Goal: Task Accomplishment & Management: Manage account settings

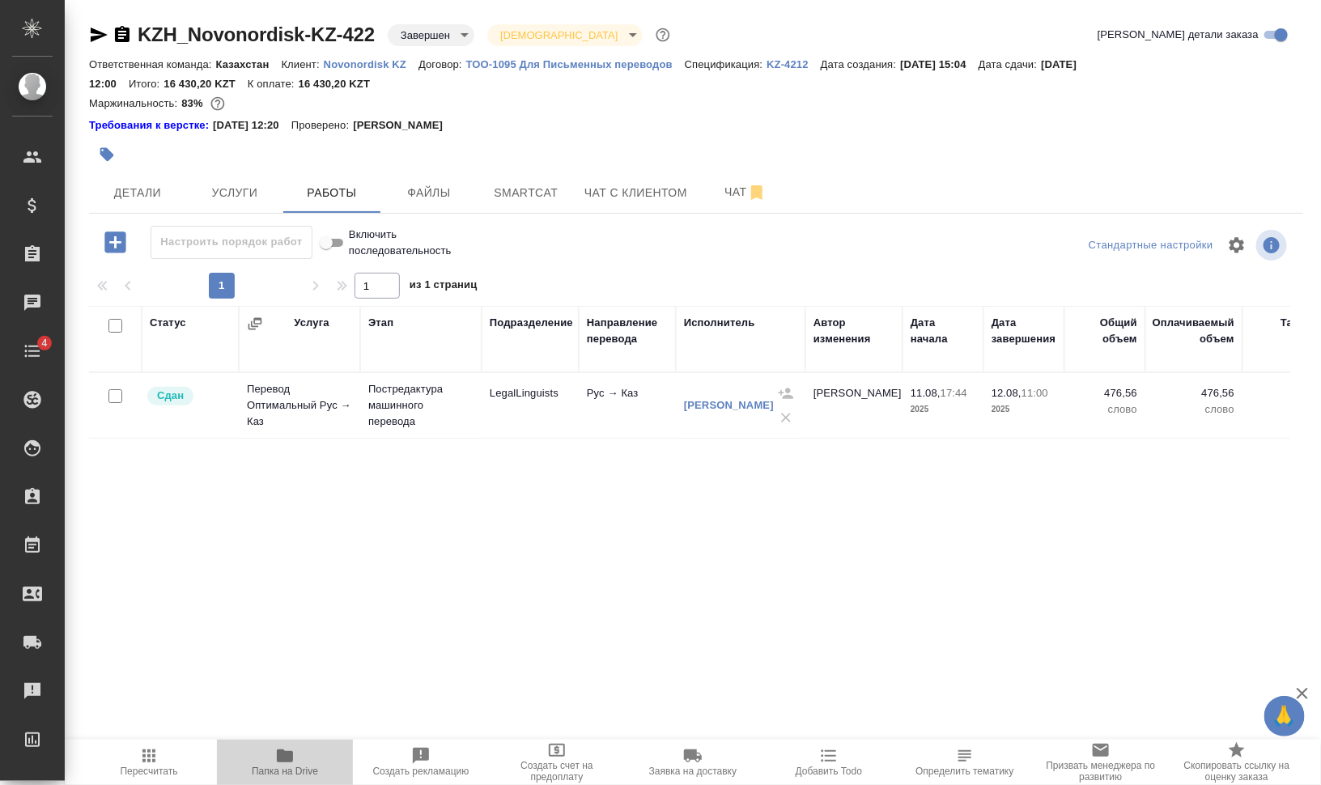
click at [295, 767] on span "Папка на Drive" at bounding box center [285, 771] width 66 height 11
click at [304, 761] on span "Папка на Drive" at bounding box center [285, 761] width 117 height 31
click at [124, 32] on icon "button" at bounding box center [122, 34] width 19 height 19
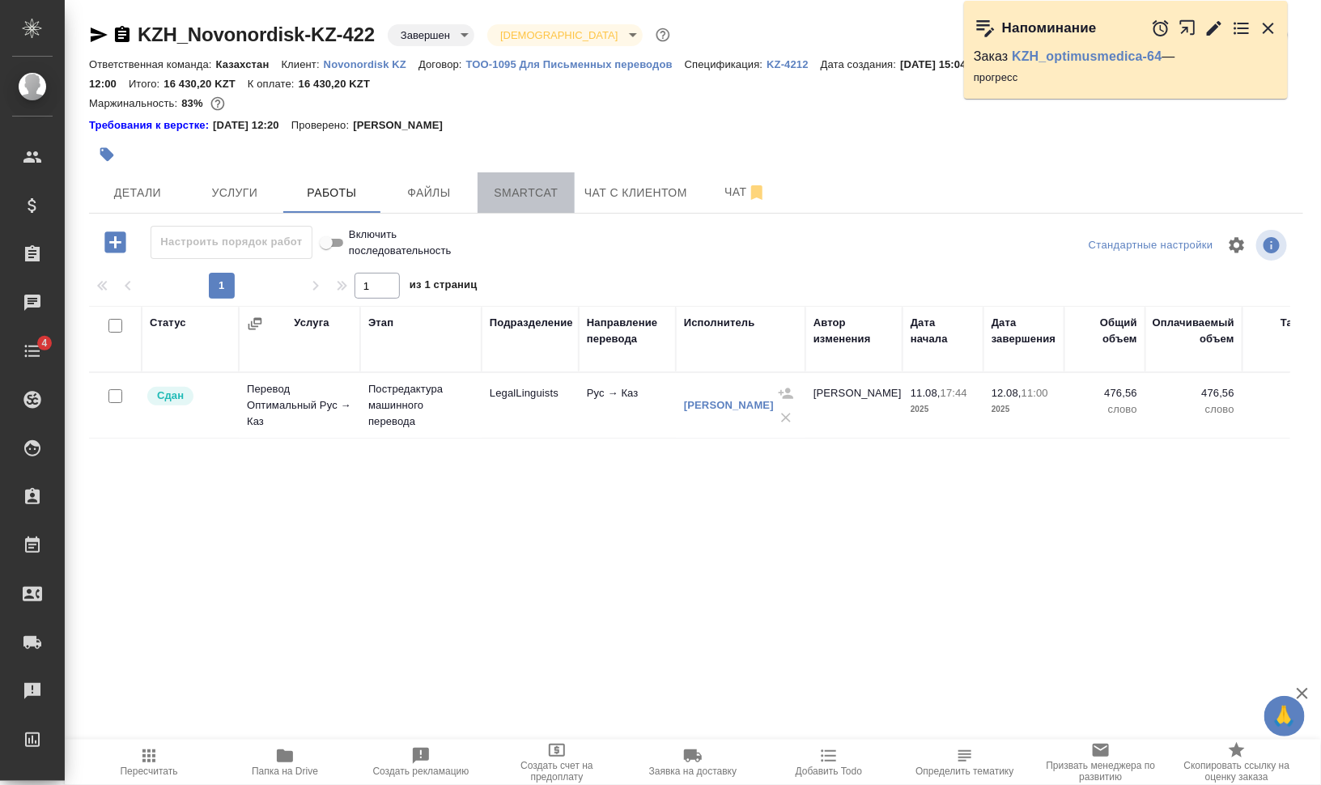
click at [501, 185] on span "Smartcat" at bounding box center [526, 193] width 78 height 20
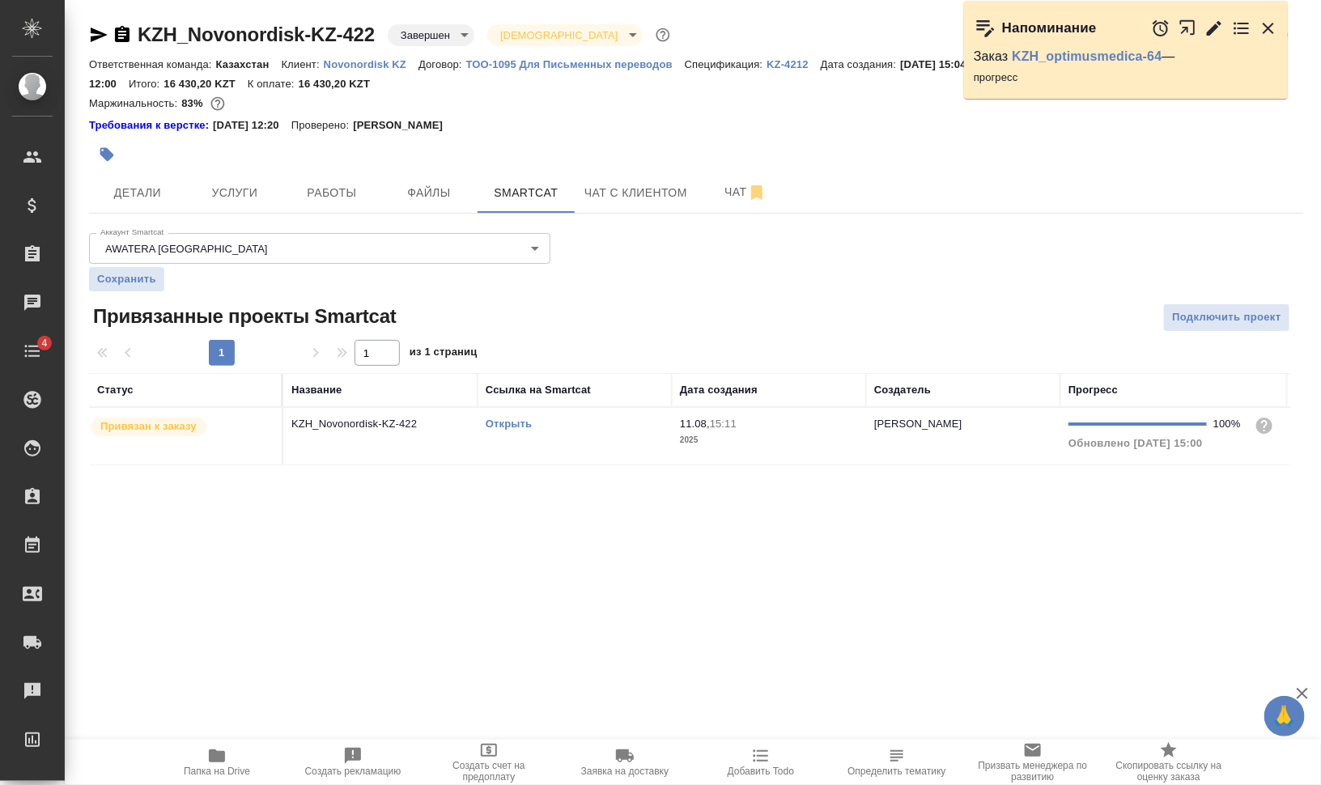
click at [504, 422] on link "Открыть" at bounding box center [509, 424] width 46 height 12
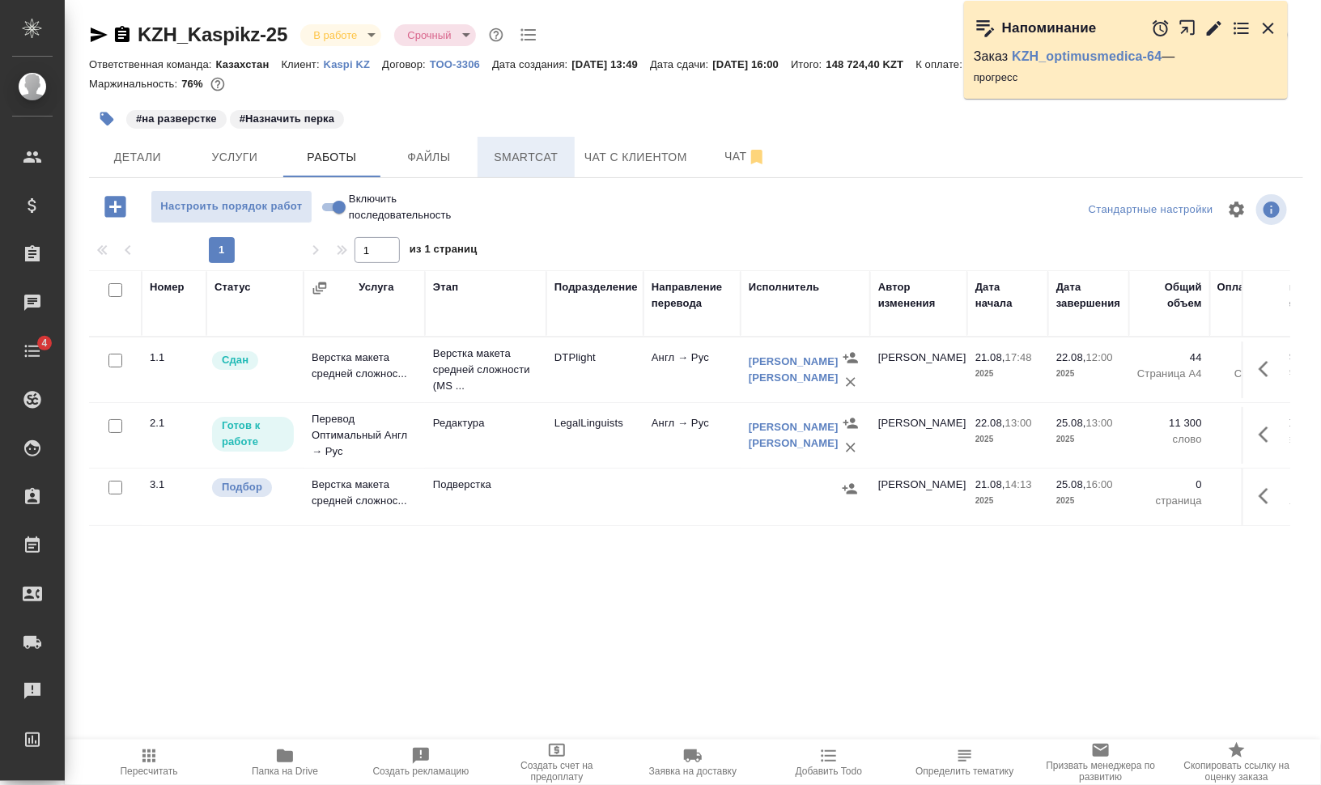
click at [525, 154] on span "Smartcat" at bounding box center [526, 157] width 78 height 20
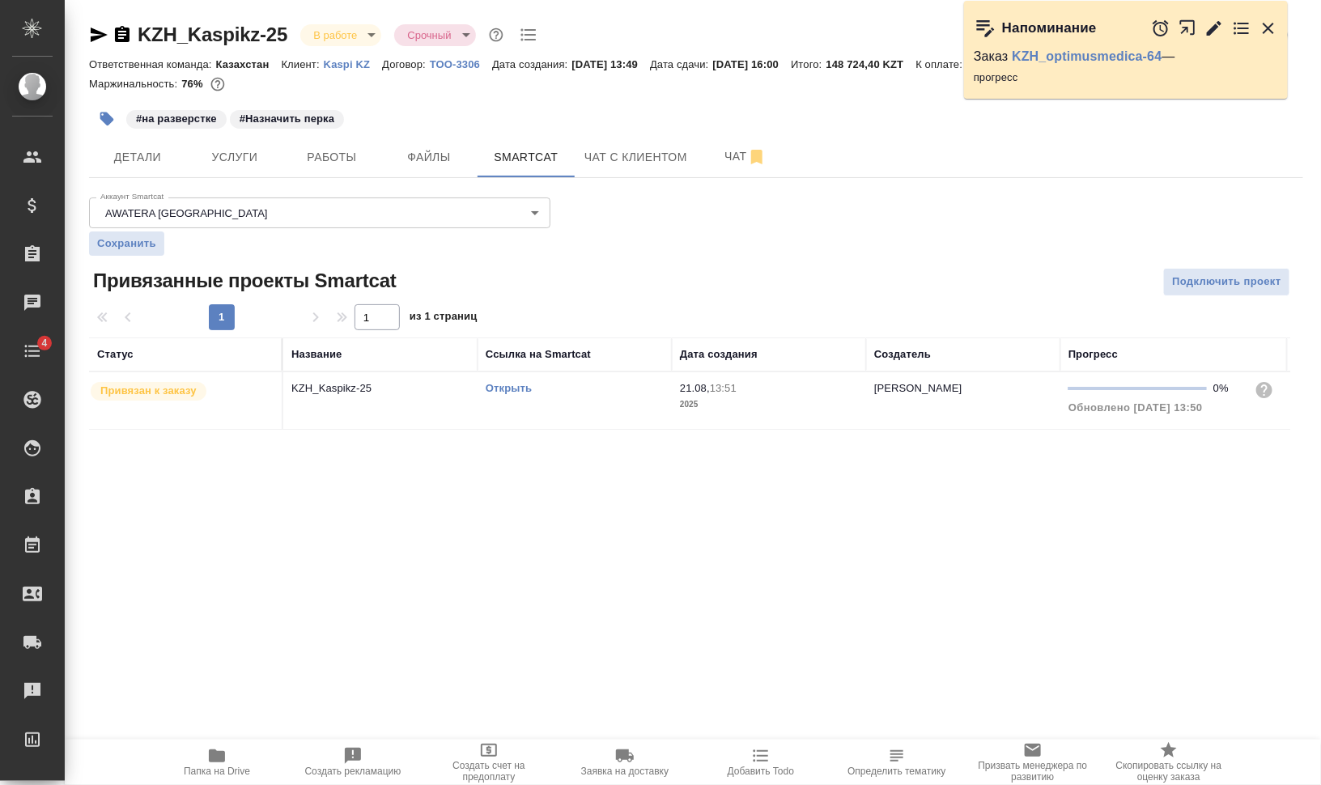
click at [512, 383] on link "Открыть" at bounding box center [509, 388] width 46 height 12
click at [494, 412] on td "Открыть" at bounding box center [575, 400] width 194 height 57
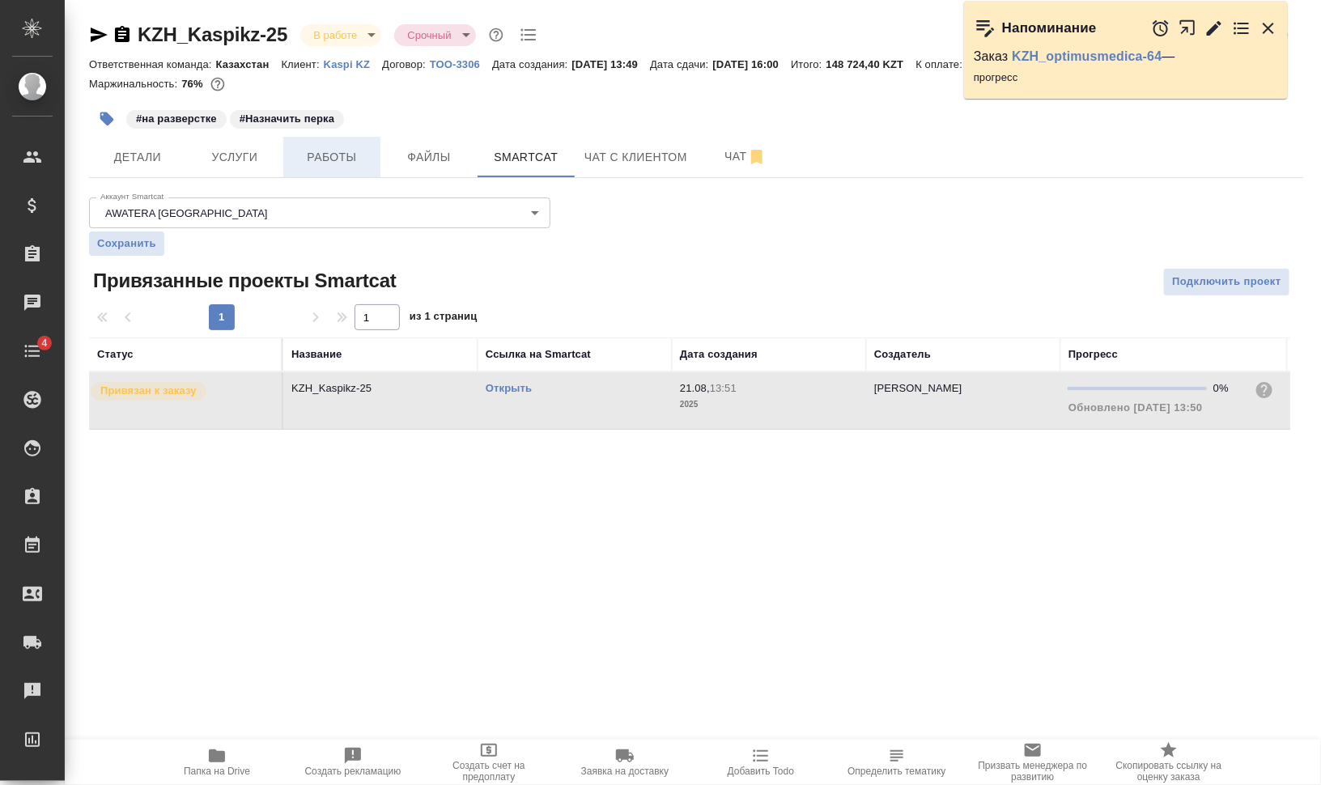
click at [324, 147] on button "Работы" at bounding box center [331, 157] width 97 height 40
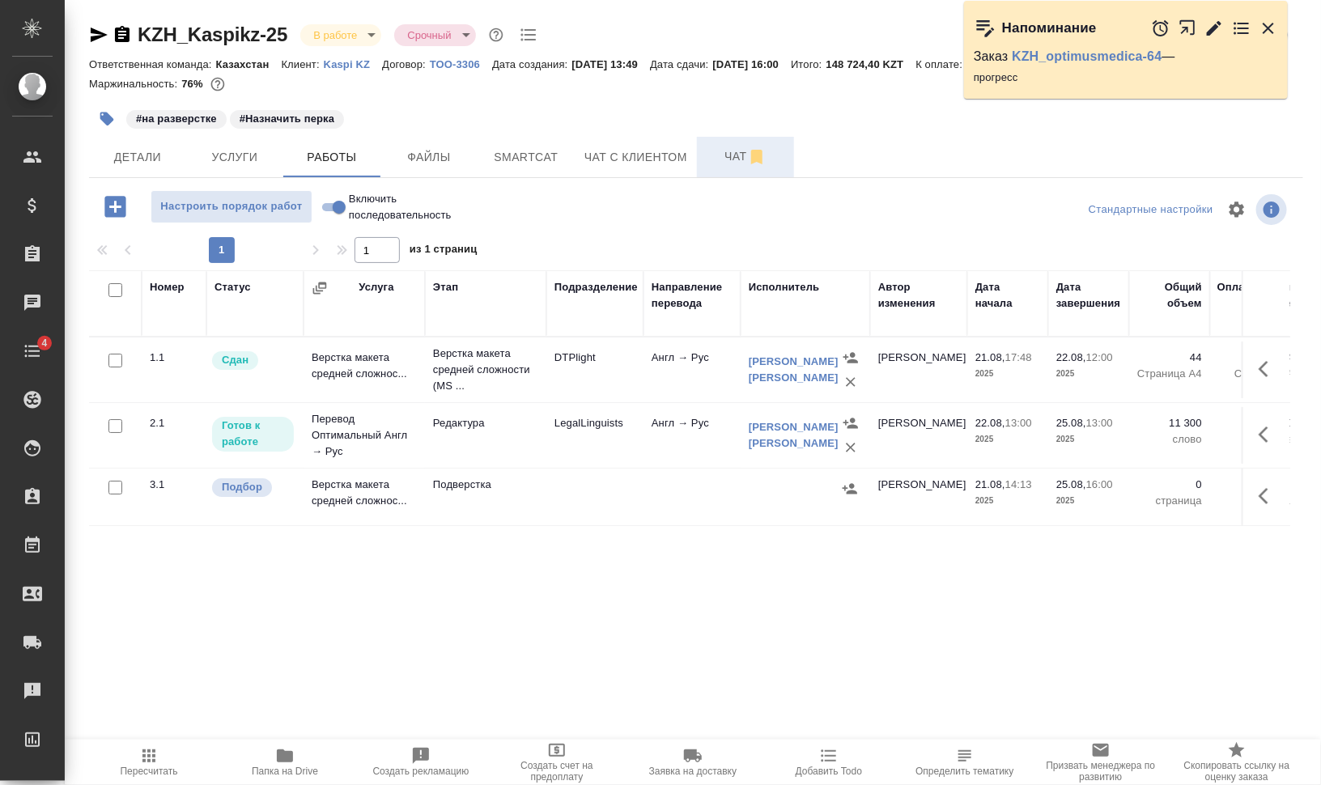
click at [717, 151] on span "Чат" at bounding box center [746, 157] width 78 height 20
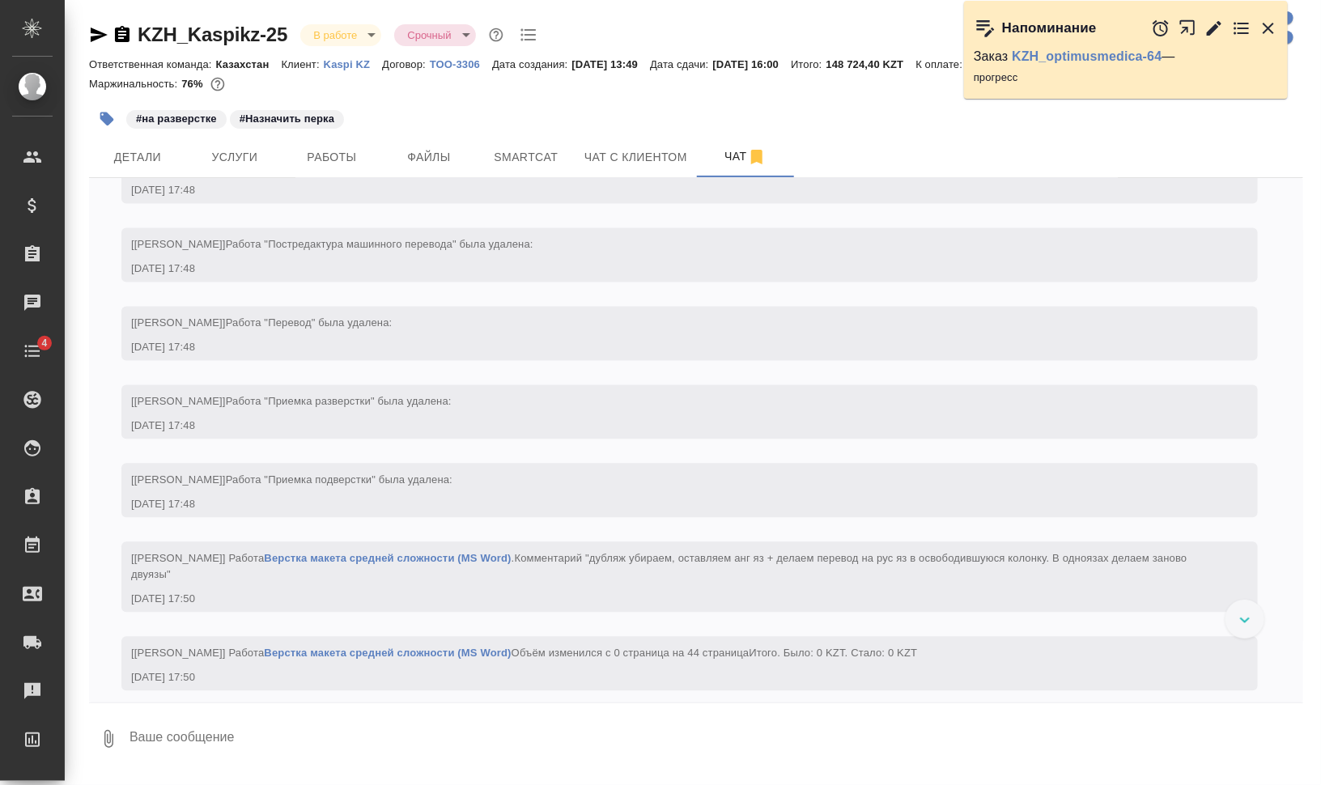
scroll to position [3971, 0]
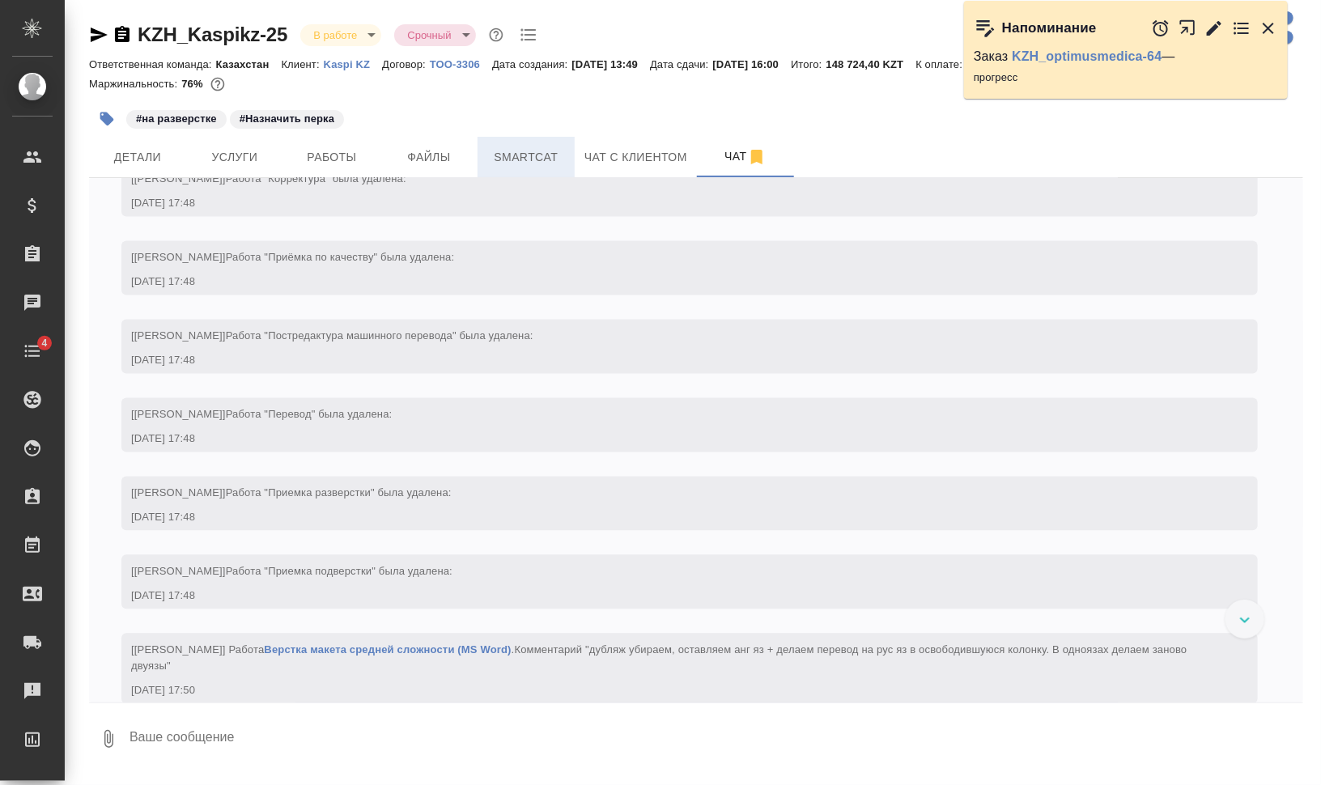
click at [563, 153] on span "Smartcat" at bounding box center [526, 157] width 78 height 20
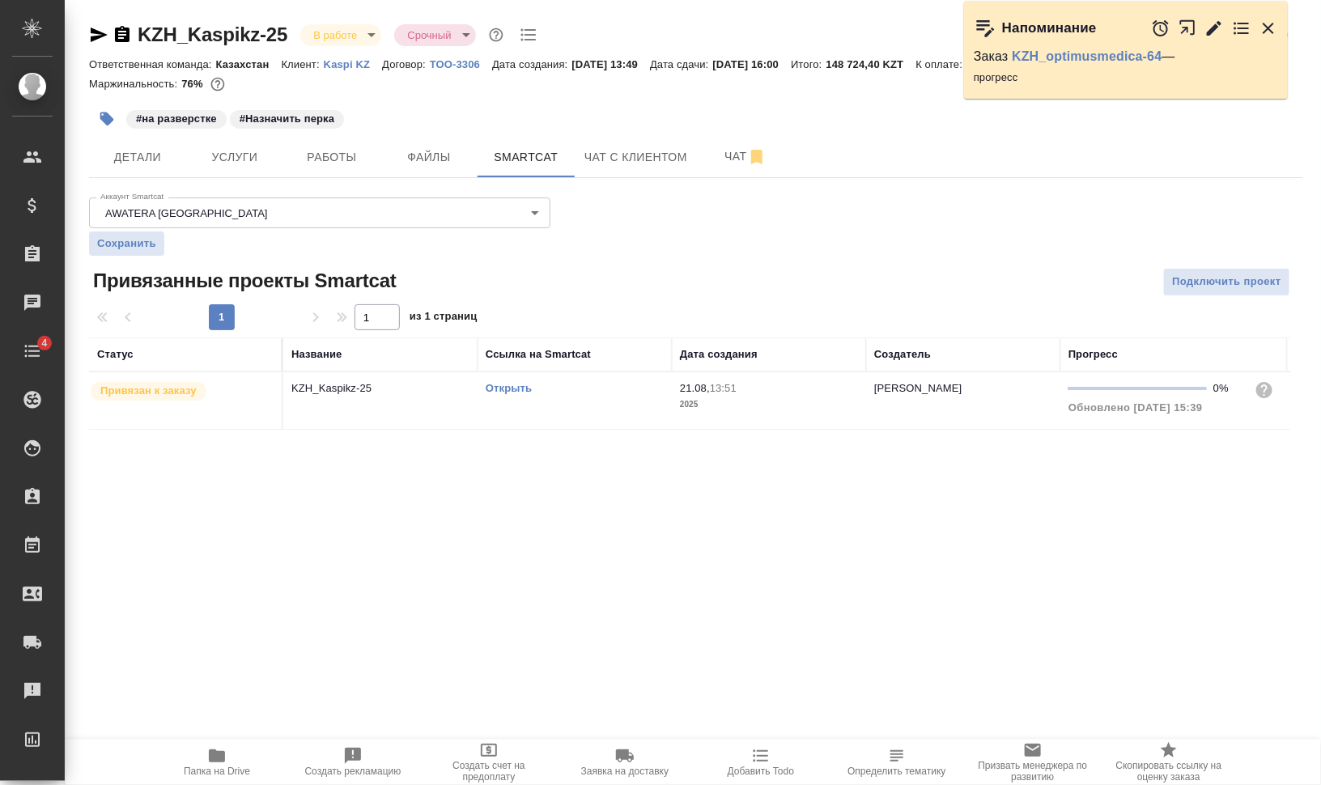
click at [522, 387] on link "Открыть" at bounding box center [509, 388] width 46 height 12
click at [327, 155] on span "Работы" at bounding box center [332, 157] width 78 height 20
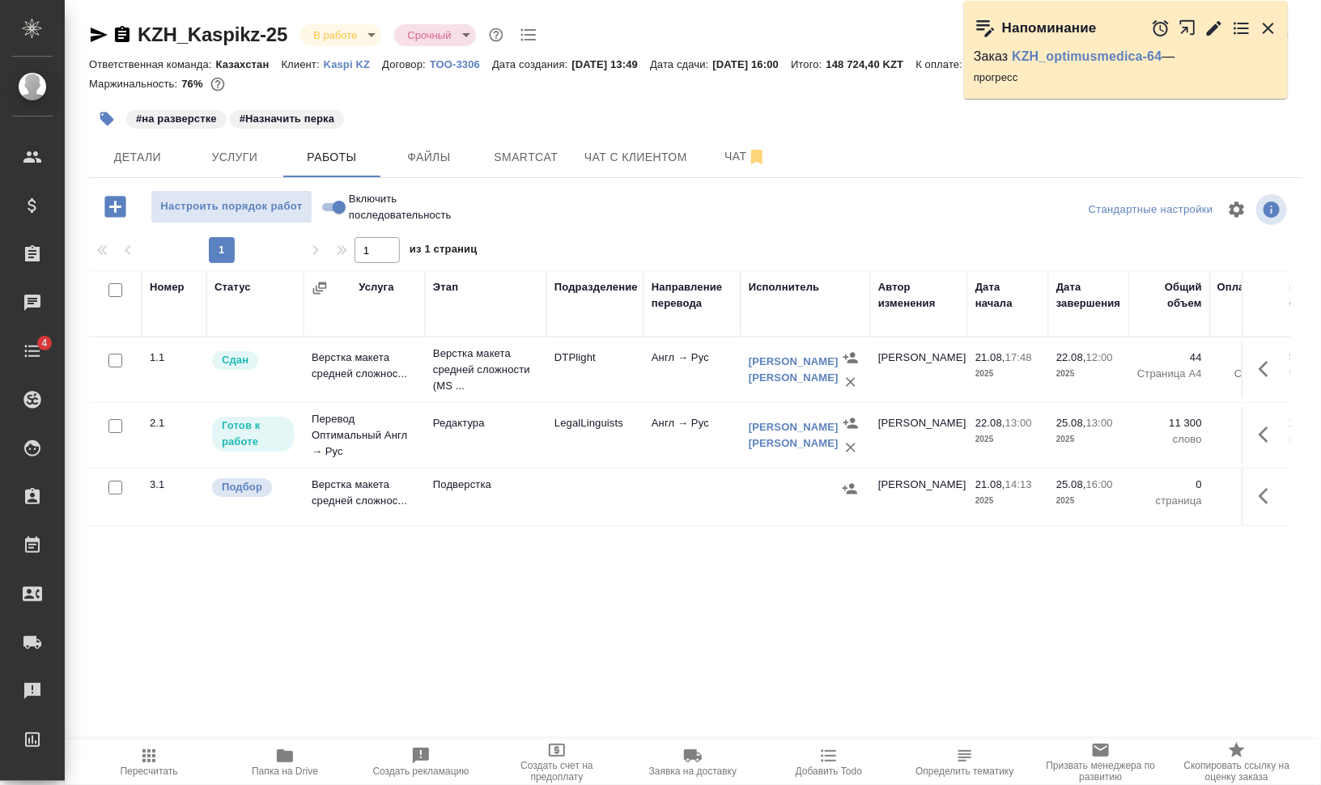
drag, startPoint x: 1273, startPoint y: 426, endPoint x: 1258, endPoint y: 437, distance: 18.5
click at [1273, 426] on icon "button" at bounding box center [1268, 434] width 19 height 19
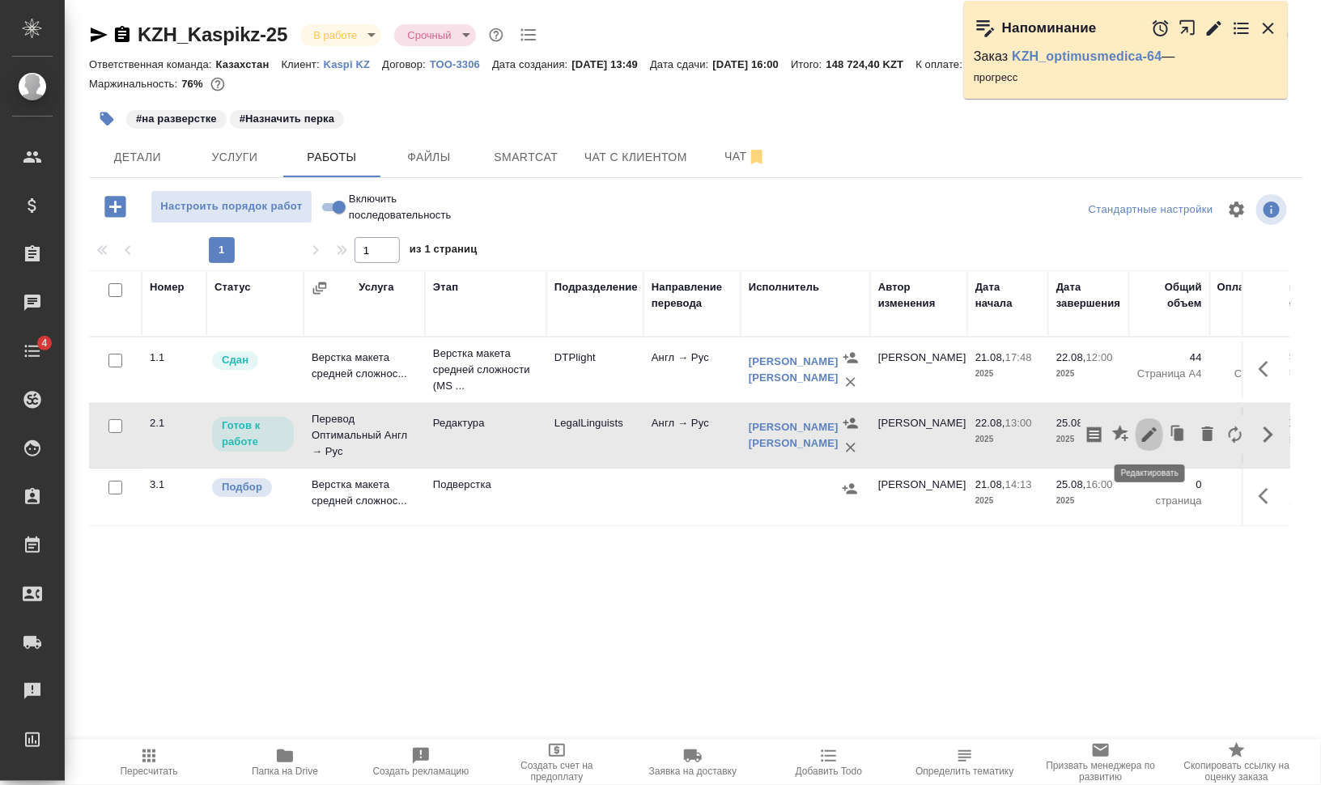
click at [1158, 434] on icon "button" at bounding box center [1149, 434] width 19 height 19
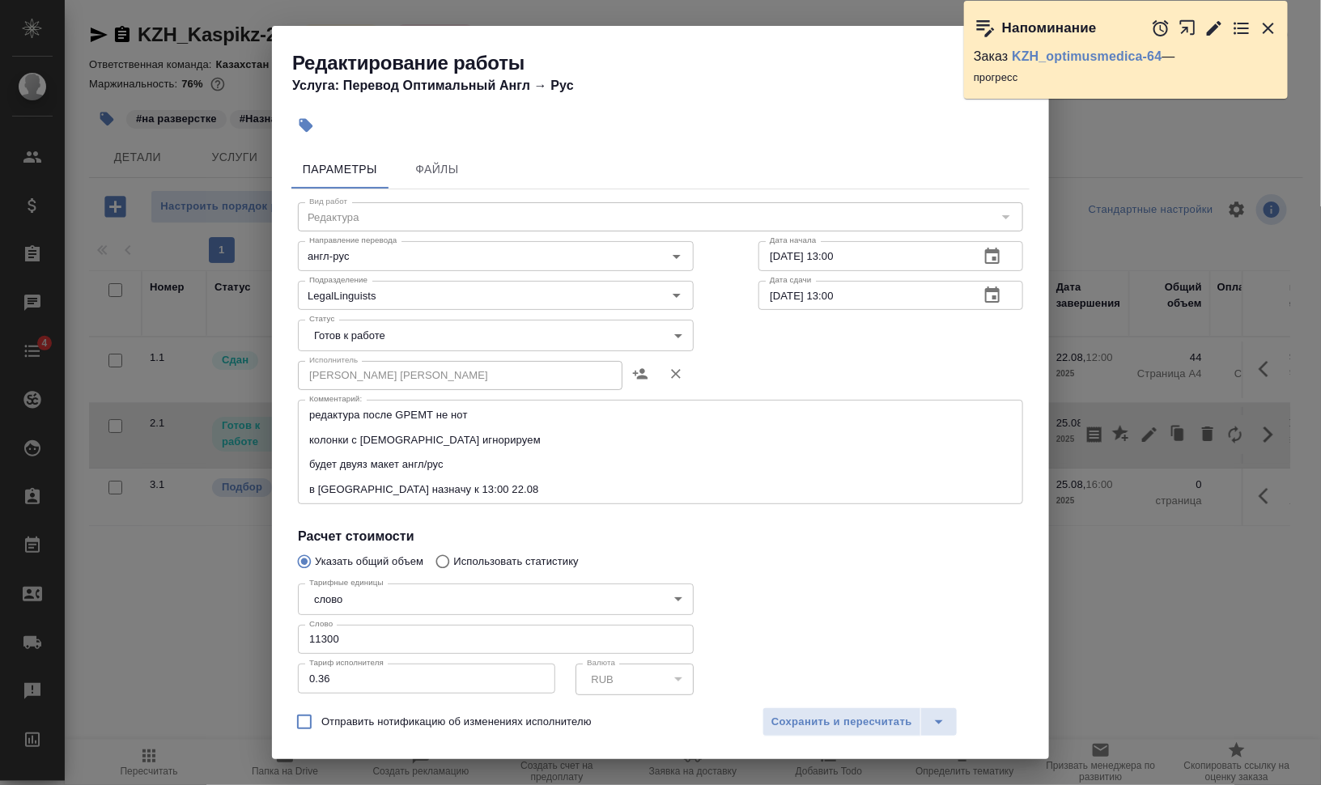
click at [461, 342] on body ".cls-1 fill:#fff; AWATERA Валеев Динар Клиенты Спецификации Заказы 0 Чаты 4 Tod…" at bounding box center [660, 392] width 1321 height 785
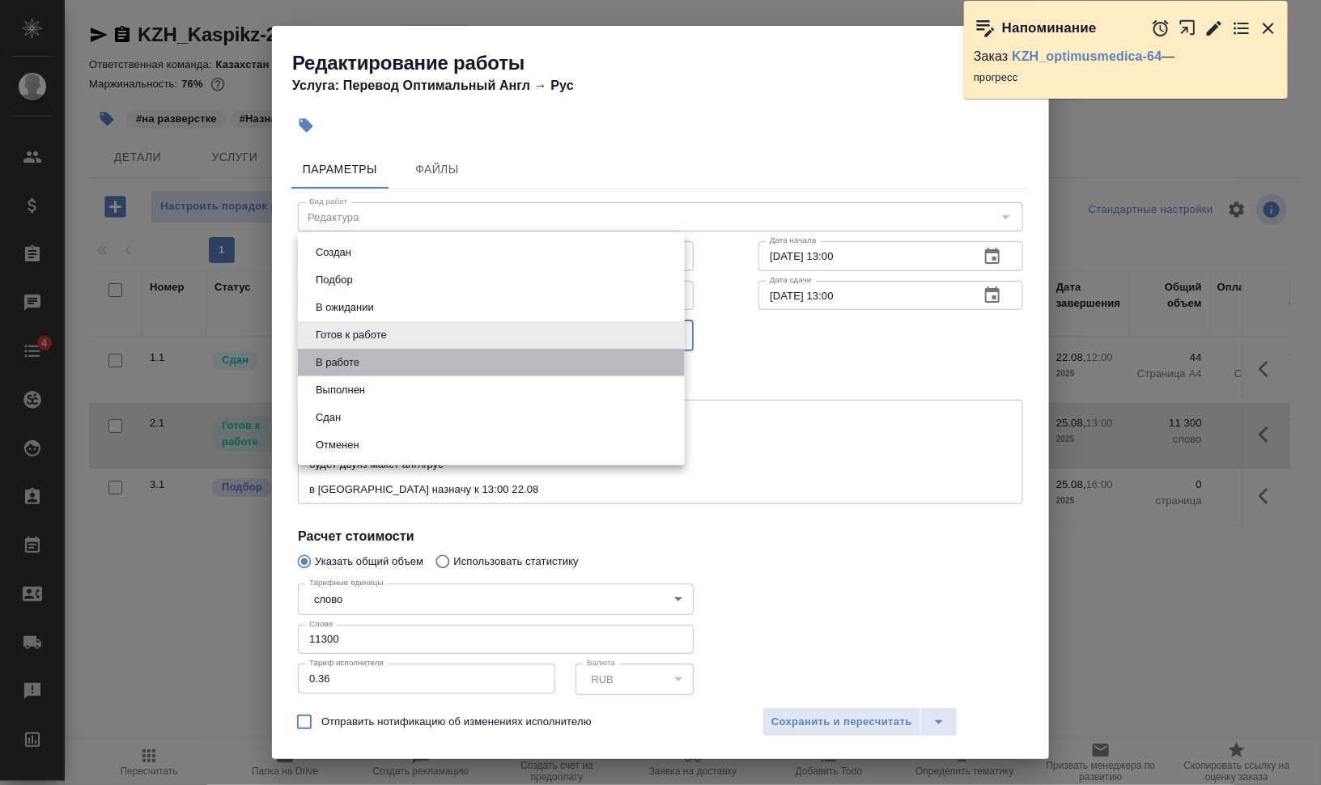
click at [456, 359] on li "В работе" at bounding box center [491, 363] width 387 height 28
type input "inProgress"
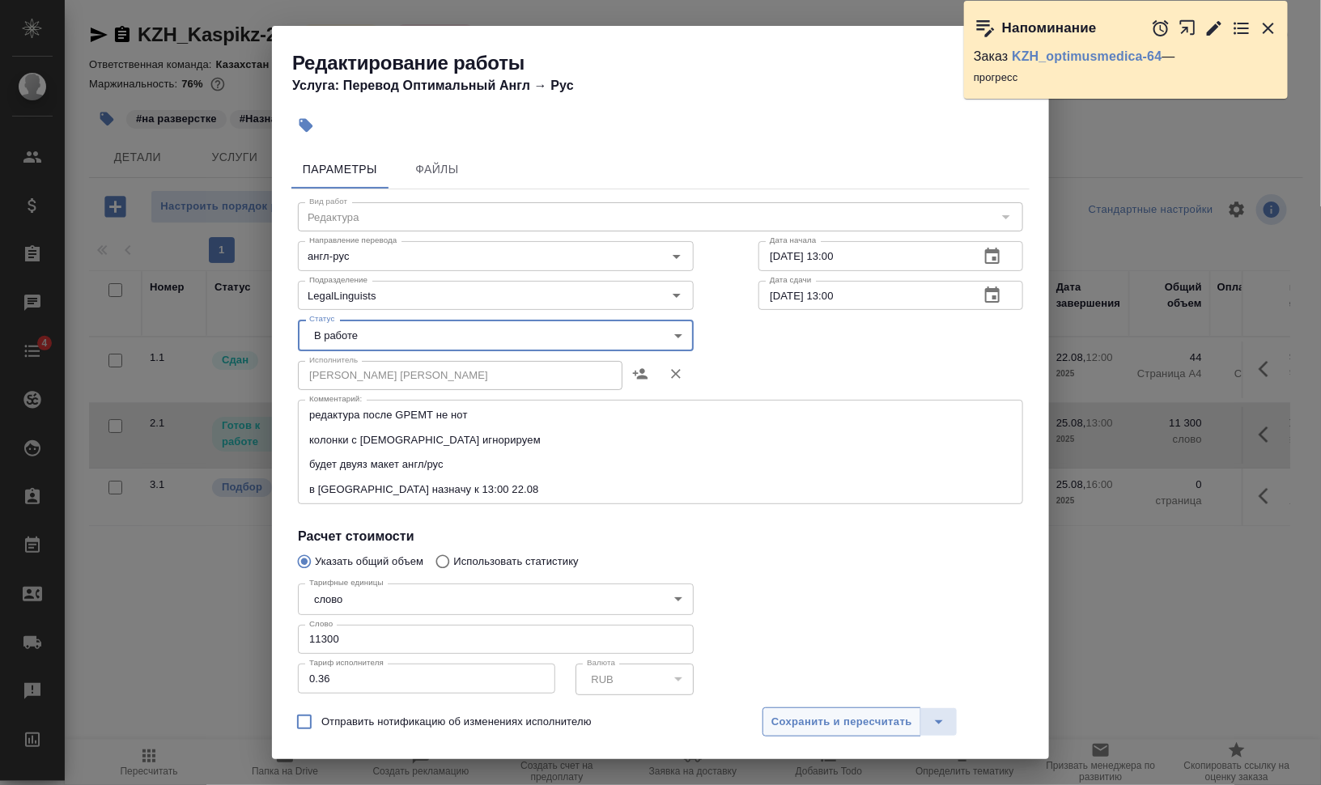
click at [846, 717] on span "Сохранить и пересчитать" at bounding box center [841, 722] width 141 height 19
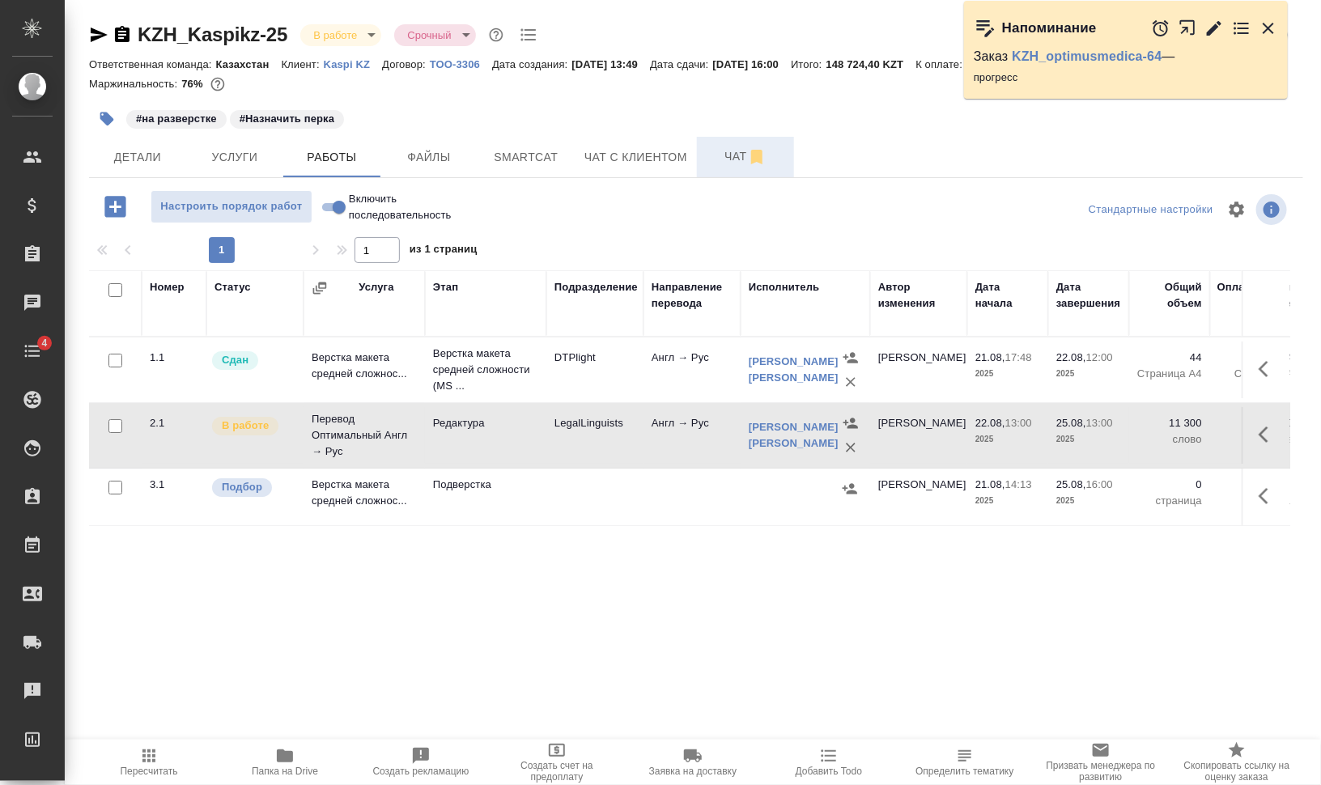
click at [719, 163] on span "Чат" at bounding box center [746, 157] width 78 height 20
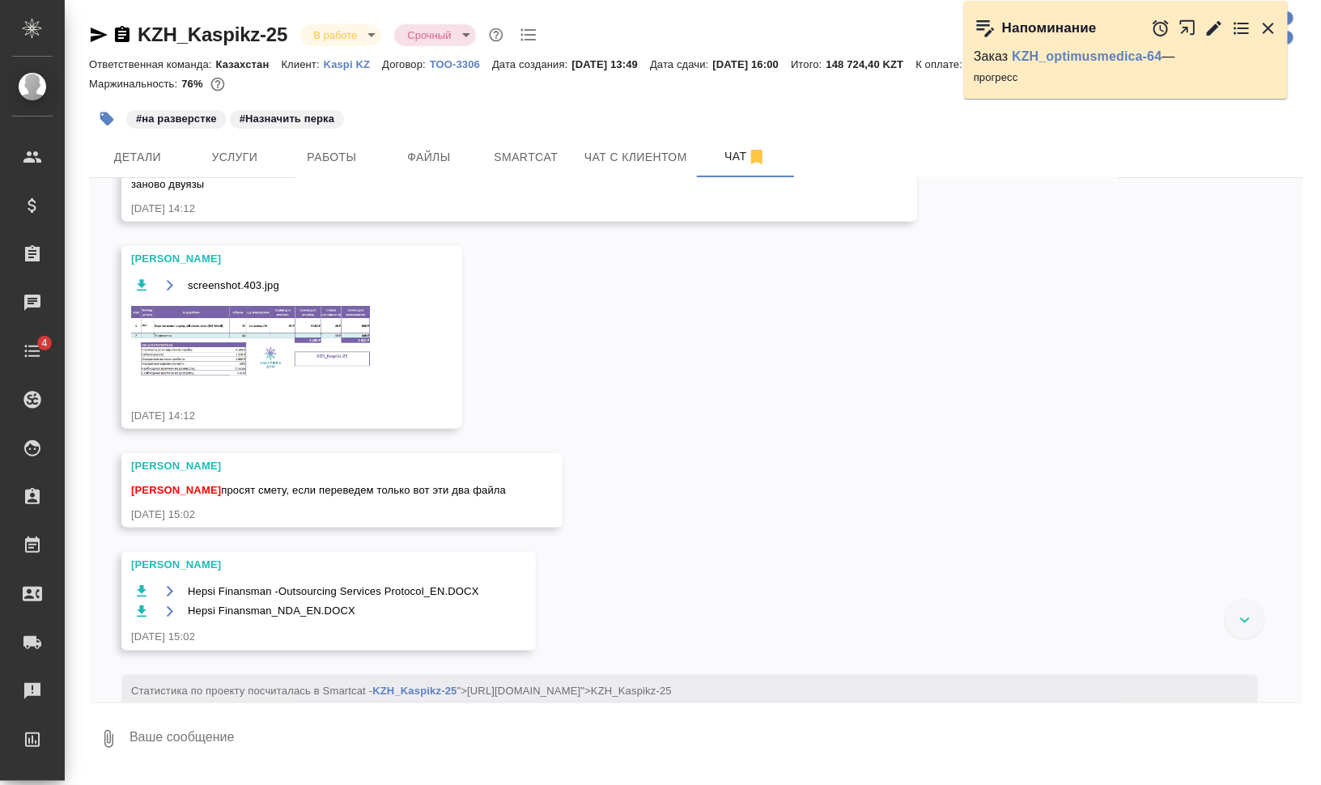
scroll to position [894, 0]
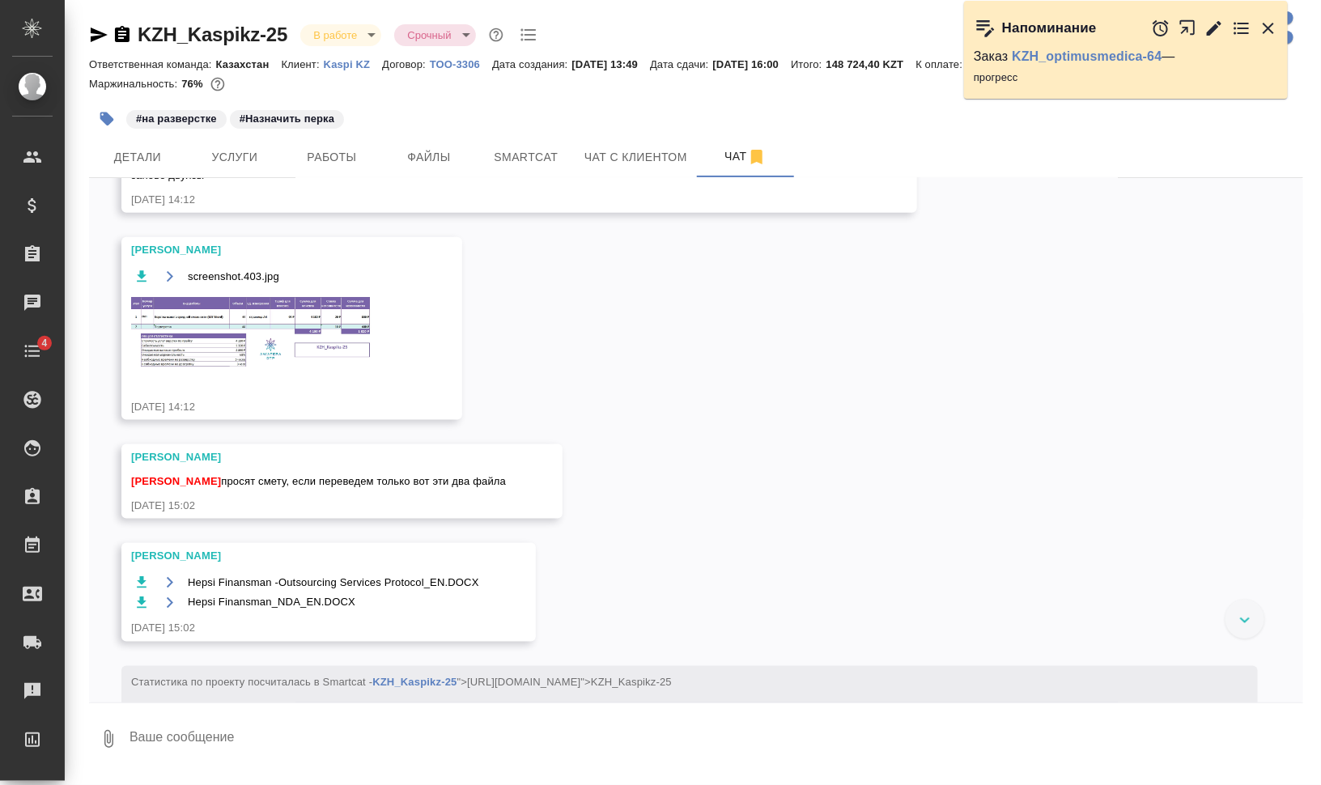
click at [174, 344] on img at bounding box center [252, 333] width 243 height 76
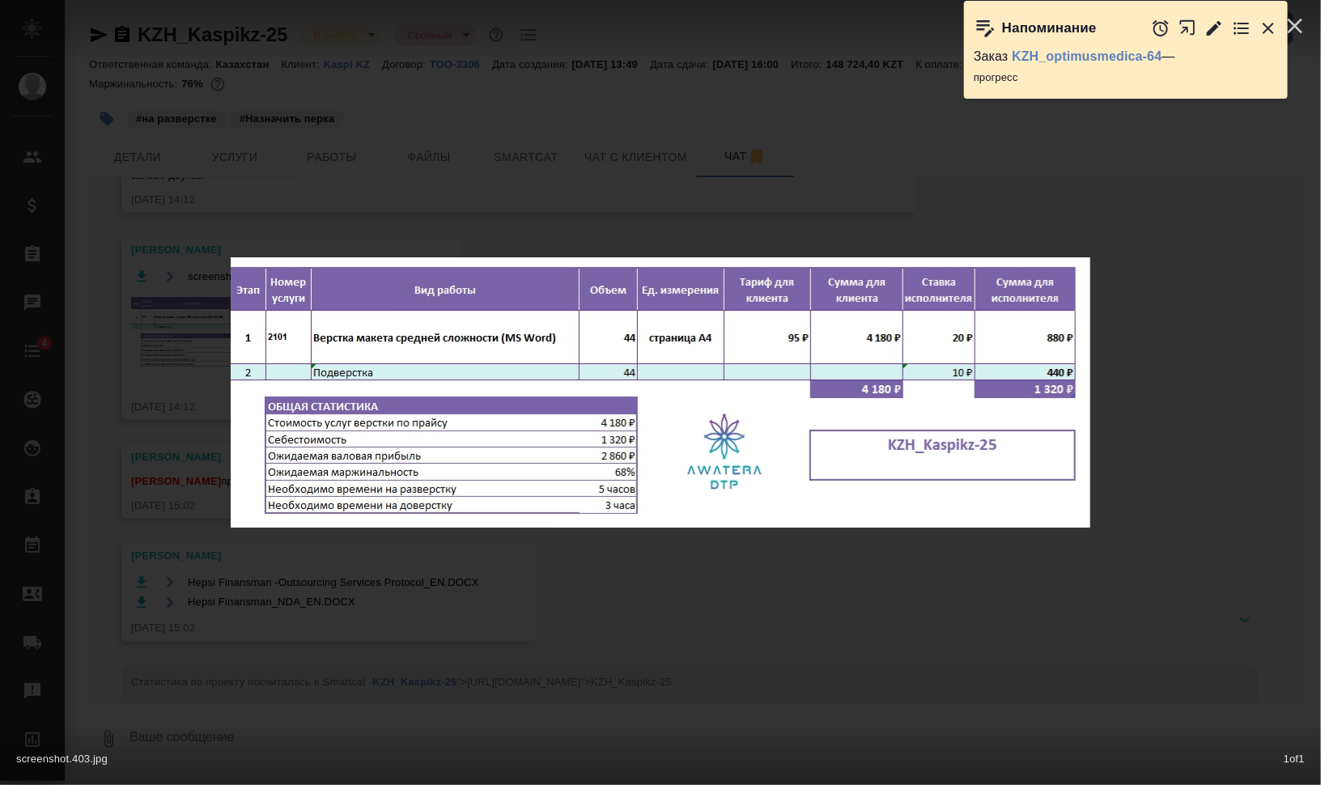
click at [1189, 535] on div "screenshot.403.jpg 1 of 1" at bounding box center [660, 392] width 1321 height 785
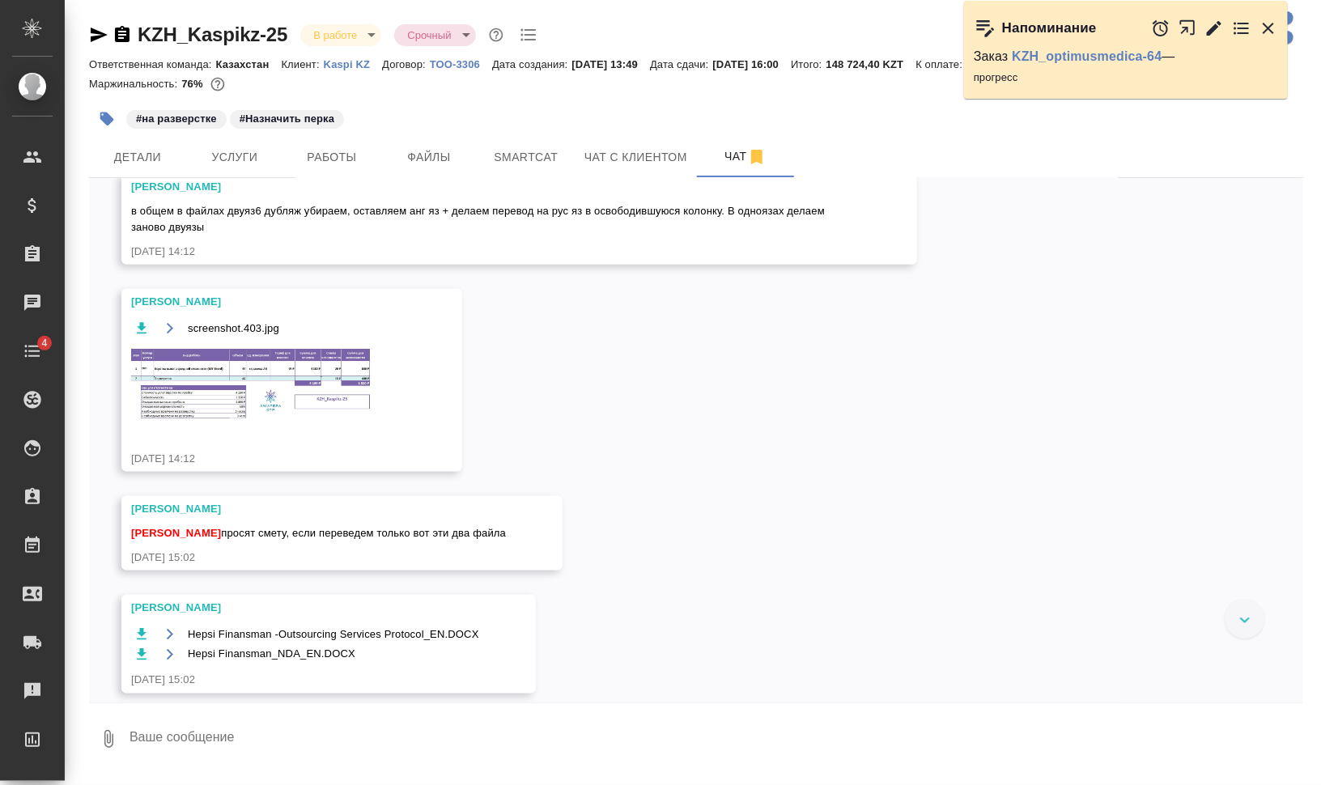
scroll to position [793, 0]
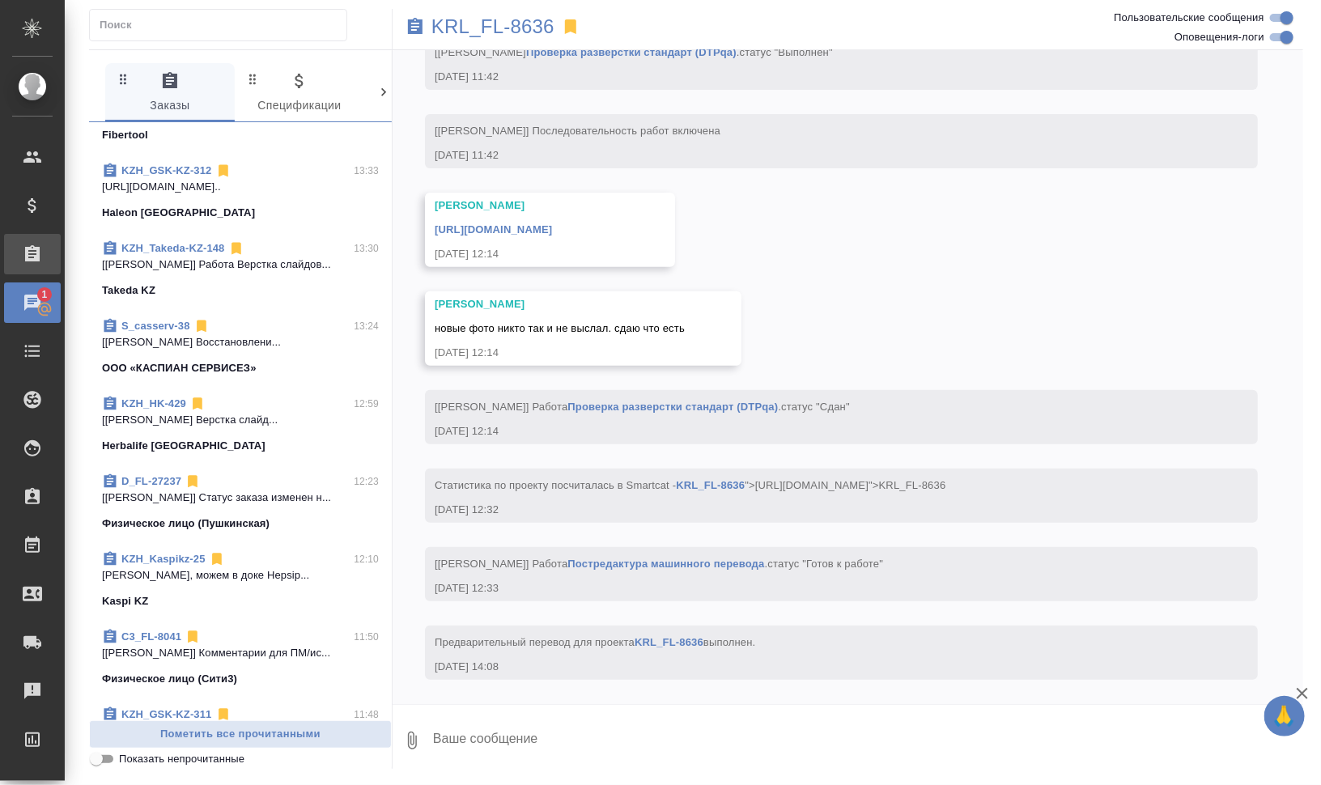
scroll to position [199, 0]
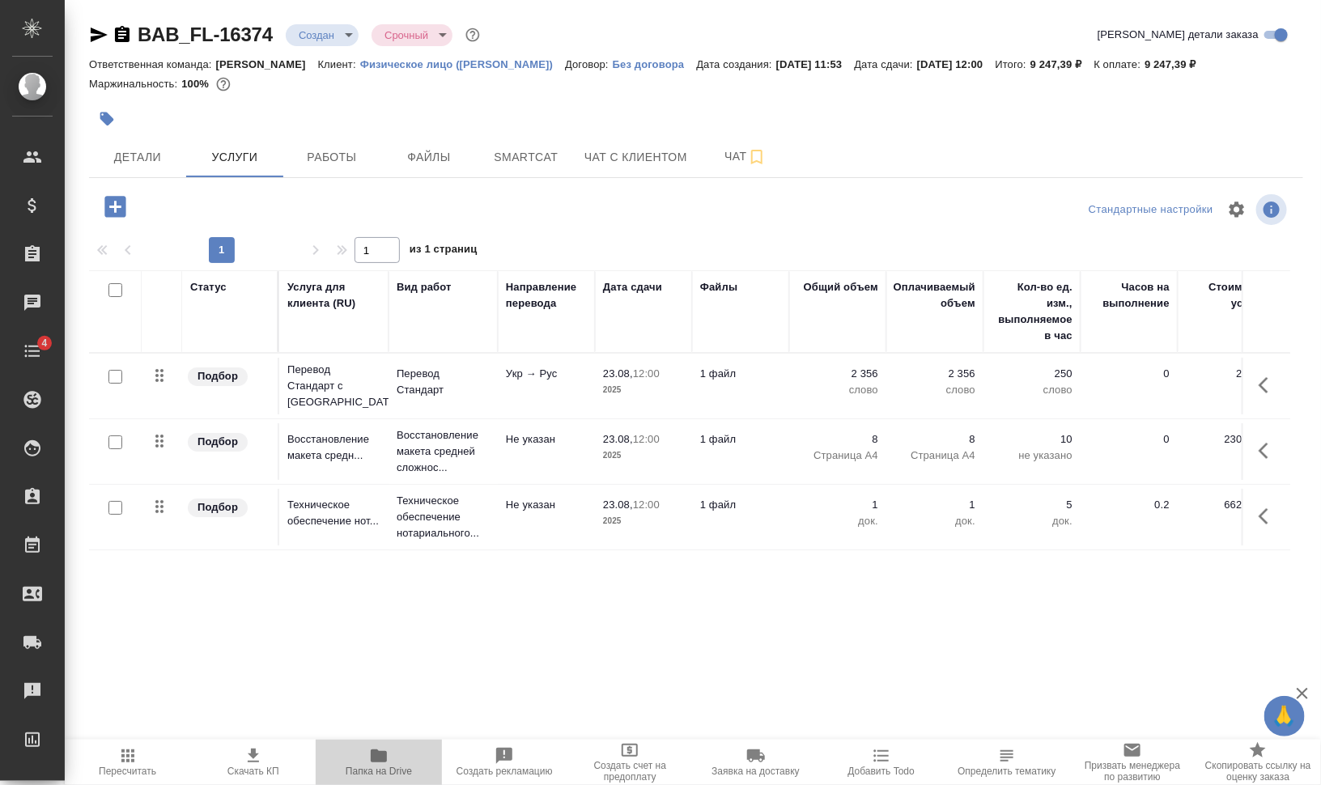
click at [363, 768] on span "Папка на Drive" at bounding box center [379, 771] width 66 height 11
click at [716, 151] on span "Чат" at bounding box center [746, 157] width 78 height 20
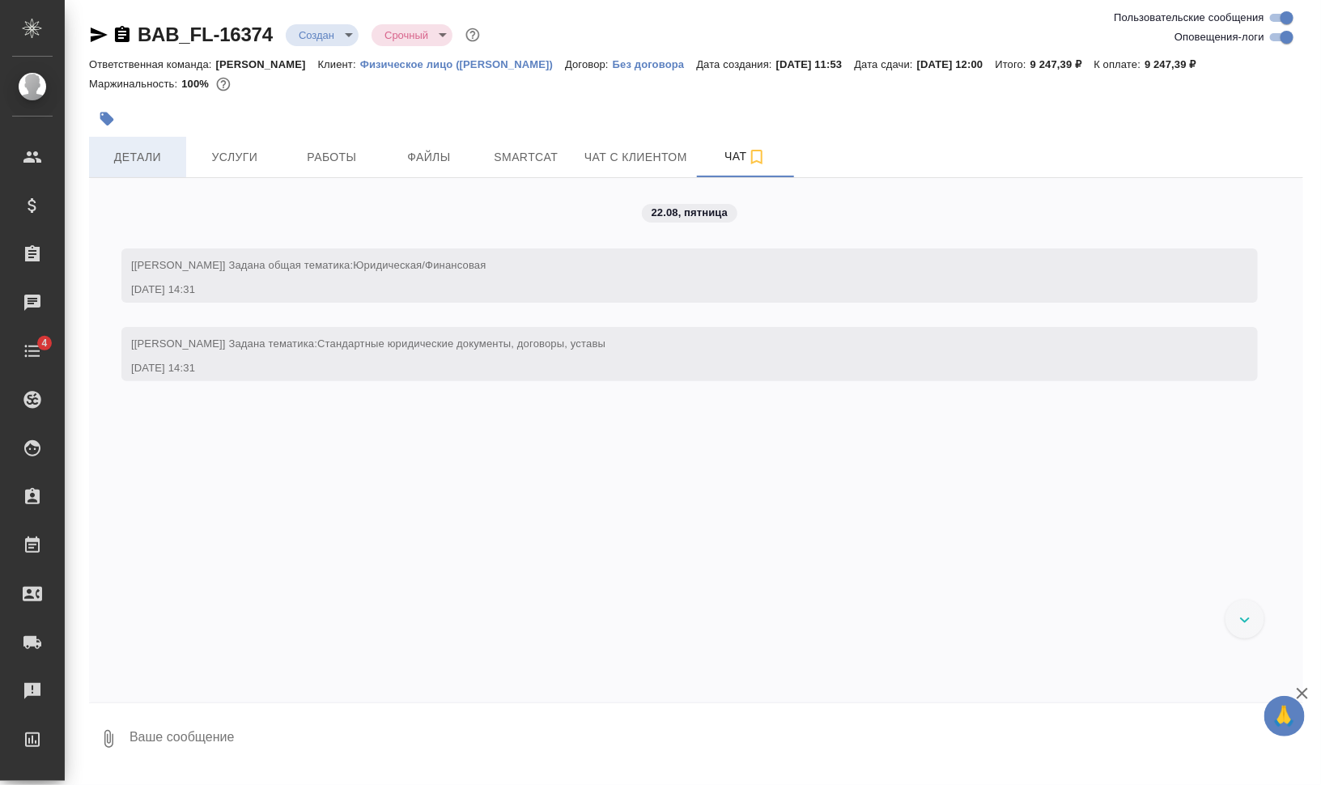
click at [120, 158] on span "Детали" at bounding box center [138, 157] width 78 height 20
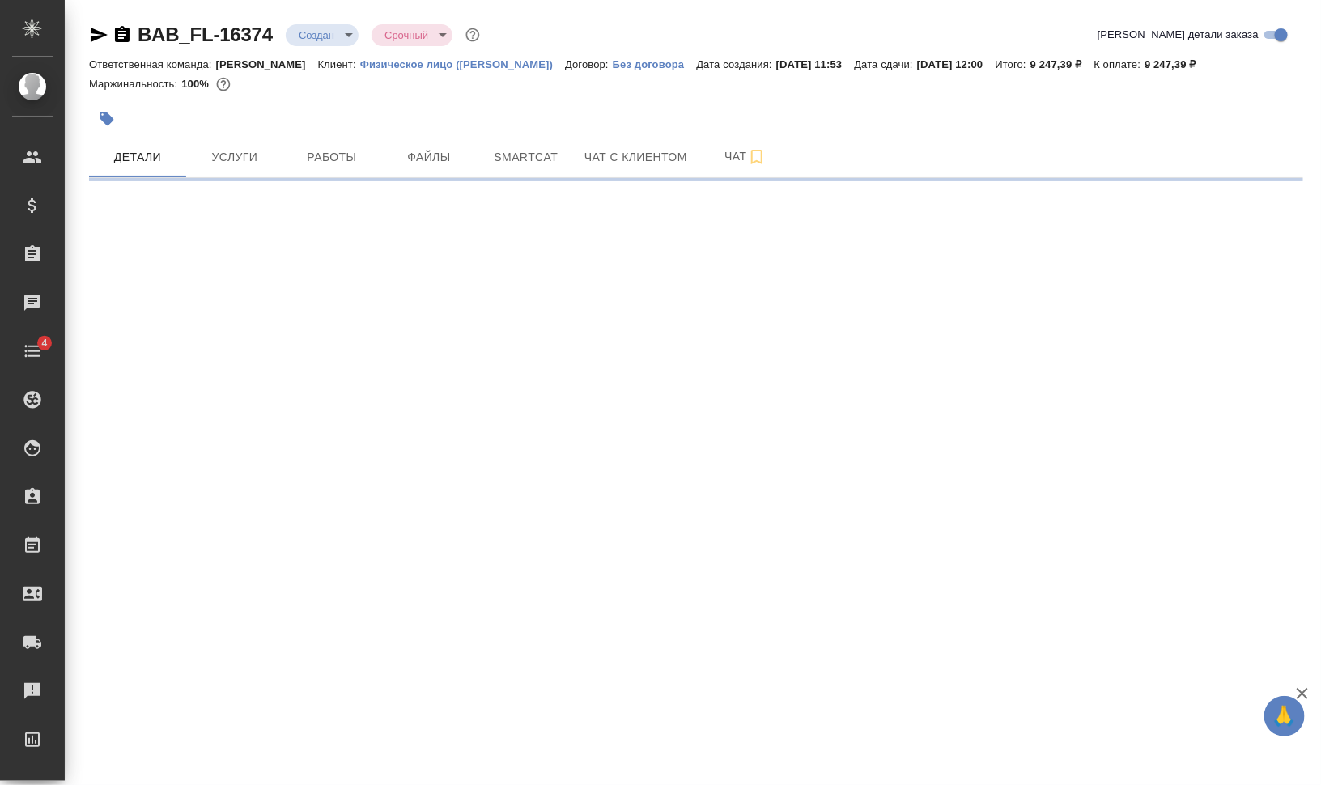
select select "RU"
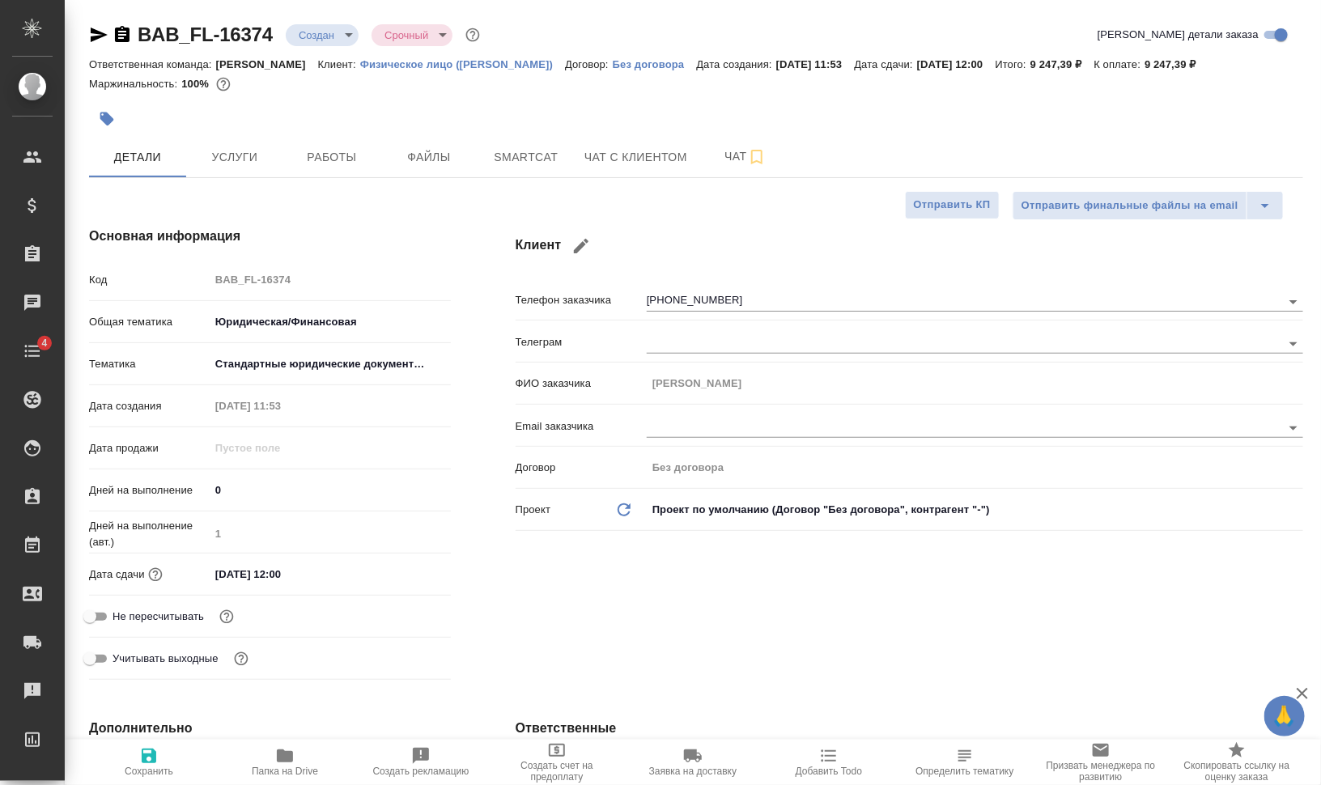
type textarea "x"
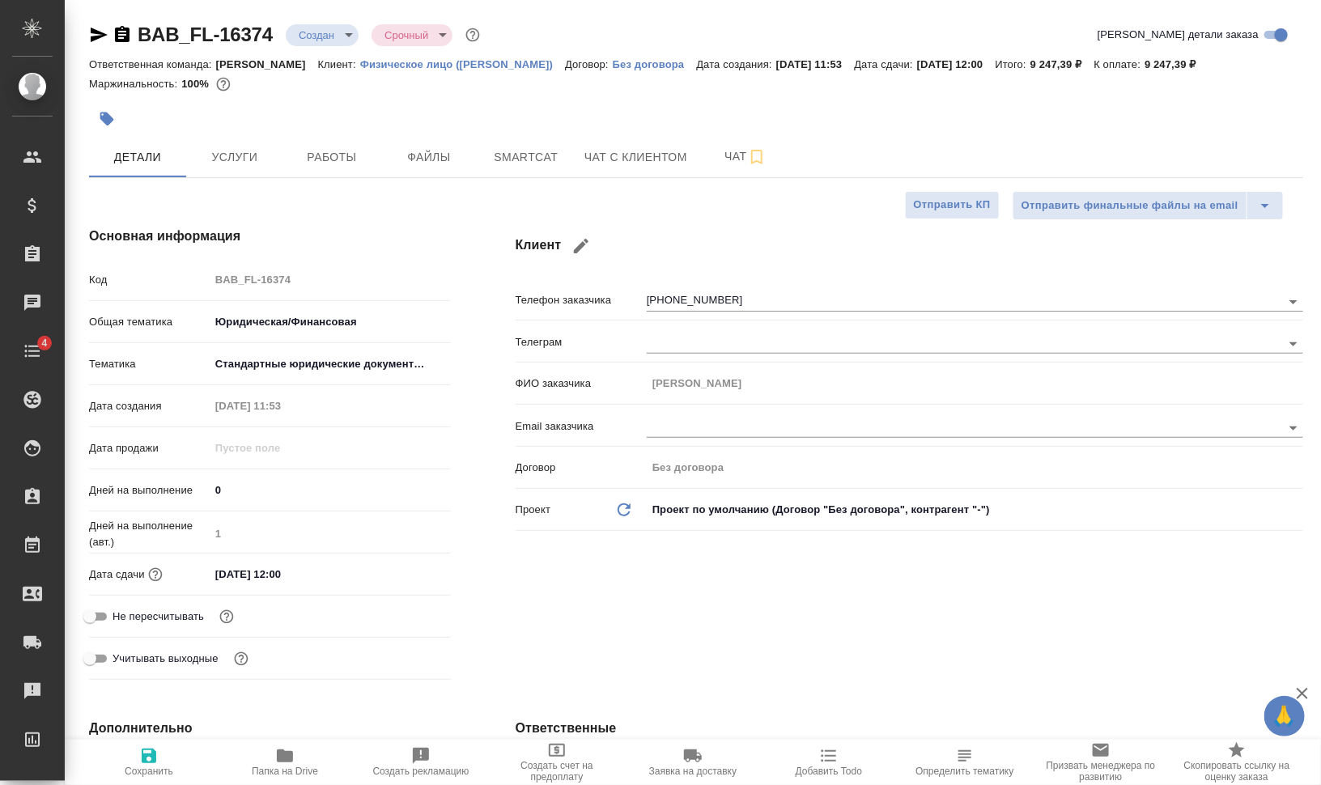
type textarea "x"
click at [540, 149] on span "Smartcat" at bounding box center [526, 157] width 78 height 20
type textarea "x"
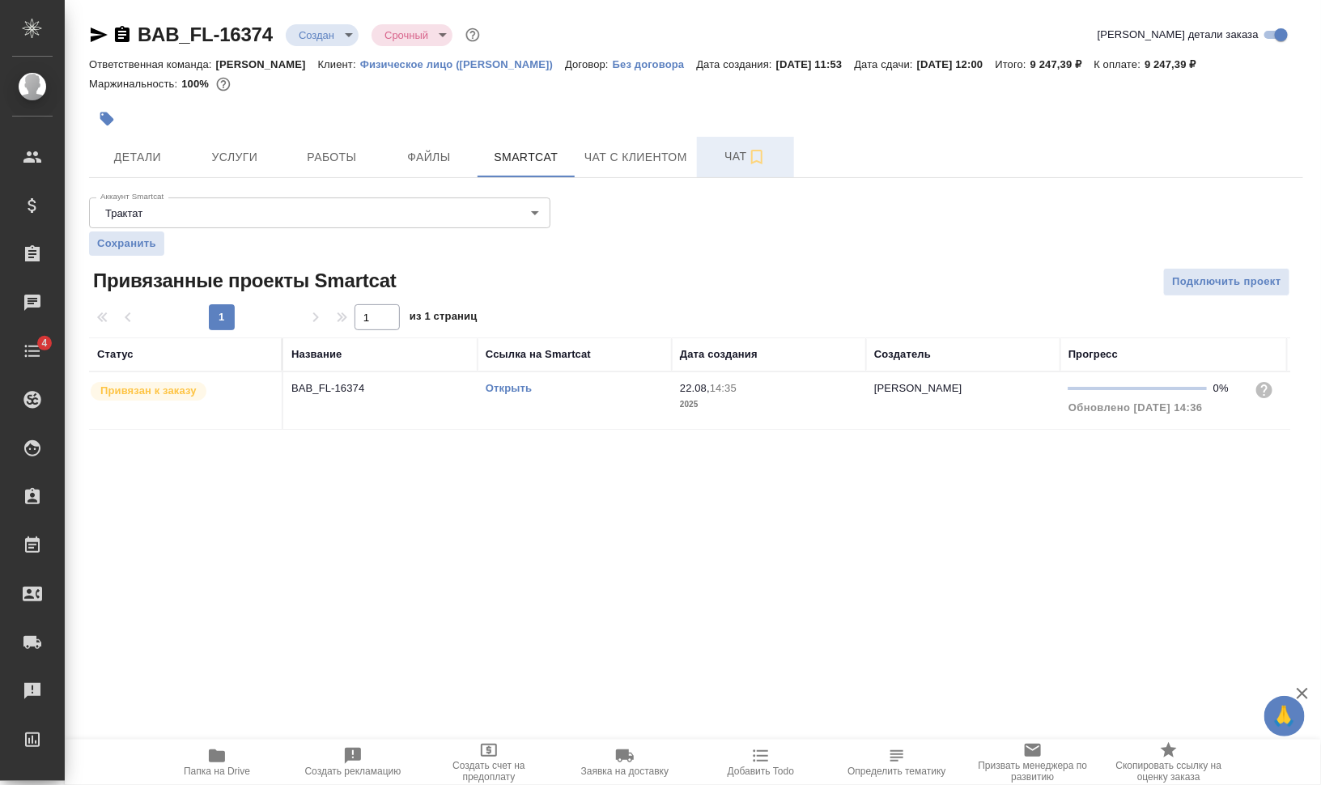
click at [759, 158] on icon "button" at bounding box center [756, 156] width 19 height 19
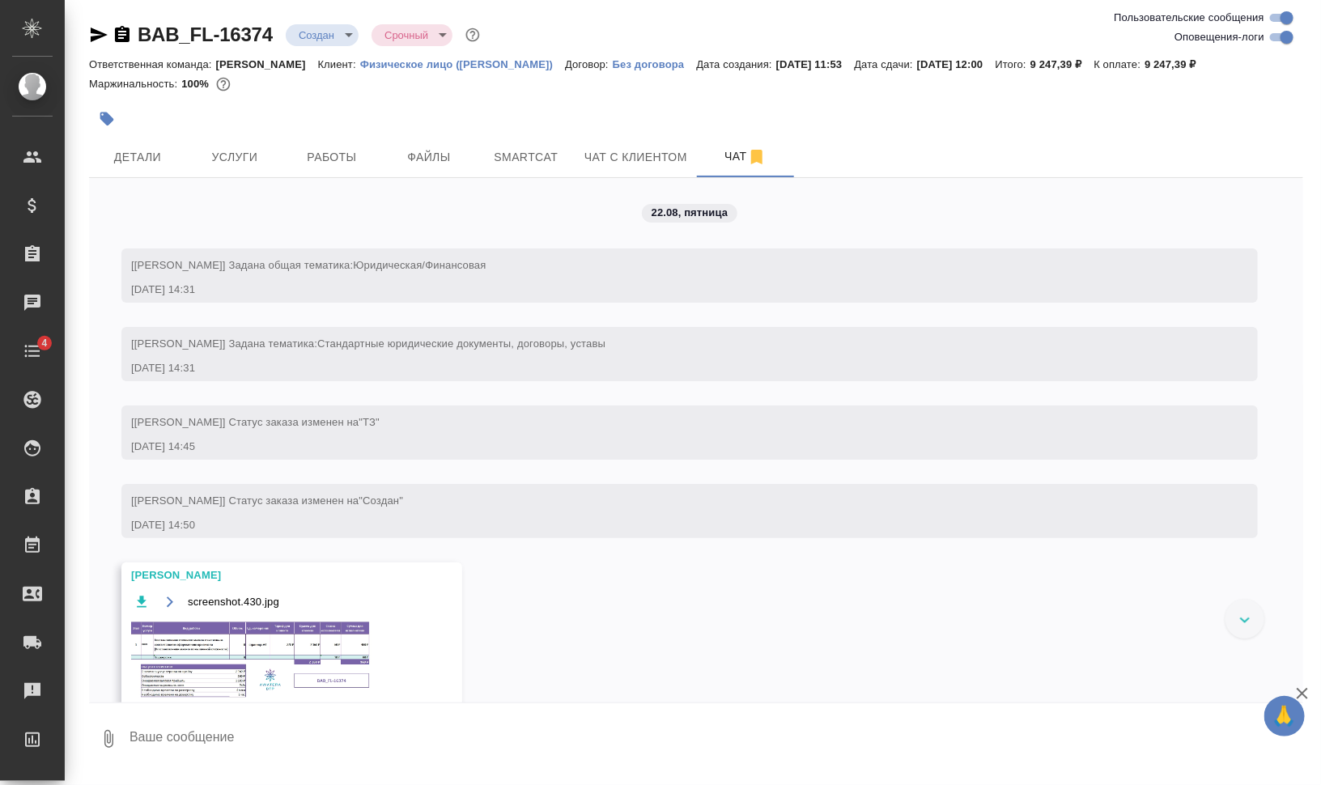
click at [244, 628] on img at bounding box center [252, 660] width 243 height 80
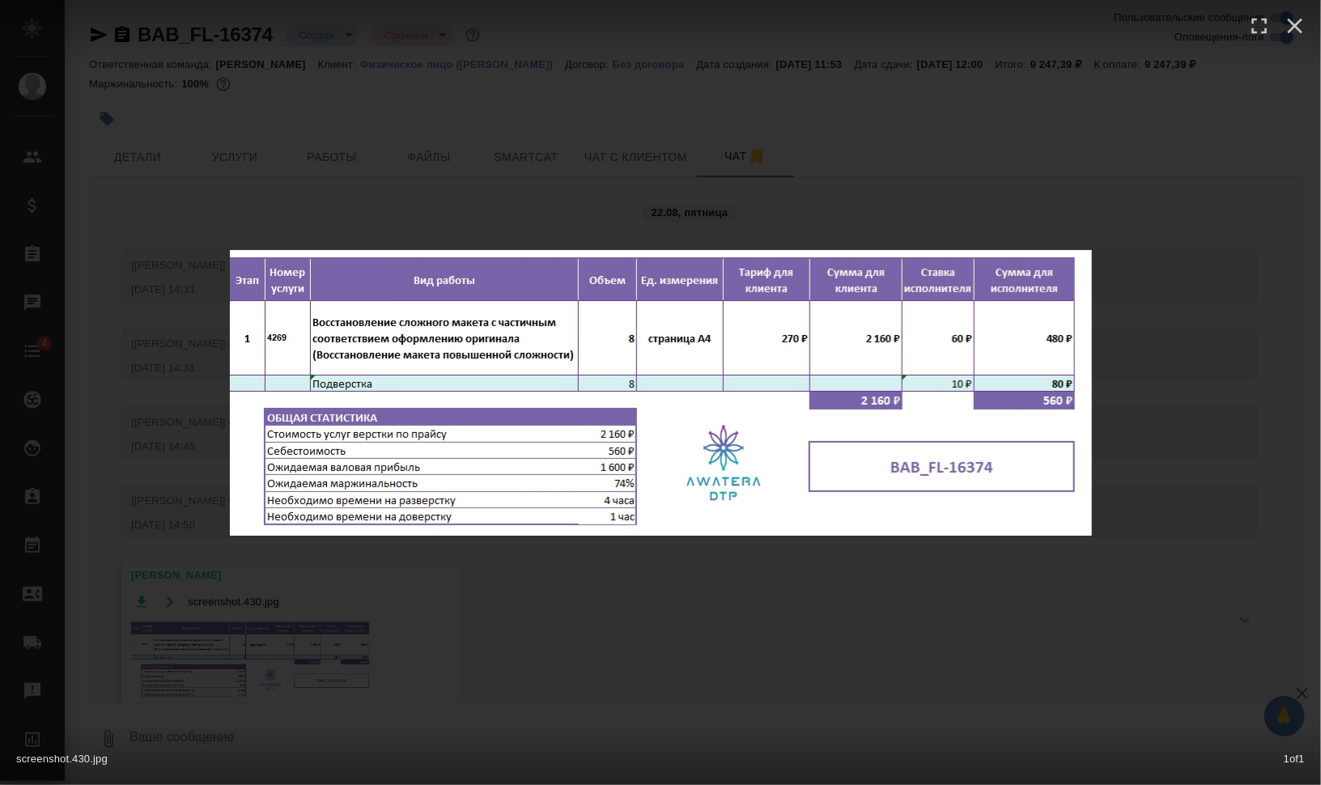
click at [725, 617] on div "screenshot.430.jpg 1 of 1" at bounding box center [660, 392] width 1321 height 785
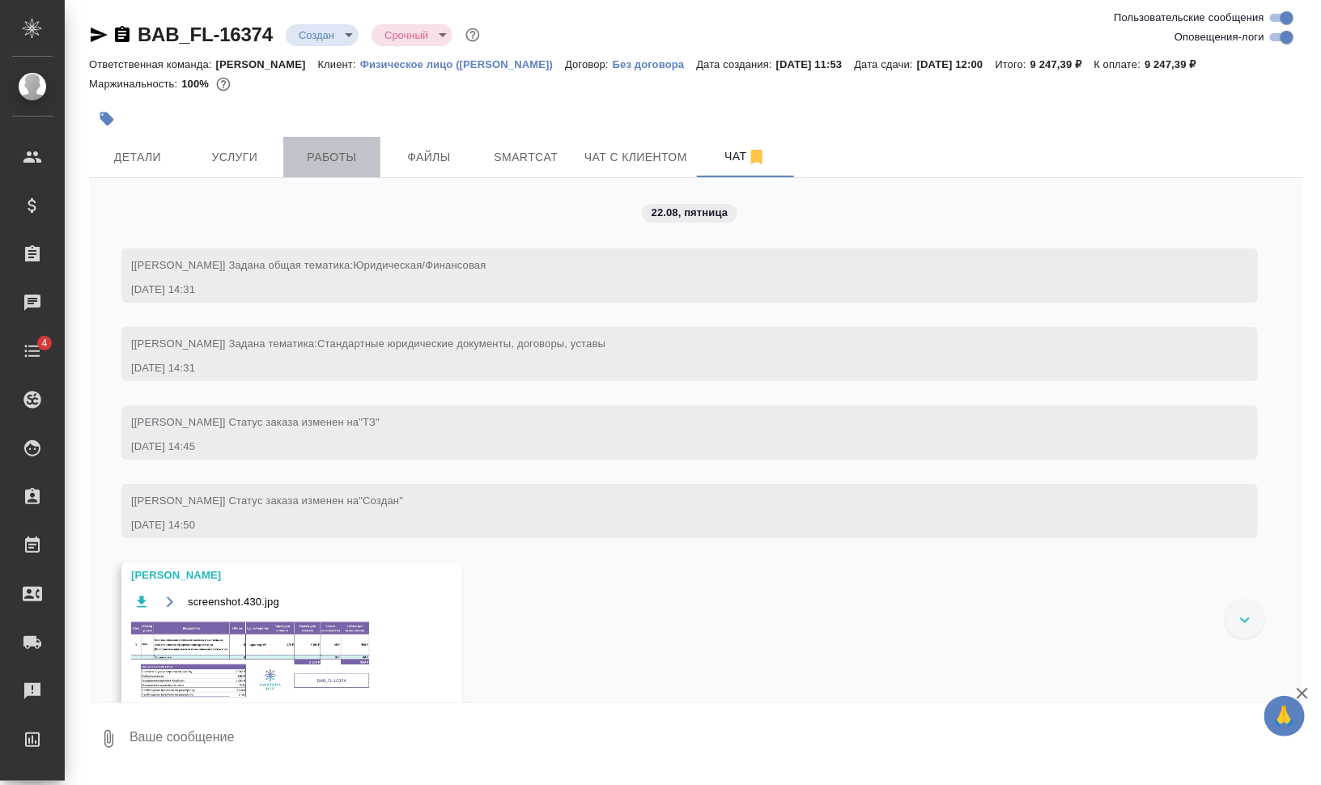
click at [323, 160] on span "Работы" at bounding box center [332, 157] width 78 height 20
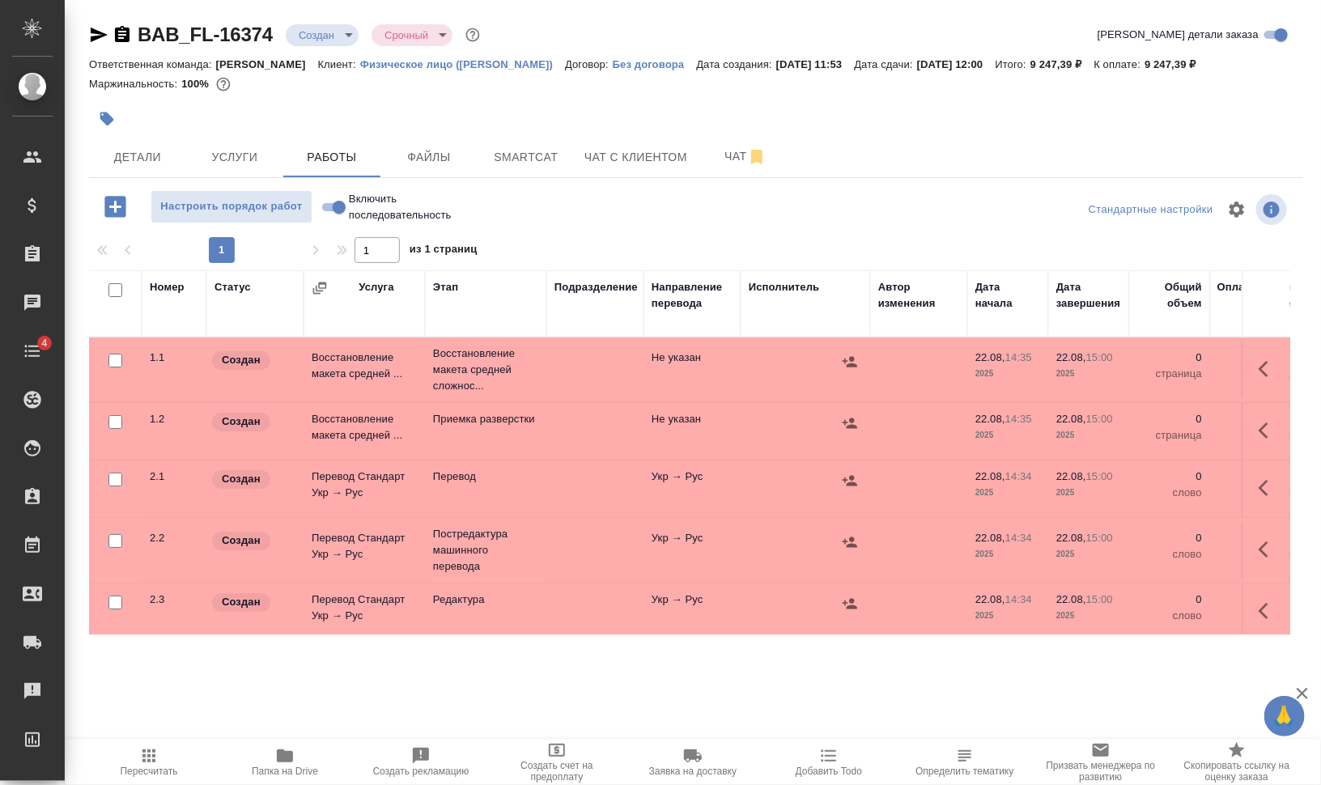
click at [317, 107] on div at bounding box center [494, 119] width 810 height 36
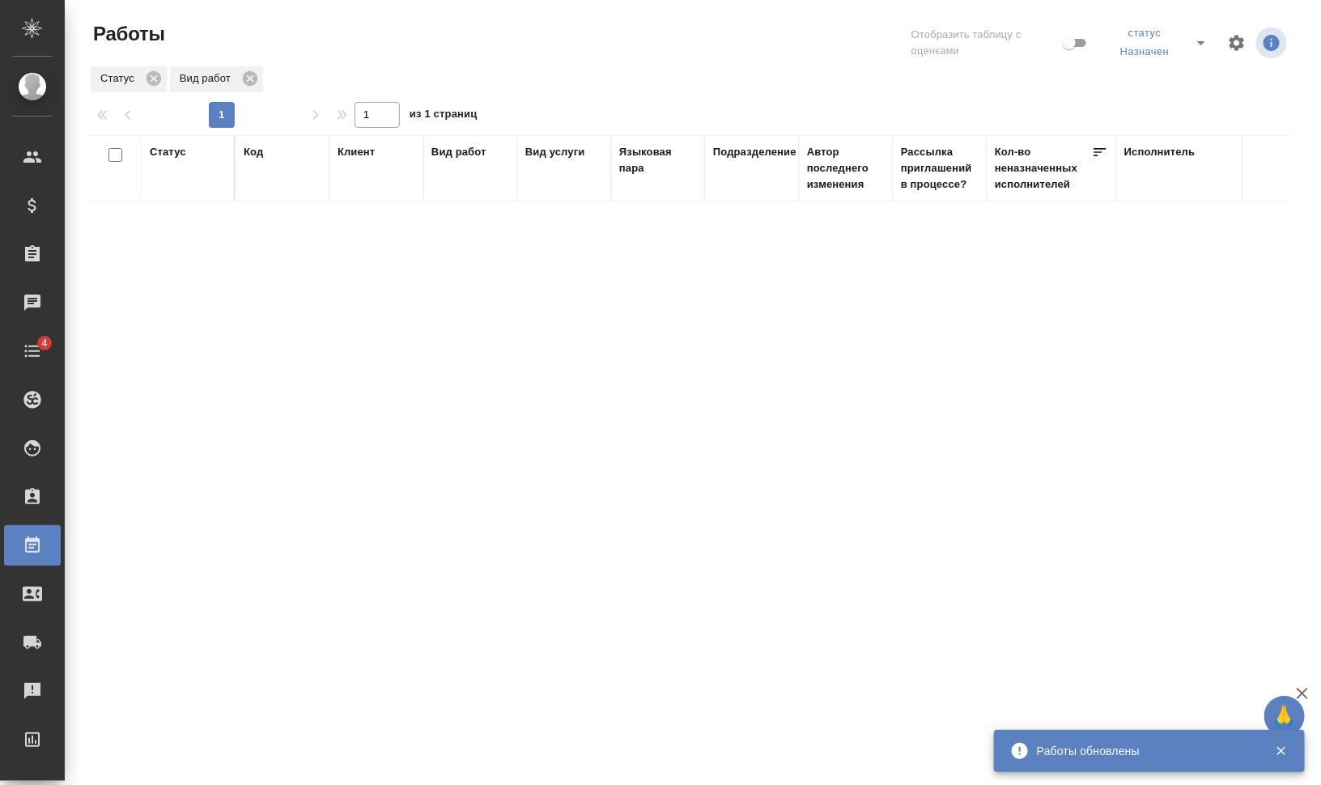
click at [478, 151] on div "Вид работ" at bounding box center [458, 152] width 55 height 16
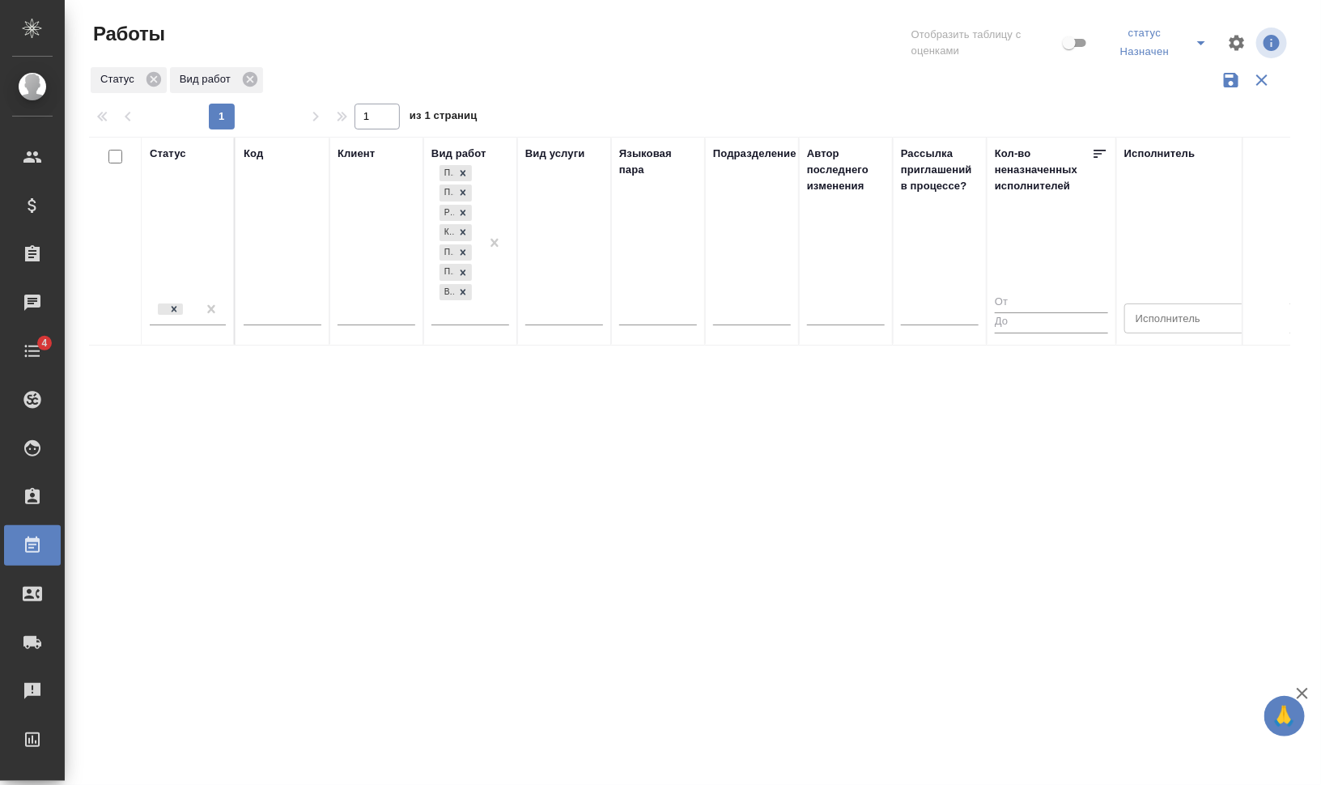
click at [1261, 59] on div "статус Назначен" at bounding box center [1196, 43] width 185 height 44
click at [1260, 73] on icon "button" at bounding box center [1261, 79] width 19 height 19
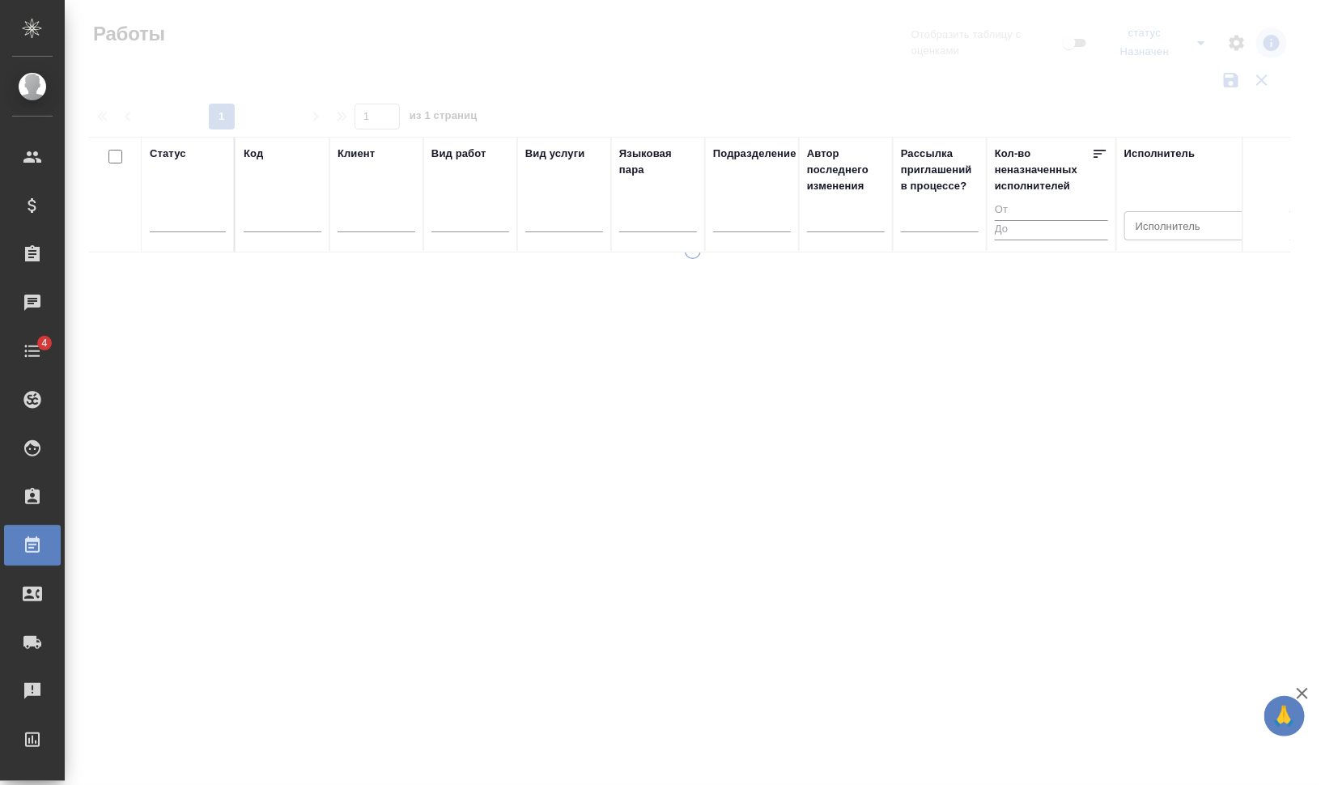
click at [1176, 227] on input "Исполнитель" at bounding box center [1190, 225] width 122 height 19
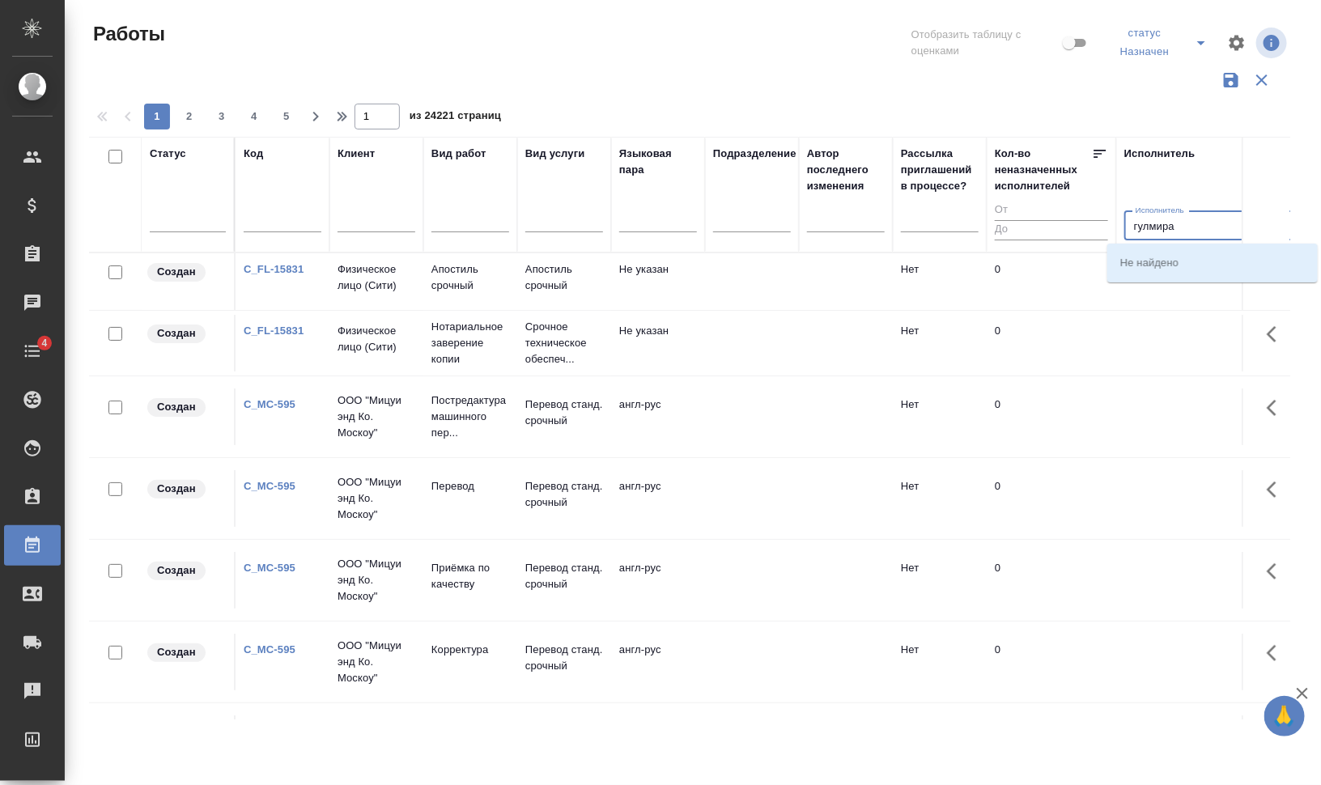
type input "гулмира"
click at [1145, 259] on p "Ишмухамбетова Гулмира Ниязбековна" at bounding box center [1206, 262] width 172 height 16
type input "Ишмухамбетова Гулмира Ниязбековна"
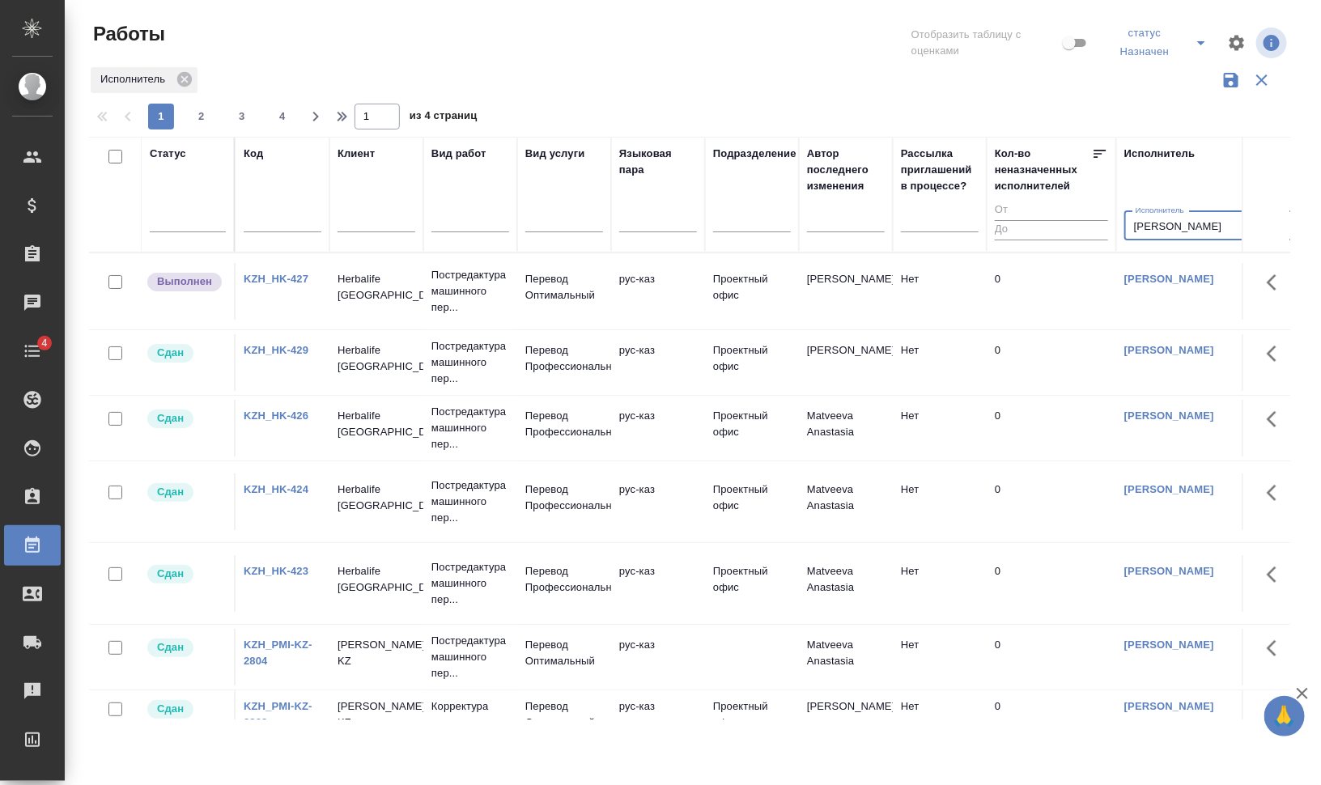
click at [1150, 278] on link "Ишмухамбетова Гулмира Ниязбековна" at bounding box center [1214, 279] width 180 height 12
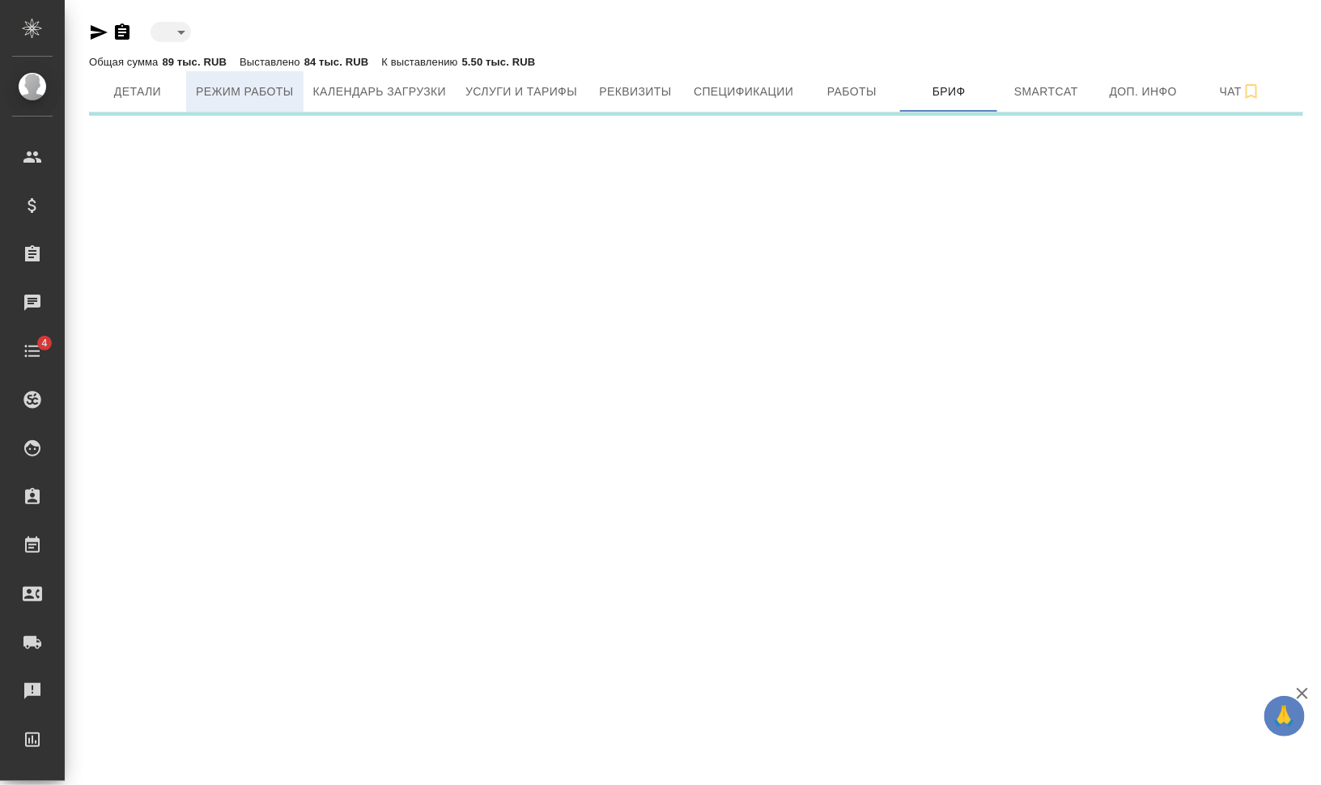
type input "active"
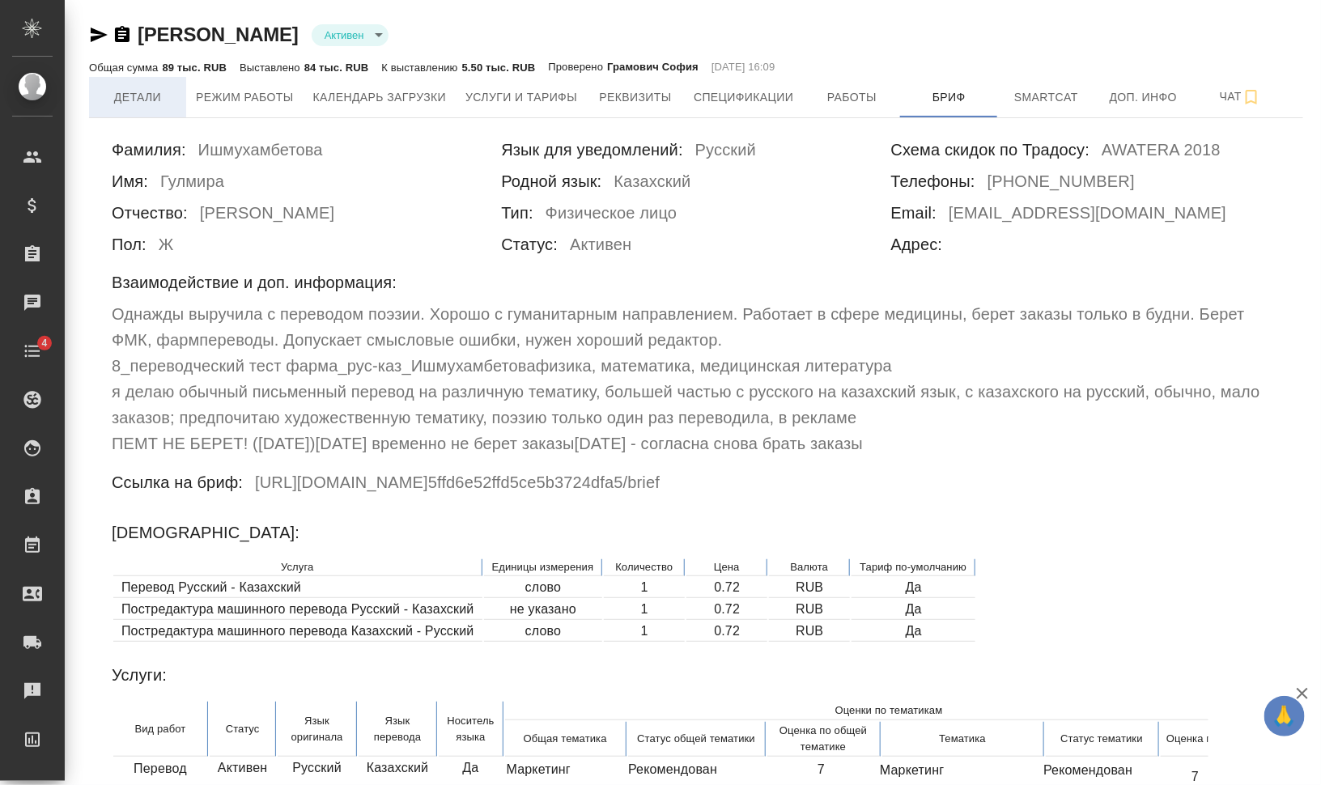
click at [146, 102] on span "Детали" at bounding box center [138, 97] width 78 height 20
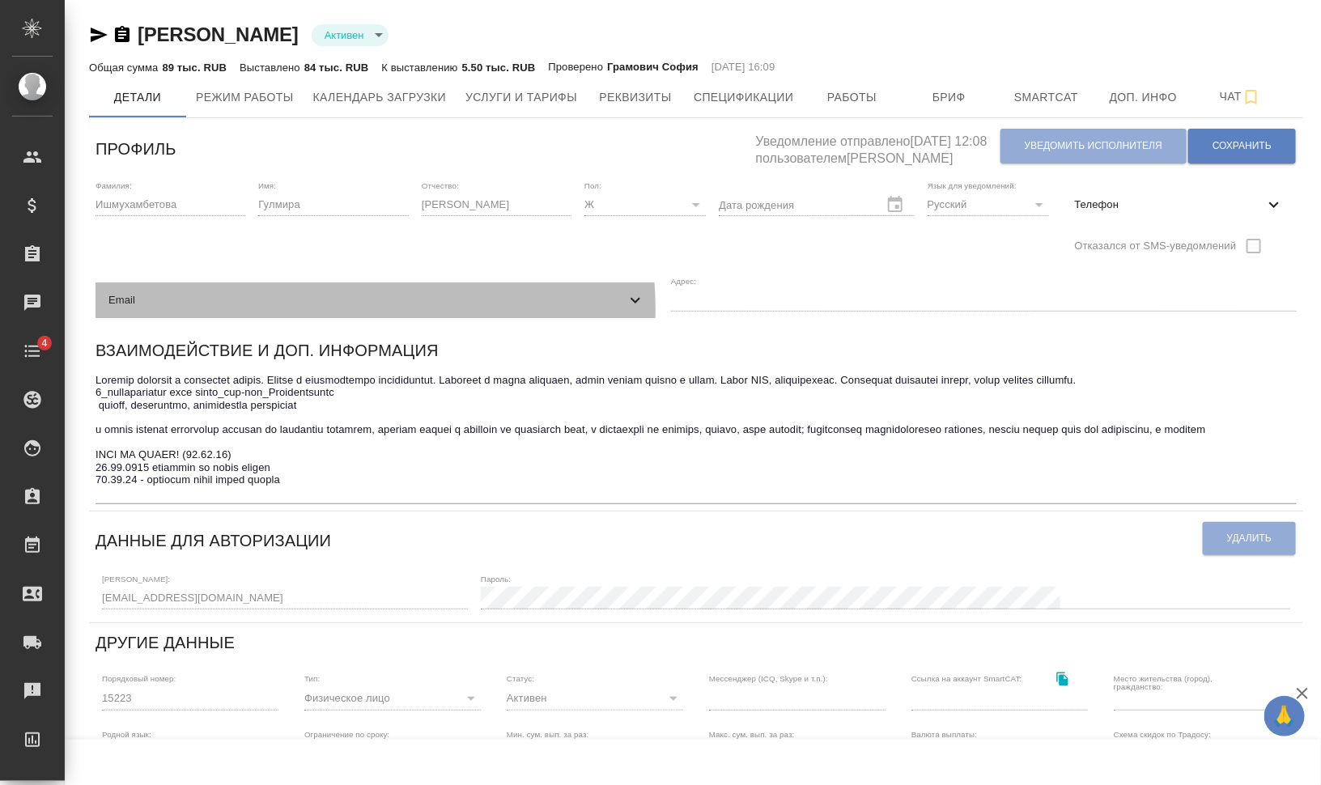
click at [322, 309] on div "Email" at bounding box center [377, 301] width 563 height 36
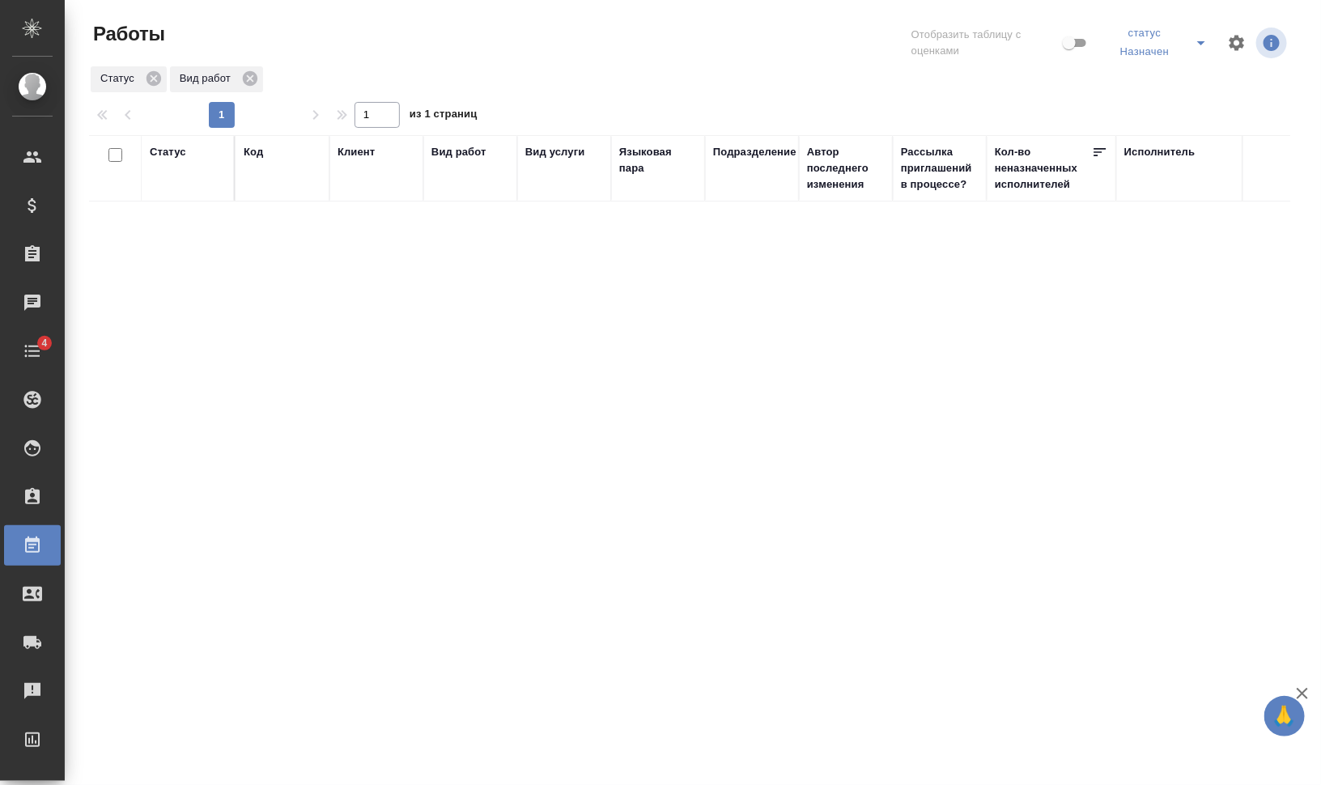
click at [556, 153] on div "Вид услуги" at bounding box center [555, 152] width 60 height 16
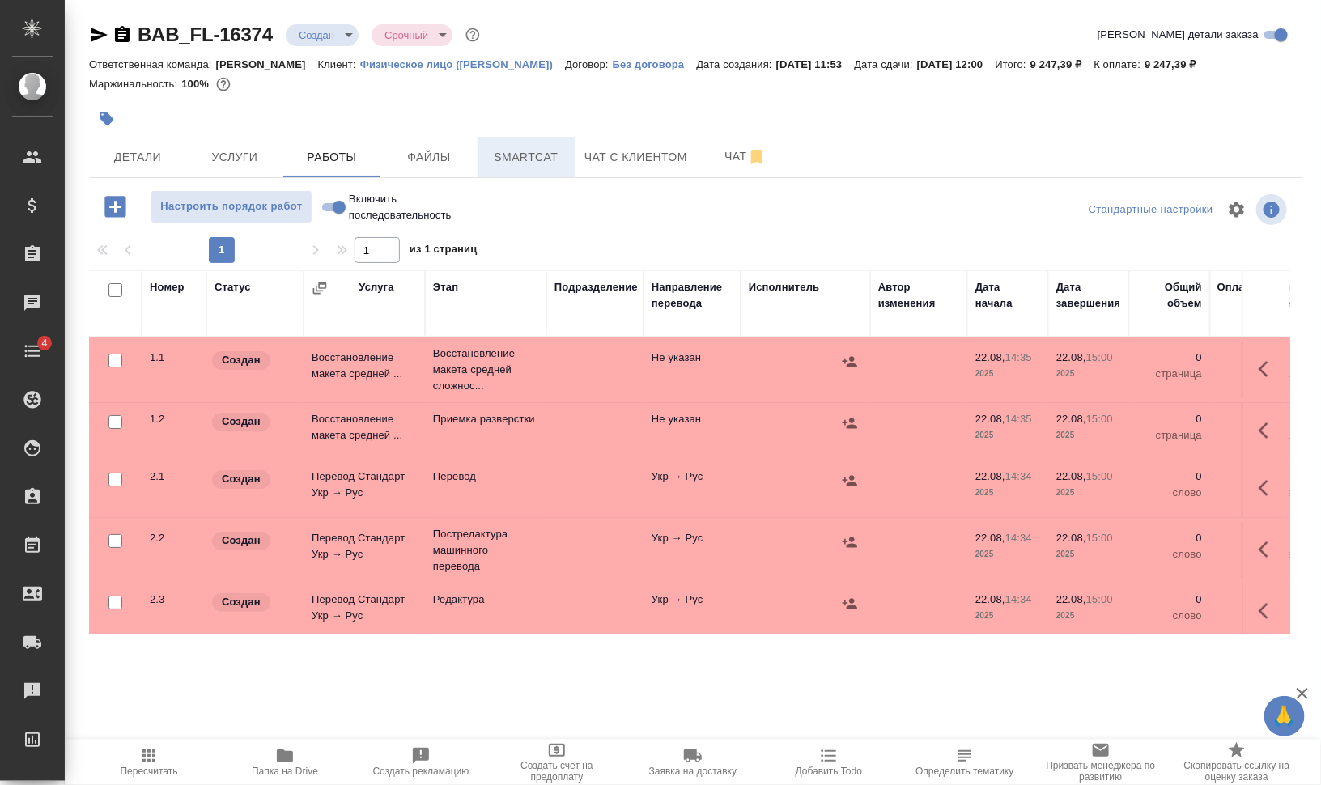
click at [545, 159] on span "Smartcat" at bounding box center [526, 157] width 78 height 20
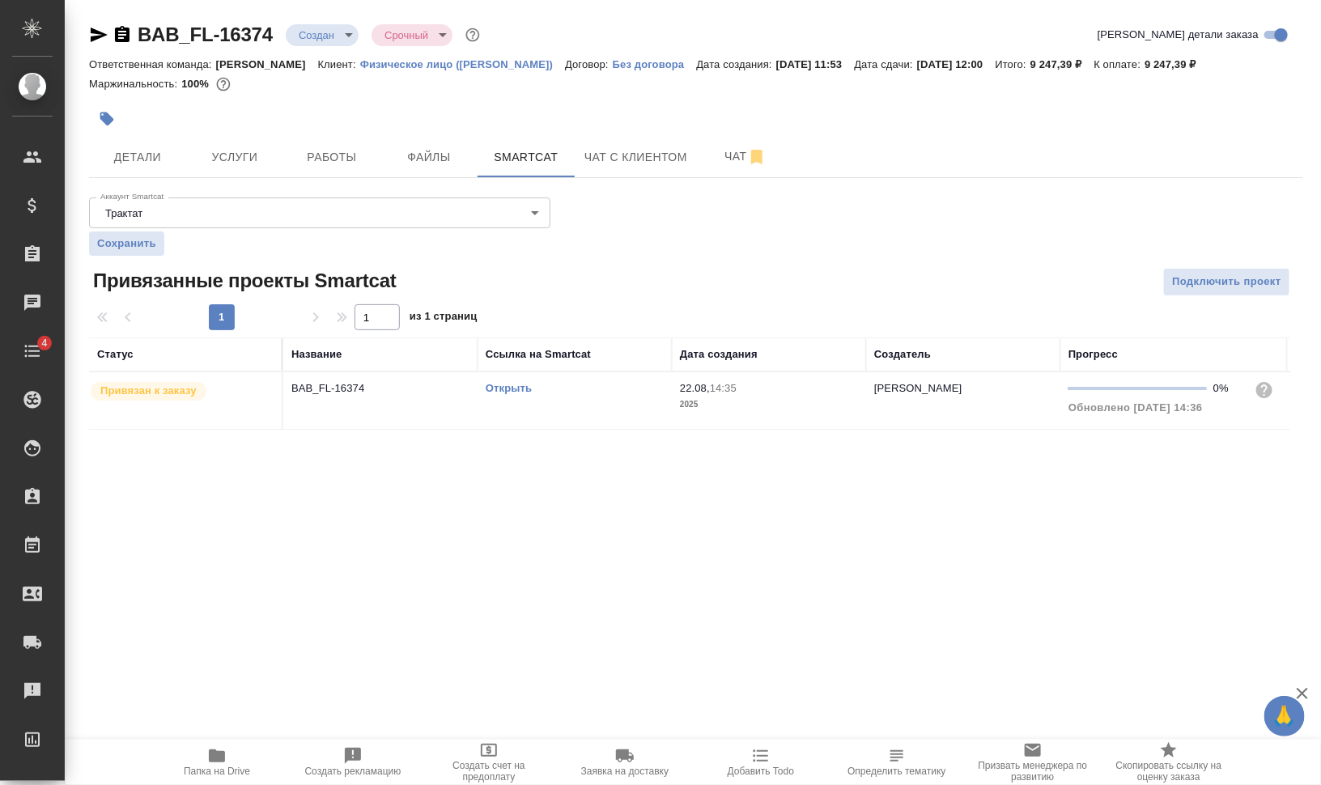
click at [511, 385] on link "Открыть" at bounding box center [509, 388] width 46 height 12
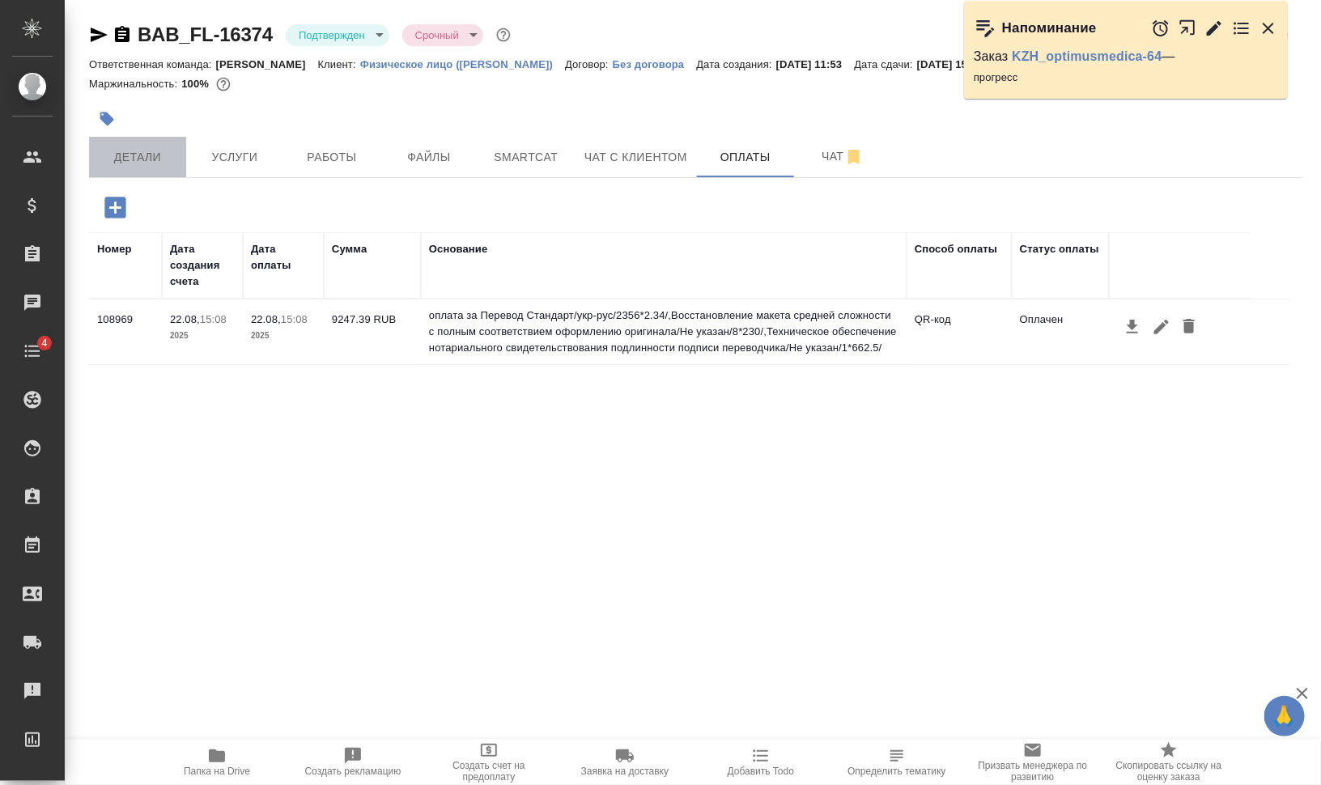
click at [120, 142] on button "Детали" at bounding box center [137, 157] width 97 height 40
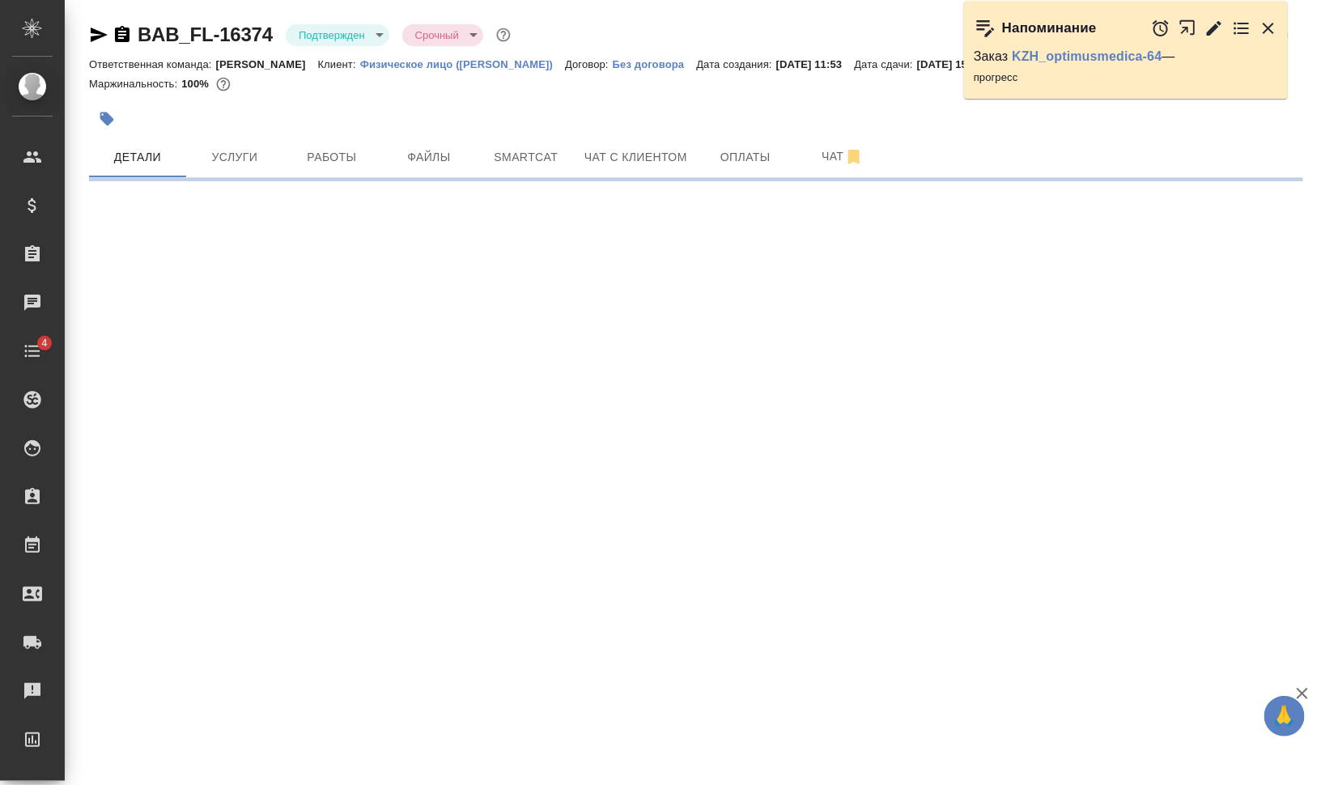
select select "RU"
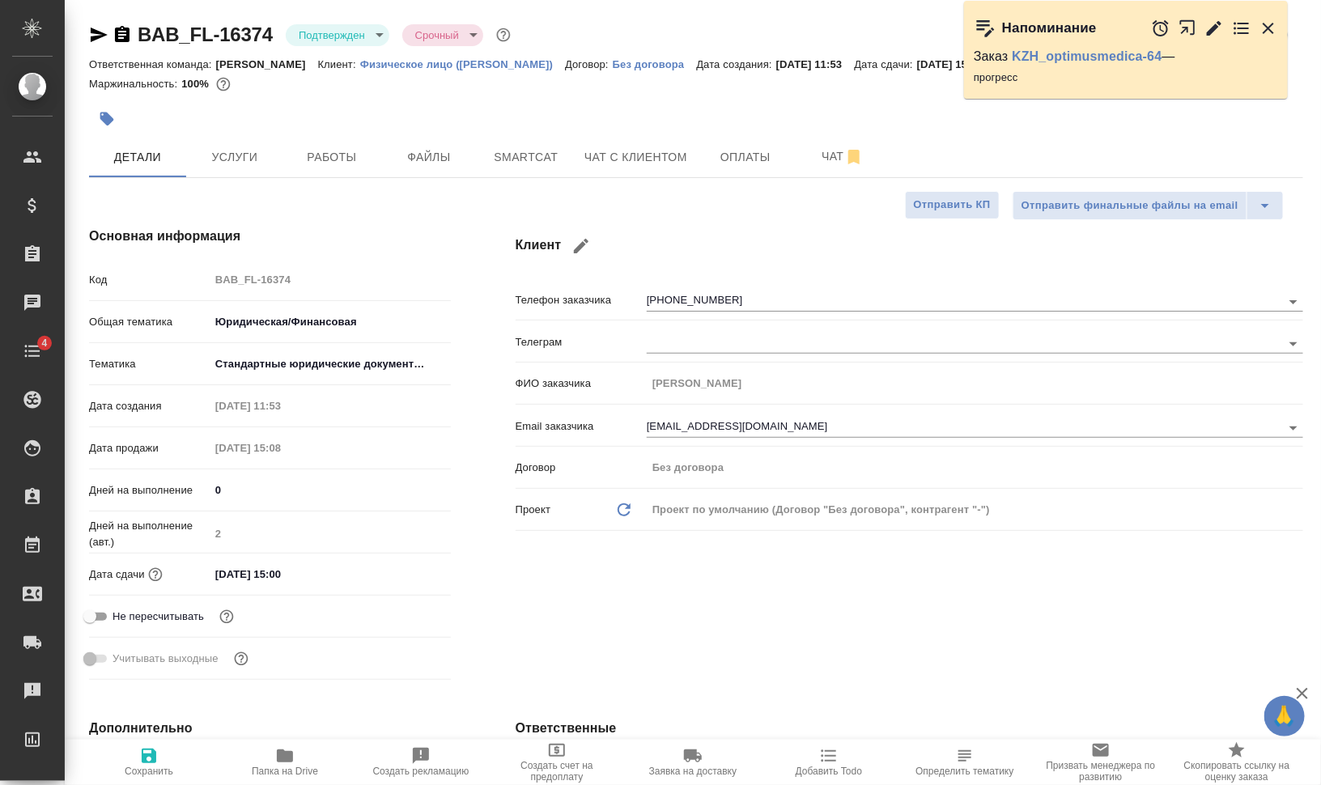
type textarea "x"
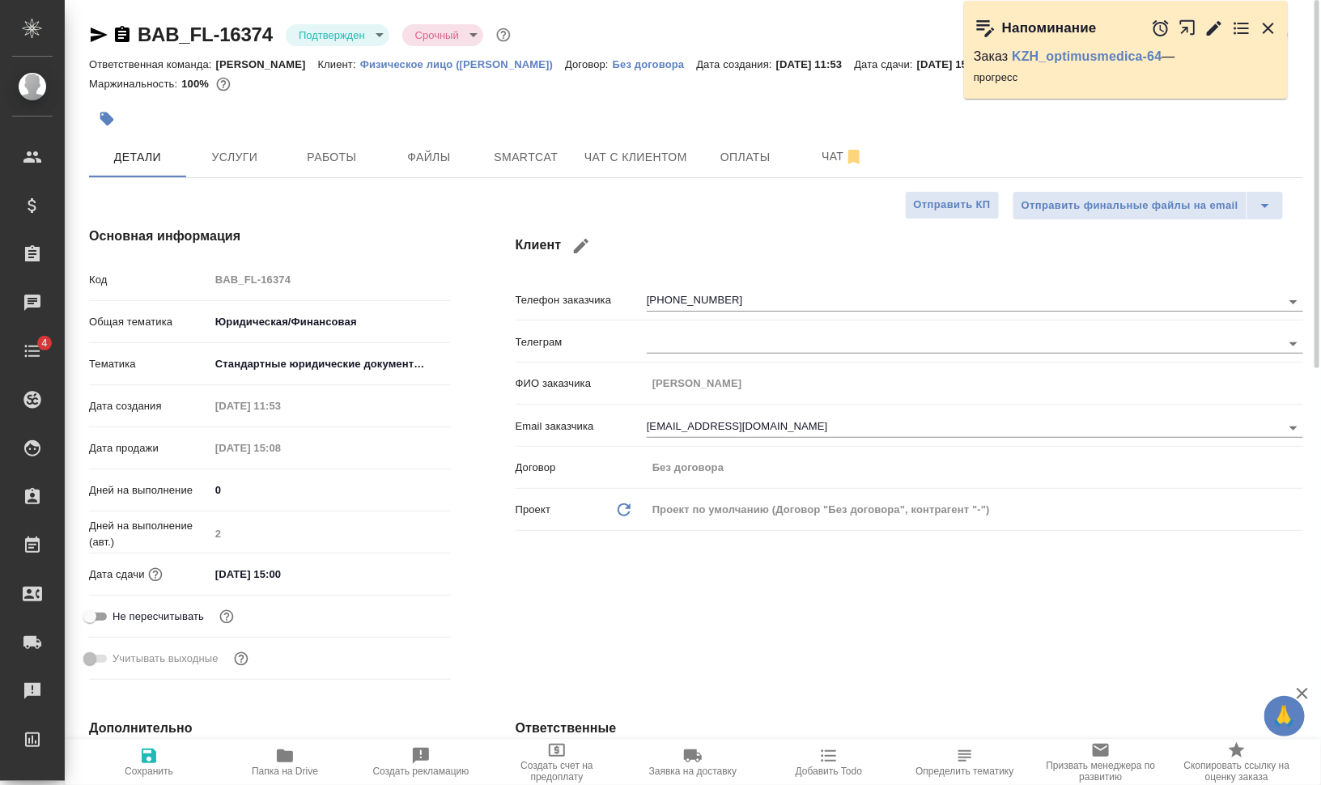
type textarea "x"
click at [118, 35] on icon "button" at bounding box center [122, 34] width 19 height 19
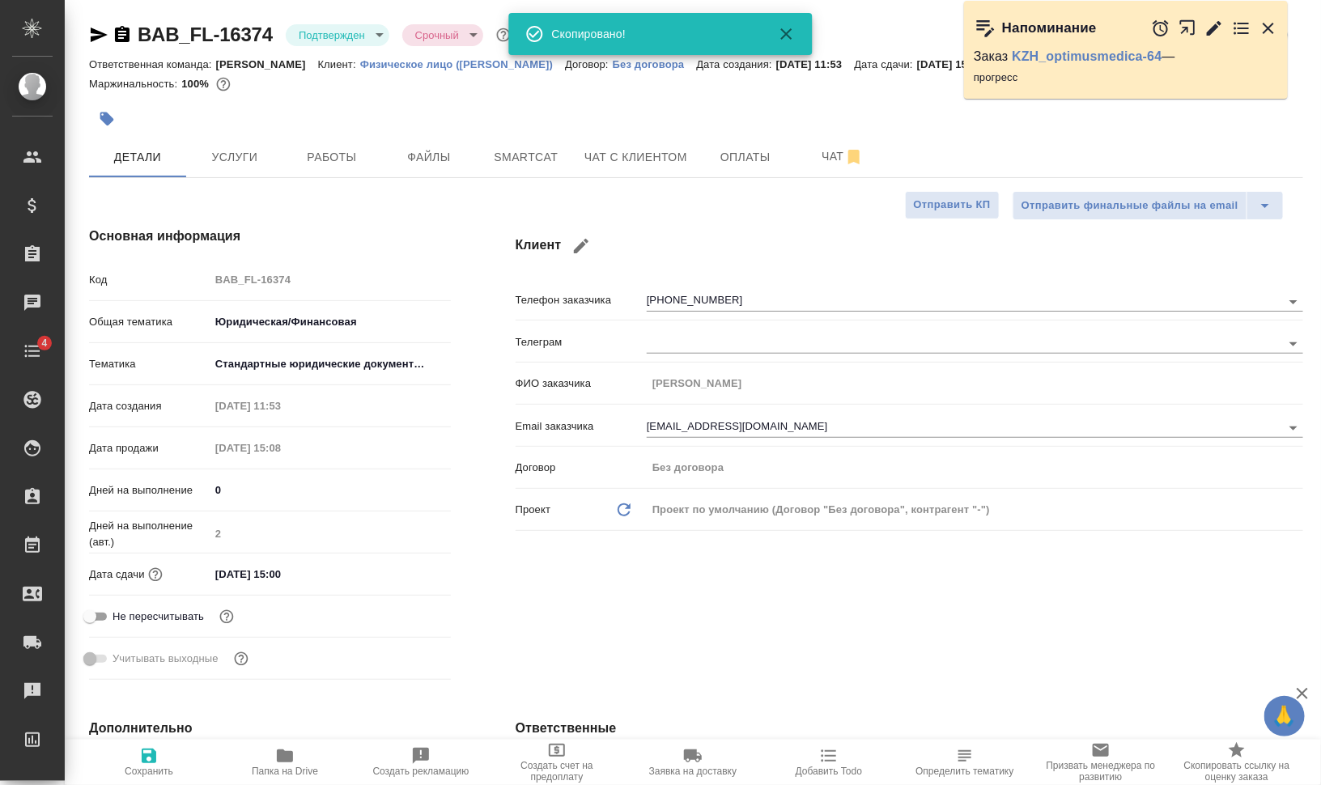
type textarea "x"
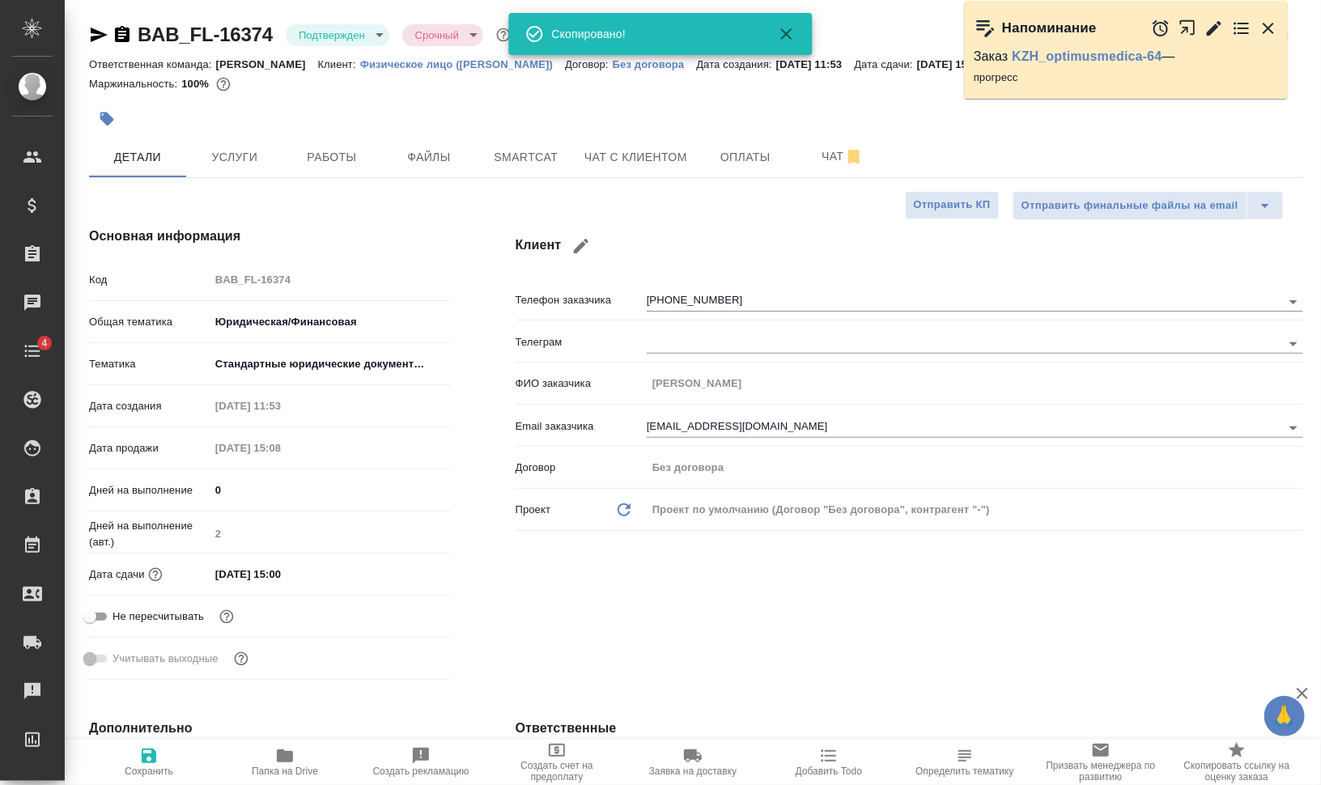
type textarea "x"
click at [97, 29] on icon "button" at bounding box center [98, 34] width 19 height 19
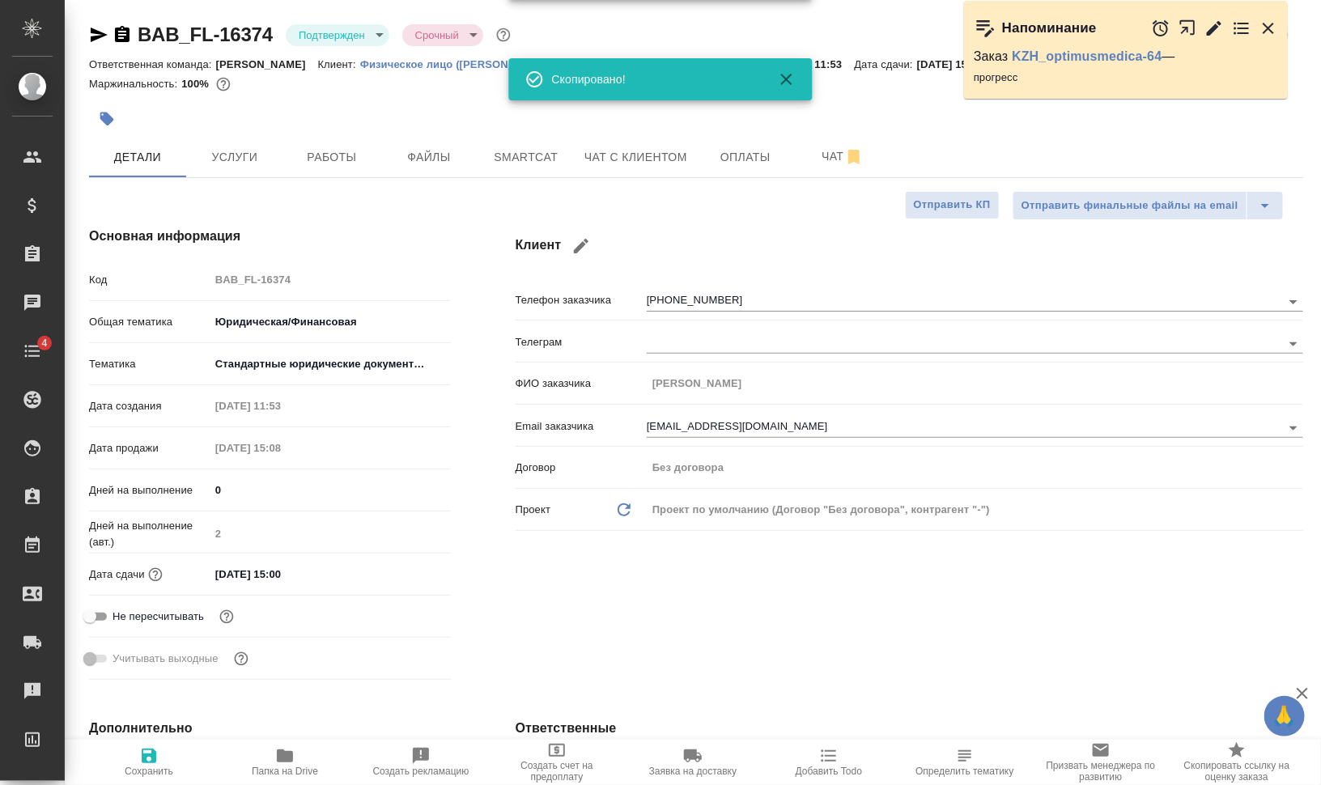
type textarea "x"
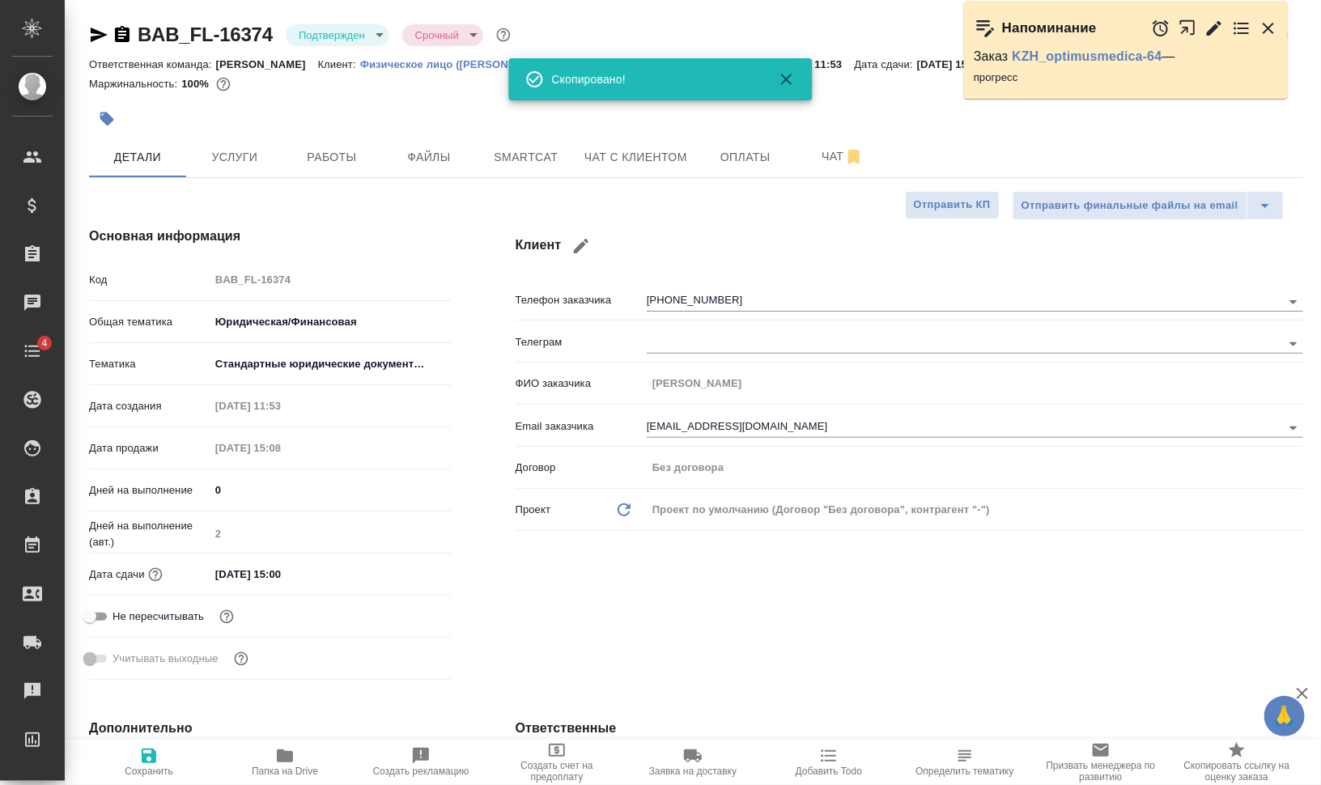
type textarea "x"
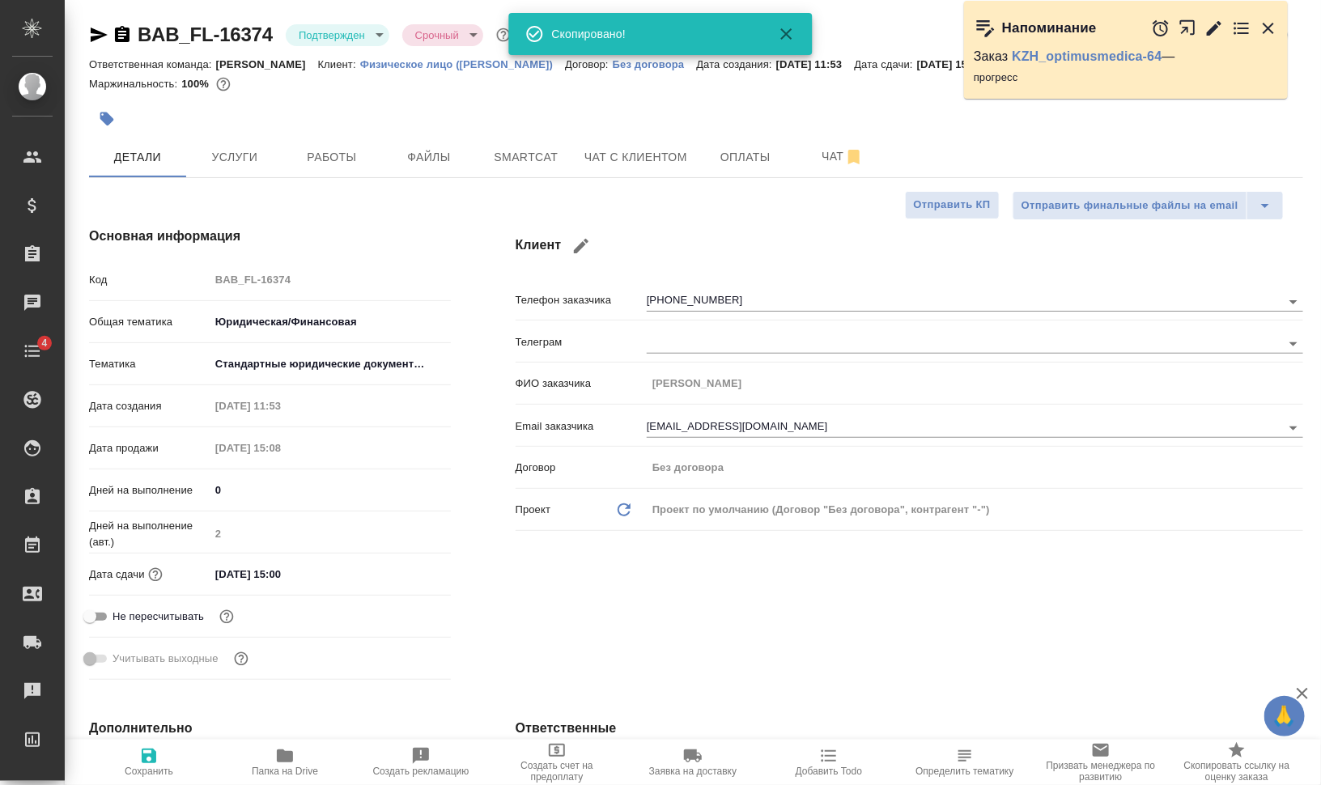
type textarea "x"
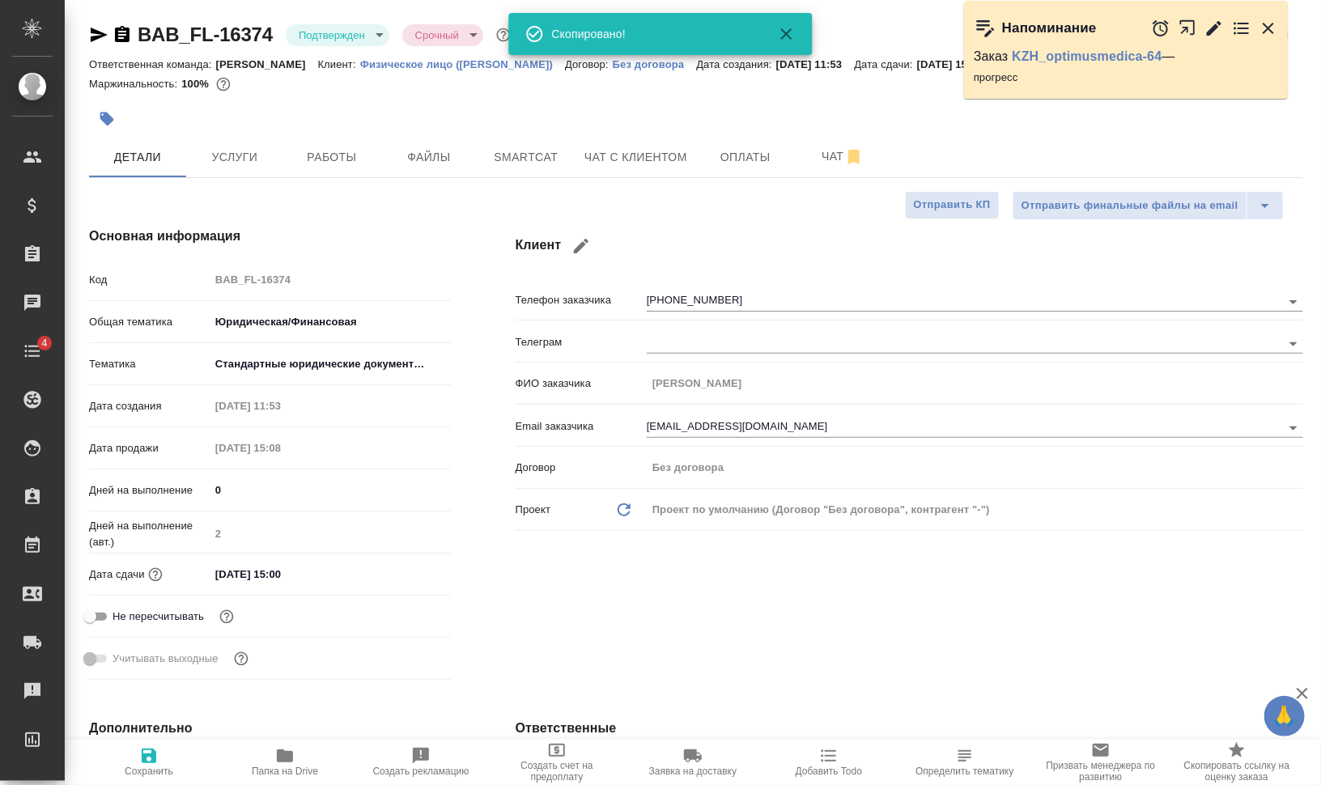
type textarea "x"
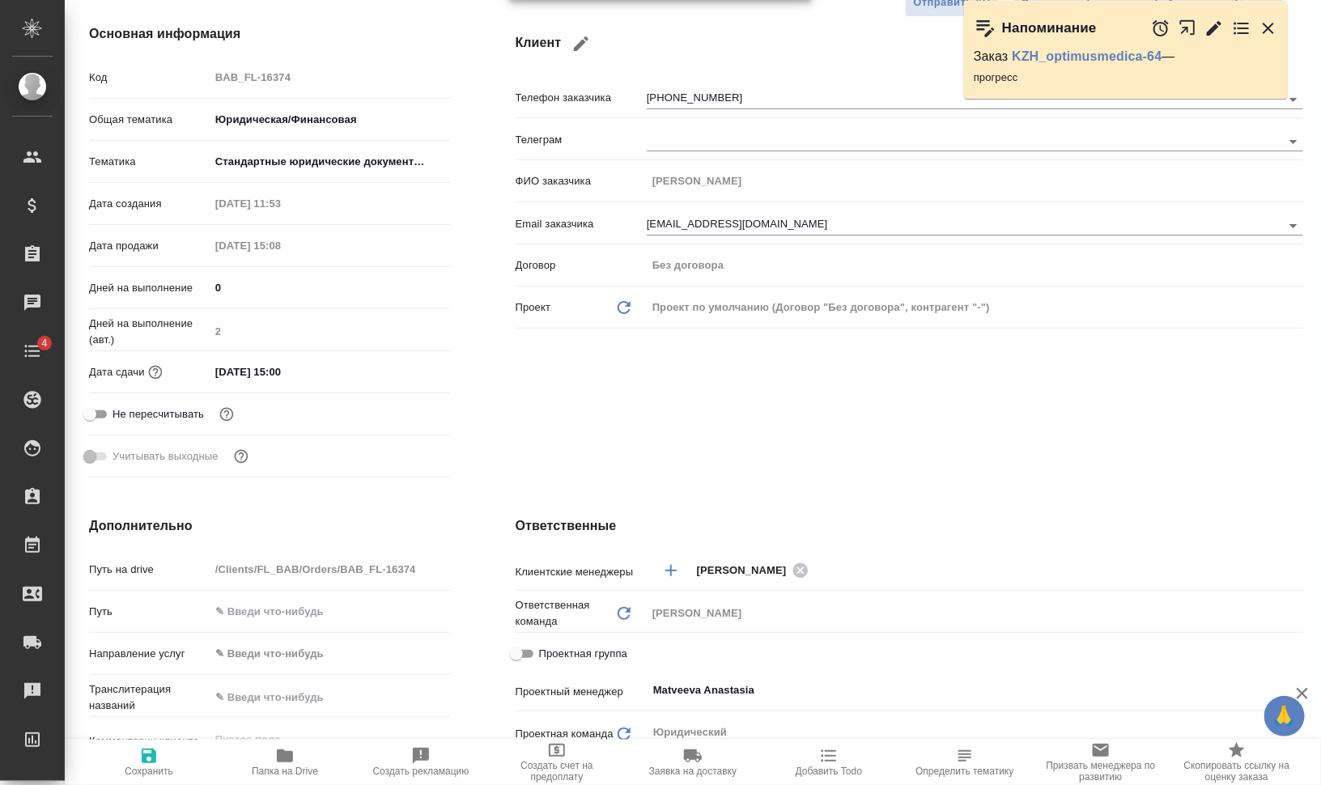
scroll to position [405, 0]
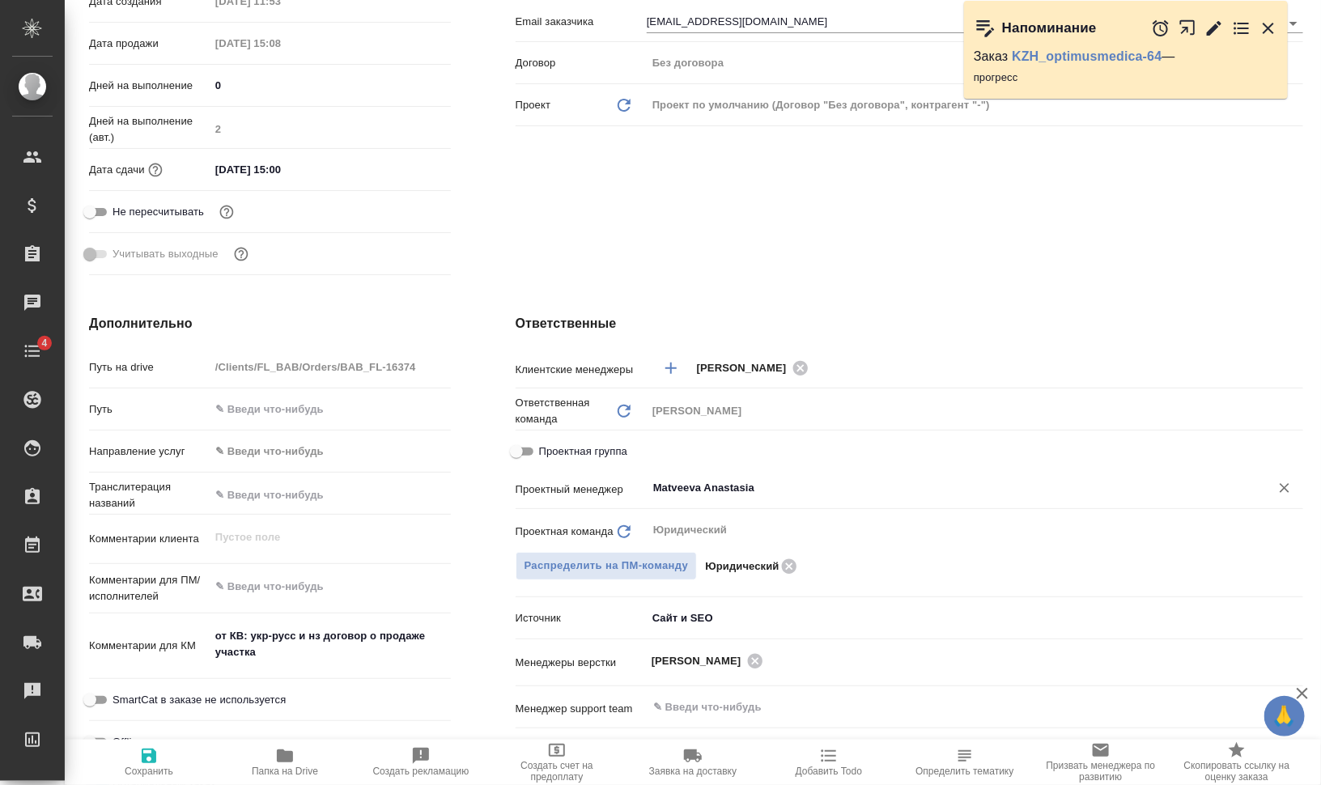
click at [769, 474] on div "Matveeva Anastasia ​" at bounding box center [975, 488] width 657 height 29
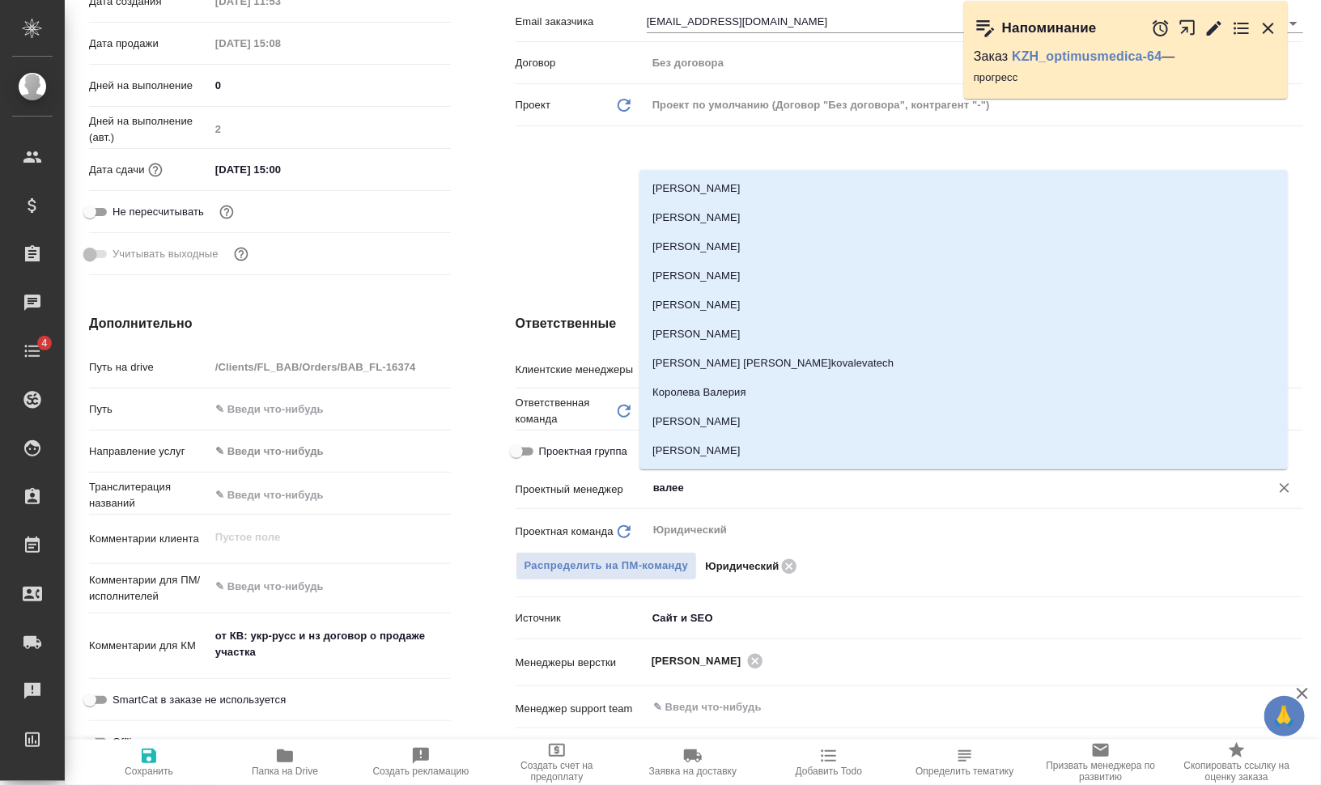
type input "валеев"
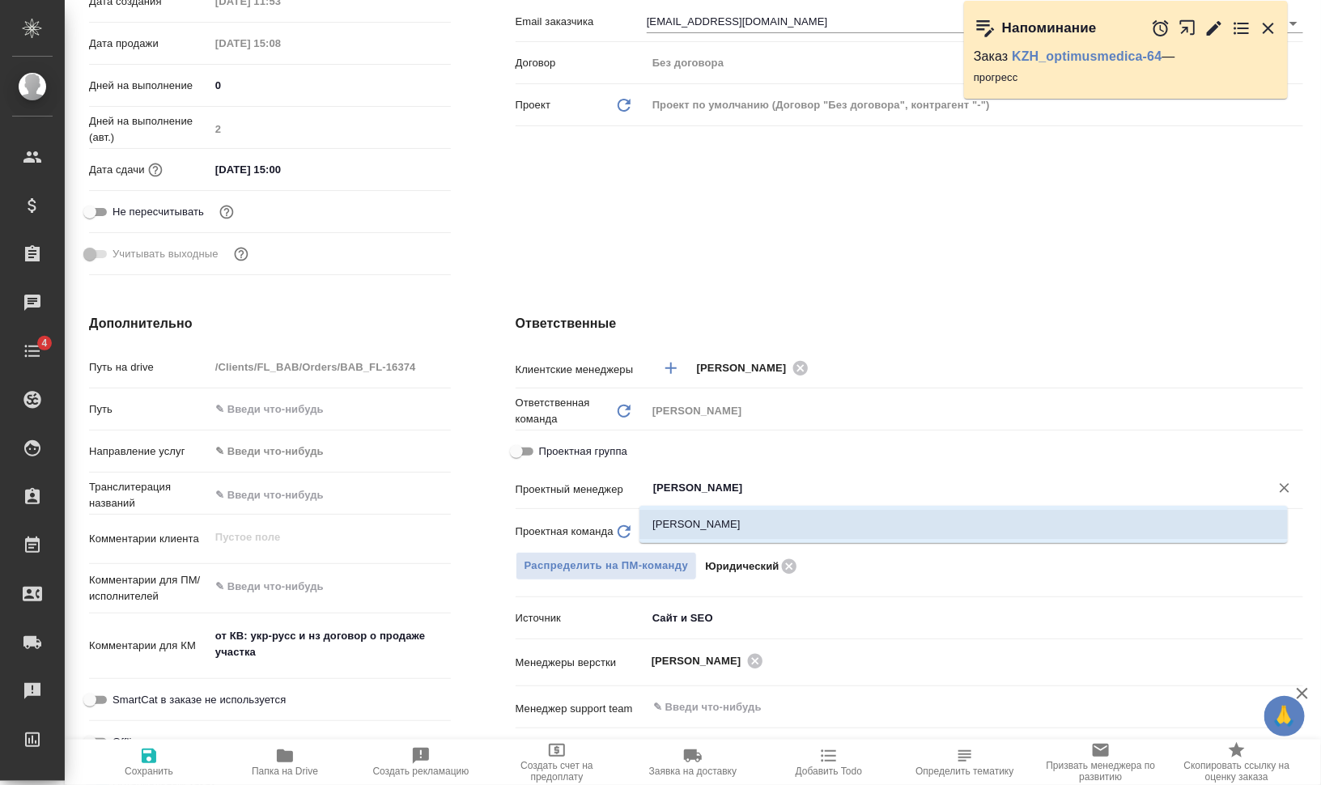
click at [782, 518] on li "[PERSON_NAME]" at bounding box center [964, 524] width 648 height 29
type textarea "x"
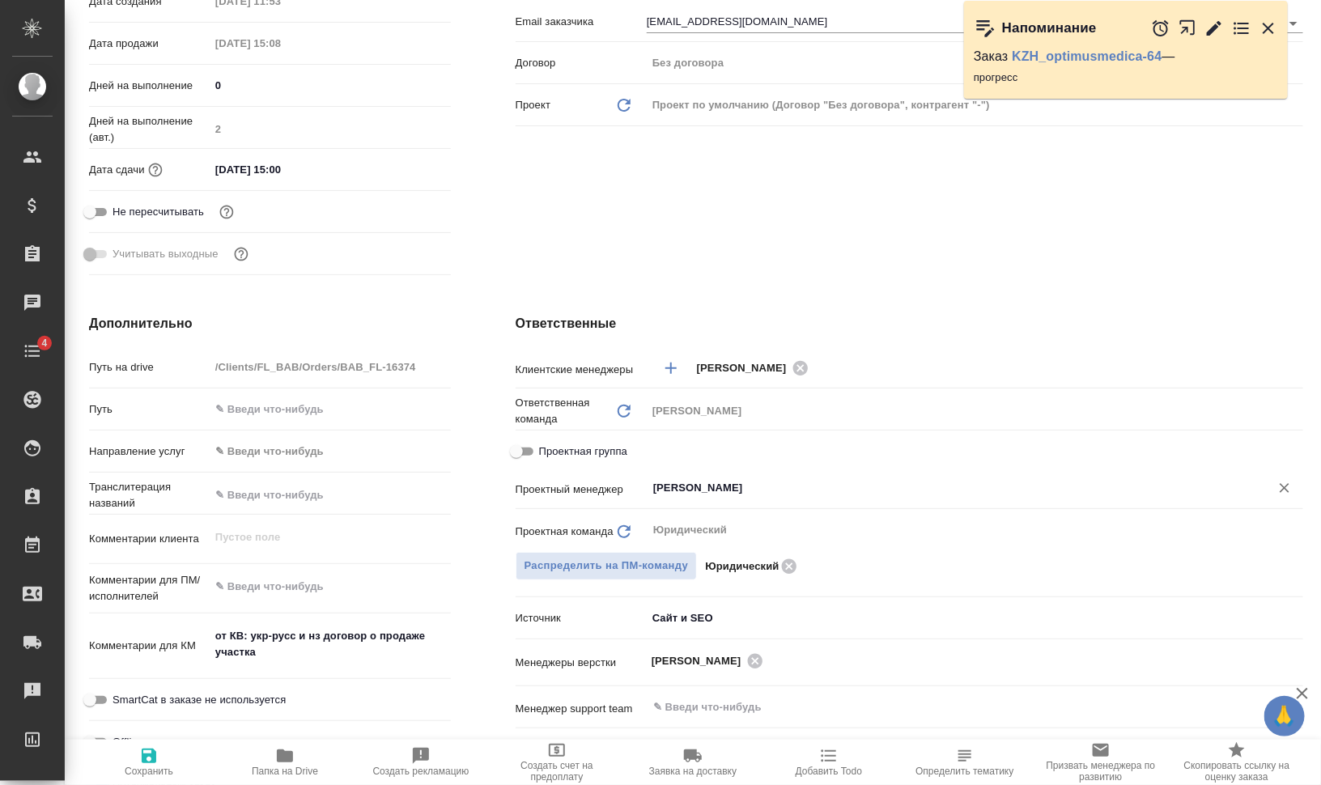
type input "[PERSON_NAME]"
click at [151, 759] on icon "button" at bounding box center [148, 755] width 19 height 19
type textarea "x"
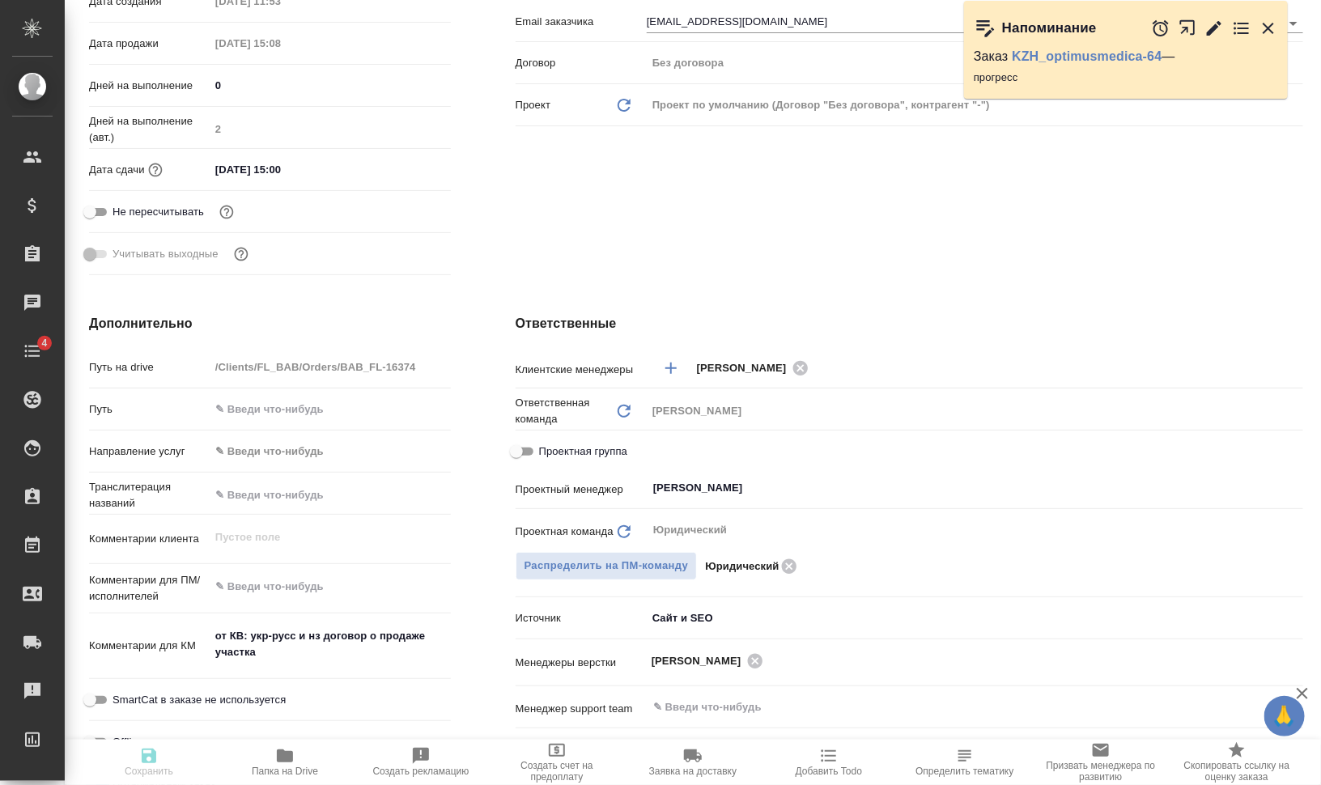
type textarea "x"
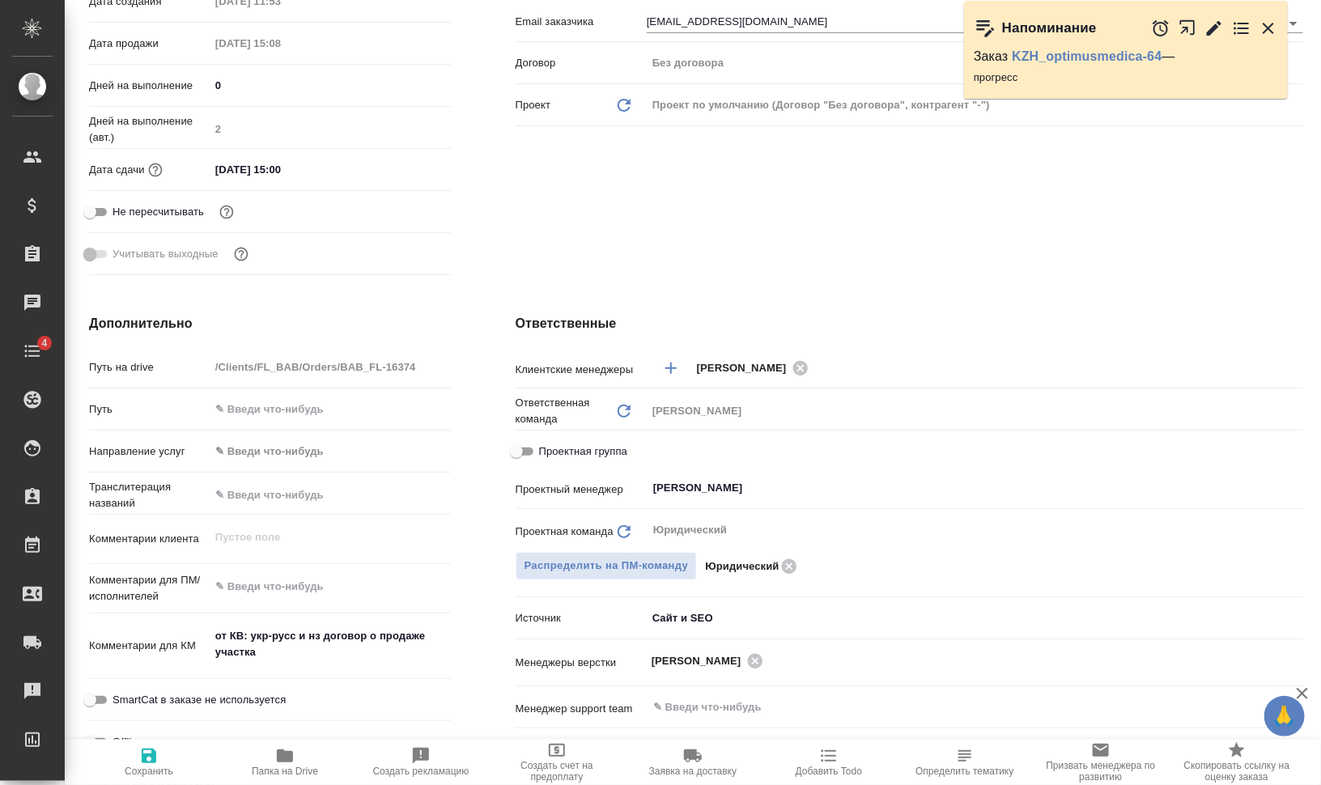
type textarea "x"
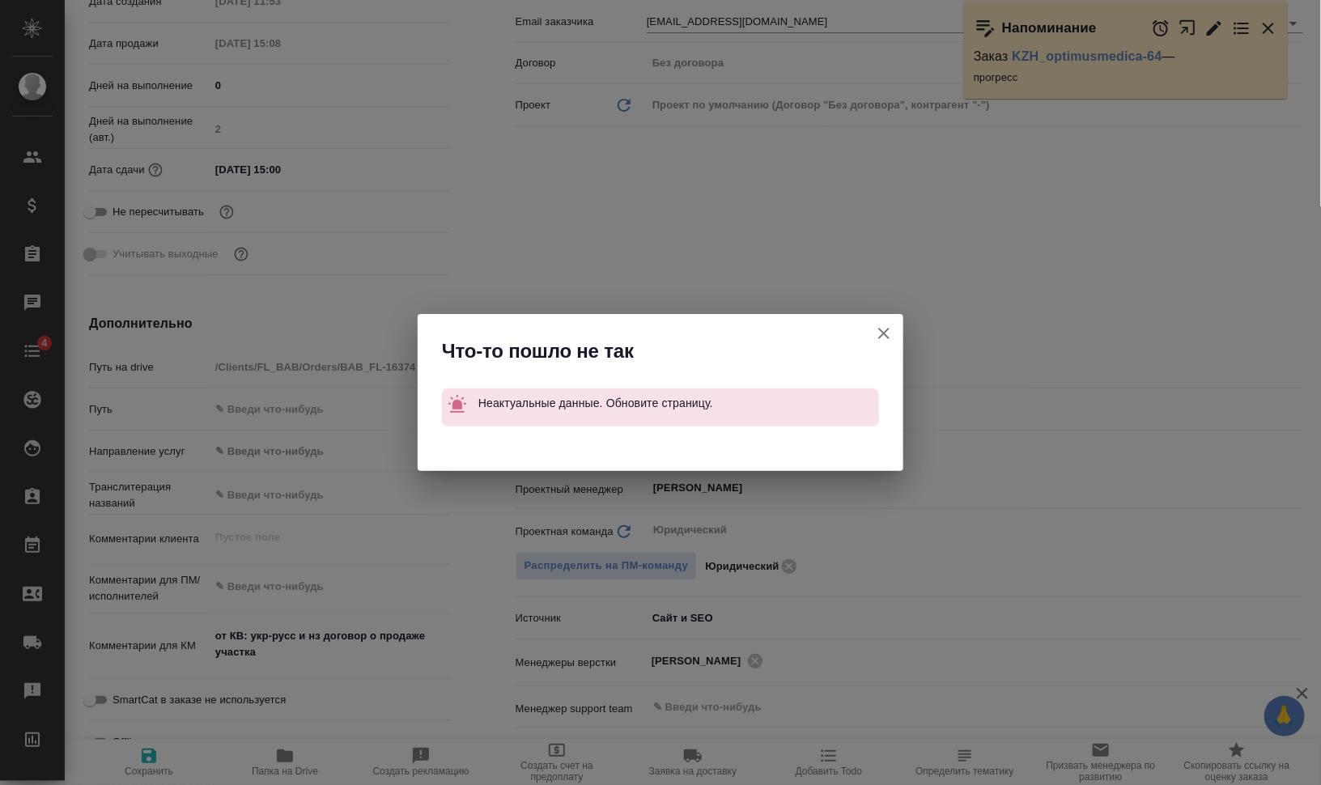
click at [885, 332] on icon "button" at bounding box center [883, 333] width 11 height 11
type textarea "x"
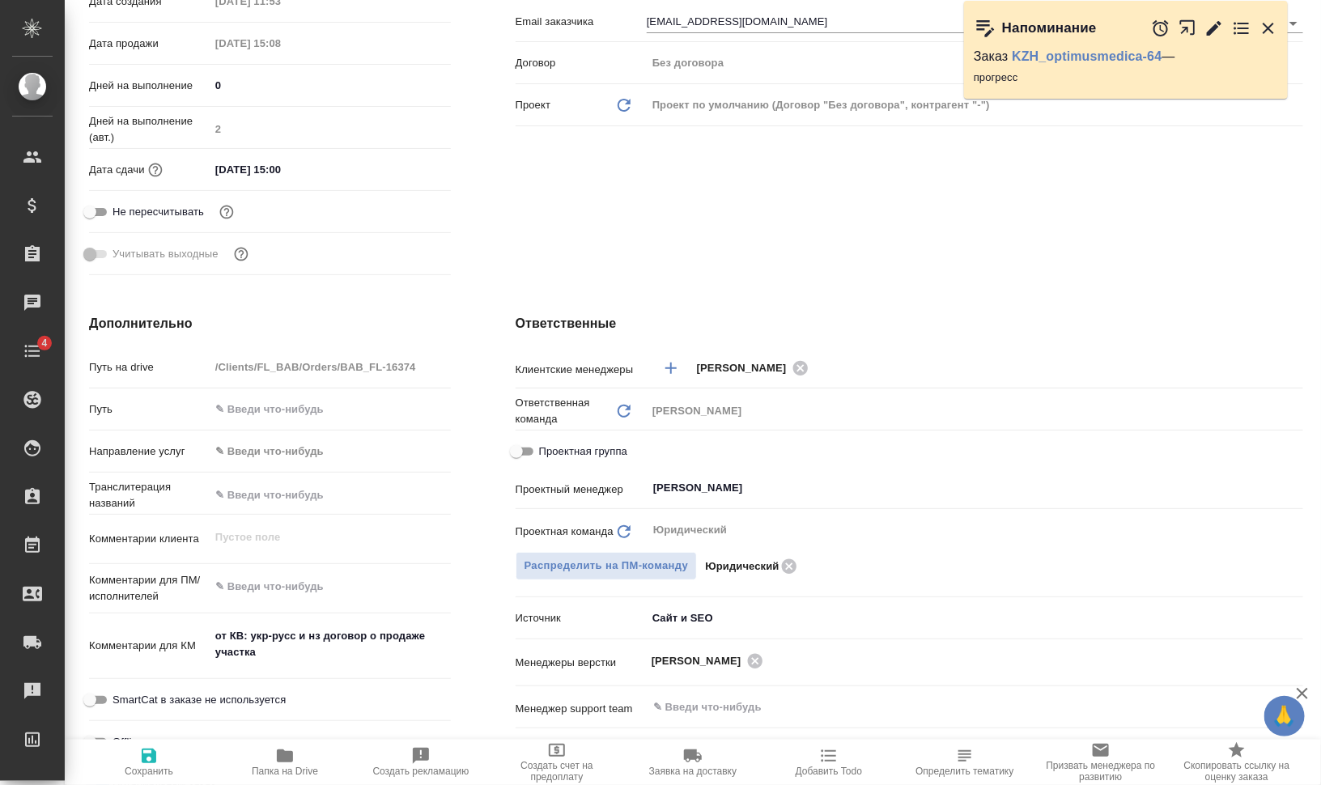
type textarea "x"
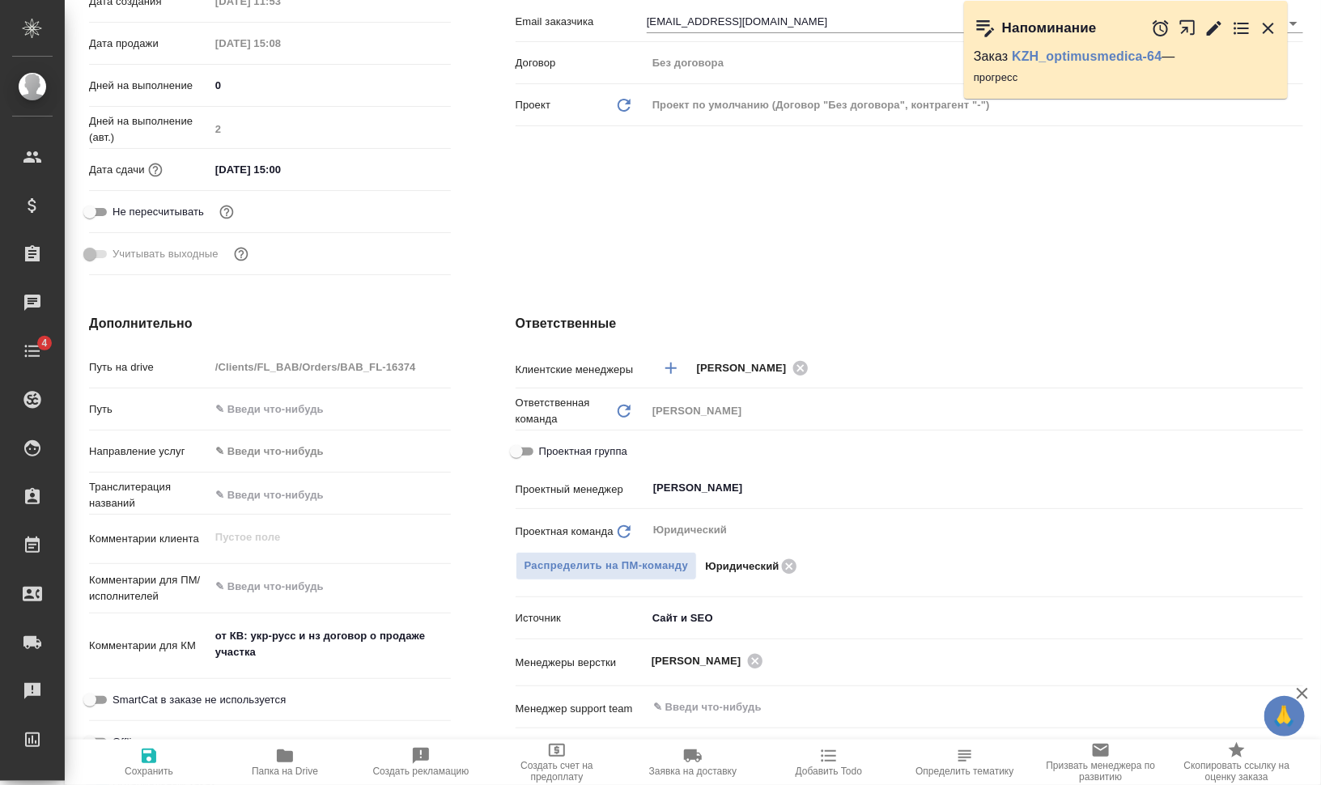
type textarea "x"
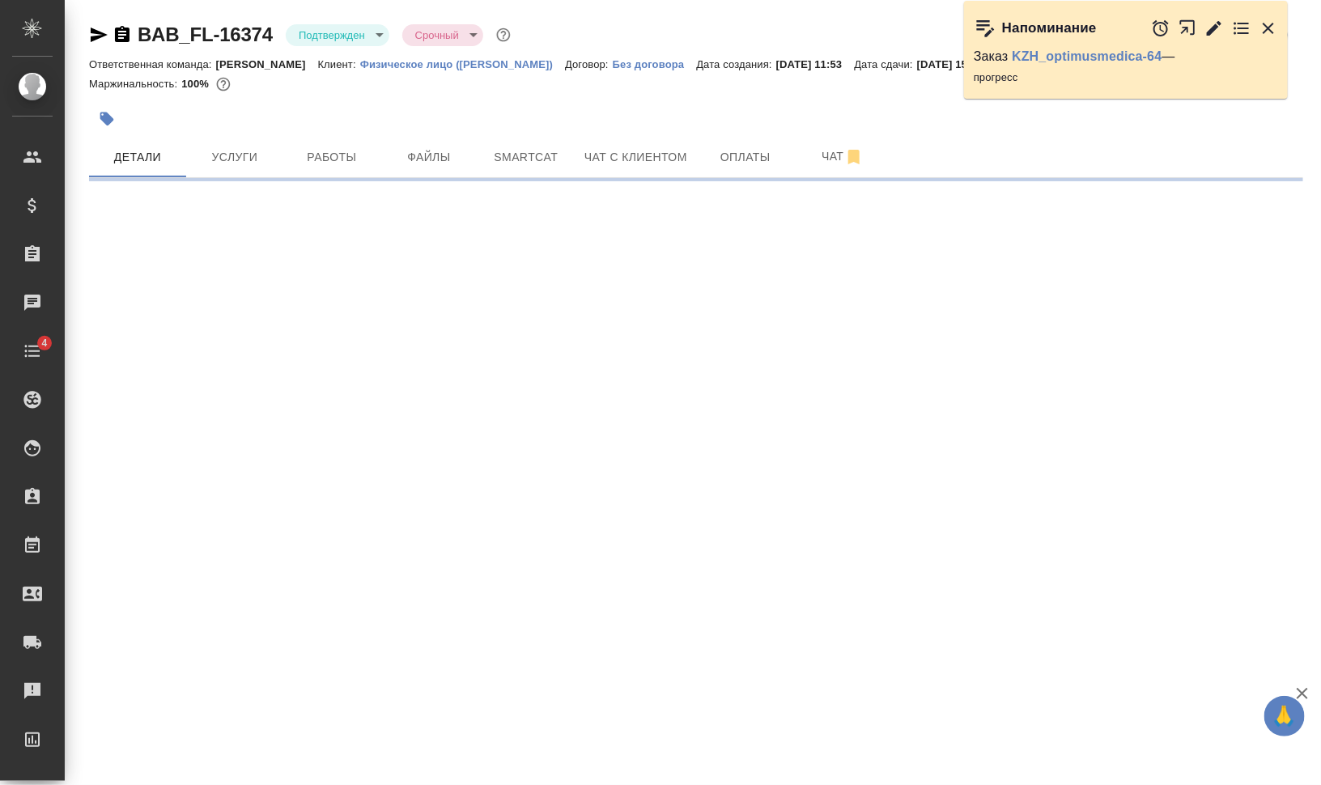
select select "RU"
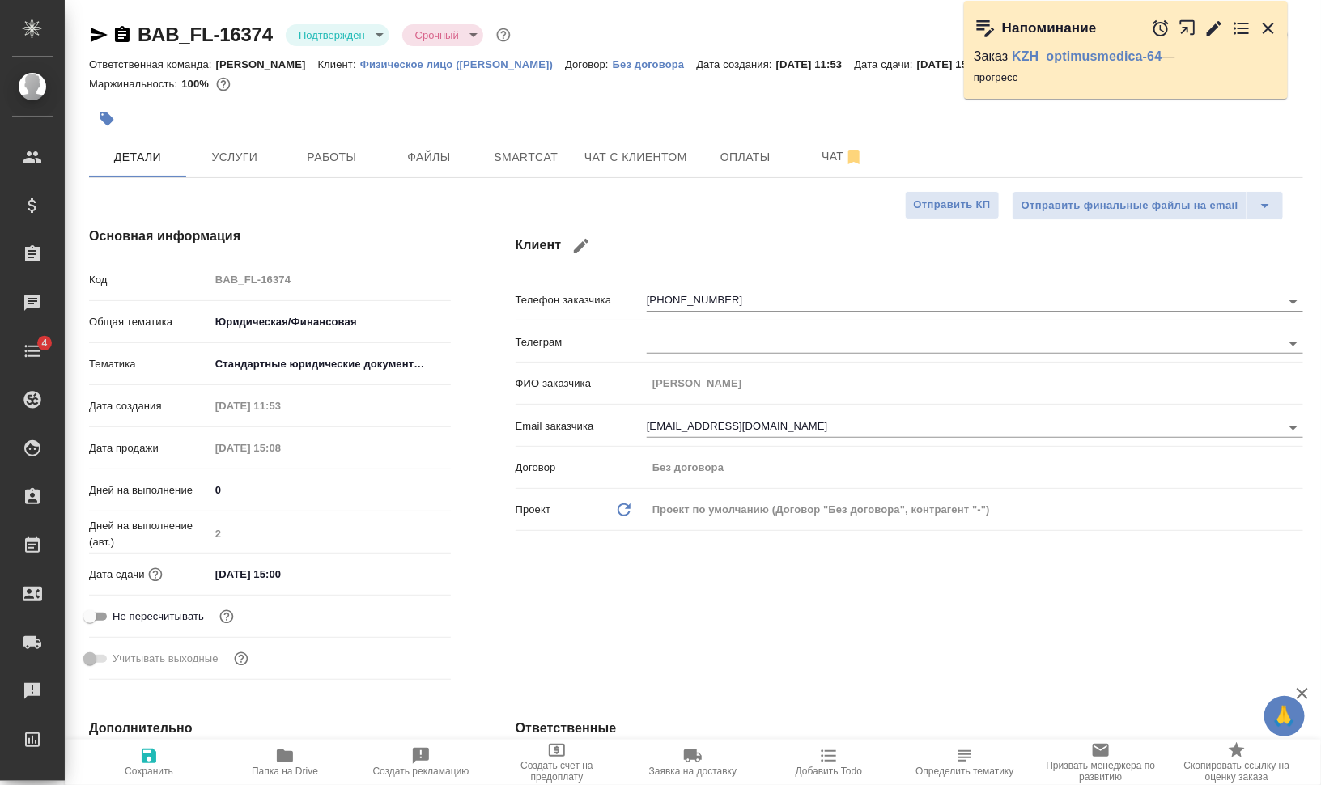
type textarea "x"
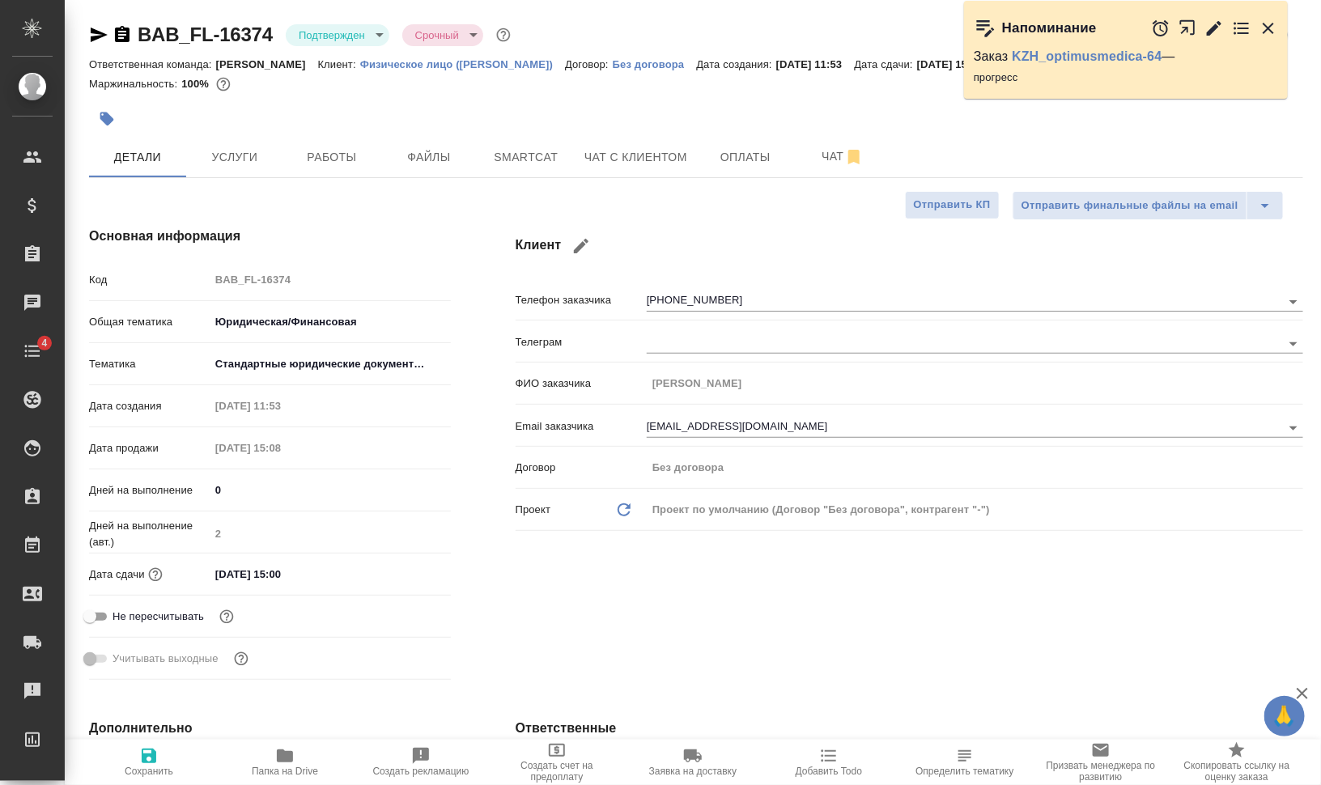
type textarea "x"
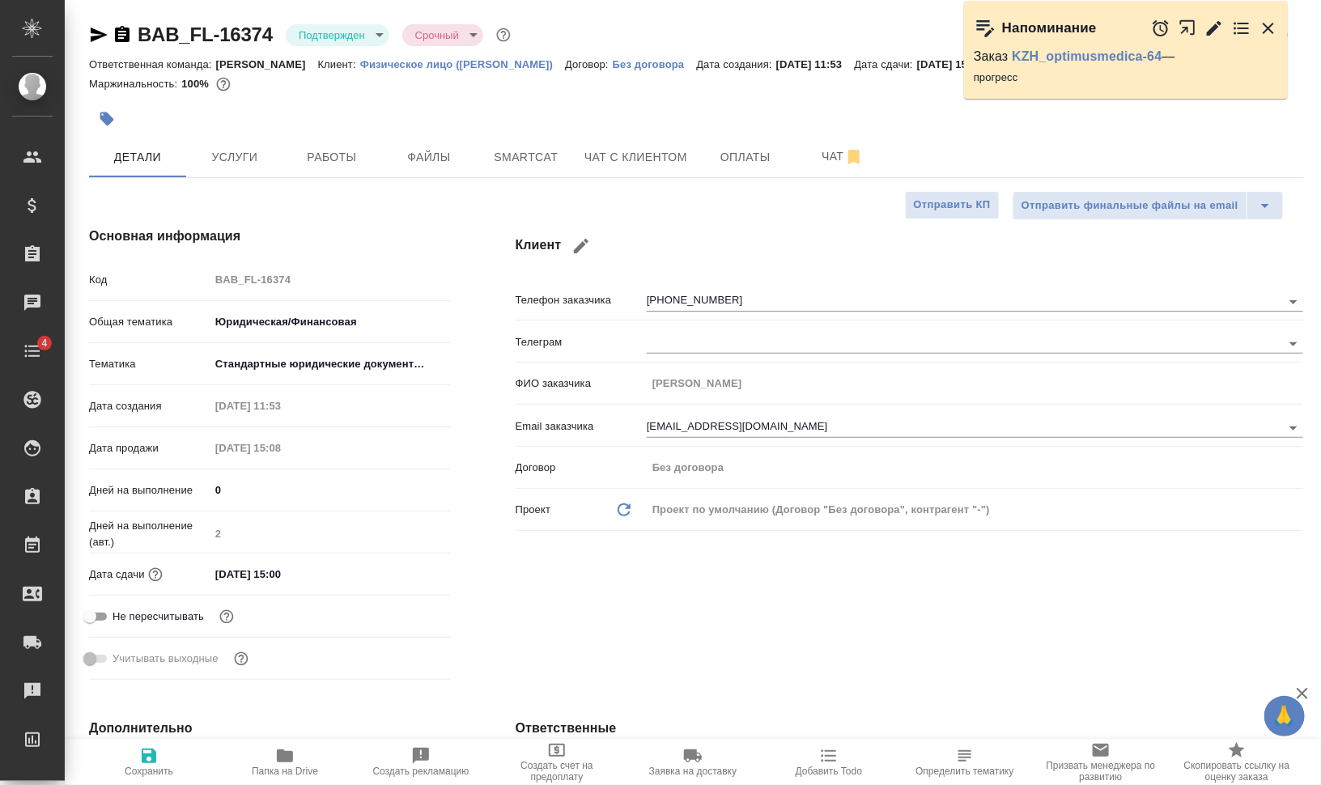
type textarea "x"
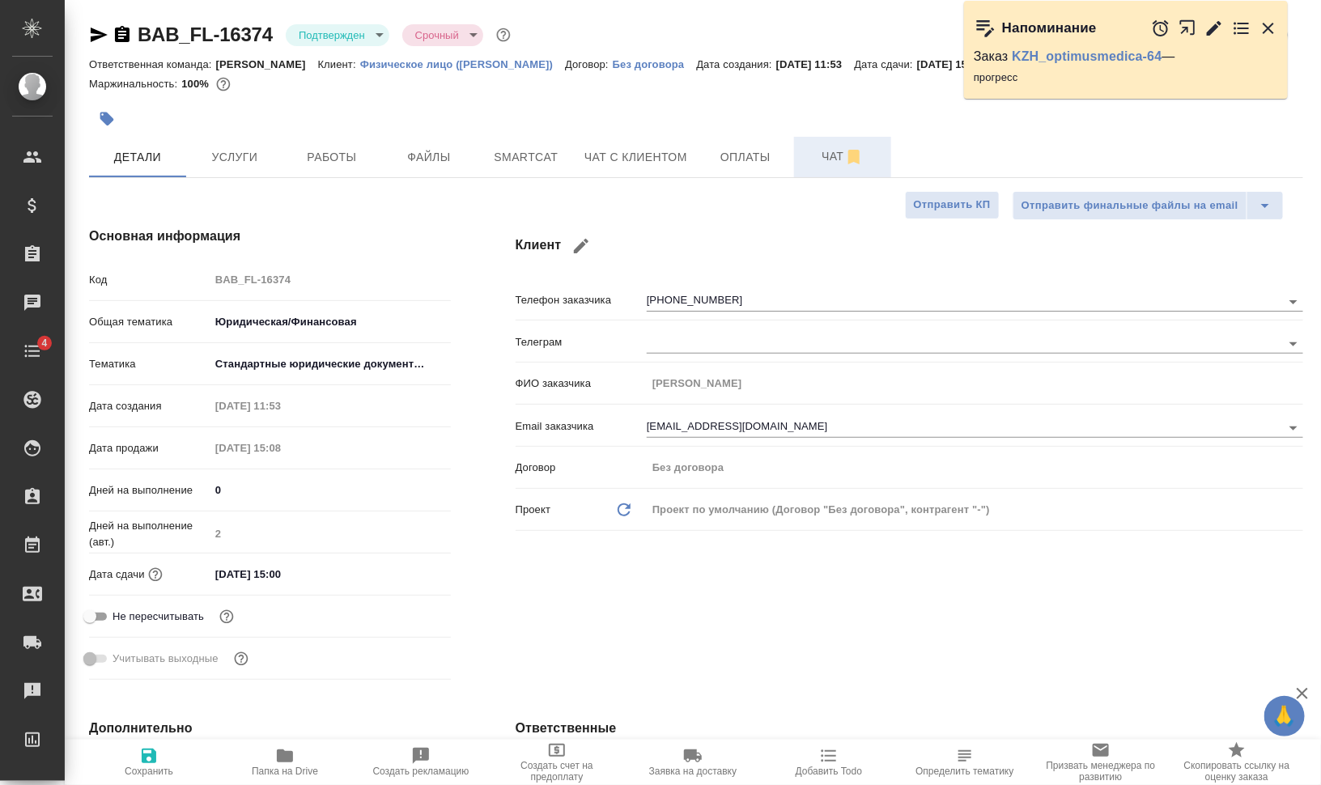
click at [817, 156] on span "Чат" at bounding box center [843, 157] width 78 height 20
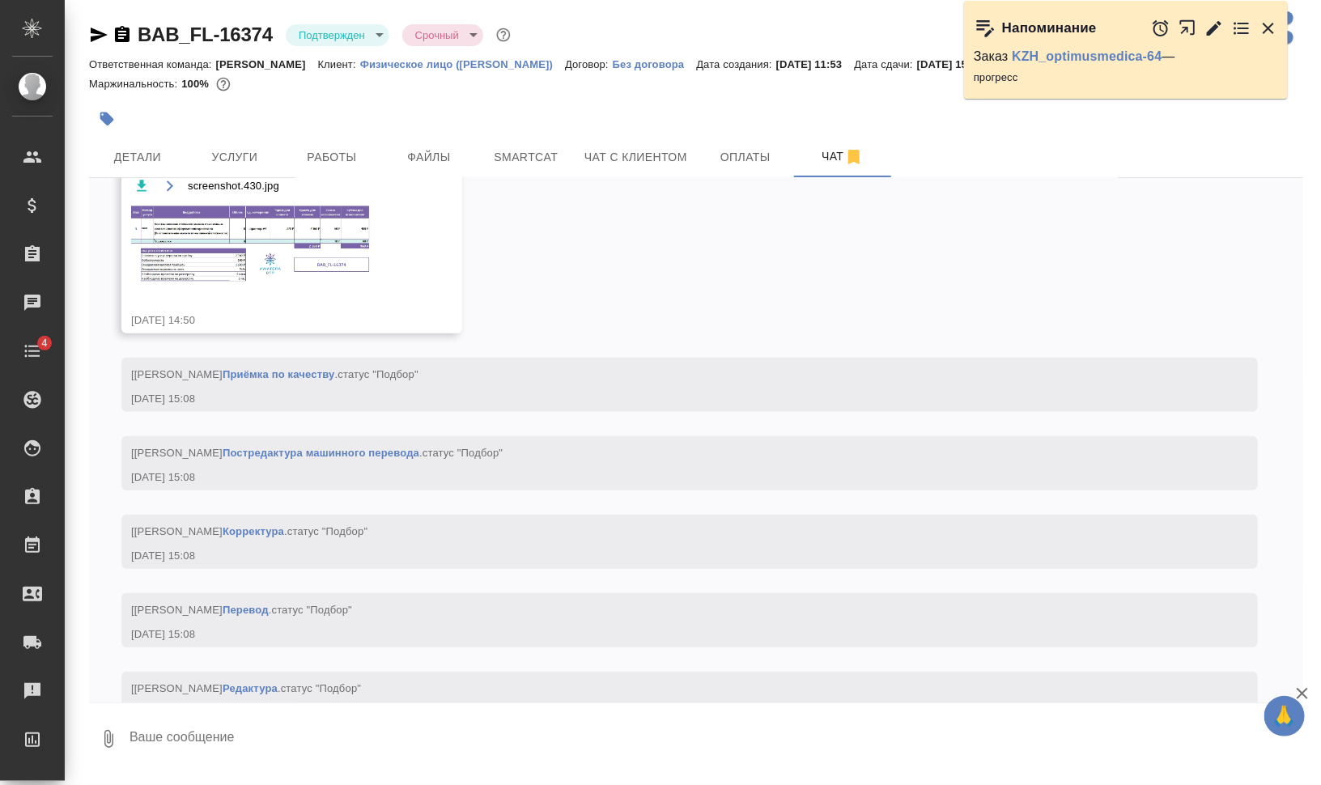
scroll to position [349, 0]
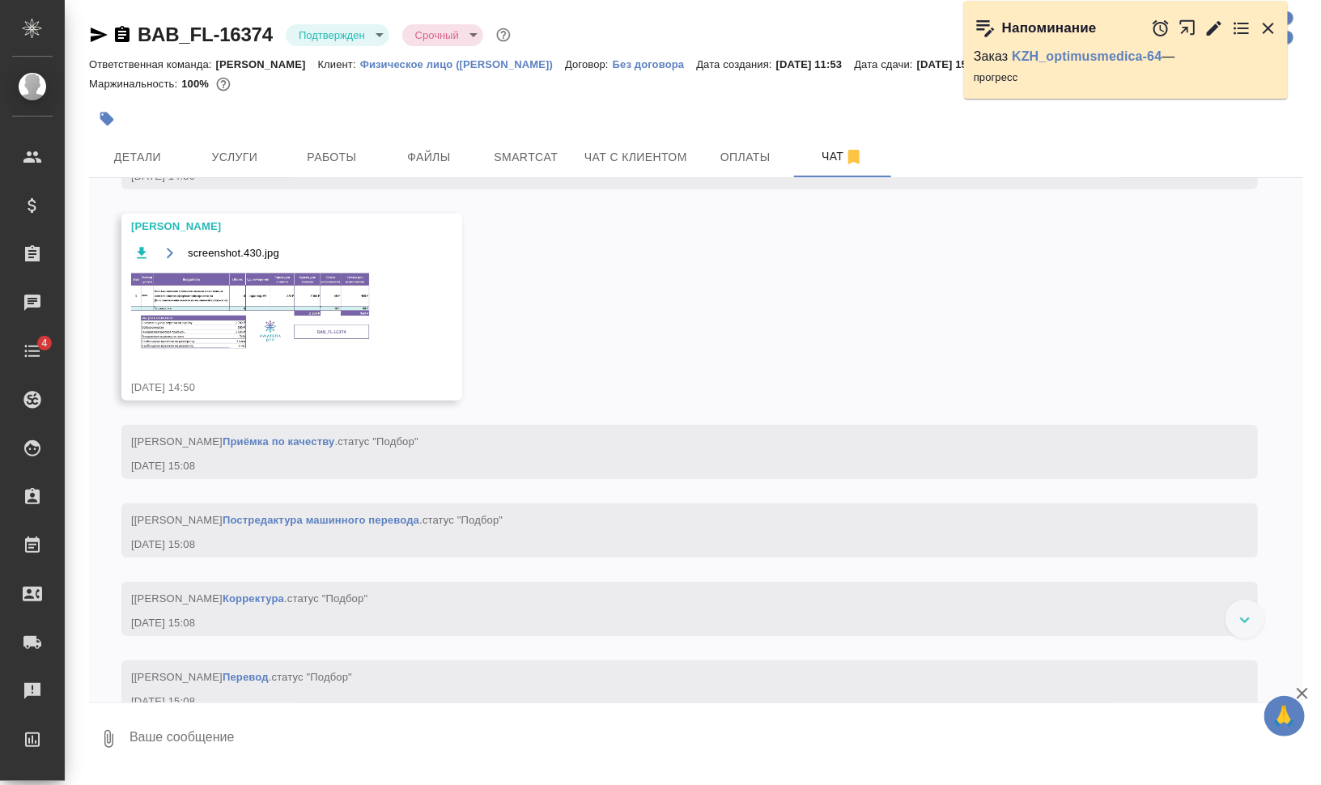
click at [283, 302] on img at bounding box center [252, 311] width 243 height 80
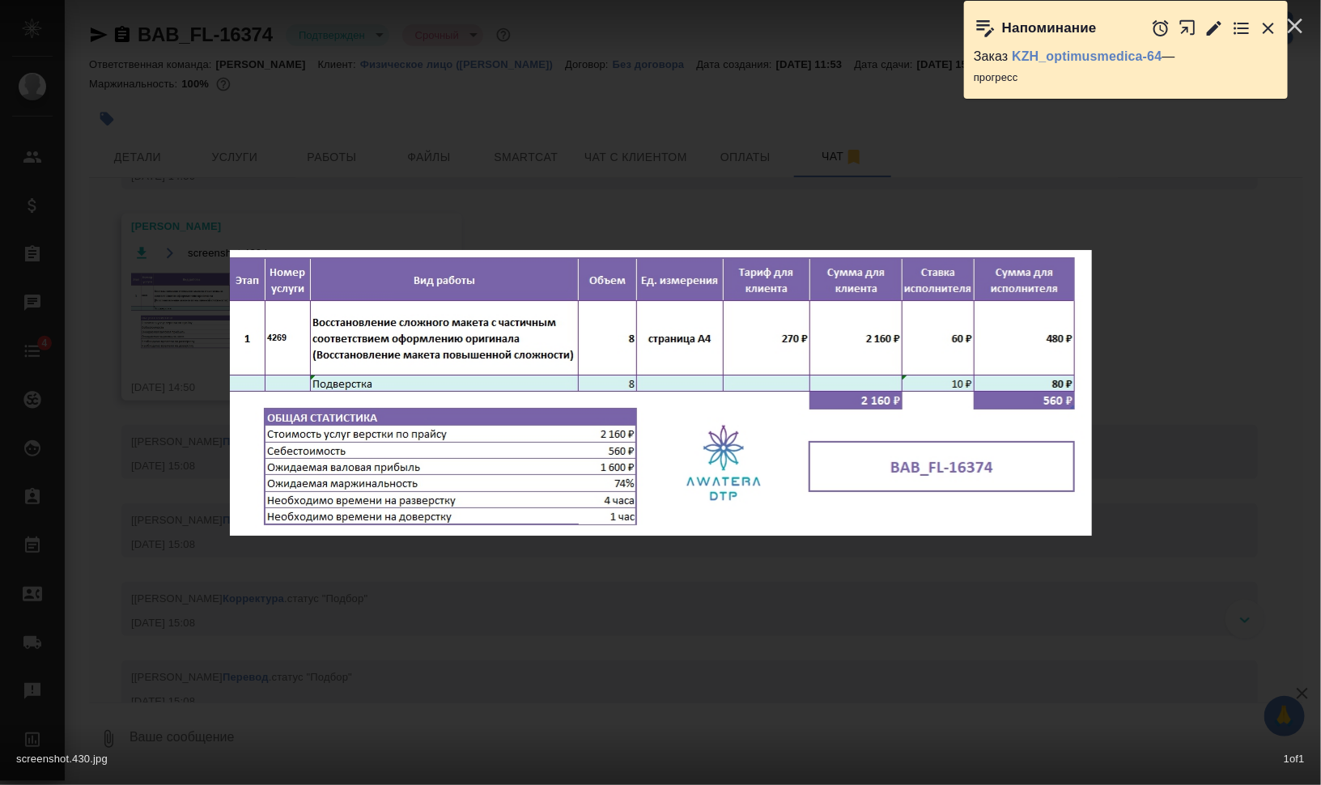
click at [501, 217] on div "screenshot.430.jpg 1 of 1" at bounding box center [660, 392] width 1321 height 785
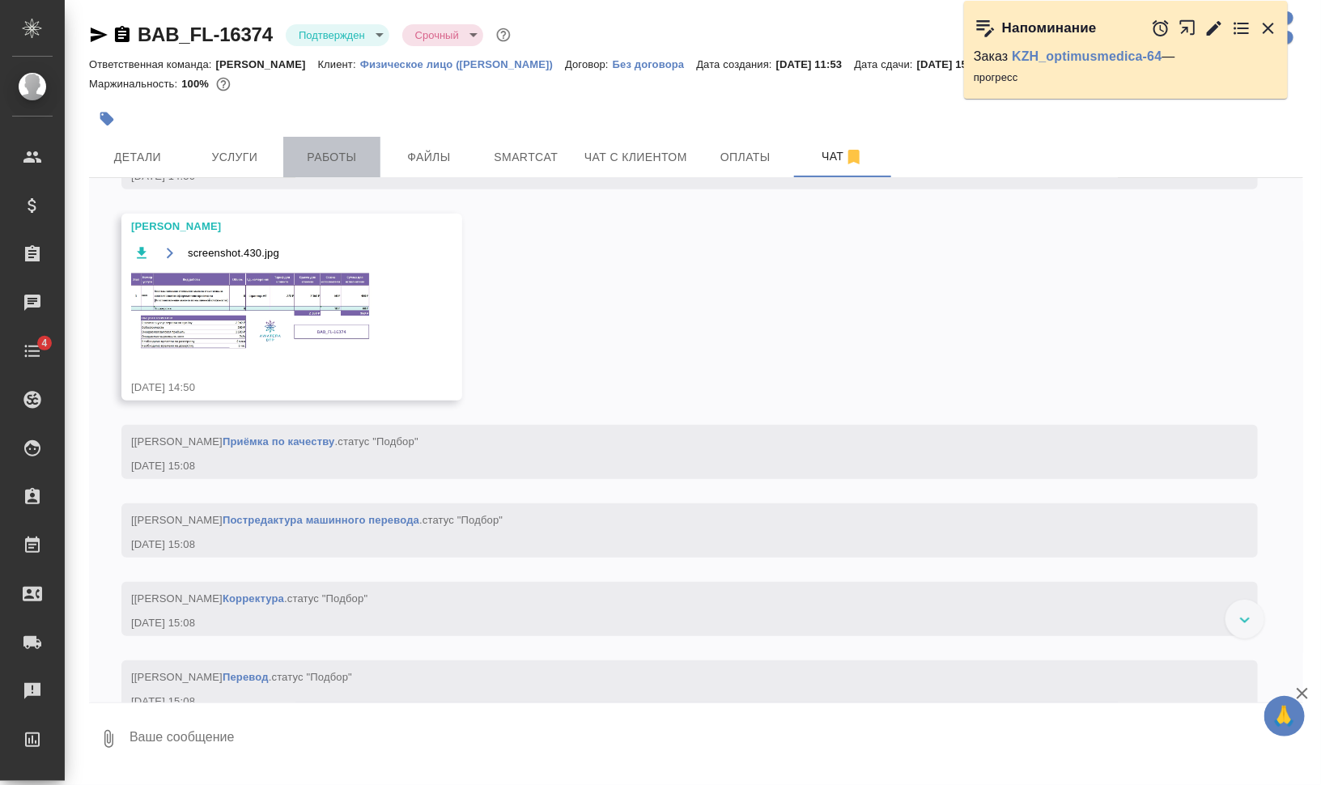
click at [308, 147] on span "Работы" at bounding box center [332, 157] width 78 height 20
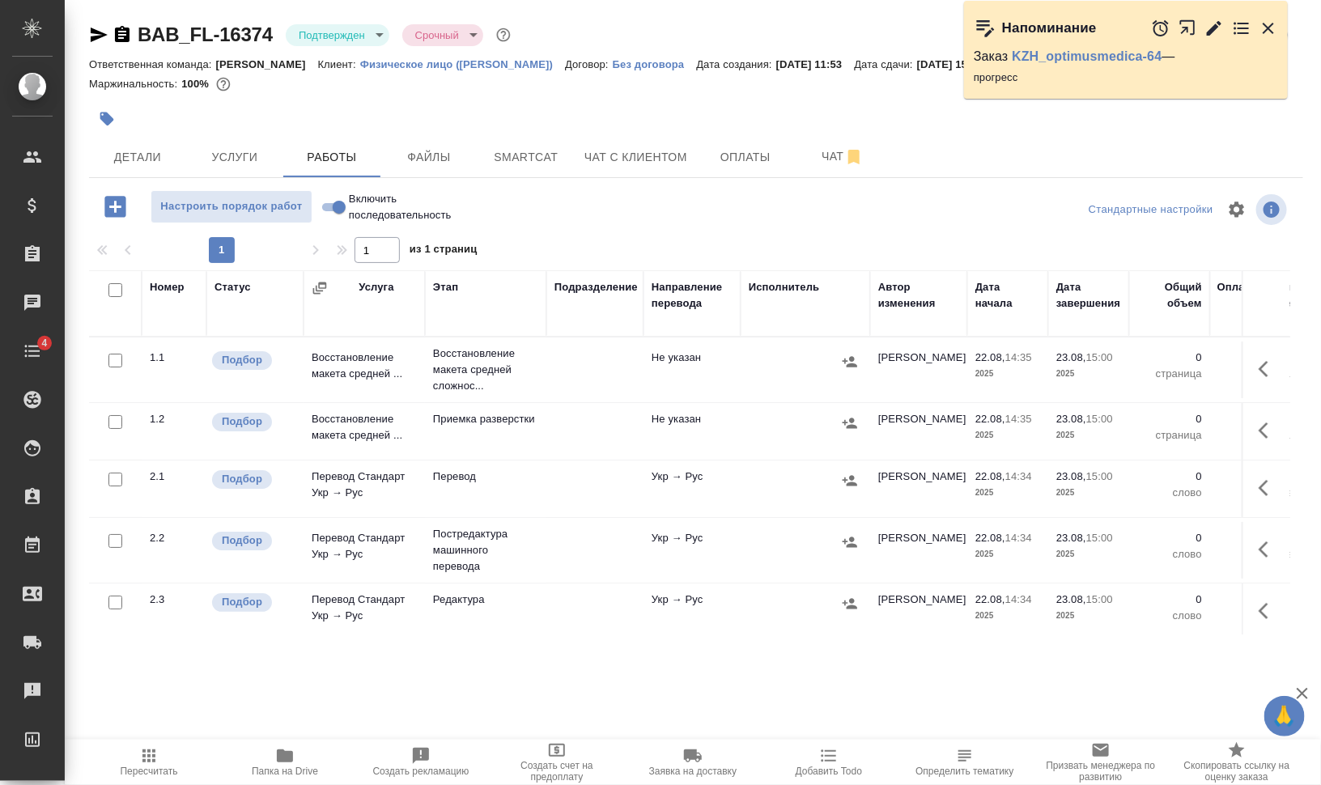
click at [114, 291] on input "checkbox" at bounding box center [115, 290] width 14 height 14
checkbox input "true"
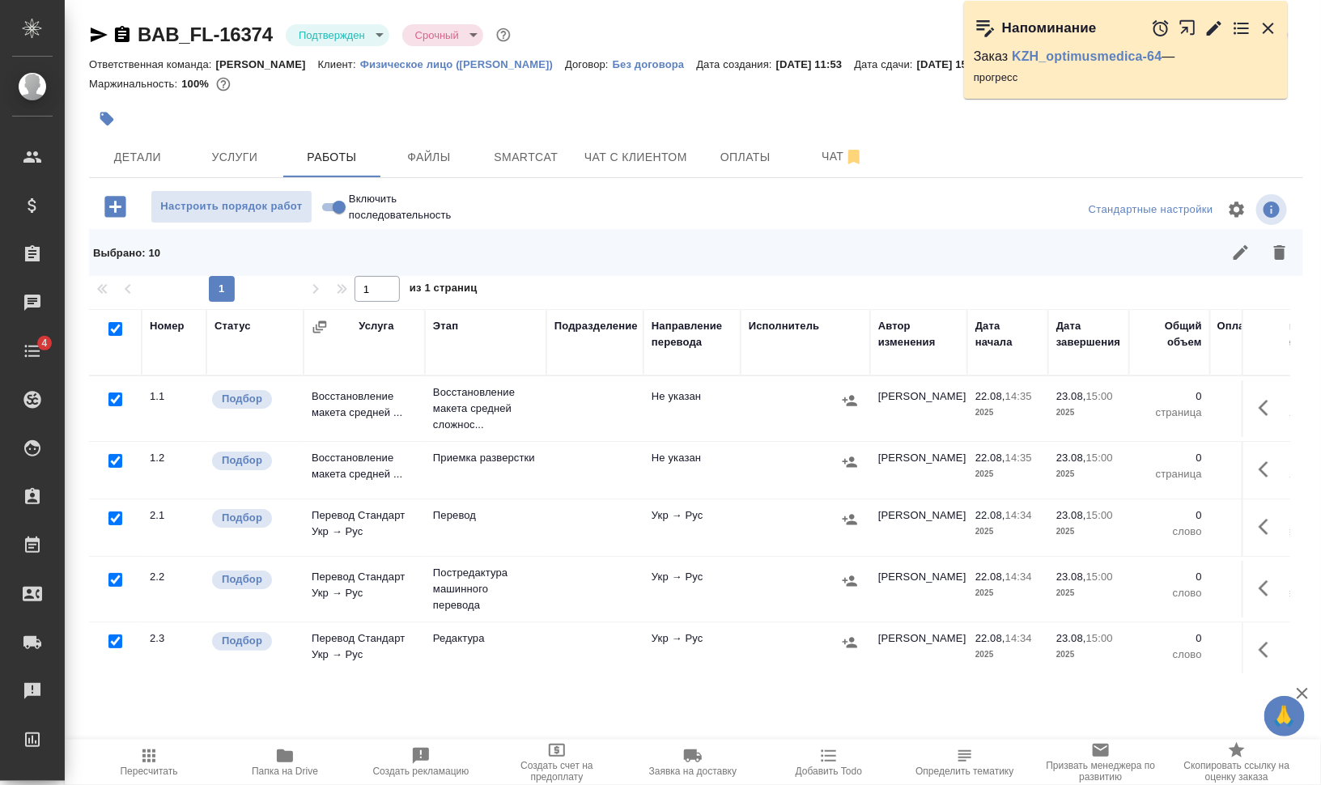
checkbox input "true"
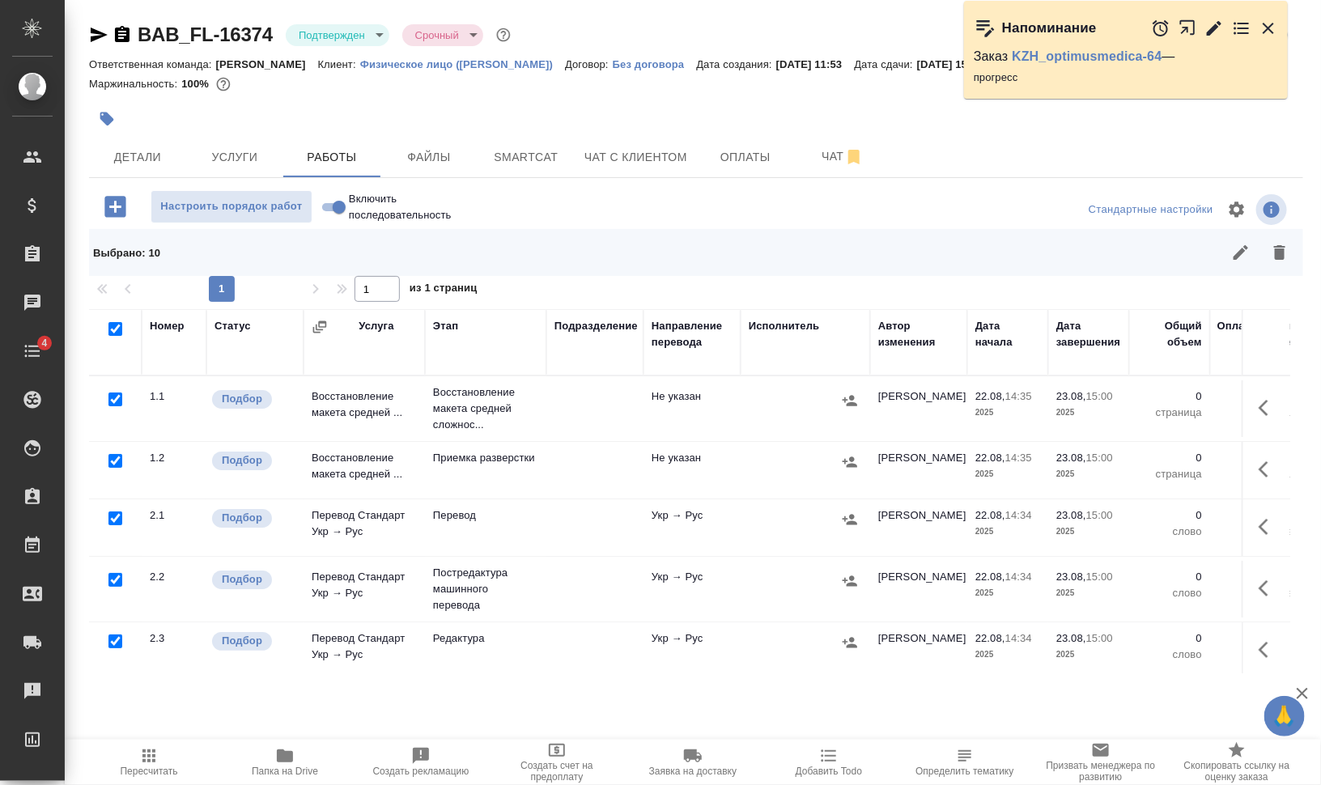
checkbox input "true"
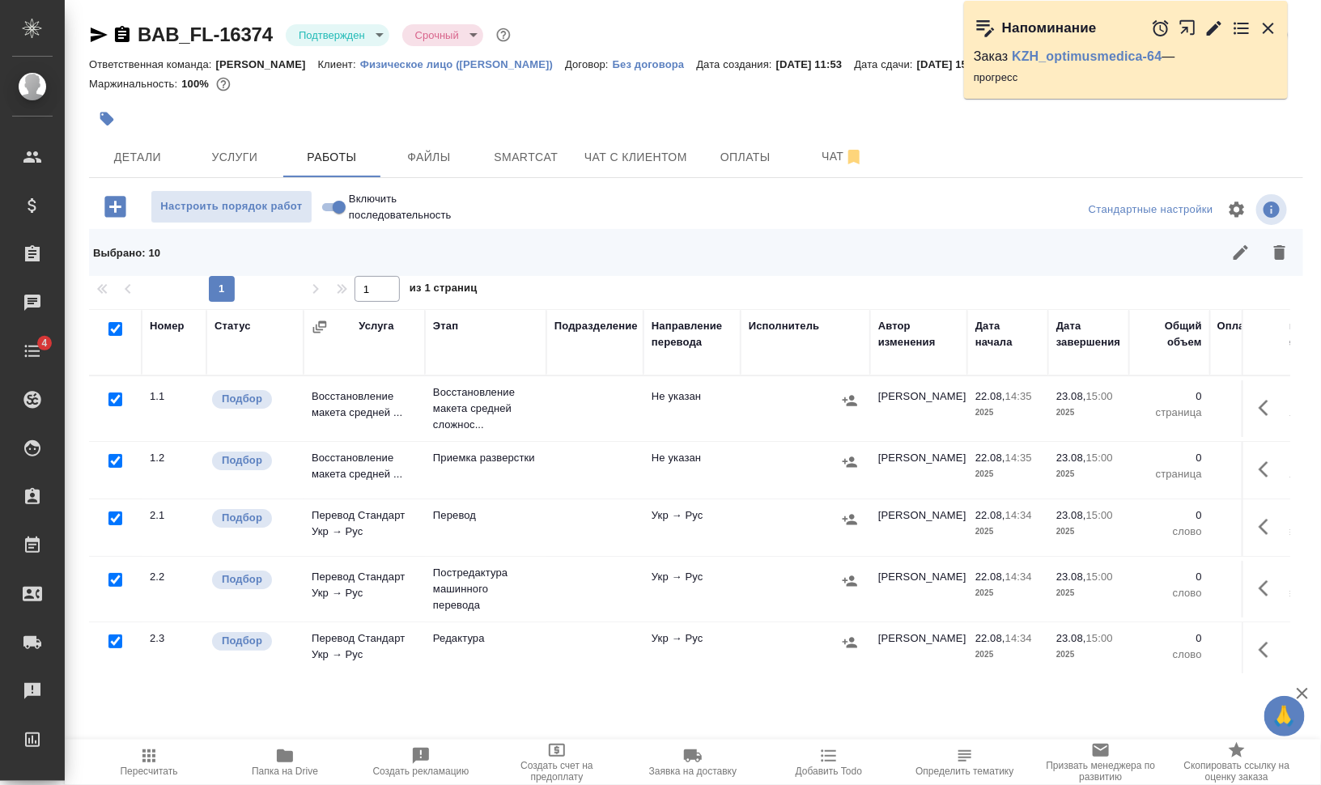
click at [114, 402] on input "checkbox" at bounding box center [115, 400] width 14 height 14
checkbox input "false"
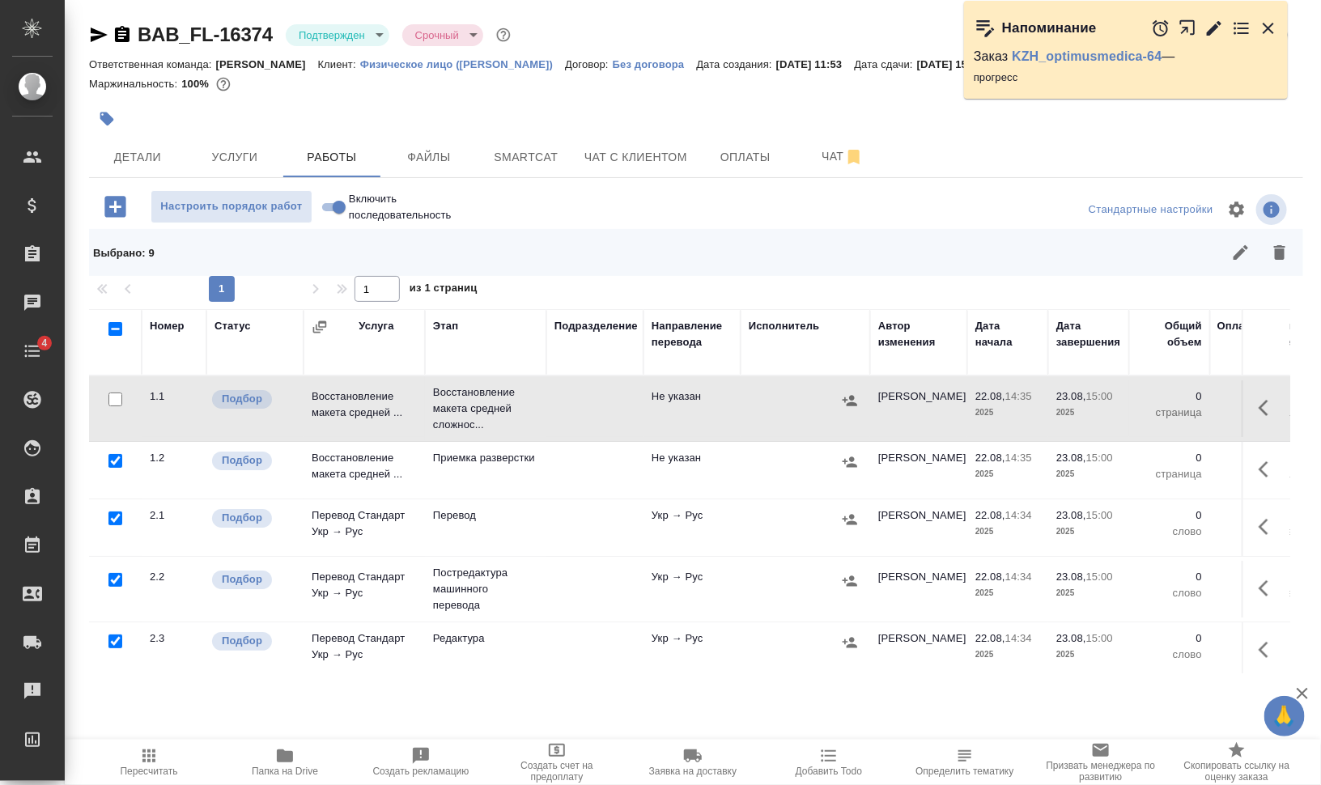
click at [117, 411] on div at bounding box center [115, 400] width 36 height 23
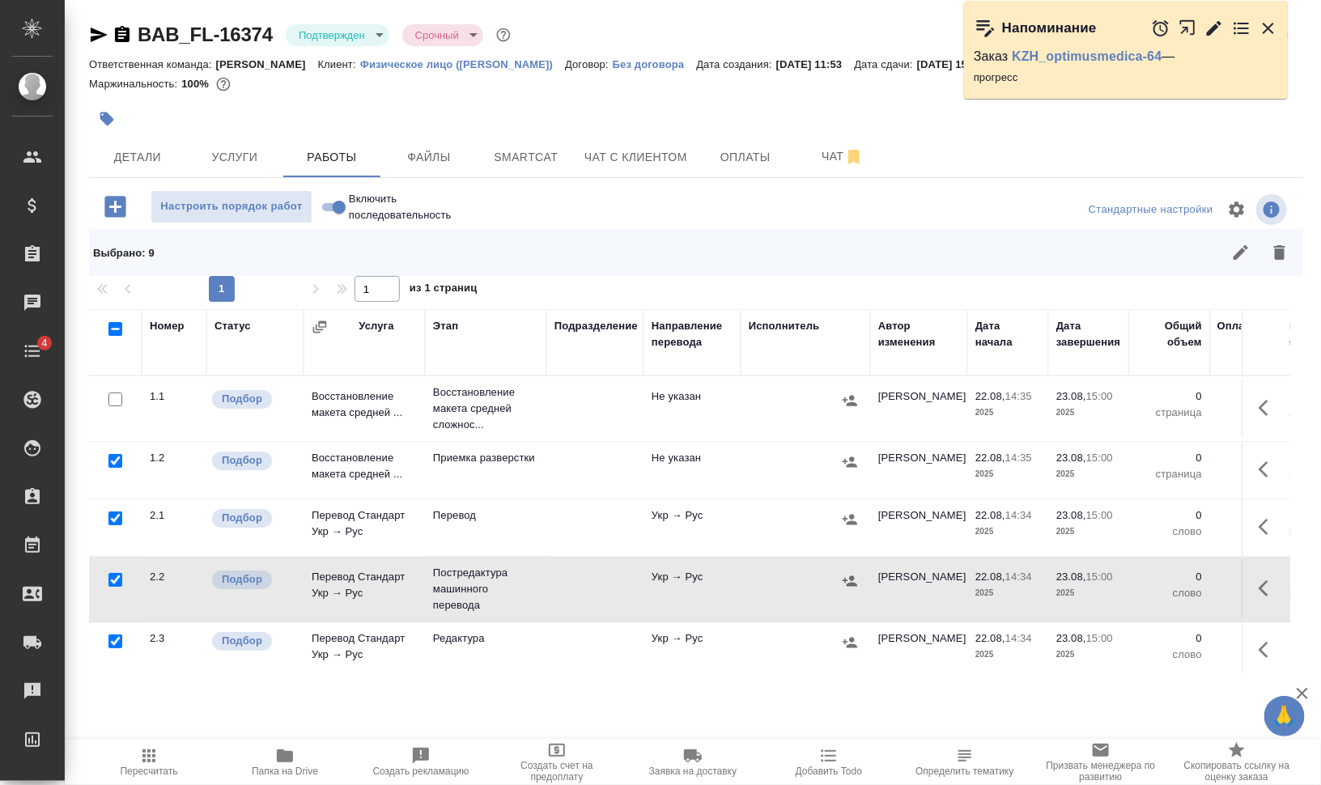
click at [118, 579] on input "checkbox" at bounding box center [115, 580] width 14 height 14
checkbox input "false"
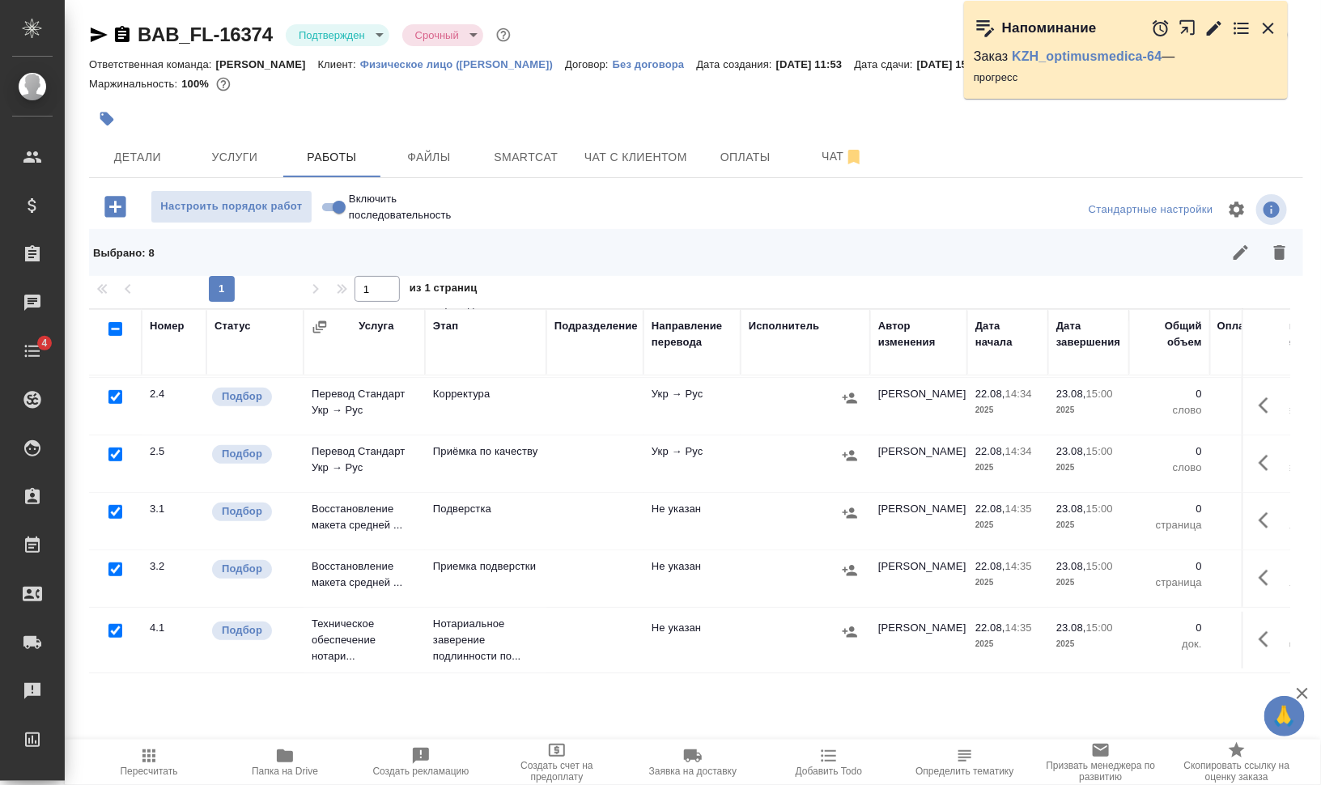
scroll to position [312, 0]
click at [112, 624] on input "checkbox" at bounding box center [115, 631] width 14 height 14
checkbox input "false"
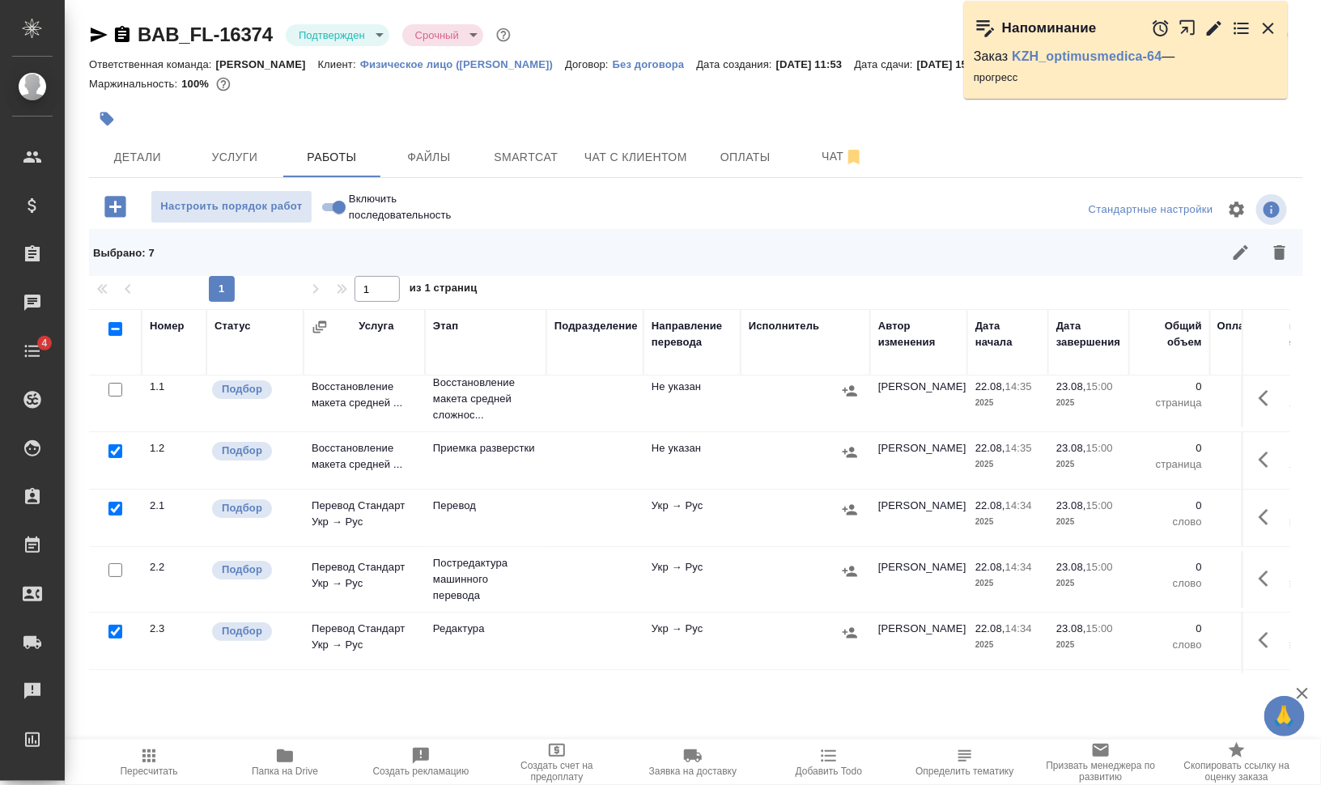
scroll to position [0, 0]
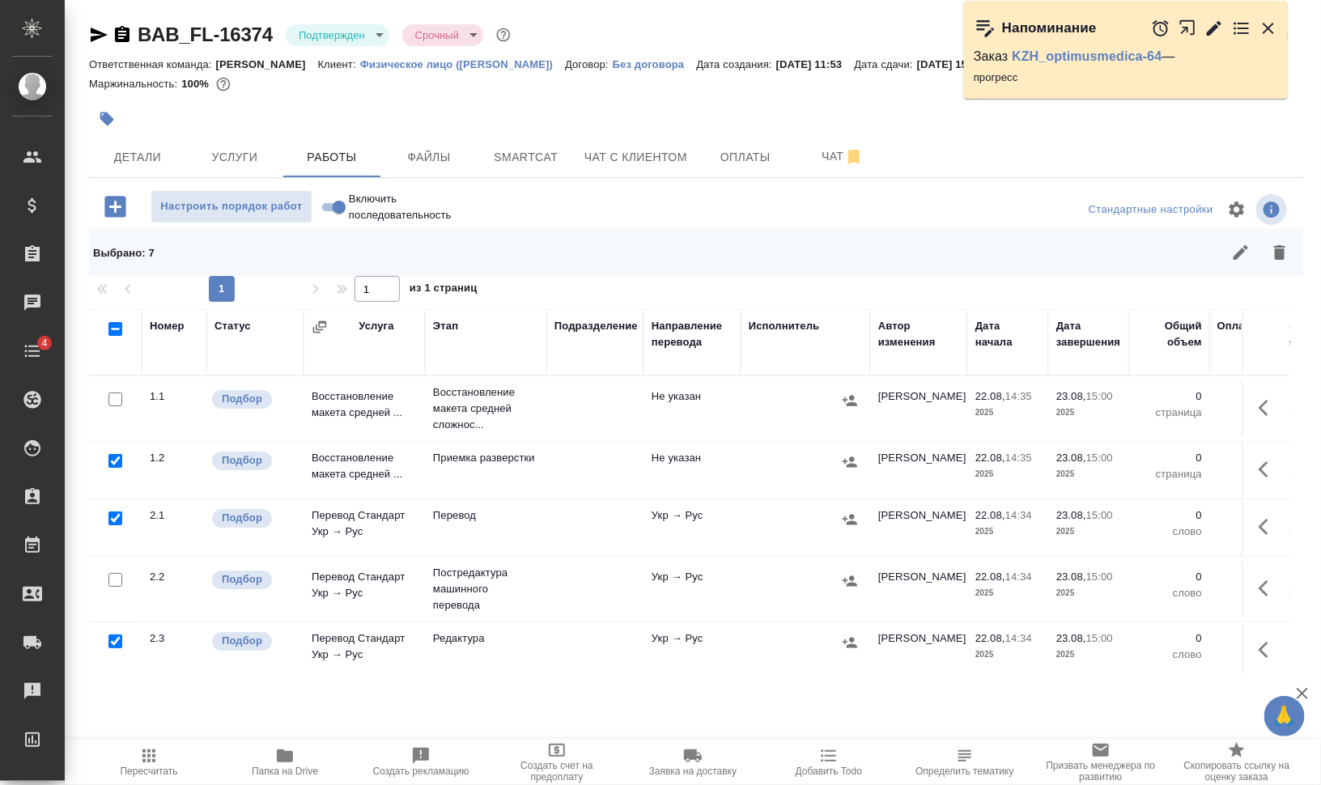
click at [1280, 255] on icon "button" at bounding box center [1279, 252] width 11 height 15
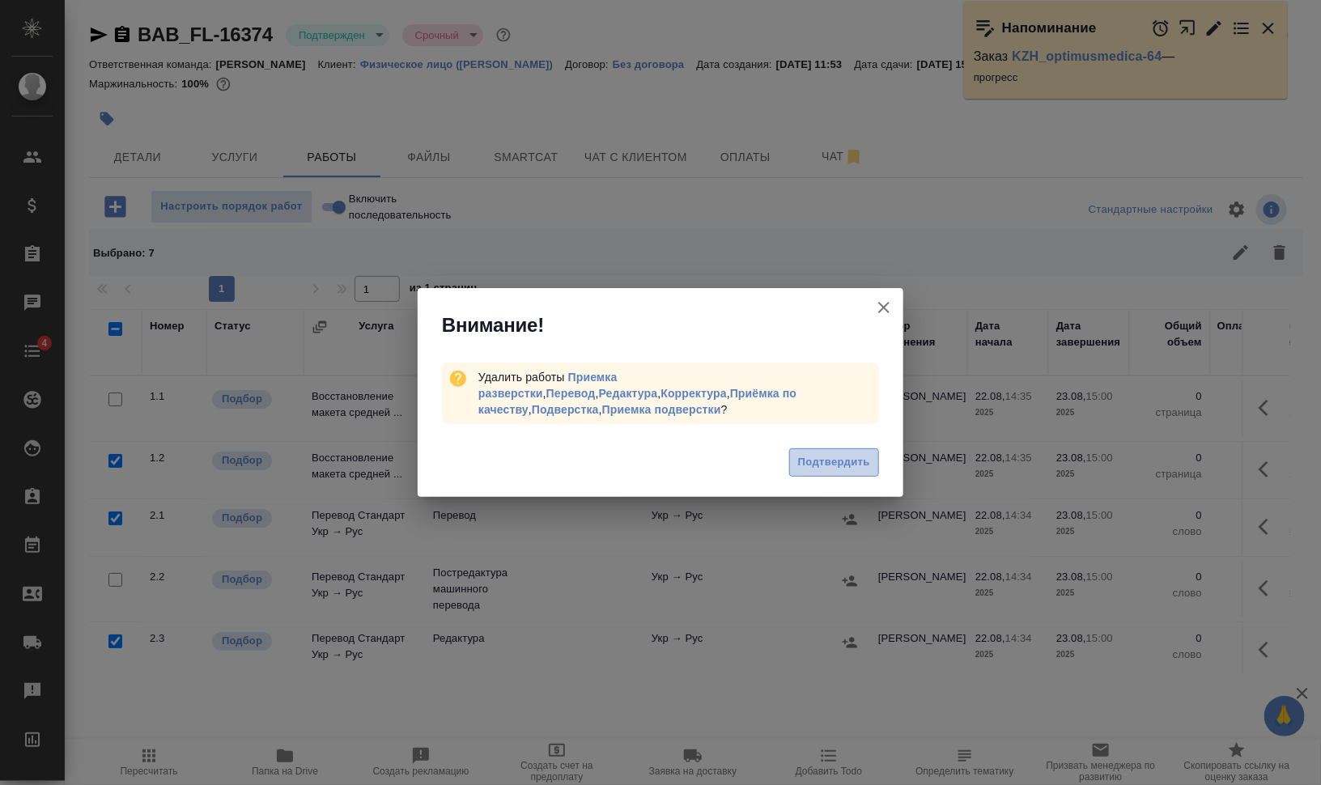
click at [817, 453] on span "Подтвердить" at bounding box center [834, 462] width 72 height 19
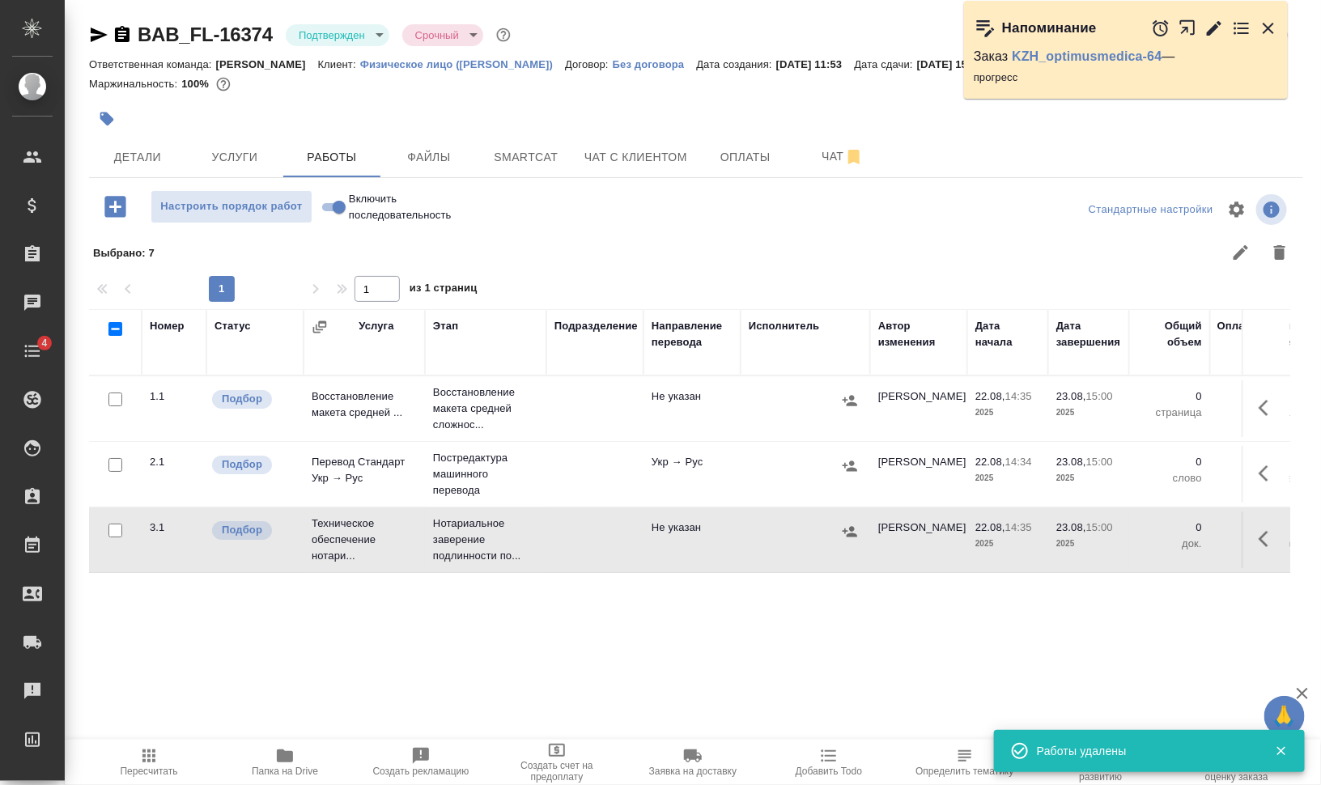
click at [1272, 404] on icon "button" at bounding box center [1268, 407] width 19 height 19
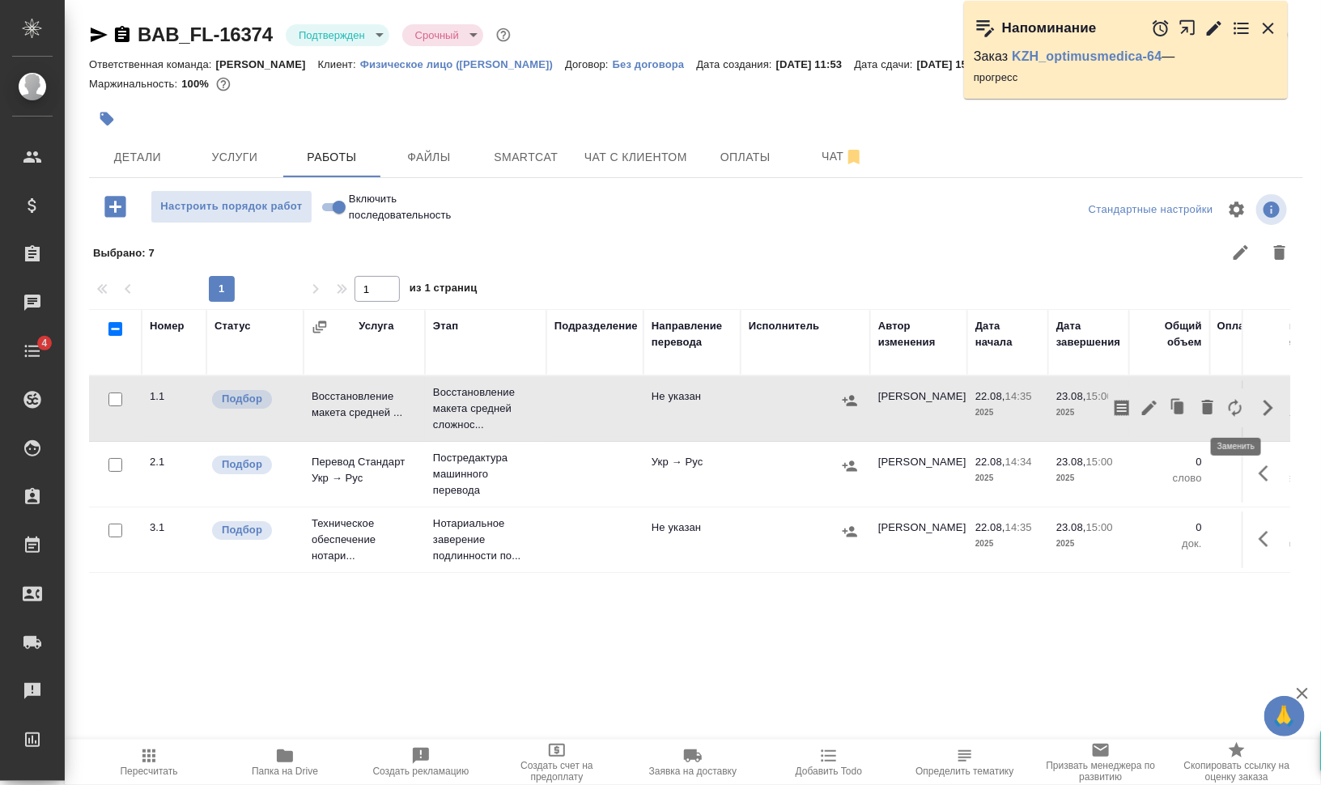
click at [1238, 405] on icon "button" at bounding box center [1235, 407] width 19 height 19
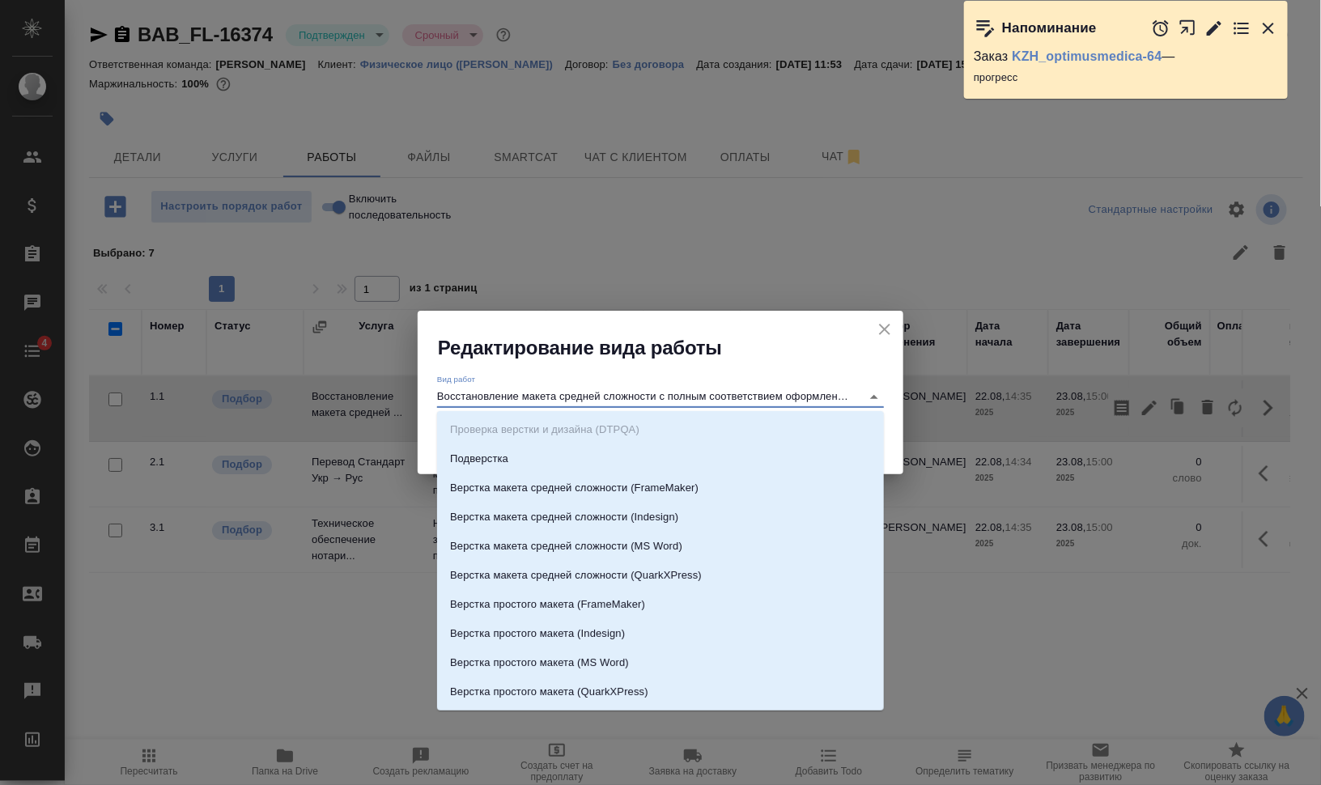
click at [664, 397] on input "Восстановление макета средней сложности с полным соответствием оформлению ориги…" at bounding box center [645, 396] width 416 height 19
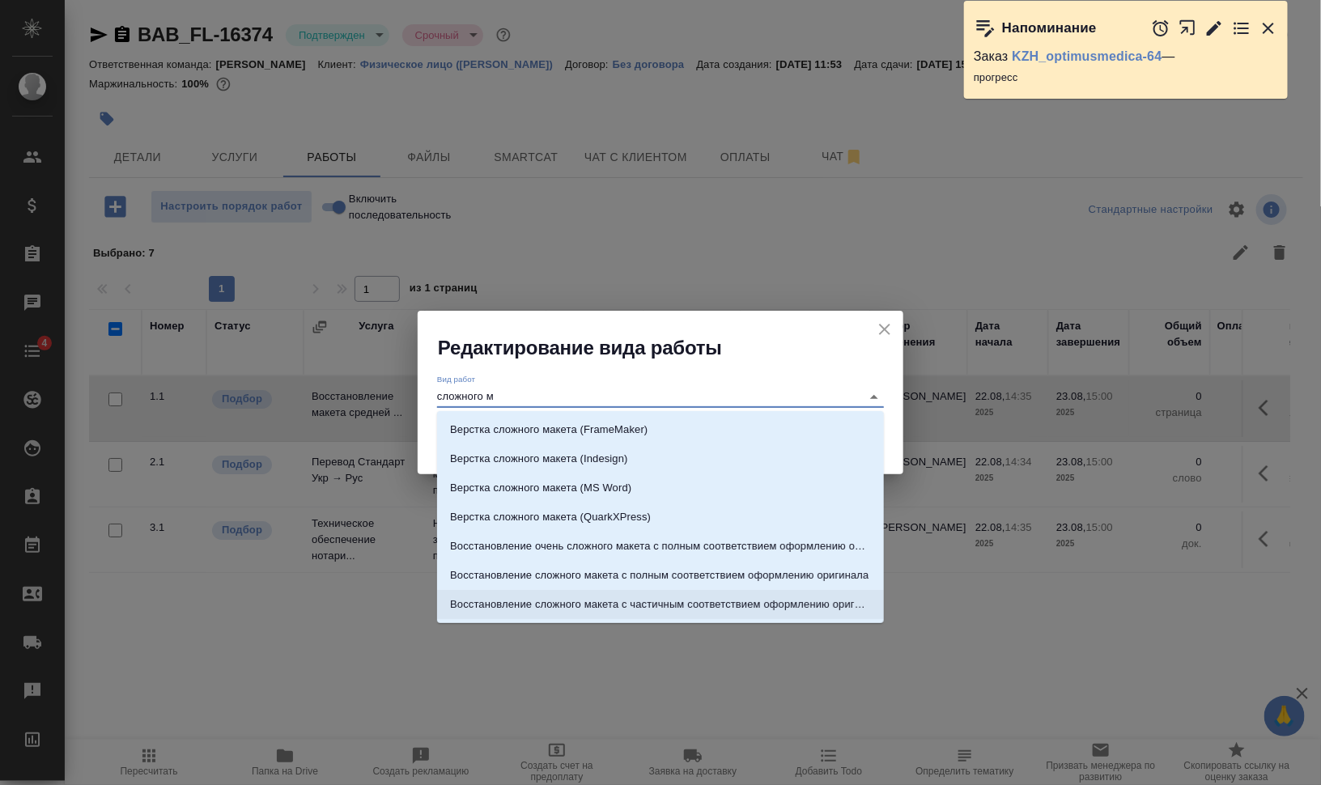
click at [661, 600] on p "Восстановление сложного макета с частичным соответствием оформлению оригинала" at bounding box center [660, 605] width 421 height 16
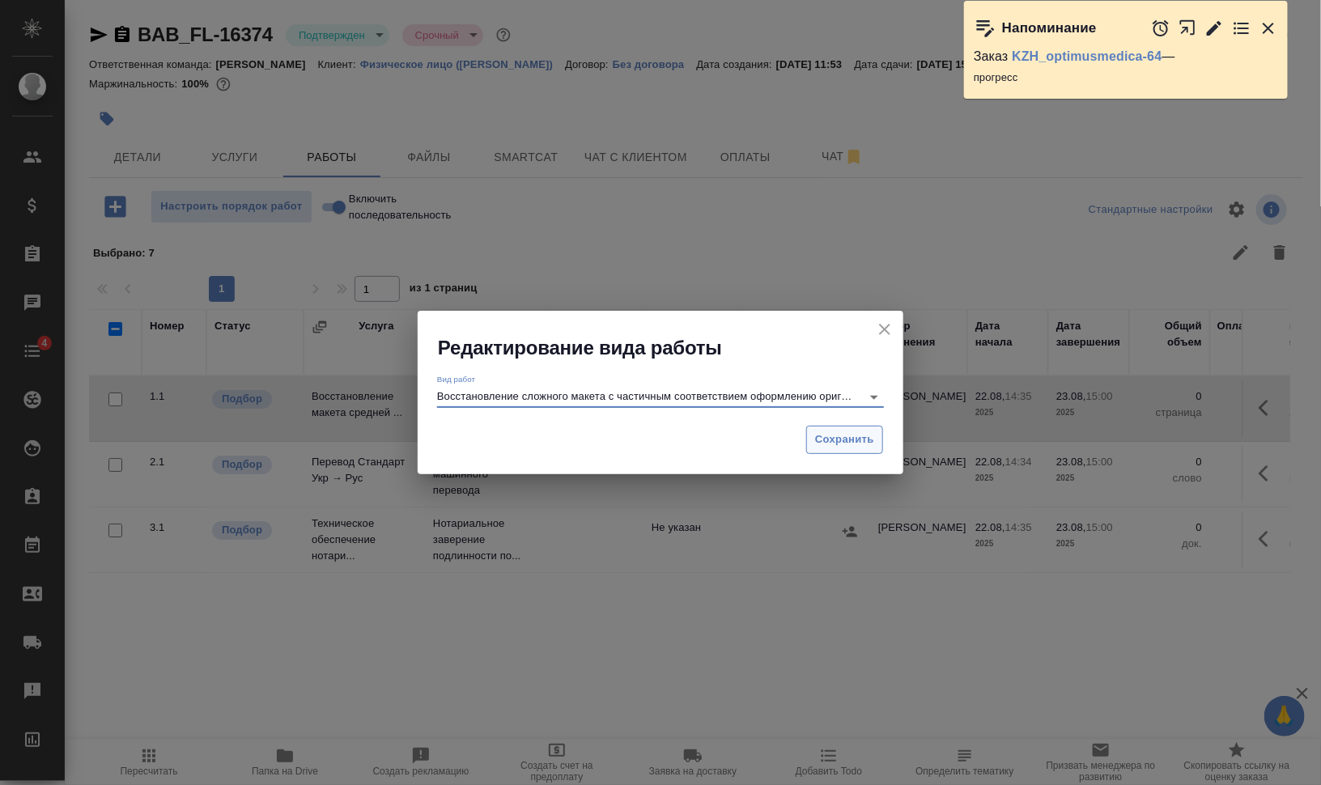
type input "Восстановление сложного макета с частичным соответствием оформлению оригинала"
click at [843, 437] on span "Сохранить" at bounding box center [844, 440] width 59 height 19
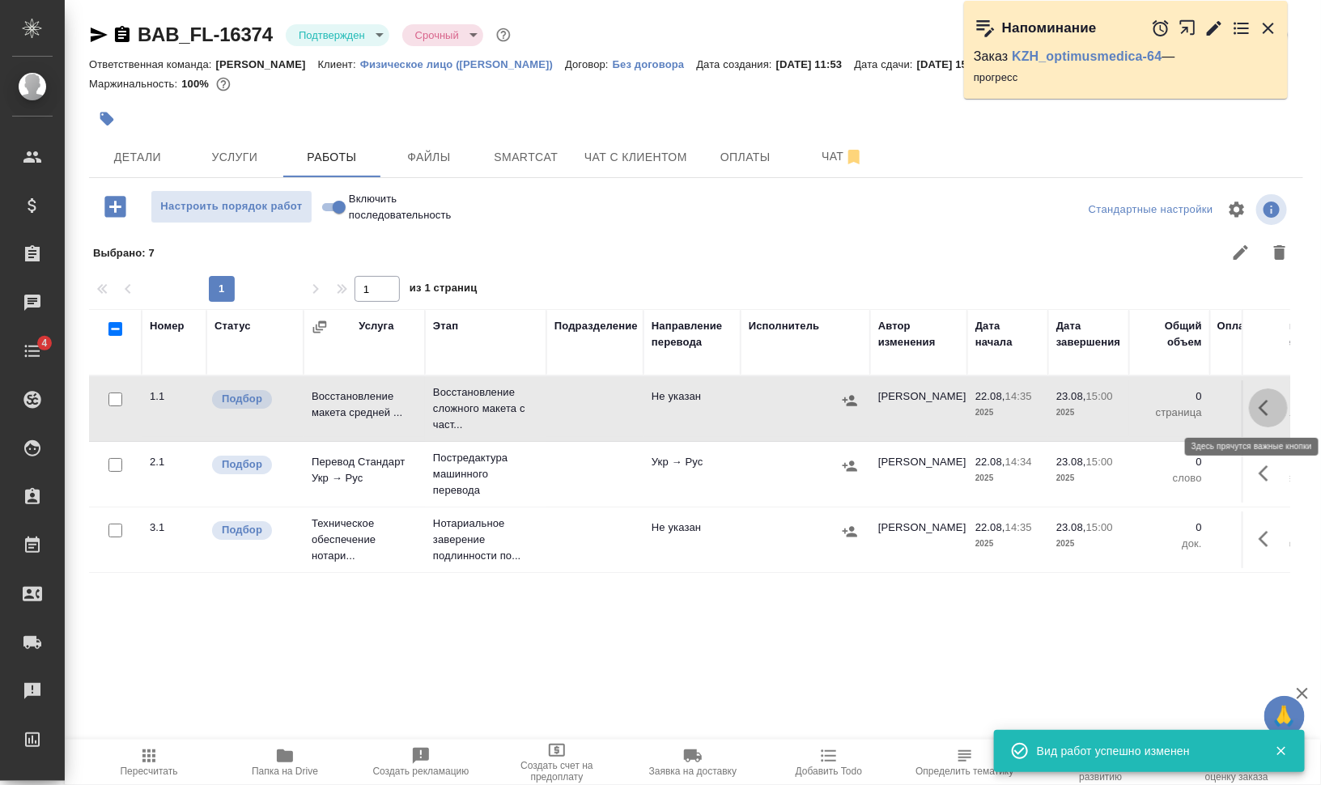
click at [1261, 405] on icon "button" at bounding box center [1264, 408] width 10 height 16
click at [1158, 405] on icon "button" at bounding box center [1149, 407] width 19 height 19
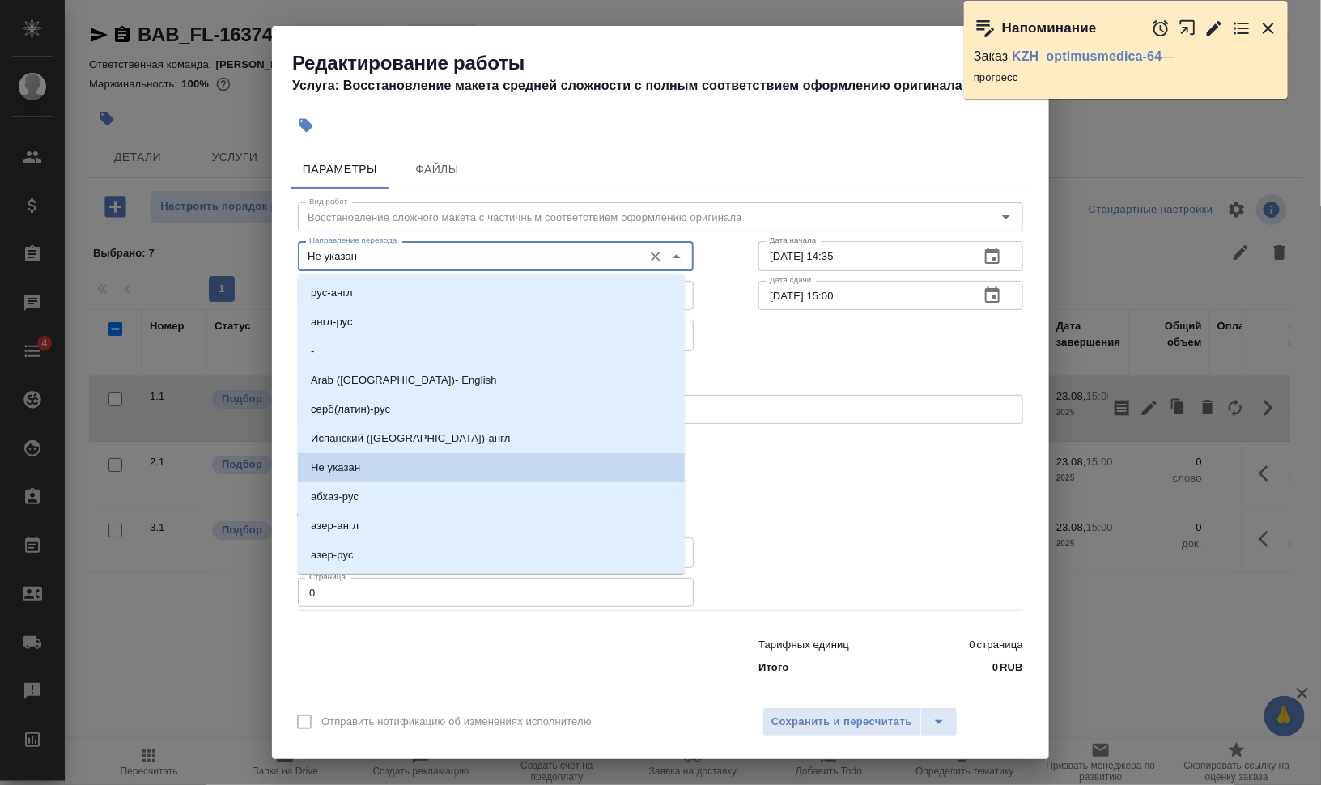
click at [412, 257] on input "Не указан" at bounding box center [469, 255] width 332 height 19
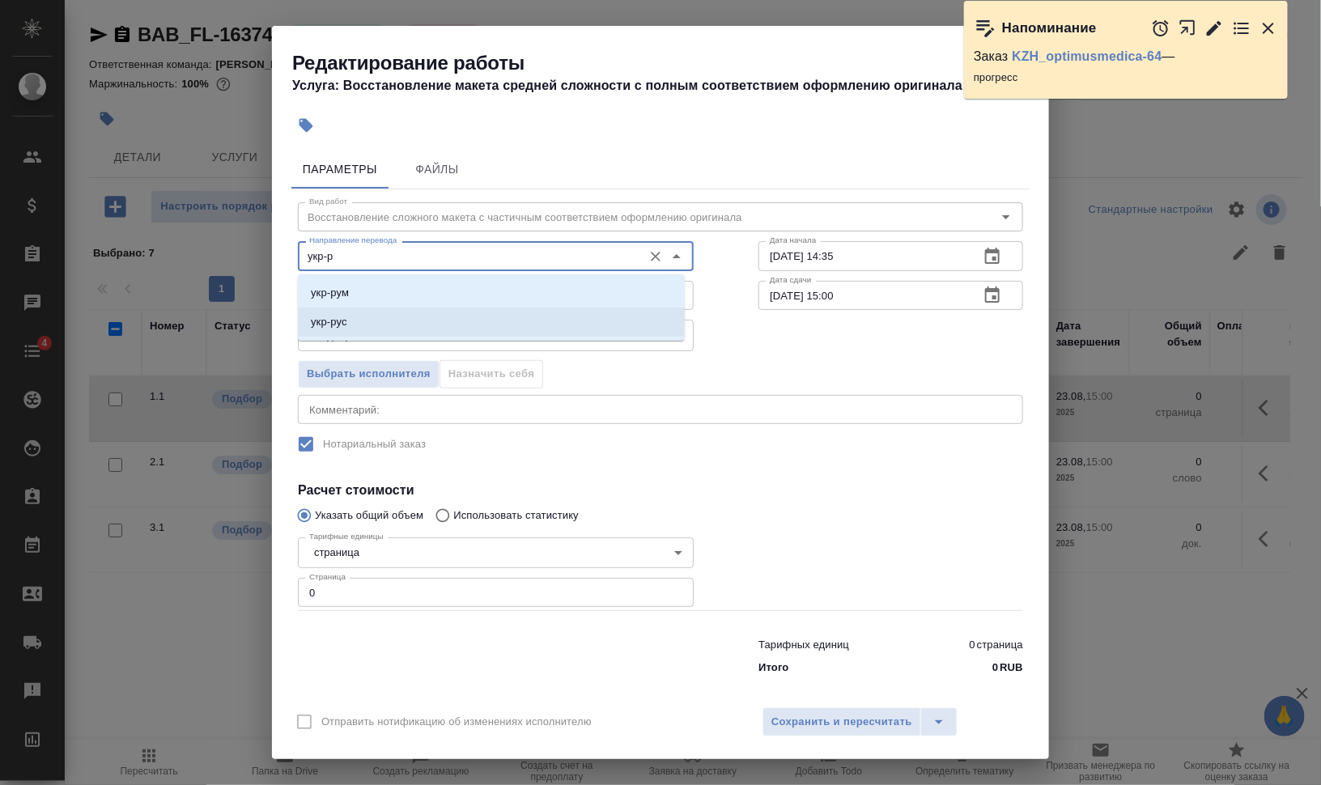
click at [385, 325] on li "укр-рус" at bounding box center [491, 322] width 387 height 29
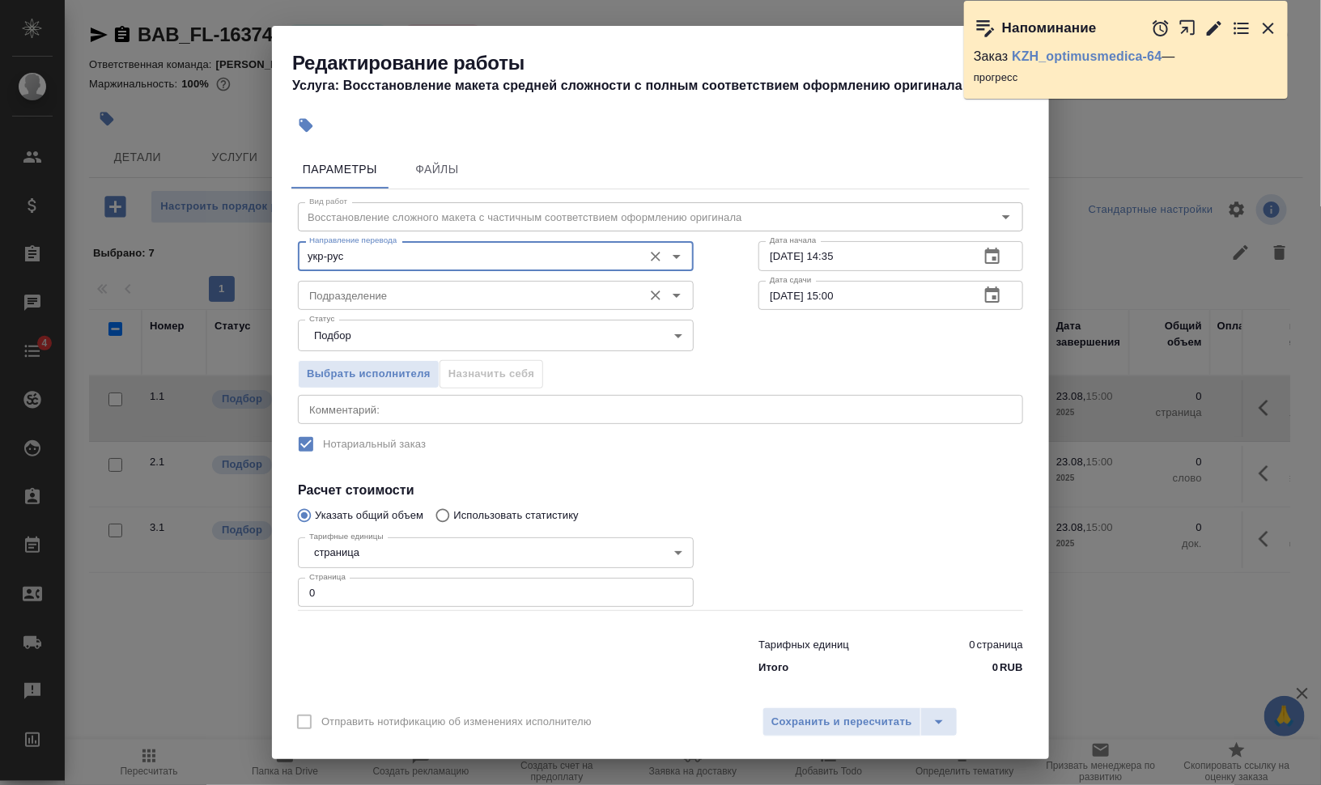
type input "укр-рус"
click at [380, 295] on input "Подразделение" at bounding box center [469, 295] width 332 height 19
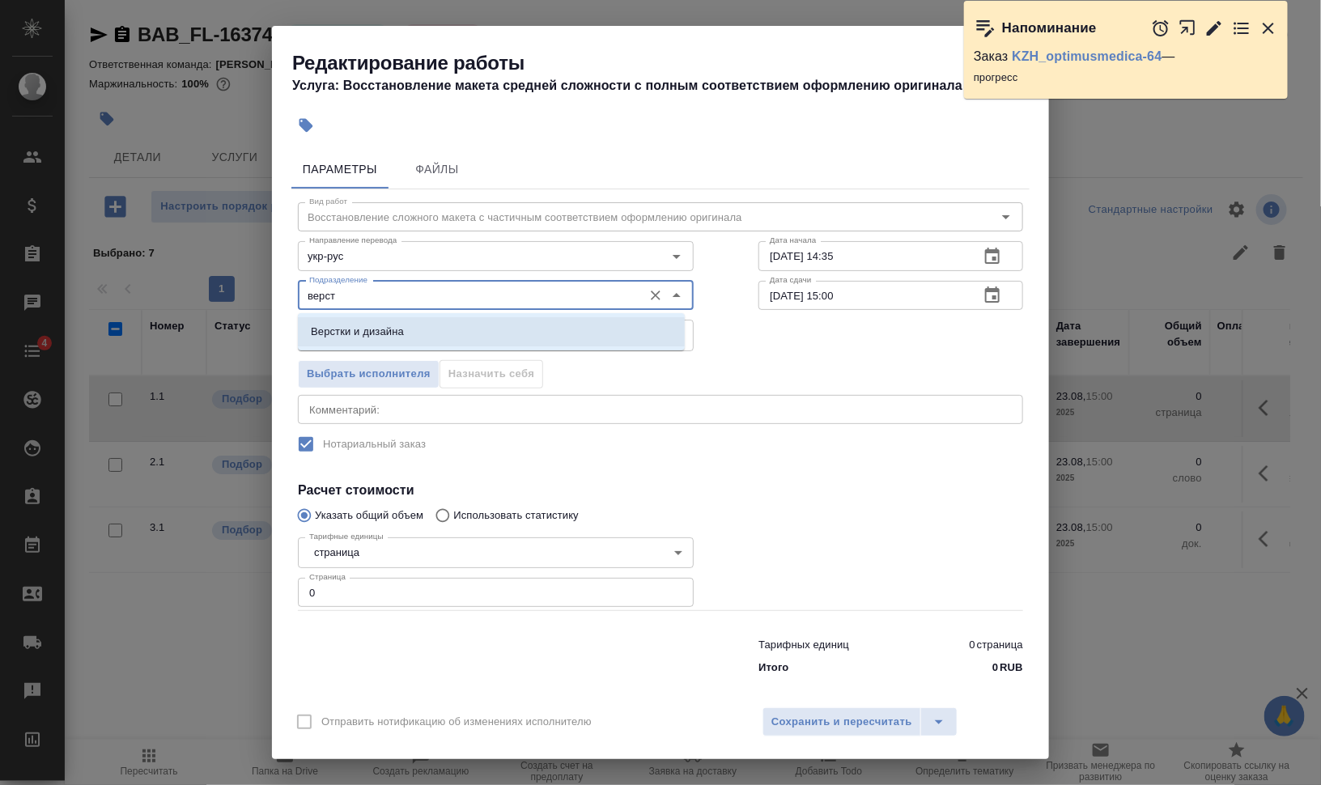
click at [335, 341] on li "Верстки и дизайна" at bounding box center [491, 331] width 387 height 29
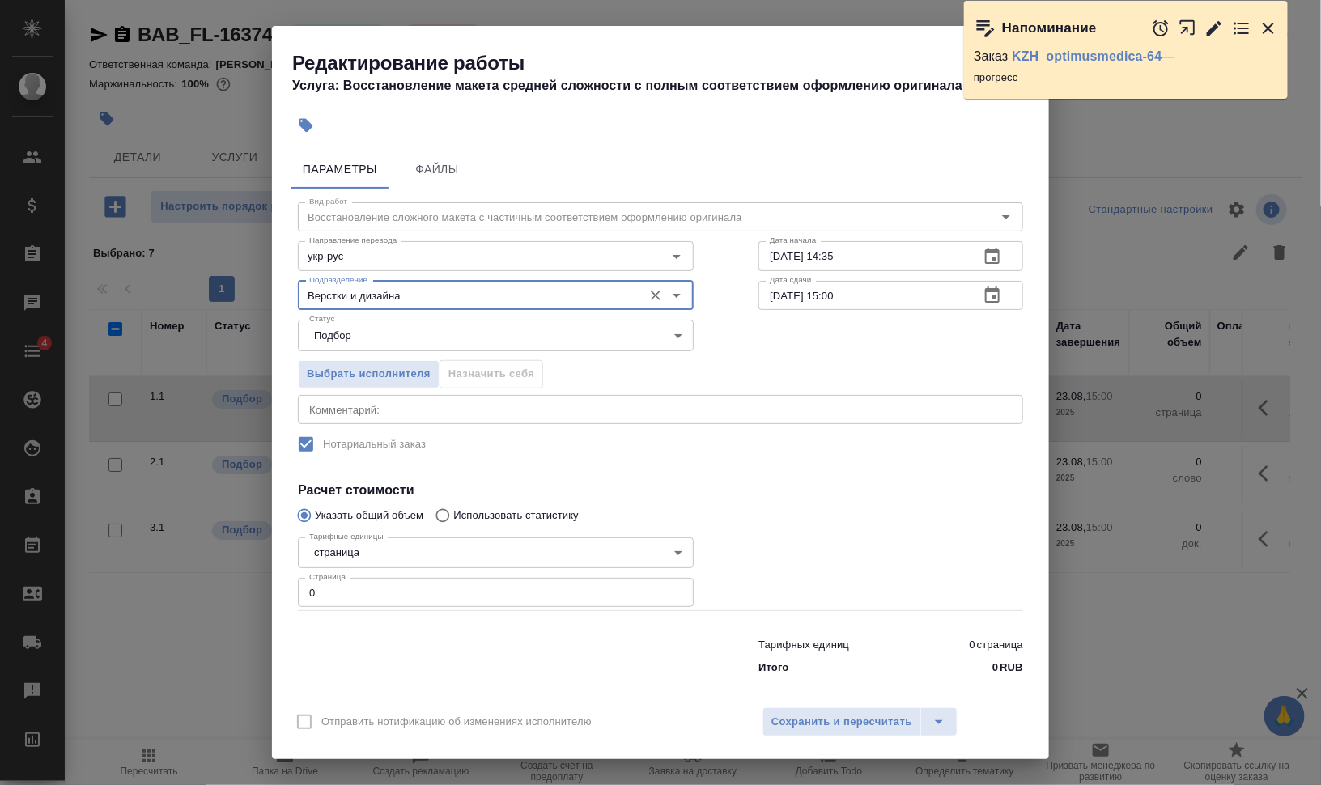
type input "Верстки и дизайна"
drag, startPoint x: 330, startPoint y: 583, endPoint x: 290, endPoint y: 582, distance: 40.5
click at [290, 582] on div "Параметры Файлы Вид работ Восстановление сложного макета с частичным соответств…" at bounding box center [660, 420] width 777 height 554
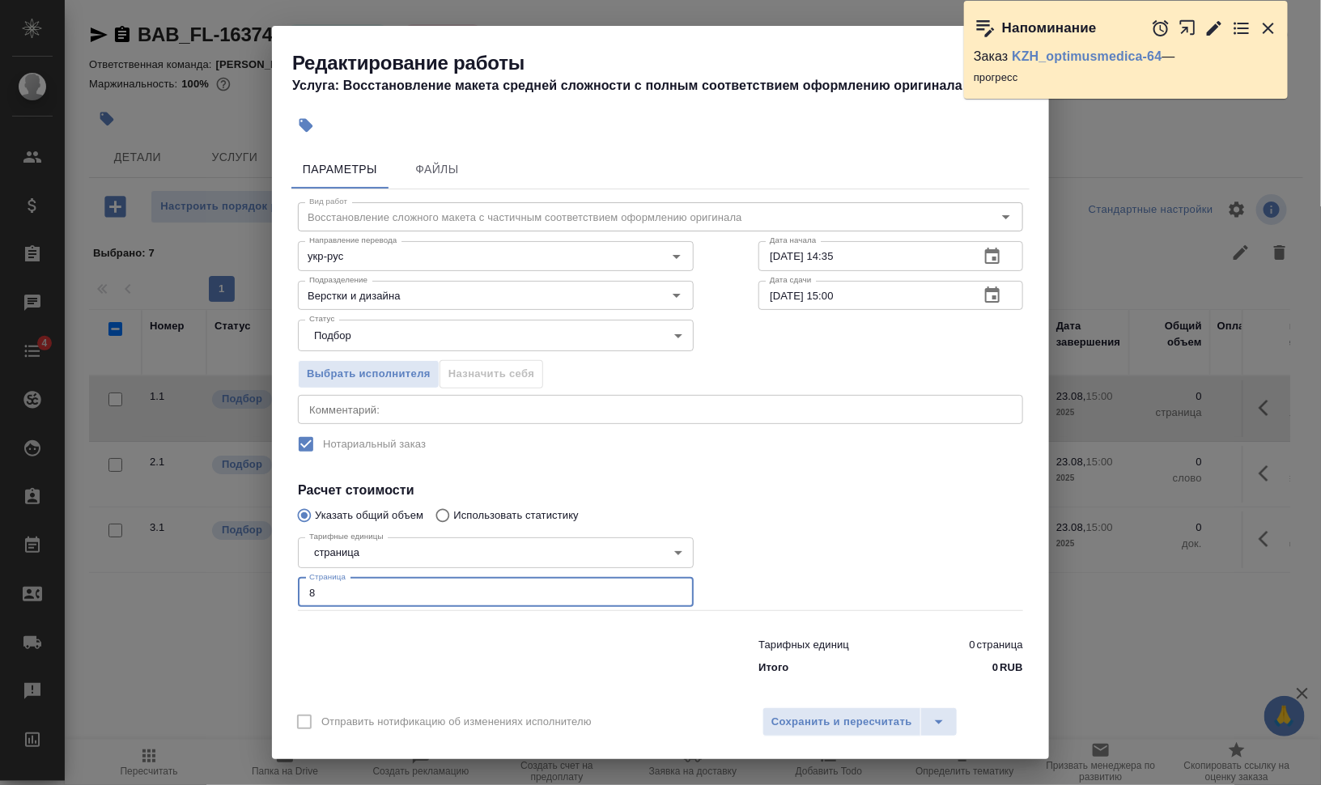
type input "8"
drag, startPoint x: 820, startPoint y: 259, endPoint x: 883, endPoint y: 256, distance: 63.2
click at [882, 256] on input "22.08.2025 14:35" at bounding box center [863, 255] width 208 height 29
type input "22.08.2025 15:13"
drag, startPoint x: 821, startPoint y: 297, endPoint x: 916, endPoint y: 302, distance: 94.8
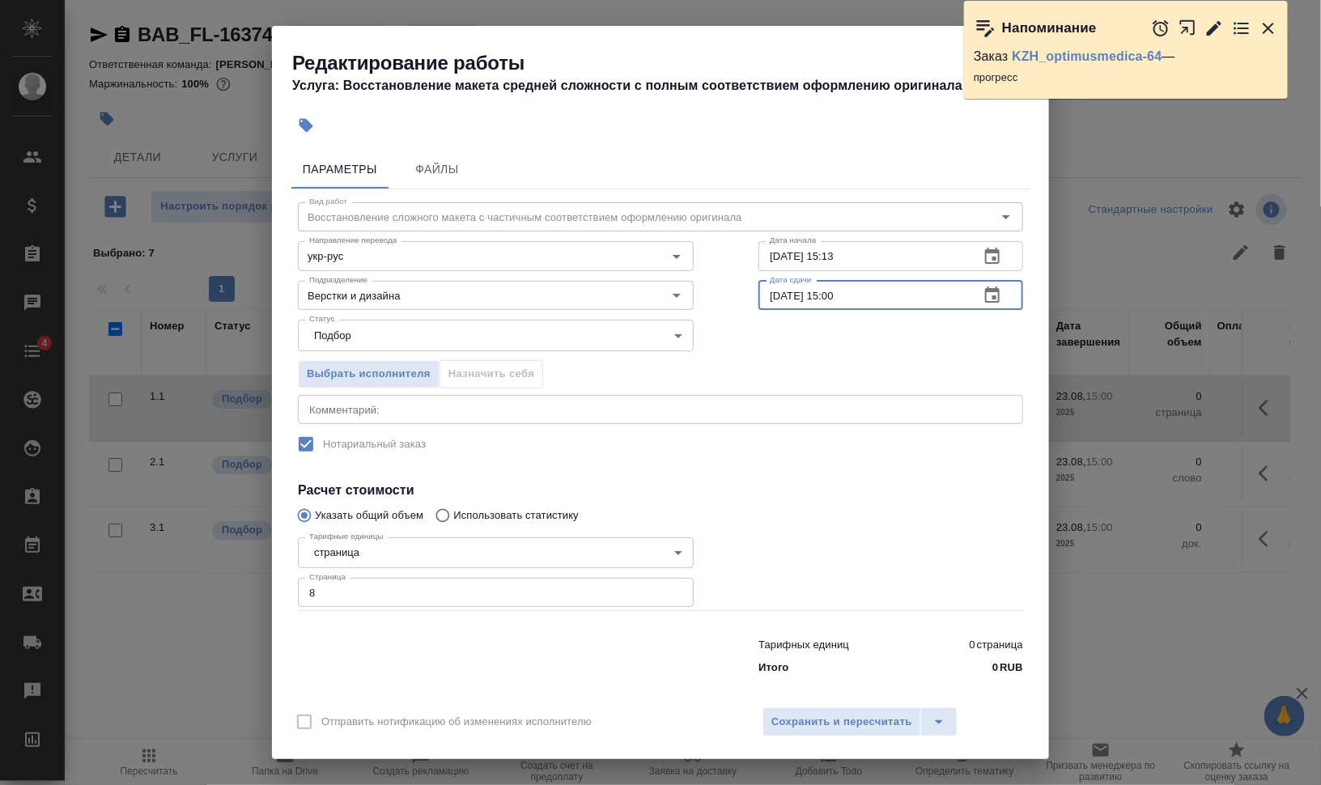
click at [913, 302] on input "23.08.2025 15:00" at bounding box center [863, 295] width 208 height 29
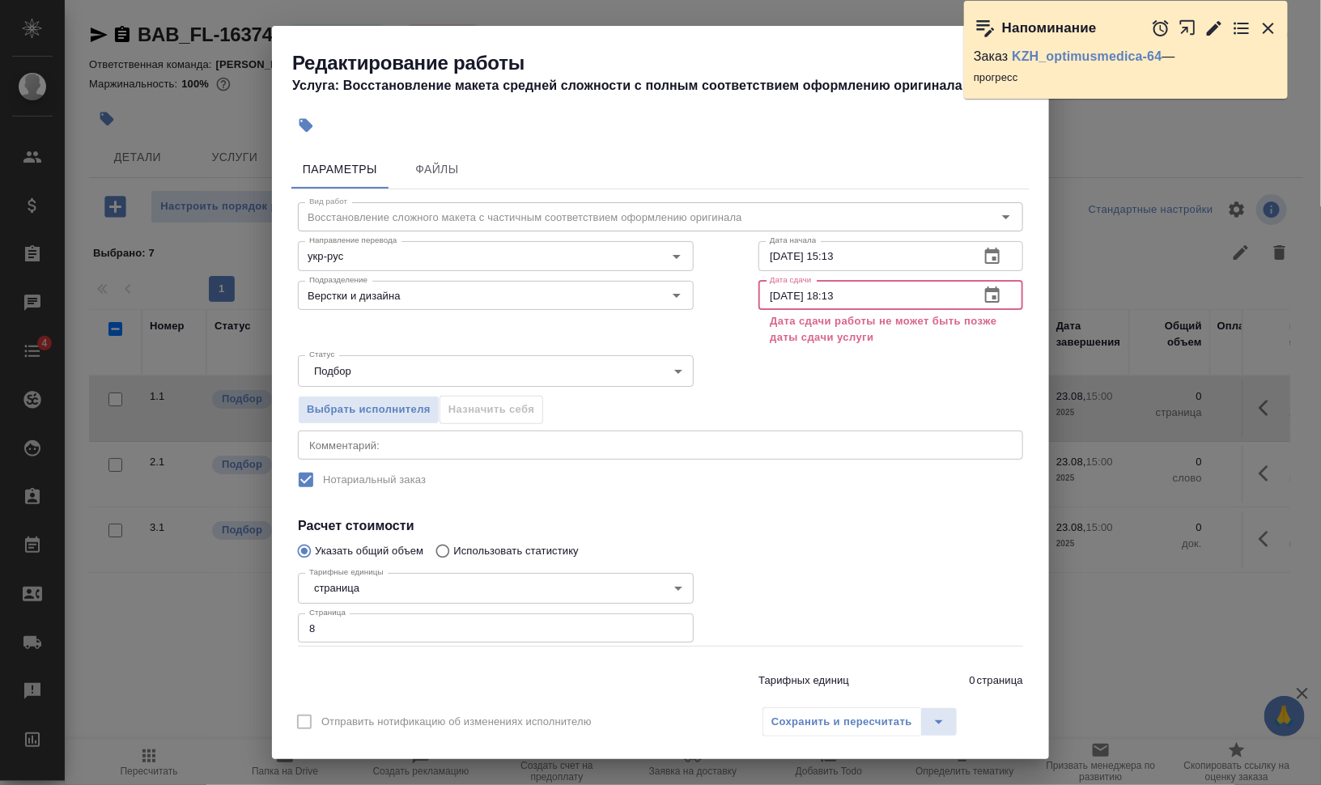
click at [775, 291] on input "23.08.2025 18:13" at bounding box center [863, 295] width 208 height 29
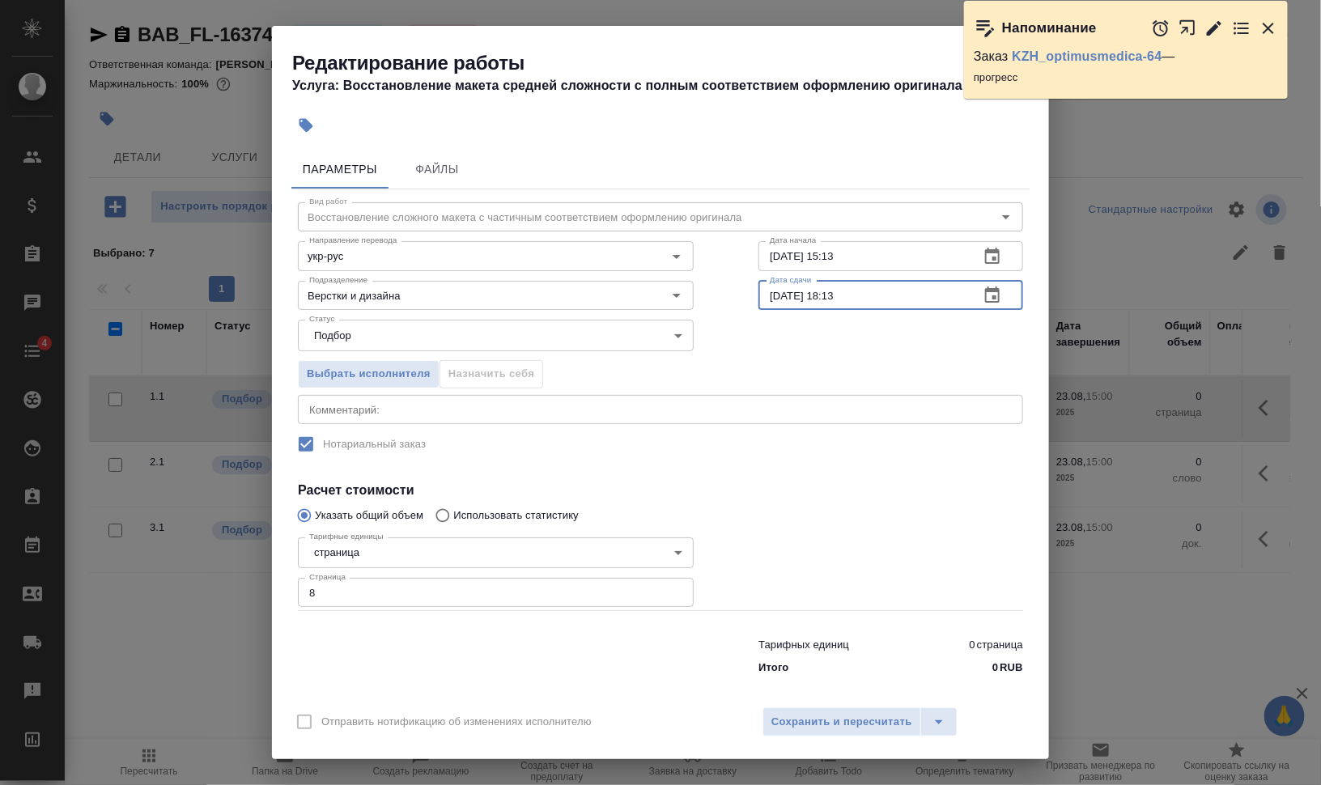
type input "22.08.2025 18:13"
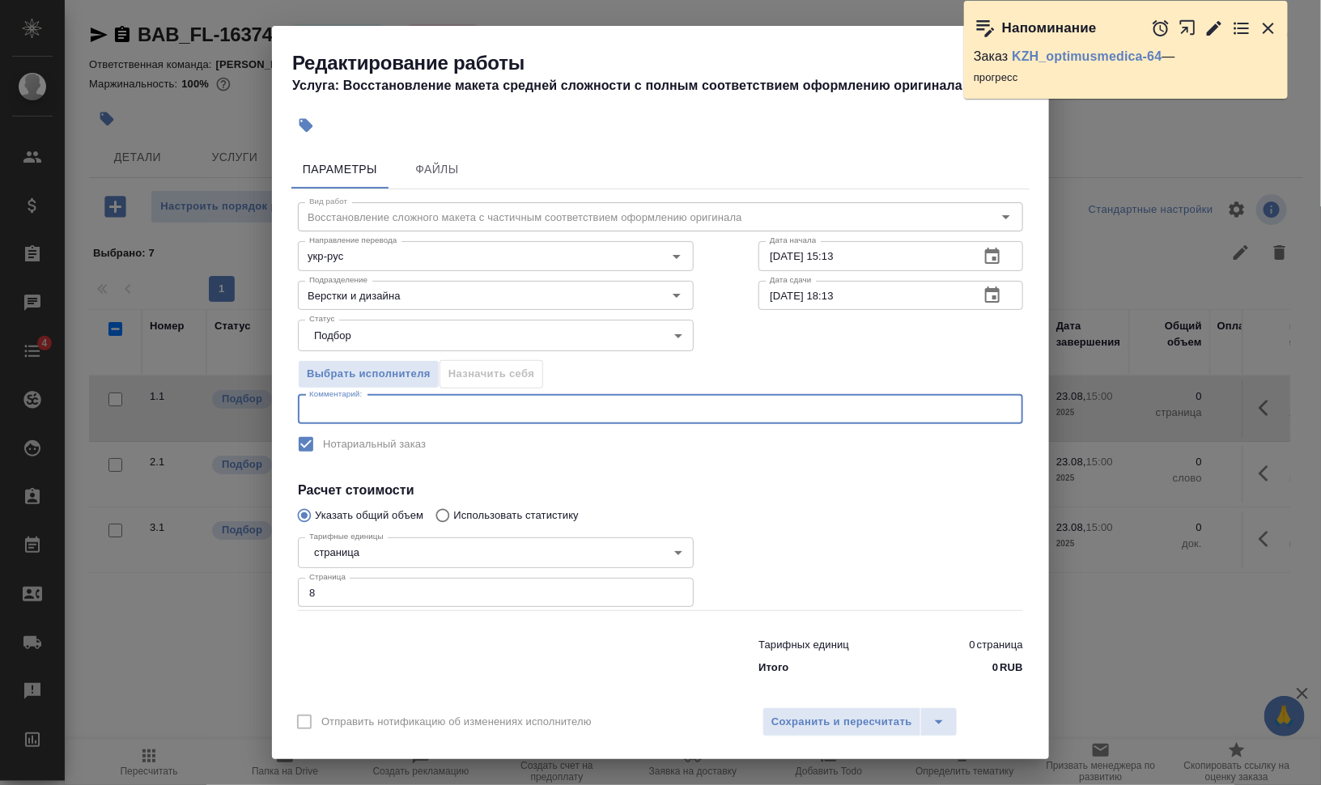
click at [496, 403] on textarea at bounding box center [660, 409] width 703 height 12
type textarea "есть срочность"
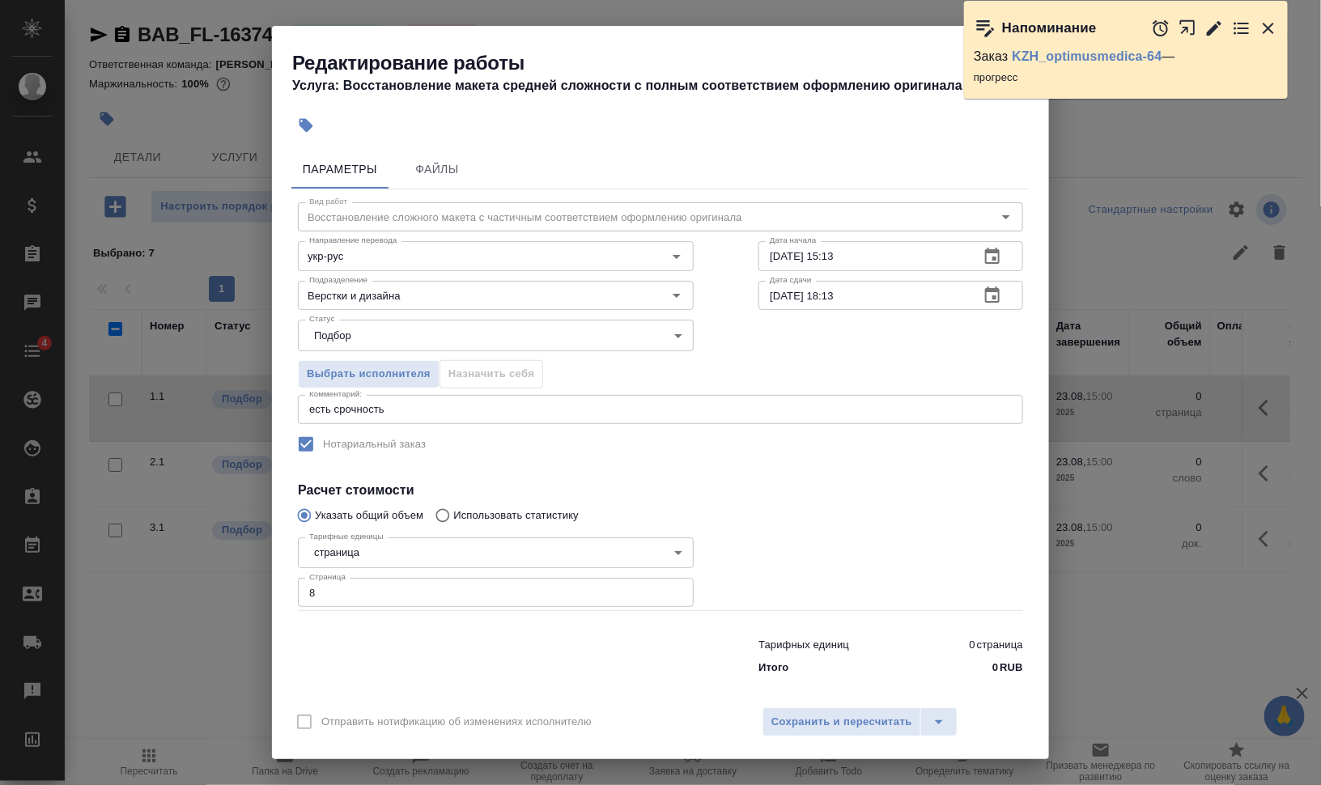
click at [802, 543] on div at bounding box center [890, 571] width 329 height 145
click at [834, 716] on span "Сохранить и пересчитать" at bounding box center [841, 722] width 141 height 19
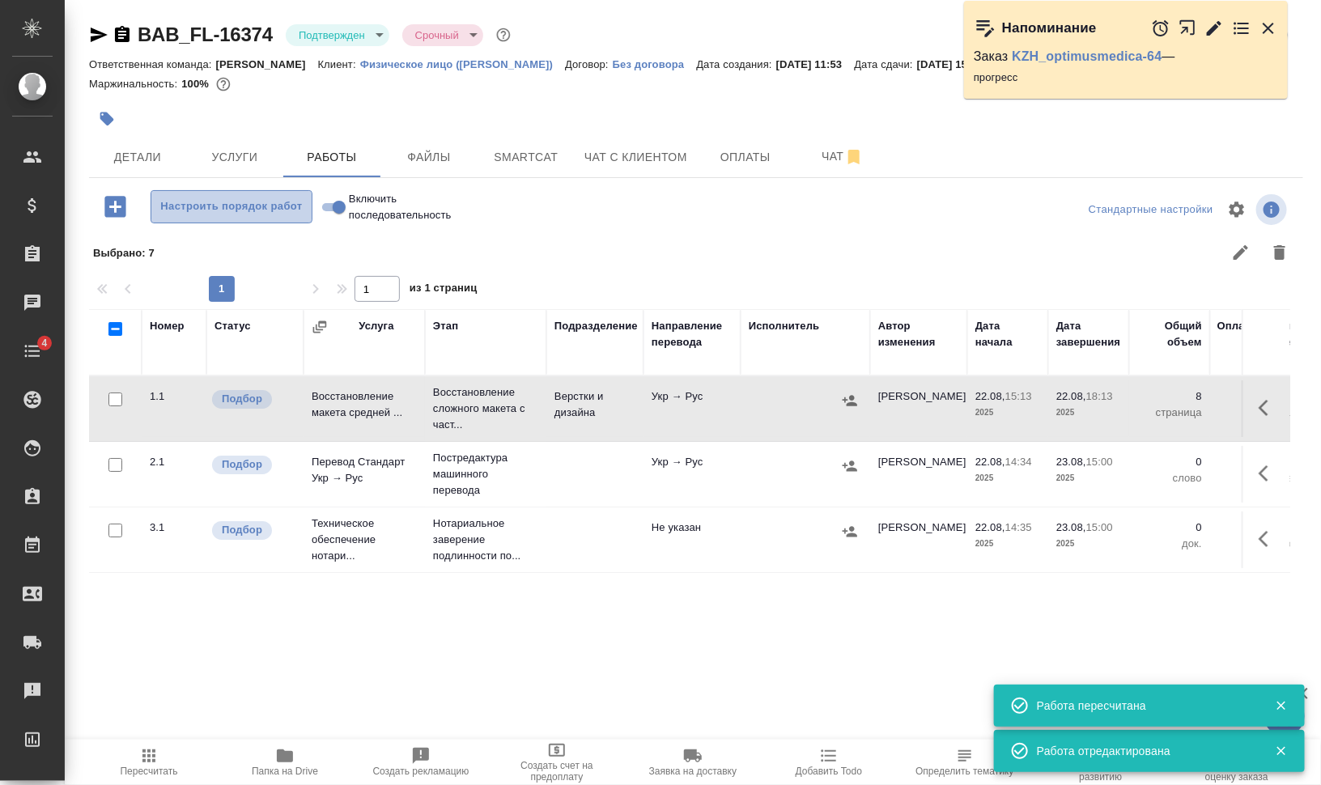
click at [190, 208] on span "Настроить порядок работ" at bounding box center [231, 207] width 144 height 19
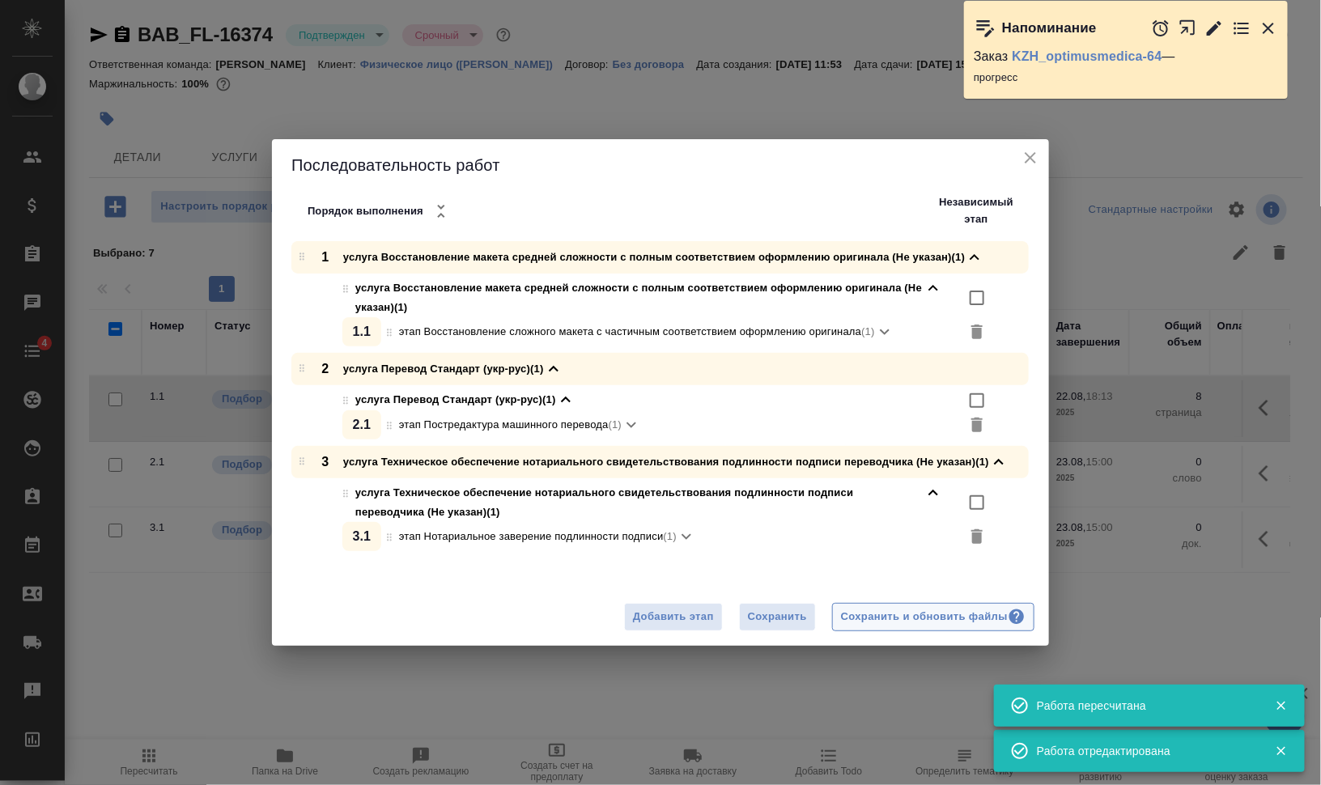
click at [960, 624] on div "Сохранить и обновить файлы" at bounding box center [933, 617] width 185 height 19
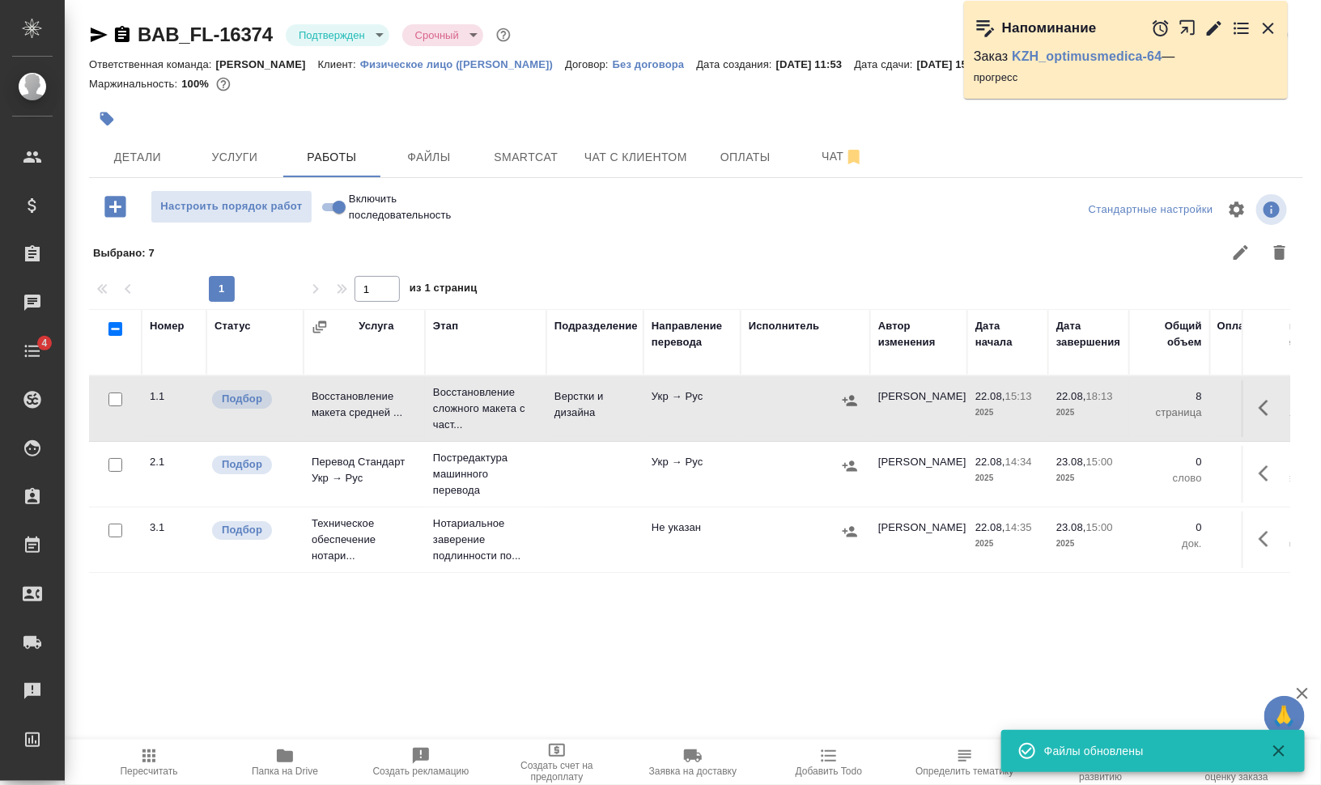
click at [369, 36] on body "🙏 .cls-1 fill:#fff; AWATERA Валеев Динар Клиенты Спецификации Заказы 0 Чаты 4 T…" at bounding box center [660, 392] width 1321 height 785
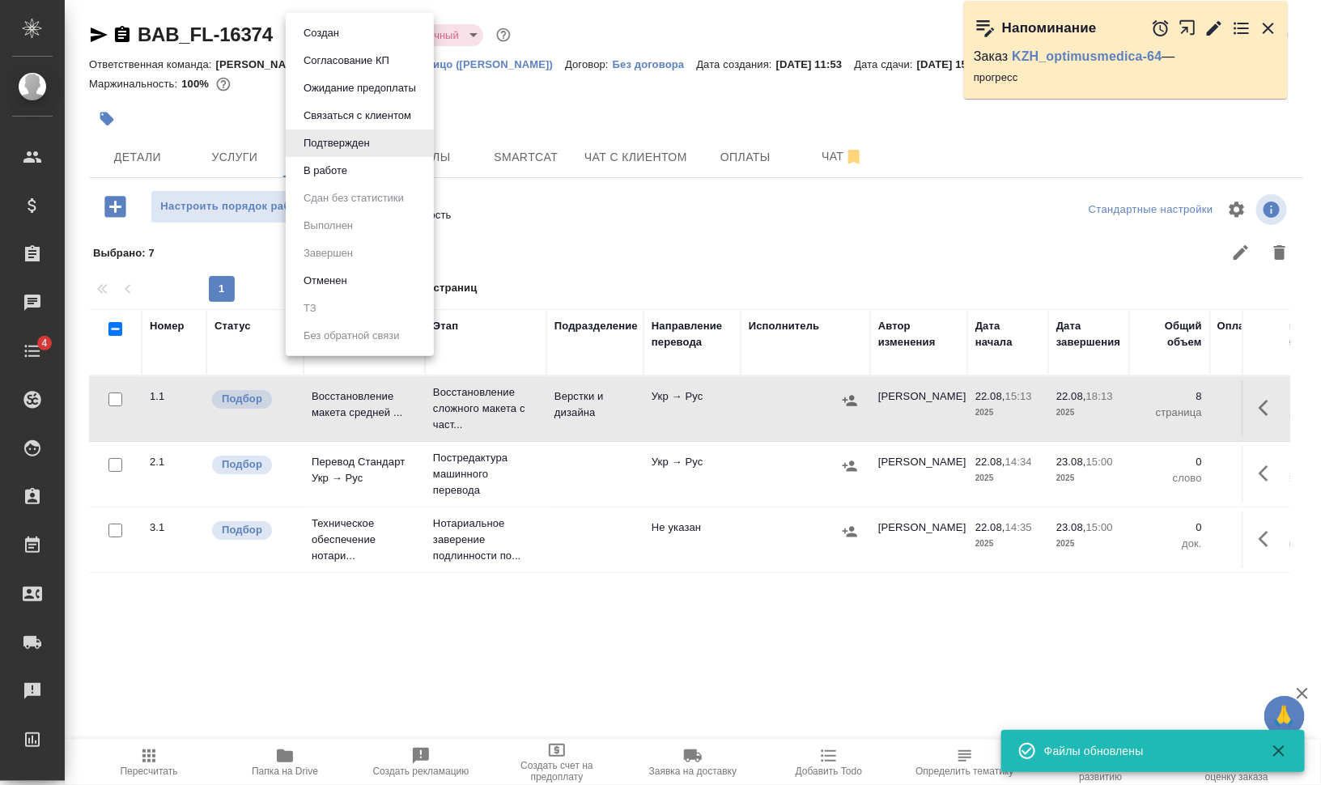
click at [352, 170] on li "В работе" at bounding box center [360, 171] width 148 height 28
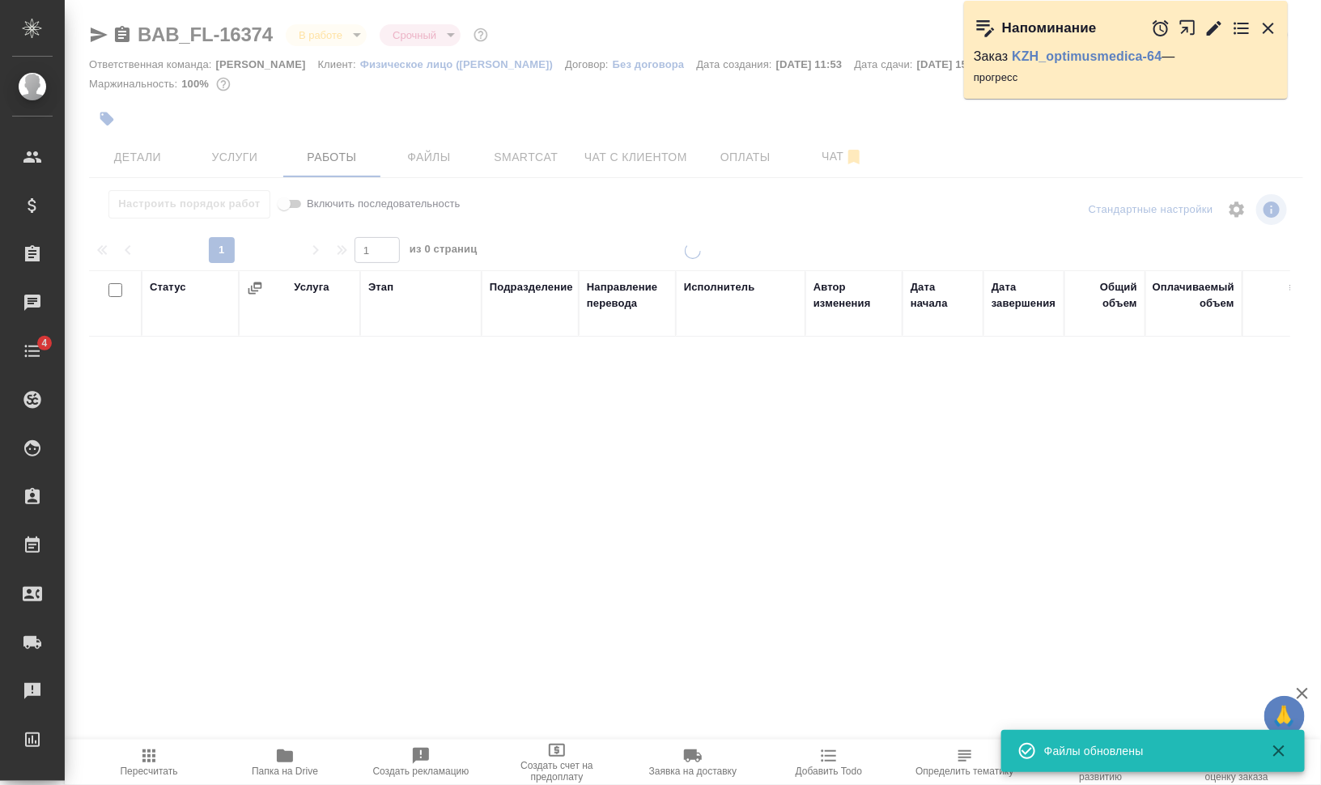
click at [115, 114] on div at bounding box center [693, 338] width 1256 height 676
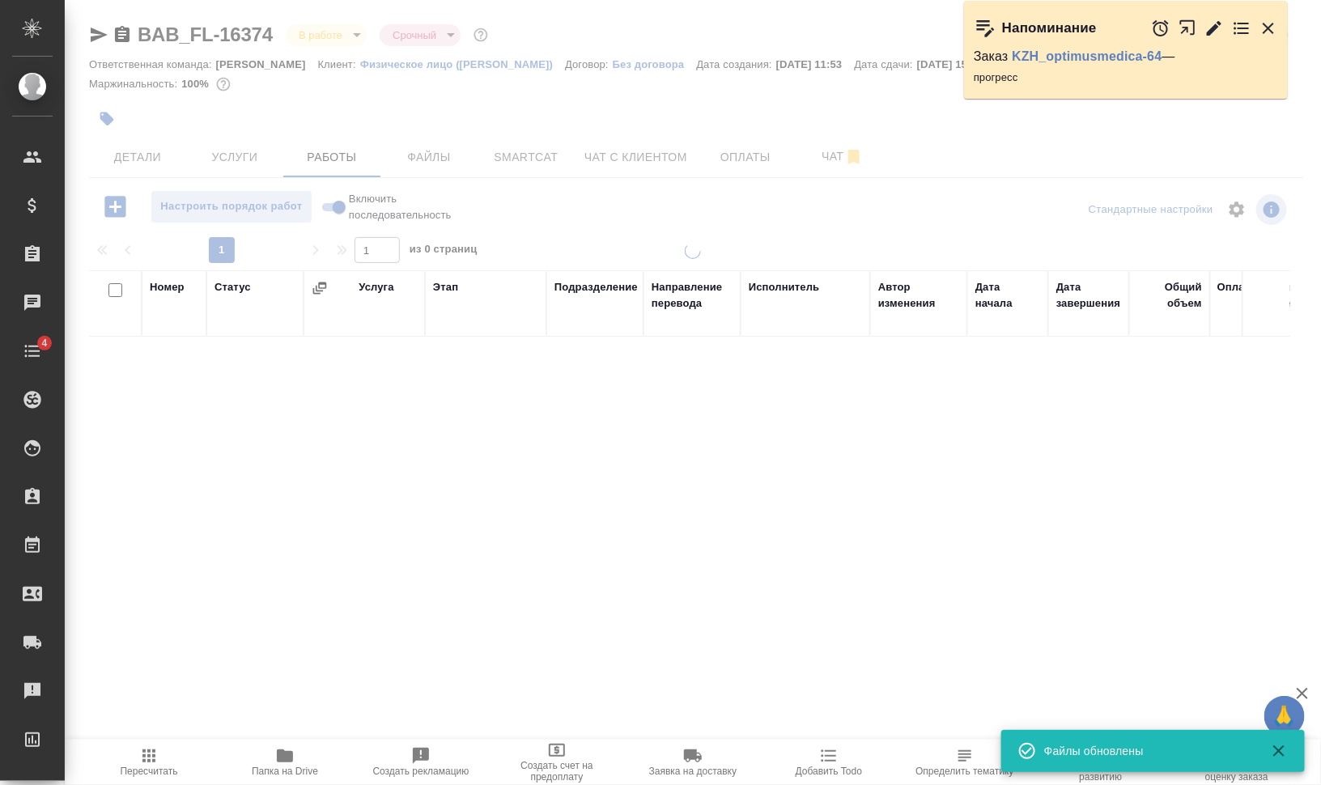
click at [111, 125] on icon "button" at bounding box center [107, 119] width 16 height 16
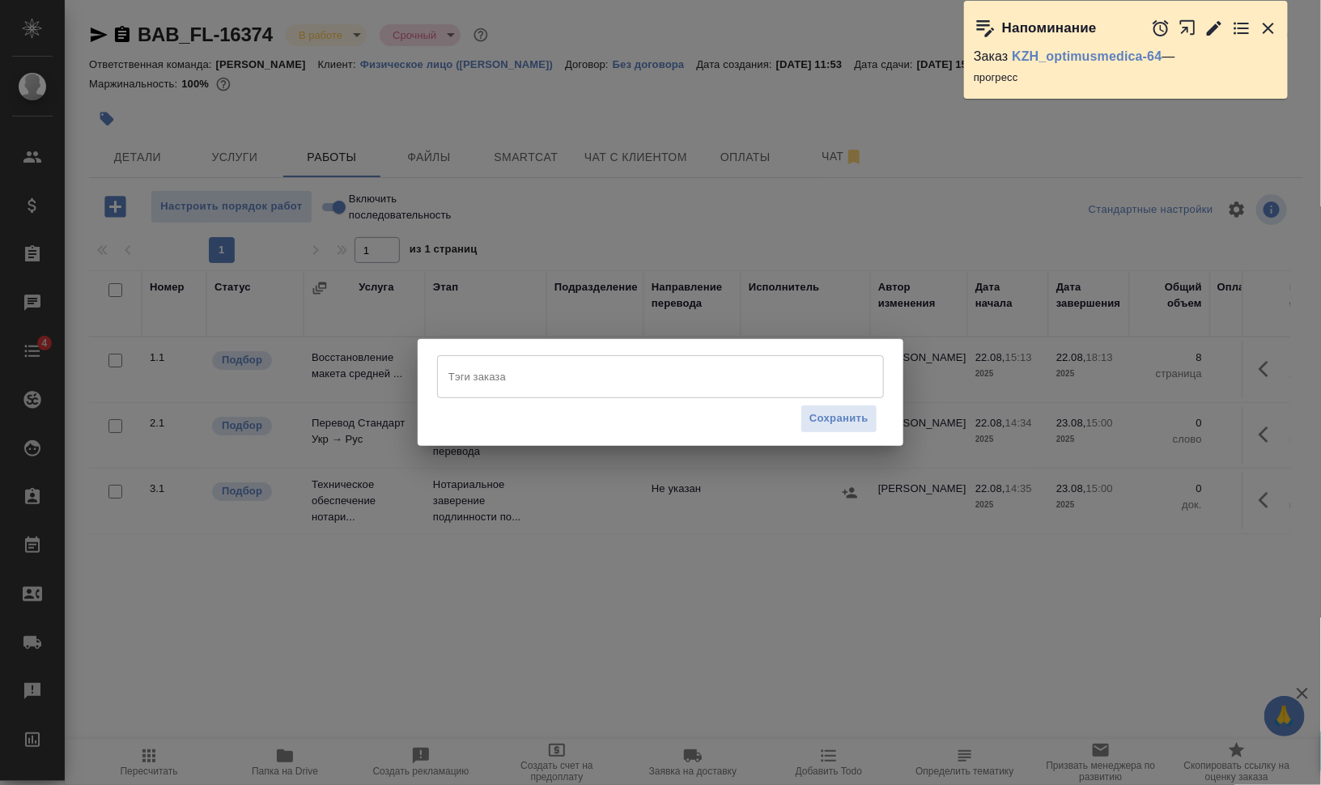
click at [592, 360] on div "Тэги заказа" at bounding box center [660, 376] width 447 height 42
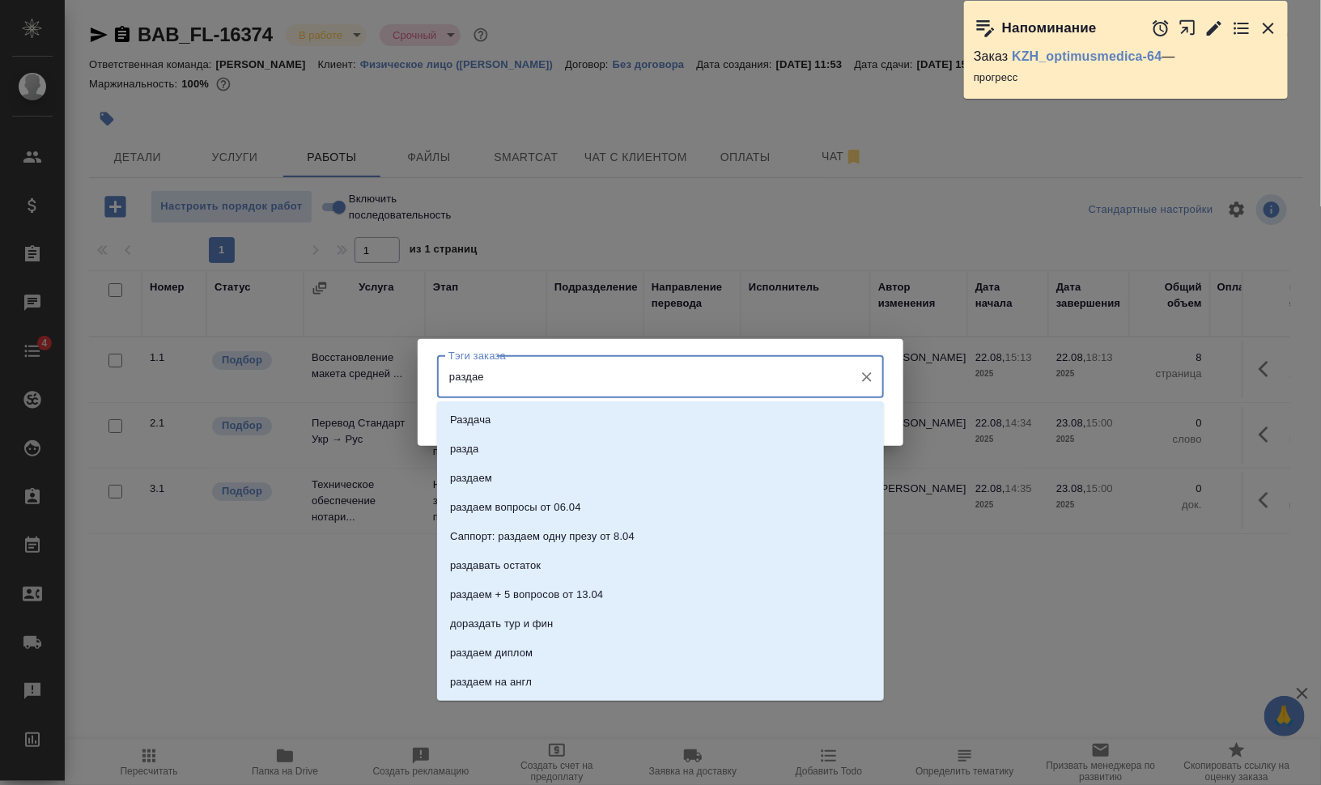
type input "раздаем"
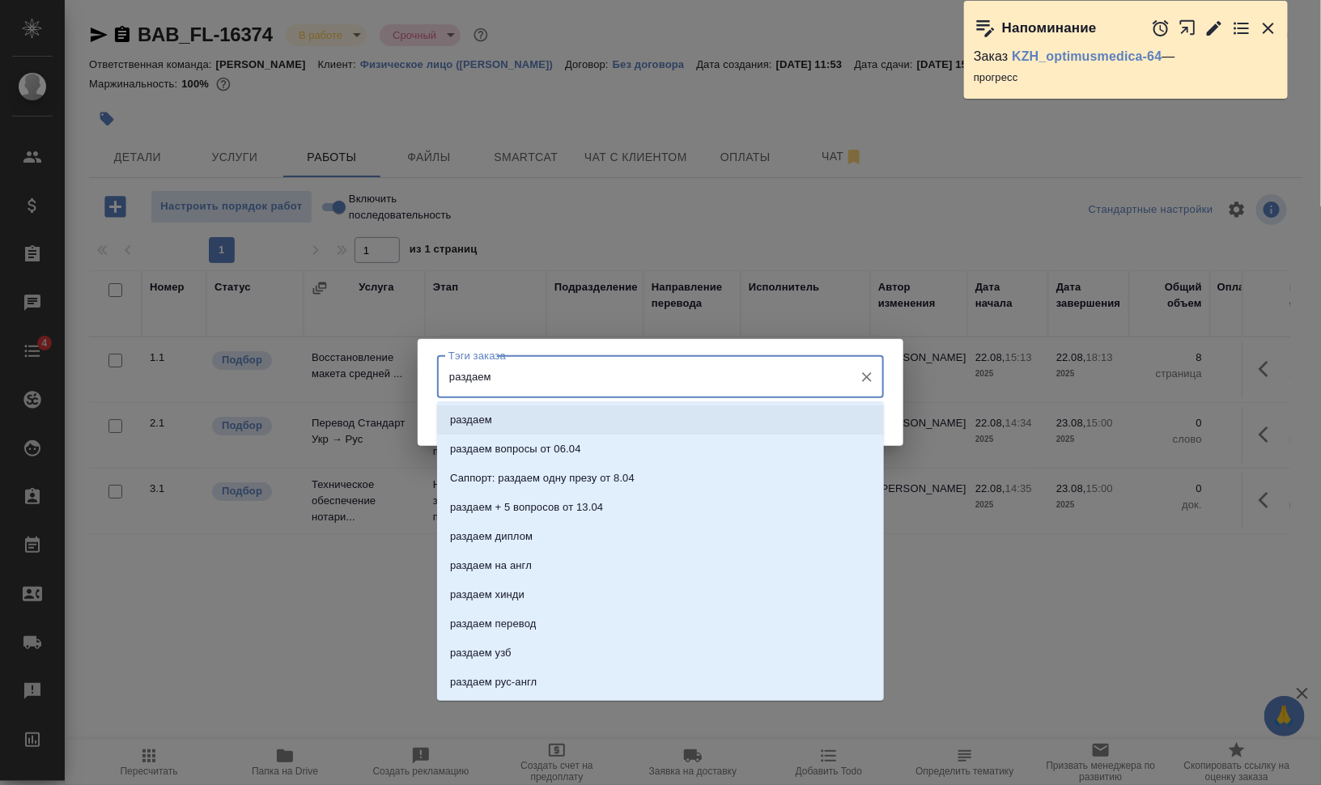
click at [565, 416] on li "раздаем" at bounding box center [660, 420] width 447 height 29
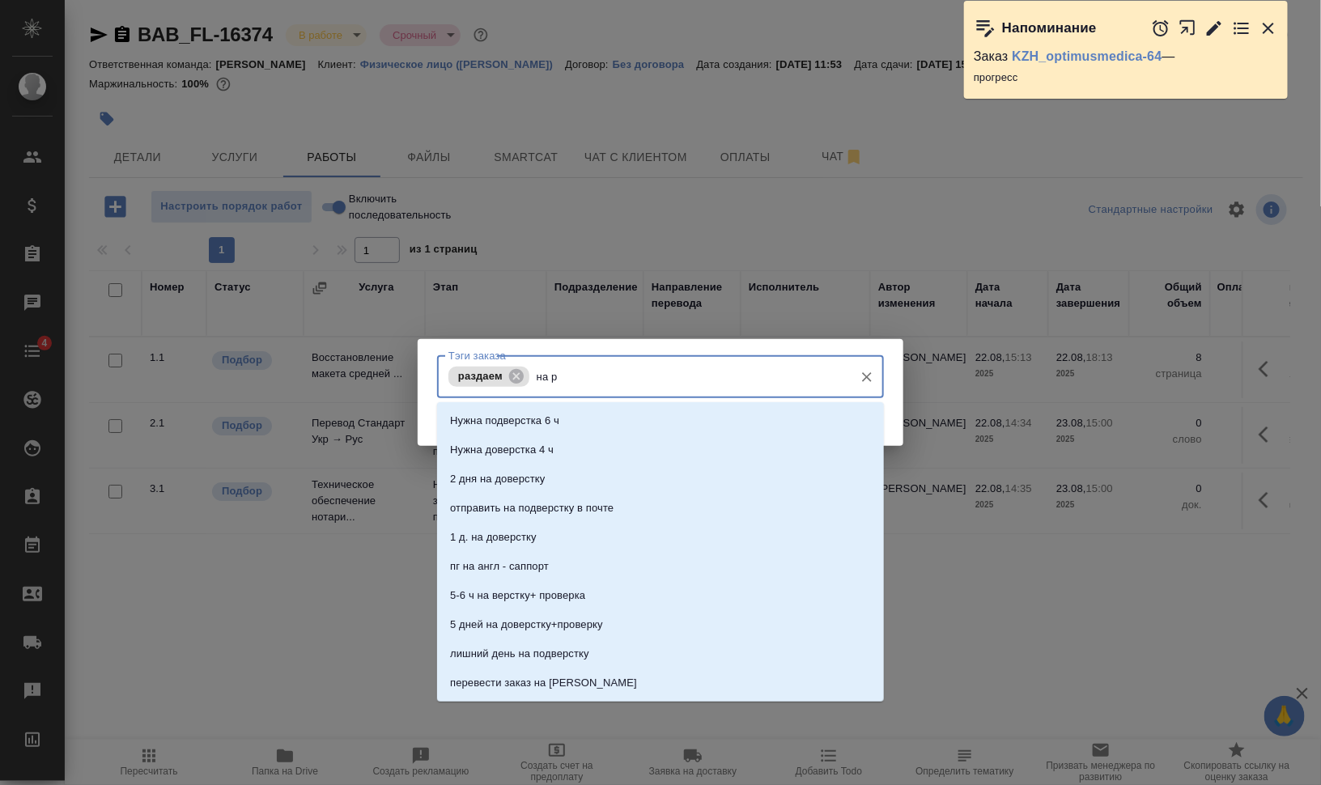
type input "на ра"
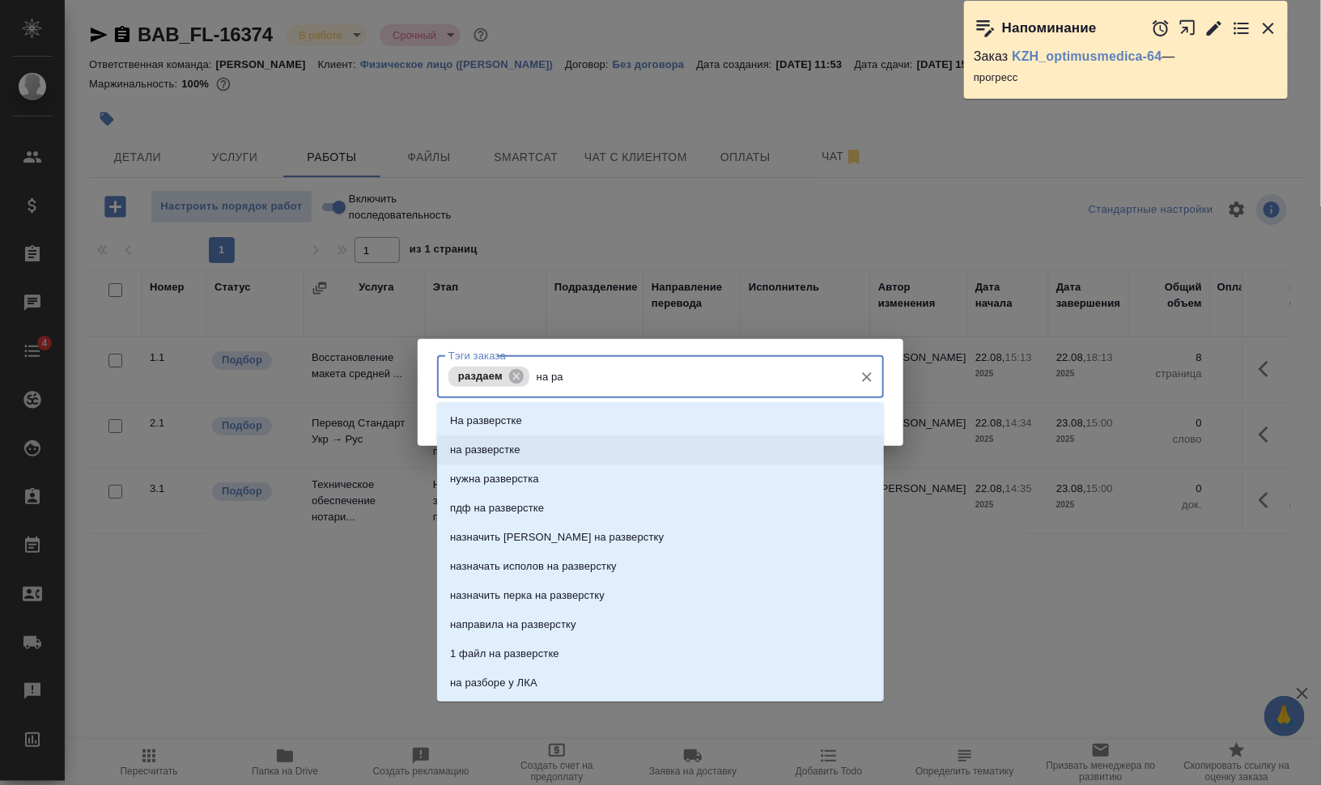
click at [610, 439] on li "на разверстке" at bounding box center [660, 450] width 447 height 29
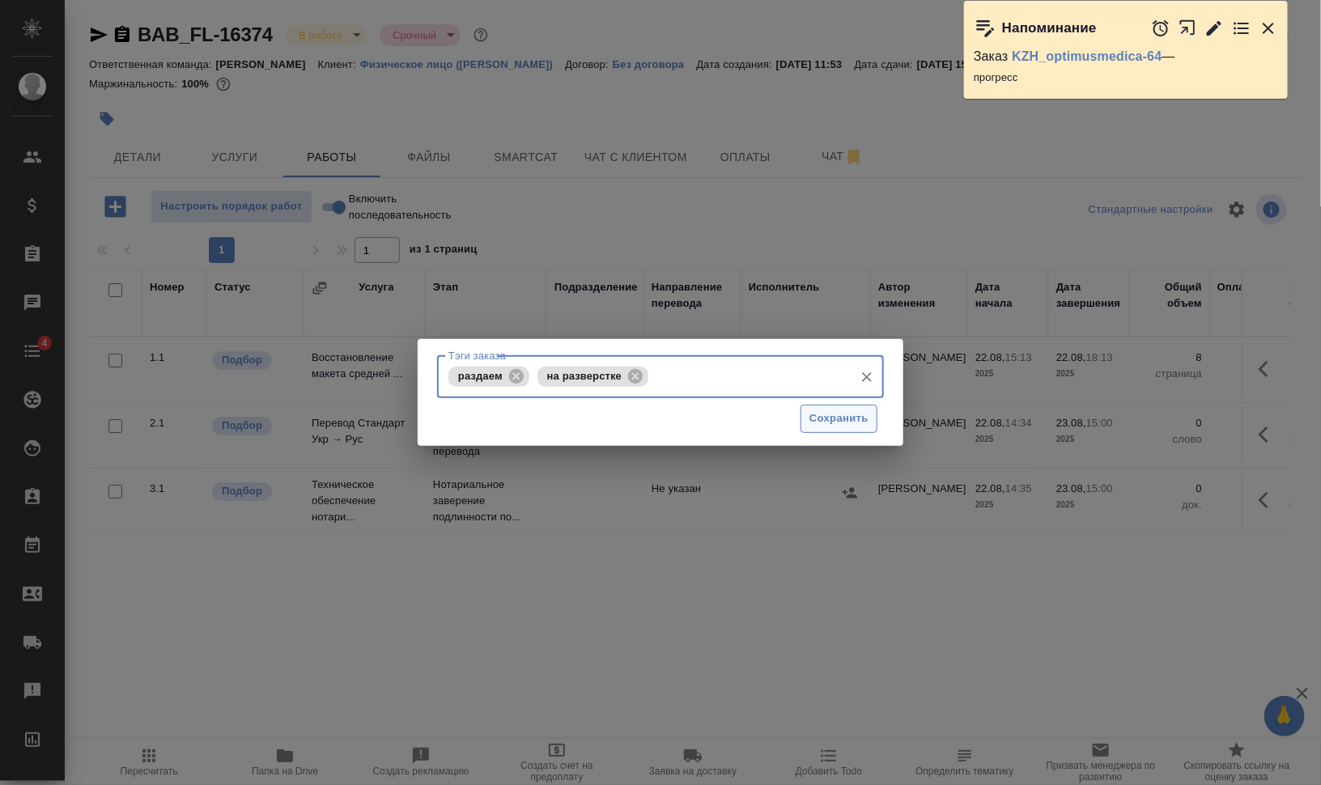
click at [806, 420] on button "Сохранить" at bounding box center [839, 419] width 77 height 28
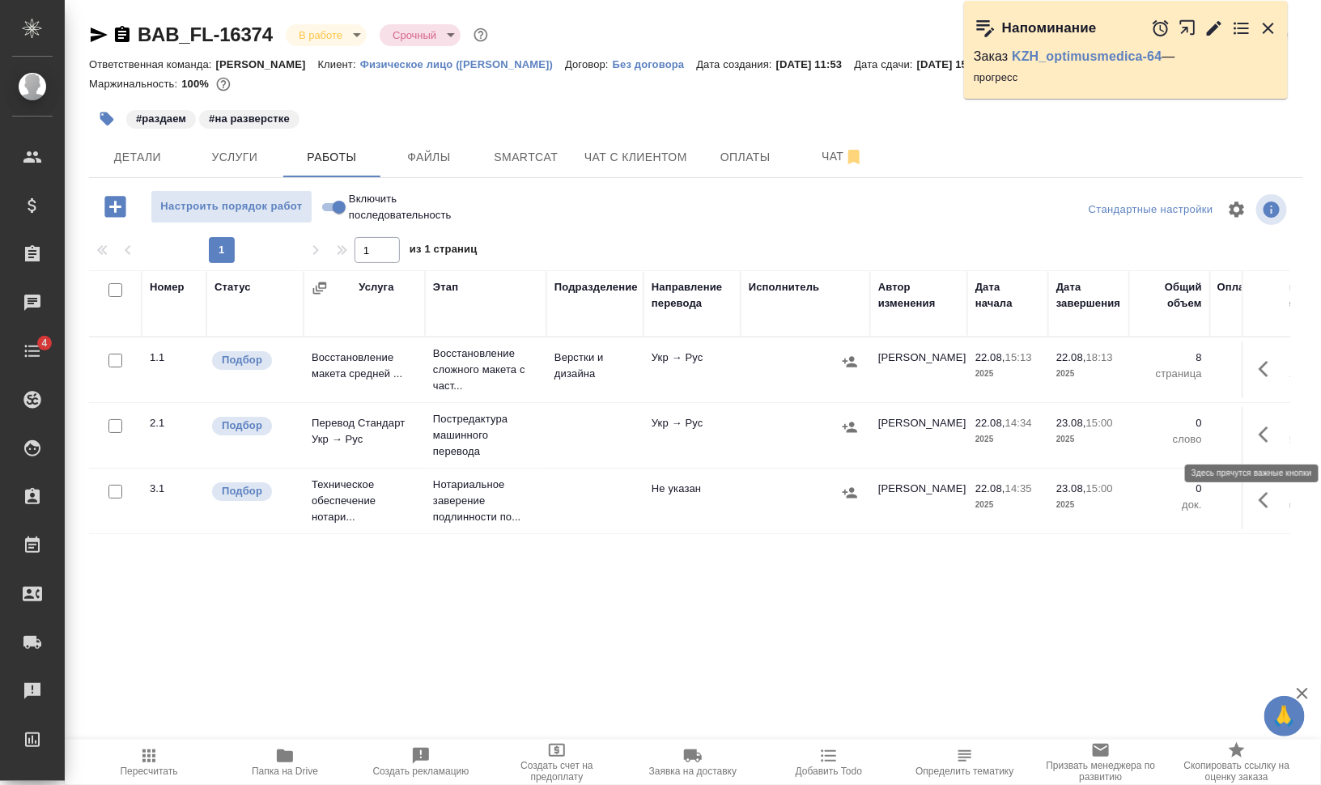
click at [1267, 436] on icon "button" at bounding box center [1268, 434] width 19 height 19
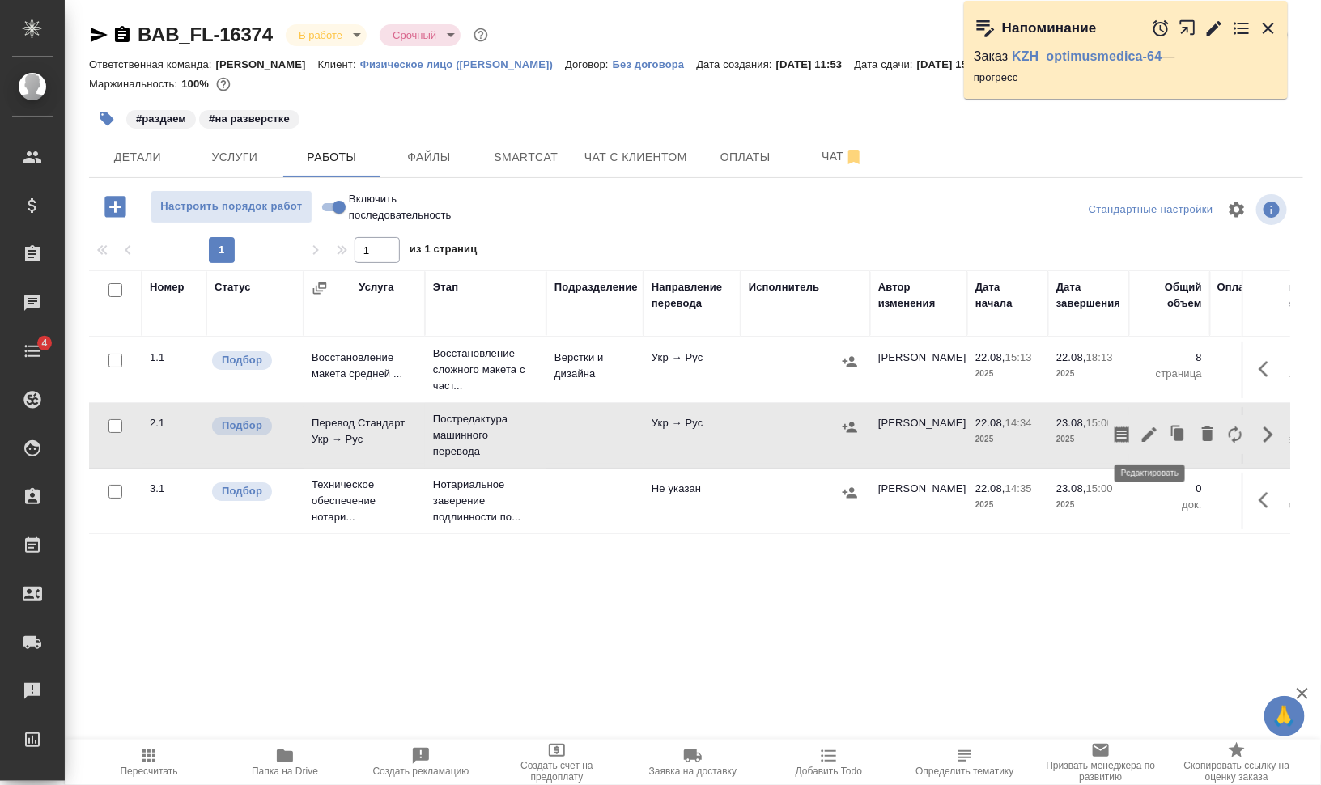
click at [1153, 429] on icon "button" at bounding box center [1149, 434] width 19 height 19
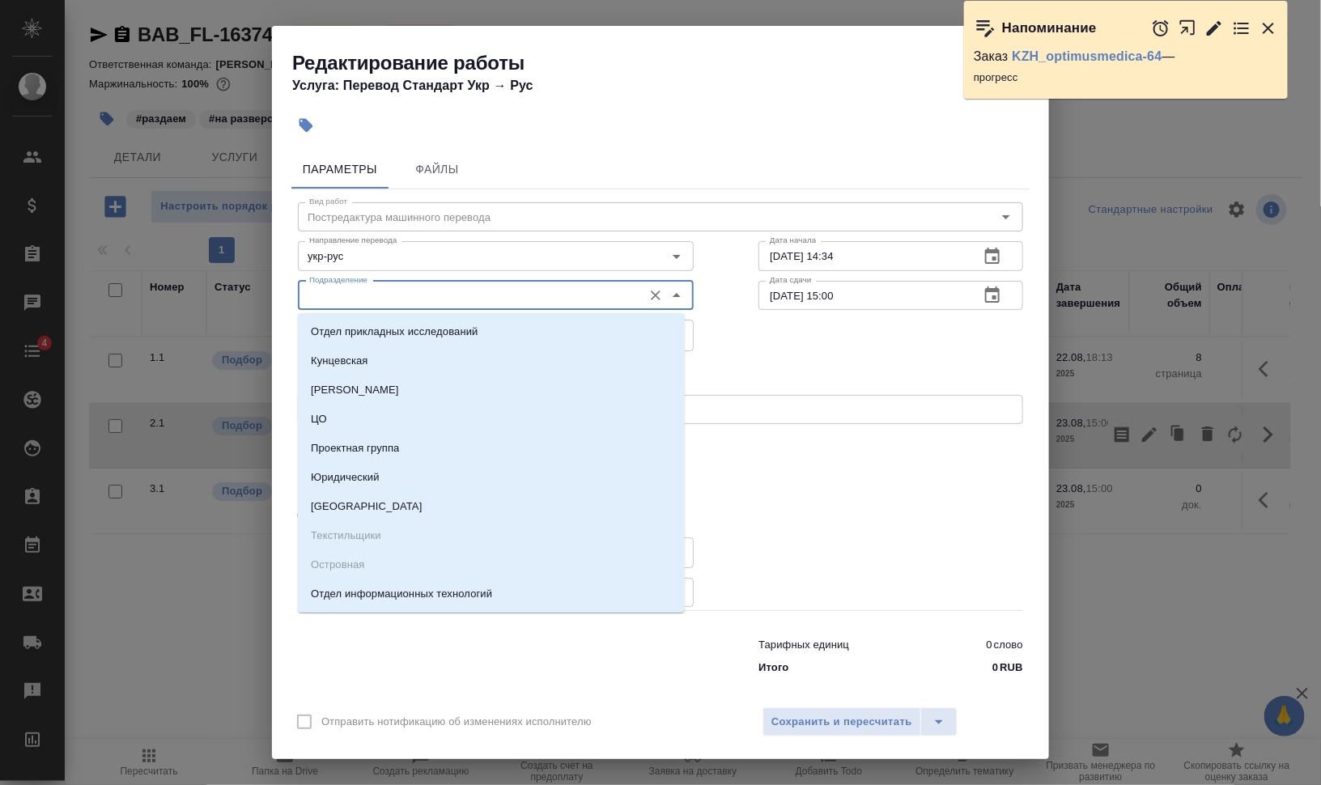
click at [345, 293] on input "Подразделение" at bounding box center [469, 295] width 332 height 19
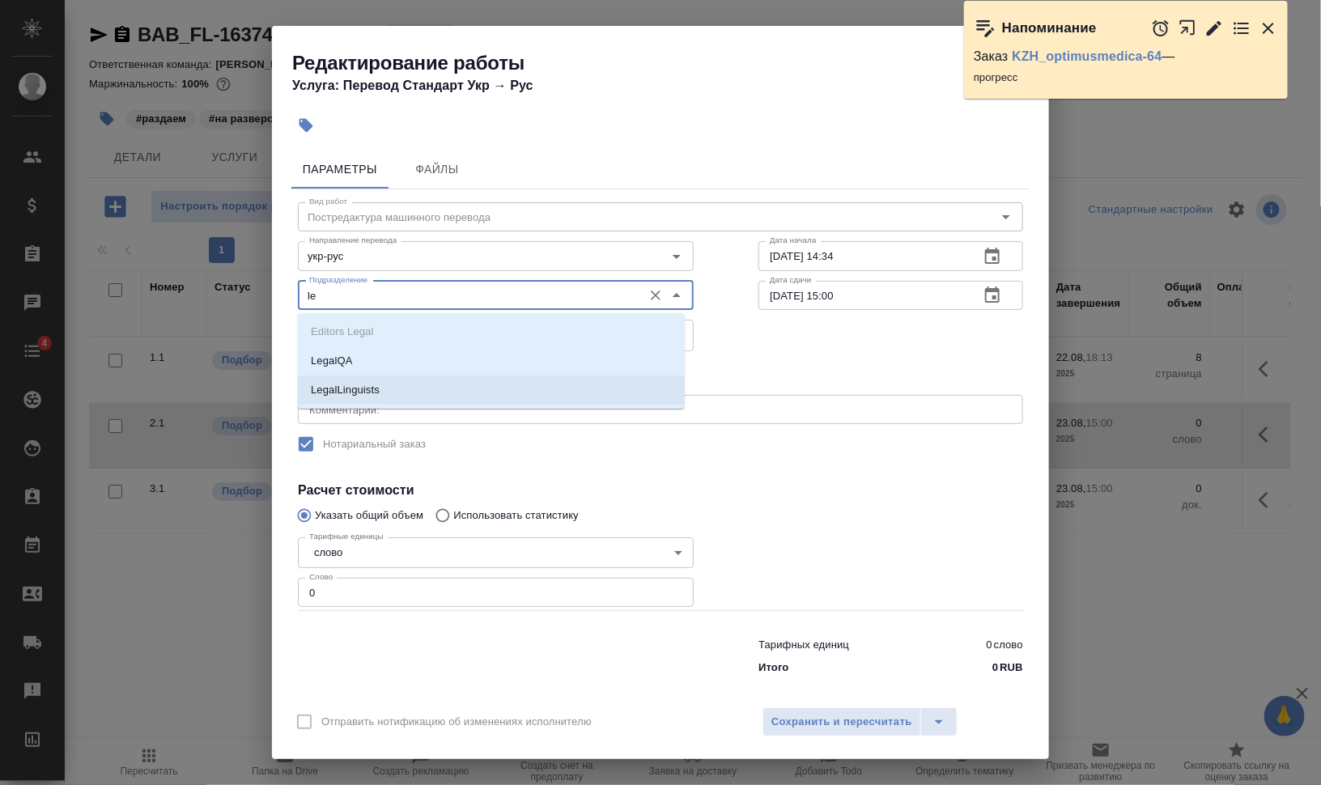
click at [342, 389] on p "LegalLinguists" at bounding box center [345, 390] width 69 height 16
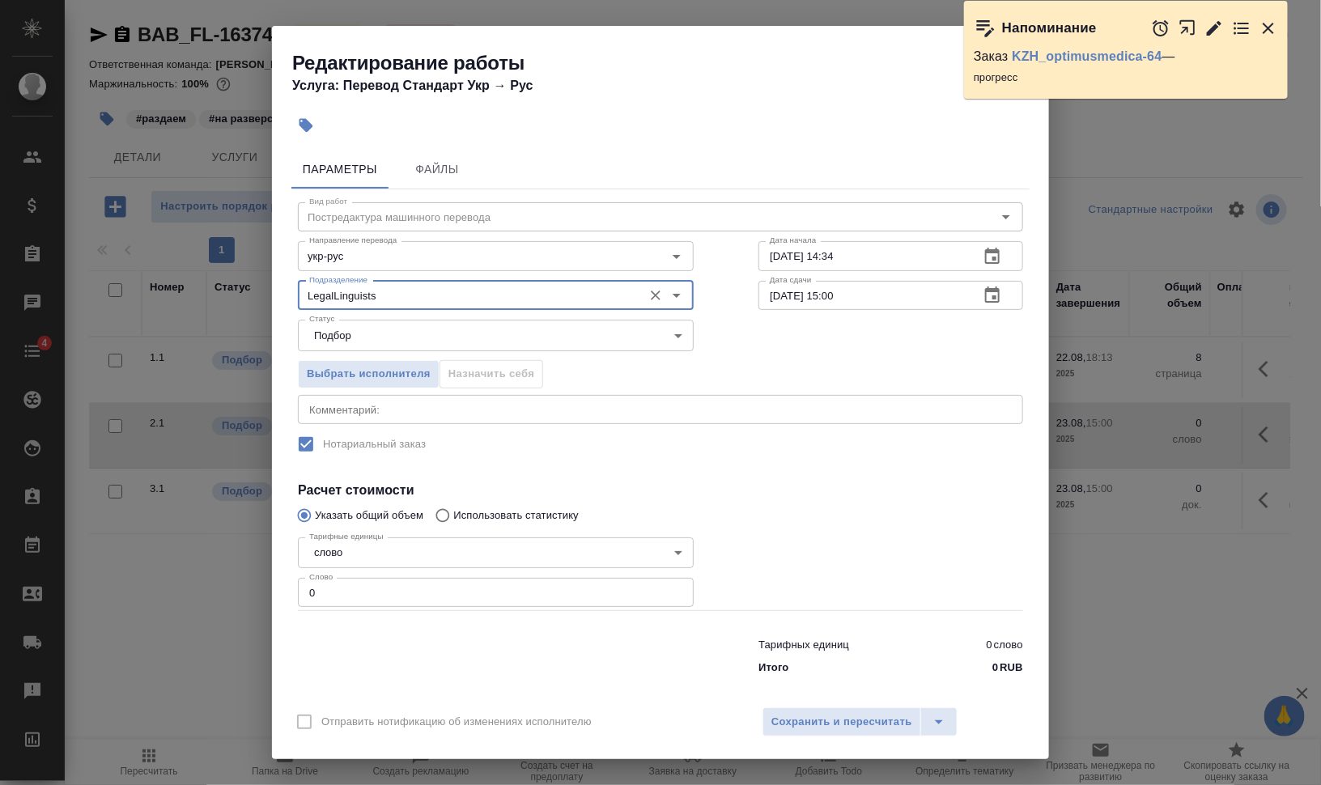
type input "LegalLinguists"
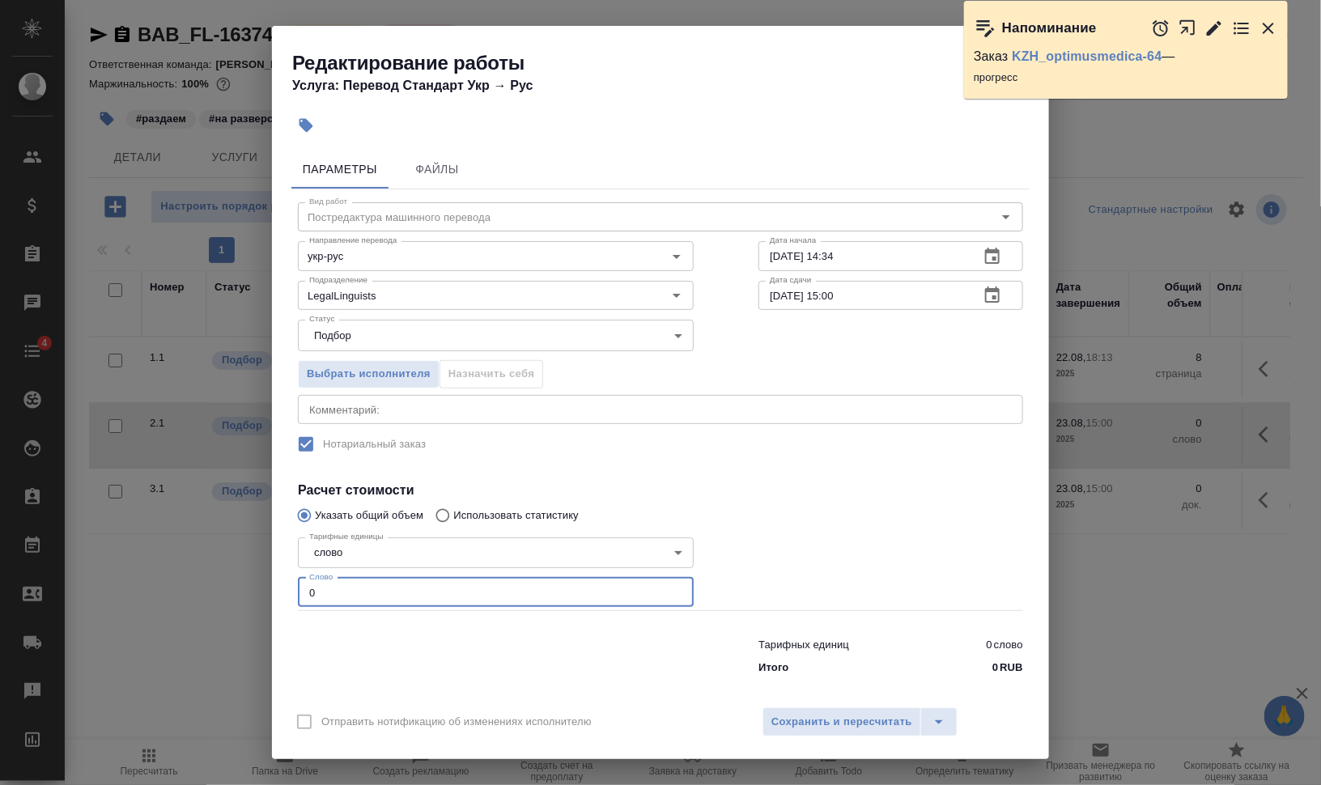
drag, startPoint x: 337, startPoint y: 585, endPoint x: 259, endPoint y: 578, distance: 78.1
click at [263, 578] on div "Редактирование работы Услуга: Перевод Стандарт Укр → Рус Параметры Файлы Вид ра…" at bounding box center [660, 392] width 1321 height 785
type input "2000"
click at [444, 413] on textarea at bounding box center [660, 409] width 703 height 12
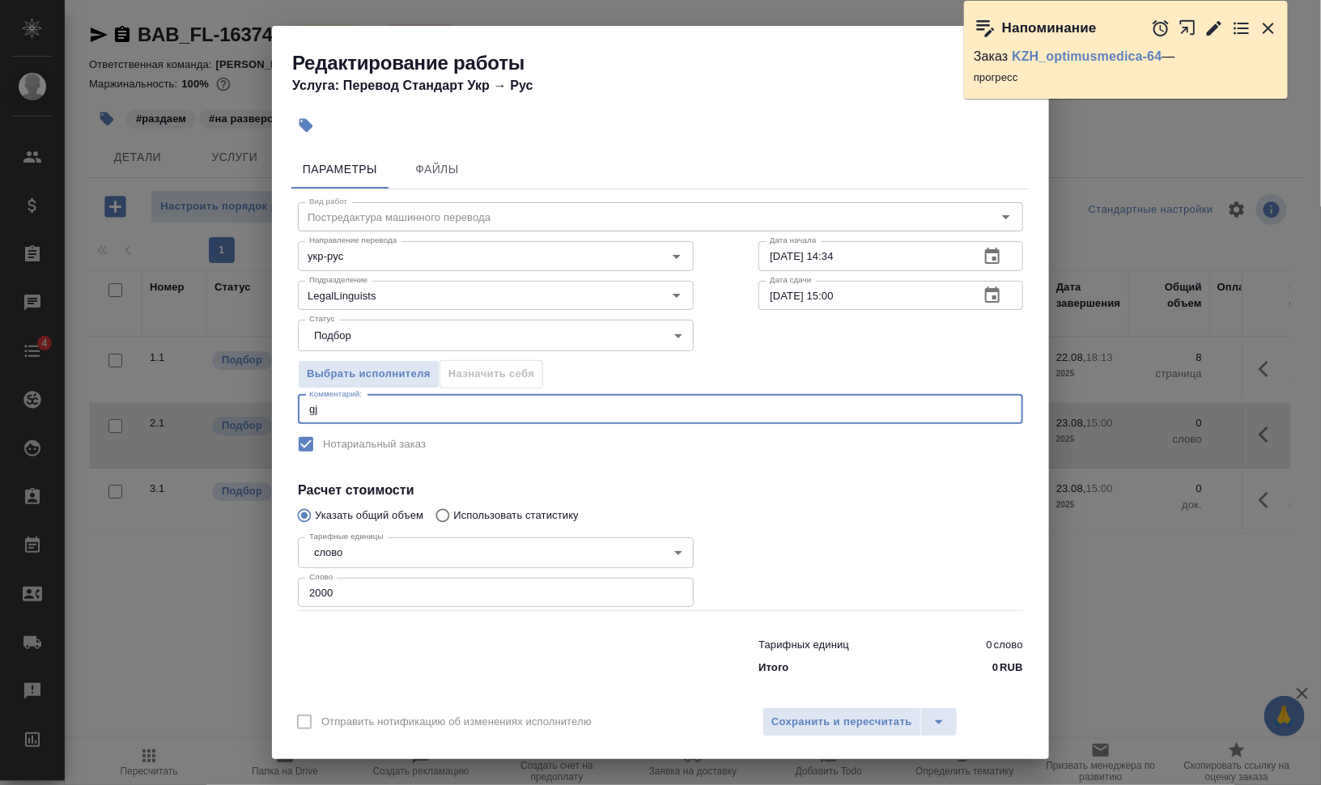
type textarea "g"
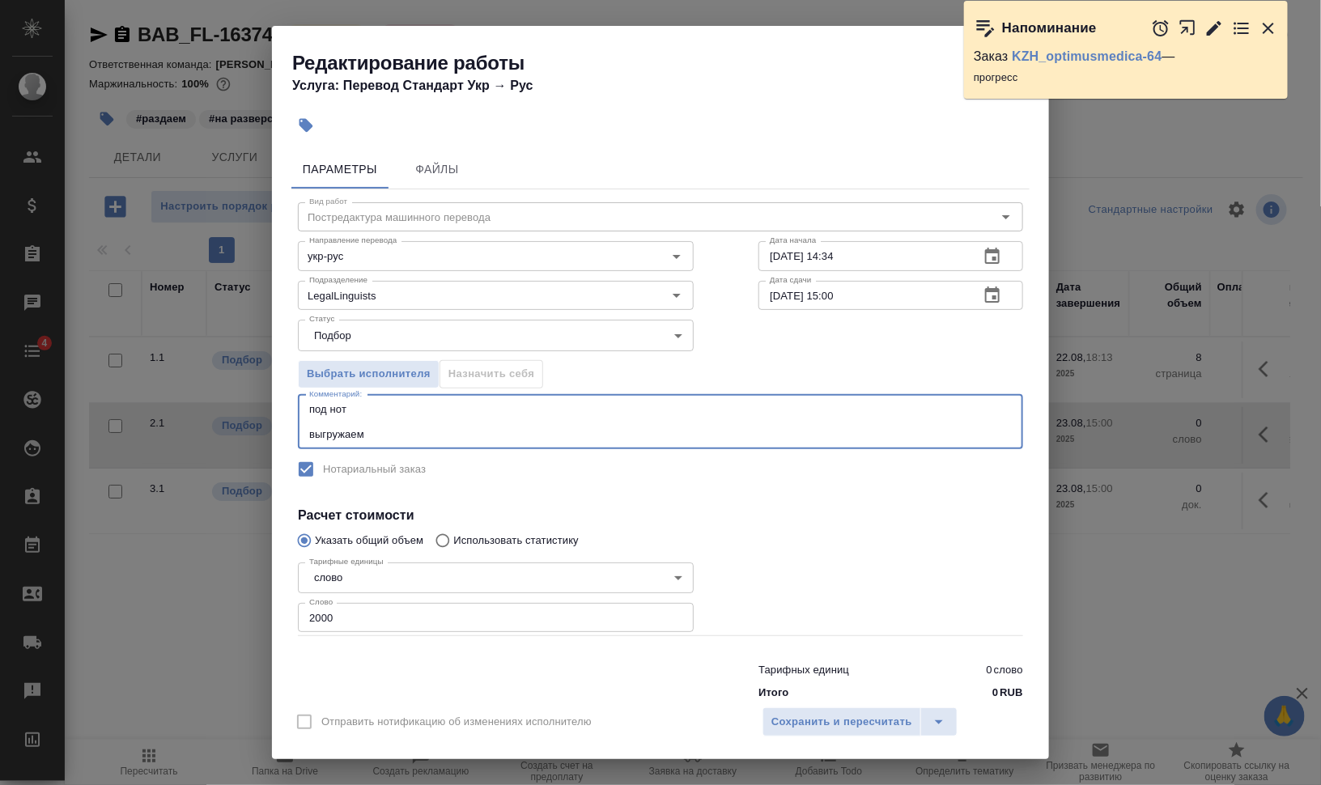
type textarea "под нот выгружаем"
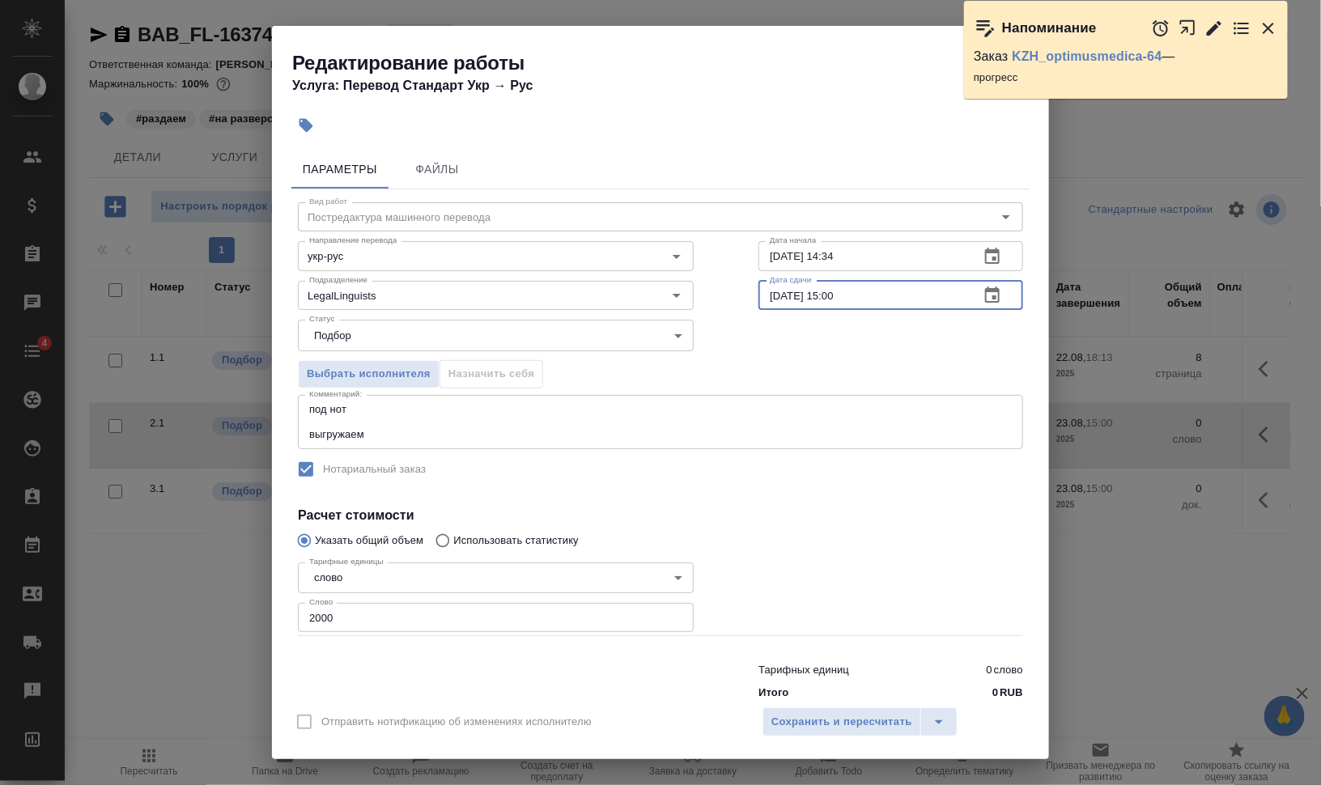
click at [824, 293] on input "23.08.2025 15:00" at bounding box center [863, 295] width 208 height 29
type input "23.08.2025 14:00"
drag, startPoint x: 814, startPoint y: 252, endPoint x: 917, endPoint y: 249, distance: 102.9
click at [908, 249] on input "22.08.2025 14:34" at bounding box center [863, 255] width 208 height 29
type input "22.08.2025 18:20"
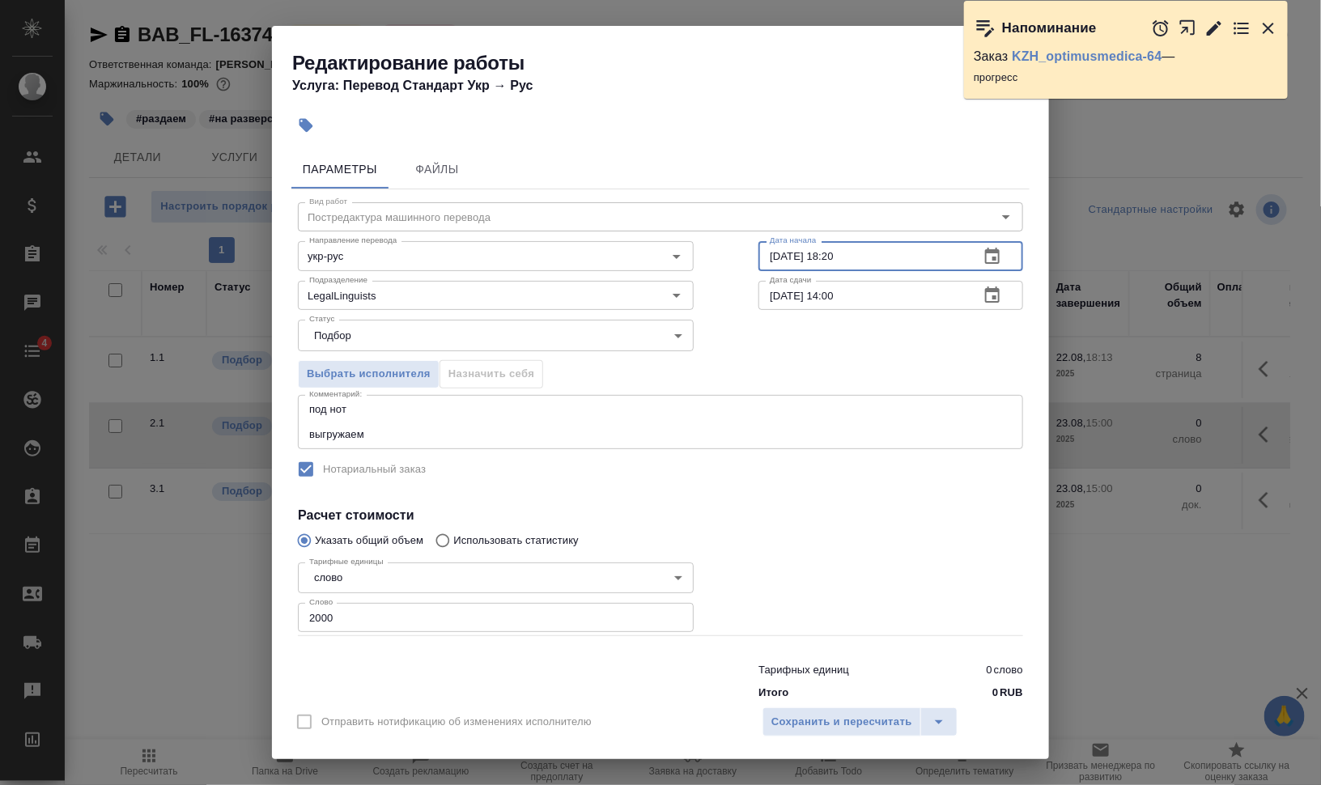
click at [393, 429] on textarea "под нот выгружаем" at bounding box center [660, 421] width 703 height 37
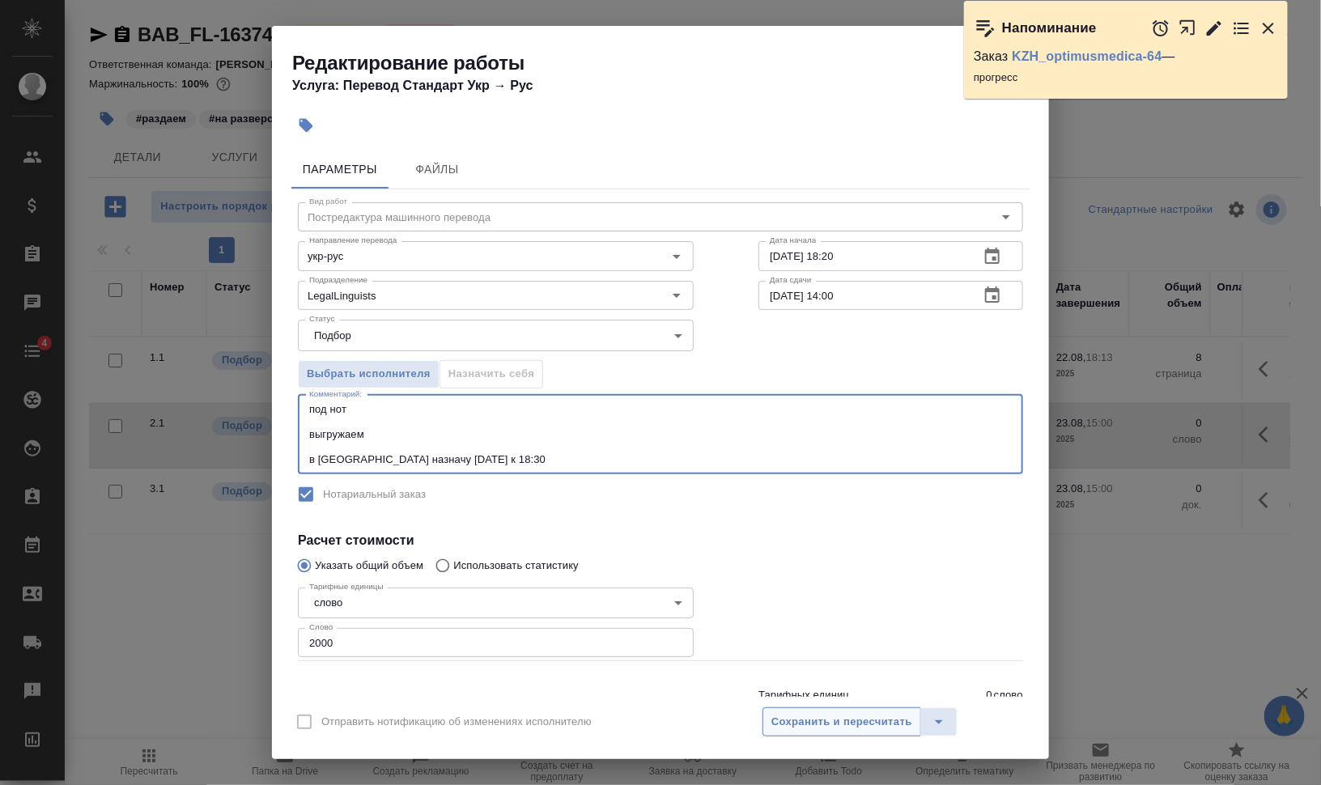
type textarea "под нот выгружаем в СК назначу сегодня к 18:30"
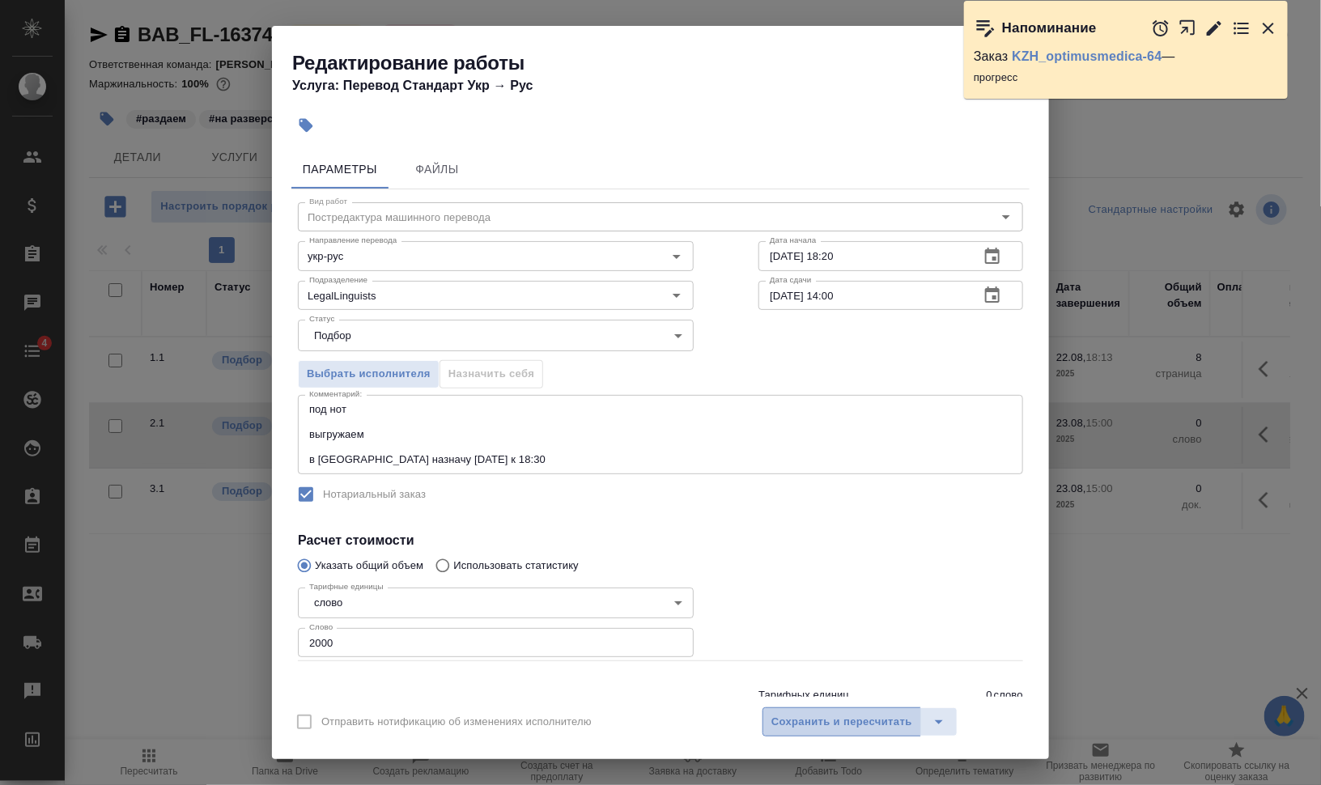
click at [866, 713] on span "Сохранить и пересчитать" at bounding box center [841, 722] width 141 height 19
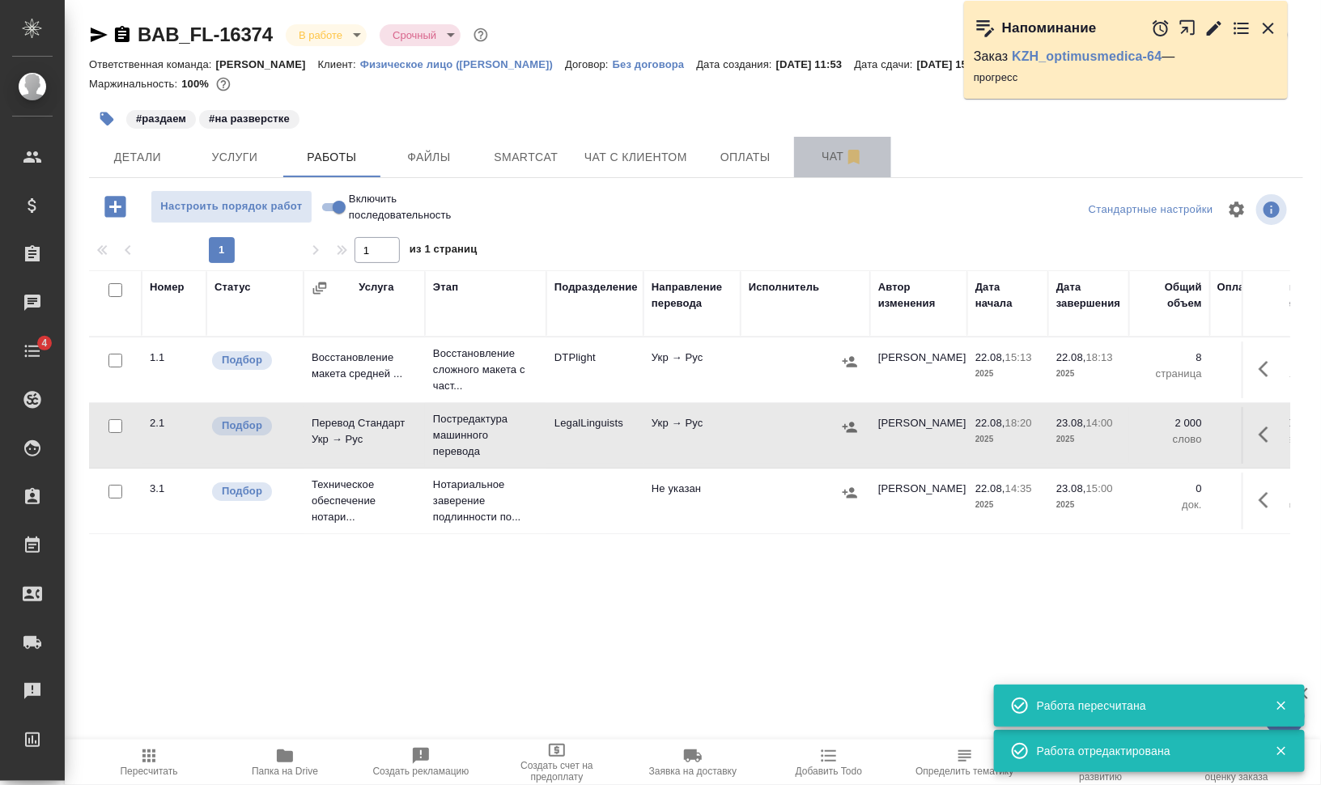
click at [818, 154] on span "Чат" at bounding box center [843, 157] width 78 height 20
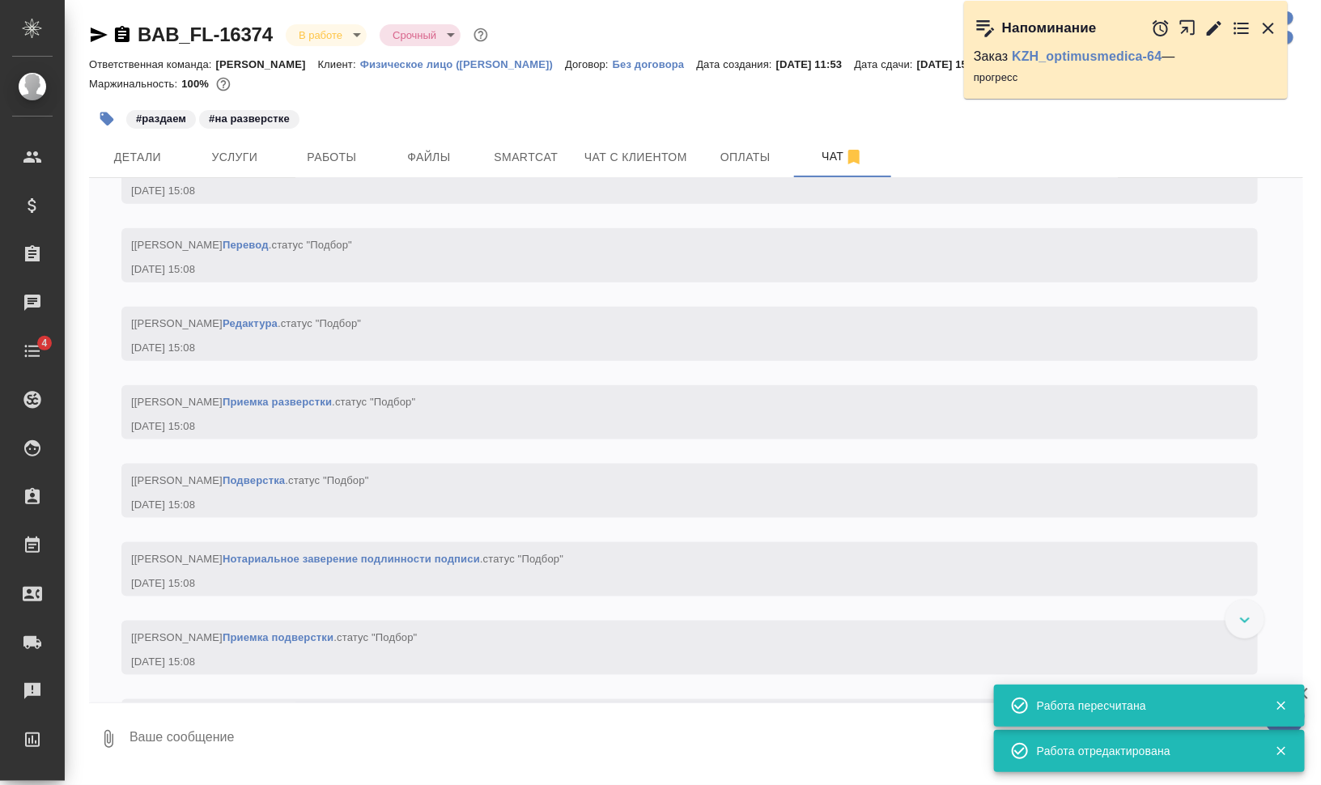
scroll to position [275, 0]
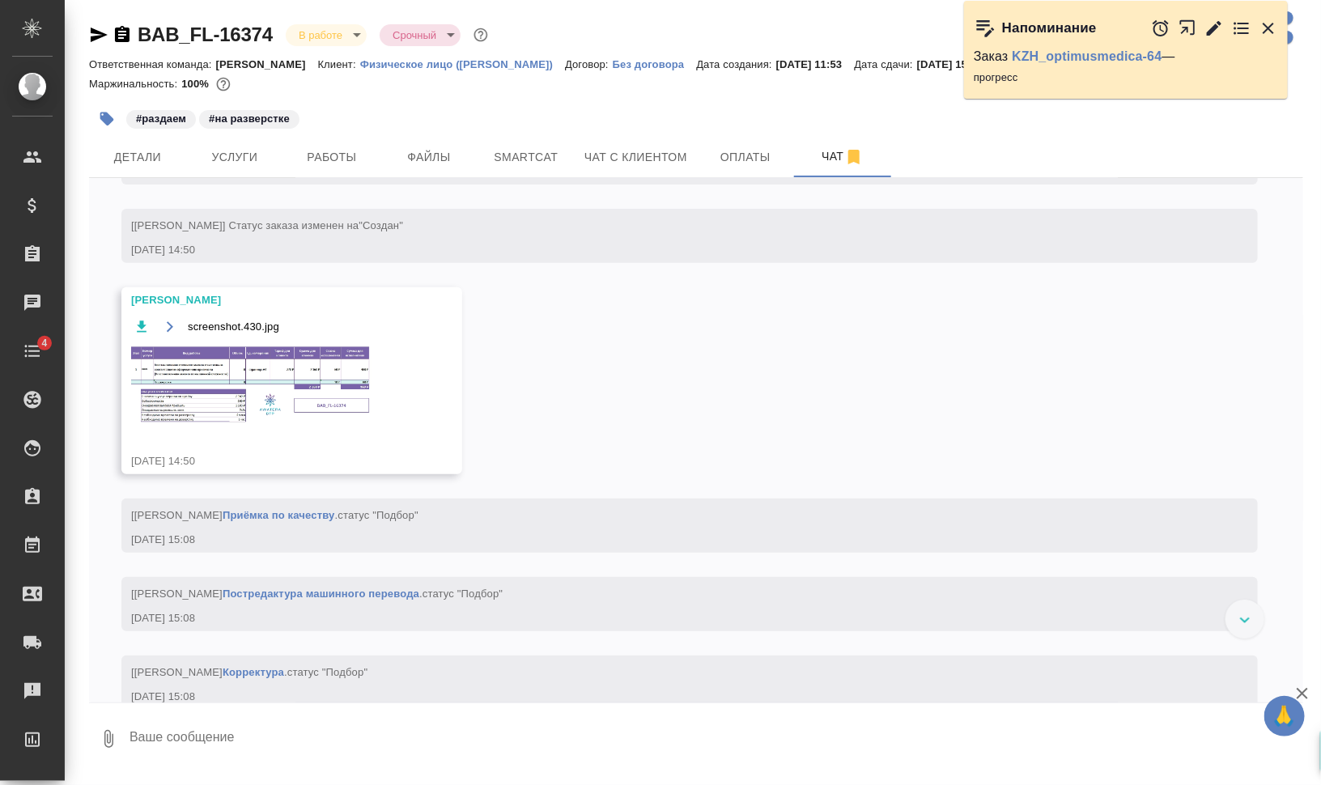
click at [254, 395] on img at bounding box center [252, 385] width 243 height 80
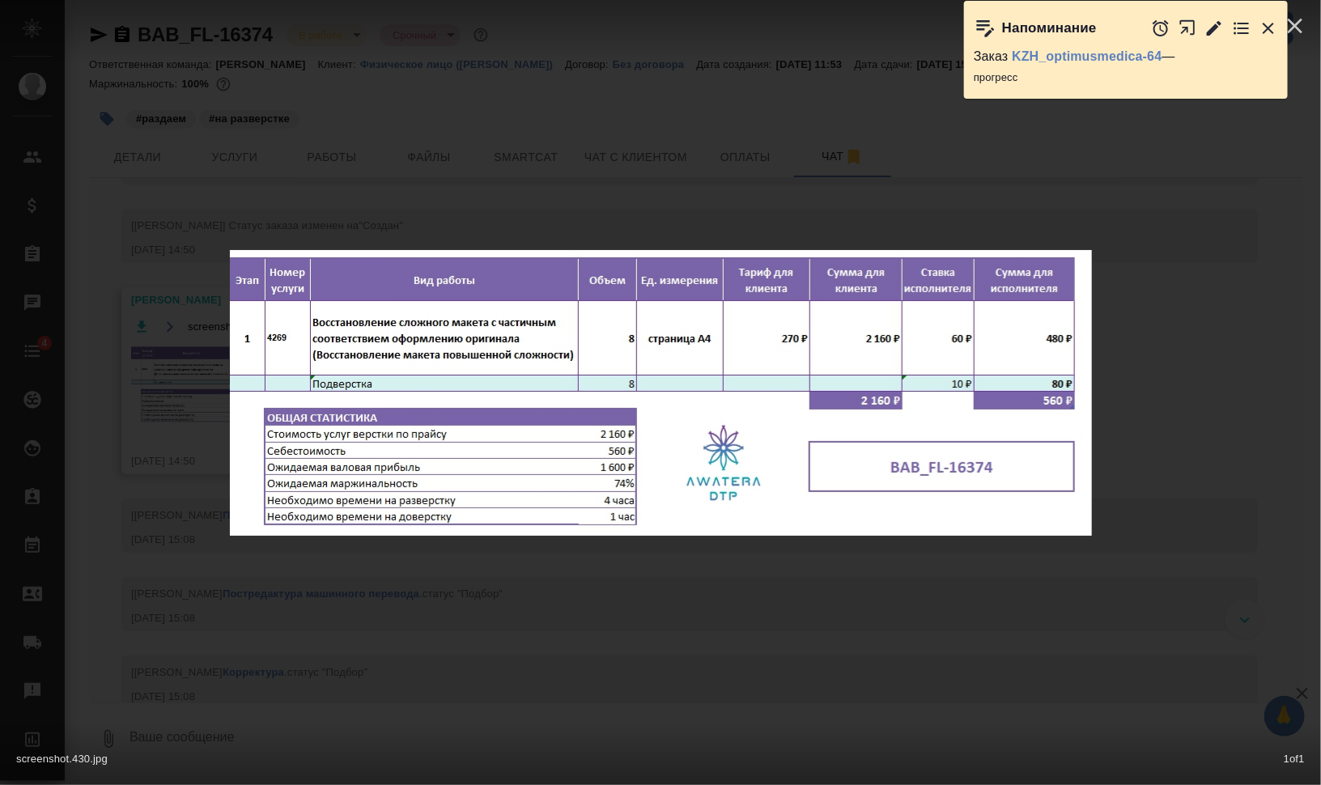
click at [1225, 437] on div "screenshot.430.jpg 1 of 1" at bounding box center [660, 392] width 1321 height 785
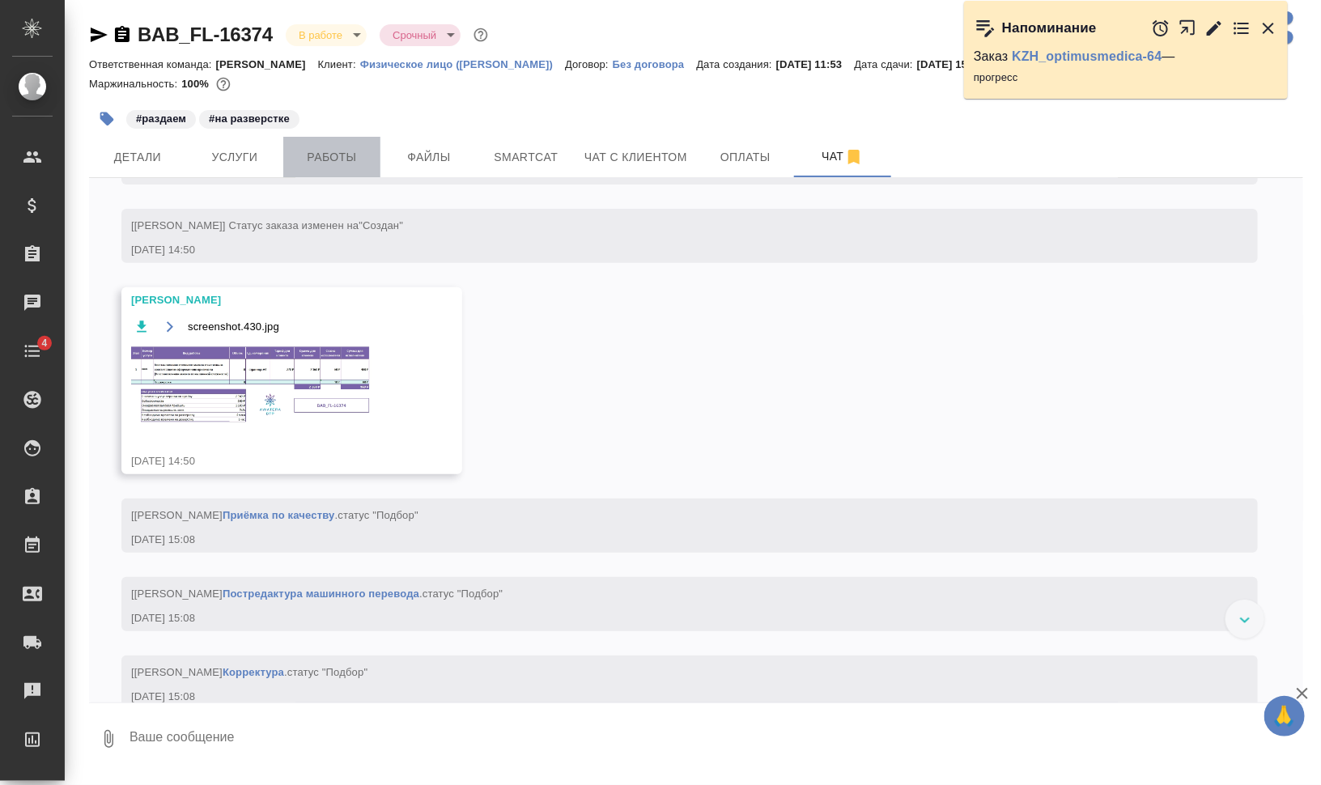
click at [311, 149] on span "Работы" at bounding box center [332, 157] width 78 height 20
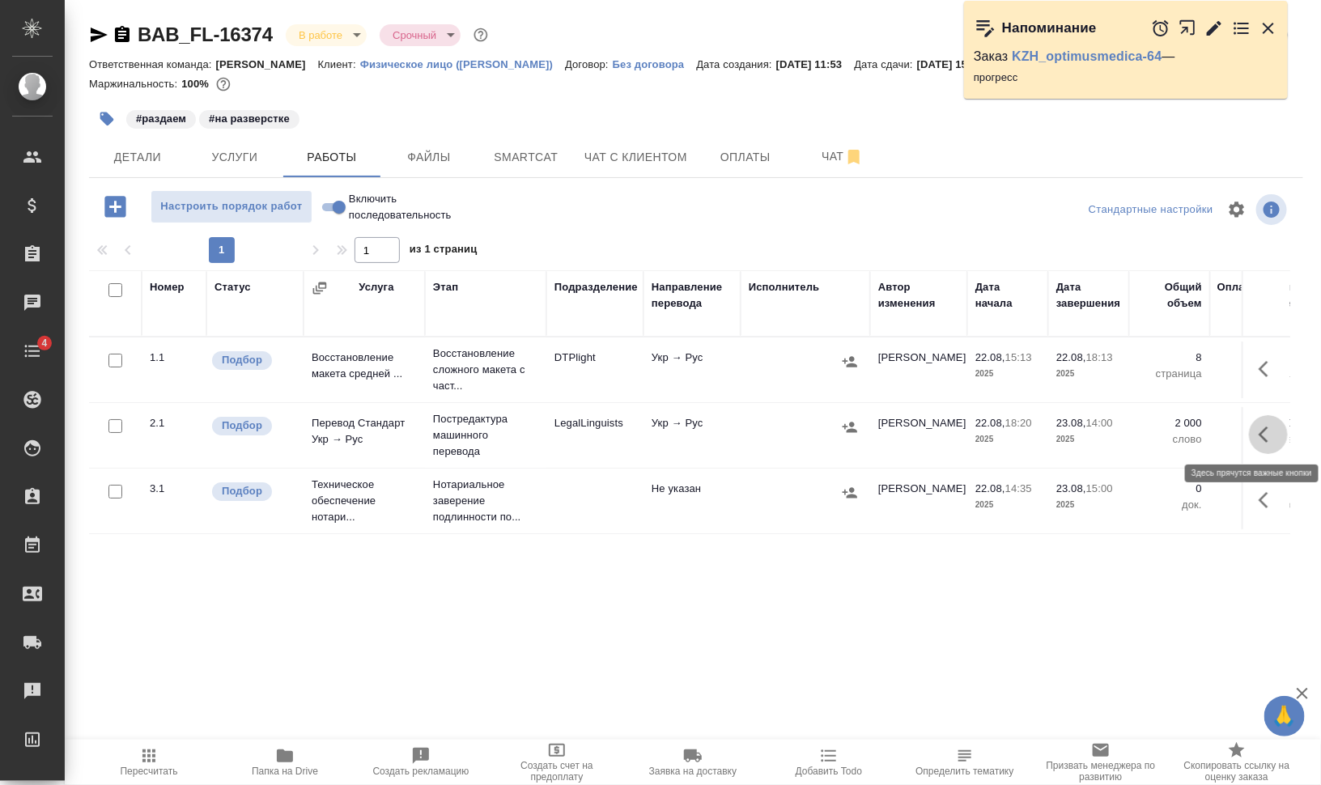
click at [1267, 430] on icon "button" at bounding box center [1268, 434] width 19 height 19
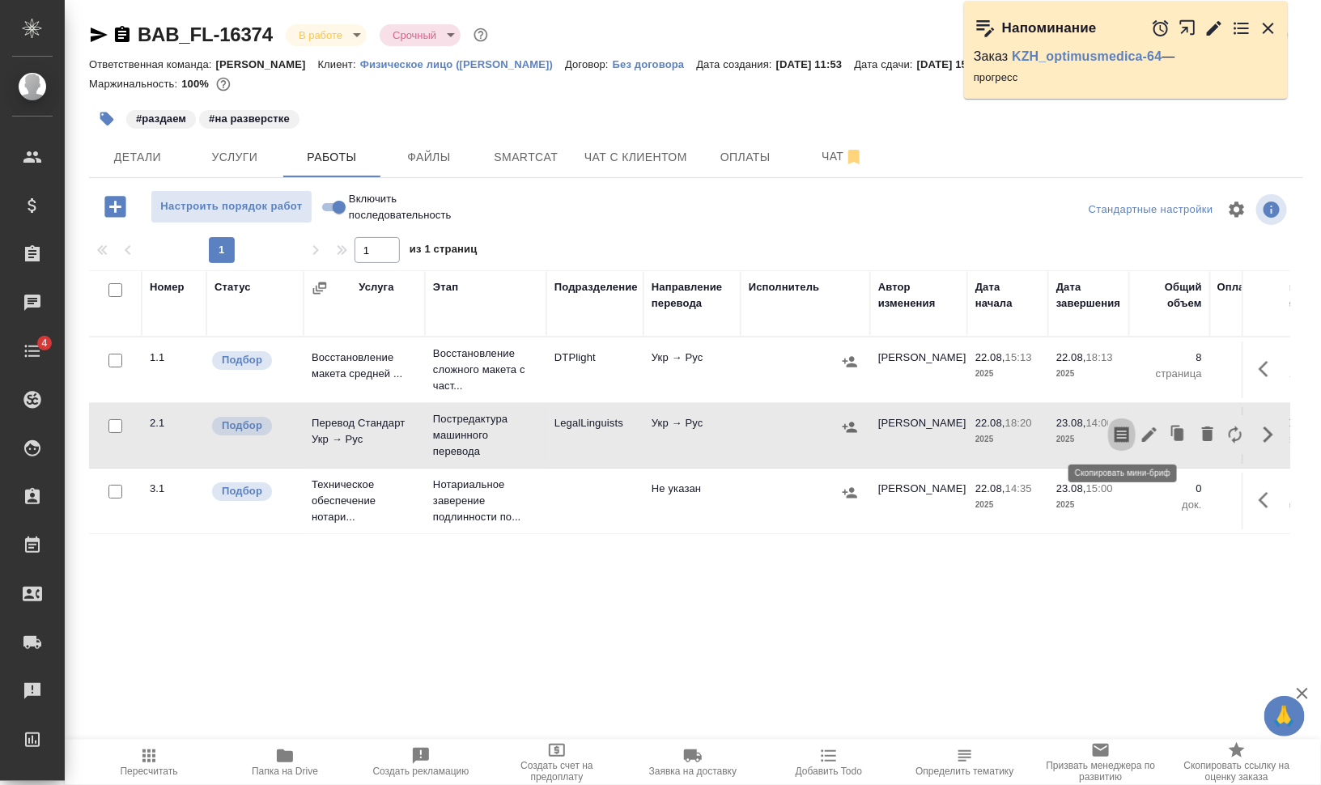
click at [1124, 431] on icon "button" at bounding box center [1122, 435] width 15 height 16
click at [850, 424] on icon "button" at bounding box center [850, 427] width 15 height 11
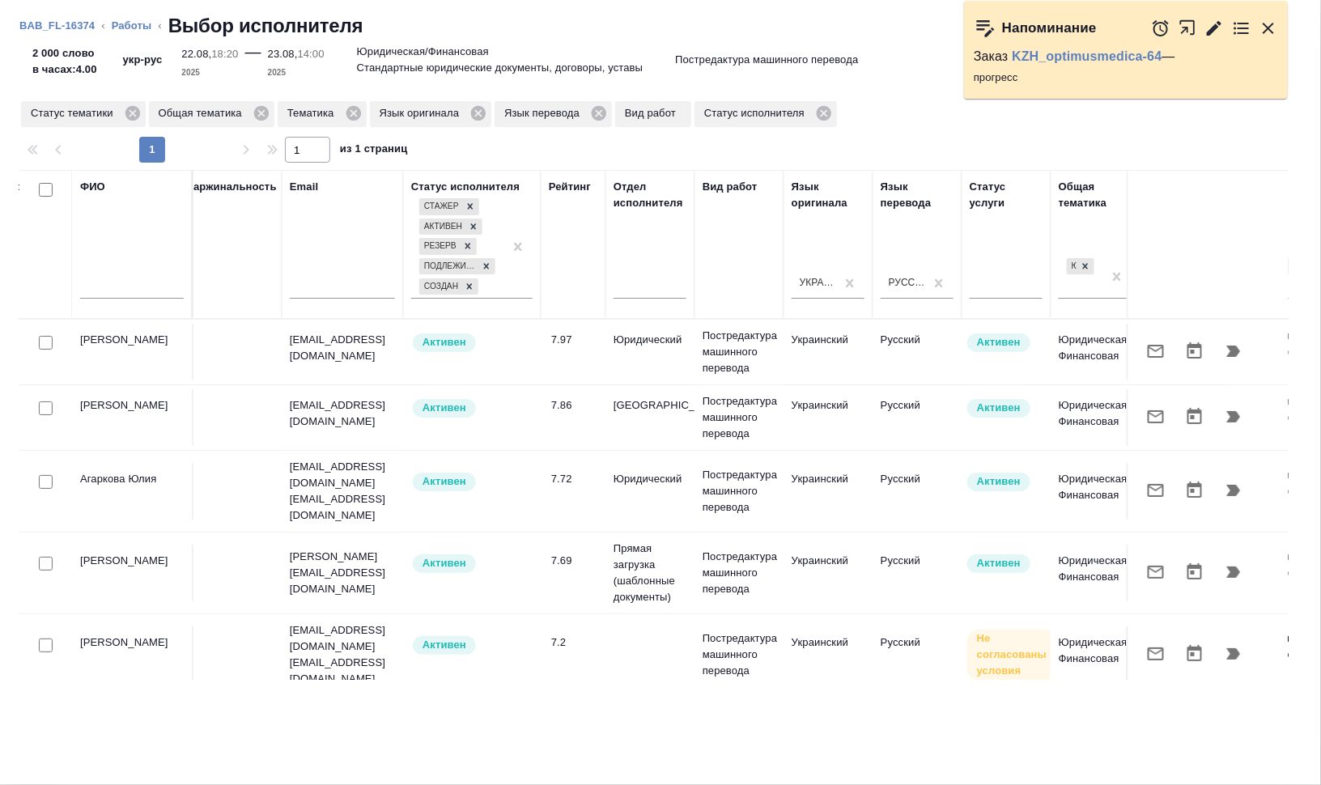
scroll to position [0, 209]
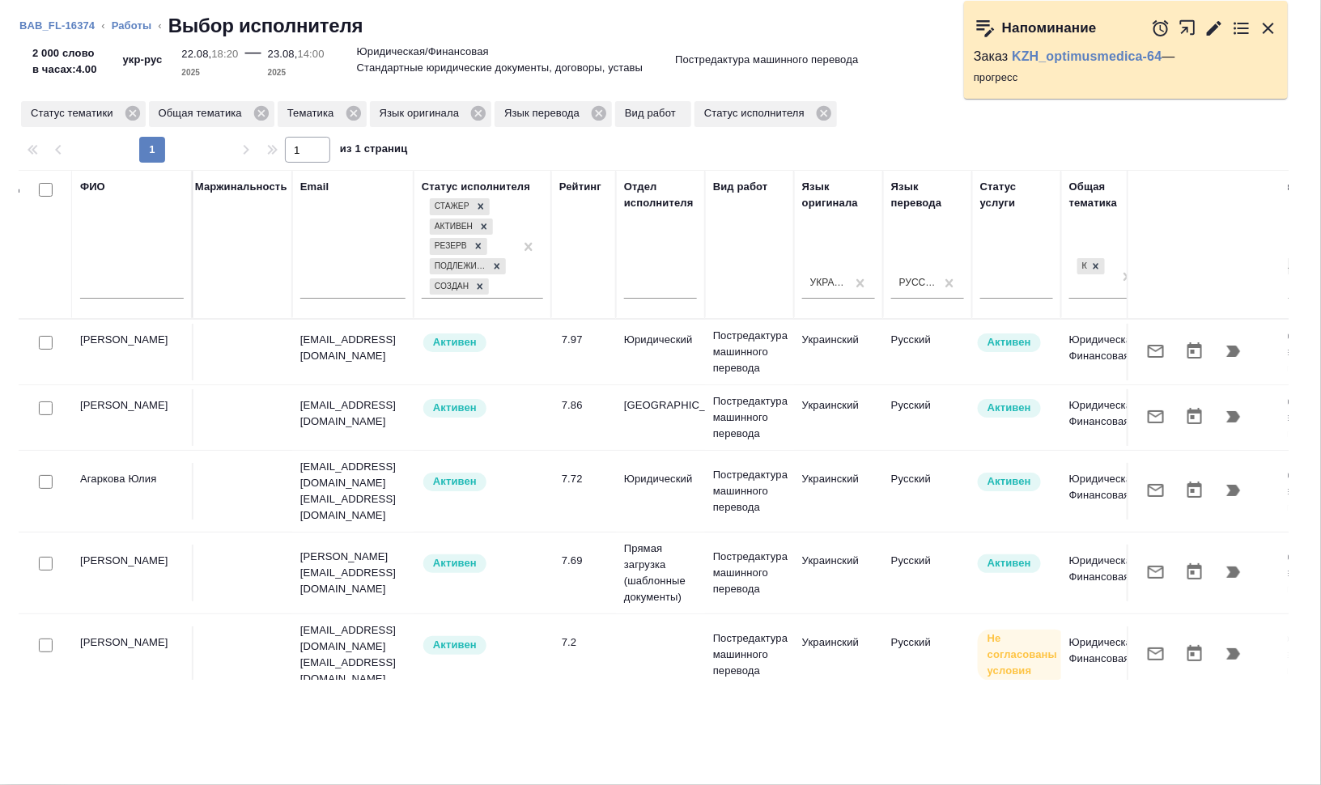
click at [145, 380] on td "Агаркова Юлия" at bounding box center [132, 352] width 121 height 57
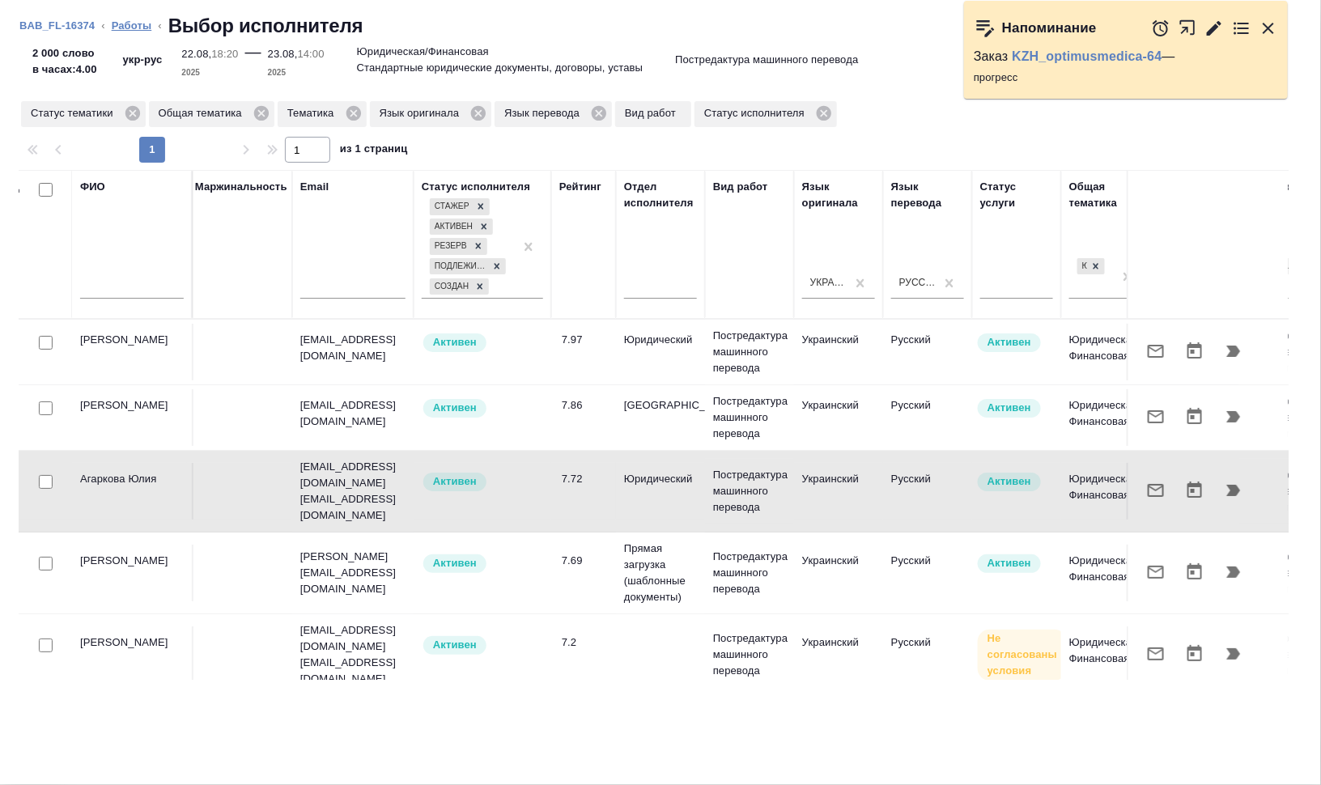
click at [130, 27] on link "Работы" at bounding box center [132, 25] width 40 height 12
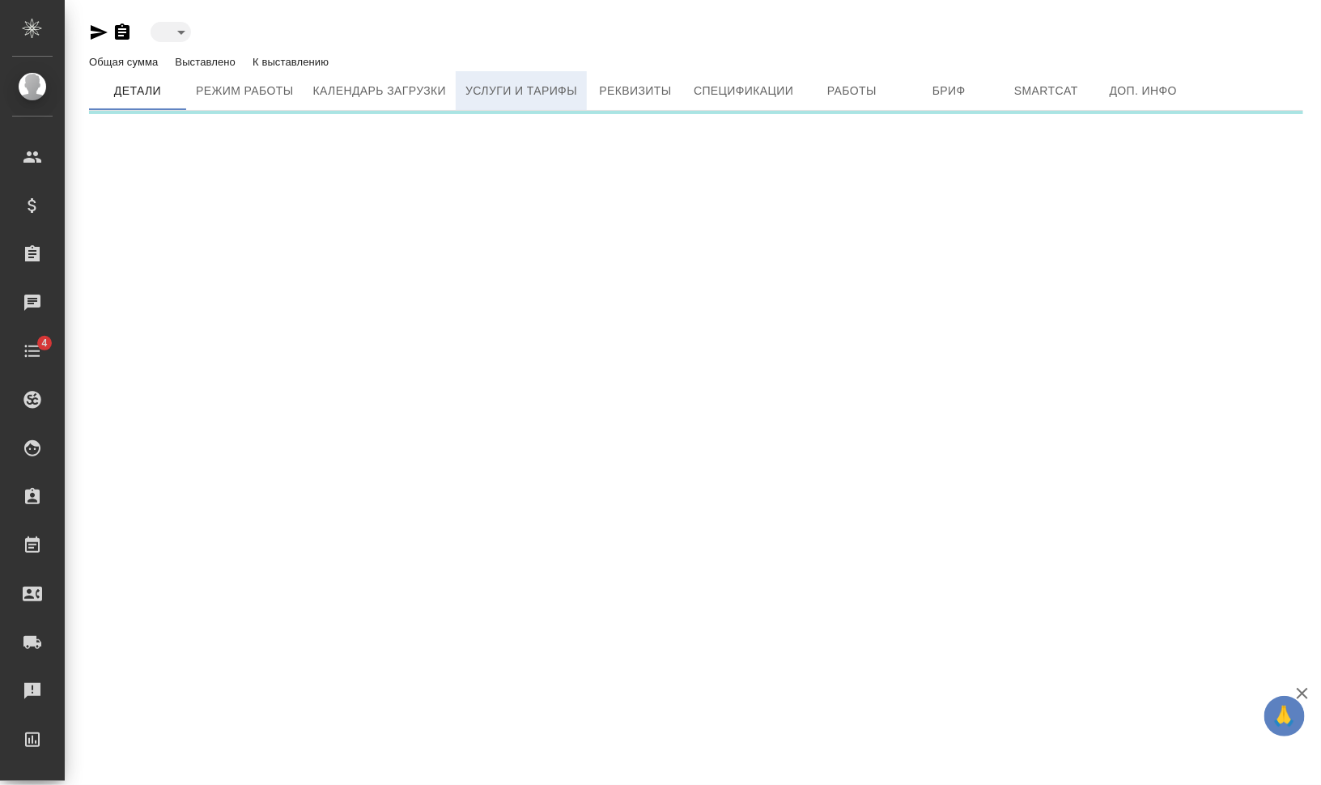
type input "active"
click at [530, 96] on span "Услуги и тарифы" at bounding box center [521, 91] width 112 height 20
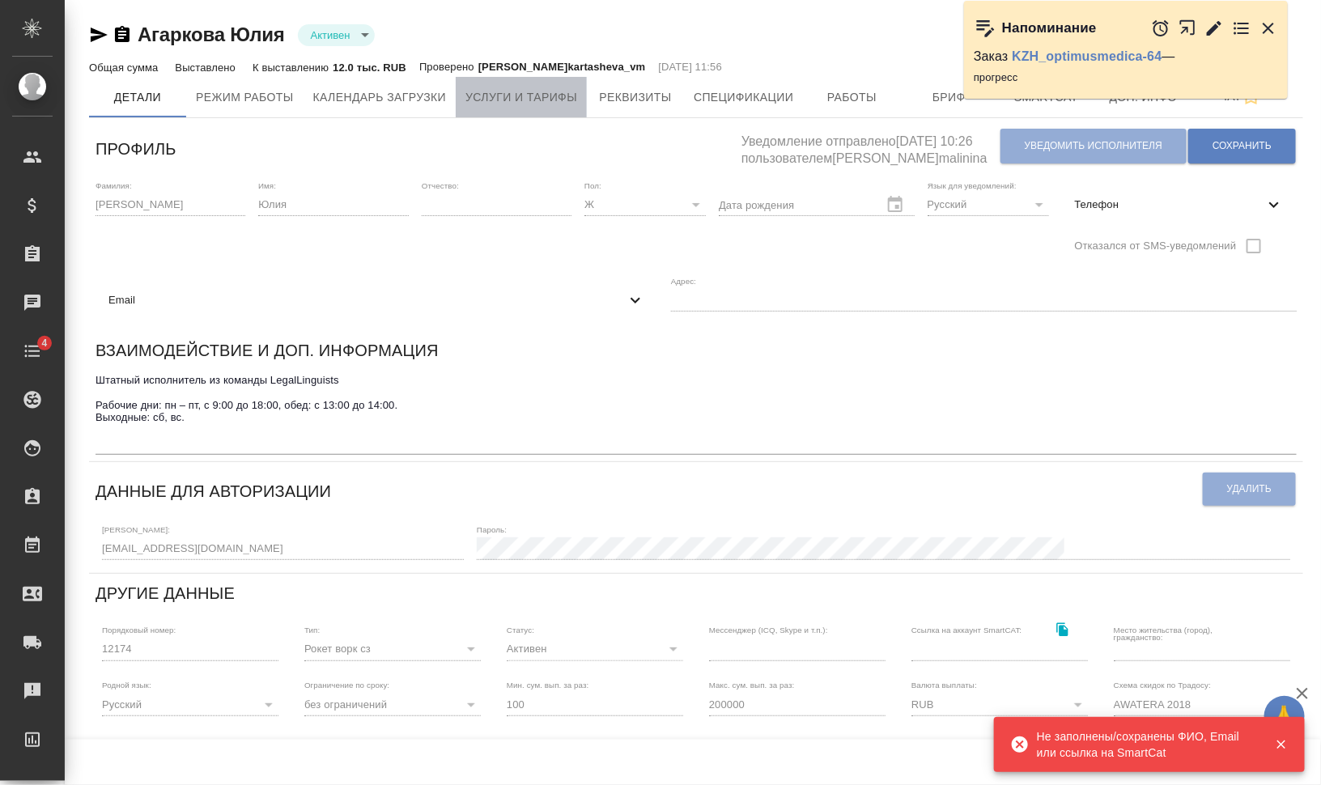
click at [540, 94] on span "Услуги и тарифы" at bounding box center [521, 97] width 112 height 20
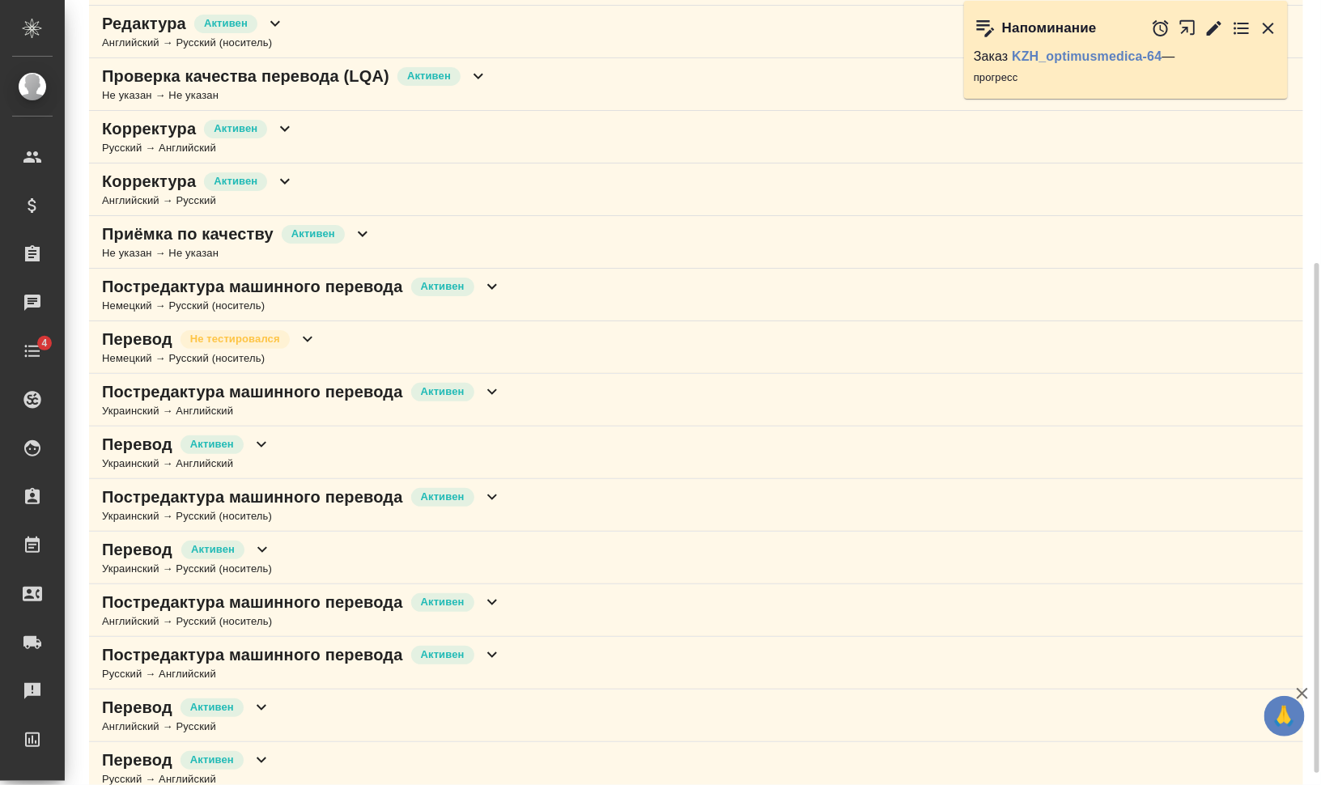
scroll to position [423, 0]
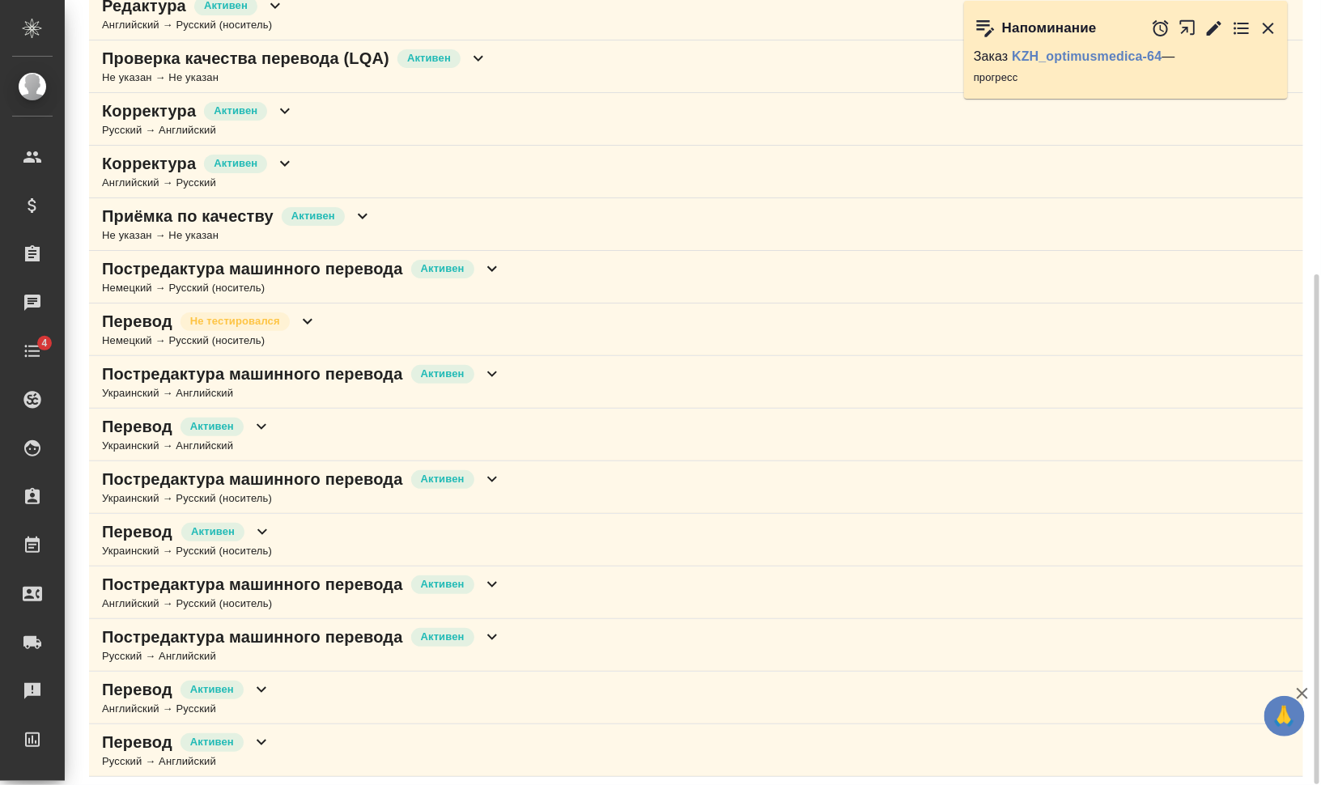
drag, startPoint x: 673, startPoint y: 474, endPoint x: 682, endPoint y: 494, distance: 22.4
click at [673, 474] on div "Постредактура машинного перевода [PERSON_NAME] → Русский (носитель)" at bounding box center [696, 487] width 1214 height 53
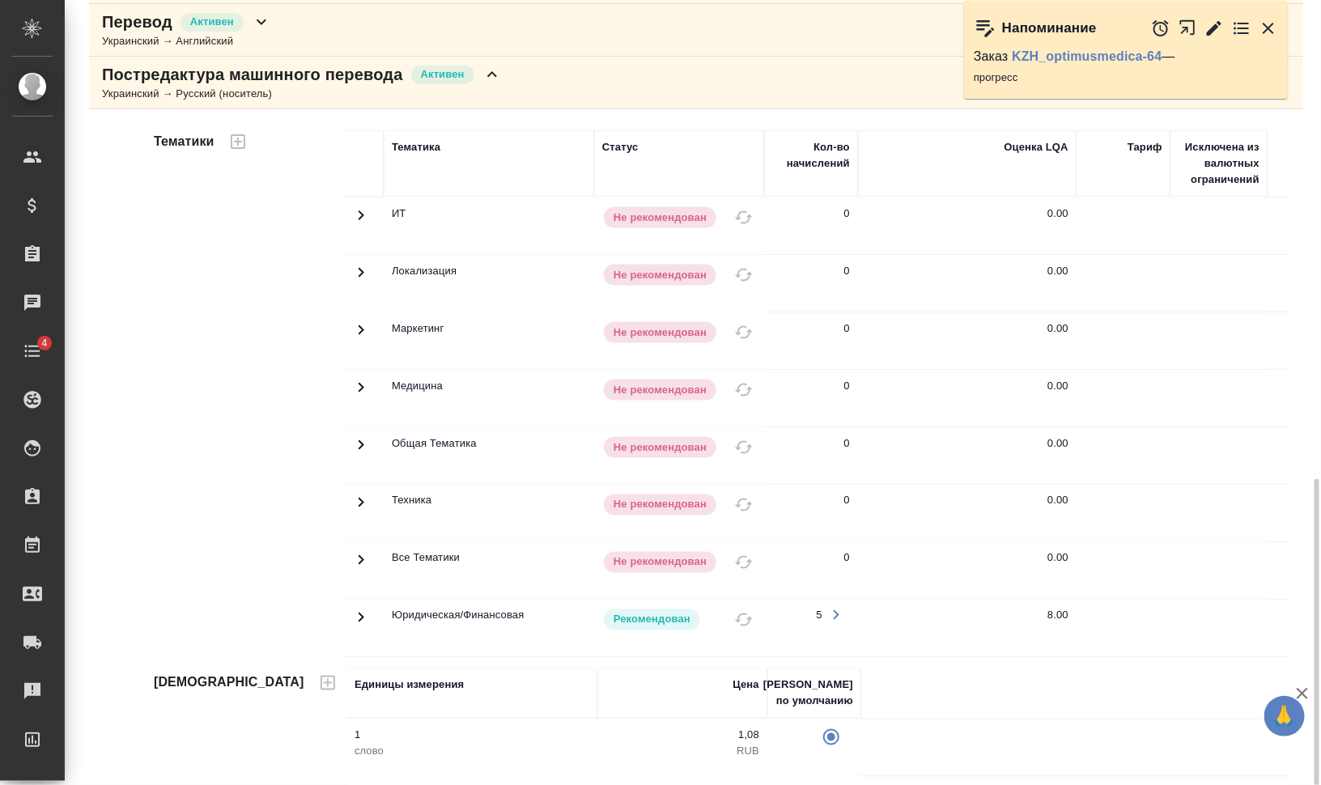
scroll to position [929, 0]
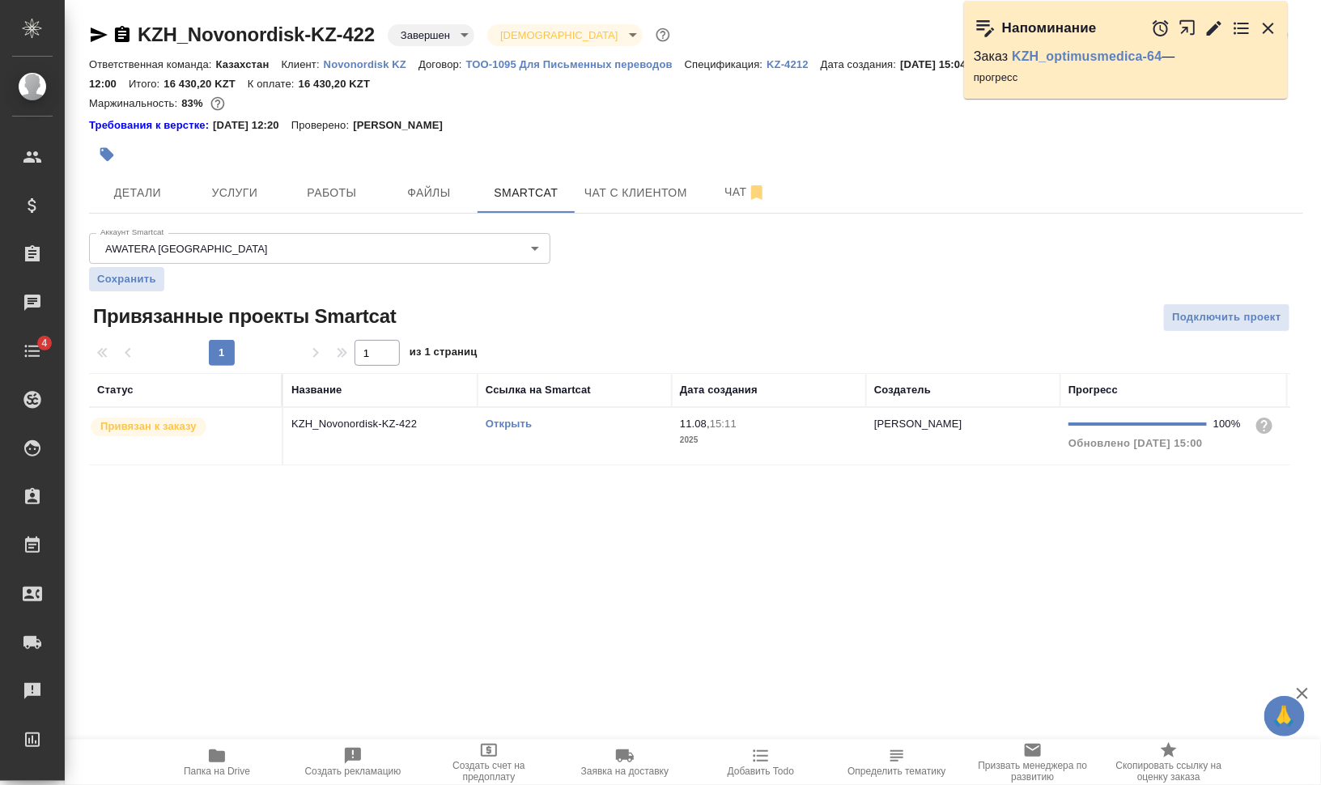
click at [506, 418] on link "Открыть" at bounding box center [509, 424] width 46 height 12
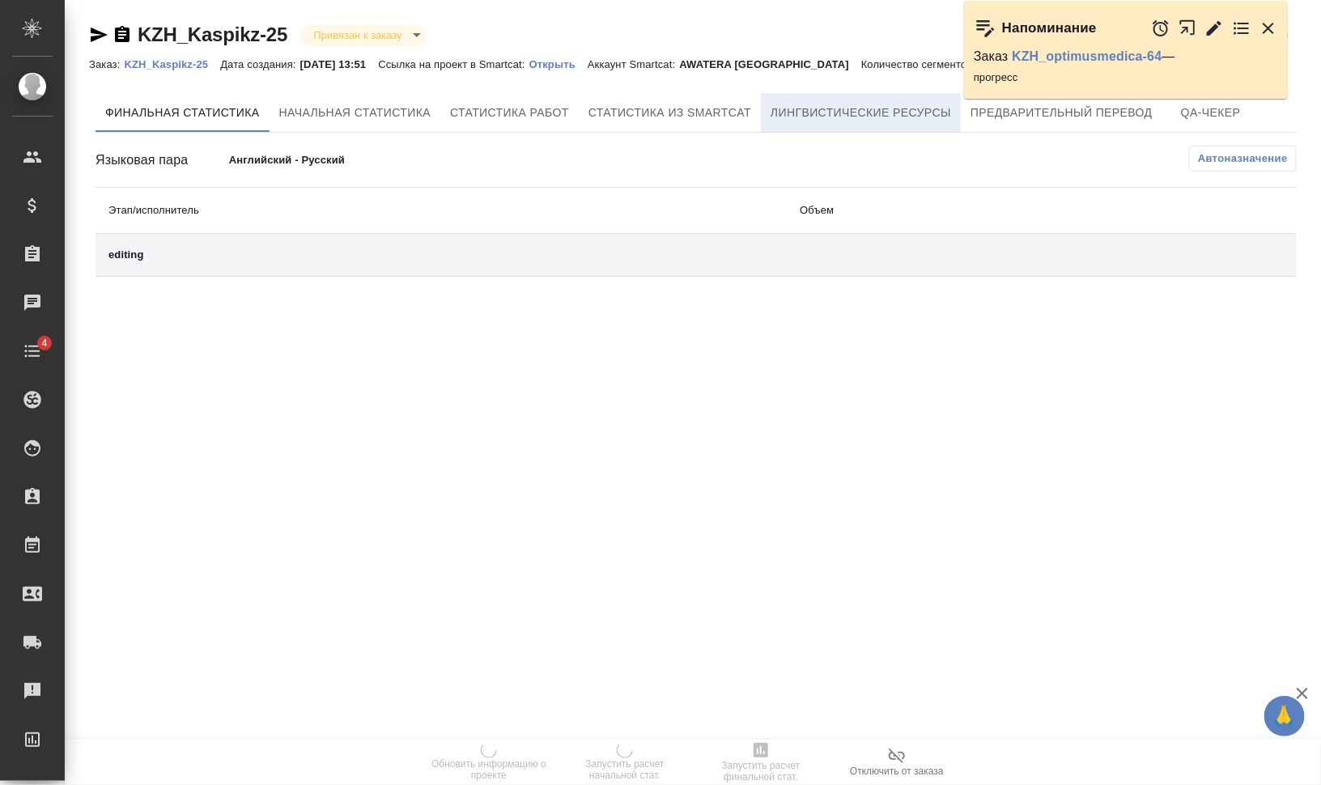
click at [794, 113] on span "Лингвистические ресурсы" at bounding box center [861, 113] width 181 height 20
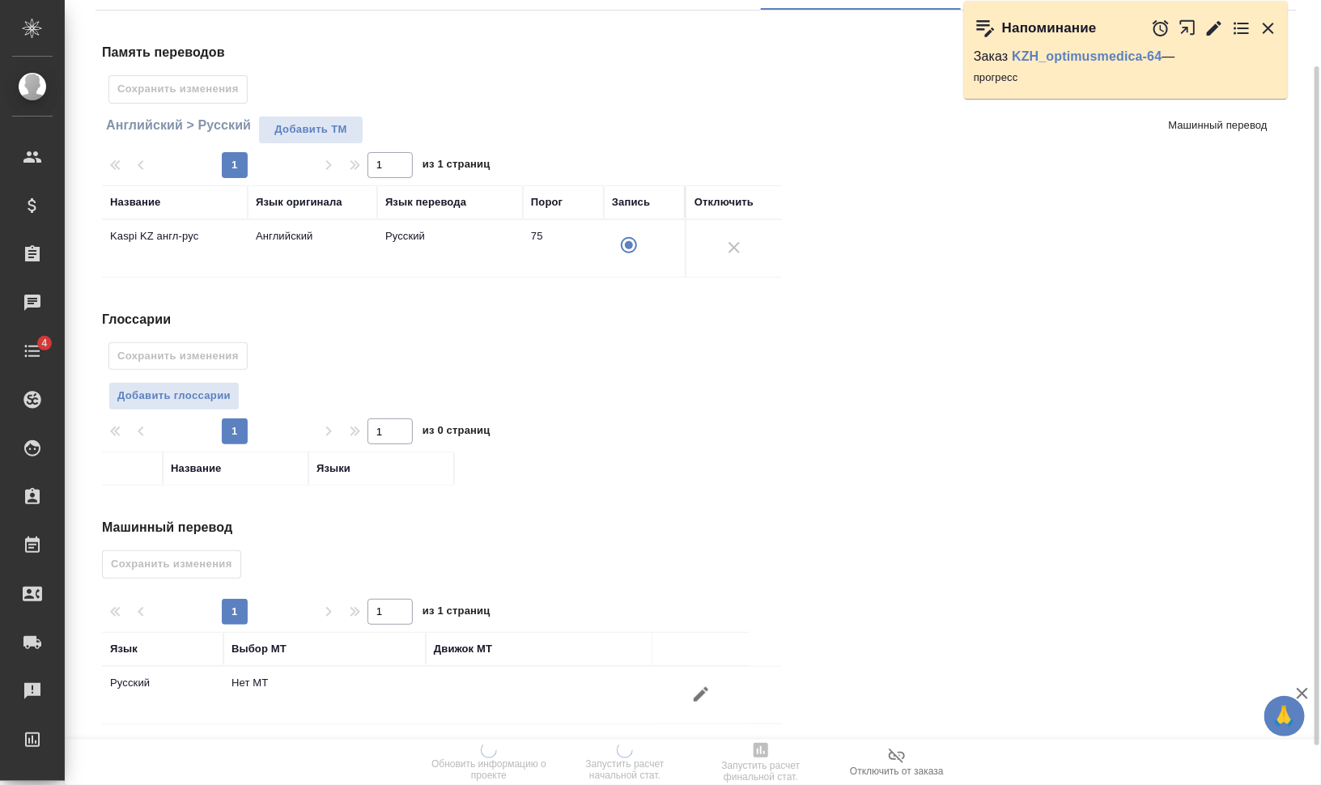
scroll to position [122, 0]
click at [704, 685] on icon "button" at bounding box center [700, 694] width 19 height 19
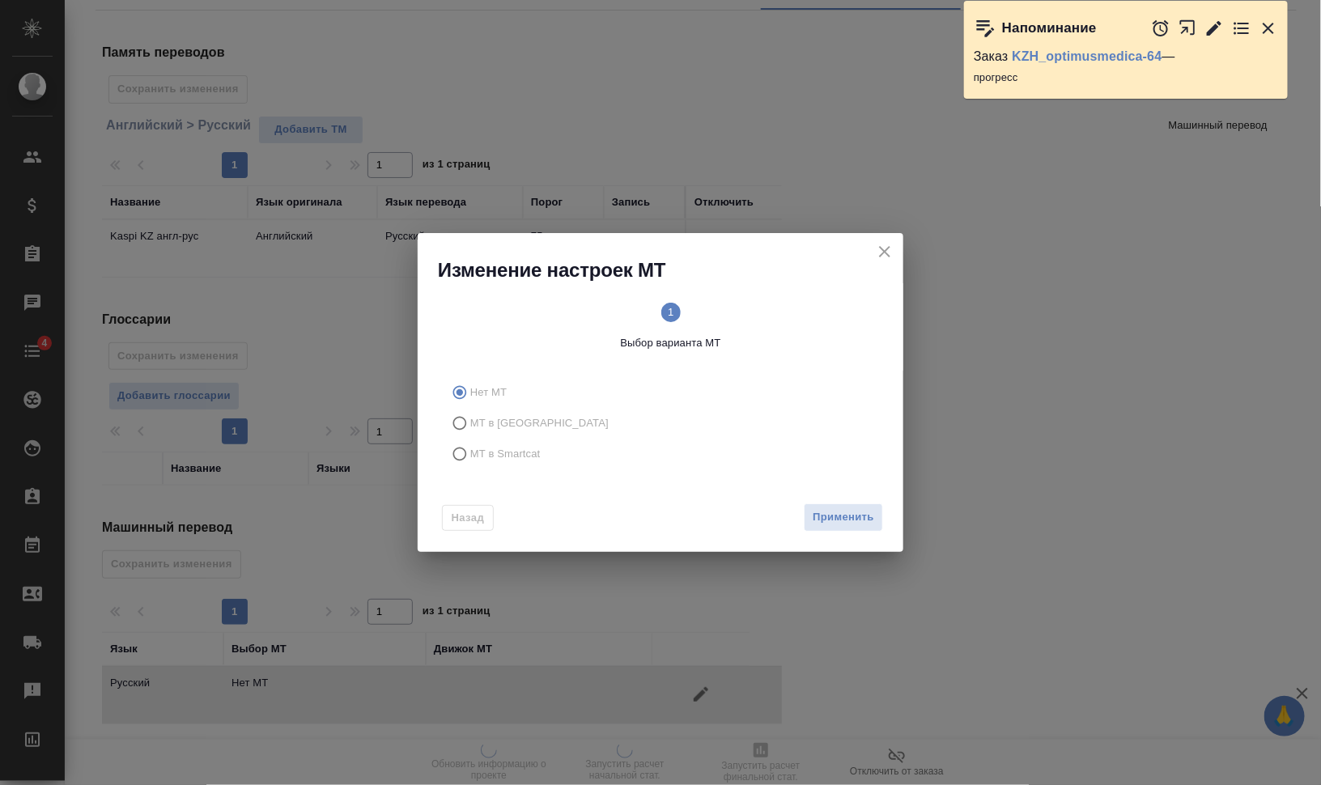
click at [507, 454] on span "МТ в Smartcat" at bounding box center [505, 454] width 70 height 16
click at [470, 454] on input "МТ в Smartcat" at bounding box center [457, 454] width 26 height 31
radio input "true"
click at [773, 314] on circle at bounding box center [776, 312] width 19 height 19
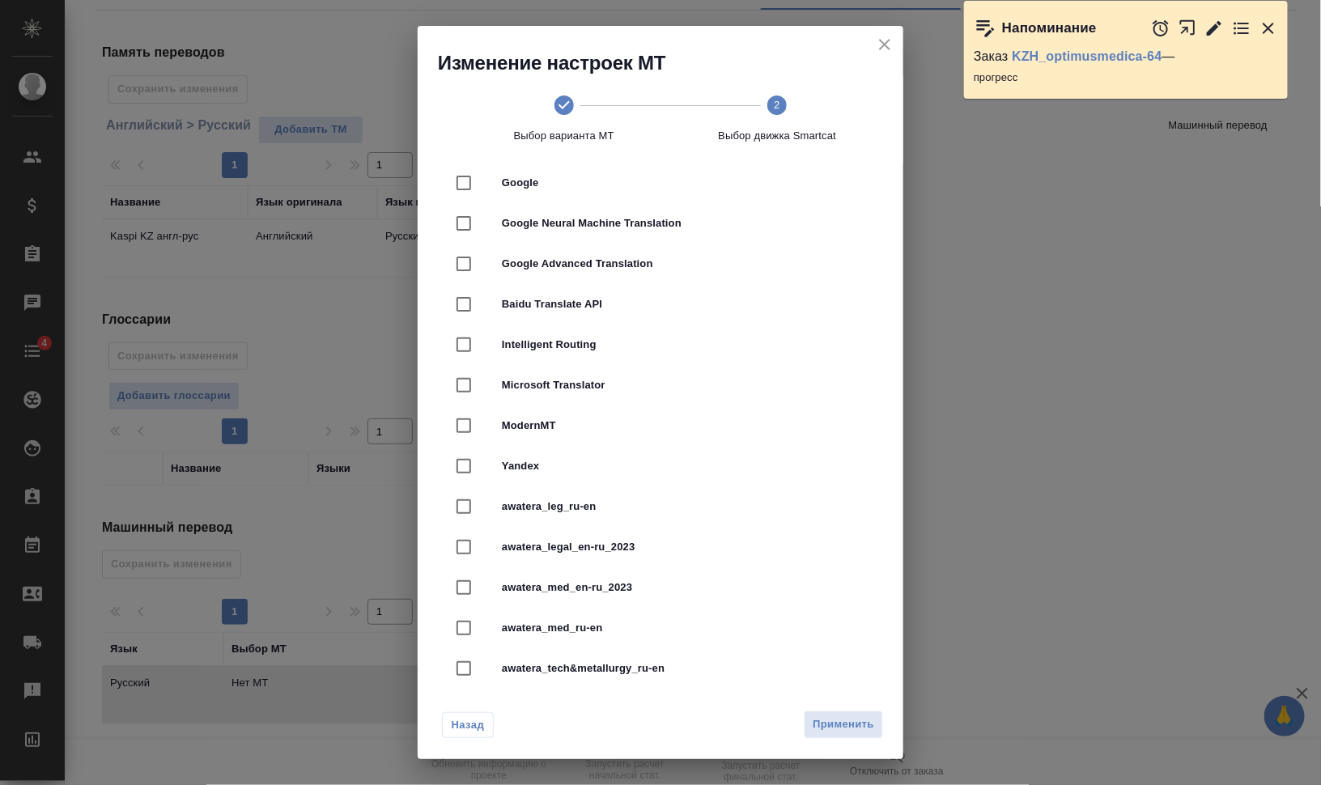
scroll to position [202, 0]
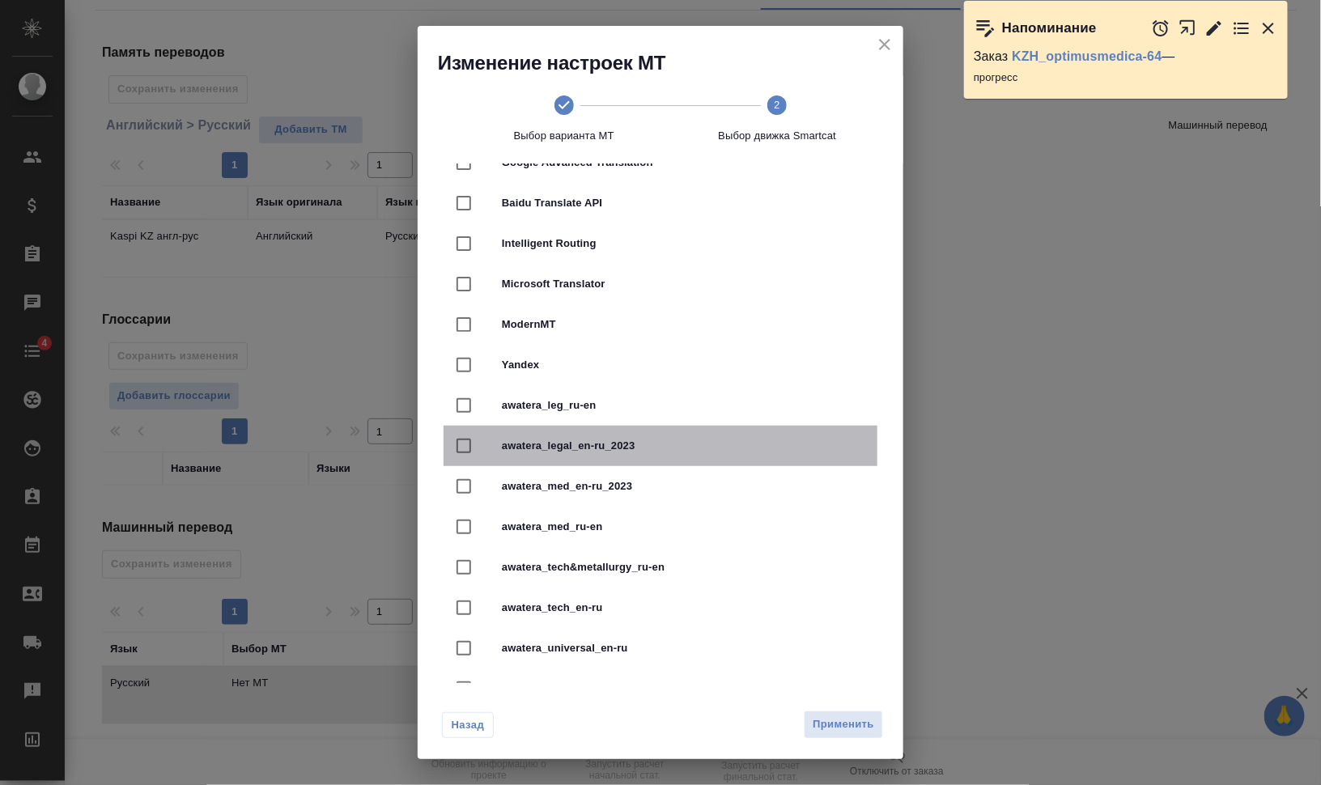
click at [696, 453] on span "awatera_legal_en-ru_2023" at bounding box center [683, 446] width 363 height 16
checkbox input "true"
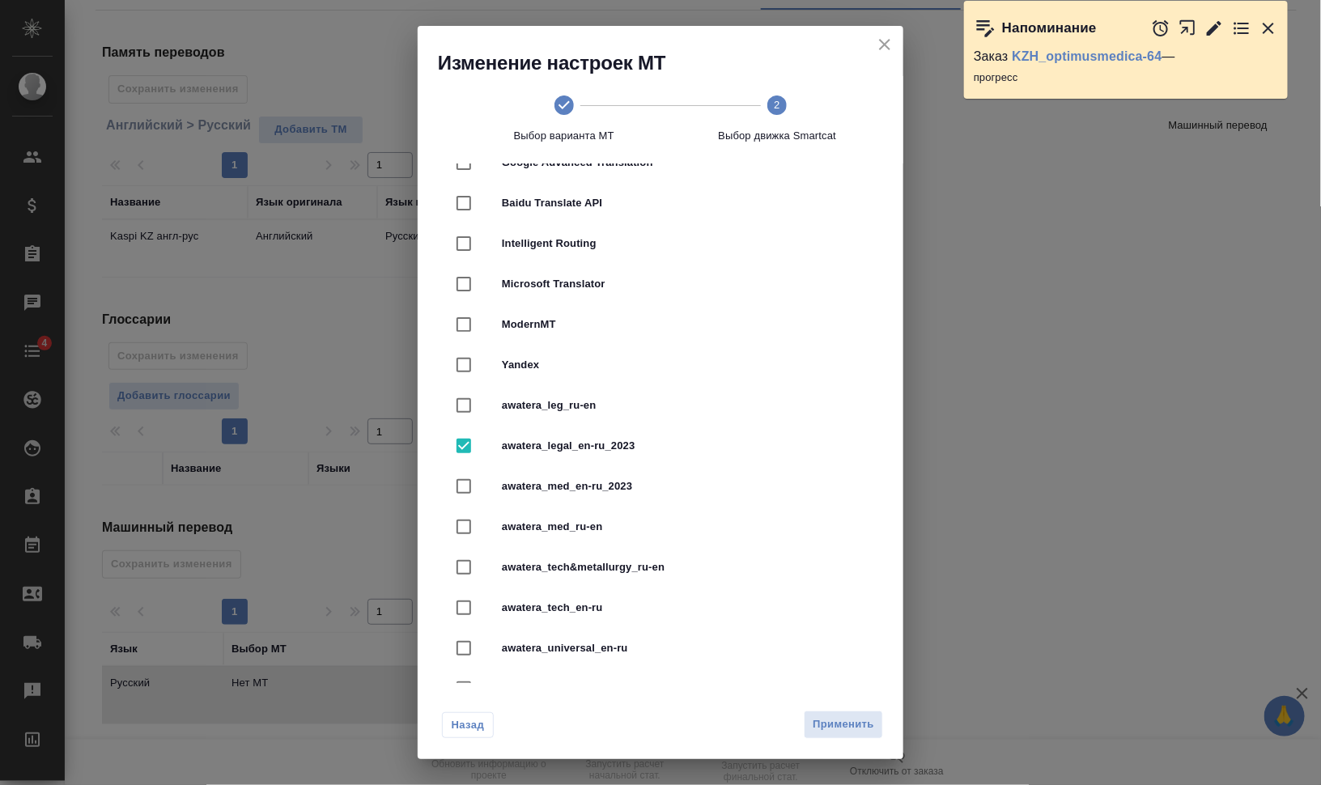
click at [855, 717] on span "Применить" at bounding box center [844, 725] width 62 height 19
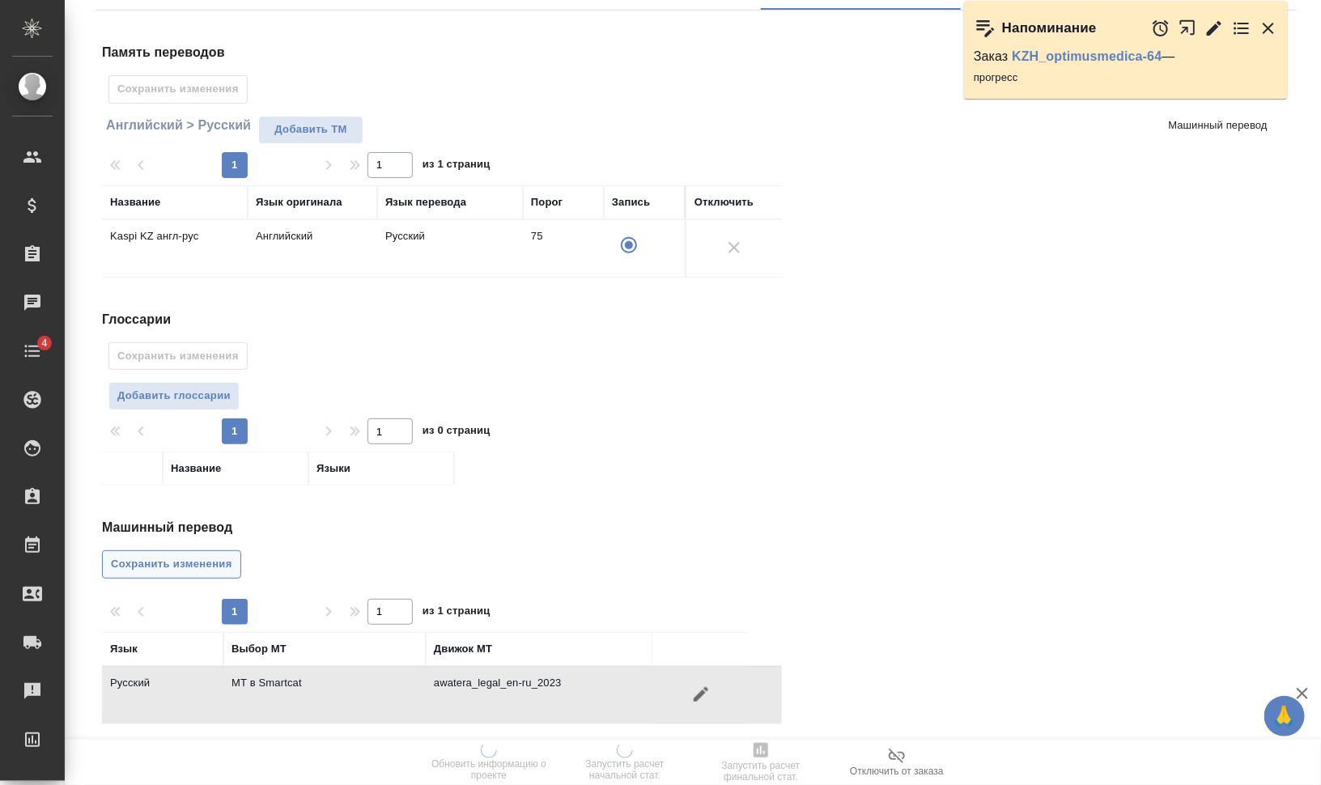
click at [217, 567] on span "Сохранить изменения" at bounding box center [171, 564] width 121 height 19
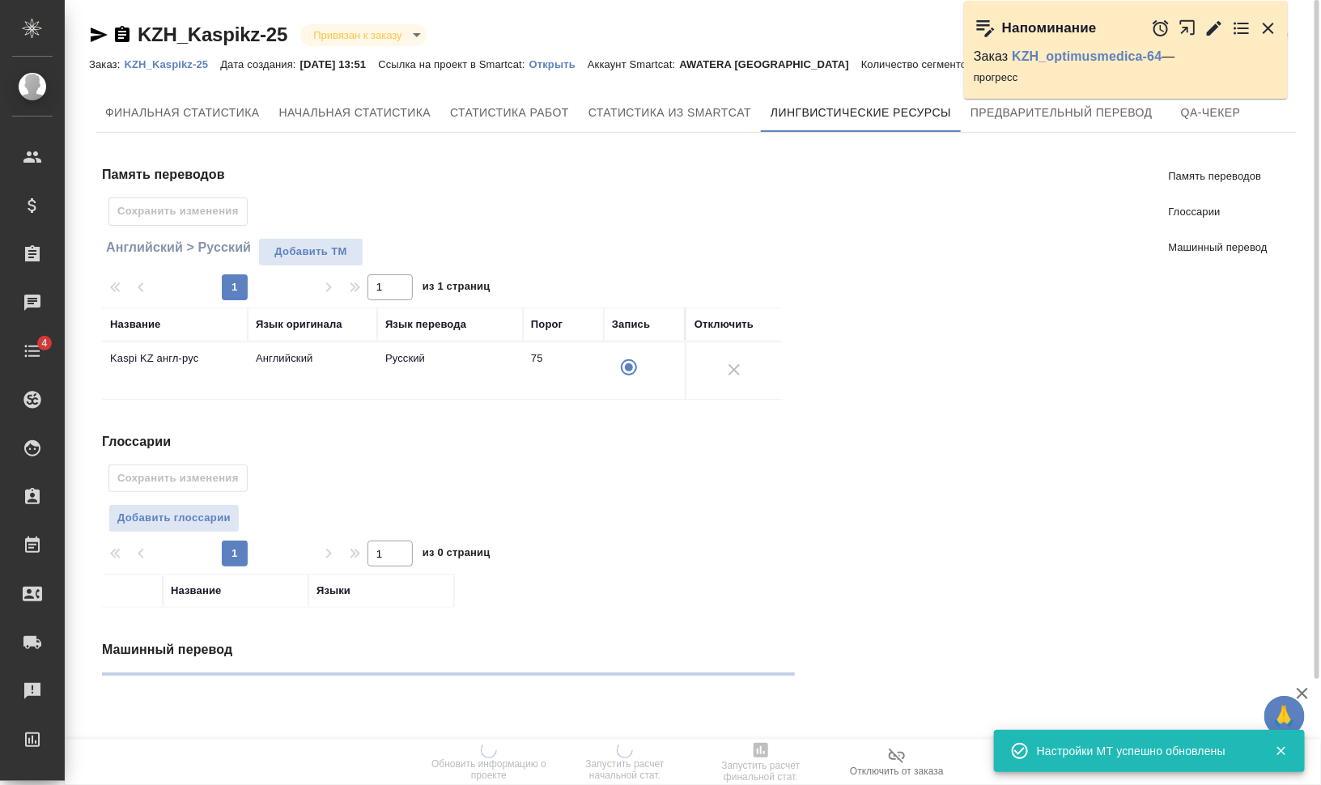
click at [1120, 104] on p at bounding box center [1134, 103] width 341 height 8
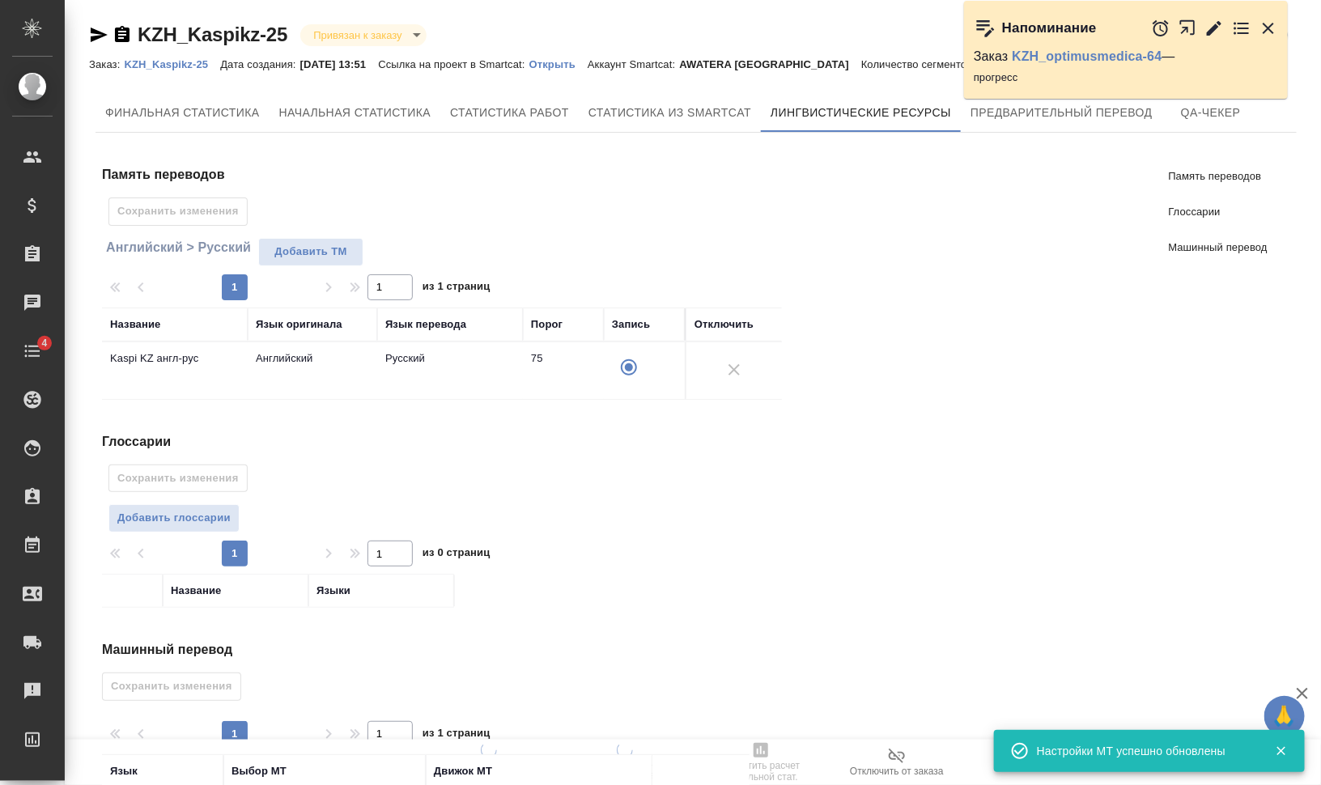
click at [1122, 114] on div "Напоминание Заказ KZH_optimusmedica-64 — прогресс" at bounding box center [1134, 64] width 341 height 102
click at [1137, 113] on div "Напоминание Заказ KZH_optimusmedica-64 — прогресс" at bounding box center [1134, 64] width 341 height 102
click at [1062, 114] on div "Напоминание Заказ KZH_optimusmedica-64 — прогресс" at bounding box center [1134, 64] width 341 height 102
click at [1078, 127] on button "Предварительный перевод" at bounding box center [1062, 112] width 202 height 39
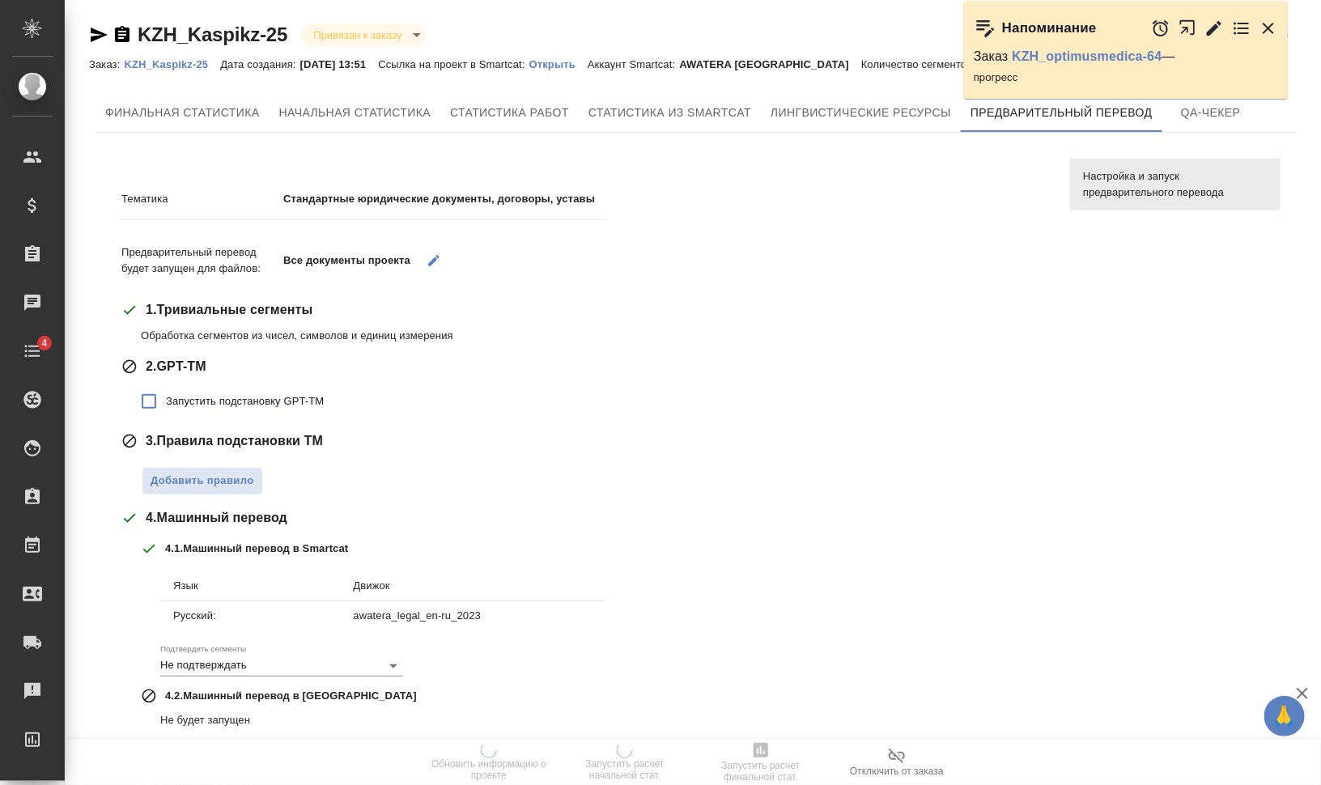
click at [270, 403] on span "Запустить подстановку GPT-TM" at bounding box center [245, 401] width 158 height 16
click at [166, 403] on input "Запустить подстановку GPT-TM" at bounding box center [149, 402] width 34 height 34
checkbox input "true"
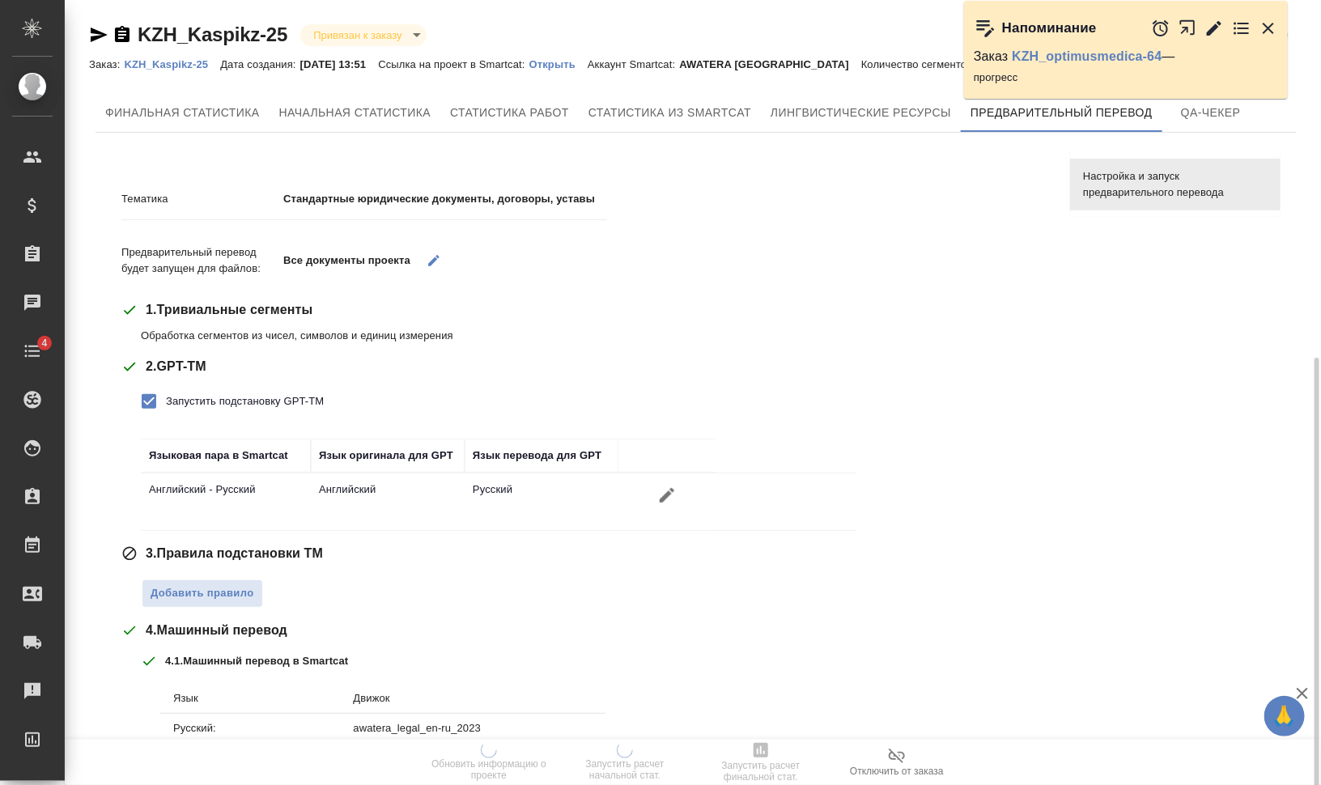
scroll to position [202, 0]
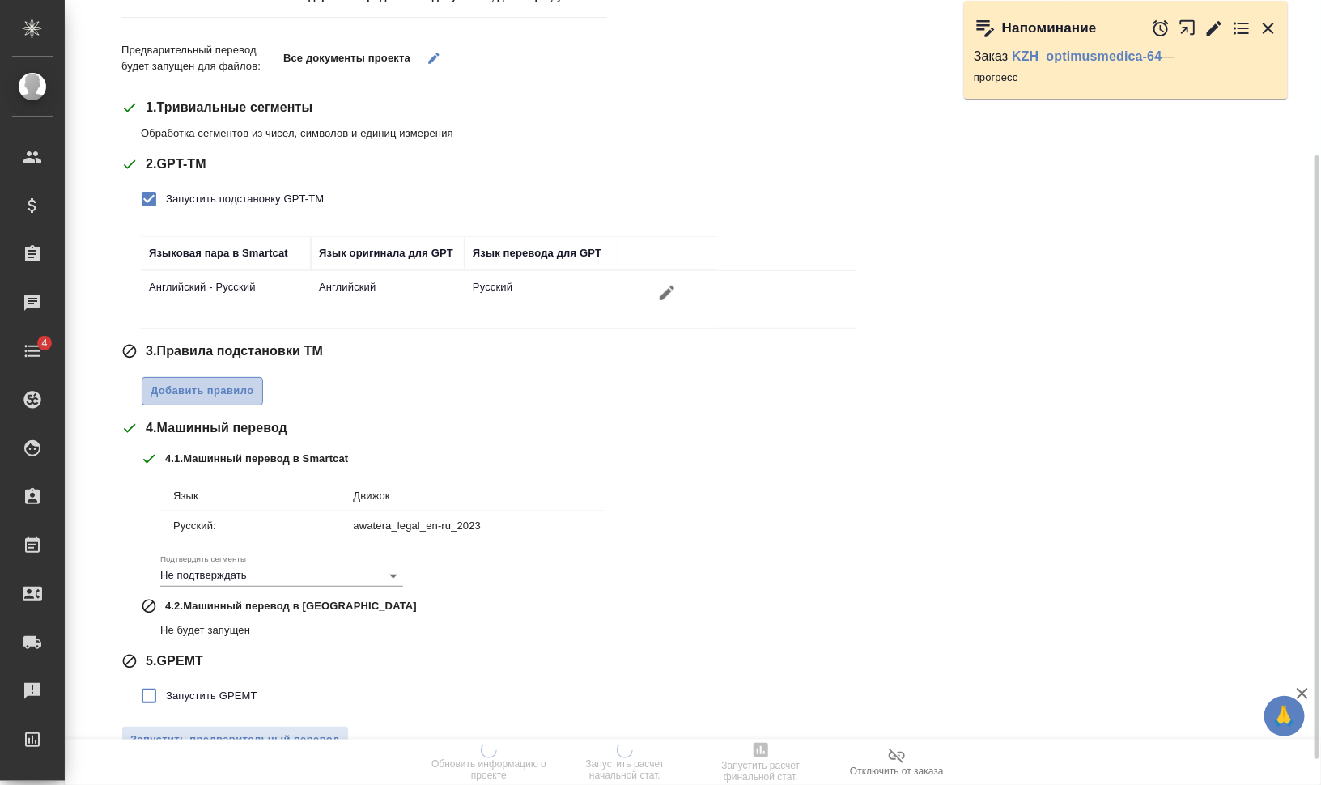
click at [232, 396] on span "Добавить правило" at bounding box center [203, 391] width 104 height 19
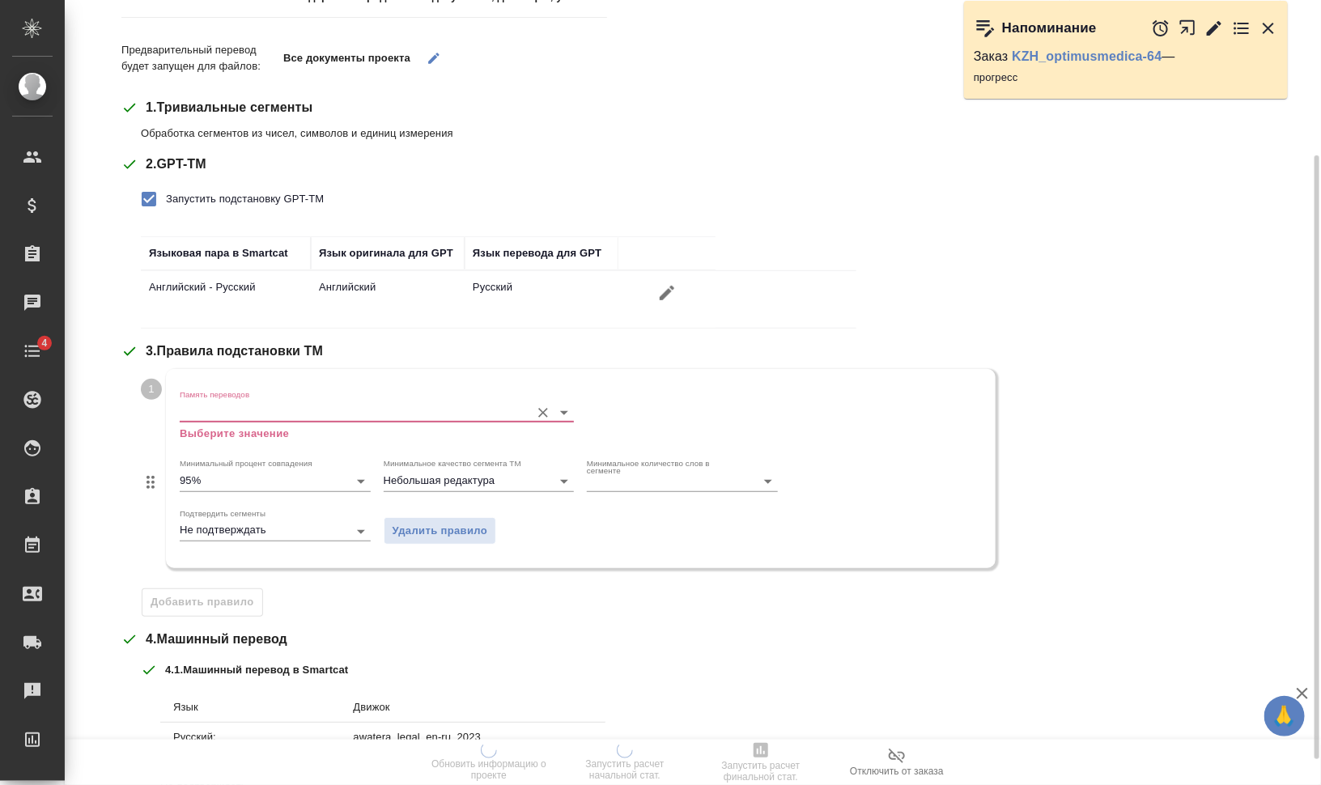
click at [265, 410] on input "Память переводов" at bounding box center [351, 411] width 342 height 19
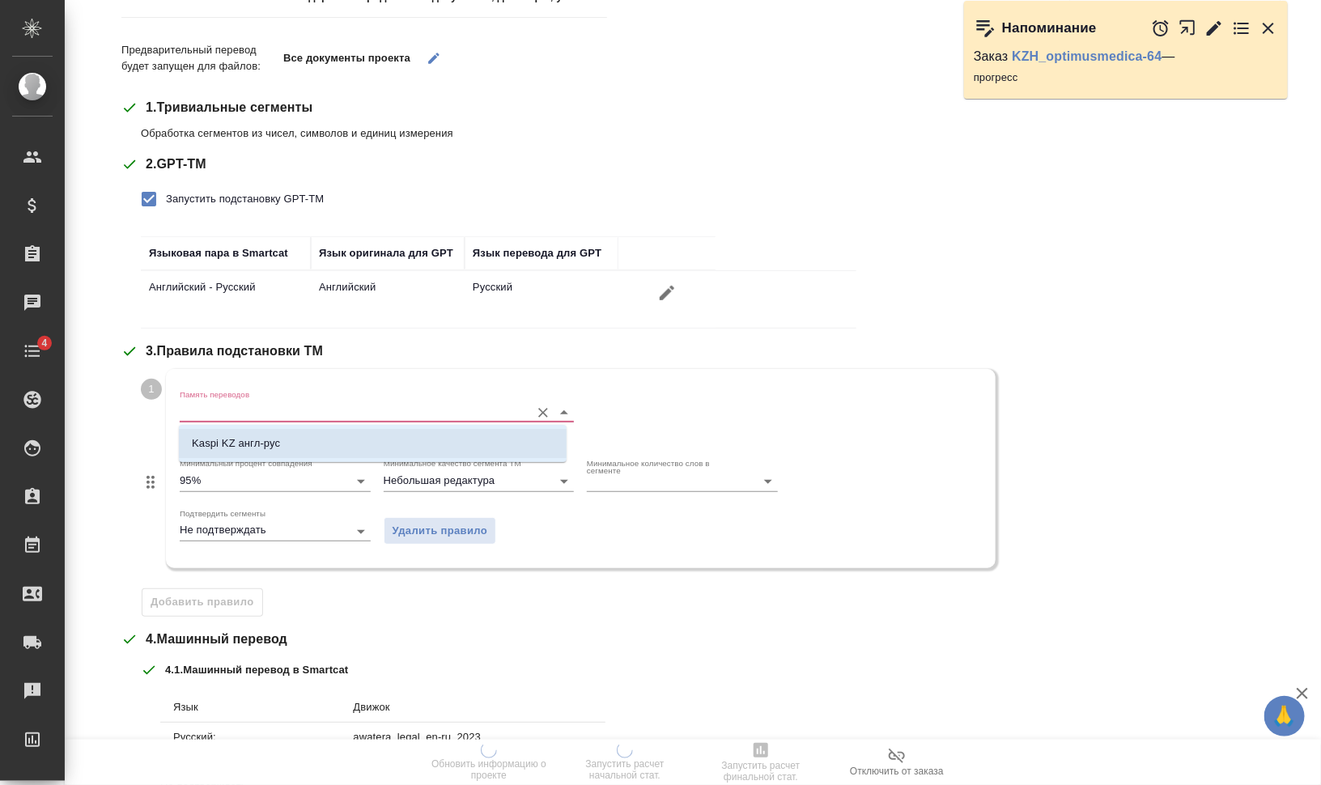
click at [295, 442] on li "Kaspi KZ англ-рус" at bounding box center [373, 443] width 388 height 29
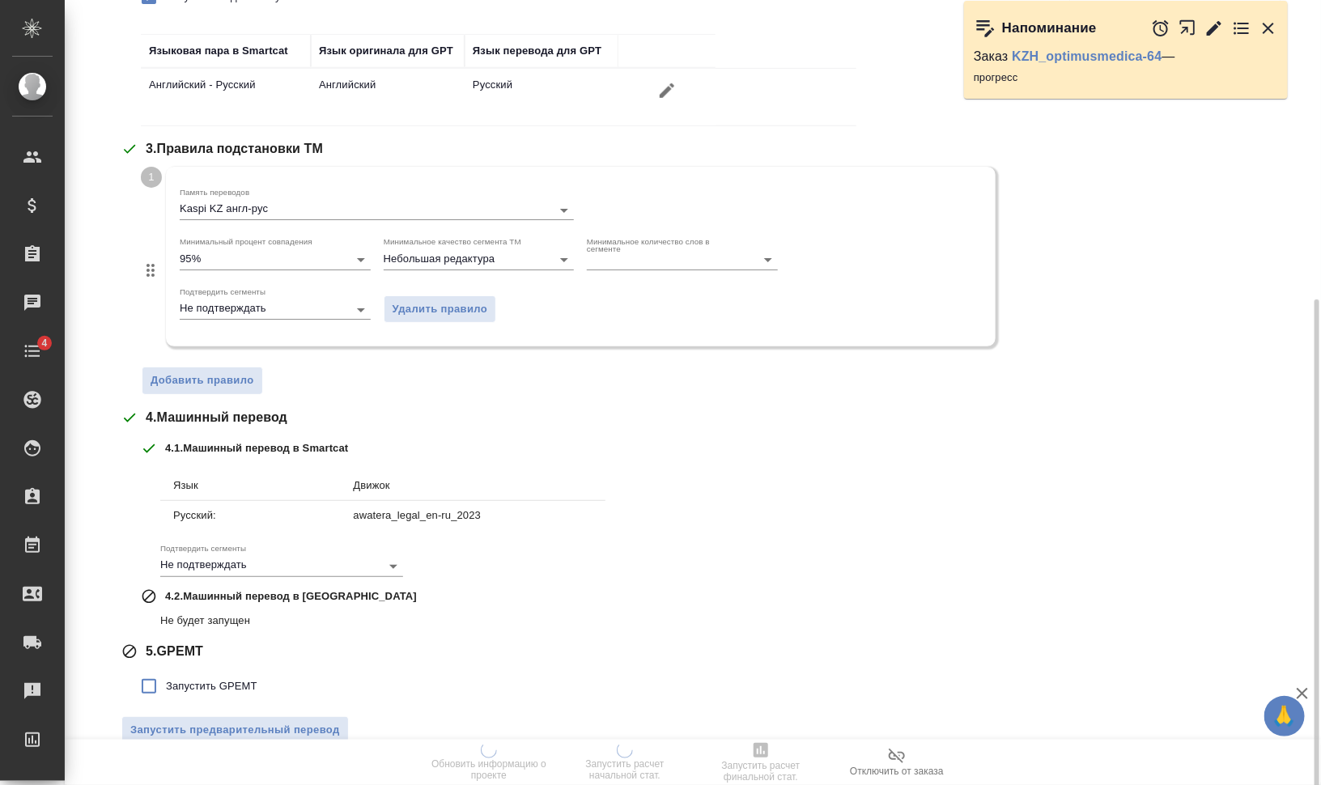
scroll to position [427, 0]
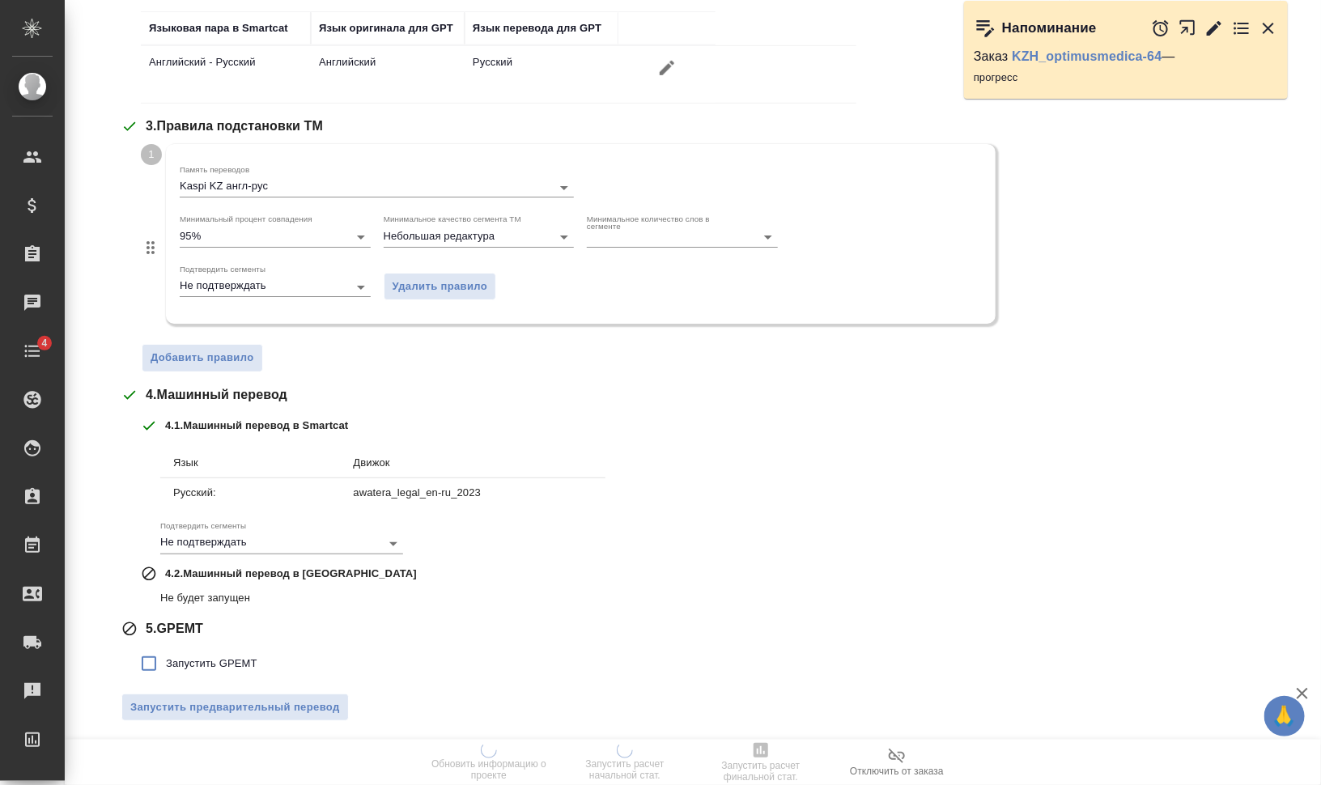
drag, startPoint x: 233, startPoint y: 661, endPoint x: 253, endPoint y: 666, distance: 20.2
click at [234, 658] on span "Запустить GPEMT" at bounding box center [211, 664] width 91 height 16
click at [166, 658] on input "Запустить GPEMT" at bounding box center [149, 664] width 34 height 34
checkbox input "true"
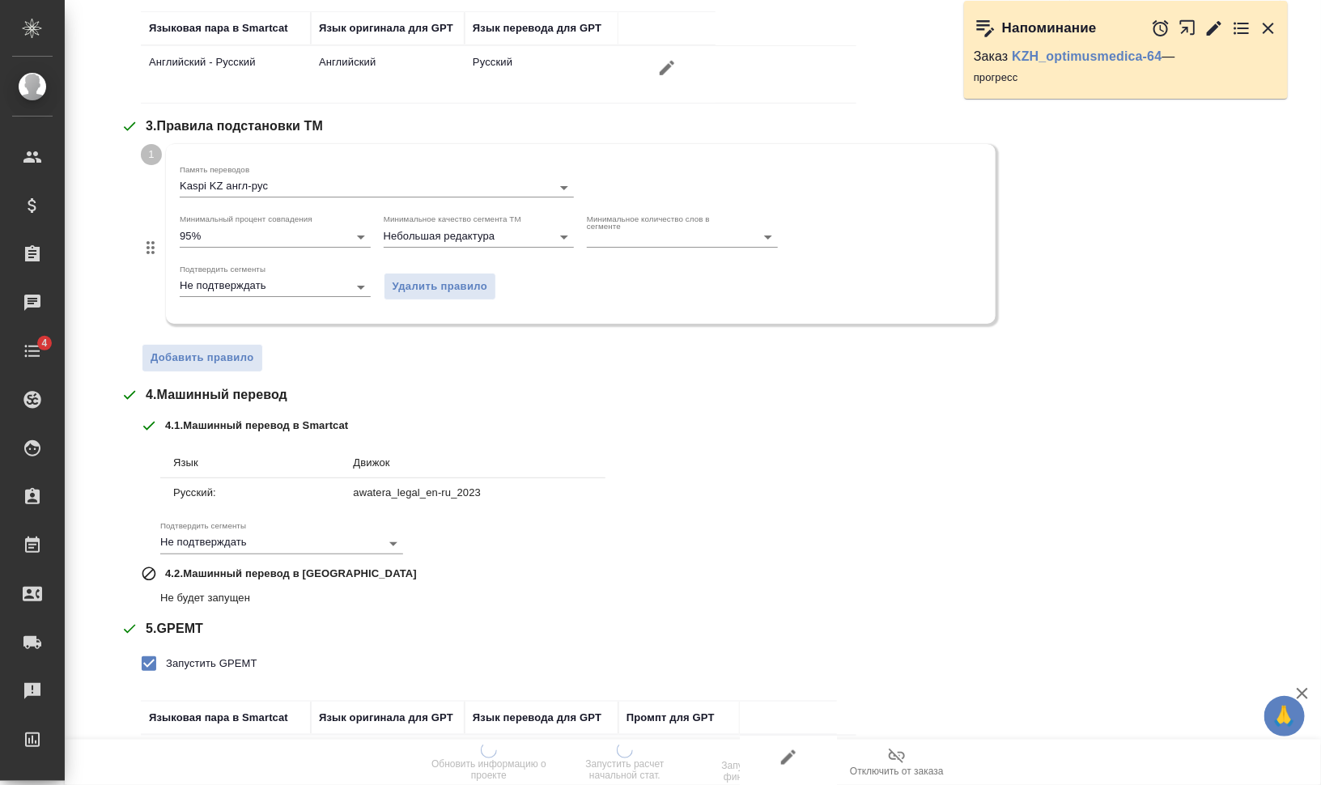
scroll to position [539, 0]
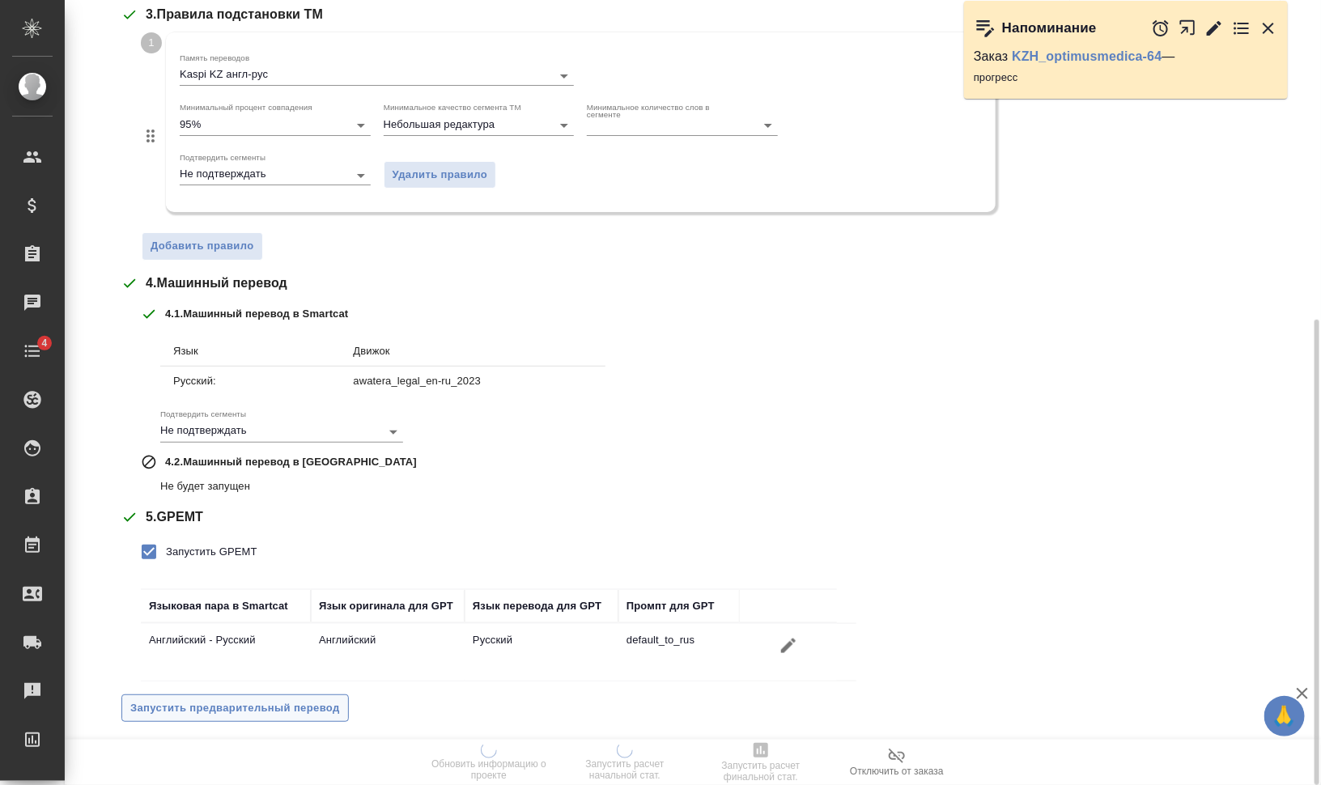
click at [318, 702] on span "Запустить предварительный перевод" at bounding box center [235, 708] width 210 height 19
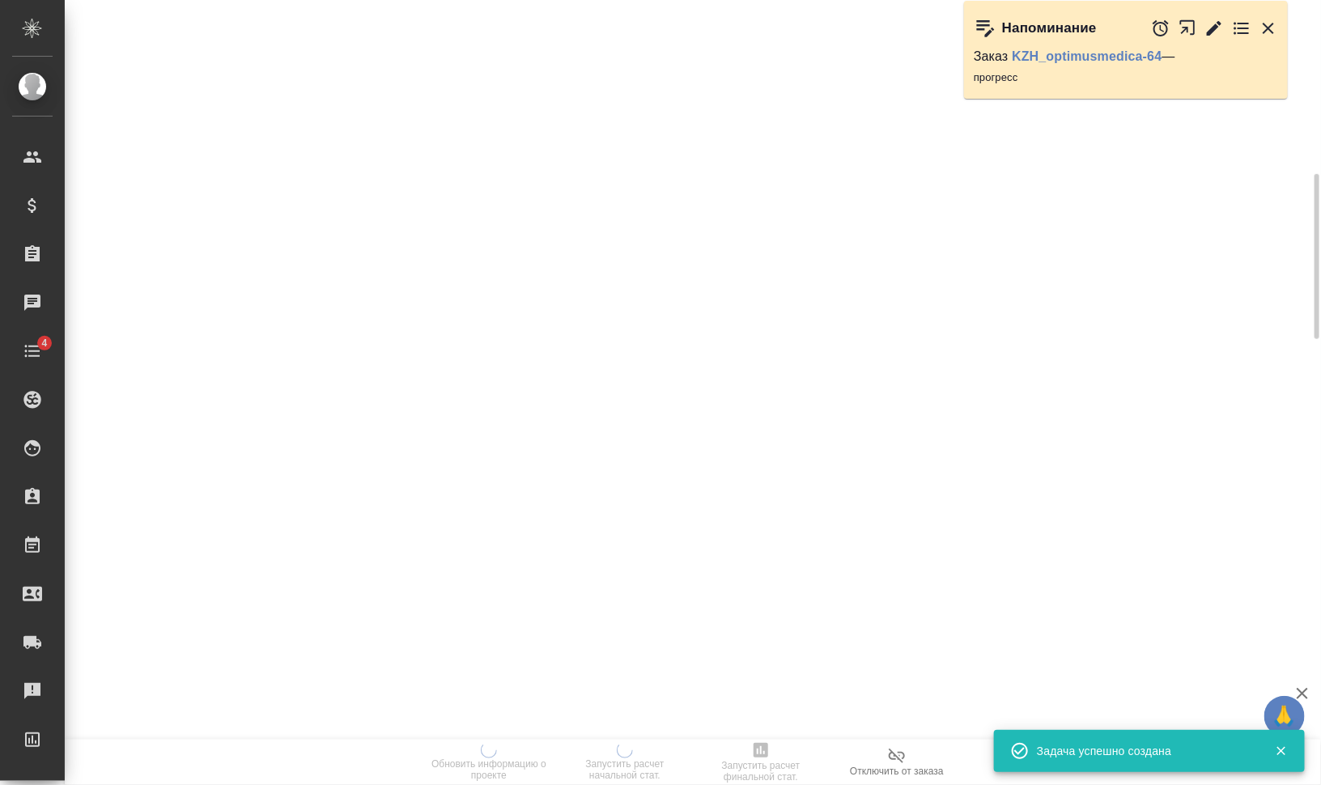
scroll to position [0, 0]
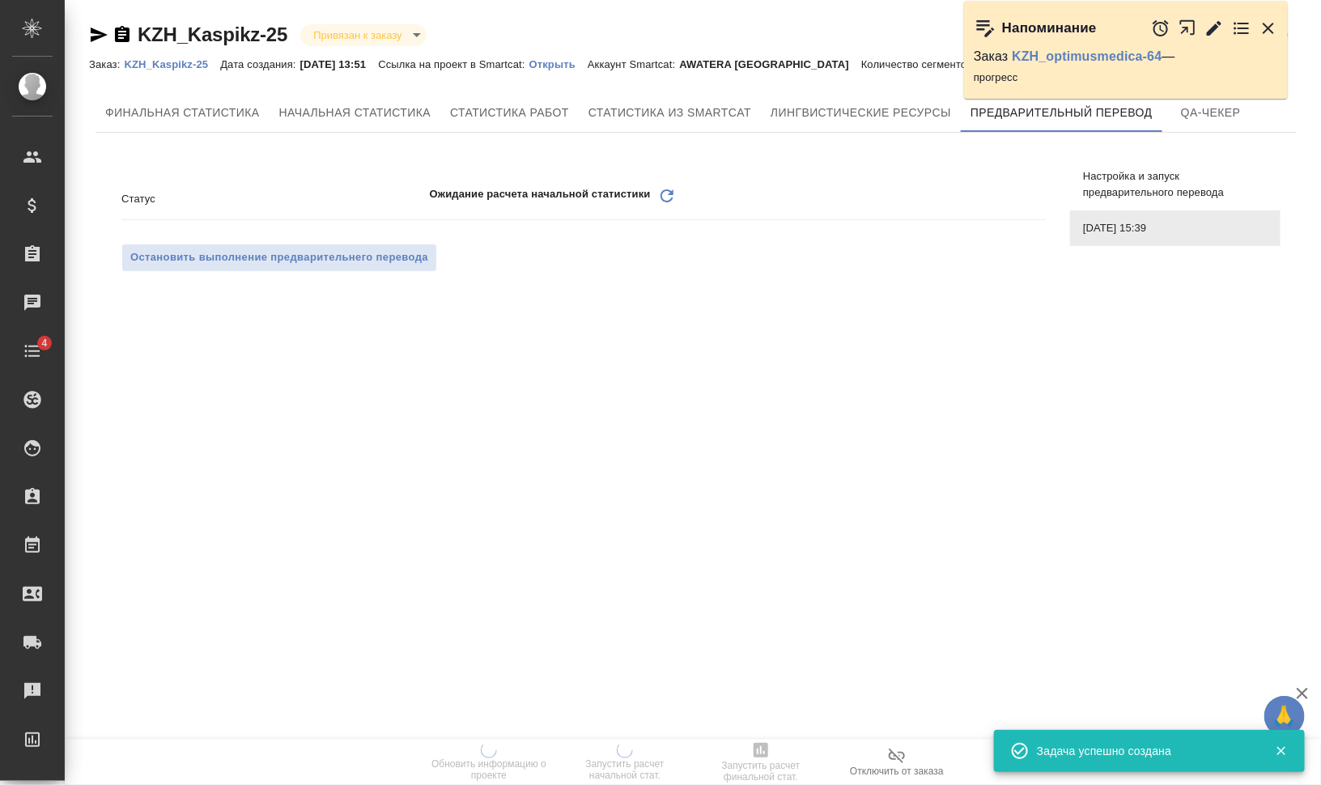
click at [668, 198] on icon "Обновить" at bounding box center [666, 195] width 19 height 19
click at [902, 109] on span "Лингвистические ресурсы" at bounding box center [893, 113] width 181 height 20
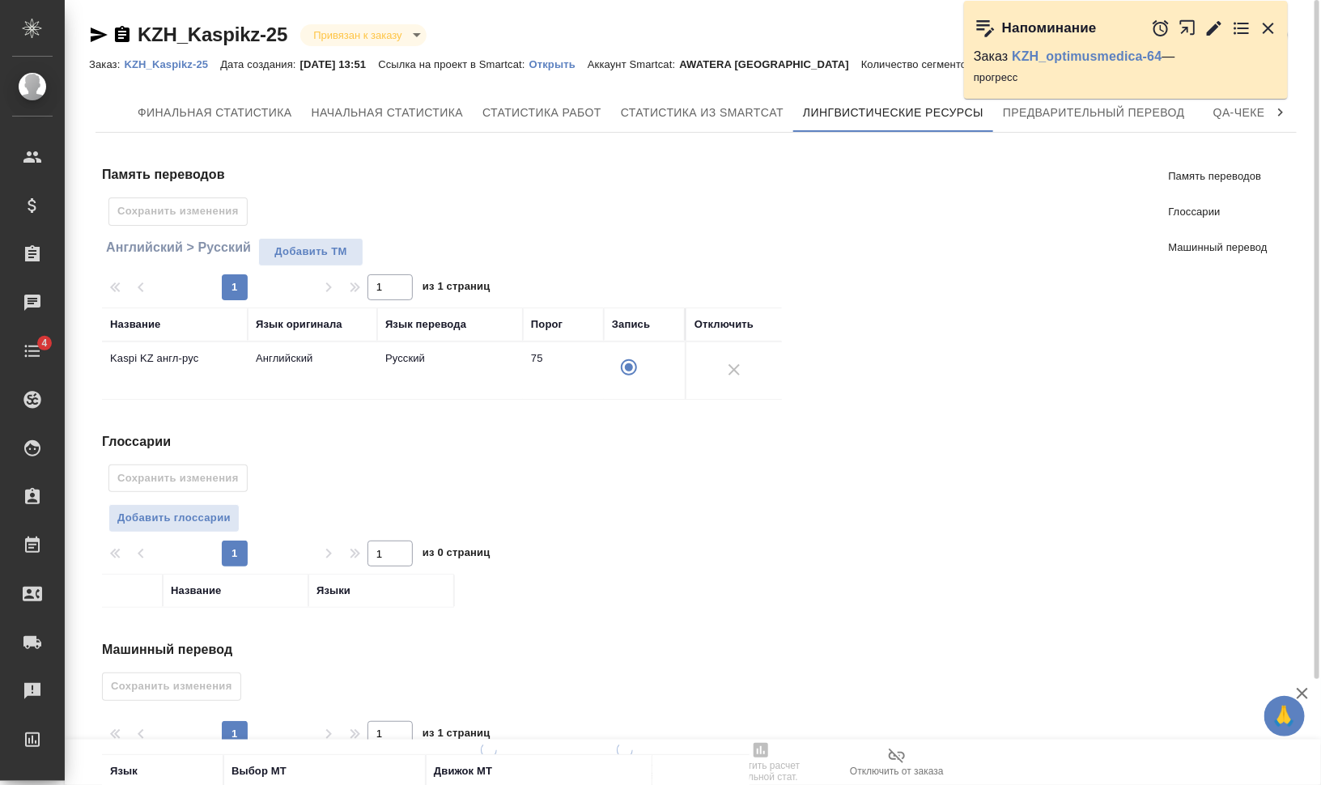
click at [1068, 115] on div "🙏 .cls-1 fill:#fff; AWATERA Валеев Динар Клиенты Спецификации Заказы 0 Чаты 4 T…" at bounding box center [660, 392] width 1321 height 785
click at [1151, 113] on div "Напоминание Заказ KZH_optimusmedica-64 — прогресс" at bounding box center [1134, 64] width 341 height 102
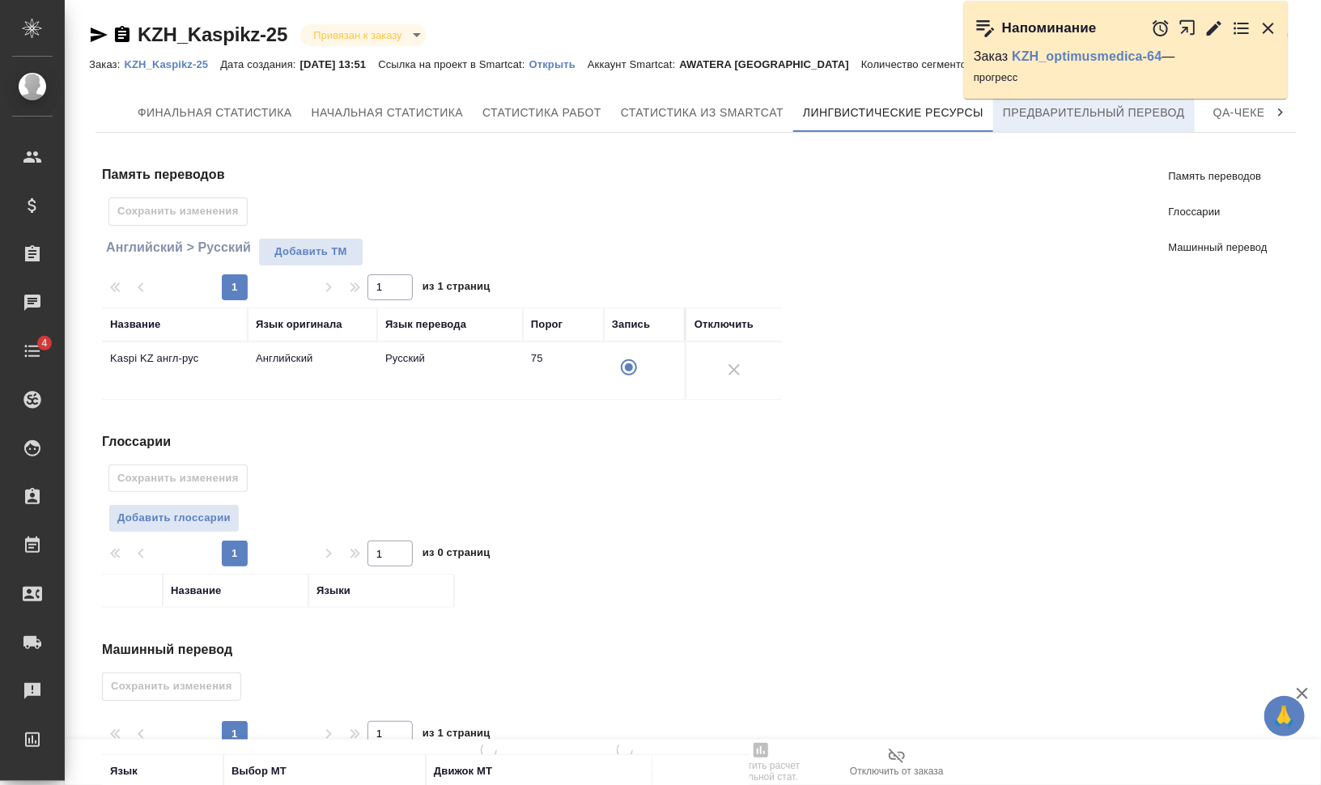
click at [1150, 120] on span "Предварительный перевод" at bounding box center [1094, 113] width 182 height 20
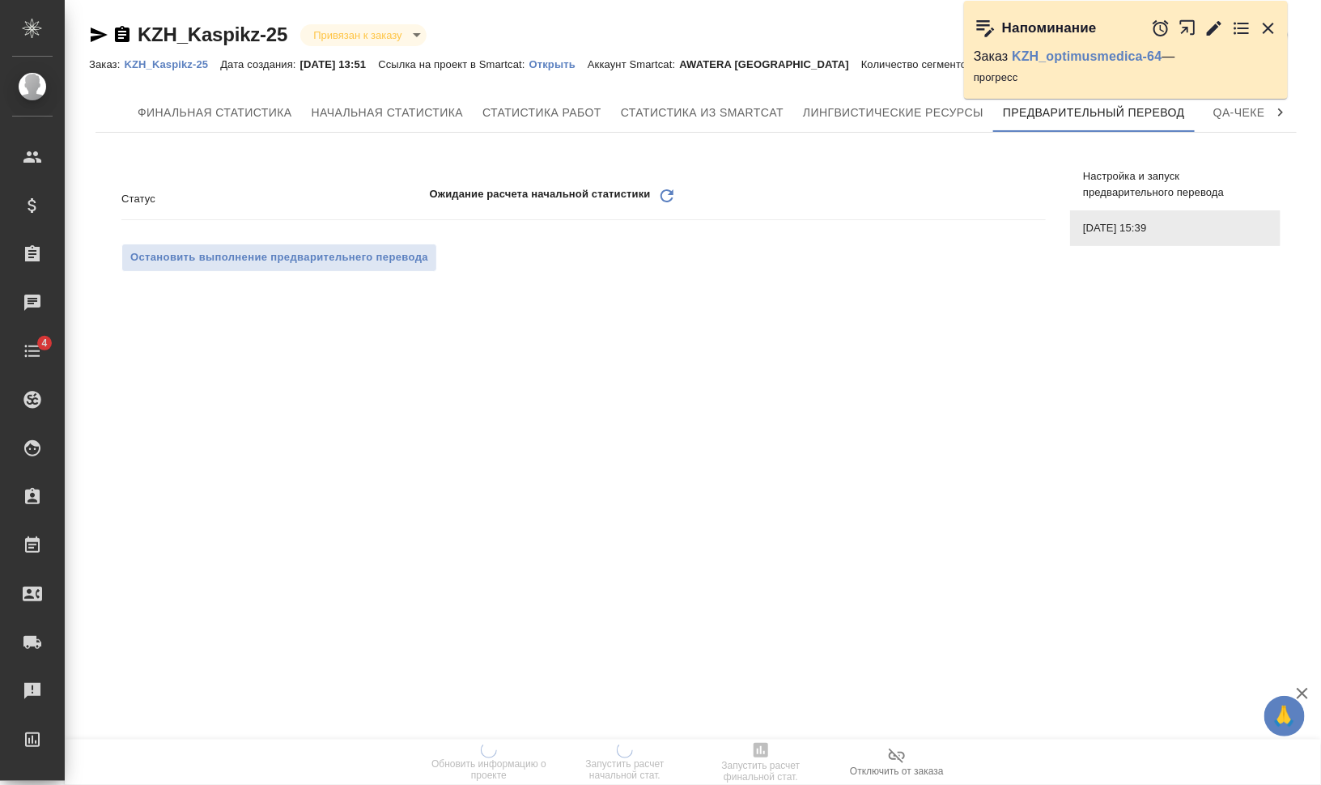
click at [661, 192] on icon at bounding box center [667, 195] width 13 height 13
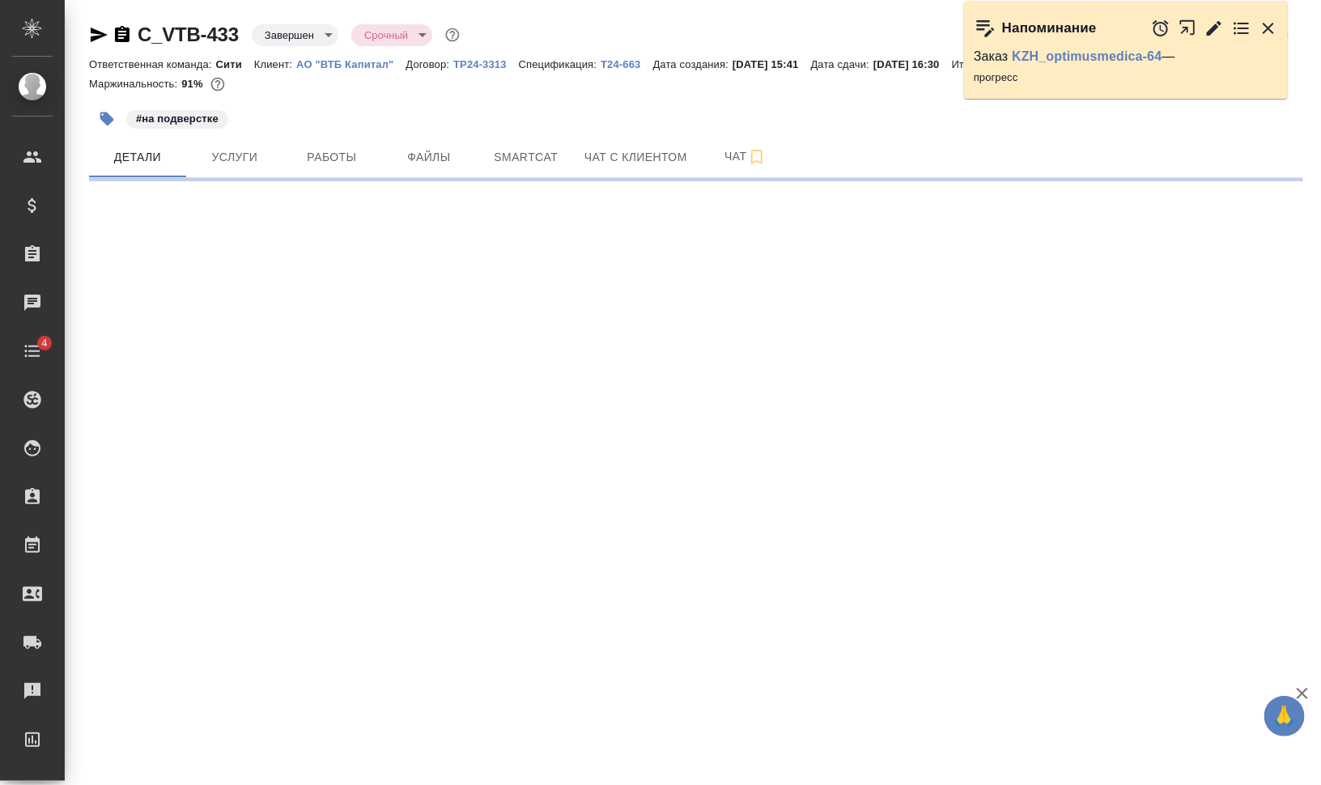
select select "RU"
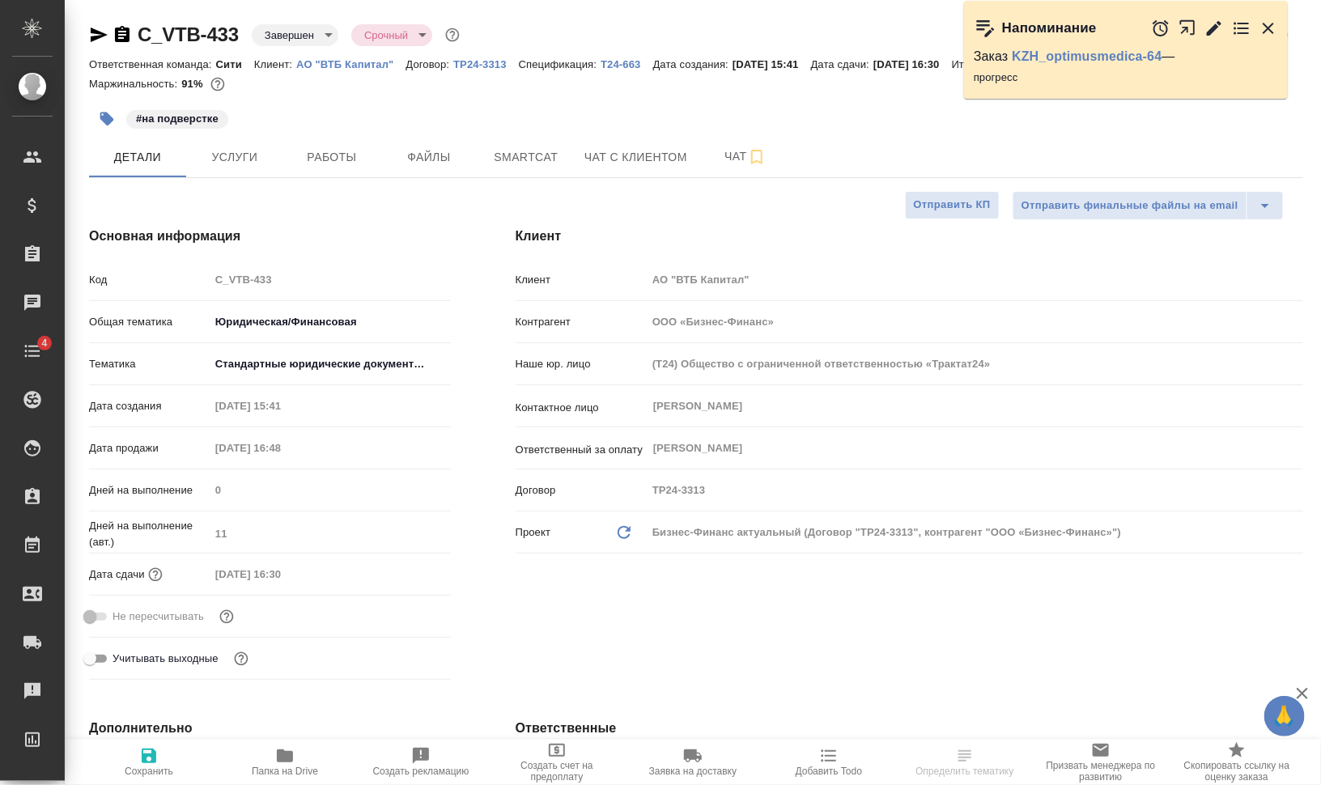
type textarea "x"
click at [283, 762] on icon "button" at bounding box center [285, 756] width 16 height 13
type input "[PERSON_NAME]"
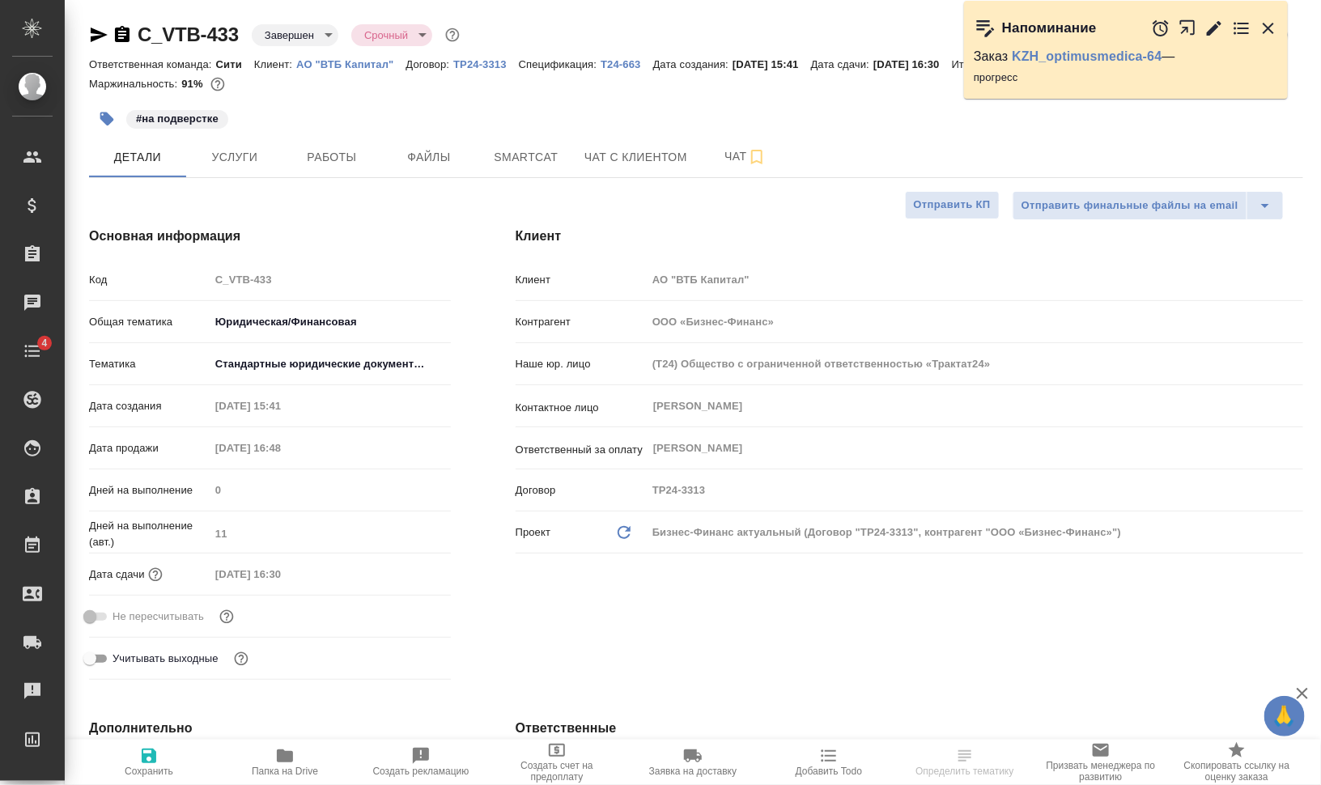
type textarea "x"
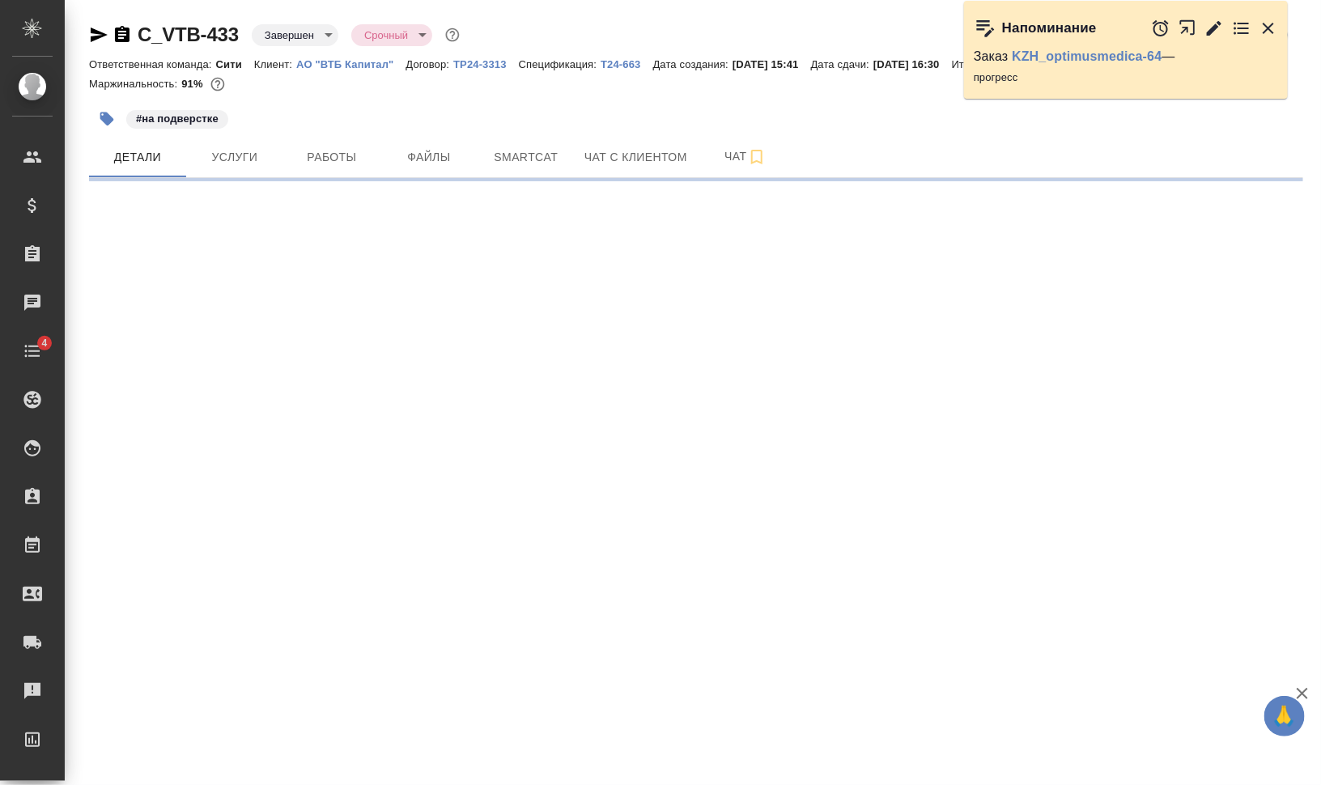
select select "RU"
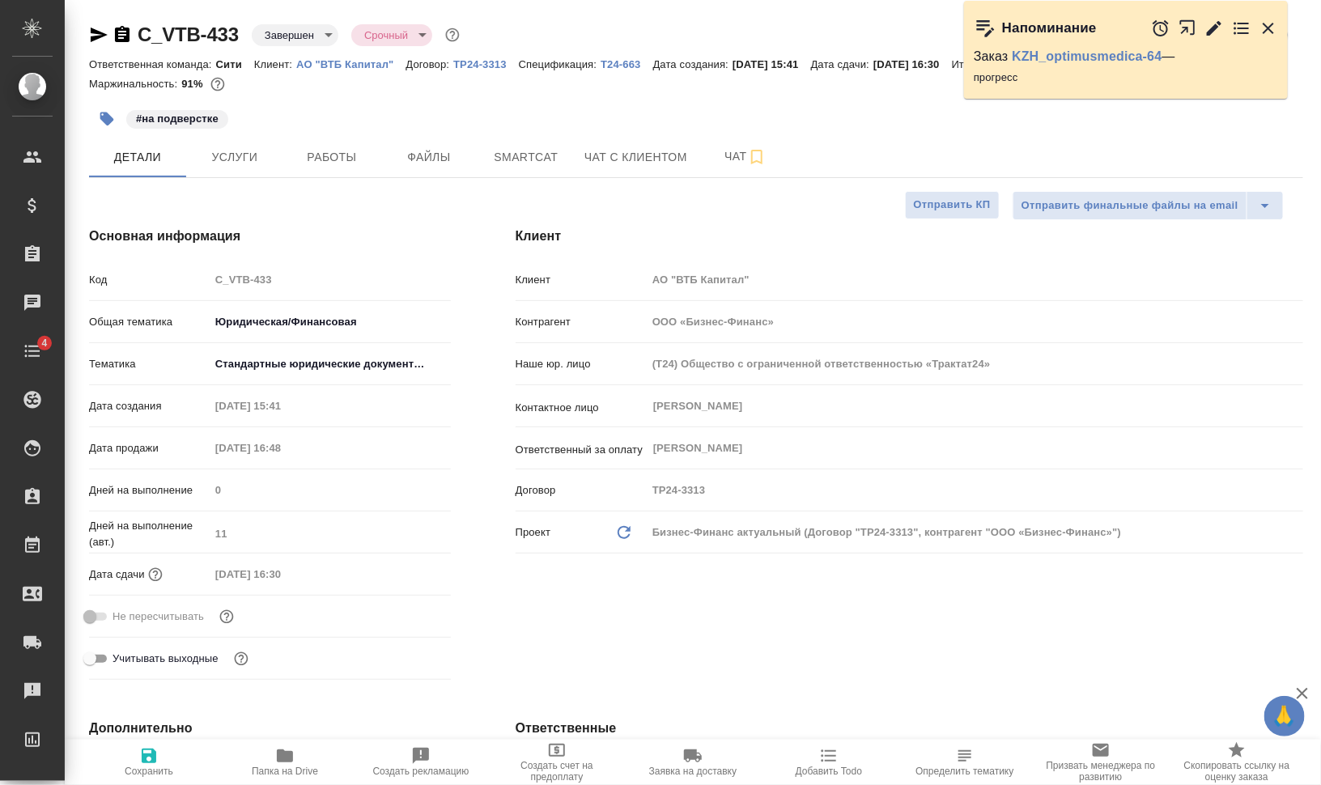
type textarea "x"
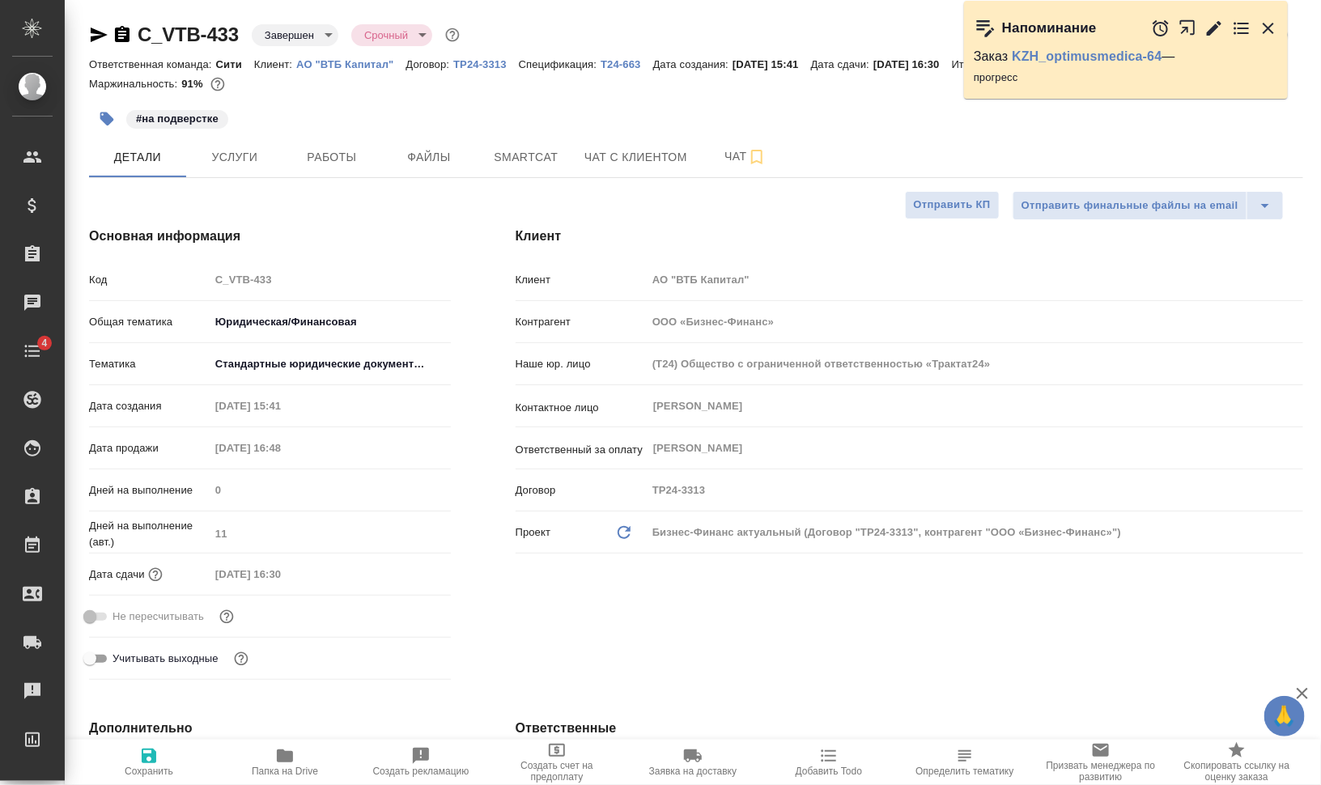
type textarea "x"
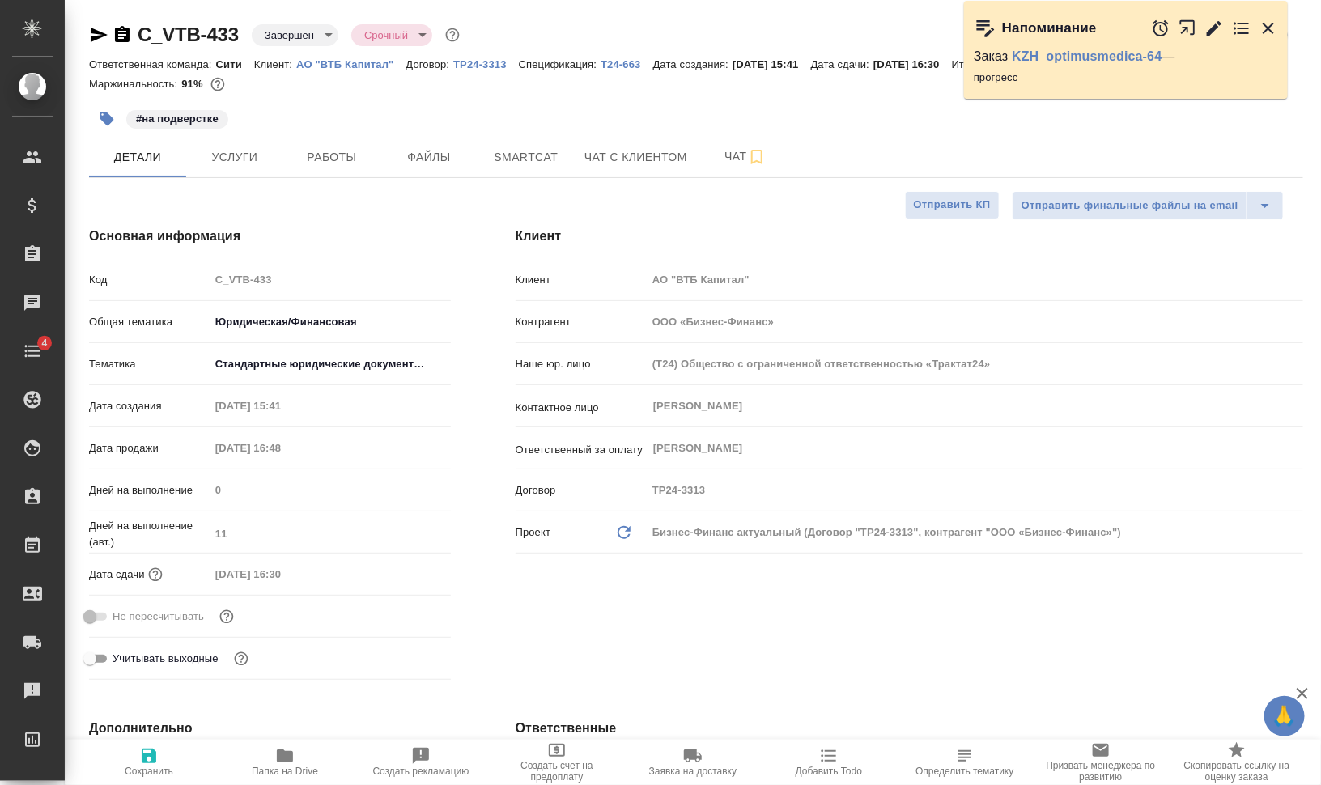
type textarea "x"
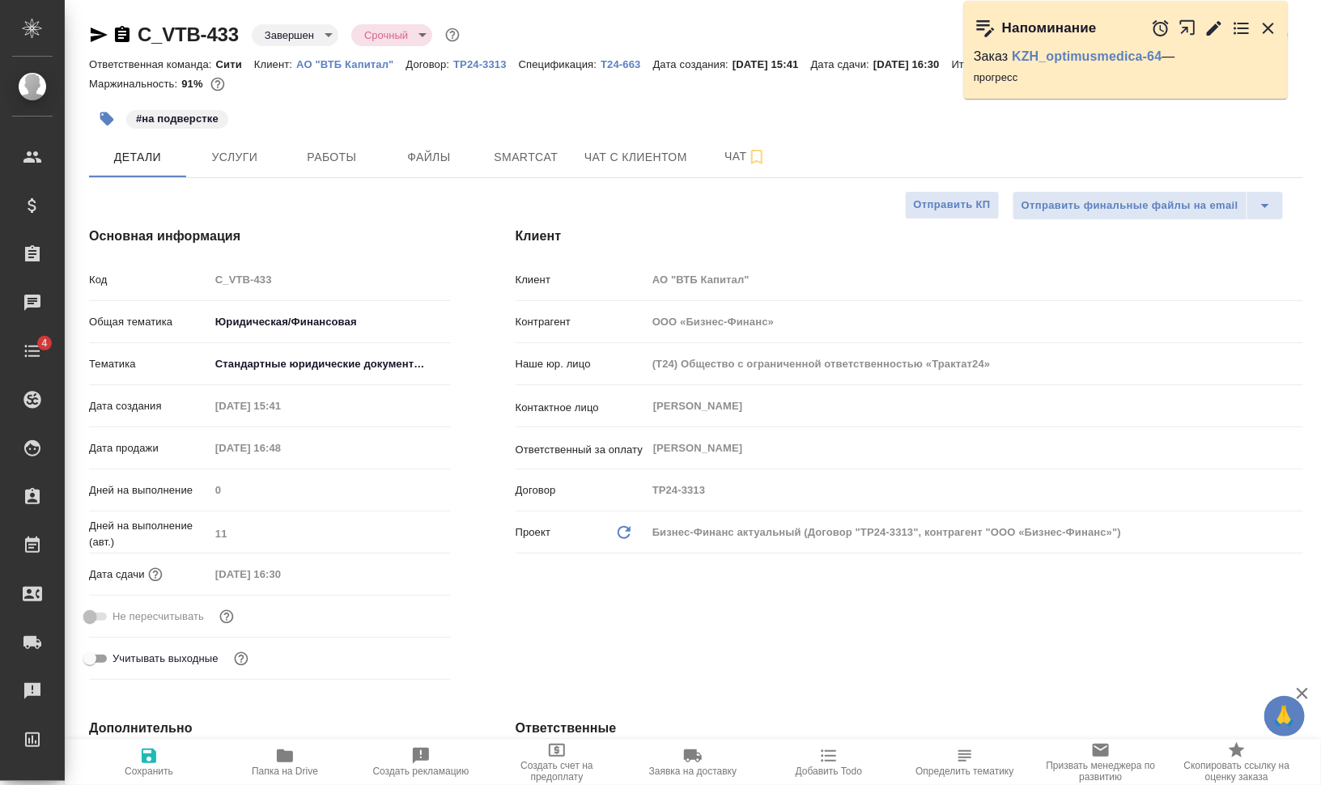
type textarea "x"
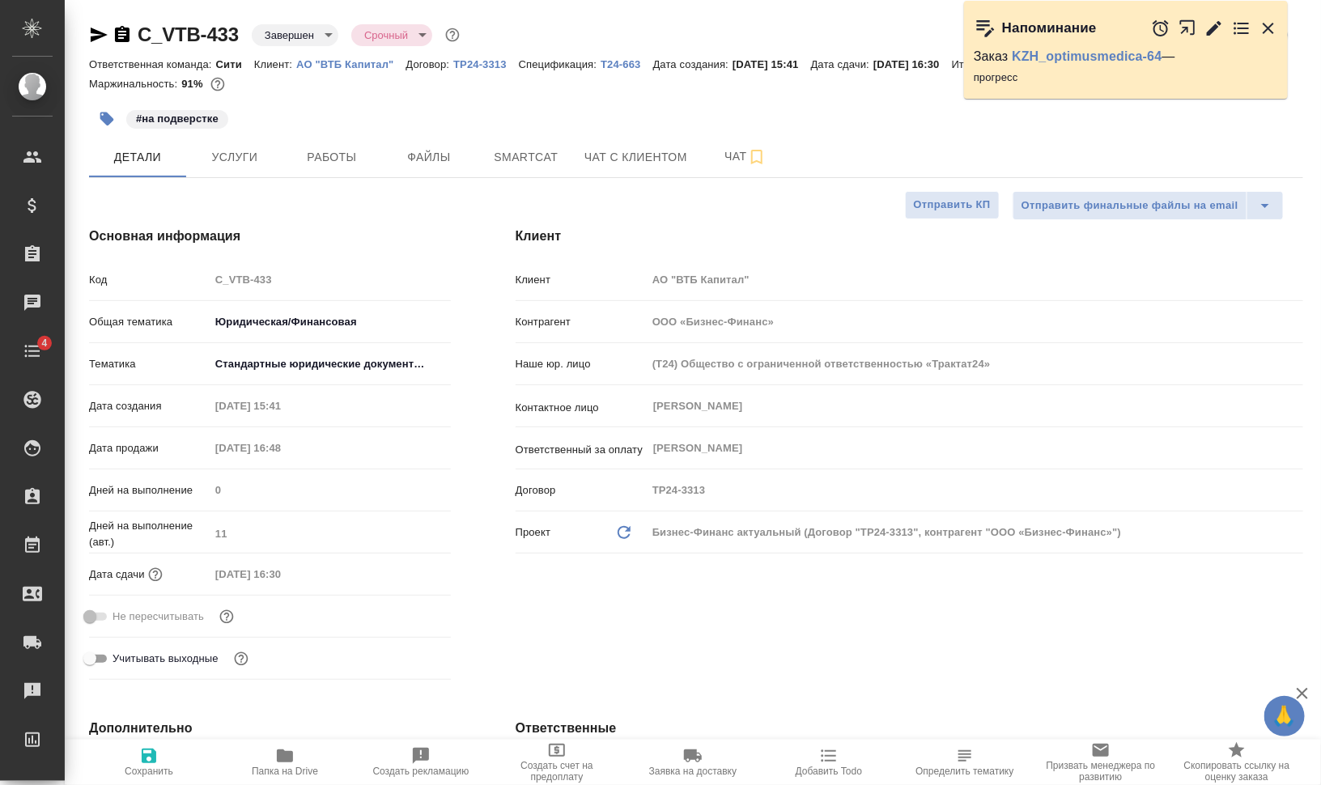
type textarea "x"
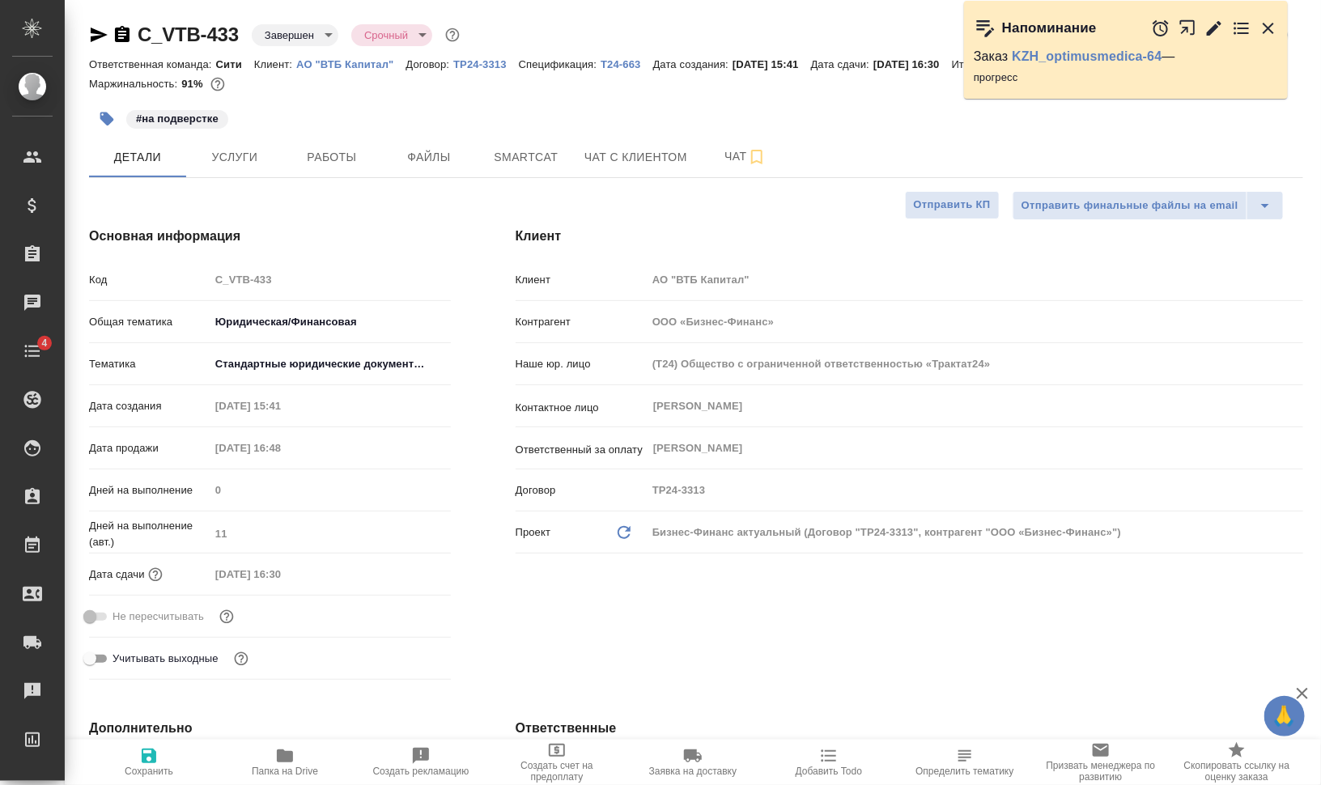
type textarea "x"
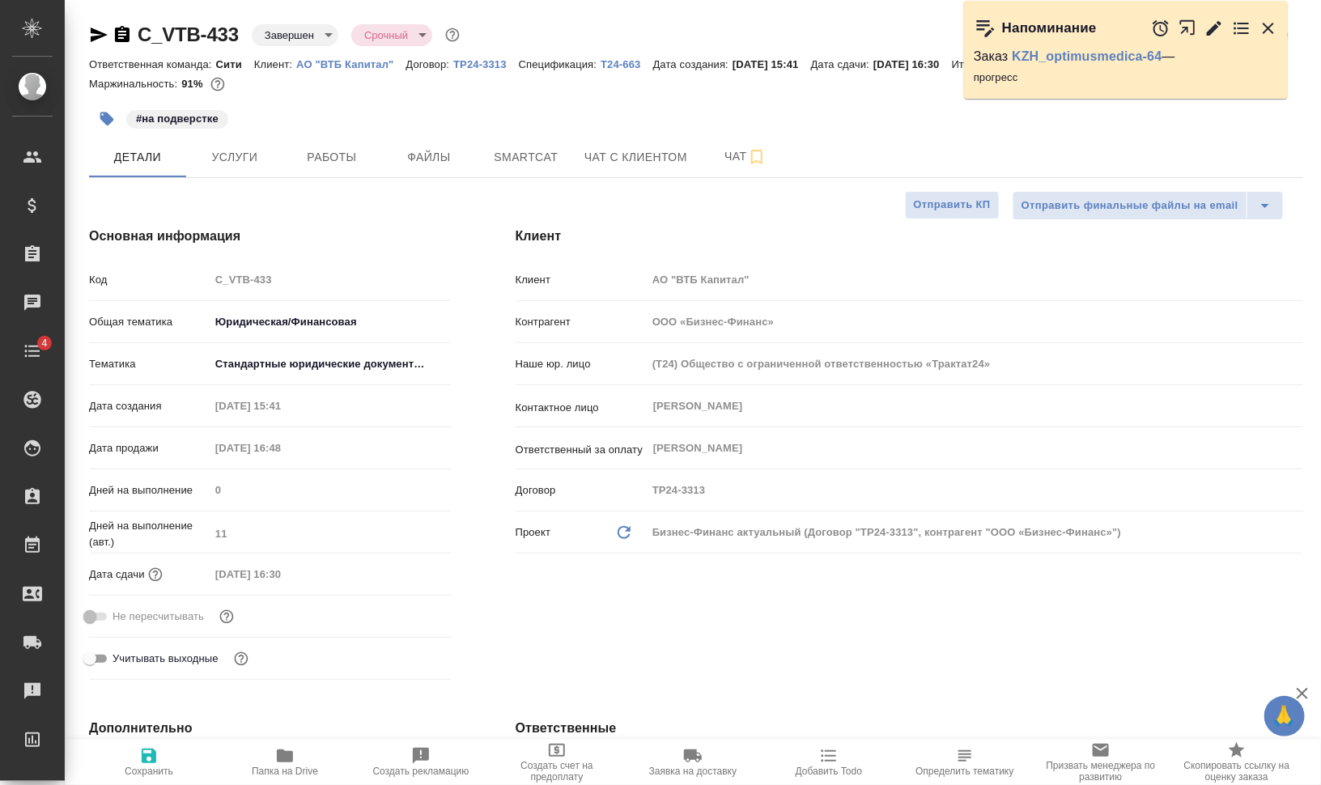
type textarea "x"
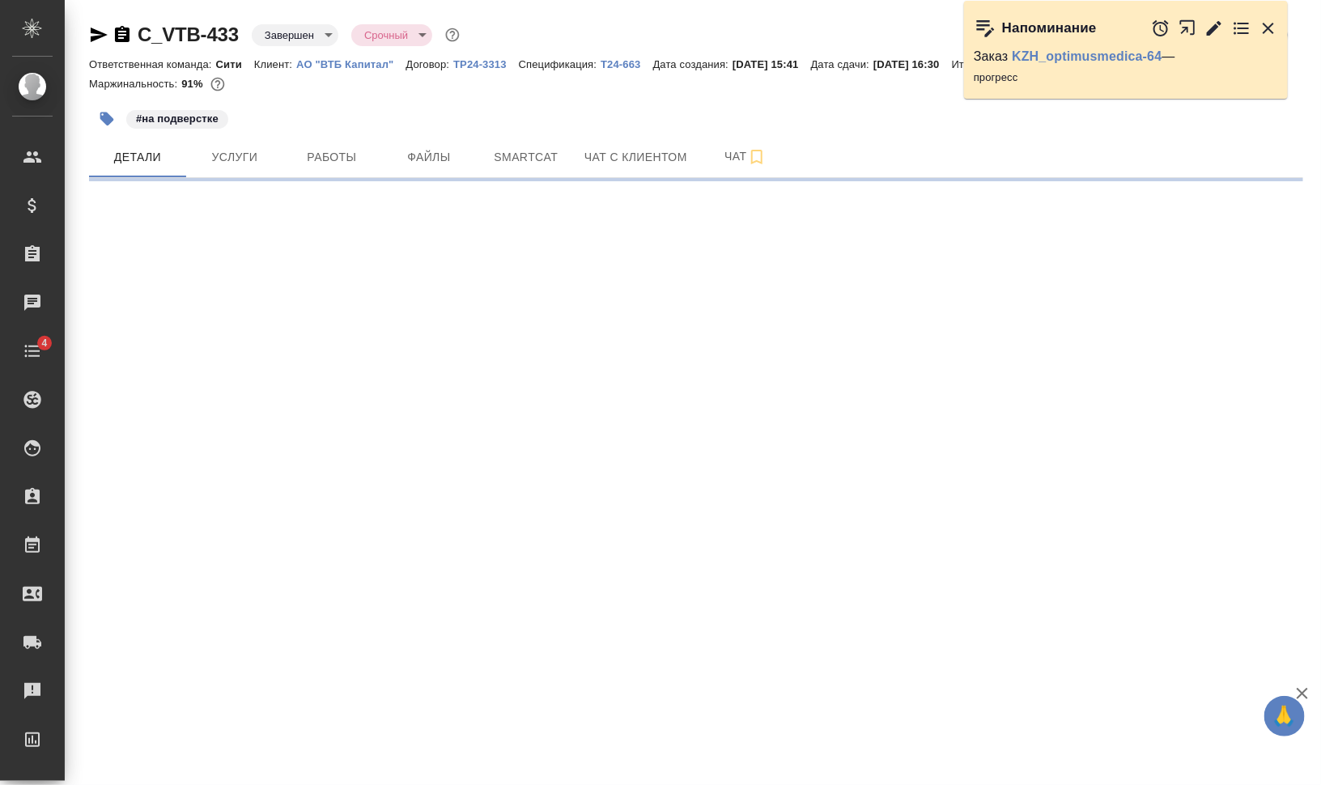
select select "RU"
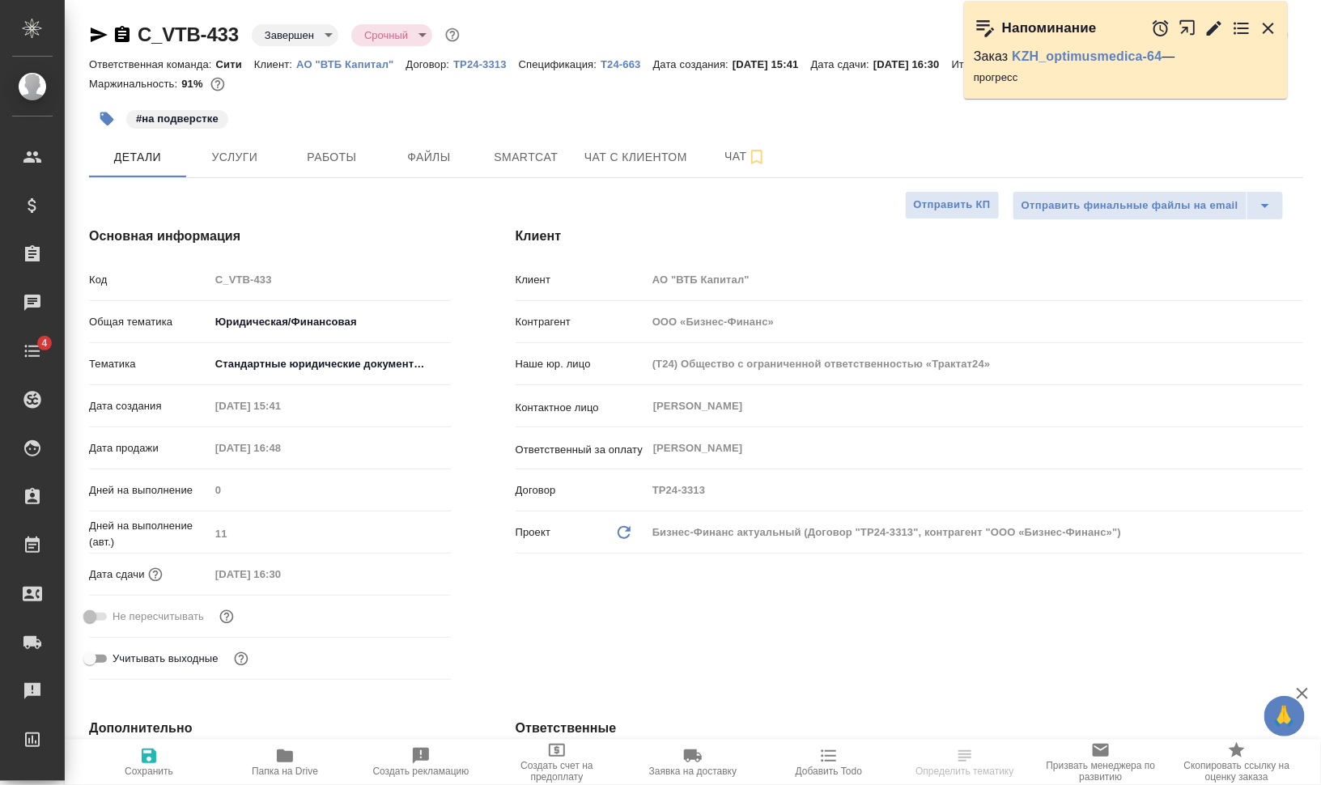
type textarea "x"
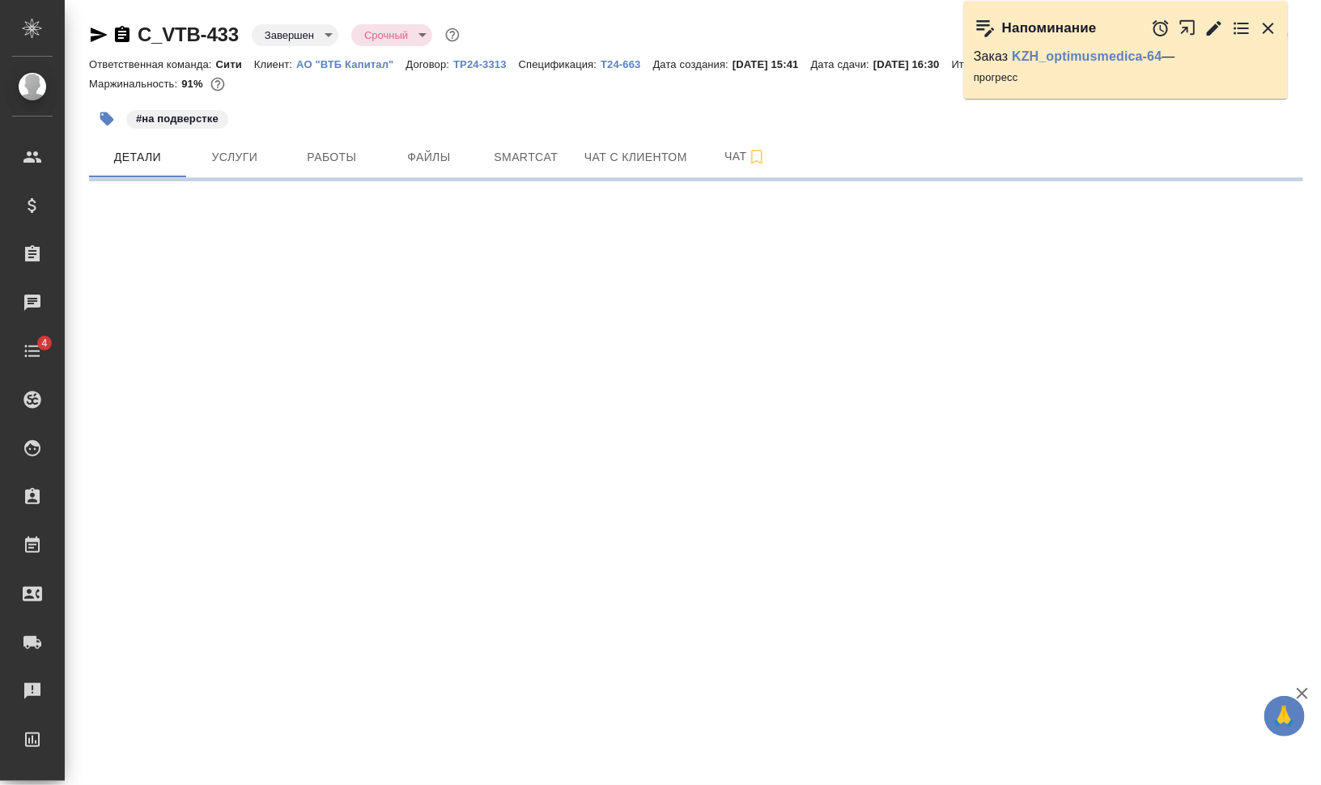
select select "RU"
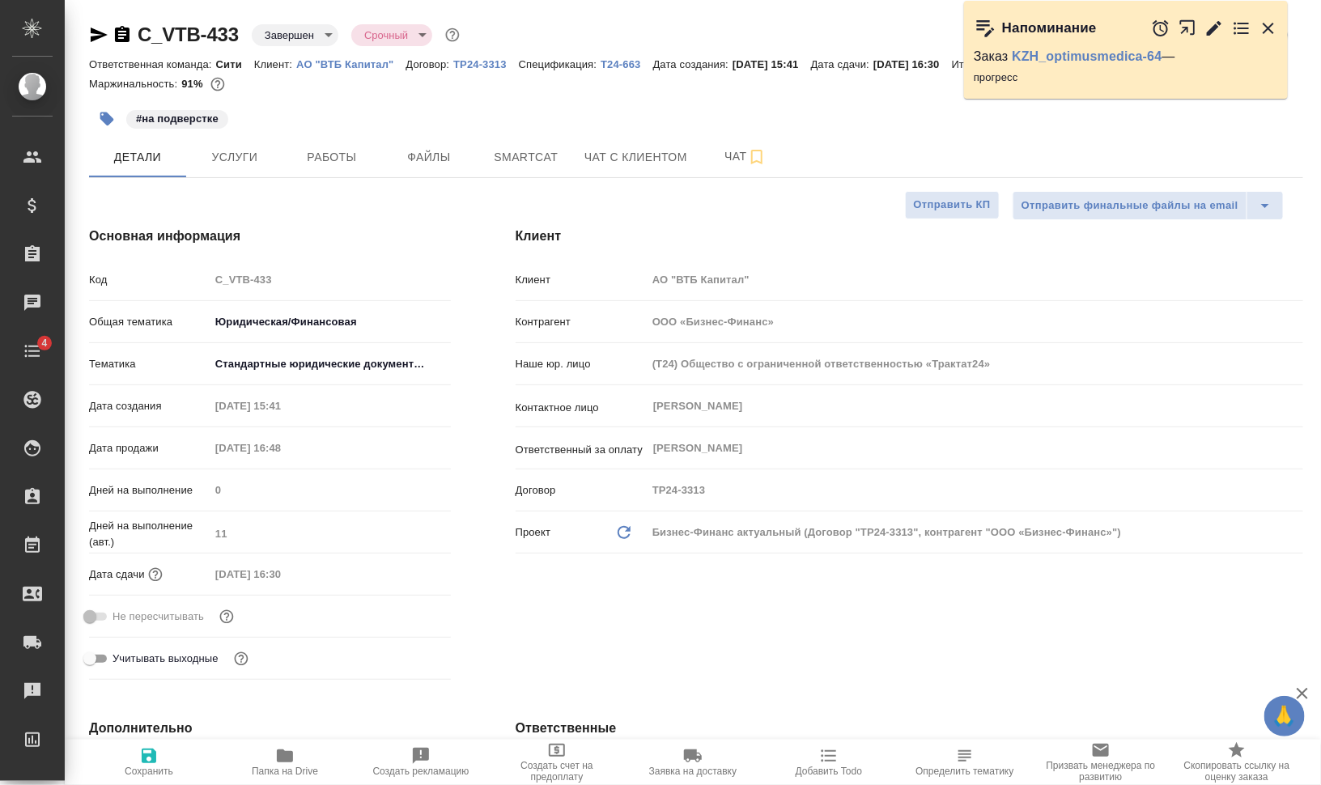
type textarea "x"
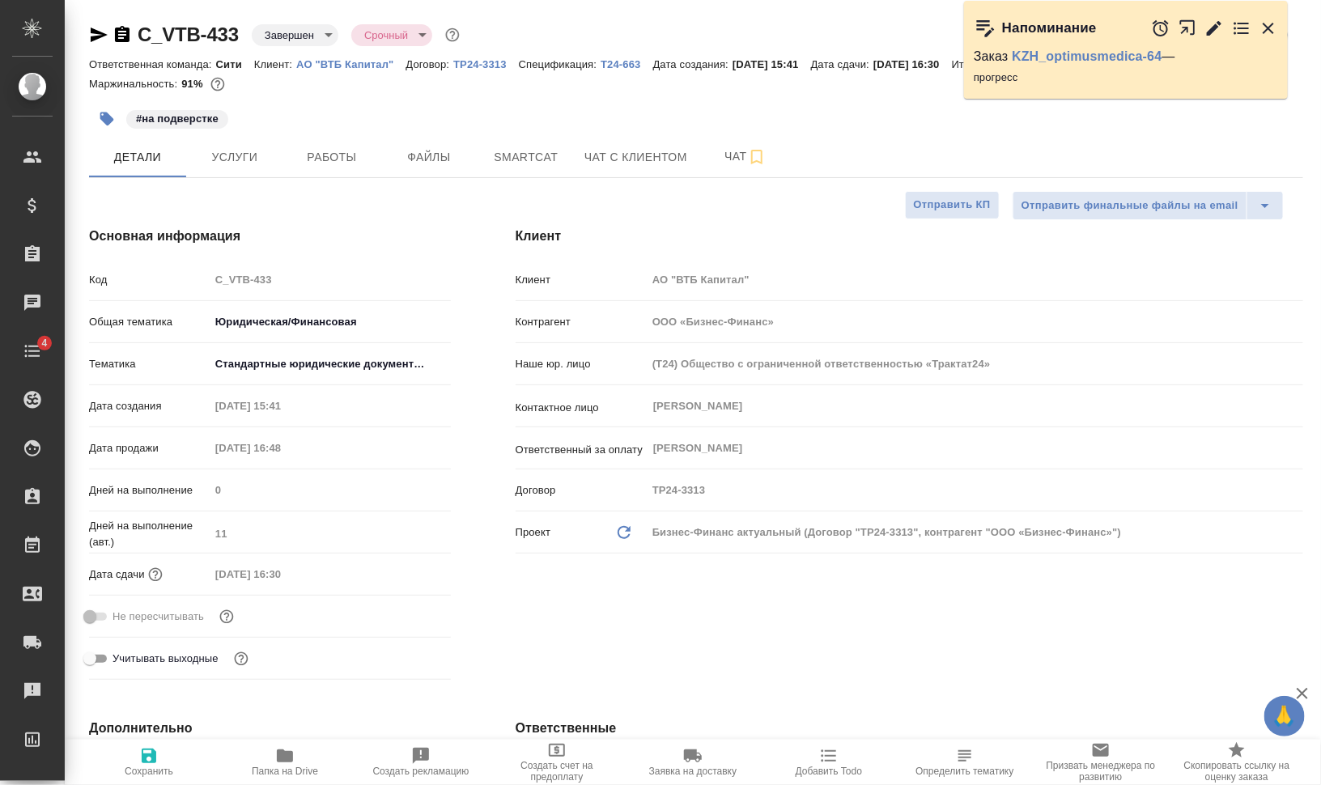
type textarea "x"
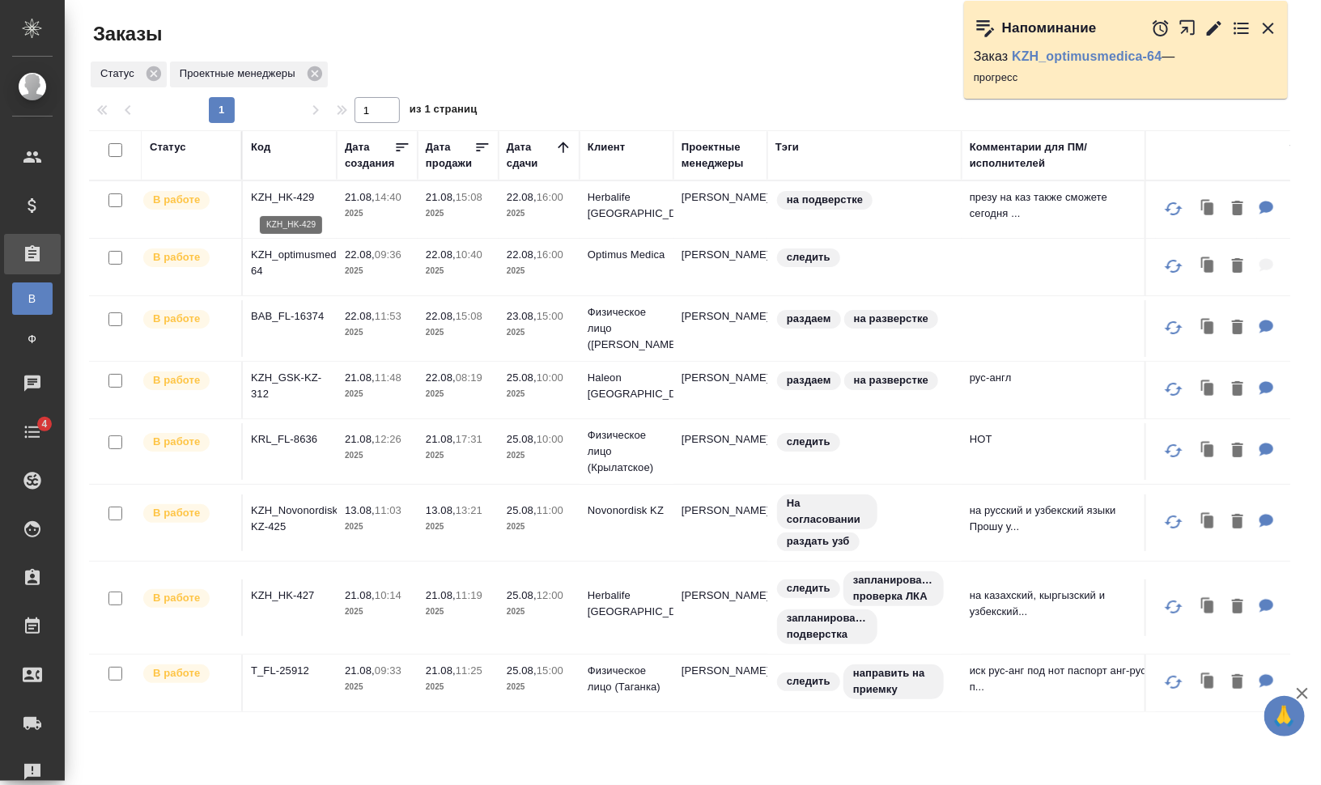
click at [291, 196] on p "KZH_HK-429" at bounding box center [290, 197] width 78 height 16
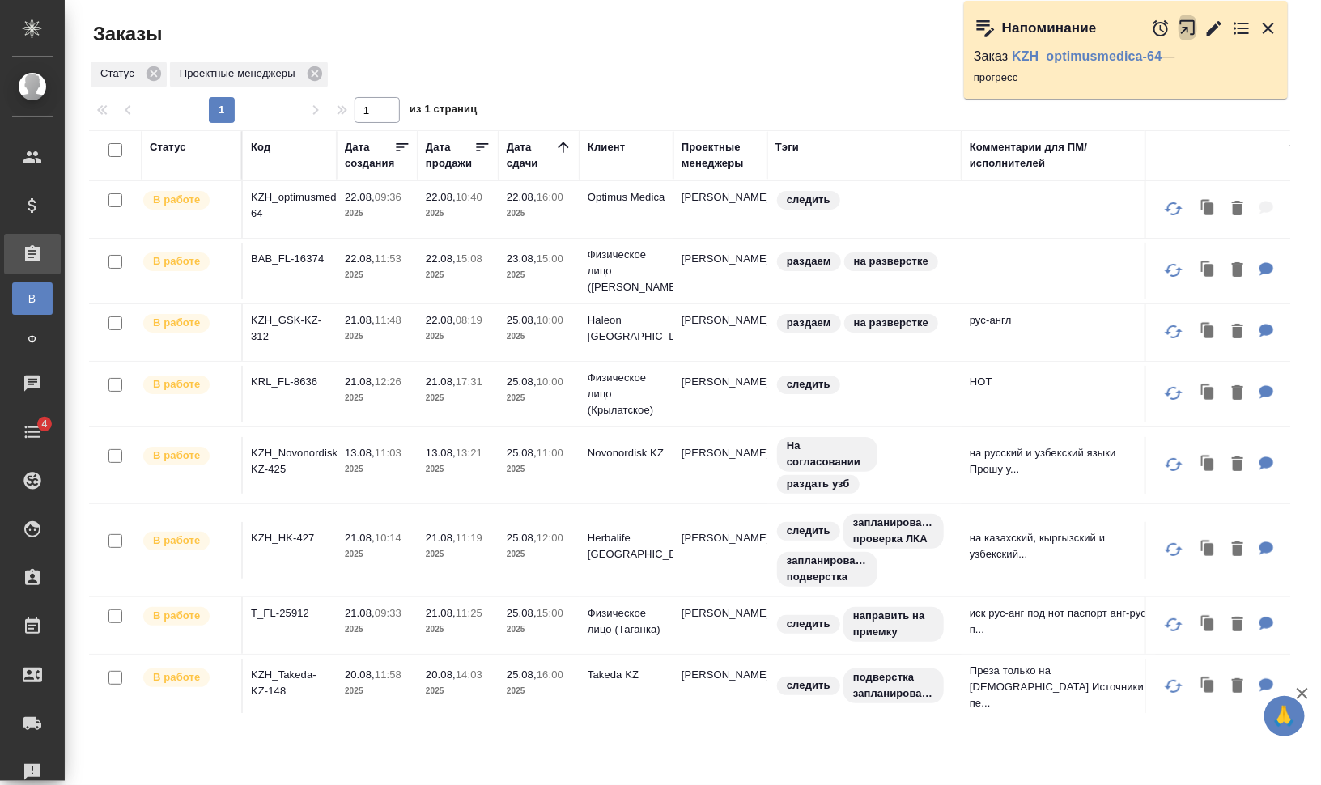
click at [1188, 28] on icon "button" at bounding box center [1187, 27] width 15 height 15
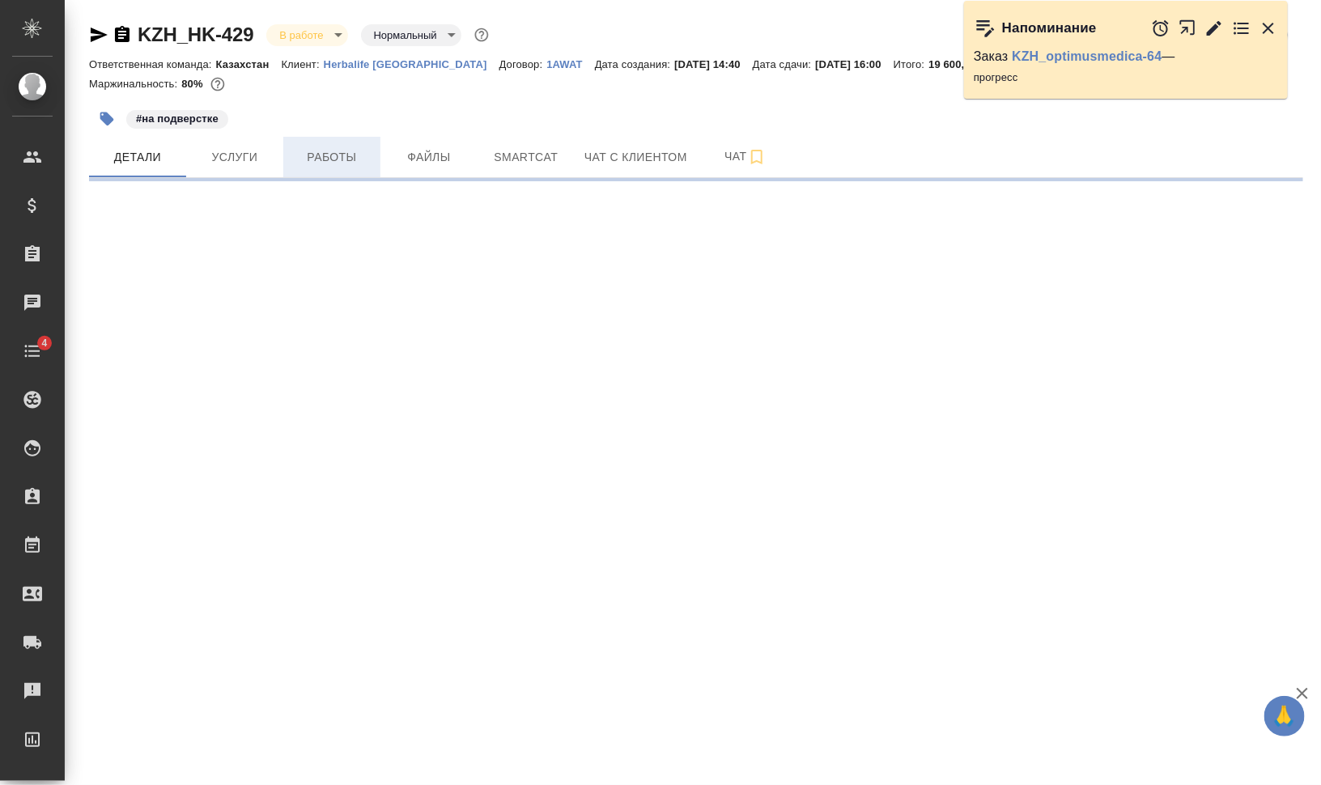
select select "RU"
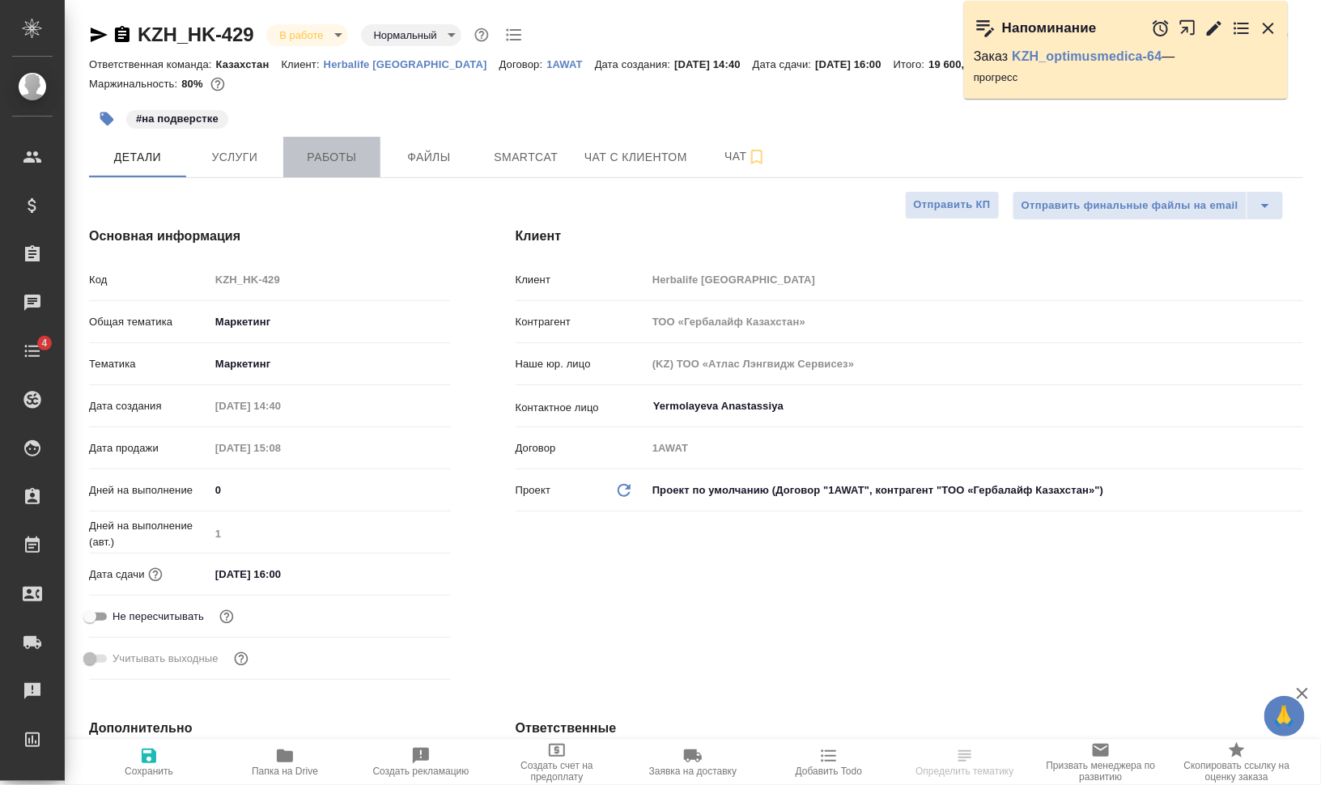
click at [348, 154] on span "Работы" at bounding box center [332, 157] width 78 height 20
type textarea "x"
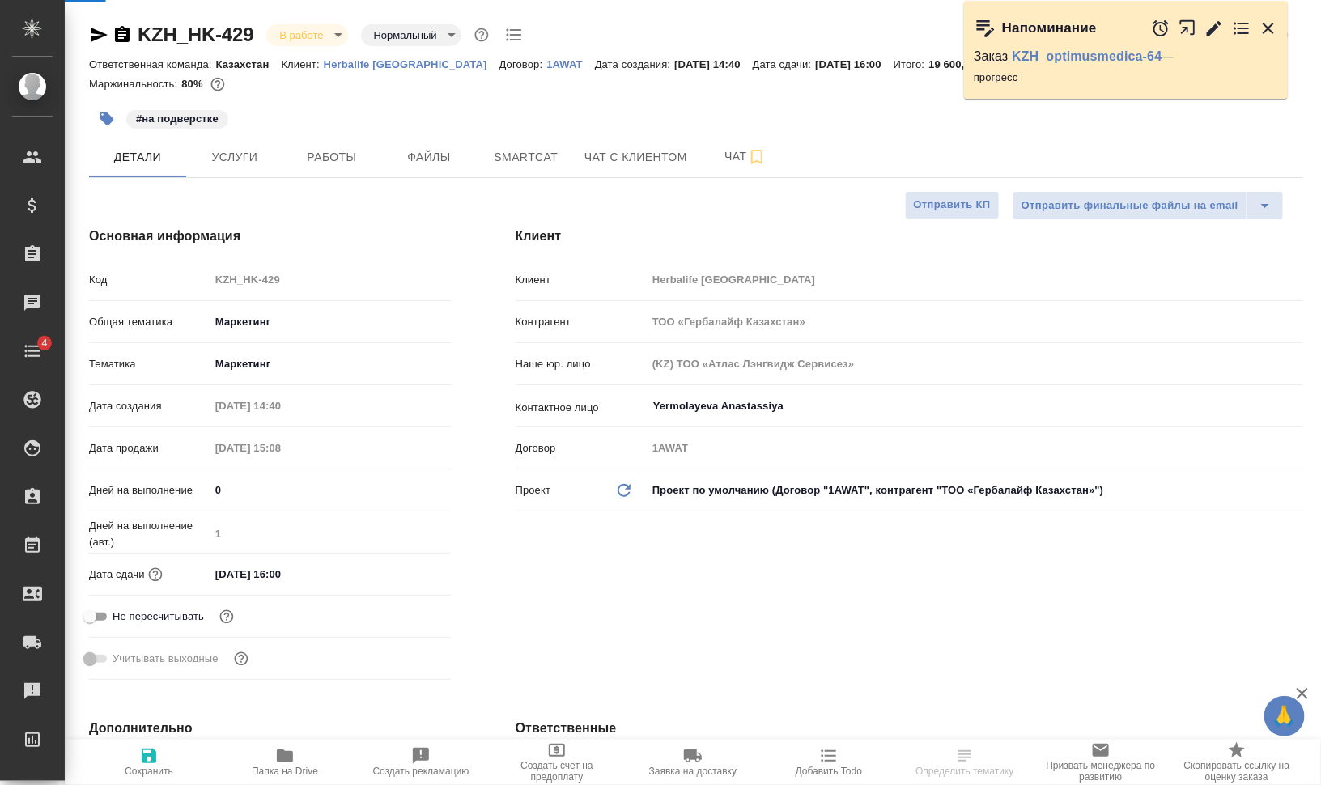
type textarea "x"
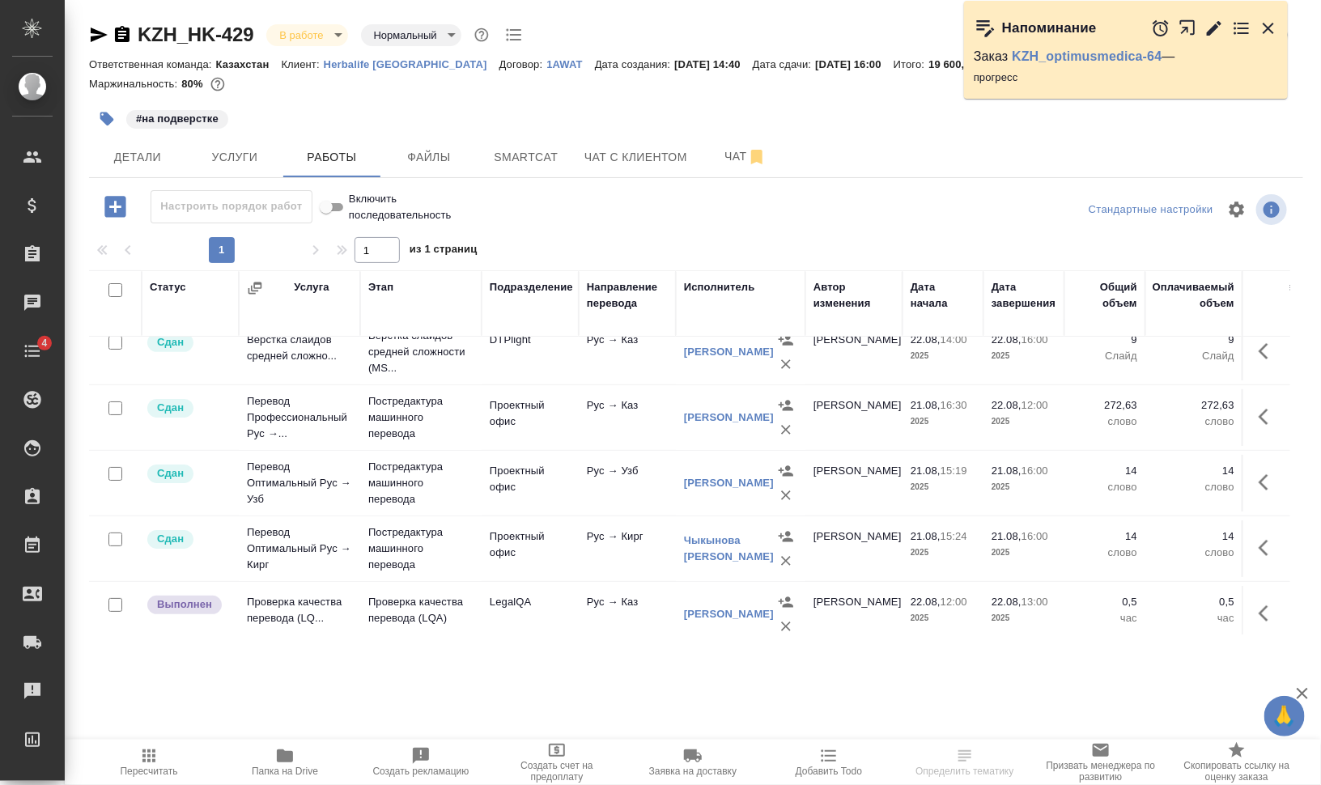
scroll to position [43, 0]
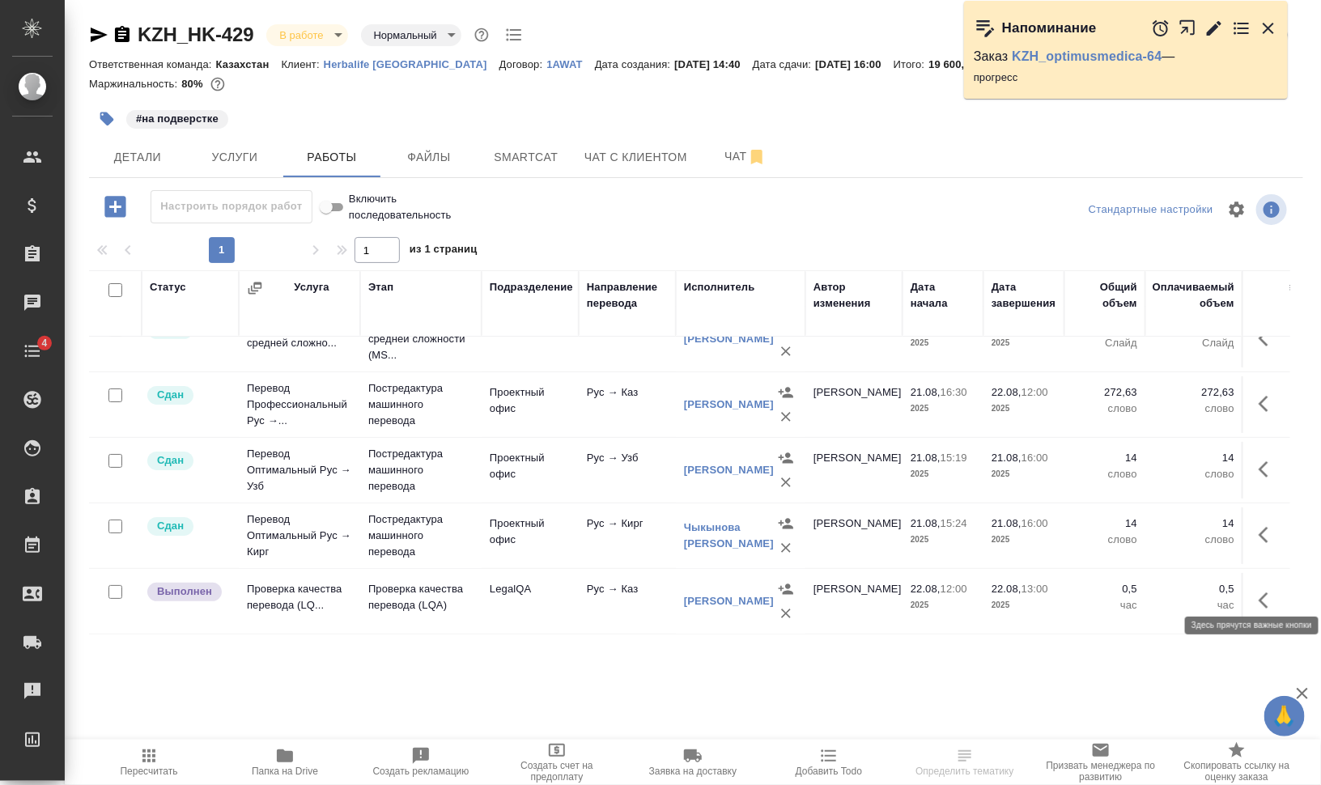
click at [1259, 593] on icon "button" at bounding box center [1264, 601] width 10 height 16
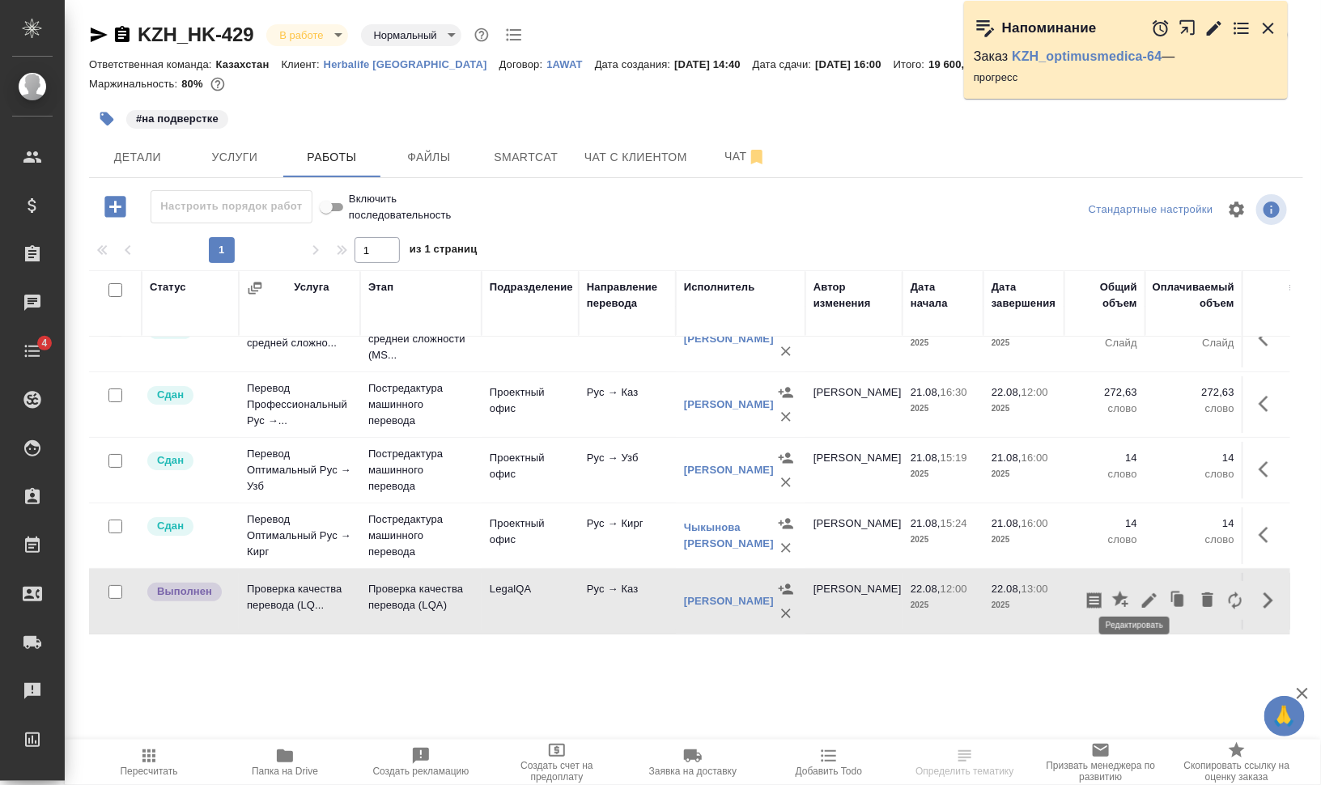
click at [1140, 591] on icon "button" at bounding box center [1149, 600] width 19 height 19
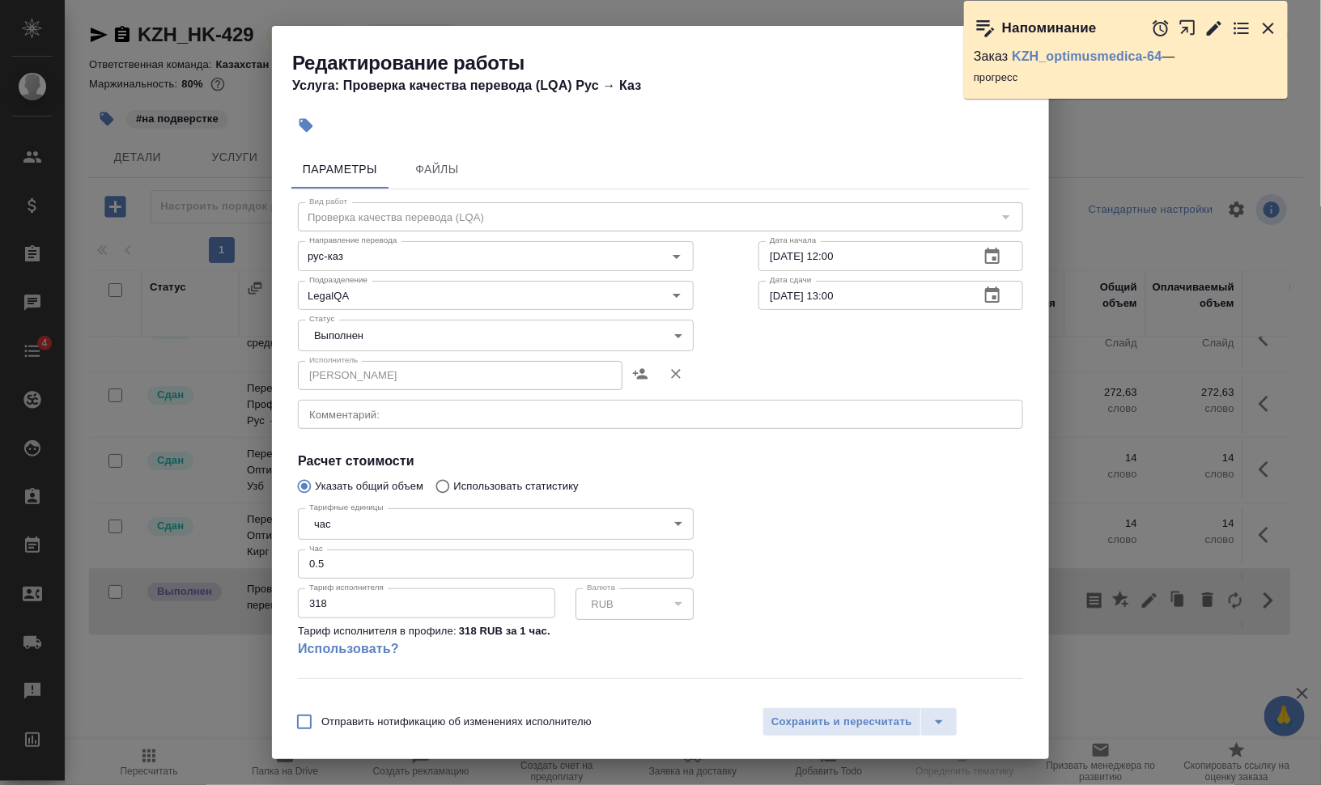
click at [535, 333] on body "🙏 .cls-1 fill:#fff; AWATERA Валеев Динар Клиенты Спецификации Заказы 0 Чаты 4 T…" at bounding box center [660, 392] width 1321 height 785
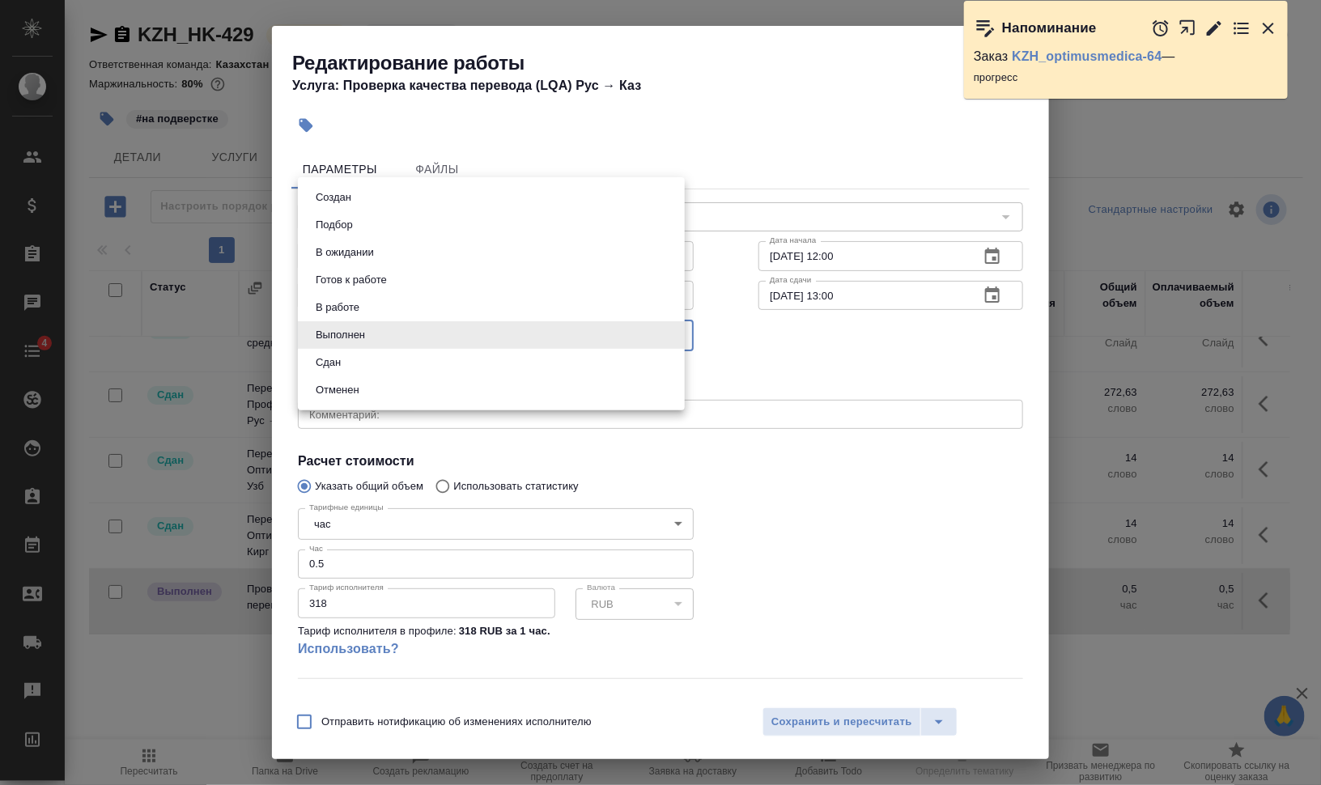
click at [507, 357] on li "Сдан" at bounding box center [491, 363] width 387 height 28
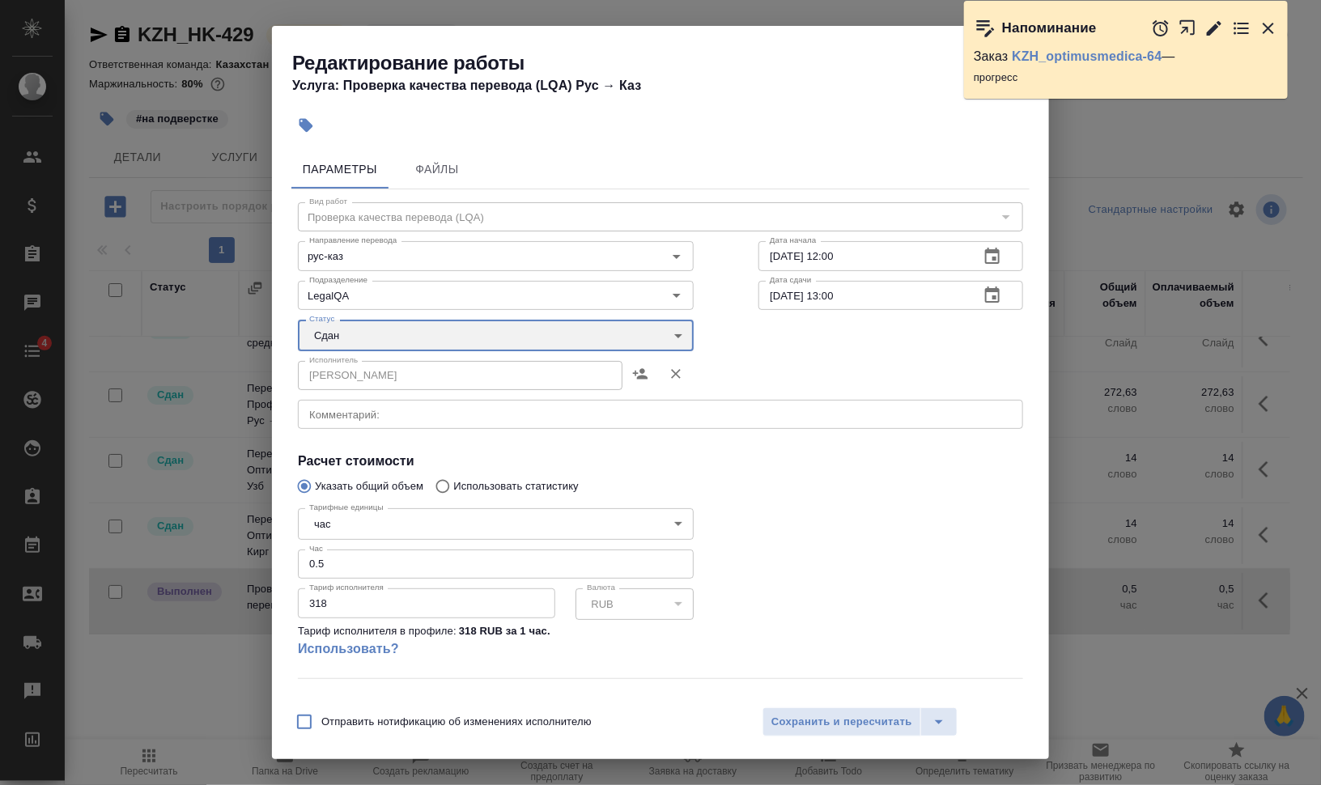
type input "closed"
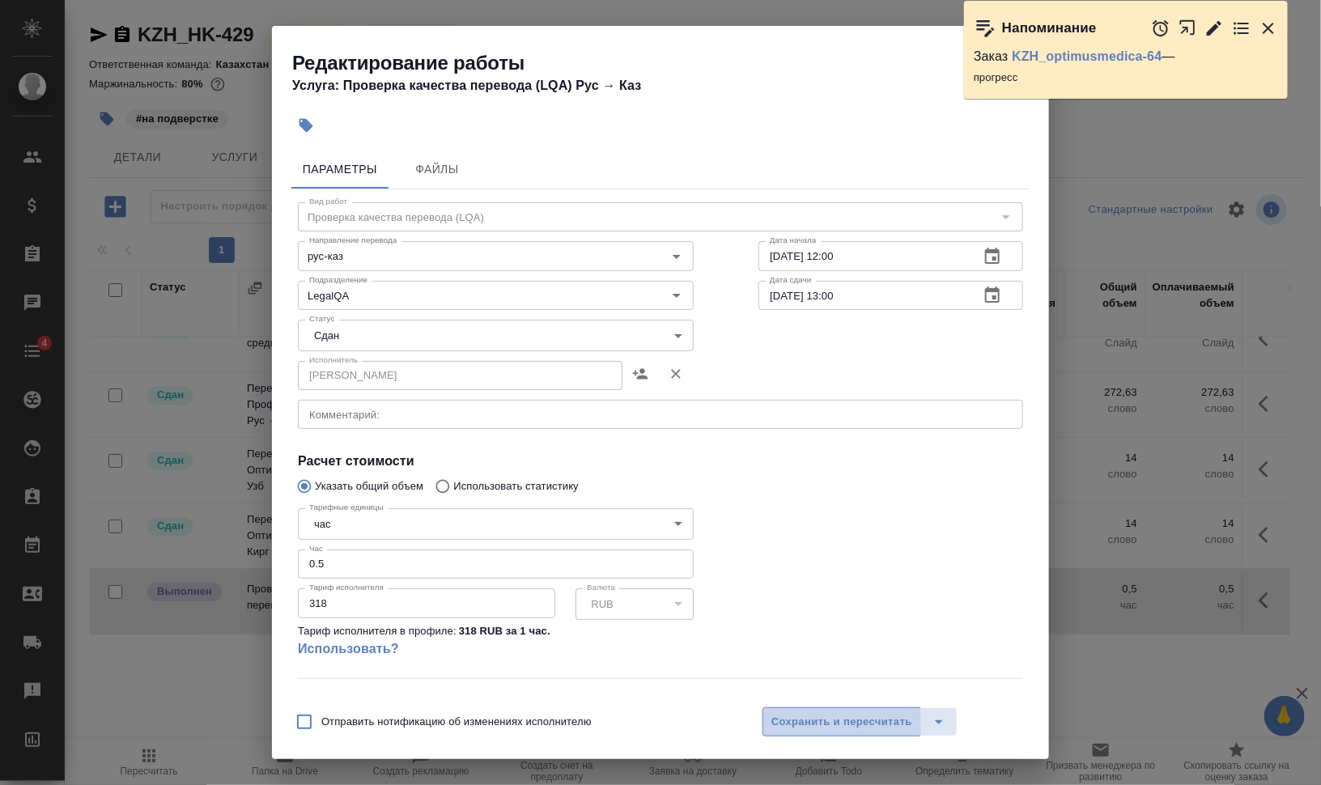
click at [873, 720] on span "Сохранить и пересчитать" at bounding box center [841, 722] width 141 height 19
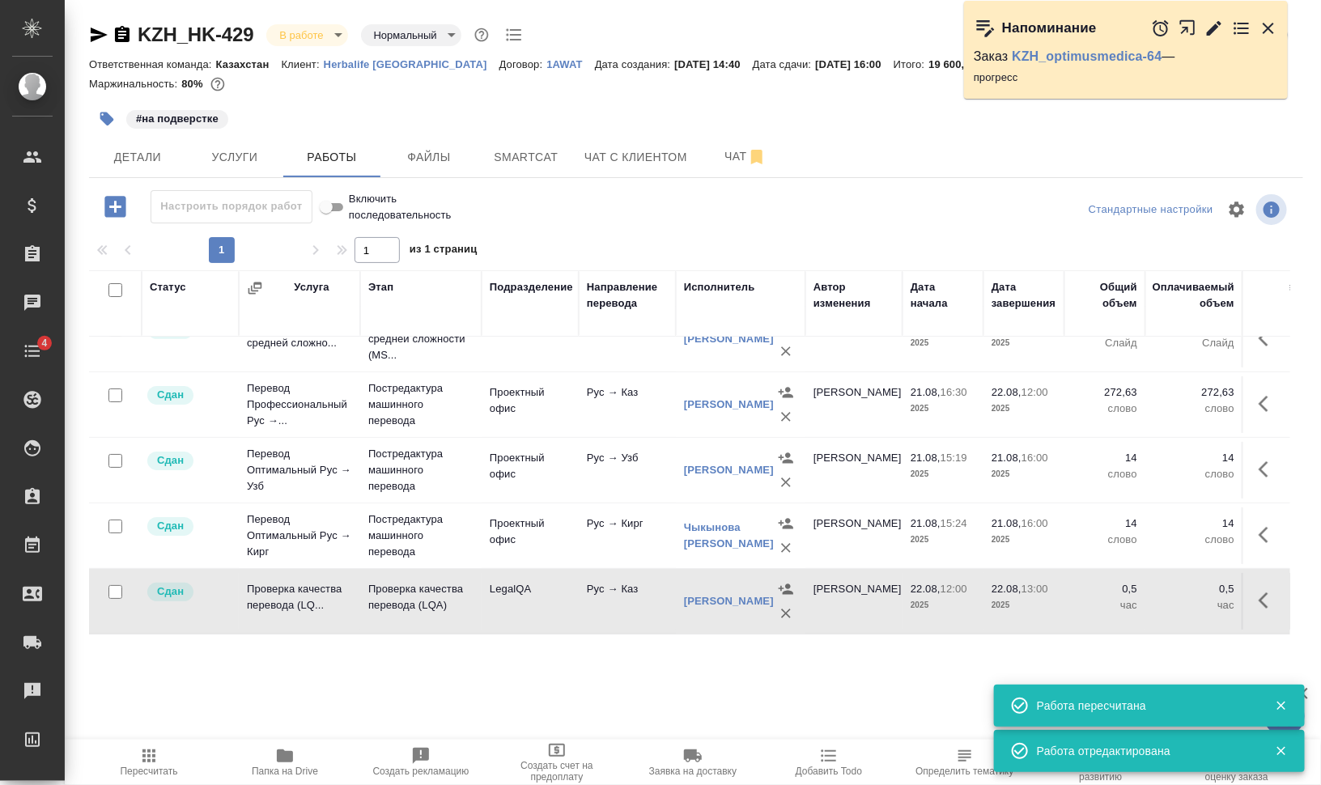
click at [287, 757] on icon "button" at bounding box center [285, 756] width 16 height 13
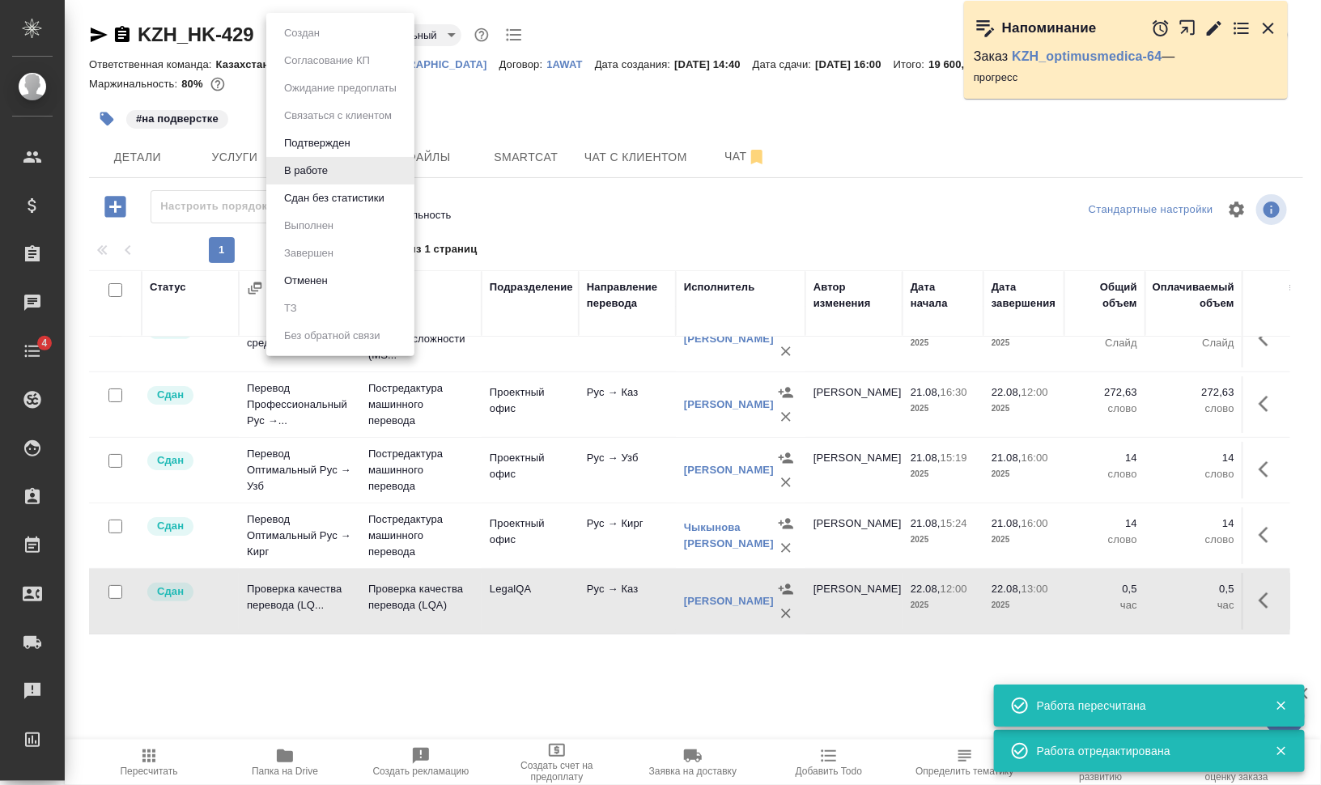
click at [312, 36] on body "🙏 .cls-1 fill:#fff; AWATERA Валеев Динар Клиенты Спецификации Заказы 0 Чаты 4 T…" at bounding box center [660, 392] width 1321 height 785
click at [325, 42] on button "Сдан без статистики" at bounding box center [301, 33] width 45 height 18
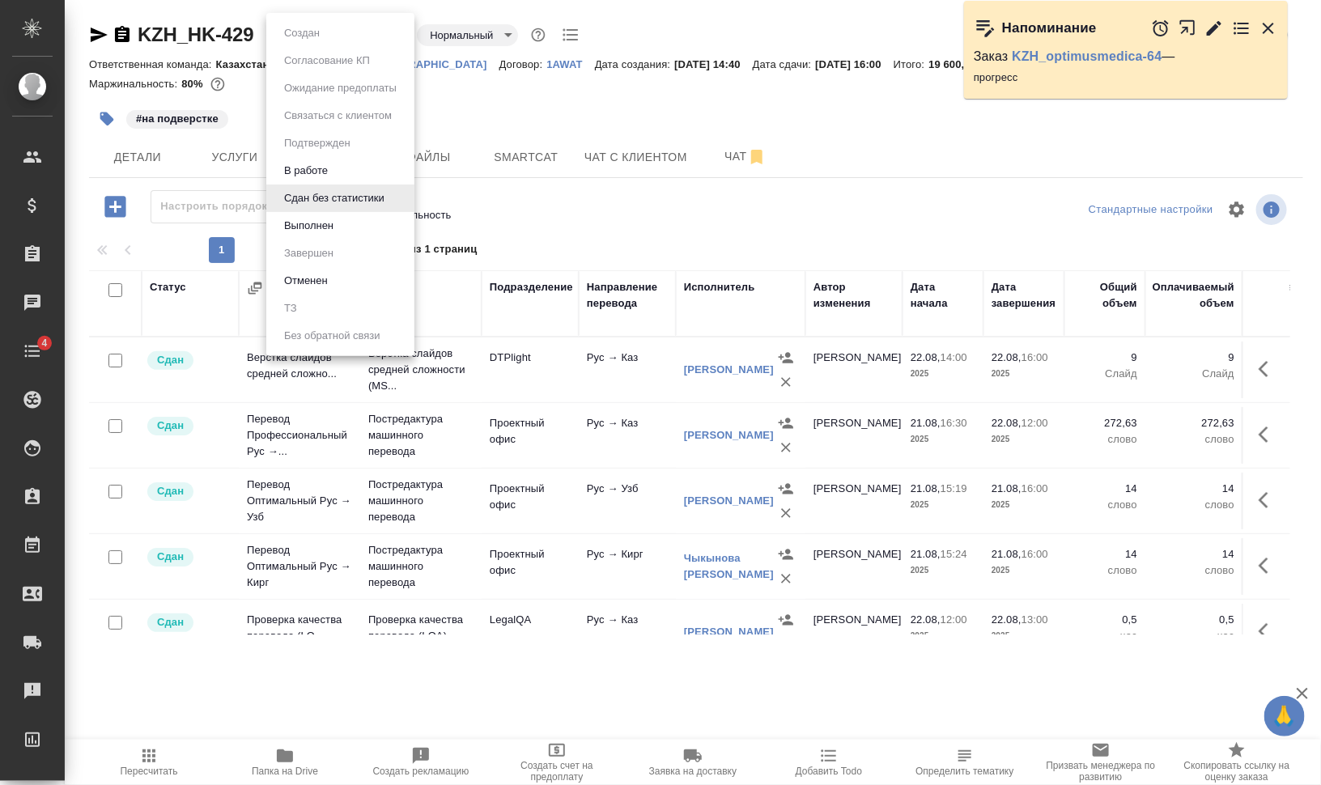
click at [342, 37] on body "🙏 .cls-1 fill:#fff; AWATERA Валеев Динар Клиенты Спецификации Заказы 0 Чаты 4 T…" at bounding box center [660, 392] width 1321 height 785
click at [355, 225] on li "Выполнен" at bounding box center [340, 226] width 148 height 28
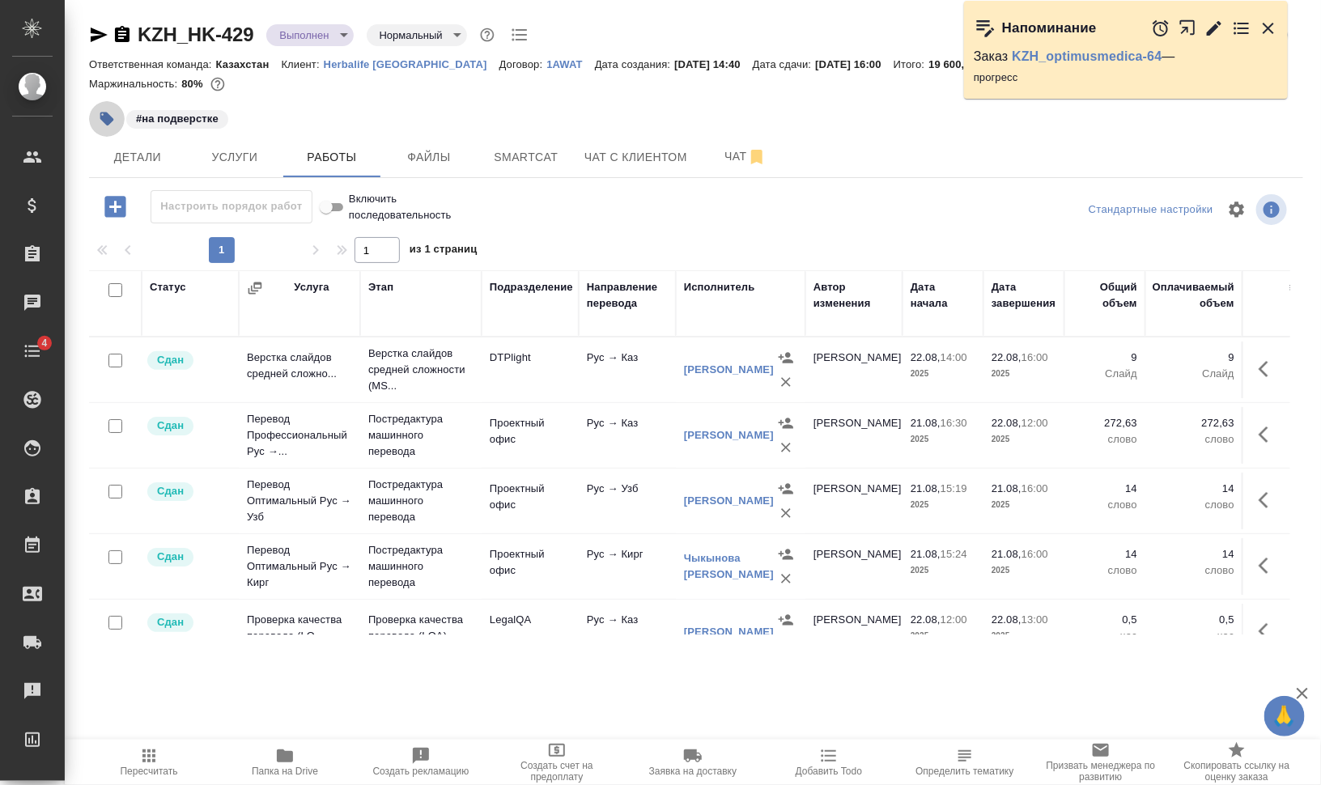
click at [105, 122] on icon "button" at bounding box center [107, 120] width 14 height 14
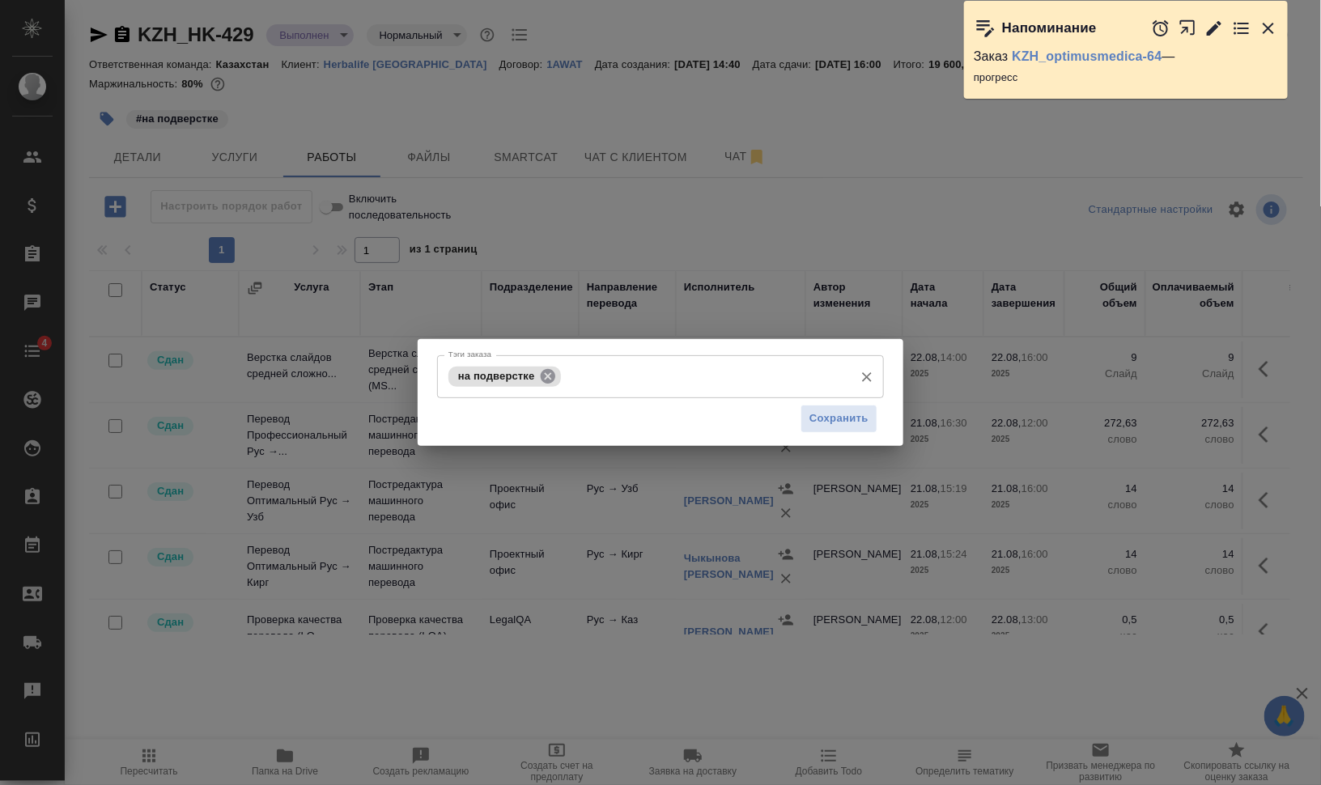
click at [546, 373] on icon at bounding box center [548, 375] width 15 height 15
click at [852, 406] on button "Сохранить" at bounding box center [839, 419] width 77 height 28
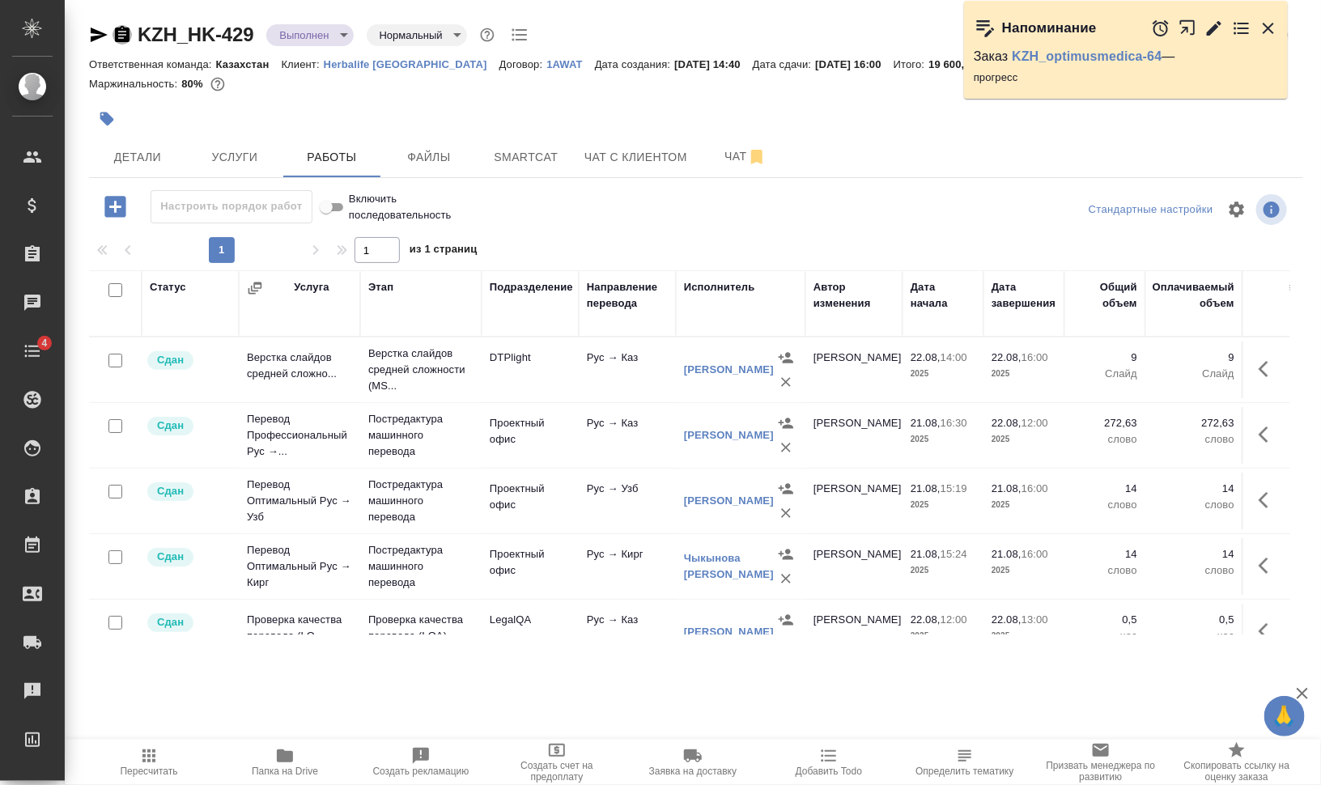
click at [121, 39] on icon "button" at bounding box center [122, 34] width 15 height 16
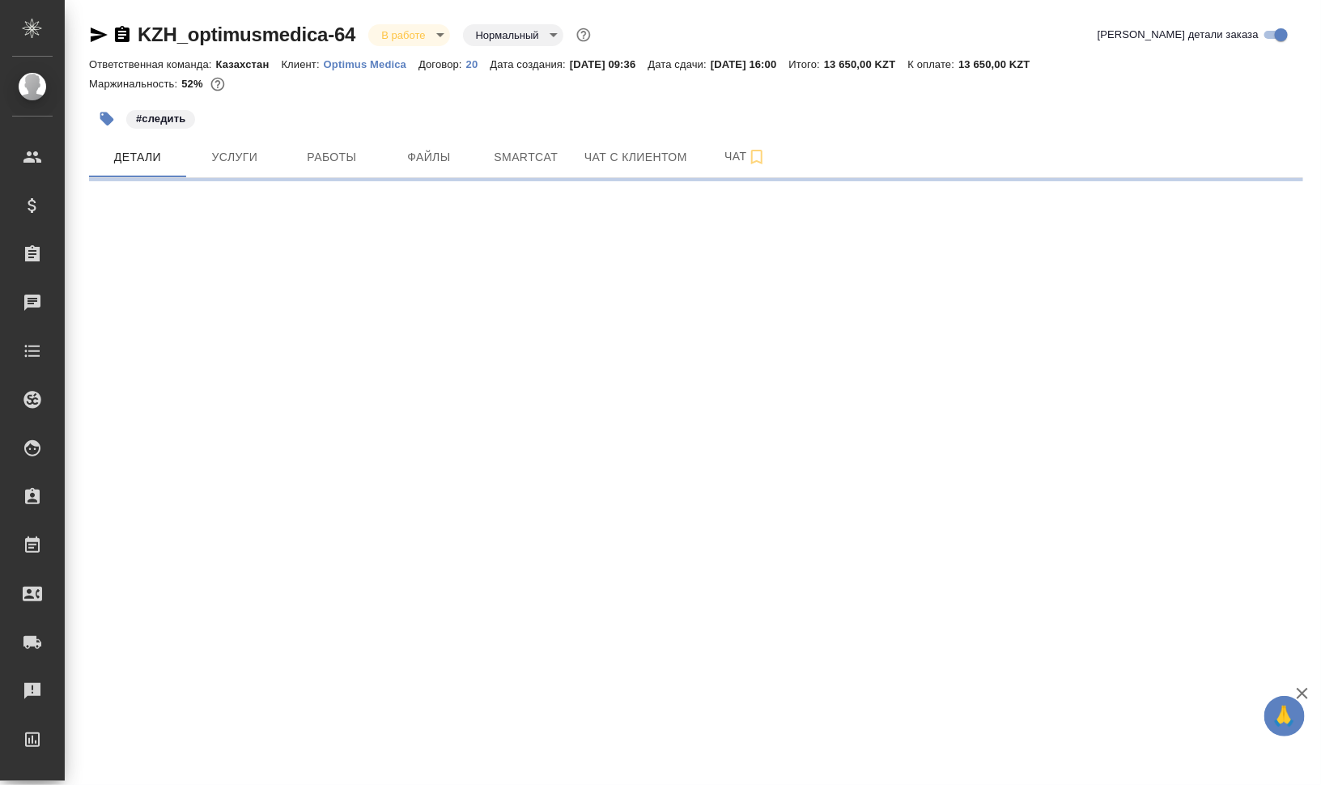
select select "RU"
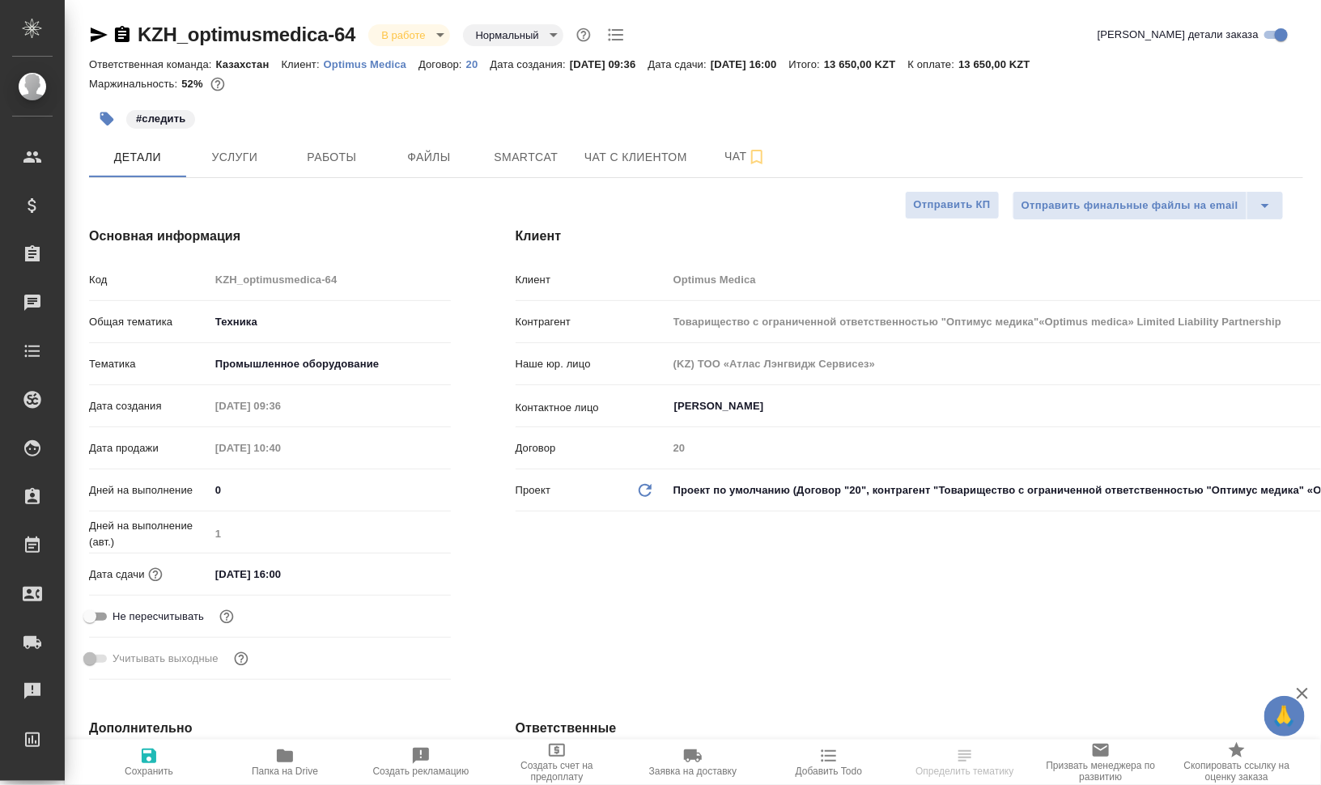
type input "Товарищество с ограниченной ответственностью "Оптимус медика"«Optimus medica» L…"
type textarea "x"
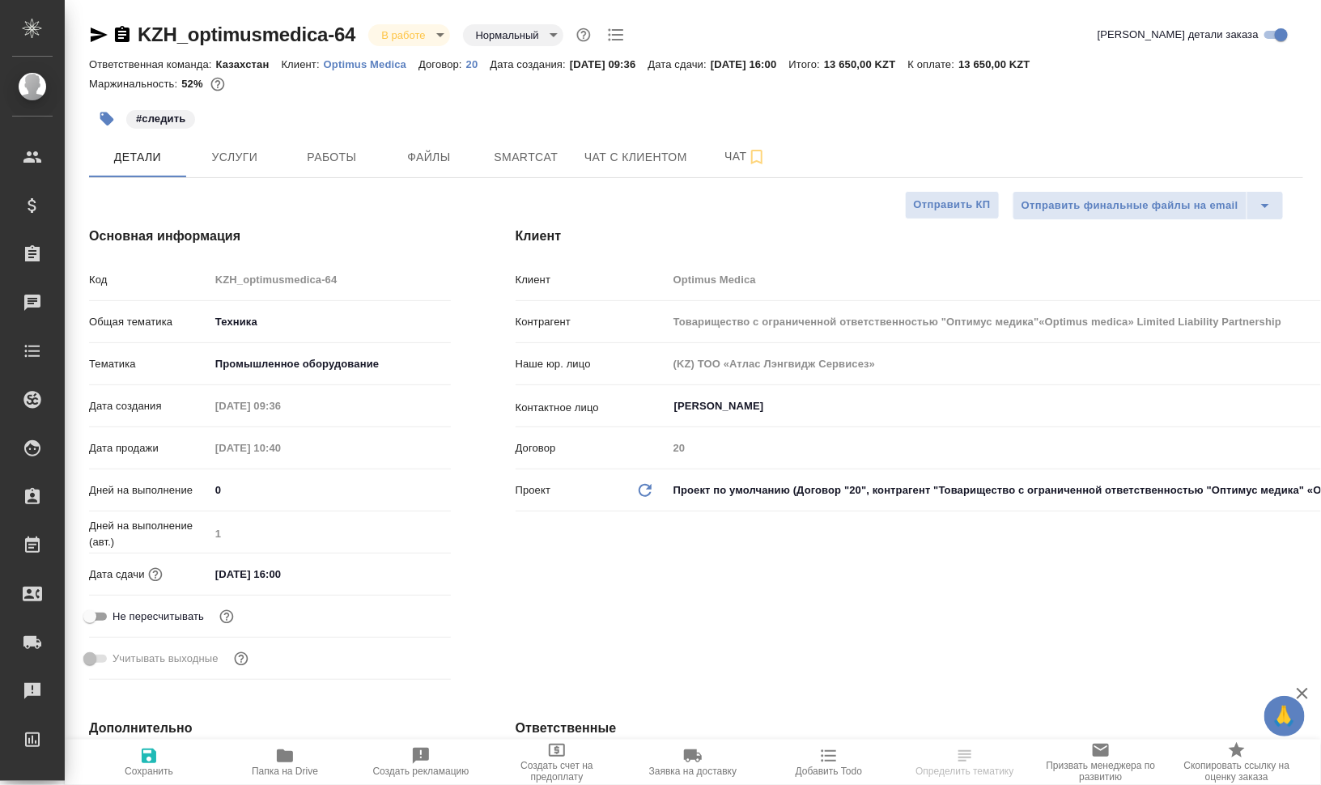
type textarea "x"
type input "Товарищество с ограниченной ответственностью "Оптимус медика"«Optimus medica» L…"
type textarea "x"
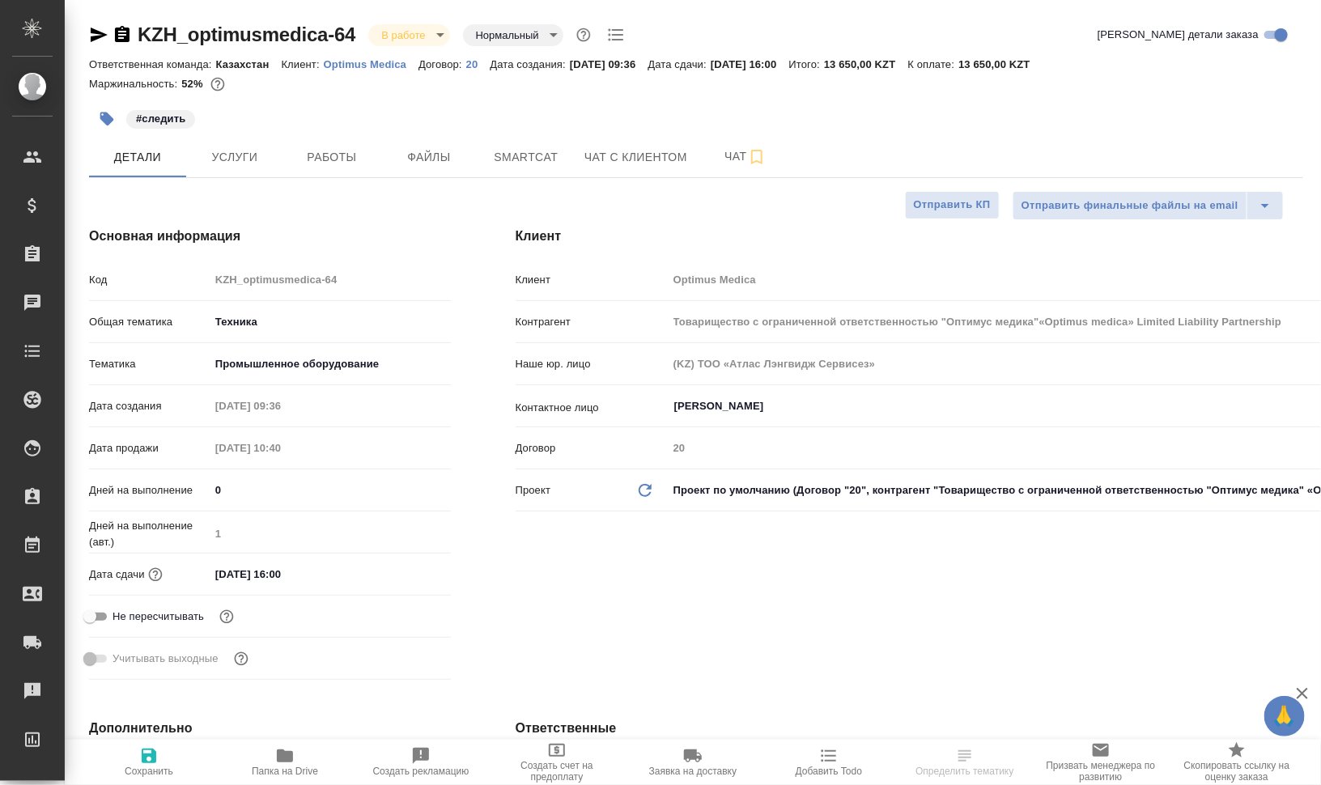
type textarea "x"
type input "Товарищество с ограниченной ответственностью "Оптимус медика"«Optimus medica» L…"
type textarea "x"
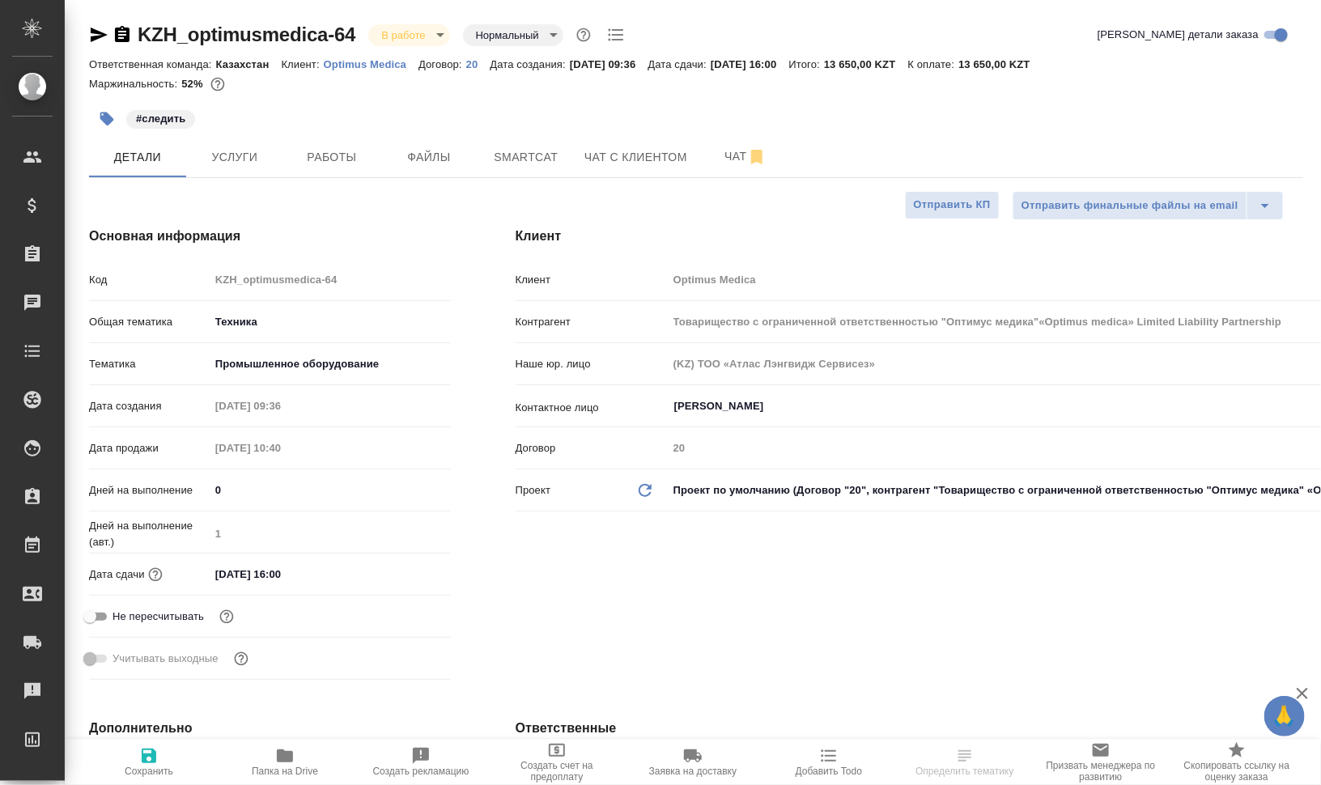
type input "Товарищество с ограниченной ответственностью "Оптимус медика"«Optimus medica» L…"
type textarea "x"
type input "Товарищество с ограниченной ответственностью "Оптимус медика"«Optimus medica» L…"
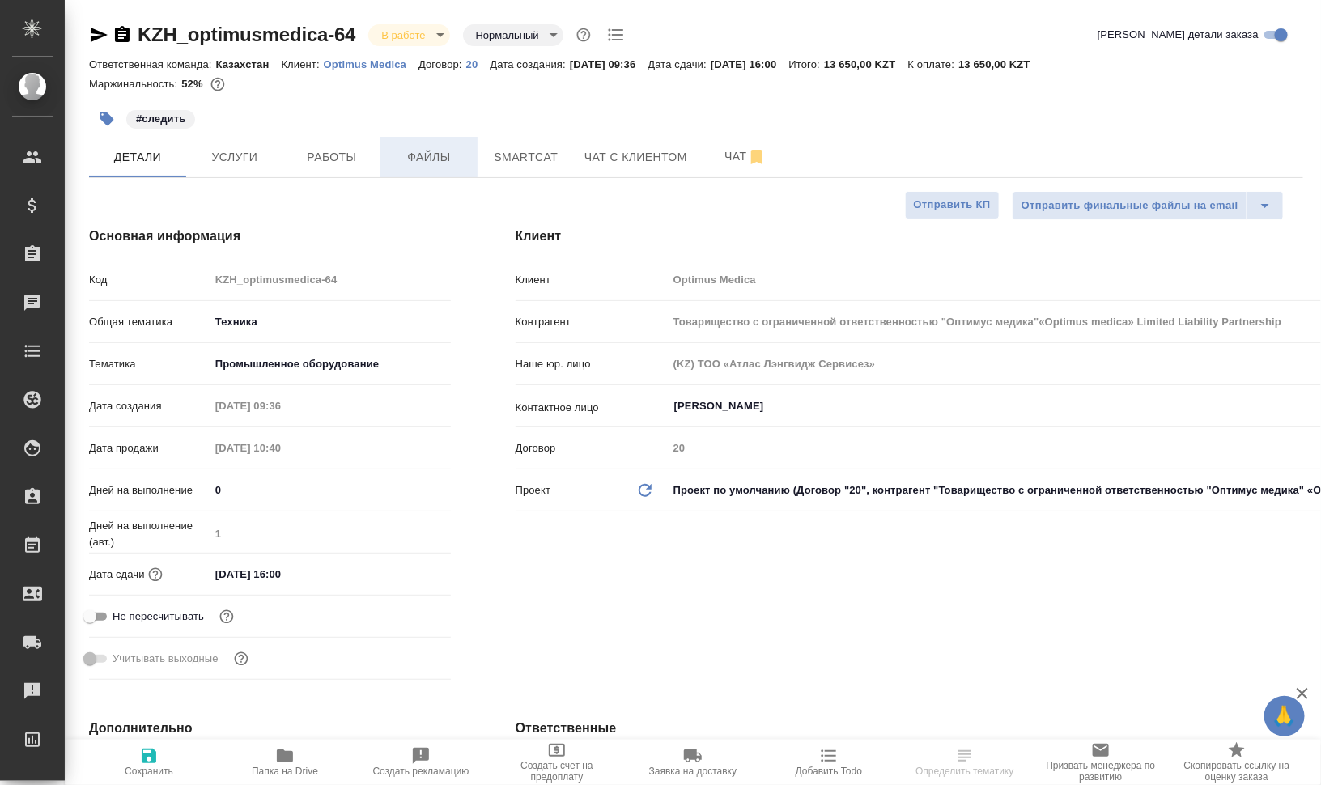
type textarea "x"
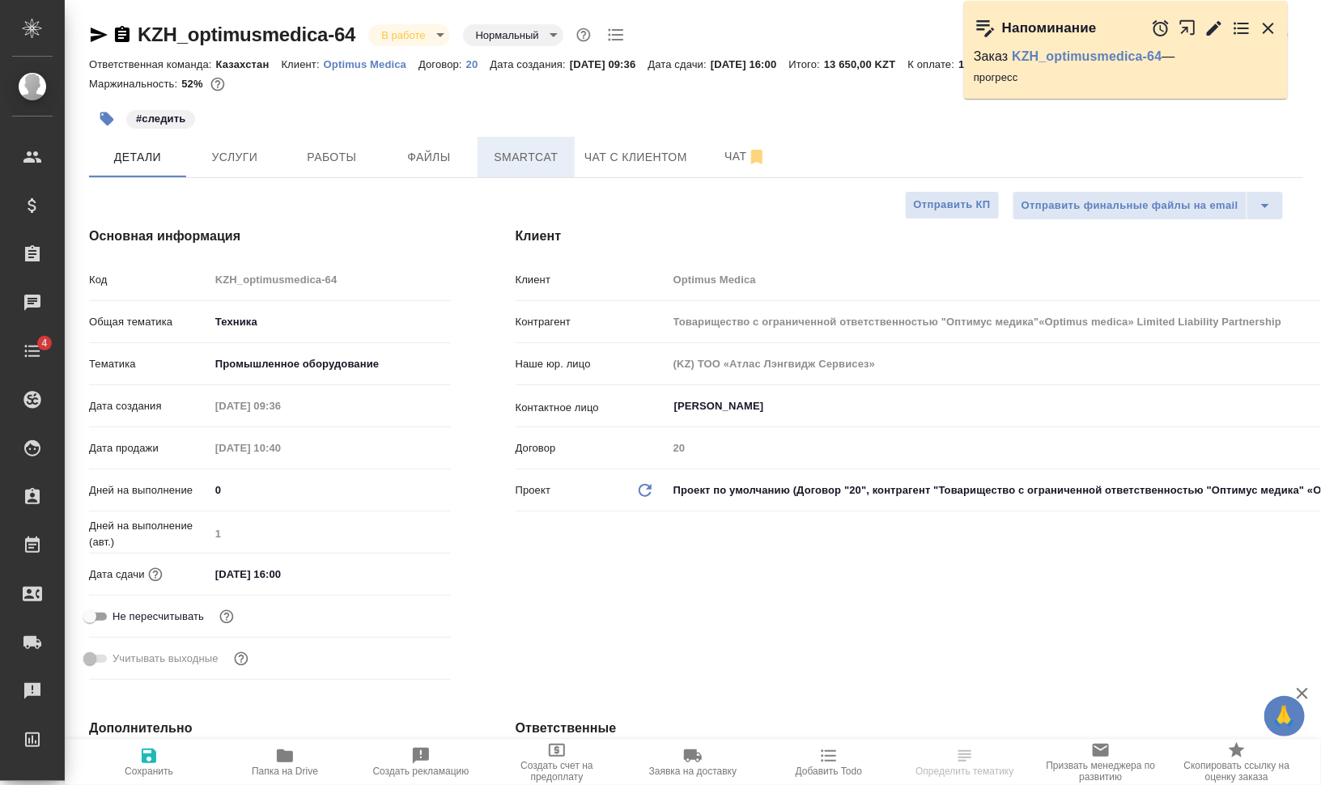
click at [495, 159] on span "Smartcat" at bounding box center [526, 157] width 78 height 20
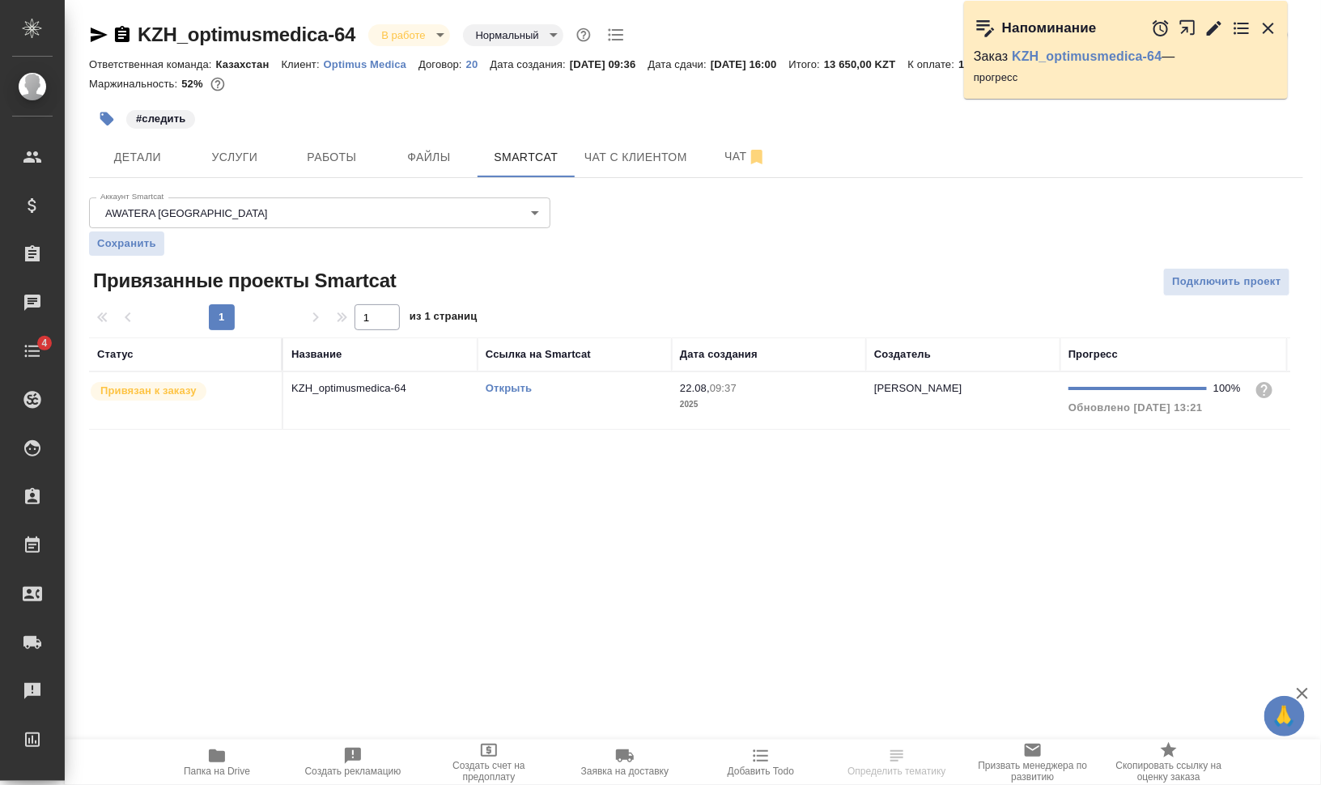
click at [509, 390] on link "Открыть" at bounding box center [509, 388] width 46 height 12
click at [571, 414] on td "Открыть" at bounding box center [575, 400] width 194 height 57
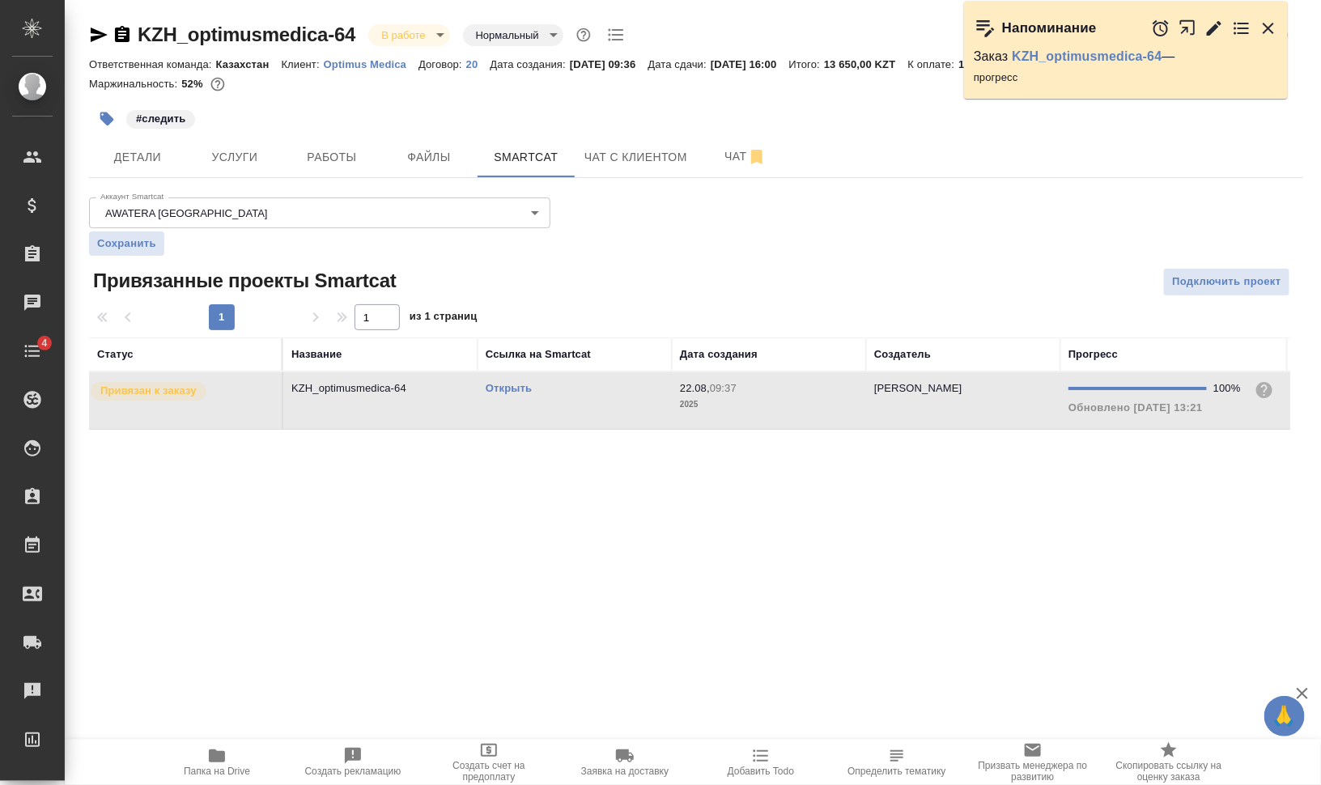
click at [571, 414] on td "Открыть" at bounding box center [575, 400] width 194 height 57
click at [433, 40] on body "🙏 .cls-1 fill:#fff; AWATERA [PERSON_NAME] [PERSON_NAME] Спецификации Заказы 0 Ч…" at bounding box center [660, 392] width 1321 height 785
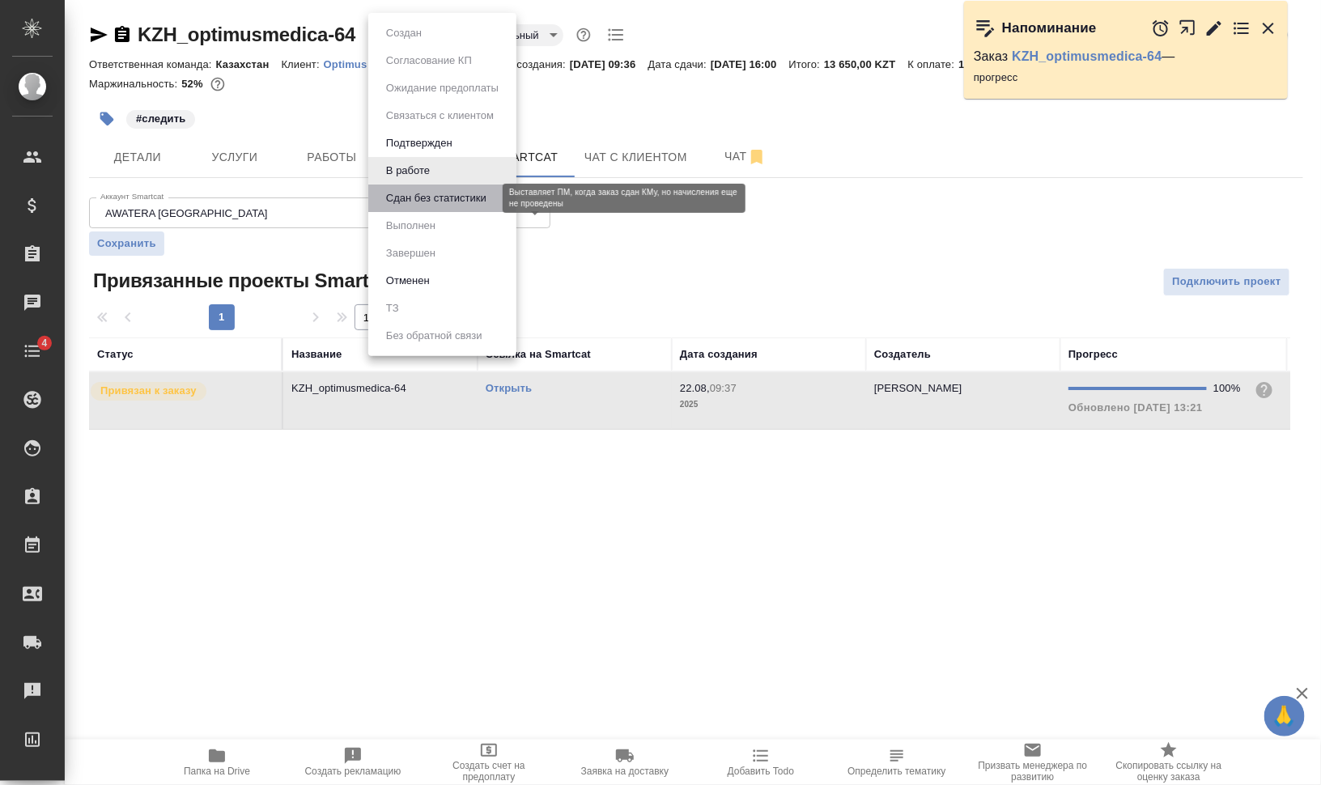
click at [432, 195] on button "Сдан без статистики" at bounding box center [436, 198] width 110 height 18
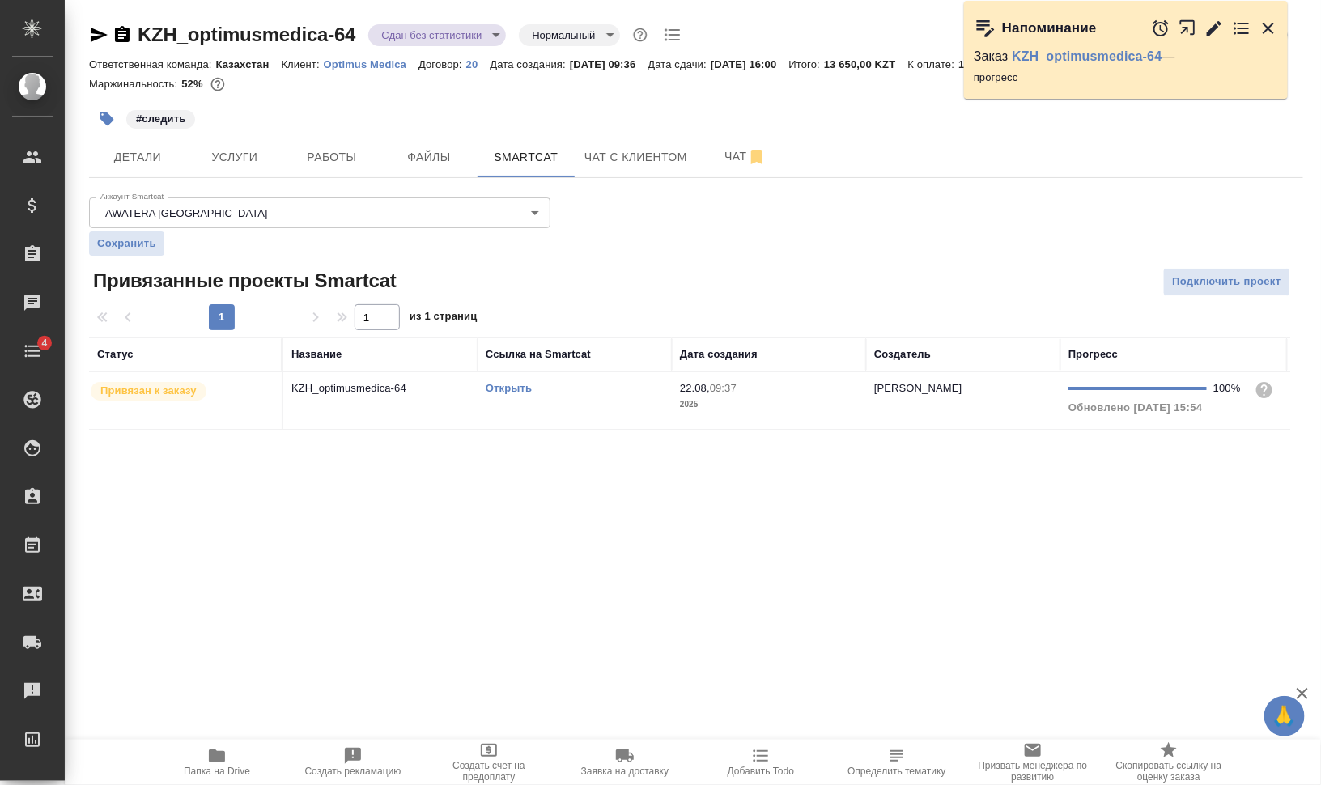
click at [202, 750] on span "Папка на Drive" at bounding box center [217, 761] width 117 height 31
click at [470, 37] on body "🙏 .cls-1 fill:#fff; AWATERA [PERSON_NAME] [PERSON_NAME] Спецификации Заказы 0 Ч…" at bounding box center [660, 392] width 1321 height 785
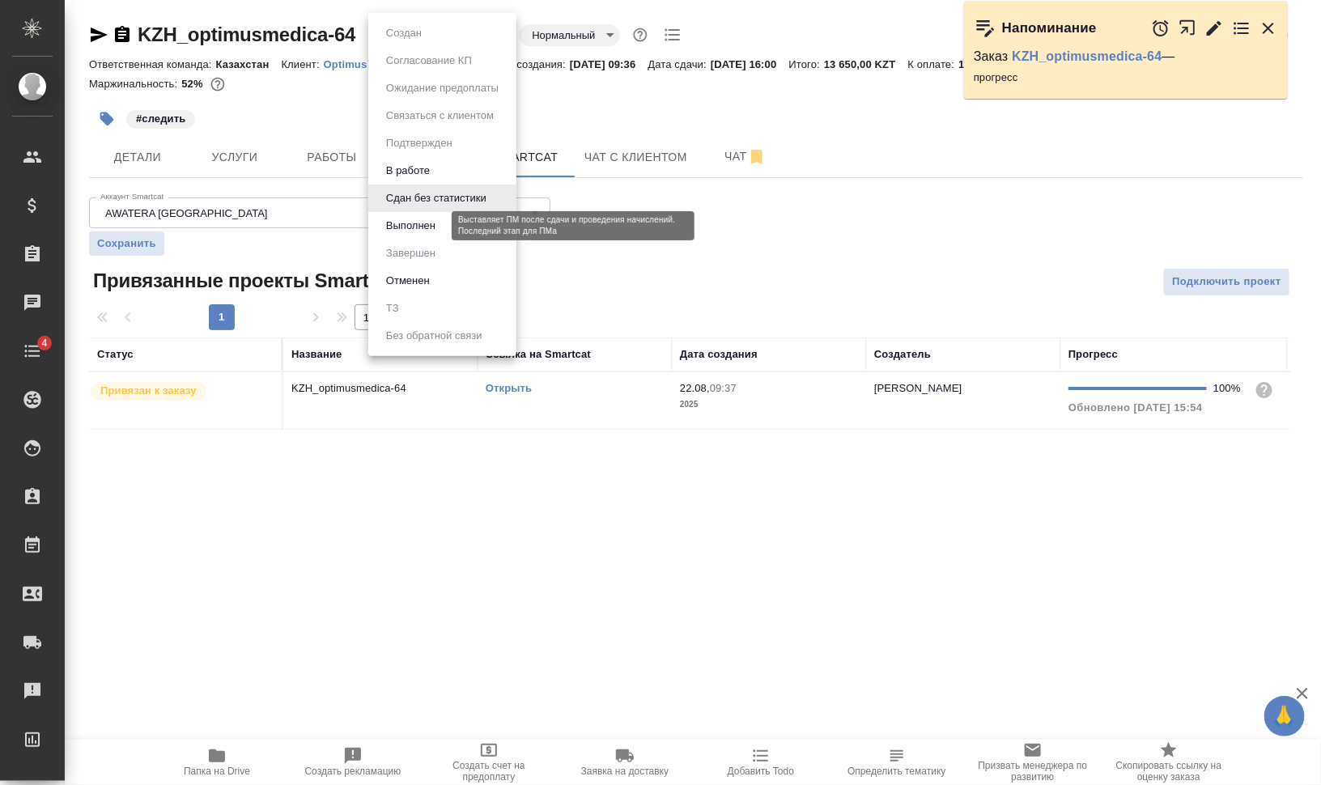
click at [433, 222] on button "Выполнен" at bounding box center [410, 226] width 59 height 18
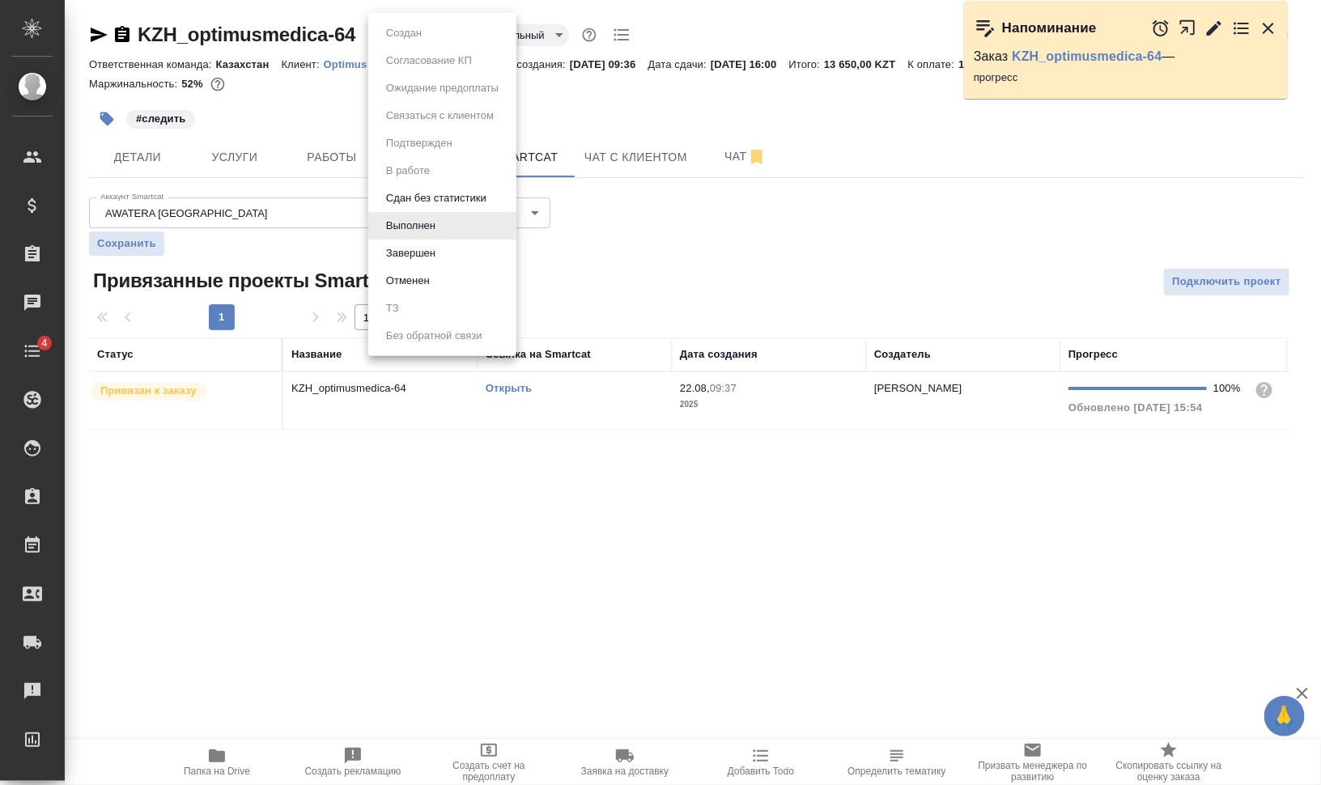
click at [436, 36] on body "🙏 .cls-1 fill:#fff; AWATERA [PERSON_NAME] Спецификации Заказы 0 Чаты 4 Todo Про…" at bounding box center [660, 392] width 1321 height 785
click at [419, 190] on button "Сдан без статистики" at bounding box center [436, 198] width 110 height 18
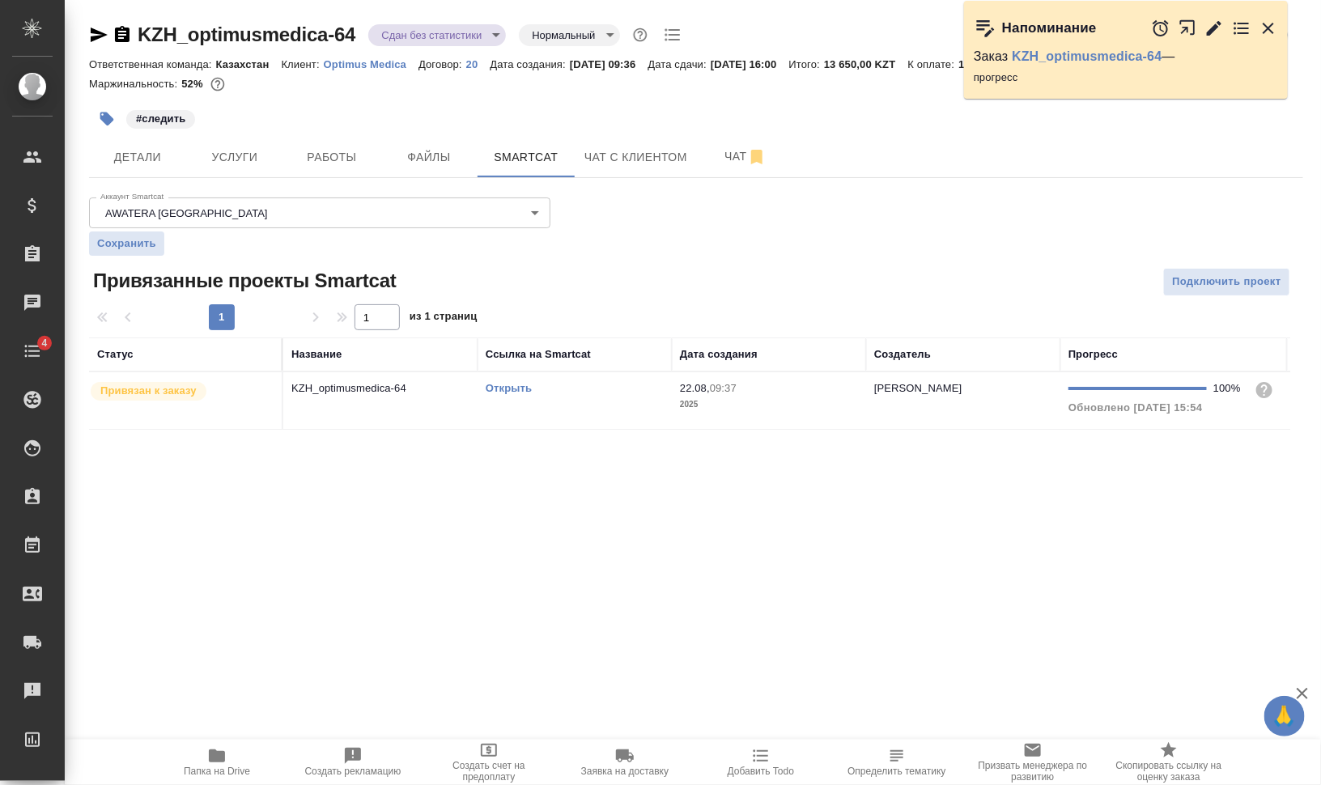
click at [482, 104] on div "#следить" at bounding box center [494, 119] width 810 height 36
click at [121, 33] on icon "button" at bounding box center [122, 34] width 15 height 16
click at [320, 161] on span "Работы" at bounding box center [332, 157] width 78 height 20
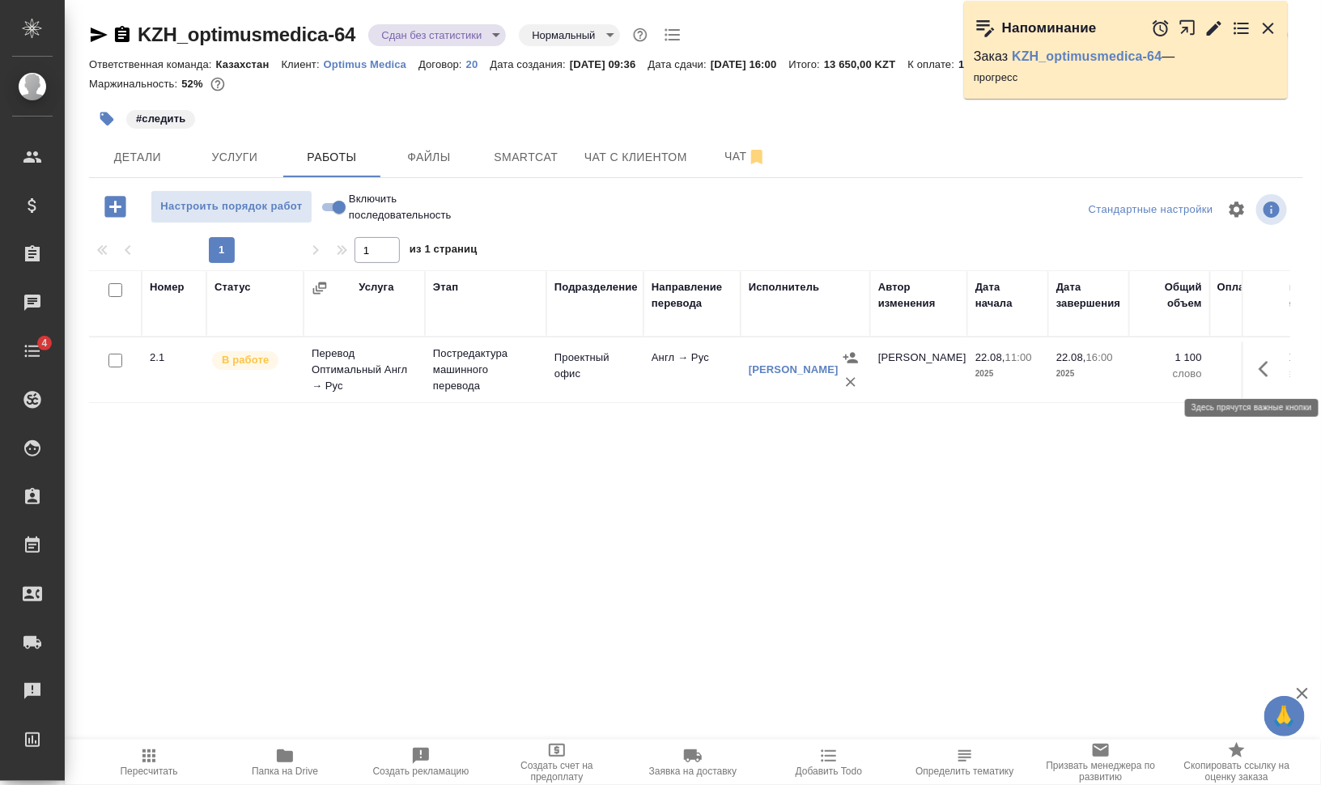
click at [1277, 365] on icon "button" at bounding box center [1268, 368] width 19 height 19
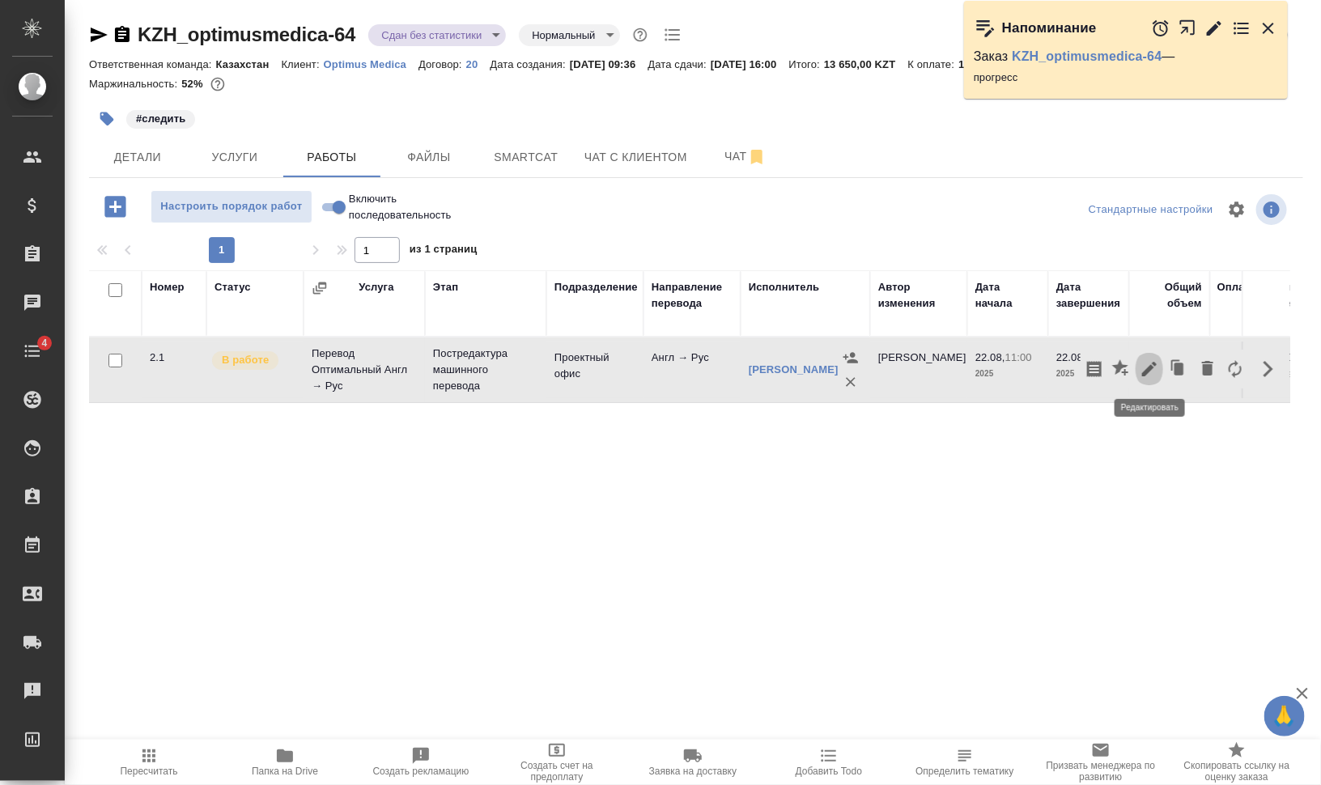
click at [1150, 369] on icon "button" at bounding box center [1149, 369] width 15 height 15
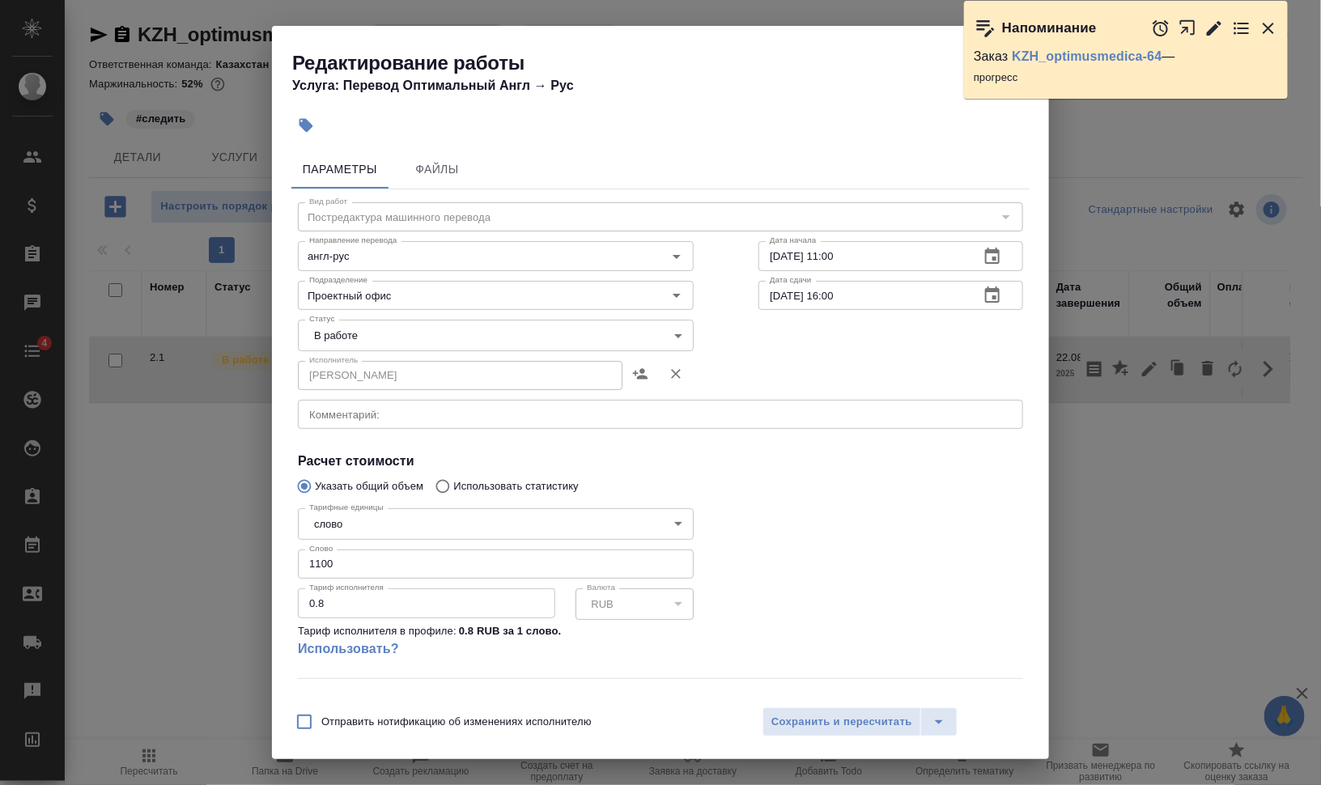
click at [806, 327] on div "Исполнитель [PERSON_NAME]" at bounding box center [661, 374] width 790 height 104
click at [762, 338] on div "Исполнитель [PERSON_NAME]" at bounding box center [661, 374] width 790 height 104
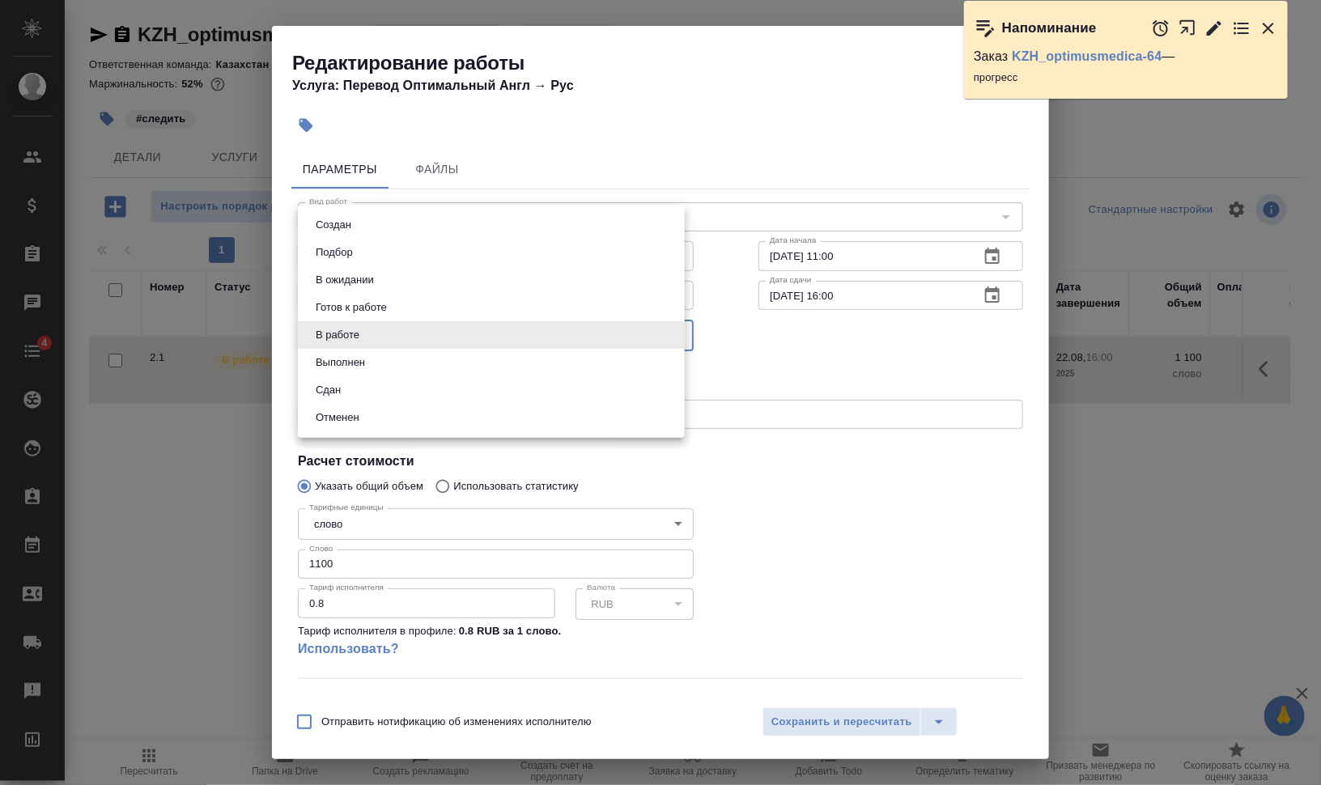
click at [575, 340] on body "🙏 .cls-1 fill:#fff; AWATERA [PERSON_NAME] [PERSON_NAME] Спецификации Заказы 0 Ч…" at bounding box center [660, 392] width 1321 height 785
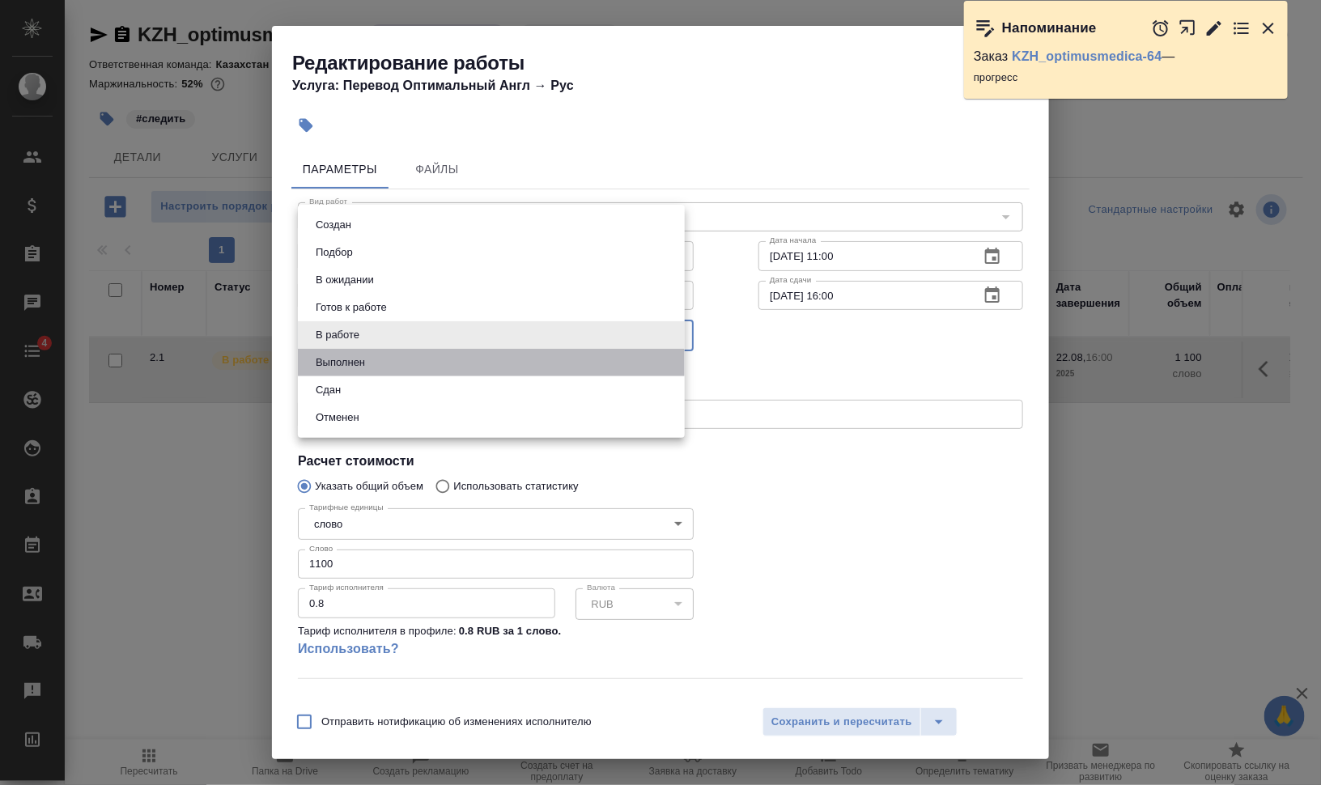
click at [450, 367] on li "Выполнен" at bounding box center [491, 363] width 387 height 28
type input "completed"
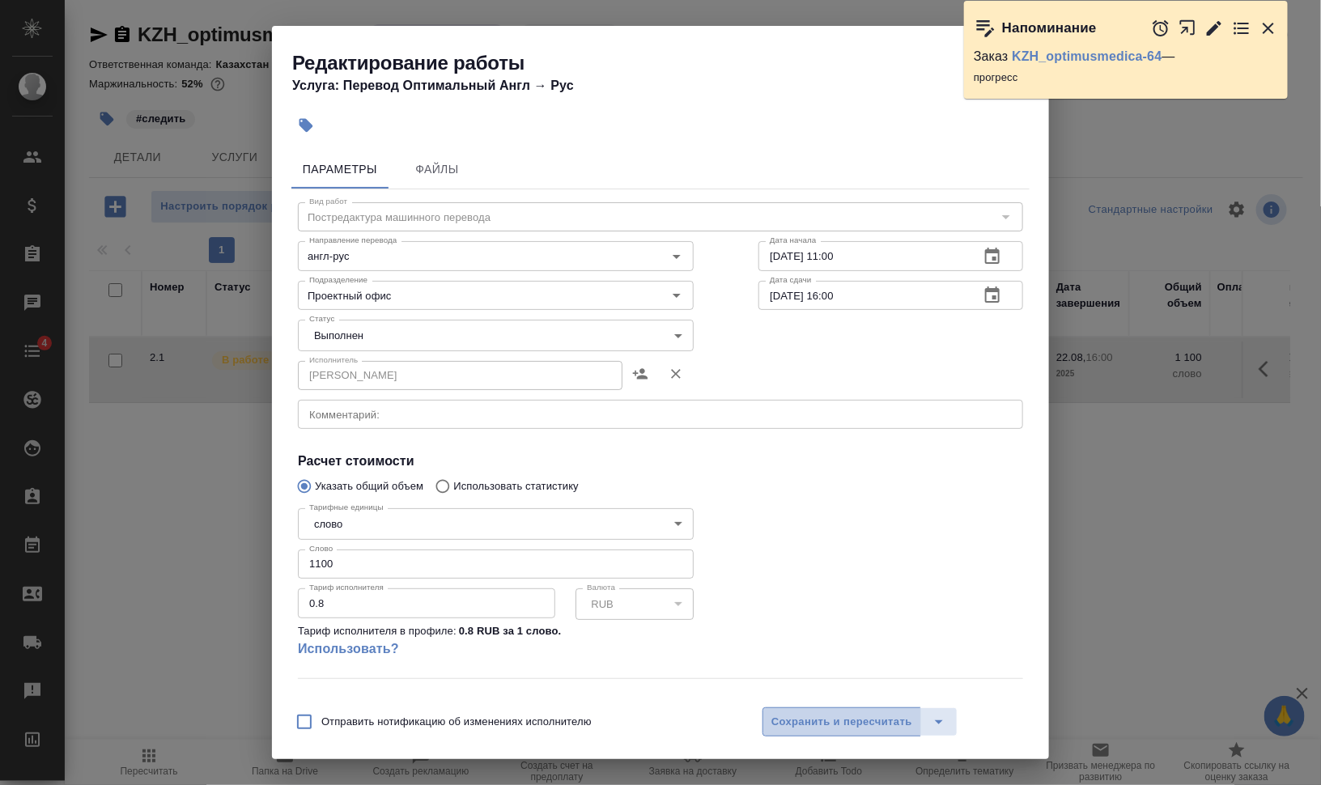
click at [833, 714] on span "Сохранить и пересчитать" at bounding box center [841, 722] width 141 height 19
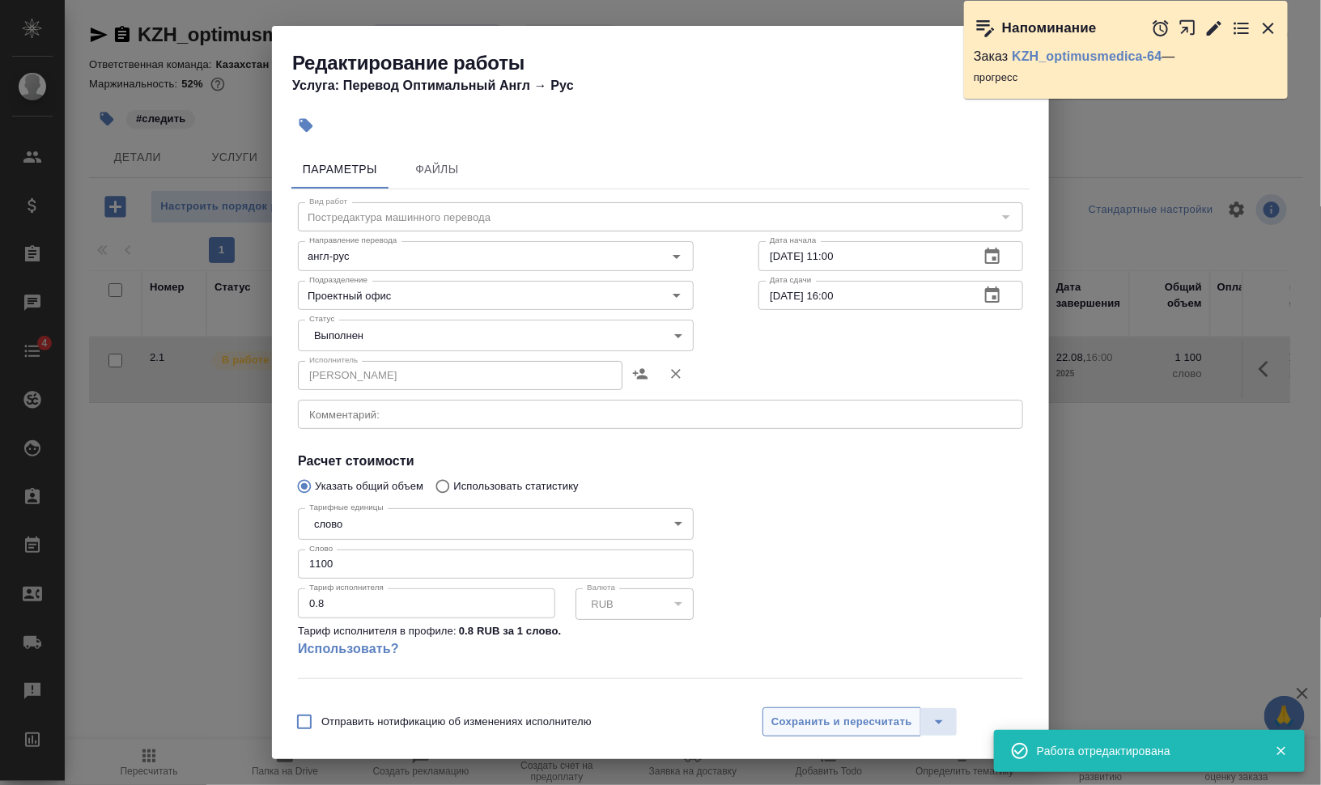
click at [854, 713] on span "Сохранить и пересчитать" at bounding box center [841, 722] width 141 height 19
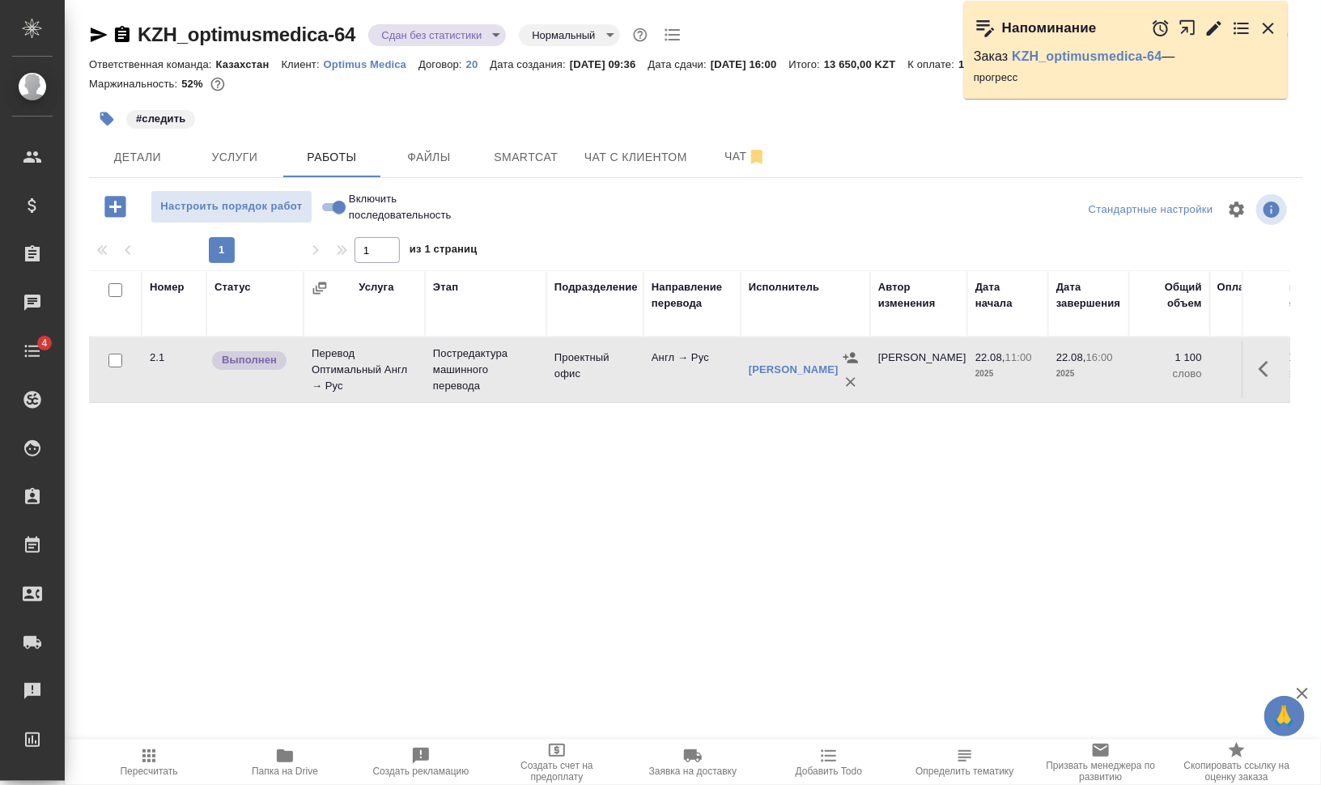
click at [1269, 28] on icon "button" at bounding box center [1268, 28] width 11 height 11
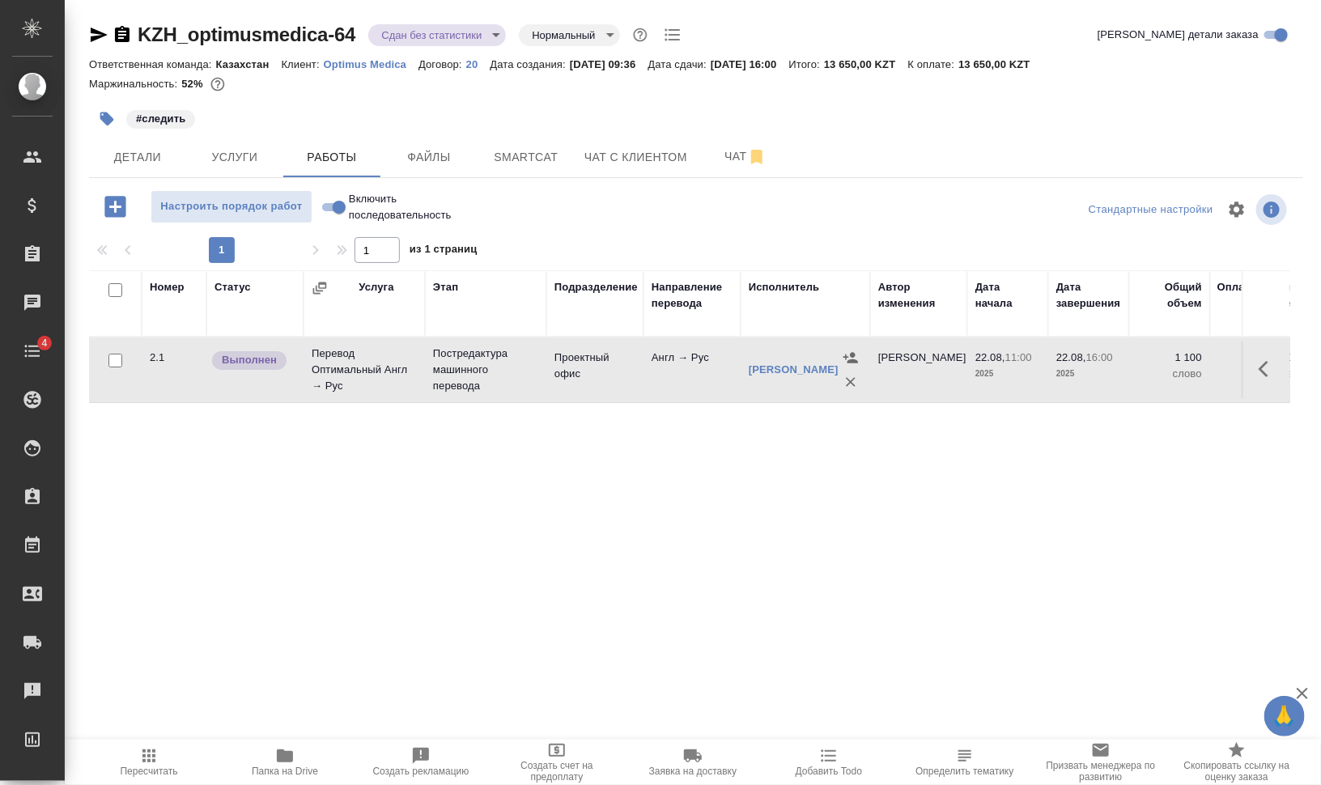
click at [161, 782] on button "Пересчитать" at bounding box center [149, 762] width 136 height 45
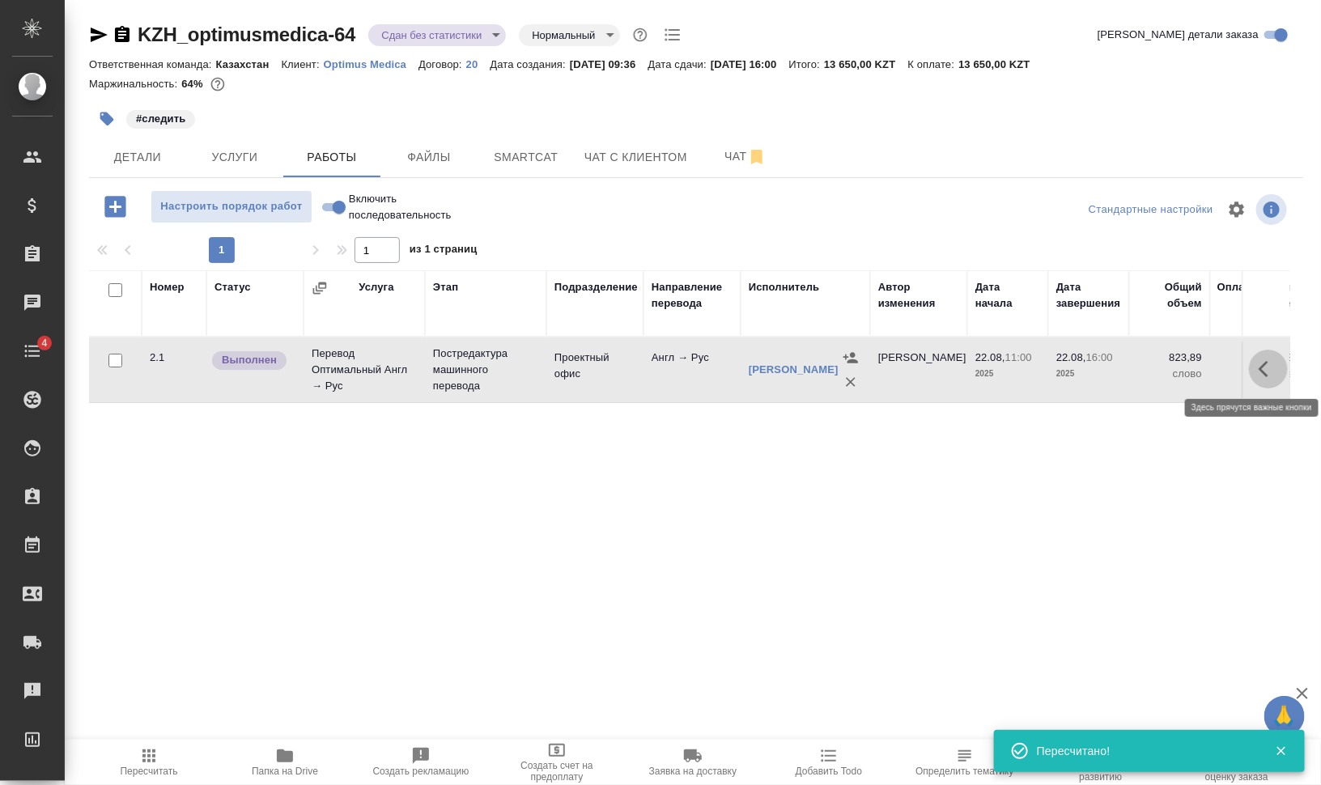
click at [1269, 369] on icon "button" at bounding box center [1268, 368] width 19 height 19
click at [1154, 365] on icon "button" at bounding box center [1149, 368] width 19 height 19
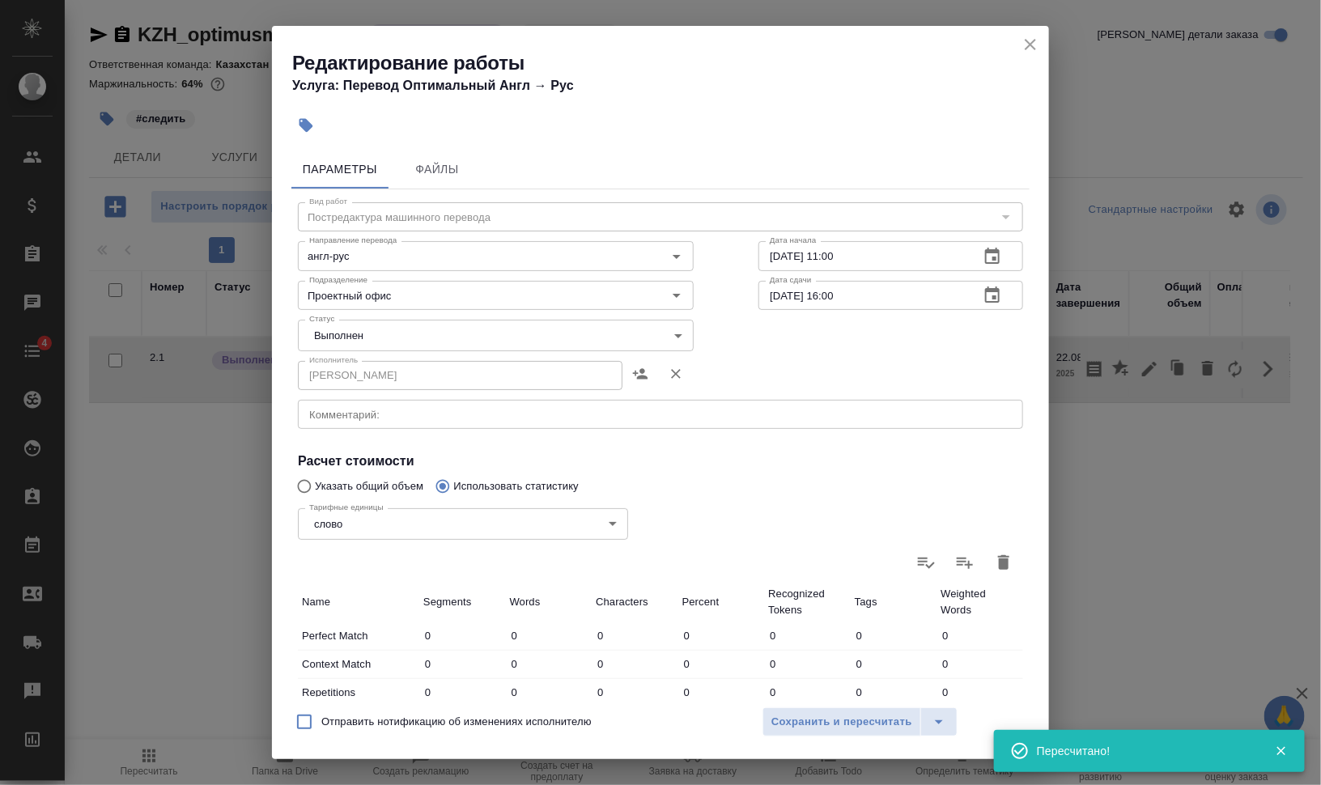
click at [457, 338] on body "🙏 .cls-1 fill:#fff; AWATERA Валеев Динар Клиенты Спецификации Заказы 0 Чаты 4 T…" at bounding box center [660, 392] width 1321 height 785
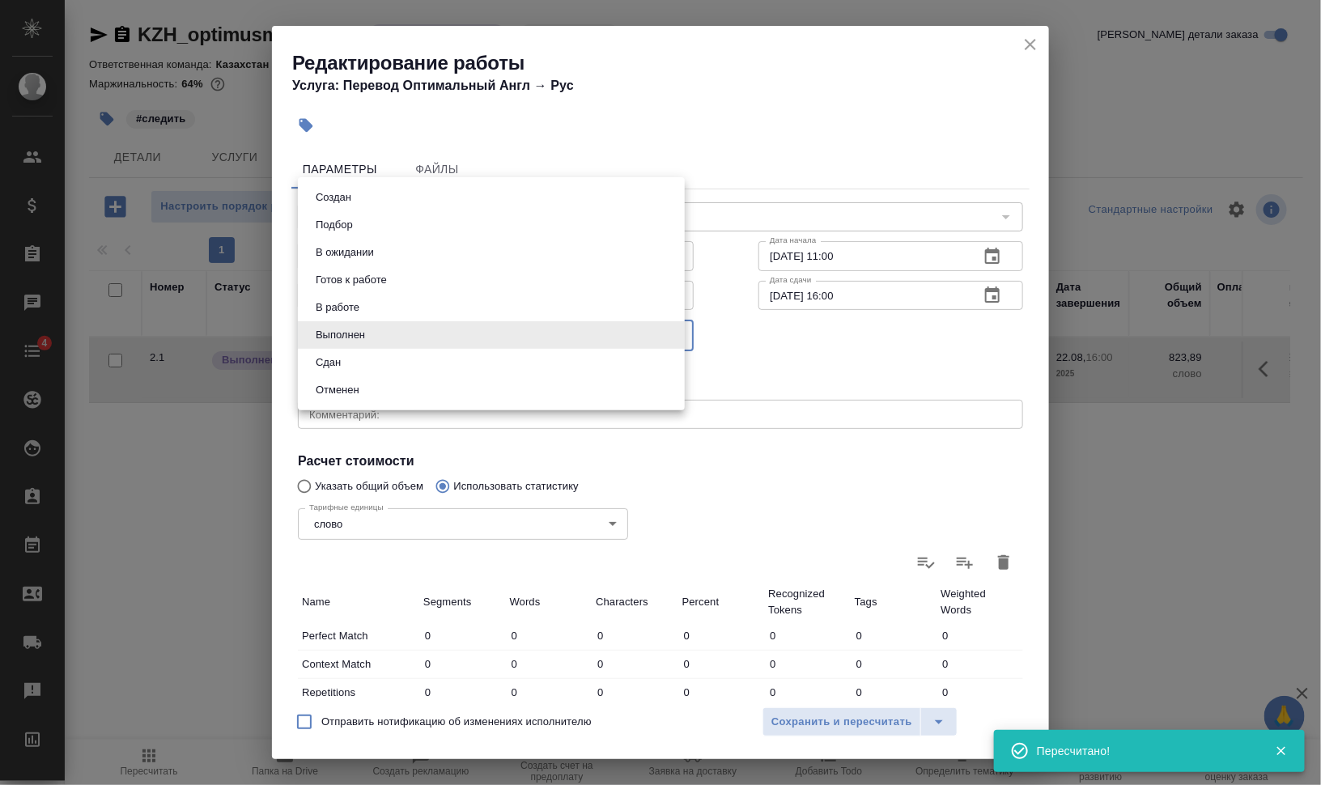
click at [422, 359] on li "Сдан" at bounding box center [491, 363] width 387 height 28
type input "closed"
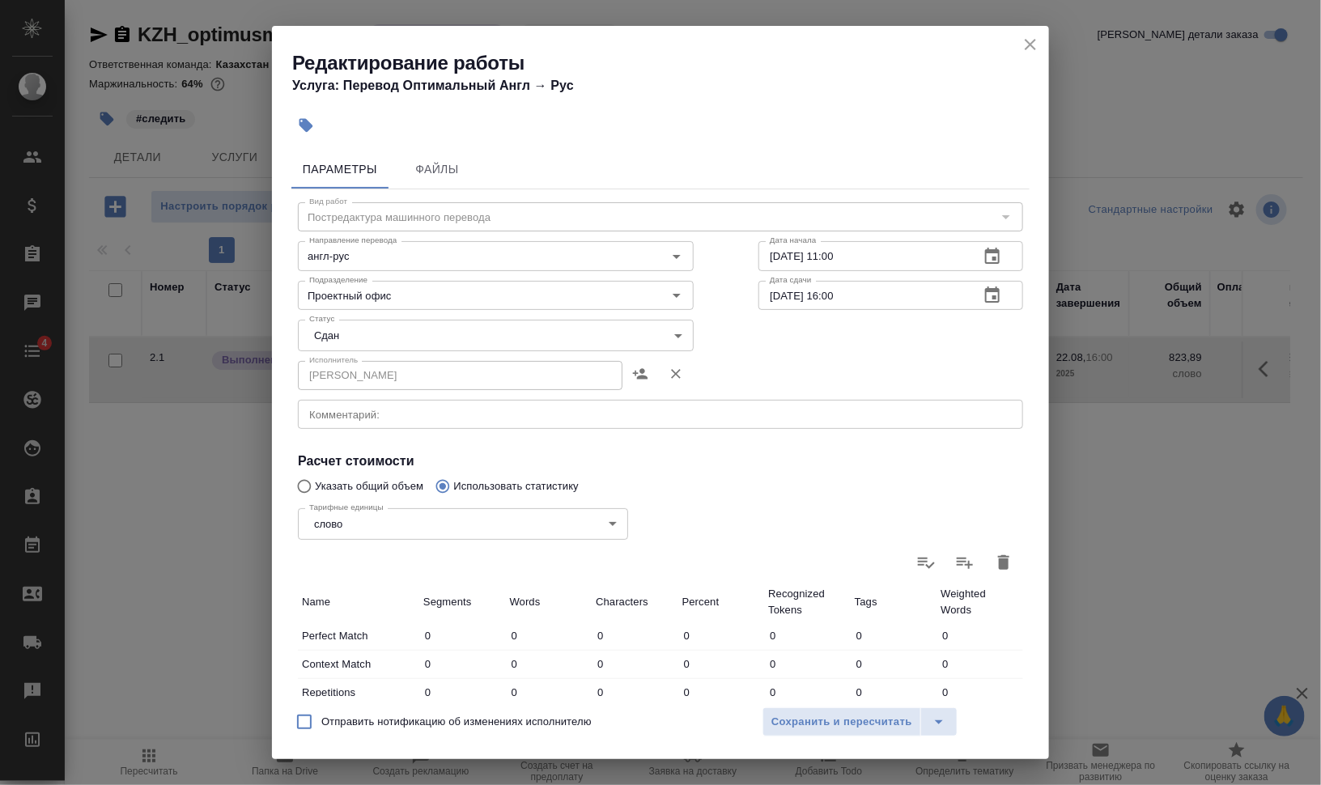
click at [861, 739] on div "Отправить нотификацию об изменениях исполнителю Сохранить и пересчитать" at bounding box center [660, 728] width 777 height 62
click at [871, 729] on span "Сохранить и пересчитать" at bounding box center [841, 722] width 141 height 19
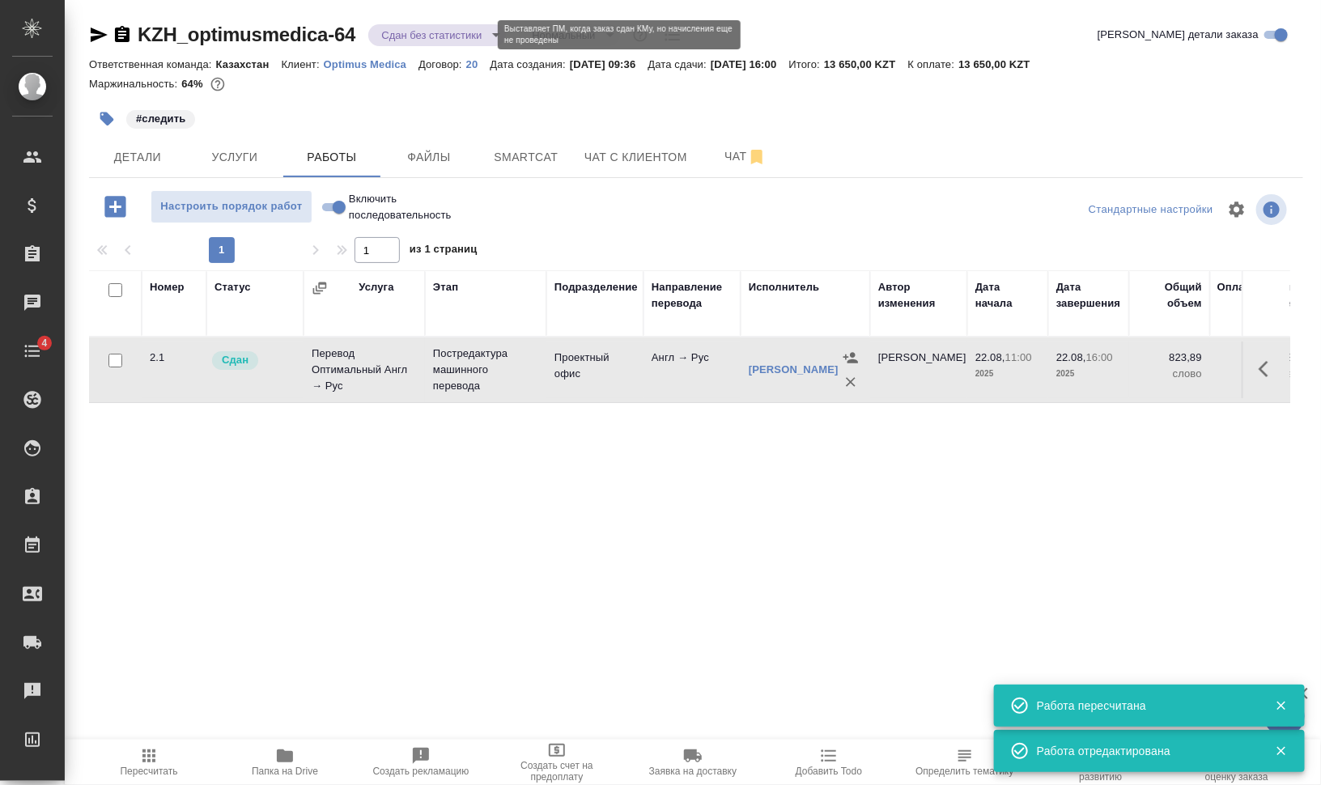
click at [482, 34] on body "🙏 .cls-1 fill:#fff; AWATERA Валеев Динар Клиенты Спецификации Заказы 0 Чаты 4 T…" at bounding box center [660, 392] width 1321 height 785
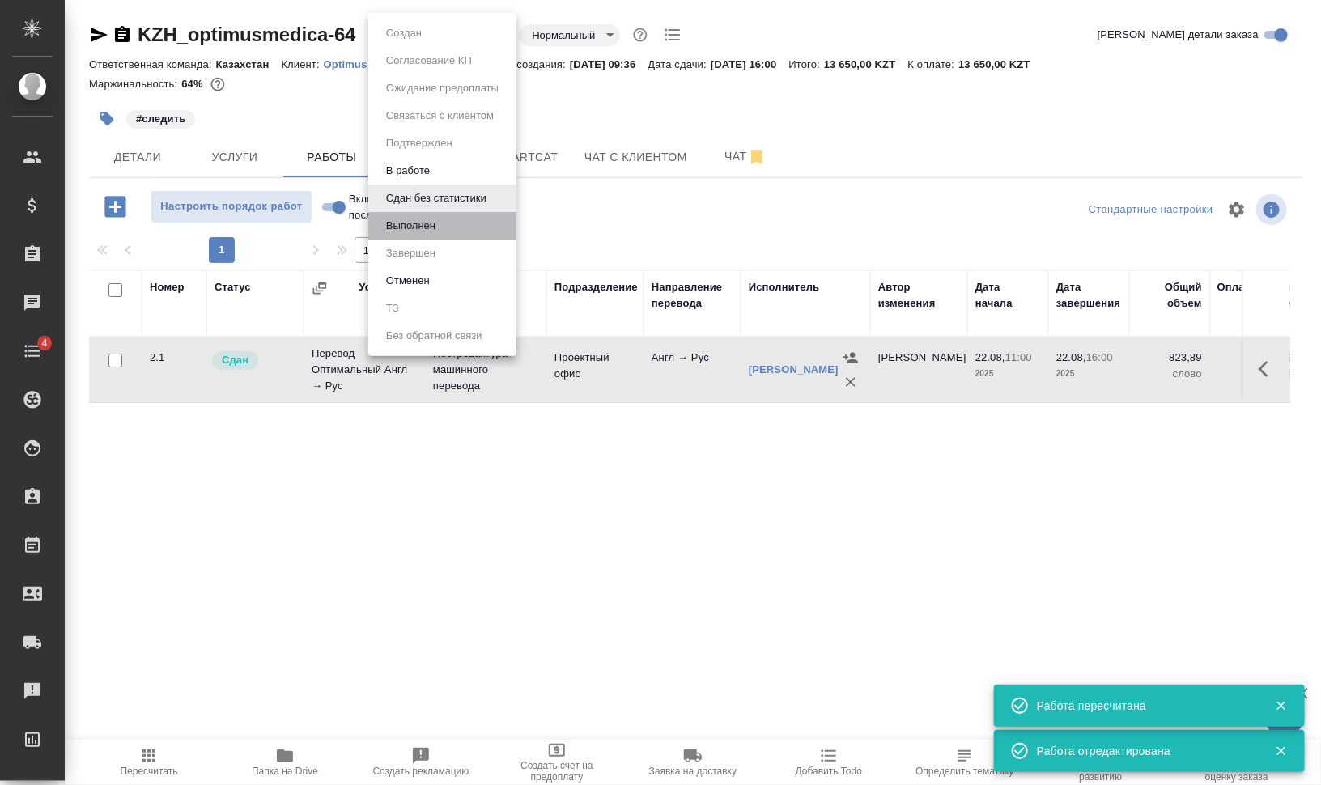
click at [461, 221] on li "Выполнен" at bounding box center [442, 226] width 148 height 28
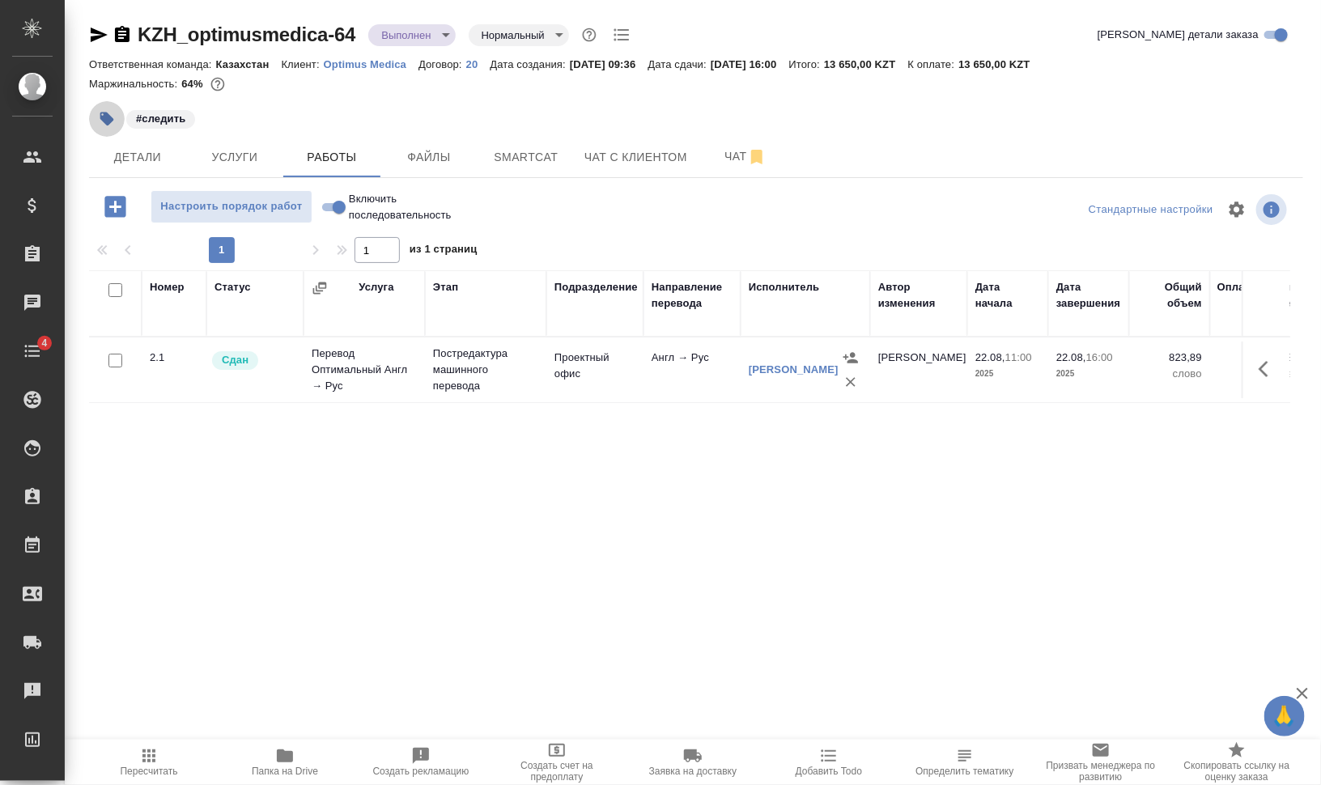
click at [109, 118] on icon "button" at bounding box center [107, 120] width 14 height 14
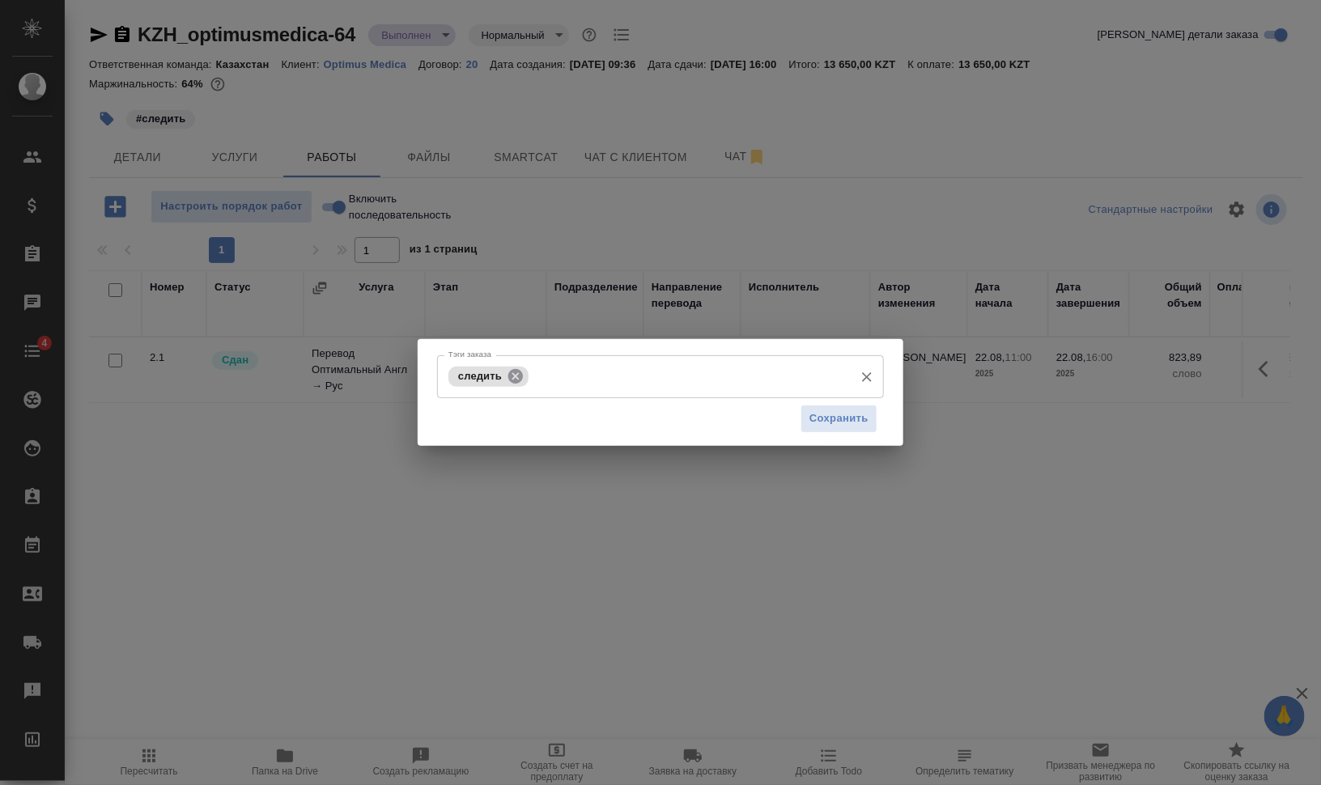
click at [513, 372] on icon at bounding box center [515, 375] width 15 height 15
click at [840, 424] on span "Сохранить" at bounding box center [839, 419] width 59 height 19
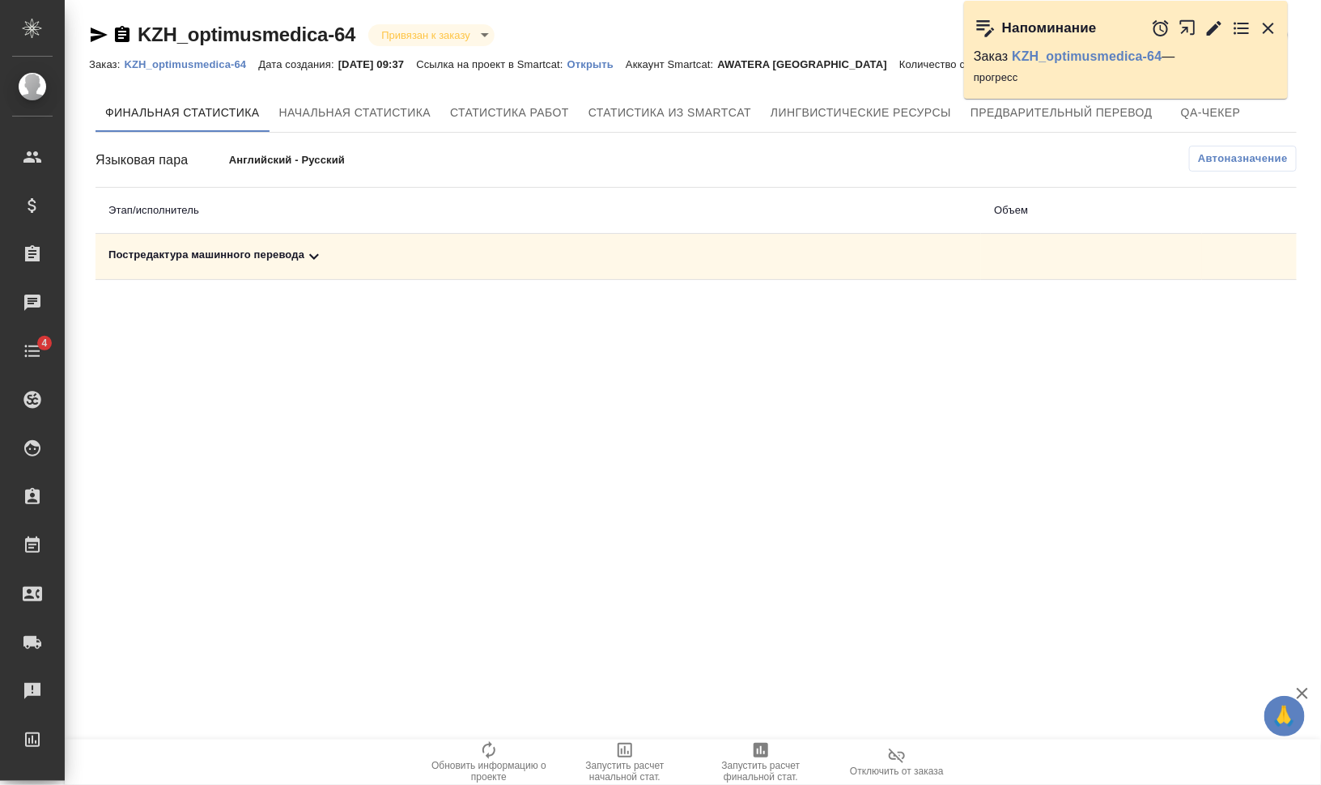
click at [236, 247] on div "Постредактура машинного перевода" at bounding box center [538, 256] width 860 height 19
click at [770, 758] on icon "button" at bounding box center [760, 750] width 19 height 19
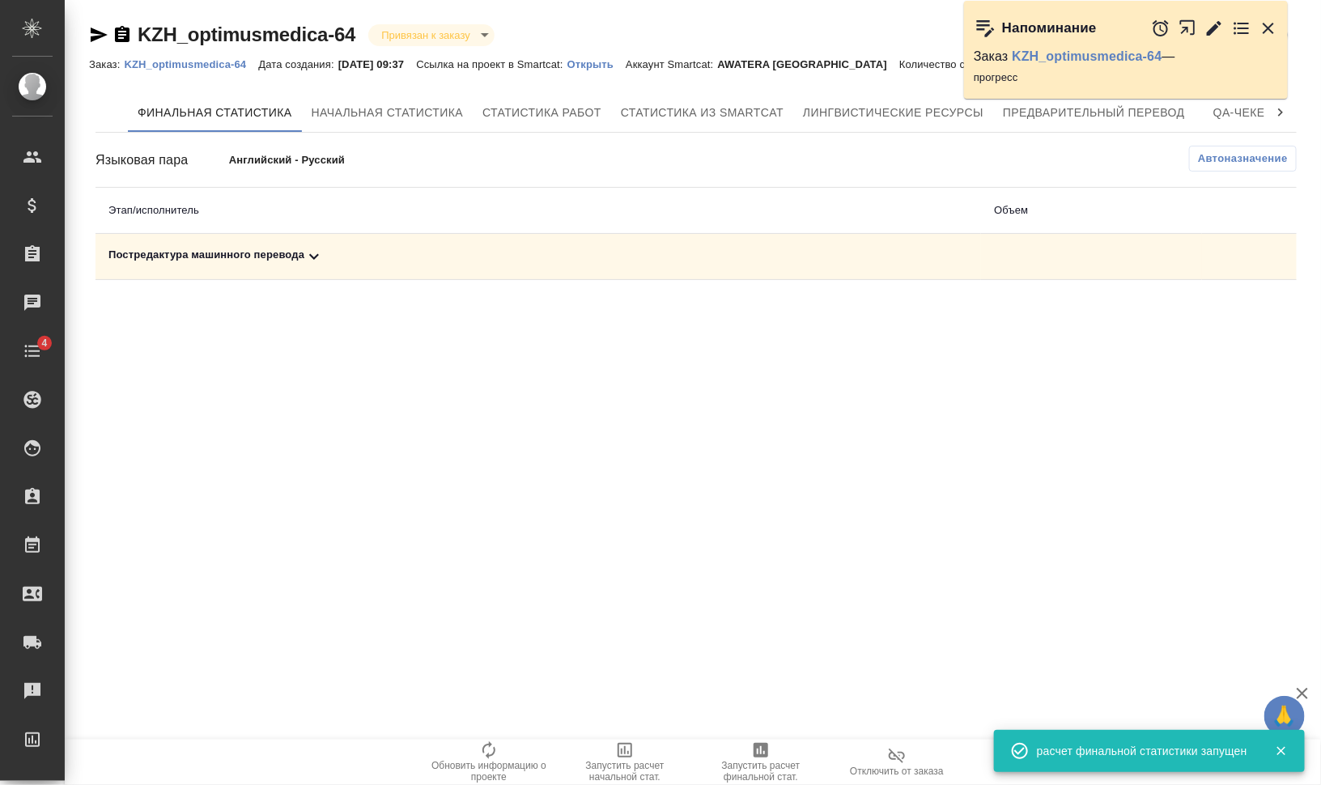
click at [257, 254] on div "Постредактура машинного перевода" at bounding box center [538, 256] width 860 height 19
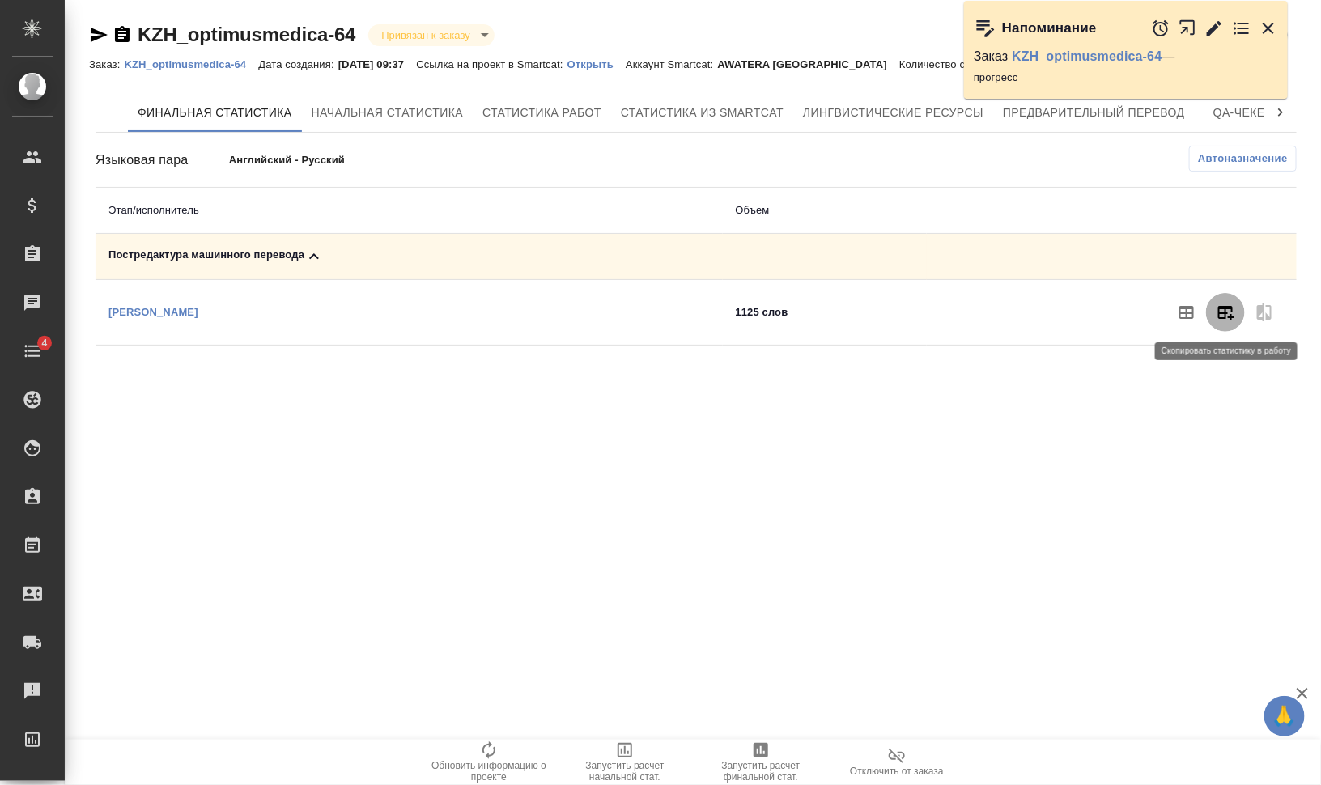
click at [1230, 312] on icon "button" at bounding box center [1225, 312] width 19 height 19
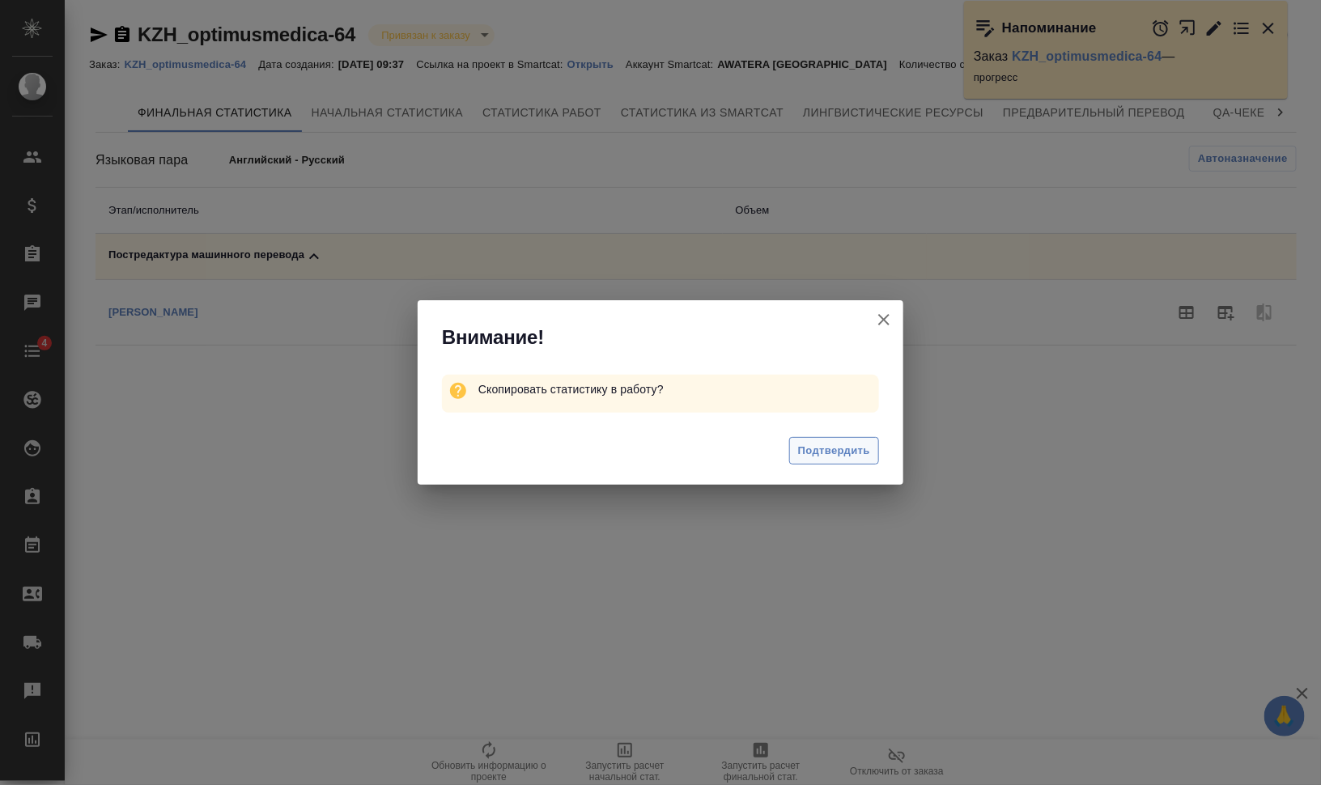
click at [844, 455] on span "Подтвердить" at bounding box center [834, 451] width 72 height 19
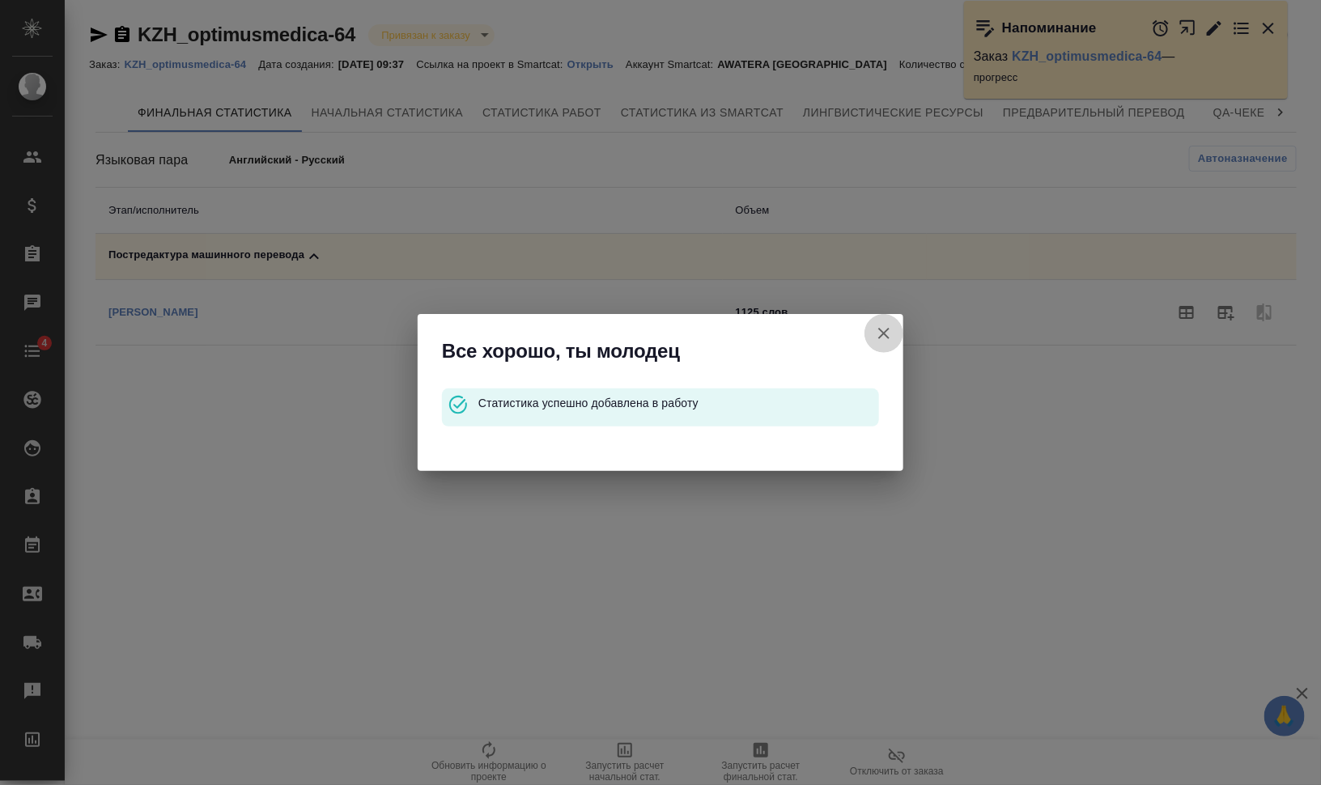
click at [886, 330] on icon "button" at bounding box center [883, 333] width 11 height 11
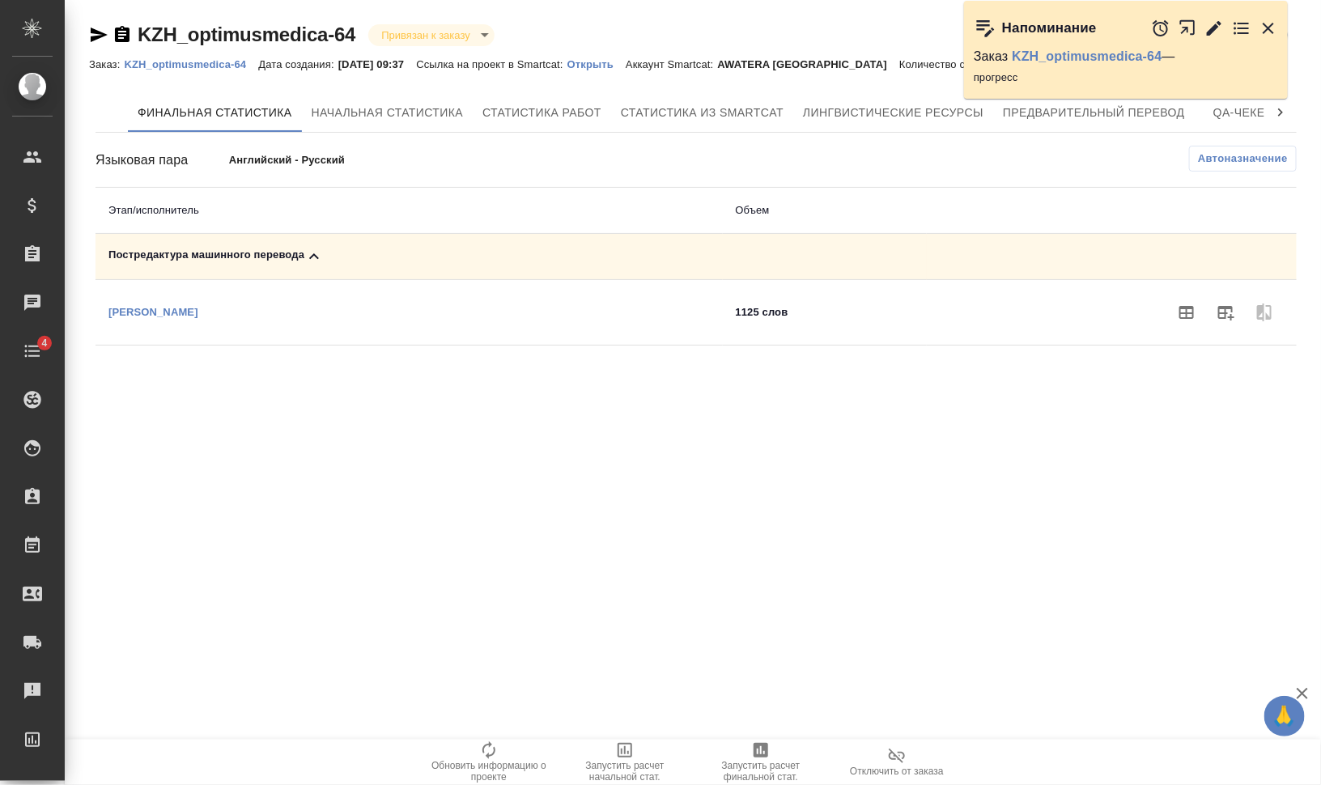
click at [316, 253] on icon at bounding box center [313, 256] width 19 height 19
click at [322, 252] on icon at bounding box center [313, 256] width 19 height 19
click at [325, 253] on div "Постредактура машинного перевода" at bounding box center [408, 256] width 601 height 19
click at [249, 252] on div "Постредактура машинного перевода" at bounding box center [538, 256] width 860 height 19
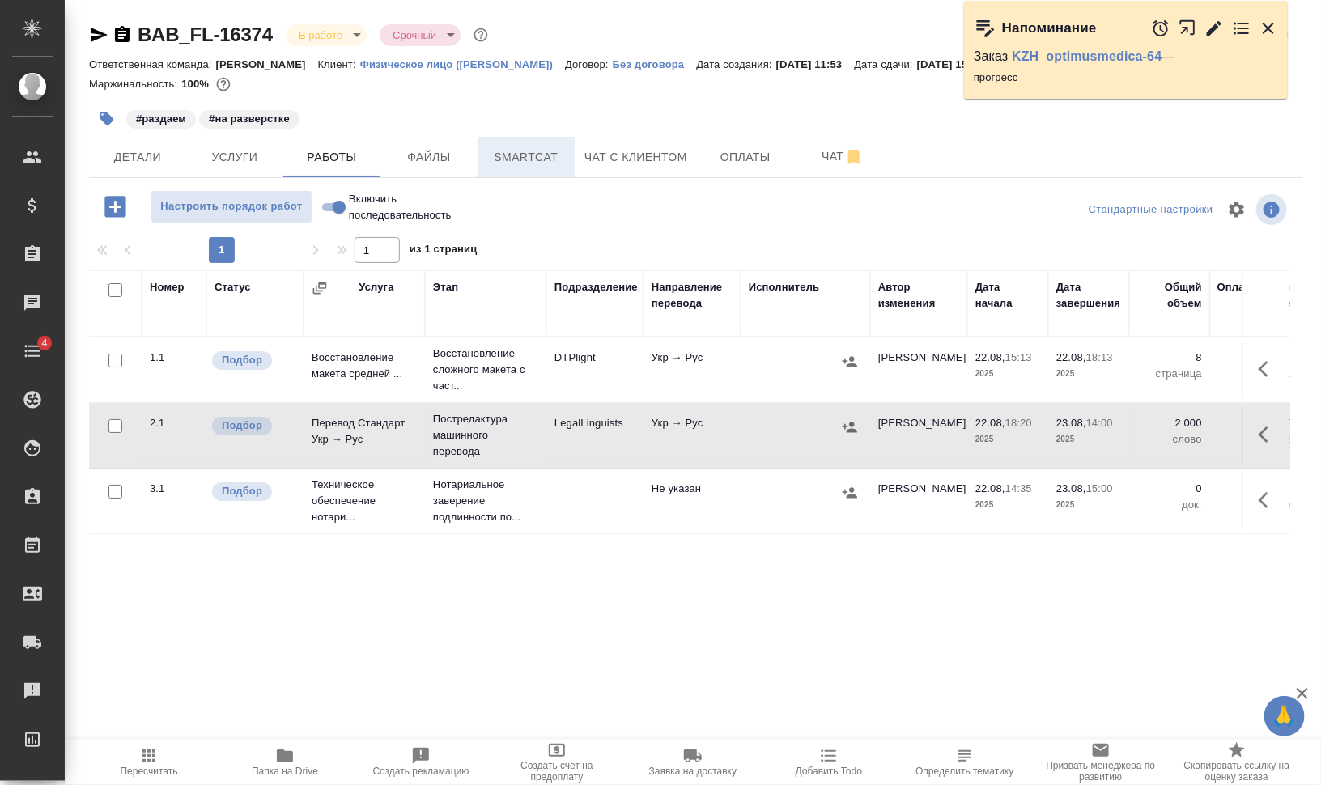
click at [484, 150] on button "Smartcat" at bounding box center [526, 157] width 97 height 40
click at [334, 156] on span "Работы" at bounding box center [332, 157] width 78 height 20
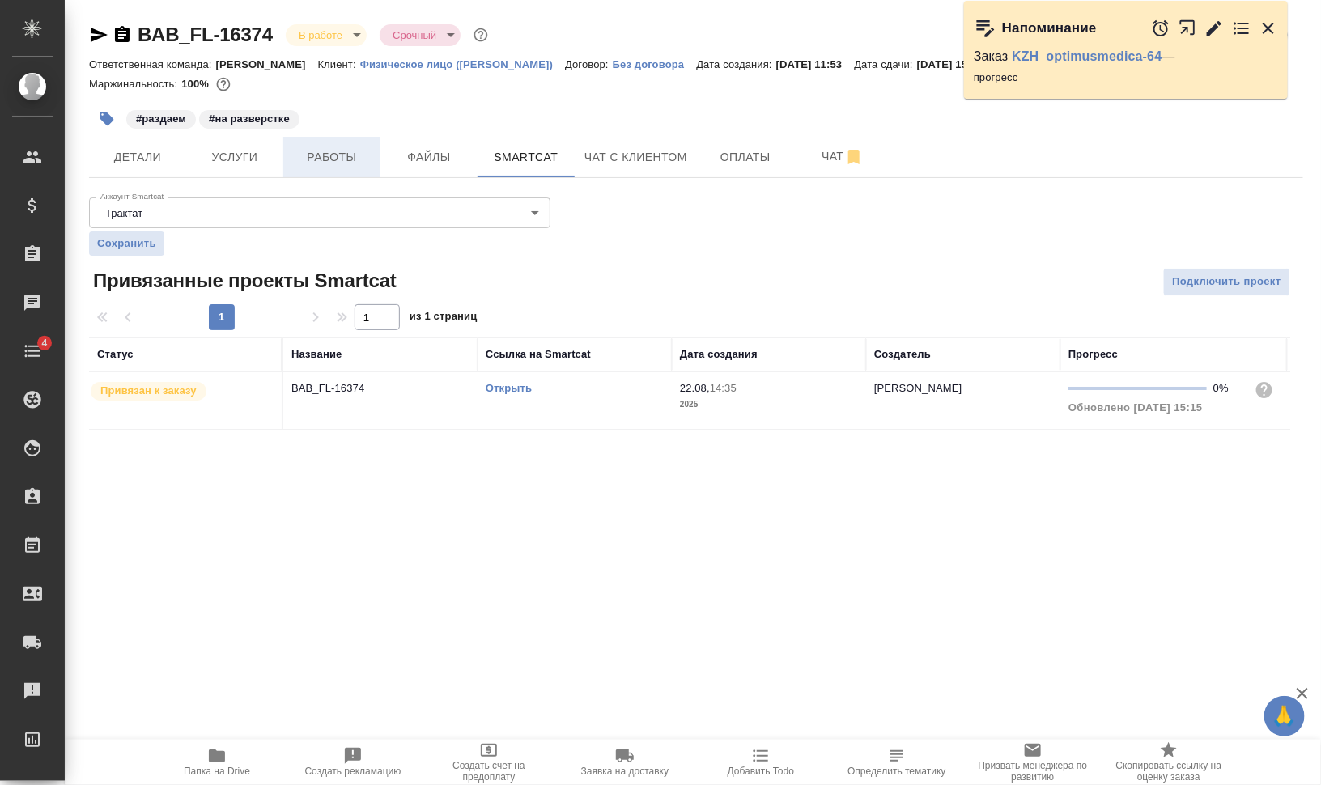
click at [334, 156] on span "Работы" at bounding box center [332, 157] width 78 height 20
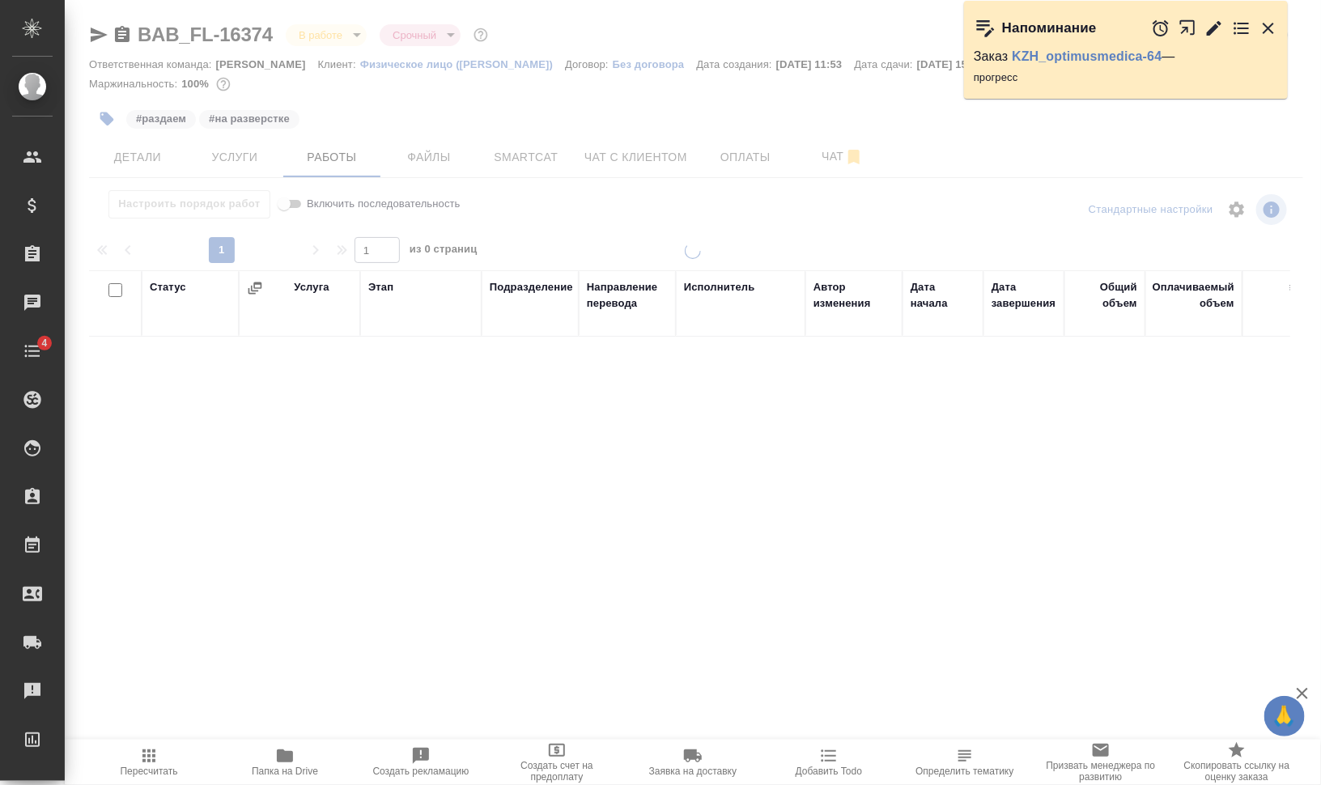
click at [1267, 32] on icon "button" at bounding box center [1268, 28] width 19 height 19
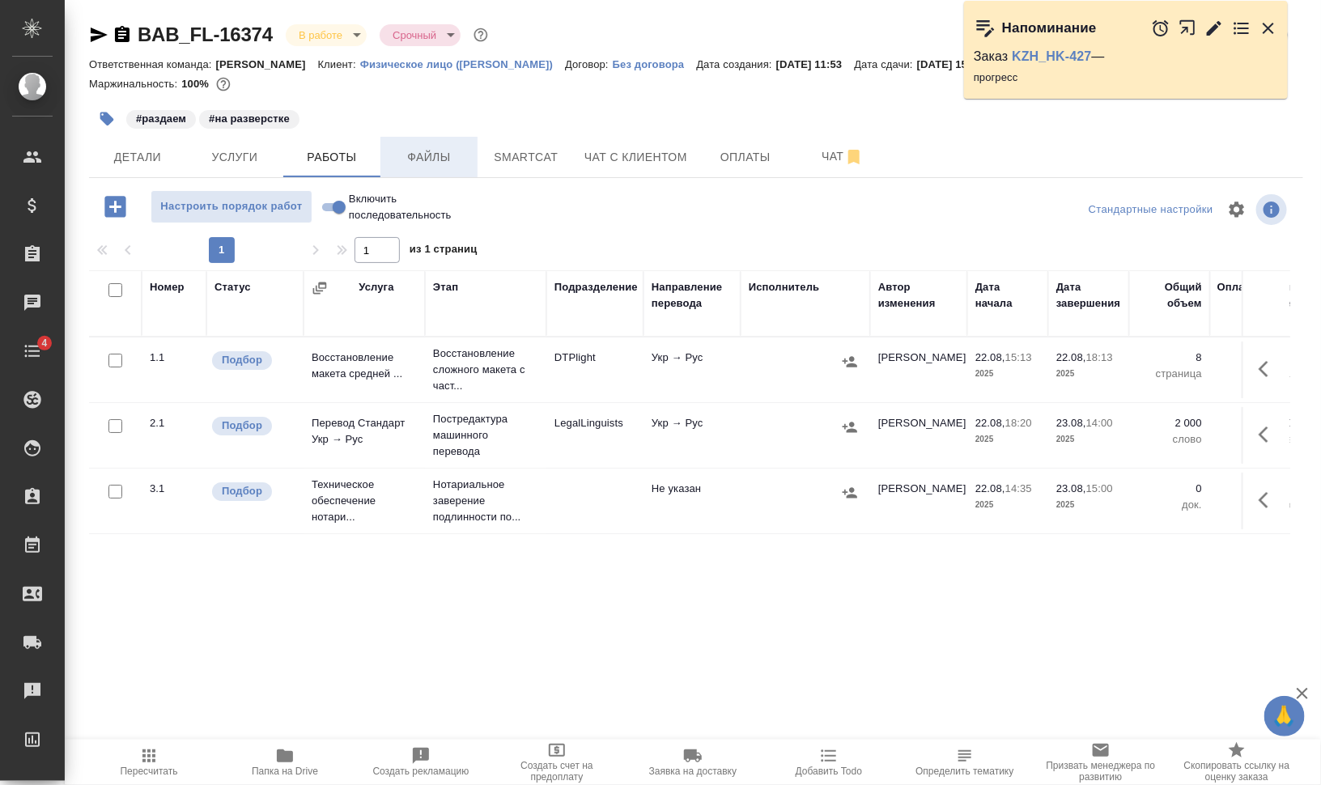
click at [454, 141] on button "Файлы" at bounding box center [428, 157] width 97 height 40
click at [329, 151] on span "Работы" at bounding box center [332, 157] width 78 height 20
click at [844, 422] on icon "button" at bounding box center [850, 427] width 16 height 16
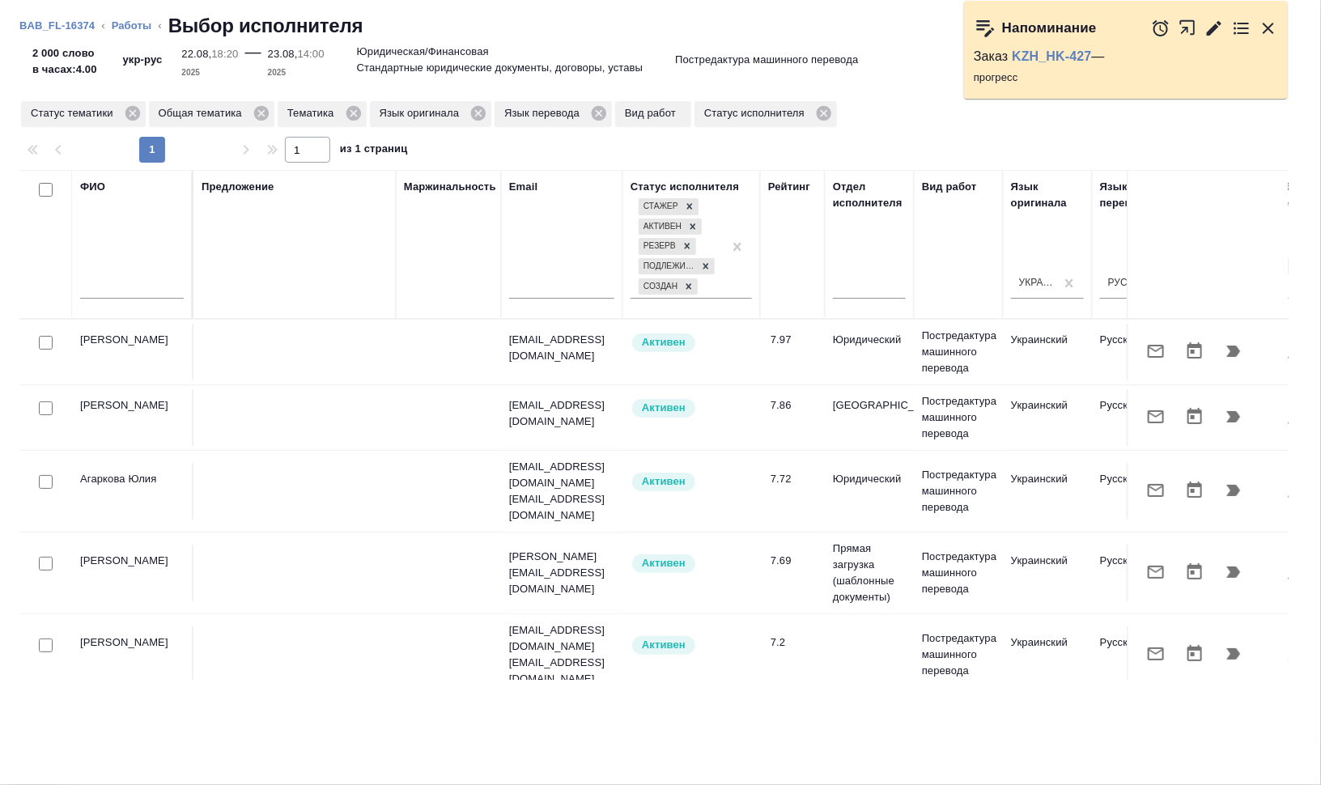
click at [1214, 473] on button "button" at bounding box center [1233, 490] width 39 height 39
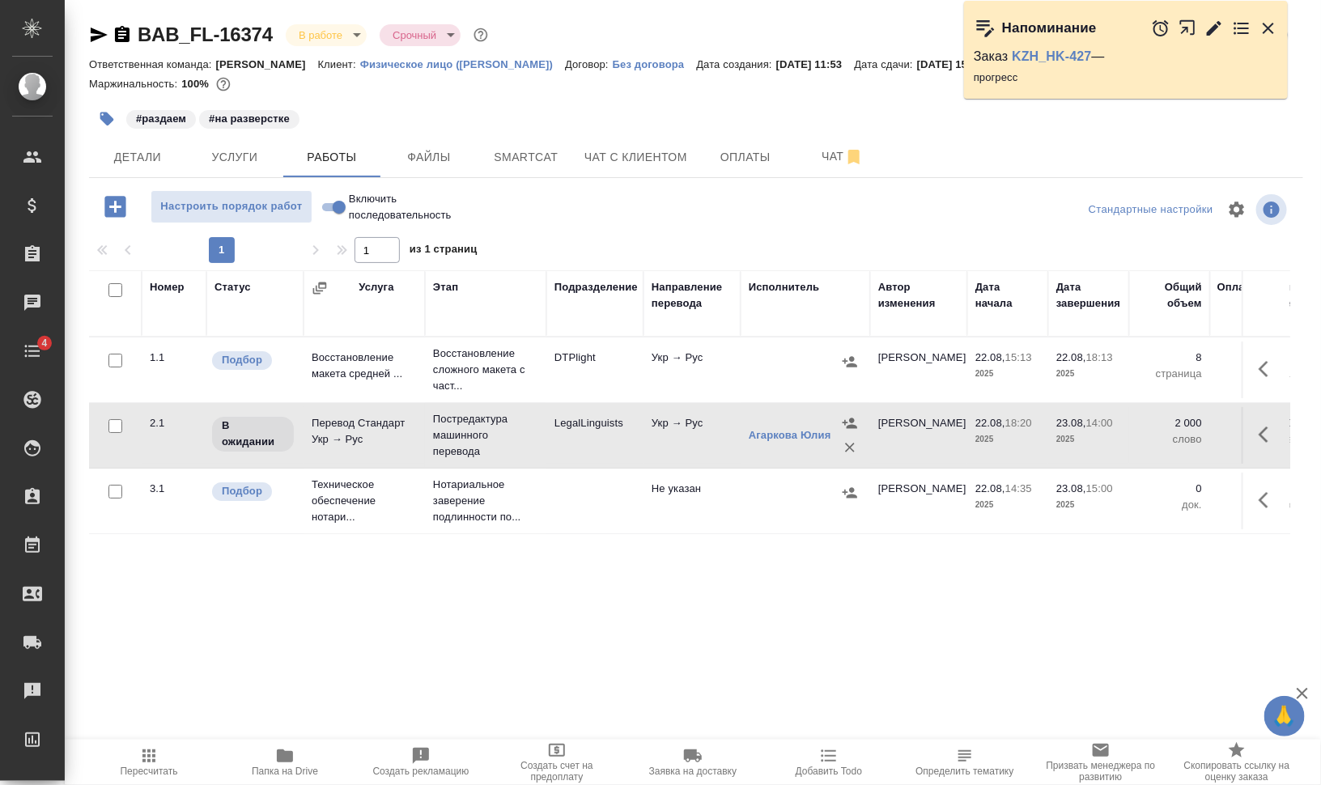
click at [99, 112] on icon "button" at bounding box center [107, 119] width 16 height 16
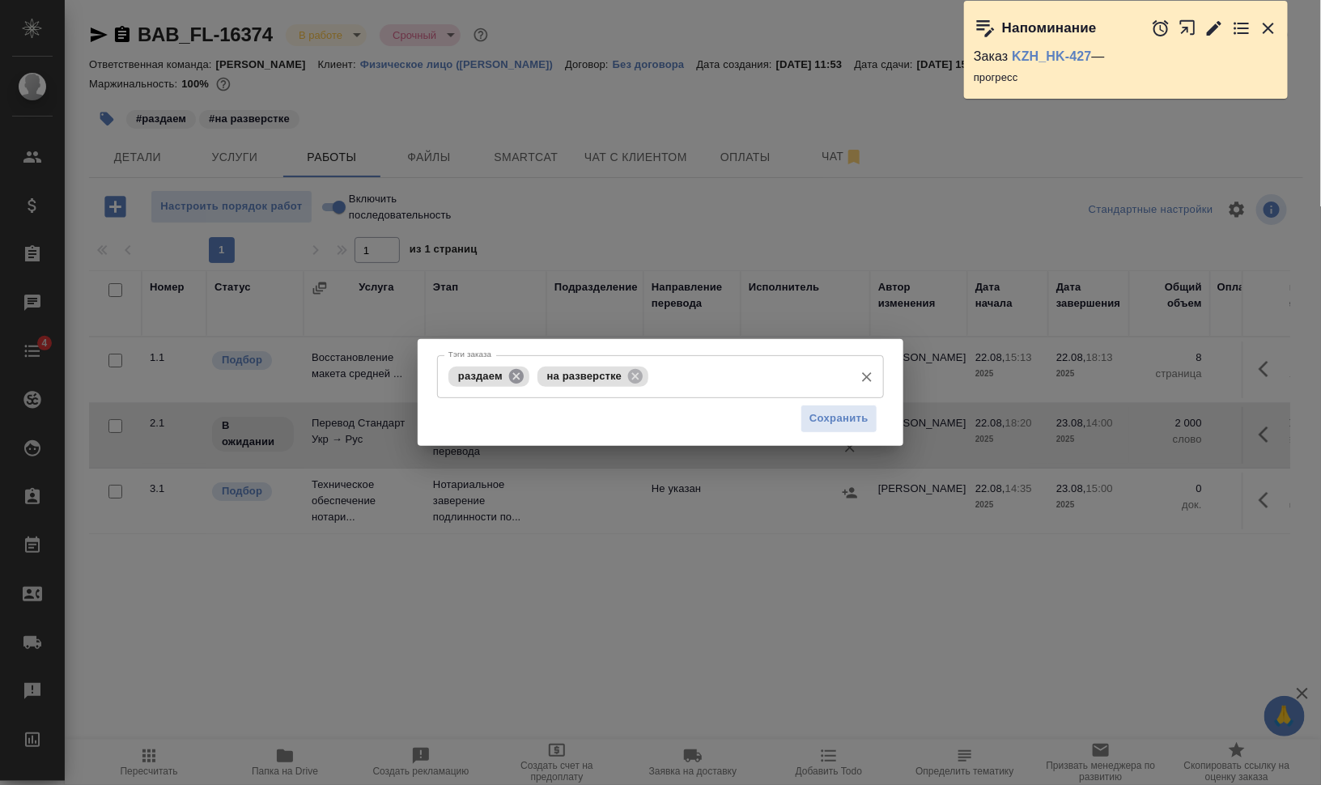
click at [516, 375] on icon at bounding box center [517, 377] width 18 height 18
click at [626, 381] on input "Тэги заказа" at bounding box center [704, 377] width 283 height 28
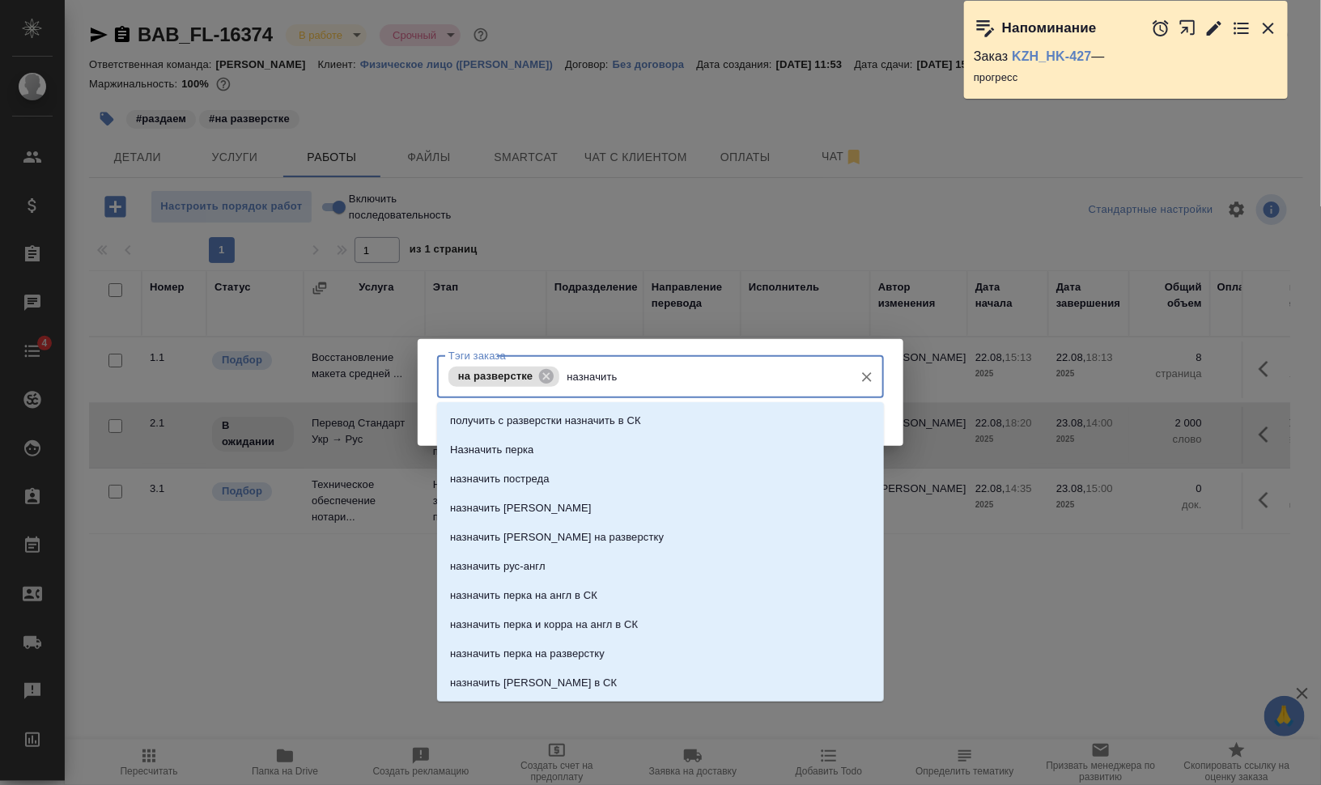
type input "назначить п"
click at [621, 423] on li "Назначить перка" at bounding box center [660, 420] width 447 height 29
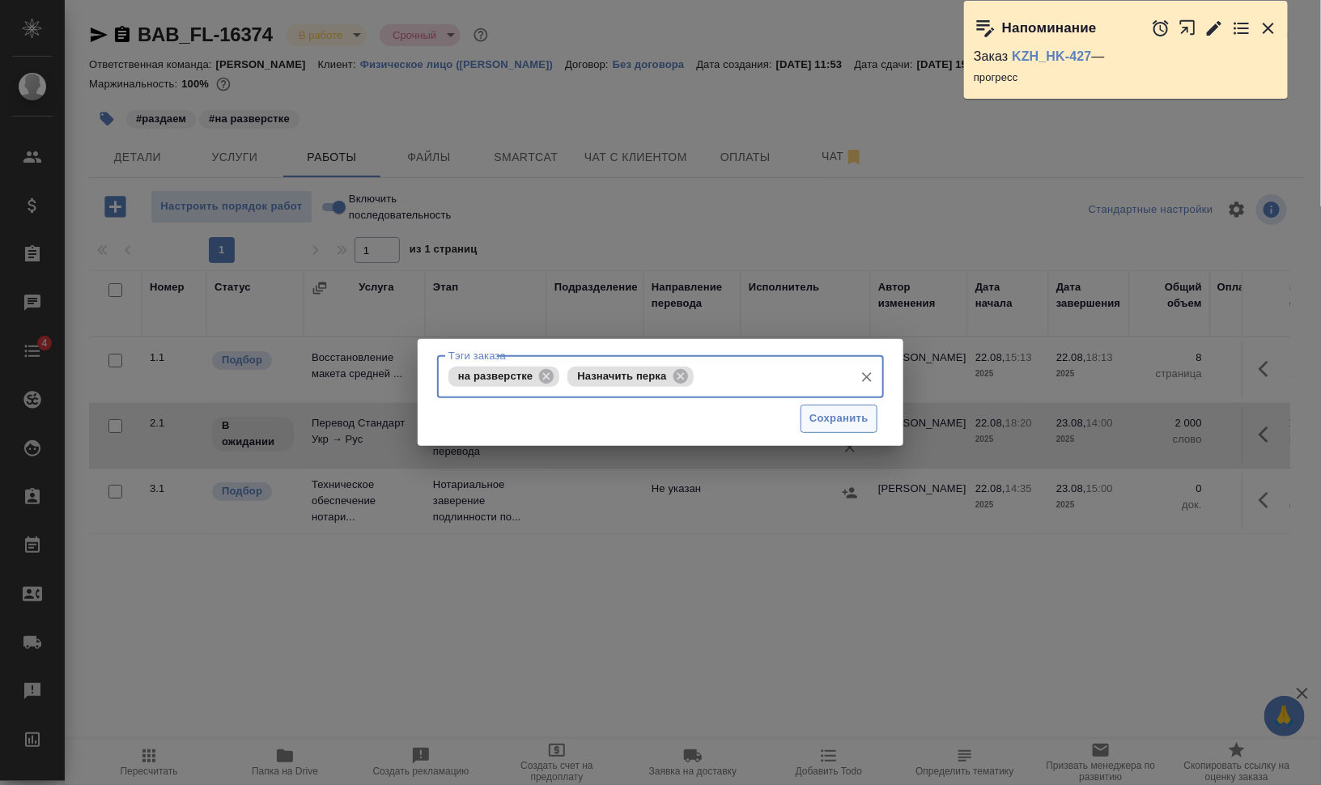
click at [839, 421] on span "Сохранить" at bounding box center [839, 419] width 59 height 19
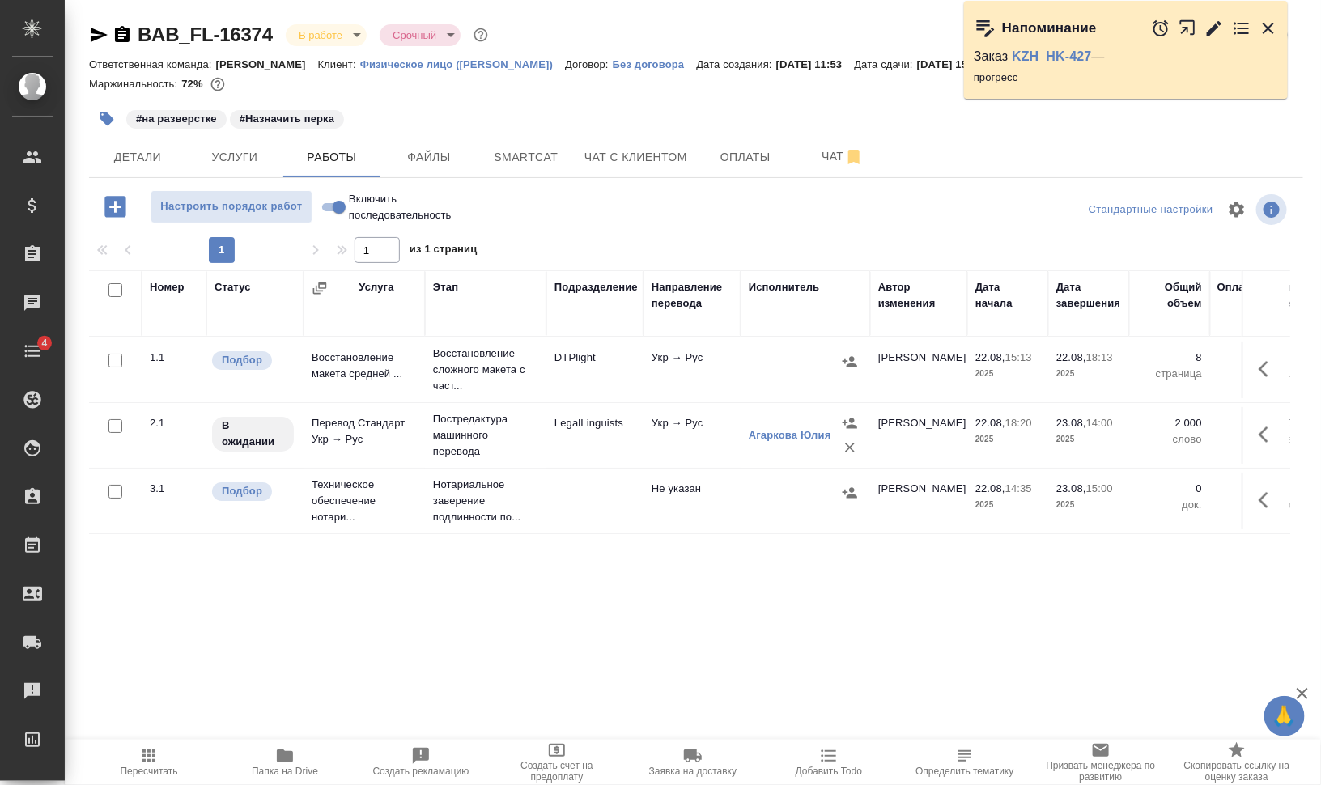
click at [1195, 26] on icon "button" at bounding box center [1187, 27] width 15 height 15
click at [1272, 28] on icon "button" at bounding box center [1268, 28] width 19 height 19
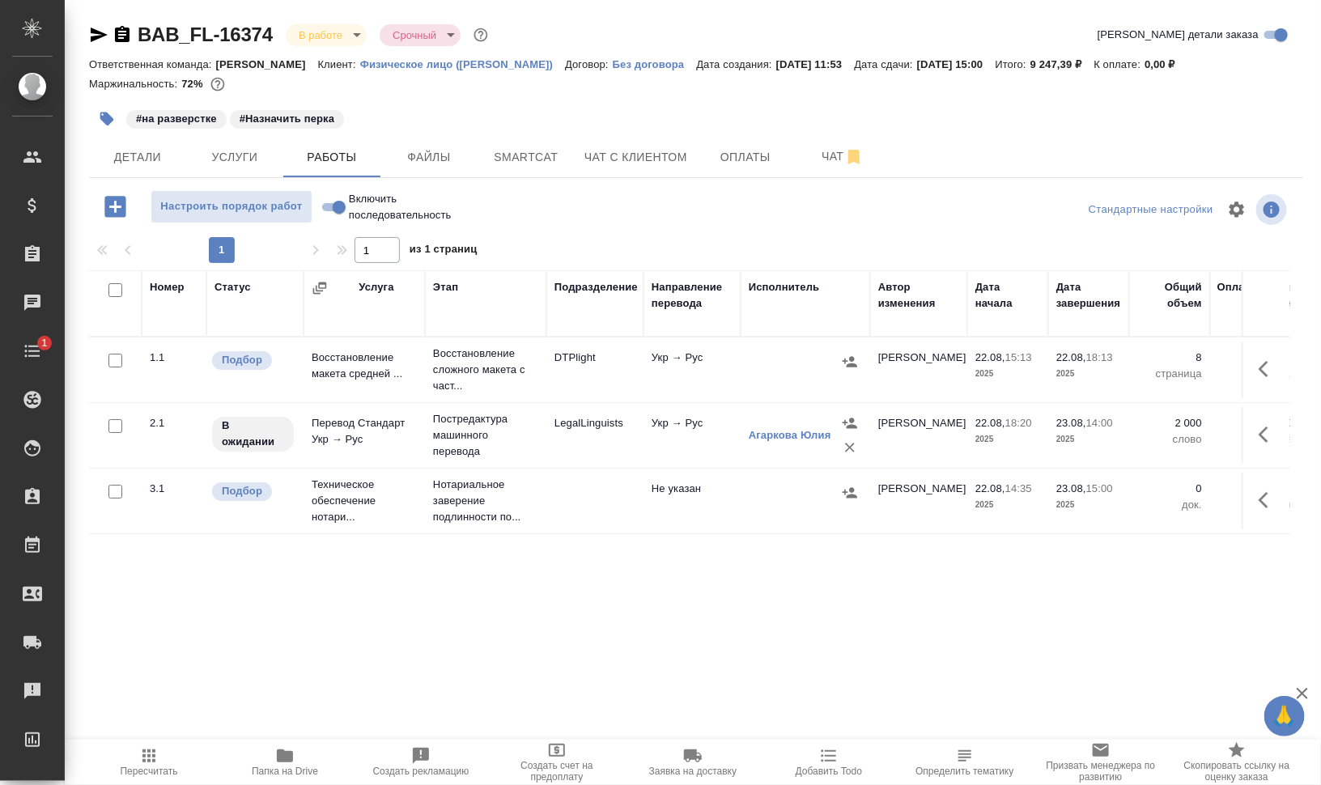
click at [830, 767] on span "Добавить Todo" at bounding box center [829, 771] width 66 height 11
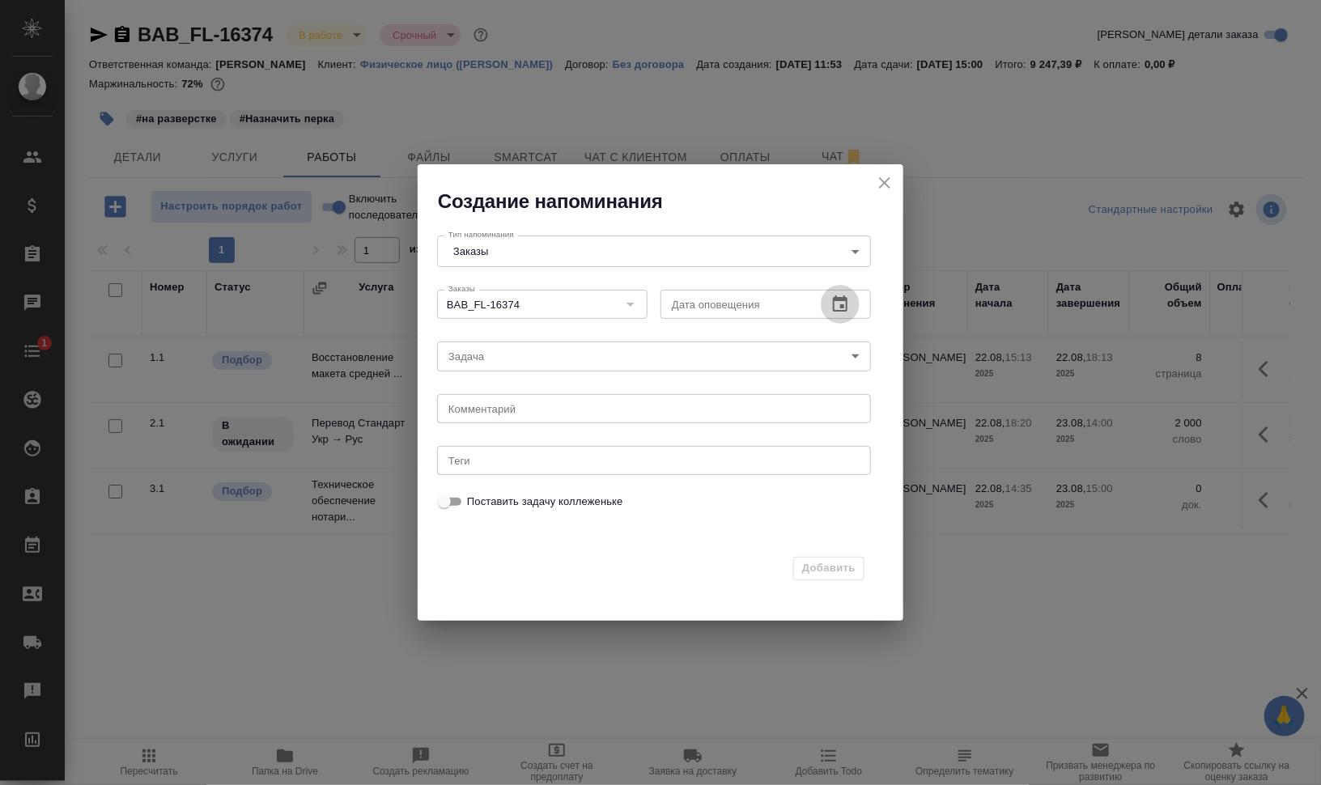
click at [851, 306] on button "button" at bounding box center [840, 304] width 39 height 39
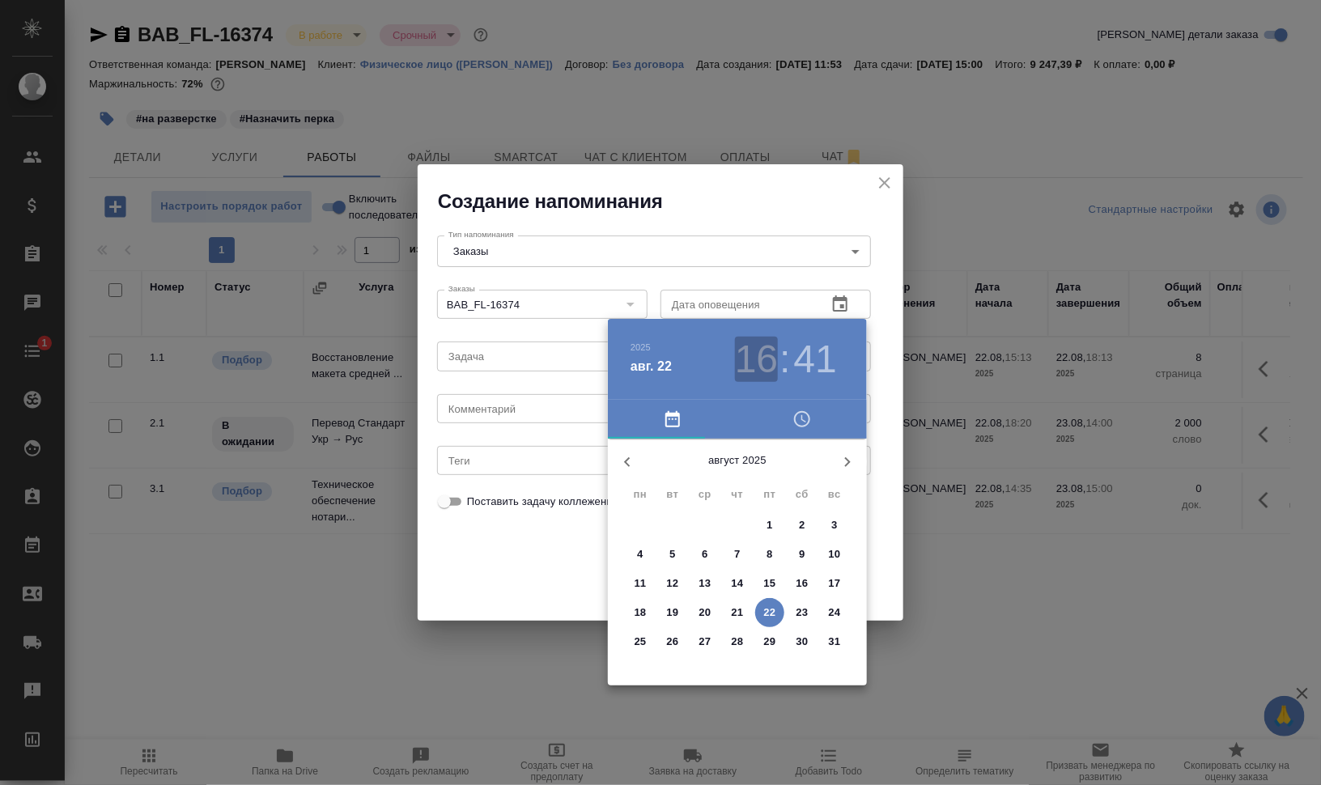
click at [754, 350] on h3 "16" at bounding box center [756, 359] width 43 height 45
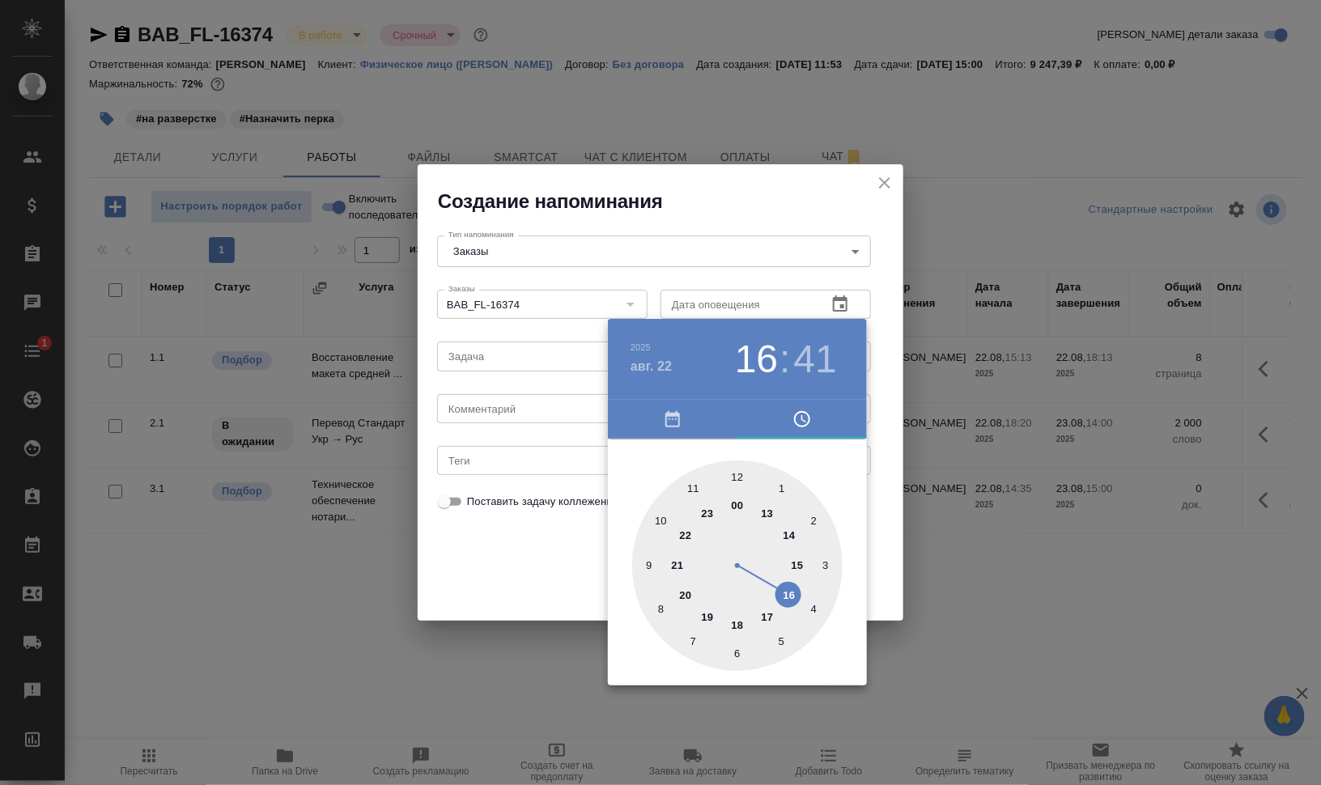
click at [739, 624] on div at bounding box center [737, 566] width 210 height 210
click at [735, 478] on div at bounding box center [737, 566] width 210 height 210
type input "22.08.2025 18:00"
click at [955, 516] on div at bounding box center [660, 392] width 1321 height 785
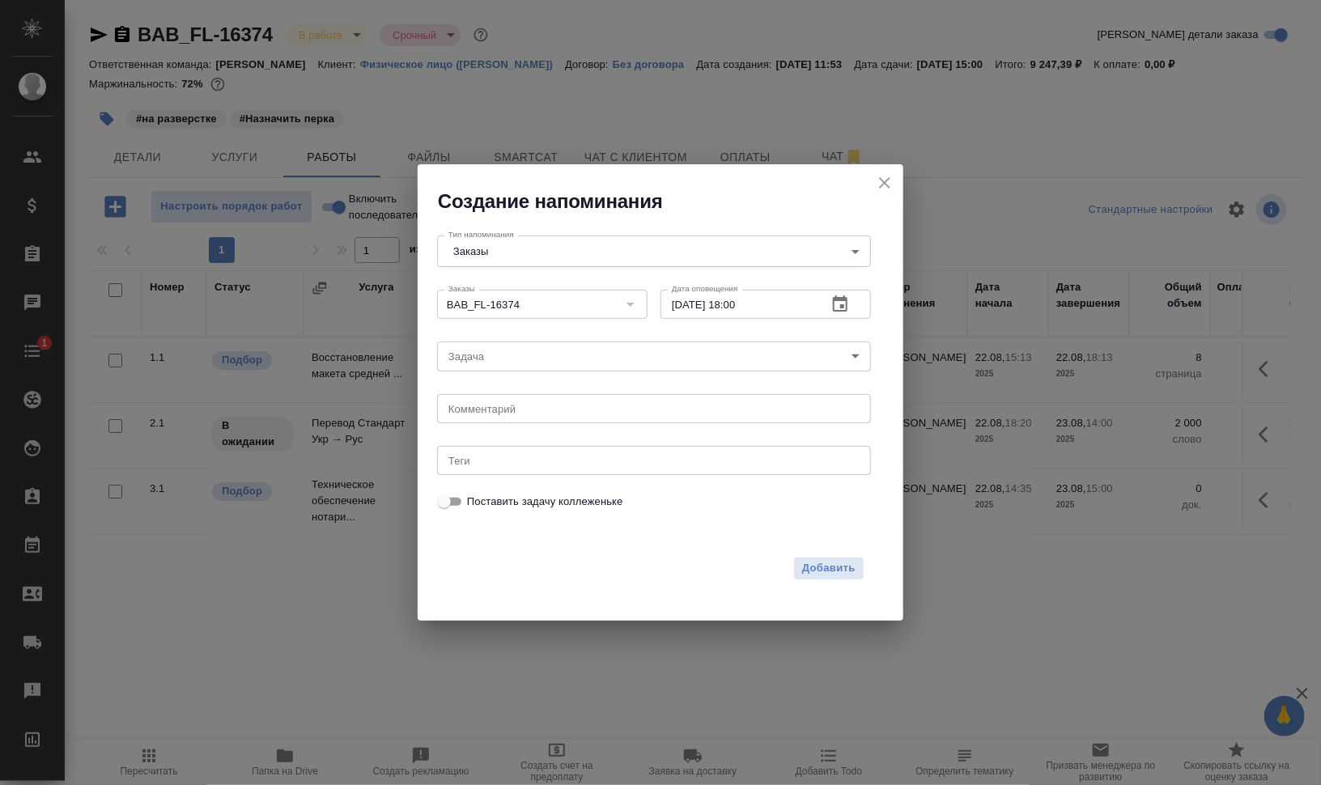
click at [644, 389] on div "Комментарий x Комментарий" at bounding box center [654, 407] width 447 height 52
click at [658, 401] on div "x Комментарий" at bounding box center [654, 408] width 434 height 29
type textarea "назначить на разверстку"
click at [829, 571] on span "Добавить" at bounding box center [828, 568] width 53 height 19
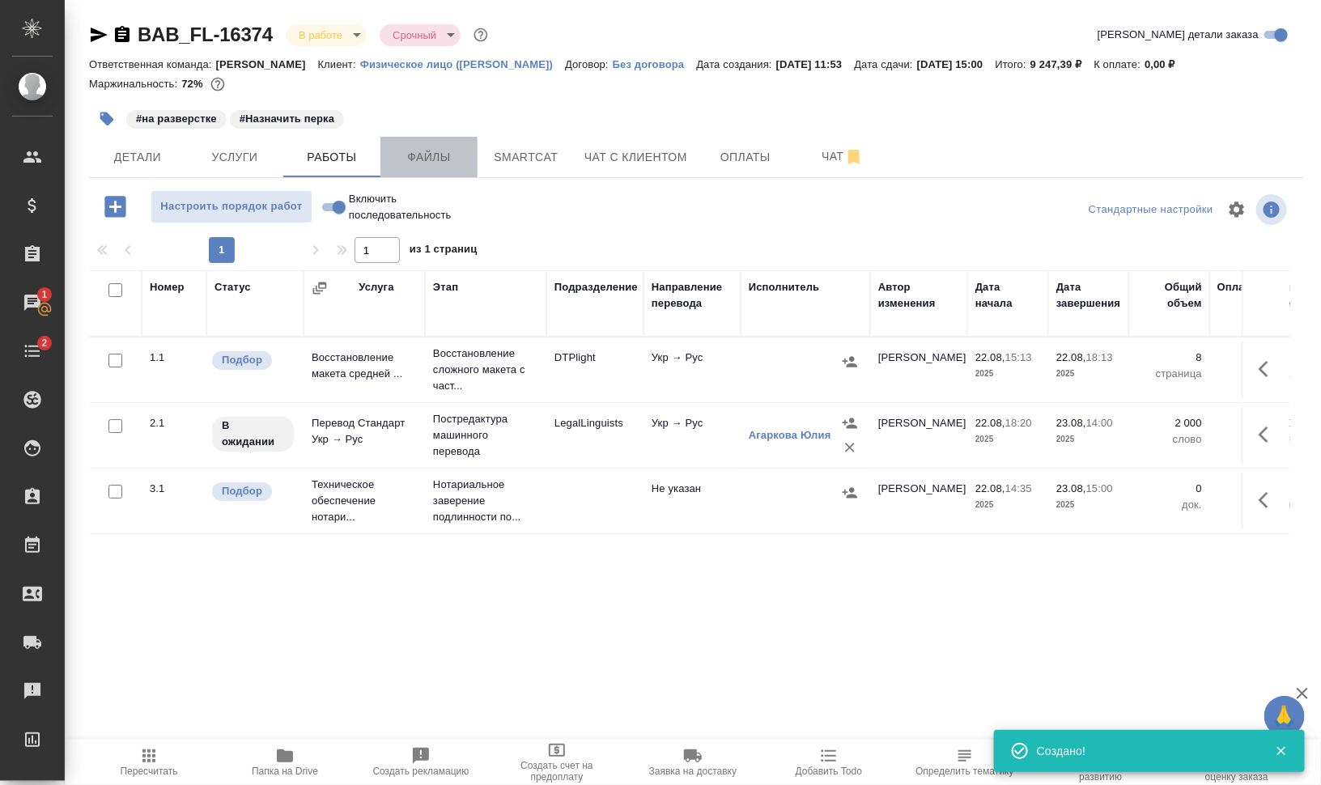
click at [449, 152] on span "Файлы" at bounding box center [429, 157] width 78 height 20
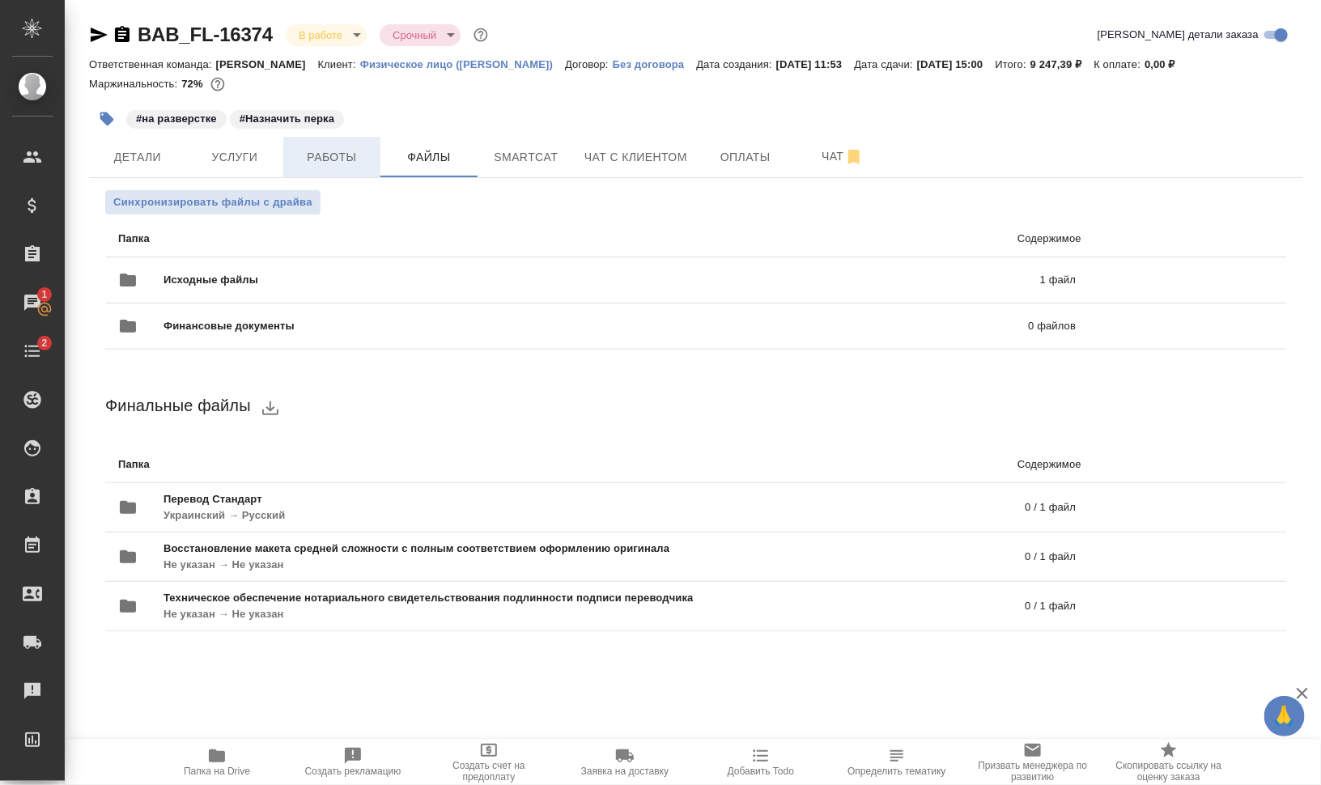
click at [321, 156] on span "Работы" at bounding box center [332, 157] width 78 height 20
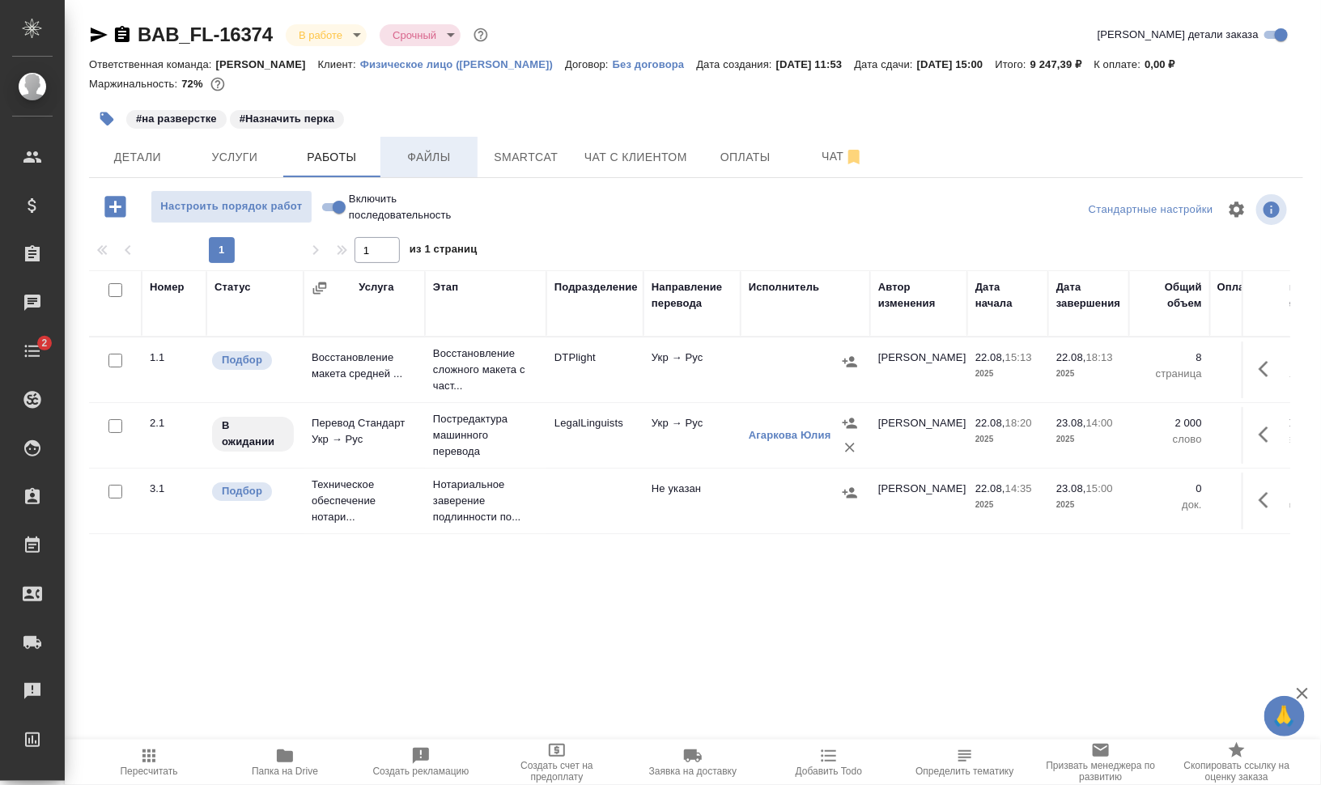
click at [432, 151] on span "Файлы" at bounding box center [429, 157] width 78 height 20
click at [351, 156] on span "Работы" at bounding box center [332, 157] width 78 height 20
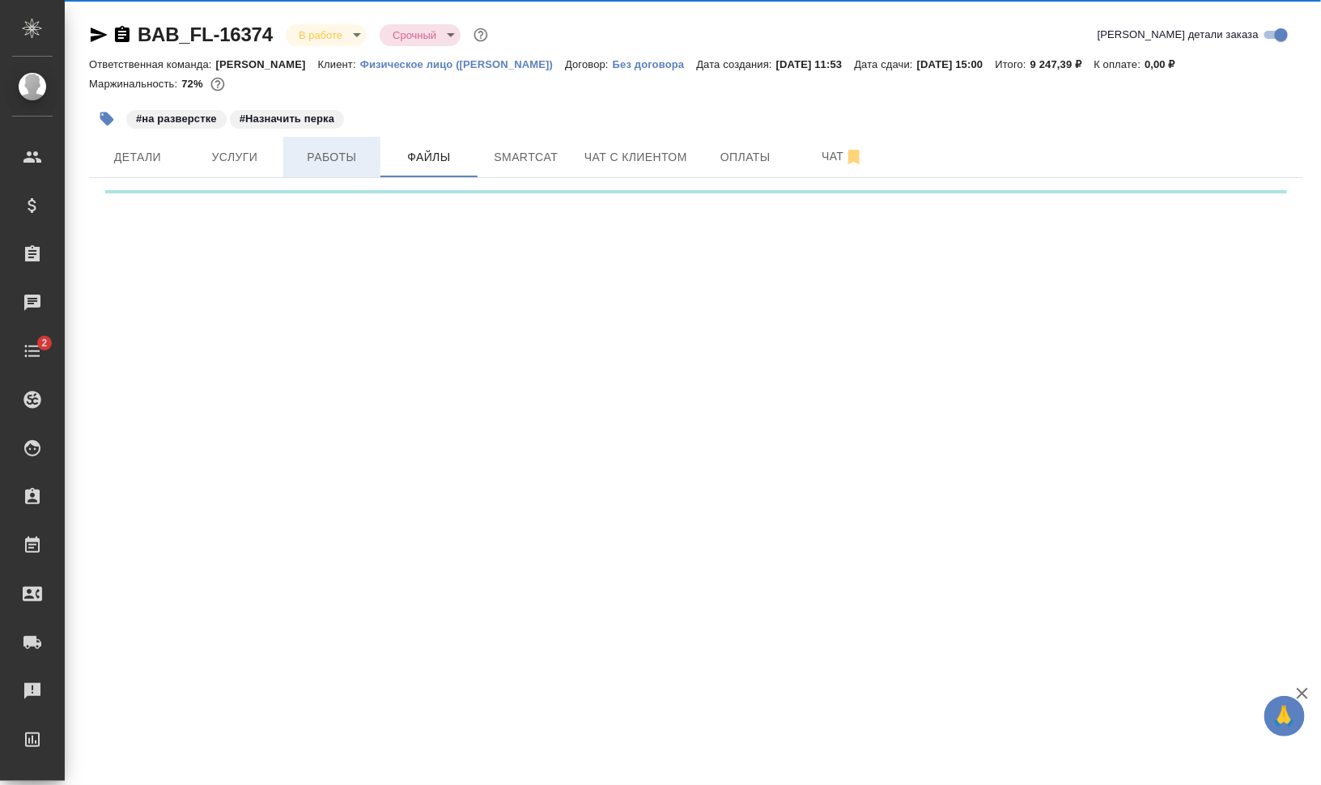
click at [351, 156] on span "Работы" at bounding box center [332, 157] width 78 height 20
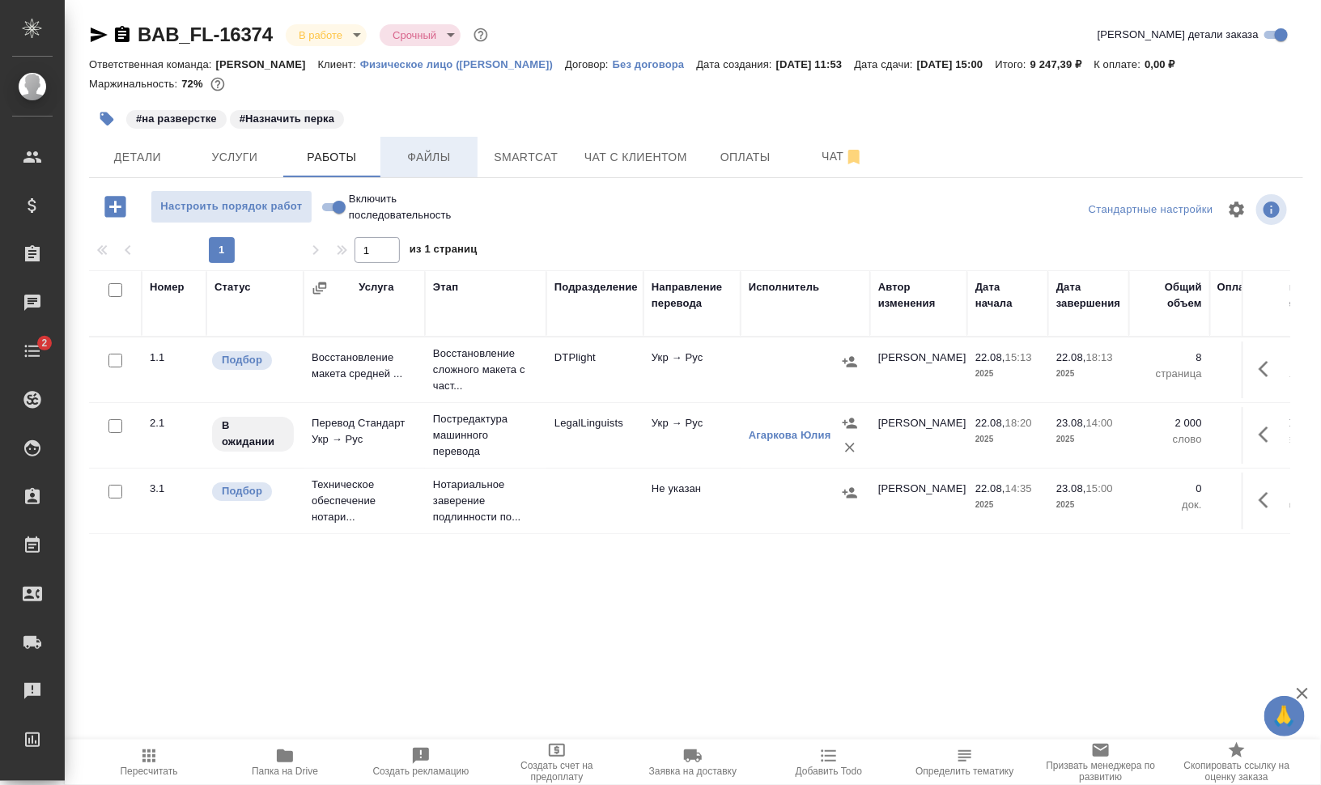
click at [439, 156] on span "Файлы" at bounding box center [429, 157] width 78 height 20
click at [380, 157] on button "Файлы" at bounding box center [428, 157] width 97 height 40
click at [333, 158] on span "Работы" at bounding box center [332, 157] width 78 height 20
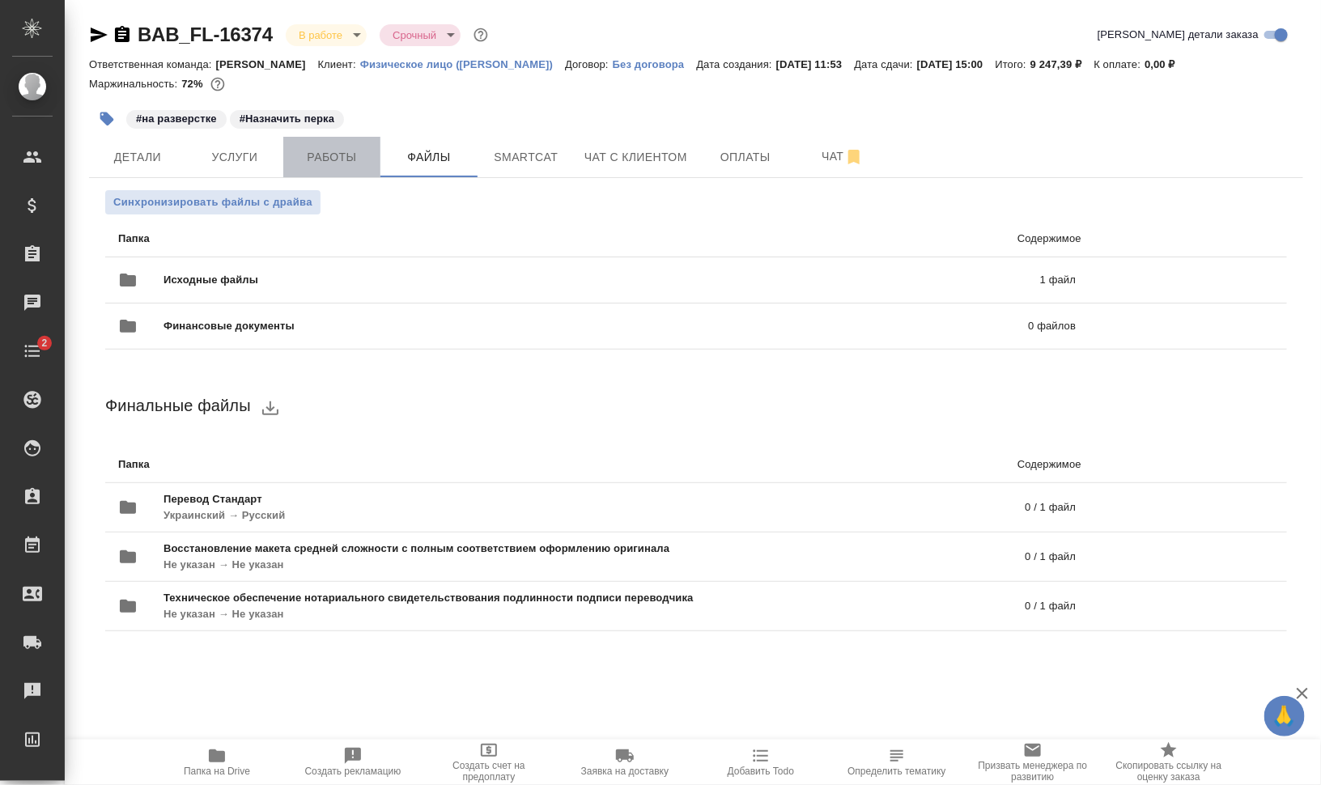
click at [313, 151] on span "Работы" at bounding box center [332, 157] width 78 height 20
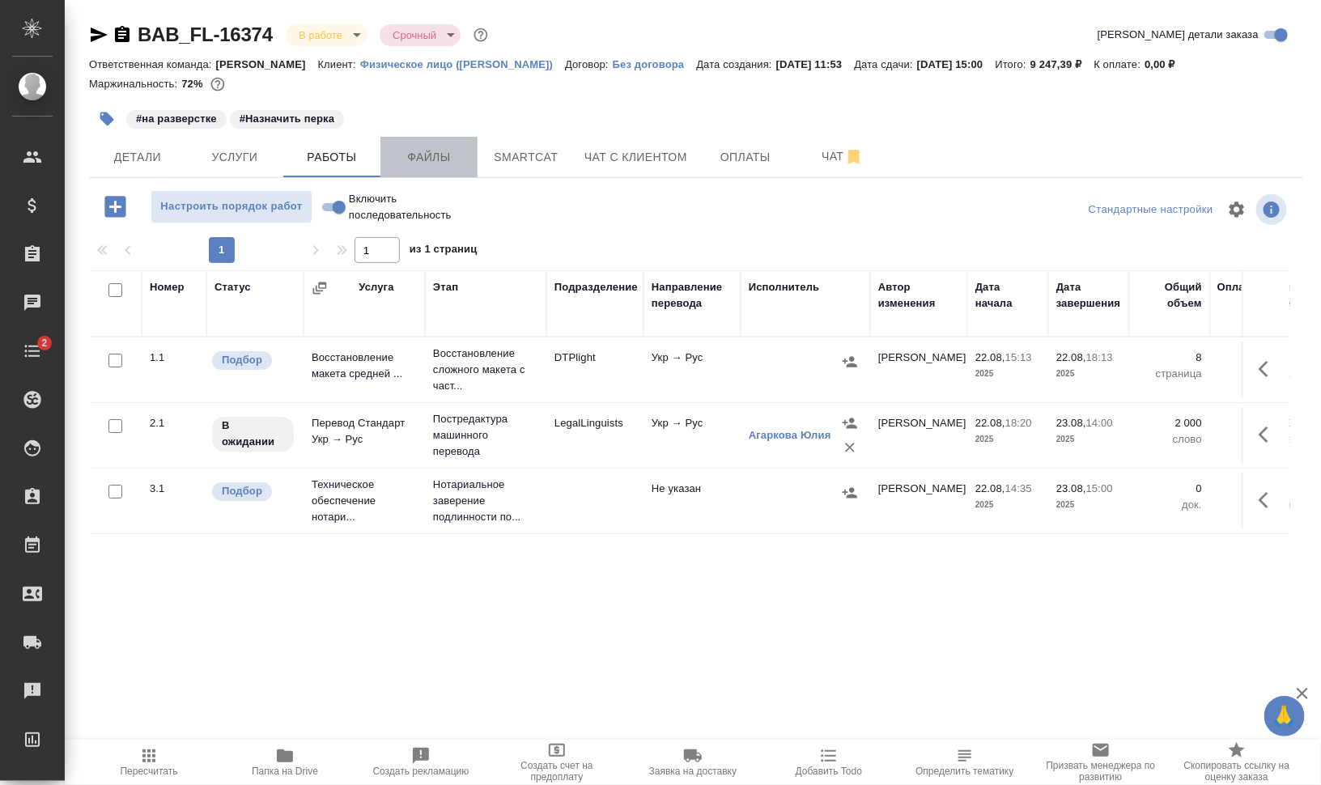
click at [444, 151] on span "Файлы" at bounding box center [429, 157] width 78 height 20
click at [338, 154] on span "Работы" at bounding box center [332, 157] width 78 height 20
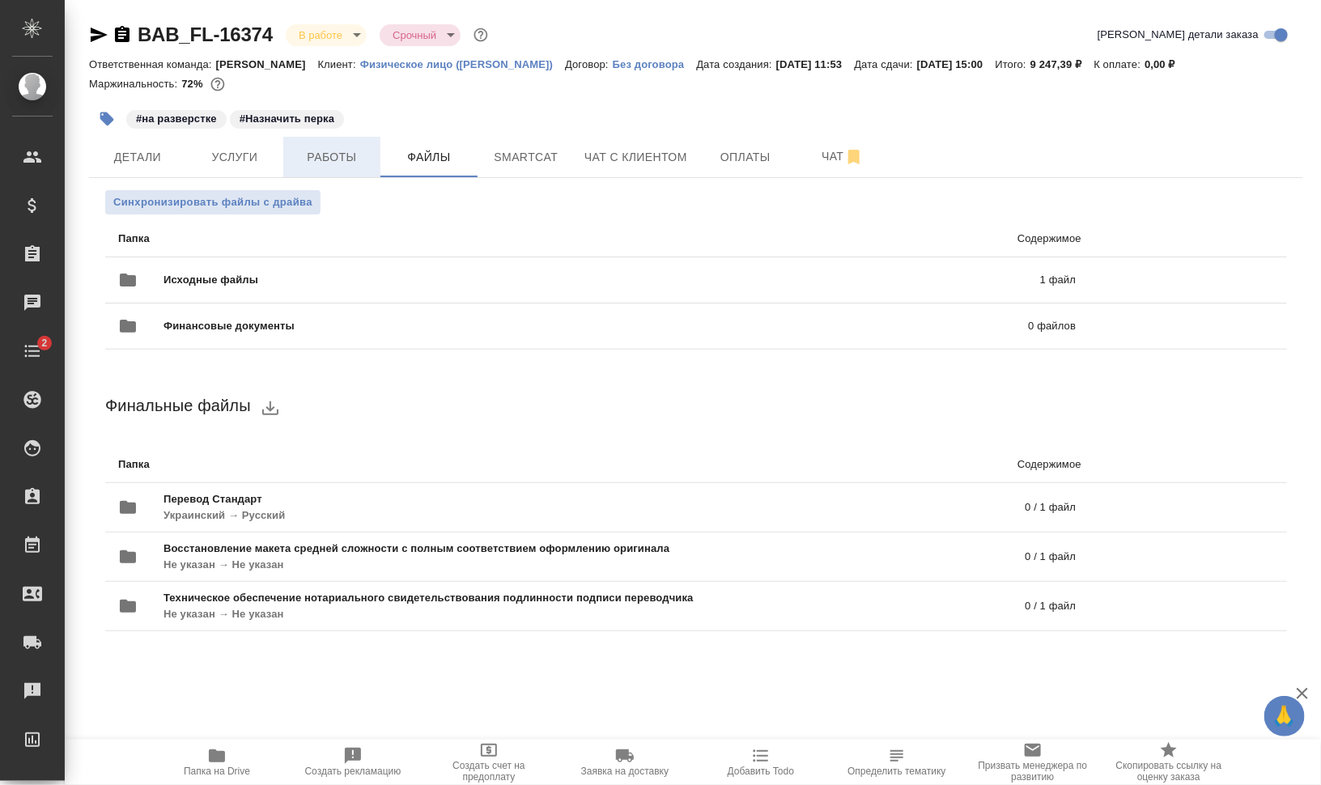
click at [370, 150] on span "Работы" at bounding box center [332, 157] width 78 height 20
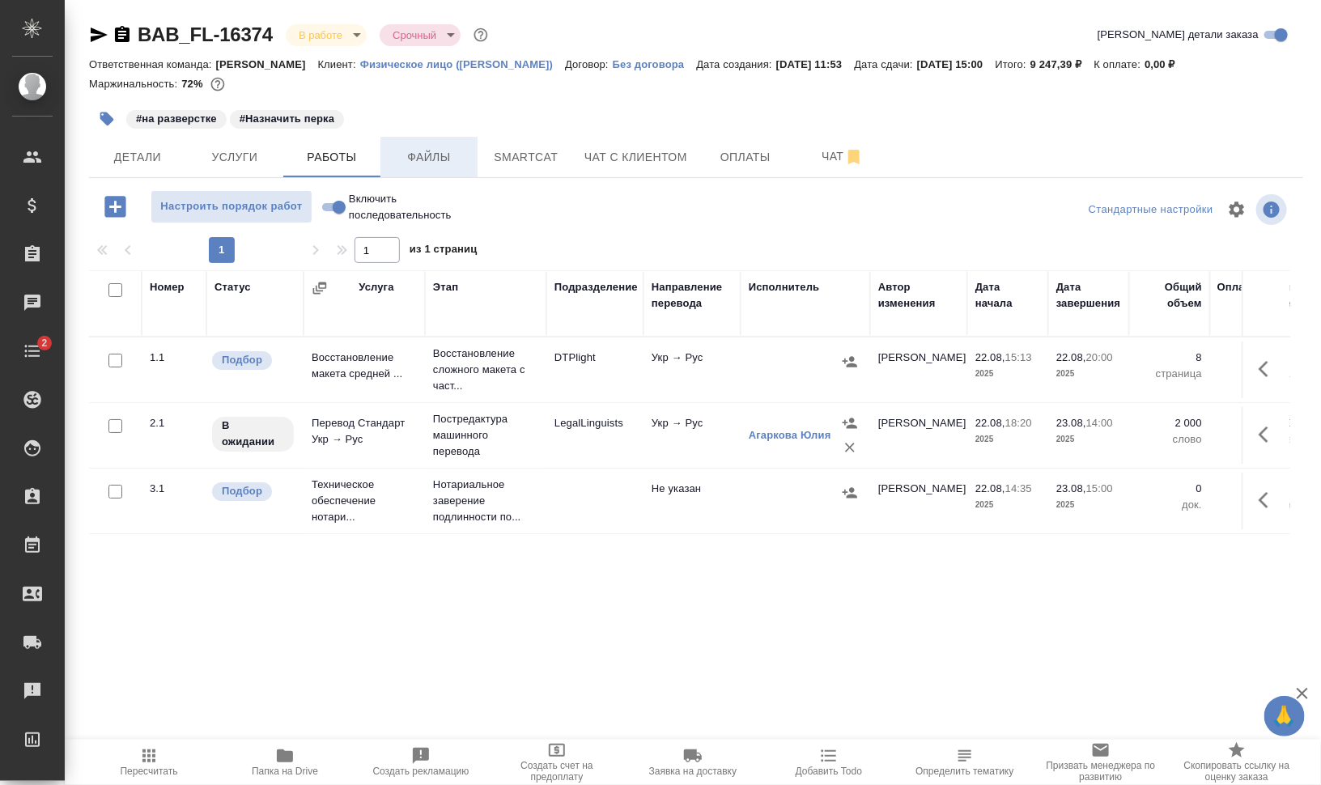
click at [437, 159] on span "Файлы" at bounding box center [429, 157] width 78 height 20
click at [360, 155] on span "Работы" at bounding box center [332, 157] width 78 height 20
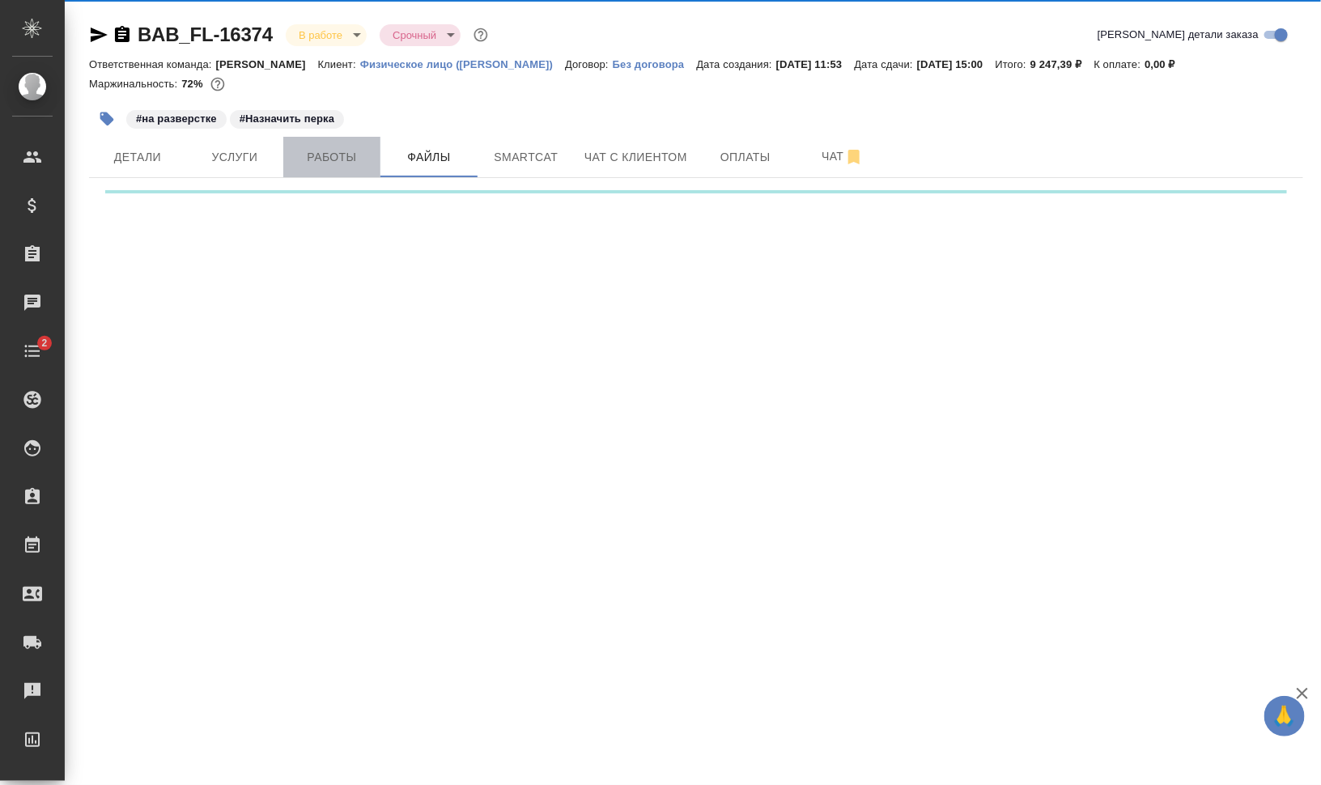
click at [360, 156] on span "Работы" at bounding box center [332, 157] width 78 height 20
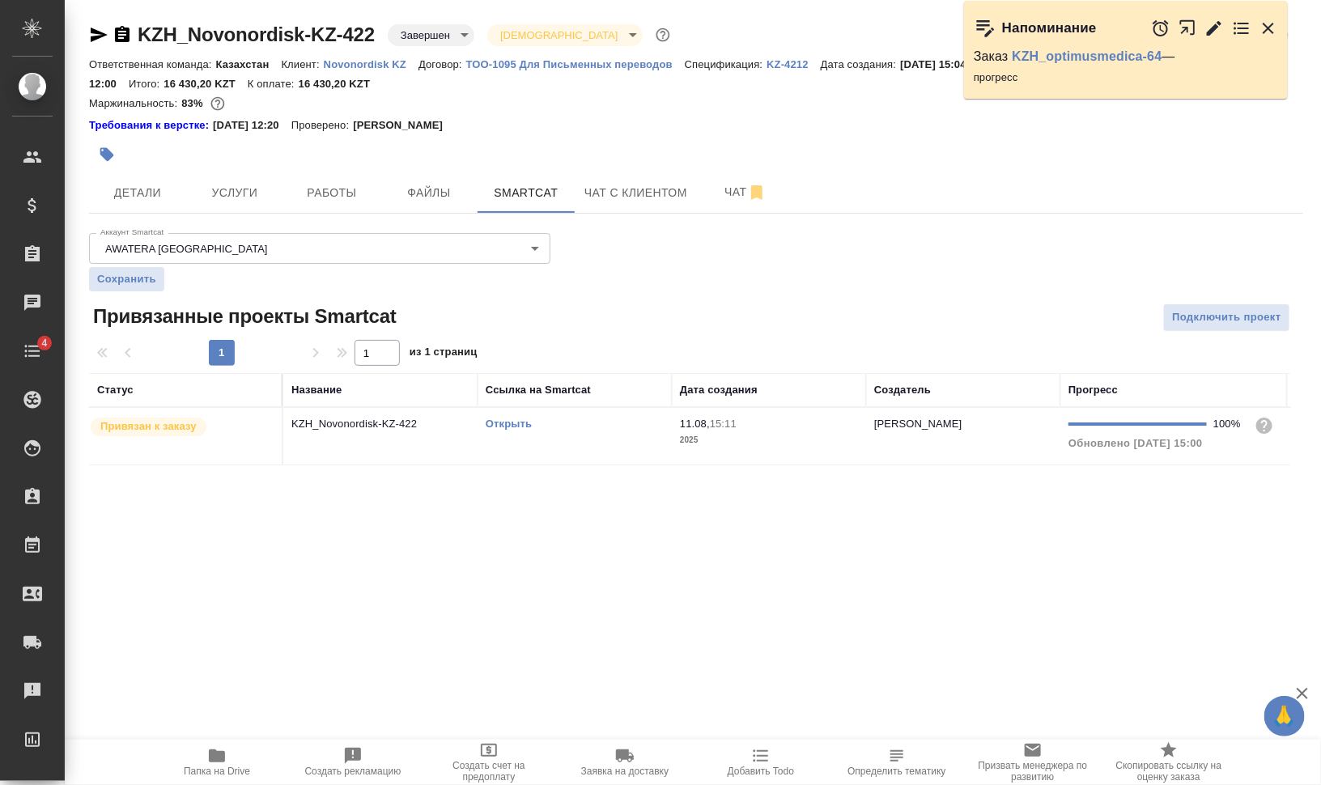
click at [344, 179] on button "Работы" at bounding box center [331, 192] width 97 height 40
click at [499, 189] on span "Smartcat" at bounding box center [526, 193] width 78 height 20
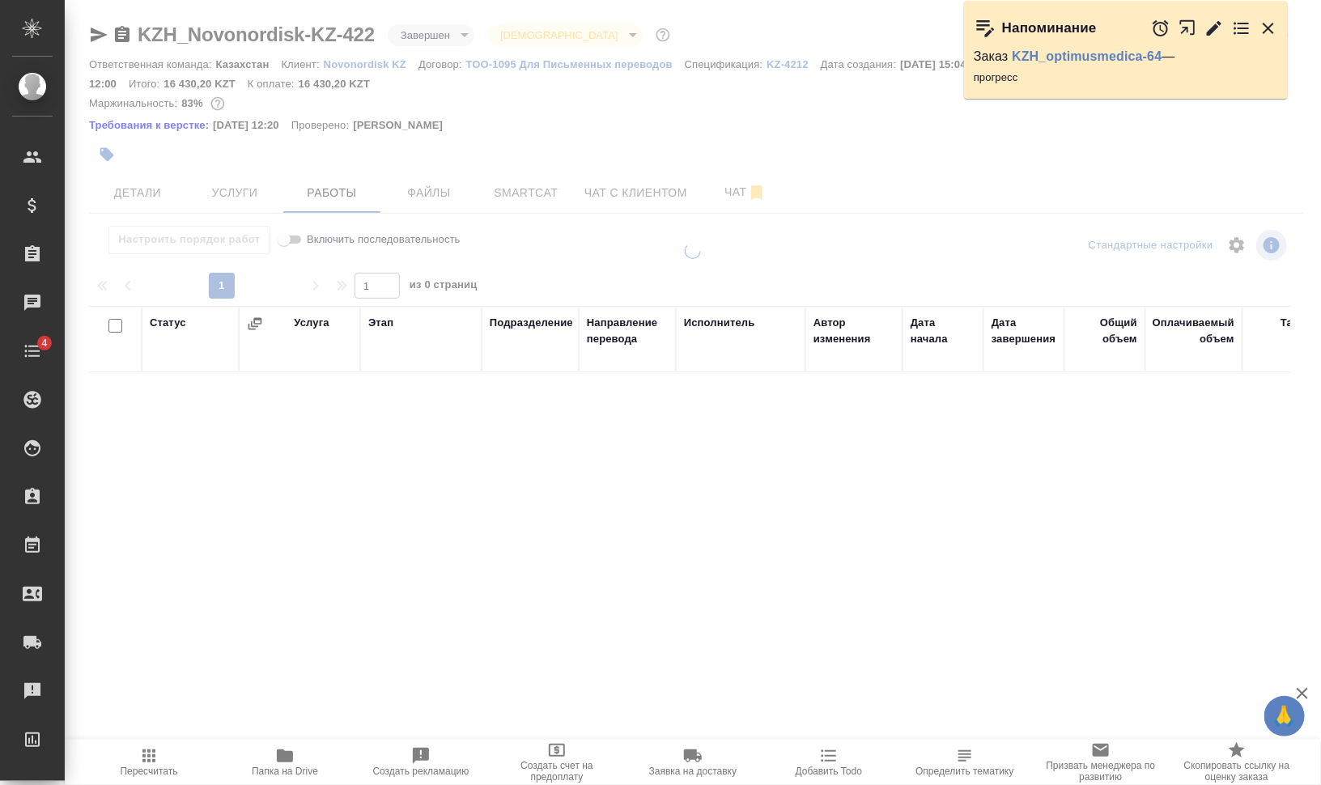
click at [326, 195] on div at bounding box center [693, 356] width 1256 height 712
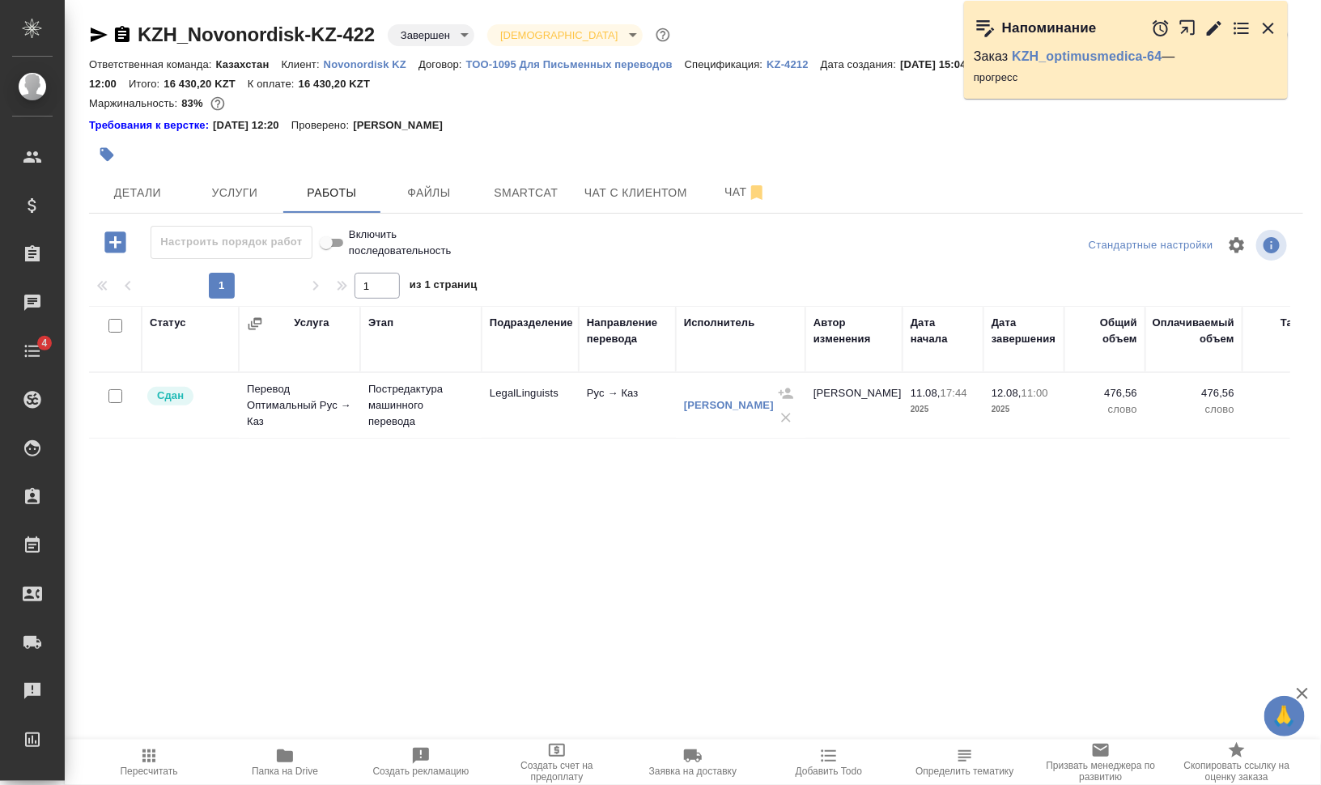
click at [325, 195] on span "Работы" at bounding box center [332, 193] width 78 height 20
click at [539, 189] on span "Smartcat" at bounding box center [526, 193] width 78 height 20
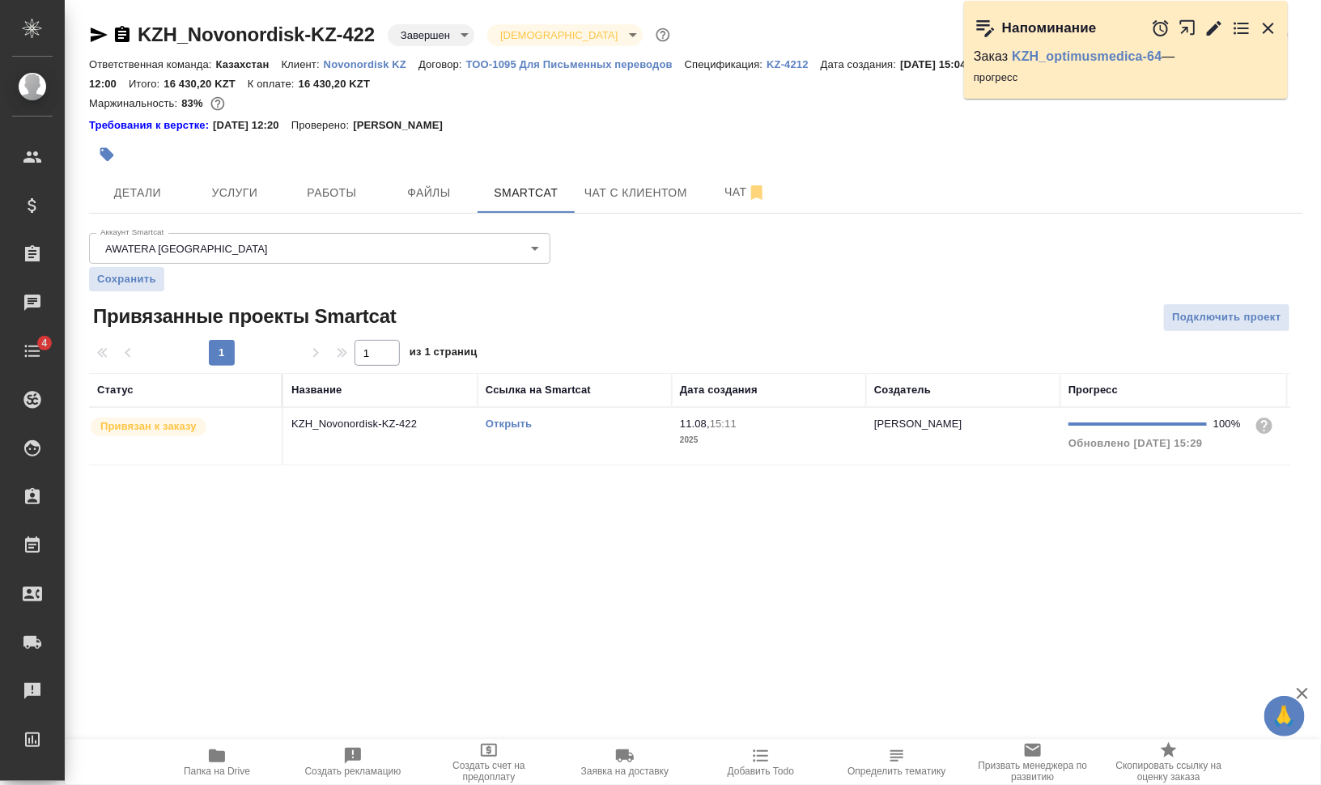
click at [521, 420] on link "Открыть" at bounding box center [509, 424] width 46 height 12
click at [231, 760] on span "Папка на Drive" at bounding box center [217, 761] width 117 height 31
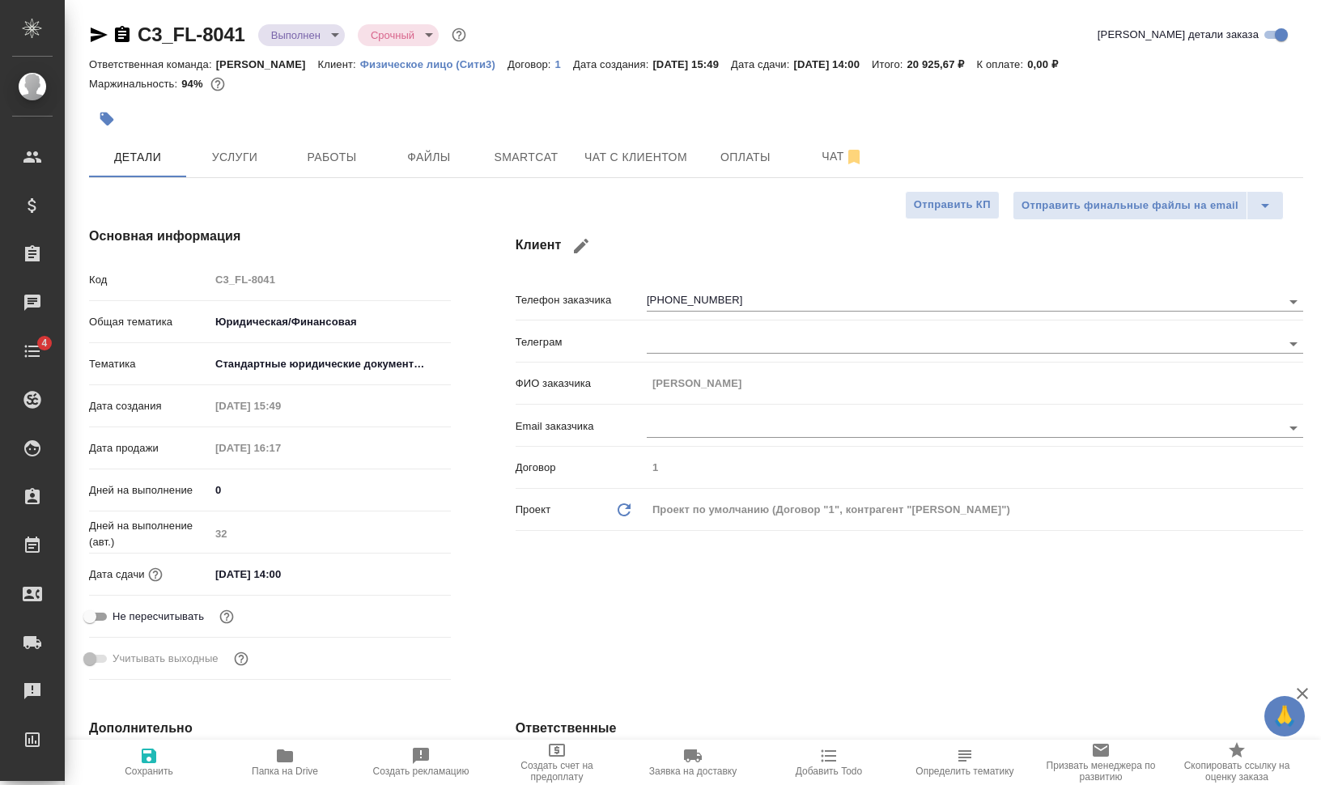
select select "RU"
click at [318, 168] on button "Работы" at bounding box center [331, 157] width 97 height 40
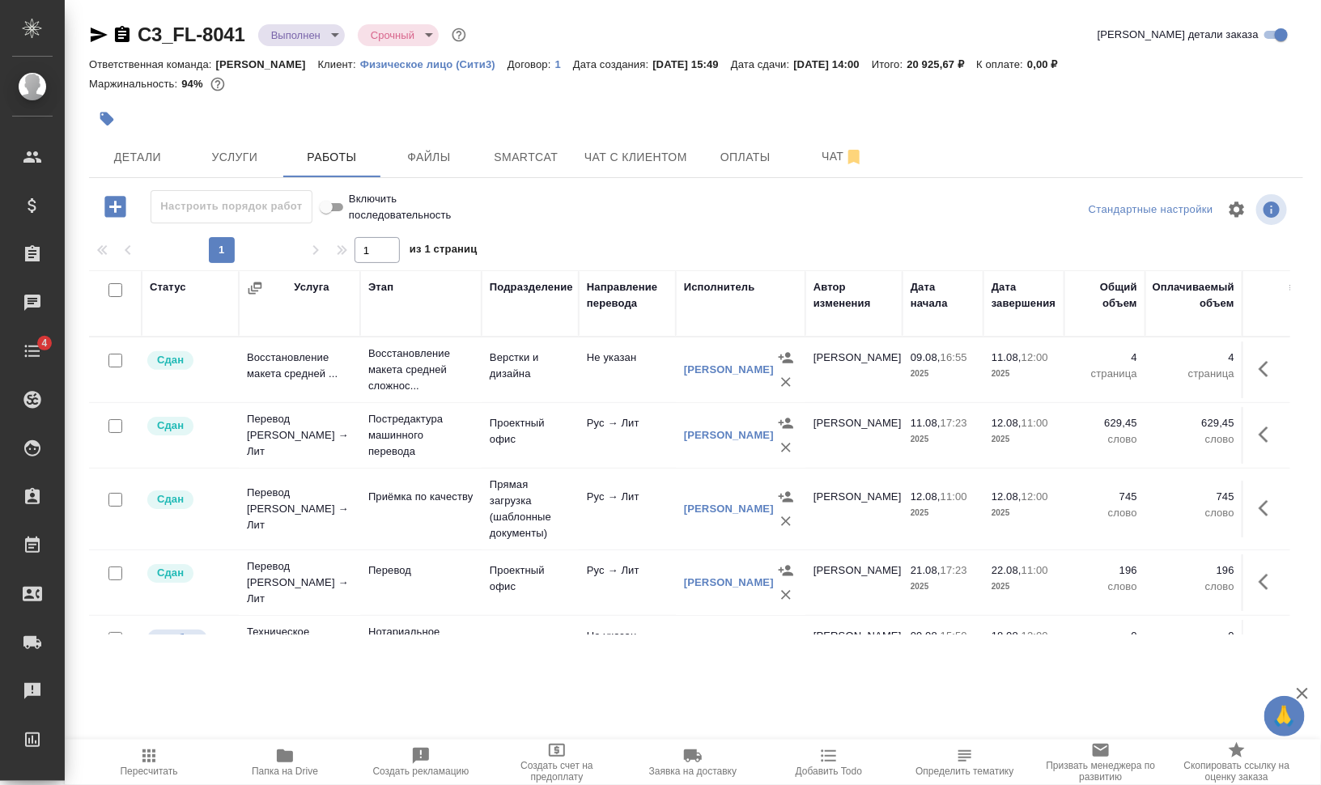
click at [287, 760] on icon "button" at bounding box center [285, 756] width 16 height 13
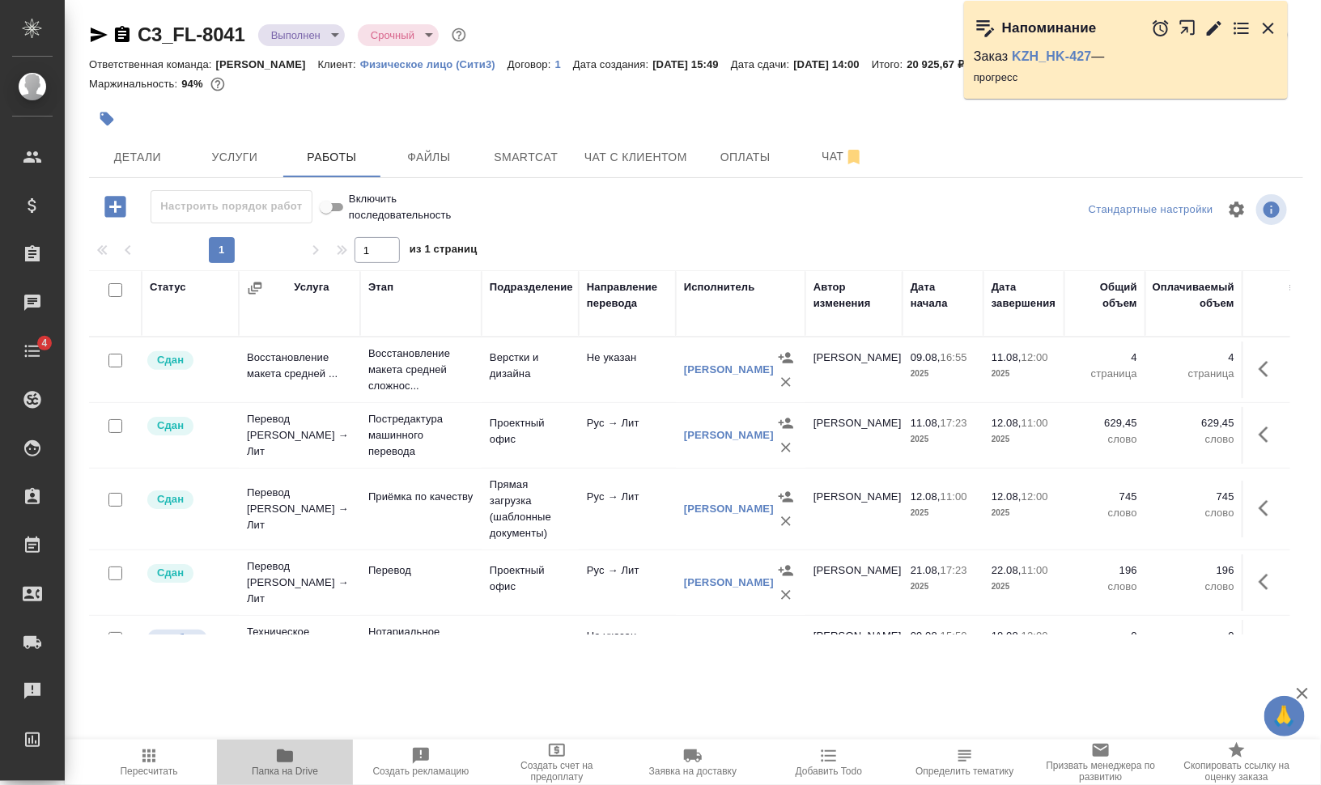
click at [273, 771] on span "Папка на Drive" at bounding box center [285, 771] width 66 height 11
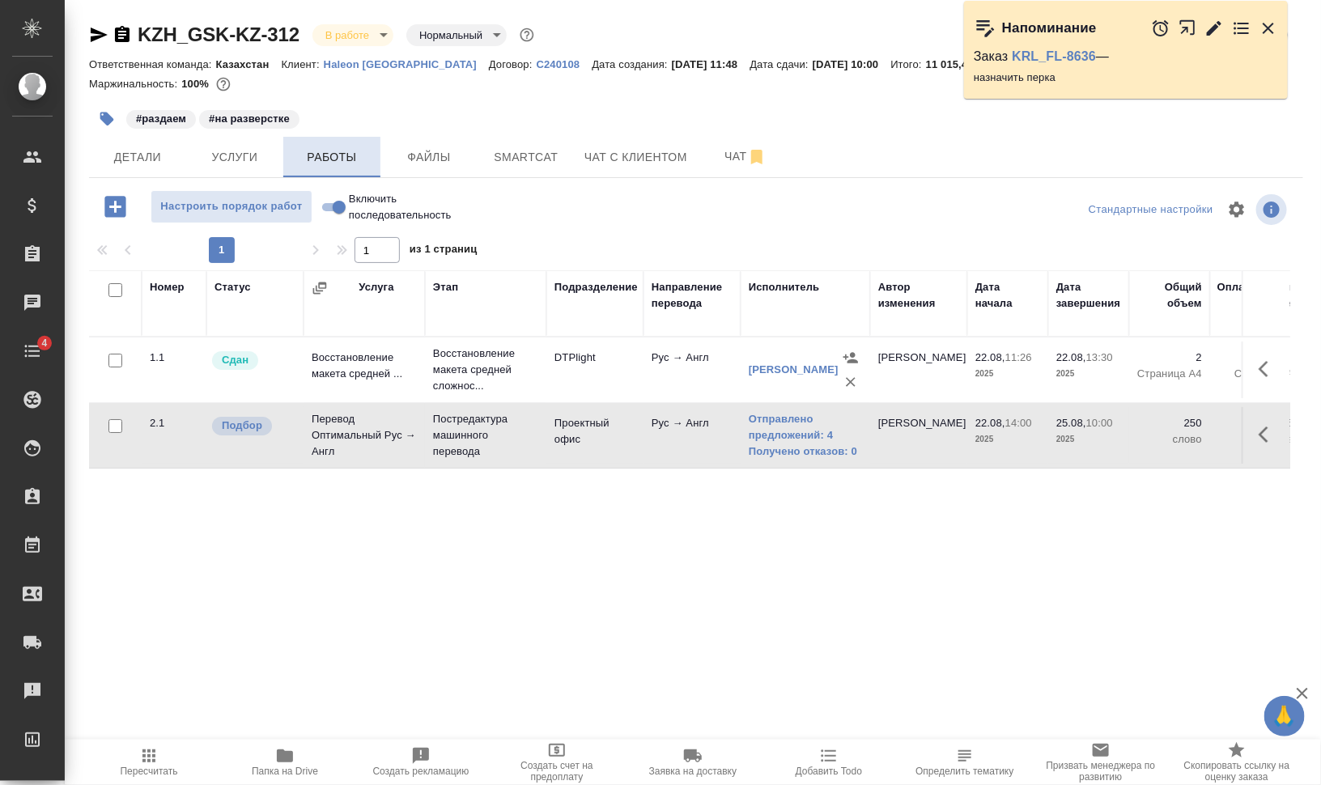
click at [395, 150] on span "Файлы" at bounding box center [429, 157] width 78 height 20
click at [314, 161] on span "Работы" at bounding box center [332, 157] width 78 height 20
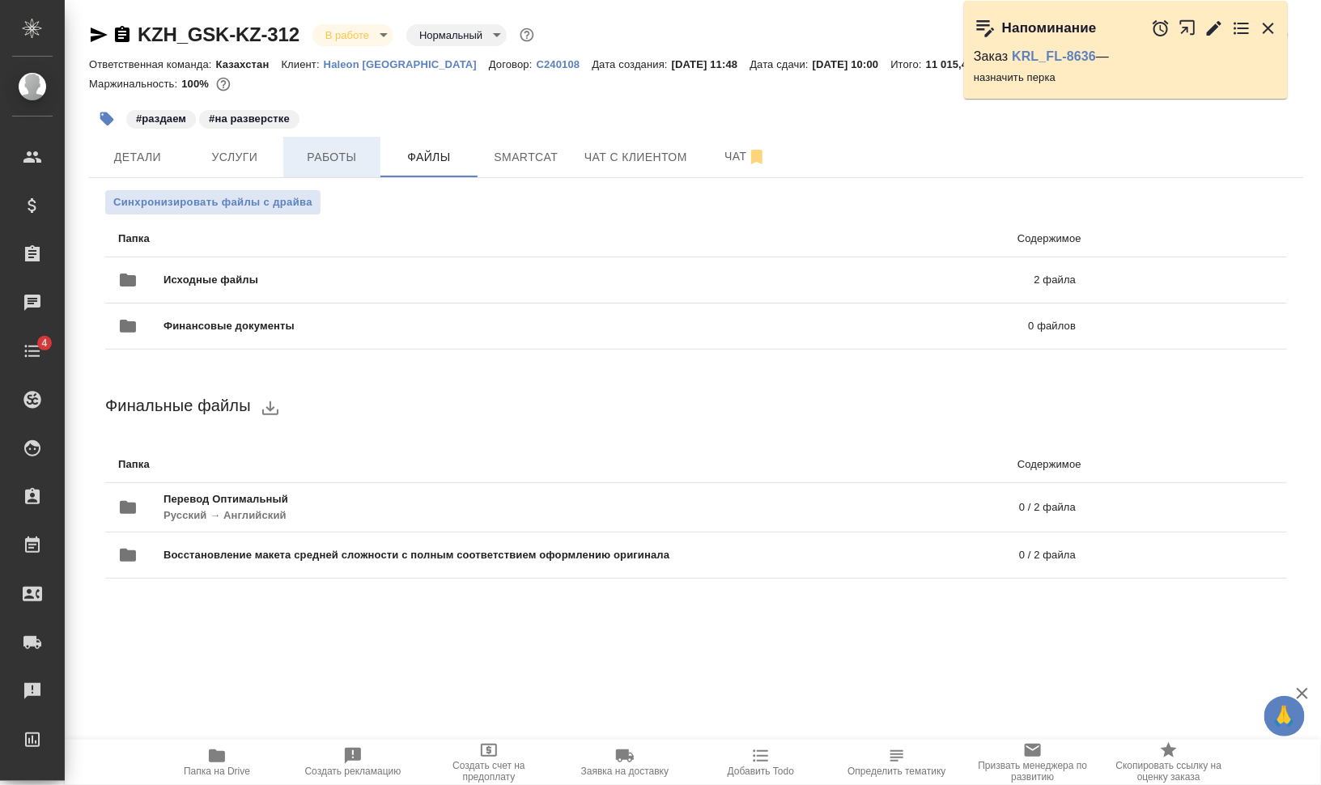
click at [337, 147] on span "Работы" at bounding box center [332, 157] width 78 height 20
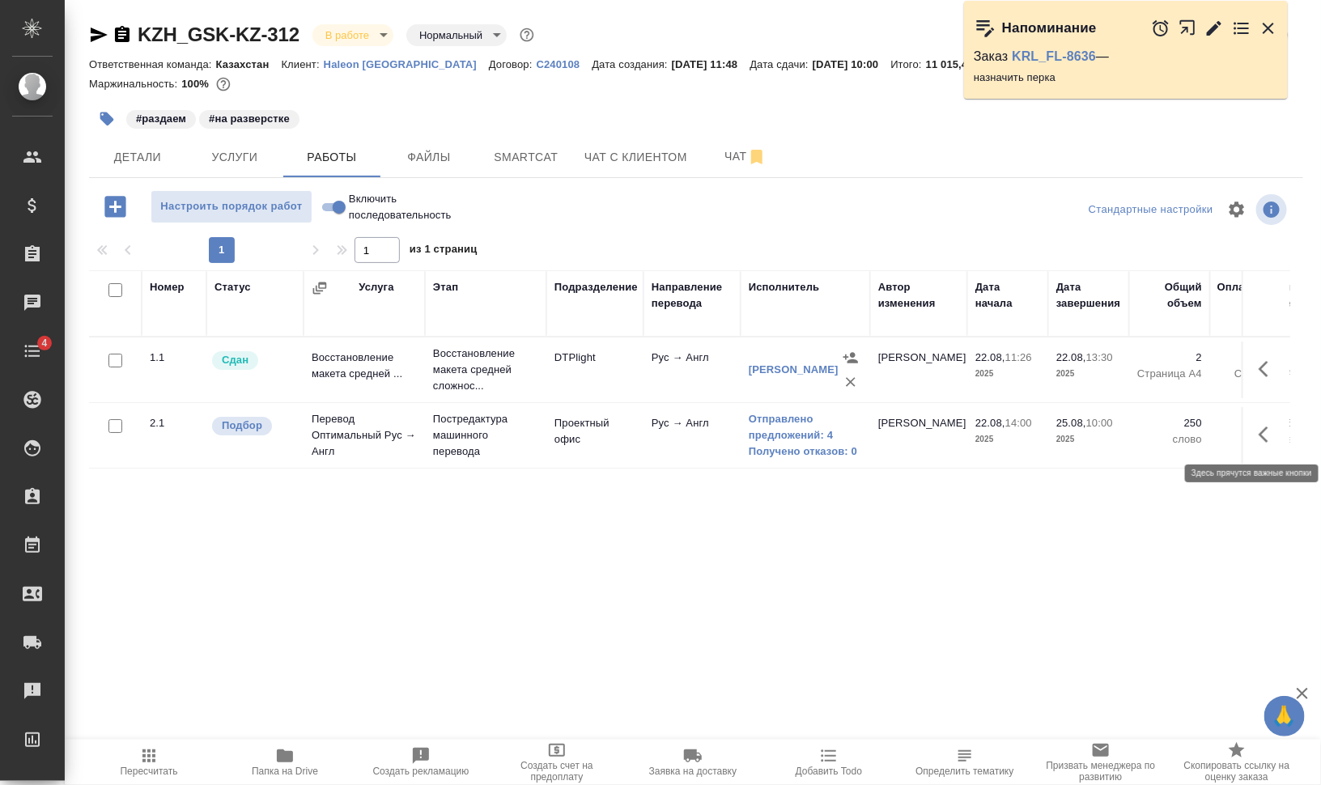
click at [1271, 430] on icon "button" at bounding box center [1268, 434] width 19 height 19
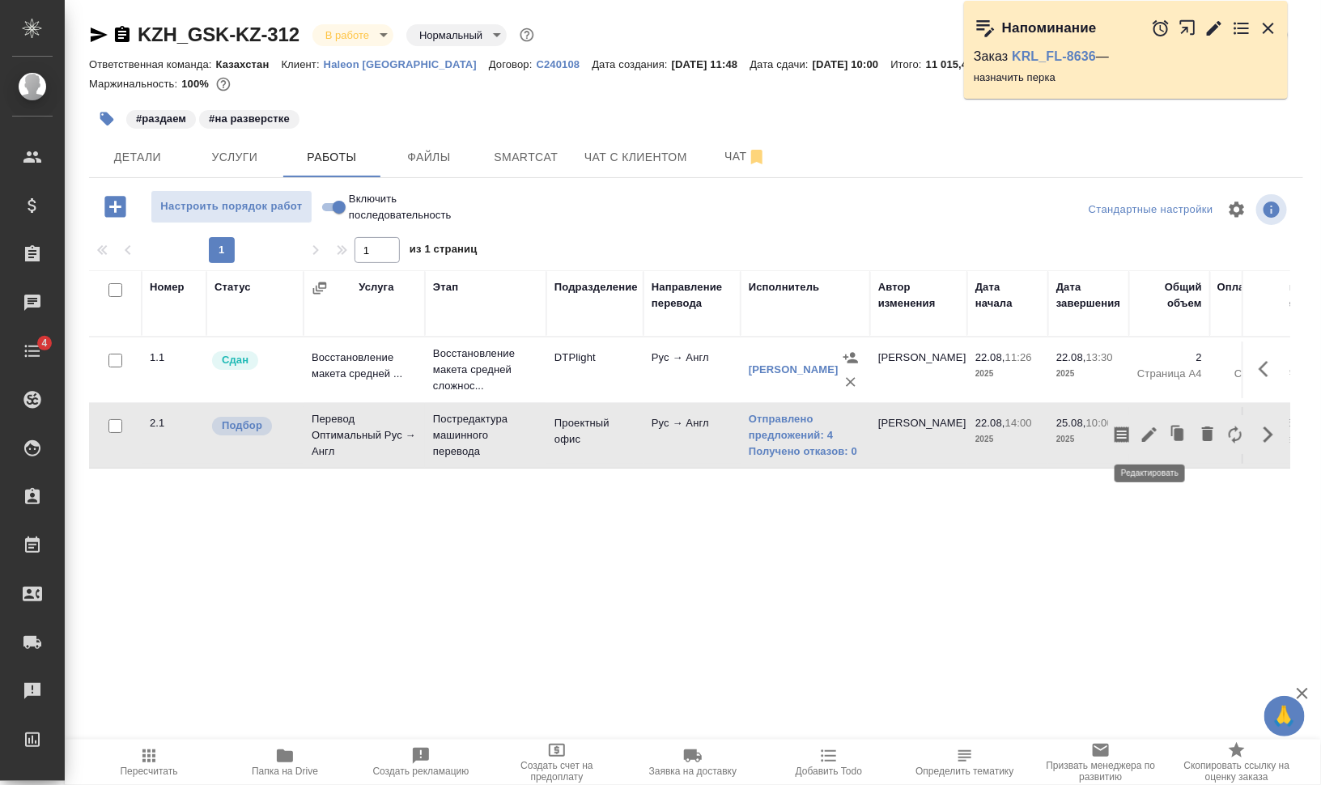
click at [1149, 429] on icon "button" at bounding box center [1149, 434] width 19 height 19
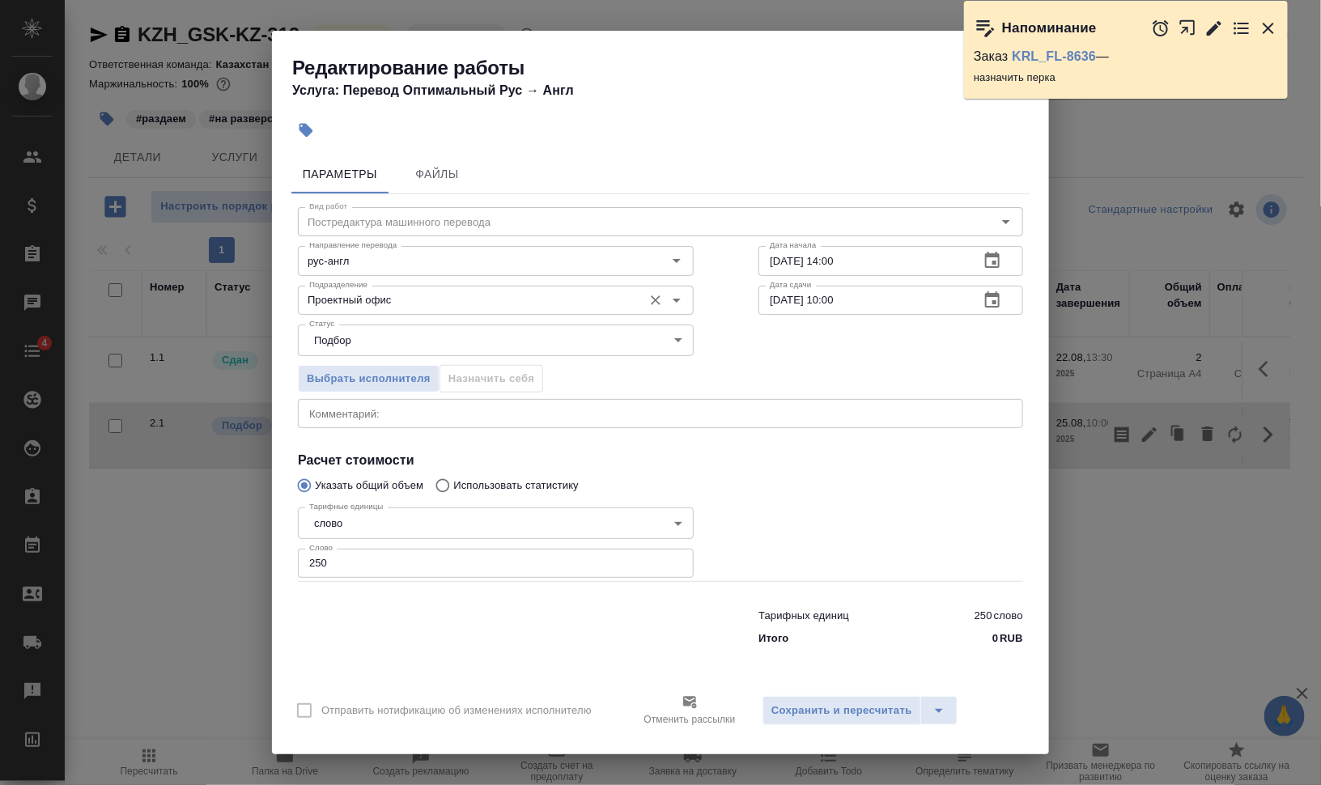
click at [366, 305] on input "Проектный офис" at bounding box center [469, 300] width 332 height 19
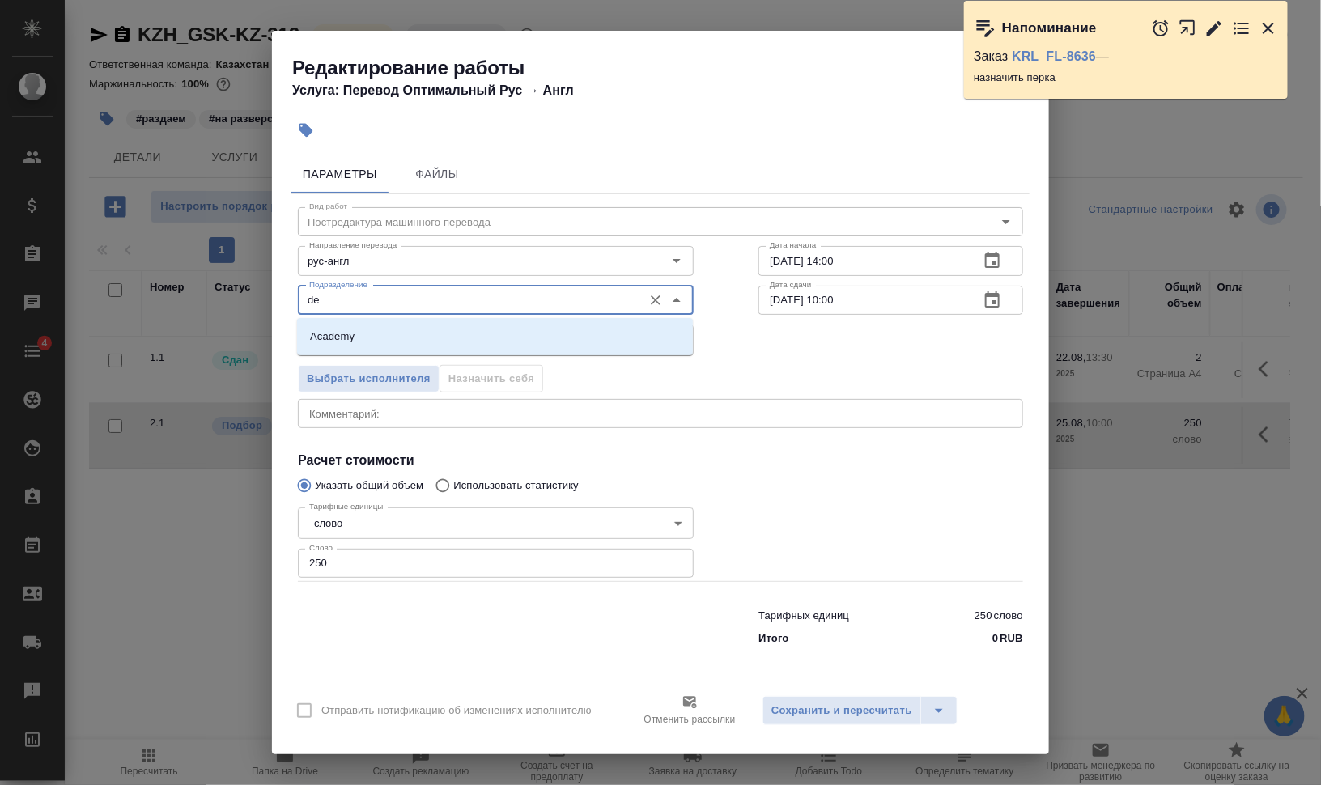
type input "d"
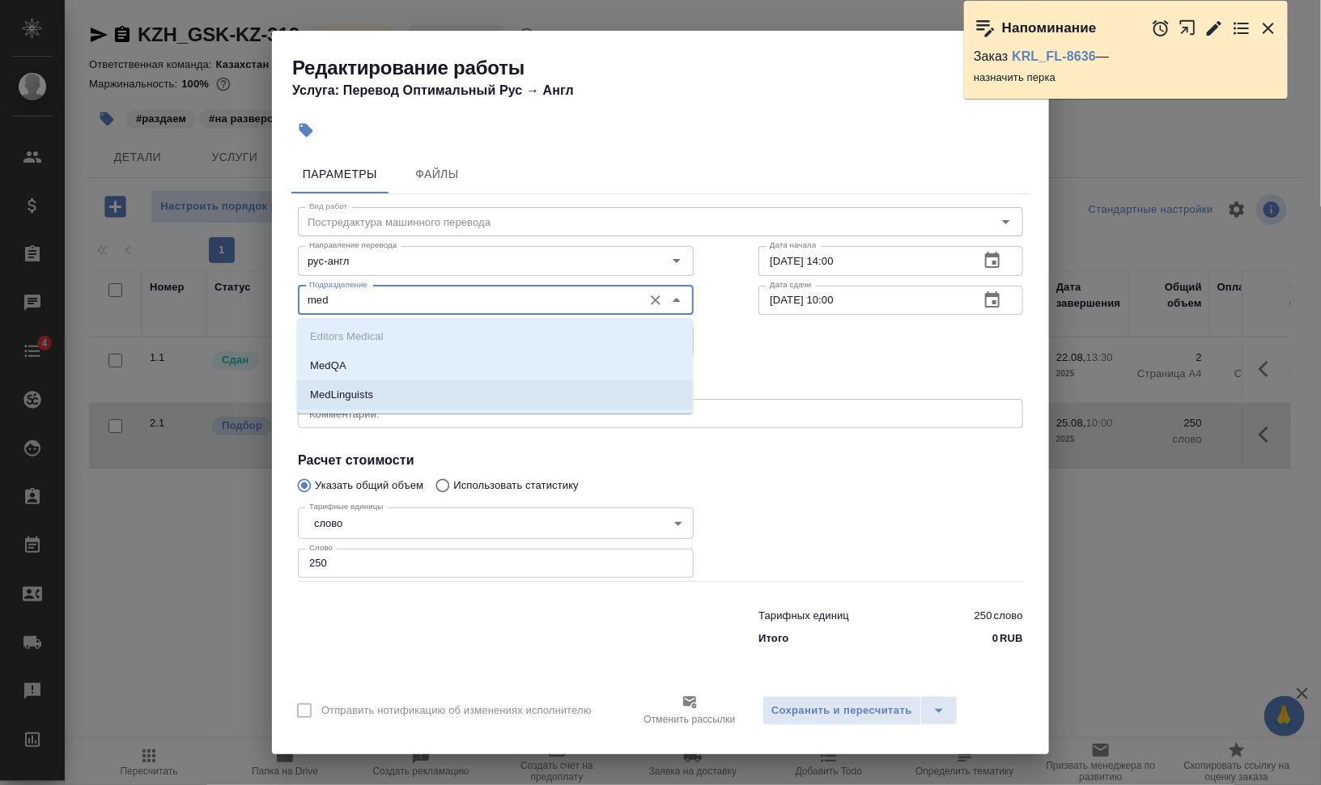
click at [366, 397] on p "MedLinguists" at bounding box center [341, 395] width 63 height 16
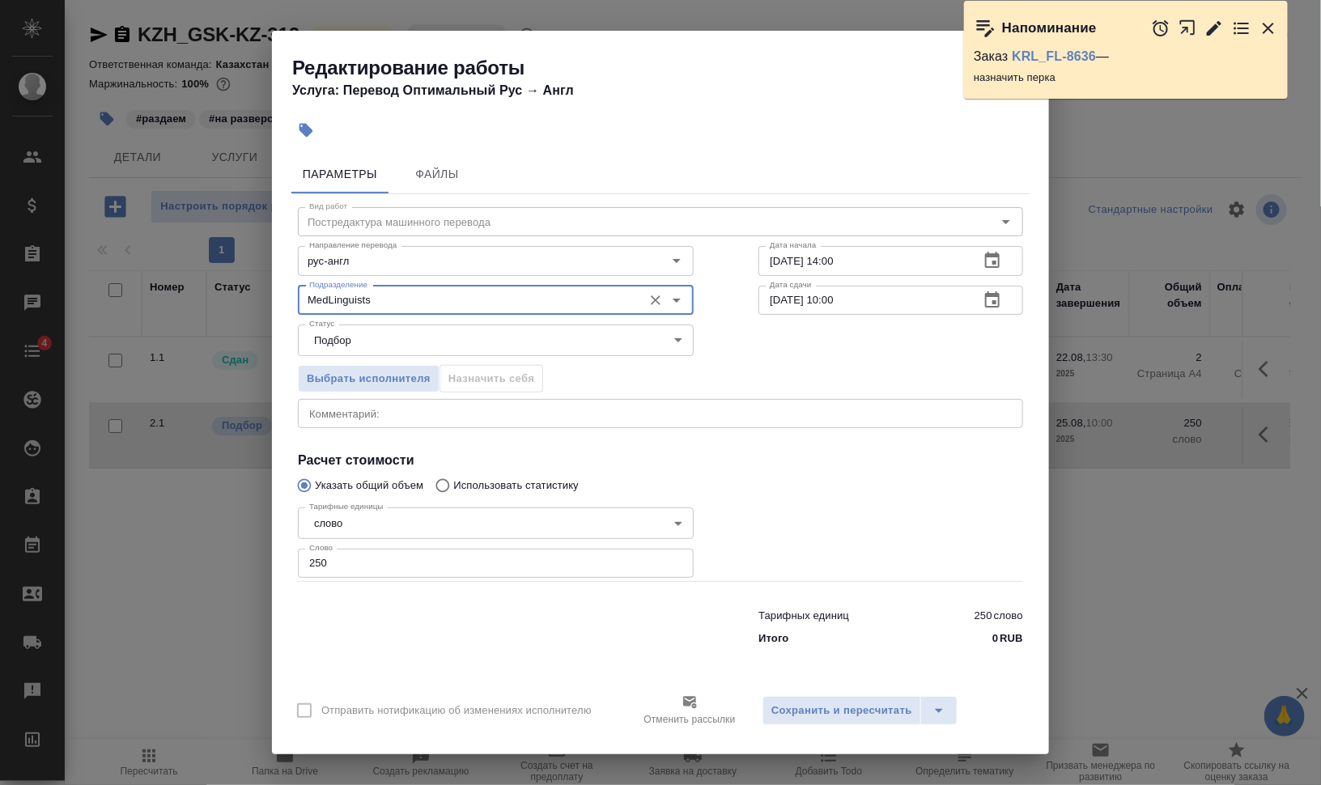
type input "MedLinguists"
drag, startPoint x: 833, startPoint y: 260, endPoint x: 1009, endPoint y: 272, distance: 176.9
click at [975, 268] on div "22.08.2025 14:00 Дата начала" at bounding box center [891, 260] width 265 height 29
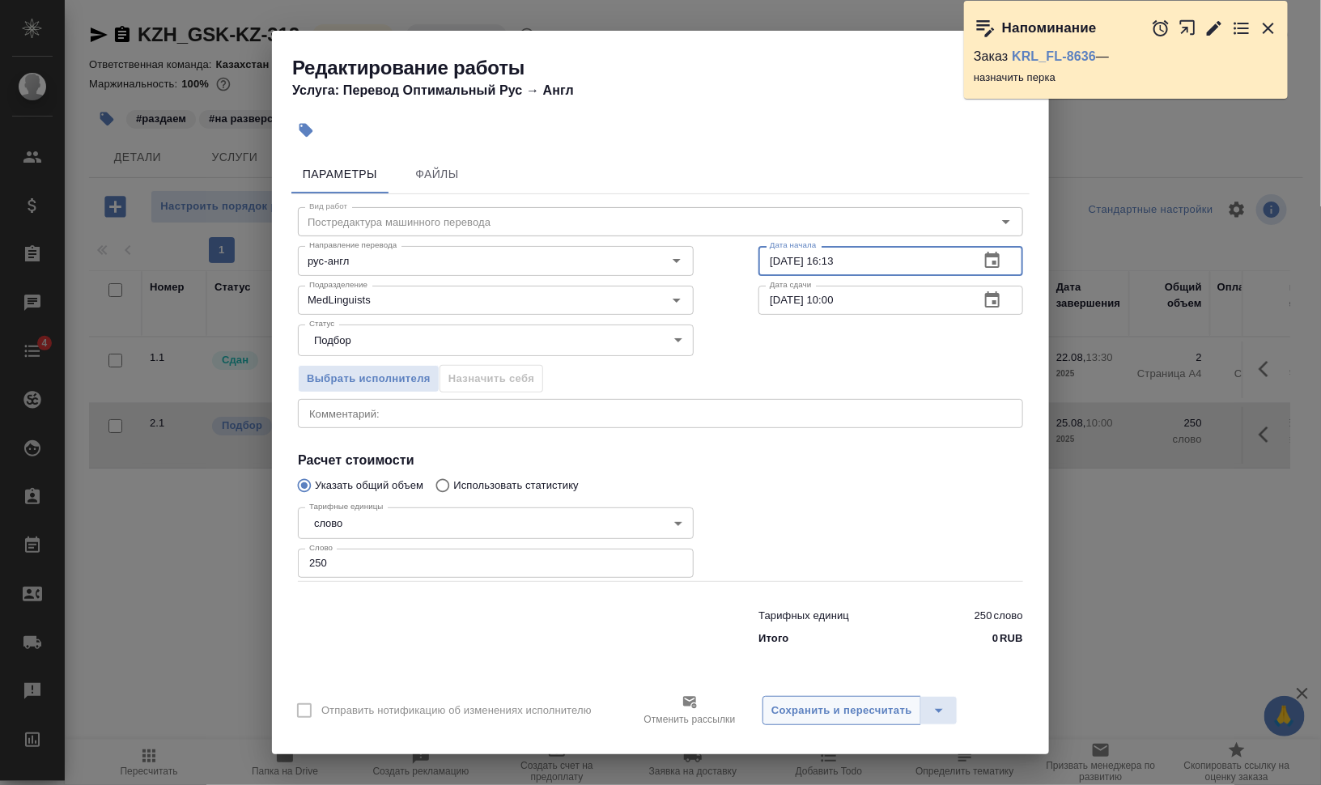
type input "22.08.2025 16:13"
click at [835, 705] on span "Сохранить и пересчитать" at bounding box center [841, 711] width 141 height 19
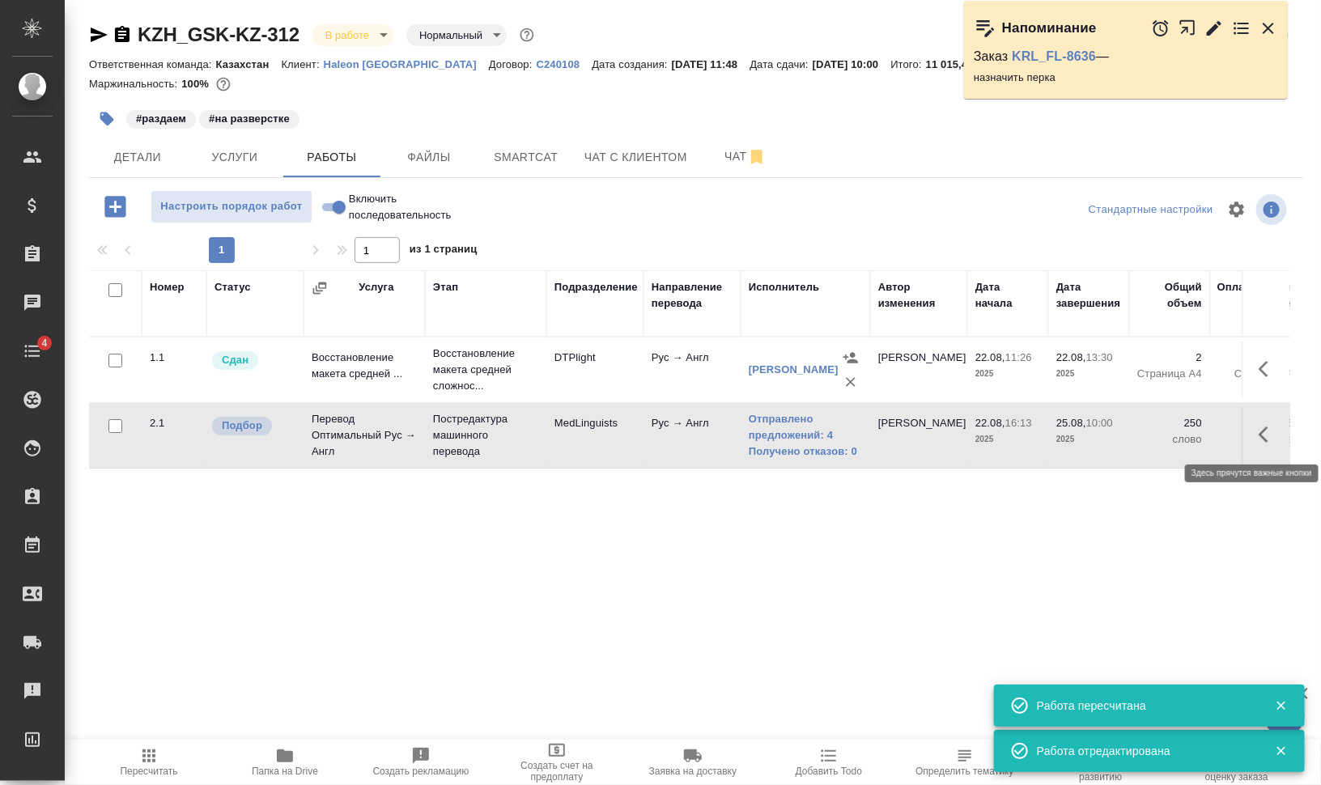
click at [1270, 436] on icon "button" at bounding box center [1268, 434] width 19 height 19
click at [1122, 431] on icon "button" at bounding box center [1122, 435] width 15 height 16
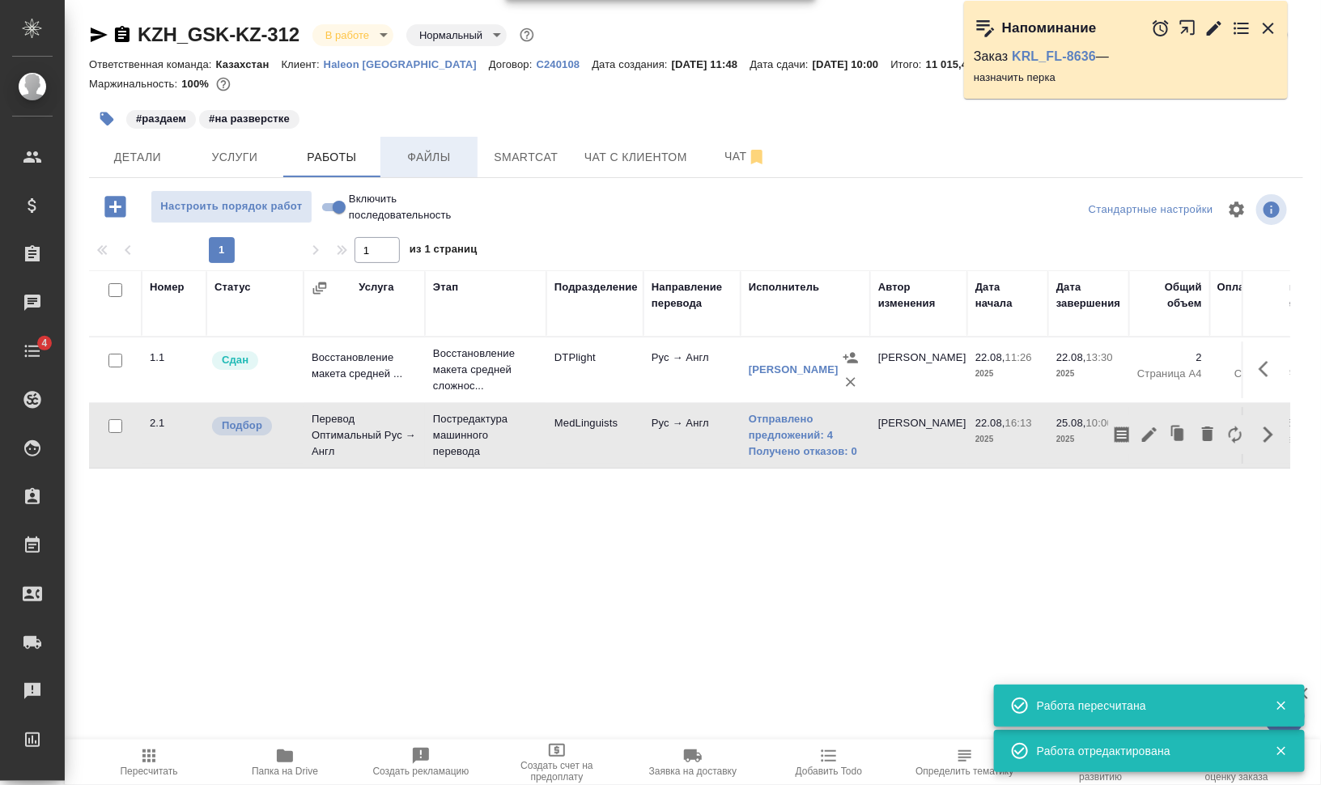
click at [434, 159] on span "Файлы" at bounding box center [429, 157] width 78 height 20
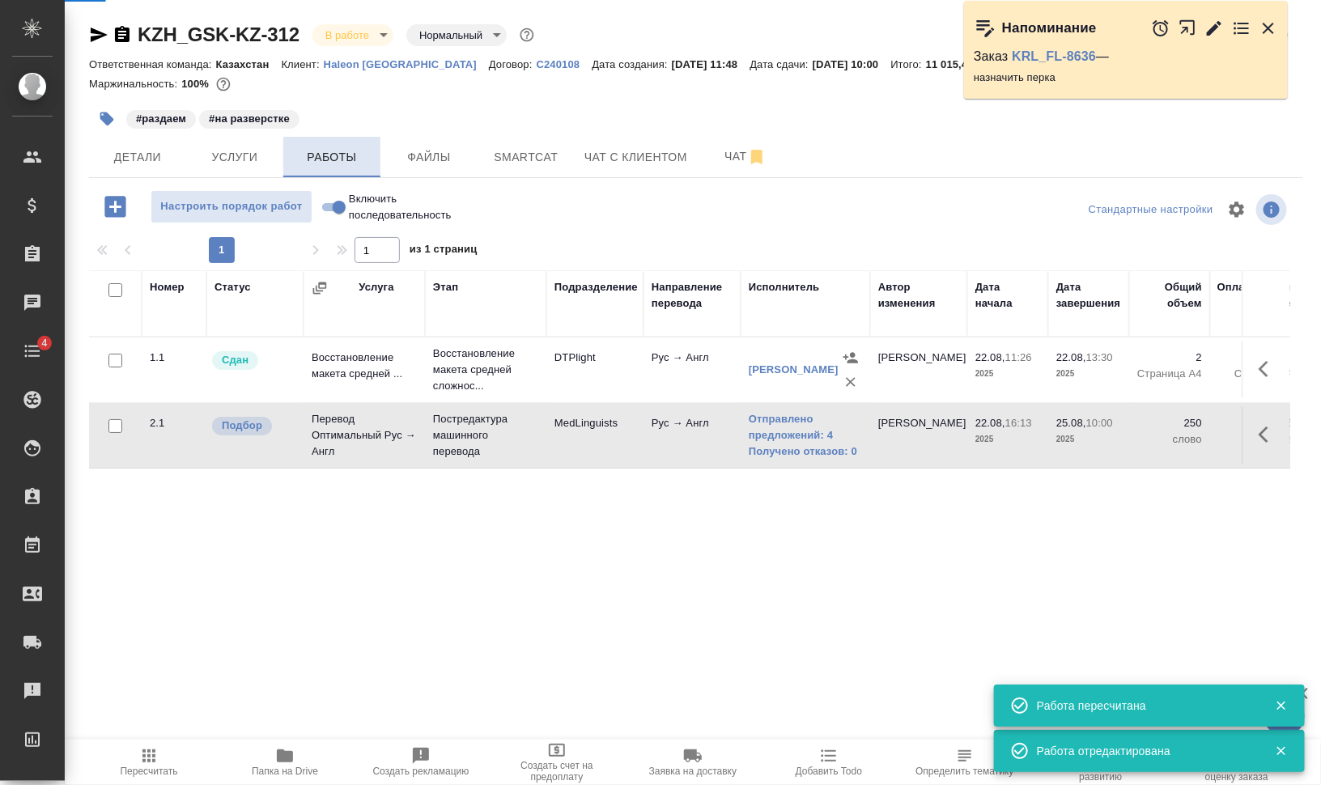
click at [312, 159] on span "Работы" at bounding box center [332, 157] width 78 height 20
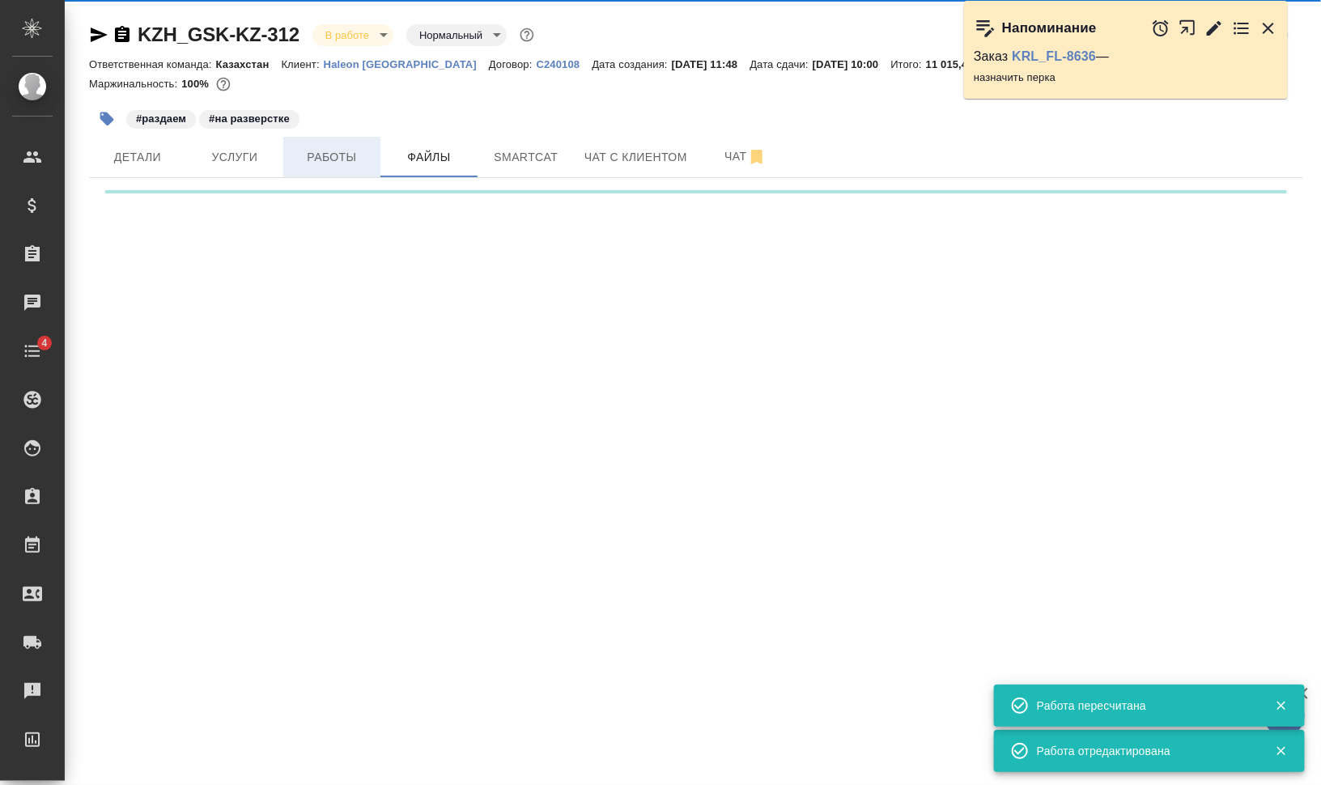
click at [312, 159] on span "Работы" at bounding box center [332, 157] width 78 height 20
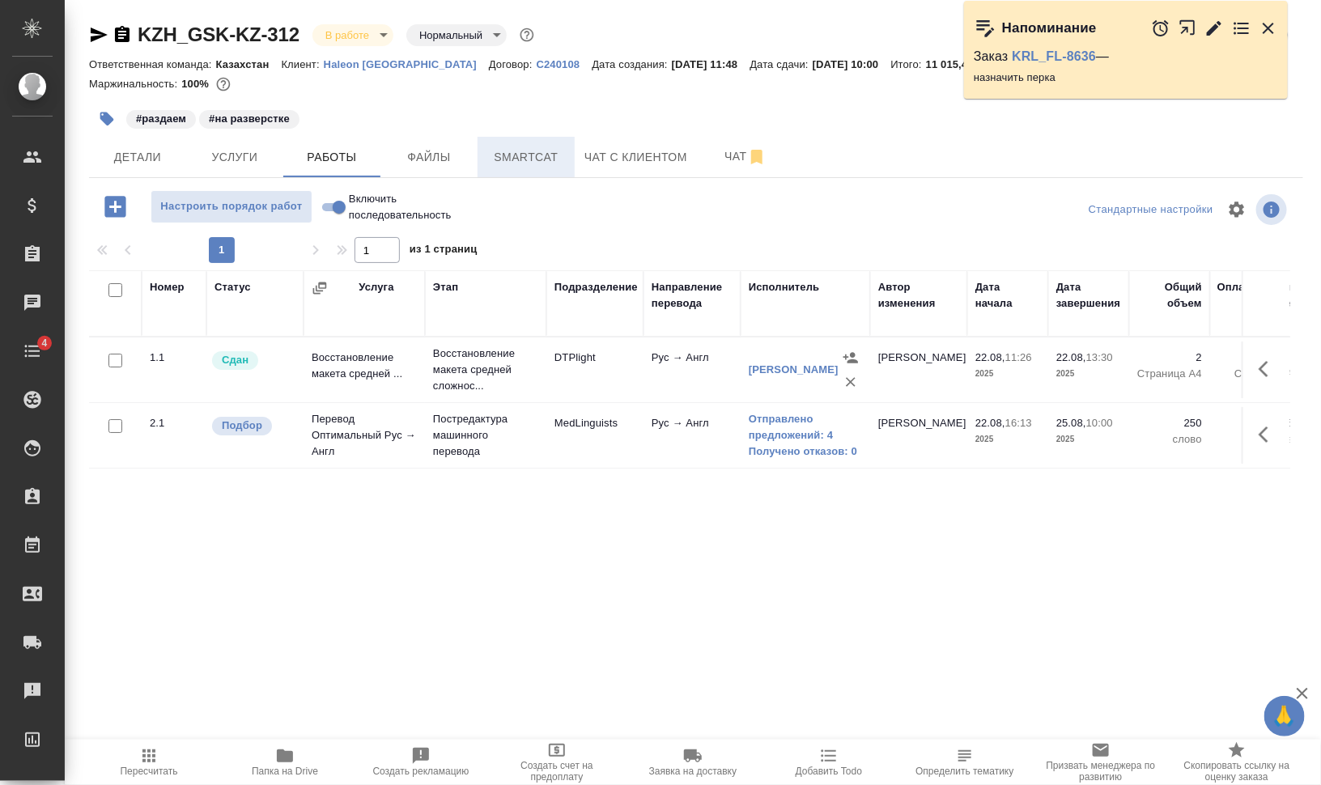
click at [550, 144] on button "Smartcat" at bounding box center [526, 157] width 97 height 40
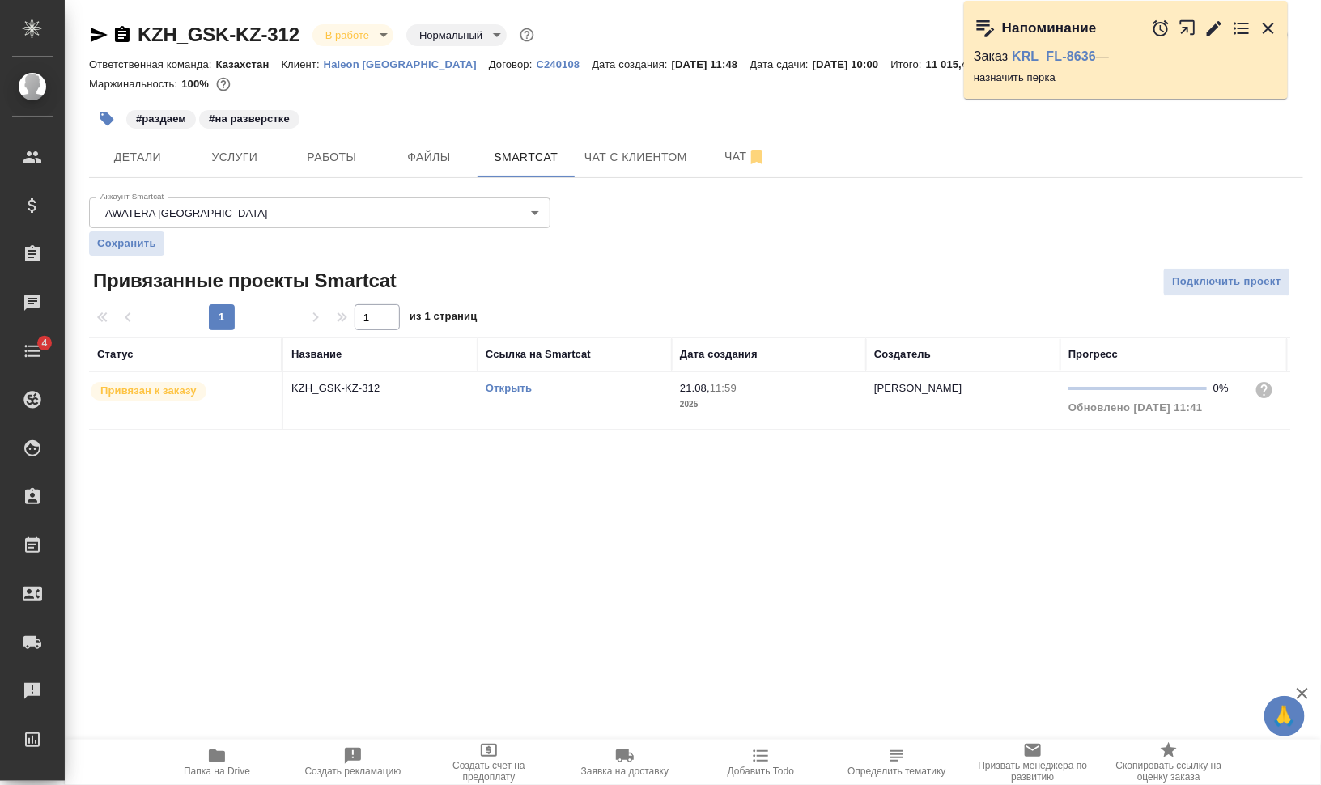
click at [527, 410] on td "Открыть" at bounding box center [575, 400] width 194 height 57
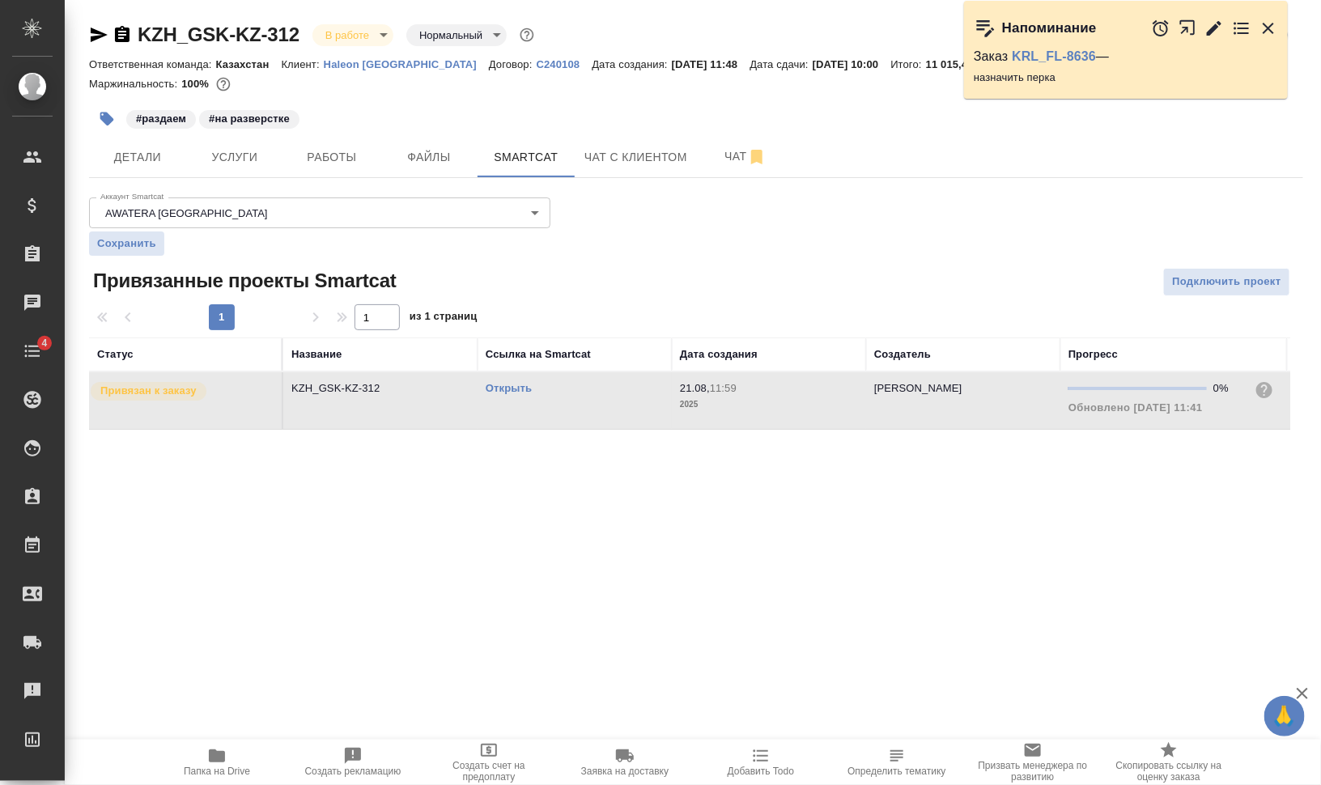
click at [527, 410] on td "Открыть" at bounding box center [575, 400] width 194 height 57
click at [725, 164] on span "Чат" at bounding box center [746, 157] width 78 height 20
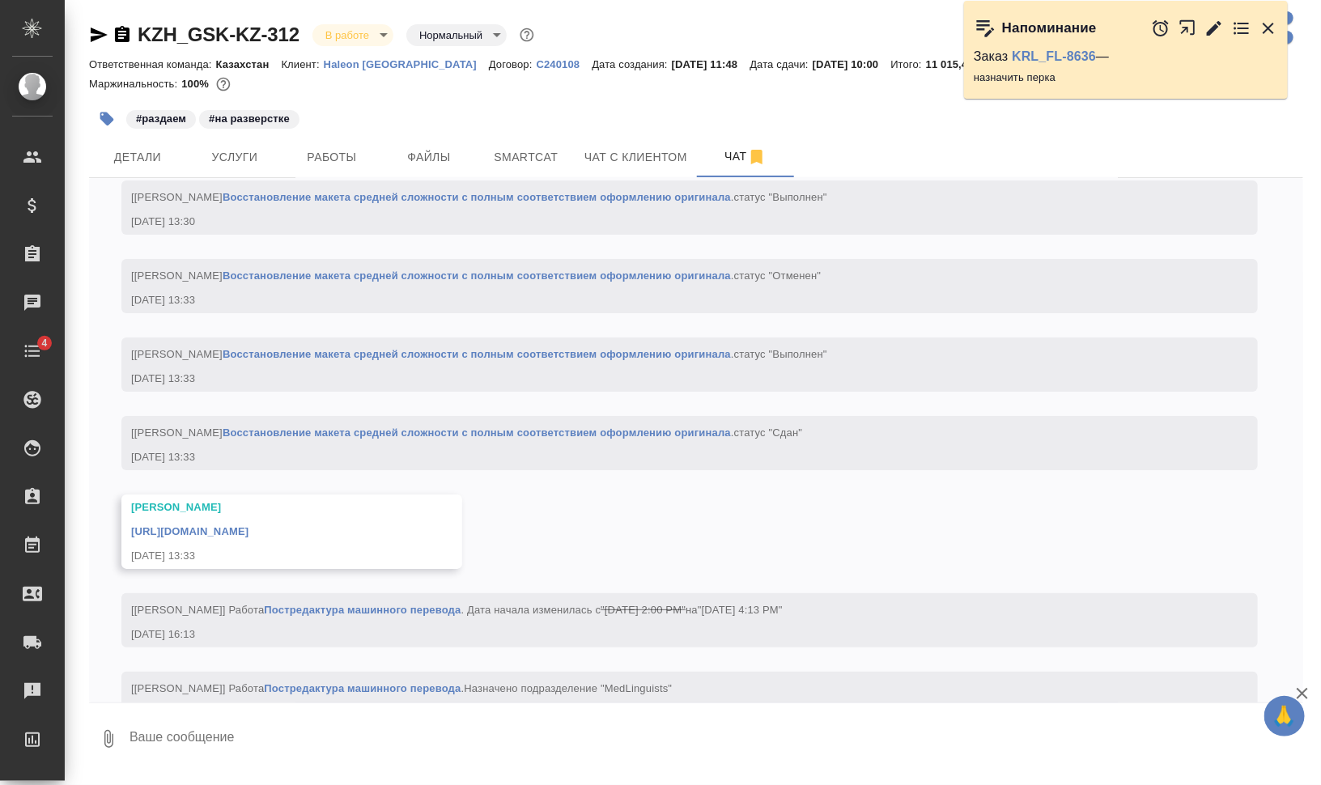
scroll to position [2660, 0]
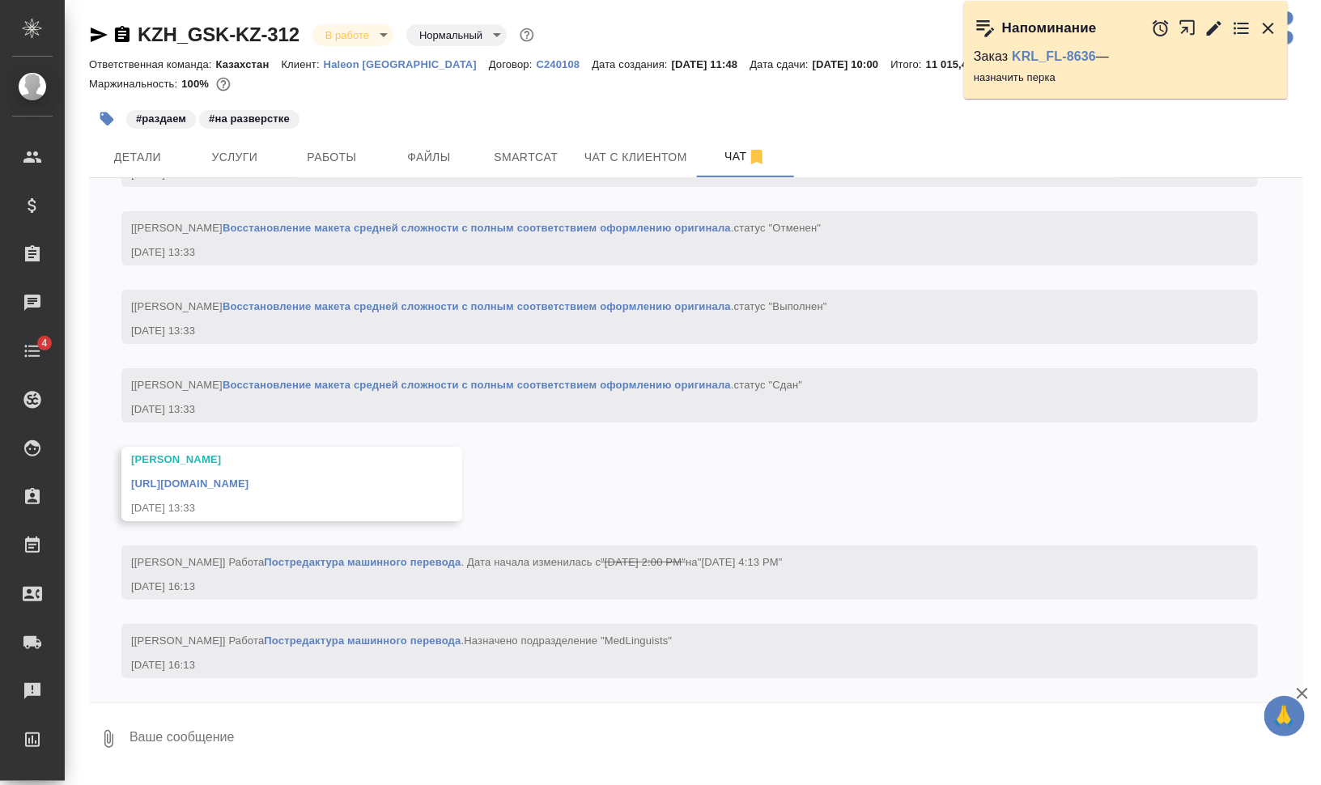
click at [249, 483] on link "https://drive.awatera.com/apps/files/files/10162823?dir=/Shares/GSK/Orders/KZH_…" at bounding box center [189, 484] width 117 height 12
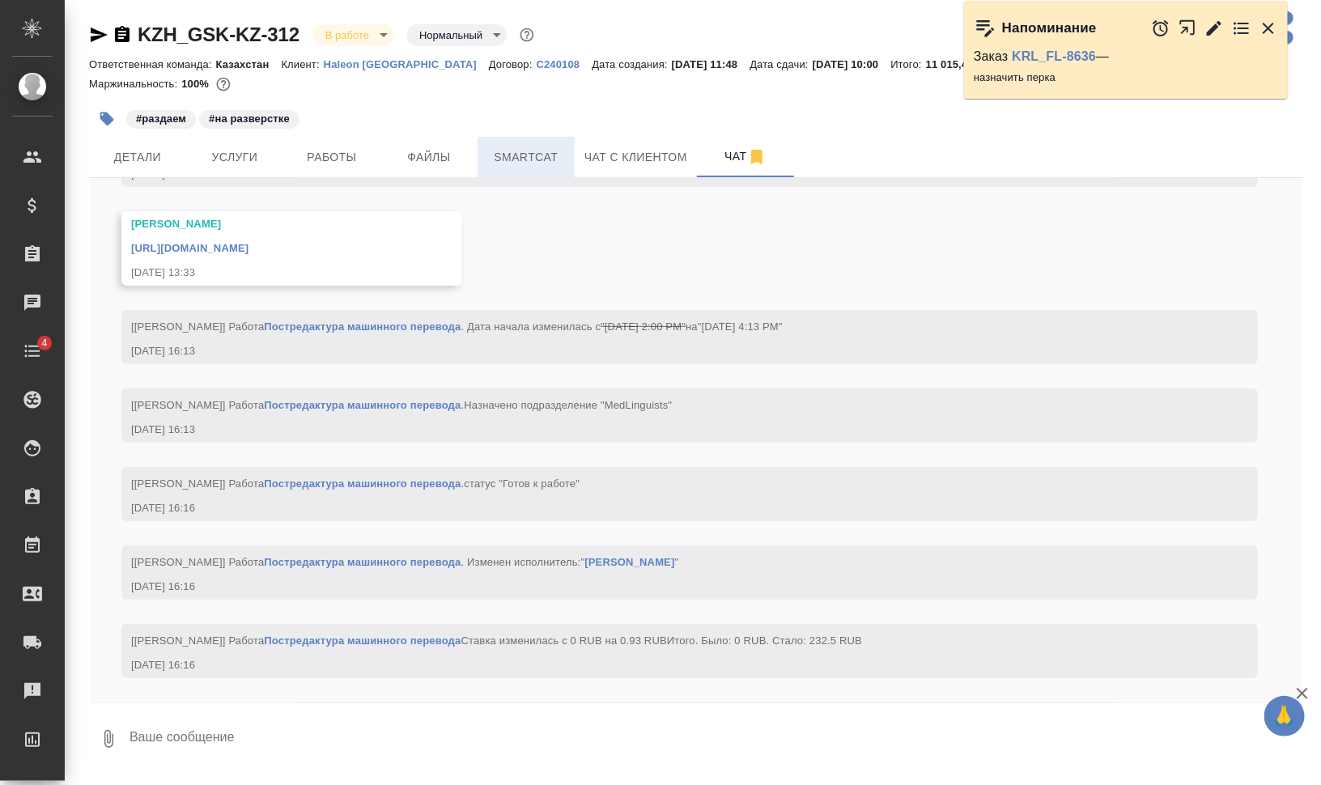
scroll to position [2912, 0]
click at [539, 150] on span "Smartcat" at bounding box center [526, 157] width 78 height 20
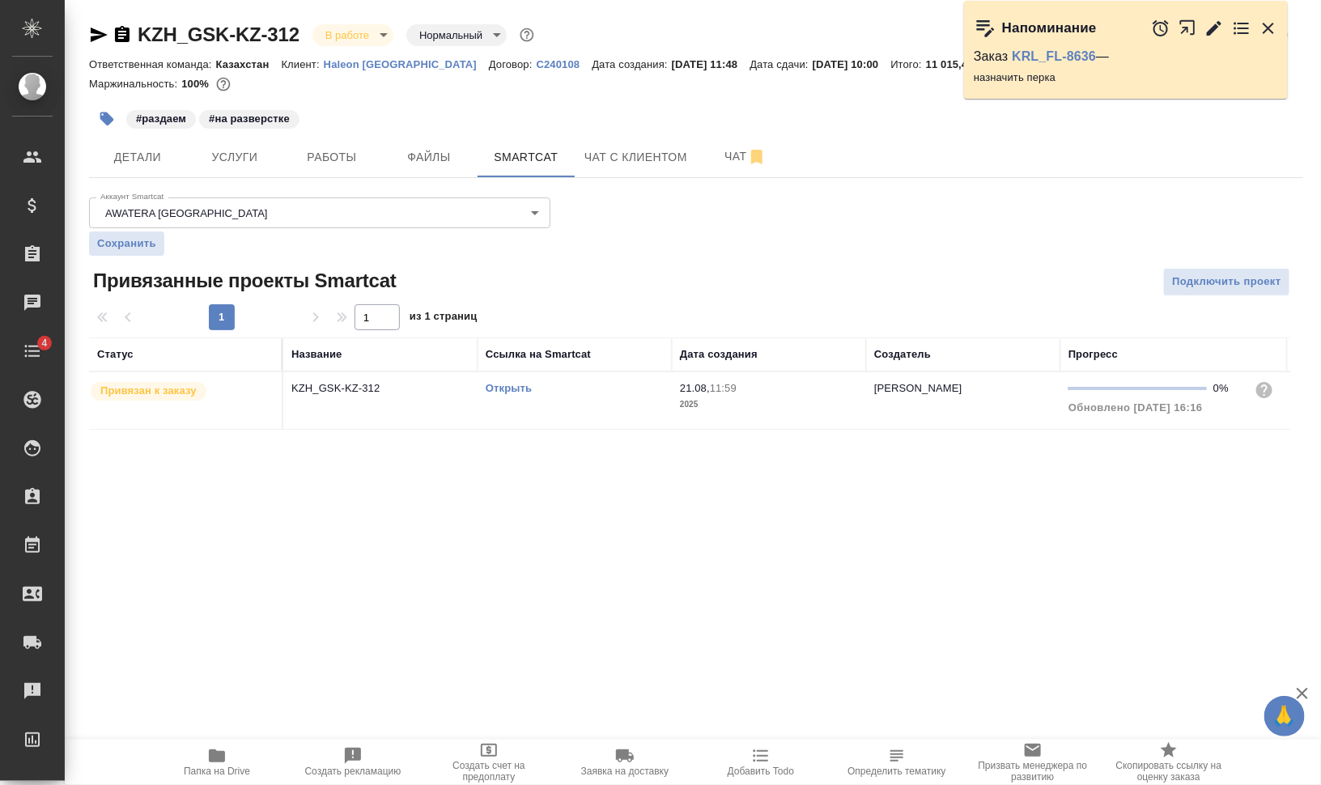
click at [512, 385] on link "Открыть" at bounding box center [509, 388] width 46 height 12
drag, startPoint x: 337, startPoint y: 140, endPoint x: 351, endPoint y: 144, distance: 15.1
click at [337, 140] on button "Работы" at bounding box center [331, 157] width 97 height 40
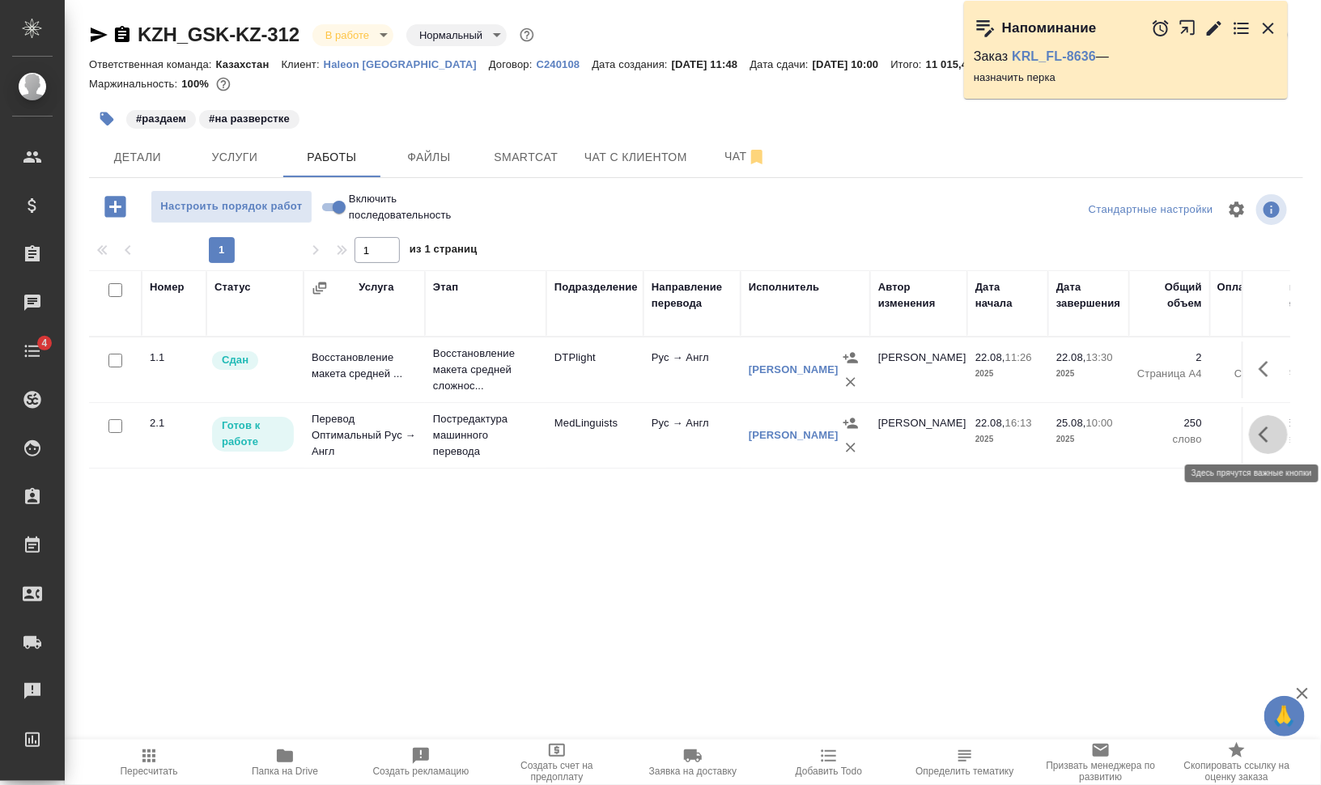
click at [1266, 434] on icon "button" at bounding box center [1268, 434] width 19 height 19
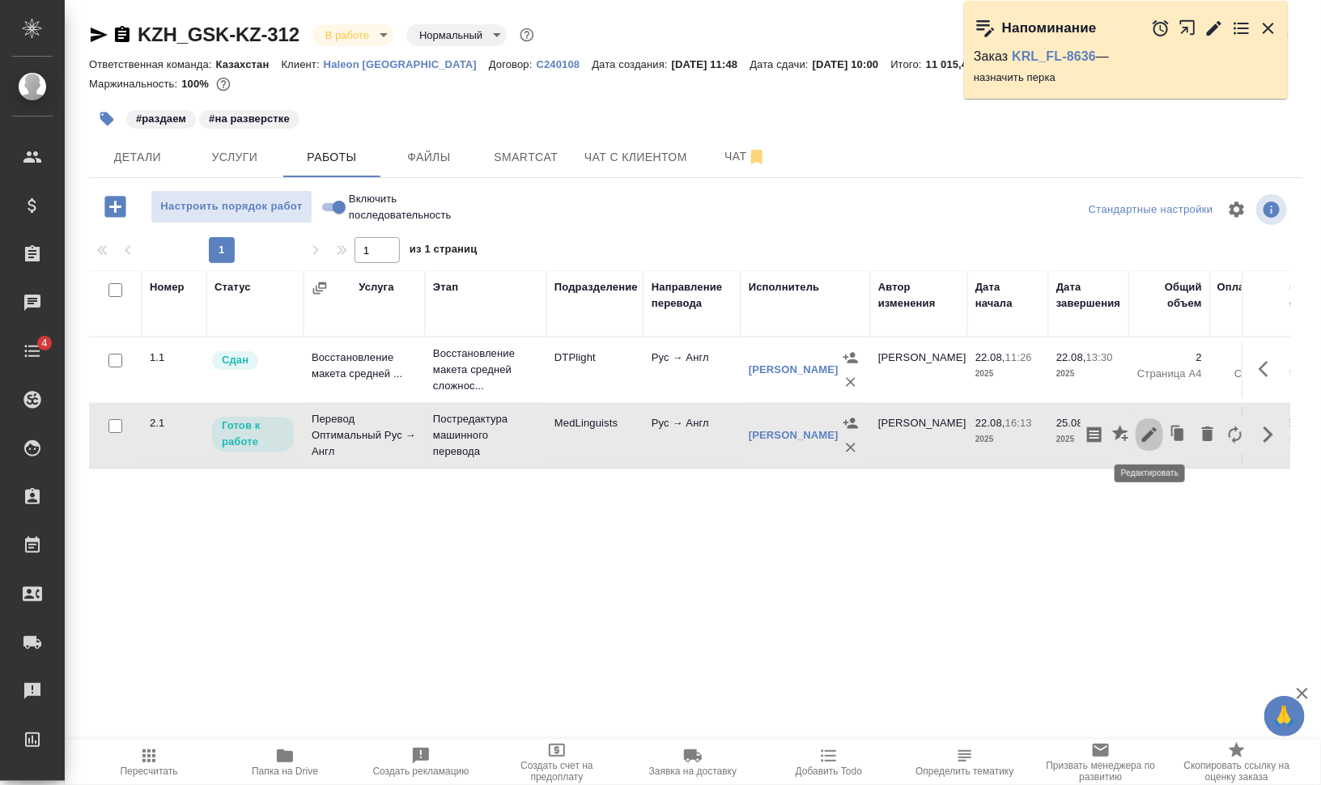
click at [1152, 427] on icon "button" at bounding box center [1149, 434] width 19 height 19
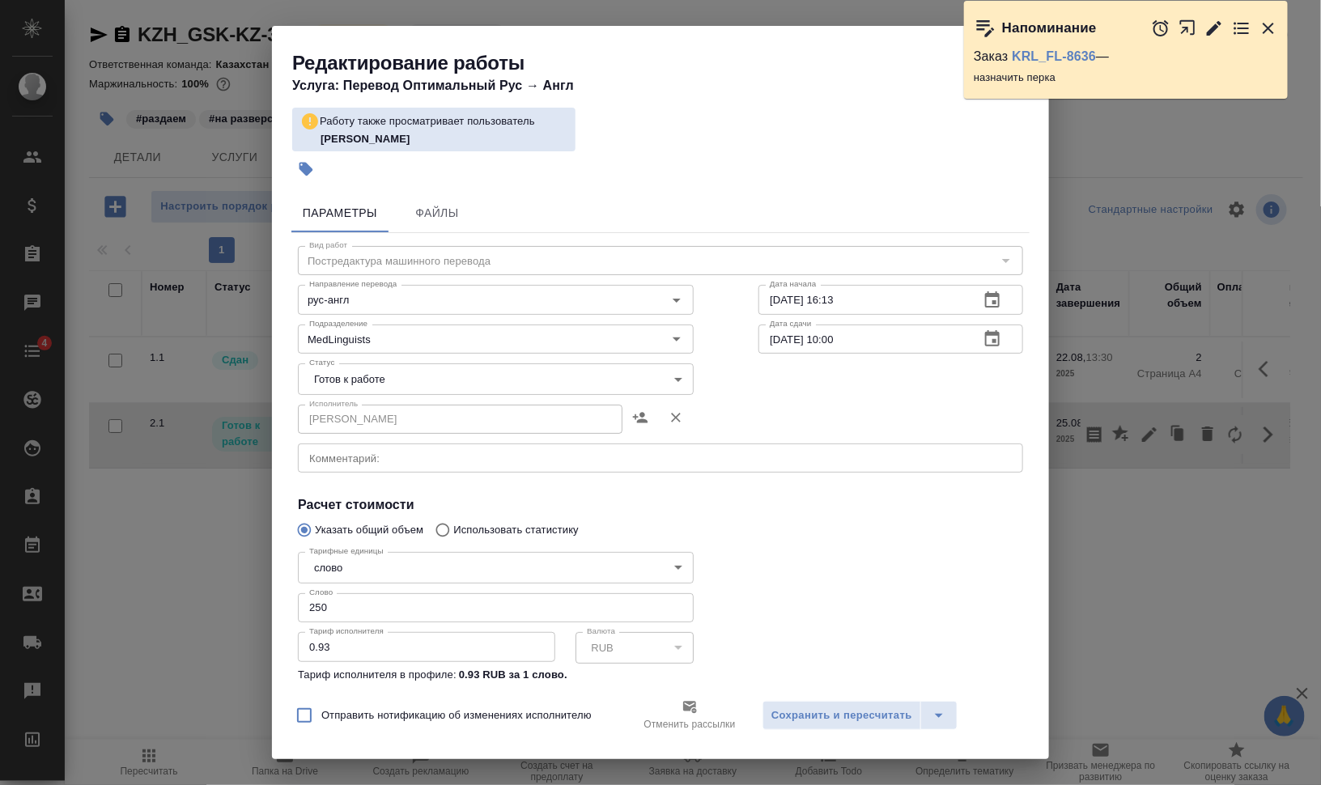
click at [427, 456] on textarea at bounding box center [660, 459] width 703 height 12
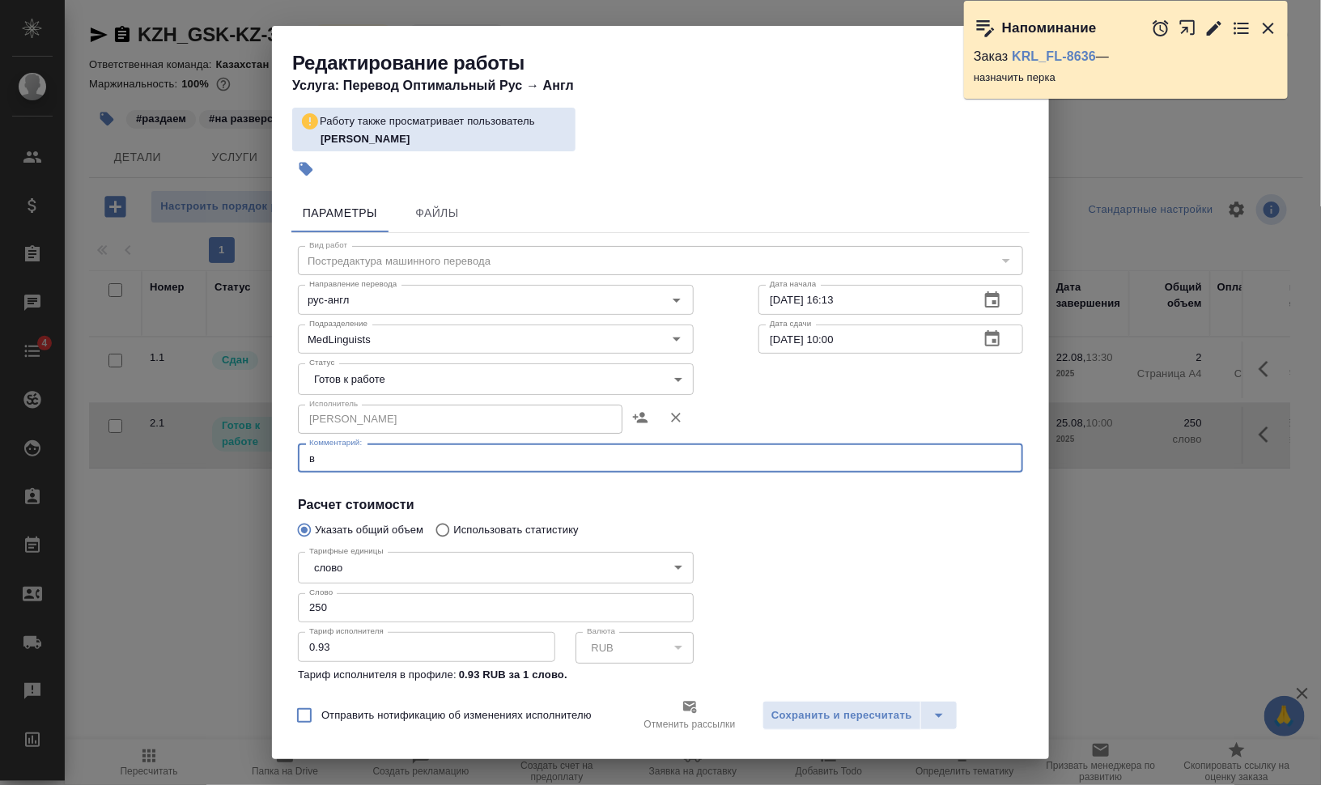
type textarea "в"
type textarea "британский англ"
click at [847, 712] on span "Сохранить и пересчитать" at bounding box center [841, 716] width 141 height 19
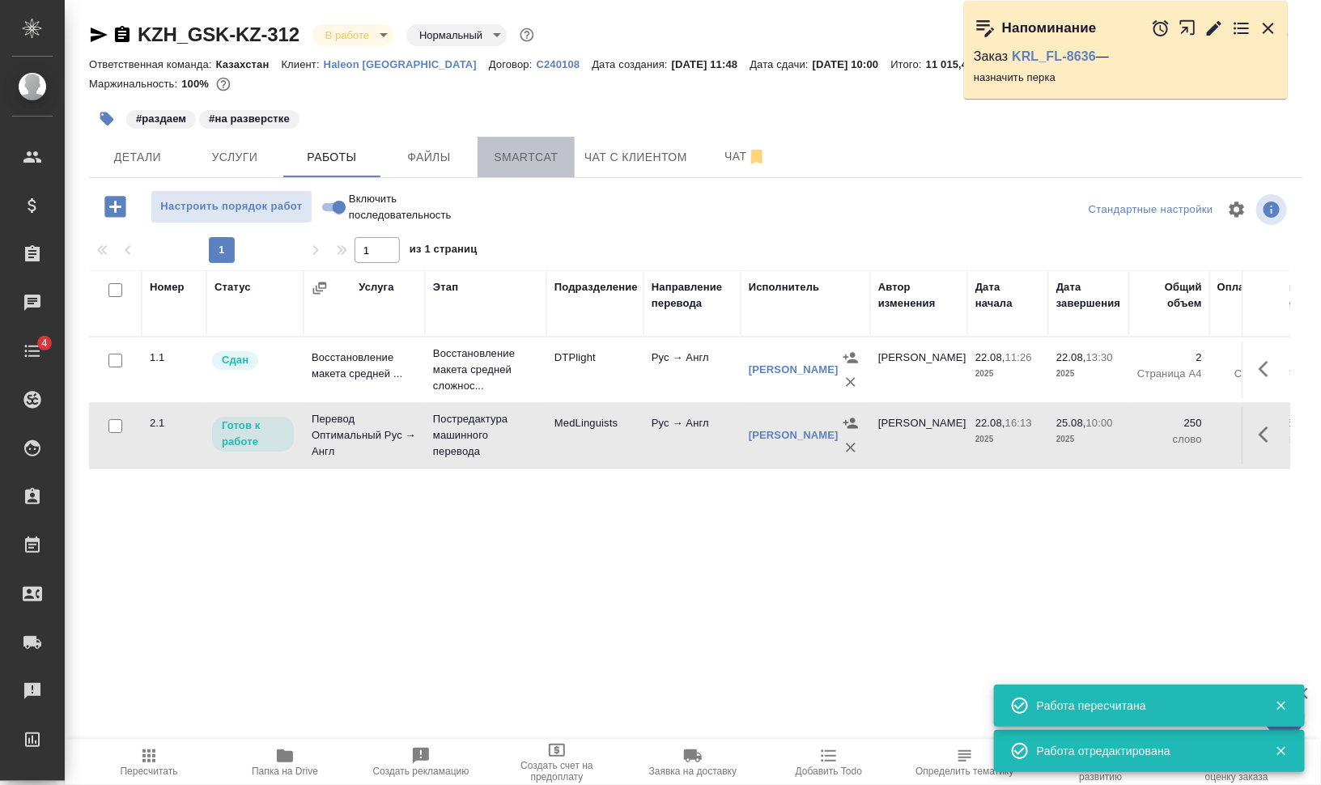
click at [488, 164] on span "Smartcat" at bounding box center [526, 157] width 78 height 20
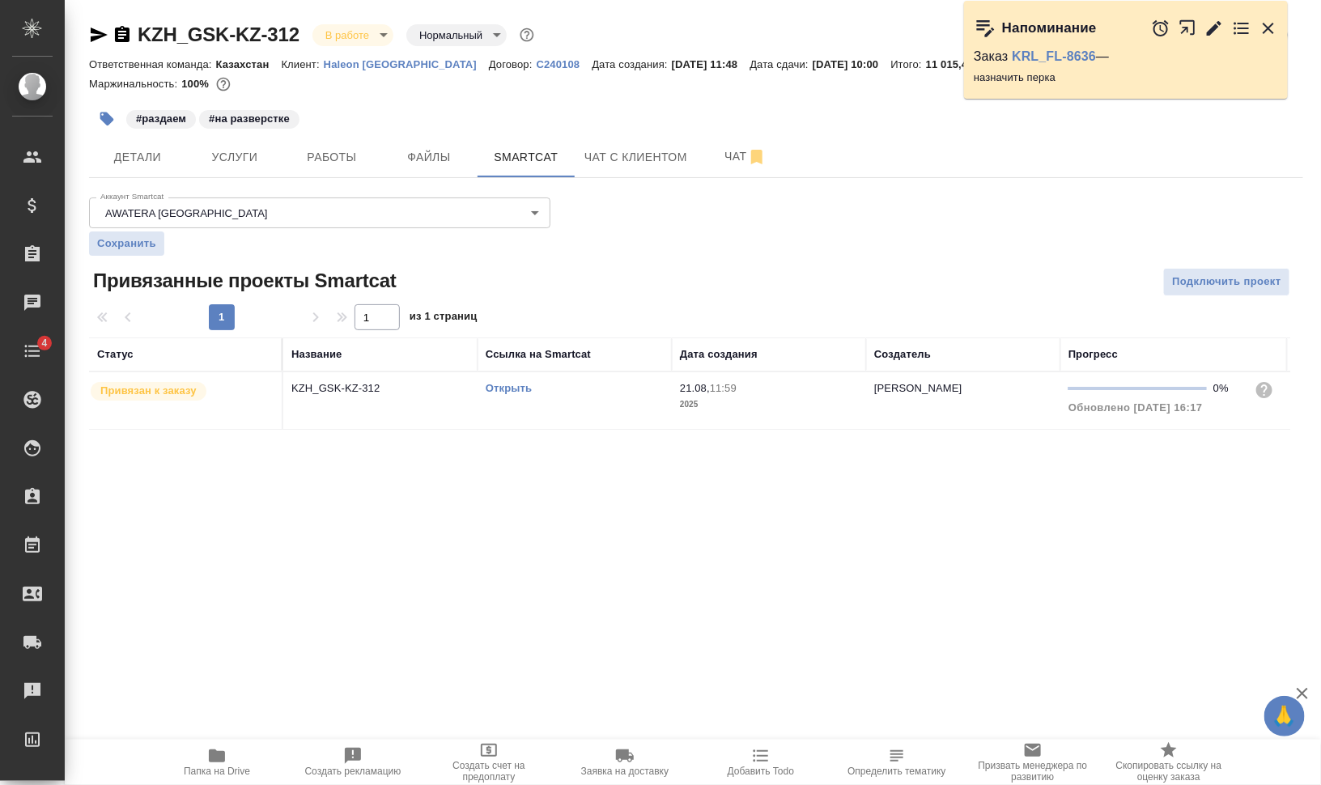
click at [524, 403] on td "Открыть" at bounding box center [575, 400] width 194 height 57
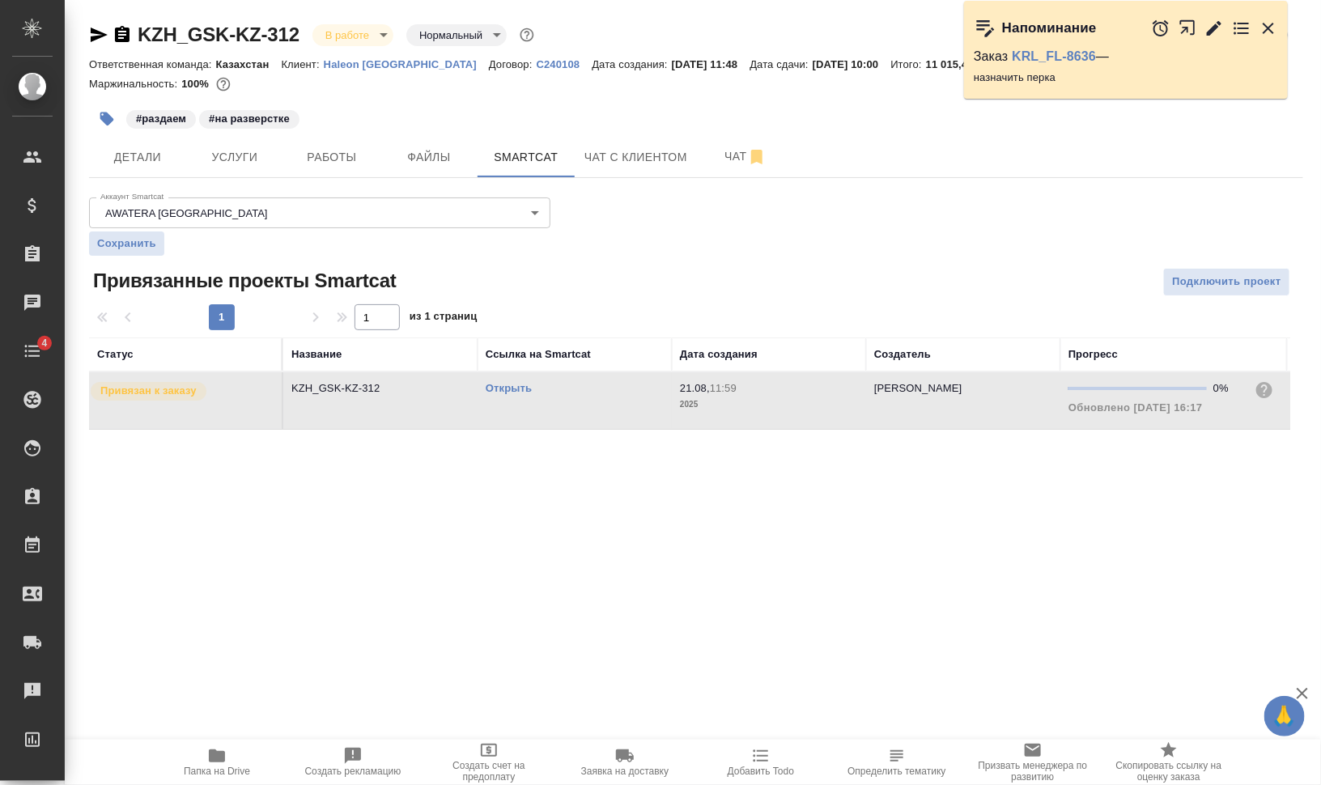
click at [524, 403] on td "Открыть" at bounding box center [575, 400] width 194 height 57
click at [103, 114] on icon "button" at bounding box center [107, 119] width 16 height 16
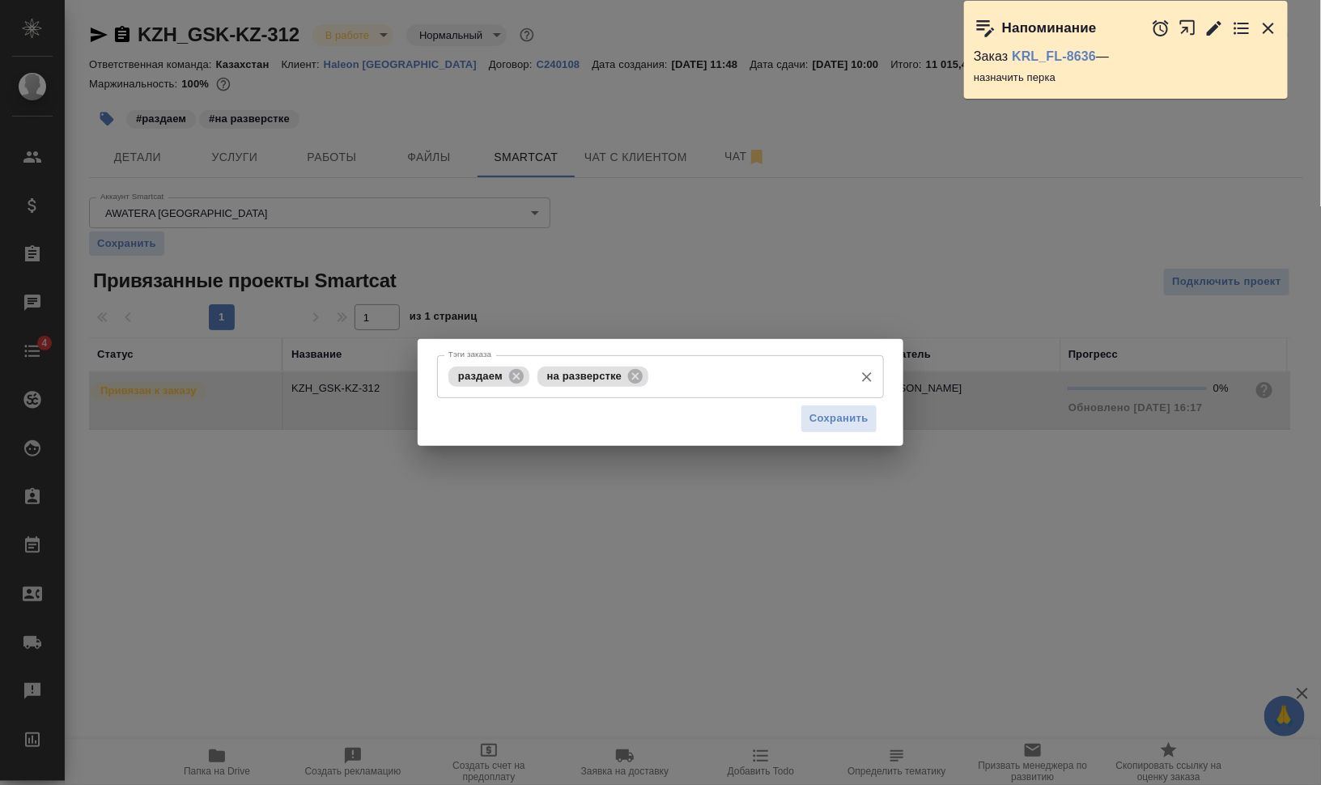
click at [519, 369] on icon at bounding box center [517, 377] width 18 height 18
click at [546, 375] on icon at bounding box center [547, 377] width 18 height 18
click at [563, 376] on input "Тэги заказа" at bounding box center [704, 377] width 283 height 28
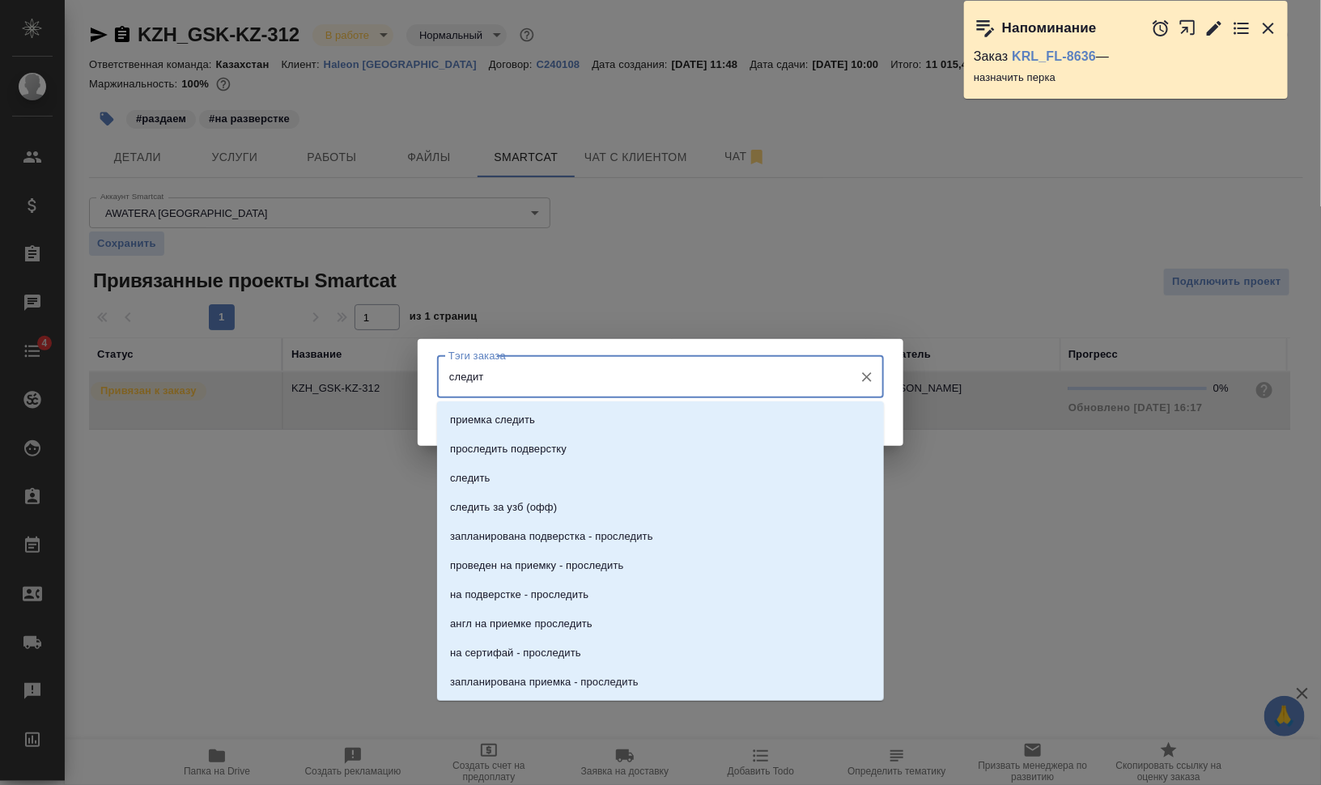
type input "следить"
click at [546, 476] on li "следить" at bounding box center [660, 478] width 447 height 29
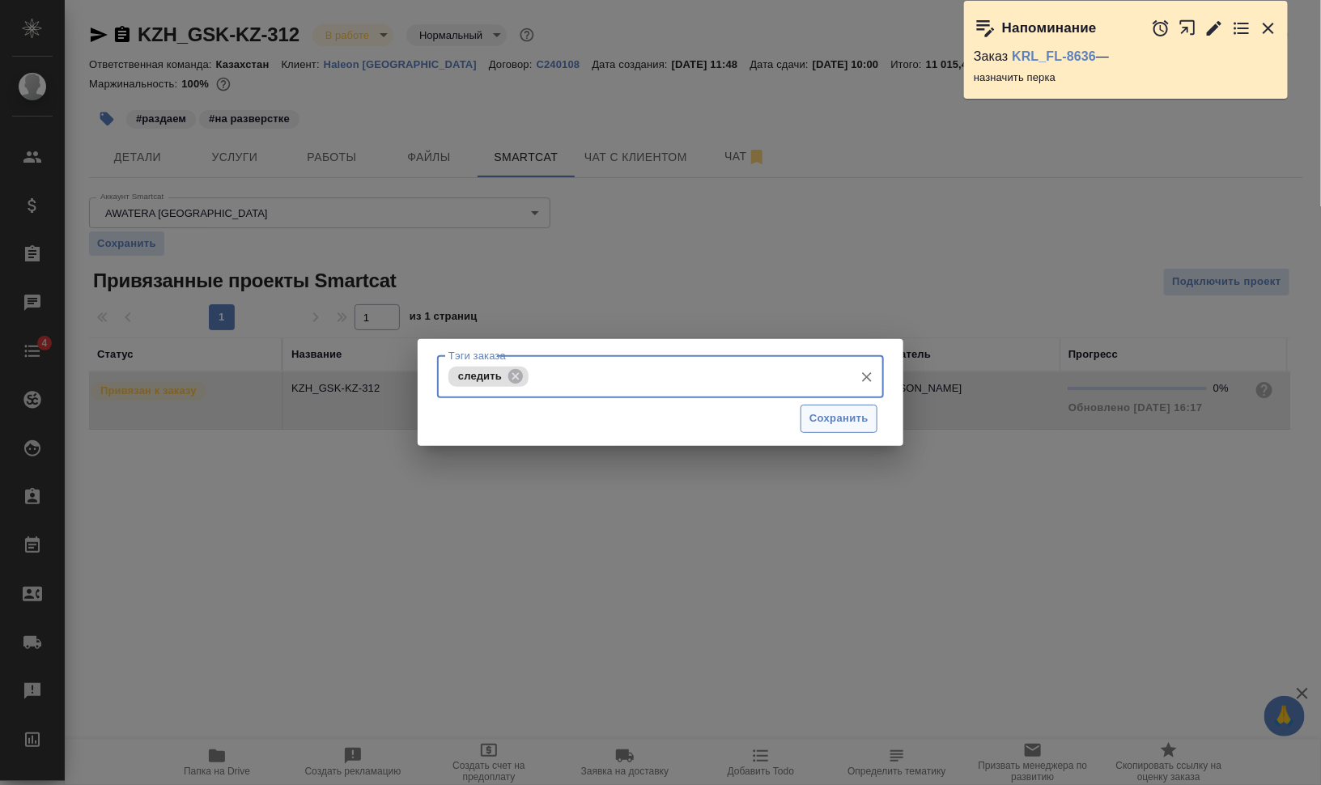
click at [835, 415] on span "Сохранить" at bounding box center [839, 419] width 59 height 19
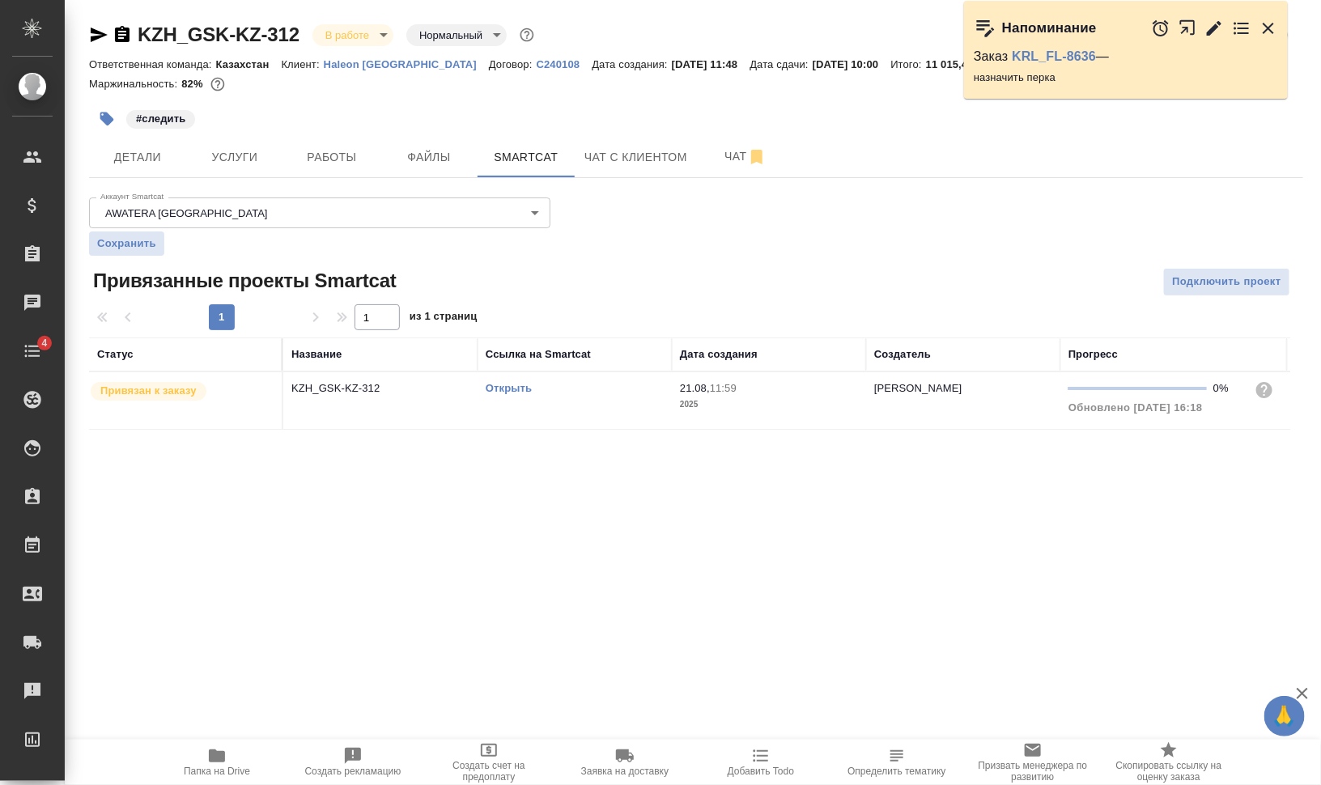
click at [1279, 24] on div "Напоминание" at bounding box center [1126, 28] width 324 height 54
click at [1270, 28] on icon "button" at bounding box center [1268, 28] width 19 height 19
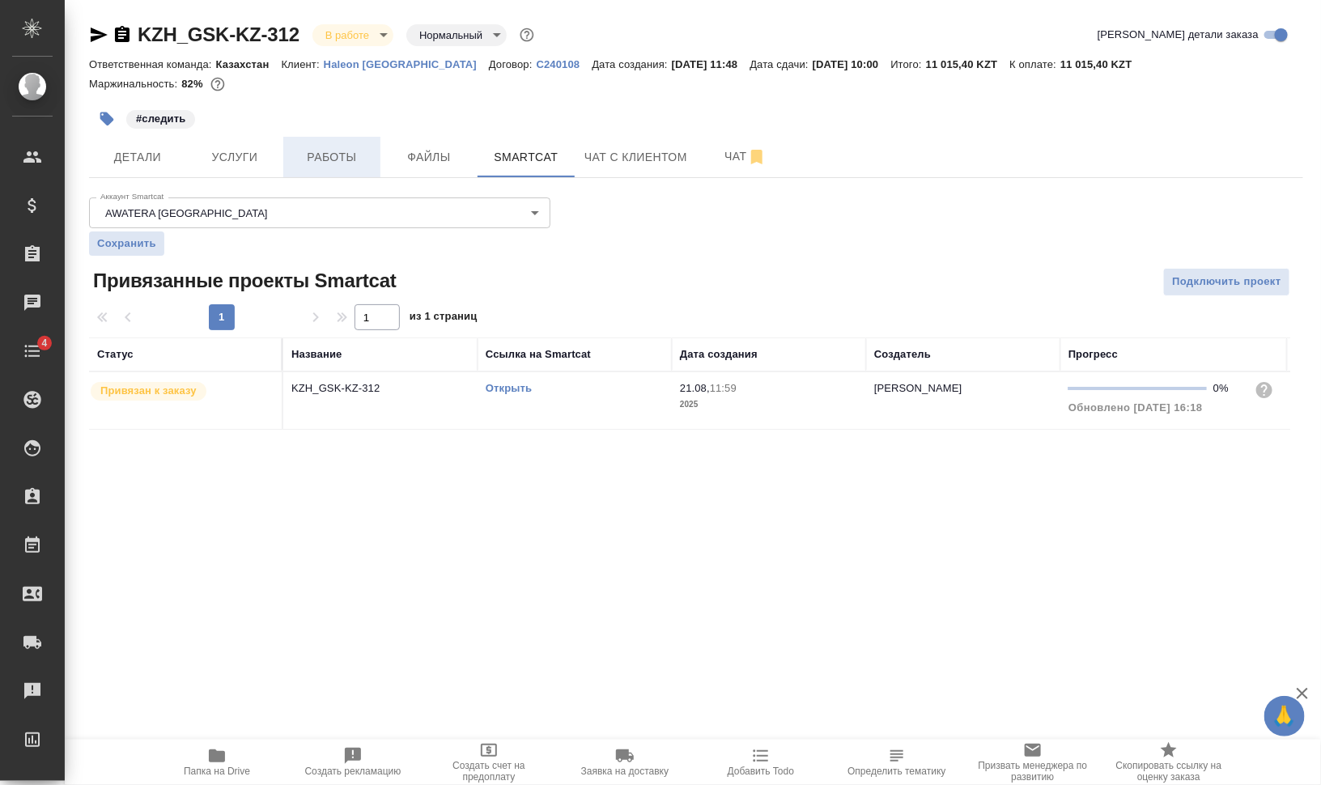
click at [346, 149] on span "Работы" at bounding box center [332, 157] width 78 height 20
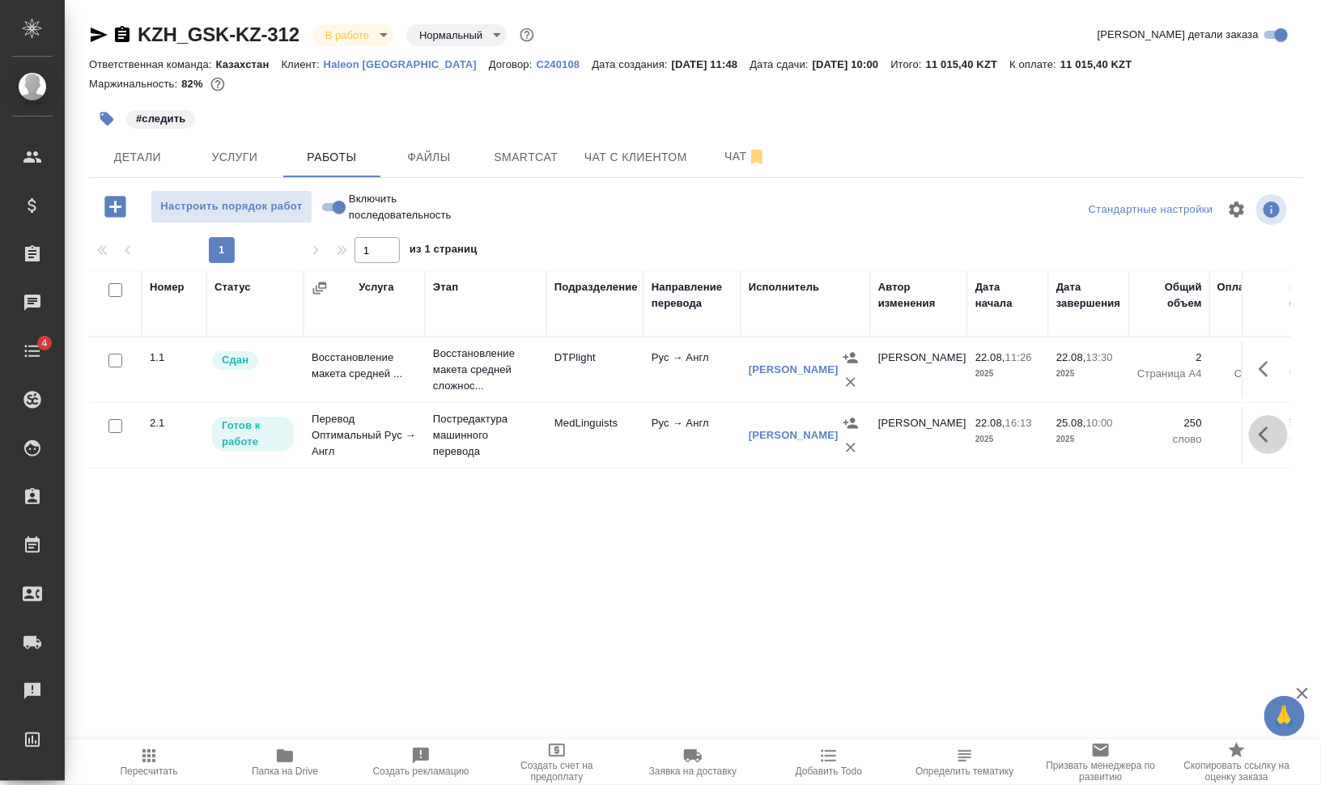
click at [1263, 433] on icon "button" at bounding box center [1268, 434] width 19 height 19
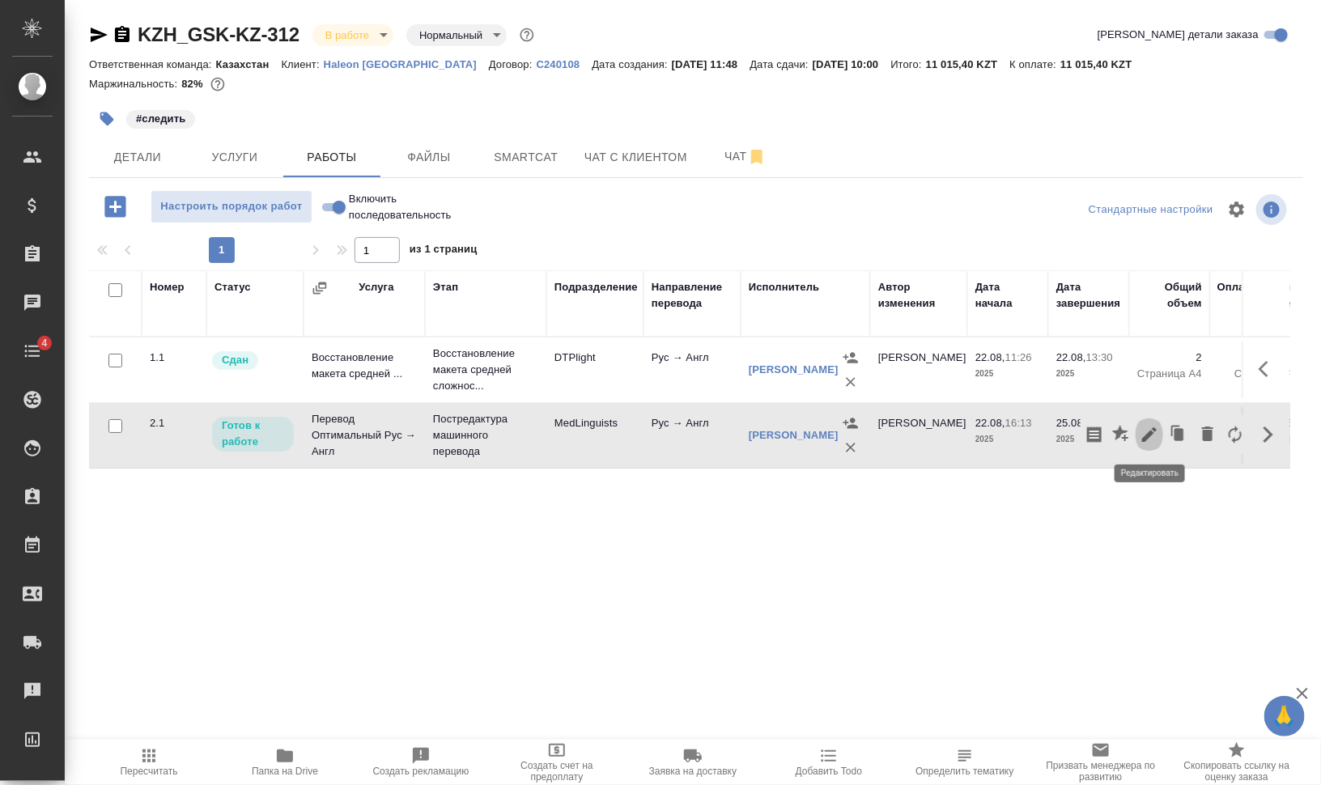
click at [1145, 434] on icon "button" at bounding box center [1149, 434] width 19 height 19
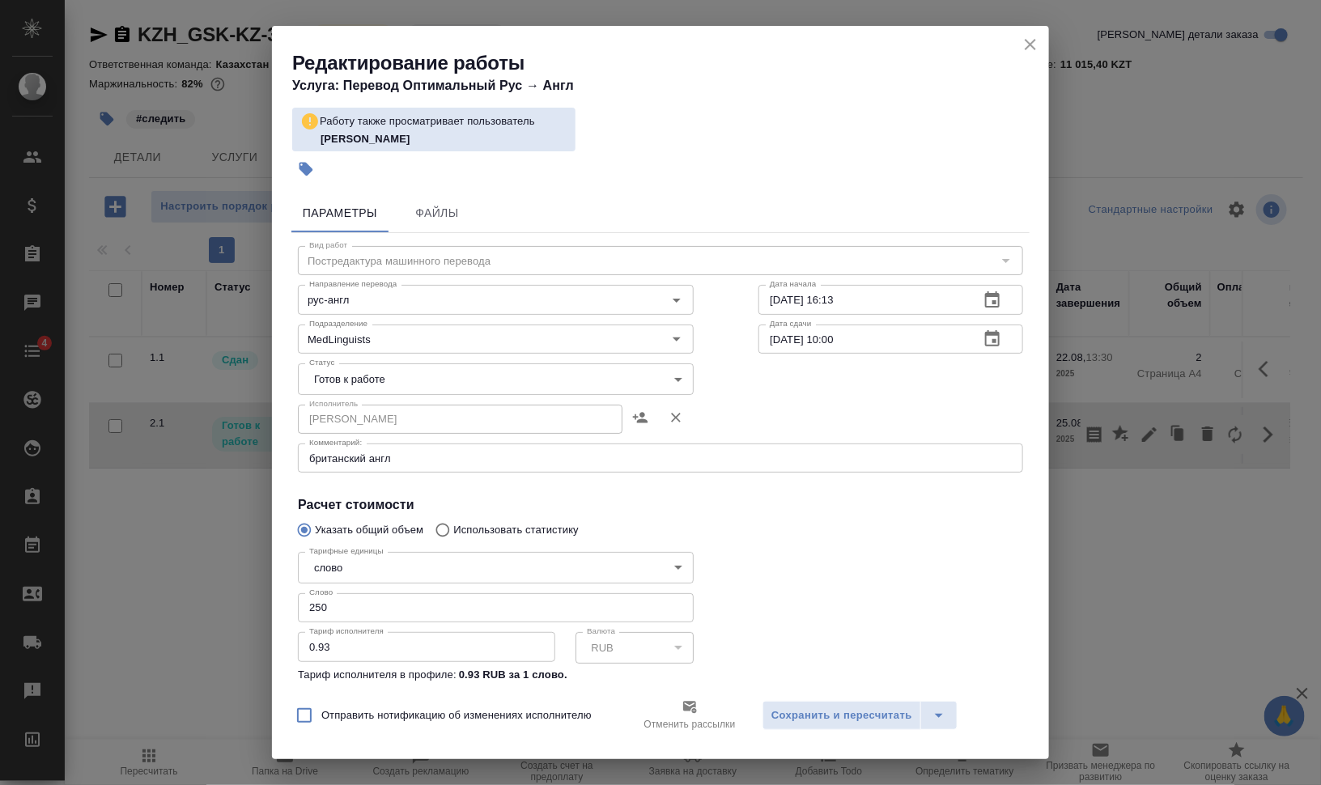
drag, startPoint x: 320, startPoint y: 603, endPoint x: 278, endPoint y: 602, distance: 41.3
click at [294, 602] on div "Тарифные единицы слово 5a8b1489cc6b4906c91bfd90 Тарифные единицы Слово 250 Слов…" at bounding box center [496, 633] width 461 height 240
type input "160"
click at [476, 379] on body "🙏 .cls-1 fill:#fff; AWATERA Валеев Динар Клиенты Спецификации Заказы 0 Чаты 4 T…" at bounding box center [660, 392] width 1321 height 785
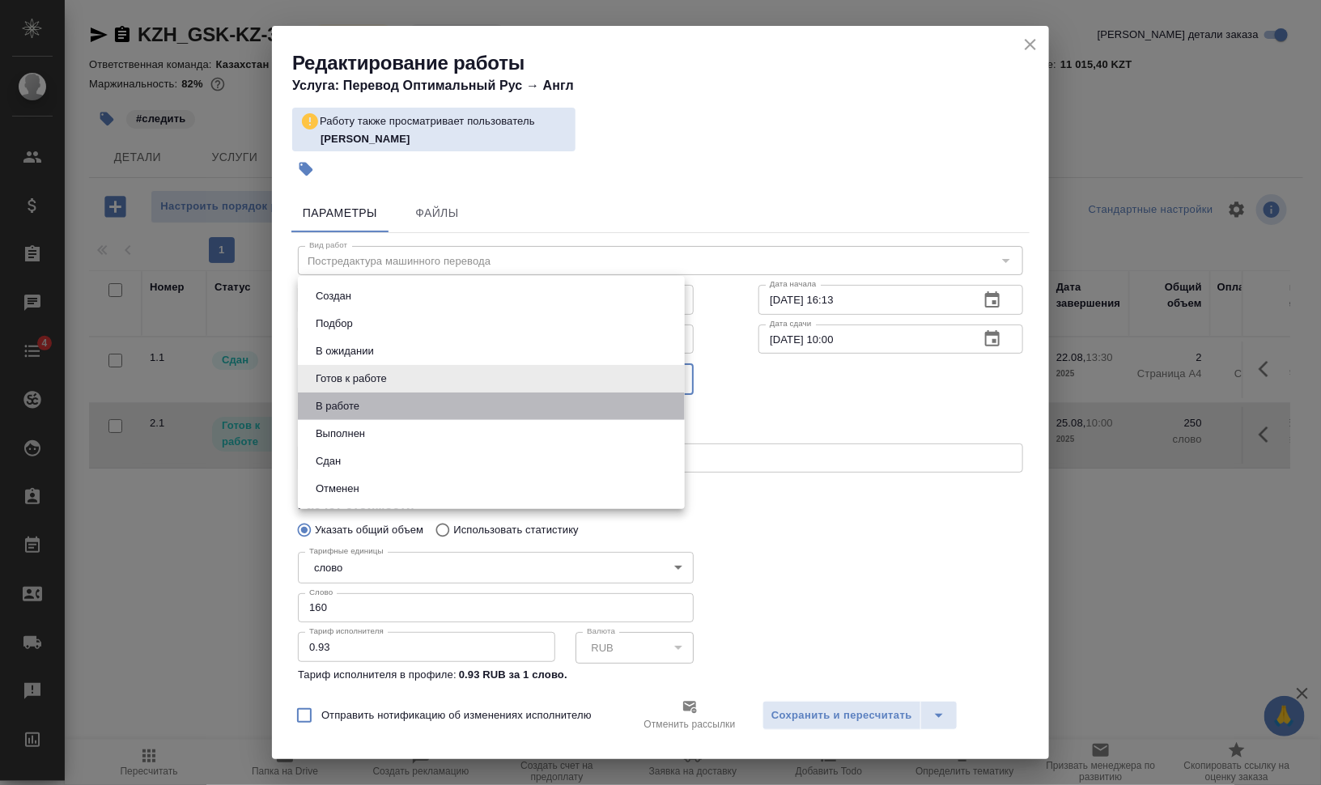
click at [460, 404] on li "В работе" at bounding box center [491, 407] width 387 height 28
type input "inProgress"
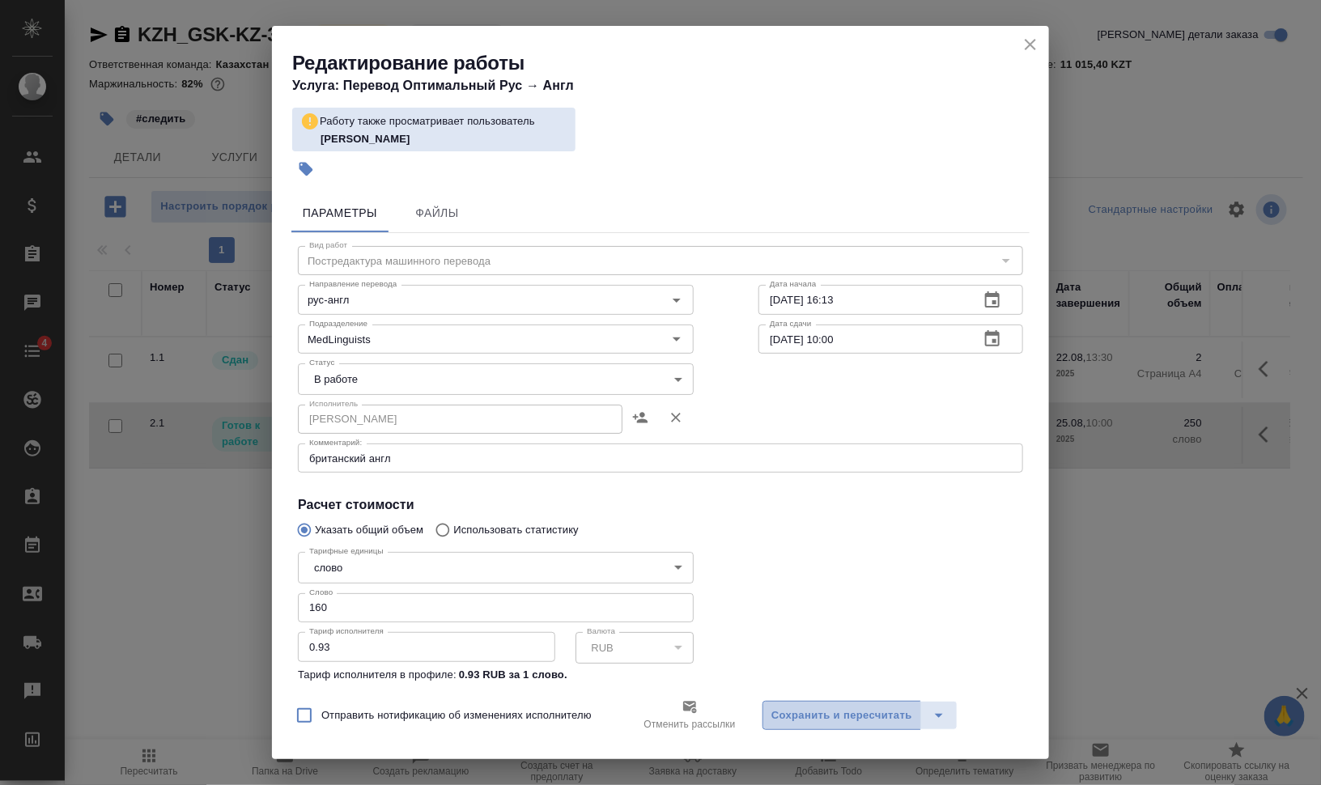
click at [782, 713] on span "Сохранить и пересчитать" at bounding box center [841, 716] width 141 height 19
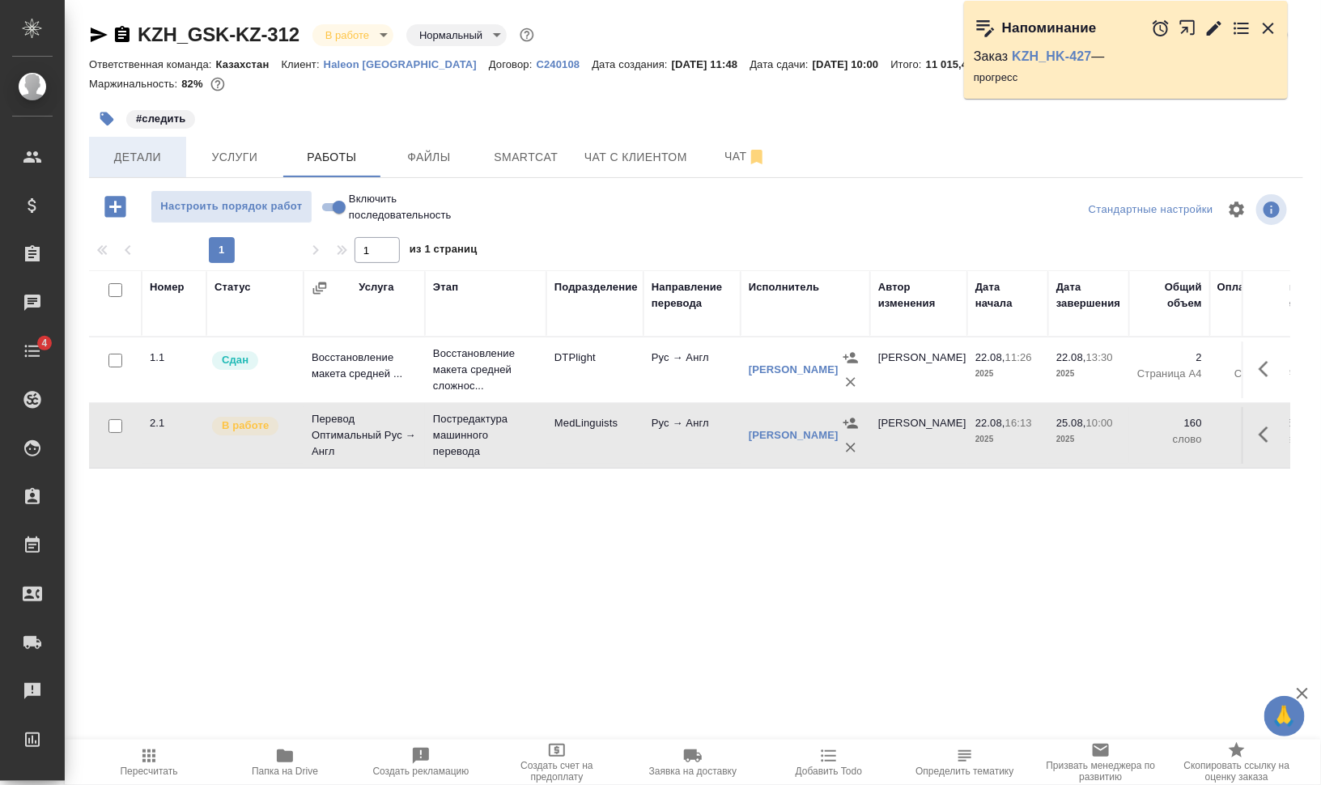
click at [107, 159] on span "Детали" at bounding box center [138, 157] width 78 height 20
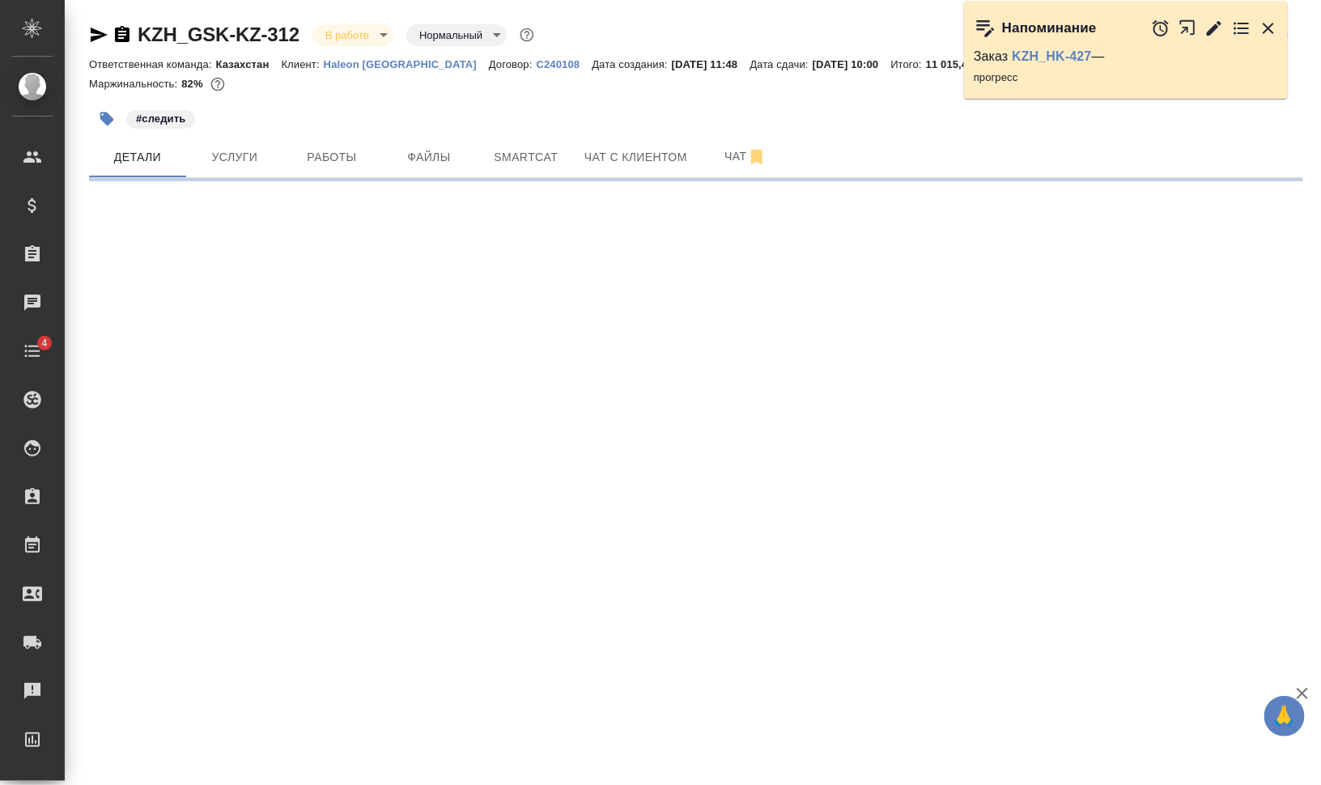
select select "RU"
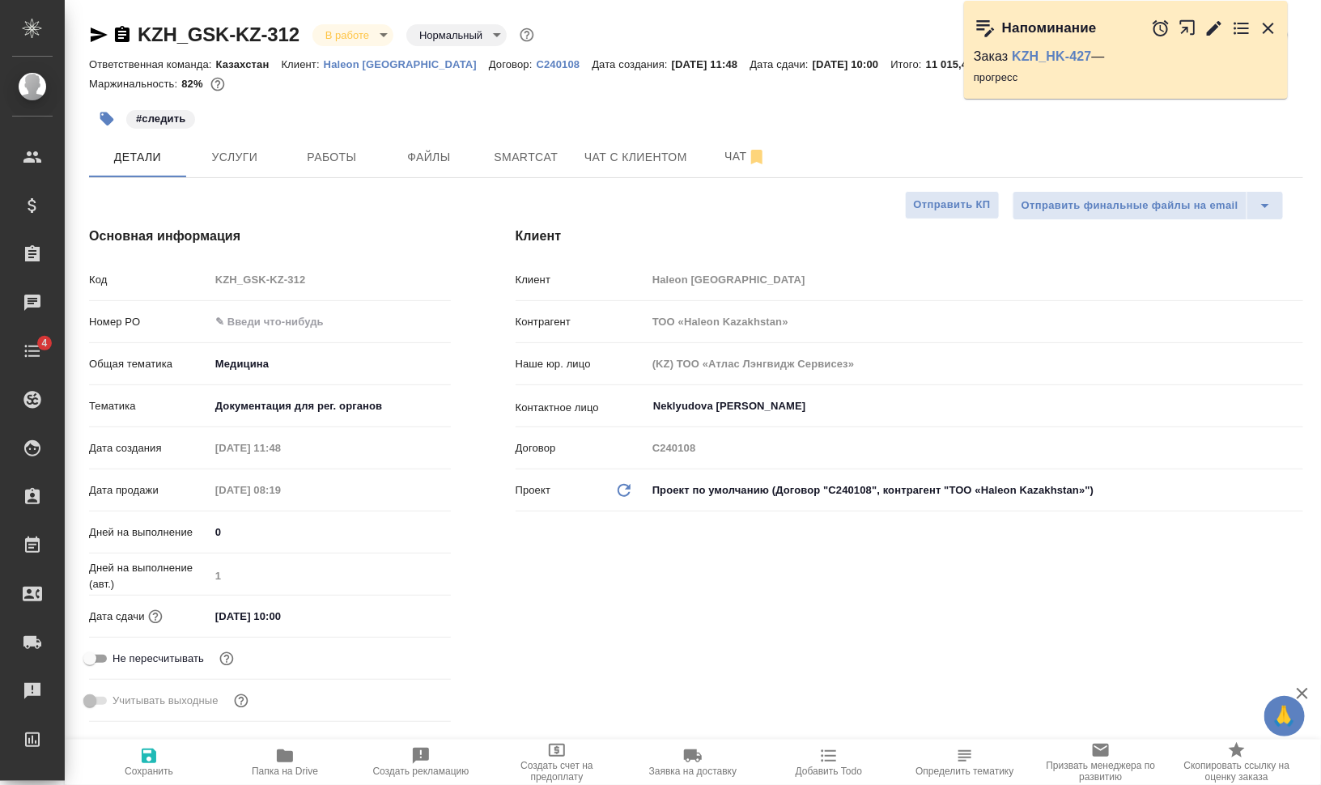
type textarea "x"
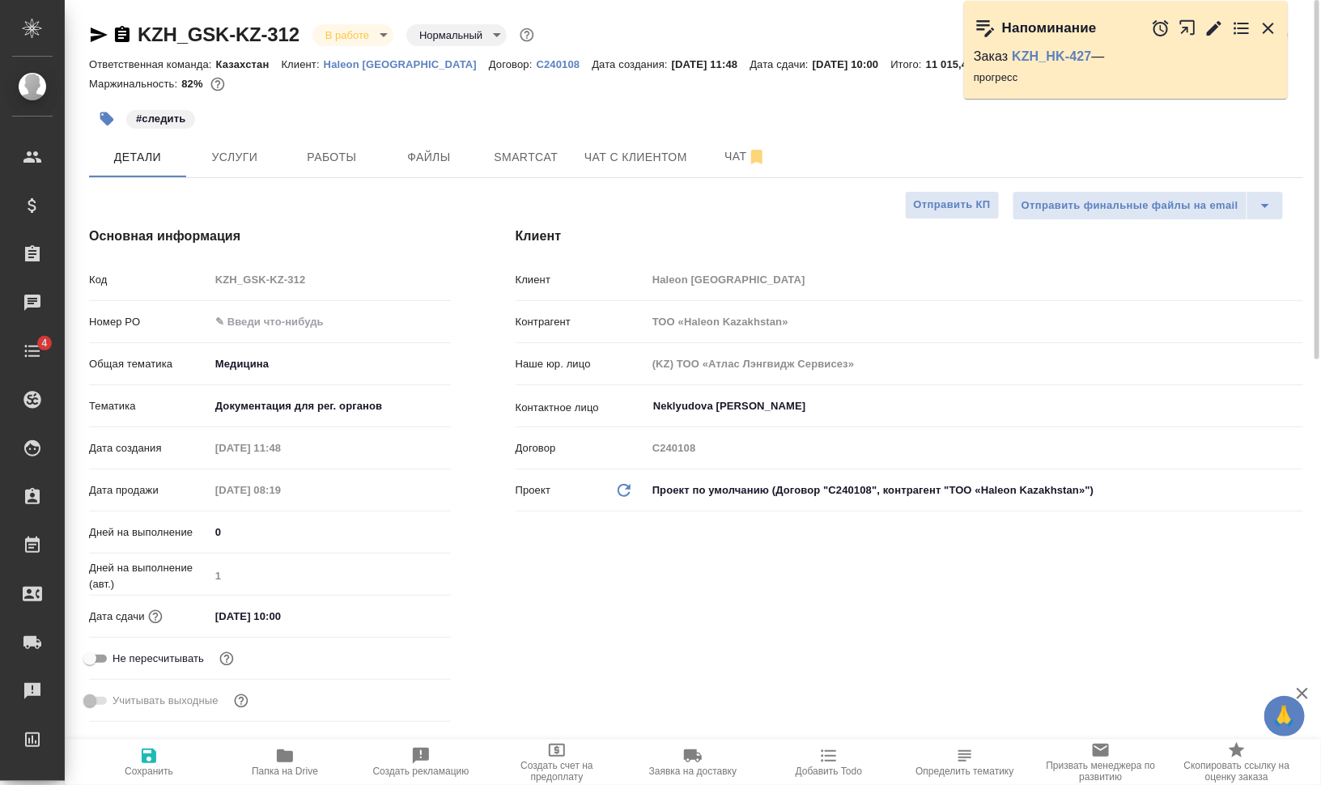
type textarea "x"
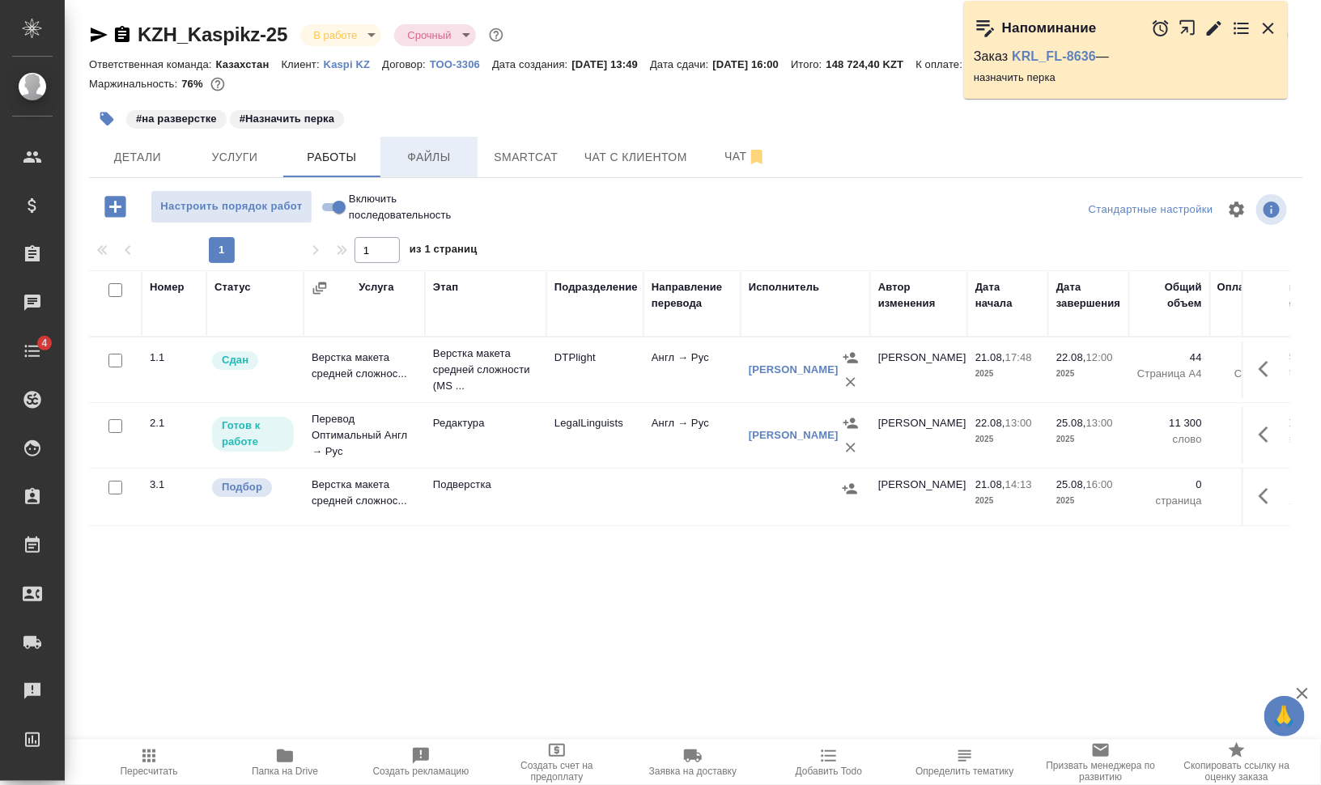
click at [426, 159] on span "Файлы" at bounding box center [429, 157] width 78 height 20
click at [355, 164] on span "Работы" at bounding box center [332, 157] width 78 height 20
click at [358, 164] on span "Работы" at bounding box center [332, 157] width 78 height 20
click at [102, 113] on icon "button" at bounding box center [107, 120] width 14 height 14
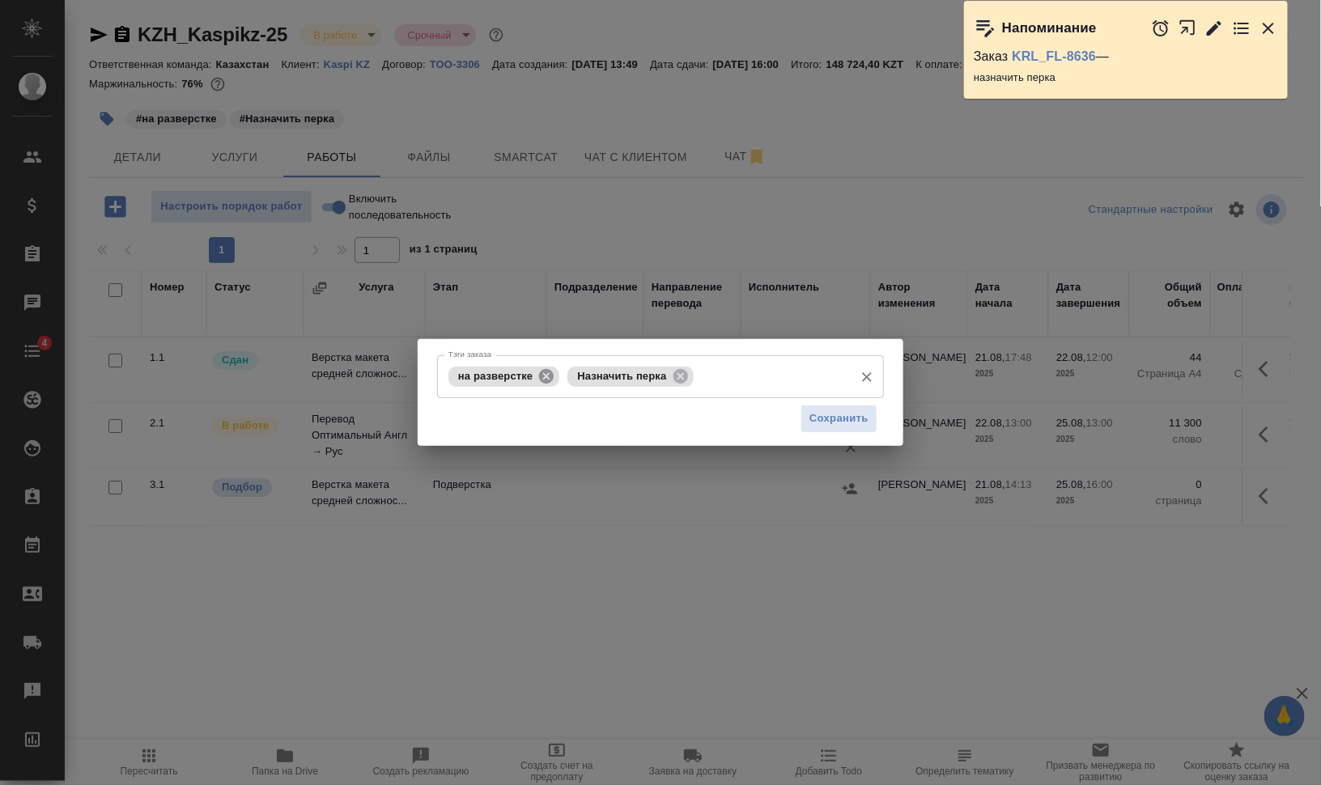
click at [549, 373] on icon at bounding box center [547, 377] width 18 height 18
click at [565, 375] on icon at bounding box center [561, 375] width 15 height 15
click at [572, 380] on input "Тэги заказа" at bounding box center [645, 377] width 402 height 28
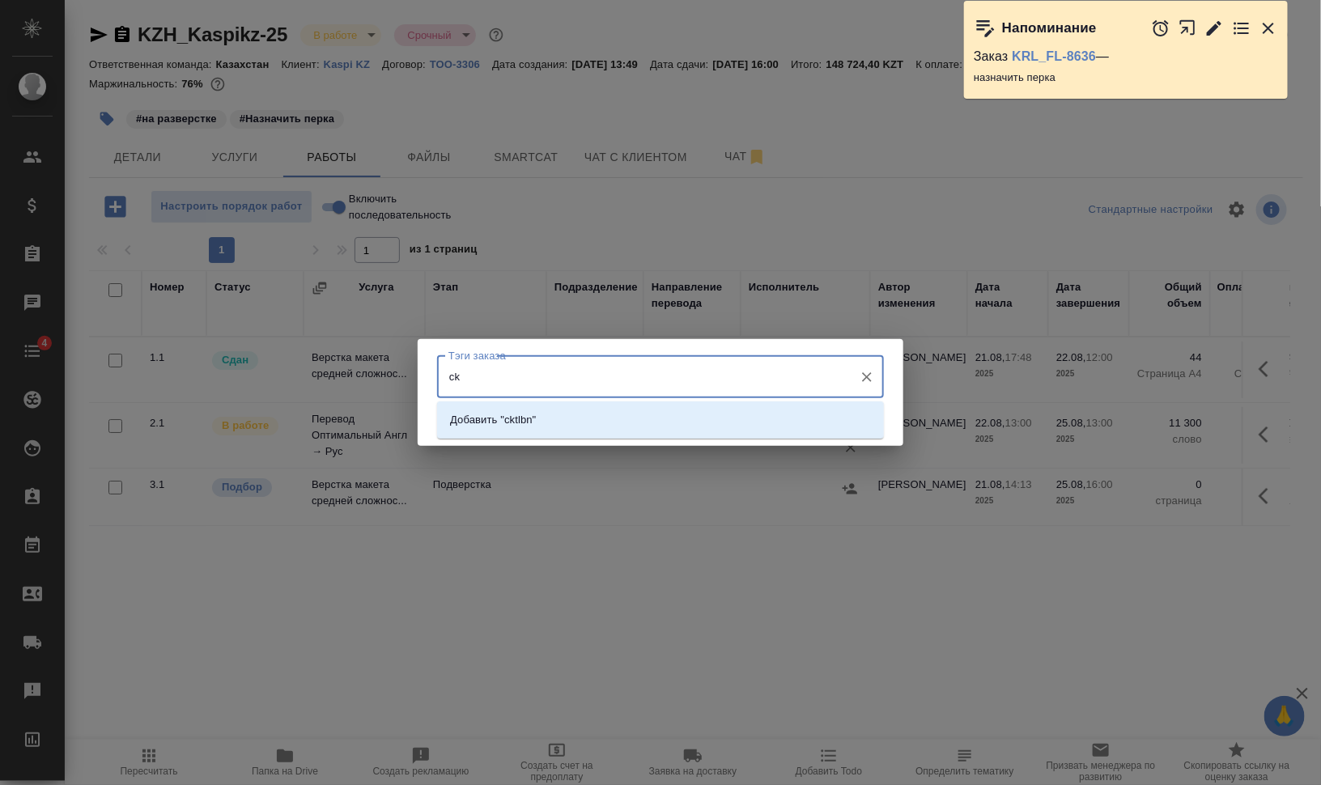
type input "c"
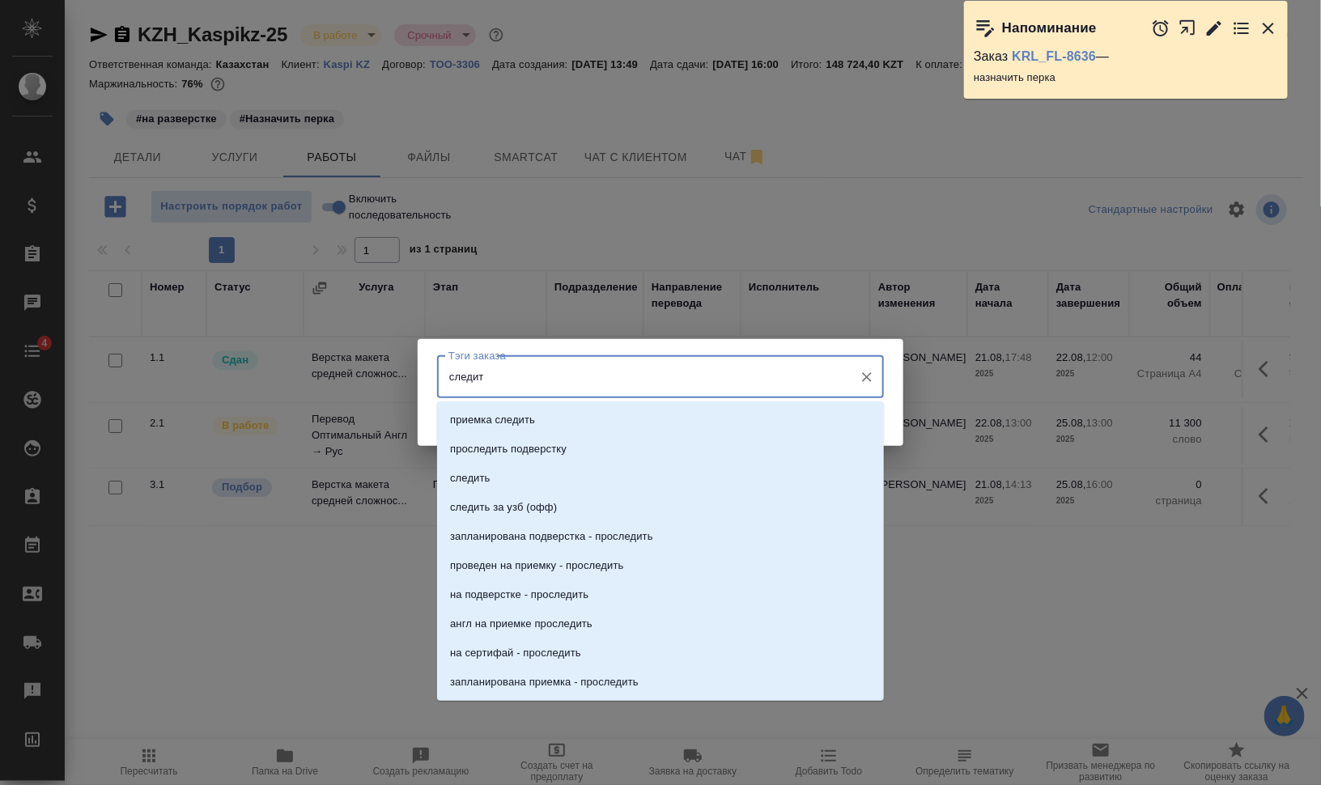
type input "следить"
click at [559, 473] on li "следить" at bounding box center [660, 478] width 447 height 29
type input "вкл"
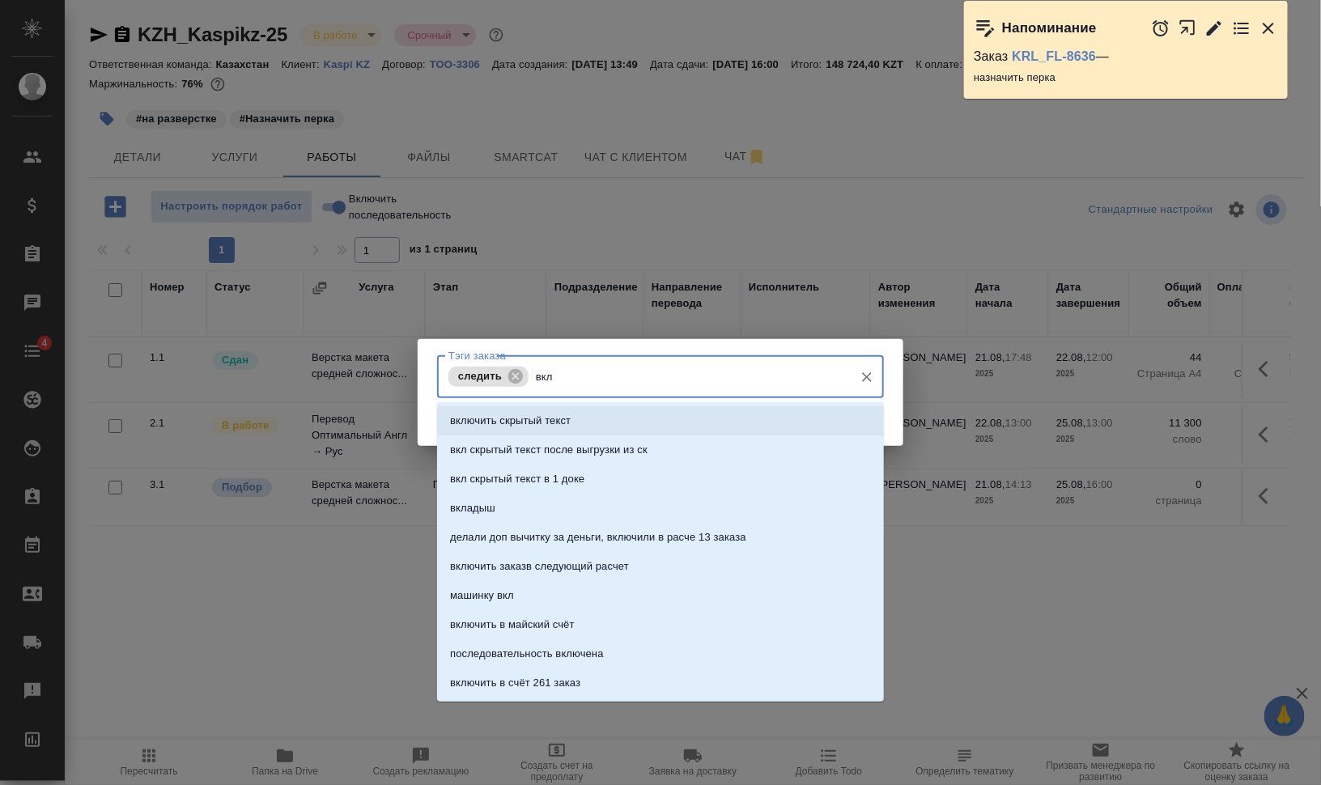
click at [576, 433] on li "включить скрытый текст" at bounding box center [660, 420] width 447 height 29
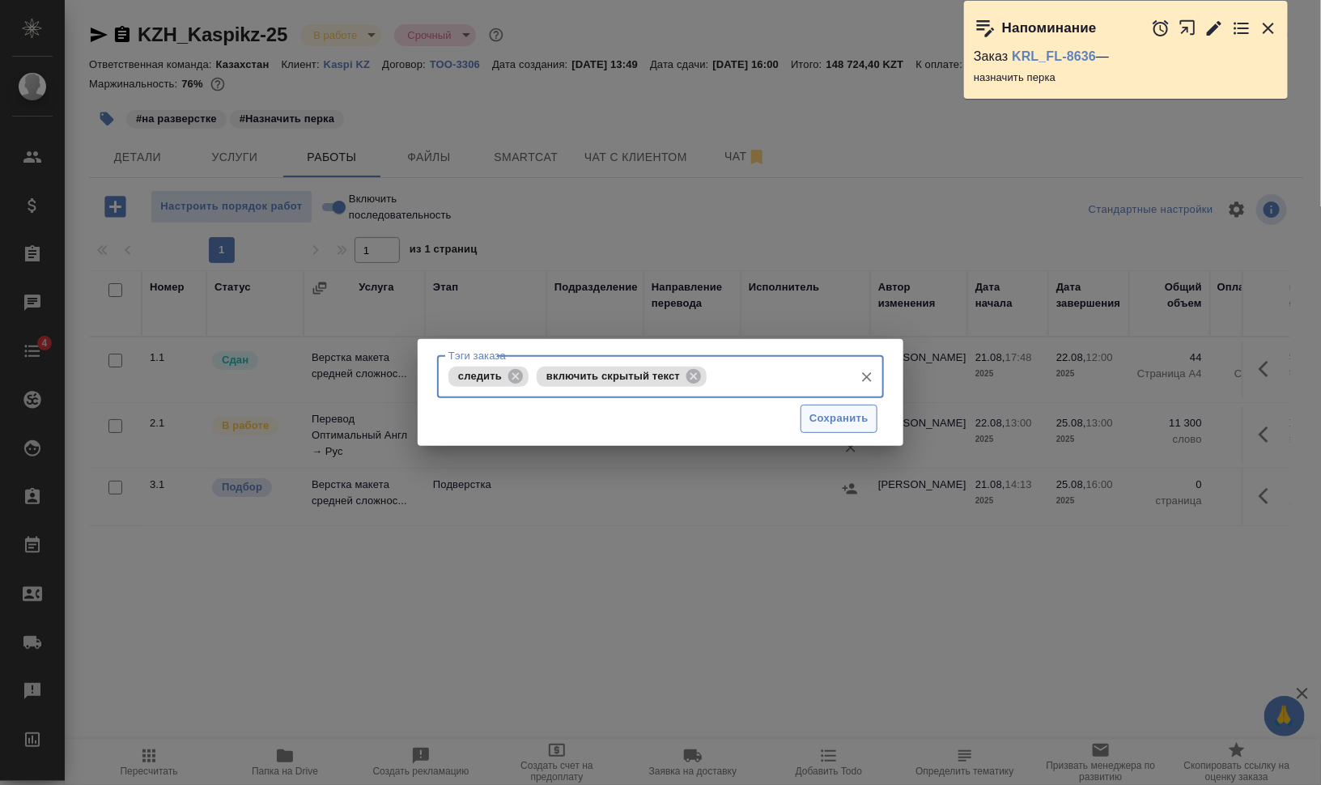
click at [859, 421] on span "Сохранить" at bounding box center [839, 419] width 59 height 19
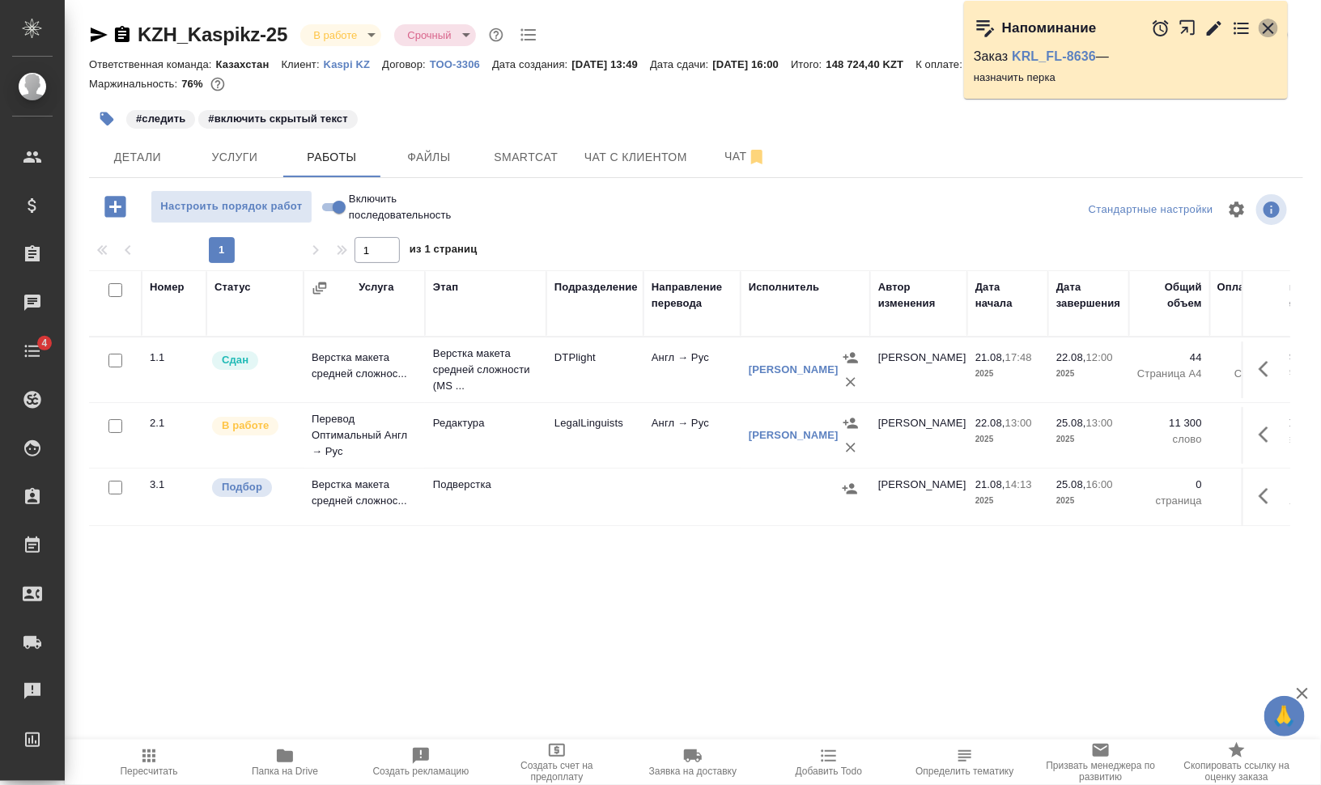
click at [1273, 28] on icon "button" at bounding box center [1268, 28] width 19 height 19
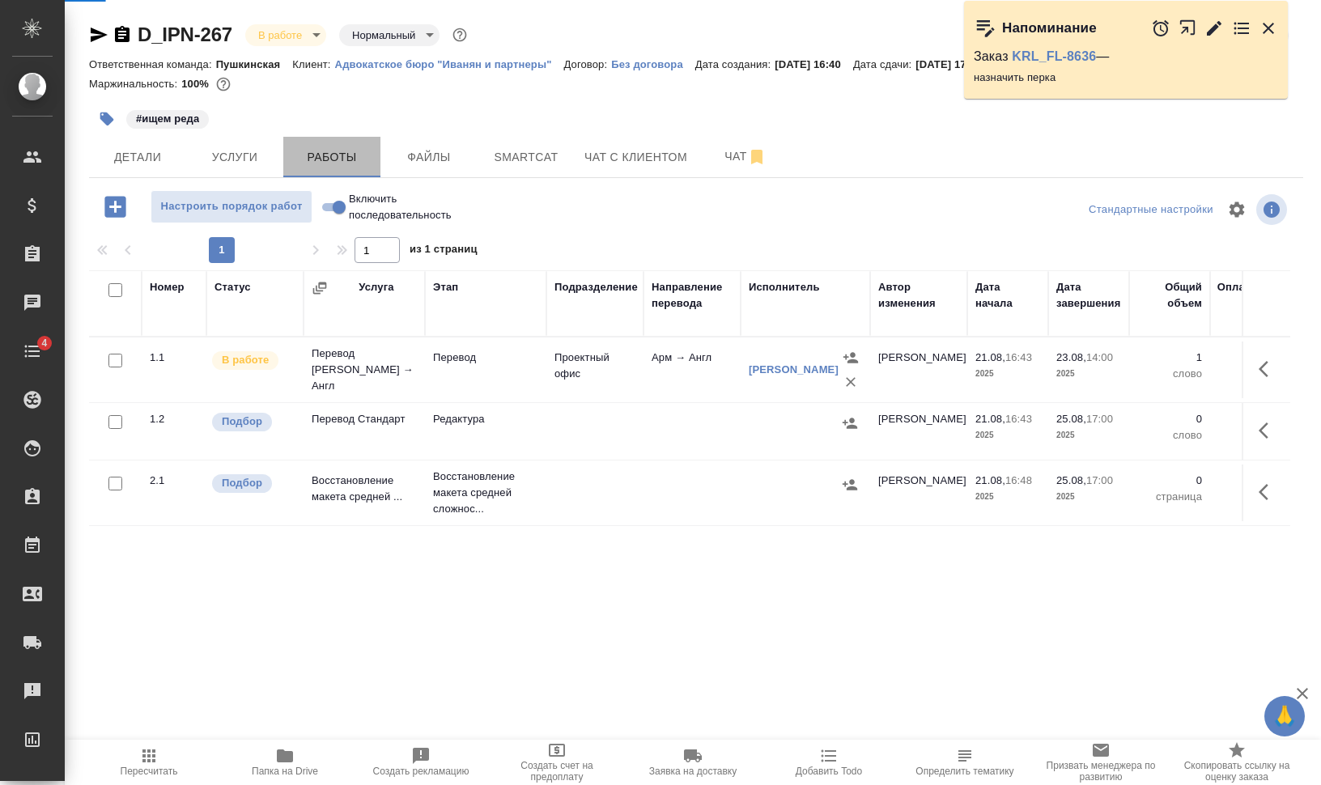
click at [337, 160] on span "Работы" at bounding box center [332, 157] width 78 height 20
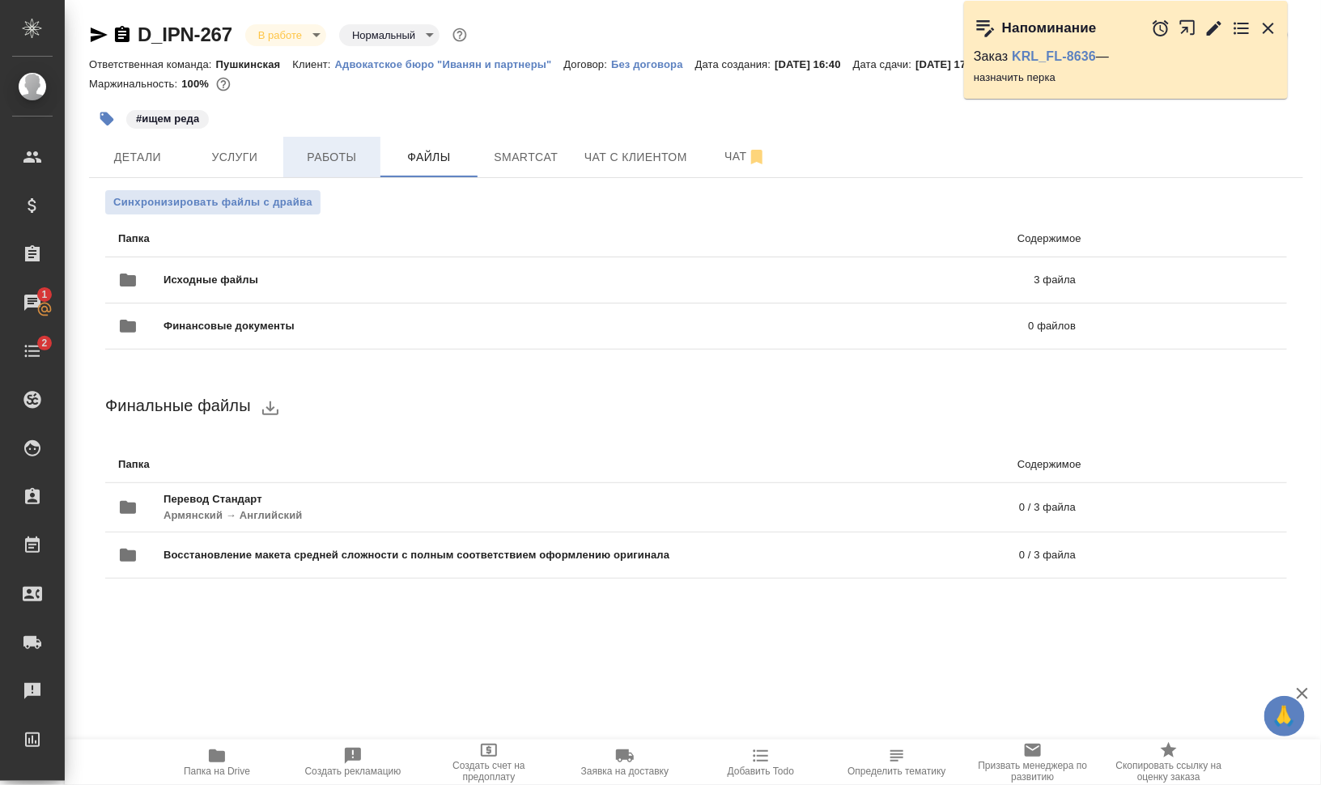
click at [317, 151] on span "Работы" at bounding box center [332, 157] width 78 height 20
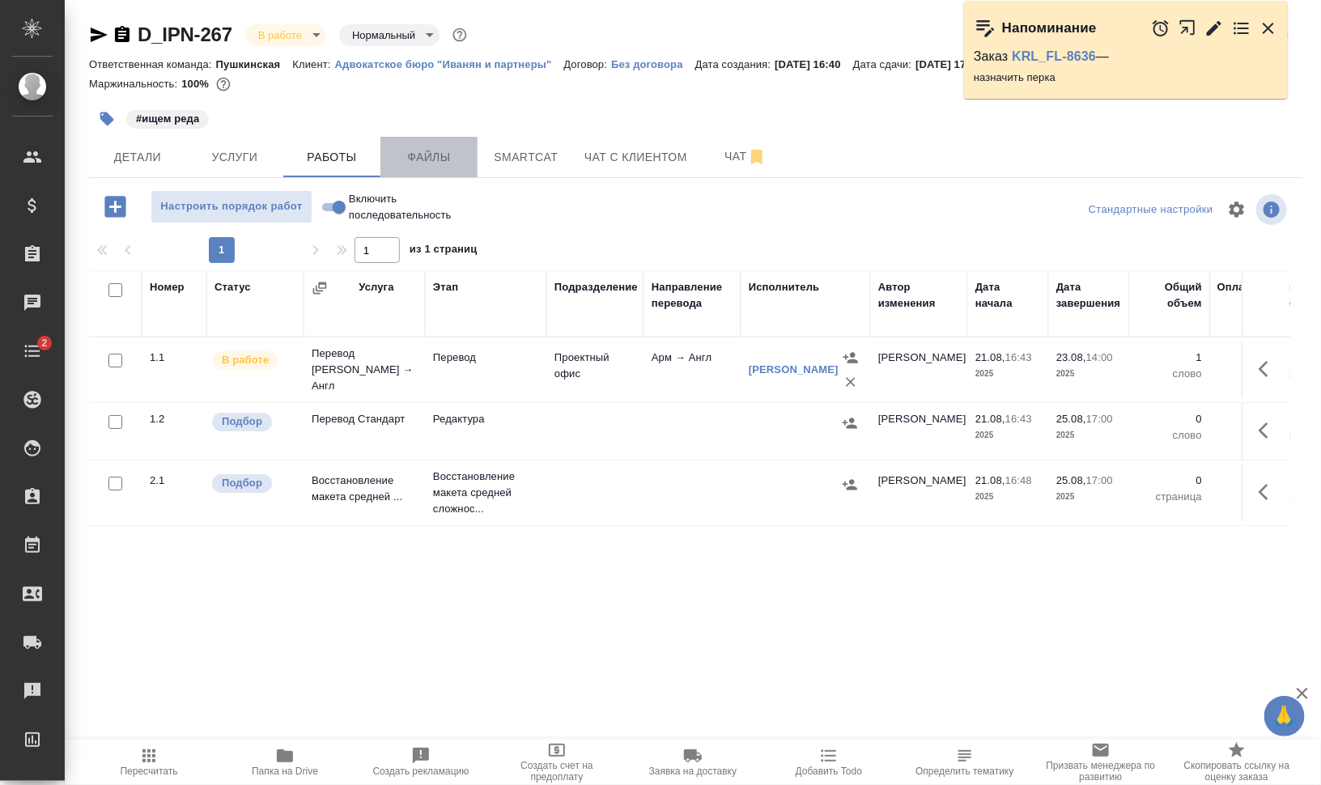
click at [436, 162] on span "Файлы" at bounding box center [429, 157] width 78 height 20
click at [353, 152] on span "Работы" at bounding box center [332, 157] width 78 height 20
click at [278, 151] on button "Услуги" at bounding box center [234, 157] width 97 height 40
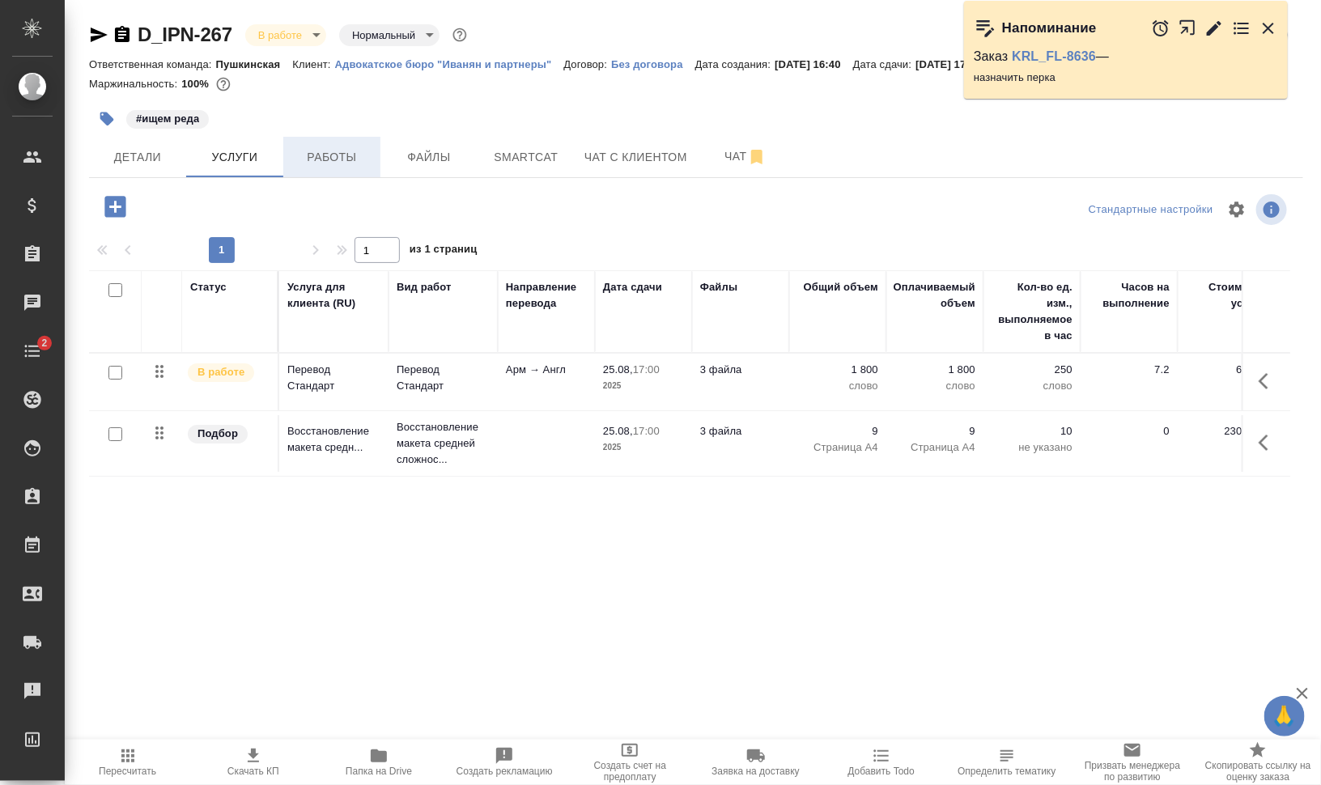
click at [319, 150] on span "Работы" at bounding box center [332, 157] width 78 height 20
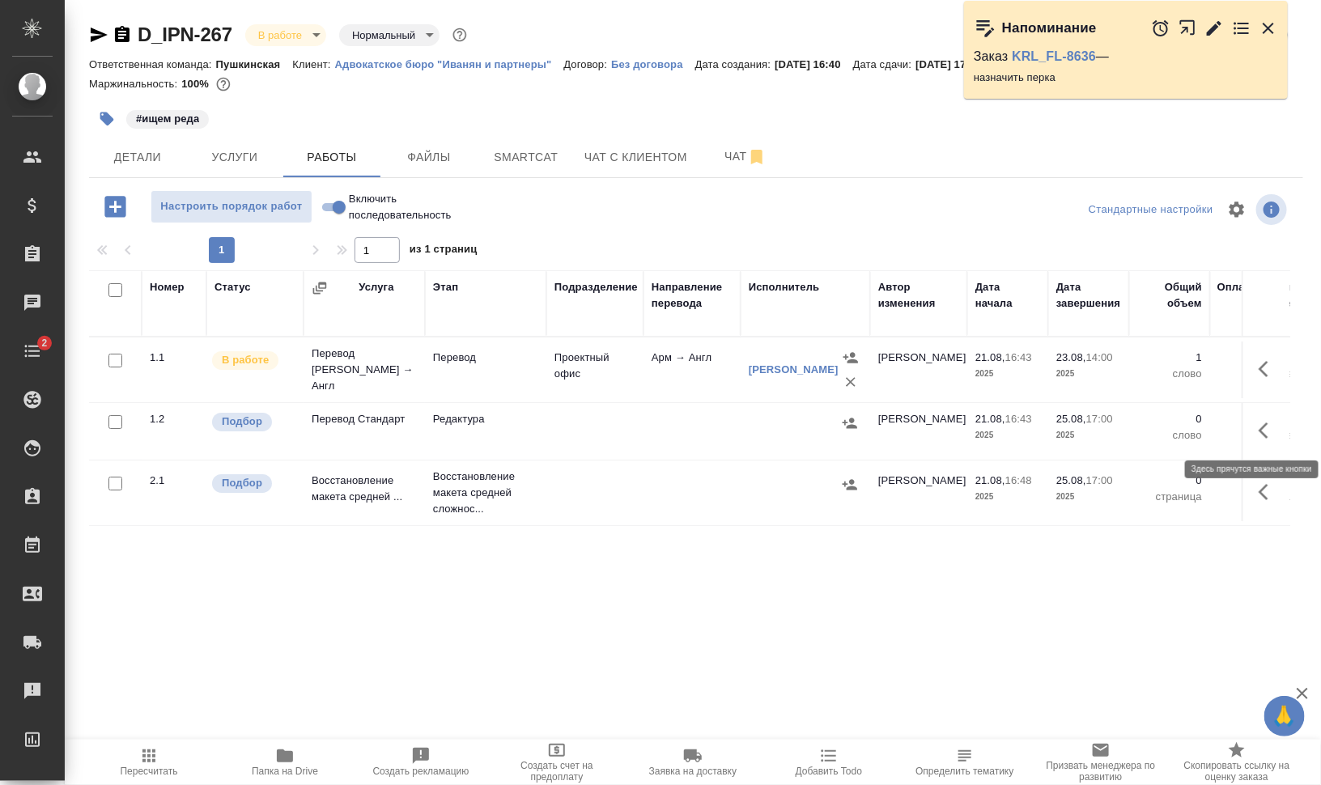
click at [1267, 422] on icon "button" at bounding box center [1268, 430] width 19 height 19
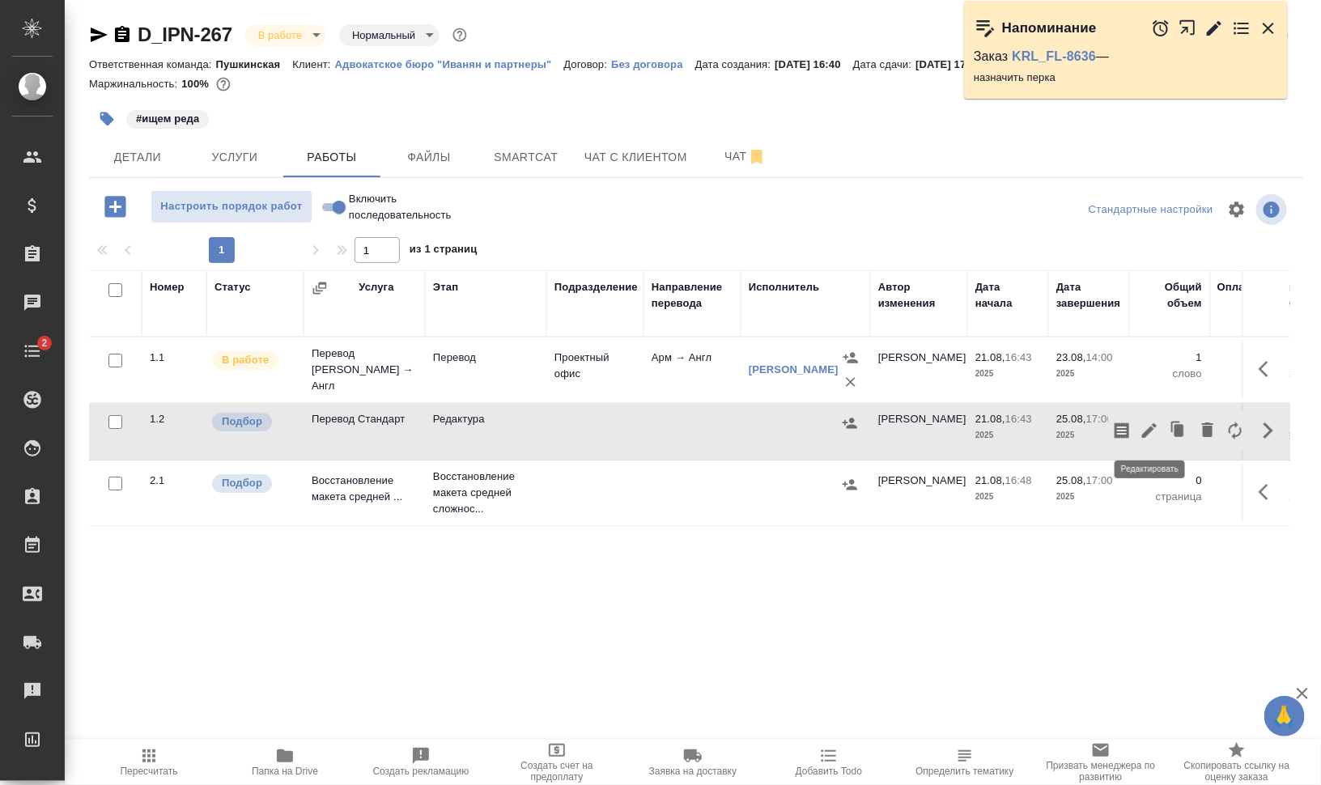
click at [1154, 428] on icon "button" at bounding box center [1149, 430] width 19 height 19
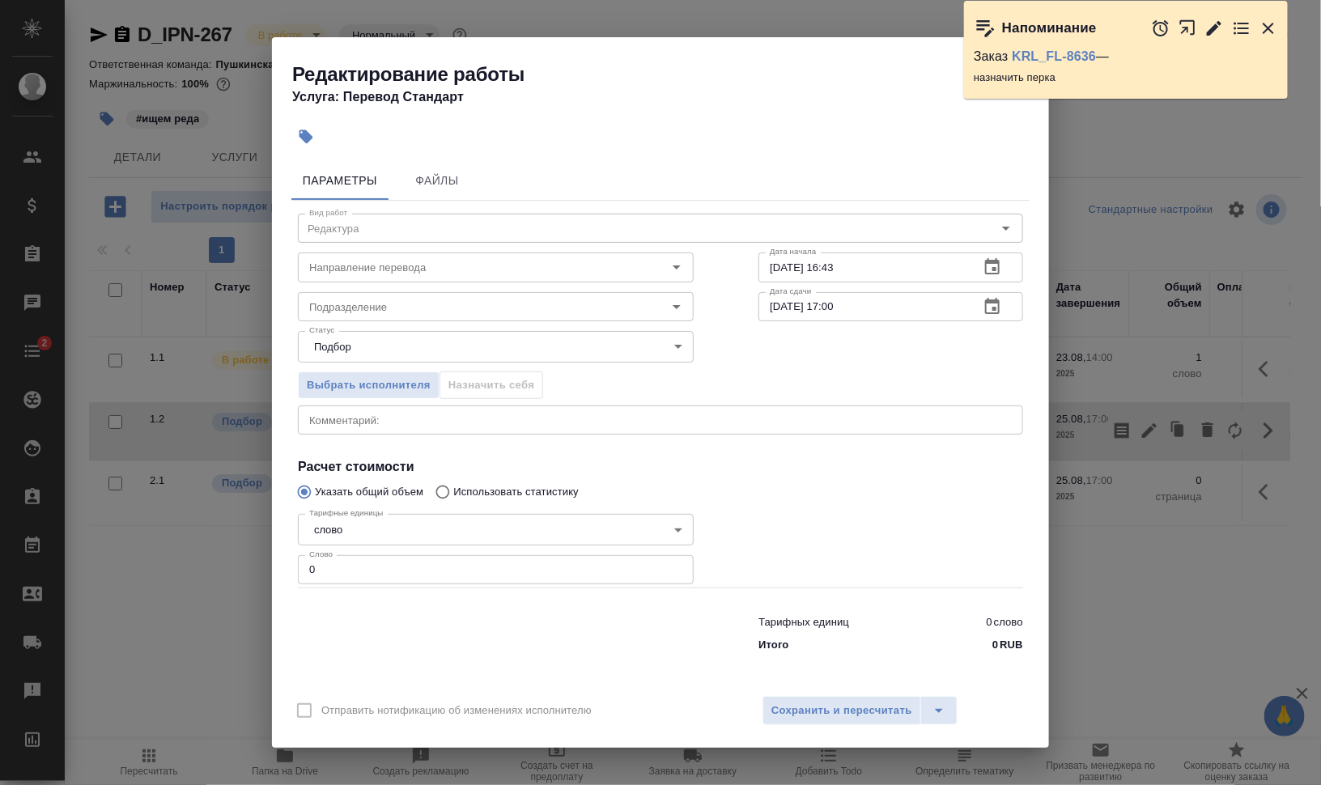
click at [400, 411] on div "x Комментарий:" at bounding box center [660, 420] width 725 height 29
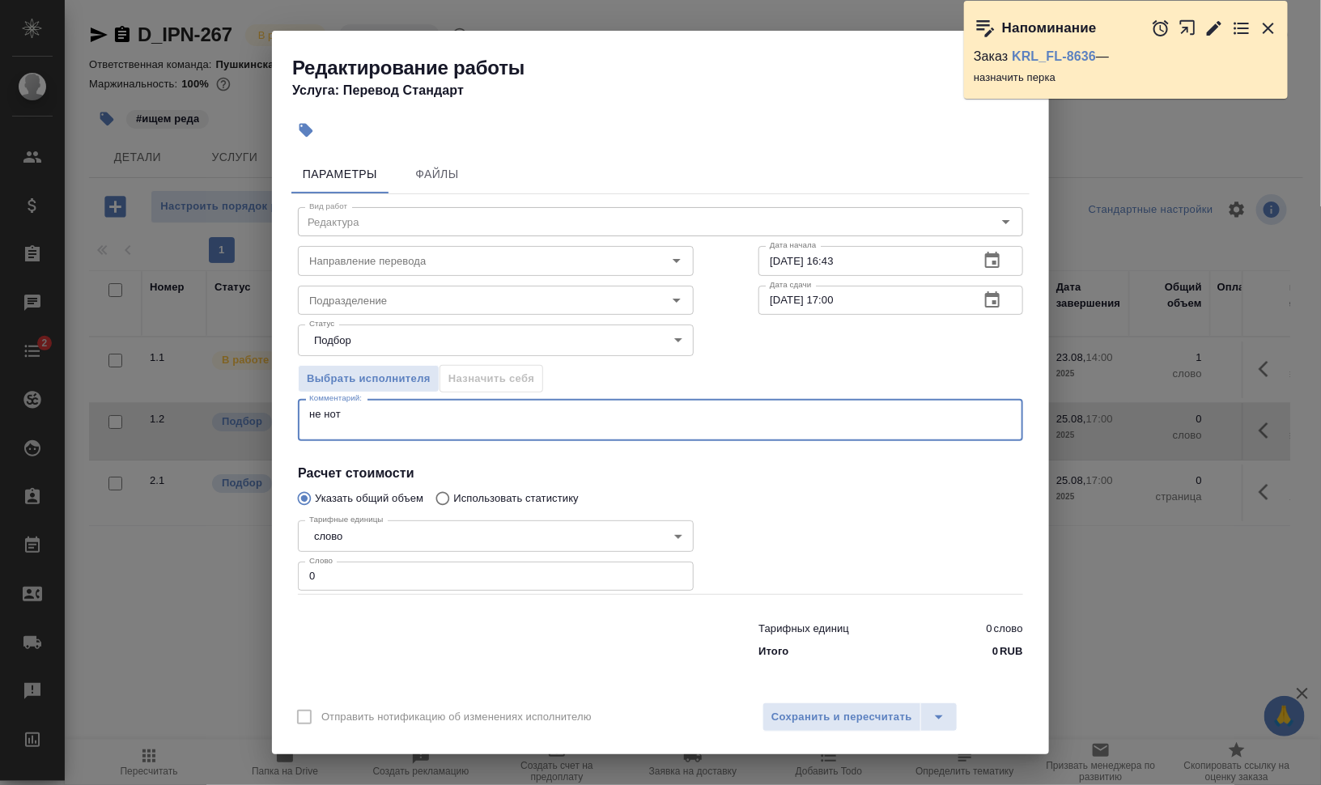
click at [310, 410] on textarea "не нот" at bounding box center [660, 420] width 703 height 25
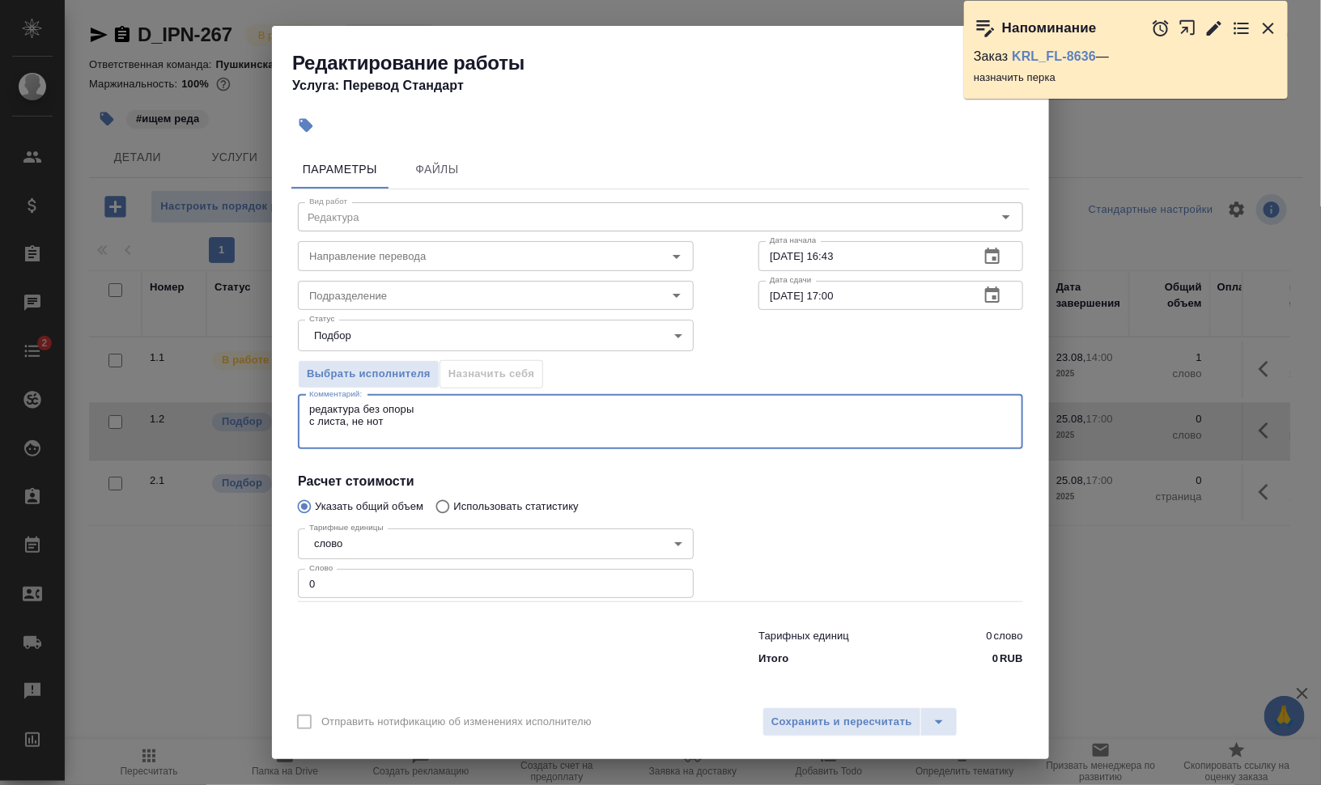
click at [393, 419] on textarea "редактура без опоры с листа, не нот" at bounding box center [660, 421] width 703 height 37
type textarea "редактура без опоры с листа, не нот"
drag, startPoint x: 272, startPoint y: 579, endPoint x: 257, endPoint y: 576, distance: 14.8
click at [259, 576] on div "Редактирование работы Услуга: Перевод Стандарт Параметры Файлы Вид работ Редакт…" at bounding box center [660, 392] width 1321 height 785
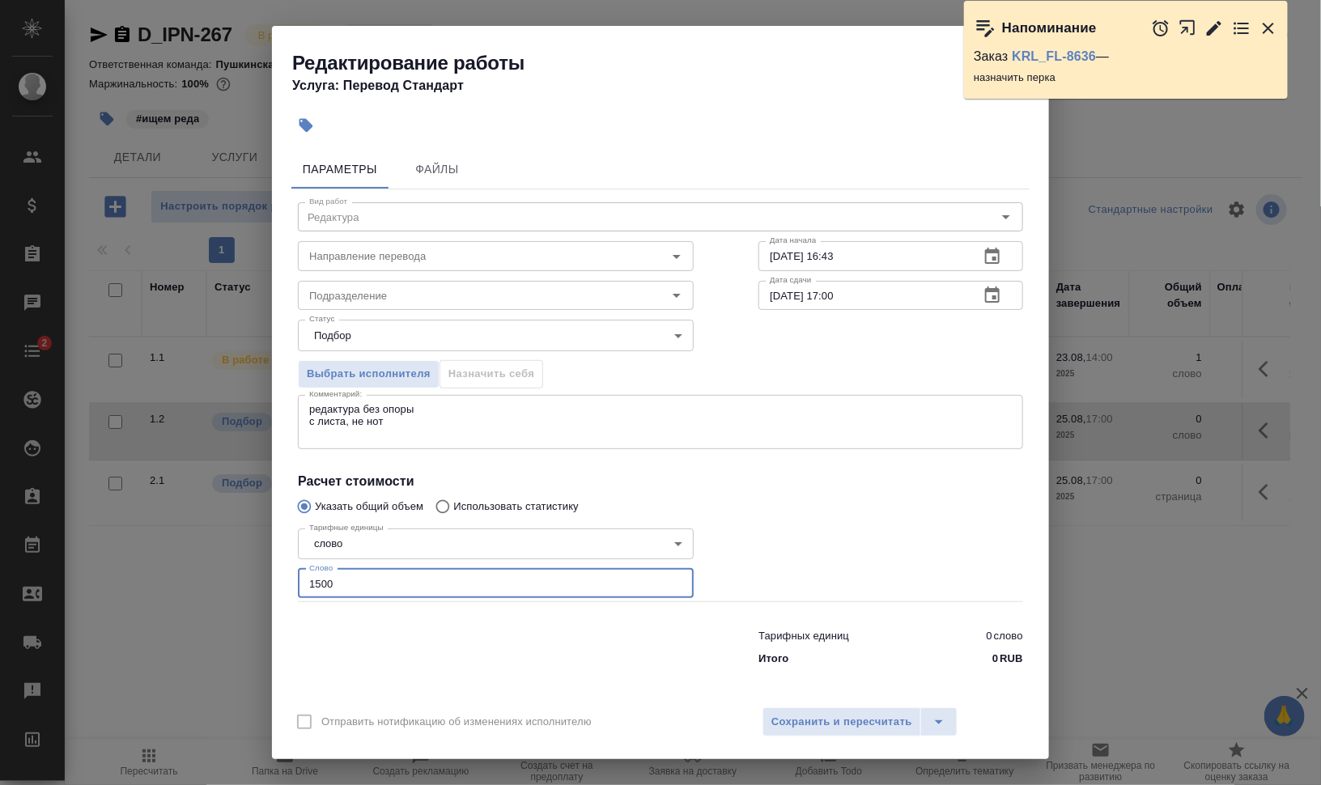
type input "1500"
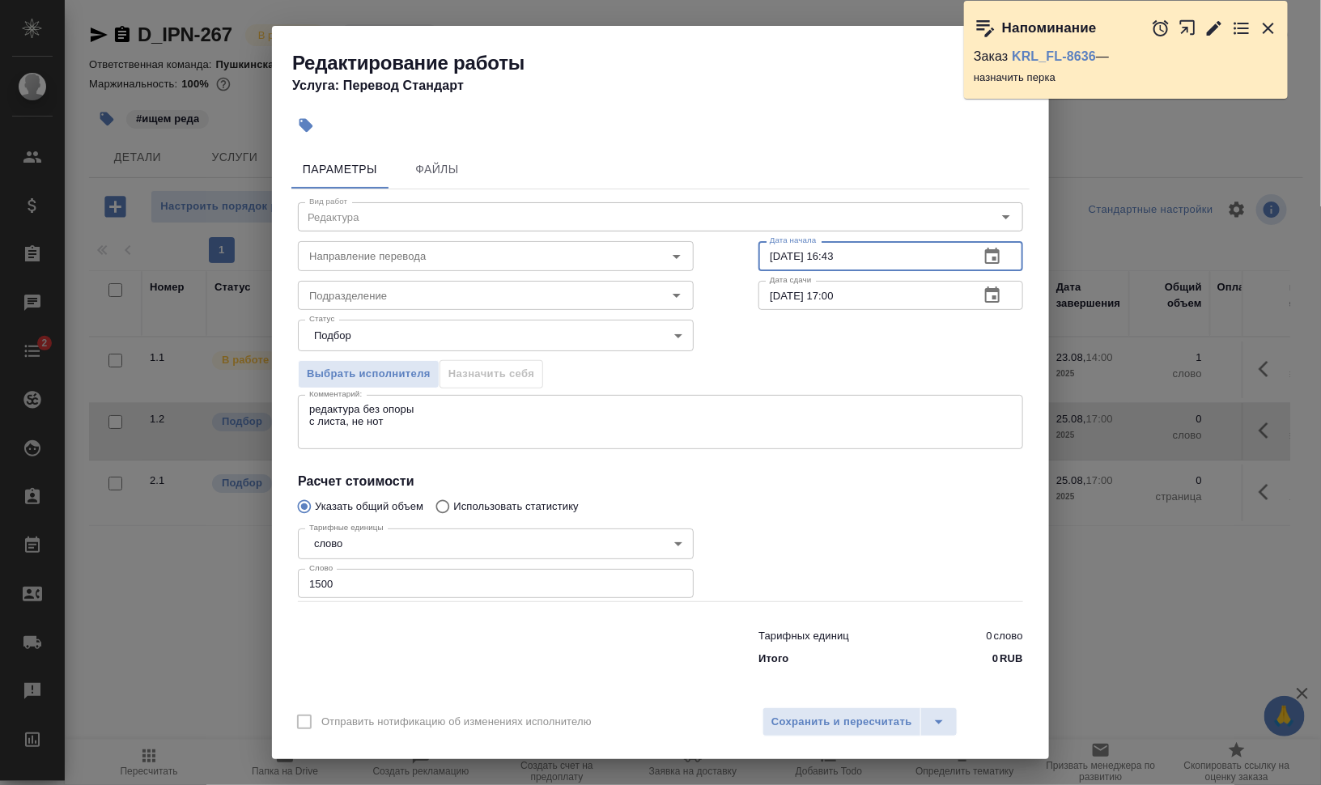
click at [769, 249] on input "21.08.2025 16:43" at bounding box center [863, 255] width 208 height 29
drag, startPoint x: 823, startPoint y: 255, endPoint x: 833, endPoint y: 257, distance: 9.8
click at [833, 257] on input "23.08.2025 16:43" at bounding box center [863, 255] width 208 height 29
type input "23.08.2025 14:00"
click at [829, 291] on input "25.08.2025 17:00" at bounding box center [863, 295] width 208 height 29
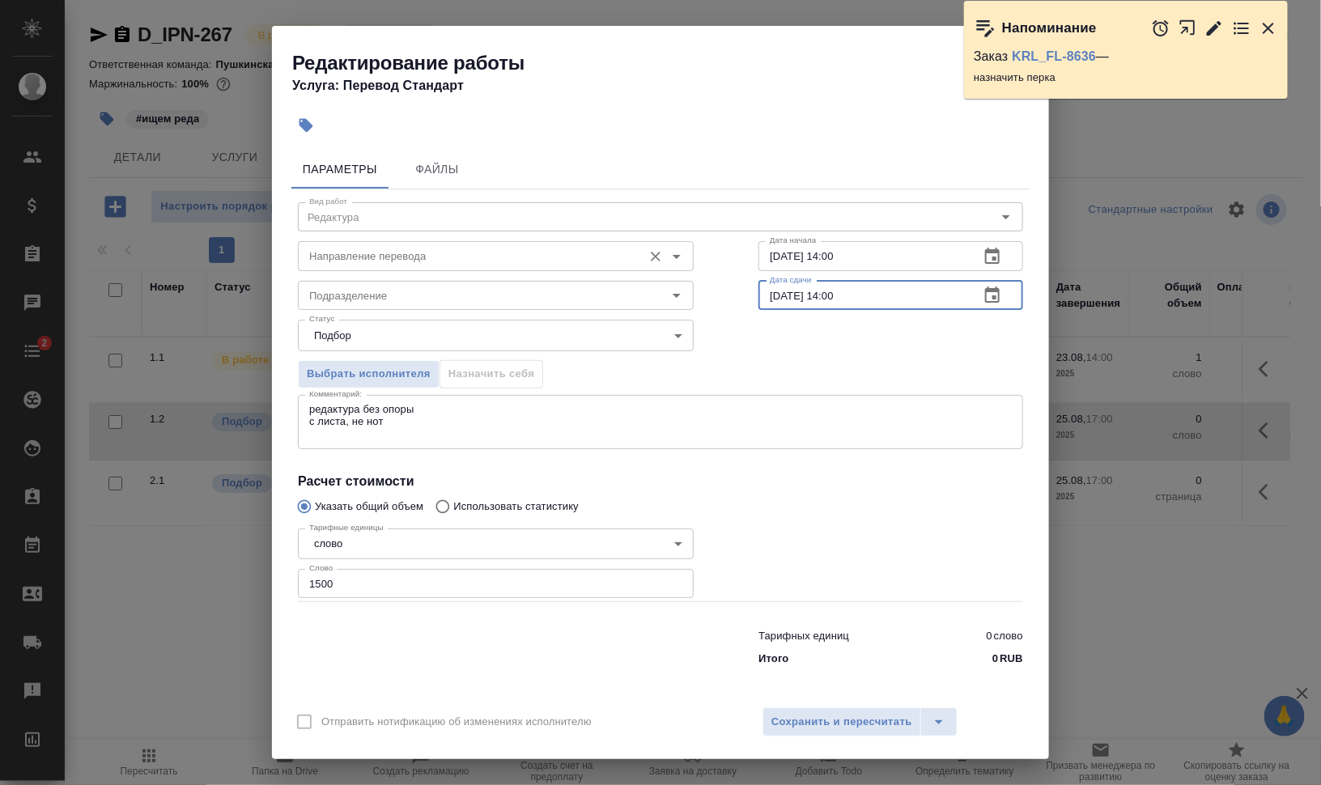
type input "25.08.2025 14:00"
click at [311, 260] on input "Направление перевода" at bounding box center [469, 255] width 332 height 19
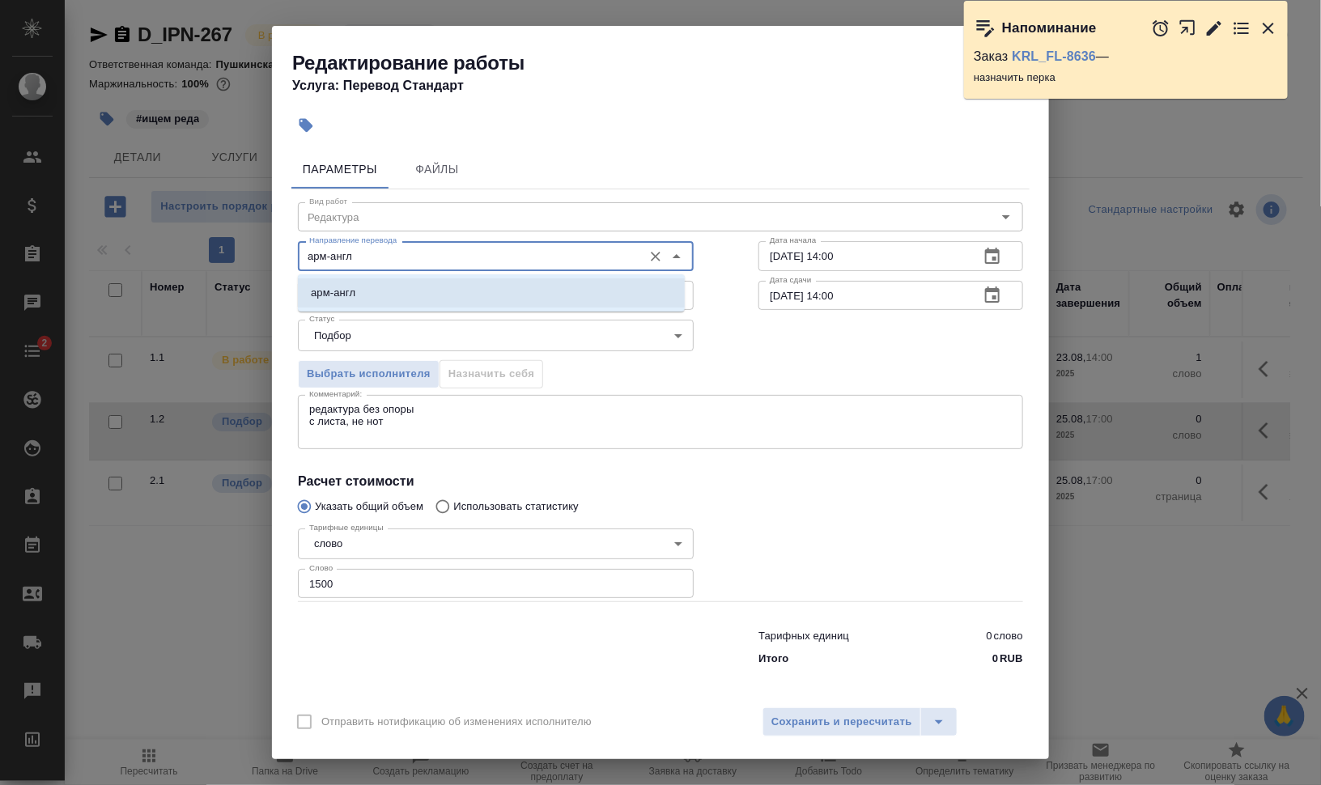
click at [402, 288] on li "арм-англ" at bounding box center [491, 292] width 387 height 29
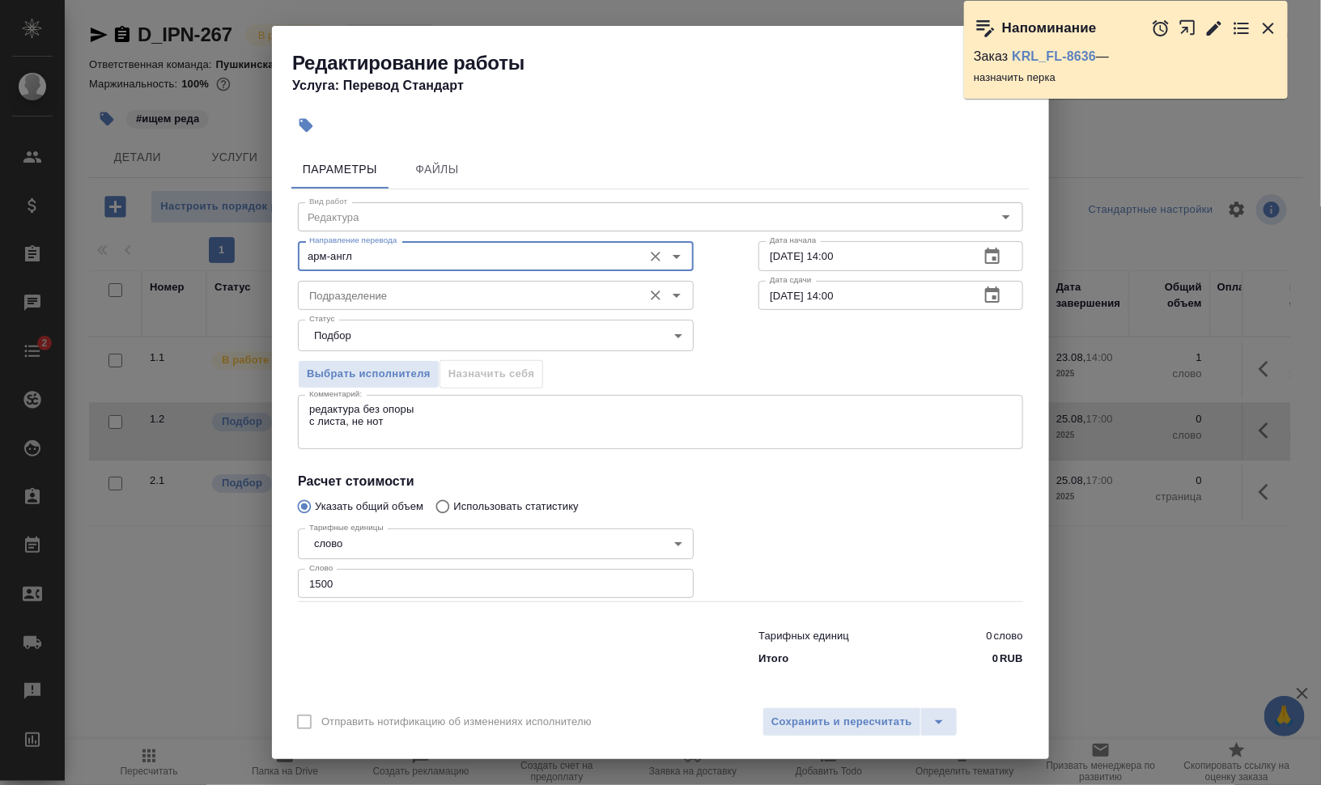
type input "арм-англ"
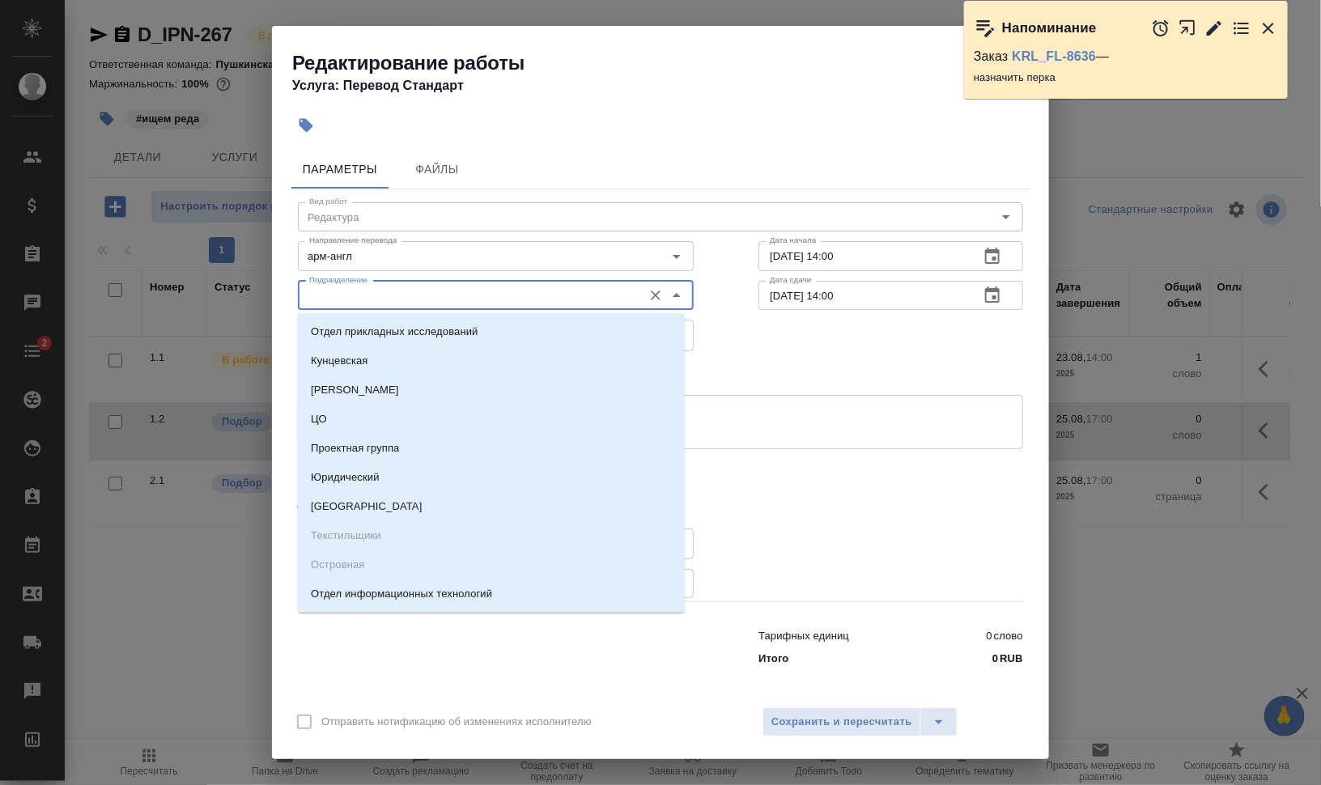
click at [406, 292] on input "Подразделение" at bounding box center [469, 295] width 332 height 19
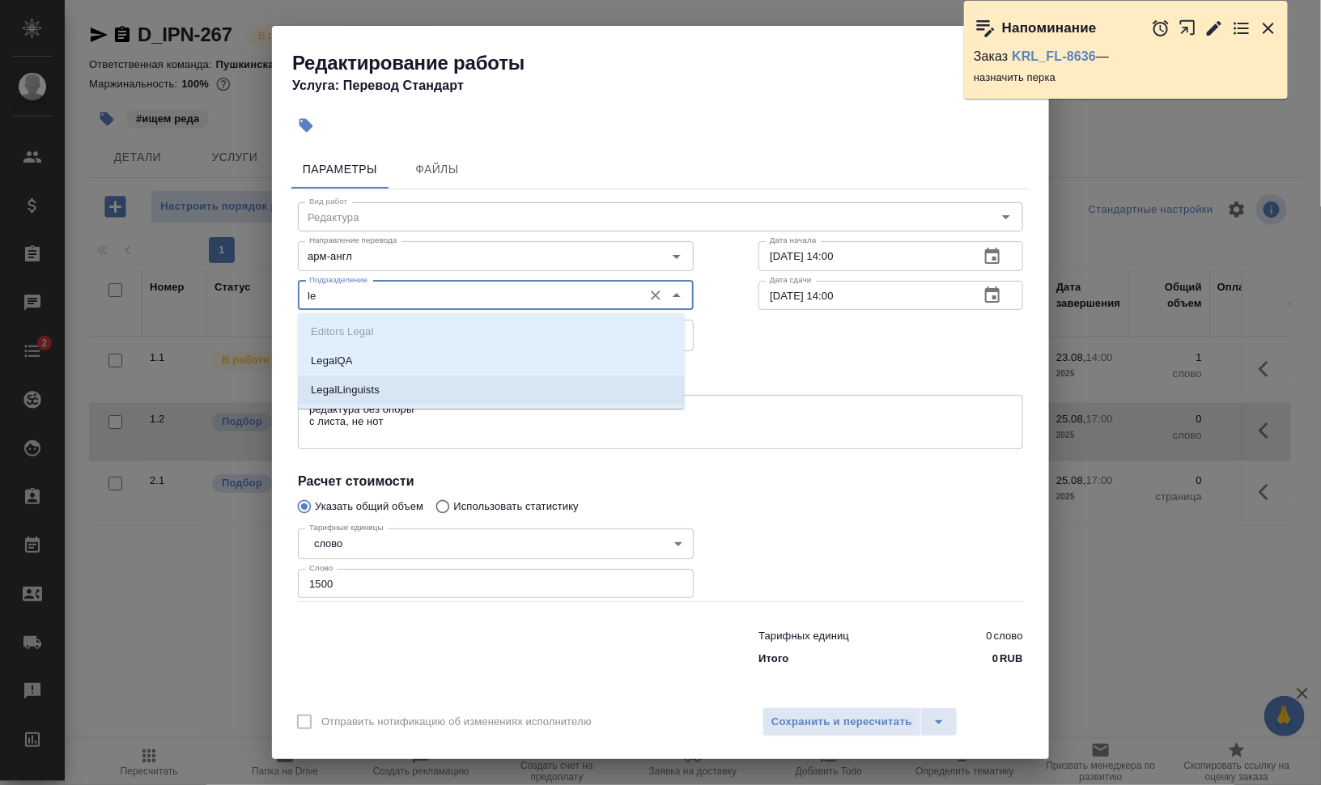
click at [360, 387] on p "LegalLinguists" at bounding box center [345, 390] width 69 height 16
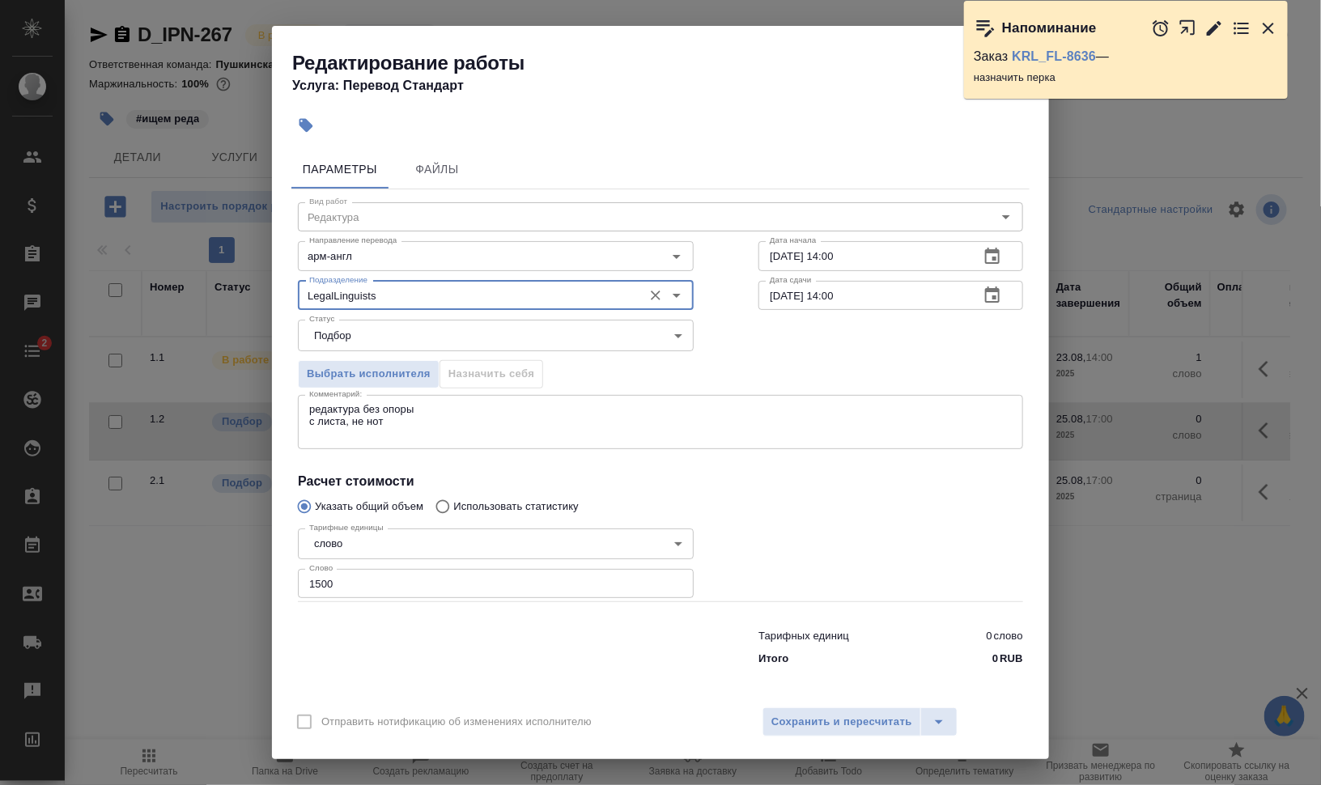
type input "LegalLinguists"
click at [775, 387] on div "Выбрать исполнителя Назначить себя" at bounding box center [661, 371] width 790 height 99
click at [423, 406] on textarea "редактура без опоры с листа, не нот" at bounding box center [660, 421] width 703 height 37
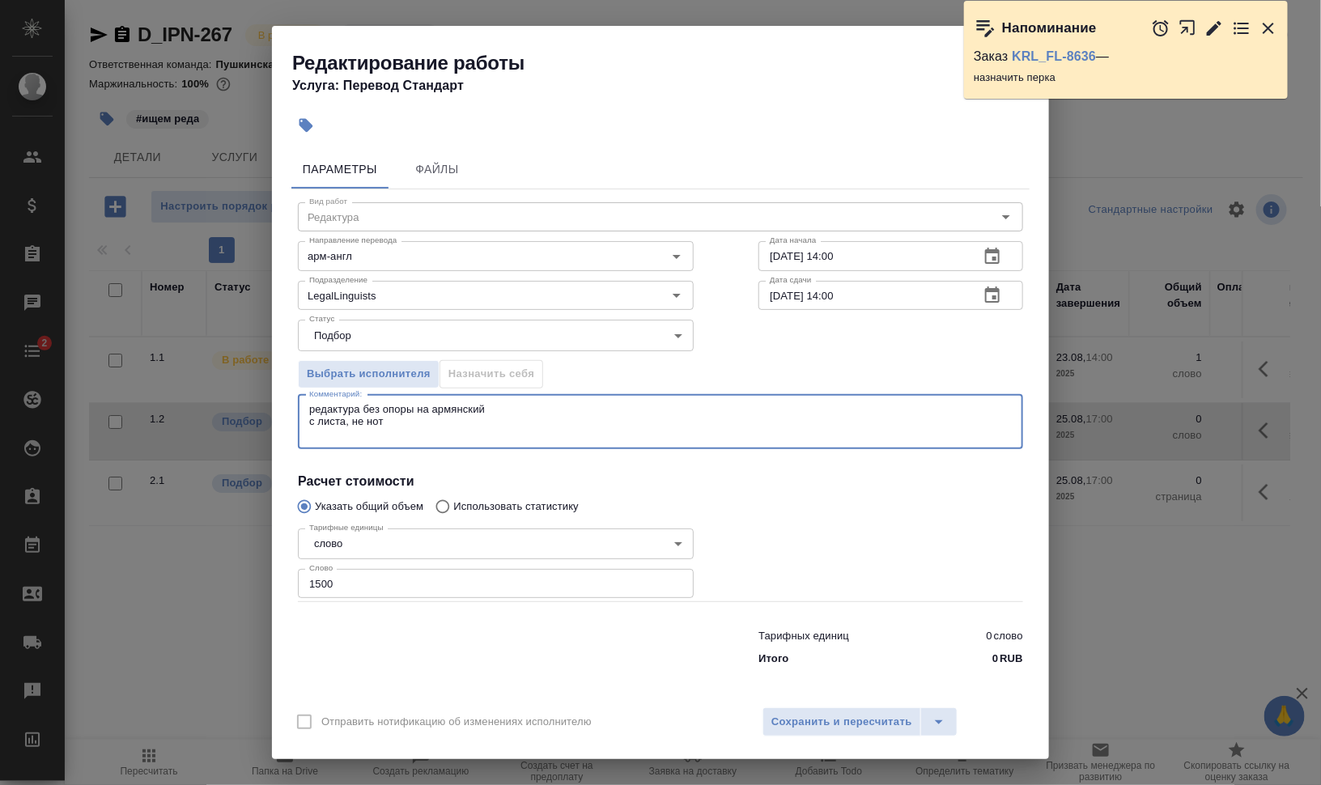
type textarea "редактура без опоры на армянский с листа, не нот"
click at [826, 295] on input "25.08.2025 14:00" at bounding box center [863, 295] width 208 height 29
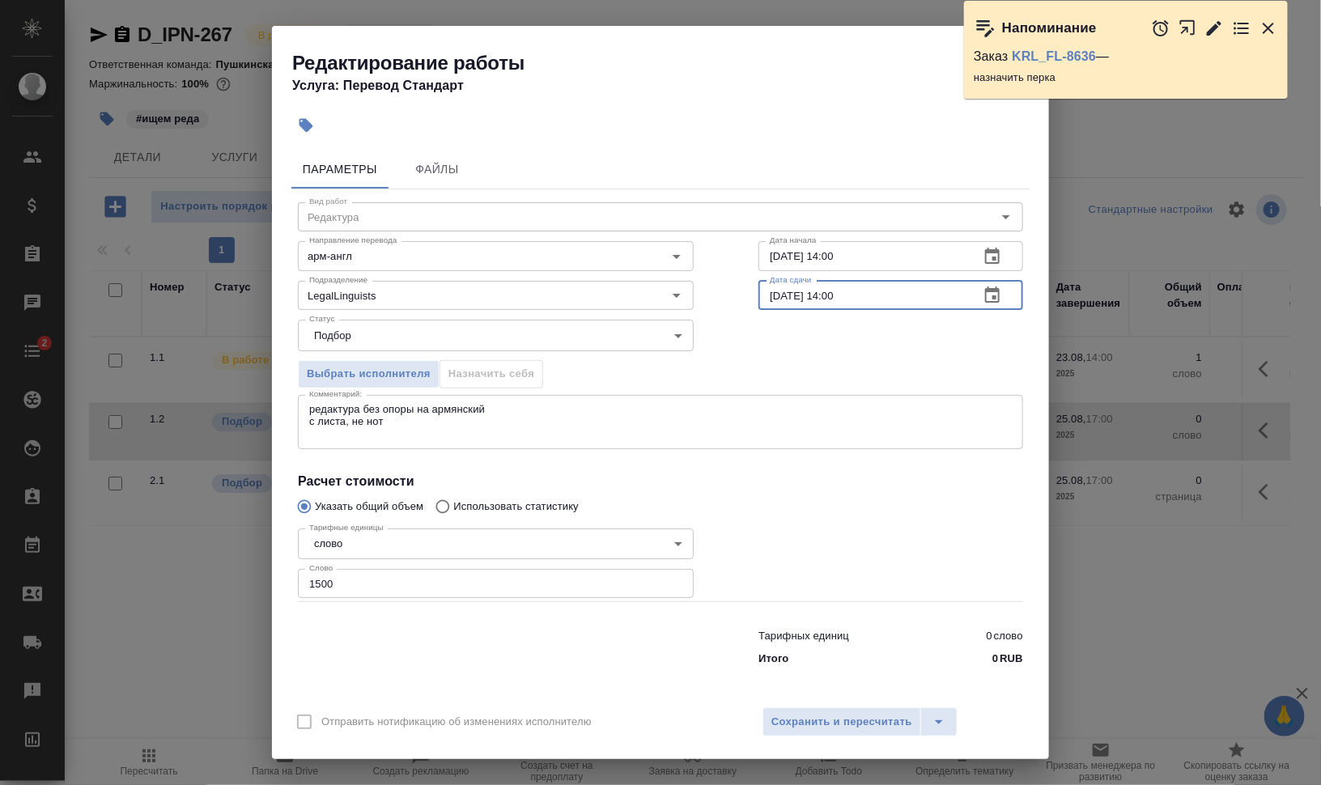
click at [828, 295] on input "25.08.2025 14:00" at bounding box center [863, 295] width 208 height 29
click at [893, 725] on span "Сохранить и пересчитать" at bounding box center [841, 722] width 141 height 19
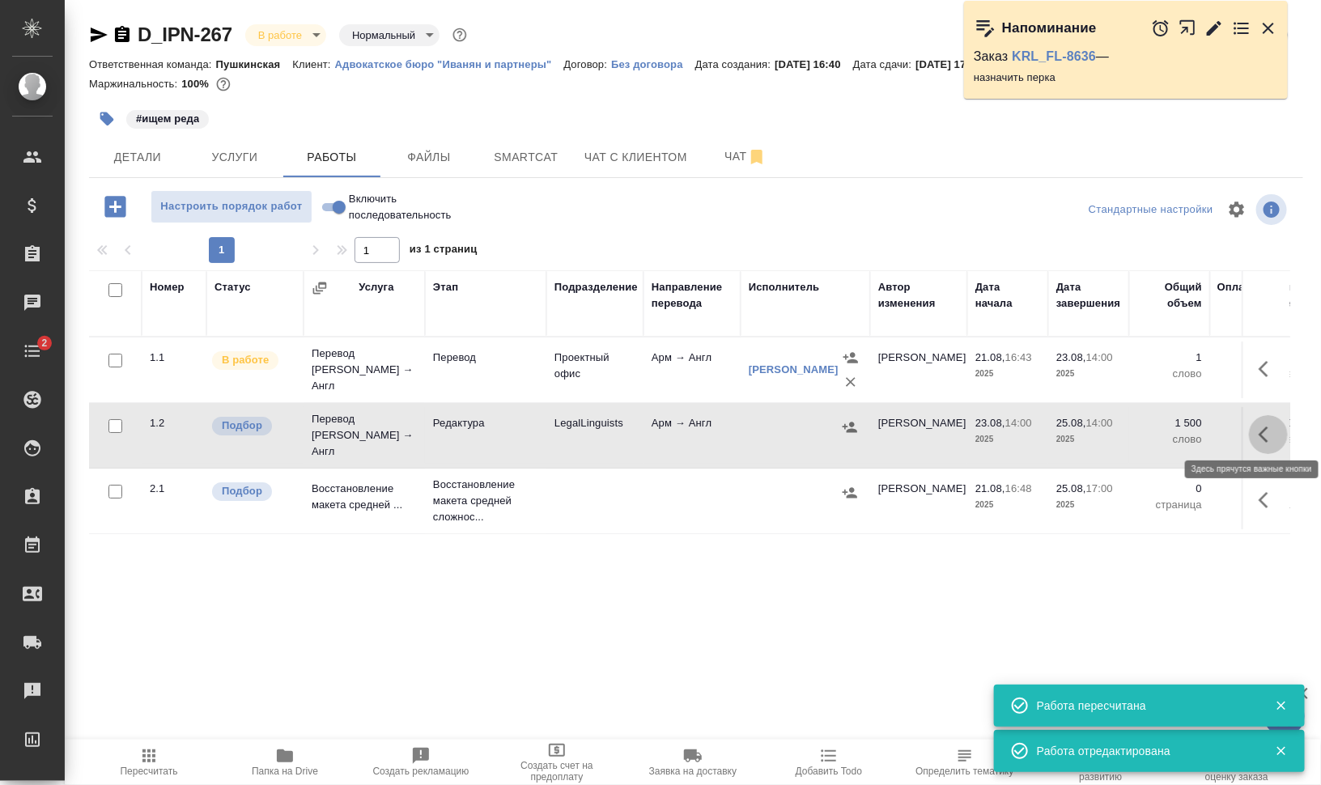
click at [1265, 427] on icon "button" at bounding box center [1268, 434] width 19 height 19
click at [1125, 429] on icon "button" at bounding box center [1121, 434] width 19 height 19
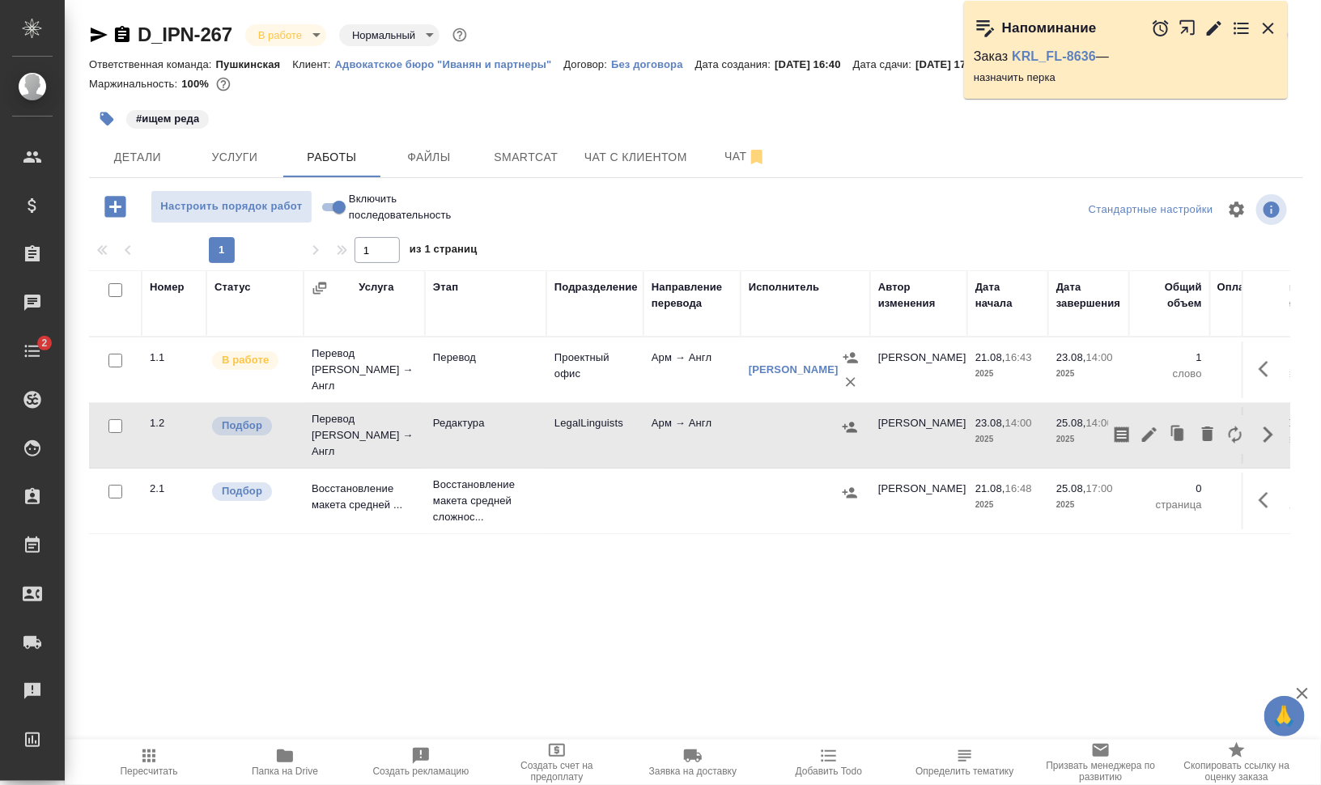
click at [1272, 25] on icon "button" at bounding box center [1268, 28] width 19 height 19
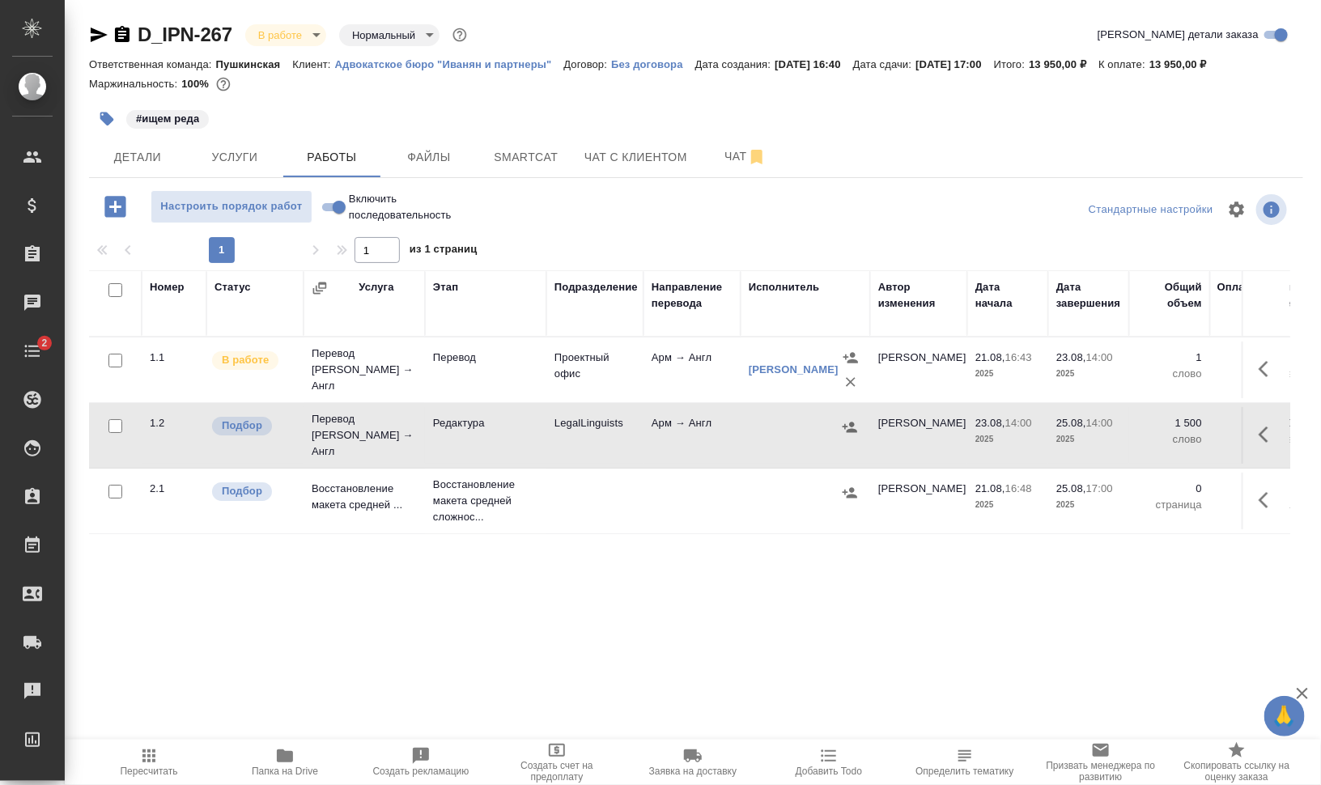
drag, startPoint x: 934, startPoint y: 66, endPoint x: 1023, endPoint y: 67, distance: 89.1
click at [1023, 67] on div "Ответственная команда: Пушкинская Клиент: Адвокатское бюро "Иванян и партнеры" …" at bounding box center [696, 63] width 1214 height 19
drag, startPoint x: 1023, startPoint y: 67, endPoint x: 963, endPoint y: 128, distance: 85.3
click at [963, 128] on div "#ищем реда" at bounding box center [696, 119] width 1214 height 36
click at [237, 151] on span "Услуги" at bounding box center [235, 157] width 78 height 20
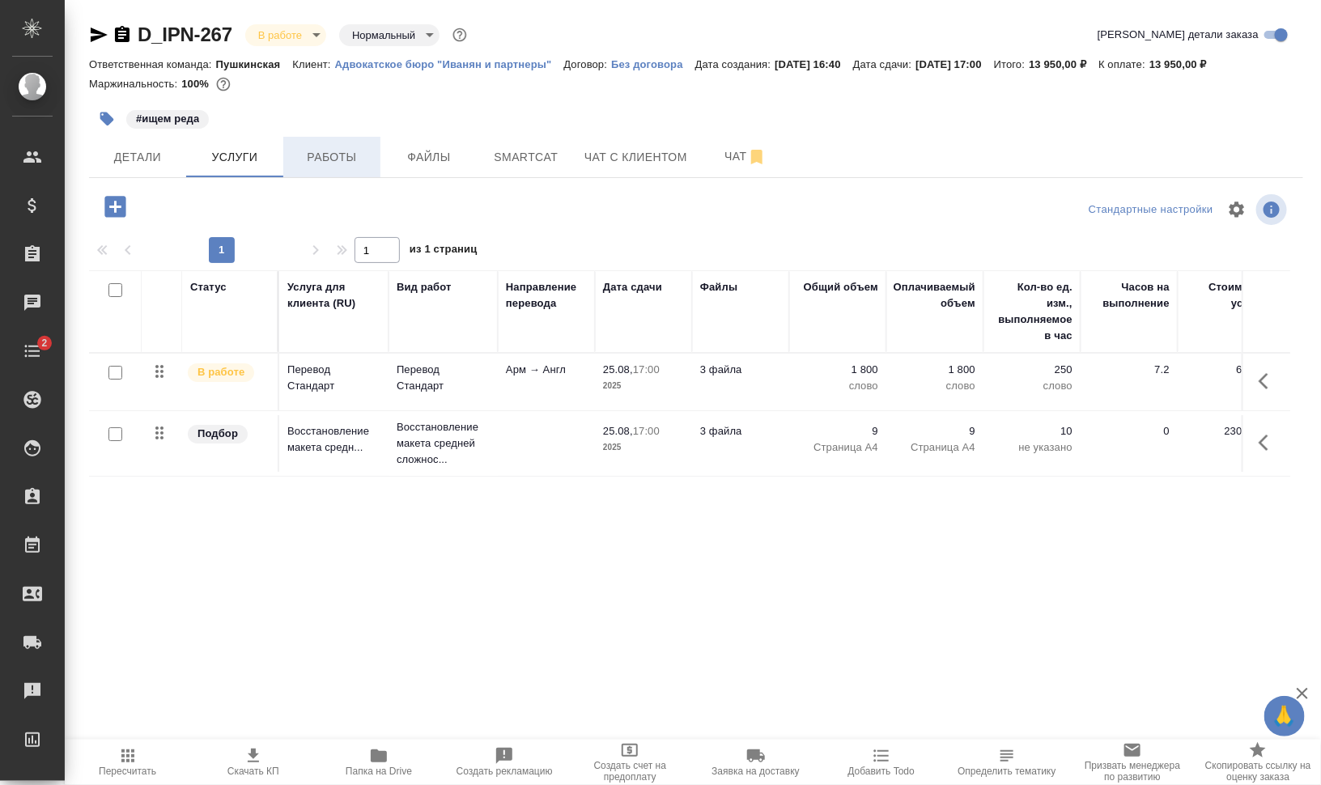
click at [346, 156] on span "Работы" at bounding box center [332, 157] width 78 height 20
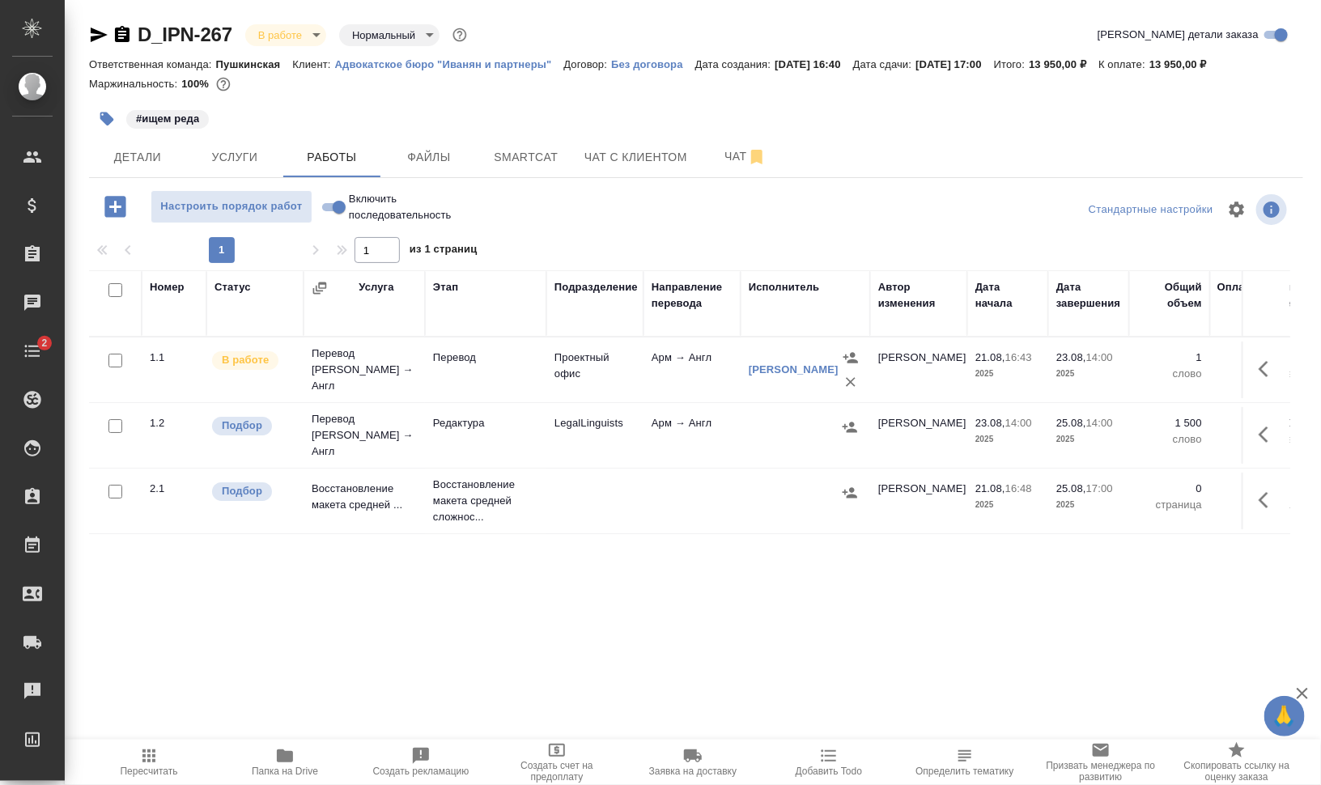
click at [856, 427] on icon "button" at bounding box center [850, 427] width 16 height 16
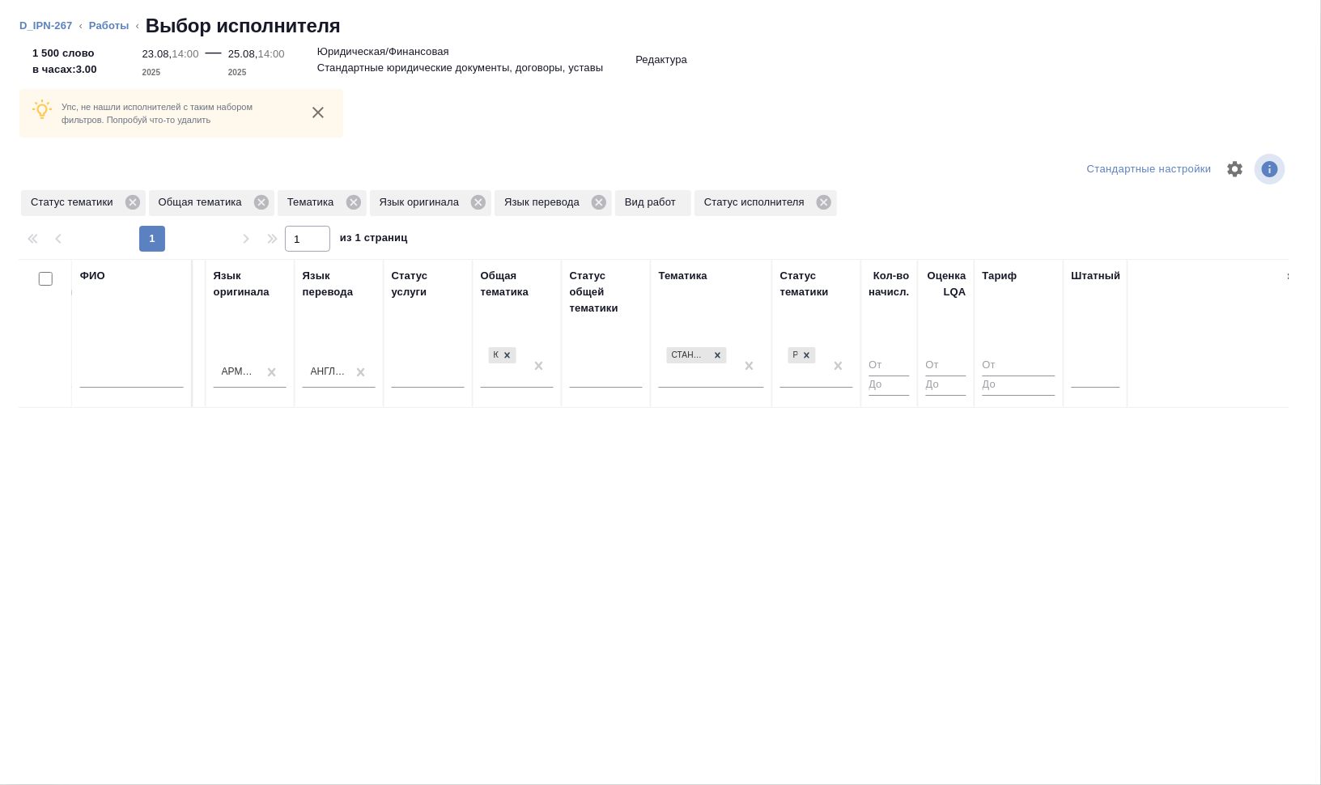
scroll to position [0, 1082]
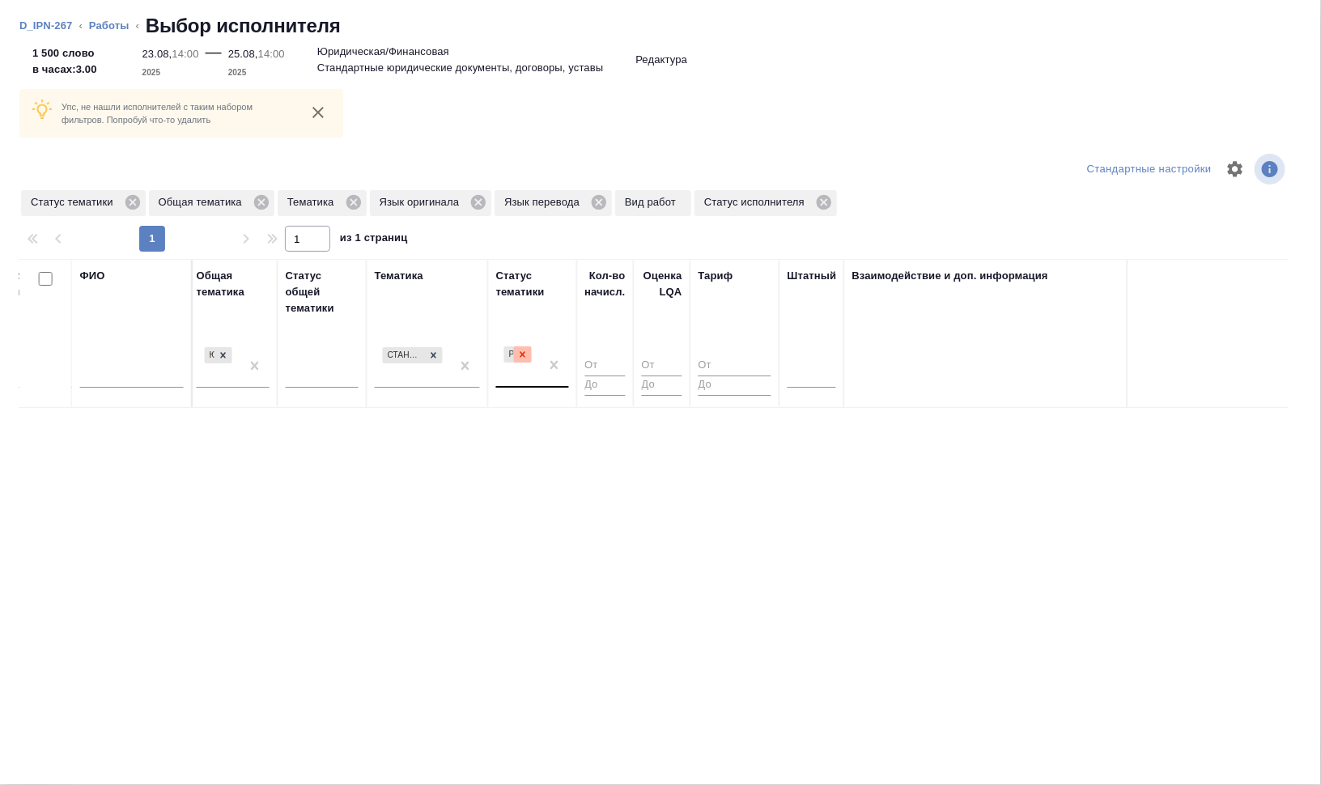
click at [529, 353] on div at bounding box center [523, 354] width 18 height 17
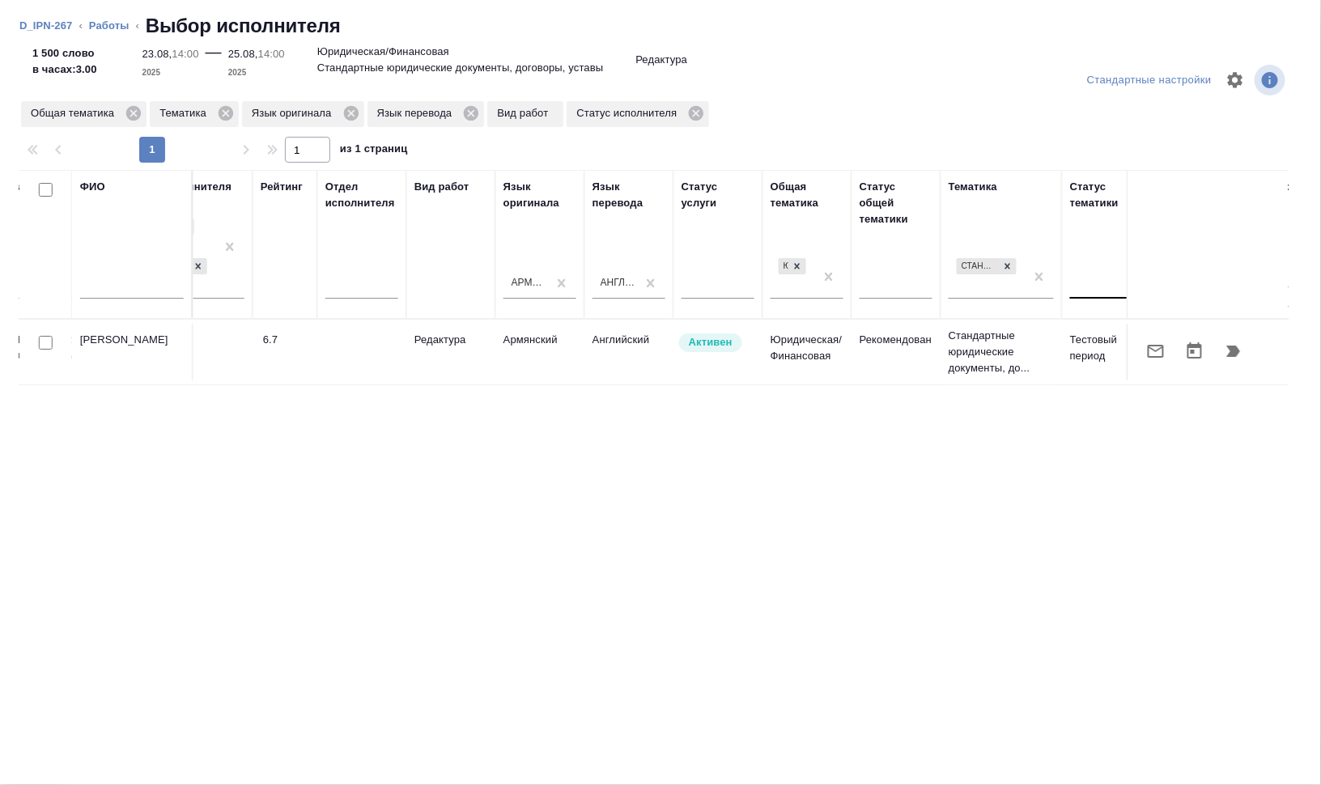
scroll to position [0, 20]
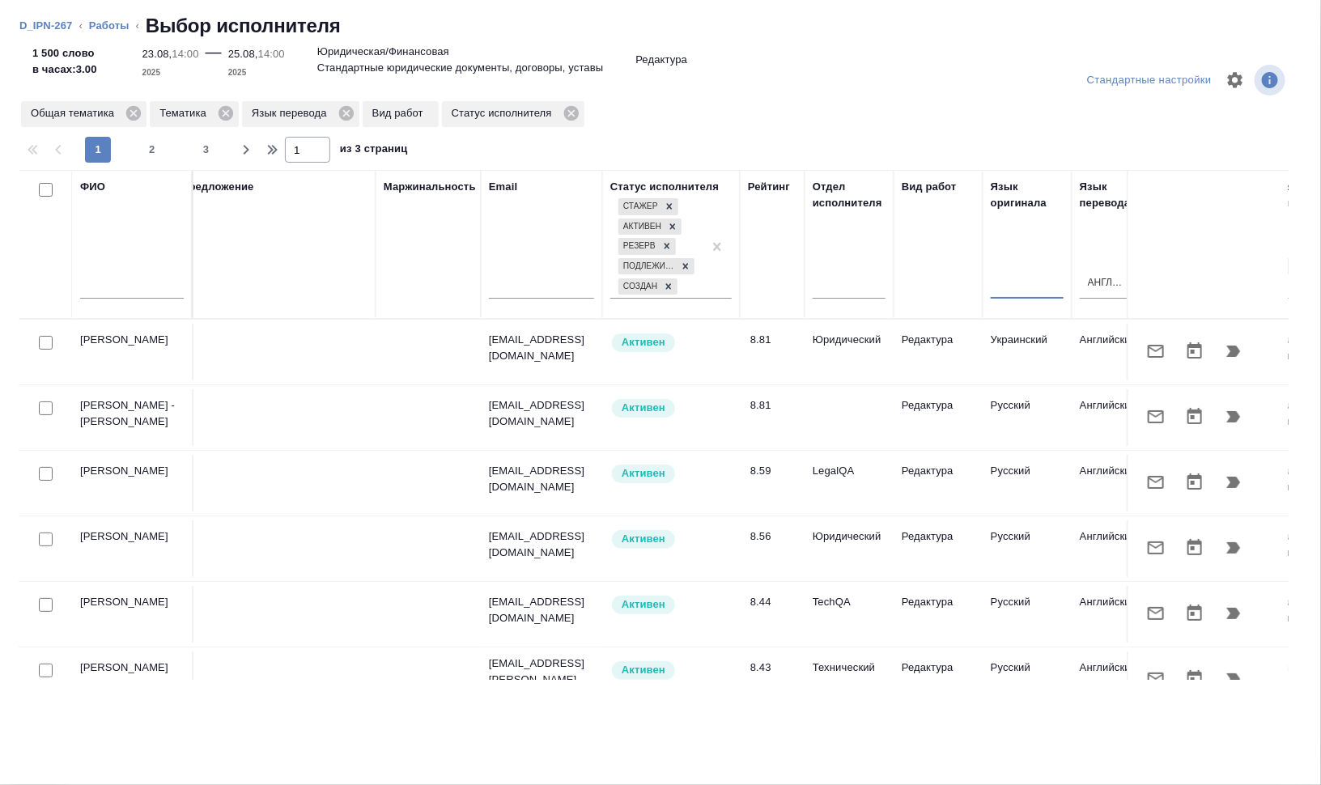
click at [1227, 549] on icon "button" at bounding box center [1234, 547] width 14 height 11
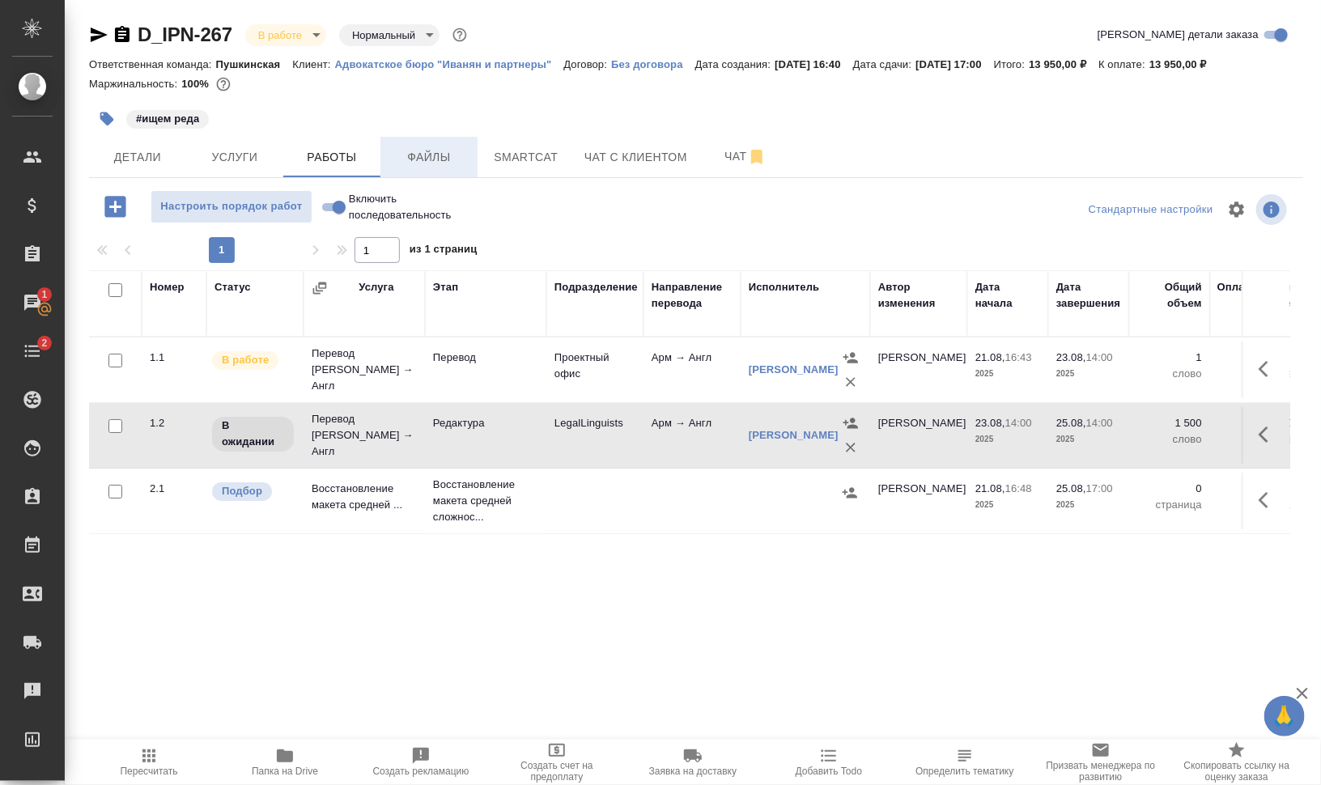
click at [429, 155] on span "Файлы" at bounding box center [429, 157] width 78 height 20
click at [329, 155] on span "Работы" at bounding box center [332, 157] width 78 height 20
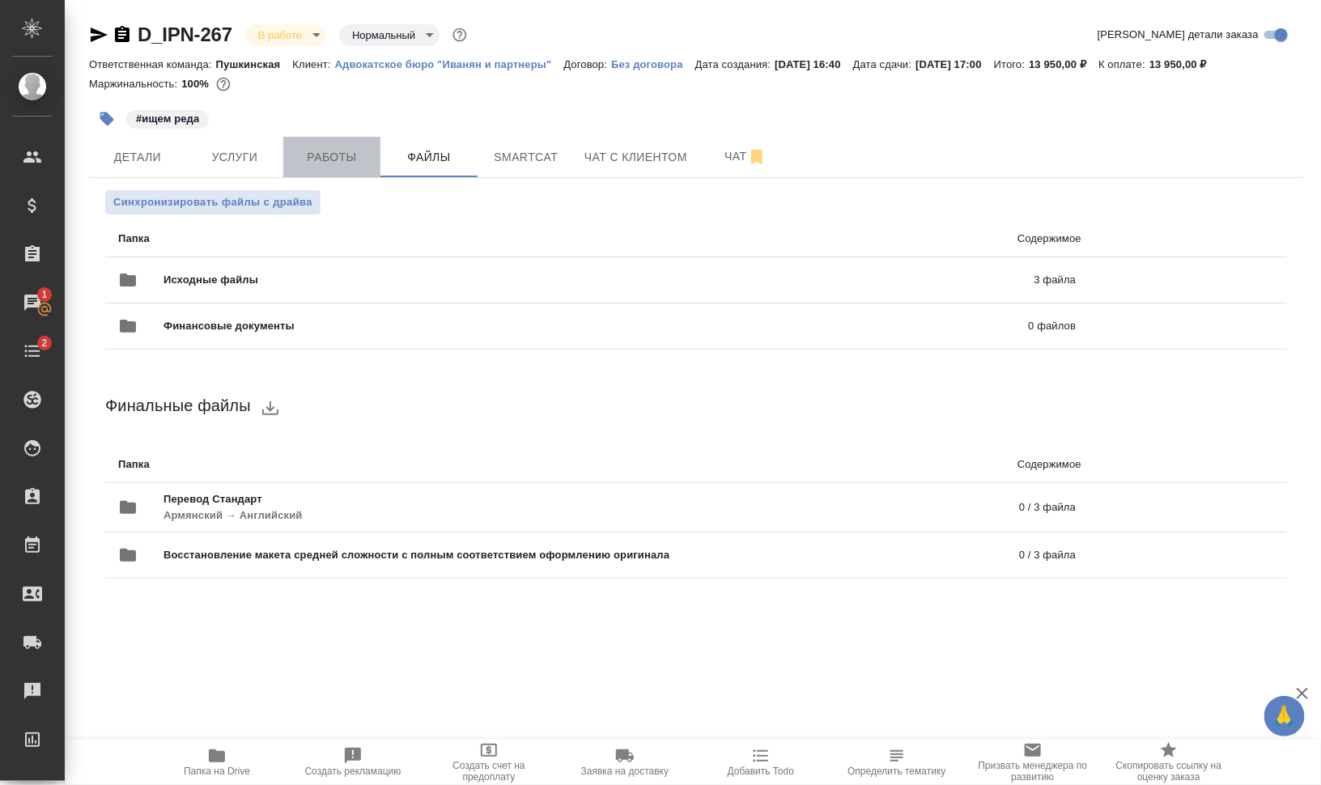
click at [329, 155] on span "Работы" at bounding box center [332, 157] width 78 height 20
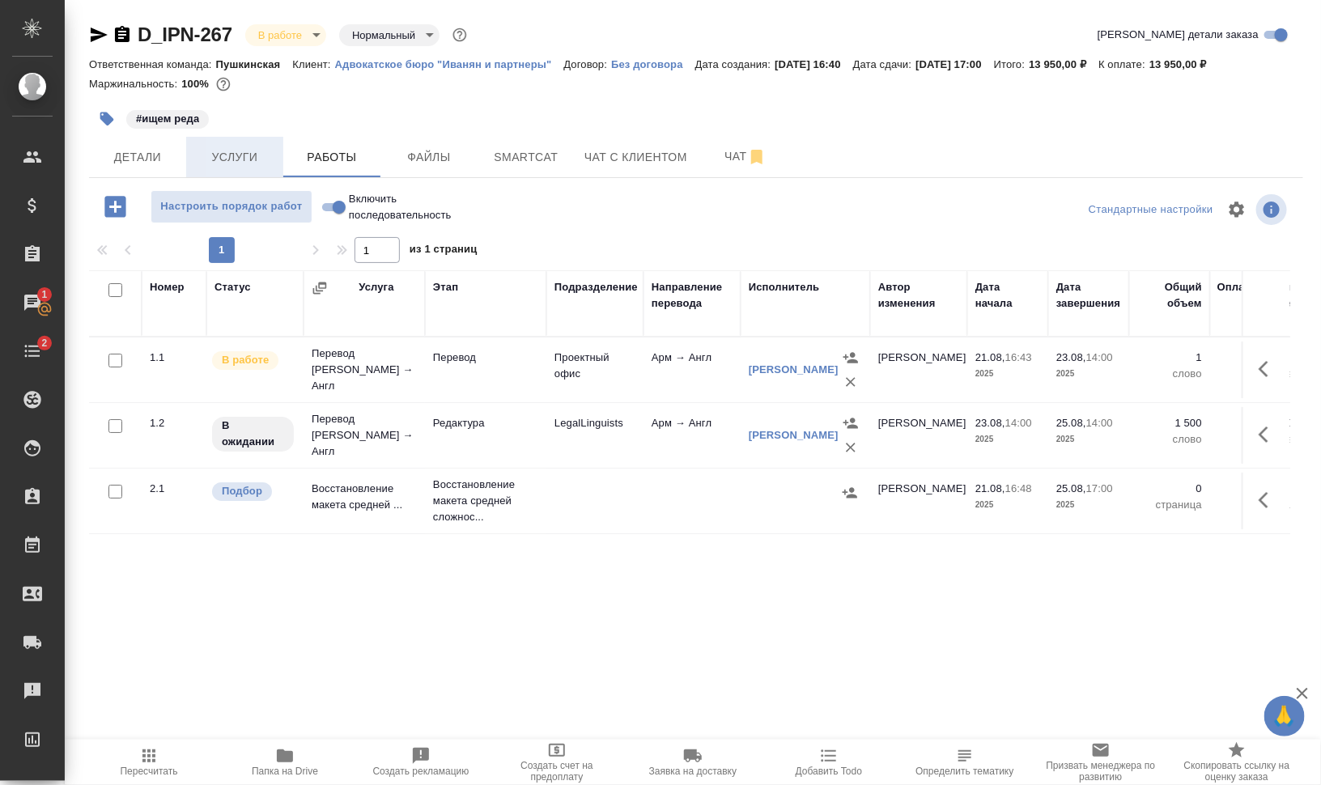
click at [261, 150] on span "Услуги" at bounding box center [235, 157] width 78 height 20
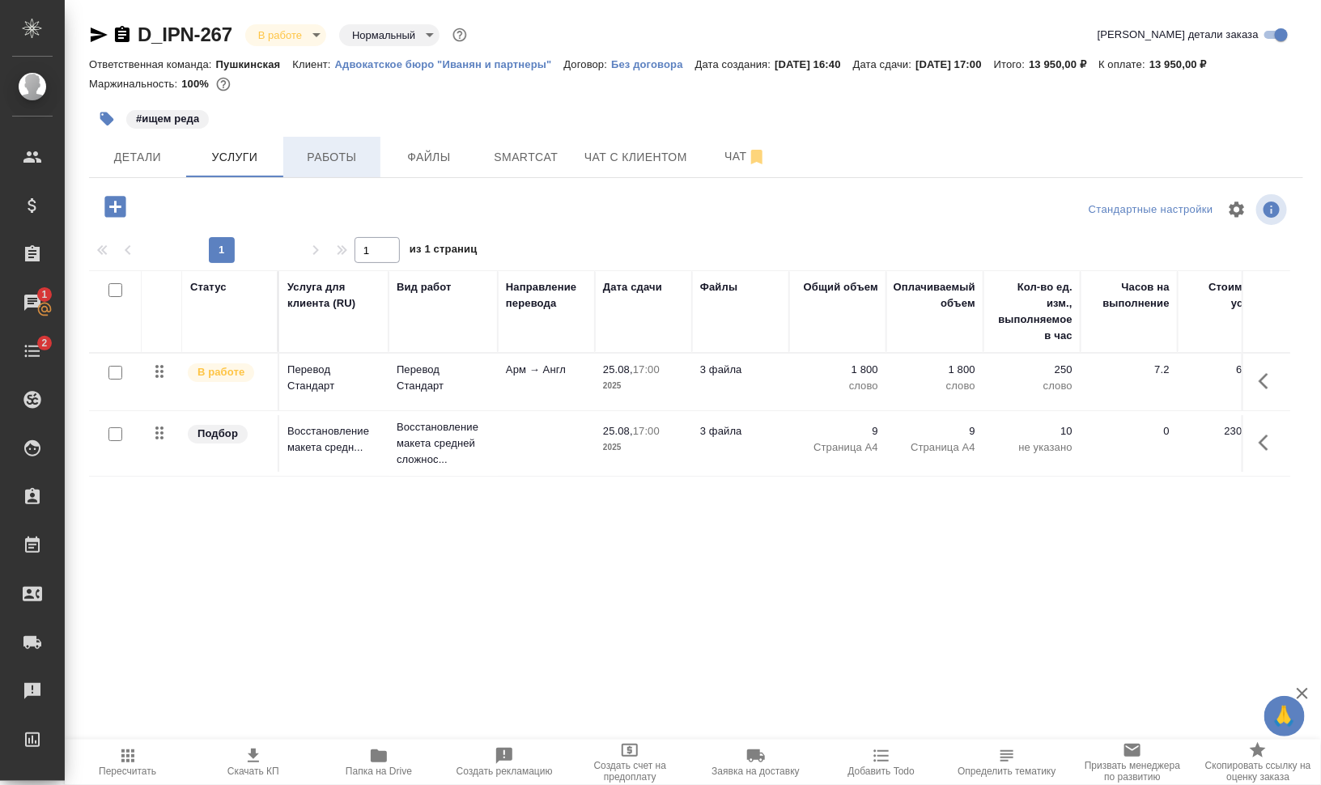
click at [304, 153] on span "Работы" at bounding box center [332, 157] width 78 height 20
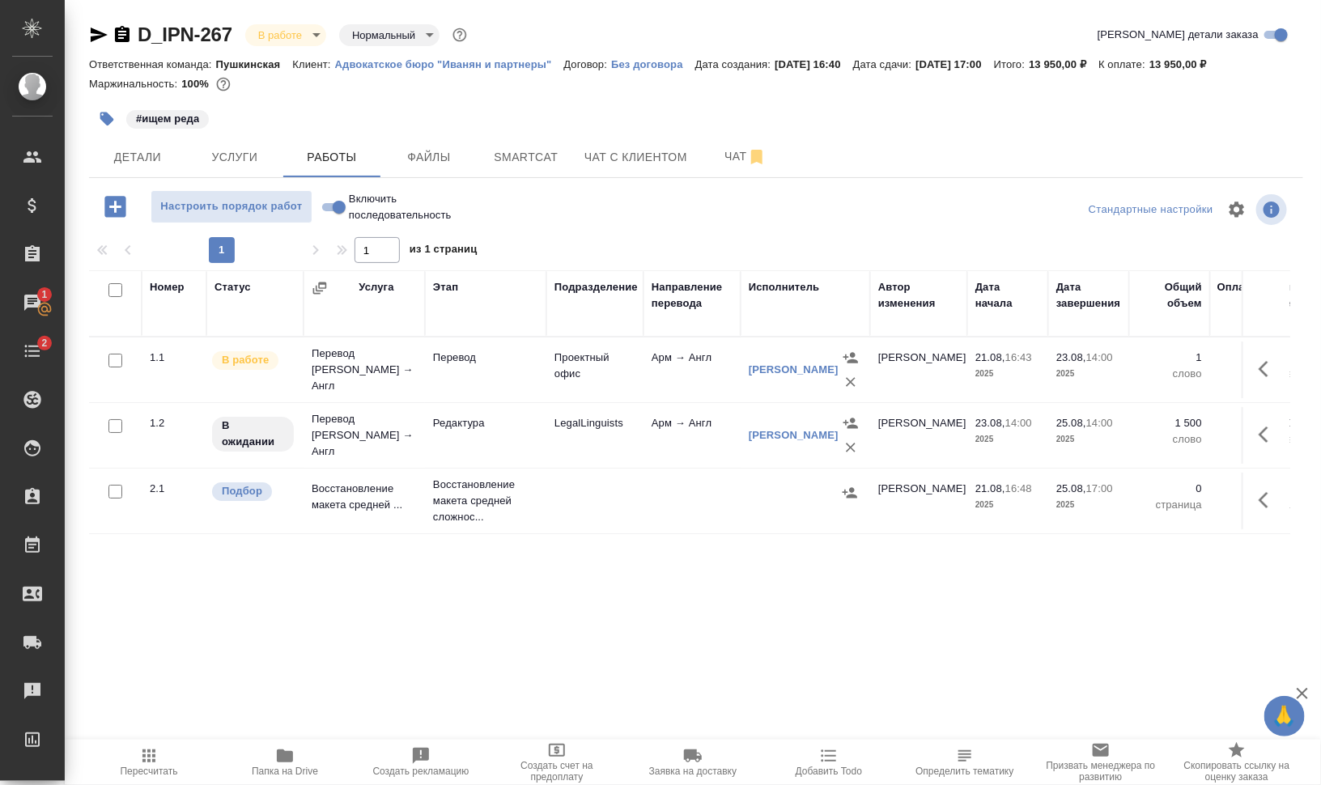
click at [108, 117] on icon "button" at bounding box center [107, 120] width 14 height 14
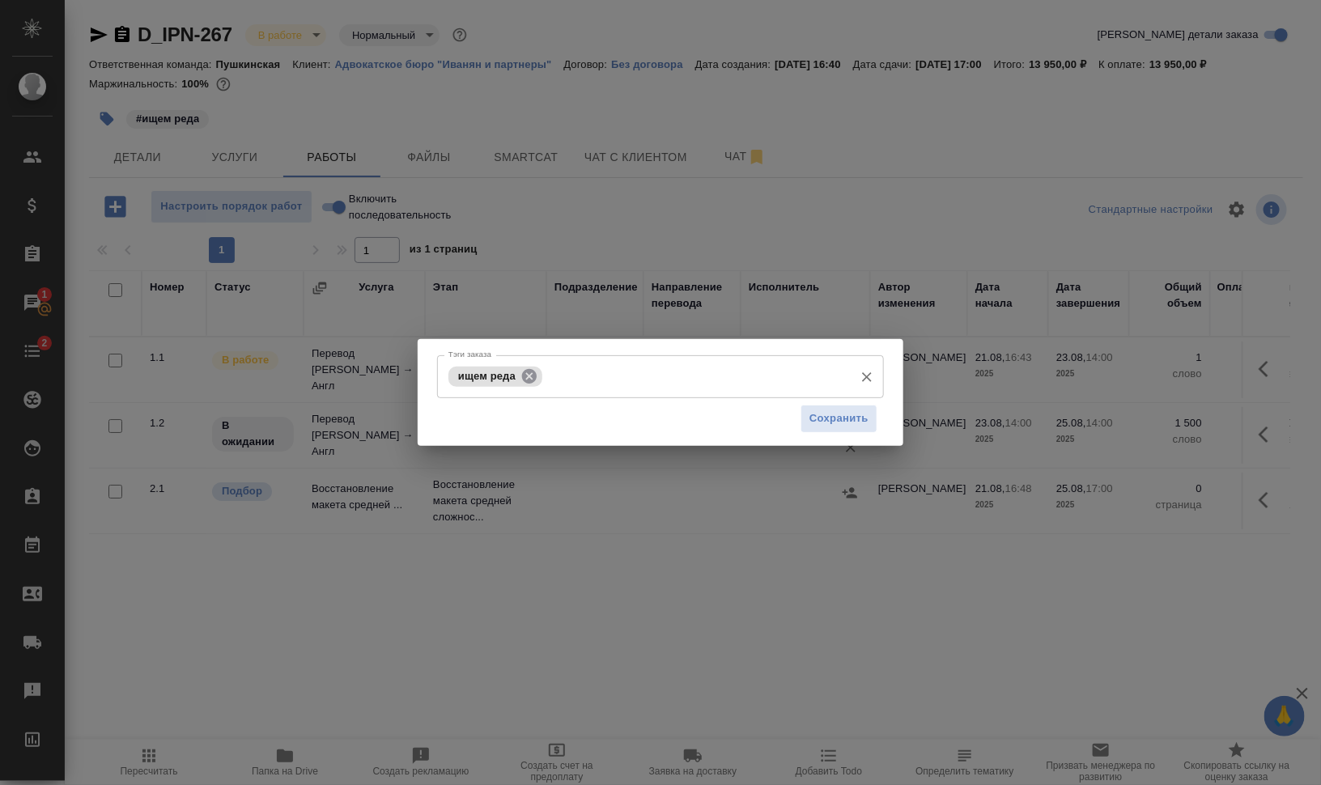
click at [529, 372] on icon at bounding box center [529, 375] width 15 height 15
click at [559, 381] on input "Тэги заказа" at bounding box center [696, 377] width 300 height 28
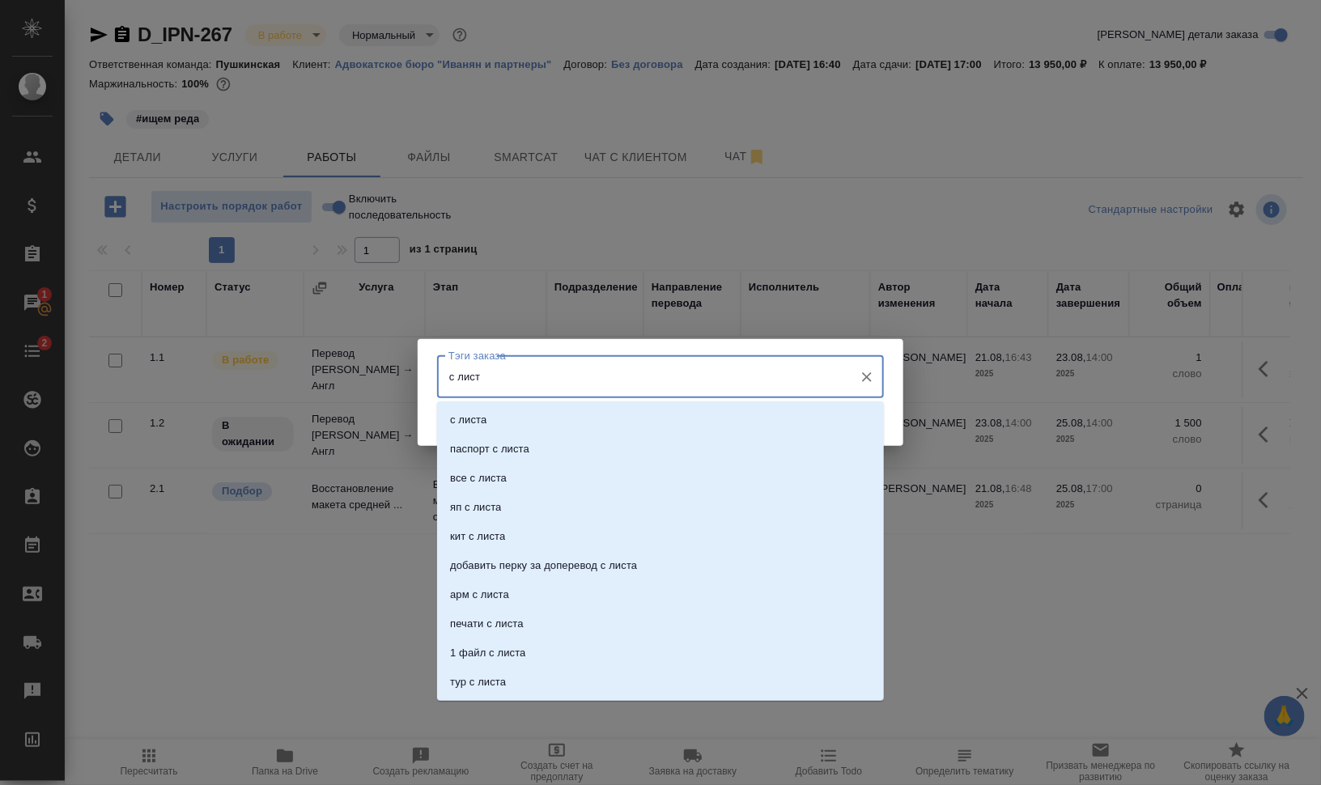
type input "с листа"
click at [525, 412] on li "с листа" at bounding box center [660, 420] width 447 height 29
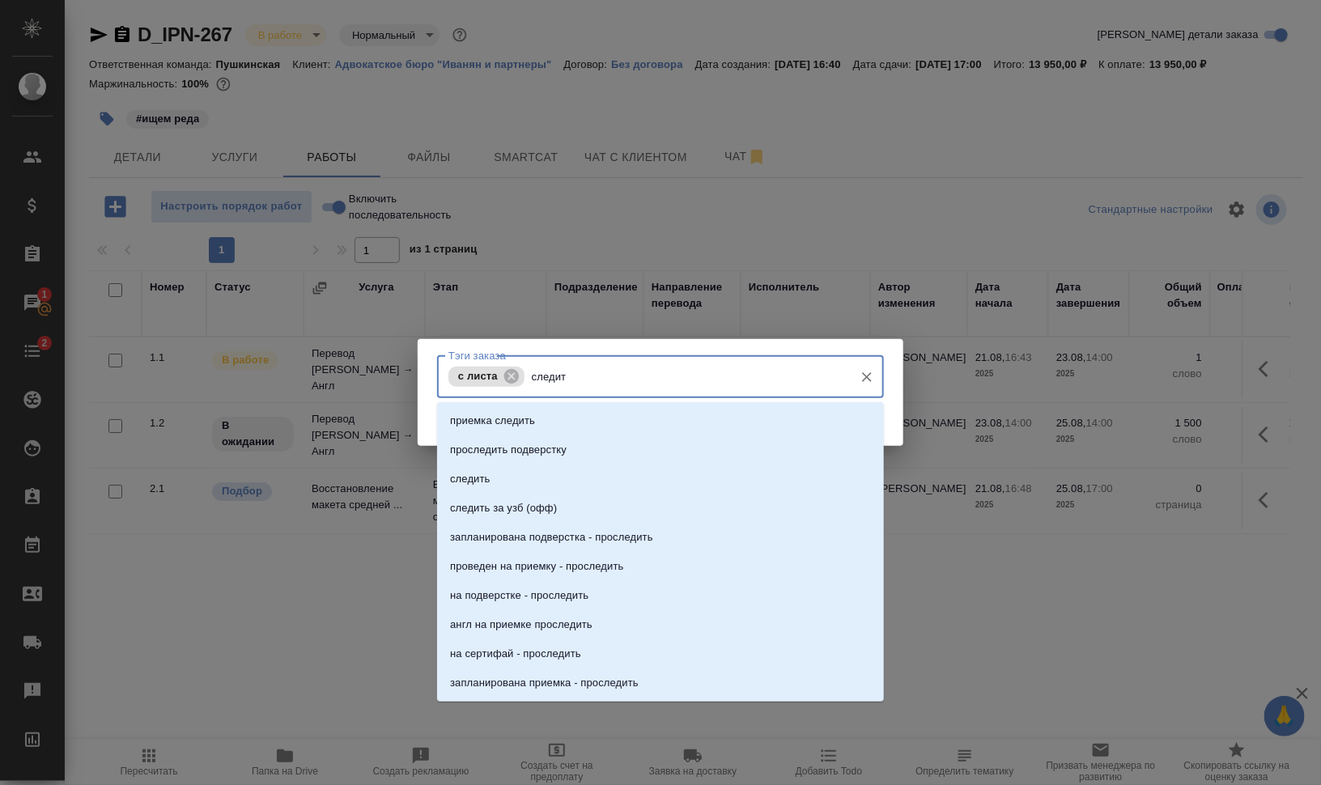
type input "следить"
click at [557, 477] on li "следить" at bounding box center [660, 479] width 447 height 29
type input "запла"
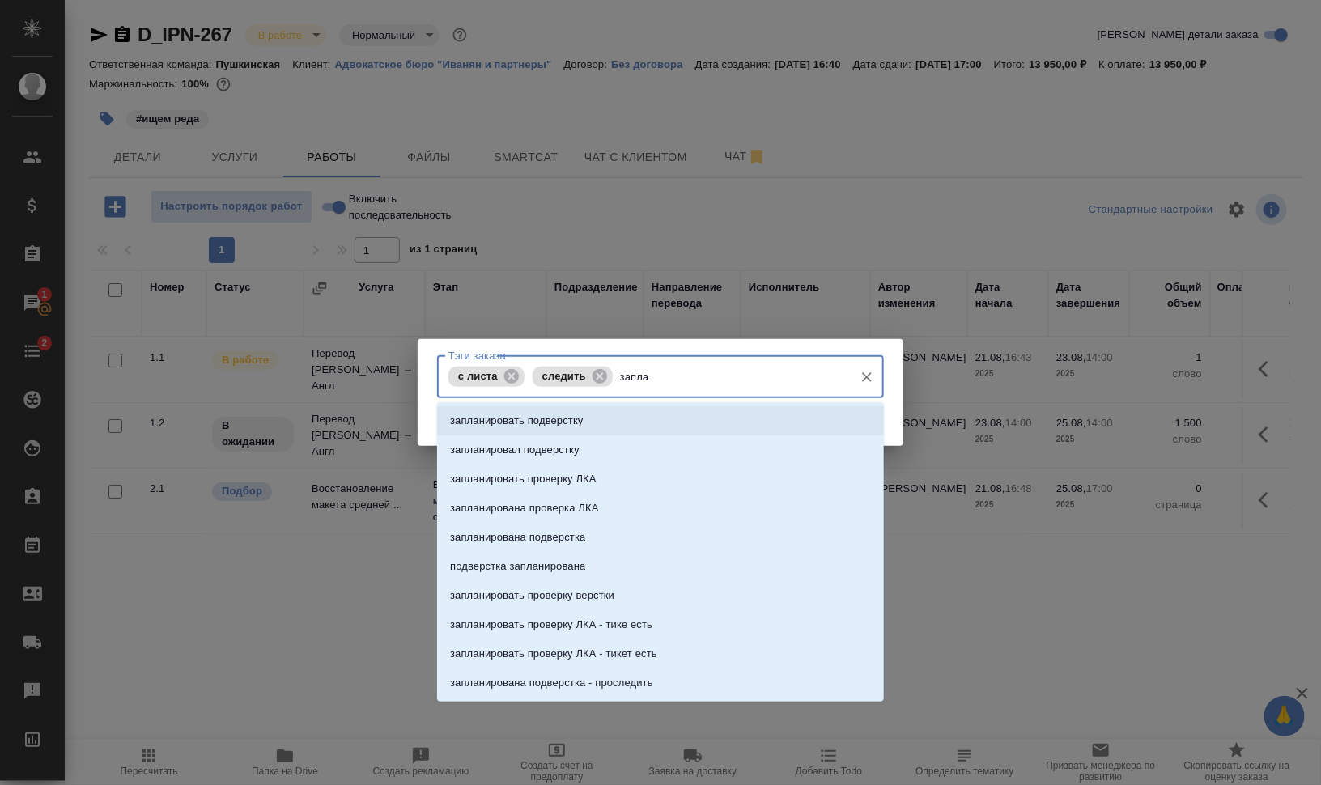
click at [680, 418] on li "запланировать подверстку" at bounding box center [660, 420] width 447 height 29
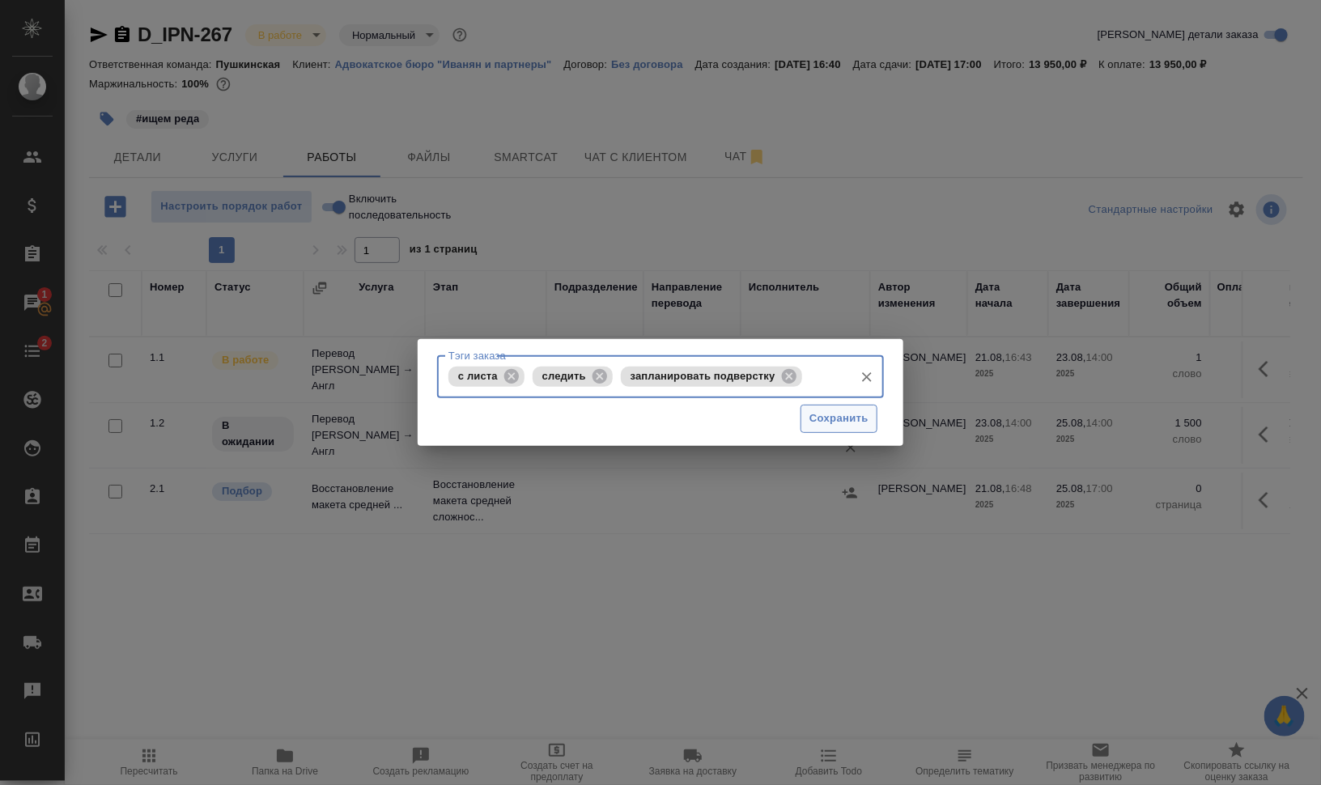
click at [838, 412] on span "Сохранить" at bounding box center [839, 419] width 59 height 19
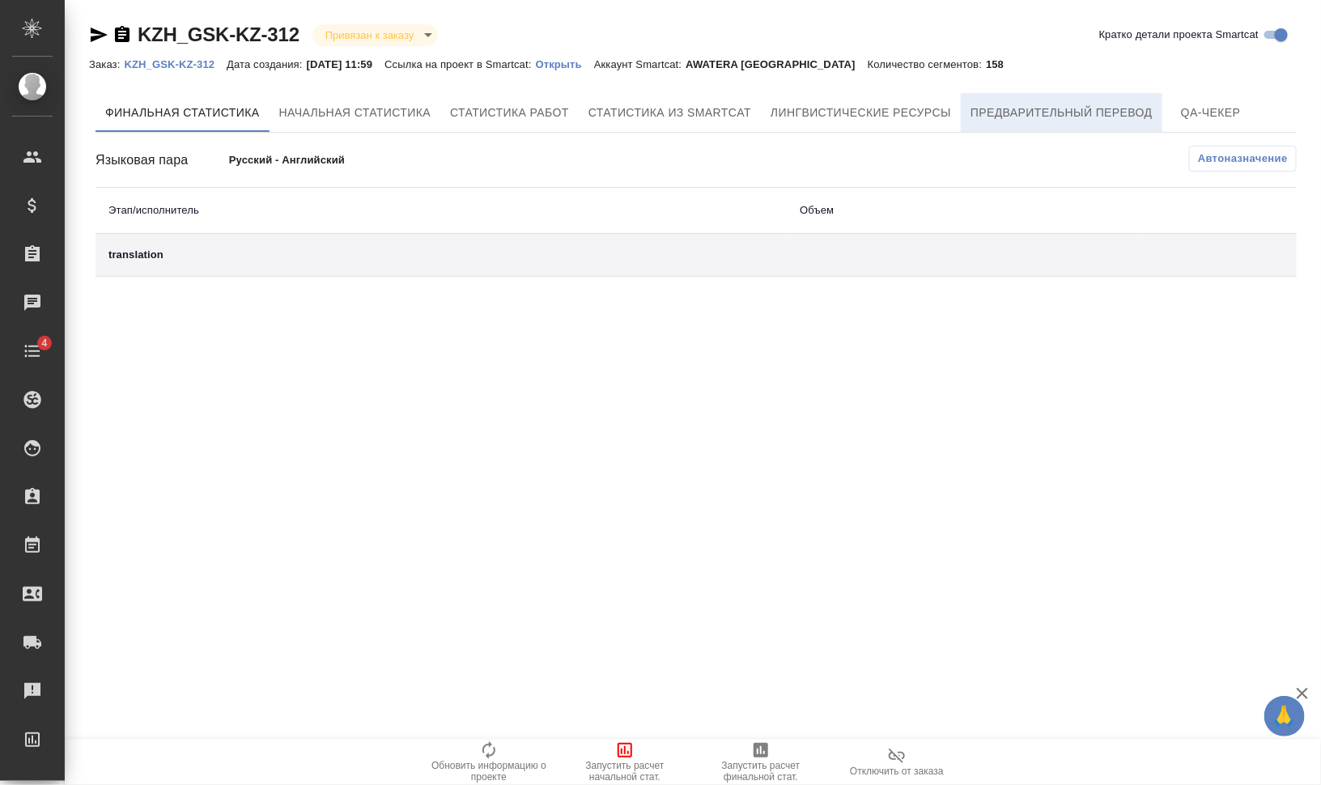
click at [1052, 104] on span "Предварительный перевод" at bounding box center [1062, 113] width 182 height 20
click at [1038, 120] on span "Предварительный перевод" at bounding box center [1062, 113] width 182 height 20
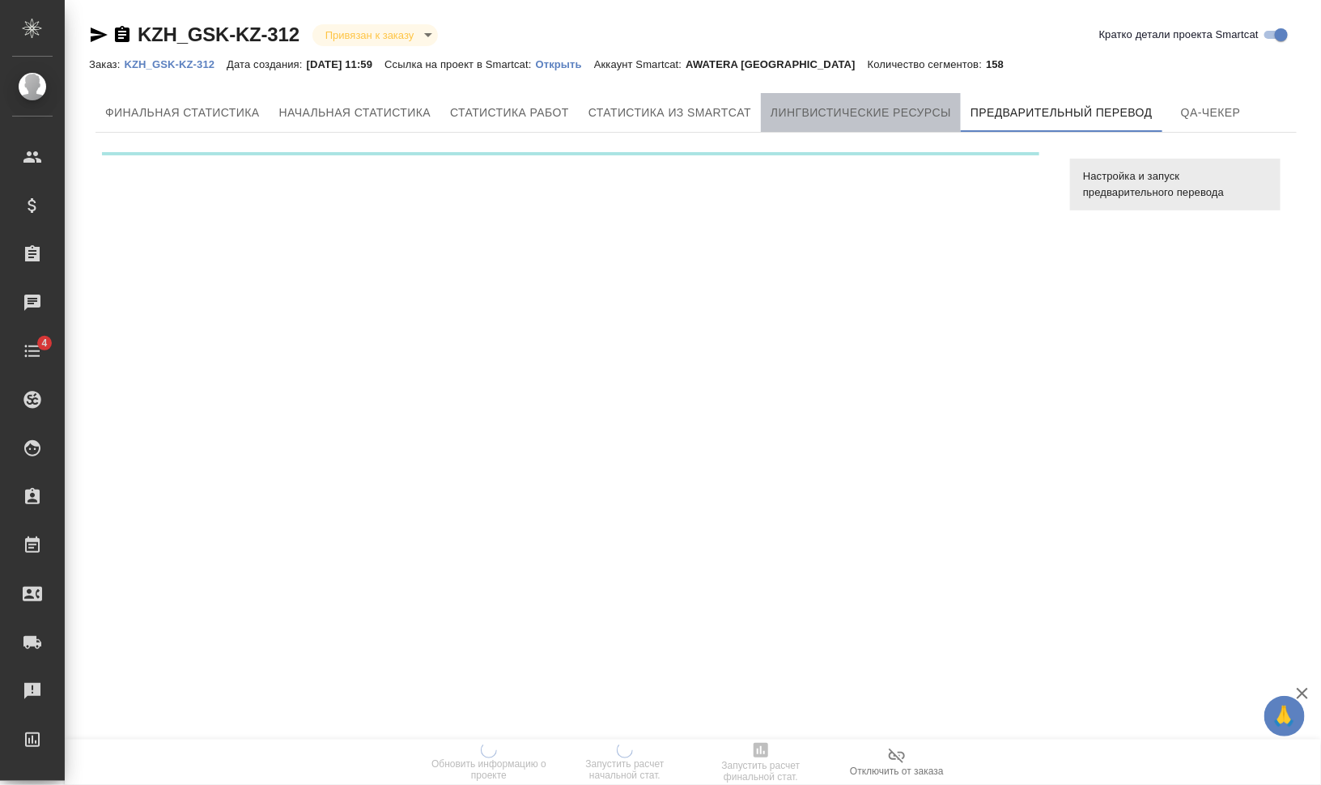
click at [887, 110] on span "Лингвистические ресурсы" at bounding box center [861, 113] width 181 height 20
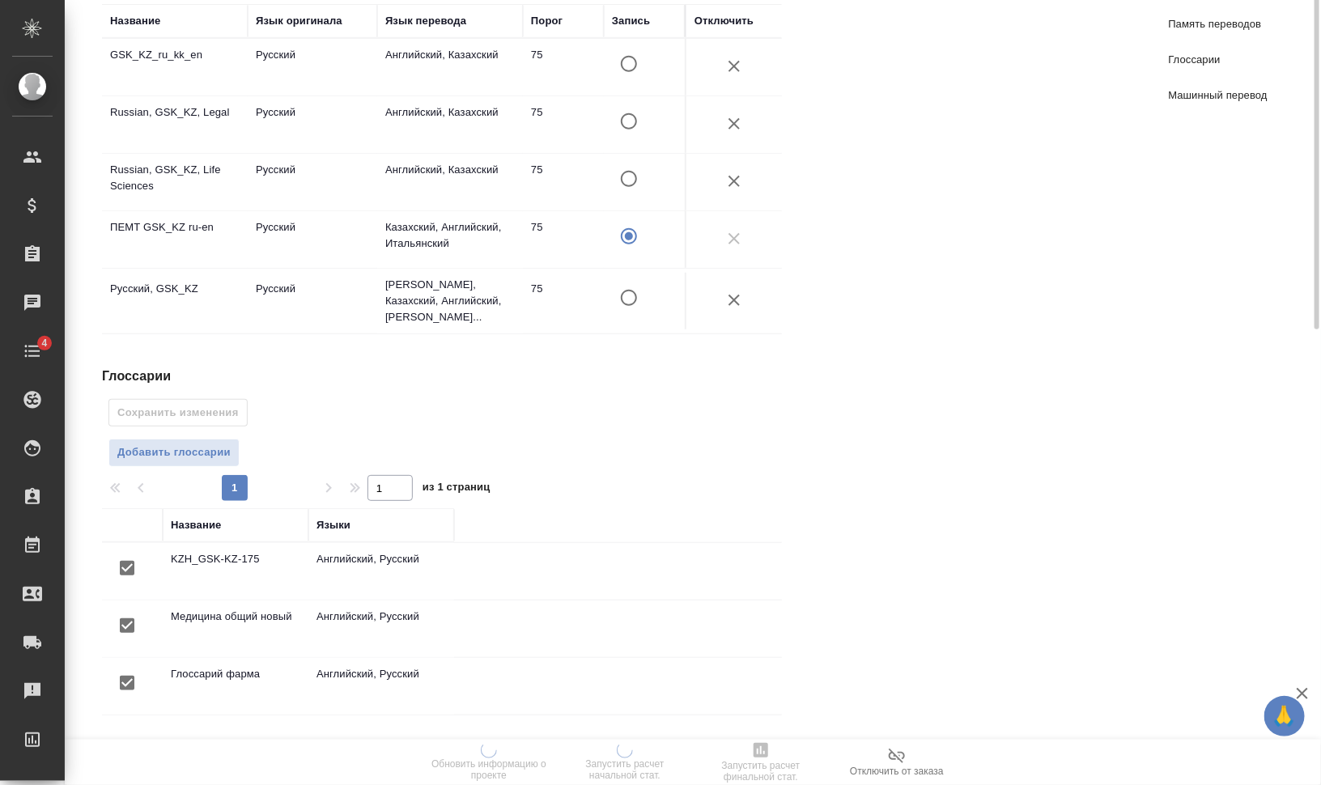
scroll to position [506, 0]
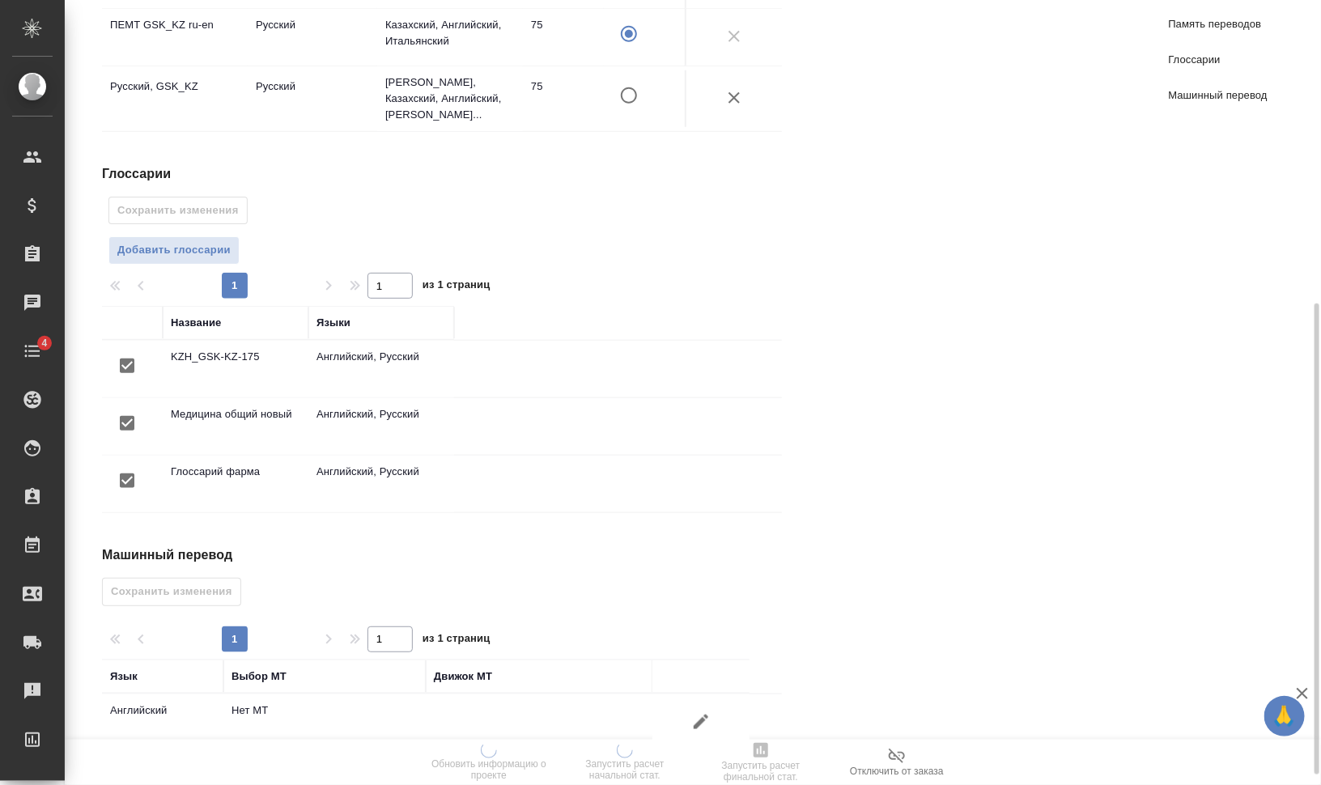
click at [697, 715] on icon "button" at bounding box center [701, 722] width 15 height 15
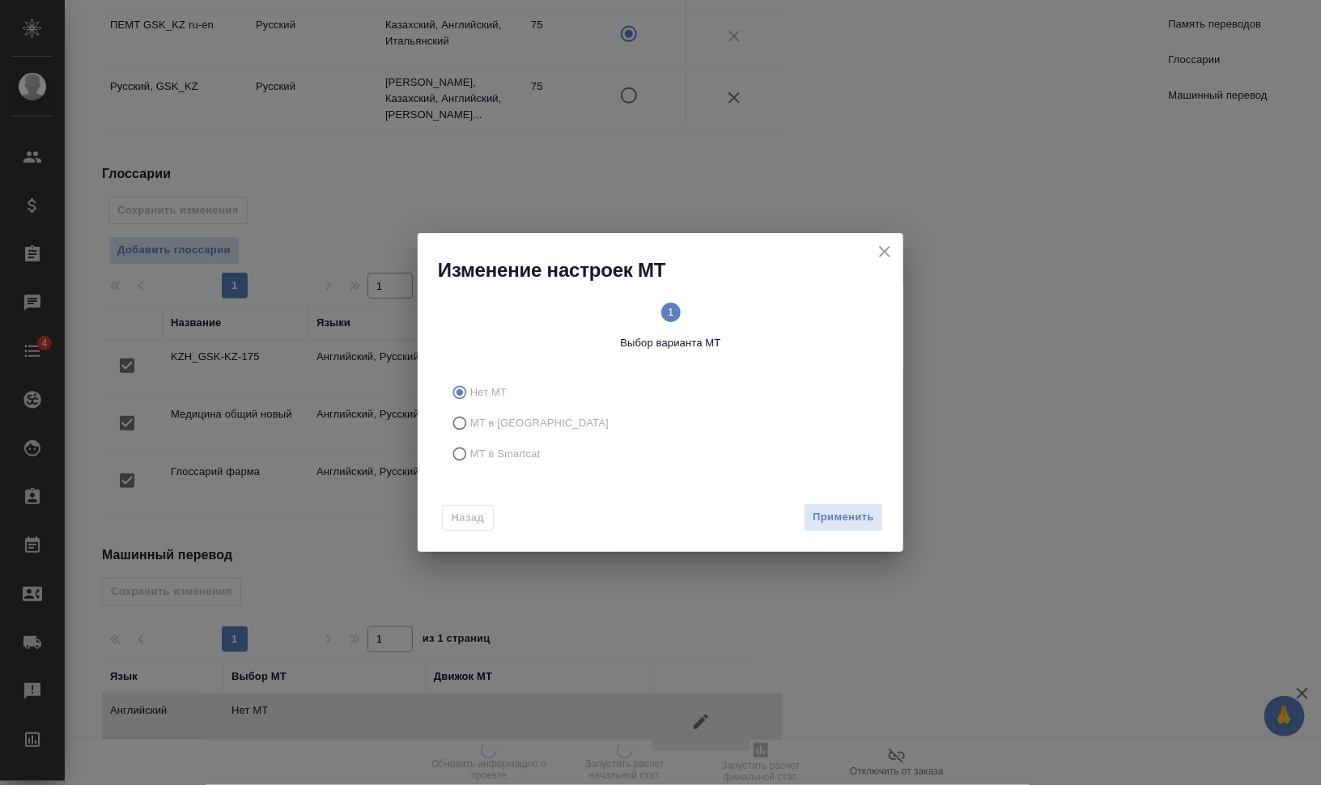
click at [495, 461] on span "МТ в Smartcat" at bounding box center [505, 454] width 70 height 16
click at [470, 461] on input "МТ в Smartcat" at bounding box center [457, 454] width 26 height 31
radio input "true"
click at [773, 310] on circle at bounding box center [776, 312] width 19 height 19
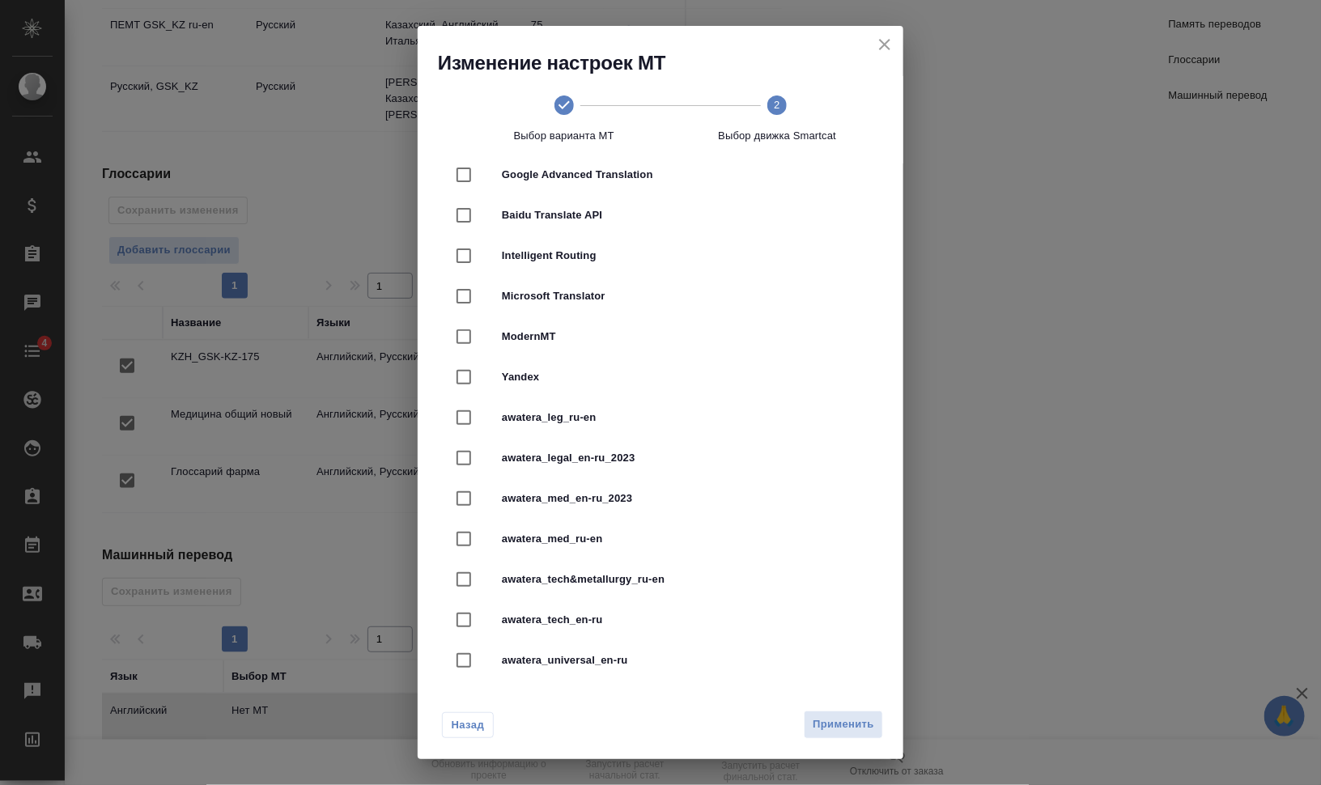
scroll to position [202, 0]
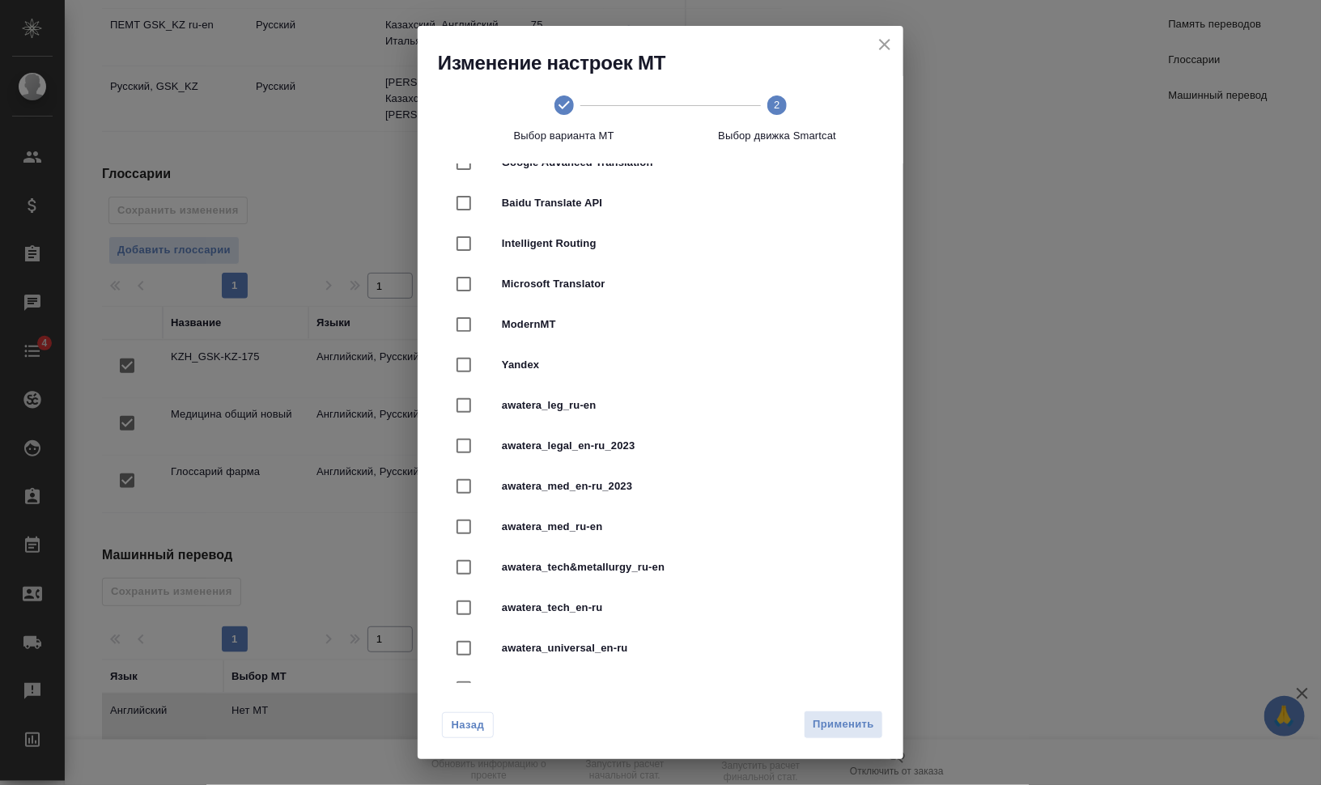
click at [632, 488] on span "awatera_med_en-ru_2023" at bounding box center [683, 486] width 363 height 16
checkbox input "true"
click at [854, 730] on span "Применить" at bounding box center [844, 725] width 62 height 19
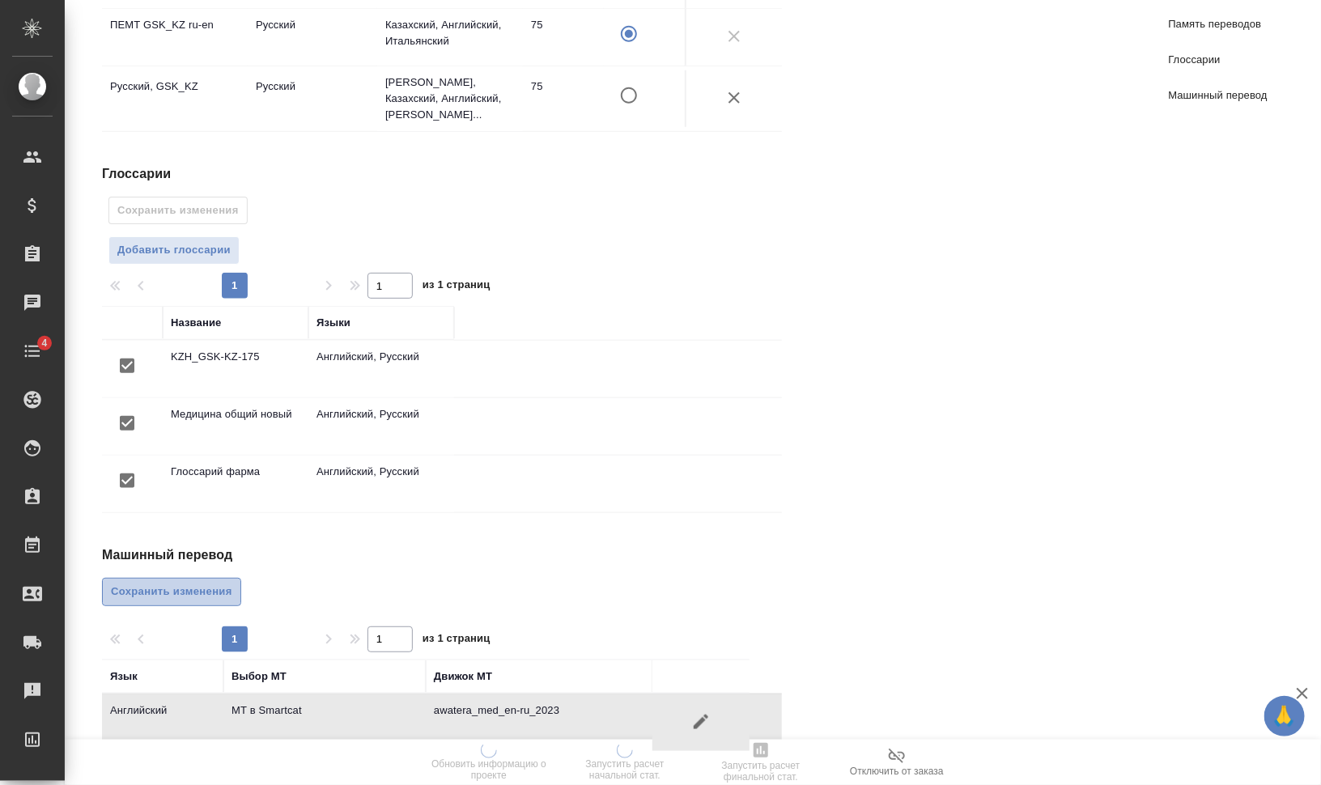
click at [129, 583] on span "Сохранить изменения" at bounding box center [171, 592] width 121 height 19
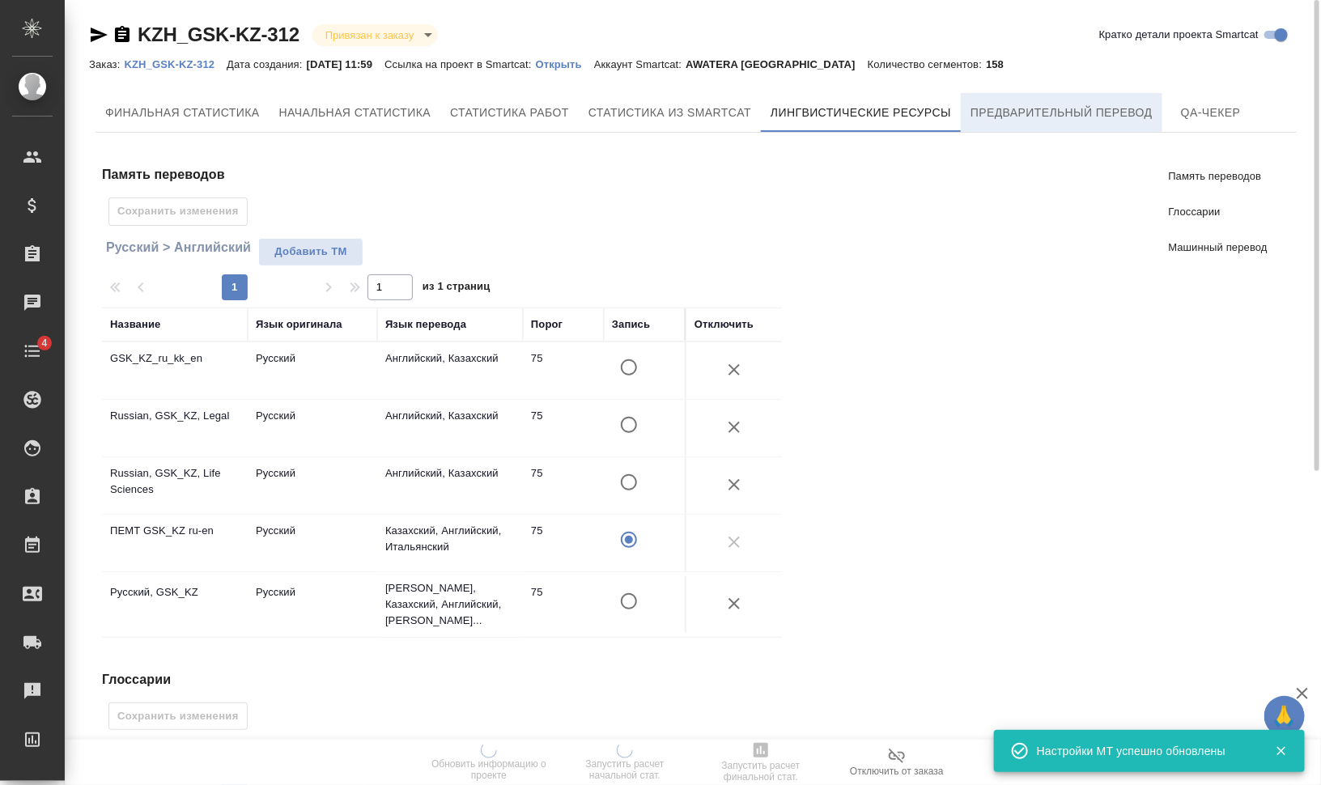
click at [1117, 120] on span "Предварительный перевод" at bounding box center [1062, 113] width 182 height 20
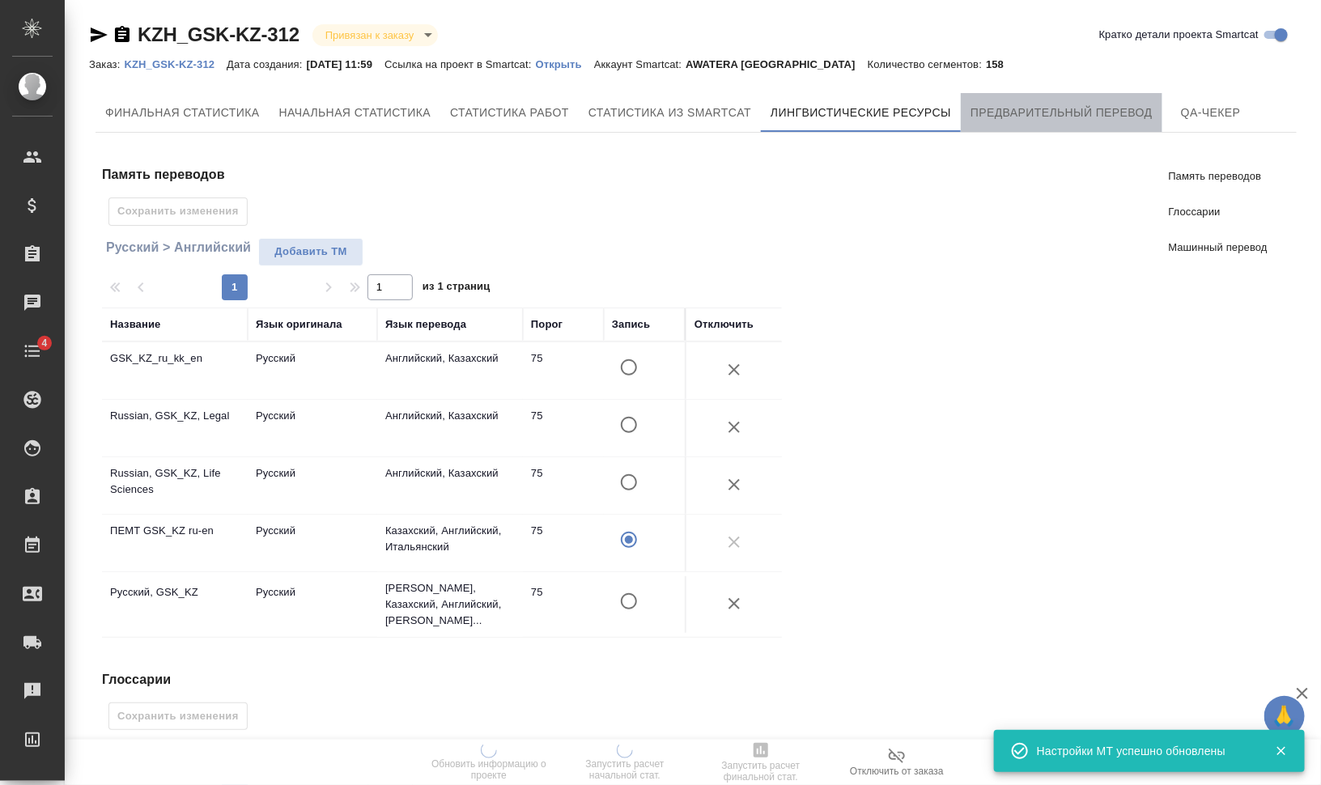
click at [1065, 113] on span "Предварительный перевод" at bounding box center [1062, 113] width 182 height 20
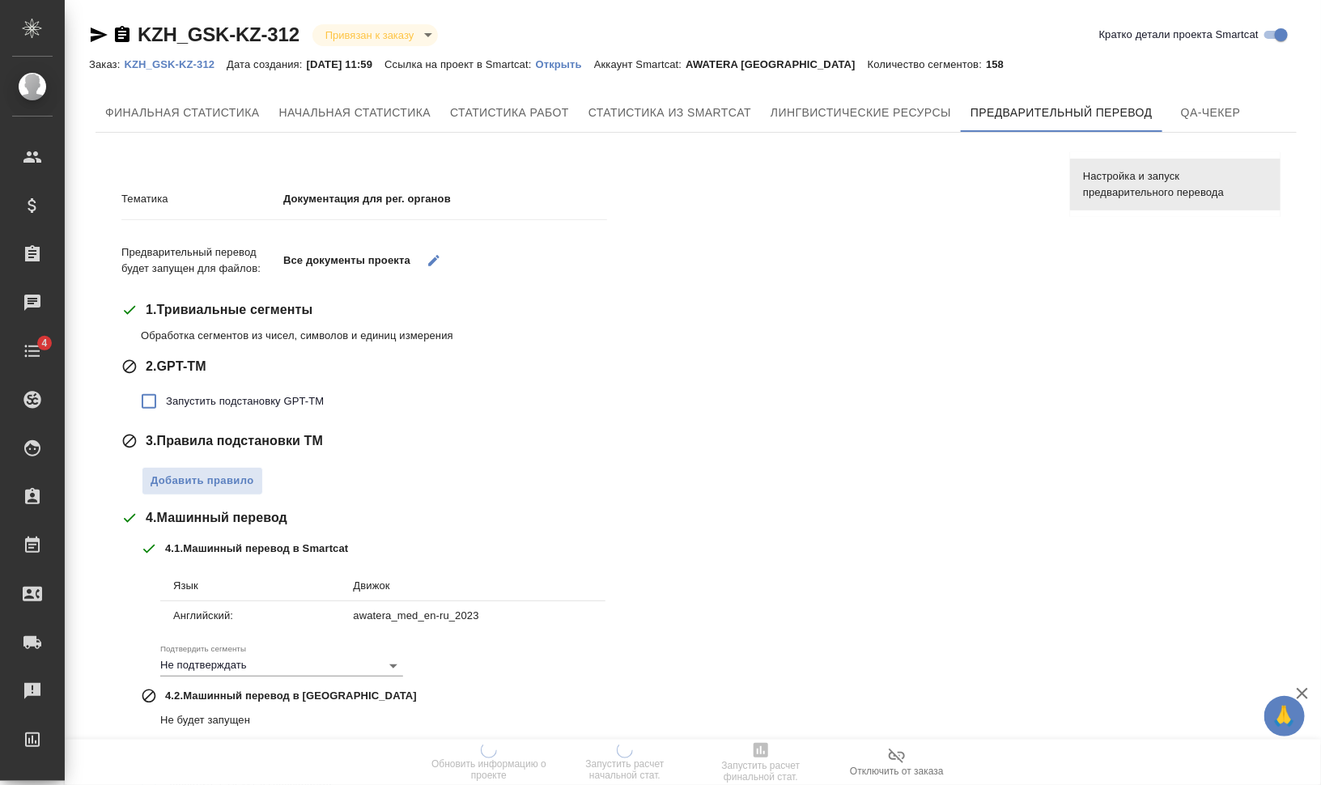
click at [236, 400] on span "Запустить подстановку GPT-TM" at bounding box center [245, 401] width 158 height 16
click at [166, 400] on input "Запустить подстановку GPT-TM" at bounding box center [149, 402] width 34 height 34
checkbox input "true"
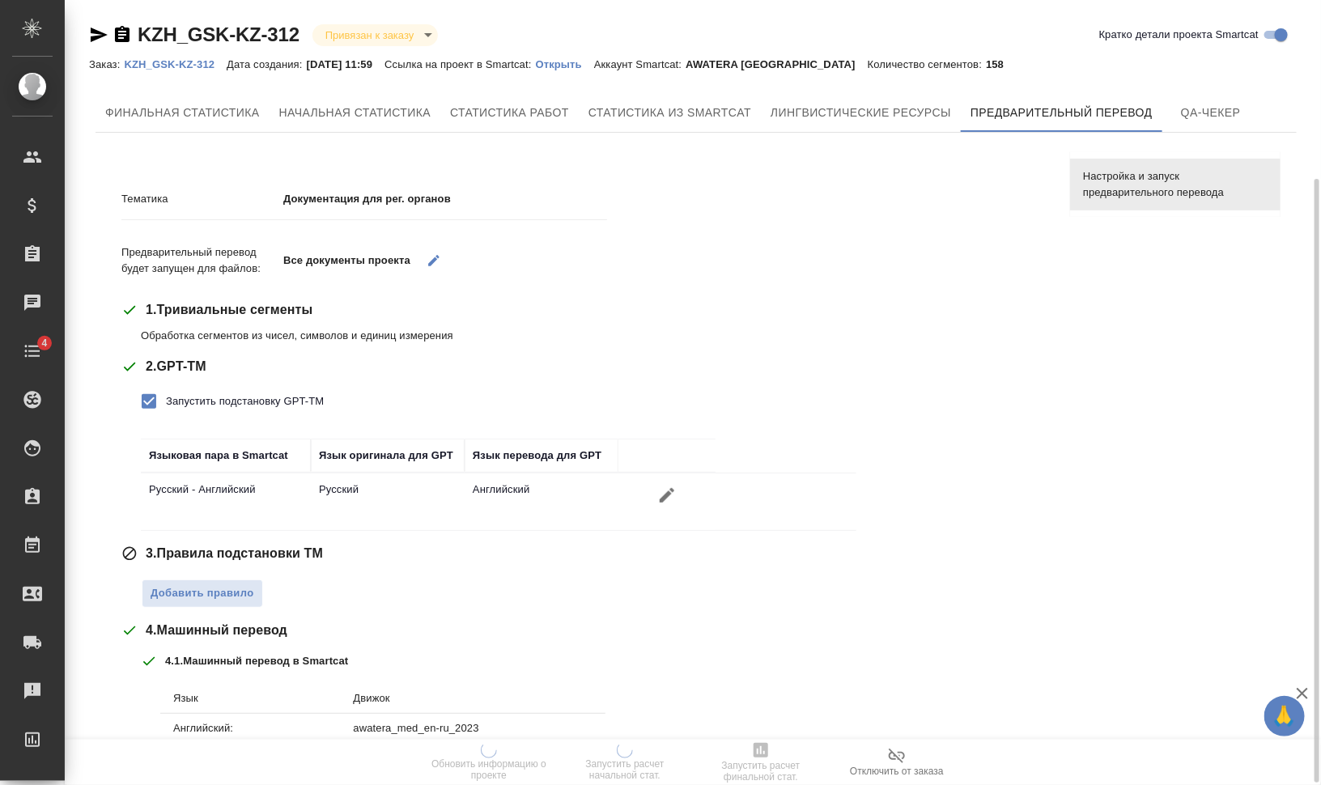
scroll to position [202, 0]
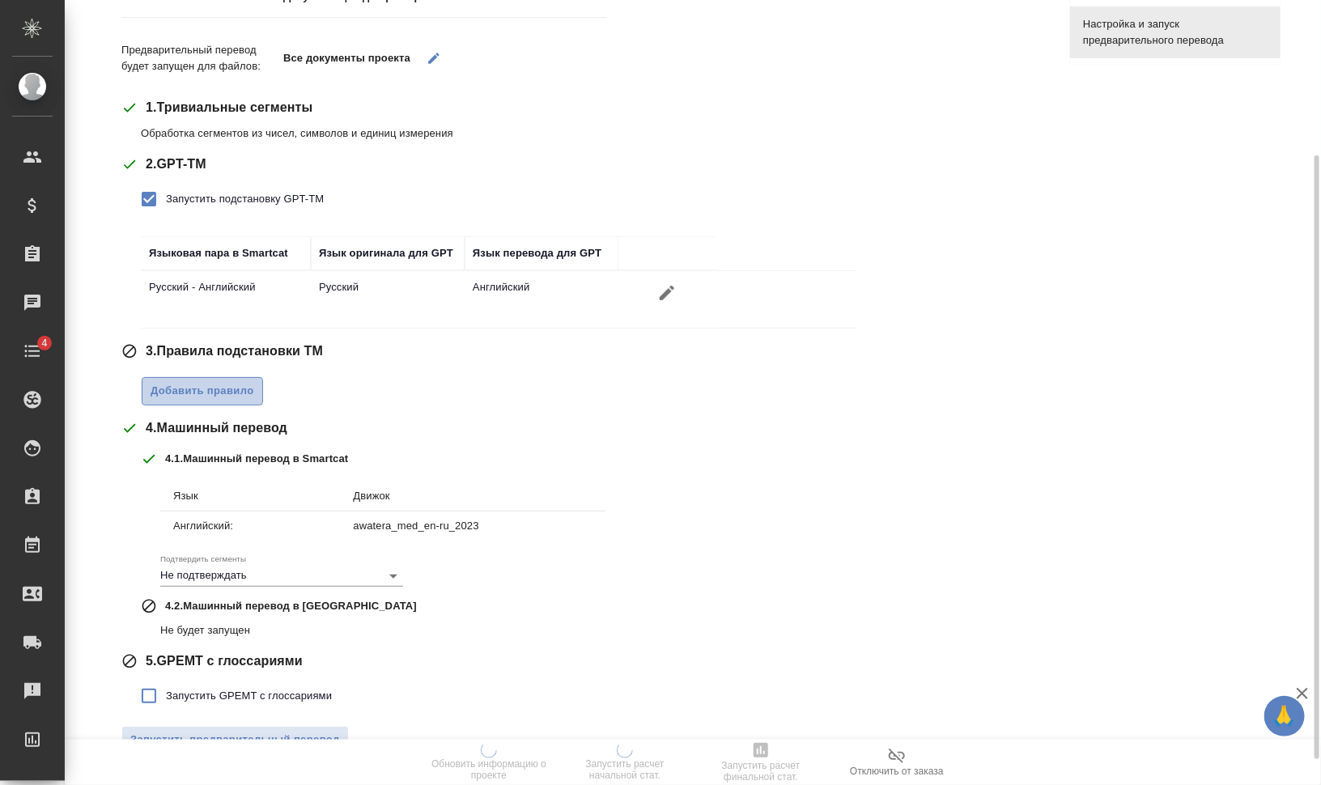
click at [207, 393] on span "Добавить правило" at bounding box center [203, 391] width 104 height 19
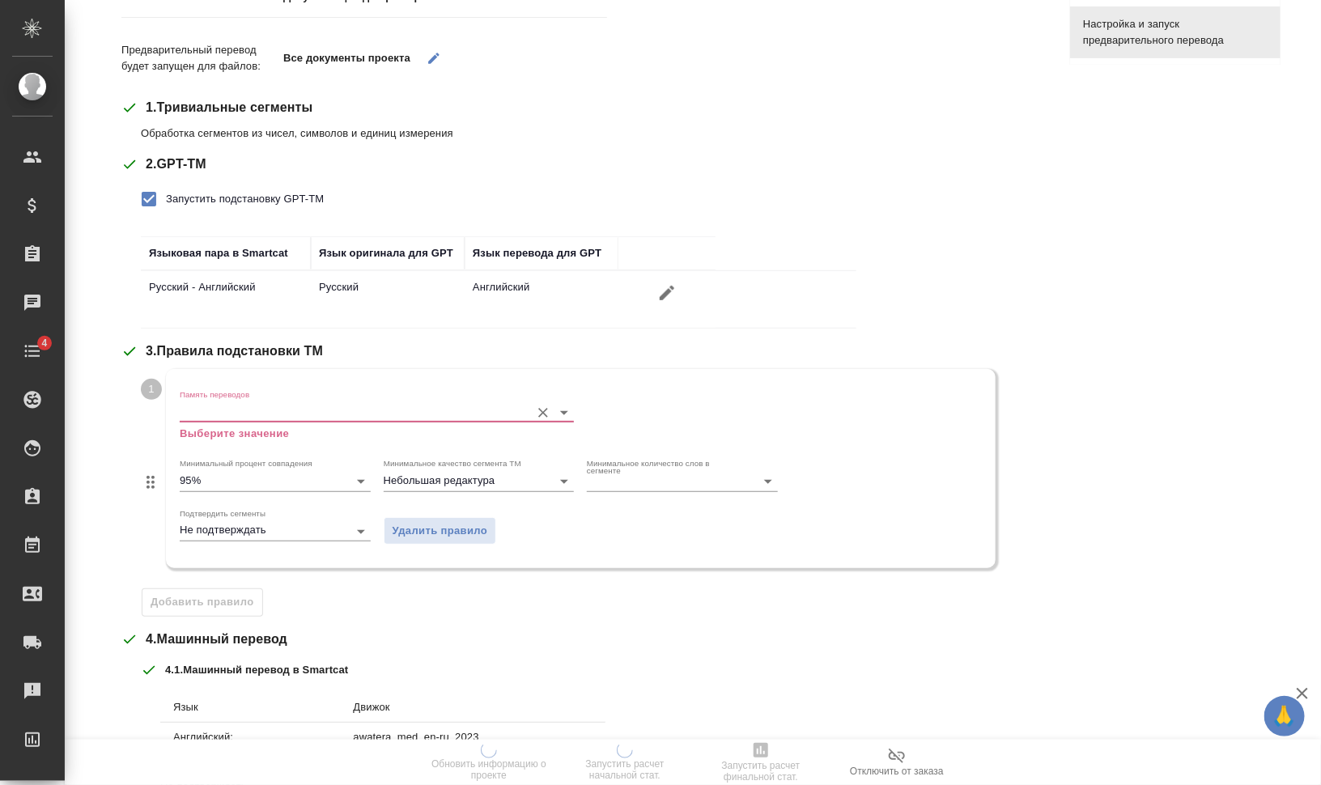
click at [214, 407] on input "Память переводов" at bounding box center [351, 411] width 342 height 19
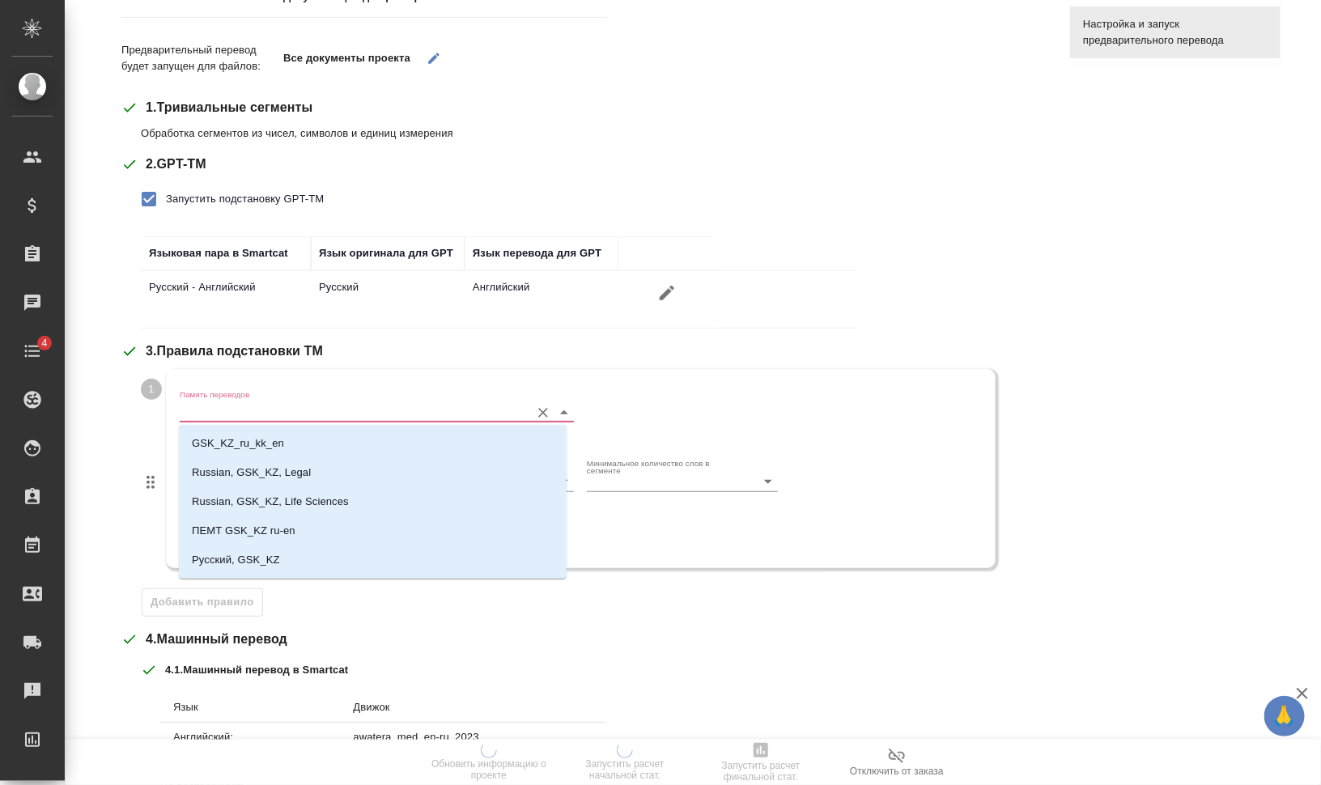
click at [244, 440] on p "GSK_KZ_ru_kk_en" at bounding box center [238, 444] width 92 height 16
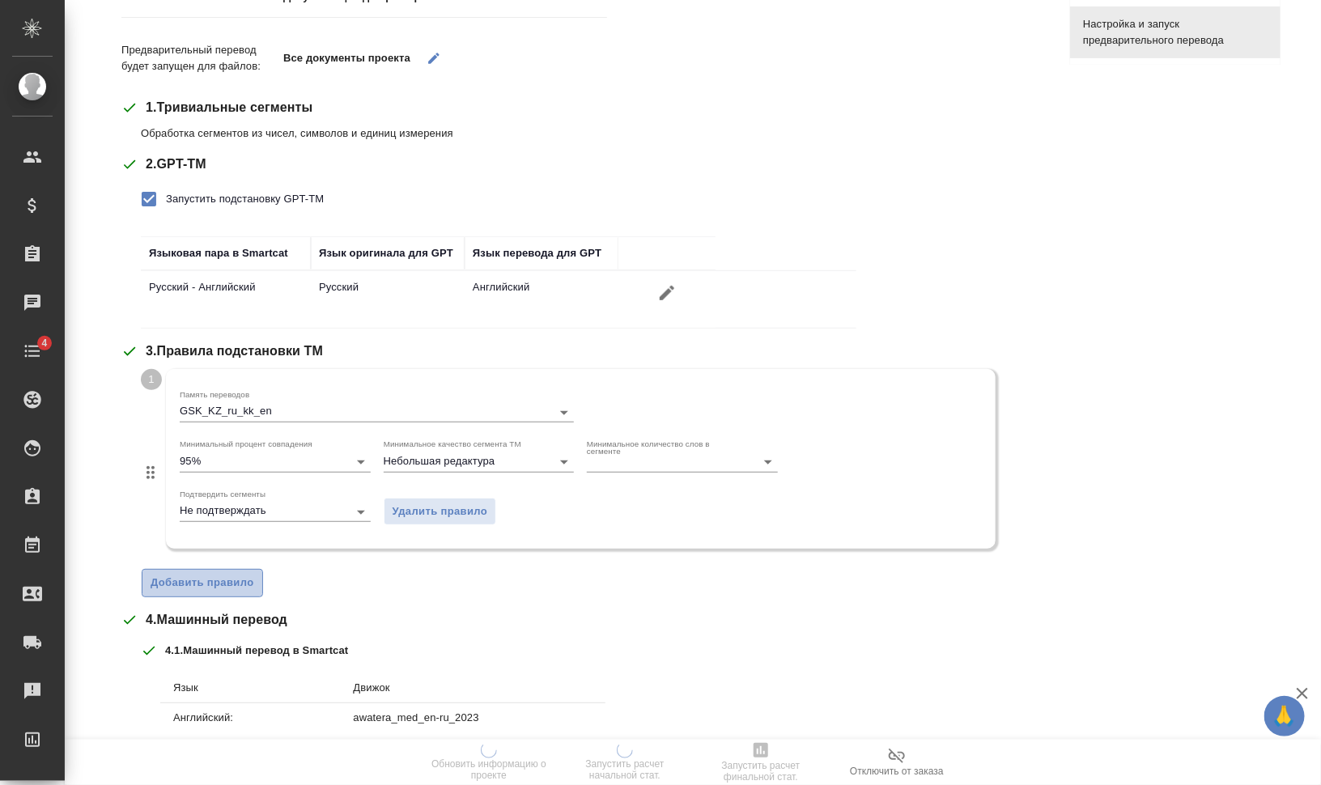
click at [227, 585] on span "Добавить правило" at bounding box center [203, 583] width 104 height 19
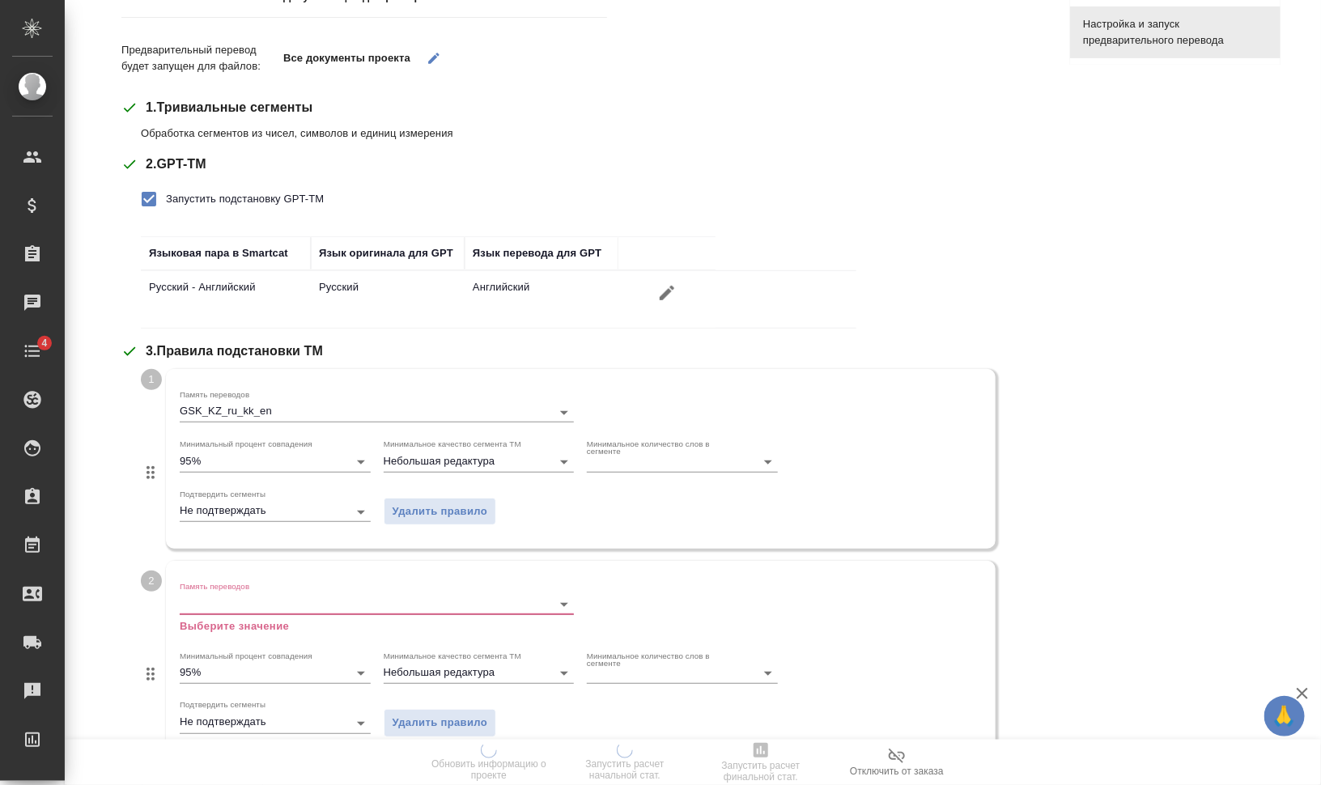
click at [247, 600] on input "Память переводов" at bounding box center [351, 603] width 342 height 19
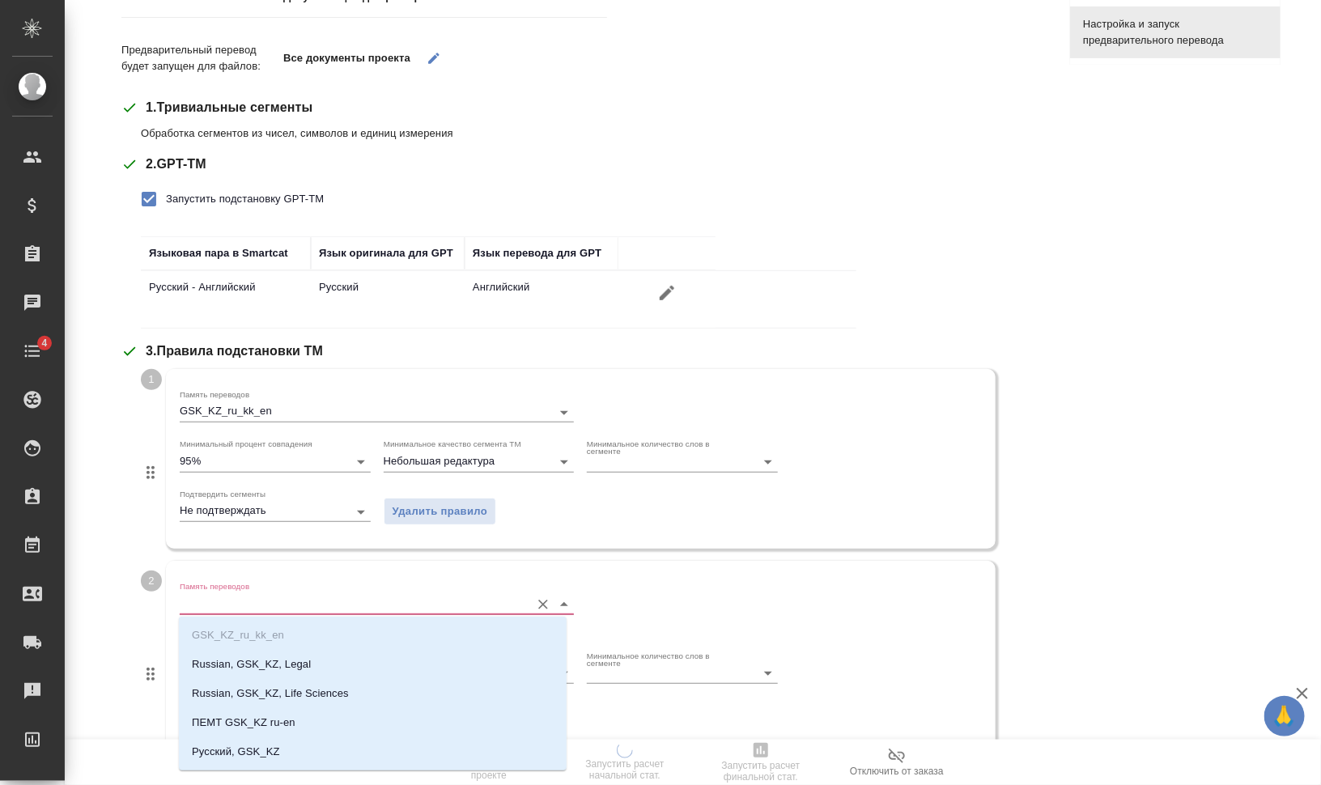
click at [278, 657] on li "Russian, GSK_KZ, Legal" at bounding box center [373, 664] width 388 height 29
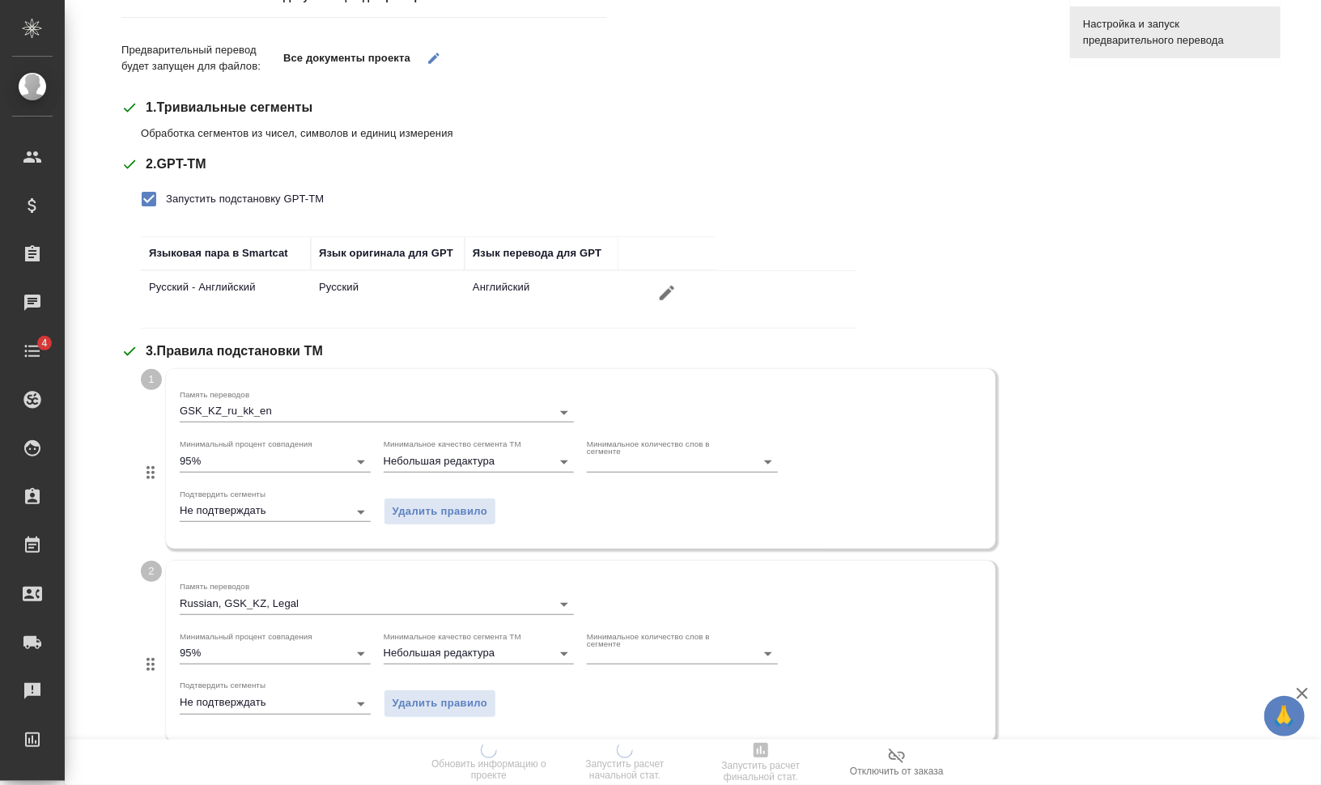
scroll to position [405, 0]
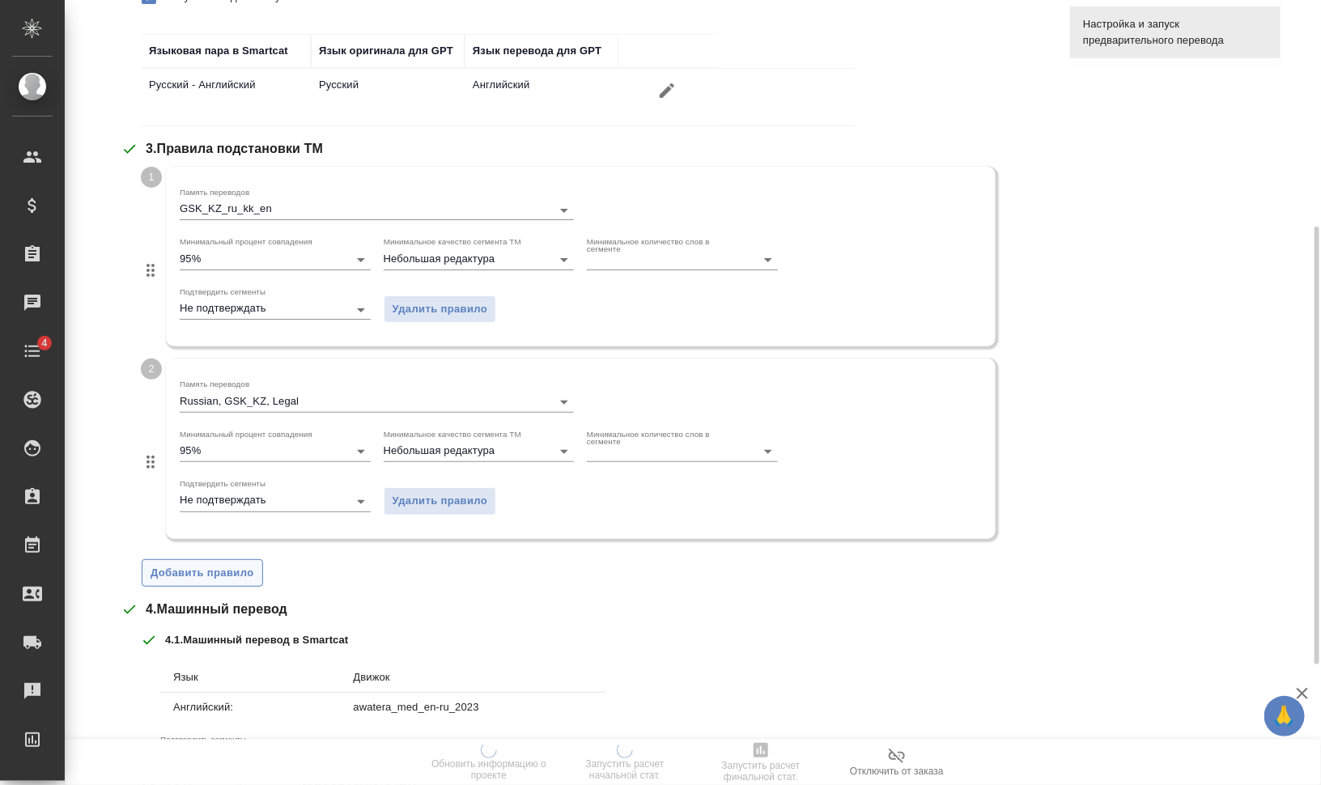
click at [232, 568] on span "Добавить правило" at bounding box center [203, 573] width 104 height 19
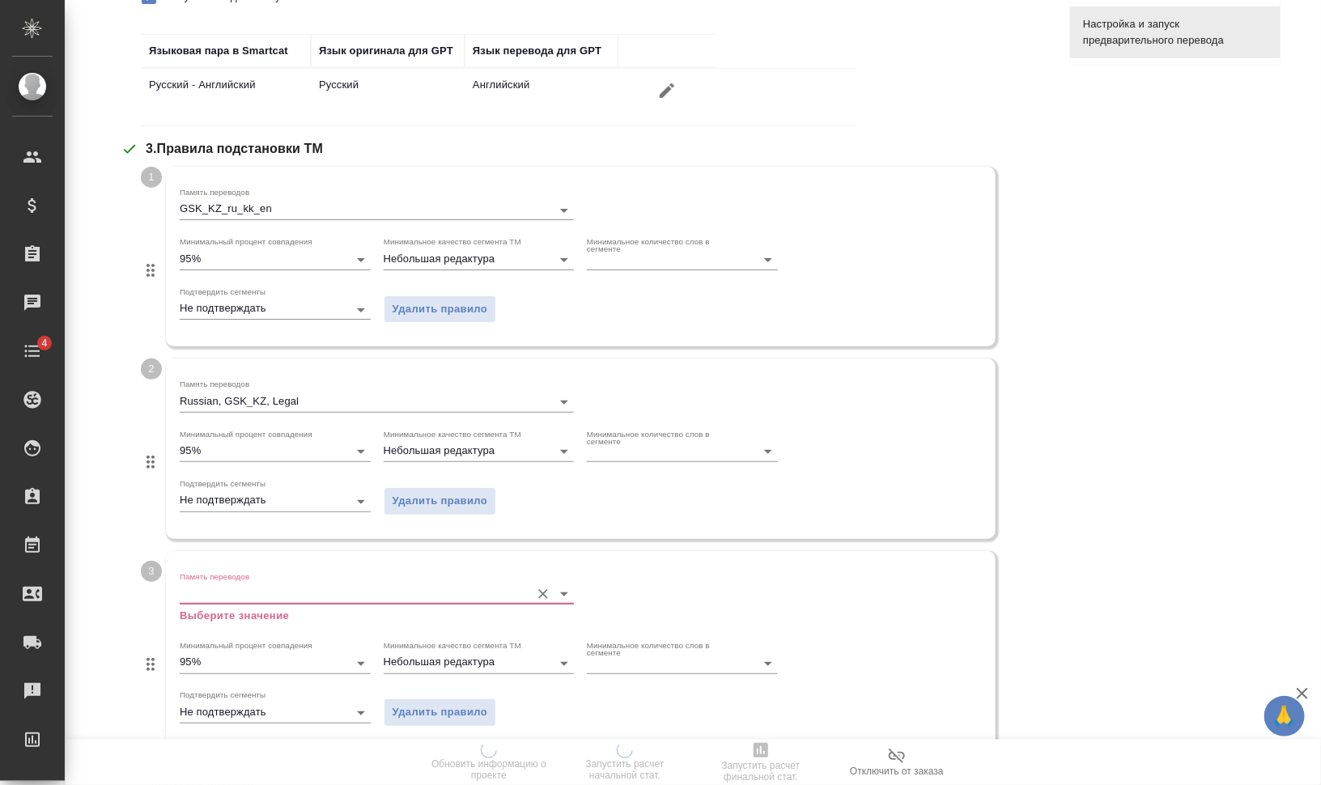
click at [258, 592] on input "Память переводов" at bounding box center [351, 593] width 342 height 19
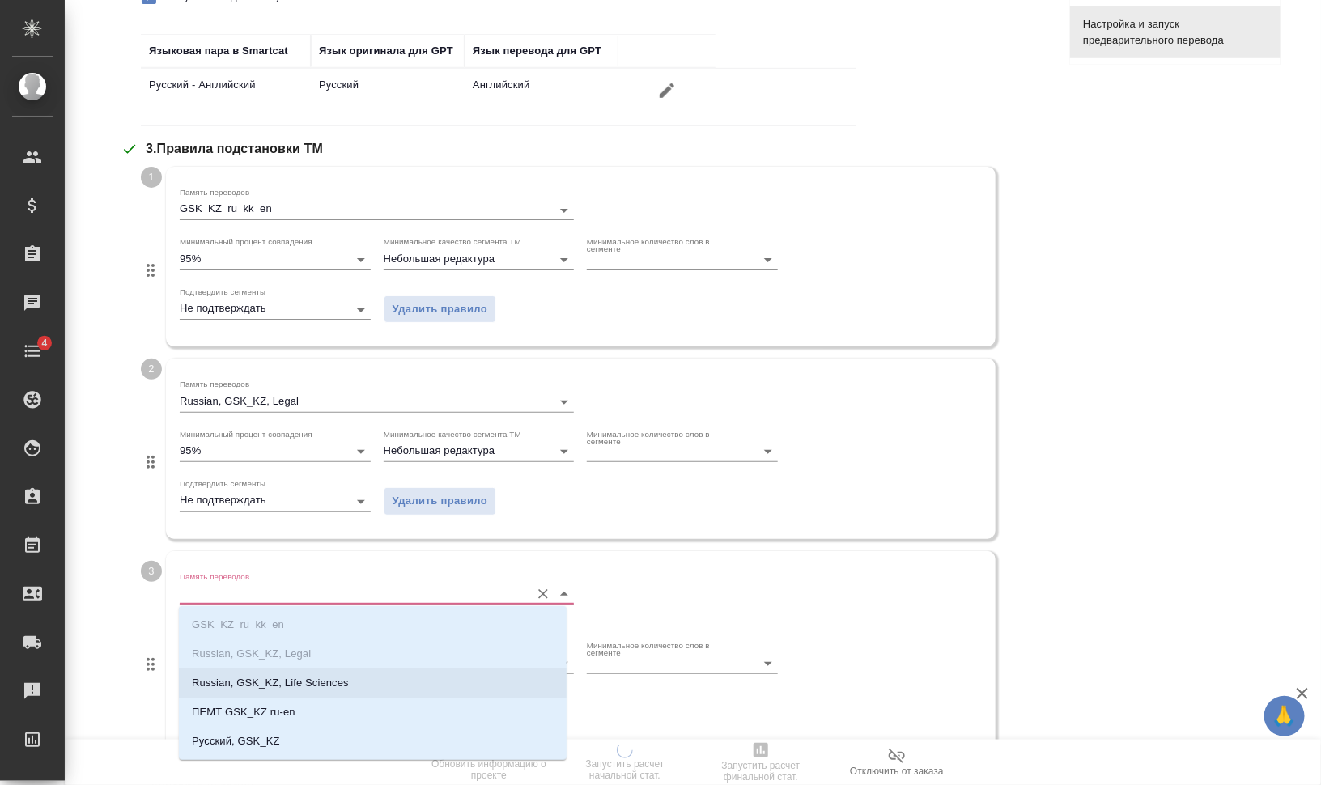
click at [298, 685] on p "Russian, GSK_KZ, Life Sciences" at bounding box center [270, 683] width 157 height 16
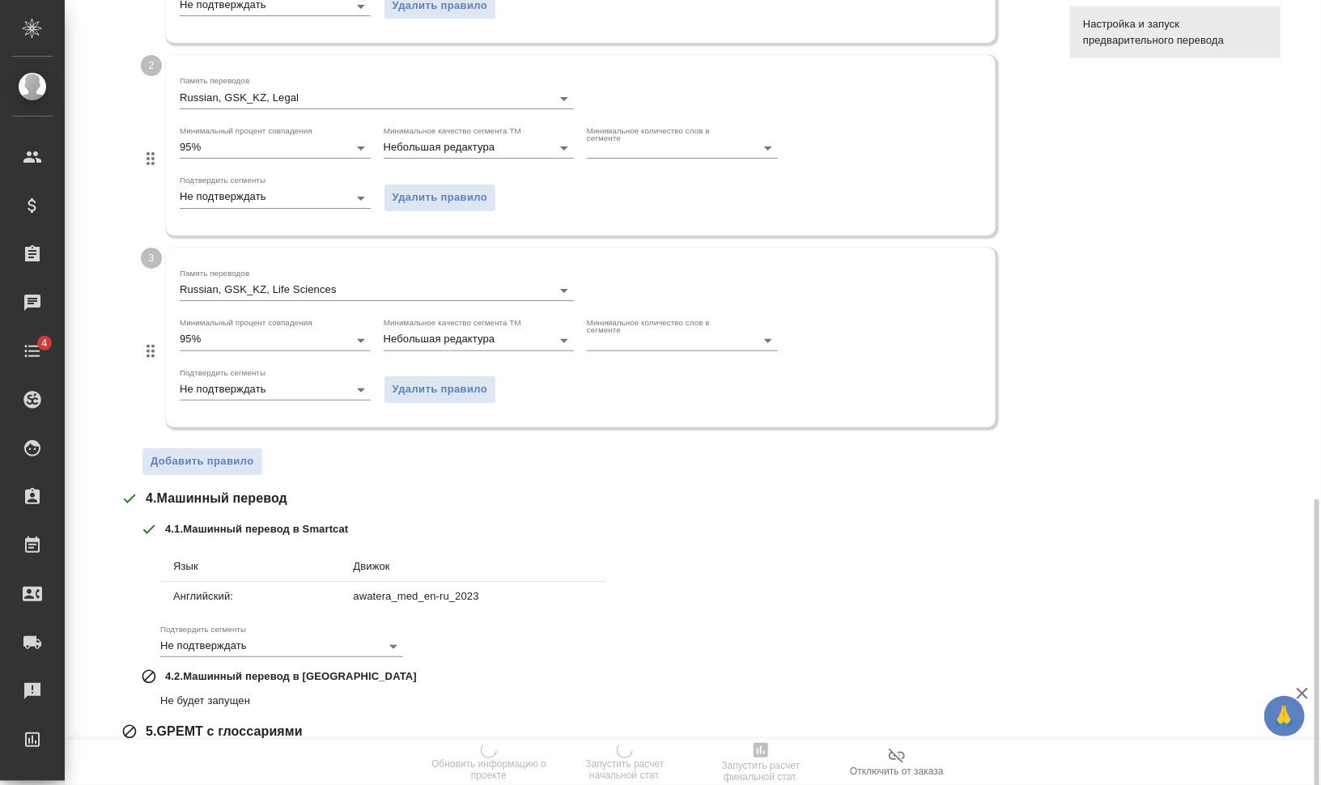
scroll to position [810, 0]
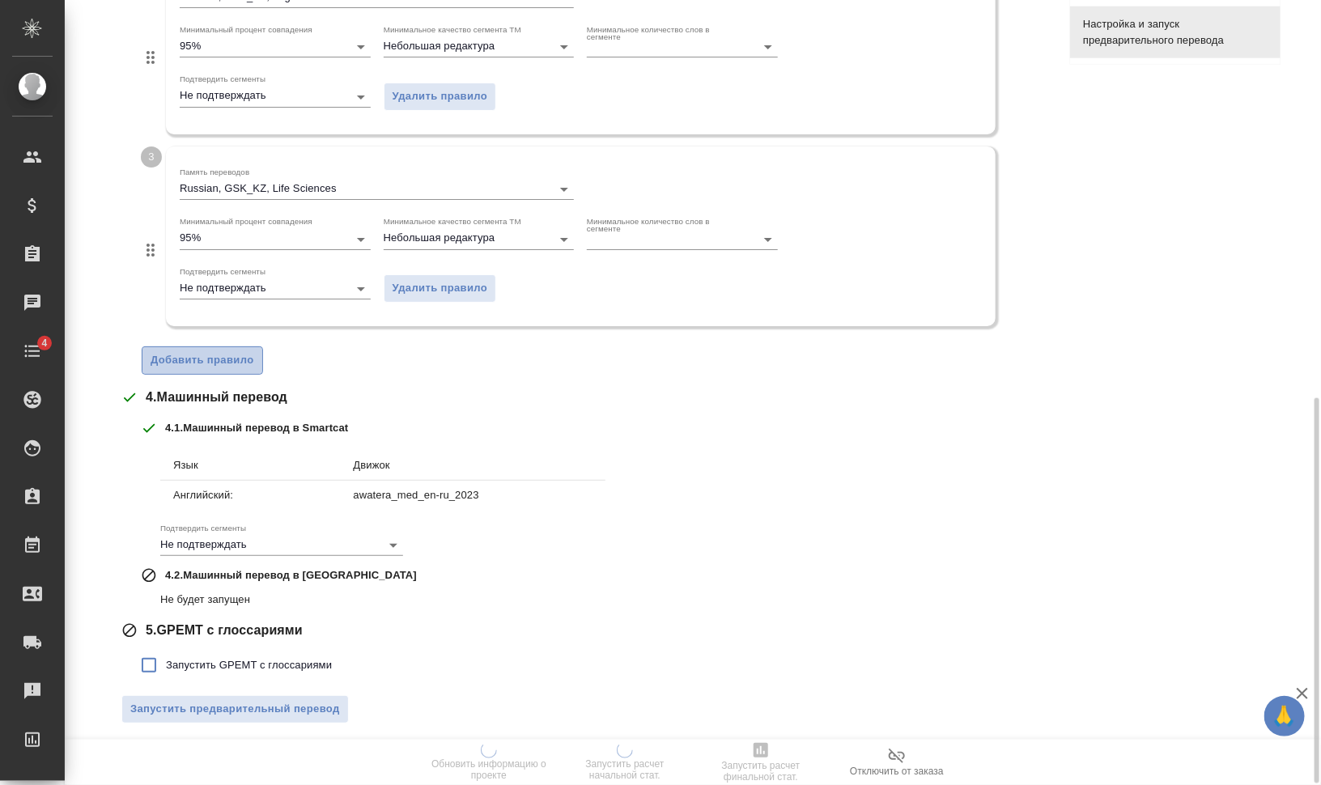
click at [209, 359] on span "Добавить правило" at bounding box center [203, 360] width 104 height 19
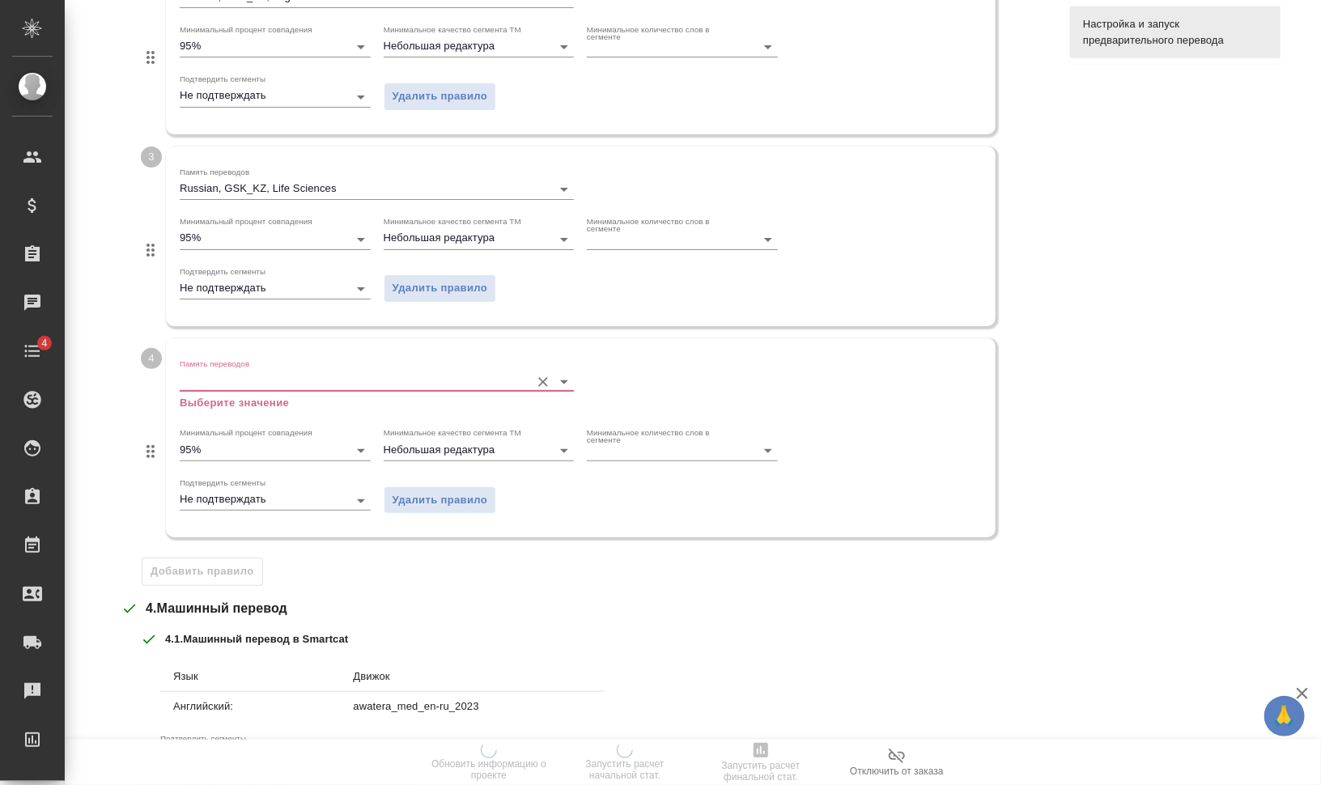
drag, startPoint x: 209, startPoint y: 359, endPoint x: 223, endPoint y: 373, distance: 19.5
click at [223, 373] on input "Память переводов" at bounding box center [351, 381] width 342 height 19
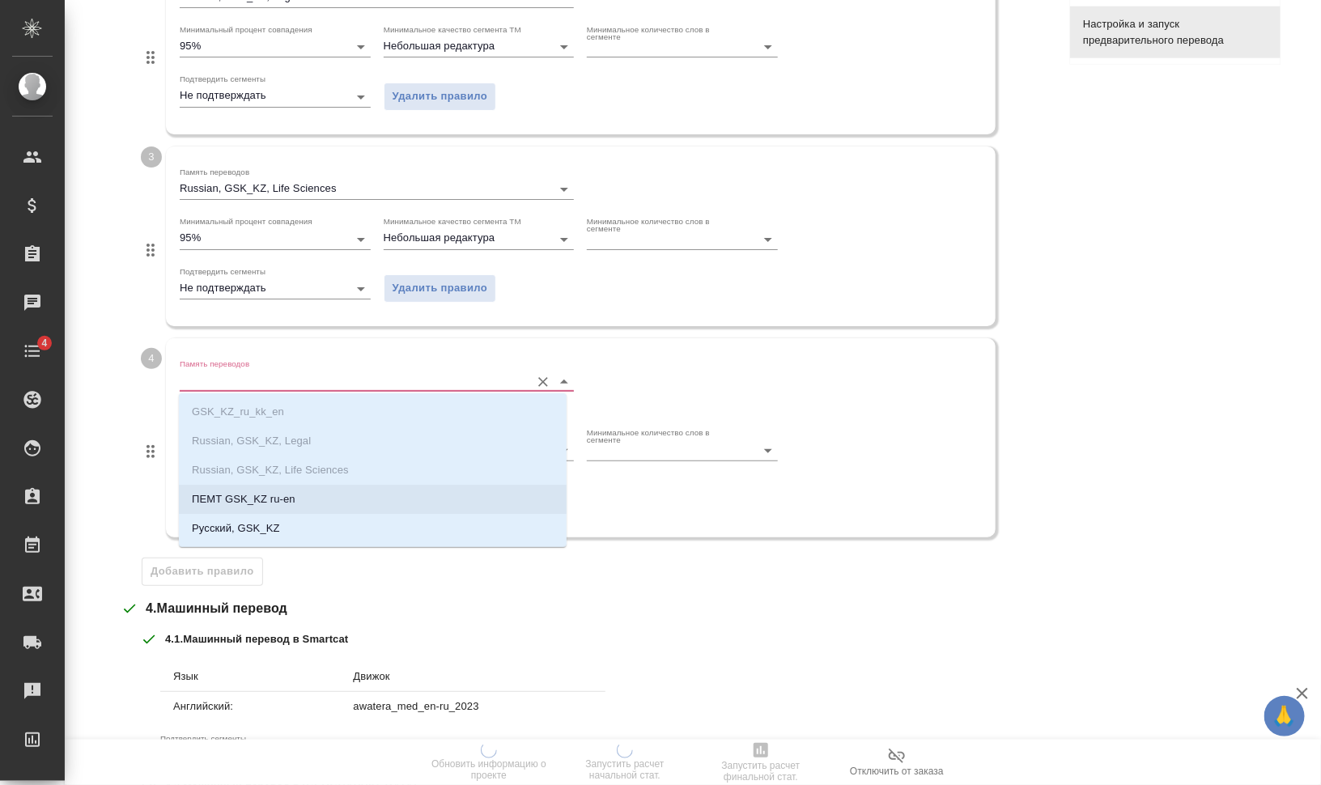
click at [284, 492] on p "ПЕМТ GSK_KZ ru-en" at bounding box center [244, 499] width 104 height 16
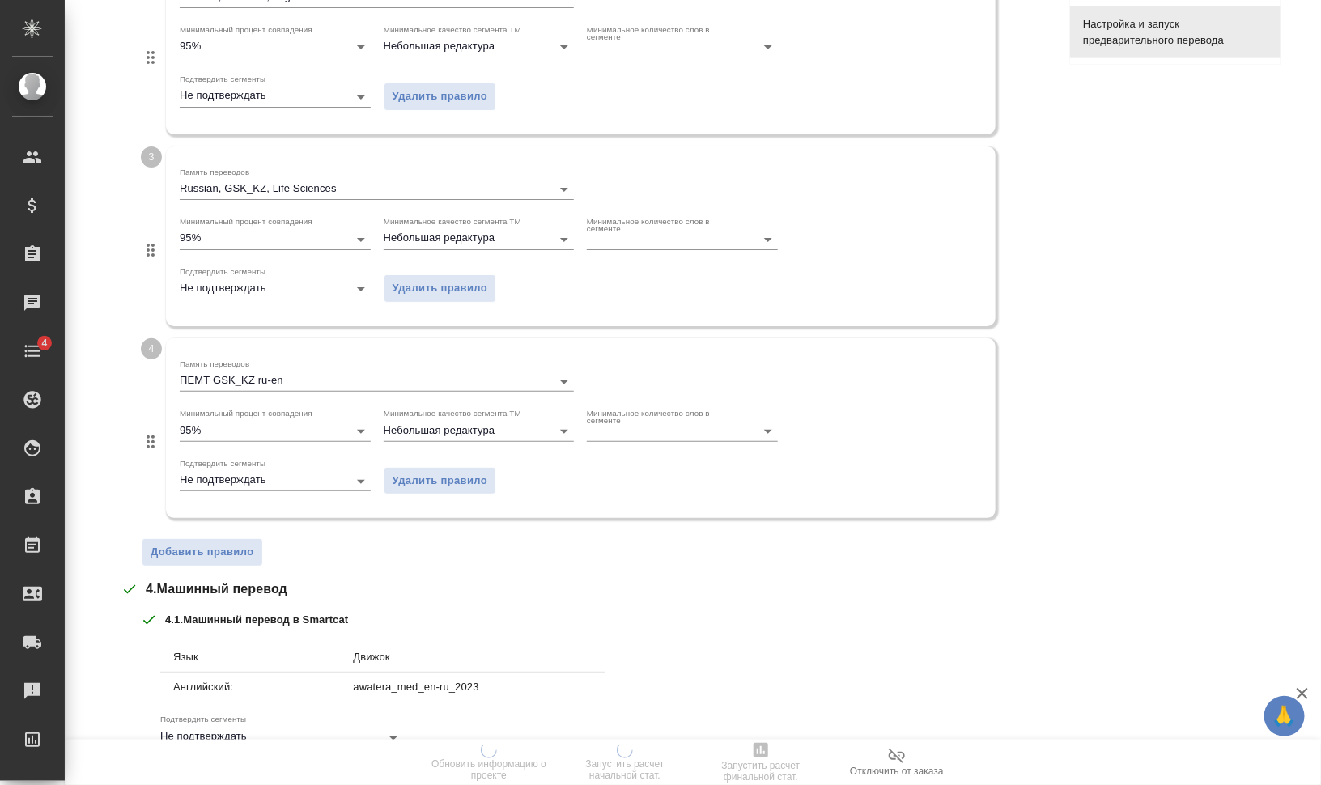
scroll to position [1004, 0]
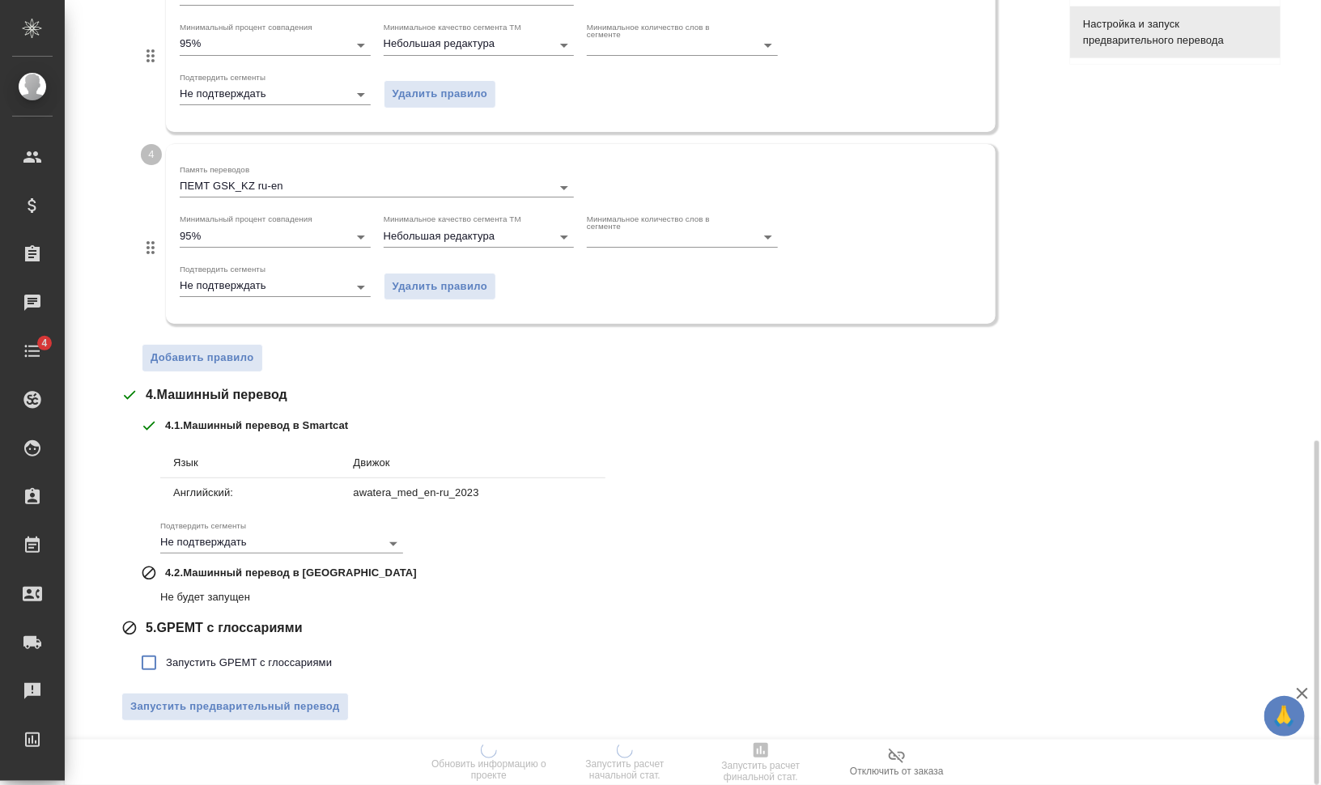
click at [190, 332] on div "4 Память переводов ПЕМТ GSK_KZ ru-en Минимальный процент совпадения 95% Минимал…" at bounding box center [593, 240] width 905 height 192
click at [207, 358] on span "Добавить правило" at bounding box center [203, 358] width 104 height 19
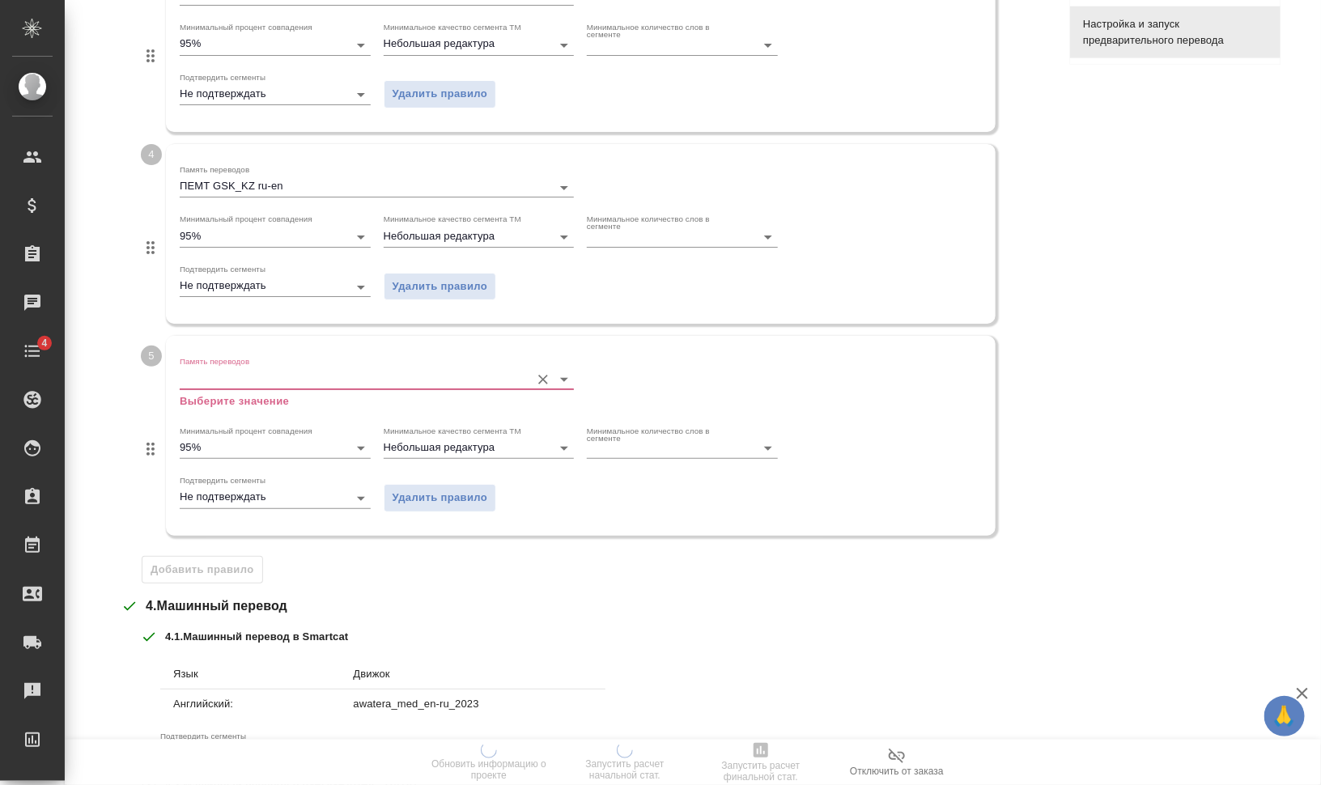
click at [220, 385] on input "Память переводов" at bounding box center [351, 378] width 342 height 19
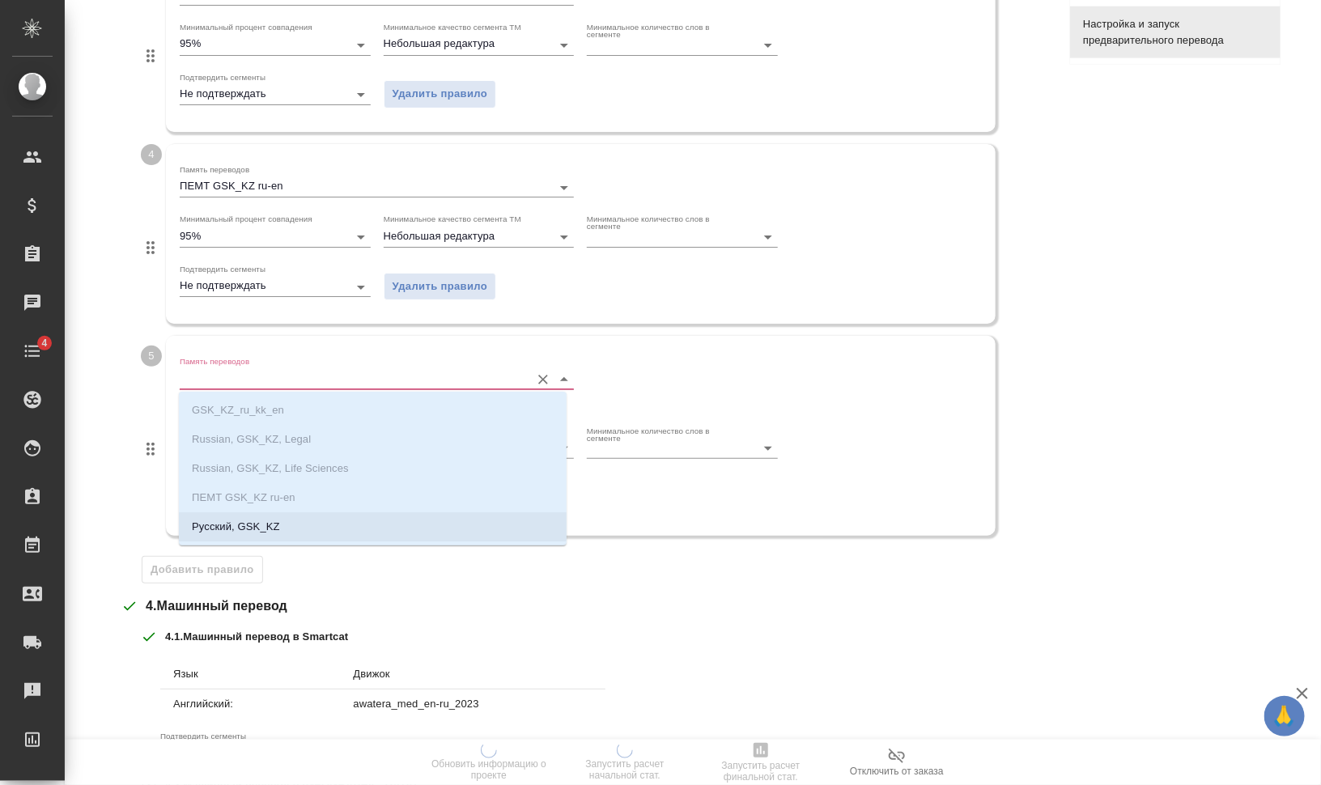
click at [280, 536] on li "Русский, GSK_KZ" at bounding box center [373, 526] width 388 height 29
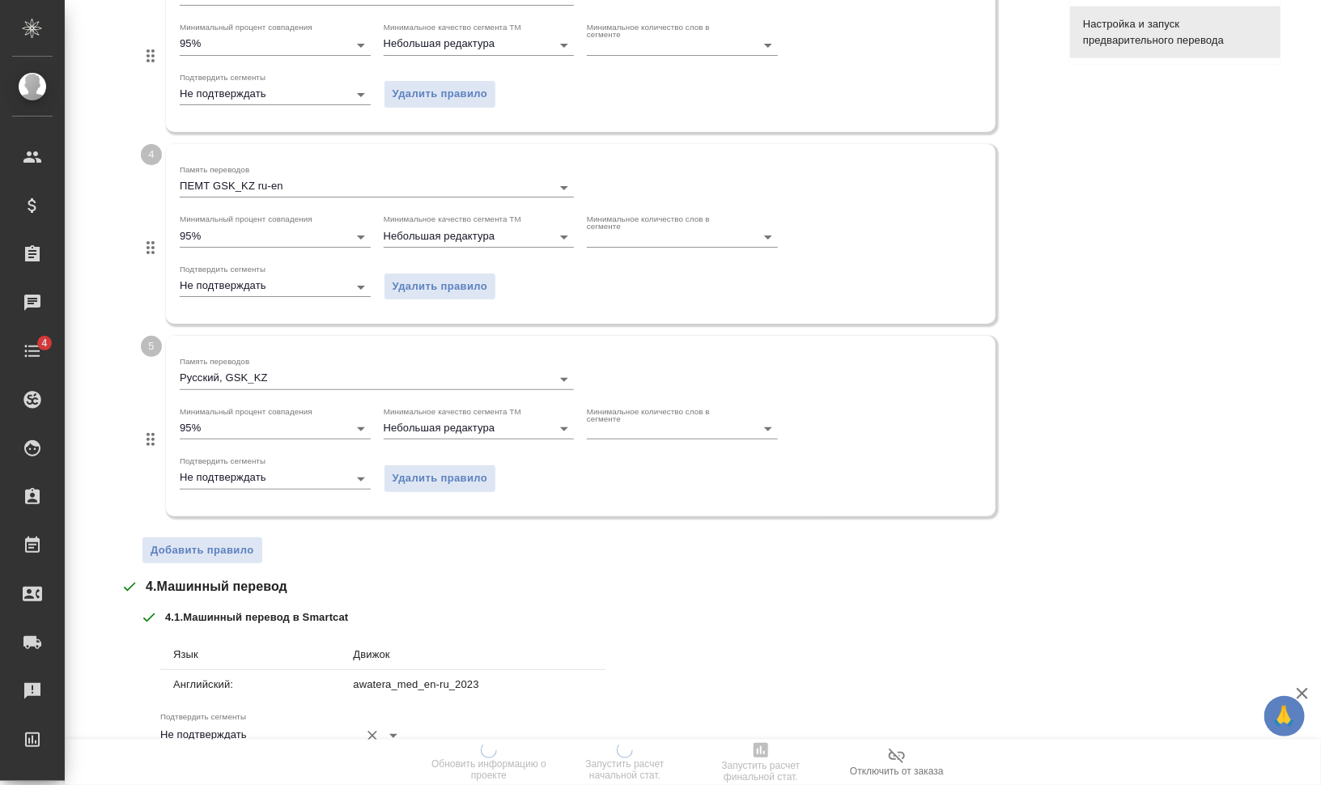
scroll to position [1196, 0]
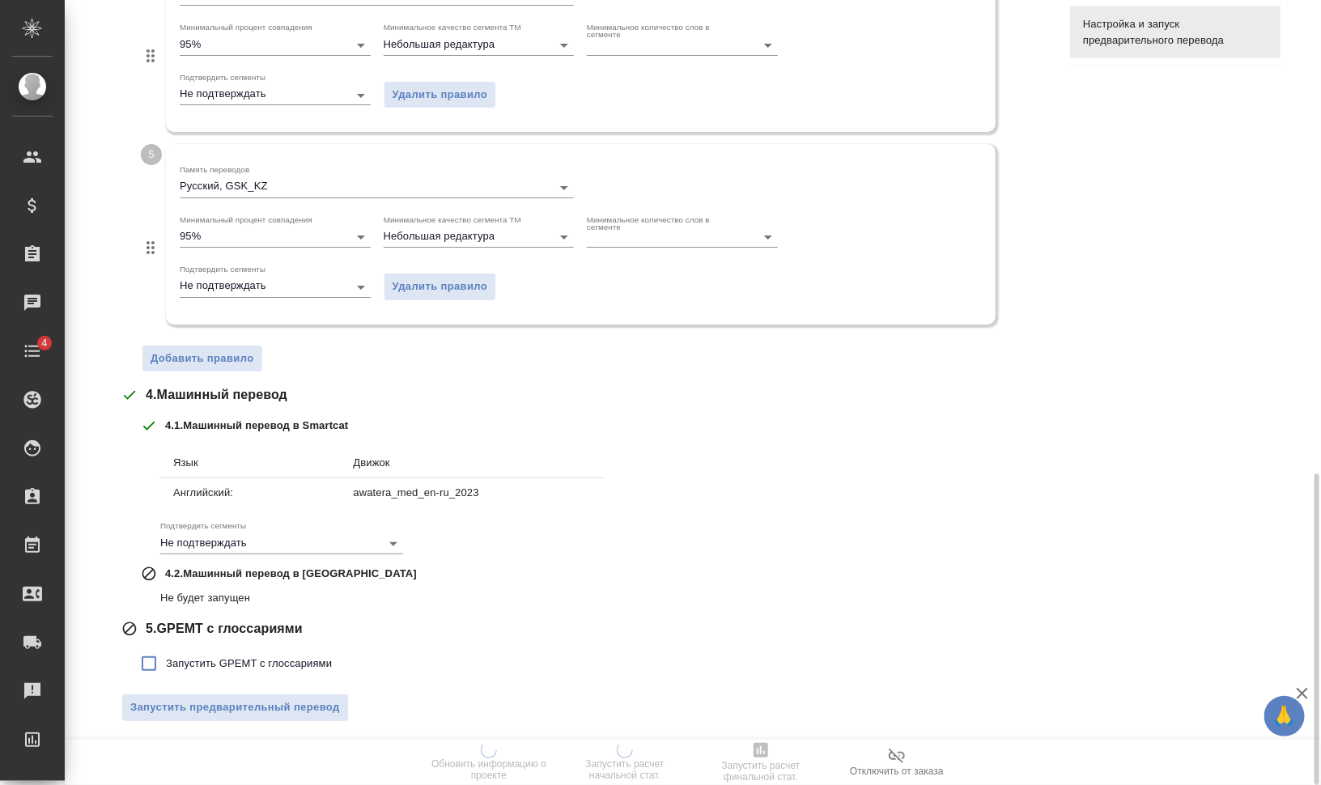
click at [227, 659] on span "Запустить GPEMT с глоссариями" at bounding box center [249, 664] width 166 height 16
click at [166, 659] on input "Запустить GPEMT с глоссариями" at bounding box center [149, 664] width 34 height 34
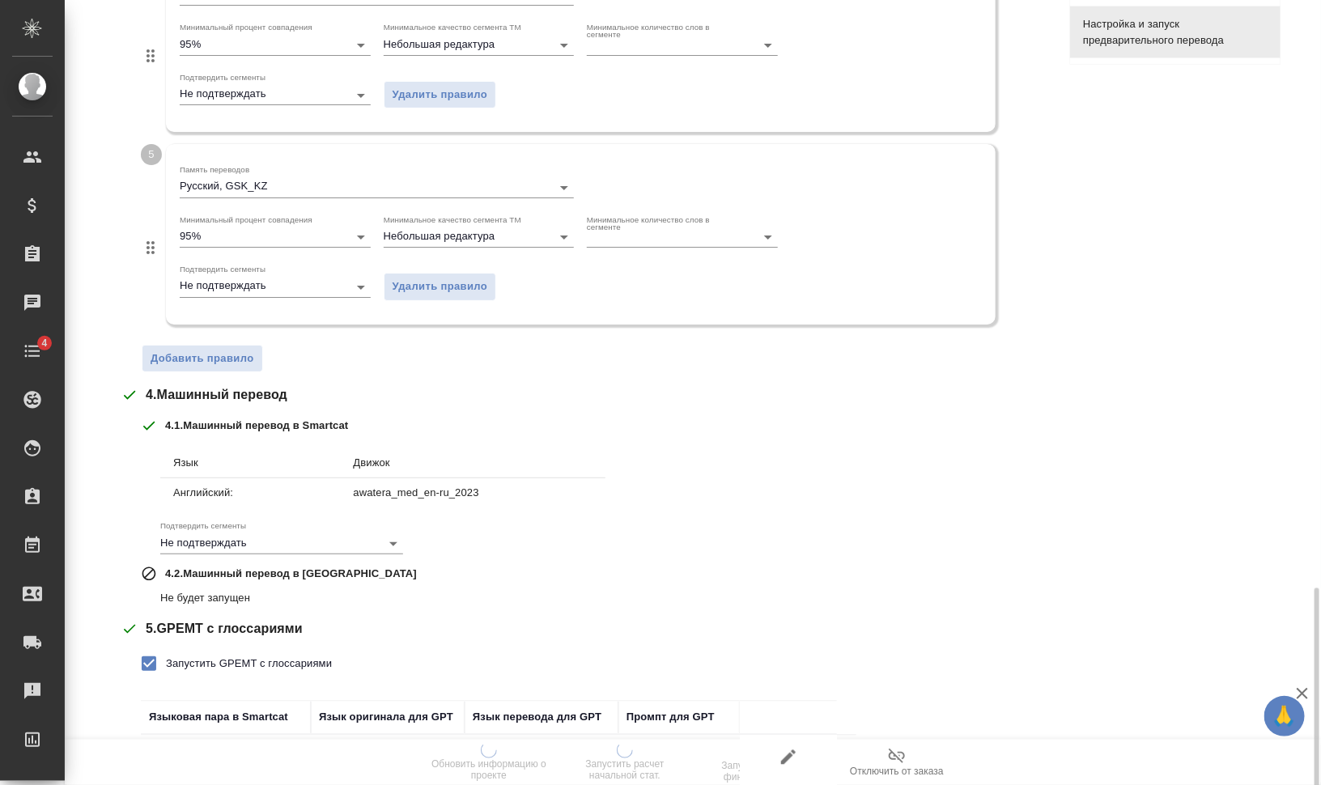
scroll to position [1307, 0]
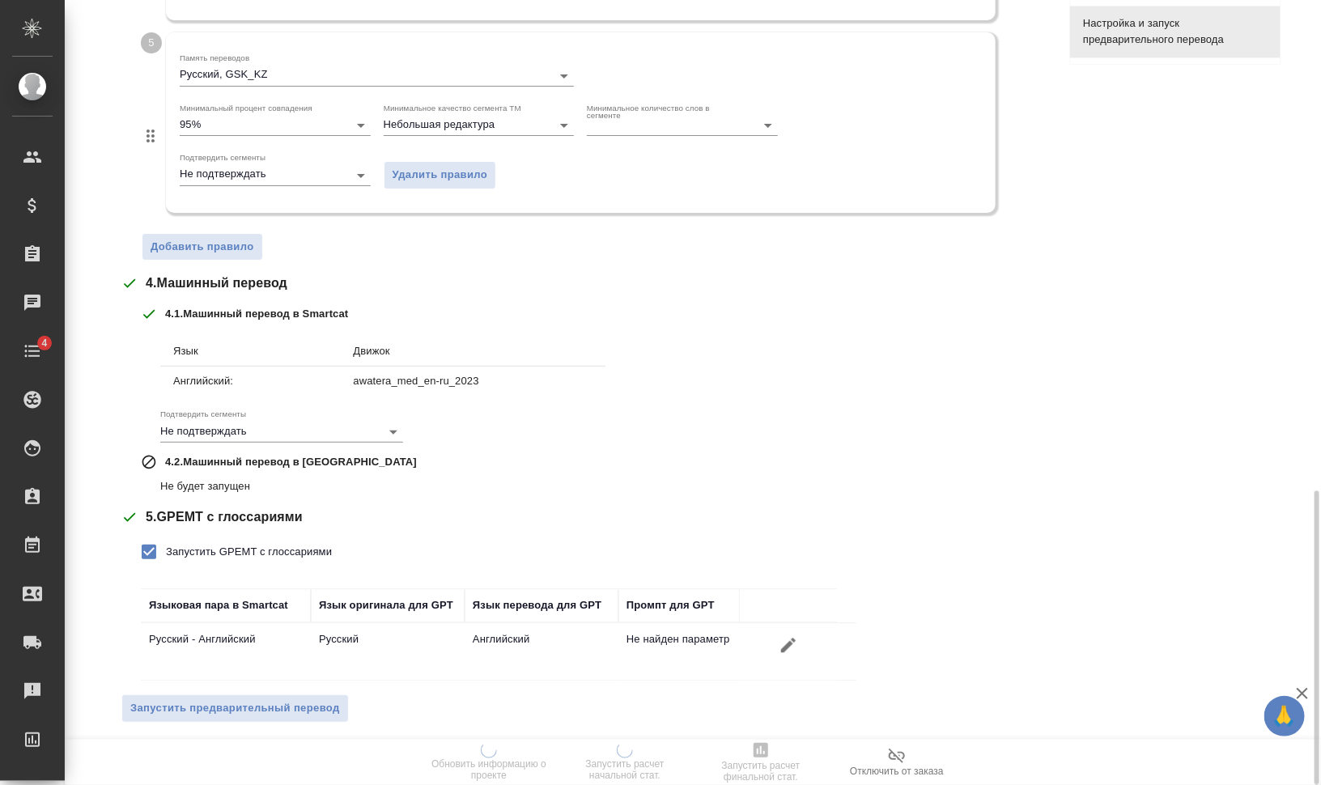
click at [306, 702] on span "Запустить предварительный перевод" at bounding box center [235, 708] width 210 height 19
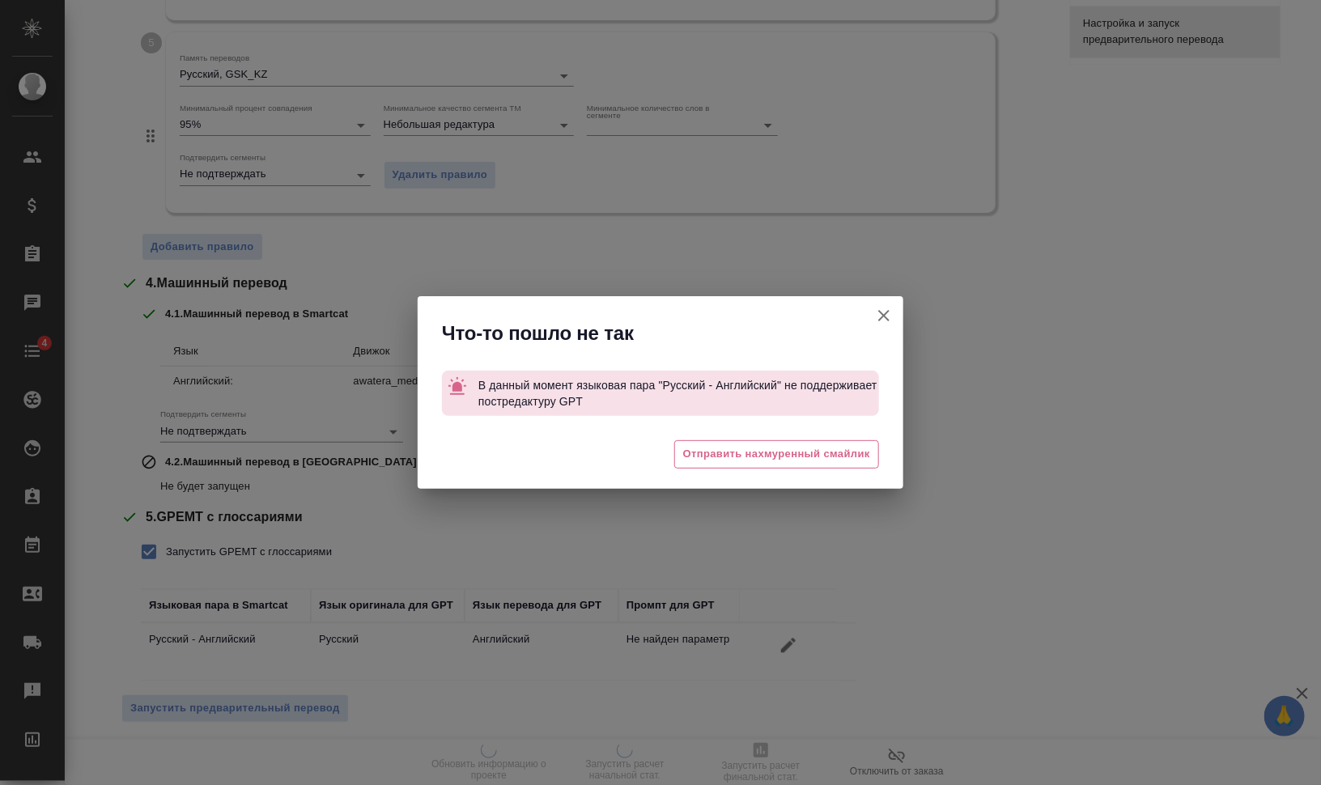
click at [887, 314] on icon "button" at bounding box center [883, 315] width 19 height 19
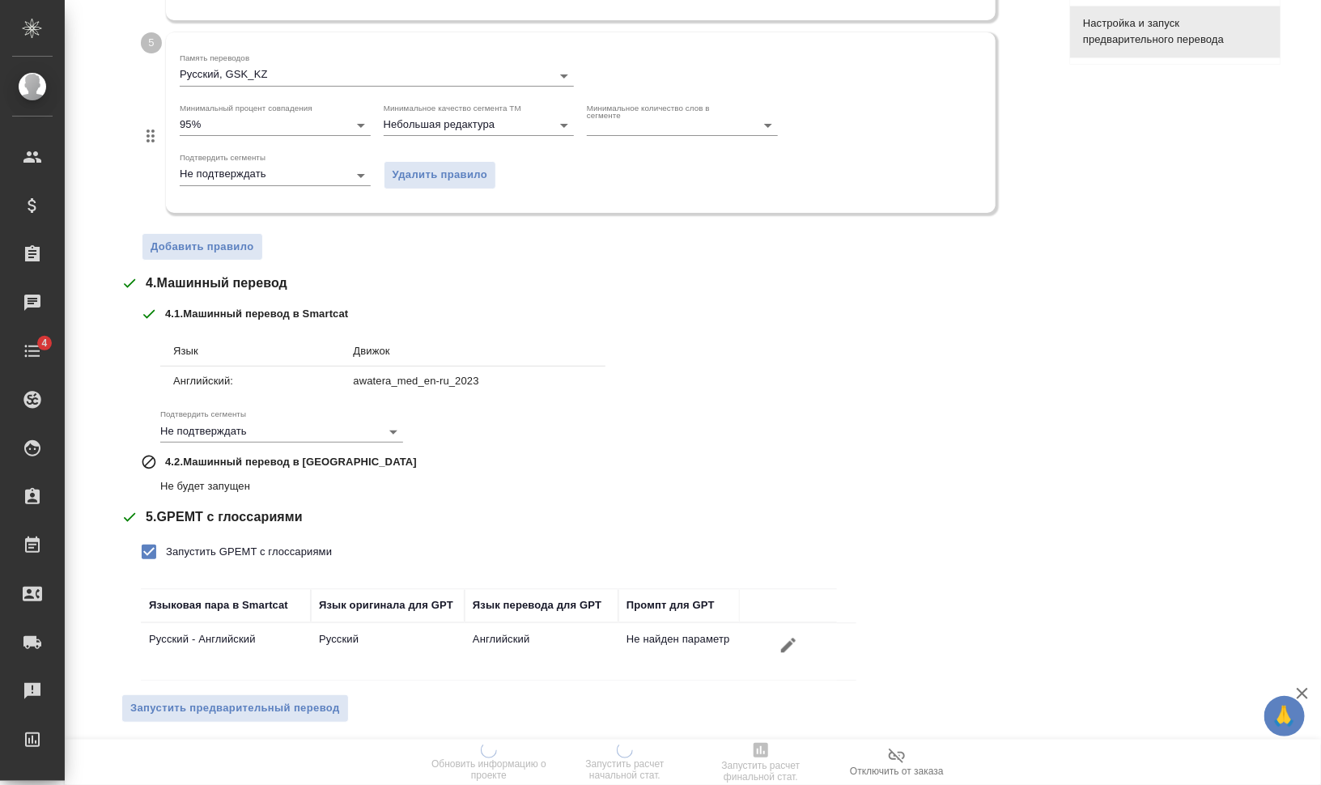
click at [324, 549] on span "Запустить GPEMT с глоссариями" at bounding box center [249, 552] width 166 height 16
click at [166, 549] on input "Запустить GPEMT с глоссариями" at bounding box center [149, 552] width 34 height 34
checkbox input "false"
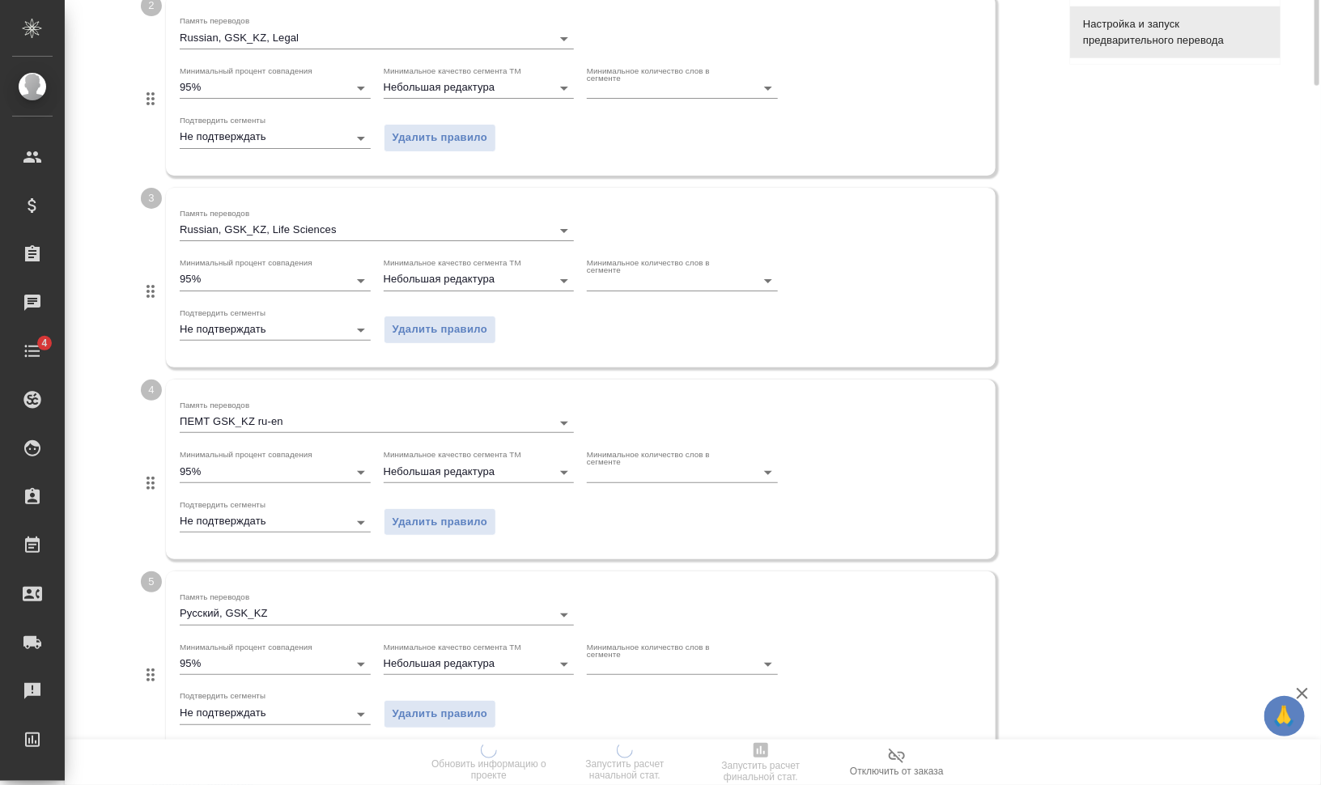
scroll to position [193, 0]
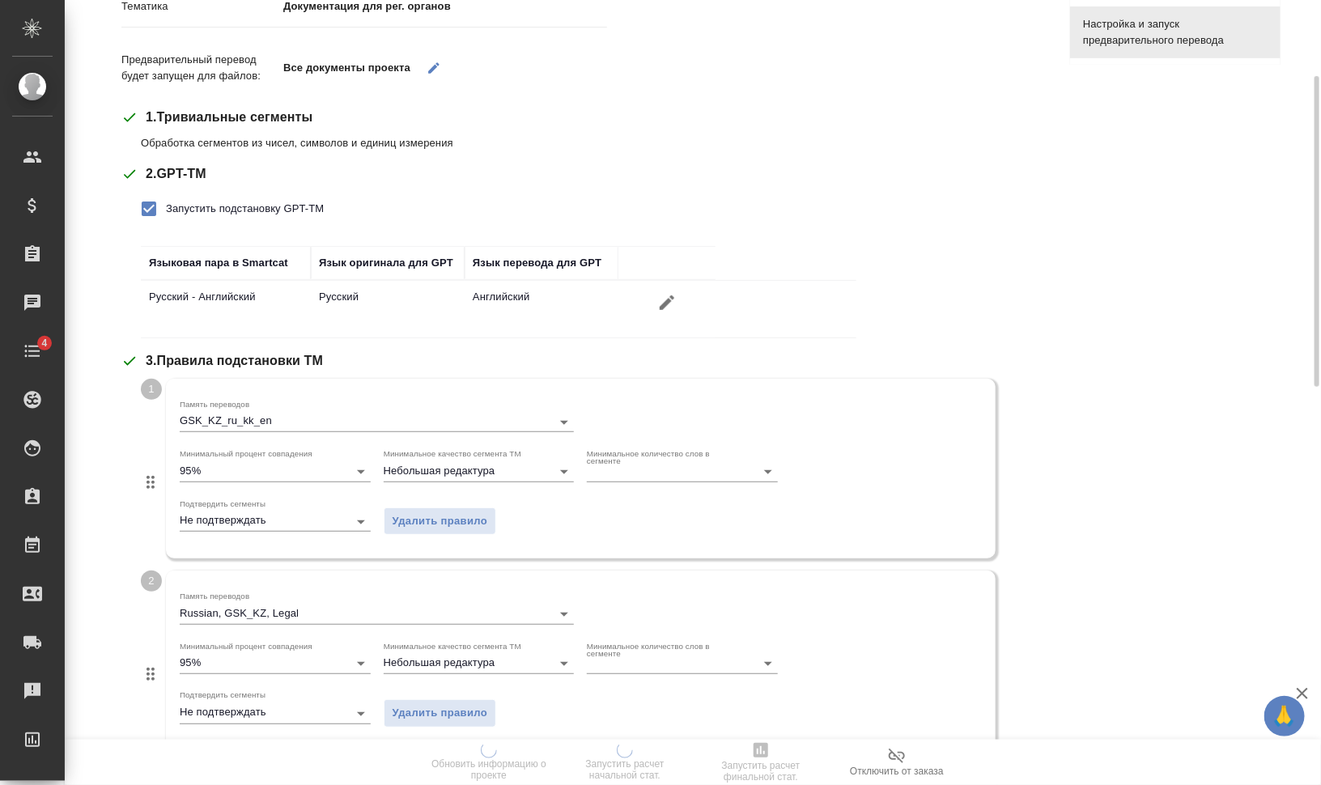
click at [176, 206] on span "Запустить подстановку GPT-TM" at bounding box center [245, 209] width 158 height 16
click at [166, 206] on input "Запустить подстановку GPT-TM" at bounding box center [149, 209] width 34 height 34
checkbox input "false"
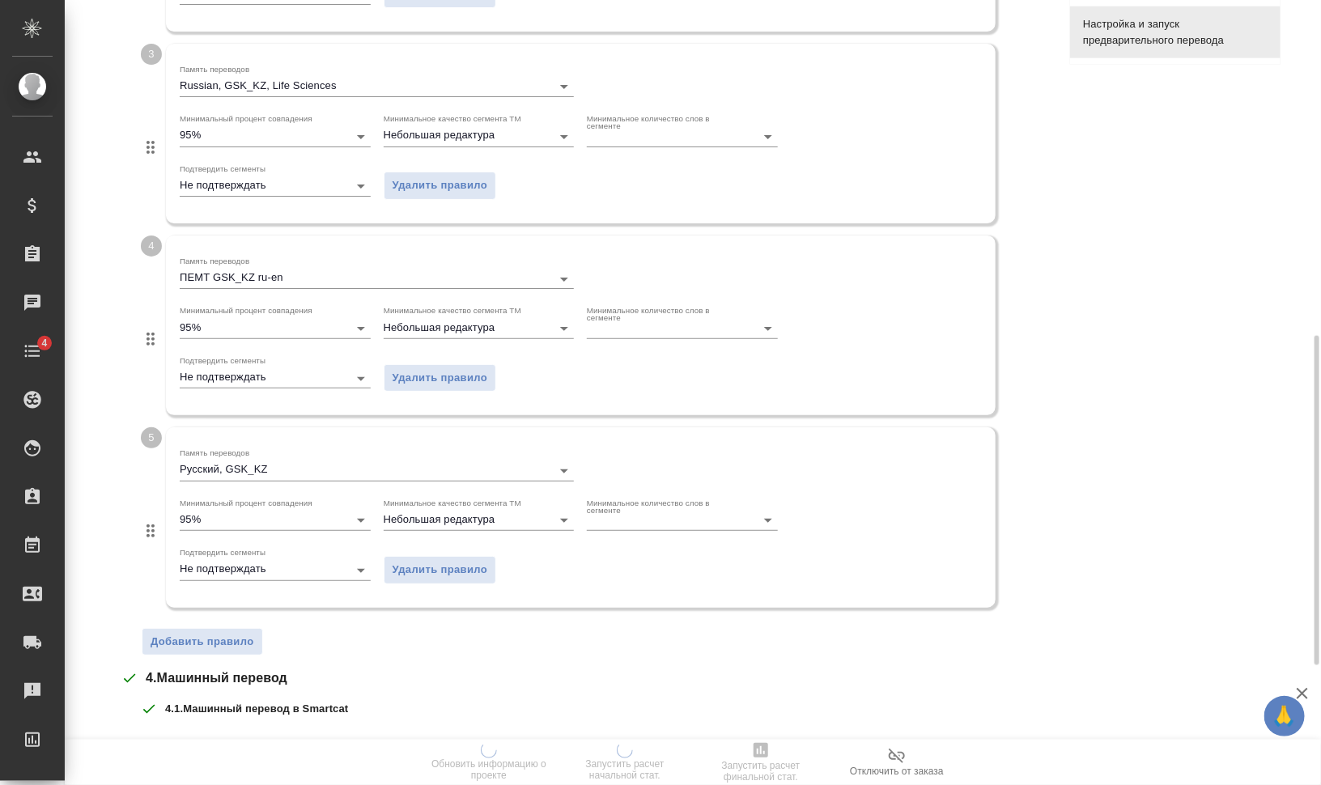
scroll to position [1085, 0]
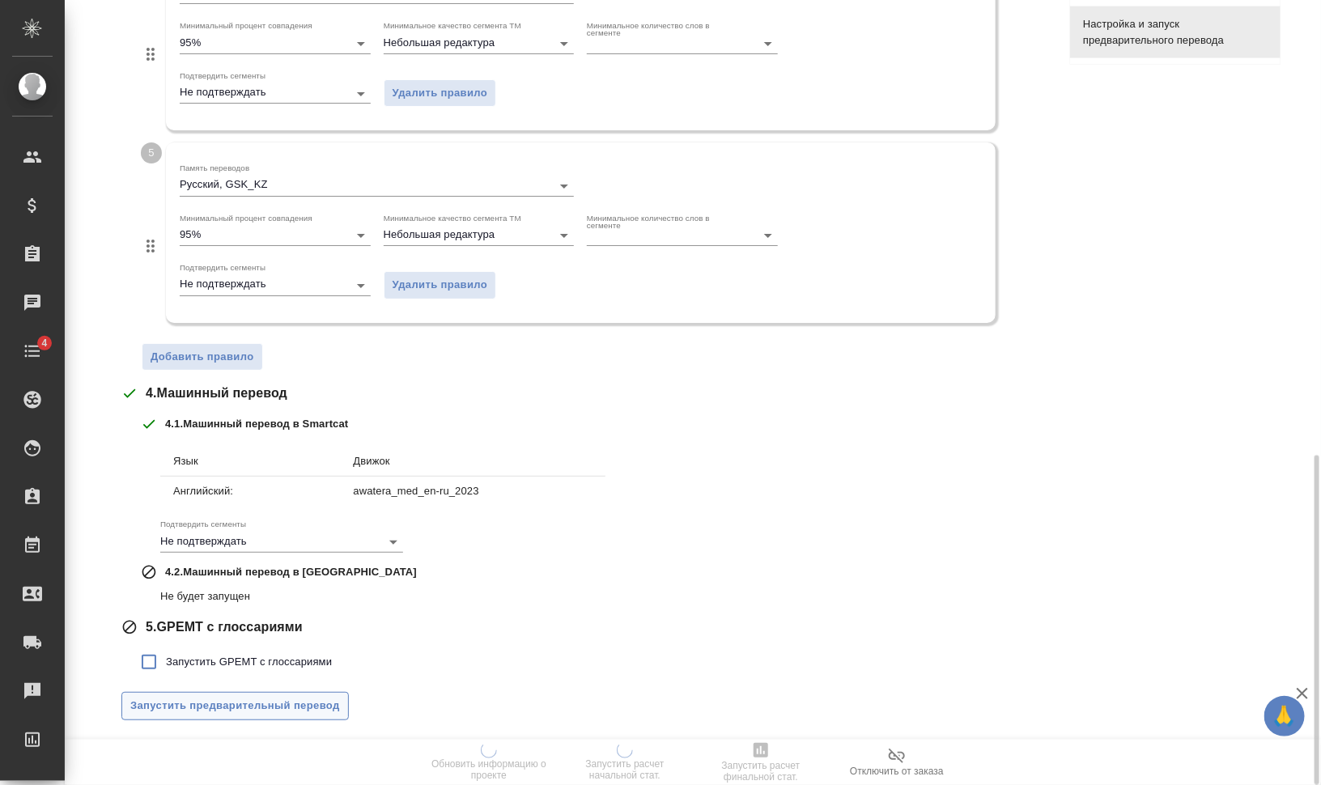
click at [297, 711] on span "Запустить предварительный перевод" at bounding box center [235, 706] width 210 height 19
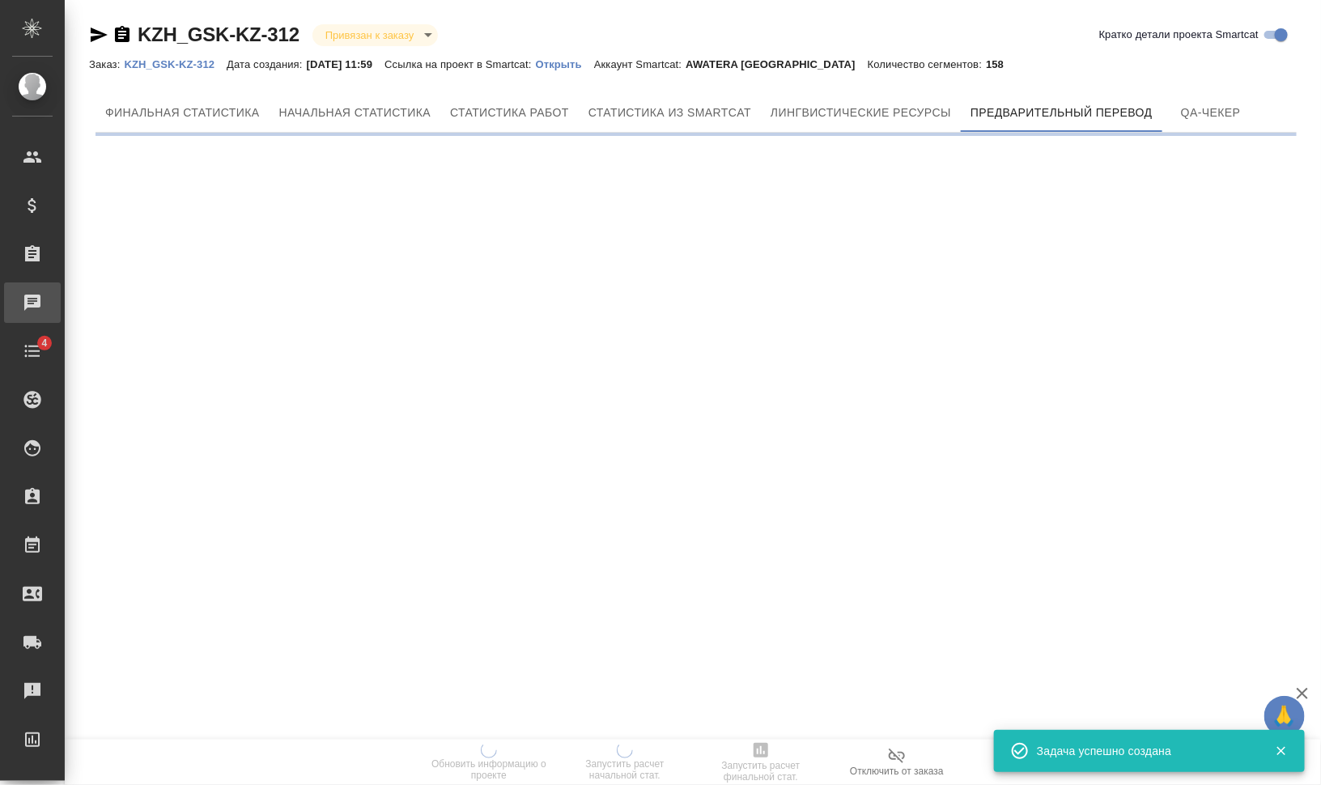
scroll to position [0, 0]
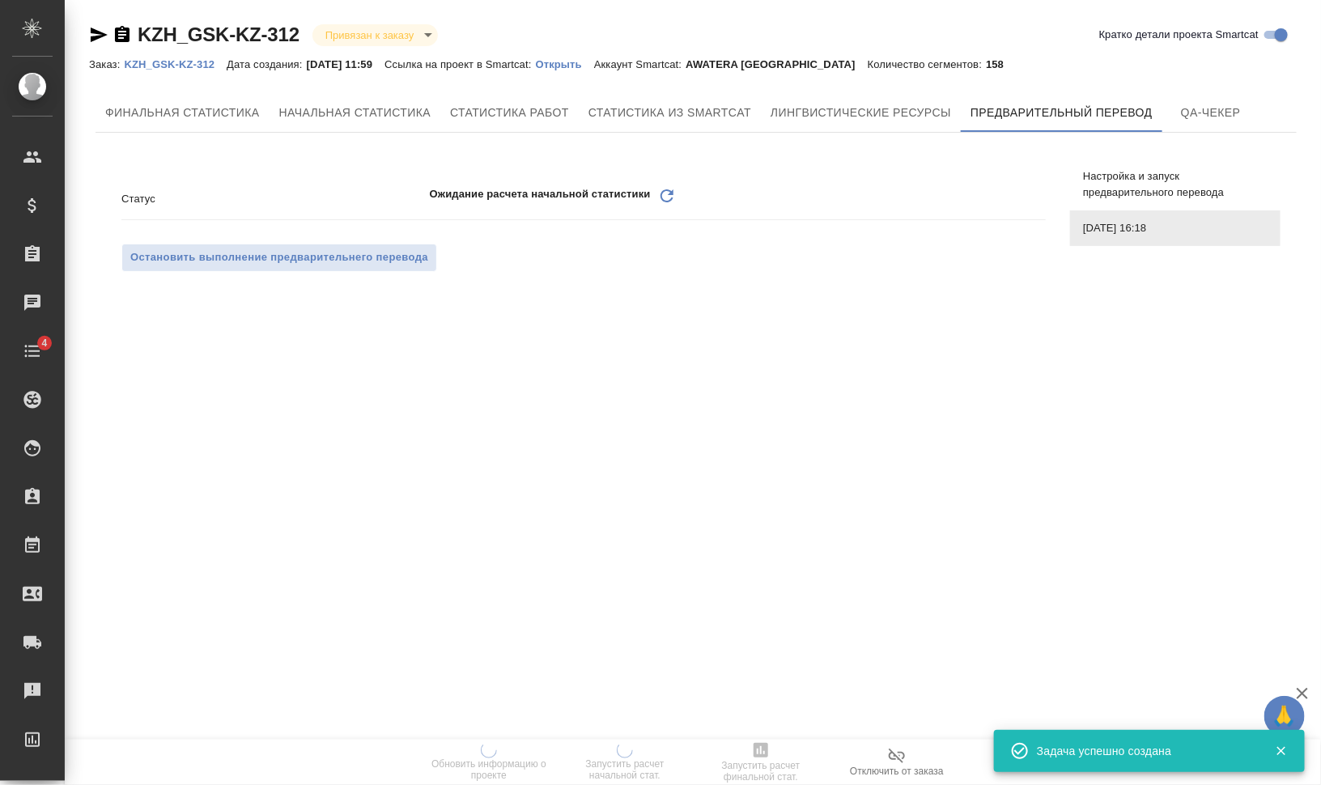
click at [665, 197] on icon "Обновить" at bounding box center [666, 195] width 19 height 19
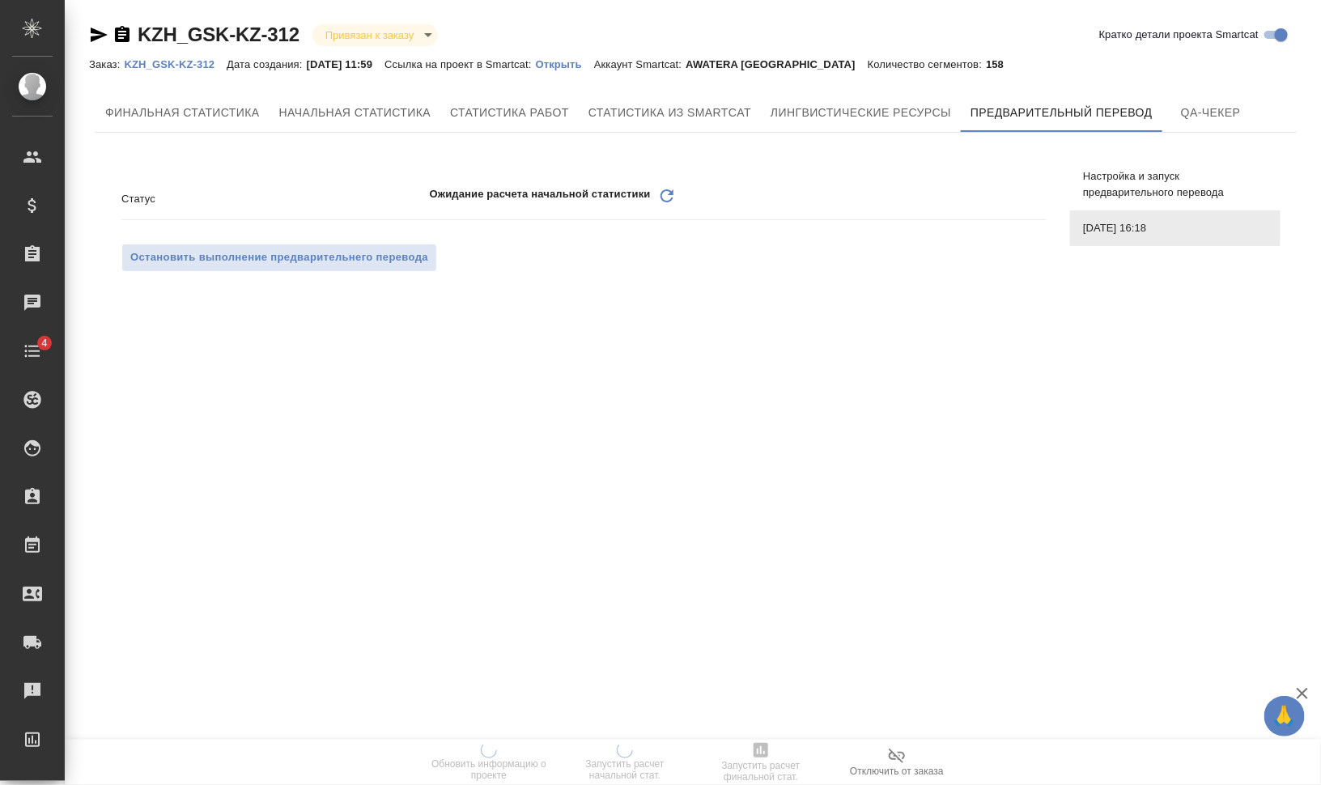
click at [668, 197] on icon "Обновить" at bounding box center [666, 195] width 19 height 19
click at [668, 190] on icon at bounding box center [667, 195] width 13 height 13
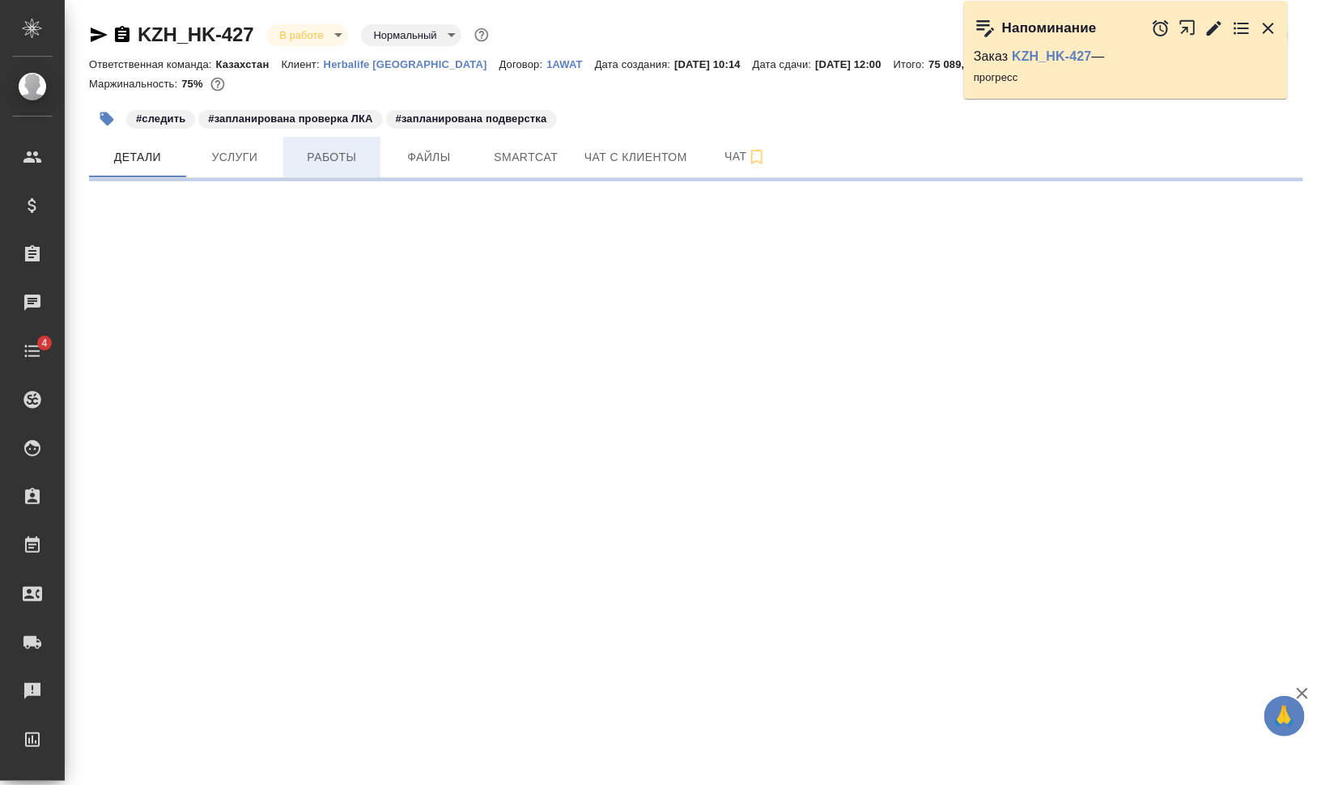
click at [322, 151] on span "Работы" at bounding box center [332, 157] width 78 height 20
select select "RU"
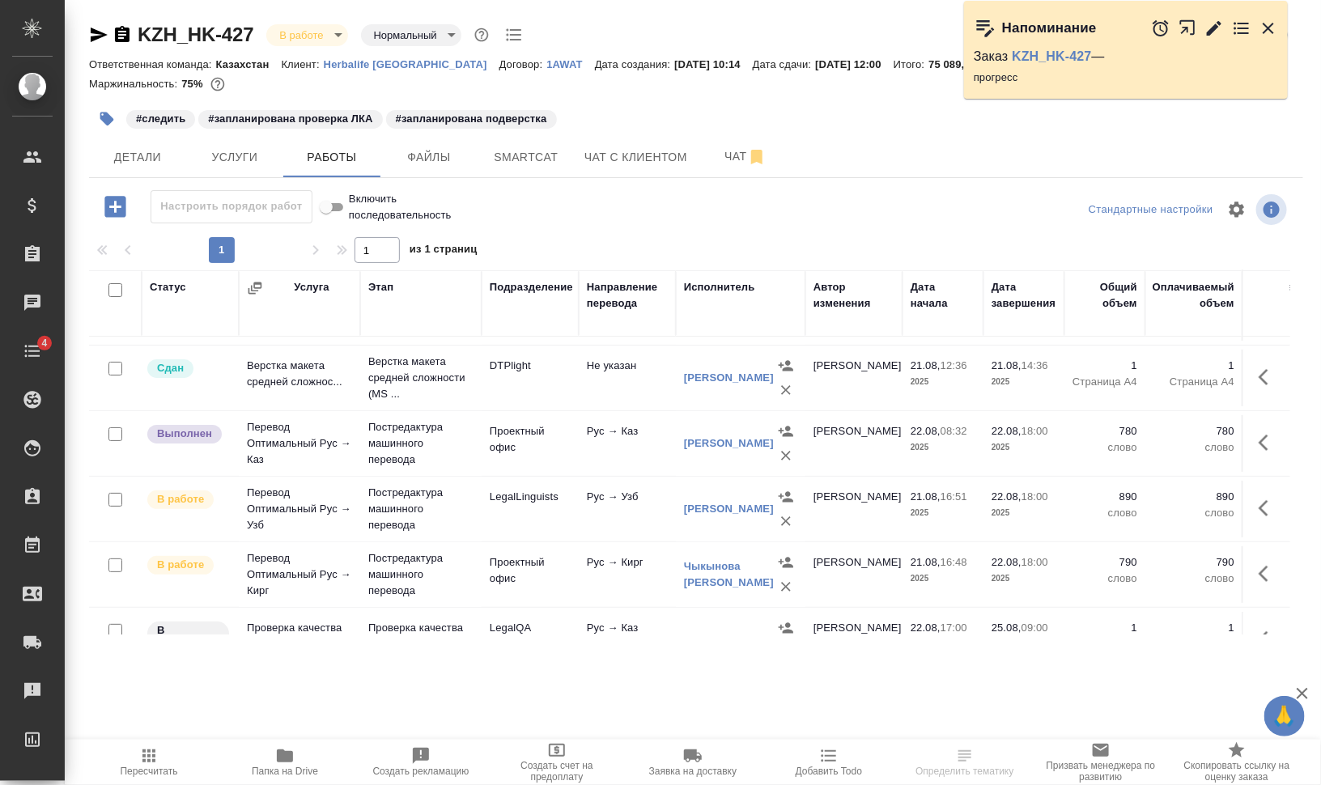
scroll to position [174, 0]
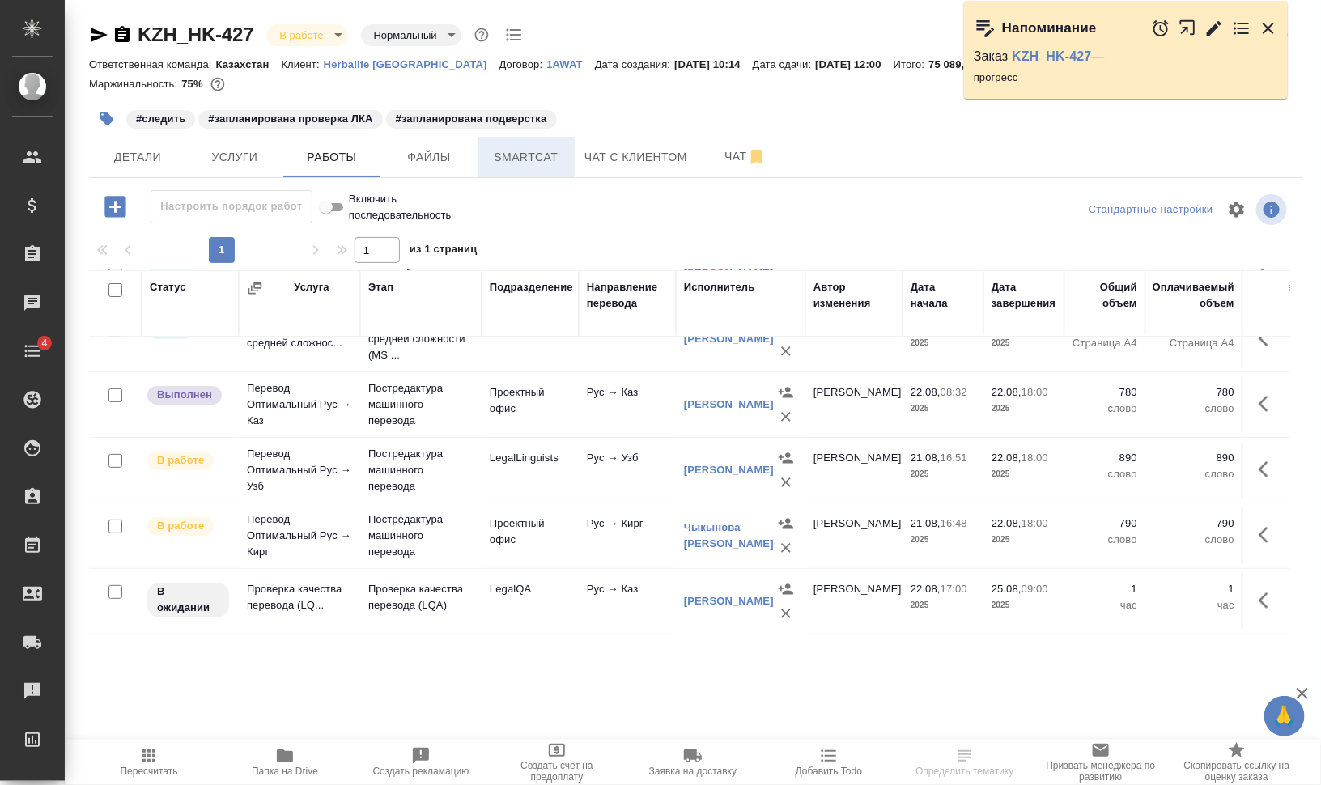
click at [533, 151] on span "Smartcat" at bounding box center [526, 157] width 78 height 20
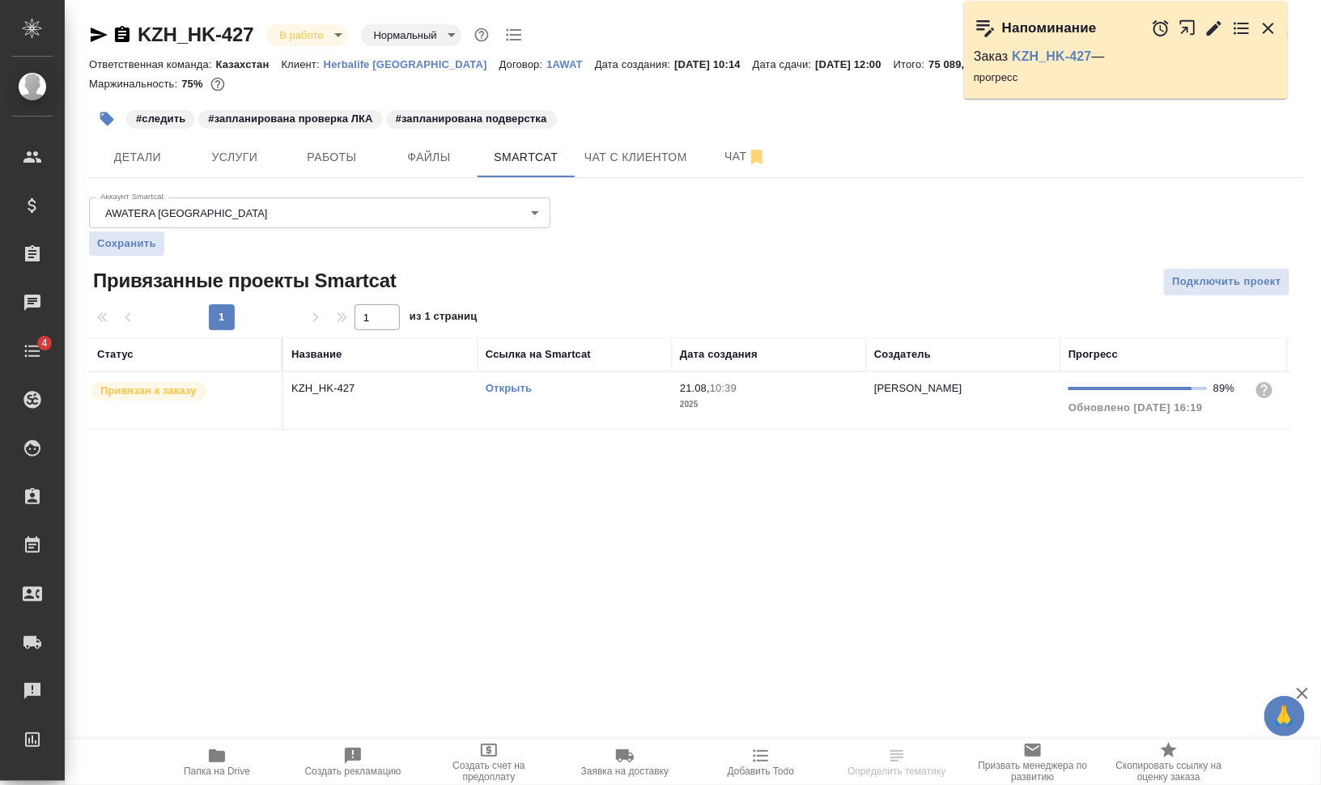
click at [514, 387] on link "Открыть" at bounding box center [509, 388] width 46 height 12
click at [1215, 25] on icon "button" at bounding box center [1214, 27] width 15 height 15
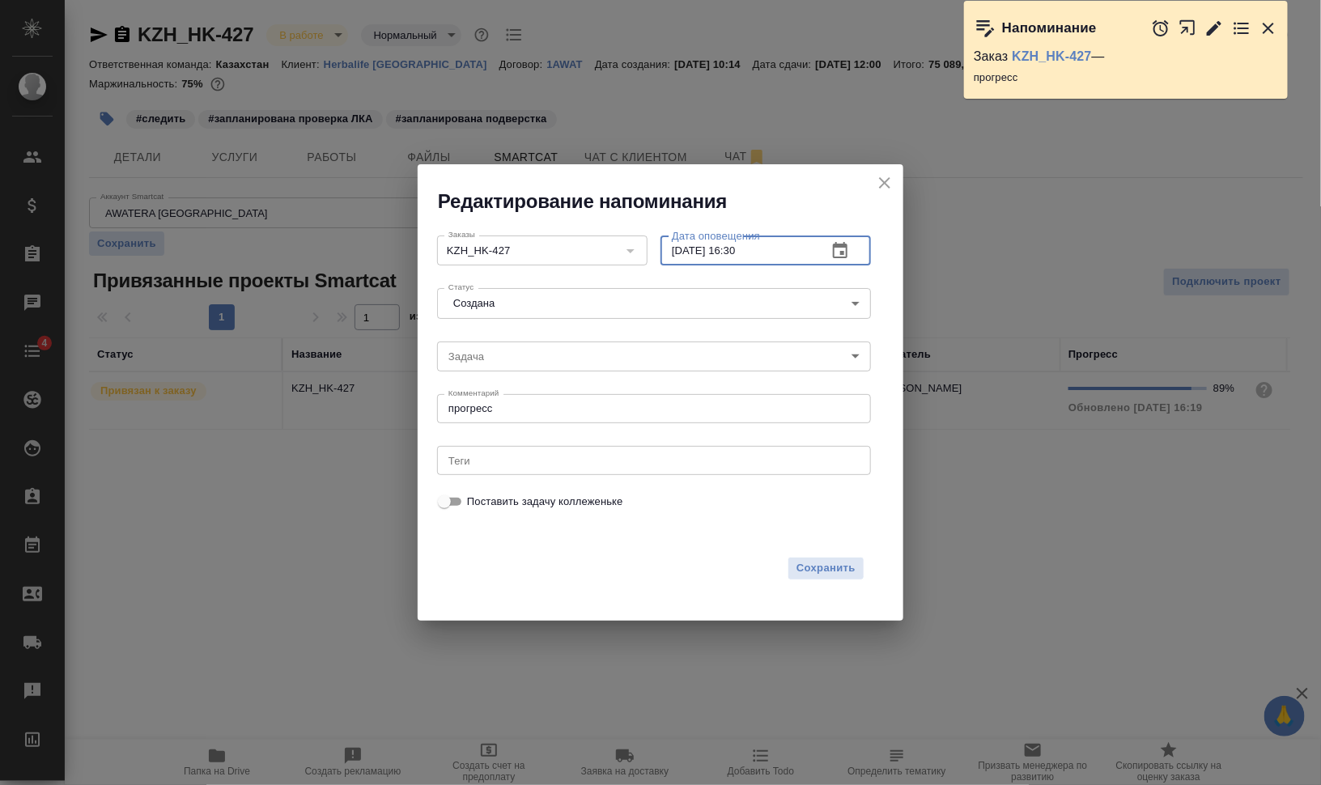
drag, startPoint x: 731, startPoint y: 248, endPoint x: 844, endPoint y: 251, distance: 112.6
click at [814, 249] on input "[DATE] 16:30" at bounding box center [738, 250] width 154 height 29
type input "[DATE] 17:30"
click at [827, 558] on button "Сохранить" at bounding box center [826, 568] width 77 height 23
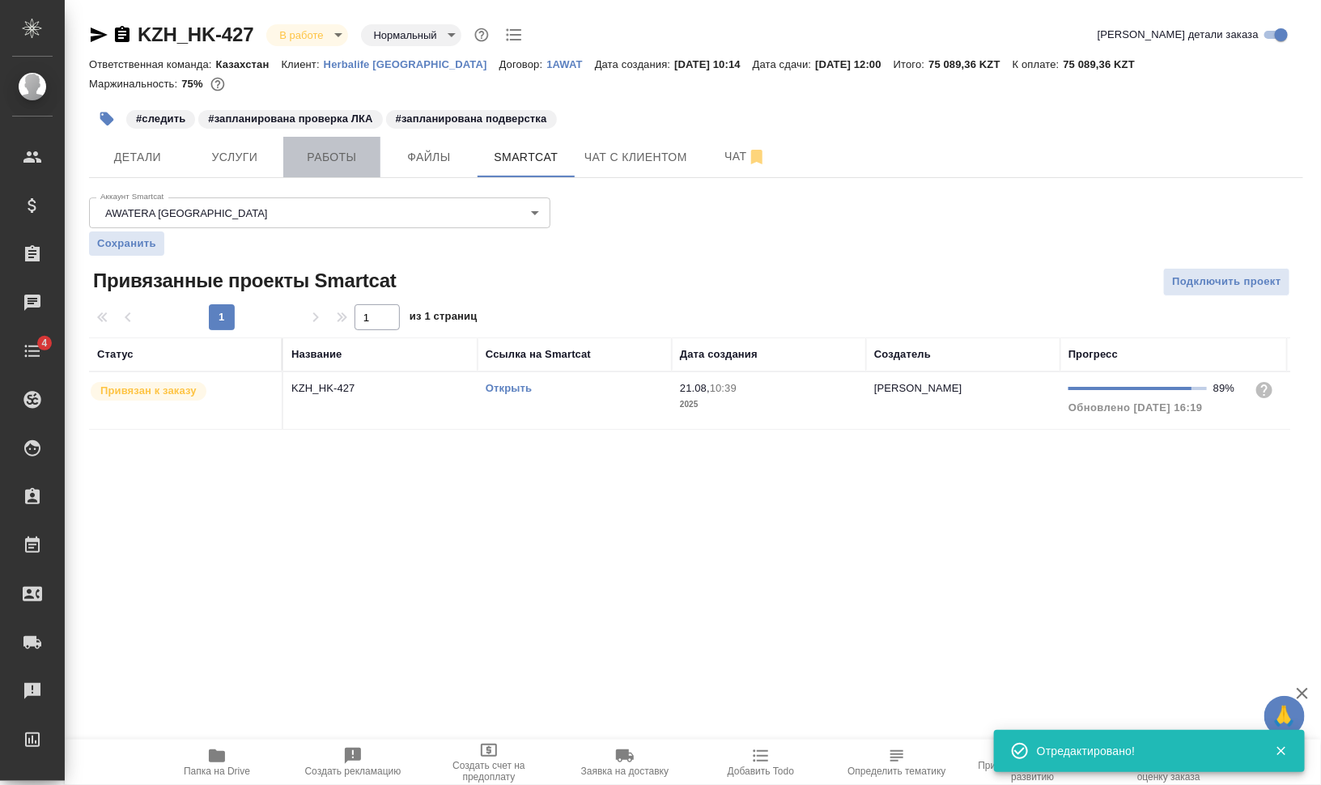
click at [371, 151] on button "Работы" at bounding box center [331, 157] width 97 height 40
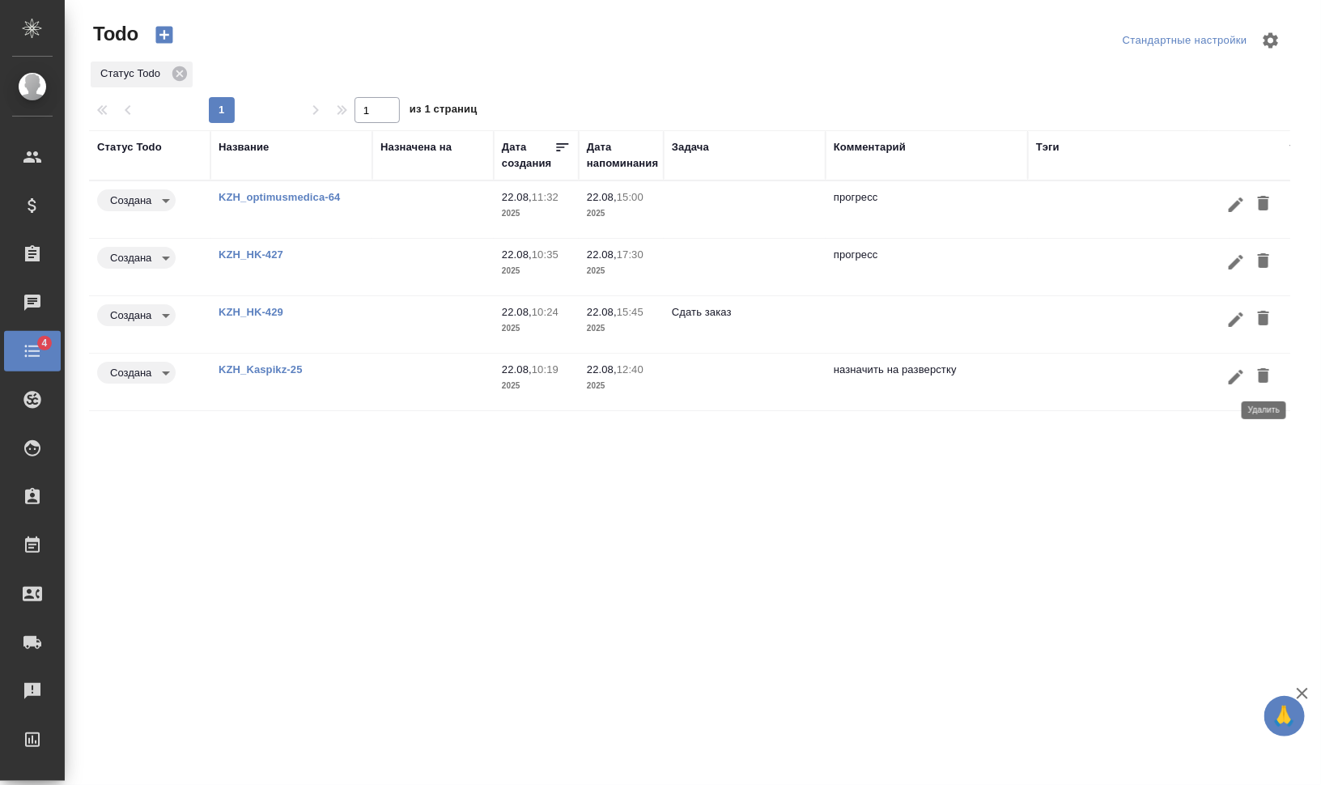
click at [1264, 369] on icon "button" at bounding box center [1263, 375] width 11 height 15
click at [248, 203] on link "KZH_HK-429" at bounding box center [280, 197] width 122 height 12
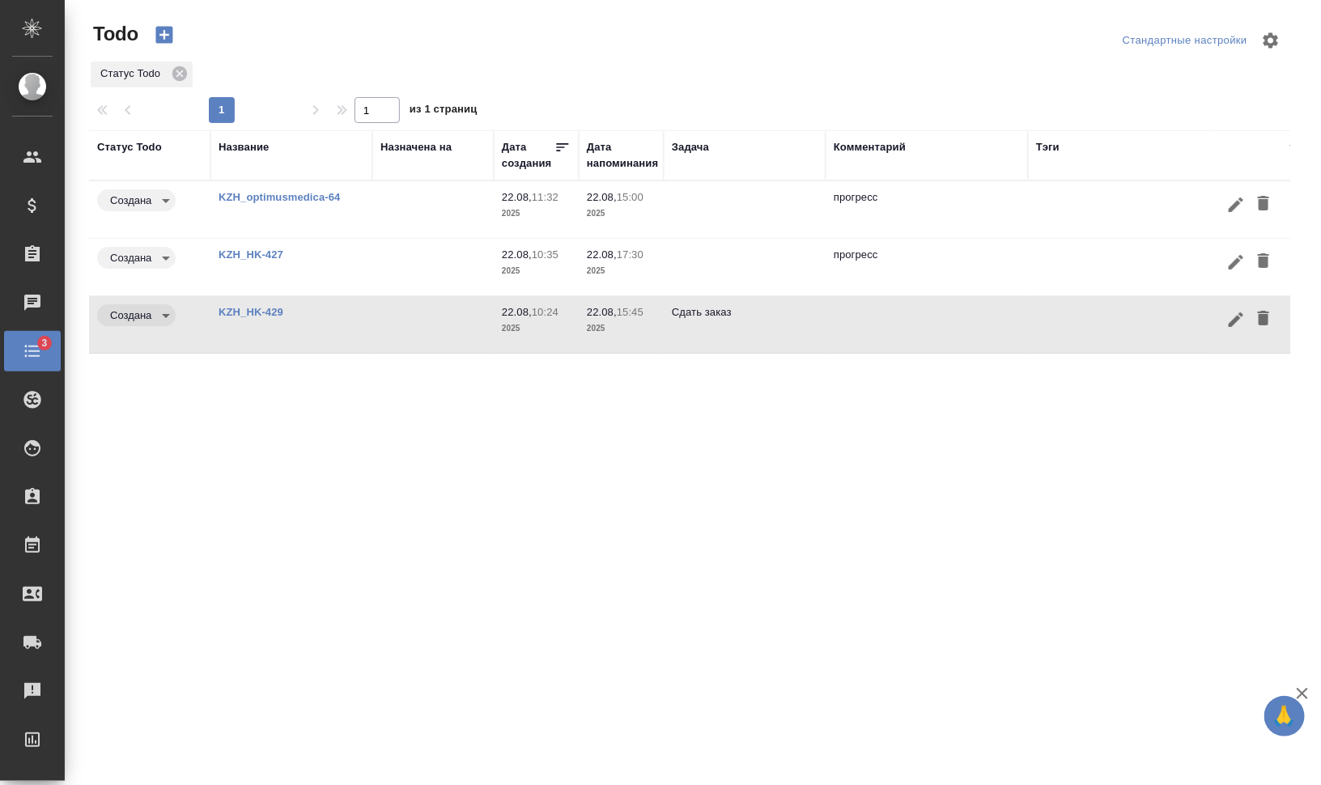
drag, startPoint x: 1267, startPoint y: 256, endPoint x: 1247, endPoint y: 361, distance: 107.0
click at [1250, 372] on div "Статус Todo Название Назначена на Дата создания Дата напоминания Задача Коммент…" at bounding box center [689, 421] width 1201 height 583
click at [237, 203] on link "KZH_HK-429" at bounding box center [280, 197] width 122 height 12
click at [1263, 315] on icon "button" at bounding box center [1263, 318] width 11 height 15
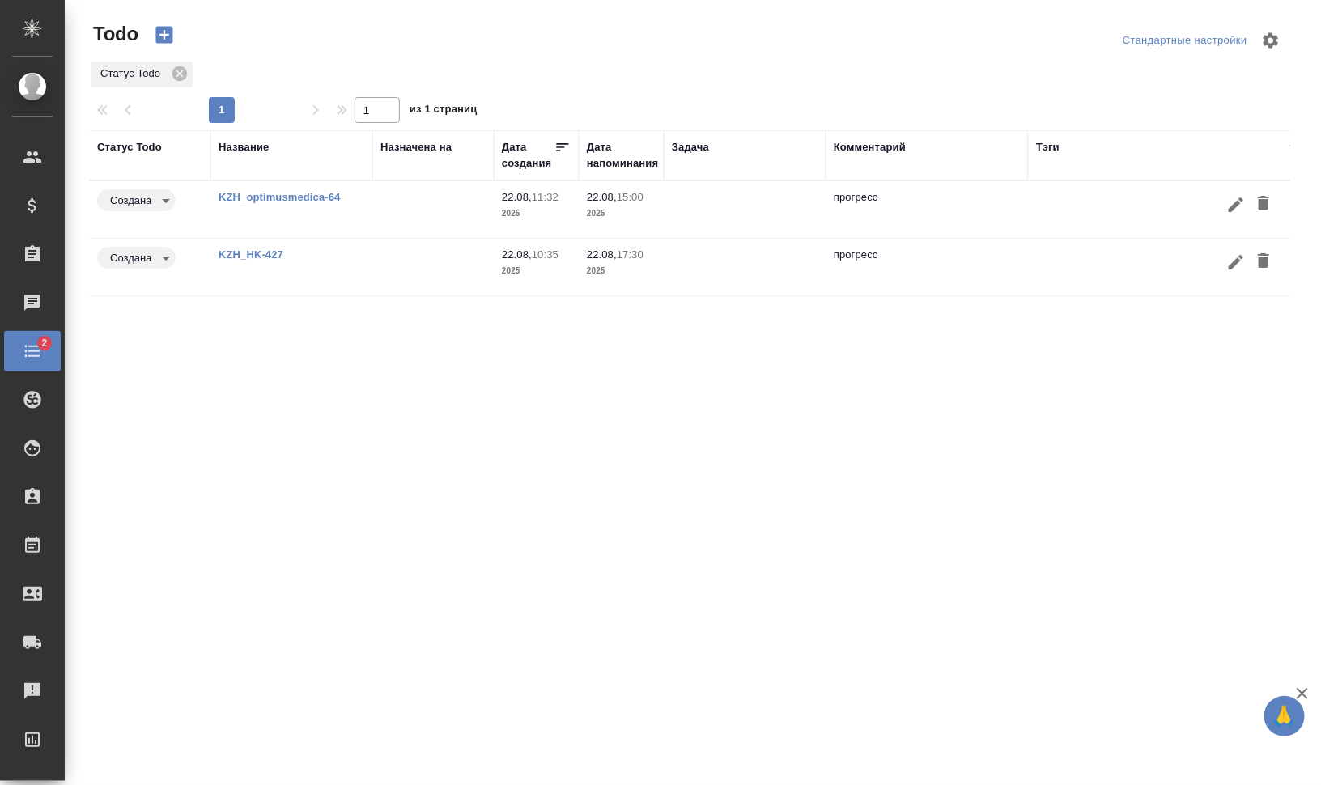
click at [1256, 203] on icon "button" at bounding box center [1263, 202] width 19 height 19
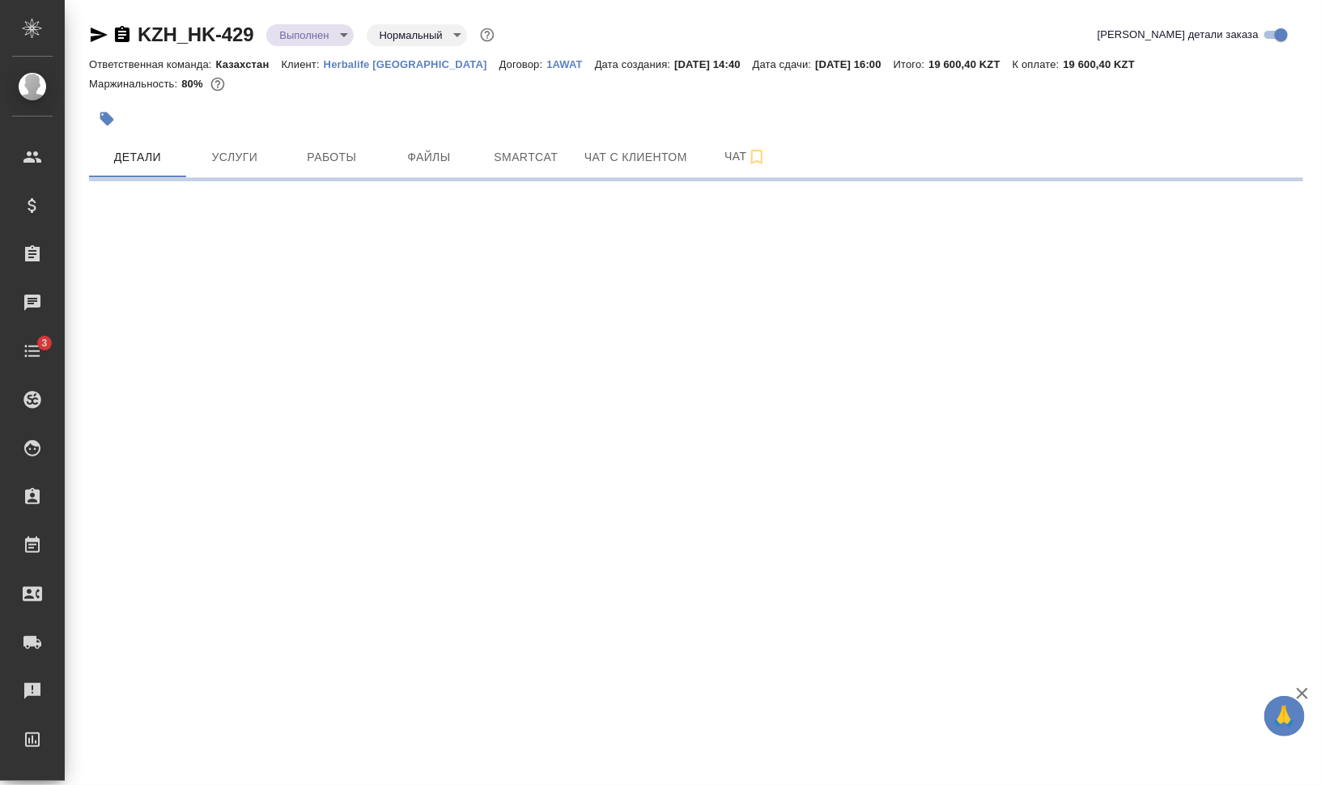
select select "RU"
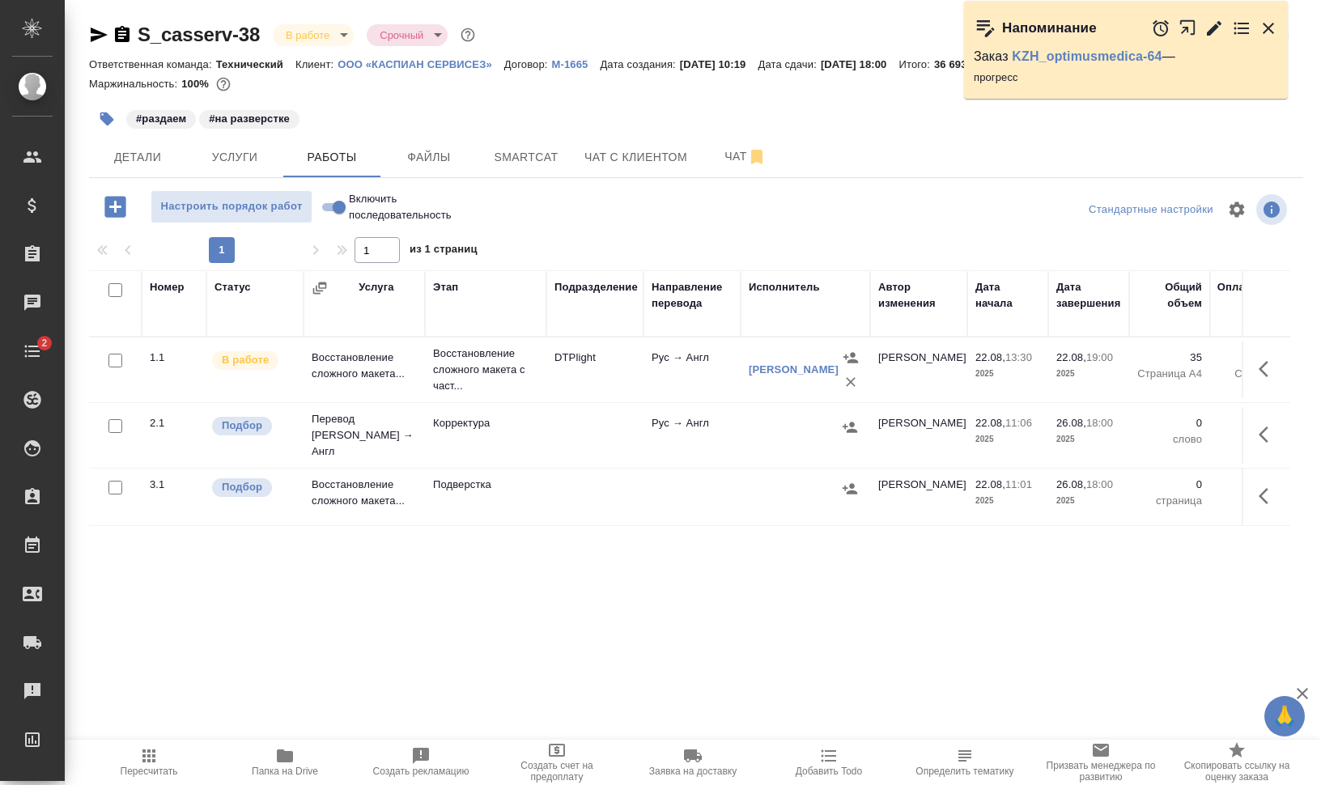
click at [413, 155] on span "Файлы" at bounding box center [429, 157] width 78 height 20
click at [308, 159] on span "Работы" at bounding box center [332, 157] width 78 height 20
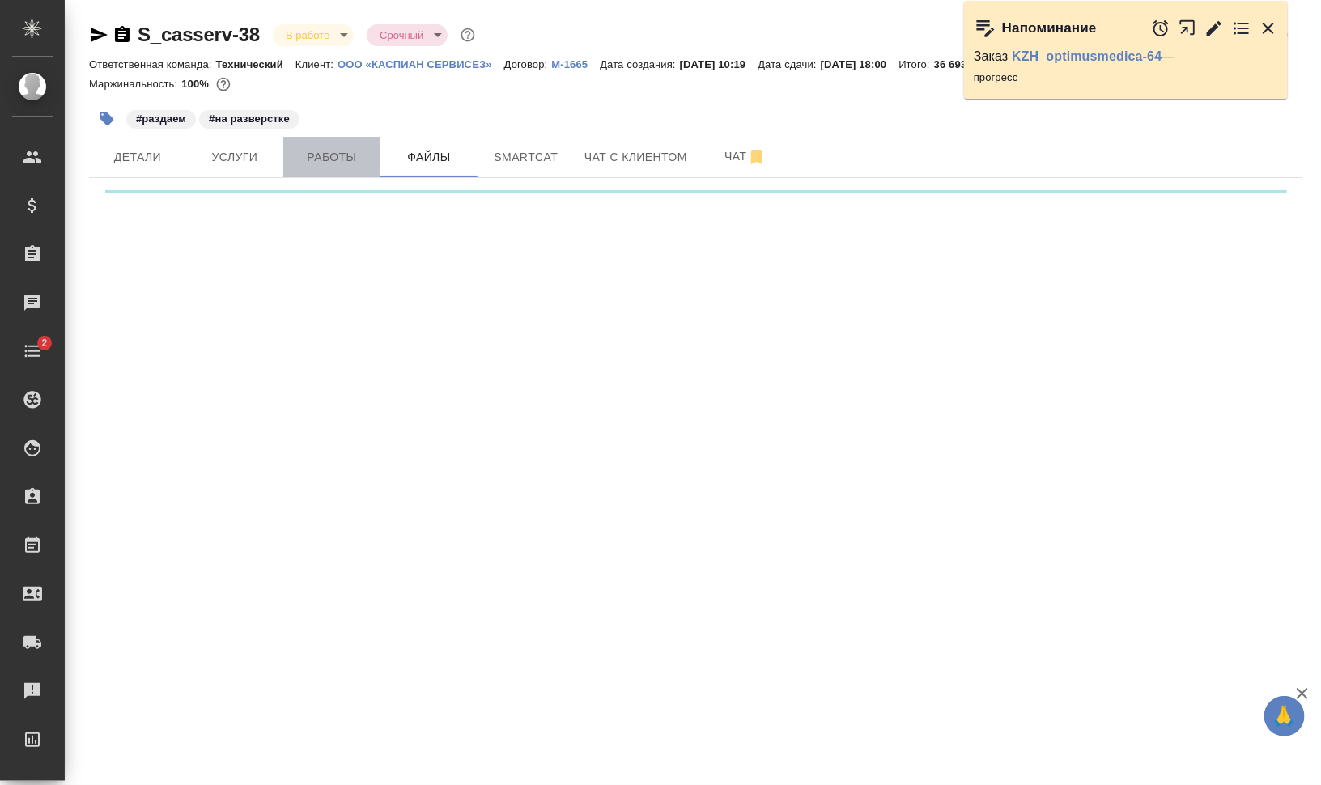
click at [308, 160] on span "Работы" at bounding box center [332, 157] width 78 height 20
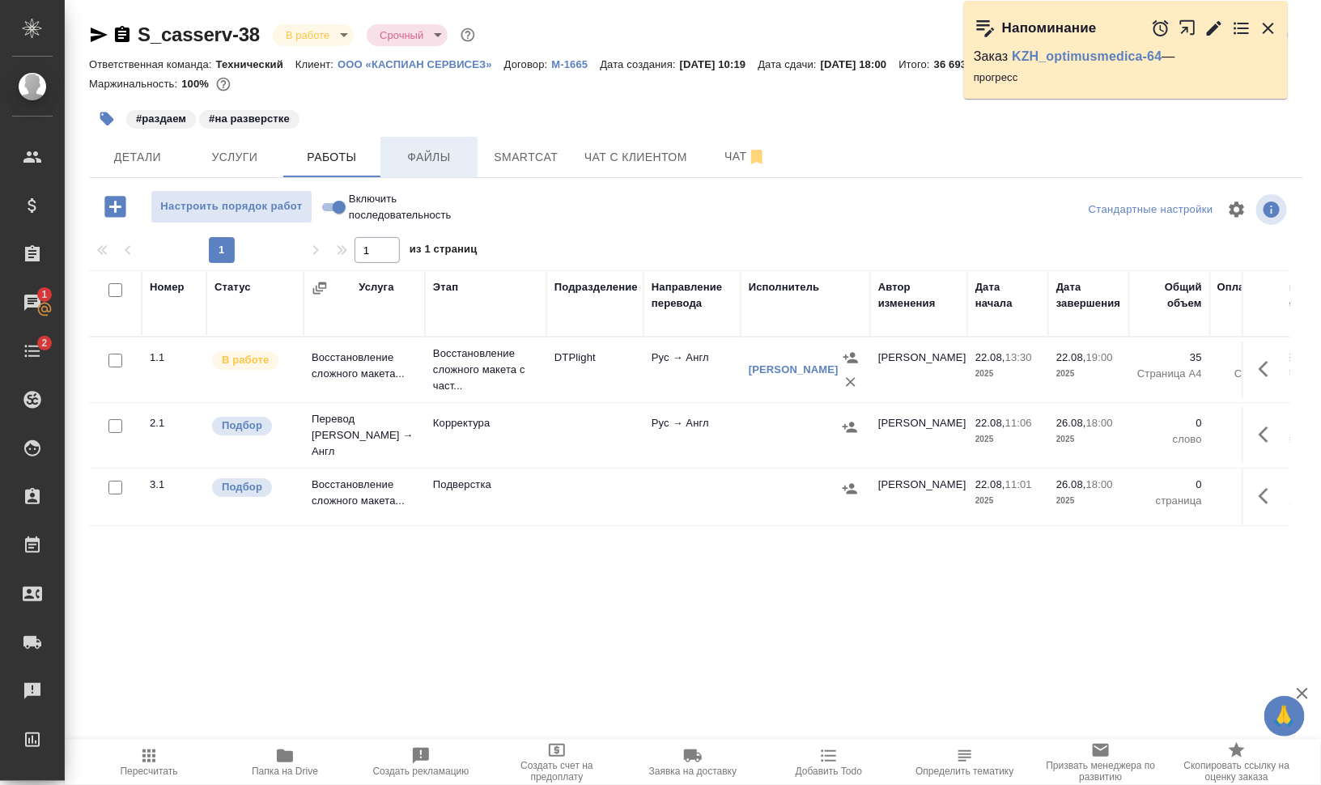
click at [445, 151] on span "Файлы" at bounding box center [429, 157] width 78 height 20
click at [321, 157] on span "Работы" at bounding box center [332, 157] width 78 height 20
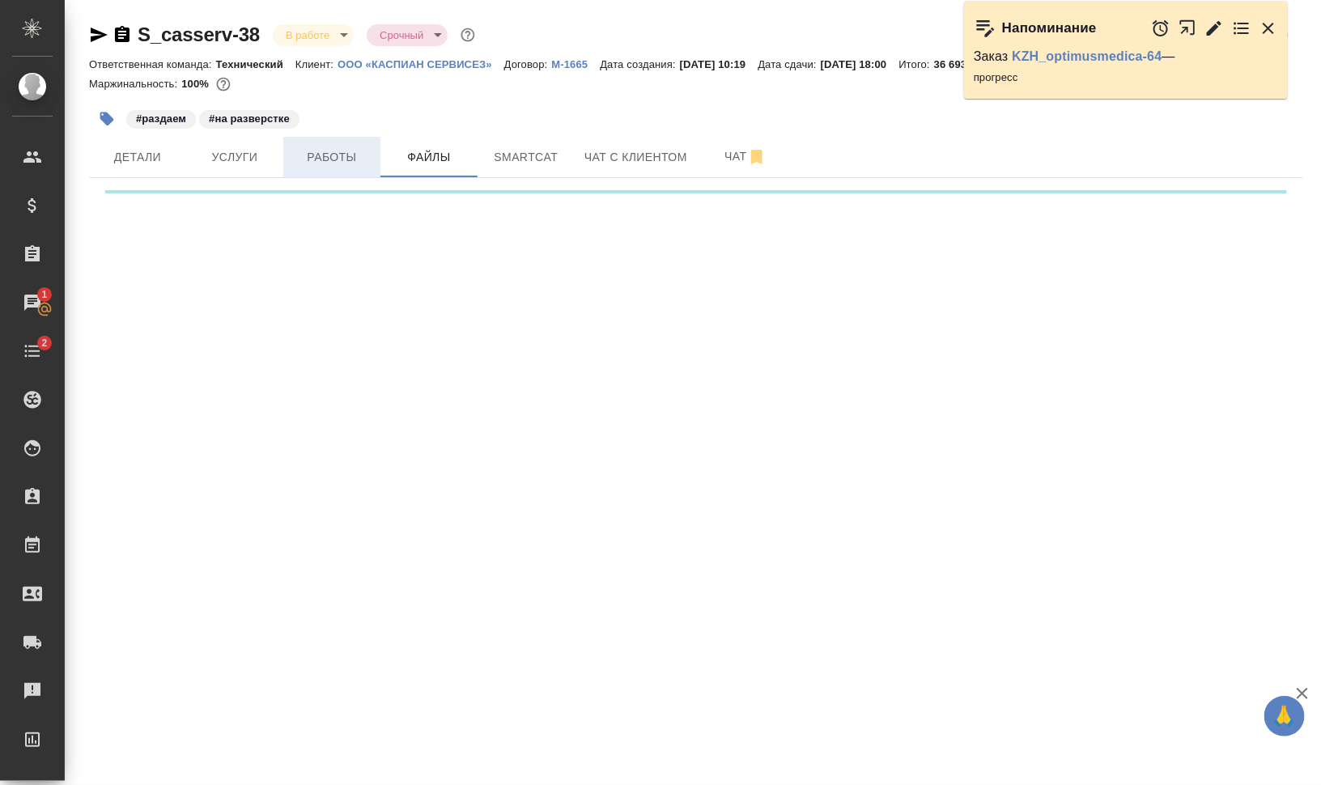
click at [321, 157] on span "Работы" at bounding box center [332, 157] width 78 height 20
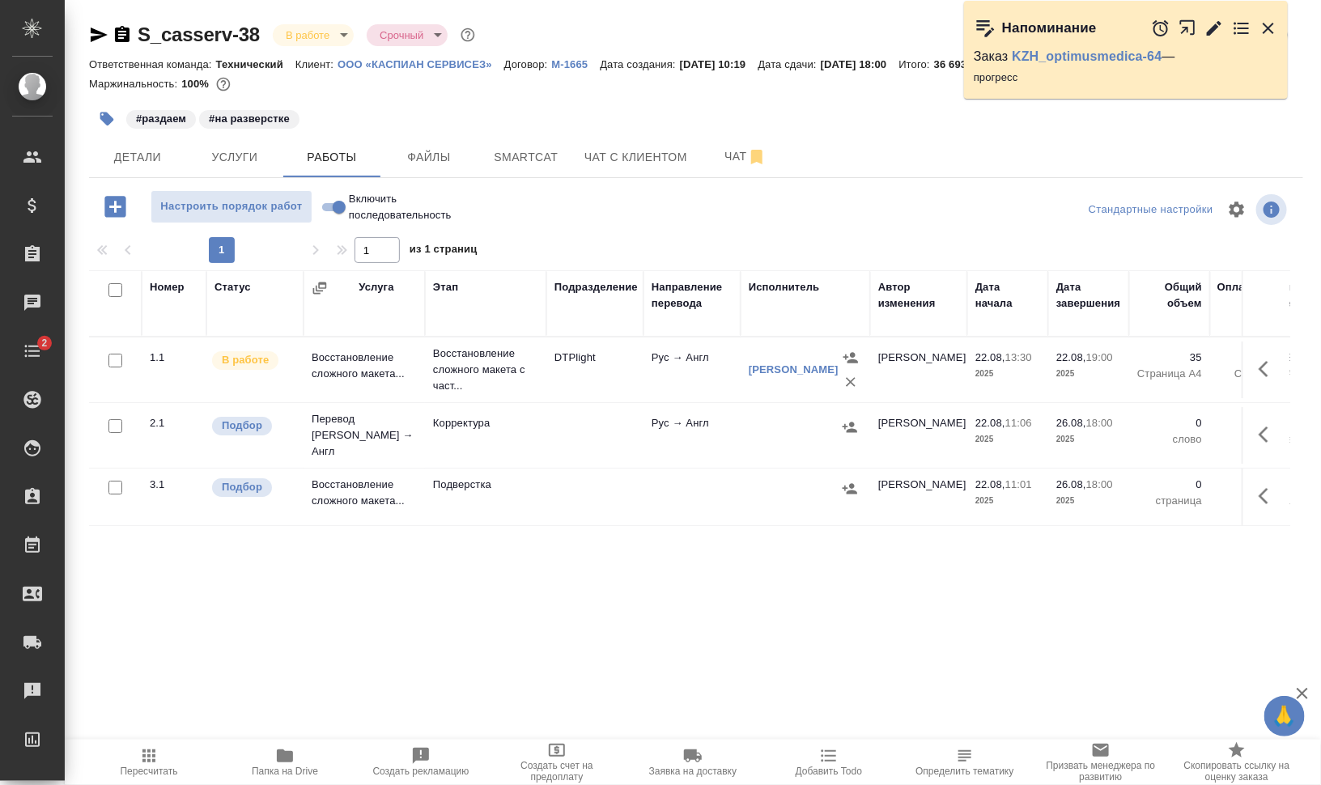
click at [1268, 28] on icon "button" at bounding box center [1268, 28] width 11 height 11
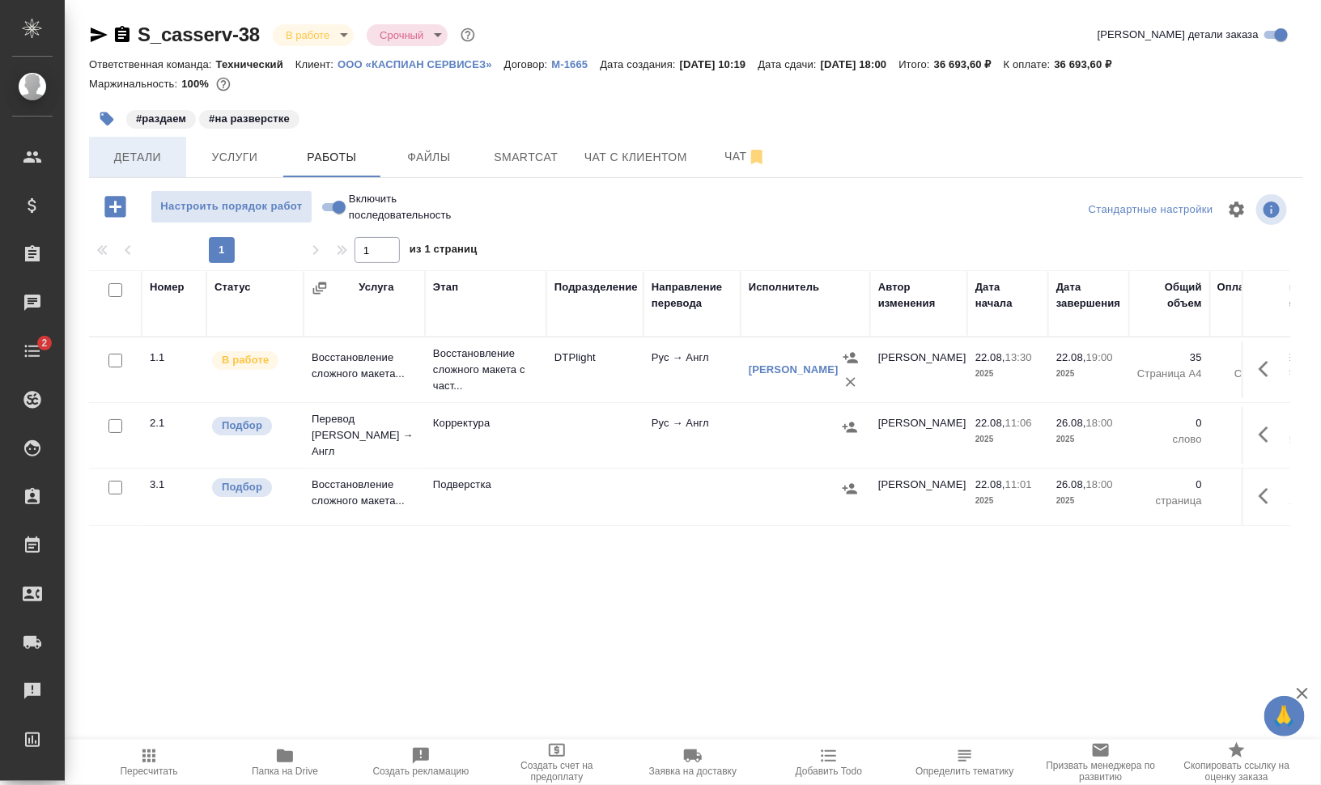
click at [141, 157] on span "Детали" at bounding box center [138, 157] width 78 height 20
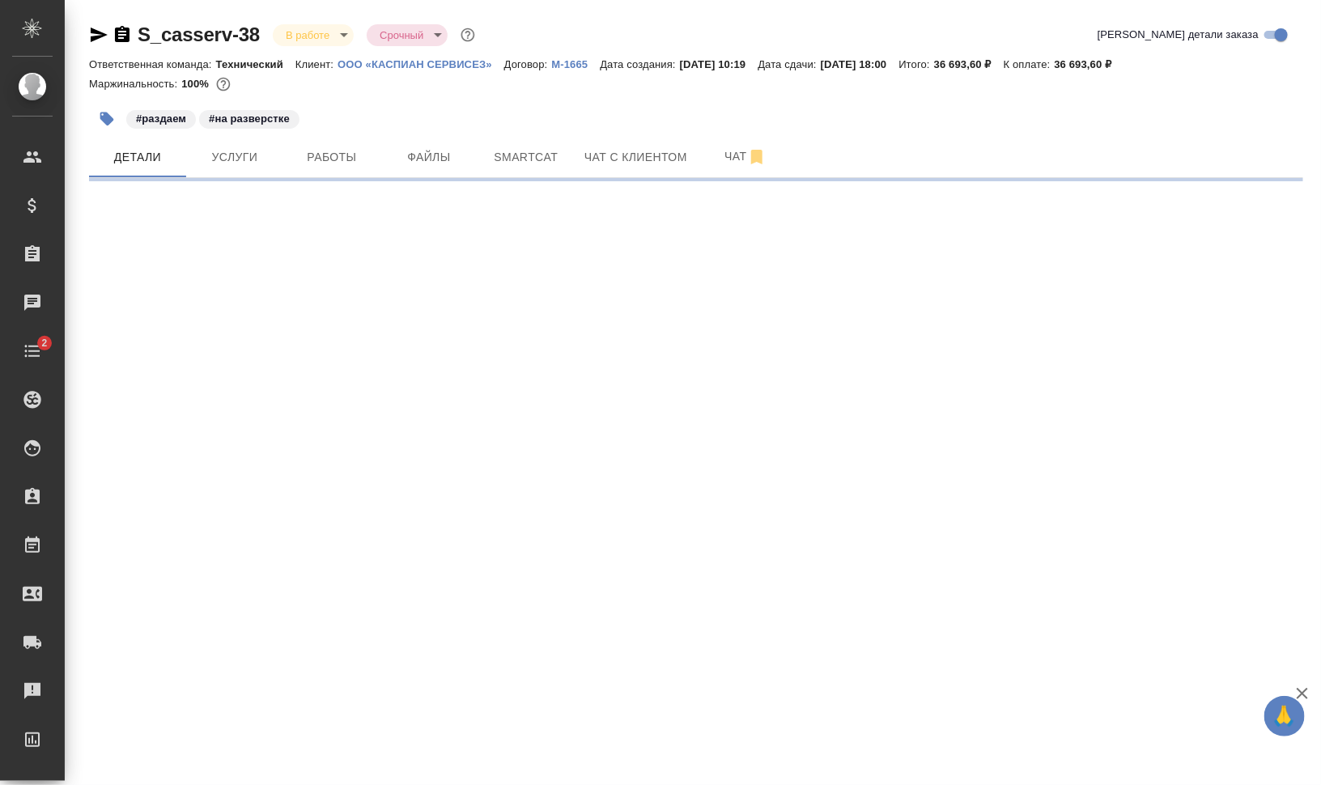
select select "RU"
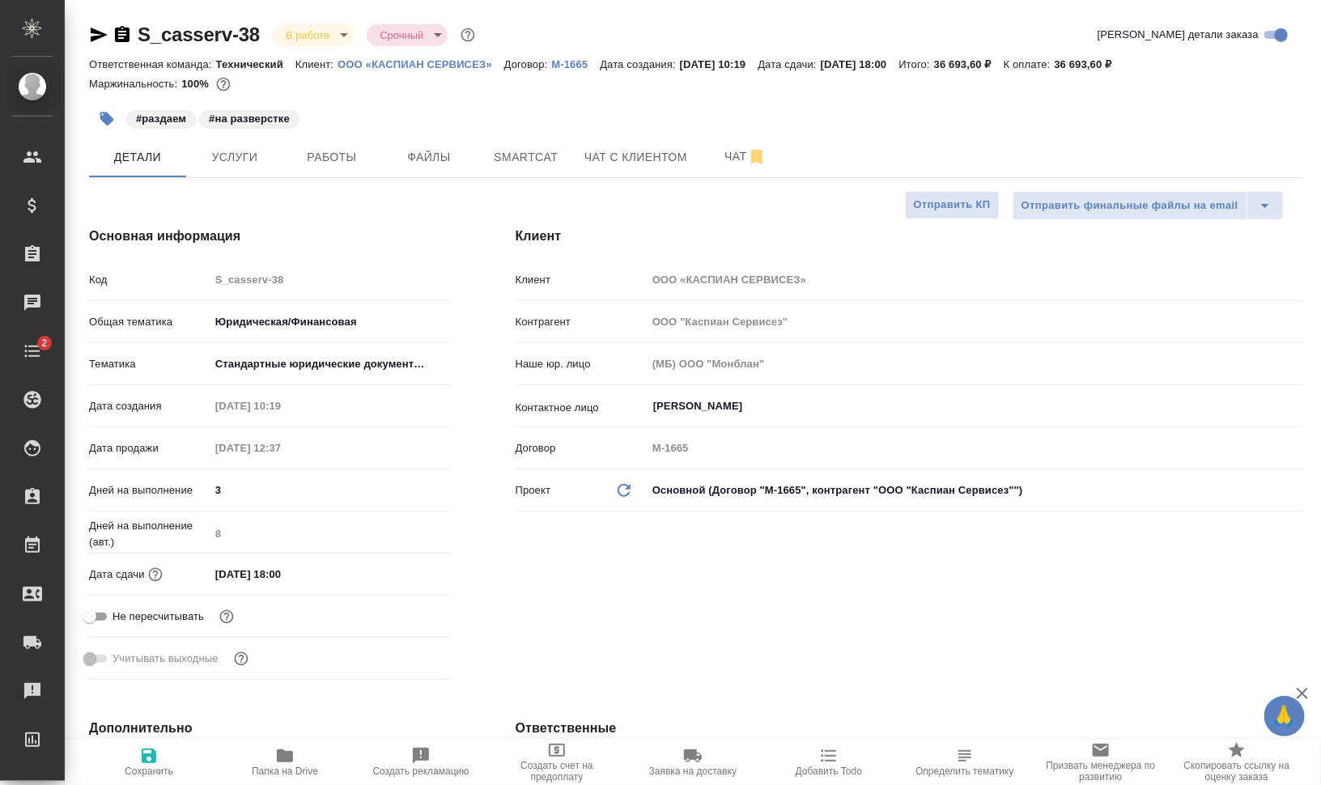
type textarea "x"
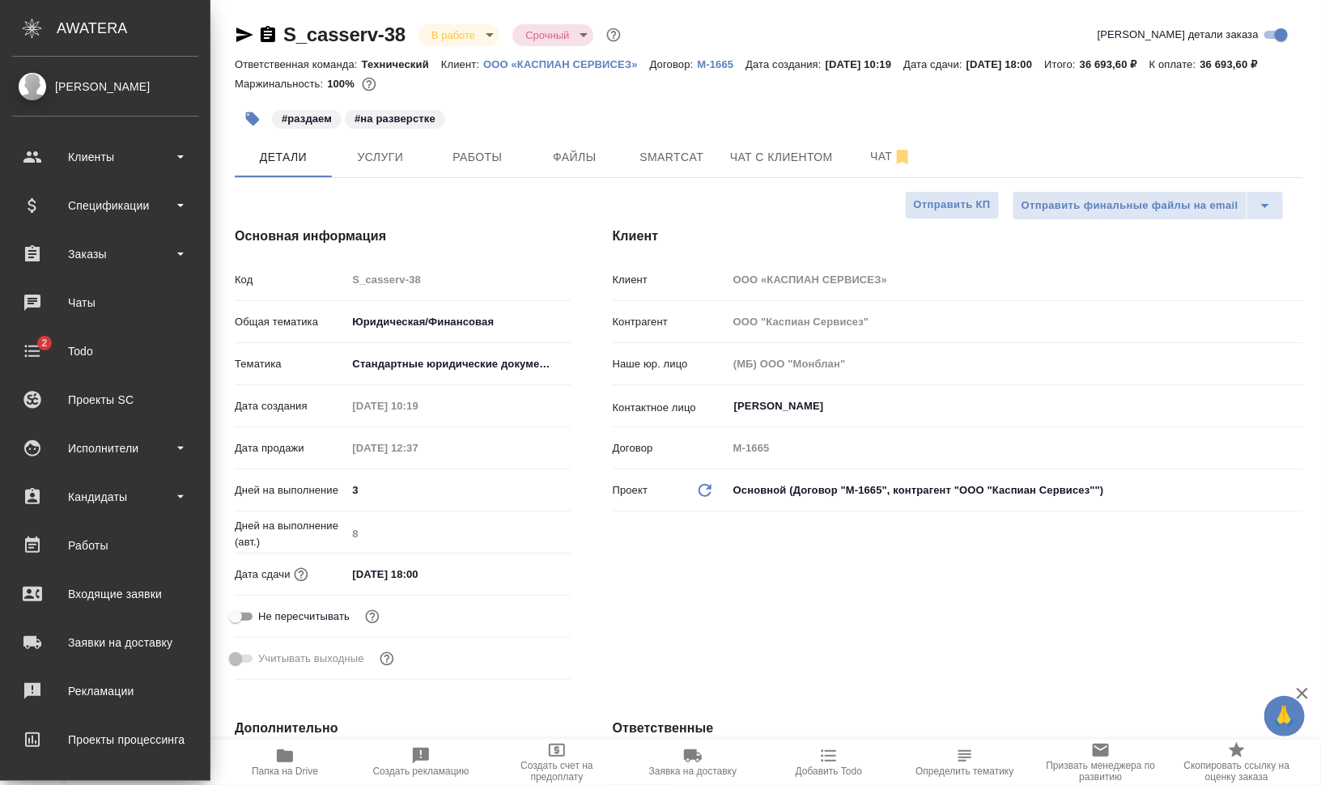
type textarea "x"
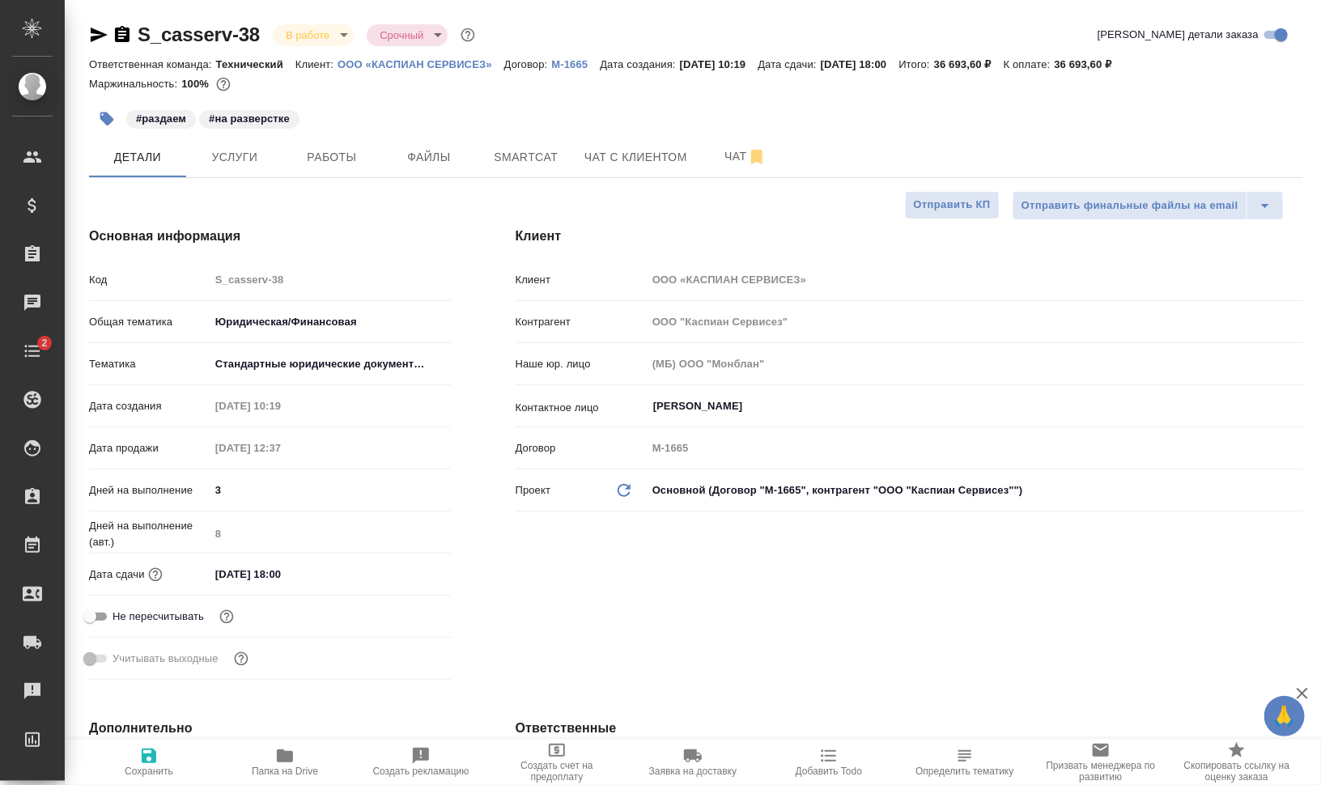
type textarea "x"
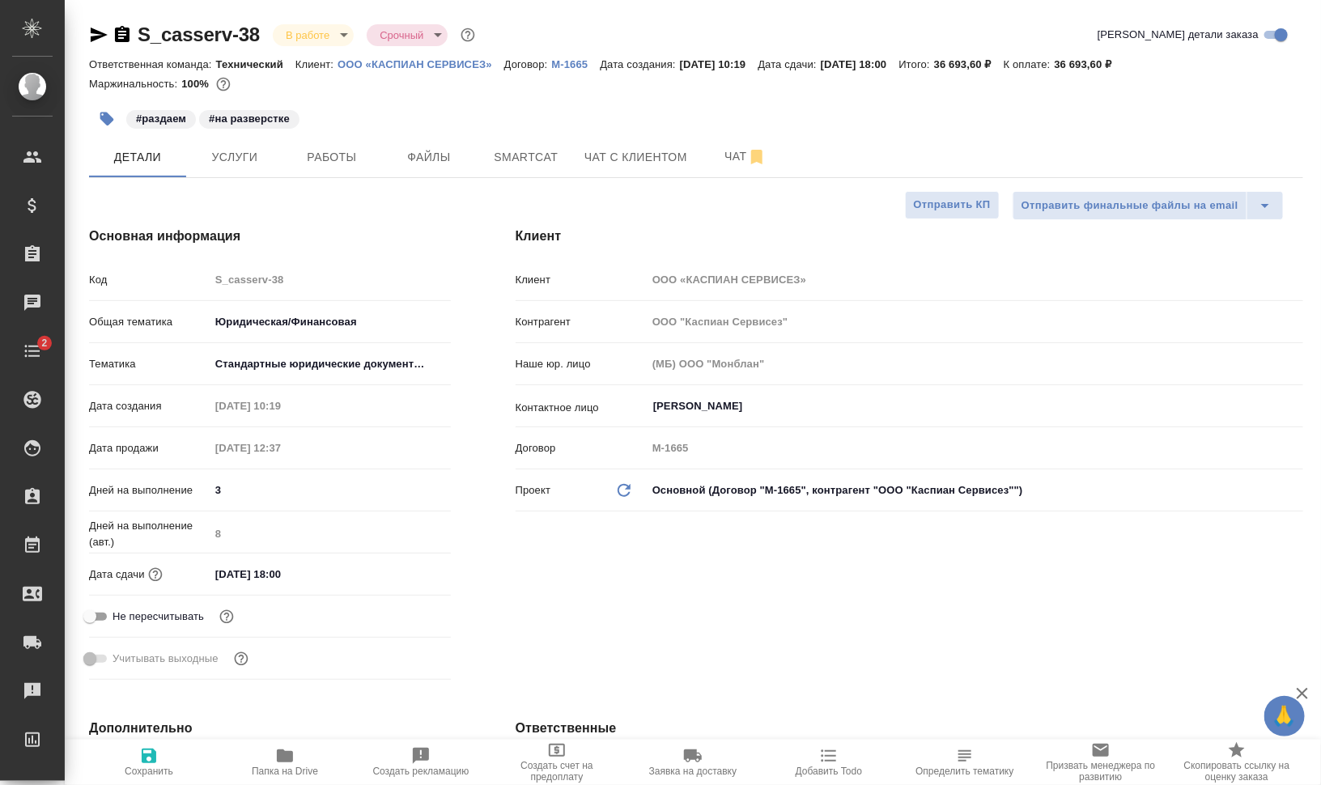
type textarea "x"
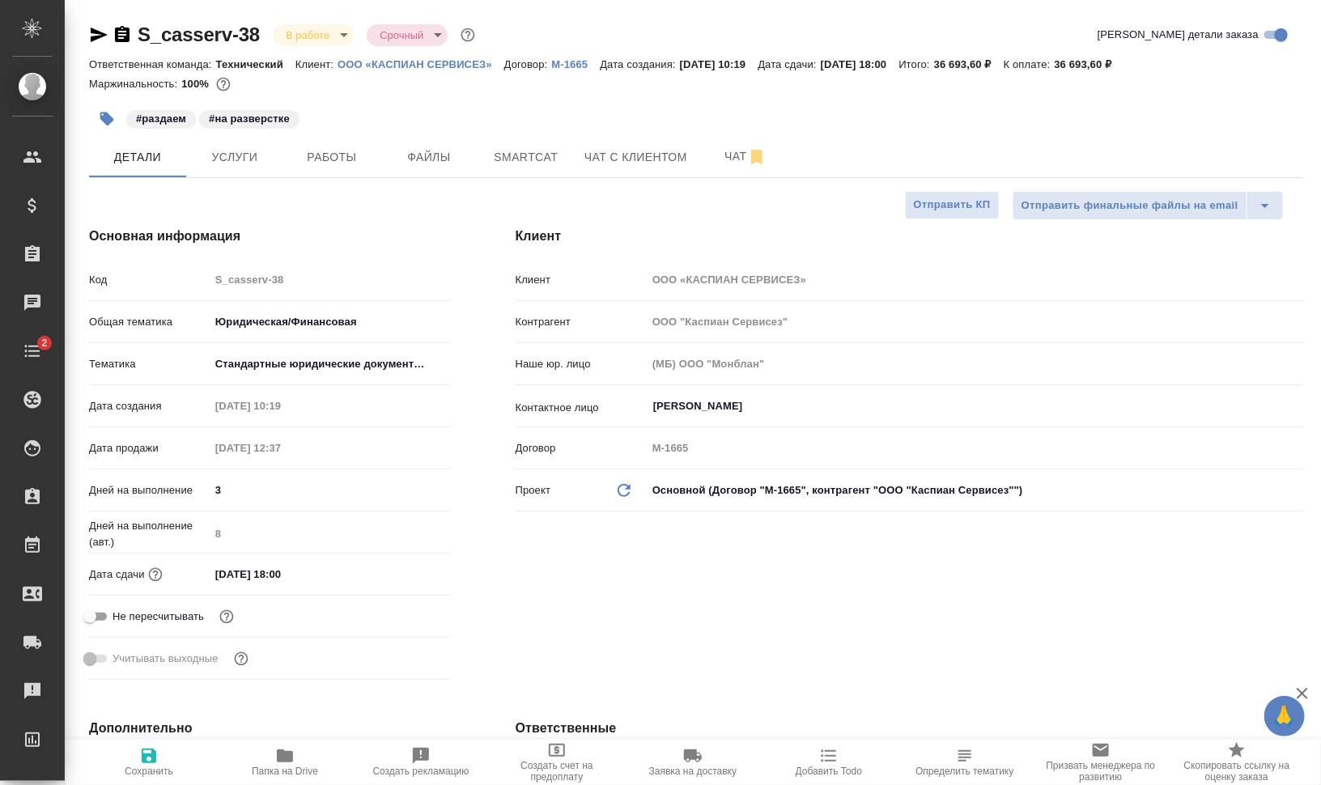
type textarea "x"
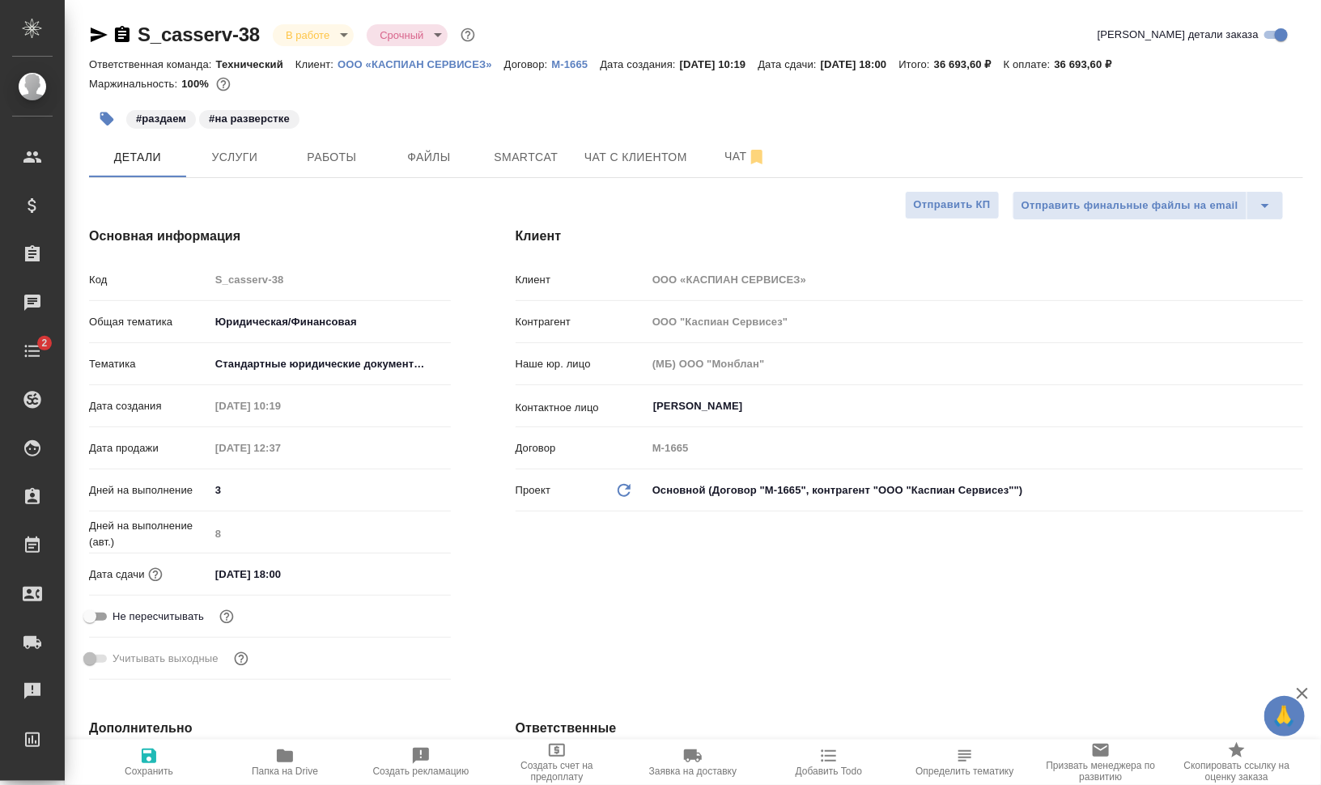
type textarea "x"
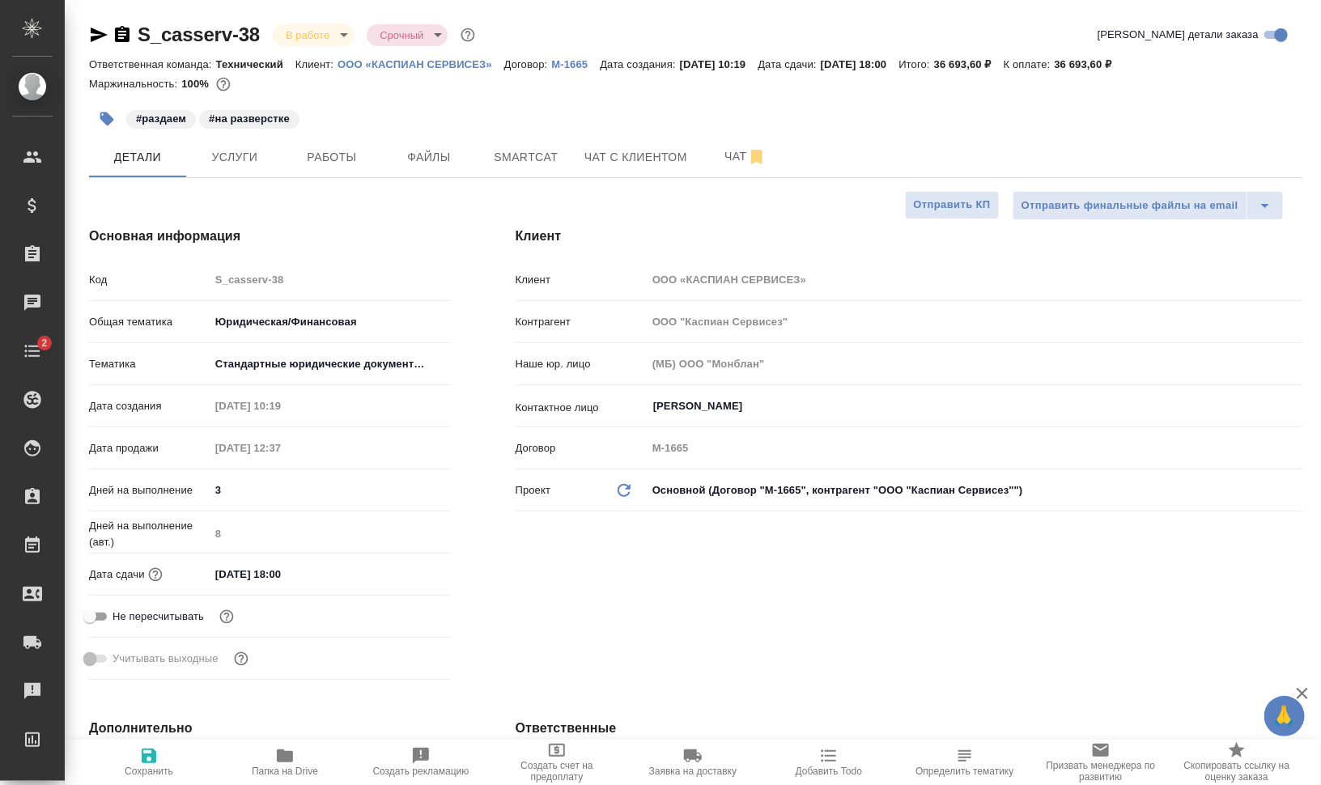
type textarea "x"
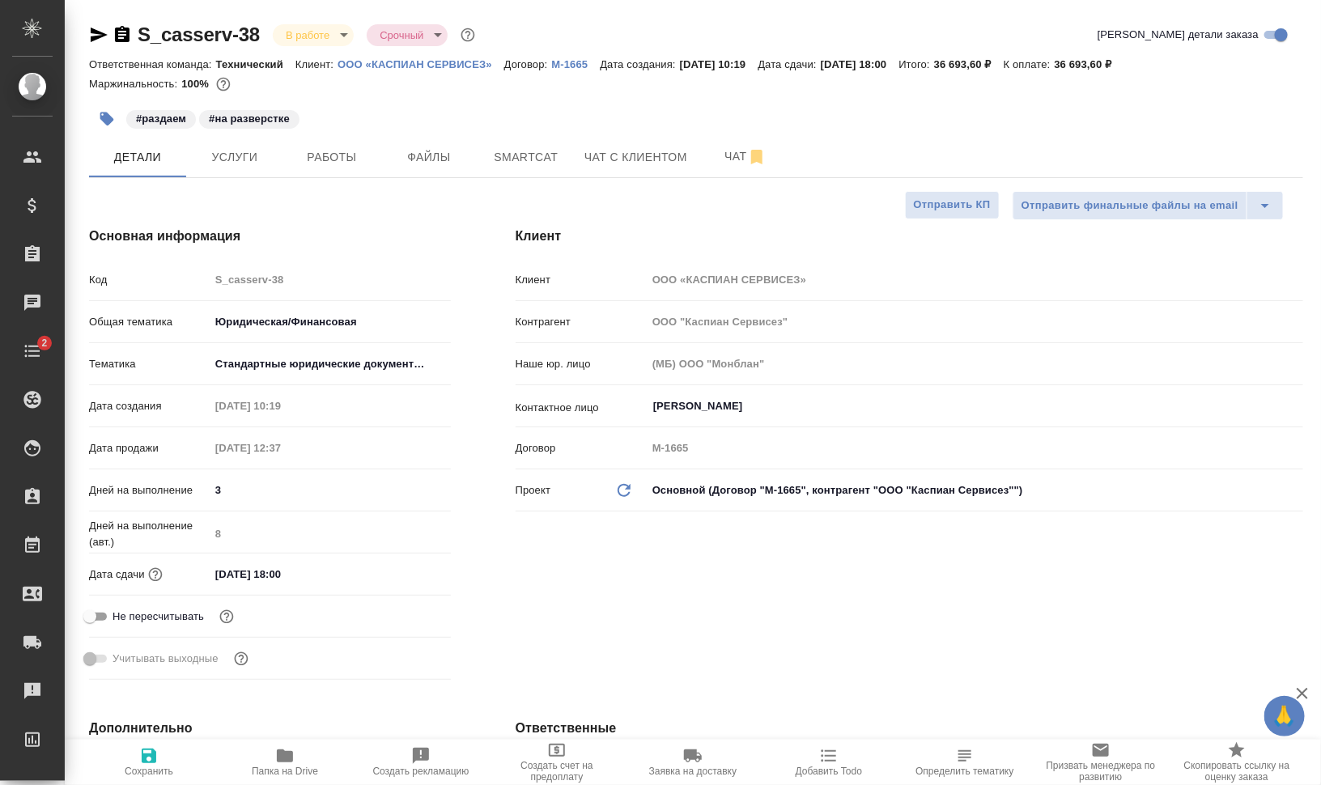
type textarea "x"
click at [712, 154] on span "Чат" at bounding box center [746, 157] width 78 height 20
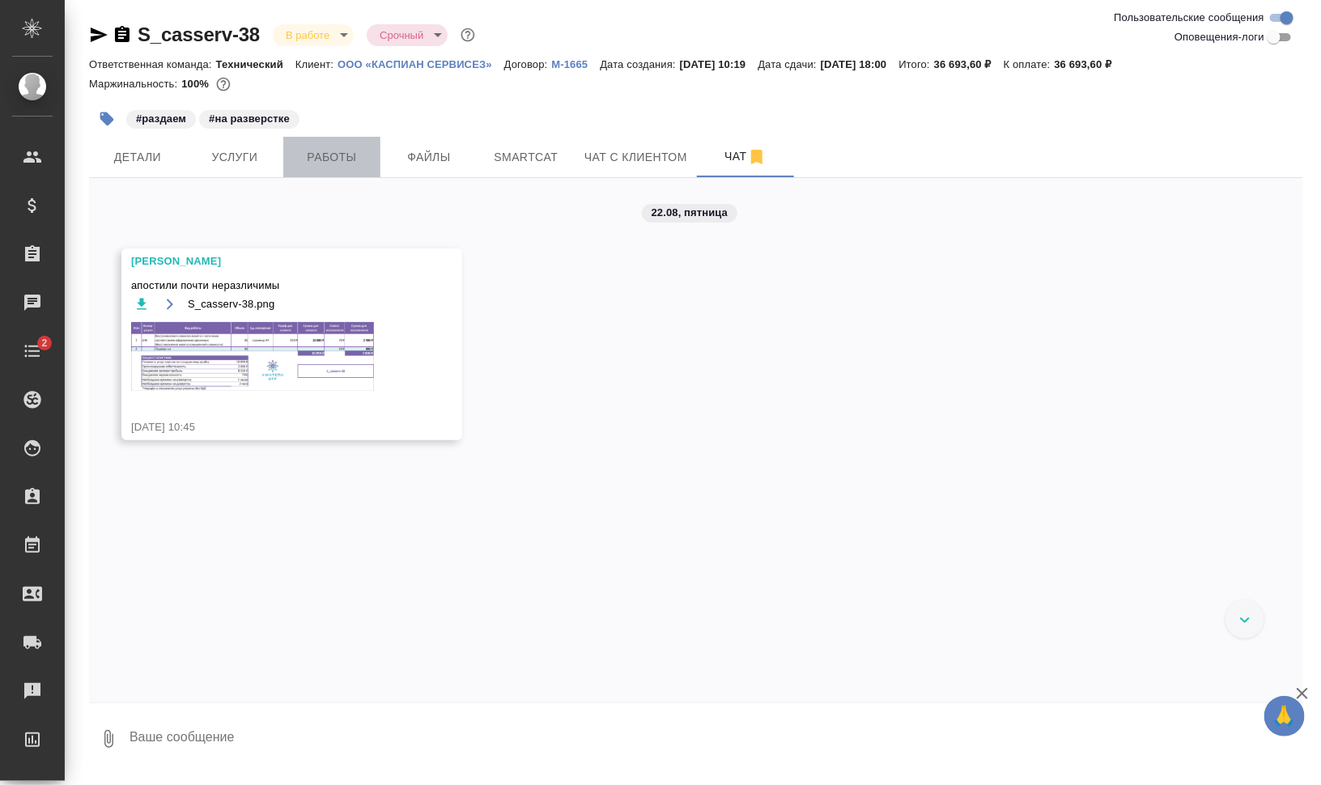
click at [340, 153] on span "Работы" at bounding box center [332, 157] width 78 height 20
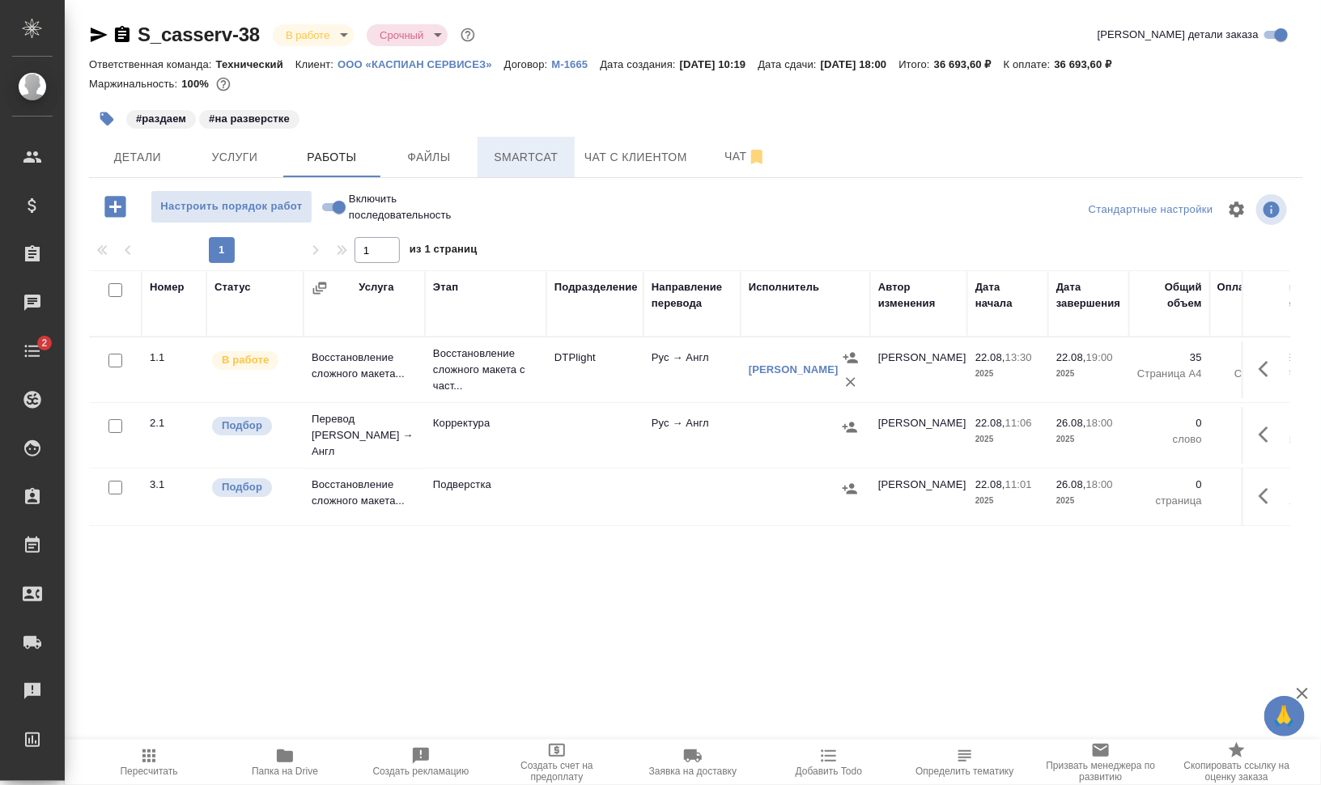
click at [551, 159] on span "Smartcat" at bounding box center [526, 157] width 78 height 20
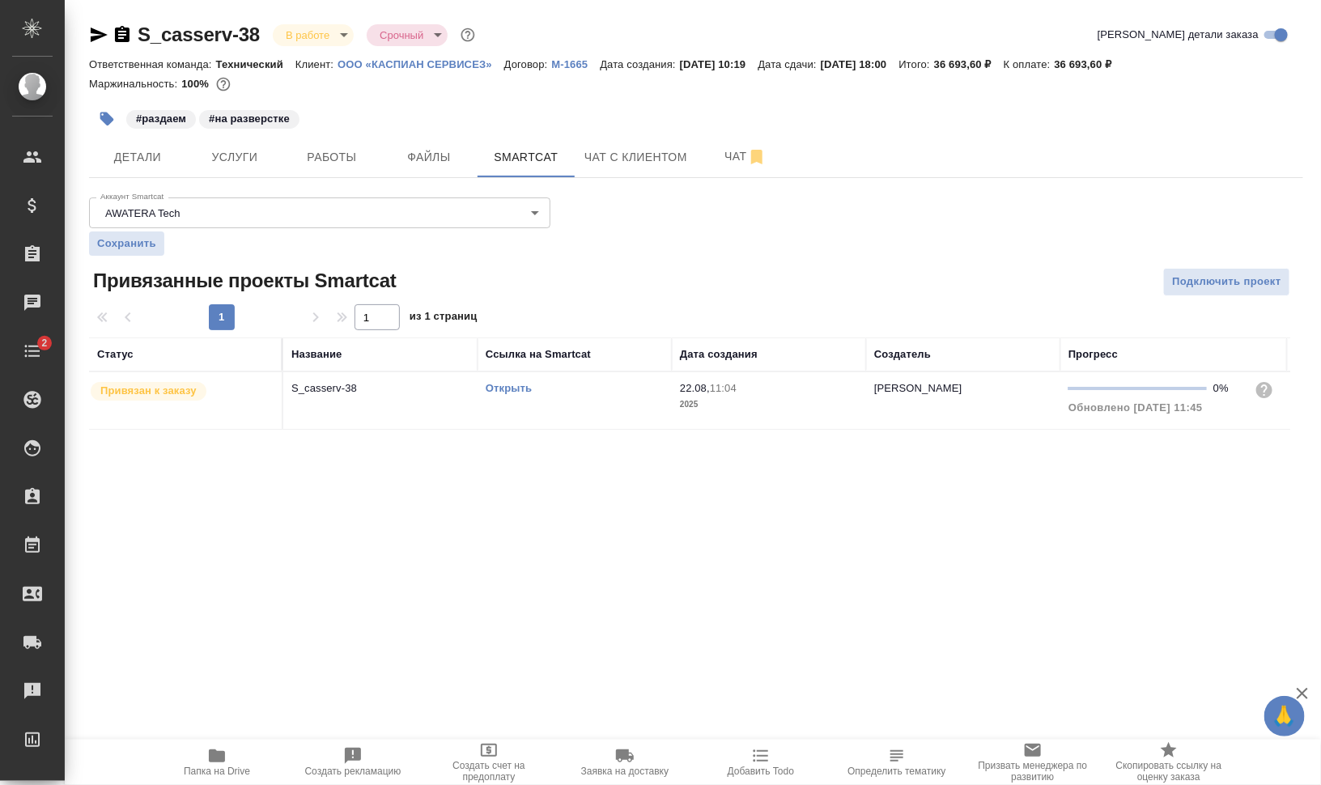
click at [526, 387] on link "Открыть" at bounding box center [509, 388] width 46 height 12
click at [506, 385] on link "Открыть" at bounding box center [509, 388] width 46 height 12
click at [334, 154] on span "Работы" at bounding box center [332, 157] width 78 height 20
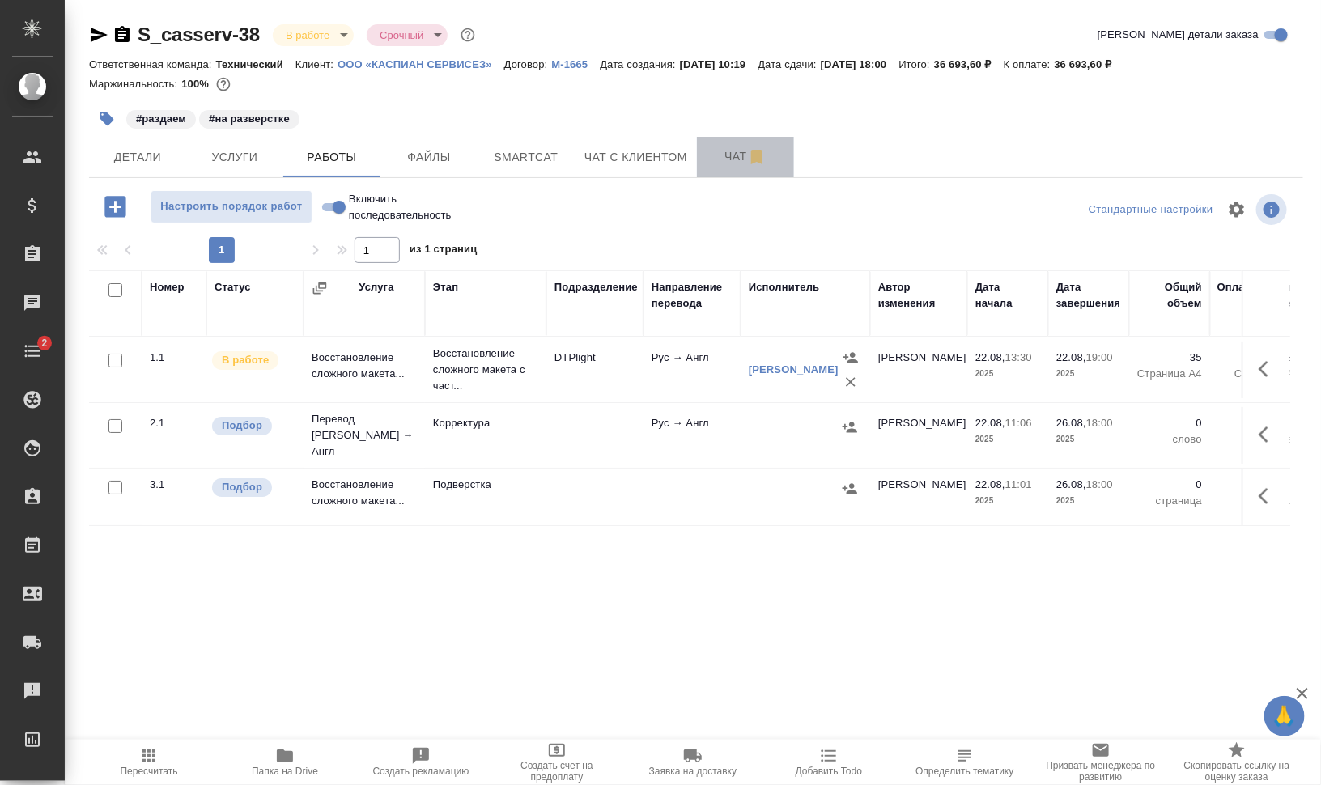
click at [727, 149] on span "Чат" at bounding box center [746, 157] width 78 height 20
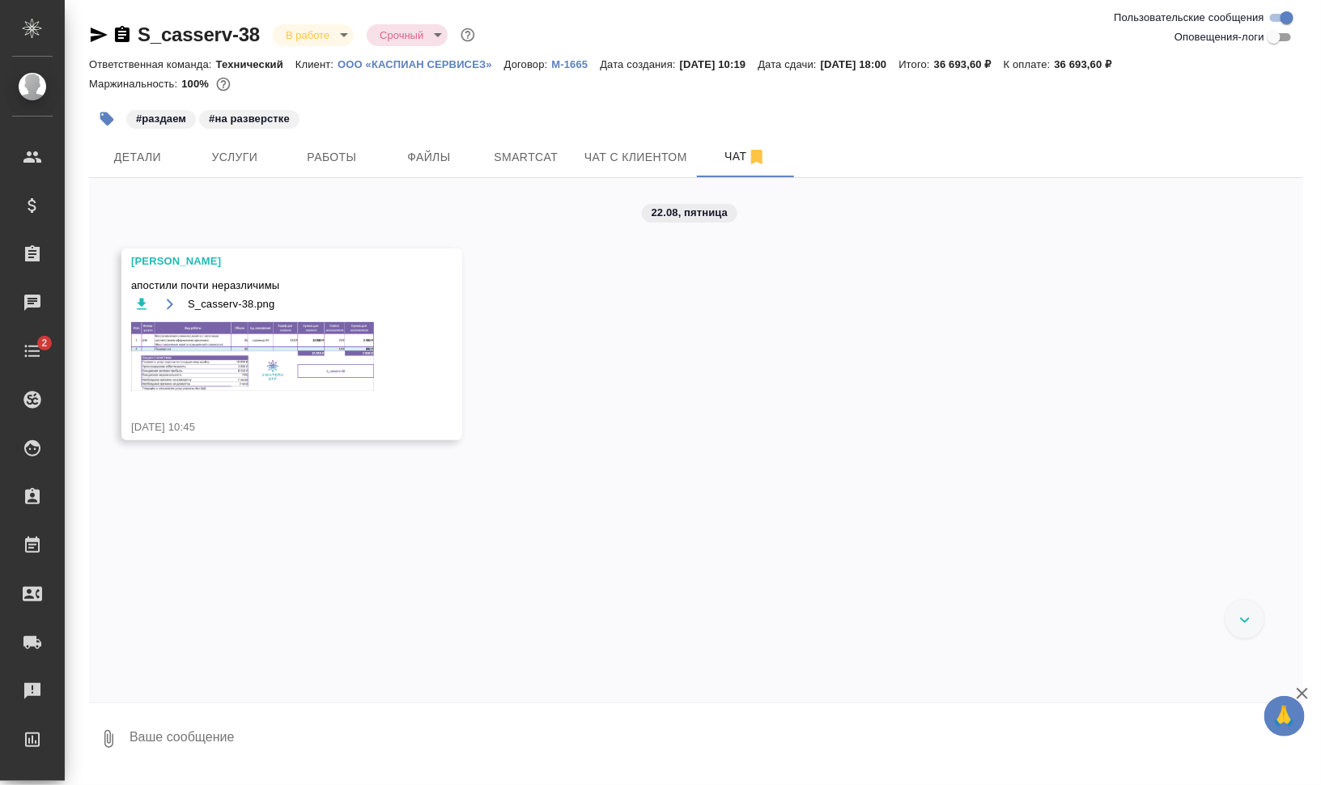
click at [253, 321] on div "S_casserv-38.png" at bounding box center [268, 352] width 274 height 117
click at [309, 360] on img at bounding box center [252, 356] width 243 height 69
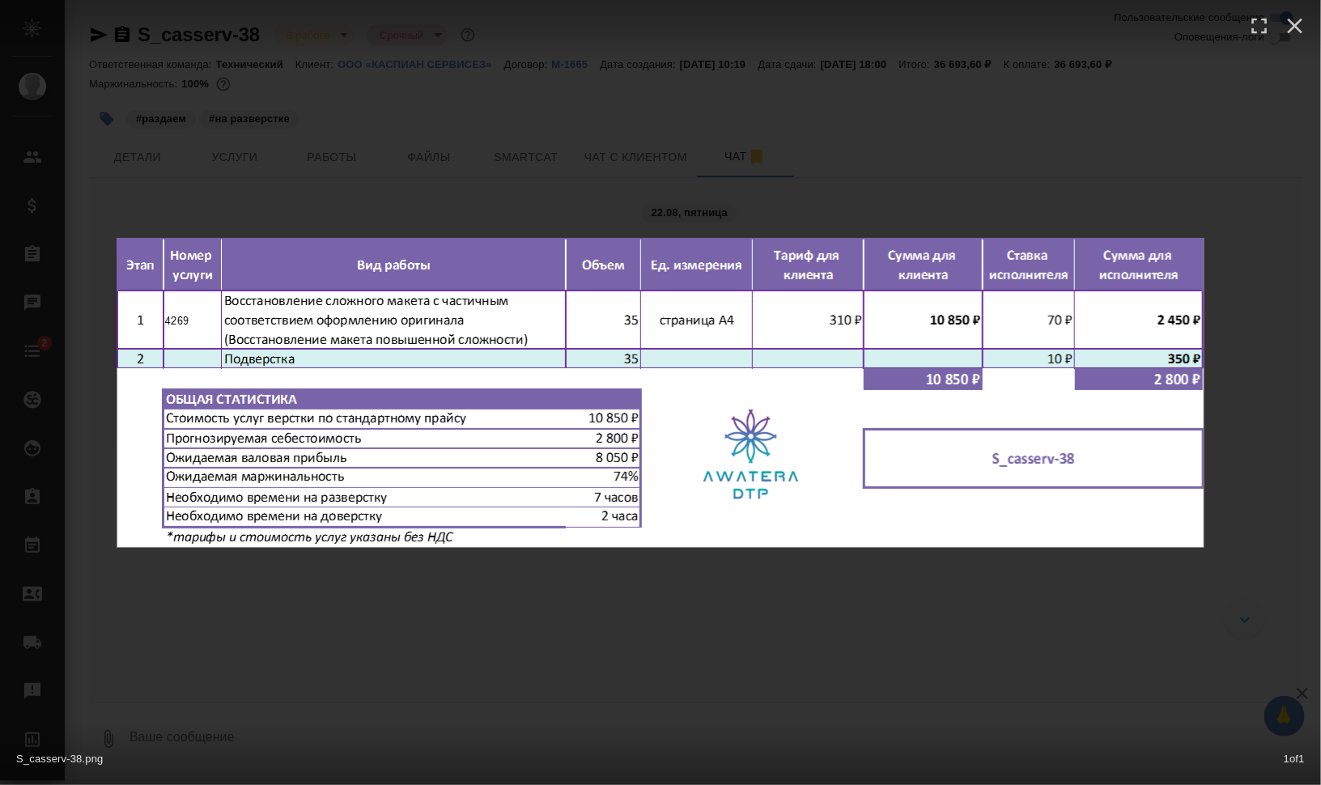
click at [1271, 451] on div "S_casserv-38.png 1 of 1" at bounding box center [660, 392] width 1321 height 785
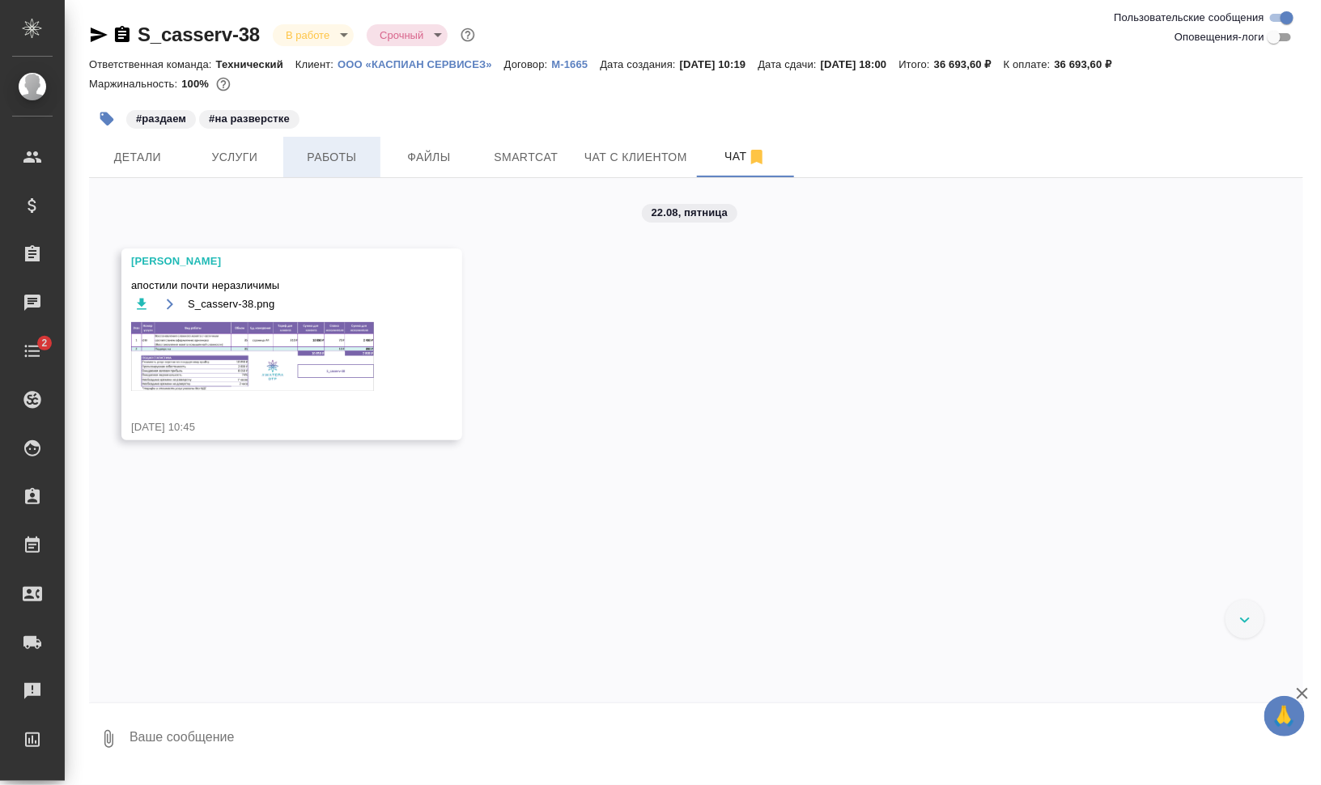
click at [325, 146] on button "Работы" at bounding box center [331, 157] width 97 height 40
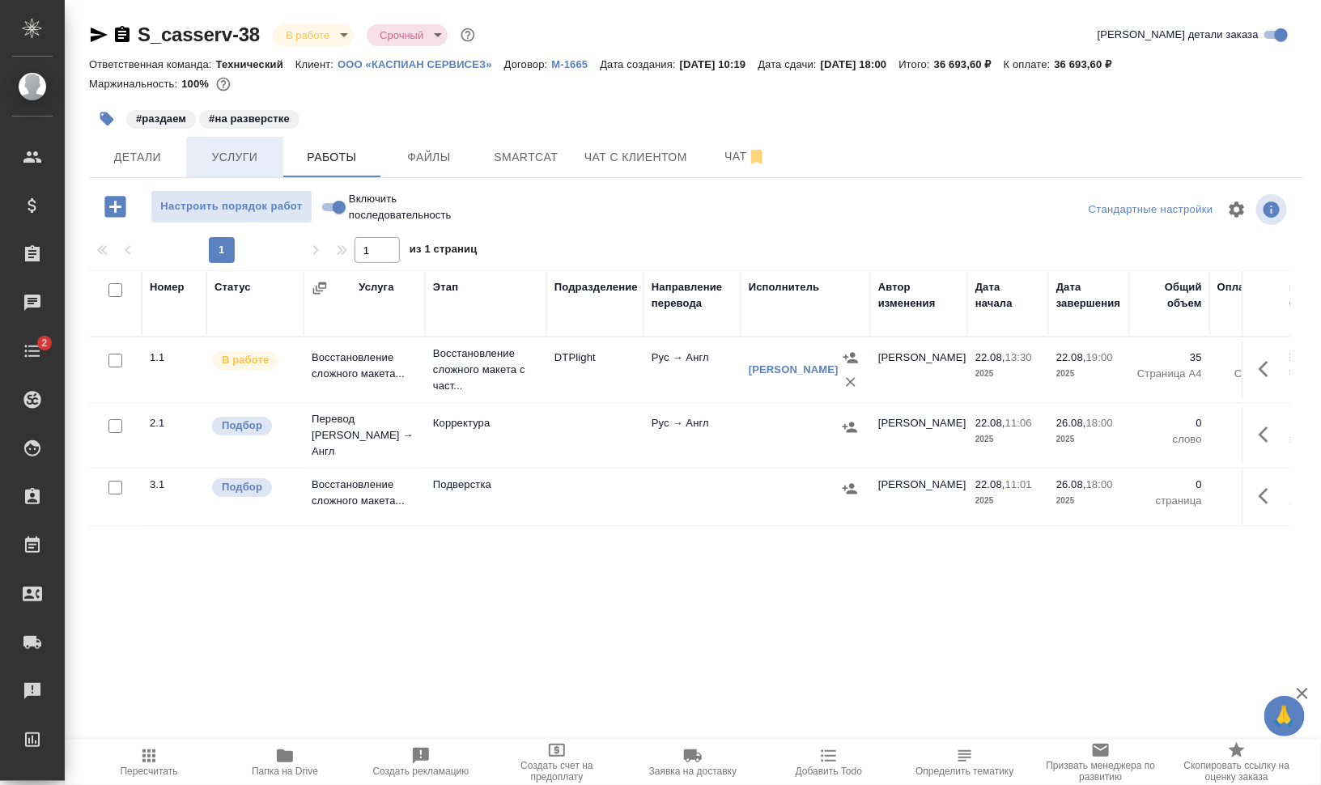
click at [245, 159] on span "Услуги" at bounding box center [235, 157] width 78 height 20
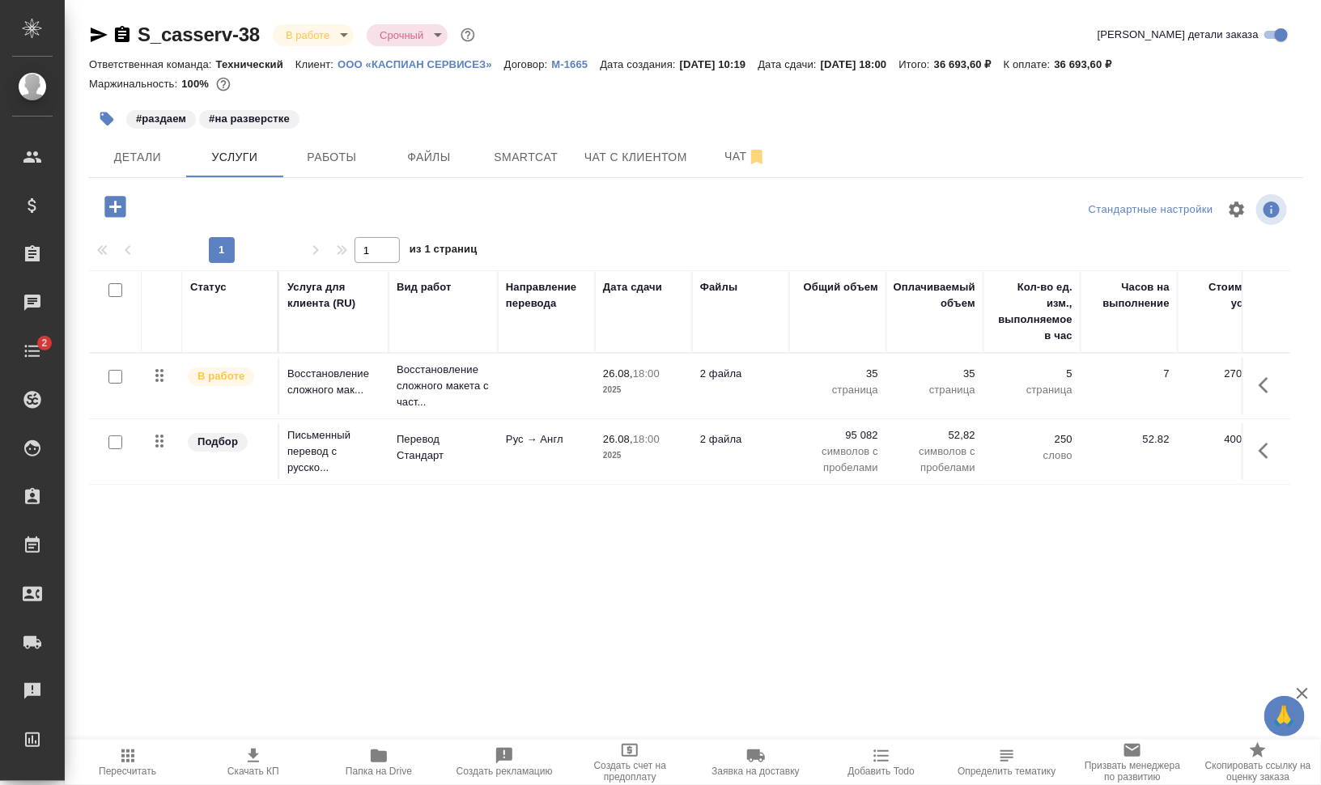
click at [342, 156] on span "Работы" at bounding box center [332, 157] width 78 height 20
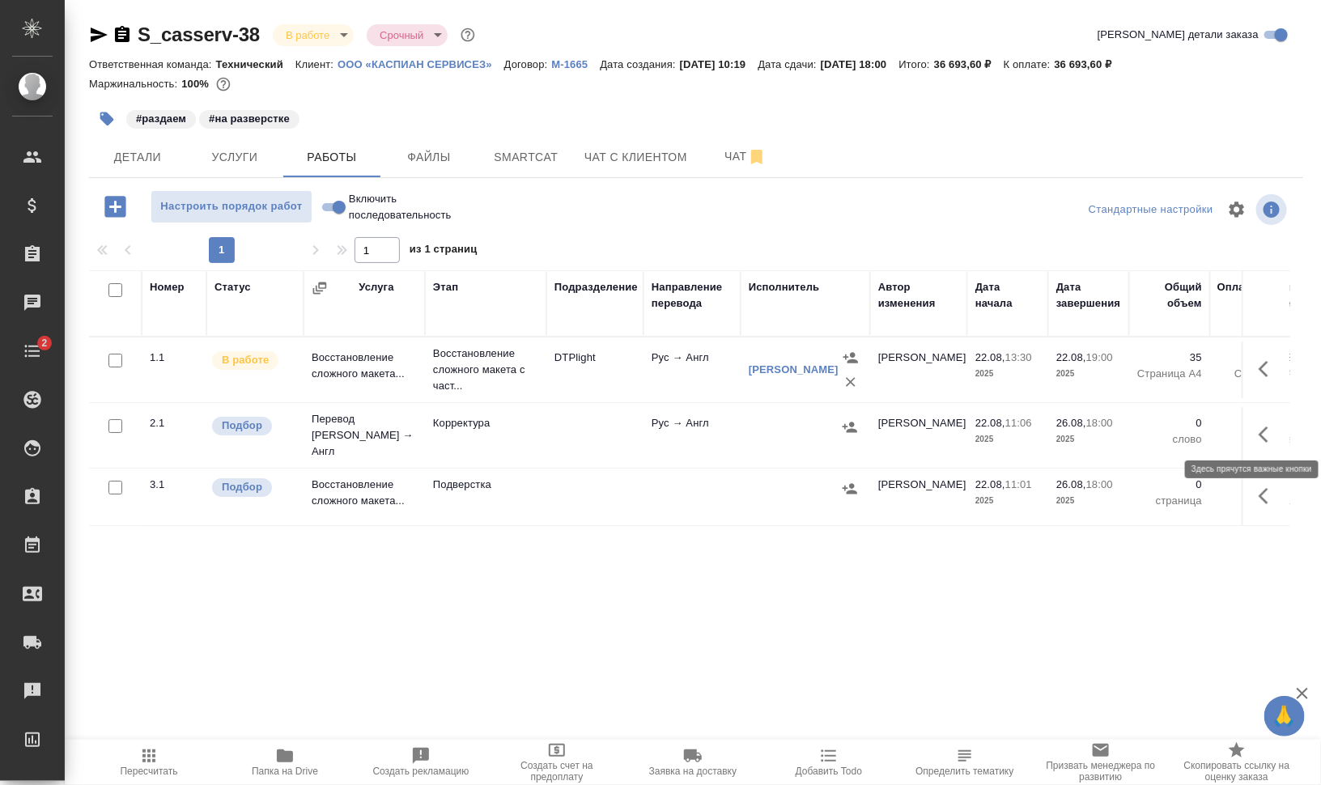
click at [1260, 426] on icon "button" at bounding box center [1268, 434] width 19 height 19
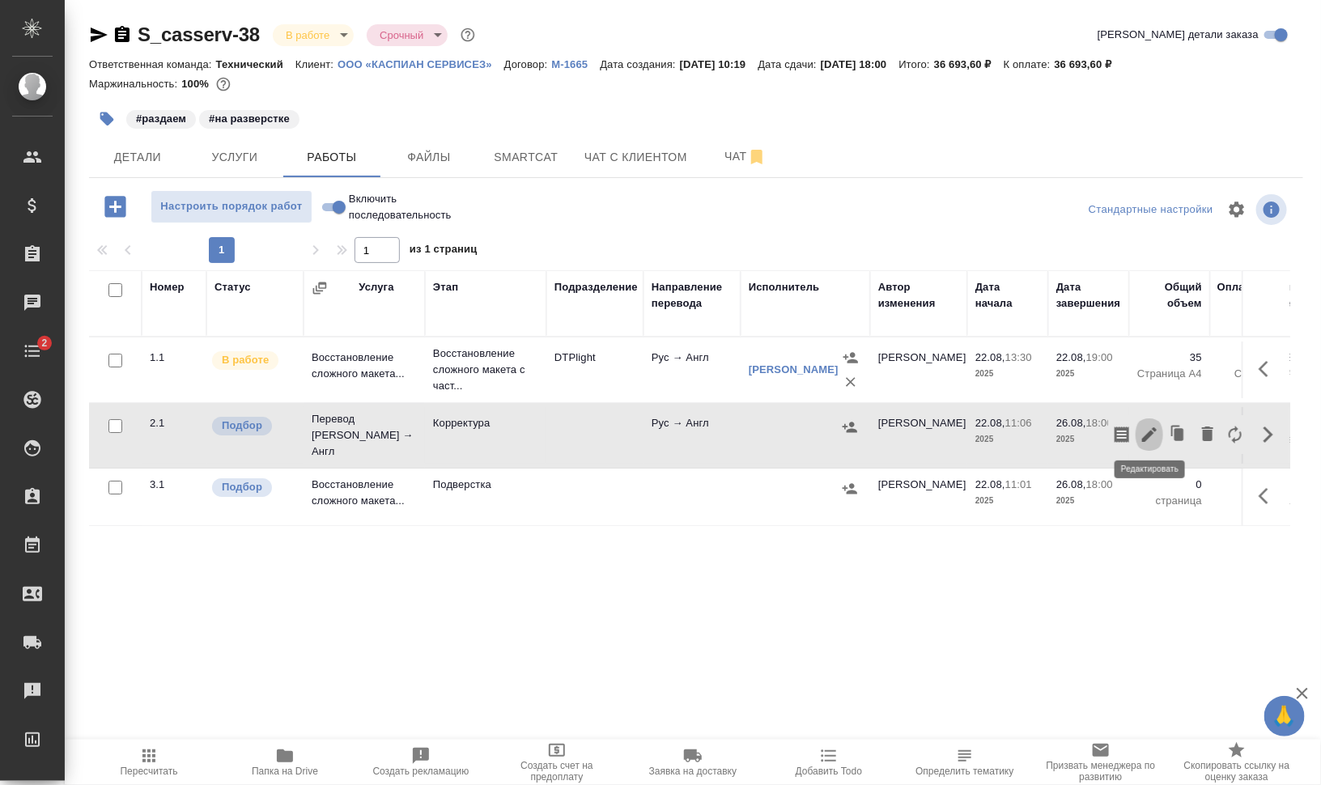
click at [1162, 427] on button "button" at bounding box center [1150, 434] width 28 height 39
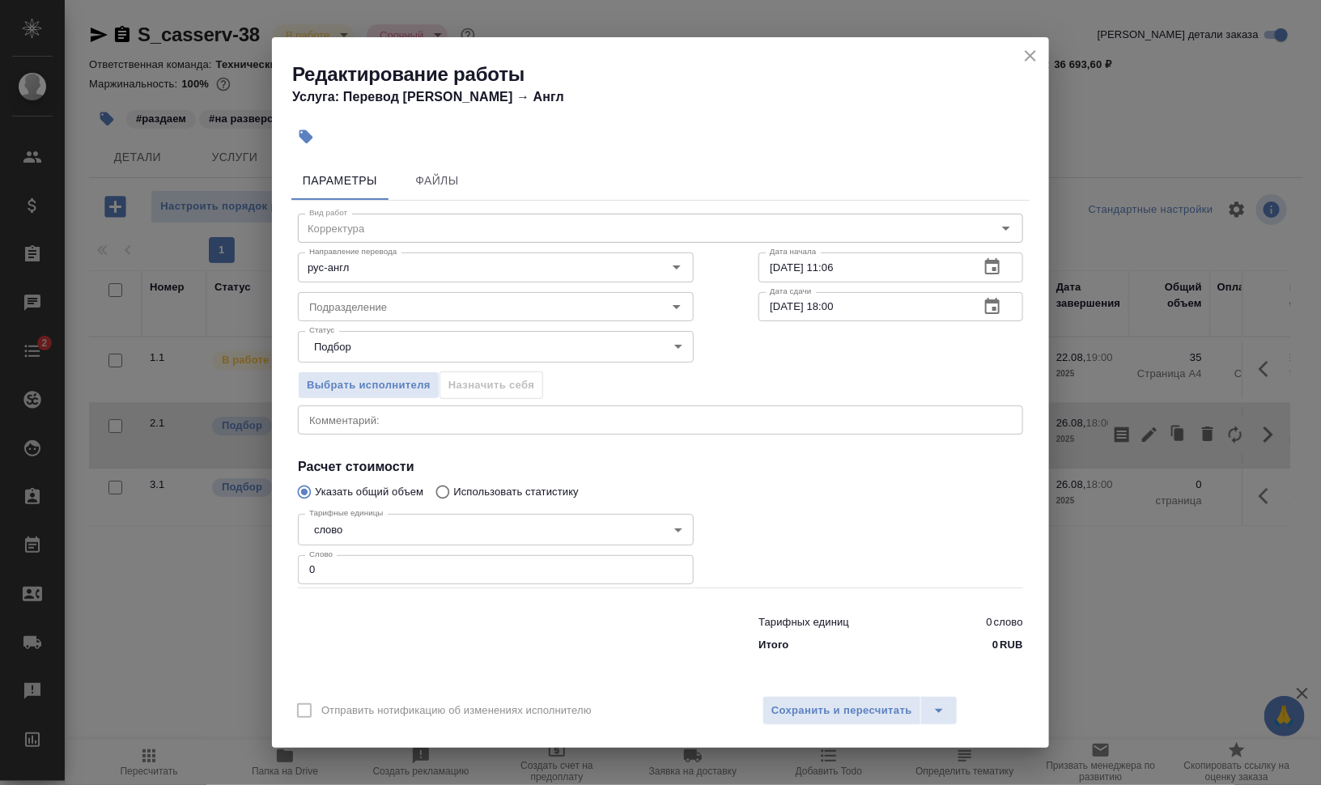
click at [1026, 57] on icon "close" at bounding box center [1030, 55] width 19 height 19
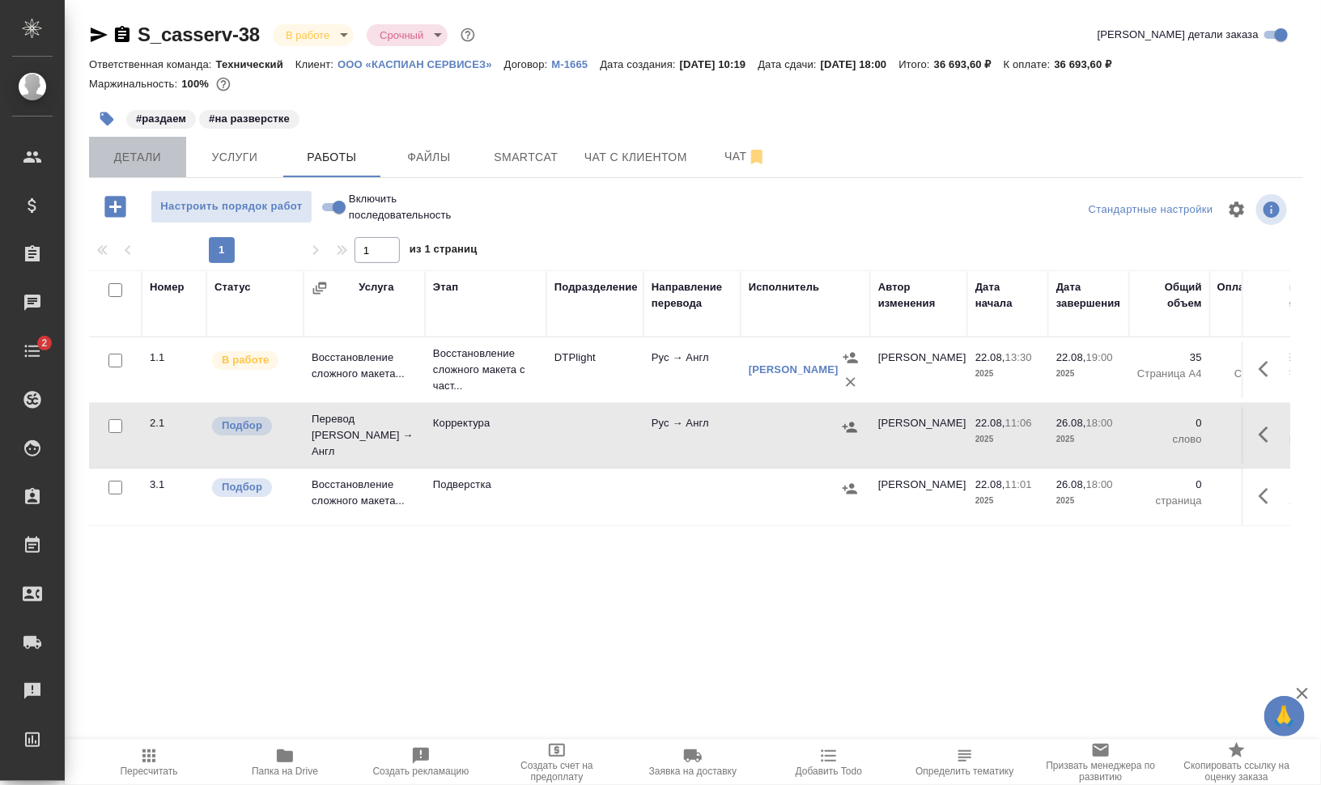
click at [135, 159] on span "Детали" at bounding box center [138, 157] width 78 height 20
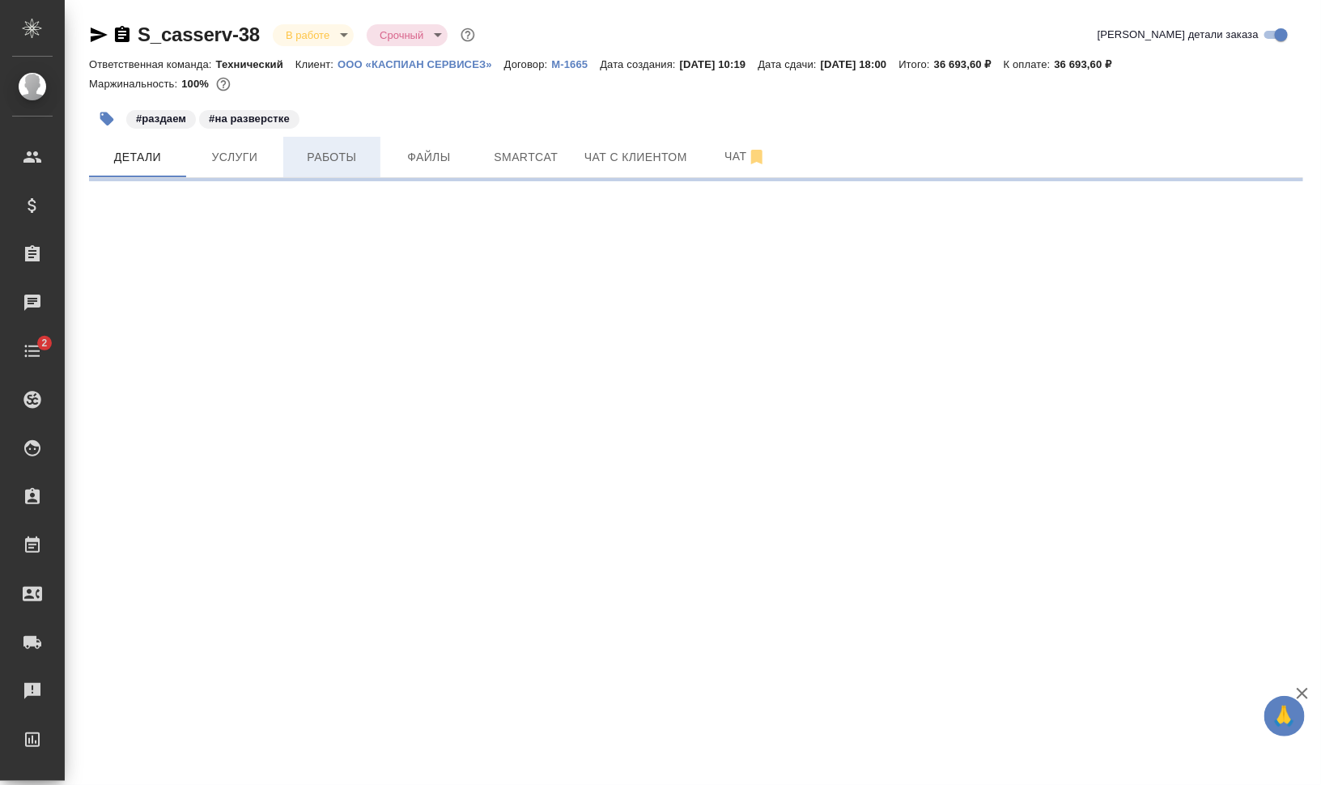
select select "RU"
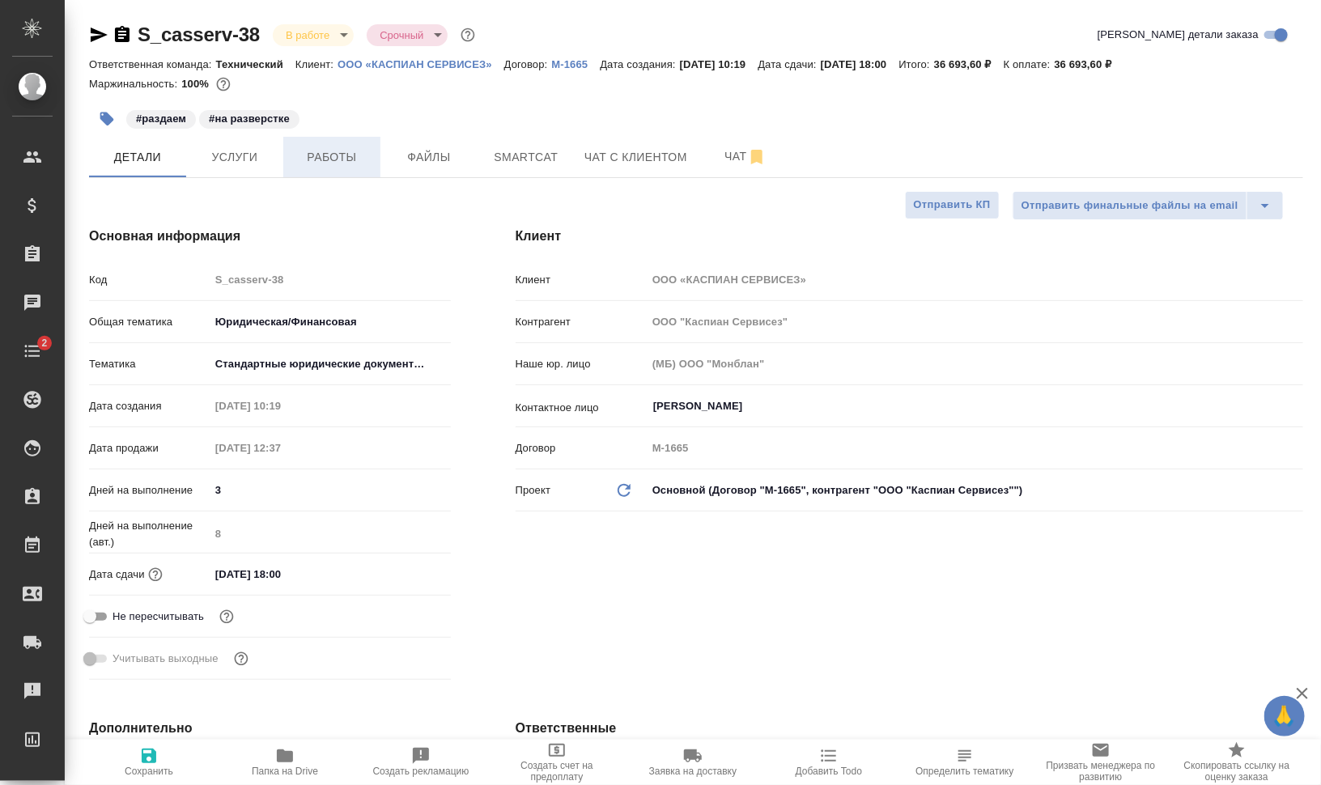
type textarea "x"
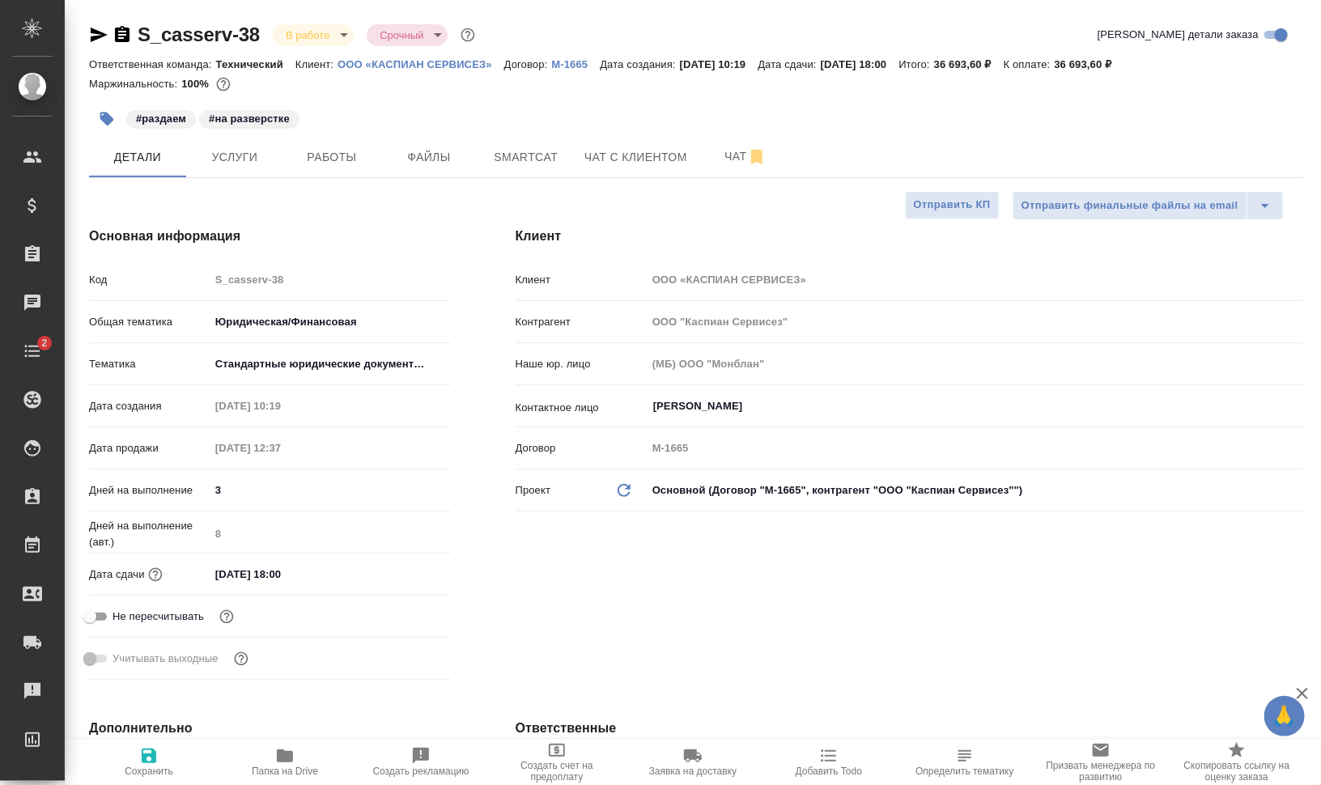
type textarea "x"
click at [319, 152] on span "Работы" at bounding box center [332, 157] width 78 height 20
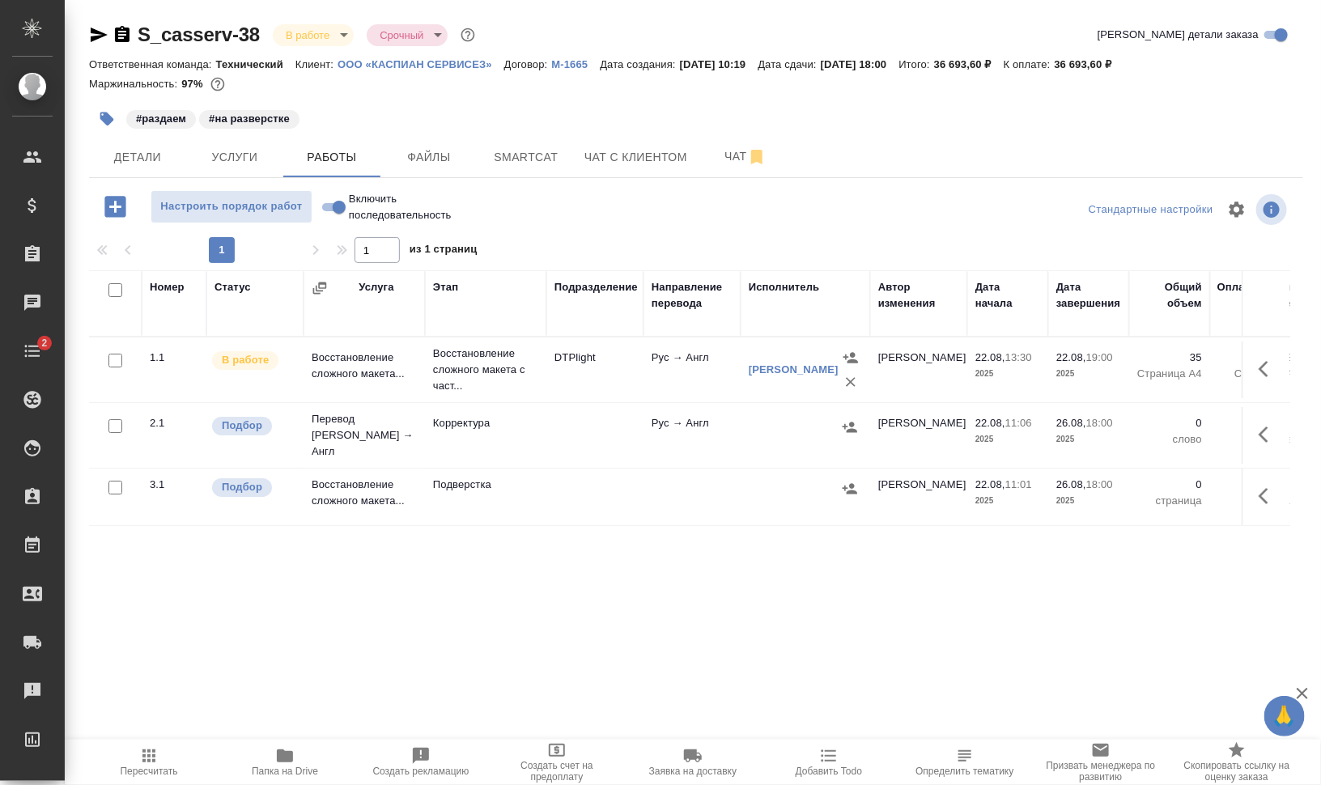
click at [1259, 426] on icon "button" at bounding box center [1268, 434] width 19 height 19
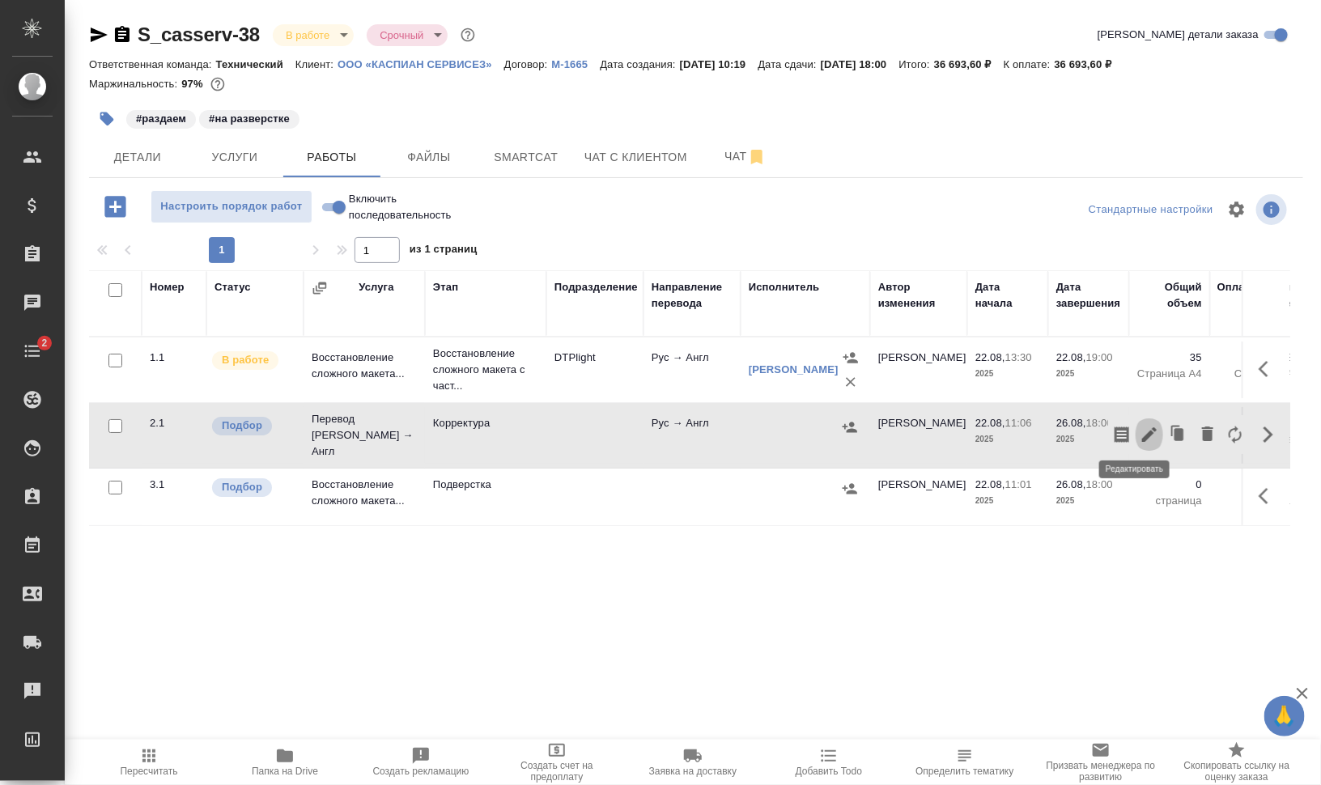
click at [1142, 427] on icon "button" at bounding box center [1149, 434] width 15 height 15
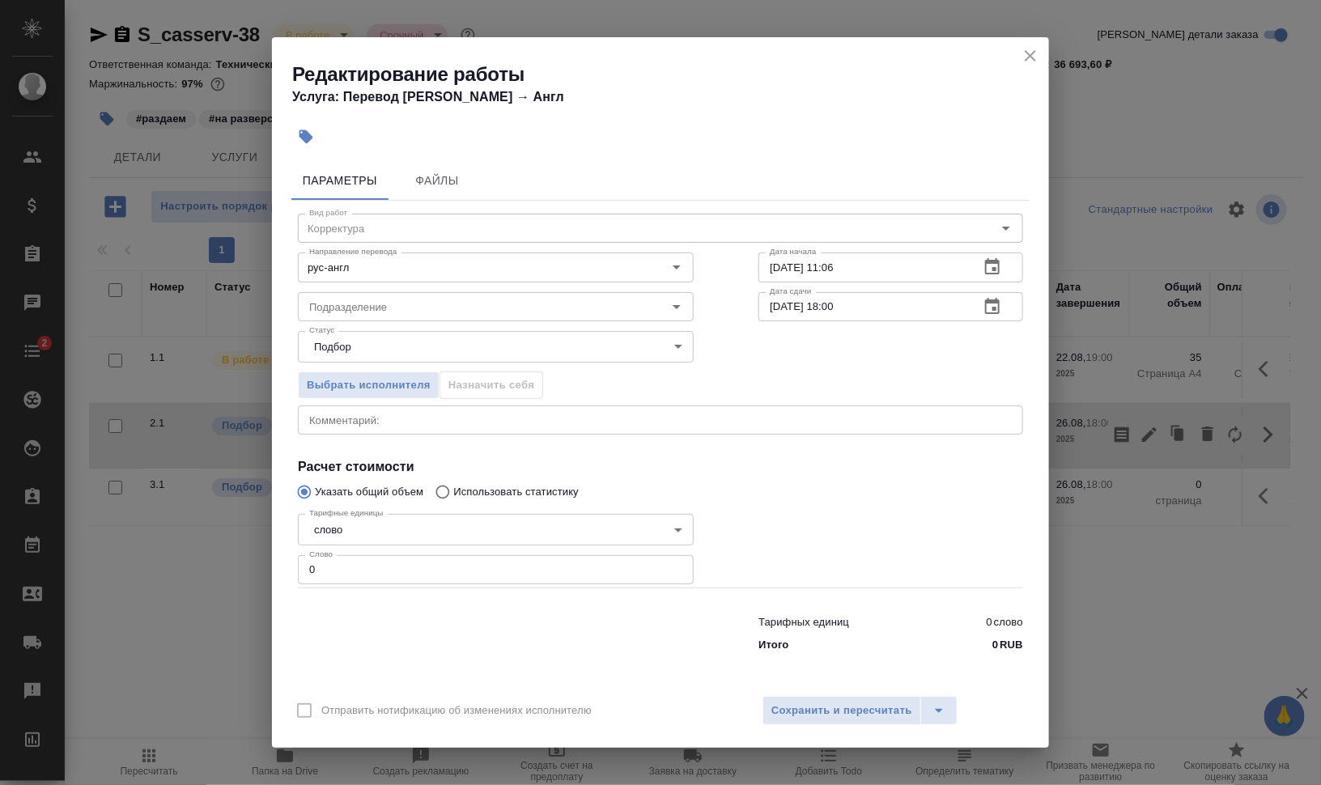
click at [389, 410] on div "x Комментарий:" at bounding box center [660, 420] width 725 height 29
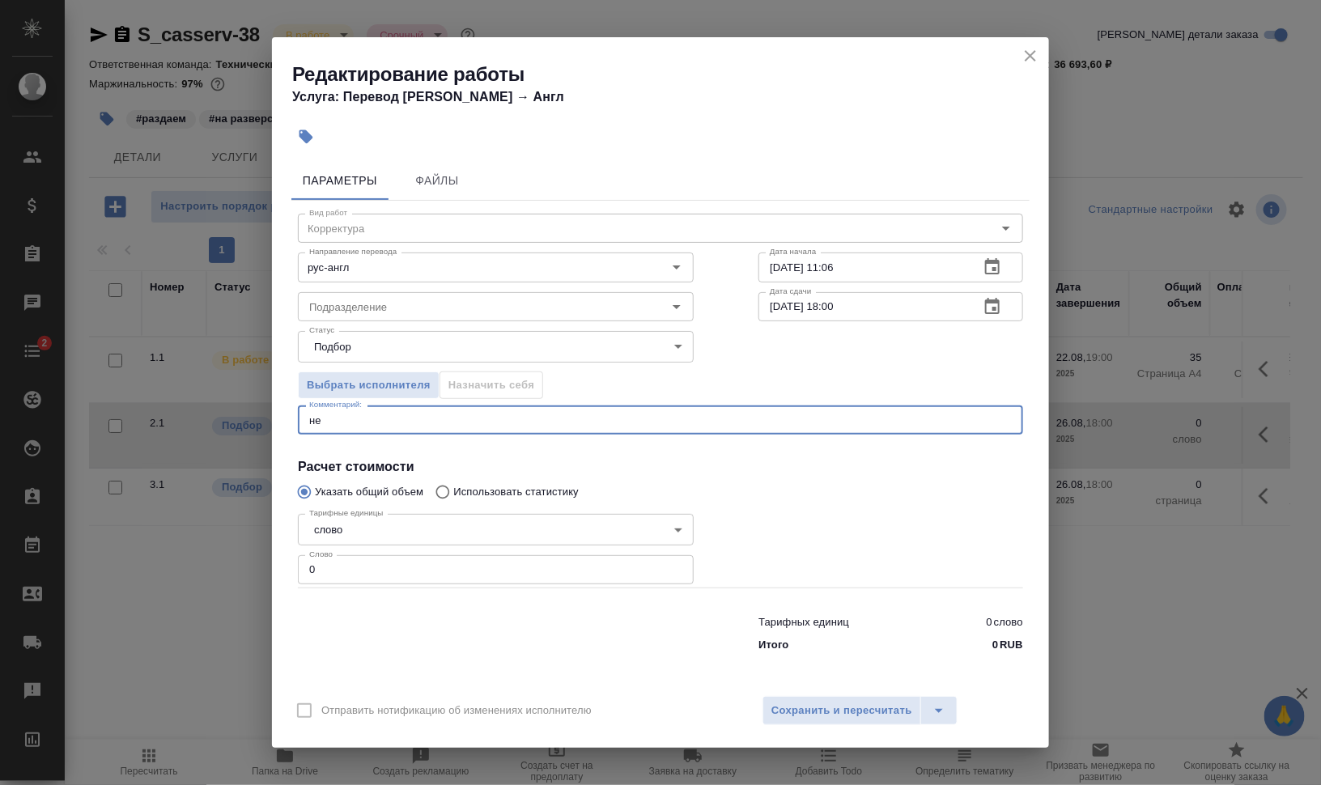
type textarea "н"
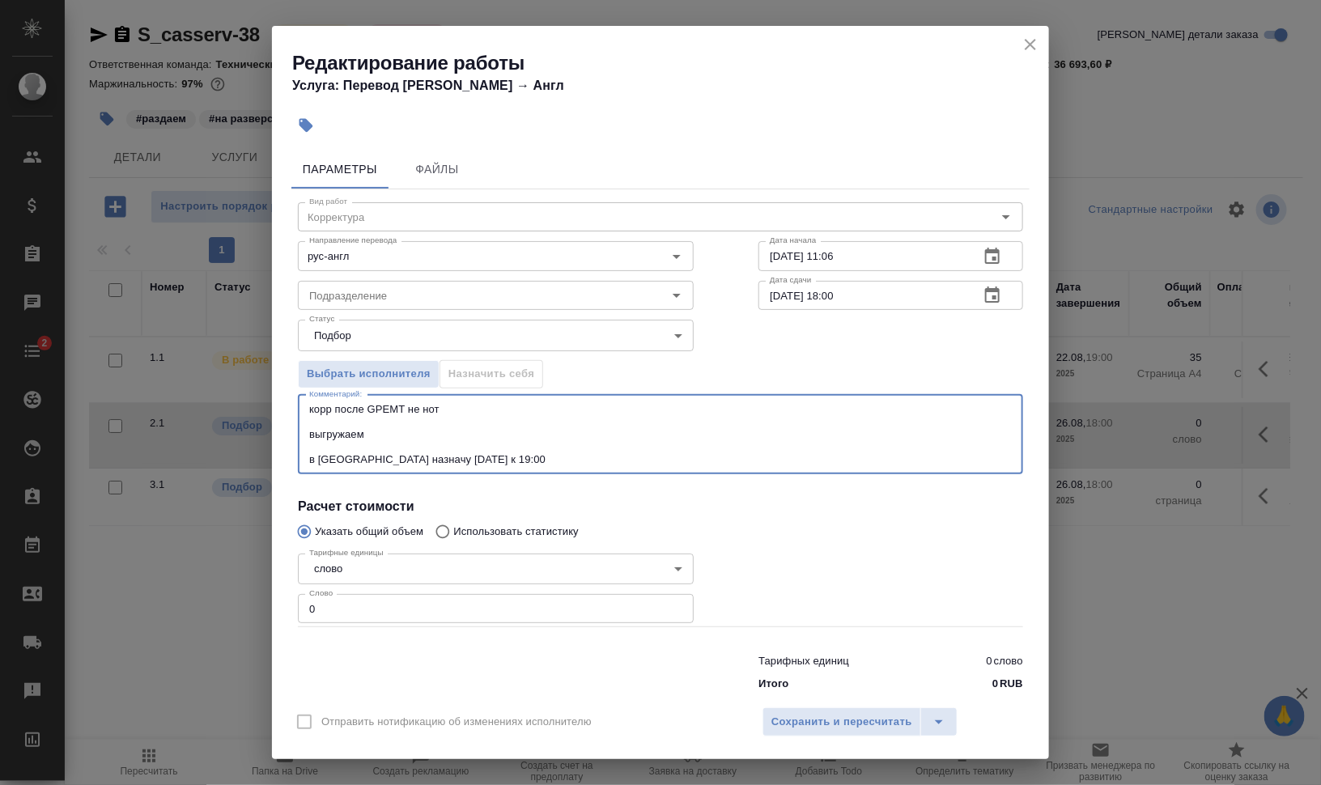
type textarea "корр после GPEMT не нот выгружаем в СК назначу сегодня к 19:00"
click at [260, 591] on div "Редактирование работы Услуга: Перевод Стандарт Рус → Англ Параметры Файлы Вид р…" at bounding box center [660, 392] width 1321 height 785
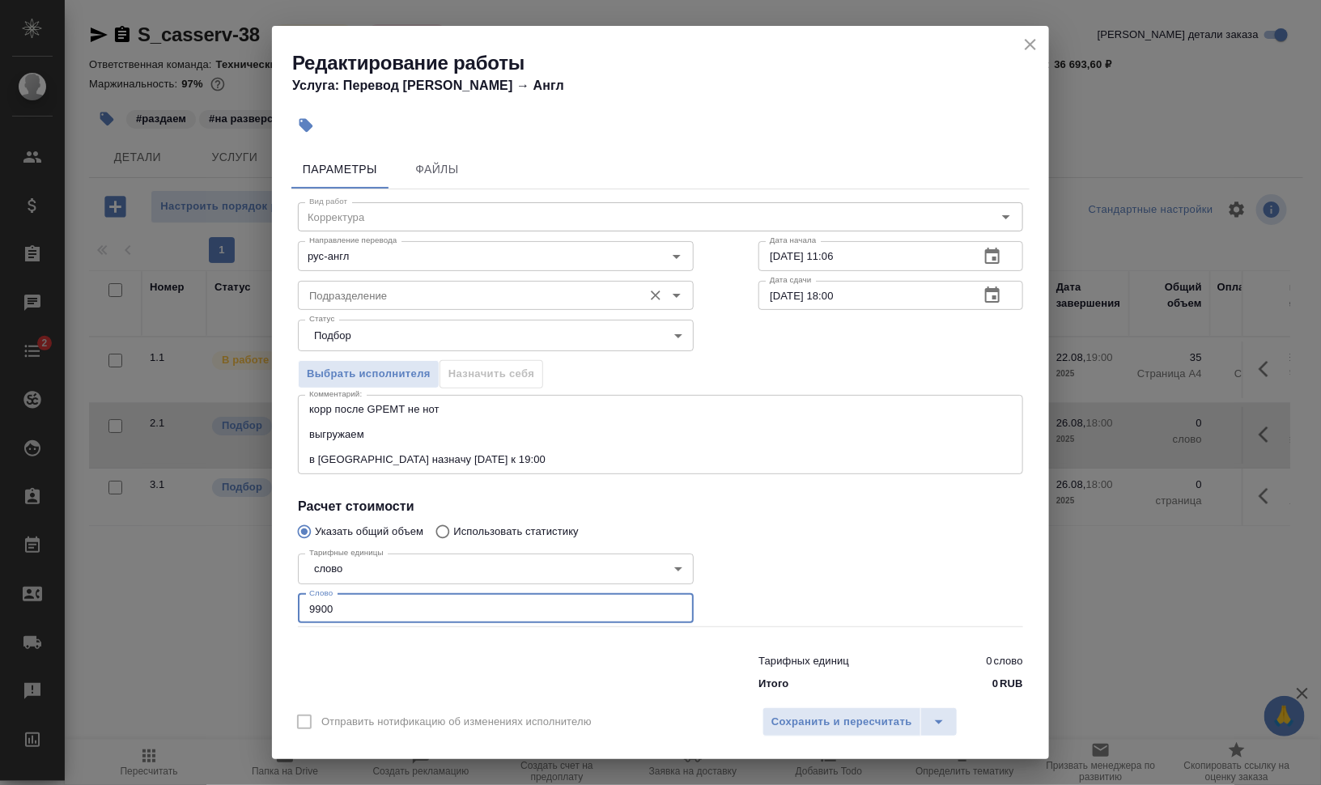
type input "9900"
click at [436, 304] on input "Подразделение" at bounding box center [469, 295] width 332 height 19
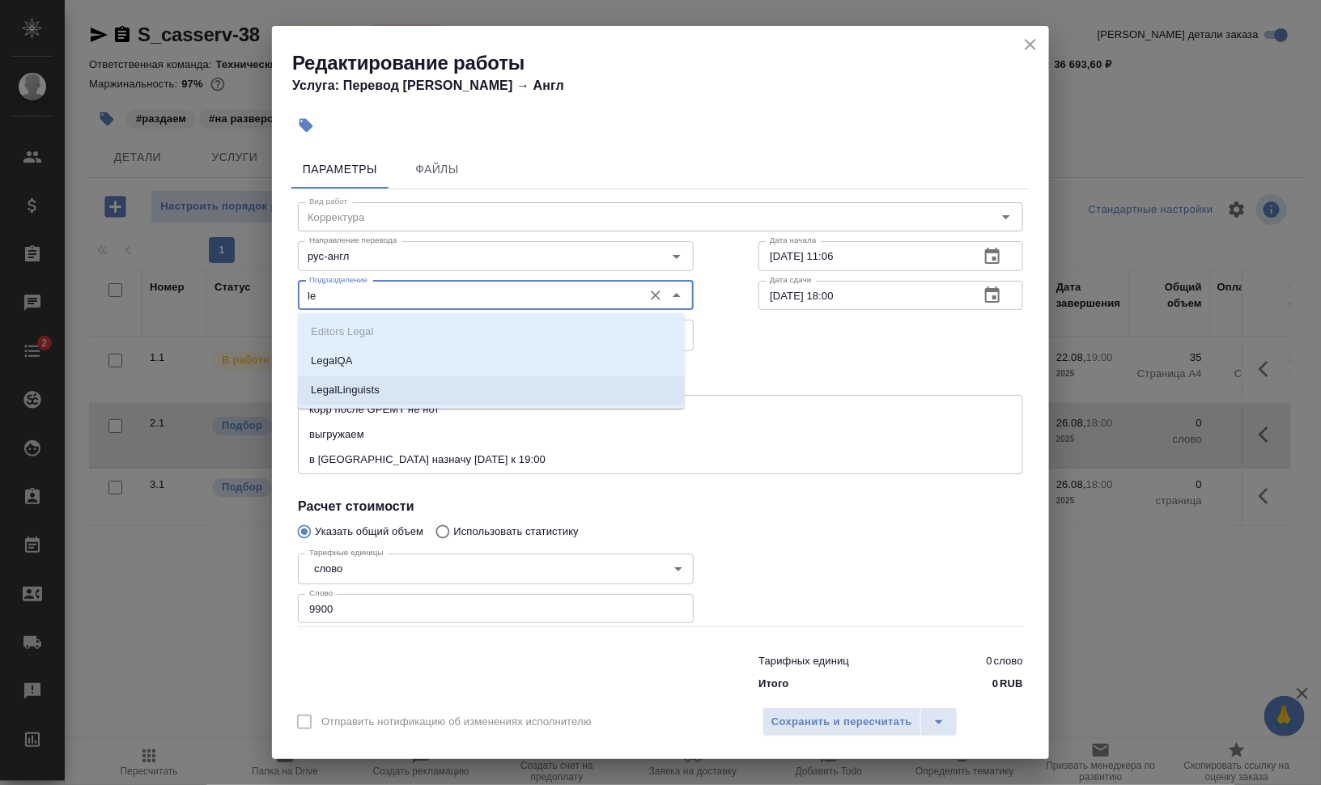
click at [423, 397] on li "LegalLinguists" at bounding box center [491, 390] width 387 height 29
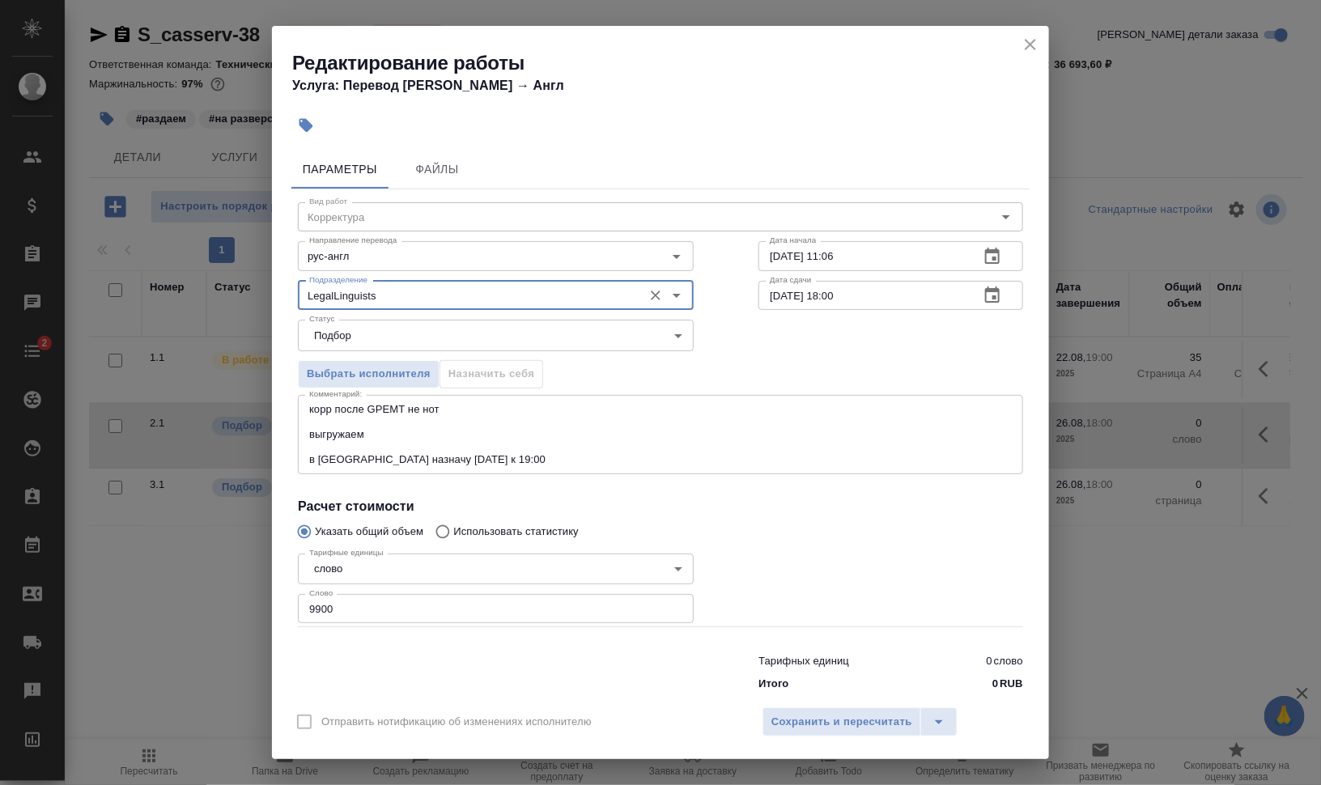
type input "LegalLinguists"
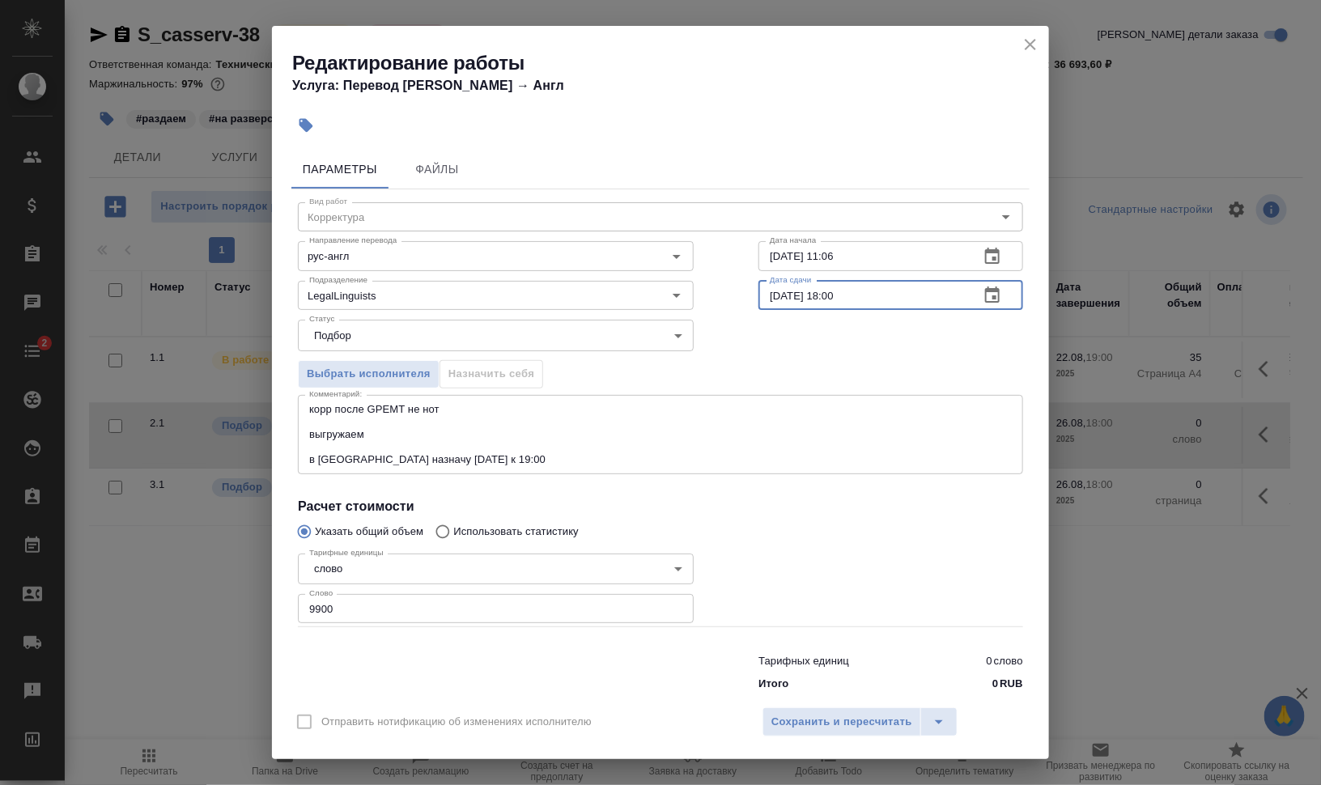
drag, startPoint x: 822, startPoint y: 300, endPoint x: 835, endPoint y: 302, distance: 12.4
click at [835, 302] on input "26.08.2025 18:00" at bounding box center [863, 295] width 208 height 29
type input "26.08.2025 15:00"
drag, startPoint x: 823, startPoint y: 251, endPoint x: 1060, endPoint y: 257, distance: 237.3
click at [980, 257] on div "22.08.2025 11:06 Дата начала" at bounding box center [891, 255] width 265 height 29
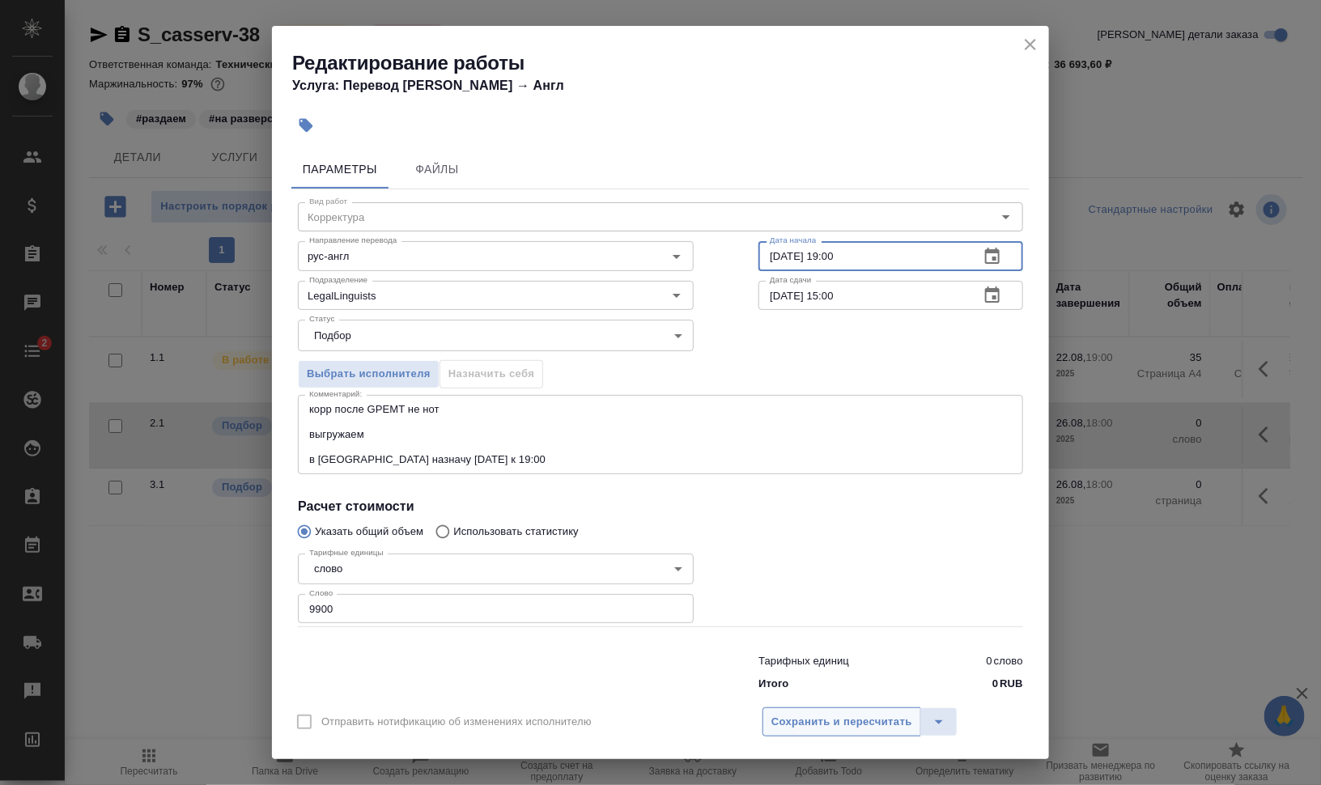
type input "22.08.2025 19:00"
click at [859, 717] on span "Сохранить и пересчитать" at bounding box center [841, 722] width 141 height 19
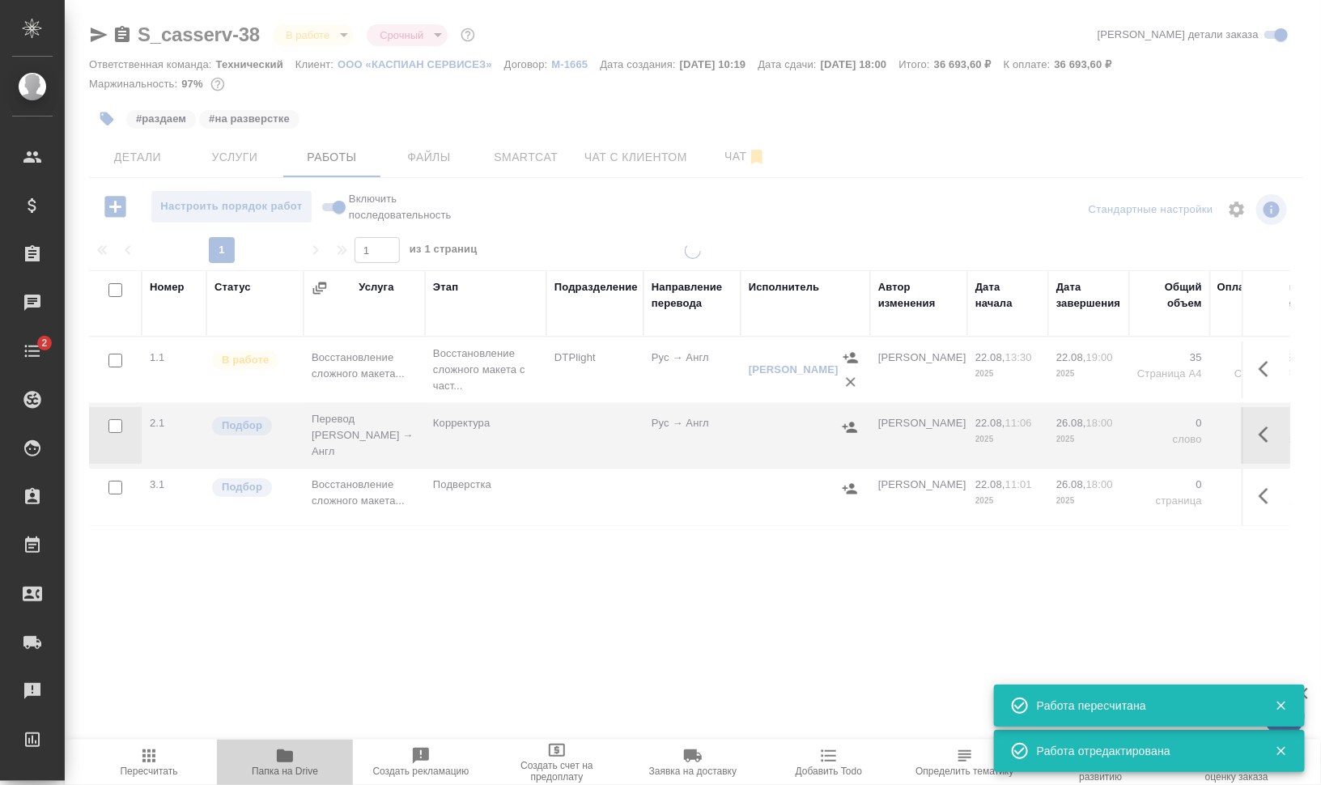
click at [275, 767] on span "Папка на Drive" at bounding box center [285, 771] width 66 height 11
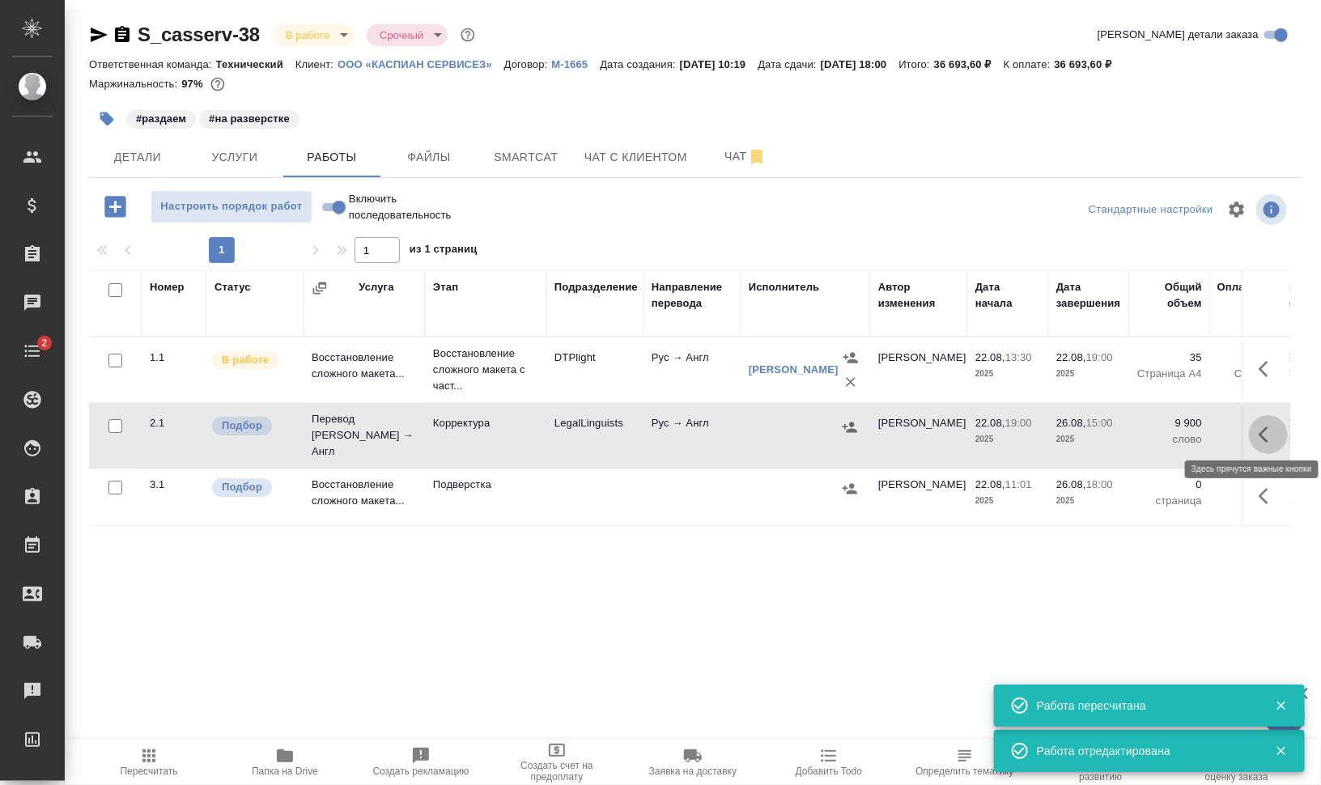
click at [1264, 441] on button "button" at bounding box center [1268, 434] width 39 height 39
click at [1120, 433] on icon "button" at bounding box center [1121, 434] width 19 height 19
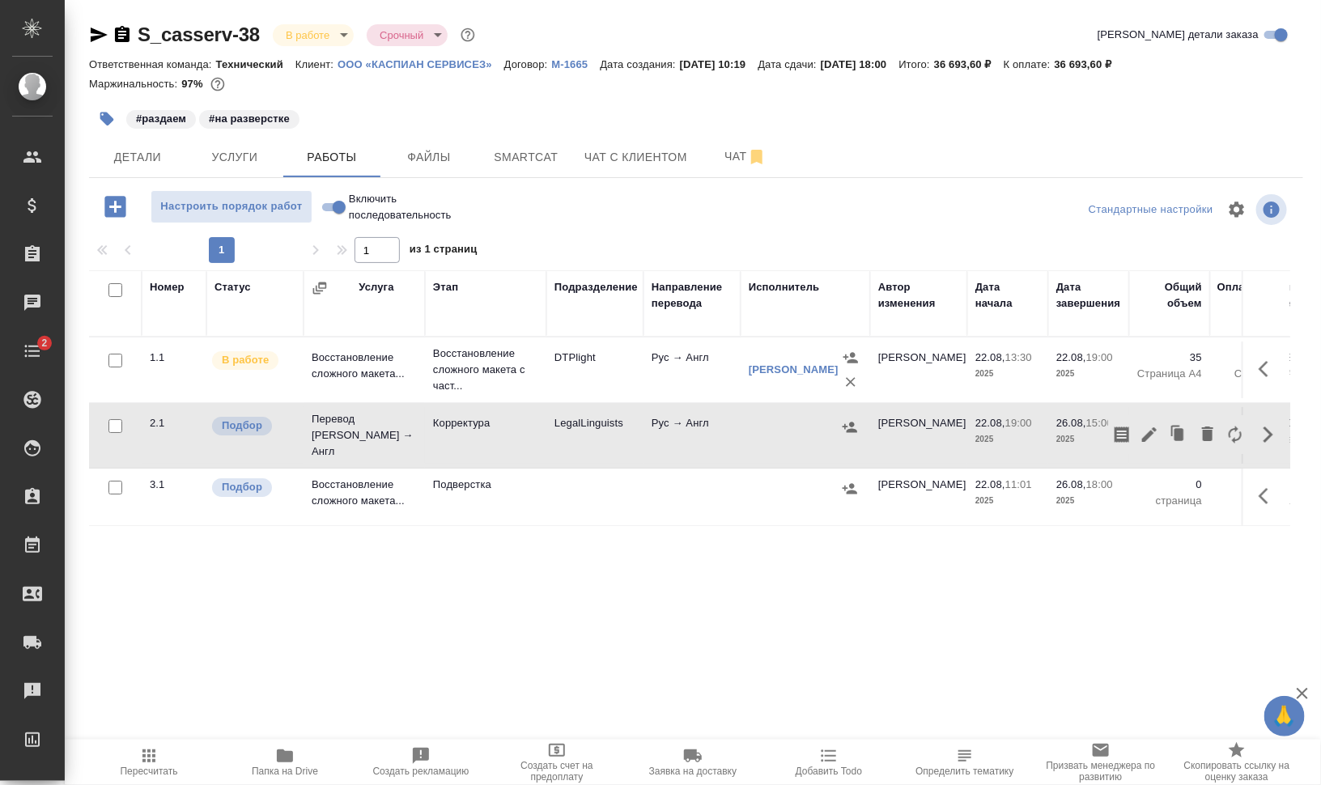
click at [854, 422] on icon "button" at bounding box center [850, 427] width 15 height 11
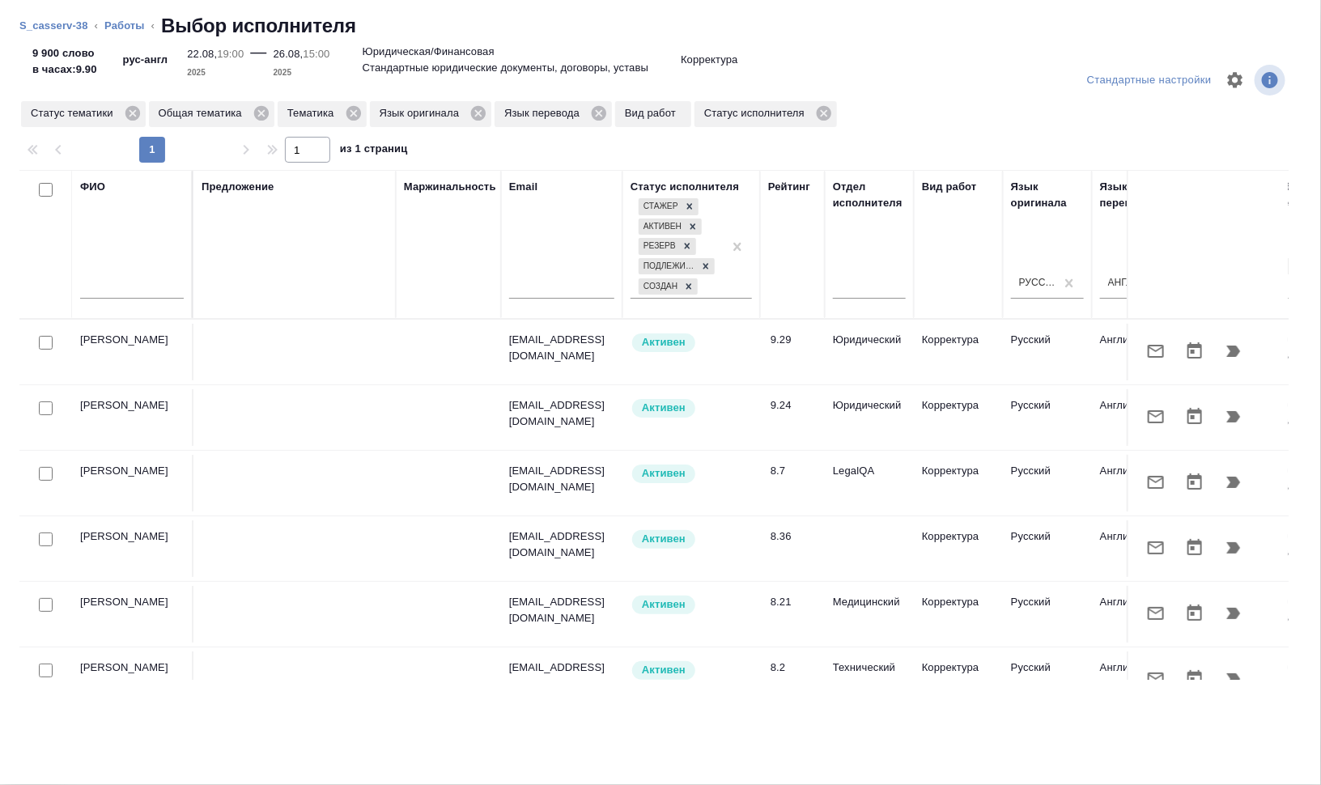
click at [1224, 411] on icon "button" at bounding box center [1233, 416] width 19 height 19
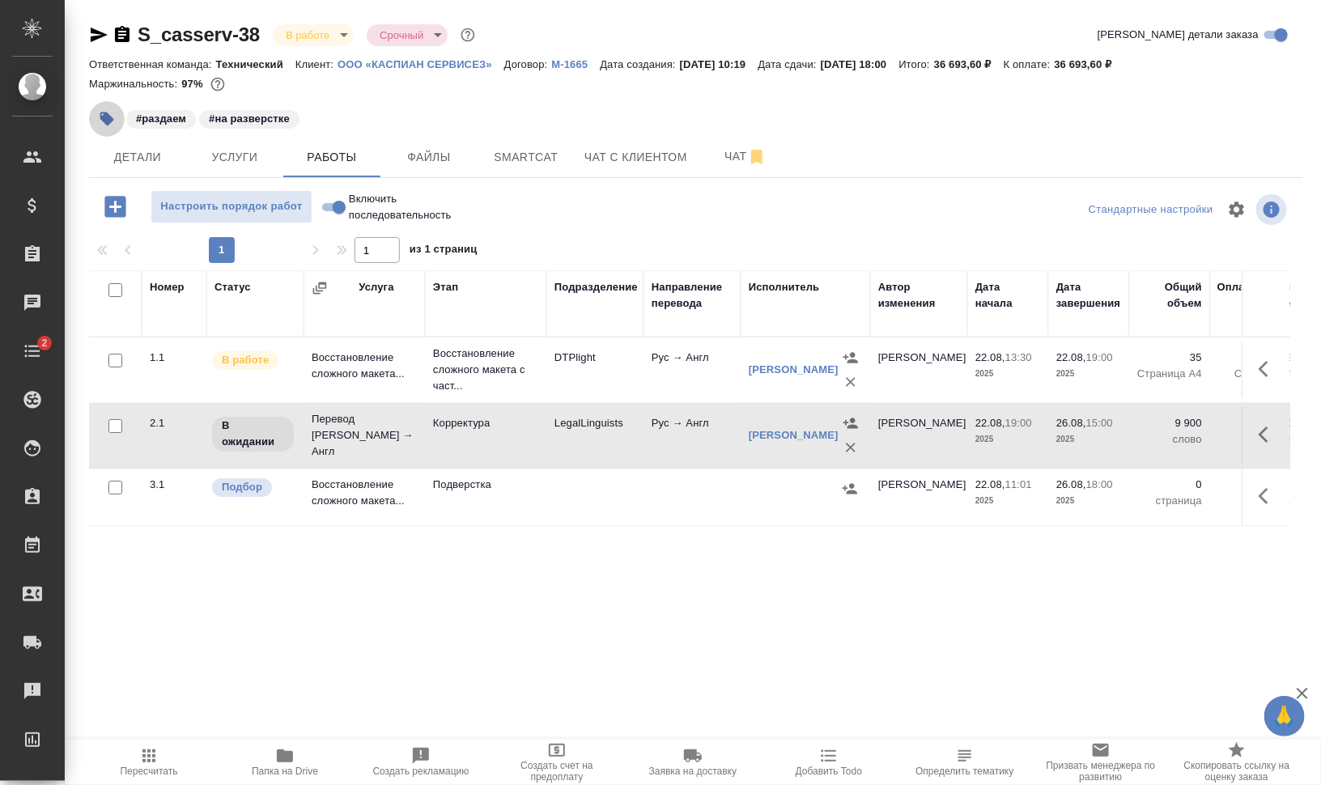
click at [104, 115] on icon "button" at bounding box center [107, 120] width 14 height 14
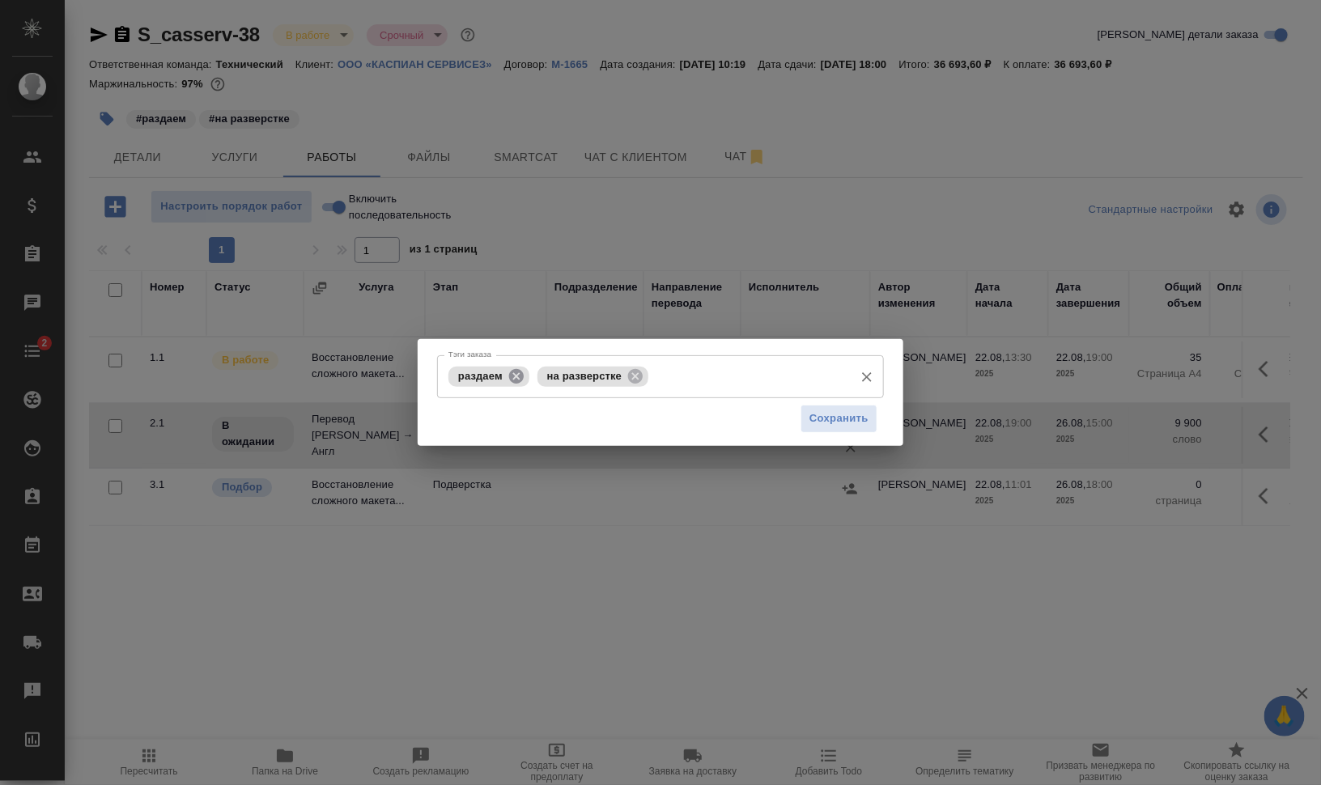
click at [515, 373] on icon at bounding box center [516, 375] width 15 height 15
click at [671, 378] on input "Тэги заказа" at bounding box center [704, 377] width 283 height 28
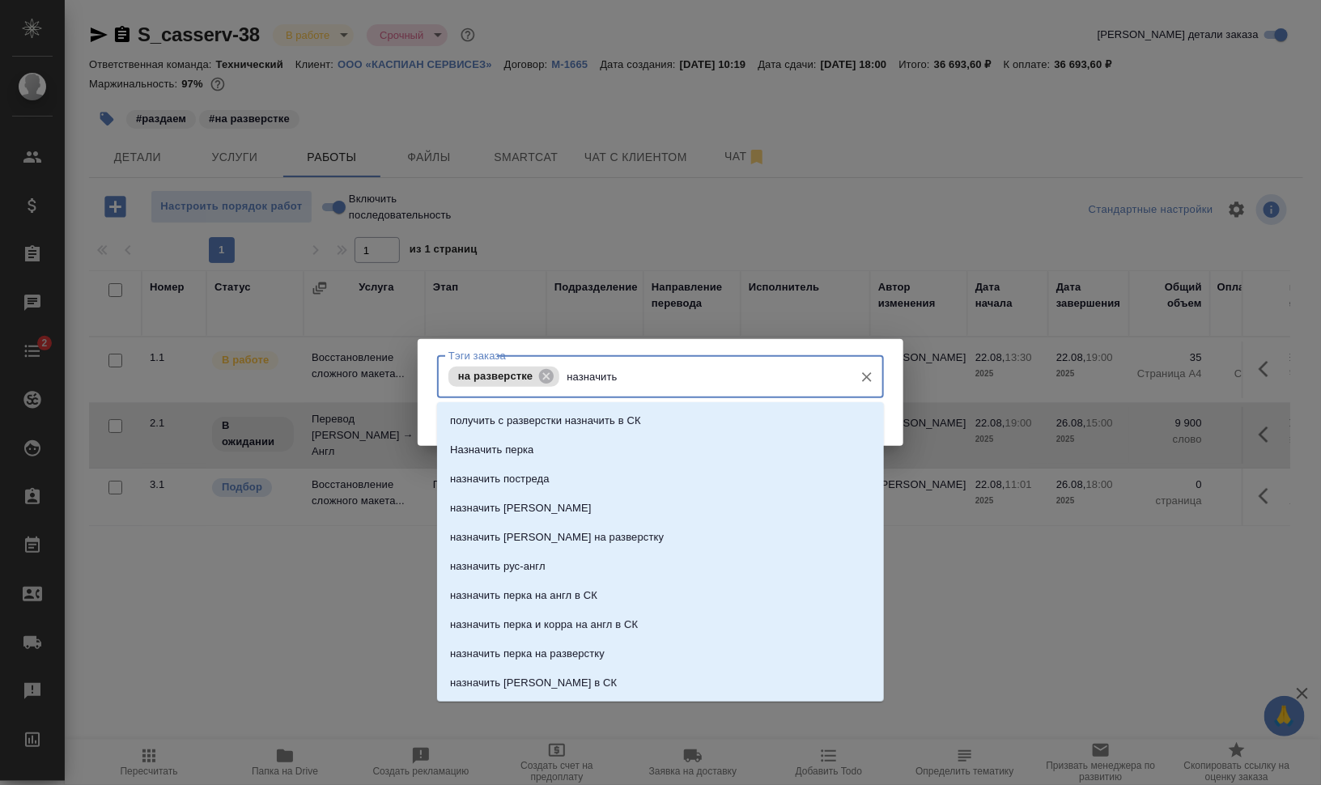
type input "назначить п"
click at [627, 407] on li "Назначить перка" at bounding box center [660, 420] width 447 height 29
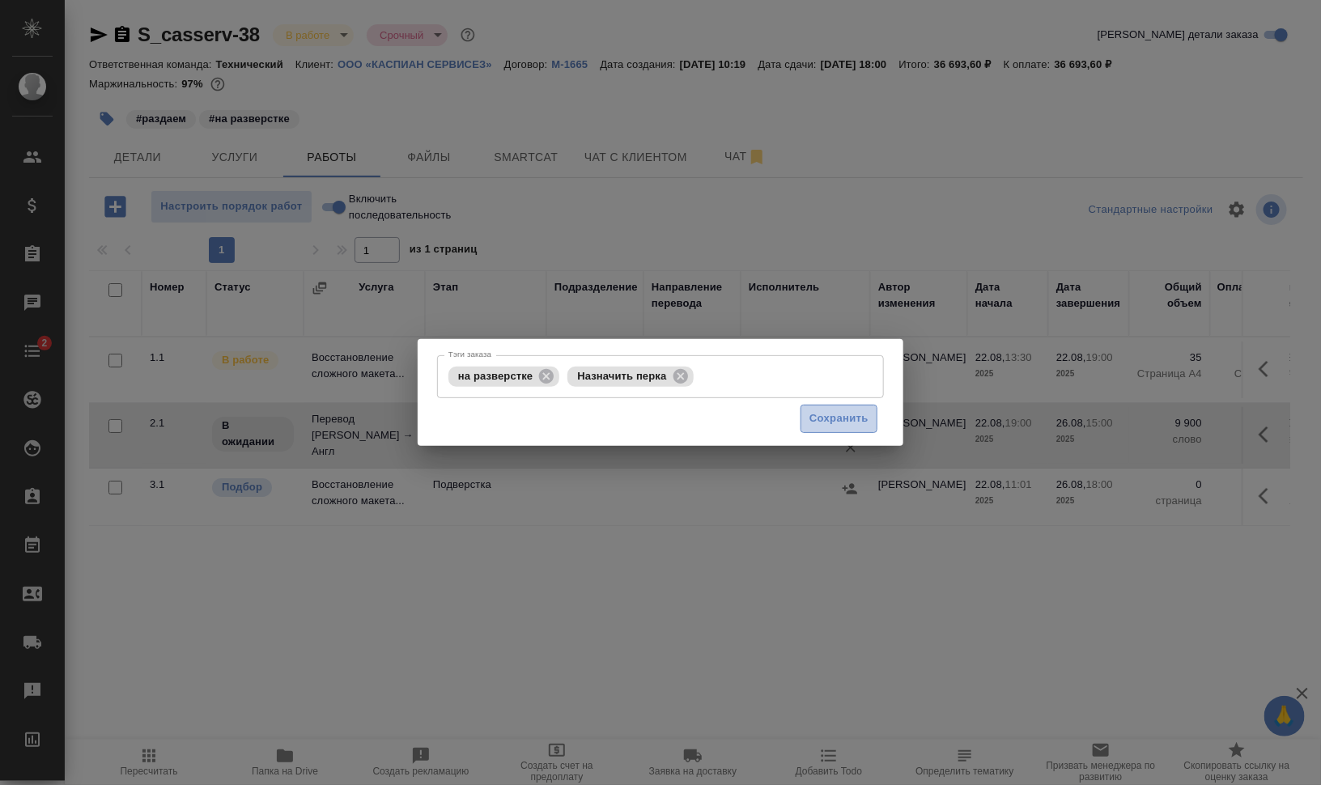
click at [842, 414] on span "Сохранить" at bounding box center [839, 419] width 59 height 19
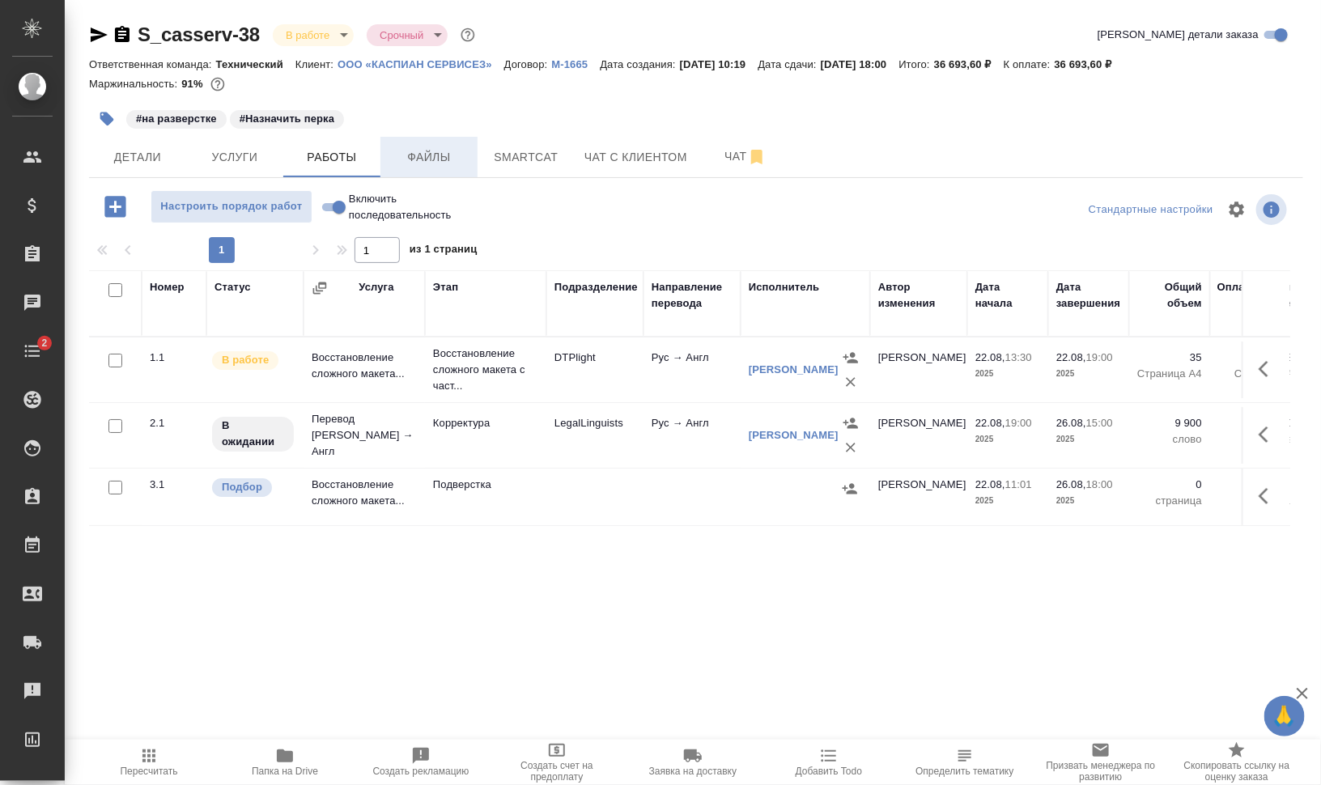
click at [420, 148] on span "Файлы" at bounding box center [429, 157] width 78 height 20
click at [329, 153] on span "Работы" at bounding box center [332, 157] width 78 height 20
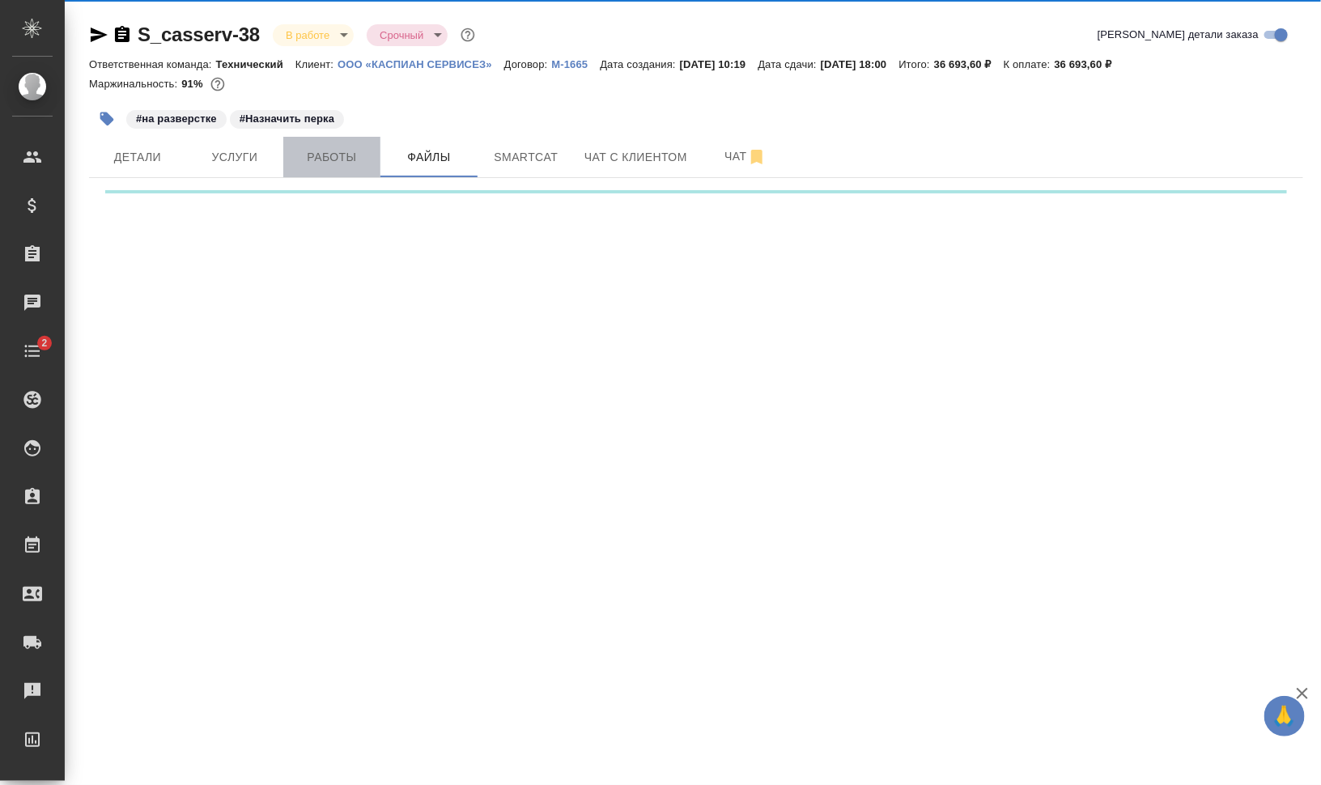
click at [329, 153] on span "Работы" at bounding box center [332, 157] width 78 height 20
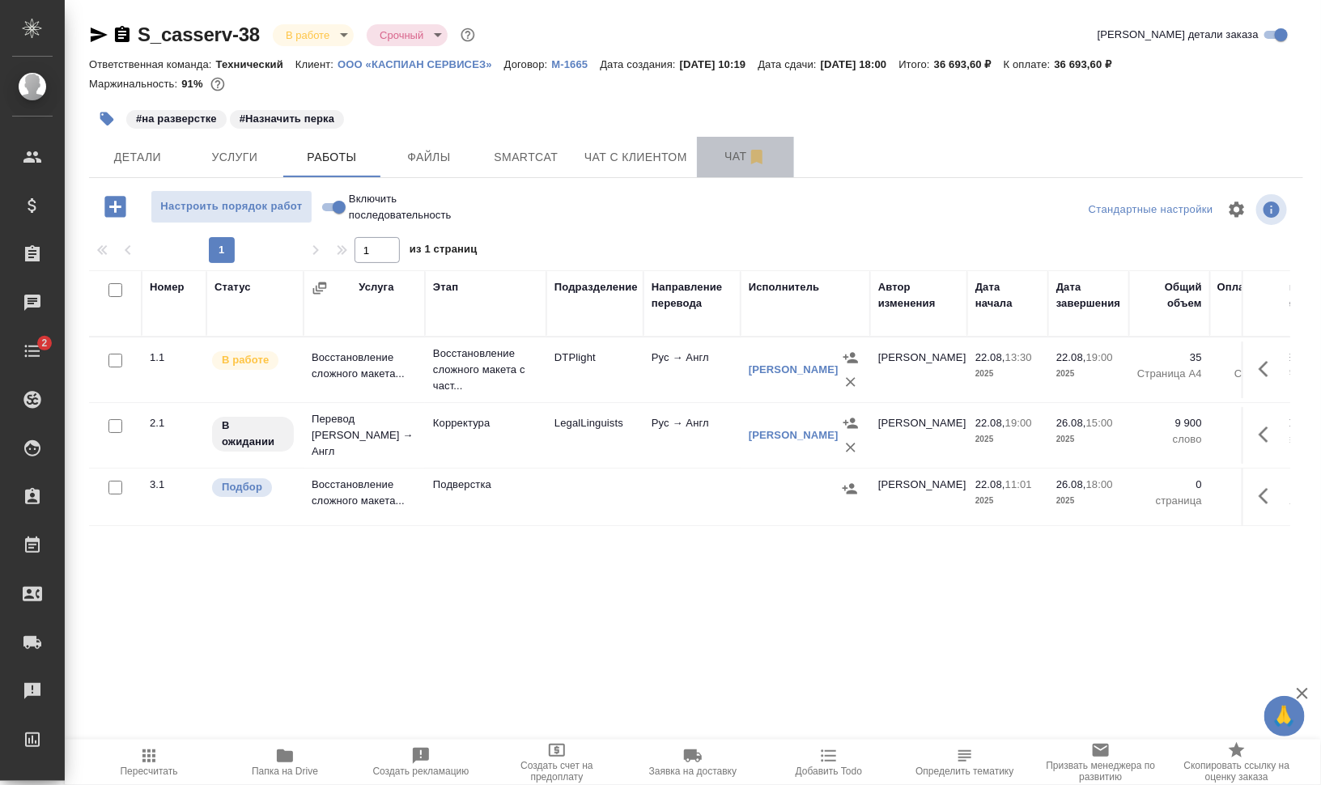
click at [726, 156] on span "Чат" at bounding box center [746, 157] width 78 height 20
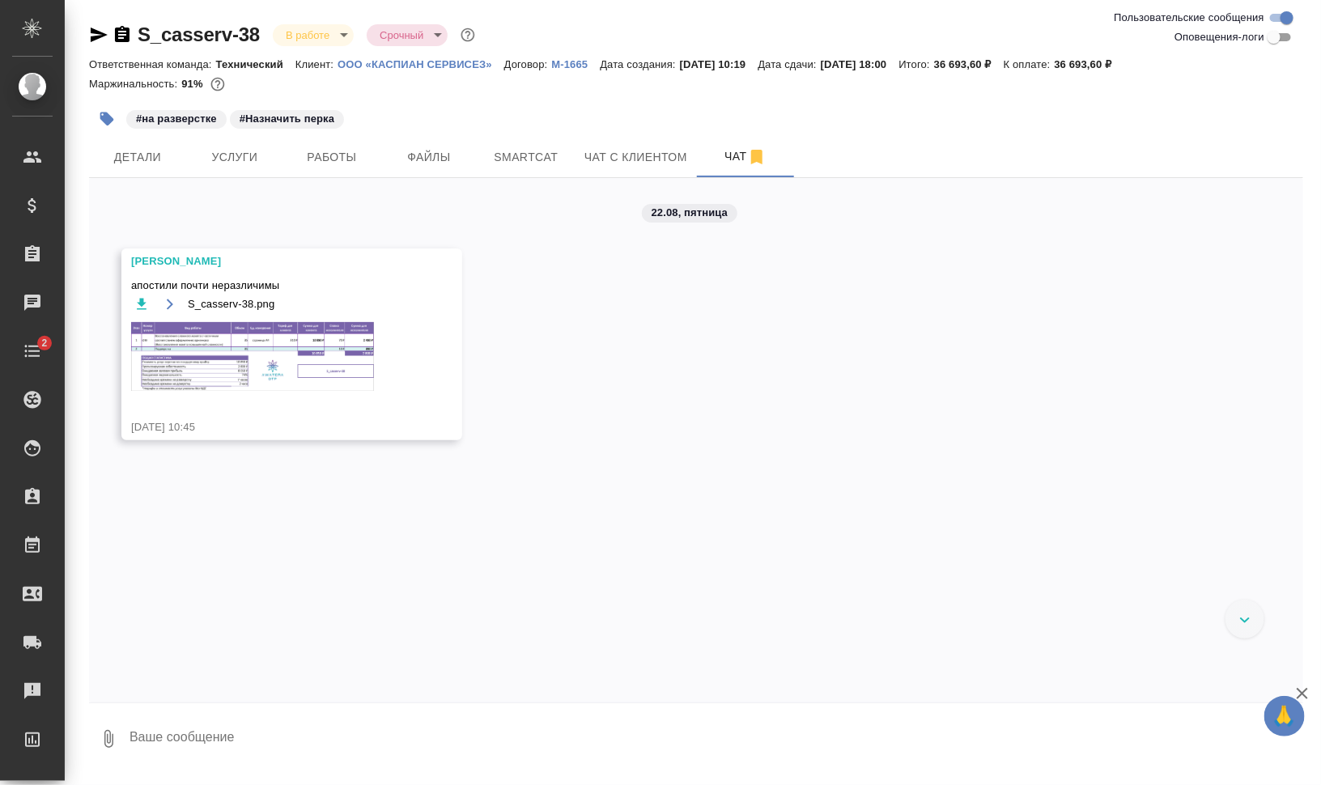
click at [267, 357] on img at bounding box center [252, 356] width 243 height 69
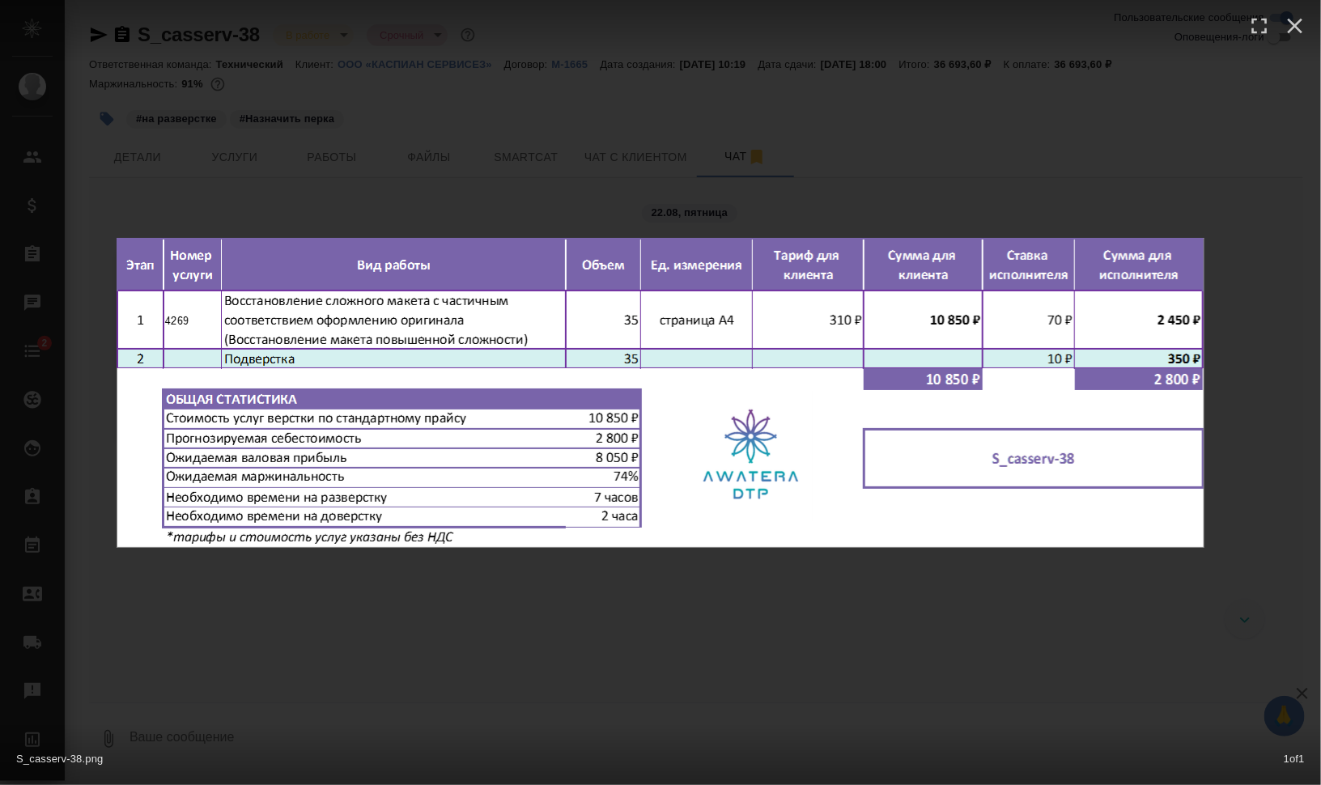
click at [1252, 669] on div "S_casserv-38.png 1 of 1" at bounding box center [660, 392] width 1321 height 785
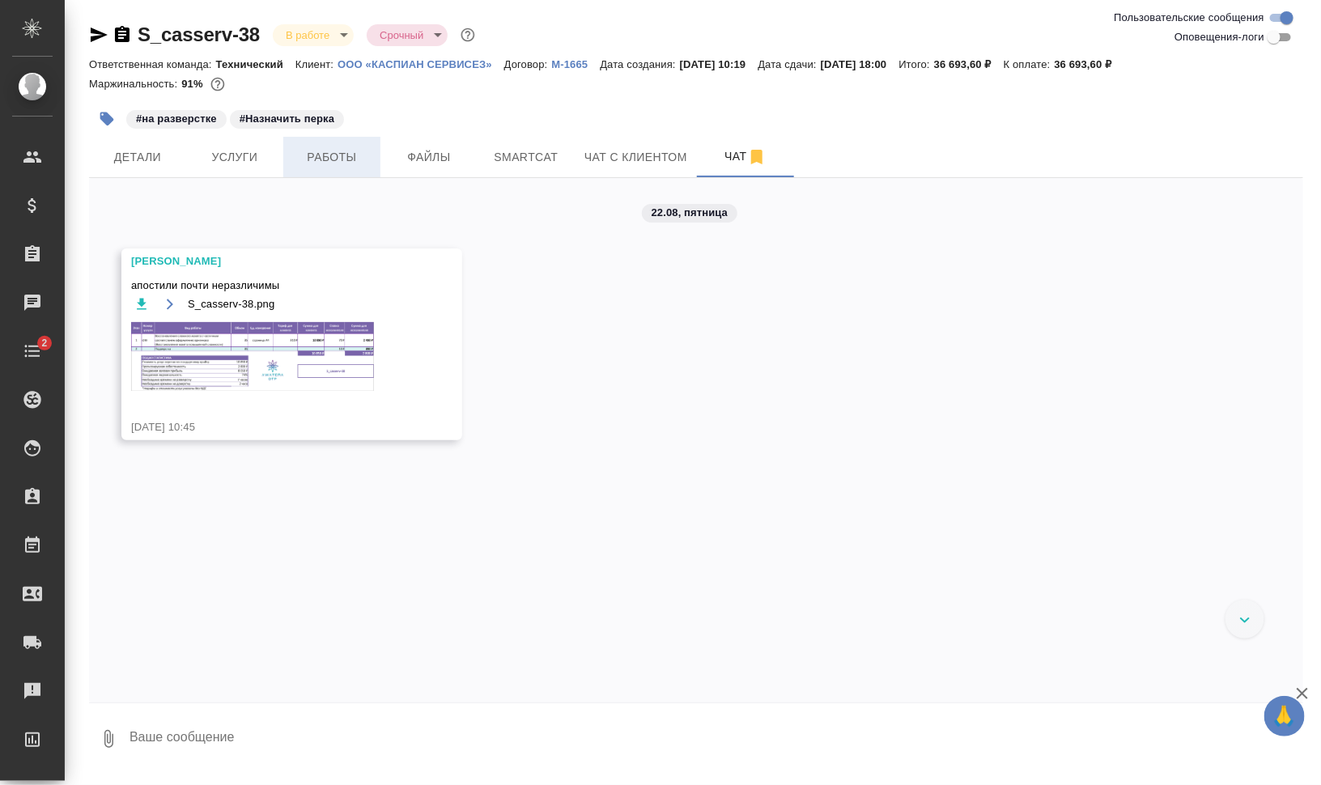
click at [340, 154] on span "Работы" at bounding box center [332, 157] width 78 height 20
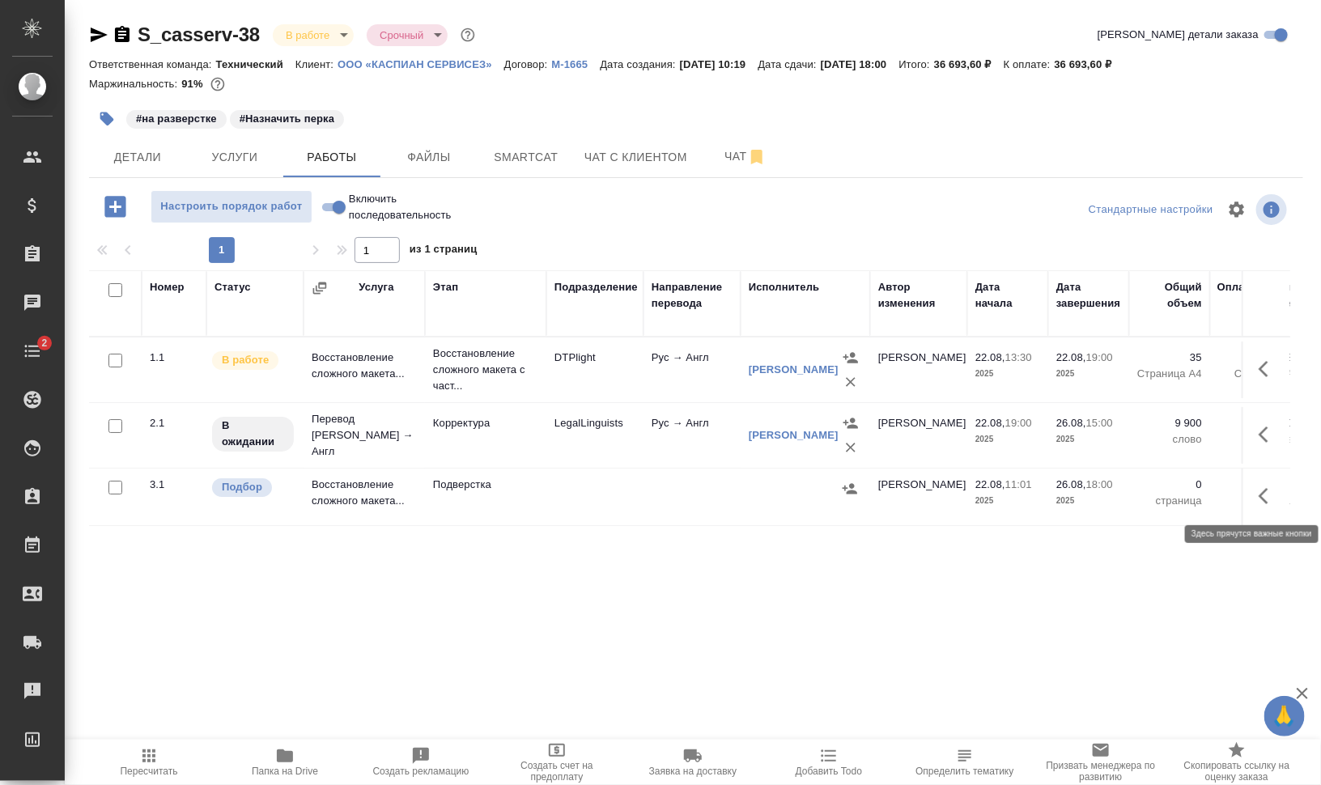
click at [1265, 492] on icon "button" at bounding box center [1268, 496] width 19 height 19
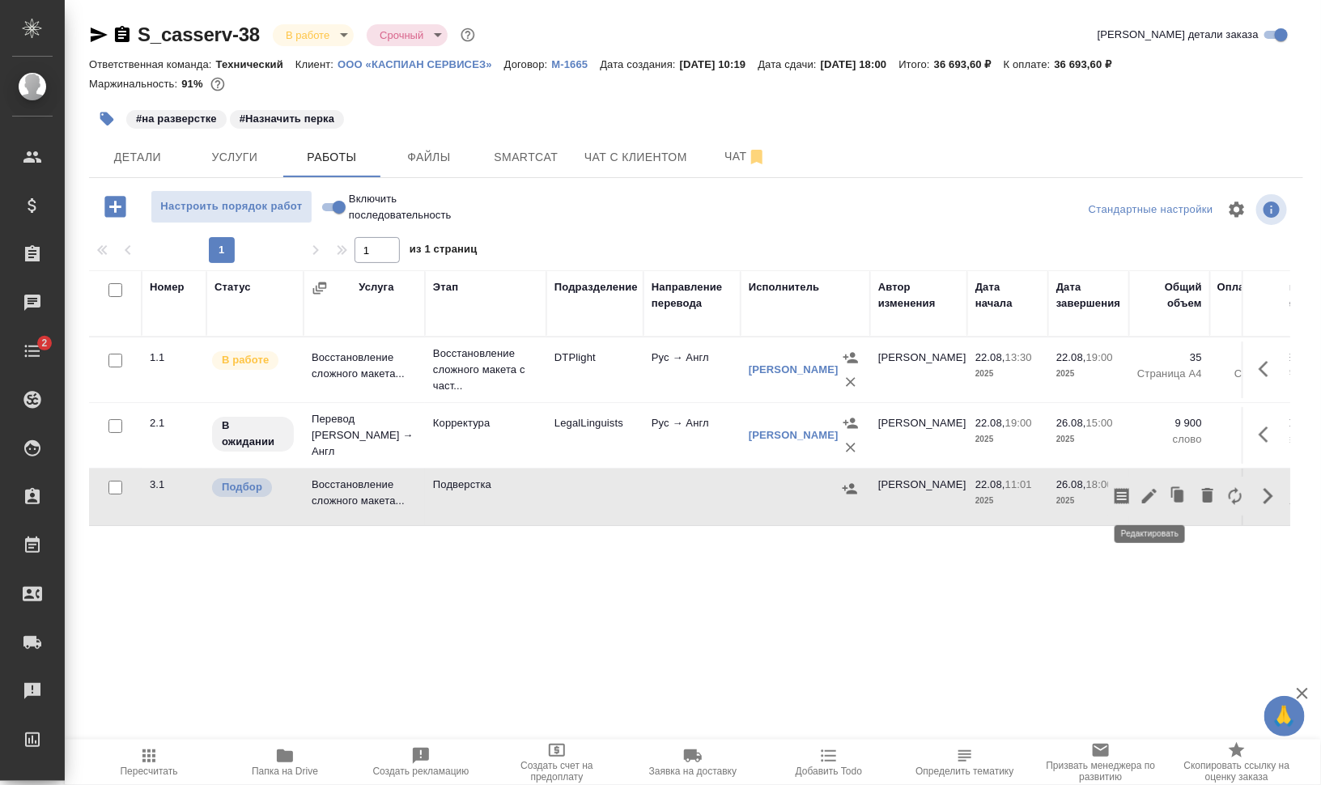
click at [1154, 492] on icon "button" at bounding box center [1149, 496] width 15 height 15
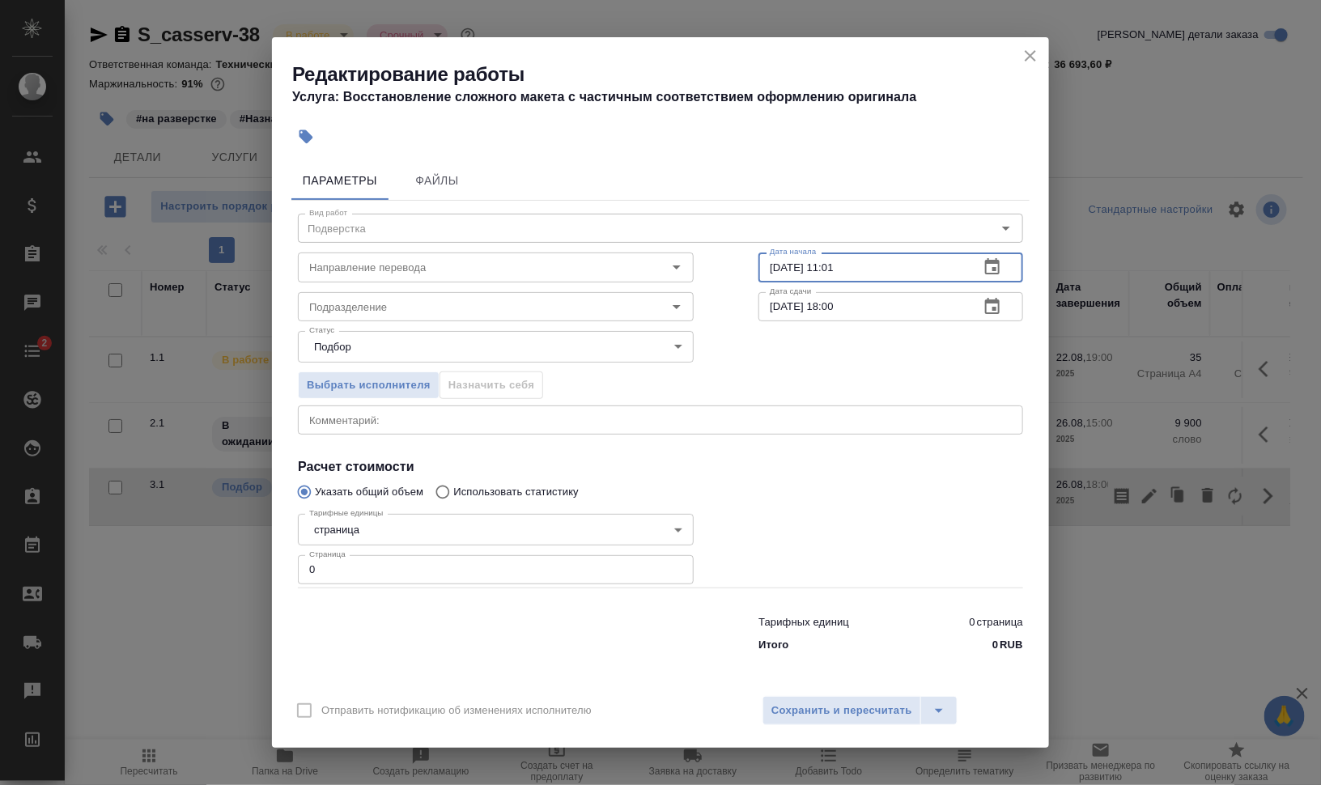
click at [773, 270] on input "22.08.2025 11:01" at bounding box center [863, 267] width 208 height 29
click at [314, 134] on icon "button" at bounding box center [306, 137] width 16 height 16
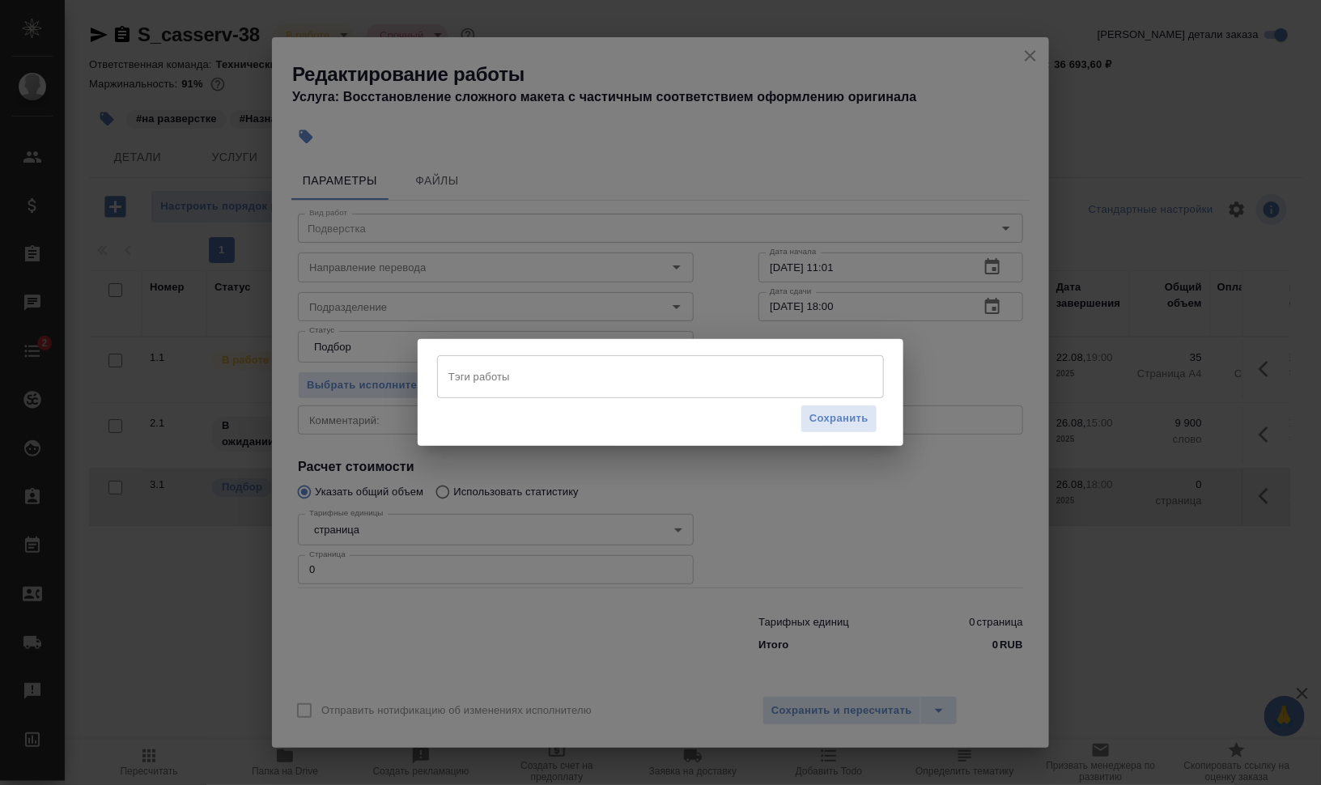
click at [628, 387] on input "Тэги работы" at bounding box center [645, 377] width 402 height 28
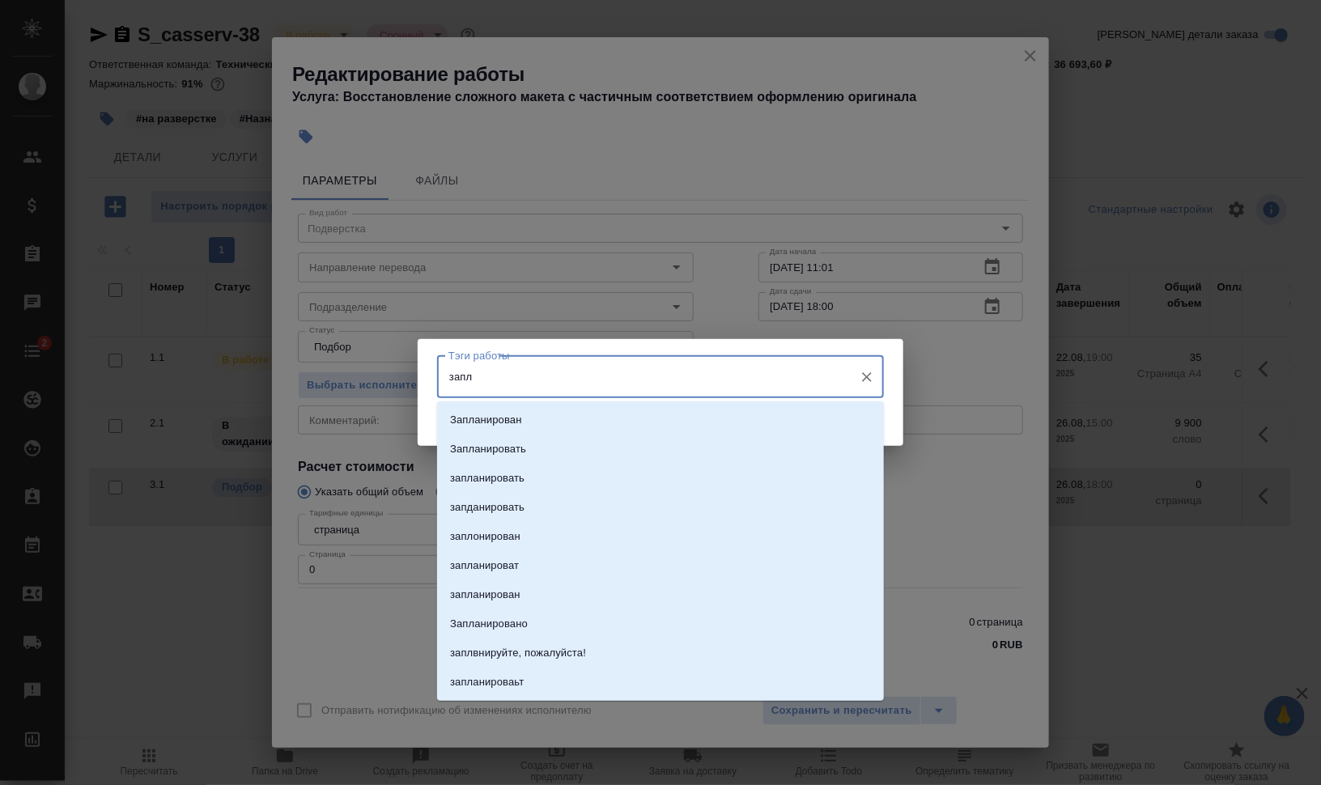
type input "запла"
click at [600, 435] on li "Запланировать" at bounding box center [660, 449] width 447 height 29
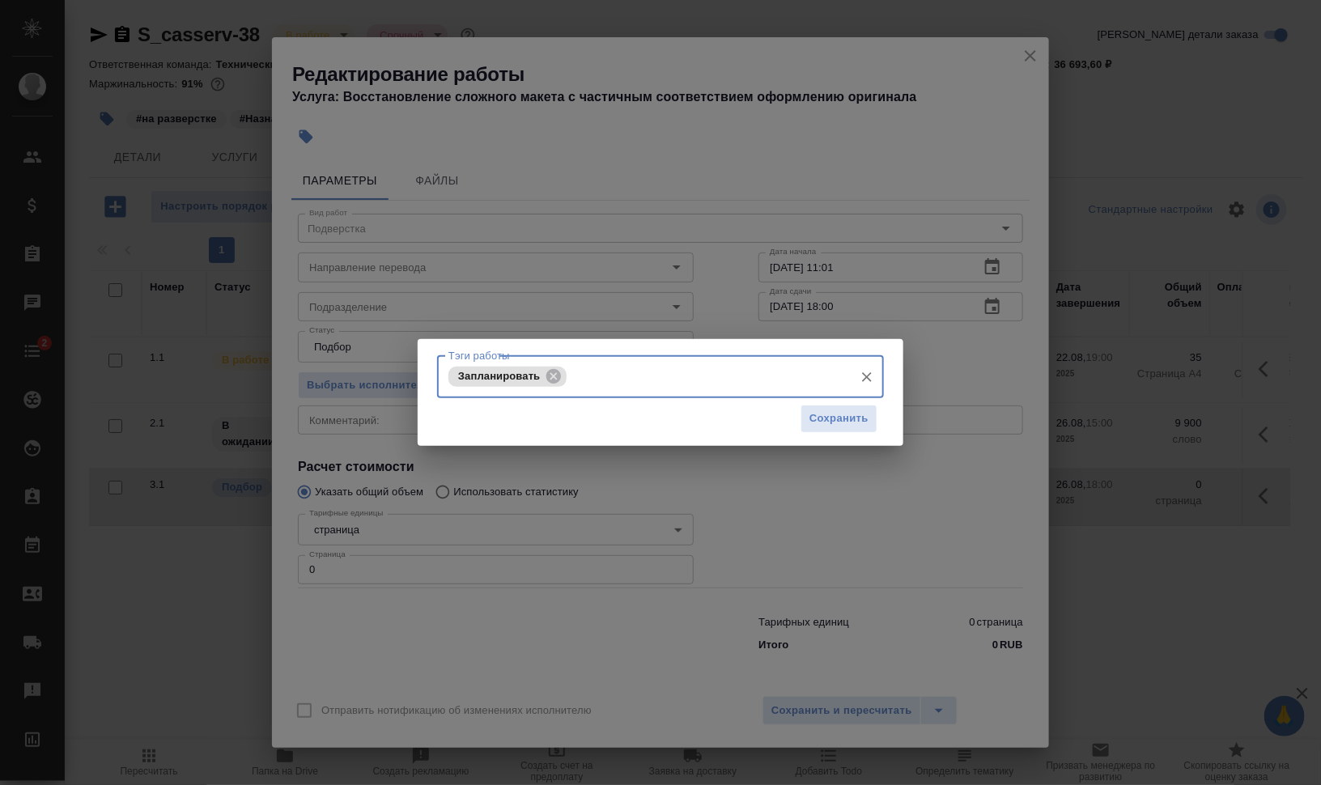
click at [552, 373] on icon at bounding box center [554, 377] width 18 height 18
click at [559, 378] on input "Тэги работы" at bounding box center [645, 377] width 402 height 28
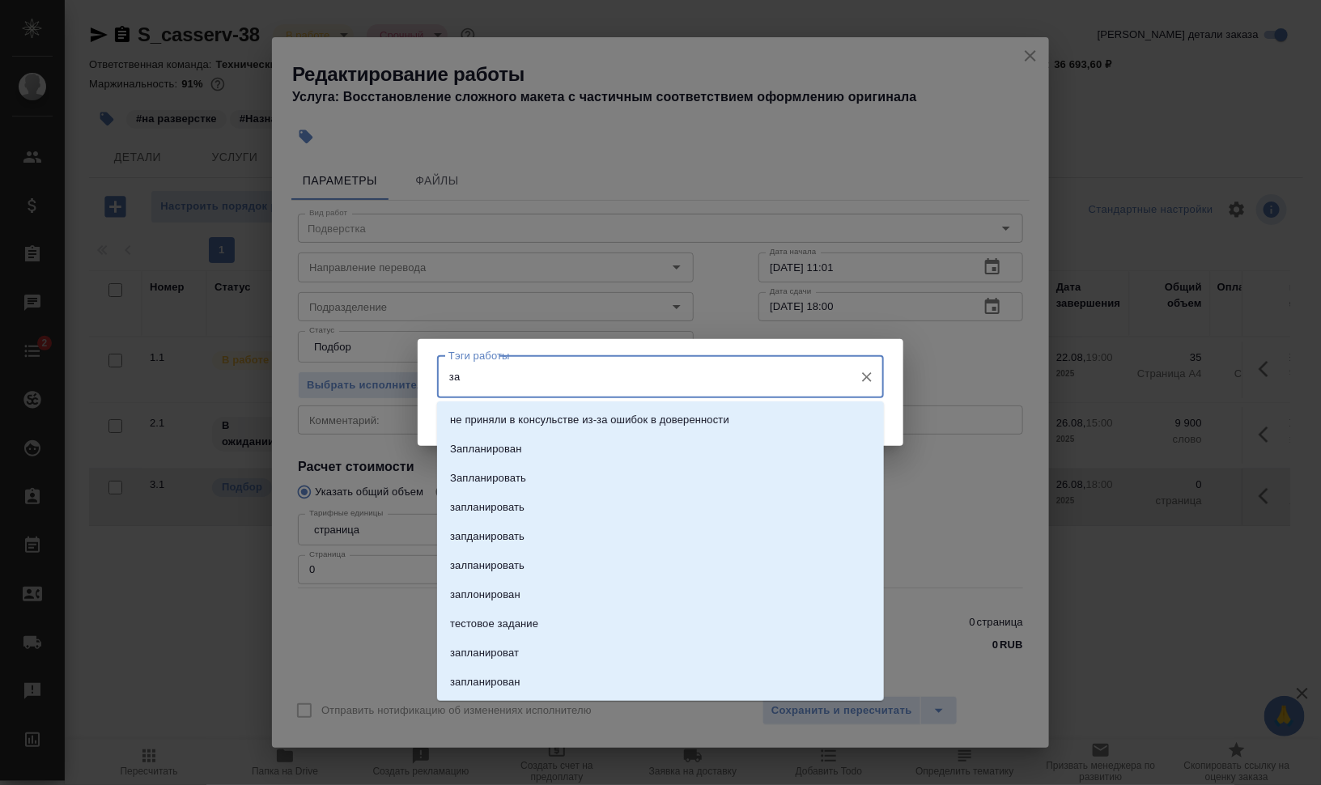
type input "зап"
click at [550, 416] on li "Запланирован" at bounding box center [660, 420] width 447 height 29
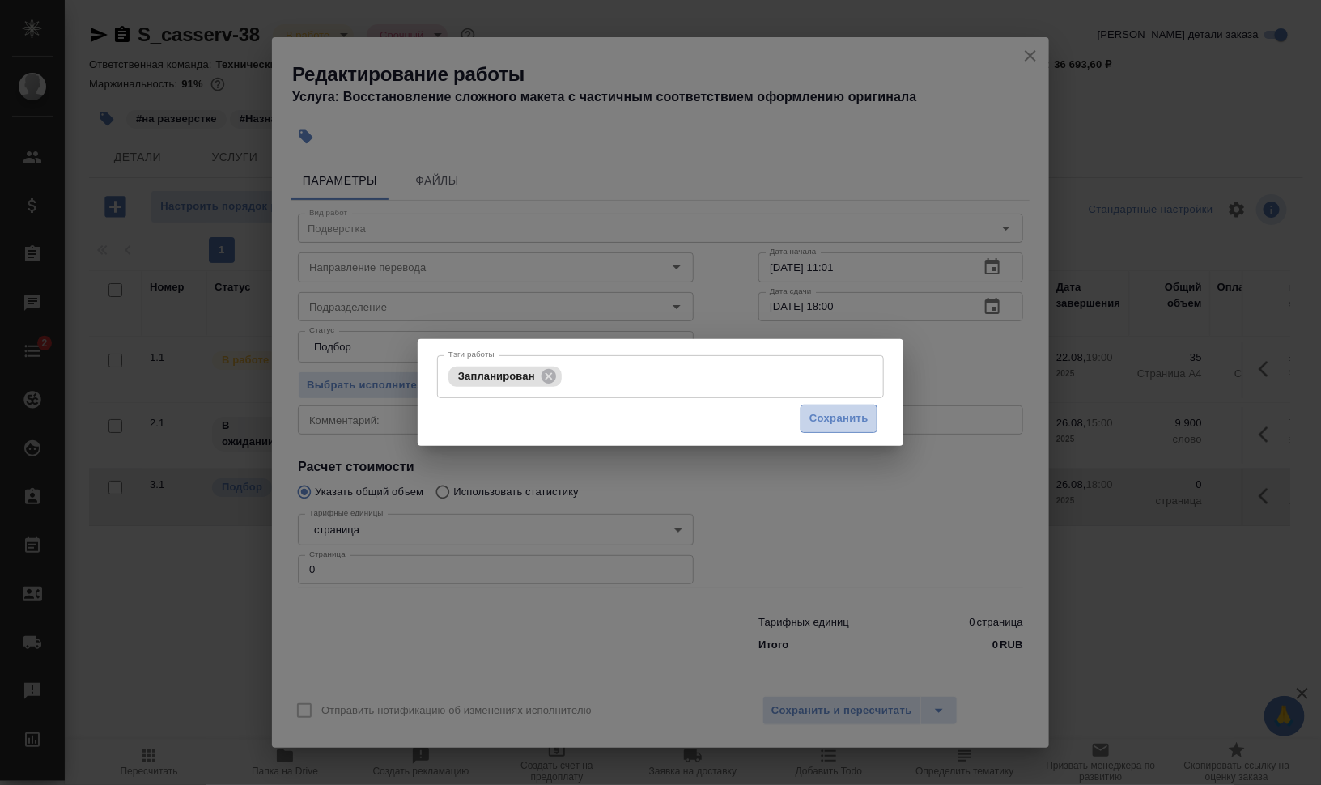
click at [858, 419] on span "Сохранить" at bounding box center [839, 419] width 59 height 19
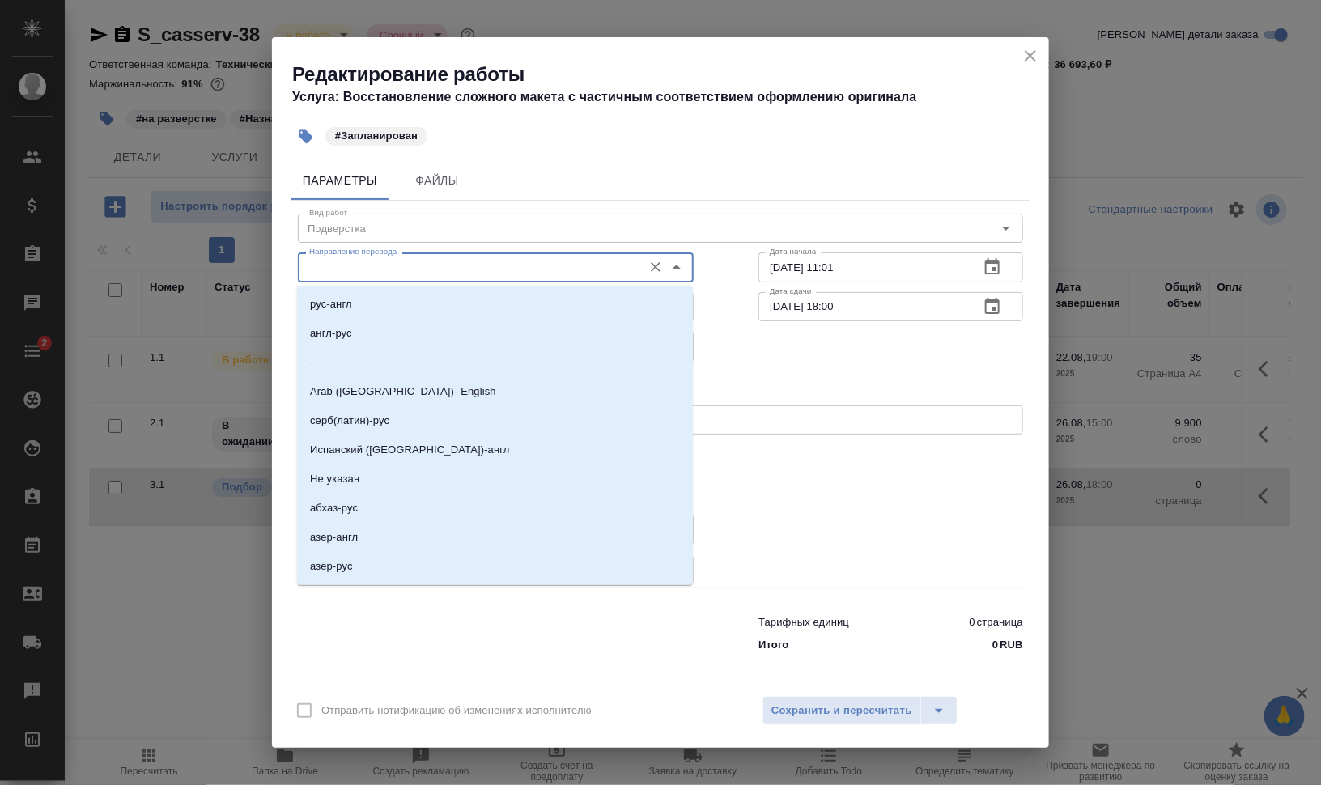
click at [482, 270] on input "Направление перевода" at bounding box center [469, 266] width 332 height 19
click at [509, 298] on li "рус-англ" at bounding box center [495, 304] width 396 height 29
type input "рус-англ"
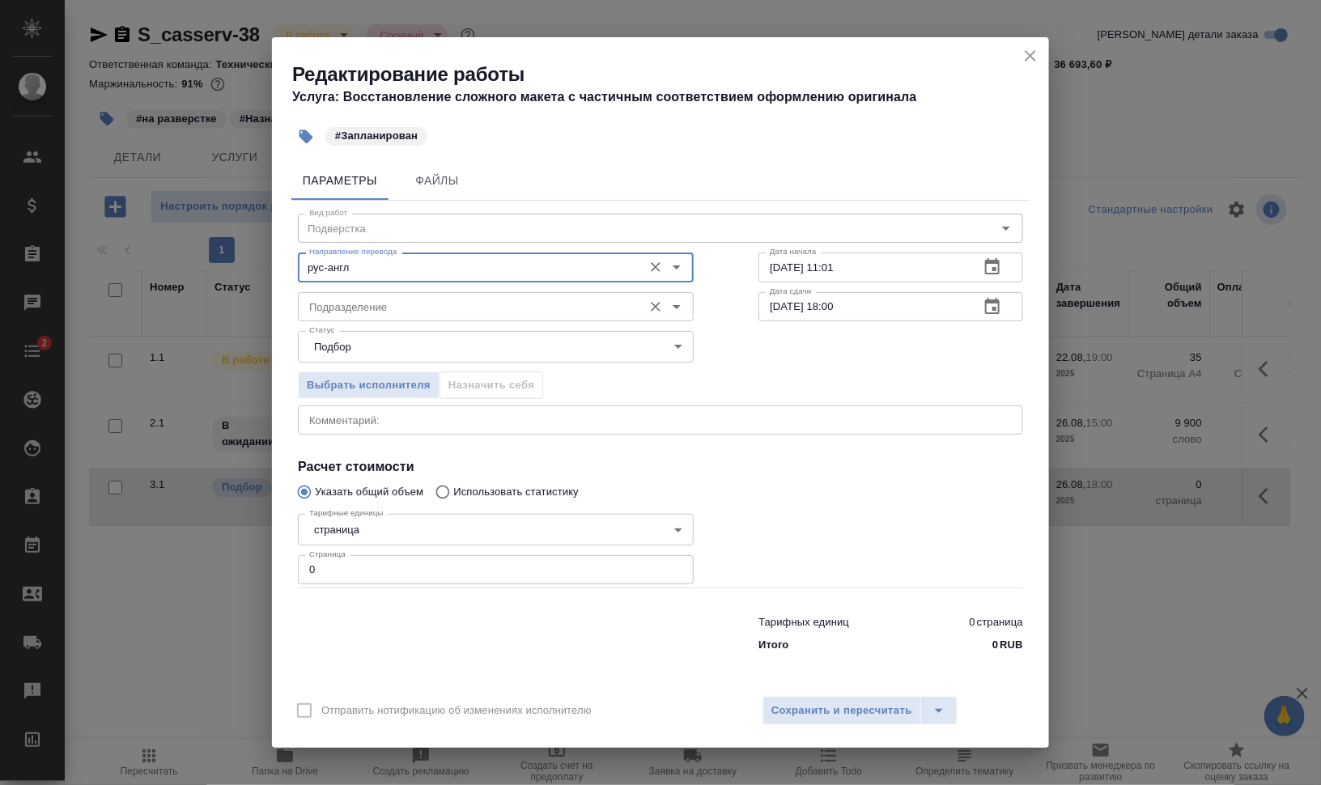
click at [491, 300] on input "Подразделение" at bounding box center [469, 306] width 332 height 19
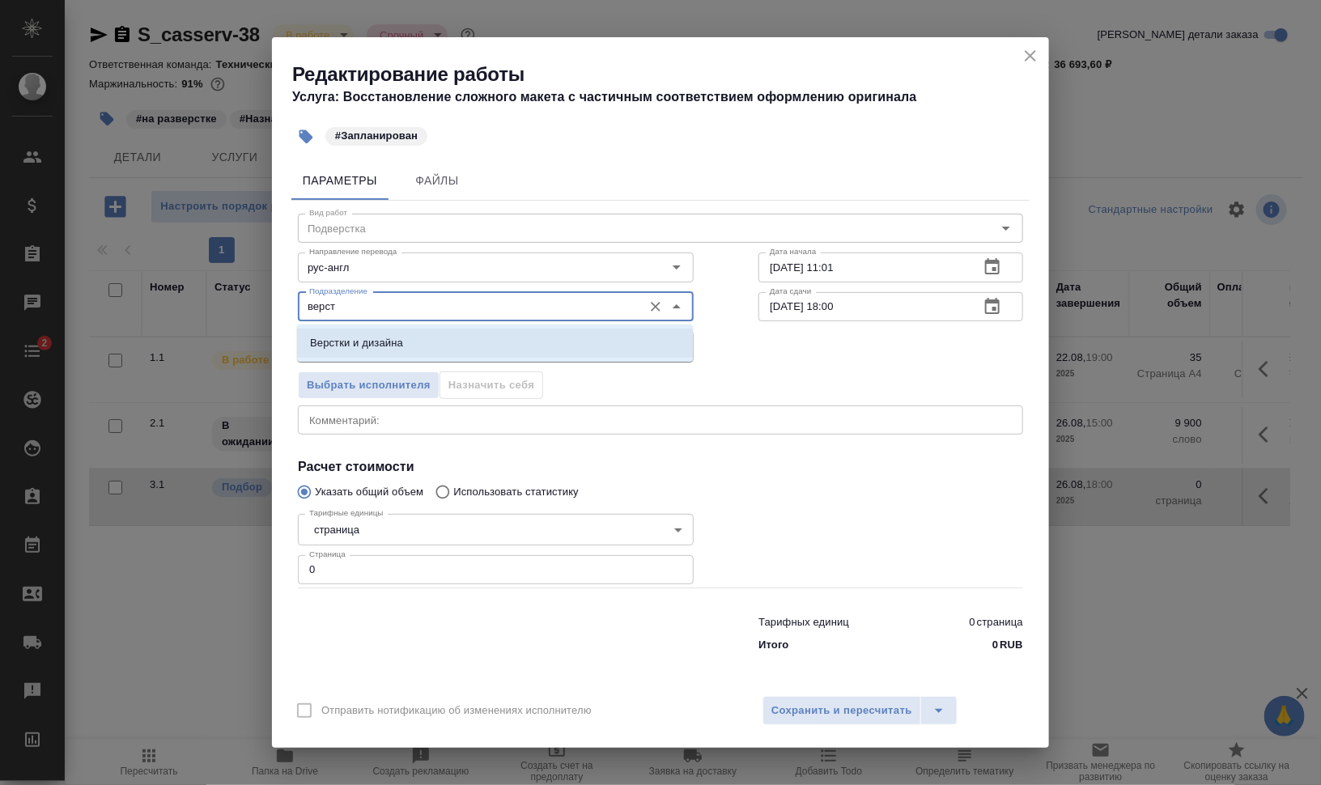
click at [414, 336] on li "Верстки и дизайна" at bounding box center [495, 343] width 396 height 29
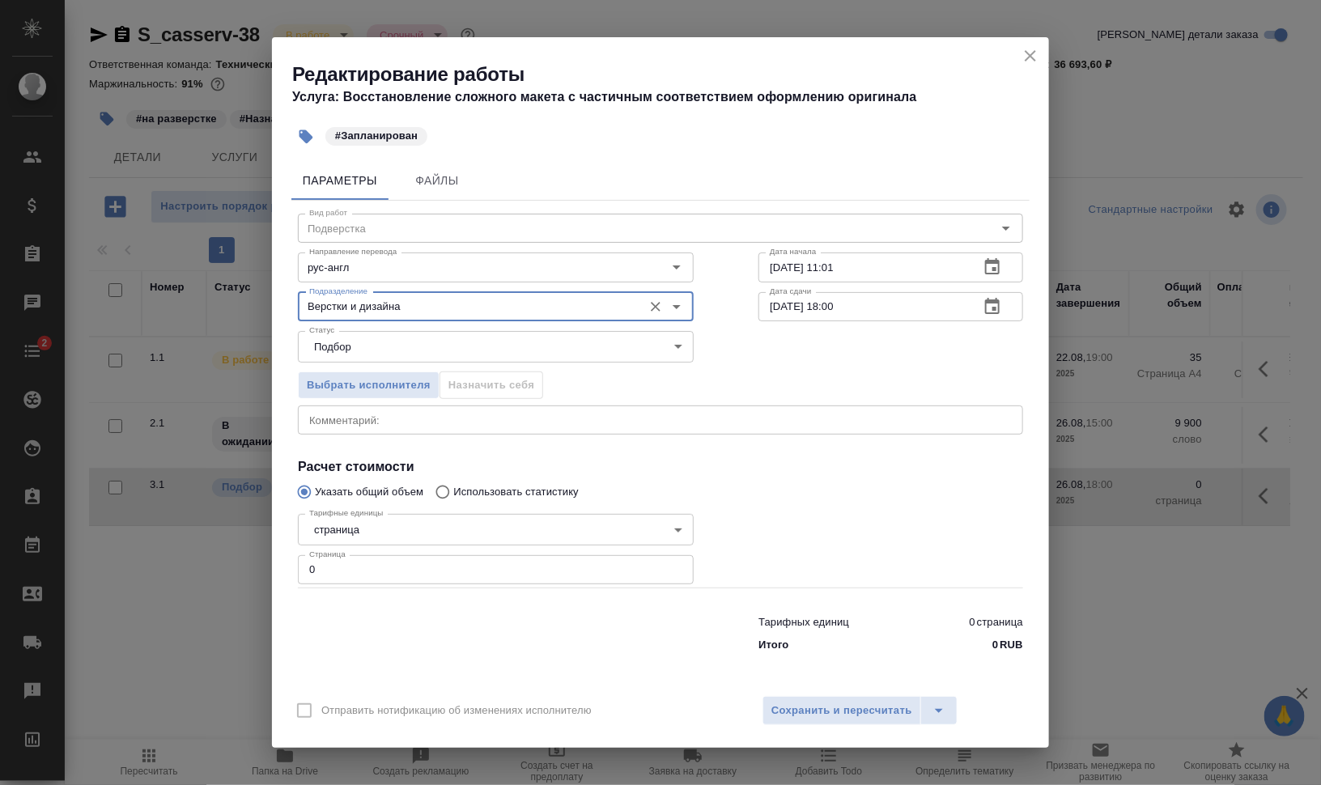
type input "Верстки и дизайна"
drag, startPoint x: 320, startPoint y: 569, endPoint x: 286, endPoint y: 569, distance: 34.0
click at [287, 569] on div "Параметры Файлы Вид работ Подверстка Вид работ Направление перевода рус-англ На…" at bounding box center [660, 420] width 777 height 531
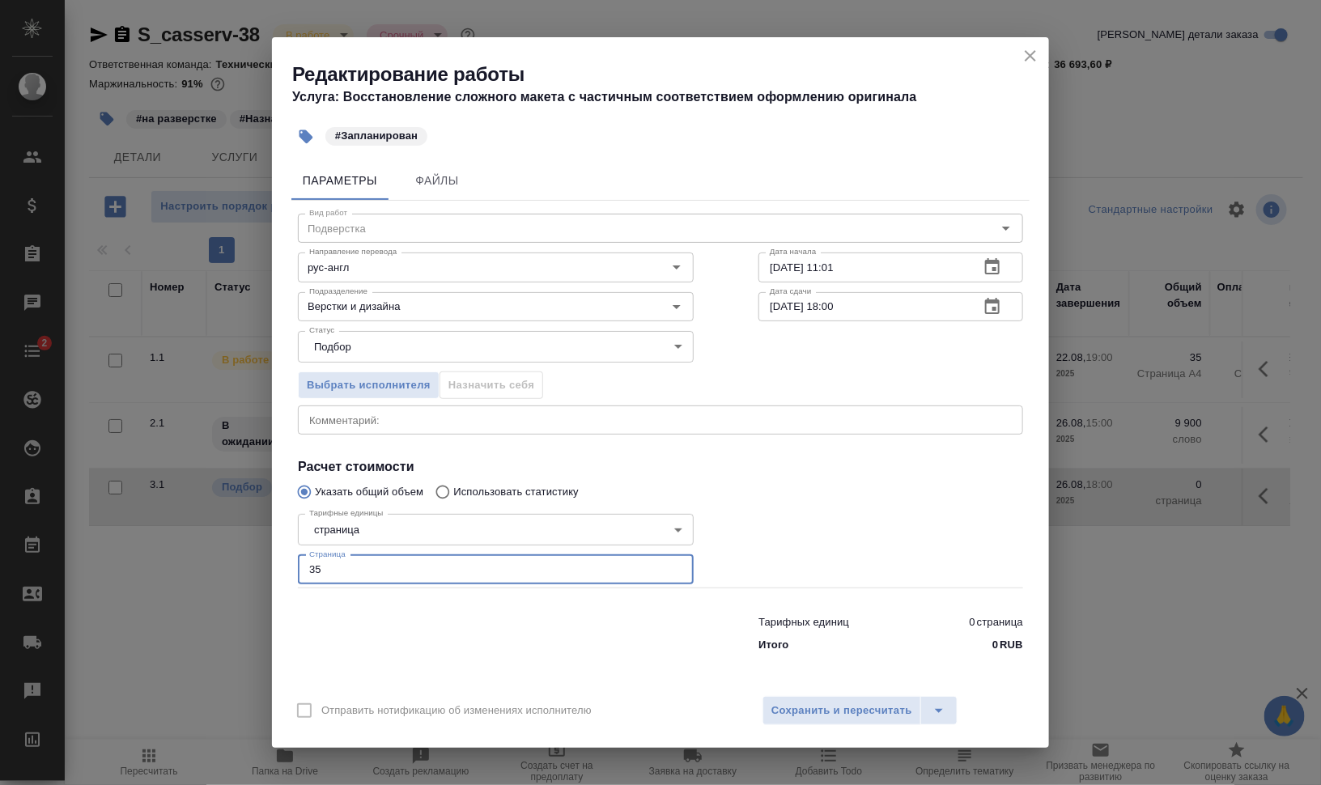
type input "35"
click at [507, 420] on textarea at bounding box center [660, 420] width 703 height 12
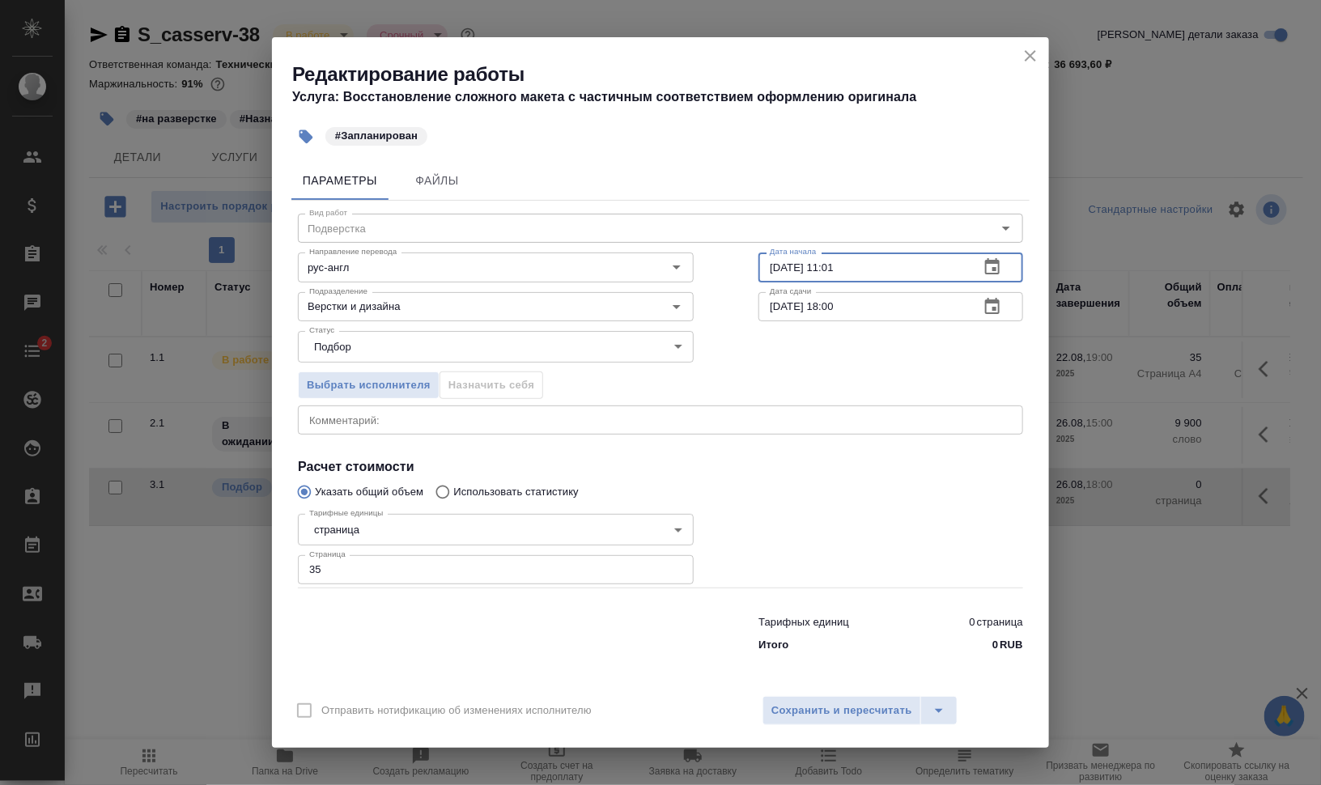
click at [776, 264] on input "22.08.2025 11:01" at bounding box center [863, 267] width 208 height 29
drag, startPoint x: 838, startPoint y: 261, endPoint x: 900, endPoint y: 266, distance: 62.5
click at [895, 266] on input "26.08.2025 11:01" at bounding box center [863, 267] width 208 height 29
type input "26.08.2025 16:00"
click at [810, 697] on button "Сохранить и пересчитать" at bounding box center [842, 710] width 159 height 29
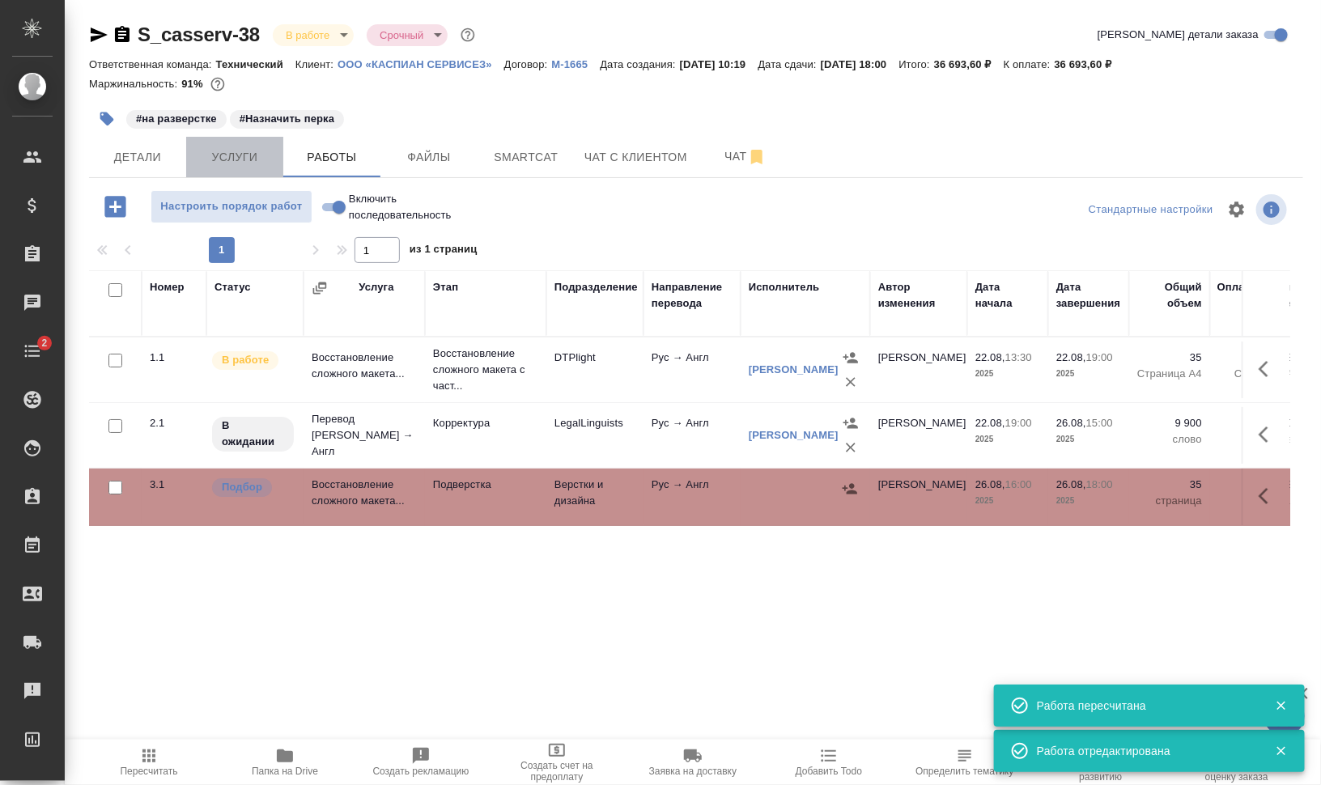
click at [236, 152] on span "Услуги" at bounding box center [235, 157] width 78 height 20
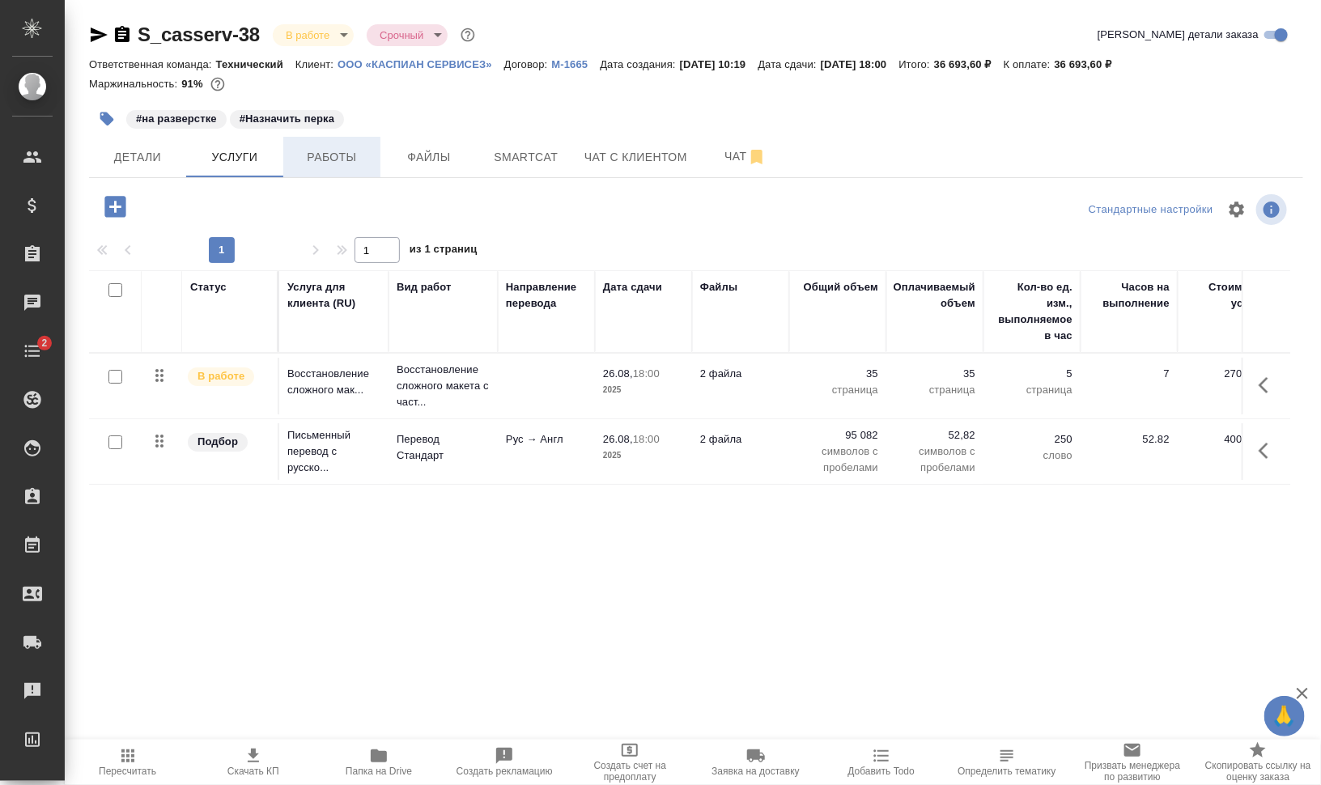
click at [329, 155] on span "Работы" at bounding box center [332, 157] width 78 height 20
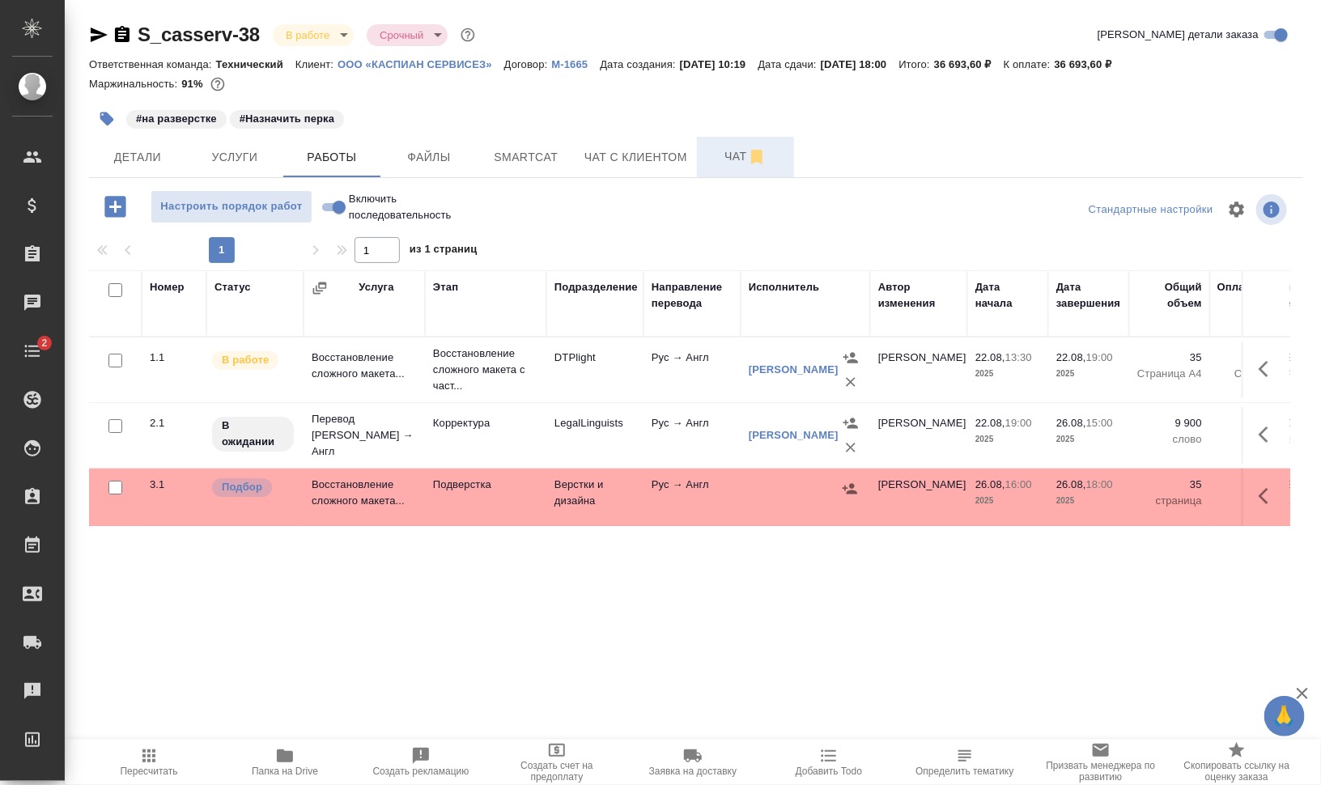
click at [730, 152] on span "Чат" at bounding box center [746, 157] width 78 height 20
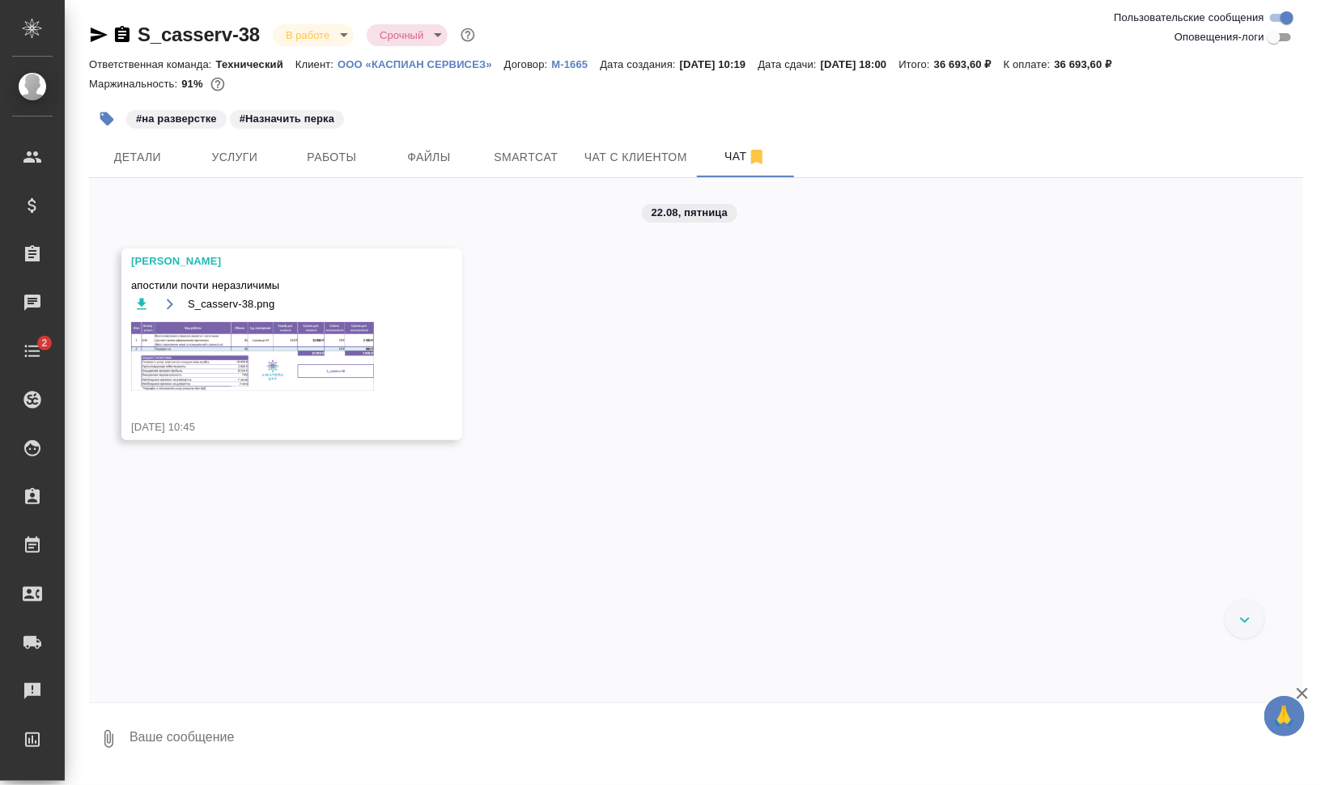
click at [295, 348] on img at bounding box center [252, 356] width 243 height 69
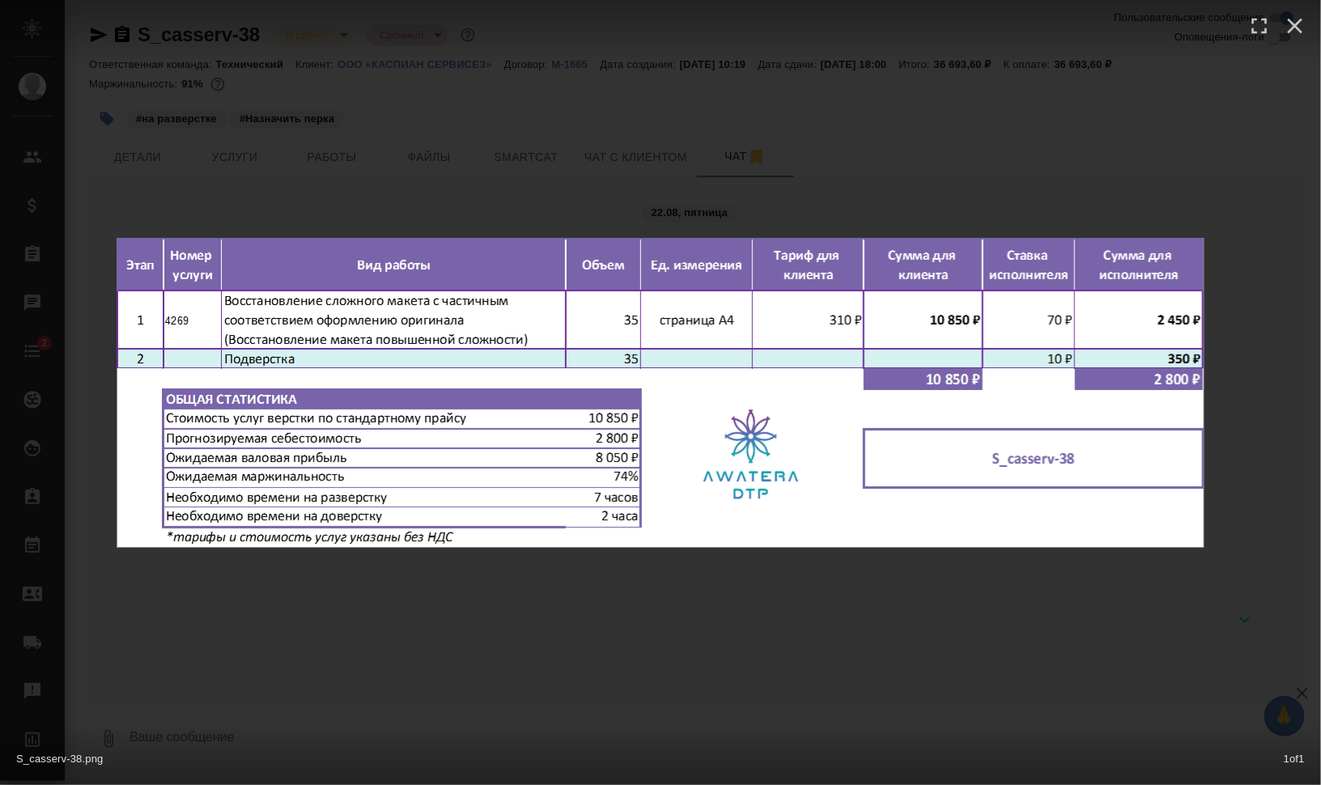
click at [1037, 661] on div "S_casserv-38.png 1 of 1" at bounding box center [660, 392] width 1321 height 785
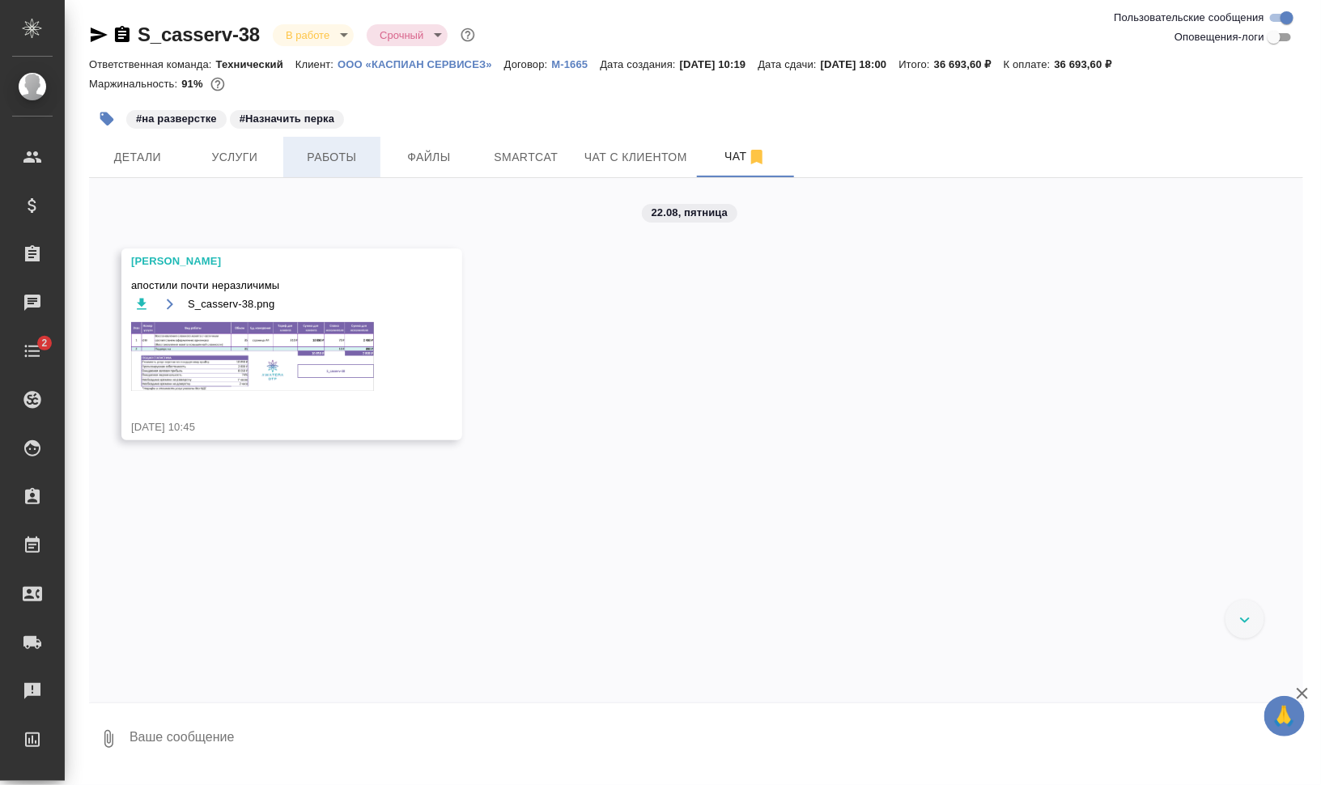
click at [338, 154] on span "Работы" at bounding box center [332, 157] width 78 height 20
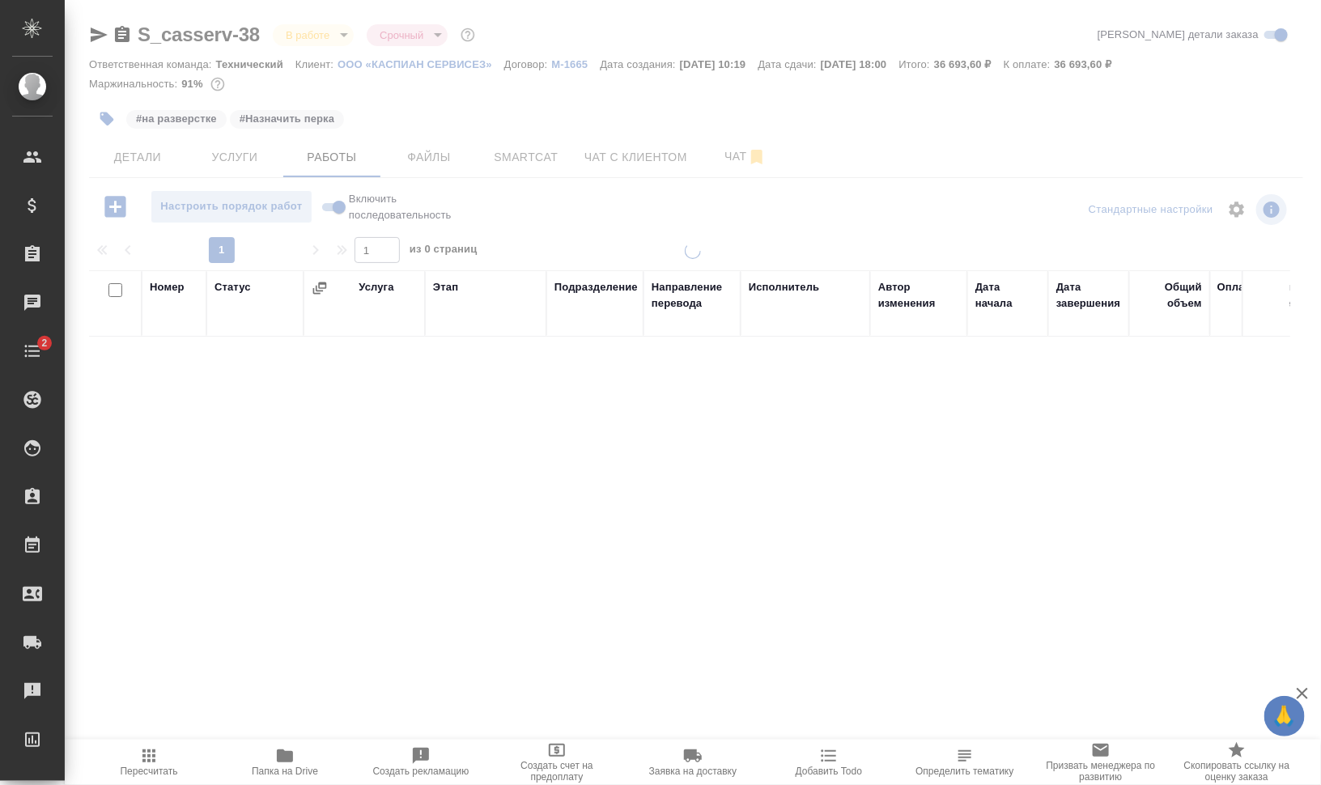
click at [154, 761] on icon "button" at bounding box center [148, 756] width 13 height 13
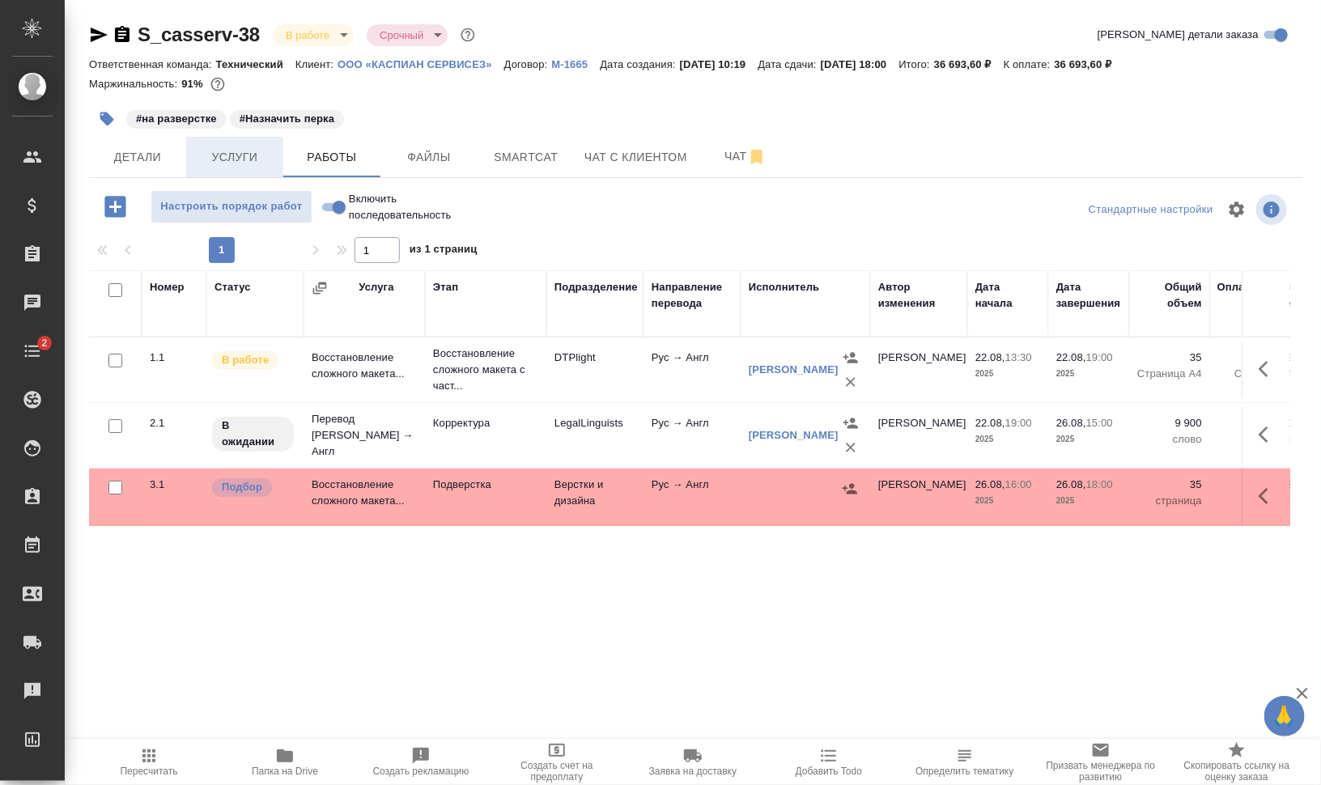
click at [222, 155] on span "Услуги" at bounding box center [235, 157] width 78 height 20
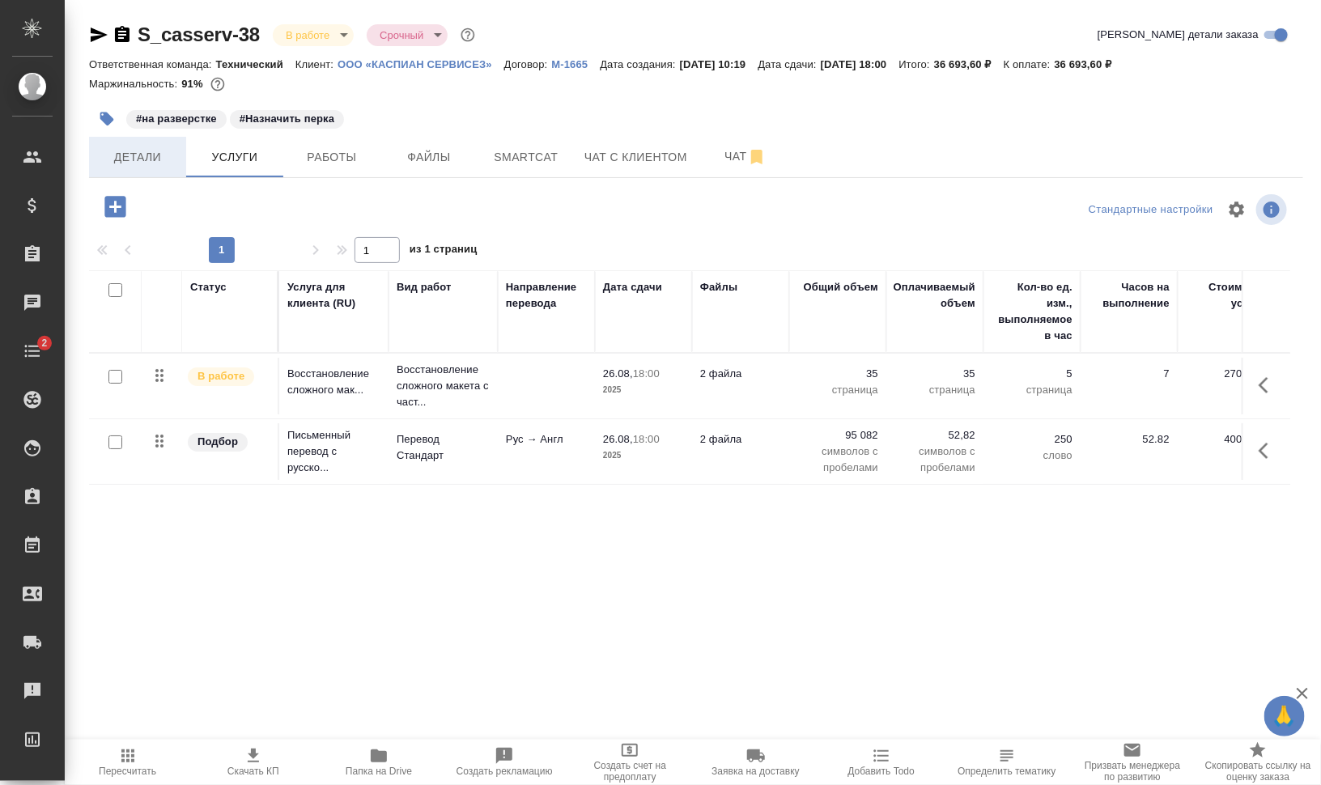
click at [150, 158] on span "Детали" at bounding box center [138, 157] width 78 height 20
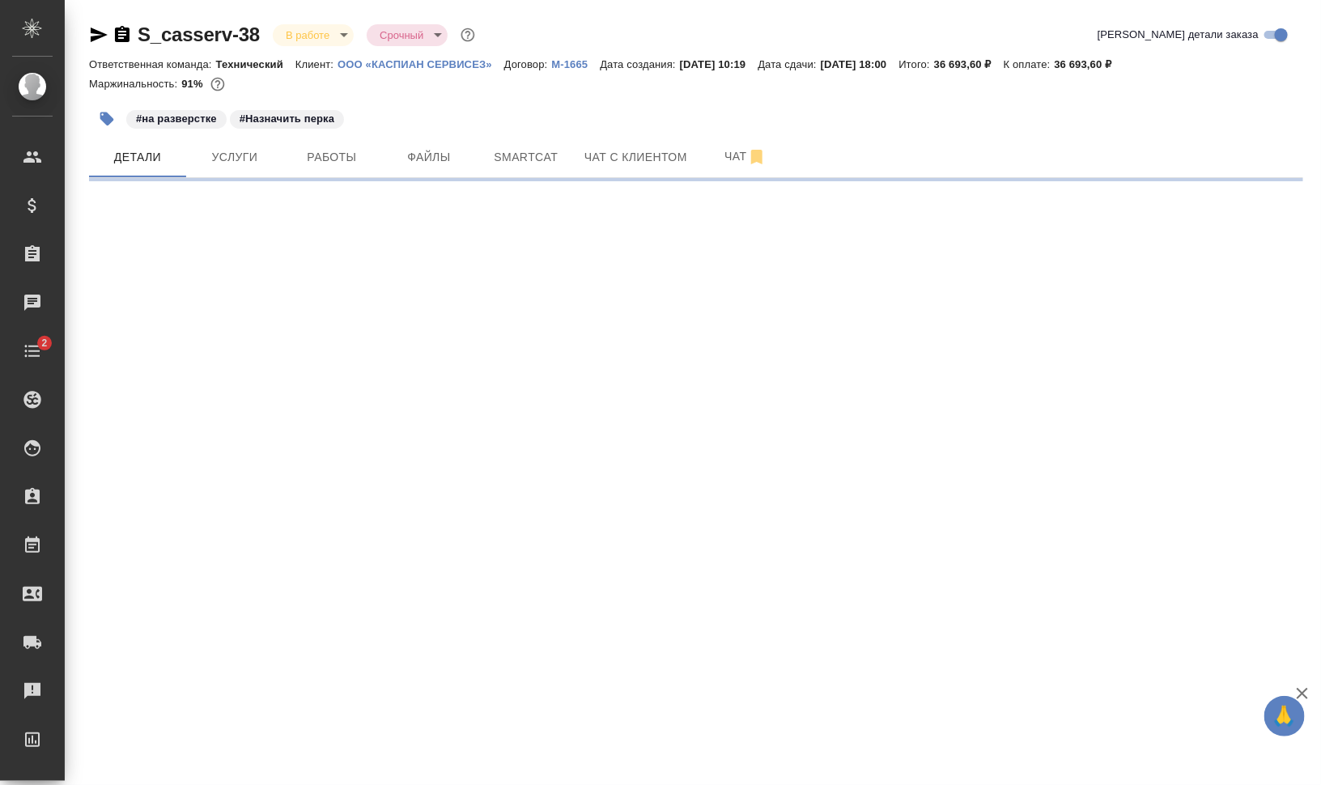
select select "RU"
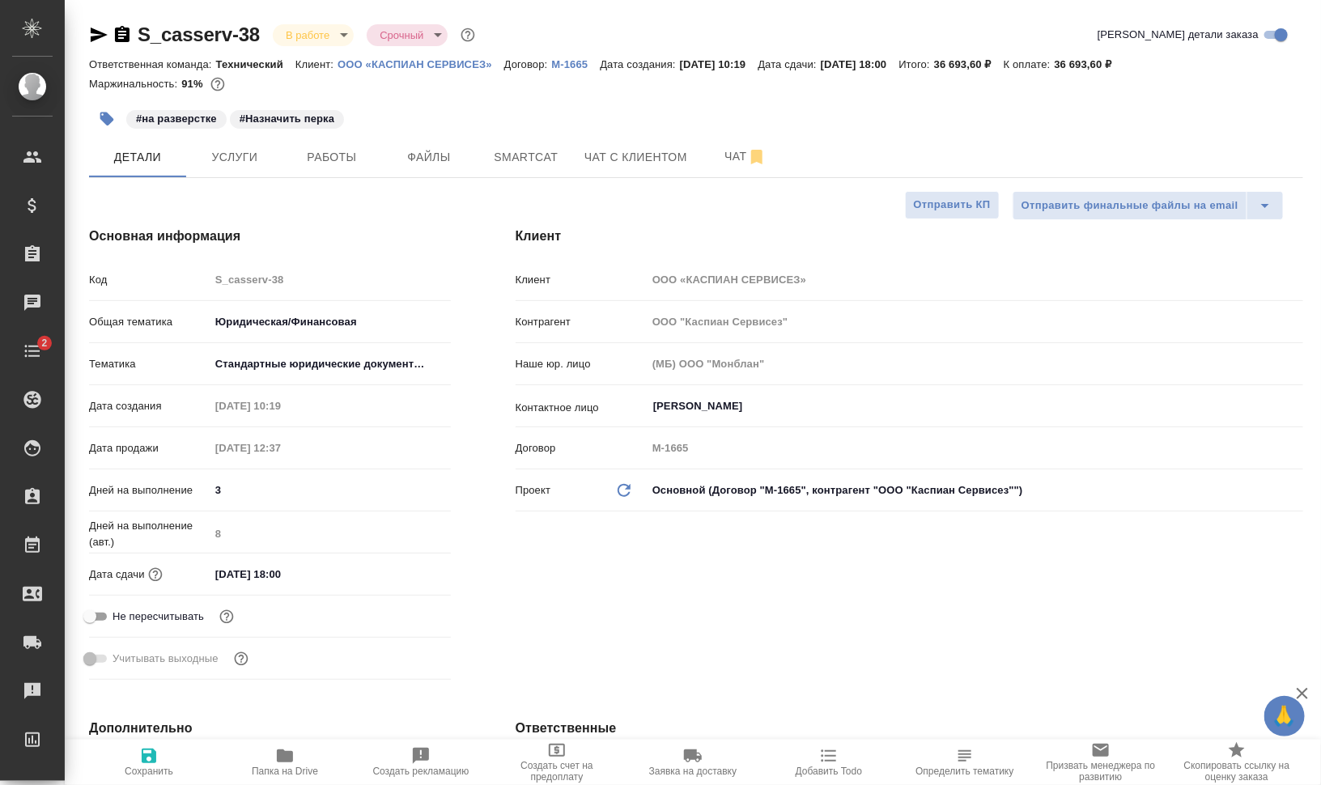
type textarea "x"
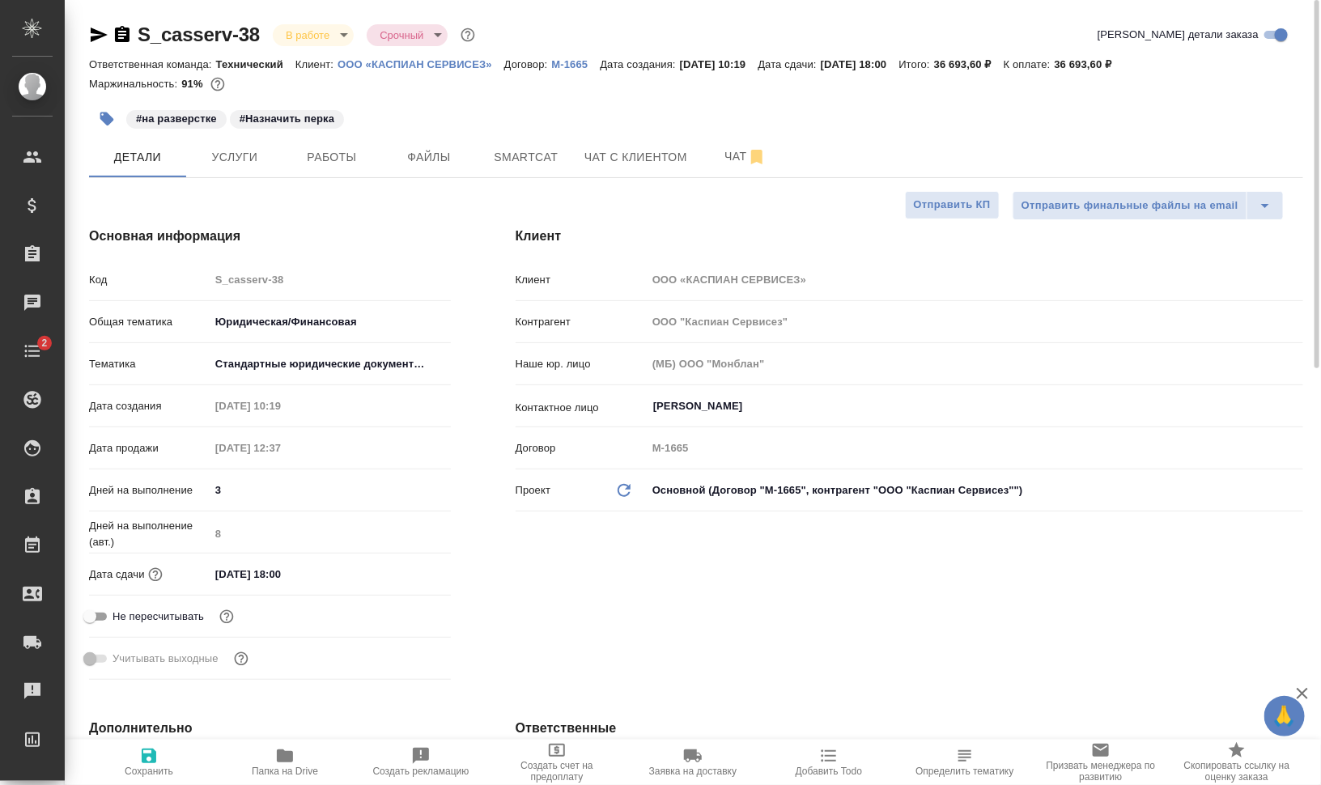
type textarea "x"
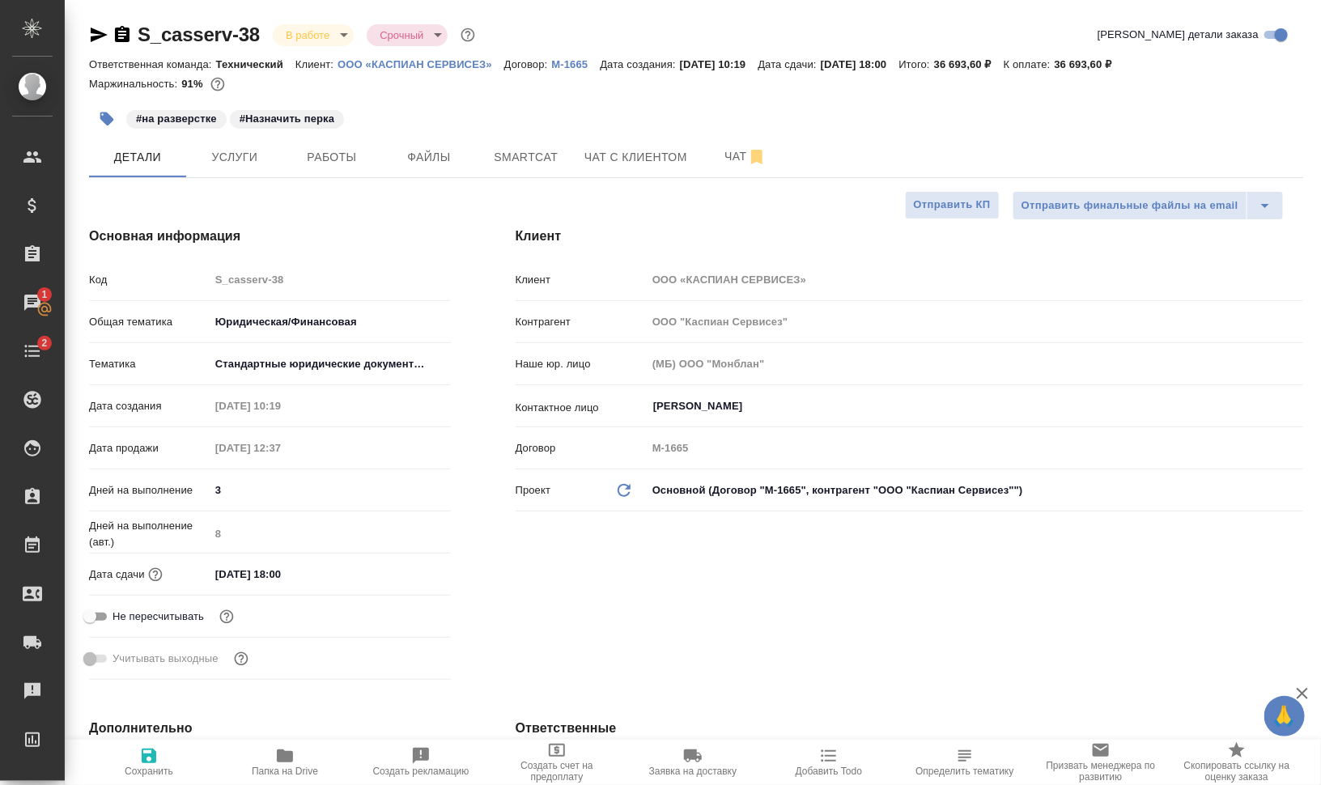
type textarea "x"
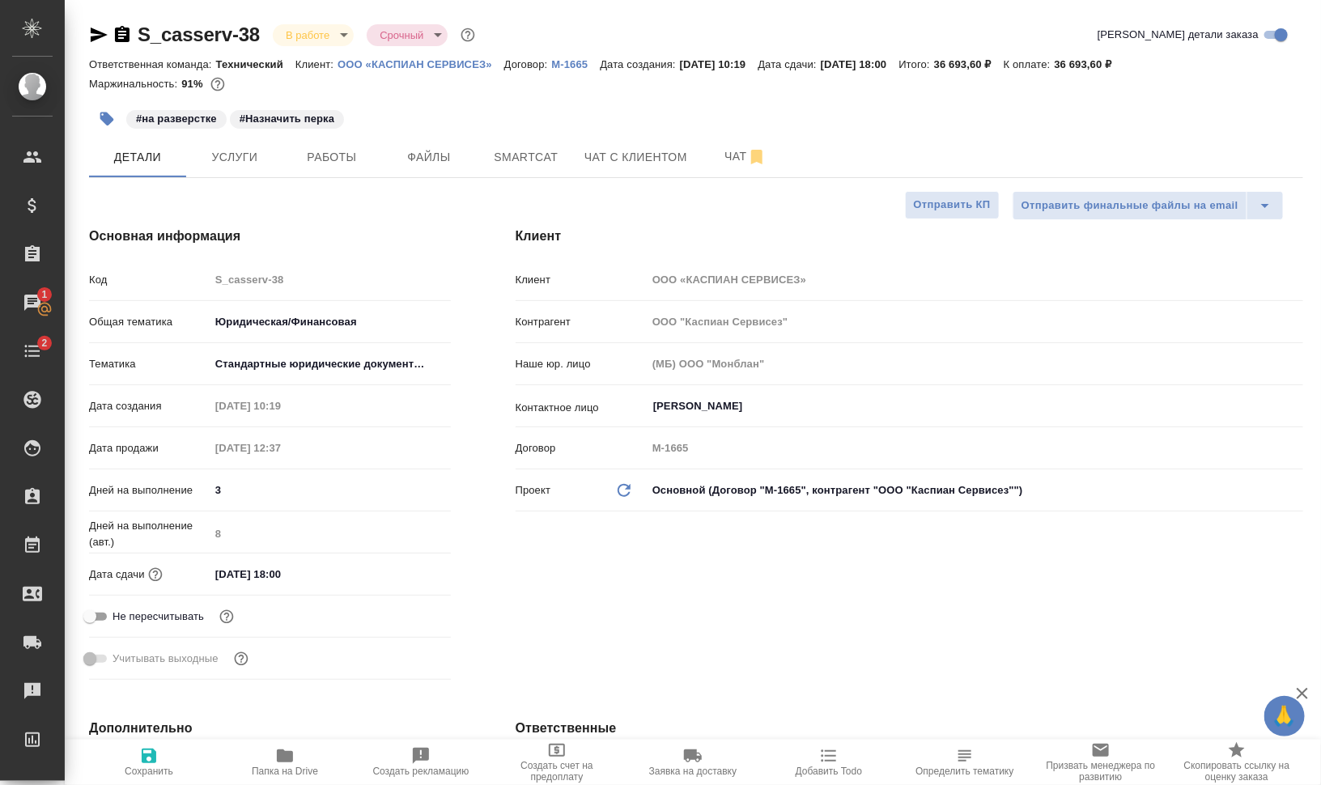
type textarea "x"
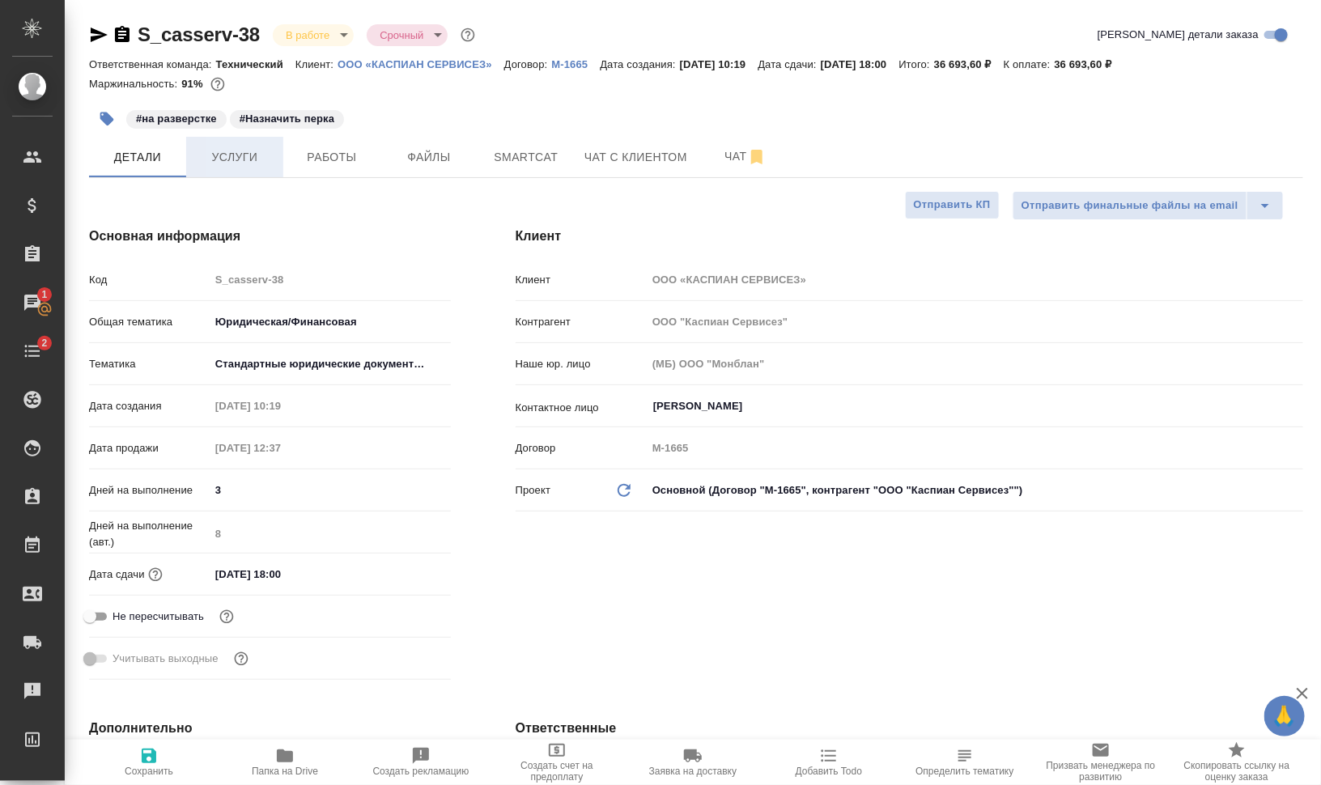
type textarea "x"
click at [304, 160] on span "Работы" at bounding box center [332, 157] width 78 height 20
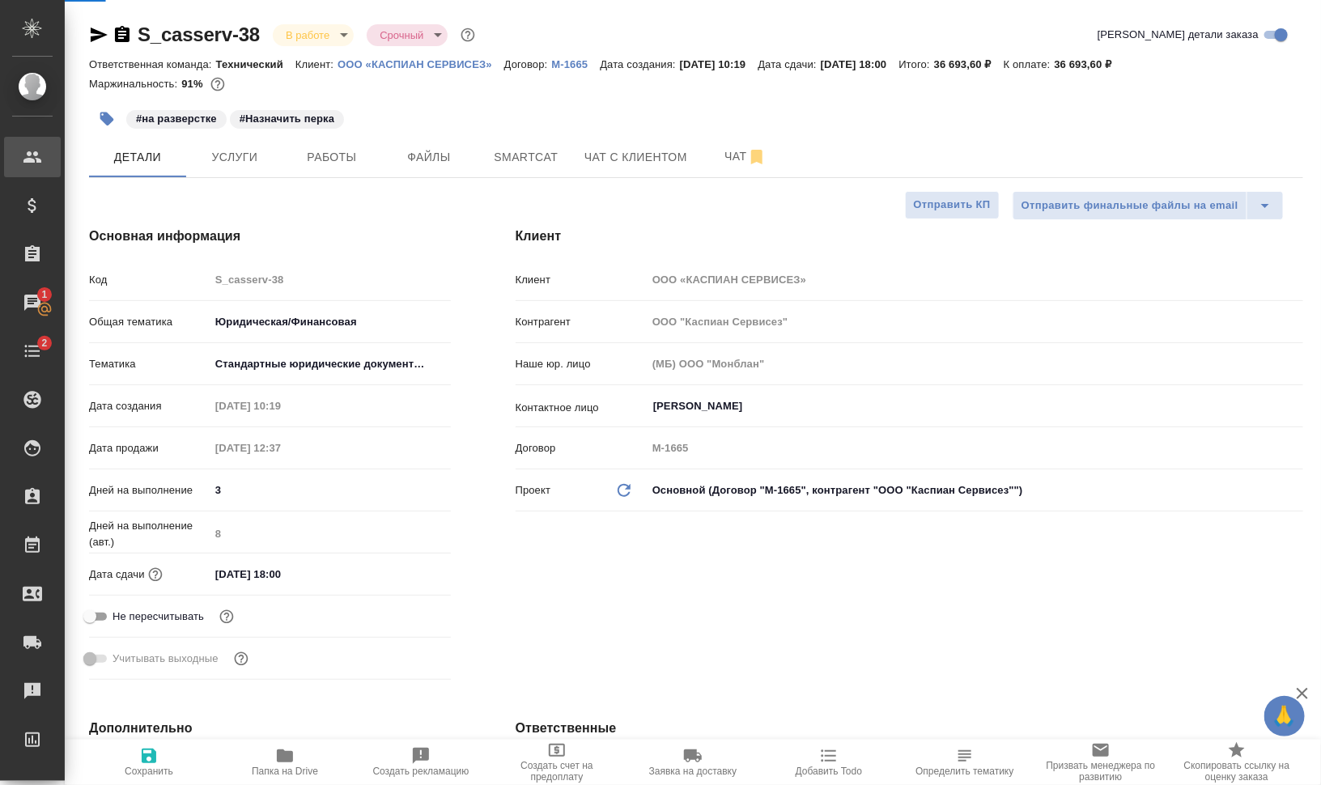
type textarea "x"
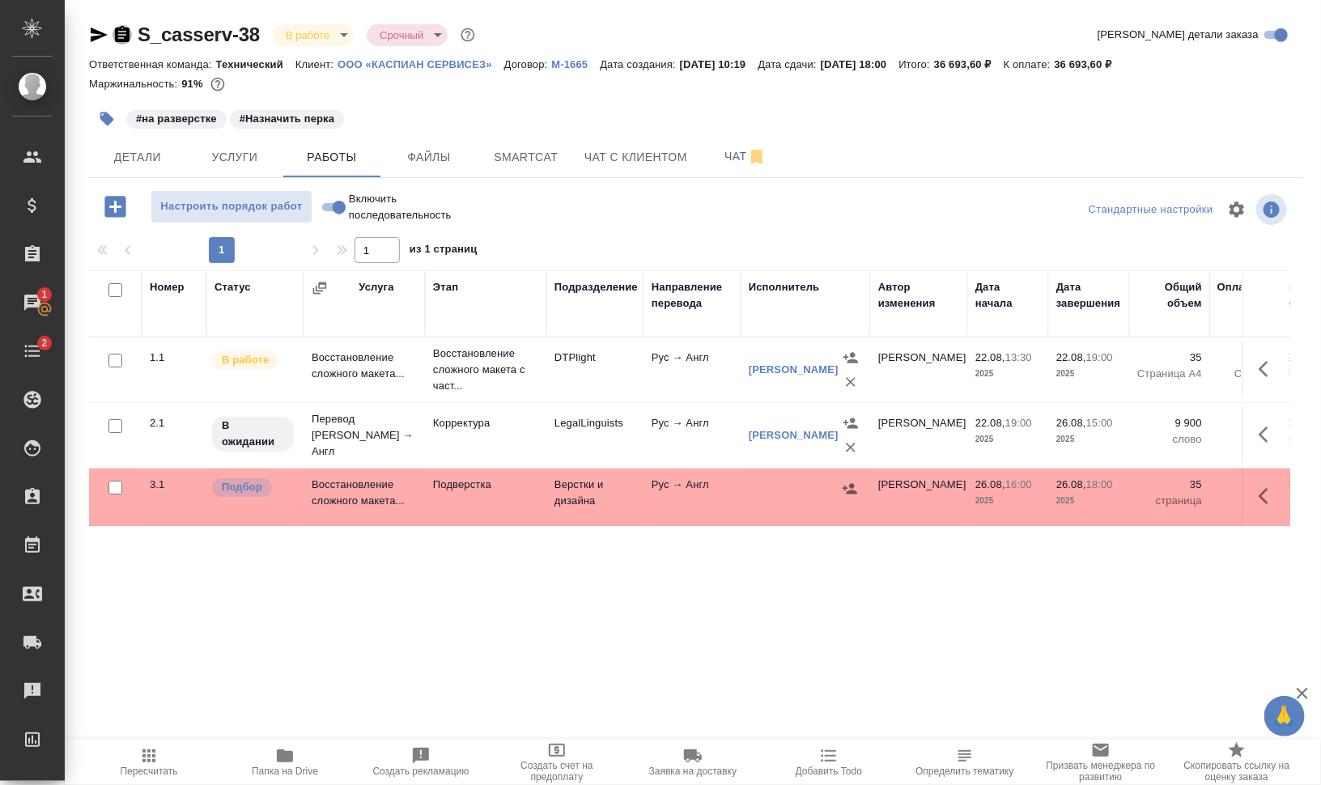
click at [118, 39] on icon "button" at bounding box center [122, 34] width 15 height 16
click at [355, 159] on span "Работы" at bounding box center [332, 157] width 78 height 20
click at [232, 155] on span "Услуги" at bounding box center [235, 157] width 78 height 20
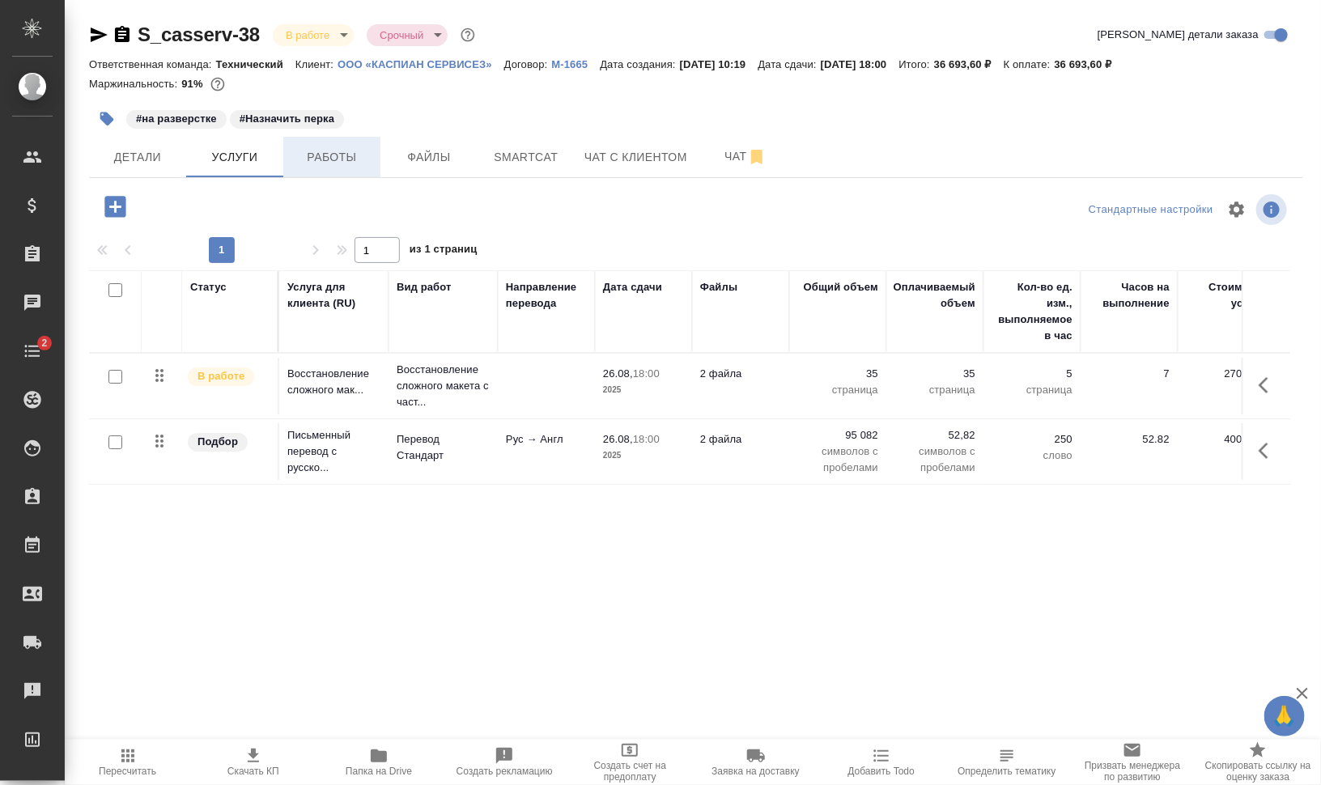
click at [322, 144] on button "Работы" at bounding box center [331, 157] width 97 height 40
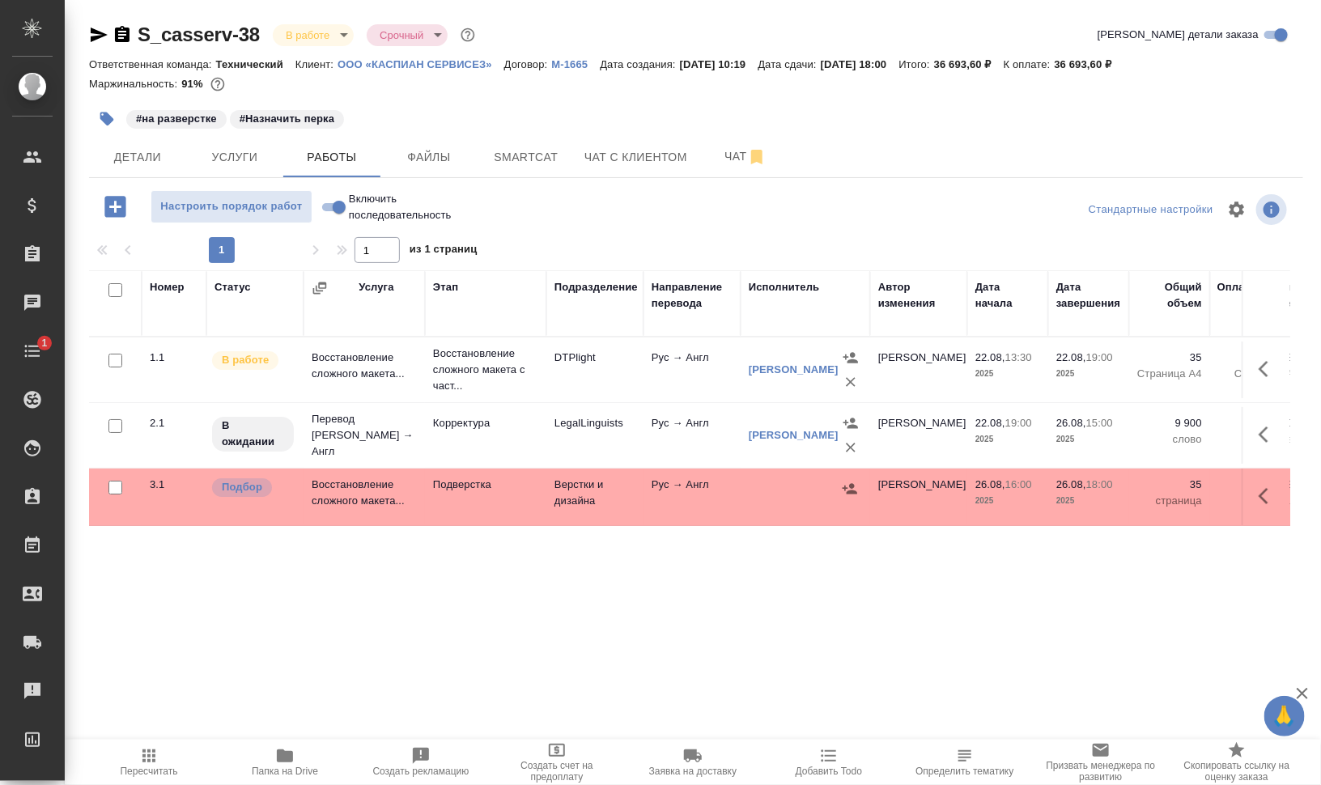
click at [834, 783] on button "Добавить Todo" at bounding box center [829, 762] width 136 height 45
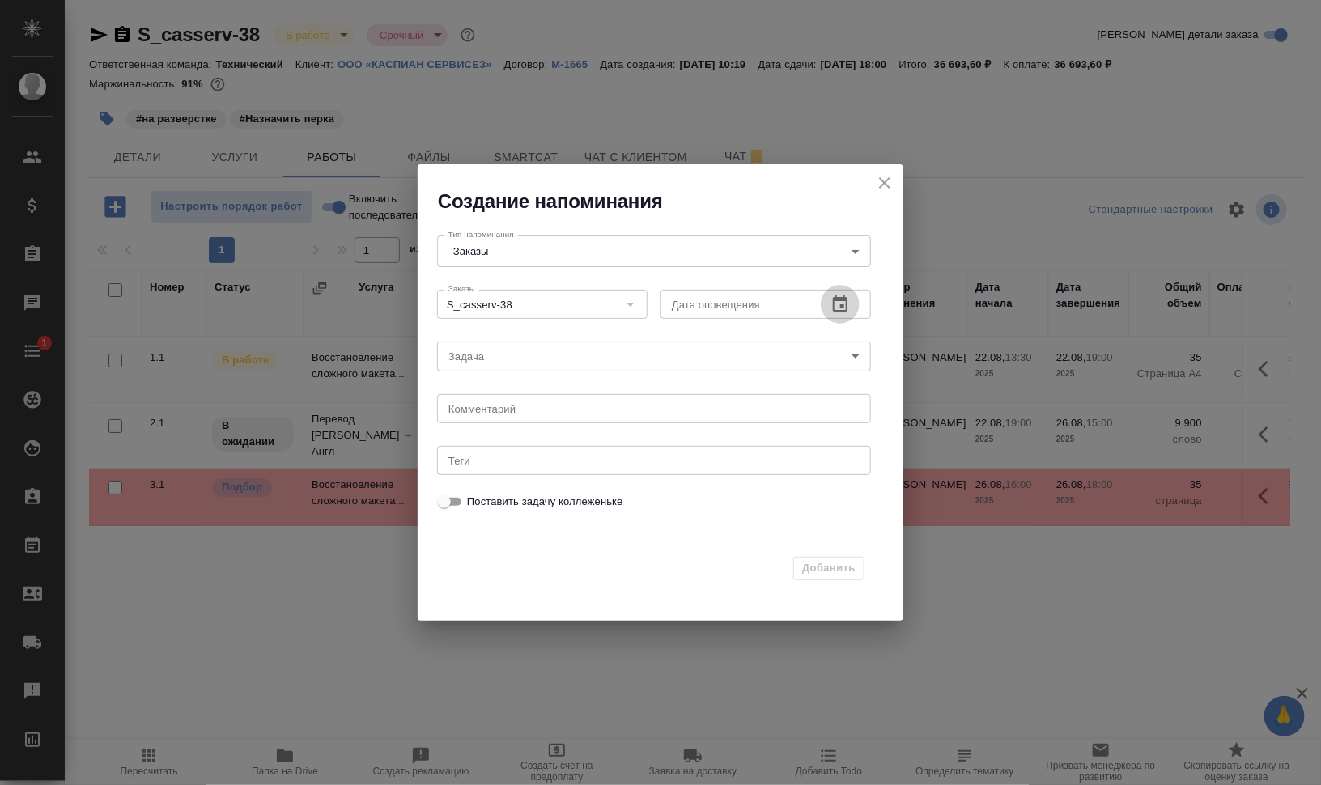
click at [842, 300] on icon "button" at bounding box center [840, 304] width 19 height 19
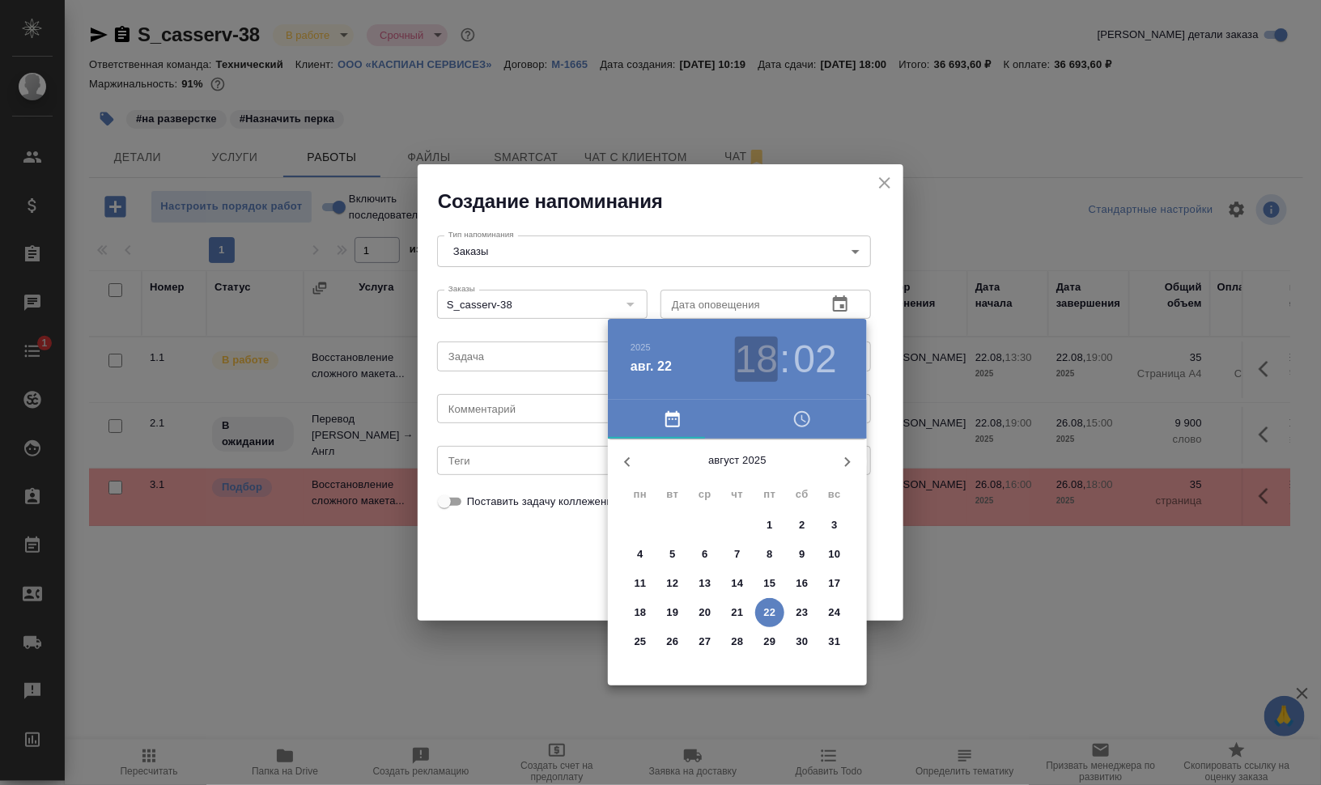
click at [754, 368] on h3 "18" at bounding box center [756, 359] width 43 height 45
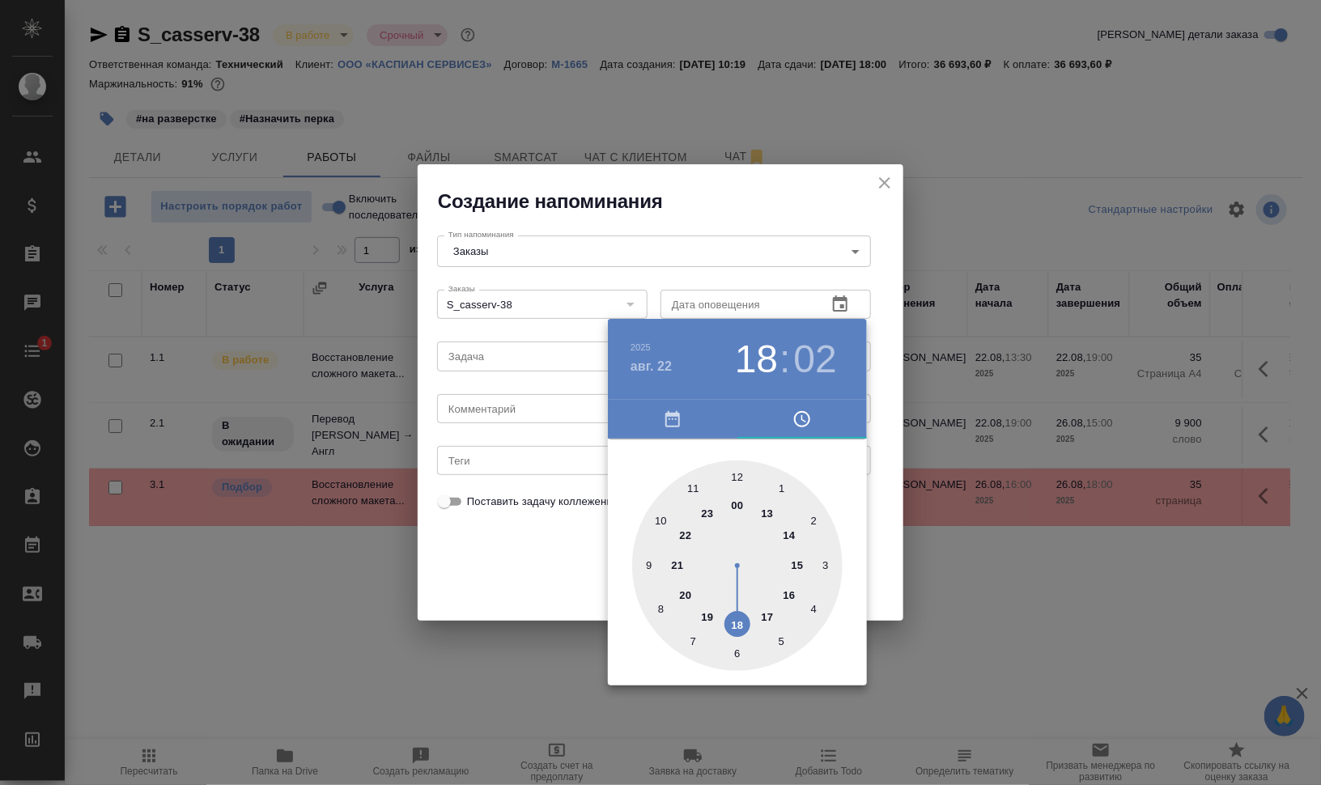
click at [805, 329] on div "2025 авг. 22 18 : 02" at bounding box center [737, 359] width 259 height 81
click at [809, 347] on h3 "02" at bounding box center [815, 359] width 43 height 45
click at [660, 518] on div at bounding box center [737, 566] width 210 height 210
type input "22.08.2025 18:50"
click at [1013, 533] on div at bounding box center [660, 392] width 1321 height 785
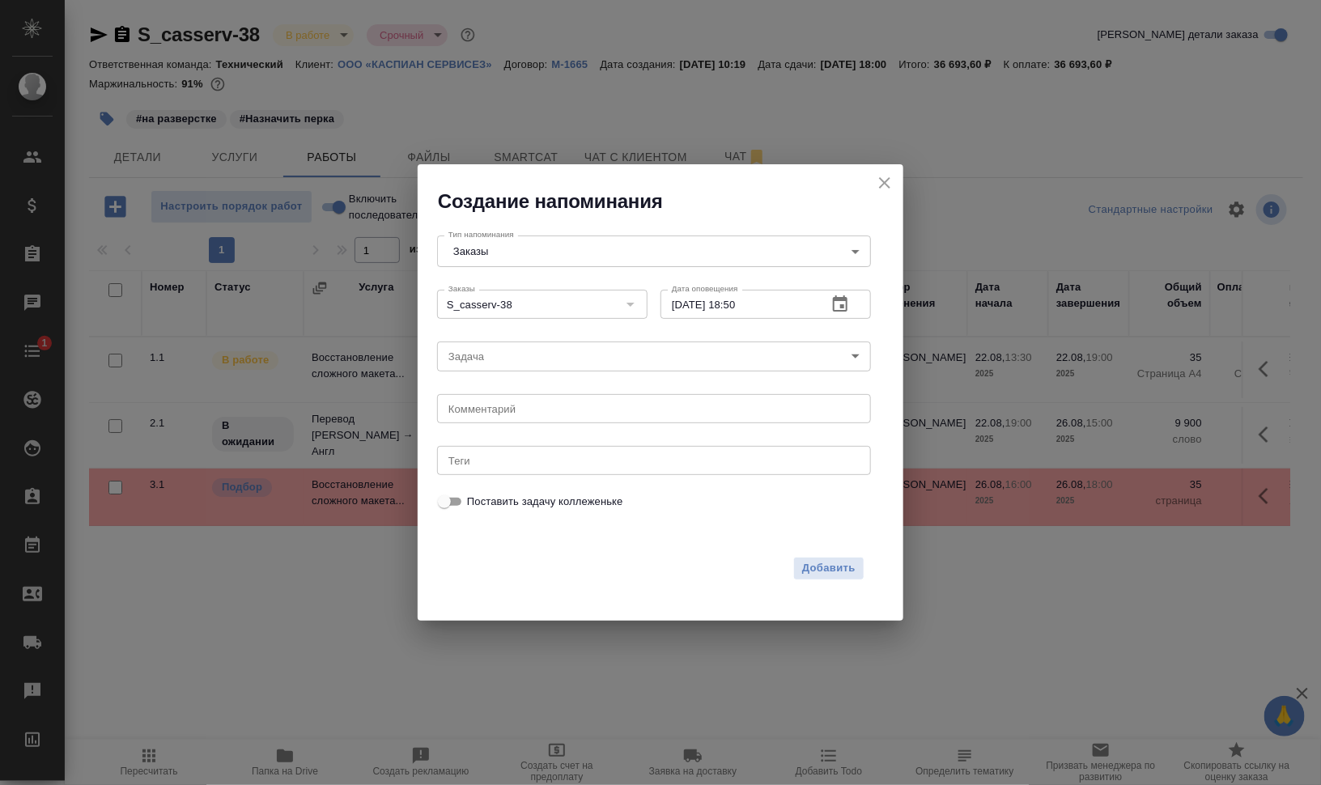
click at [560, 411] on textarea at bounding box center [653, 408] width 411 height 12
type textarea "назначить перка"
click at [850, 573] on span "Добавить" at bounding box center [828, 568] width 53 height 19
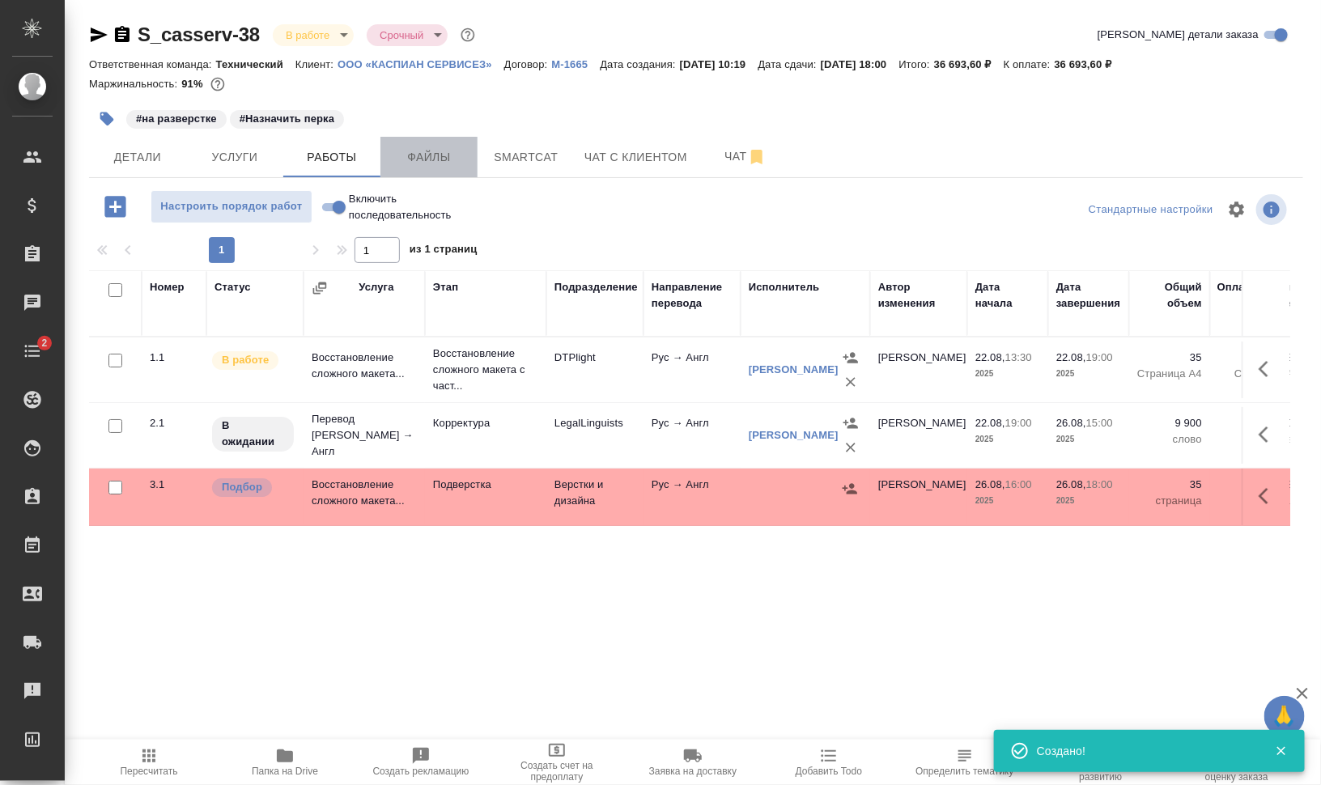
click at [459, 155] on span "Файлы" at bounding box center [429, 157] width 78 height 20
click at [339, 159] on span "Работы" at bounding box center [332, 157] width 78 height 20
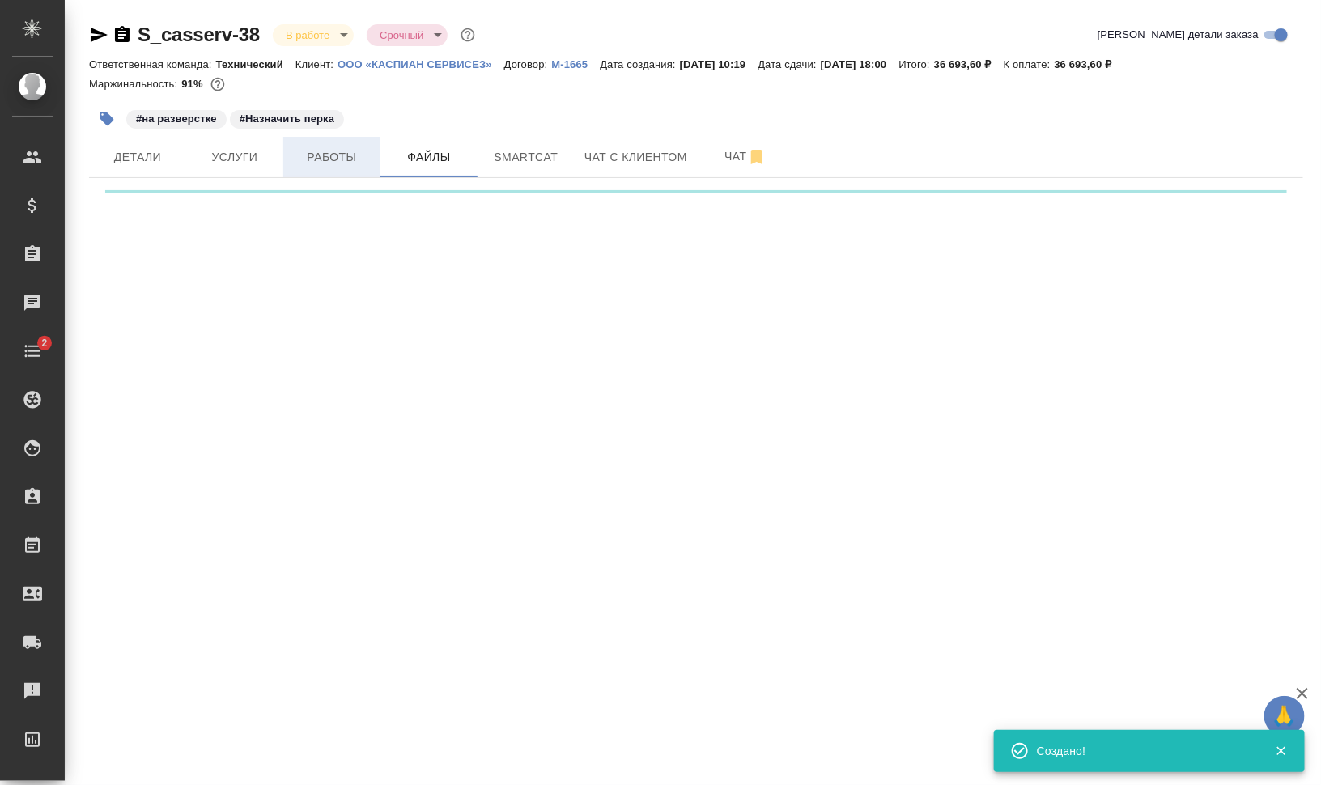
click at [340, 158] on span "Работы" at bounding box center [332, 157] width 78 height 20
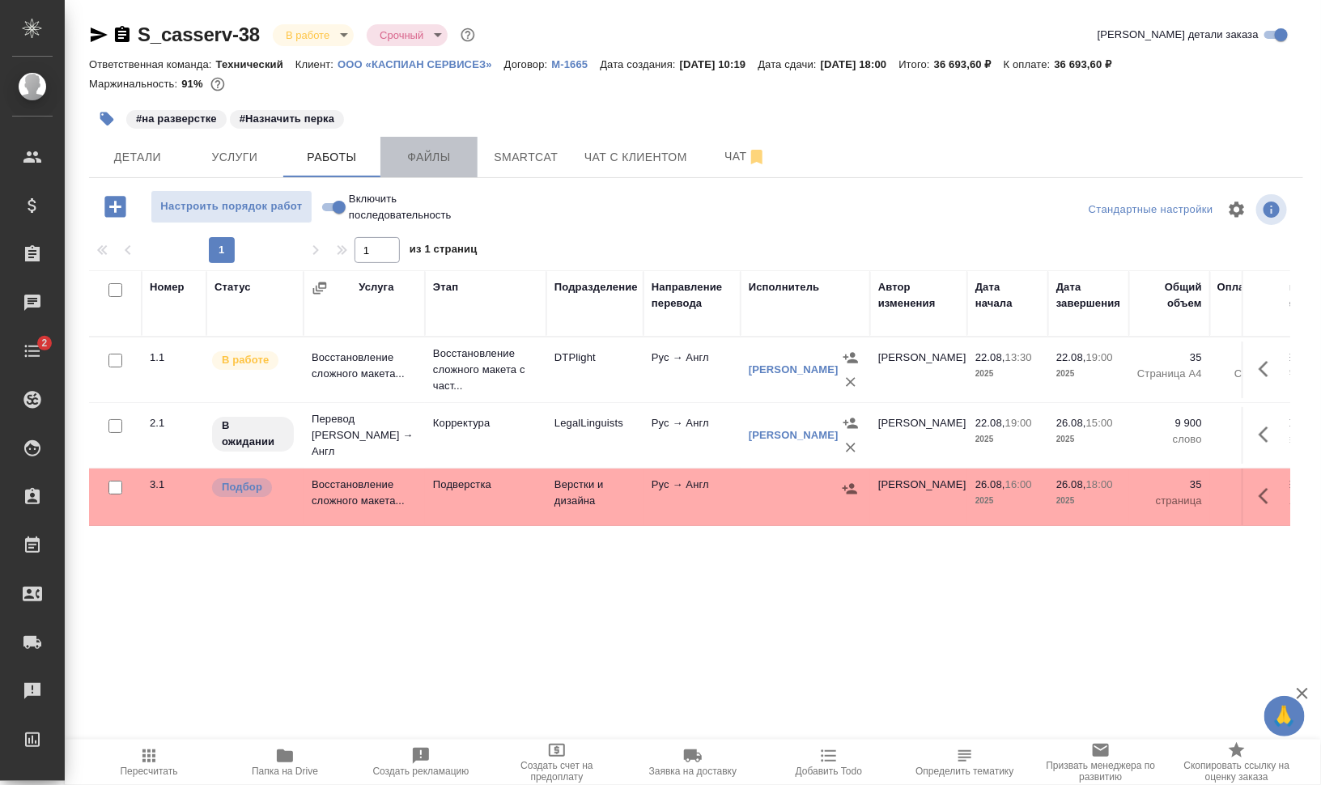
click at [449, 156] on span "Файлы" at bounding box center [429, 157] width 78 height 20
click at [304, 159] on span "Работы" at bounding box center [332, 157] width 78 height 20
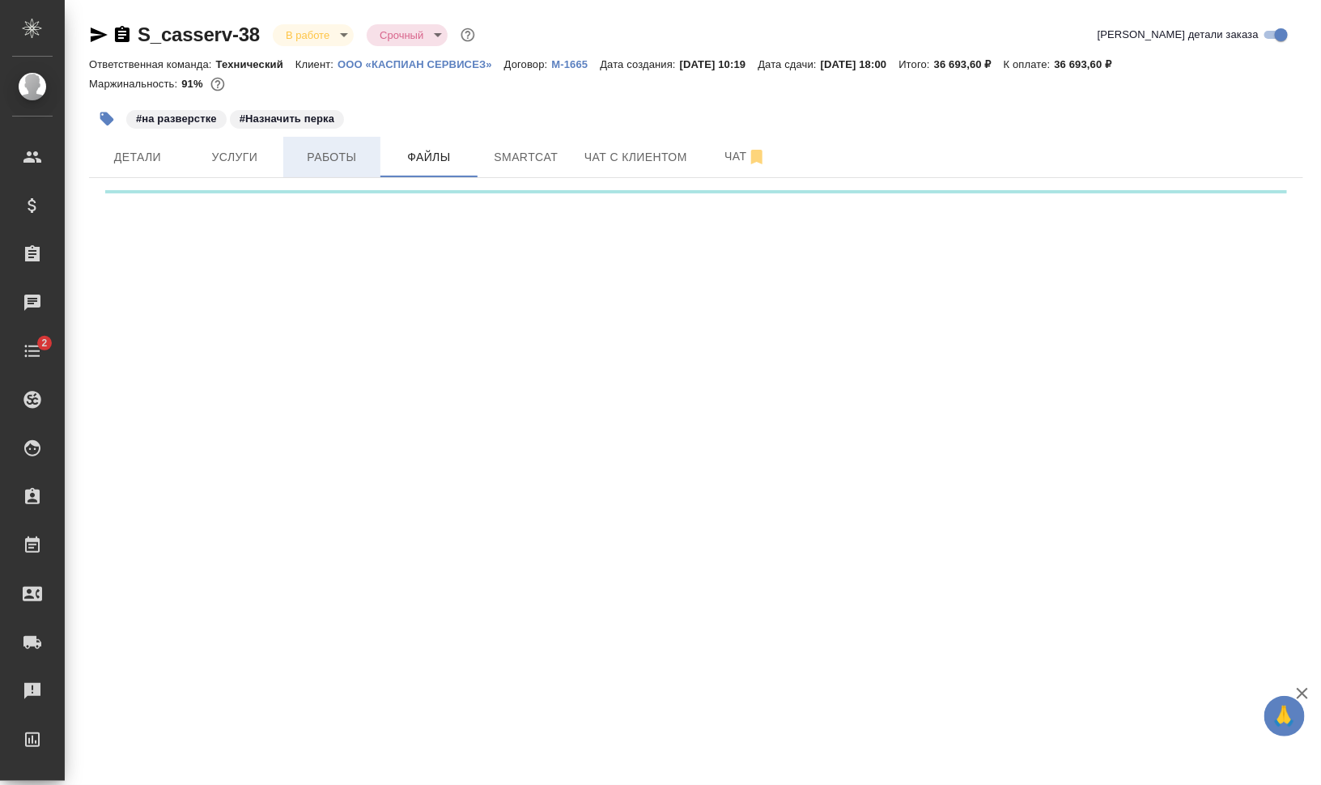
click at [304, 159] on span "Работы" at bounding box center [332, 157] width 78 height 20
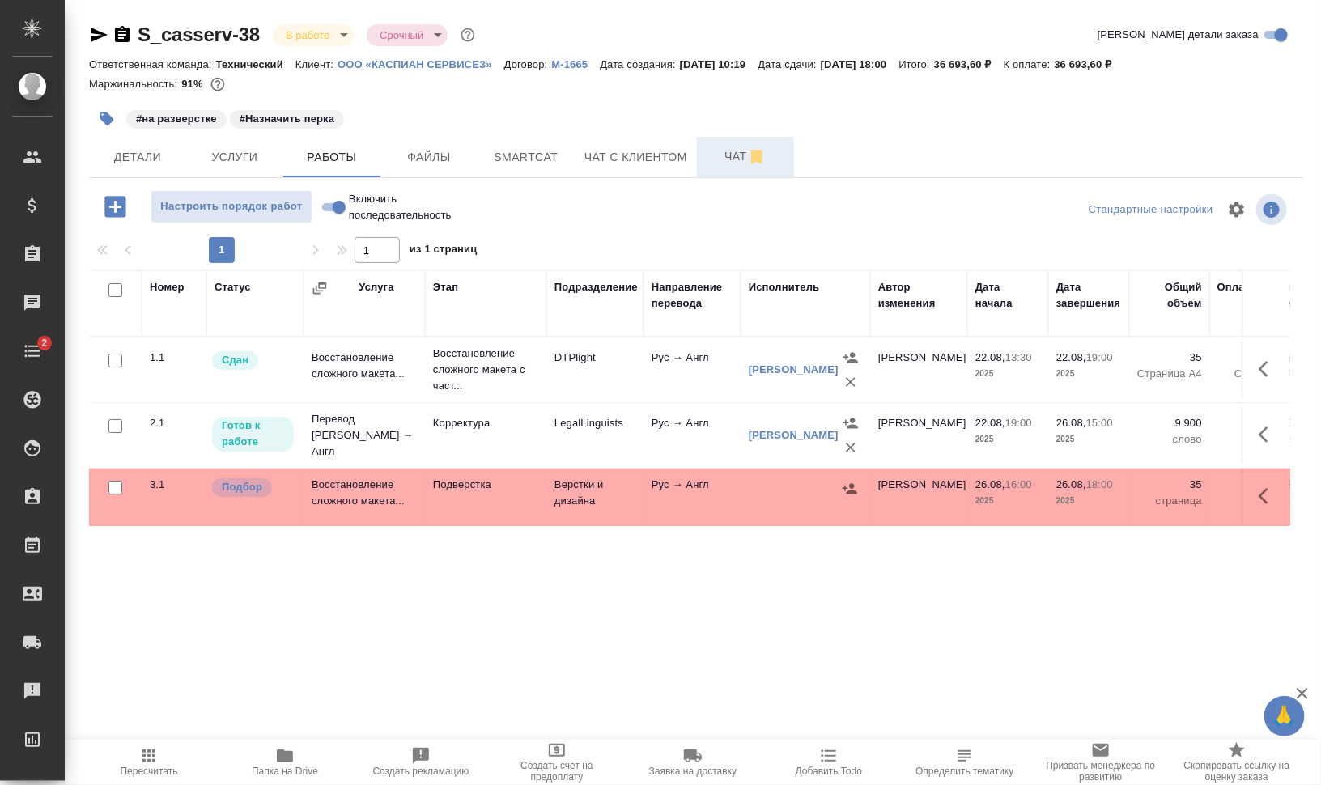
click at [721, 151] on span "Чат" at bounding box center [746, 157] width 78 height 20
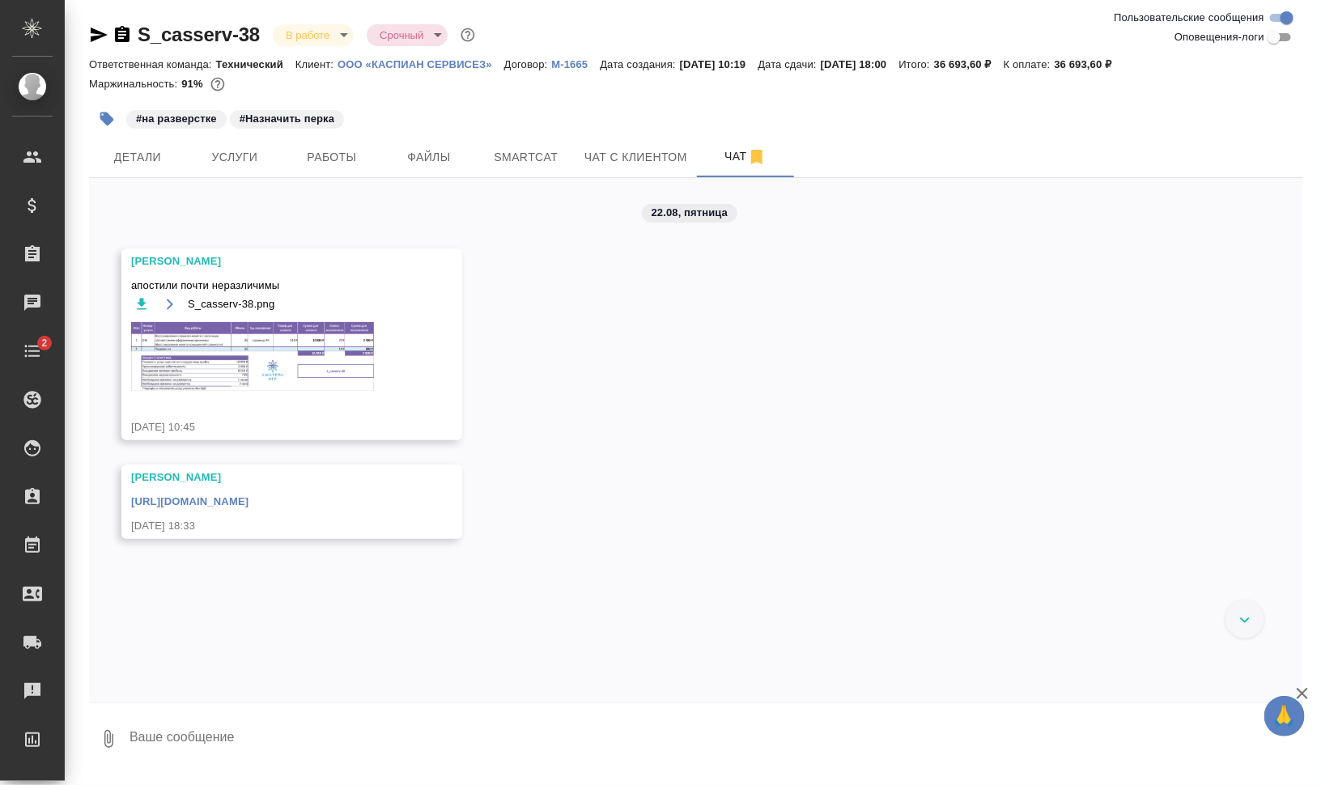
click at [249, 501] on link "https://drive.awatera.com/apps/files/files/10172307?dir=/Shares/casserv/Orders/…" at bounding box center [189, 501] width 117 height 12
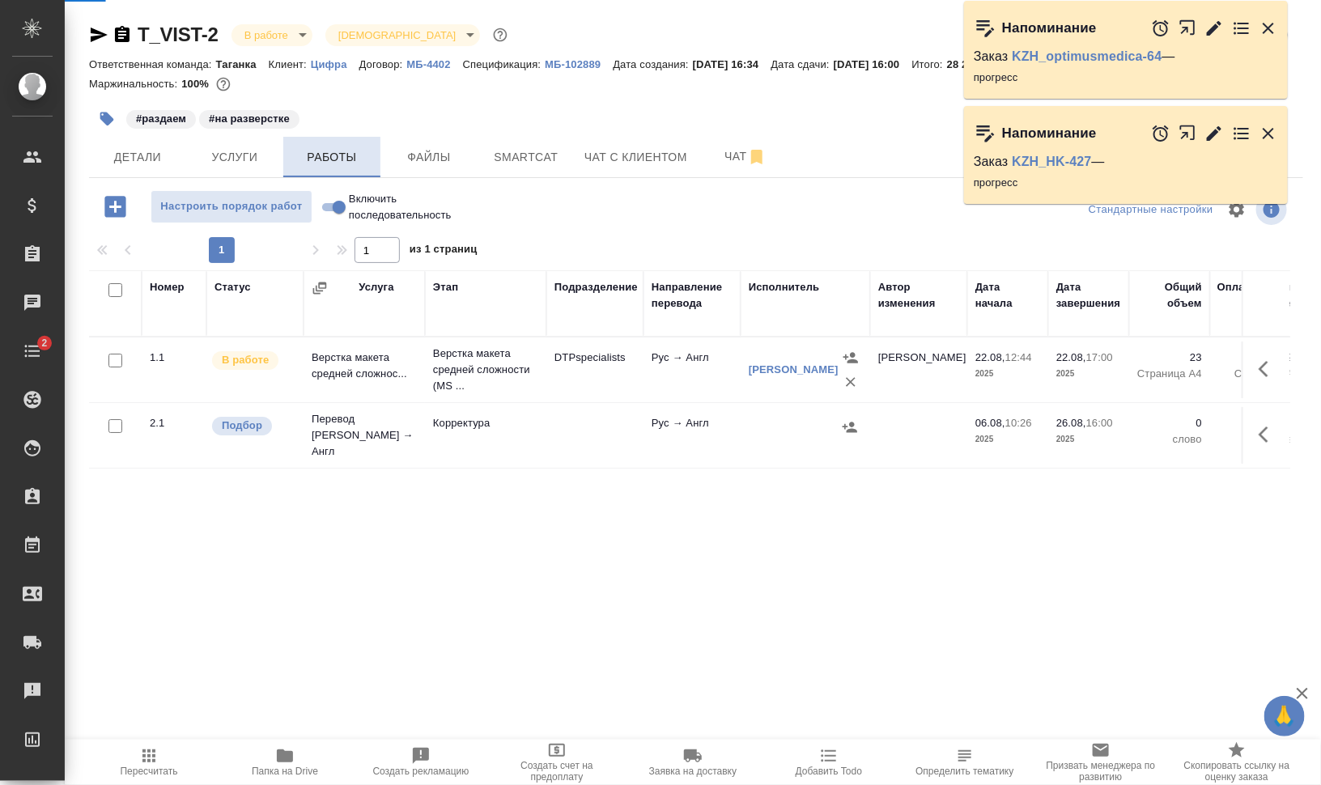
click at [294, 154] on span "Работы" at bounding box center [332, 157] width 78 height 20
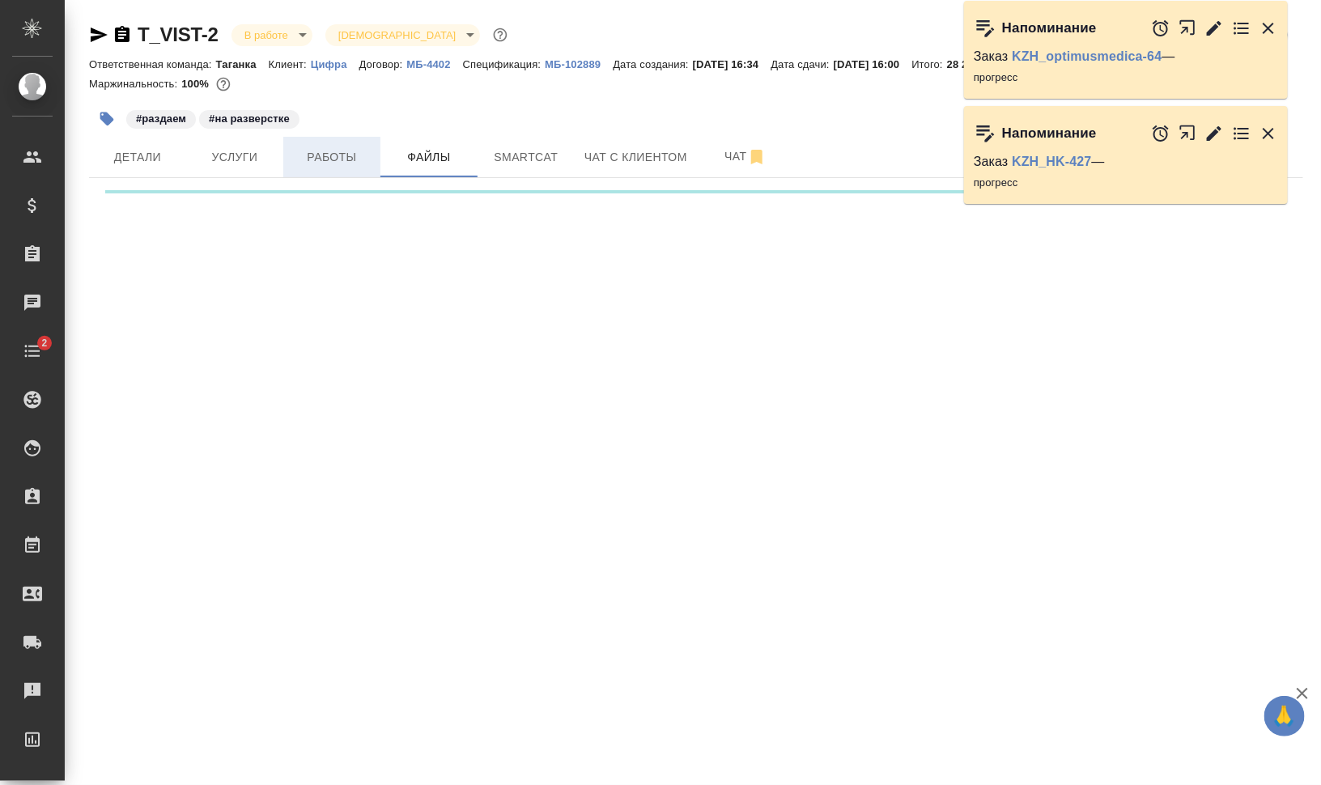
click at [310, 156] on span "Работы" at bounding box center [332, 157] width 78 height 20
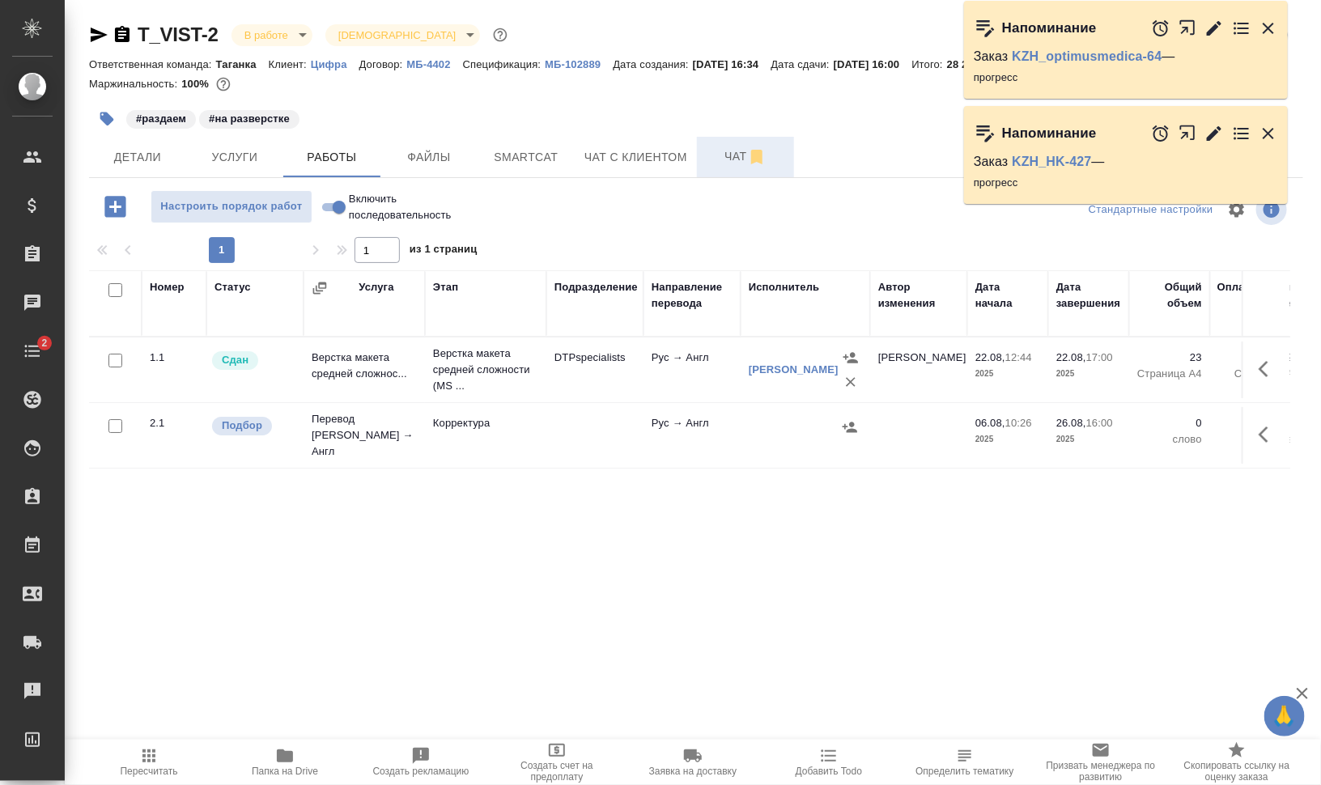
click at [715, 164] on span "Чат" at bounding box center [746, 157] width 78 height 20
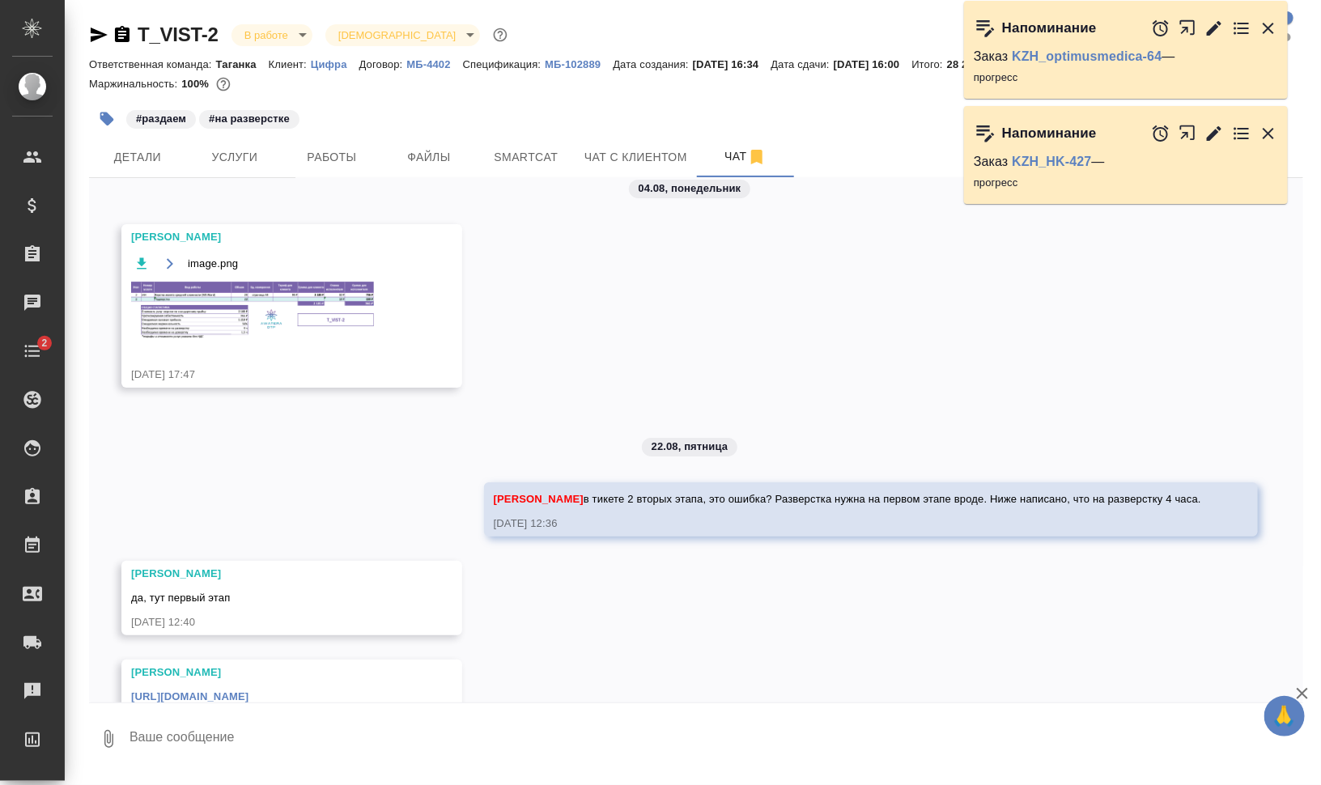
scroll to position [40, 0]
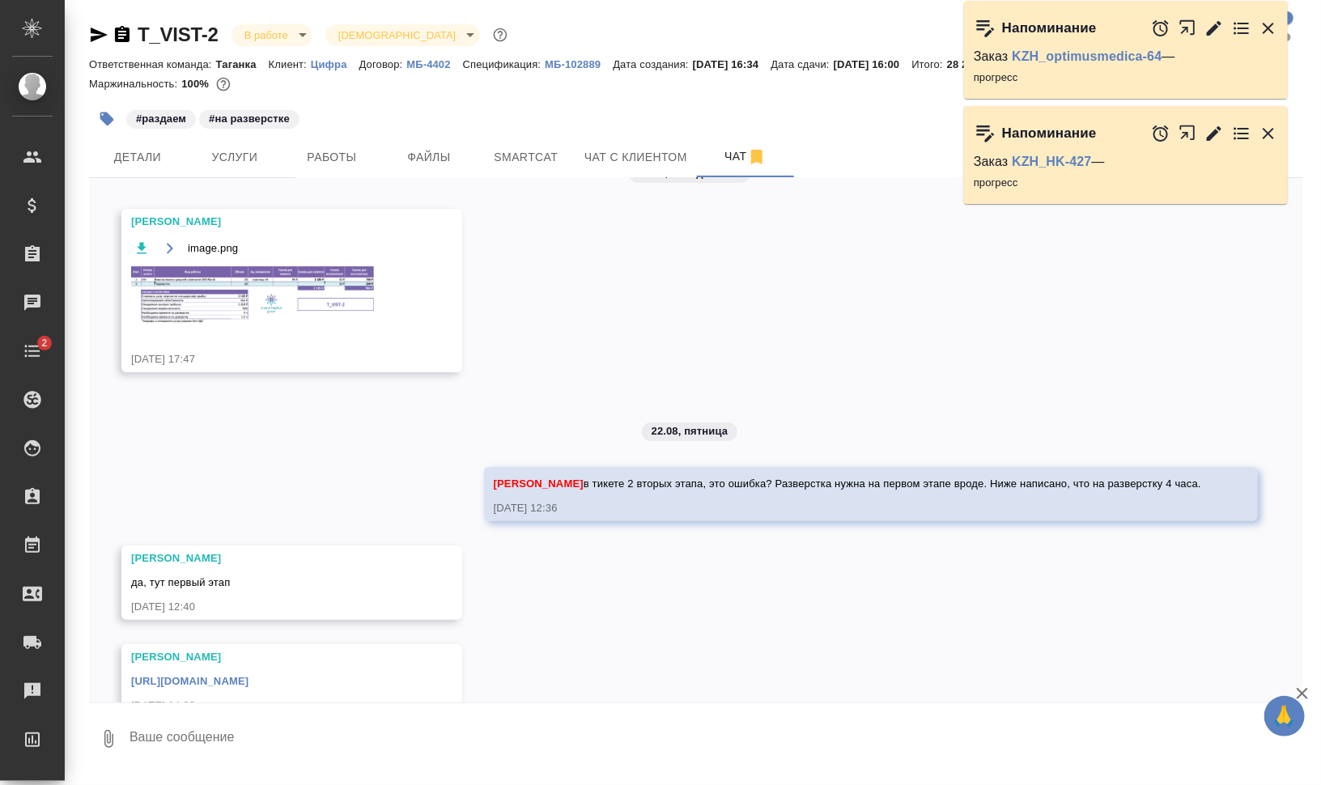
click at [244, 675] on link "[URL][DOMAIN_NAME]" at bounding box center [189, 681] width 117 height 12
click at [504, 163] on span "Smartcat" at bounding box center [526, 157] width 78 height 20
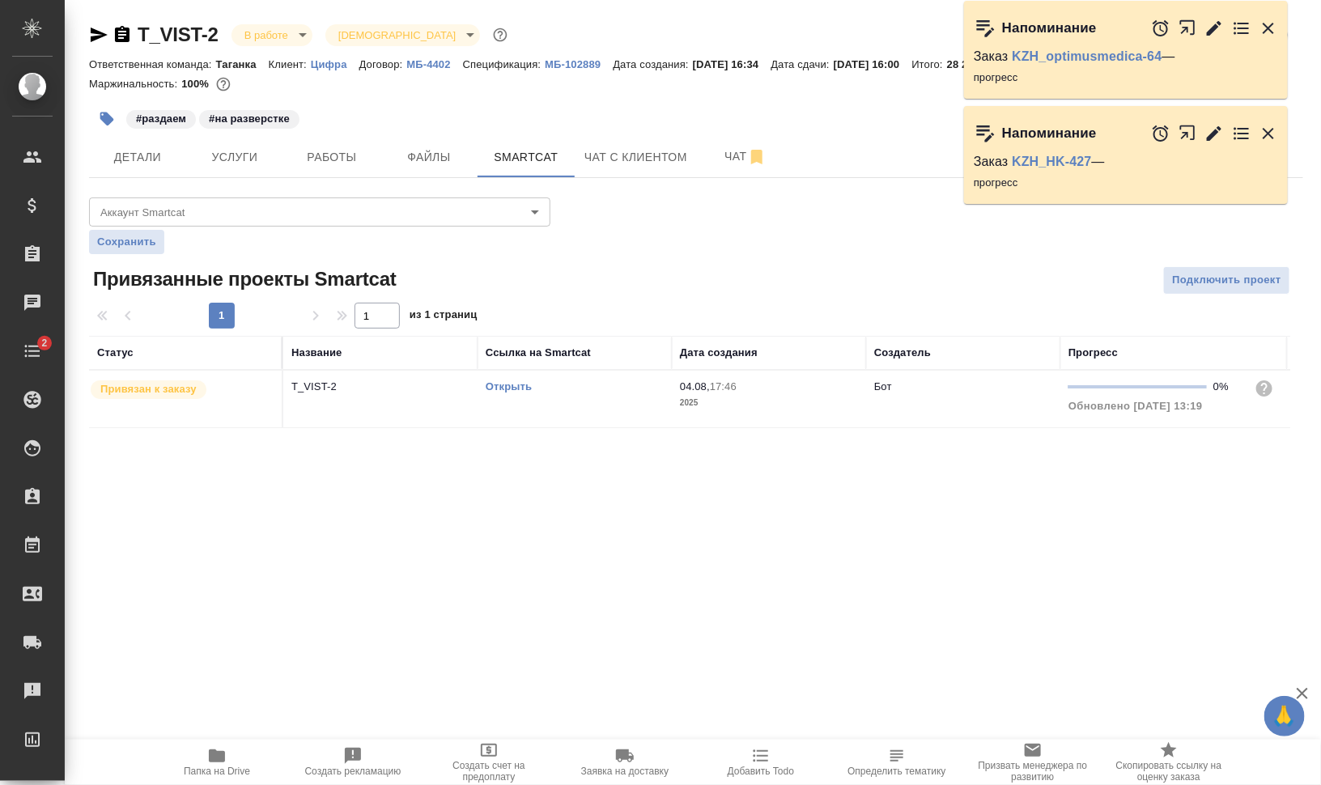
click at [515, 385] on link "Открыть" at bounding box center [509, 386] width 46 height 12
click at [331, 152] on span "Работы" at bounding box center [332, 157] width 78 height 20
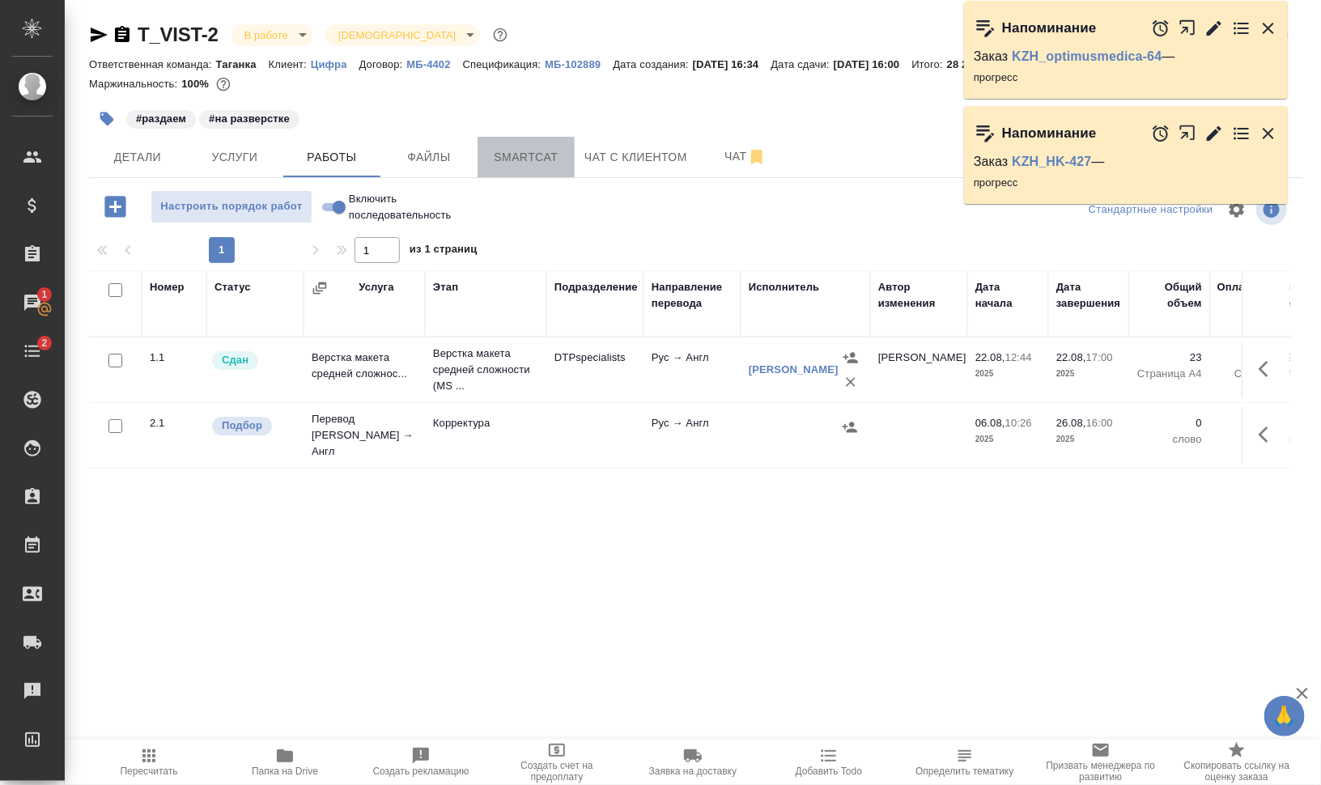
click at [533, 159] on span "Smartcat" at bounding box center [526, 157] width 78 height 20
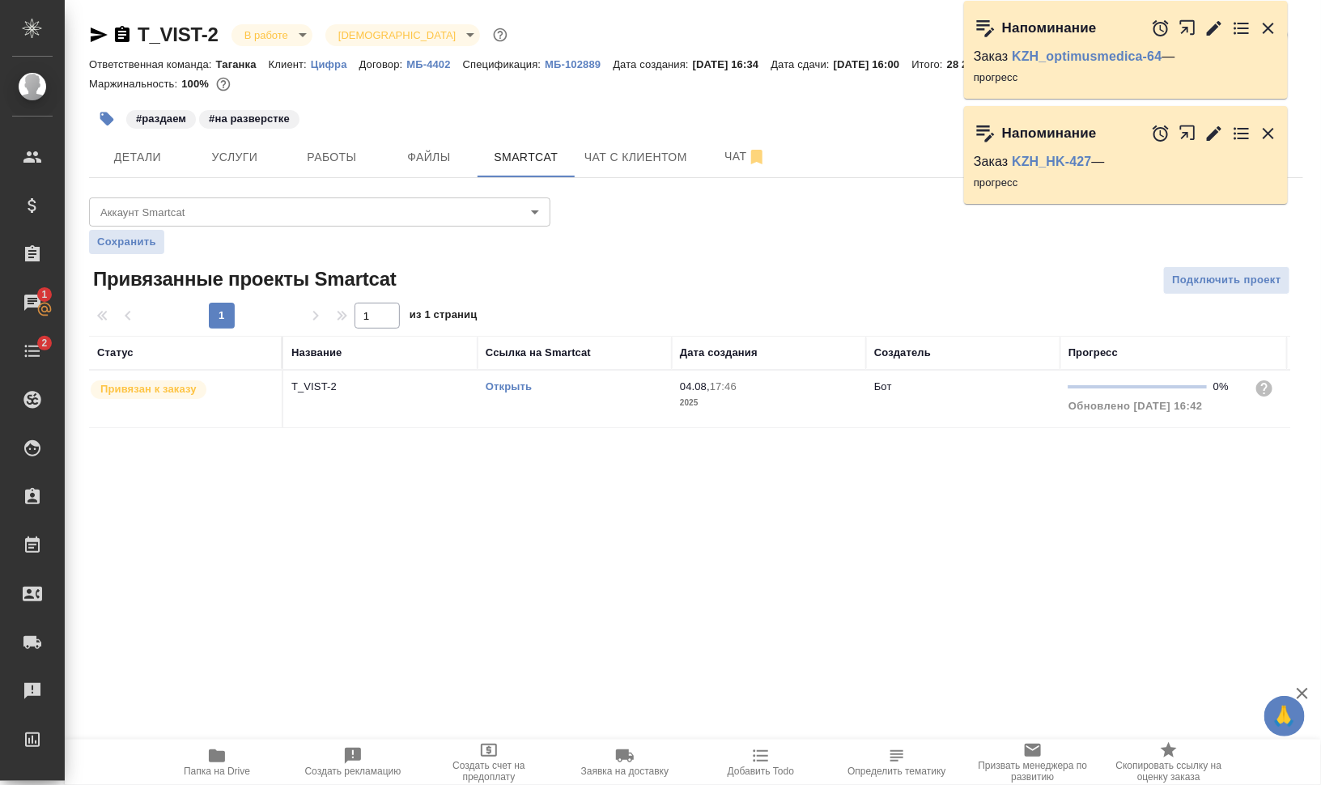
click at [599, 402] on td "Открыть" at bounding box center [575, 399] width 194 height 57
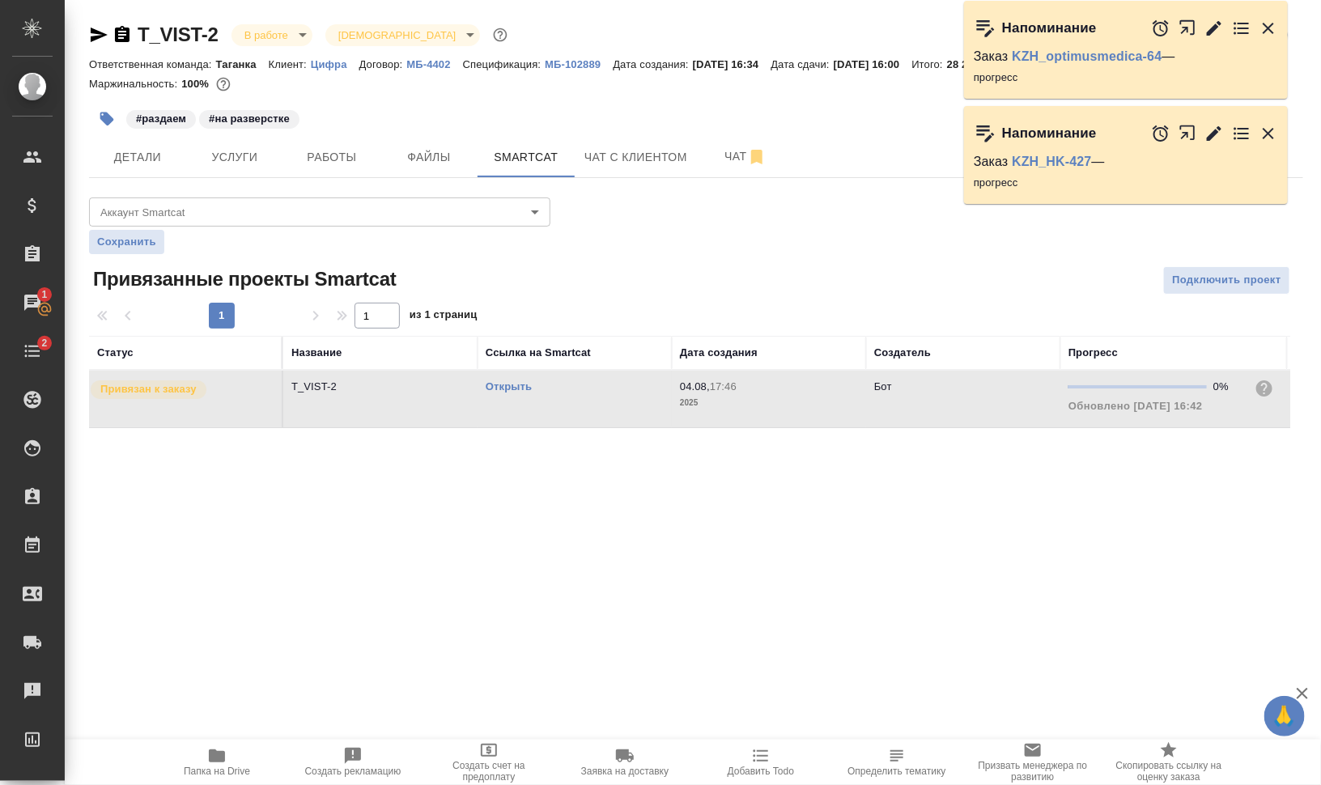
click at [599, 402] on td "Открыть" at bounding box center [575, 399] width 194 height 57
click at [343, 158] on span "Работы" at bounding box center [332, 157] width 78 height 20
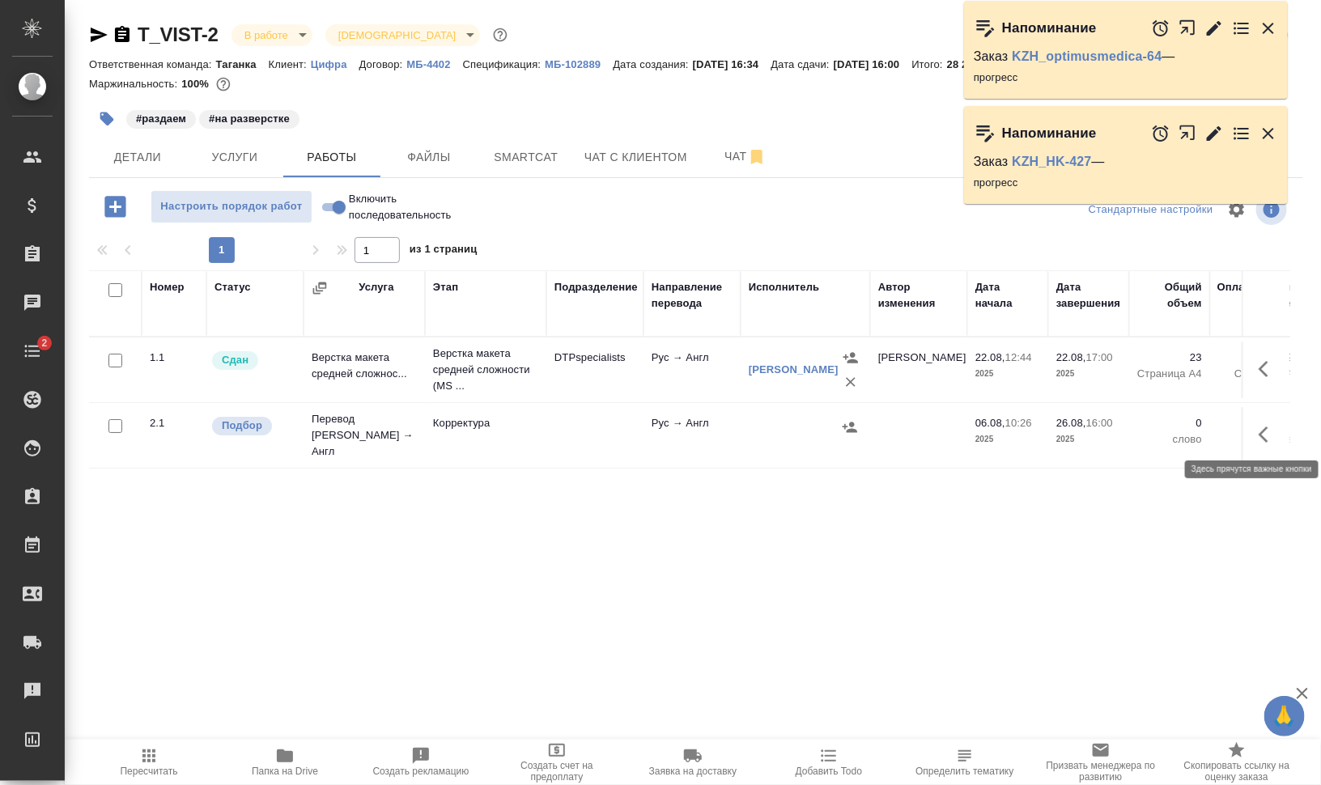
click at [1266, 433] on icon "button" at bounding box center [1268, 434] width 19 height 19
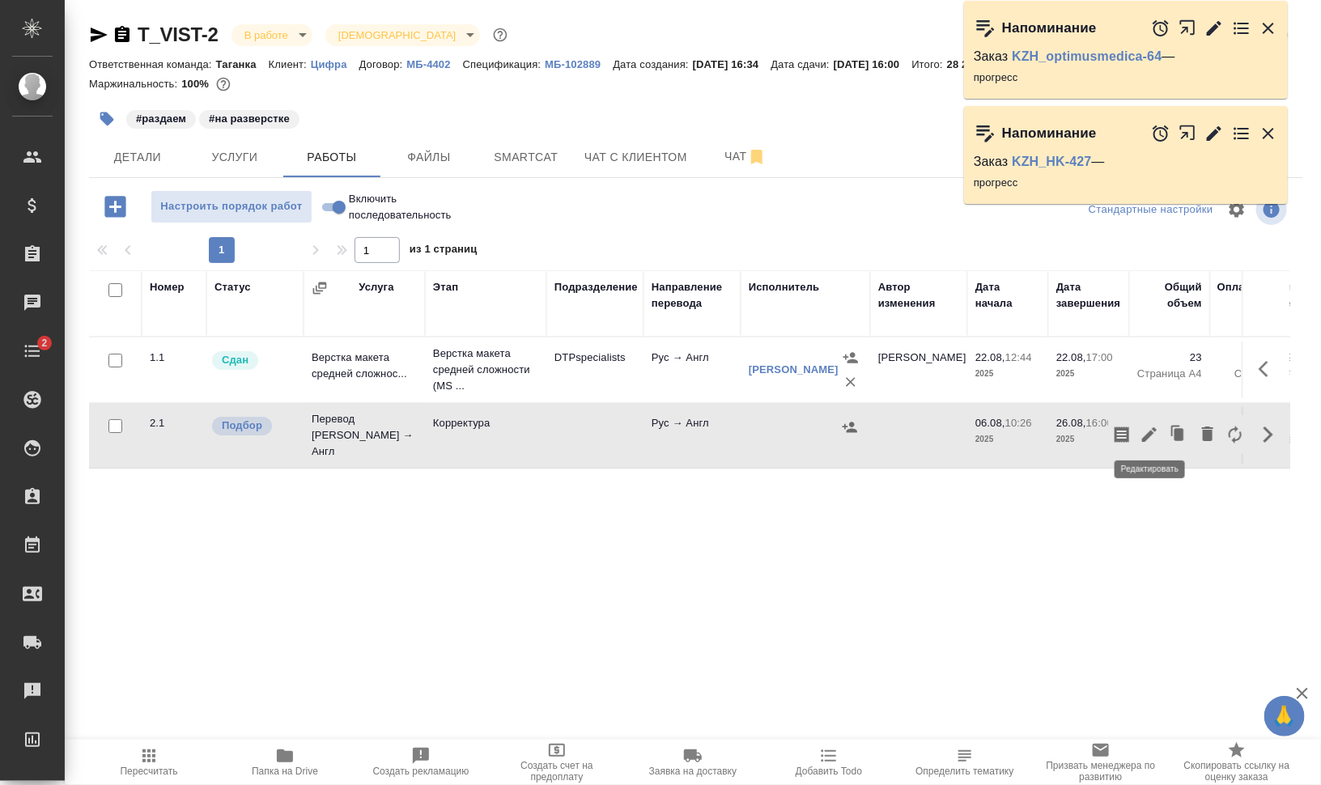
click at [1151, 431] on icon "button" at bounding box center [1149, 434] width 19 height 19
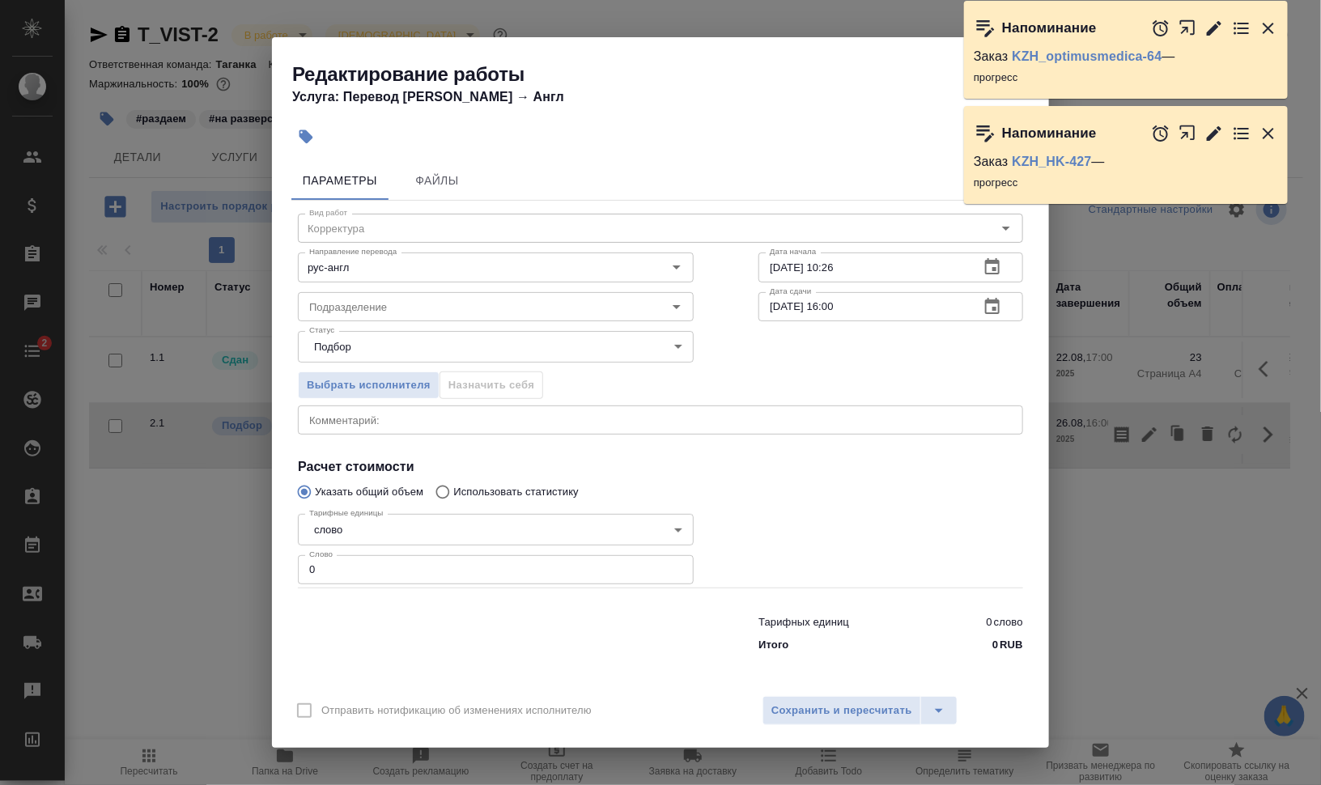
click at [1265, 130] on icon "button" at bounding box center [1268, 133] width 11 height 11
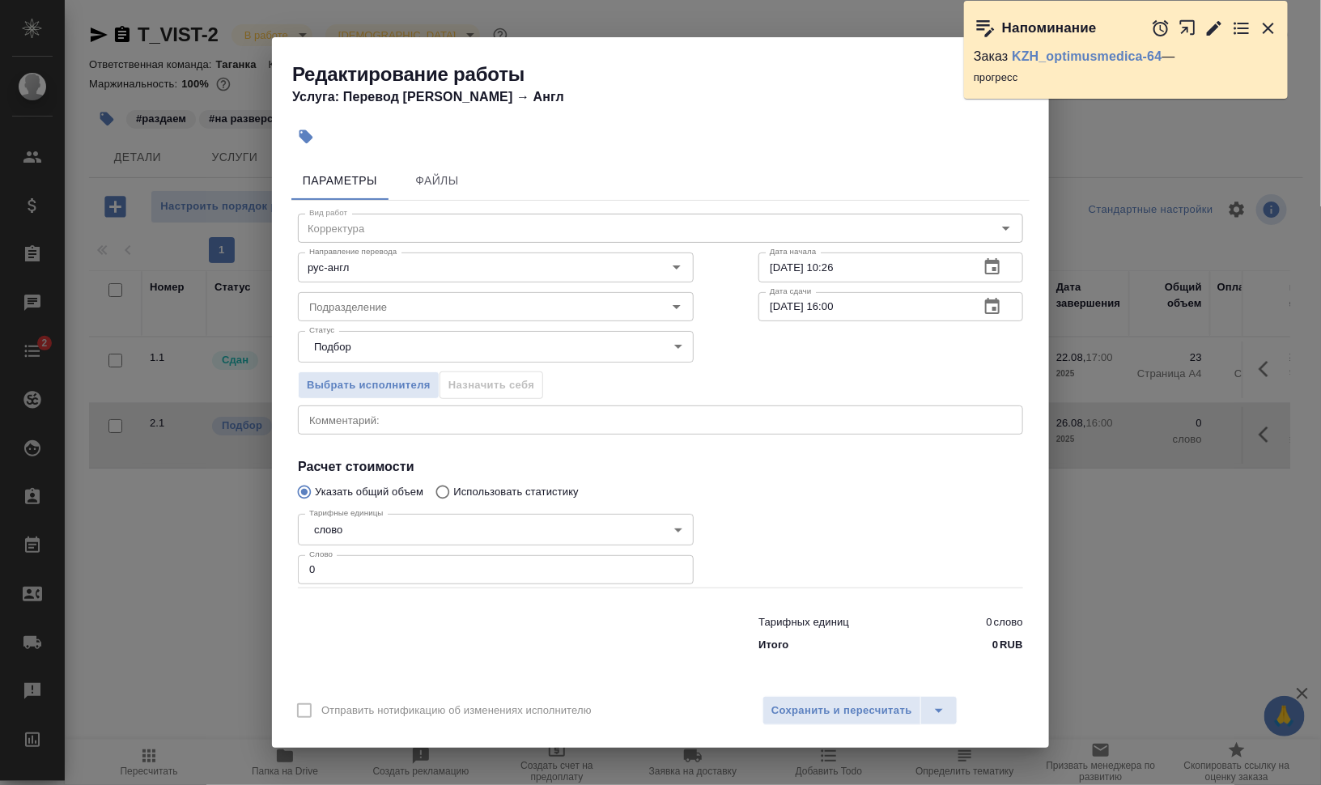
click at [1269, 28] on icon "button" at bounding box center [1268, 28] width 11 height 11
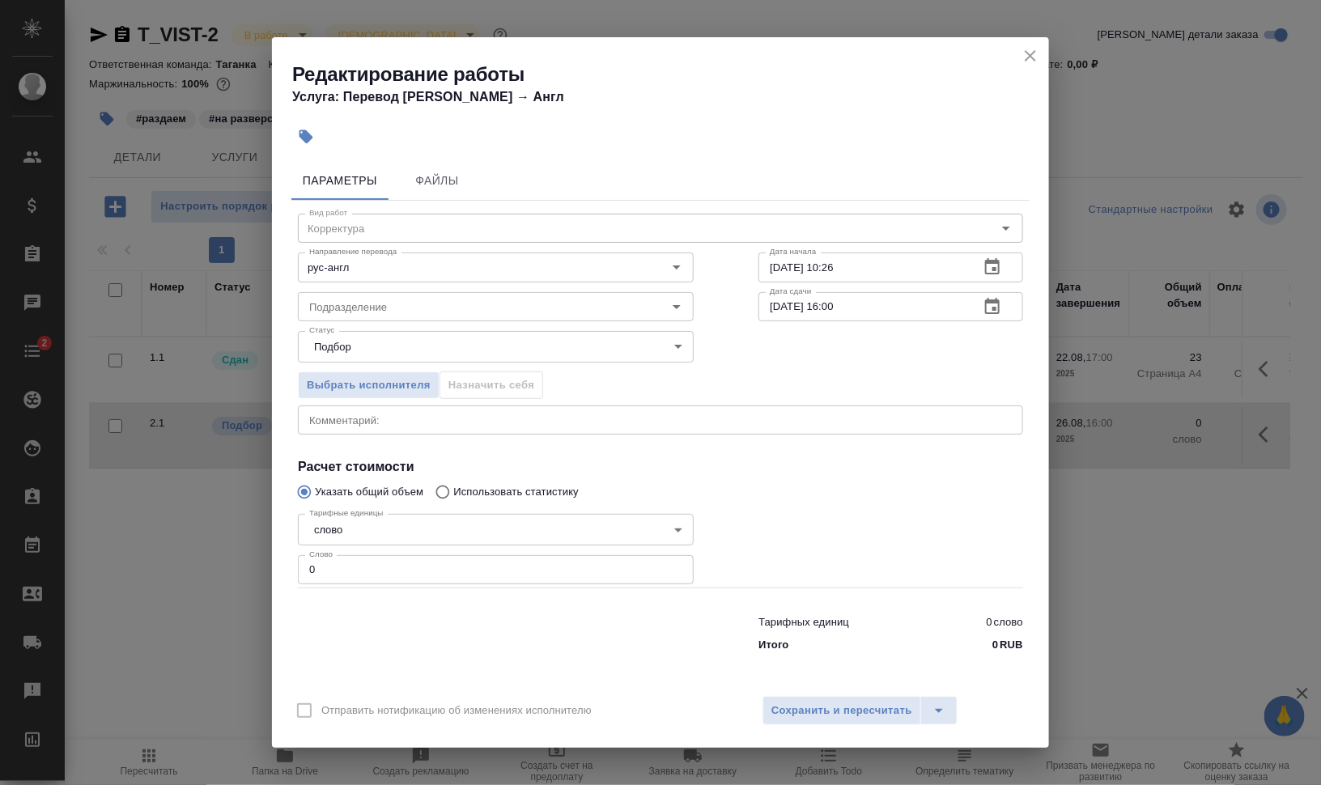
click at [1027, 52] on icon "close" at bounding box center [1030, 55] width 11 height 11
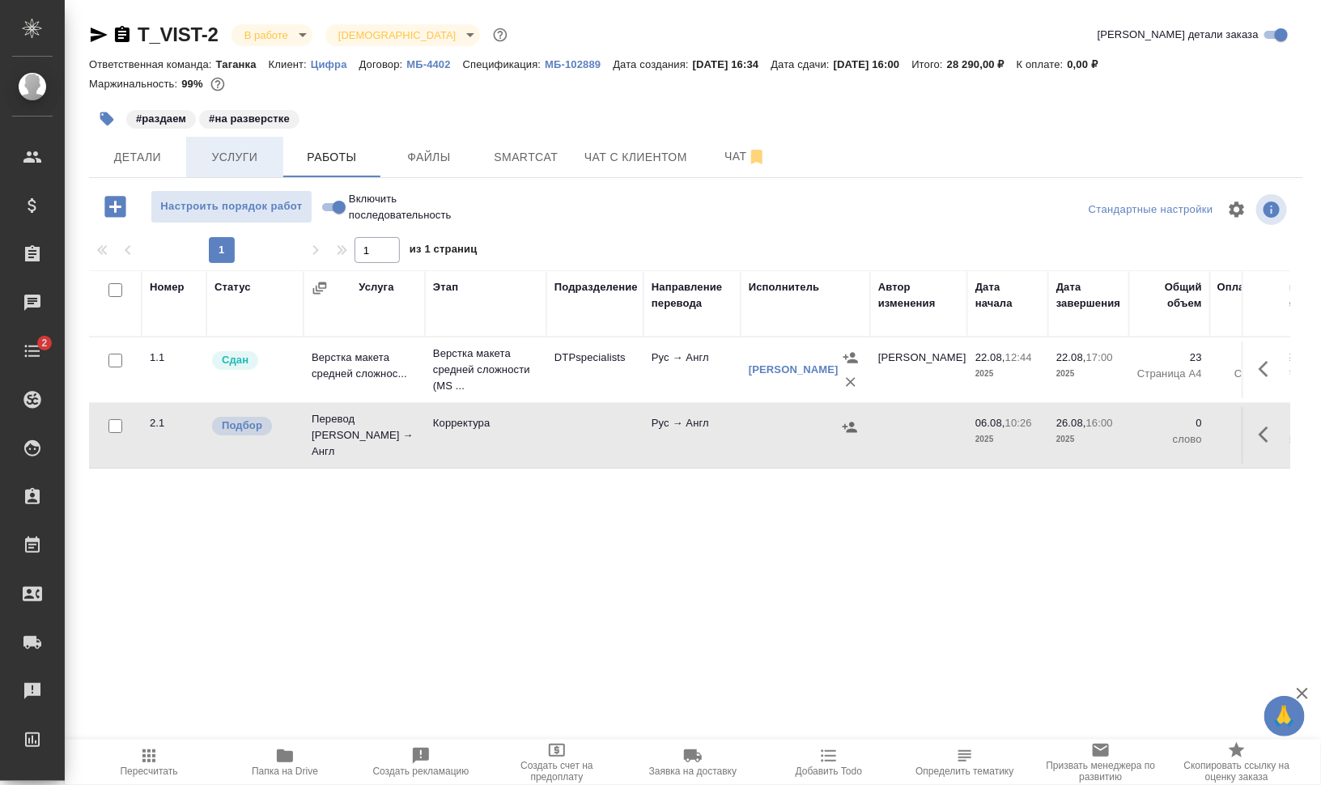
click at [211, 160] on span "Услуги" at bounding box center [235, 157] width 78 height 20
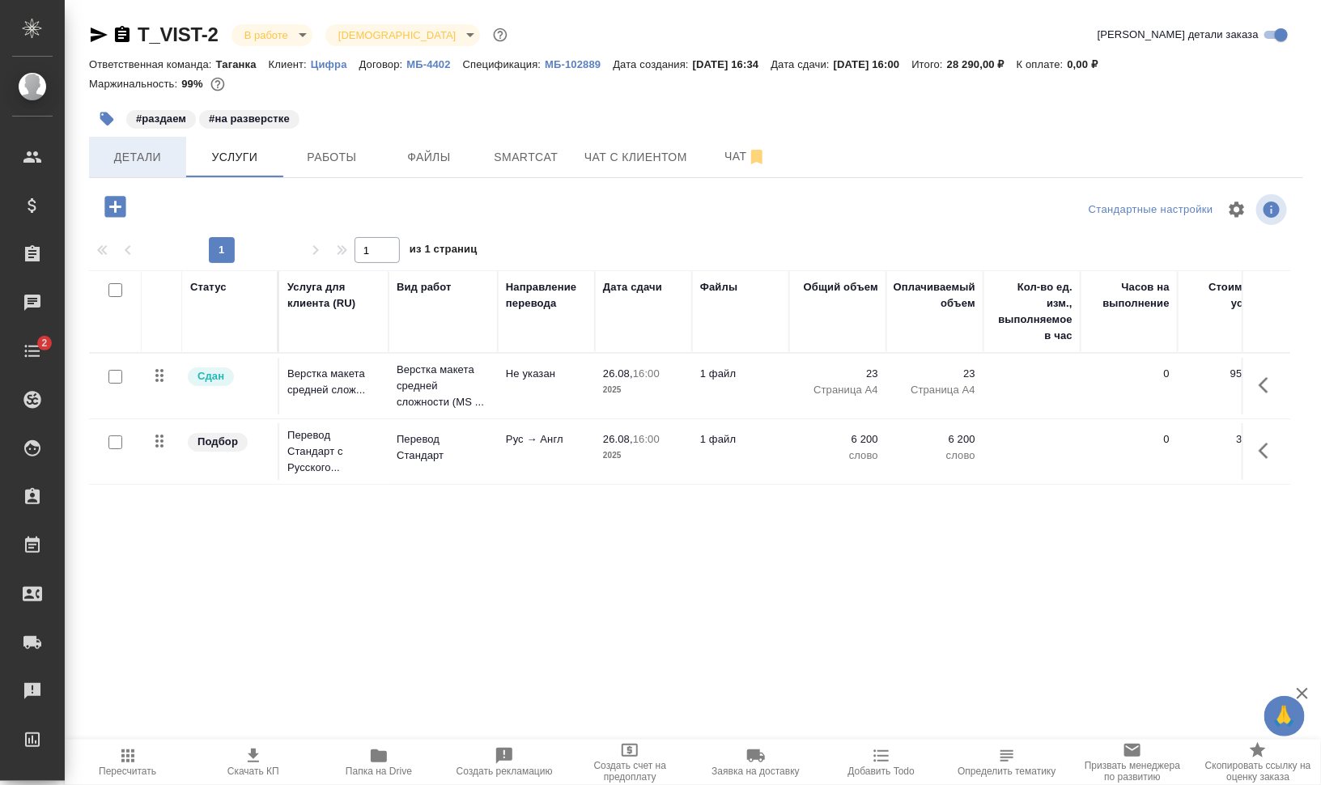
click at [124, 156] on span "Детали" at bounding box center [138, 157] width 78 height 20
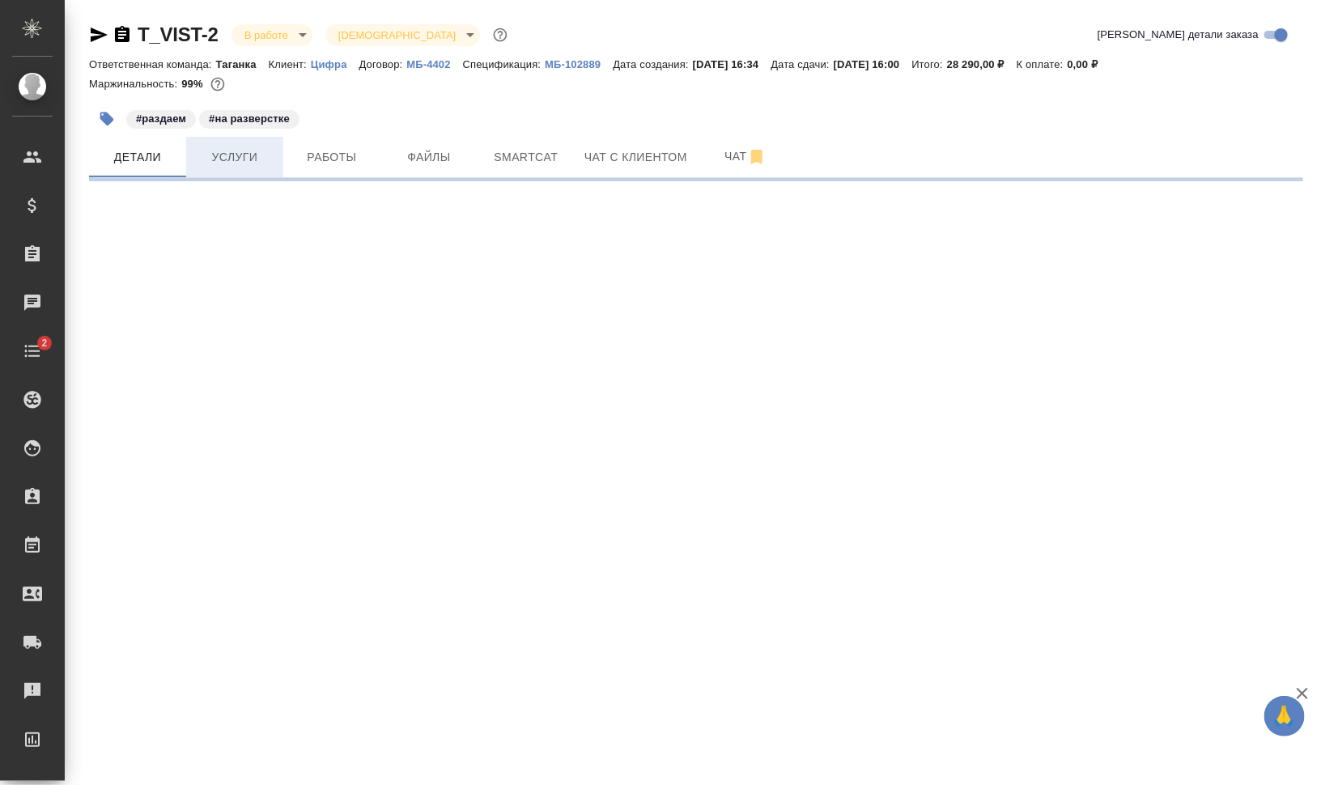
select select "RU"
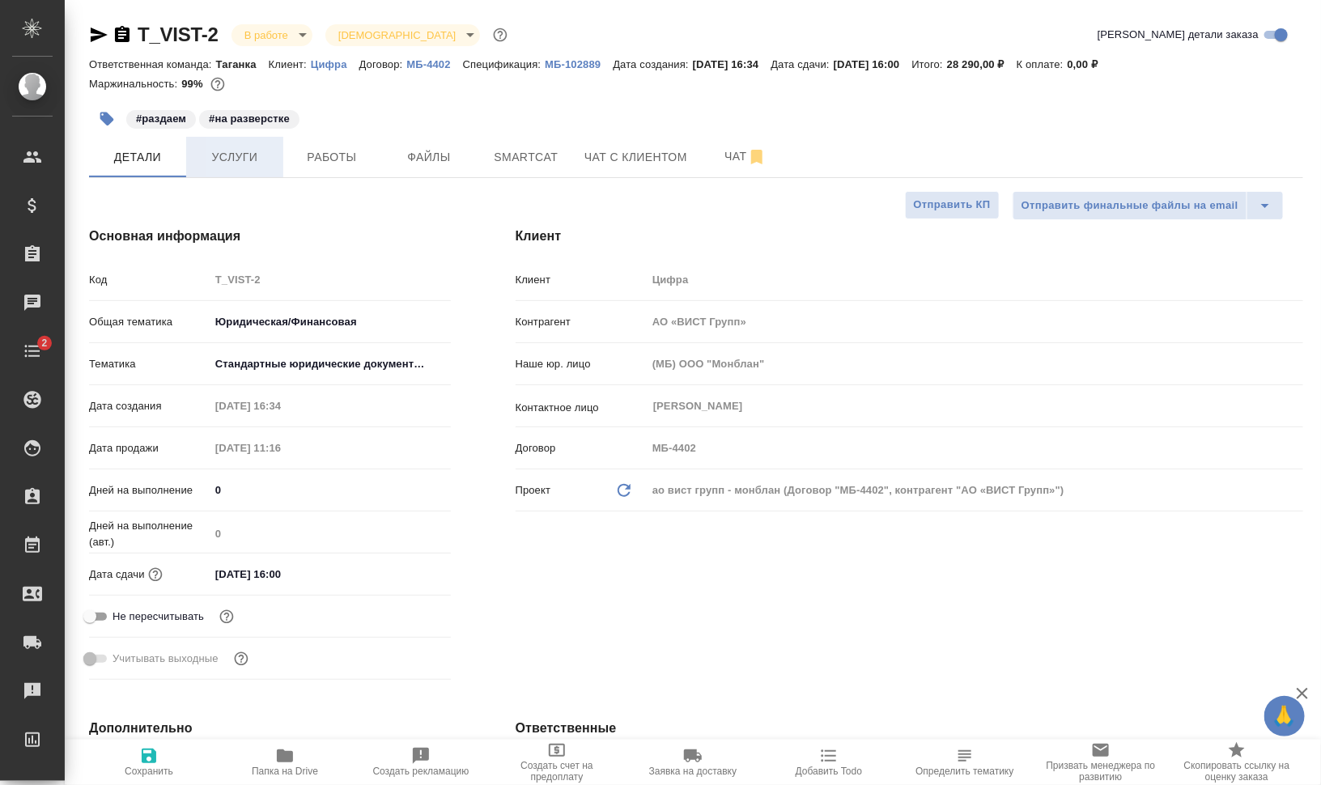
type textarea "x"
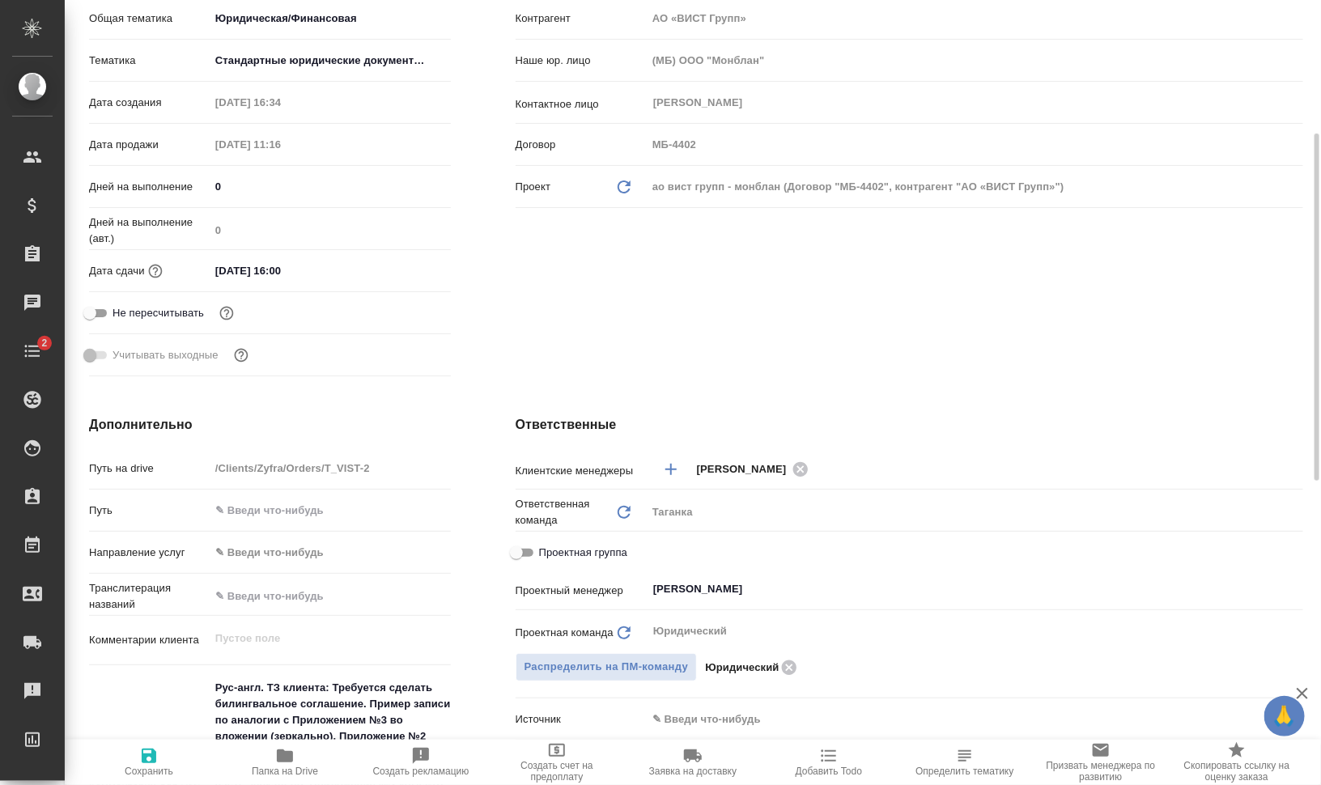
scroll to position [405, 0]
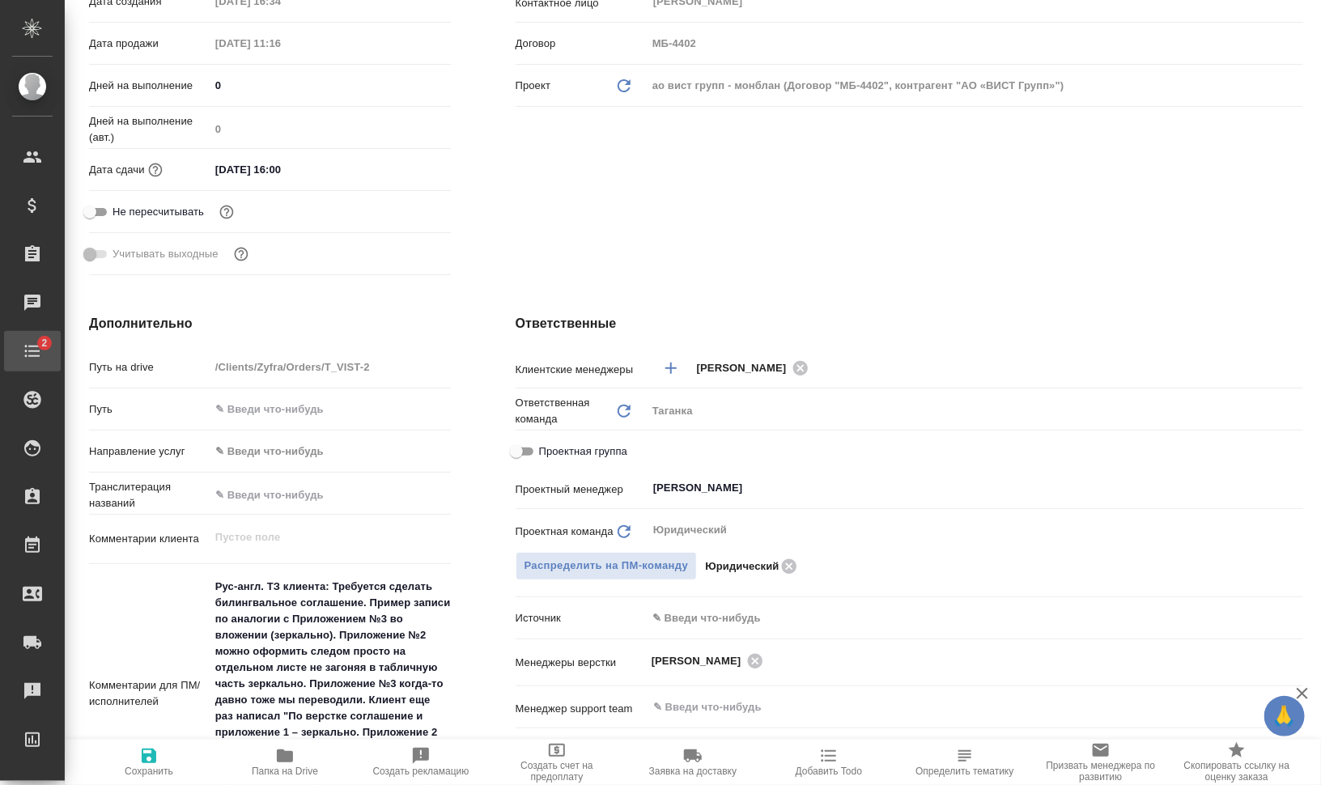
type textarea "x"
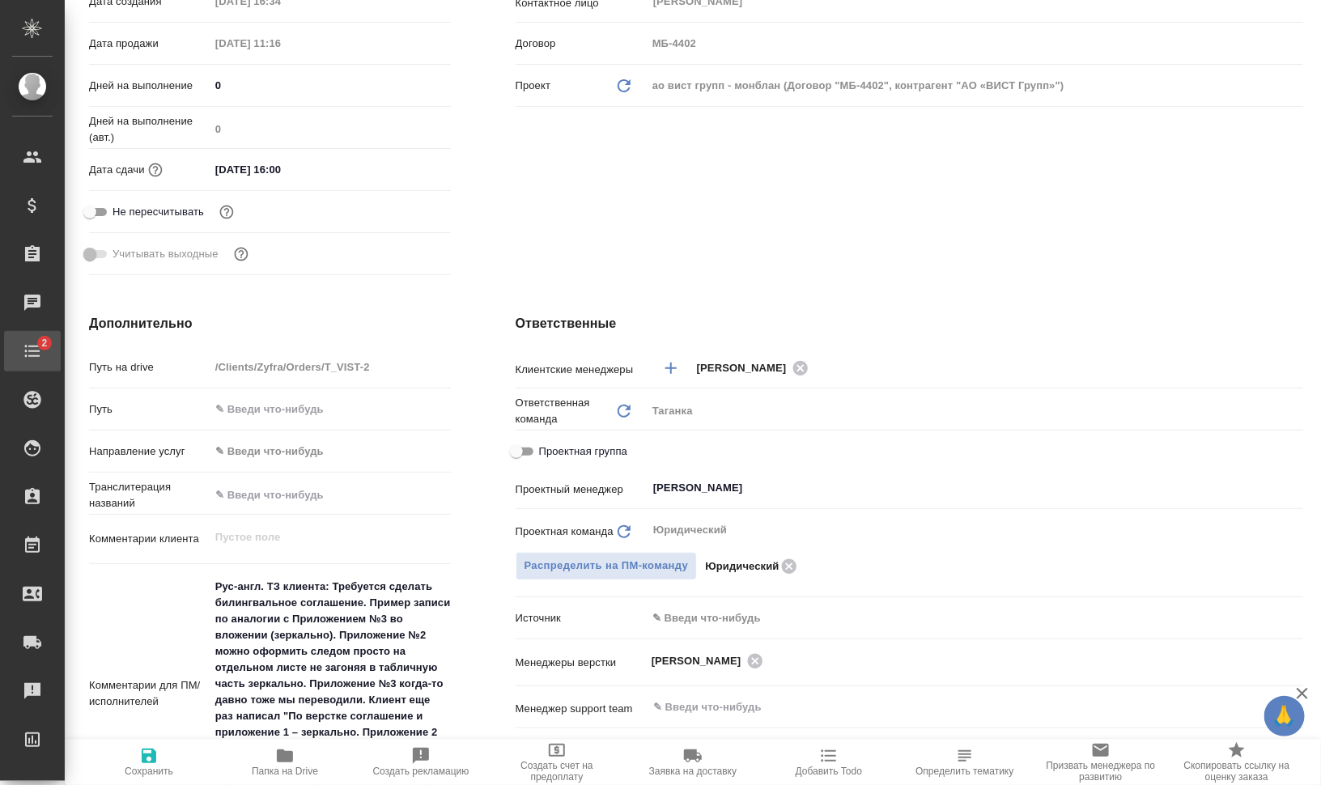
type textarea "x"
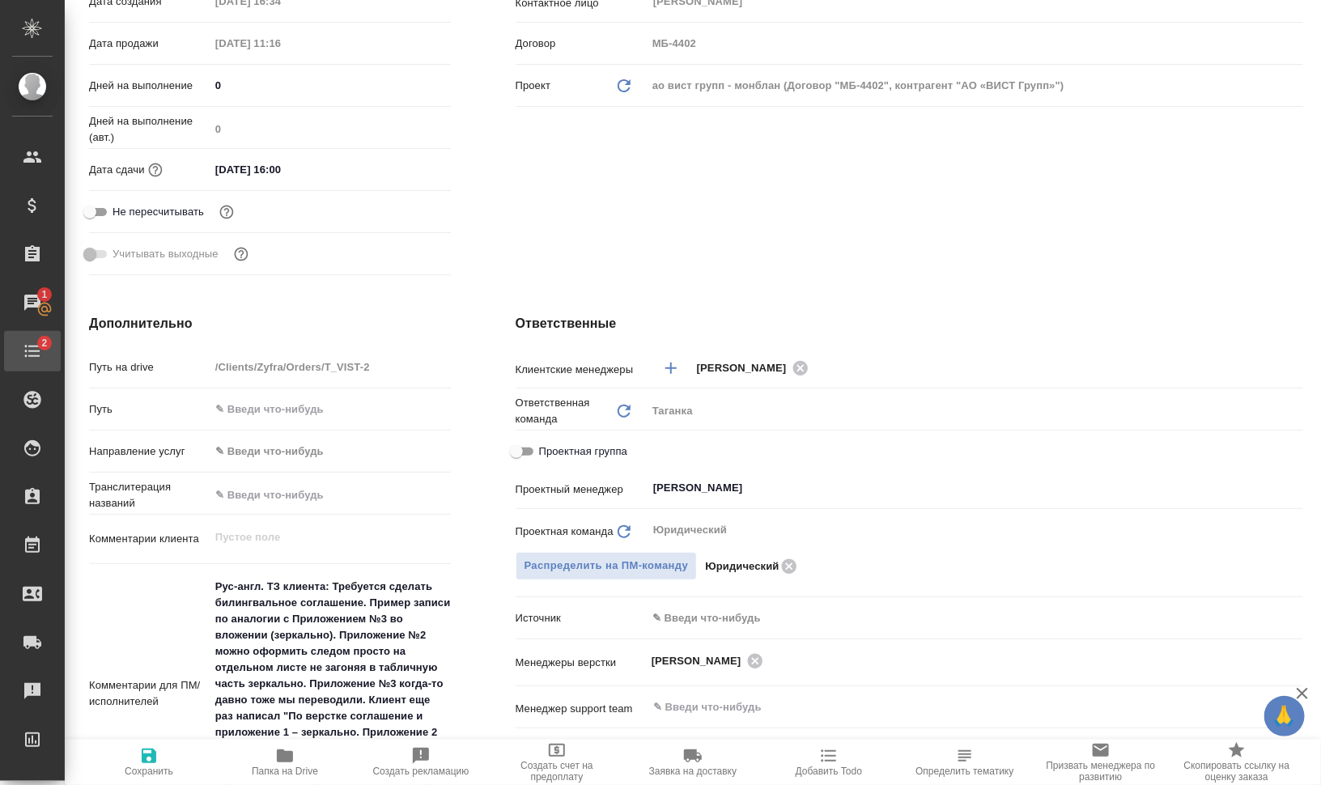
type textarea "x"
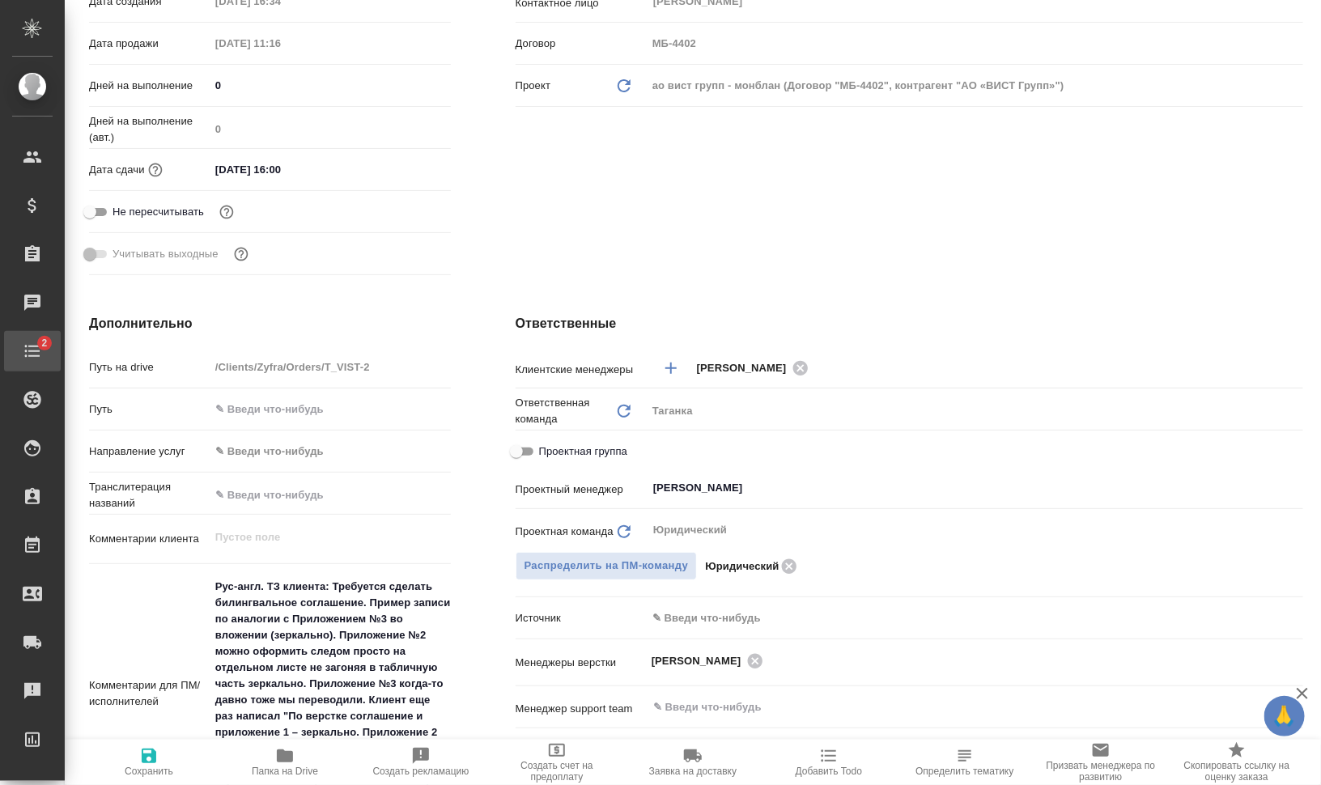
type textarea "x"
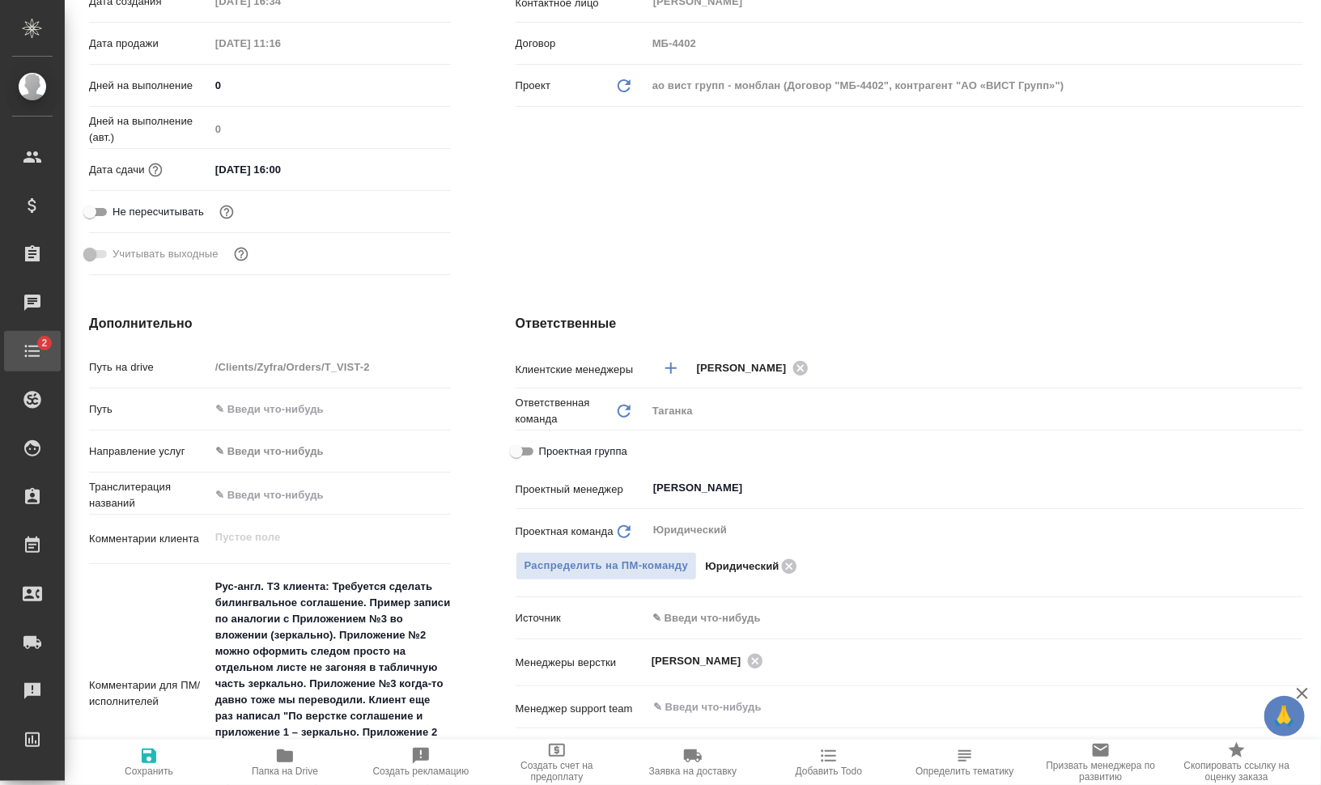
type textarea "x"
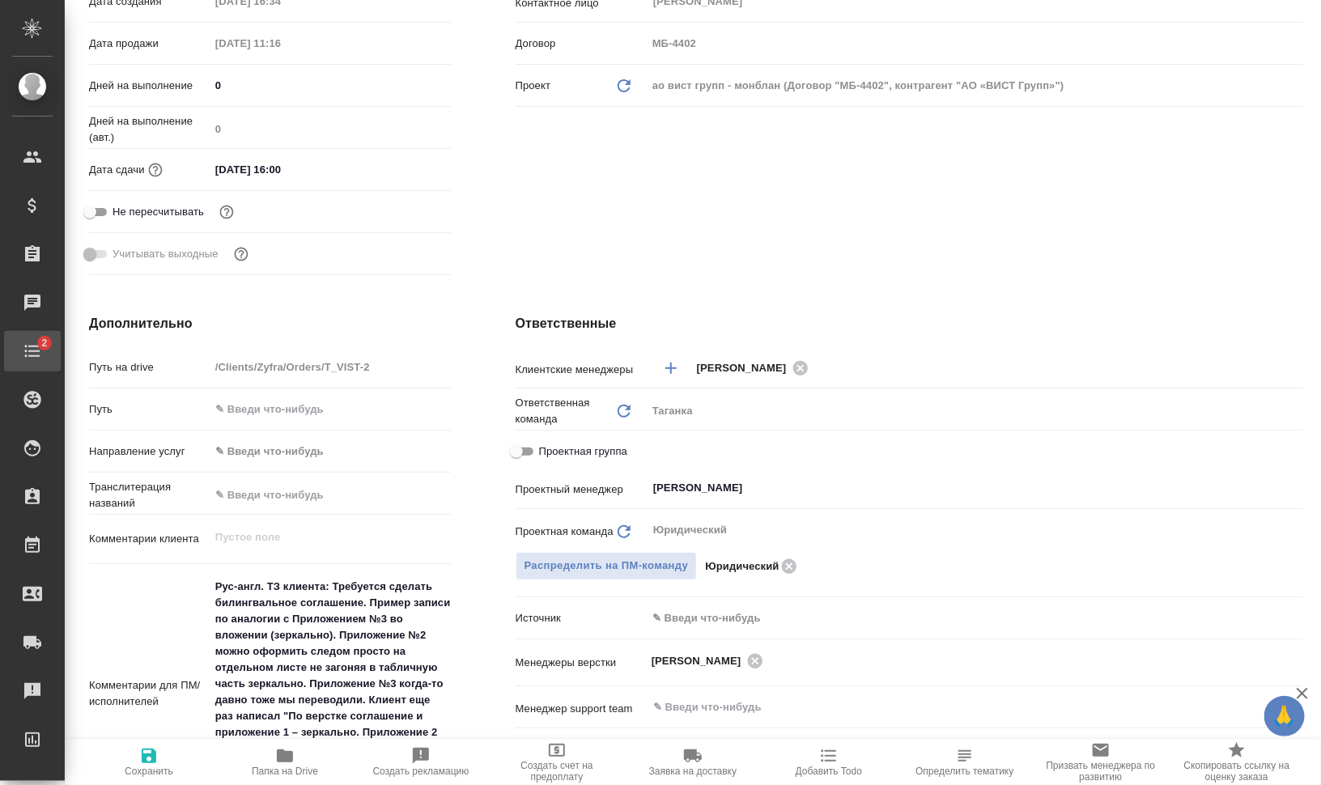
type textarea "x"
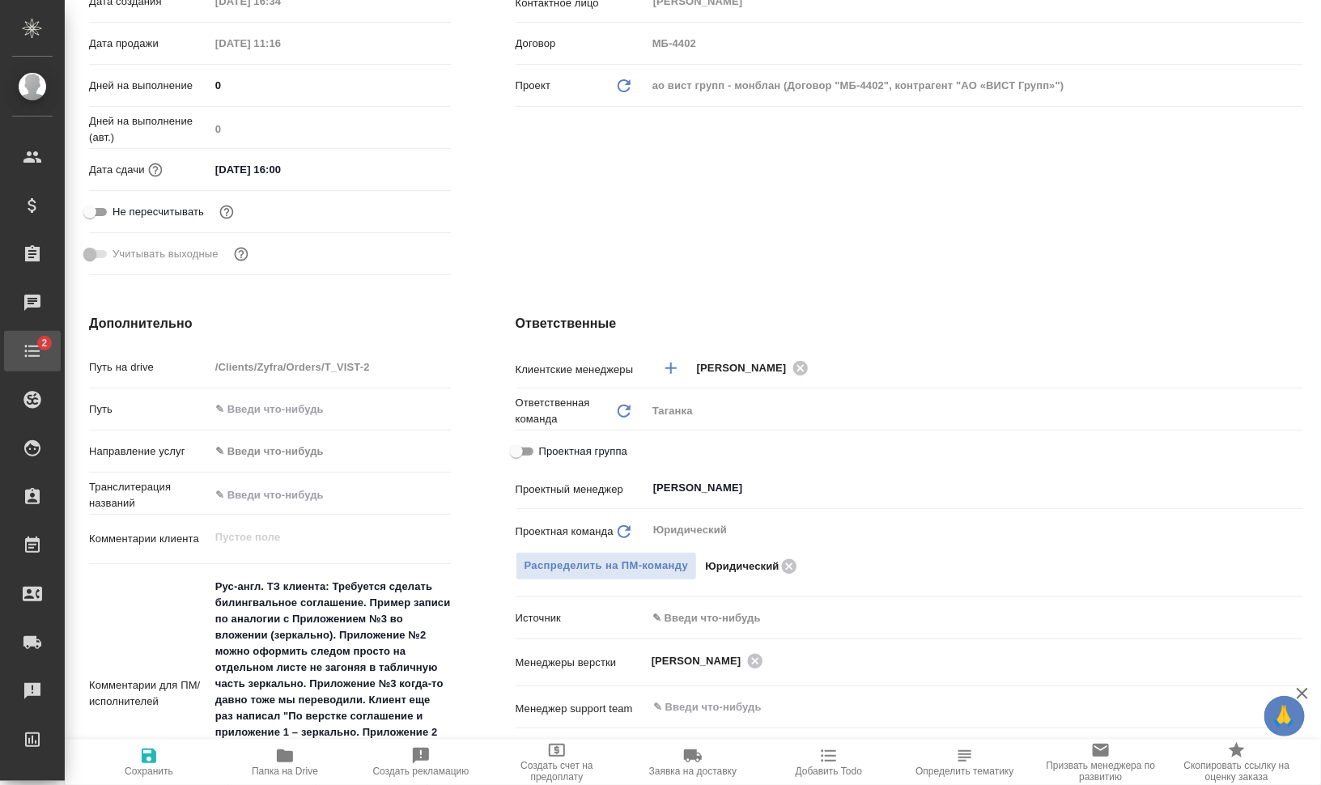
type textarea "x"
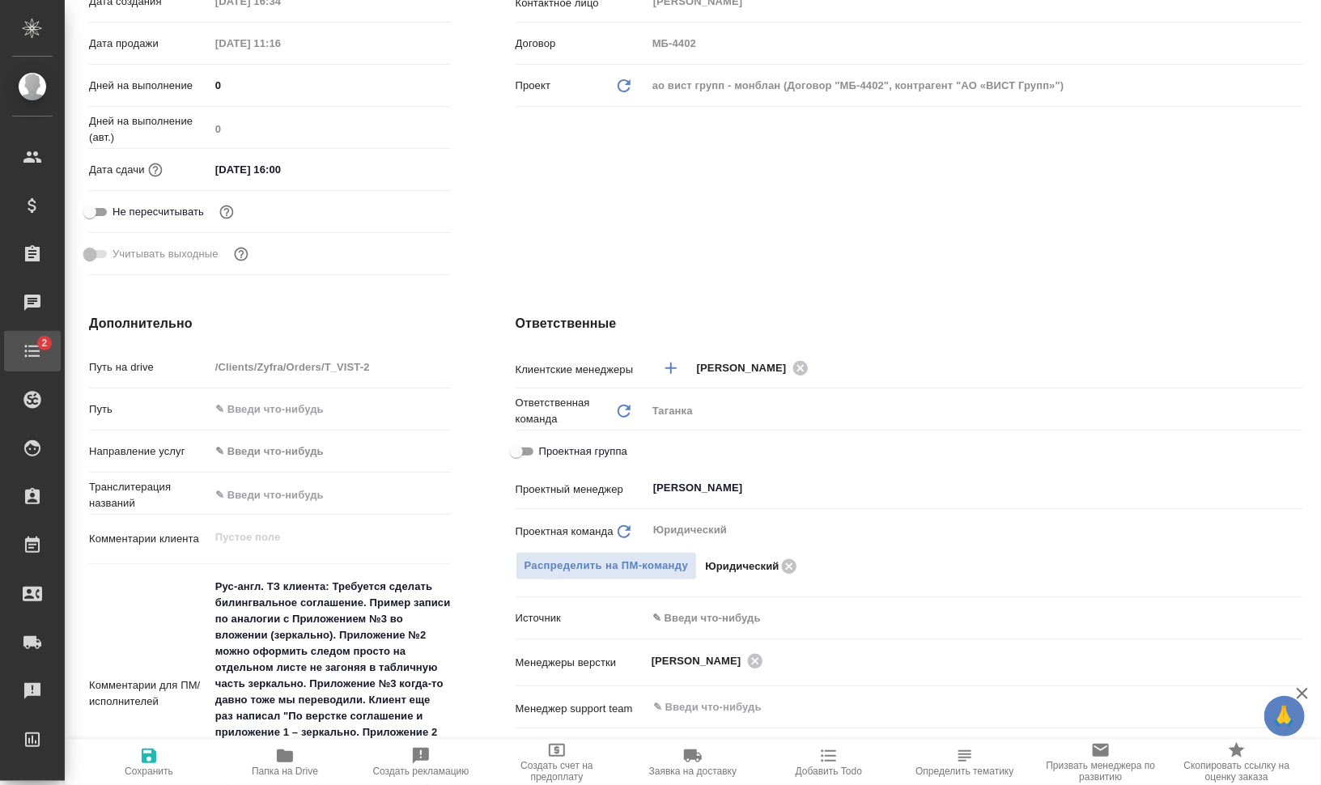
type textarea "x"
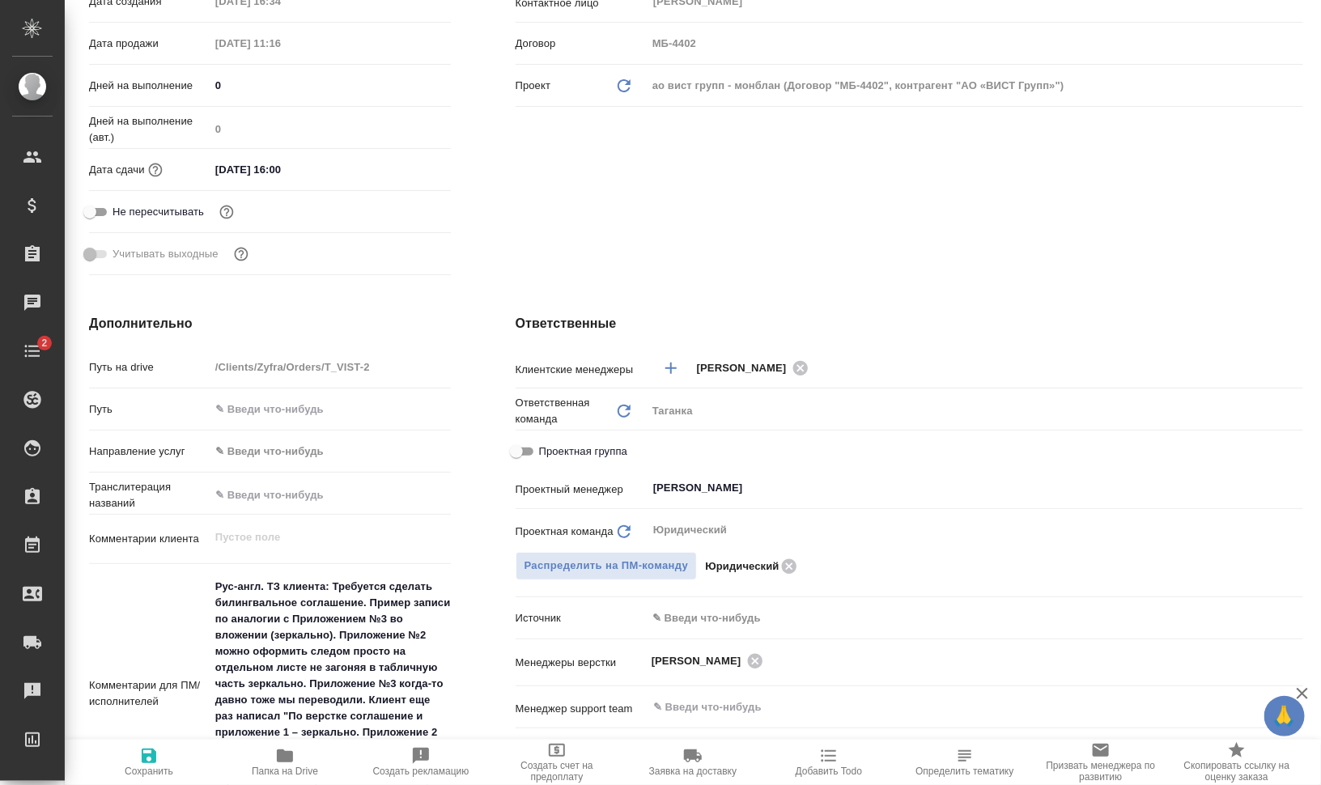
type textarea "x"
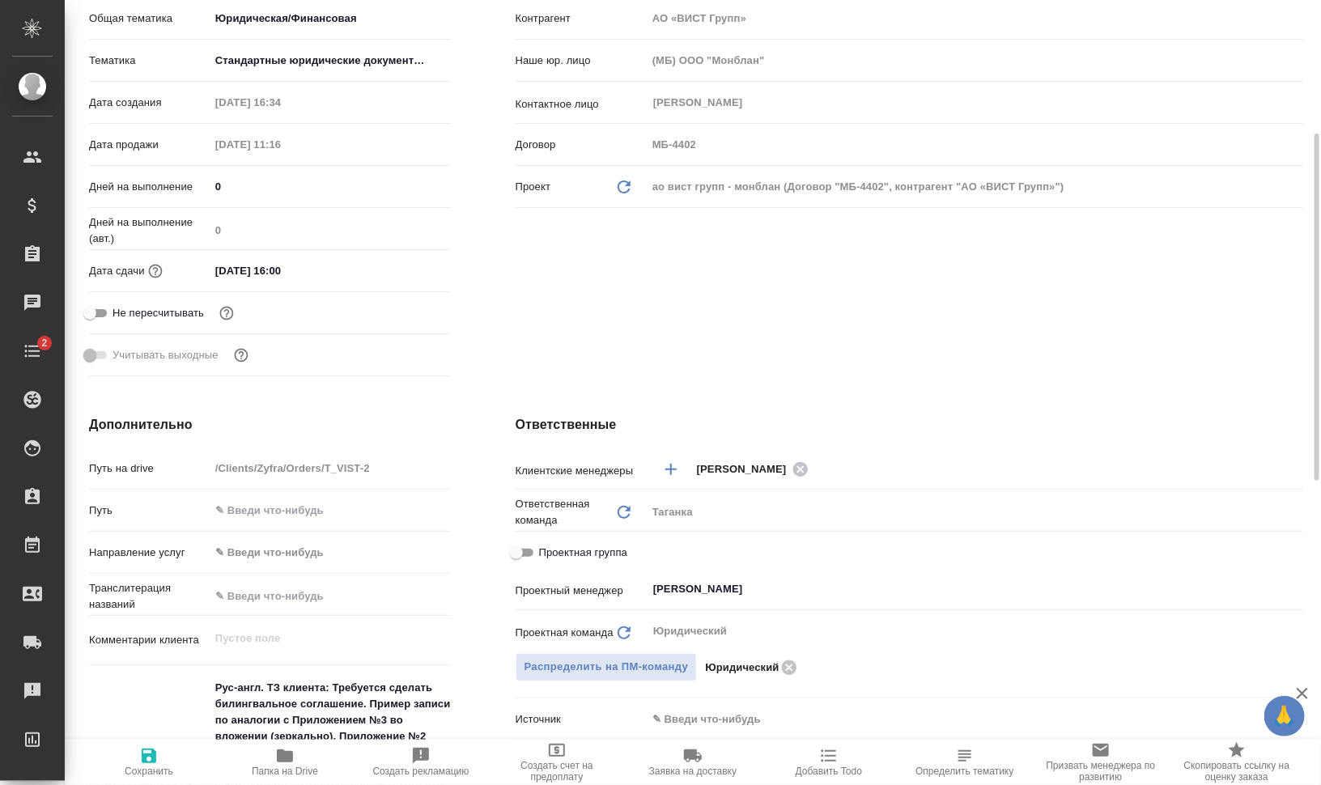
scroll to position [0, 0]
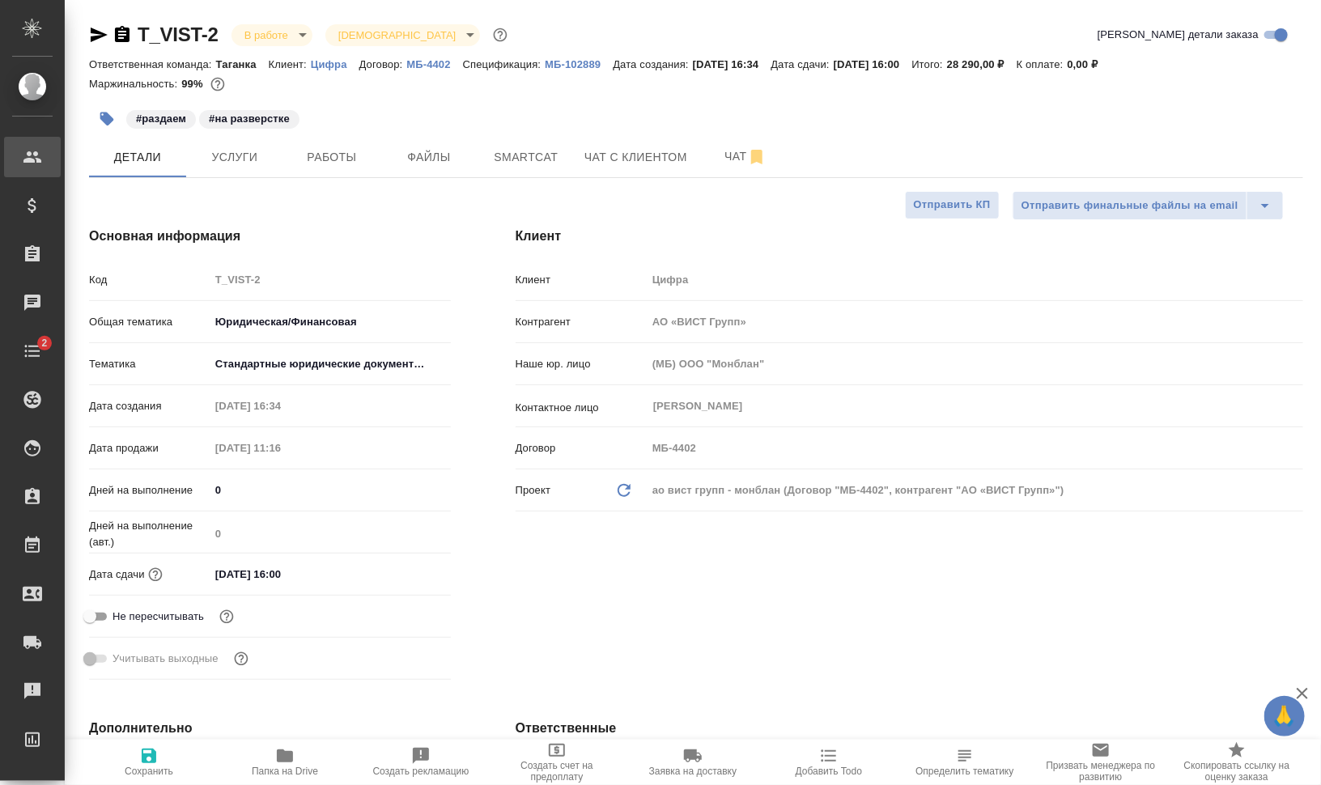
type textarea "x"
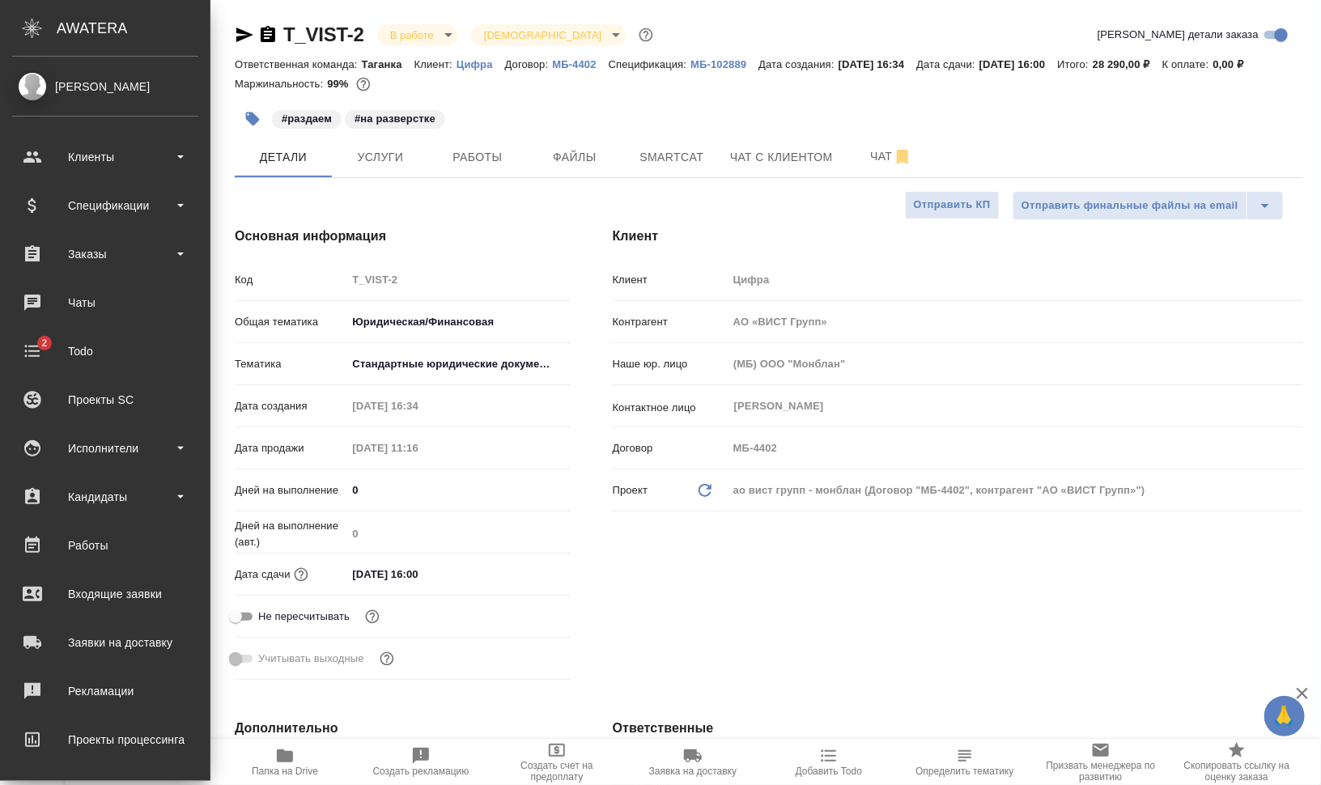
type textarea "x"
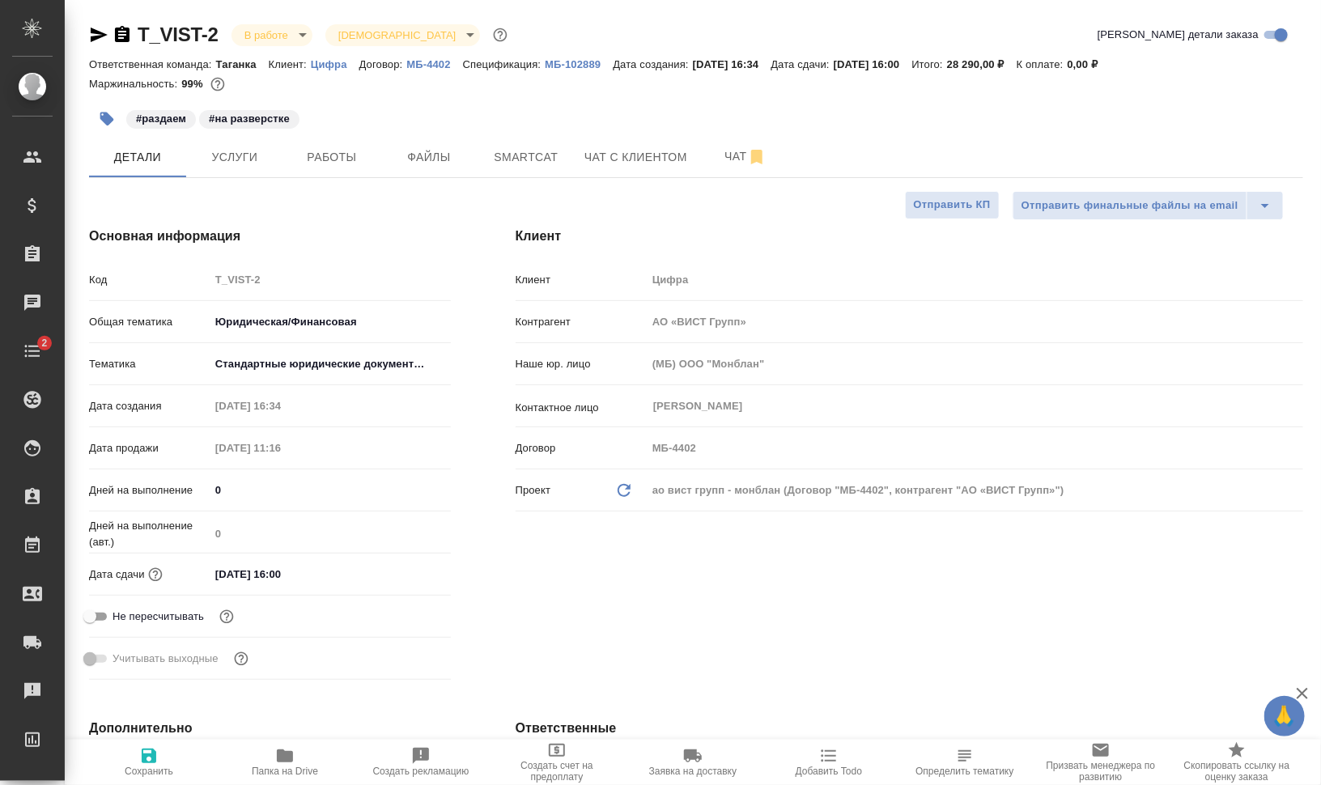
type textarea "x"
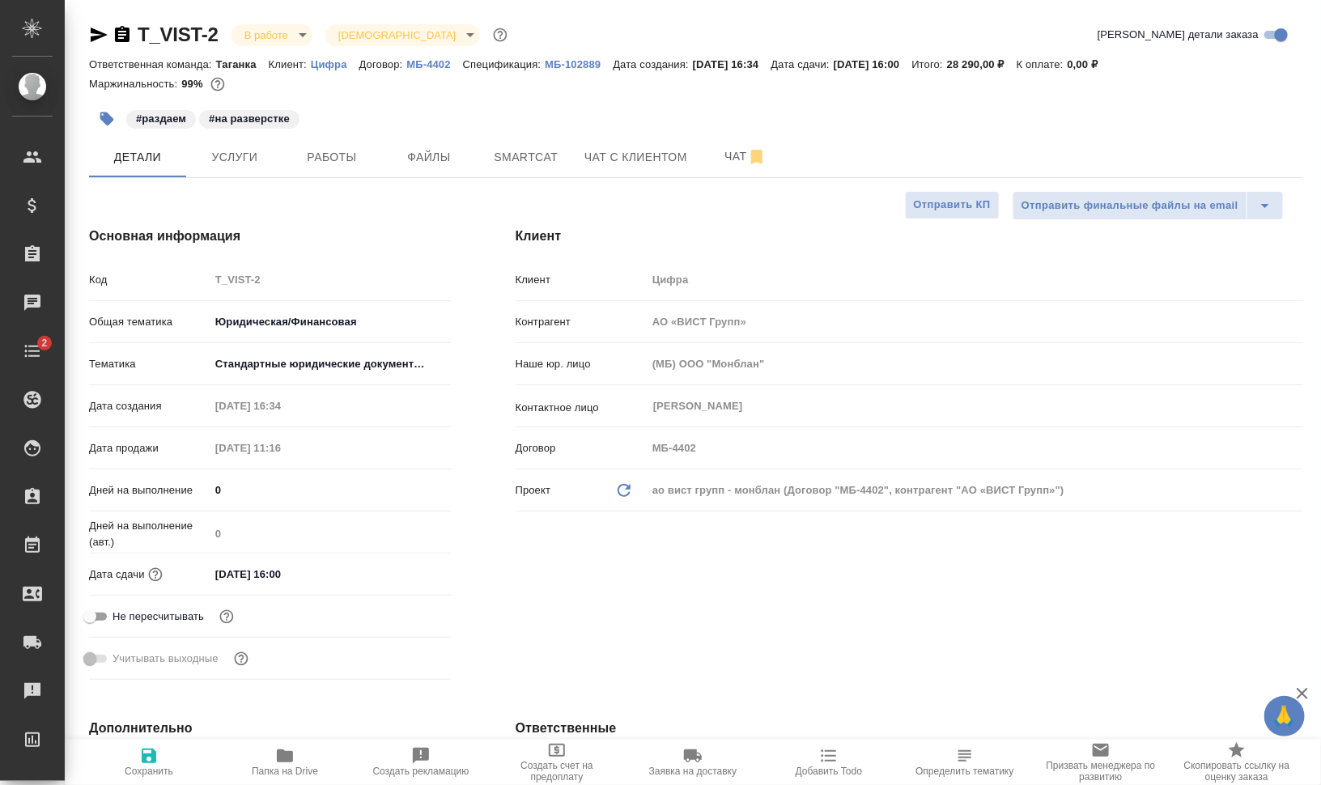
type textarea "x"
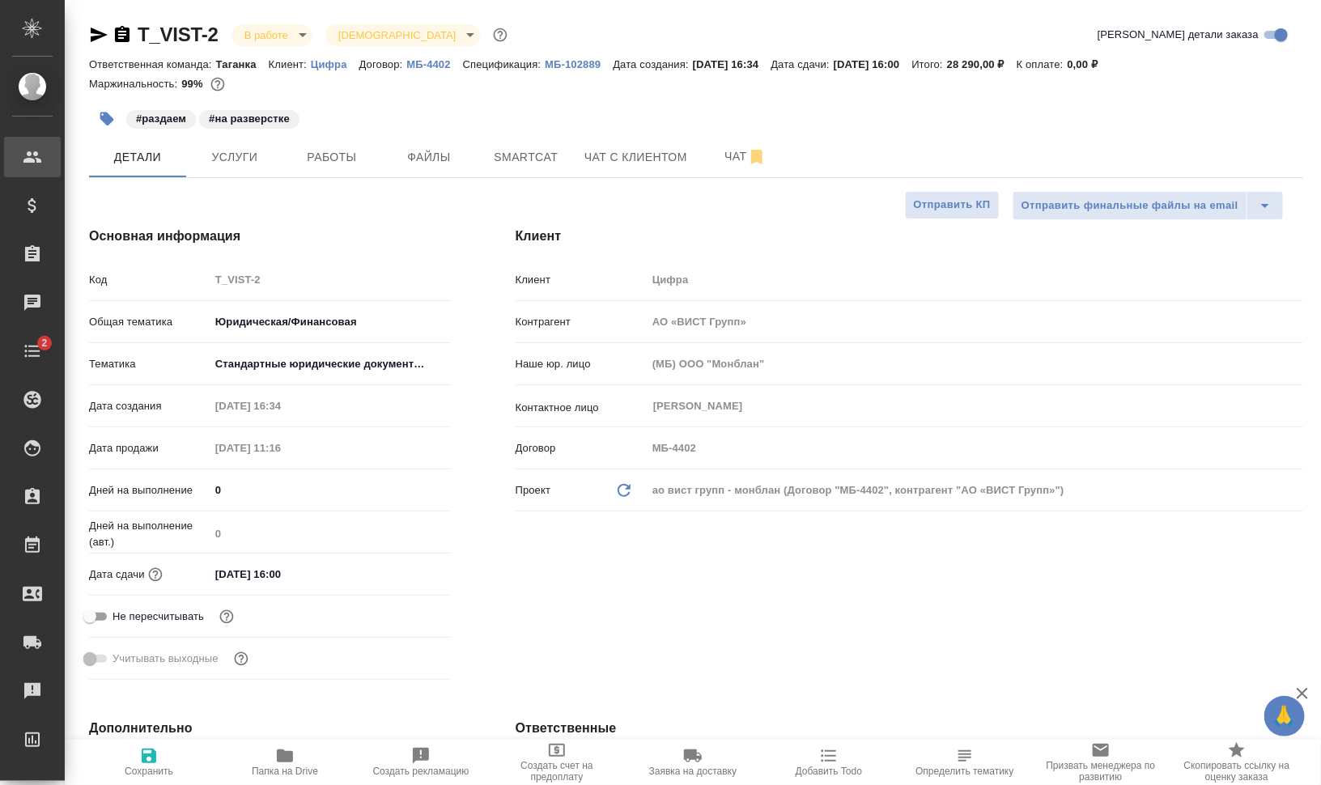
type textarea "x"
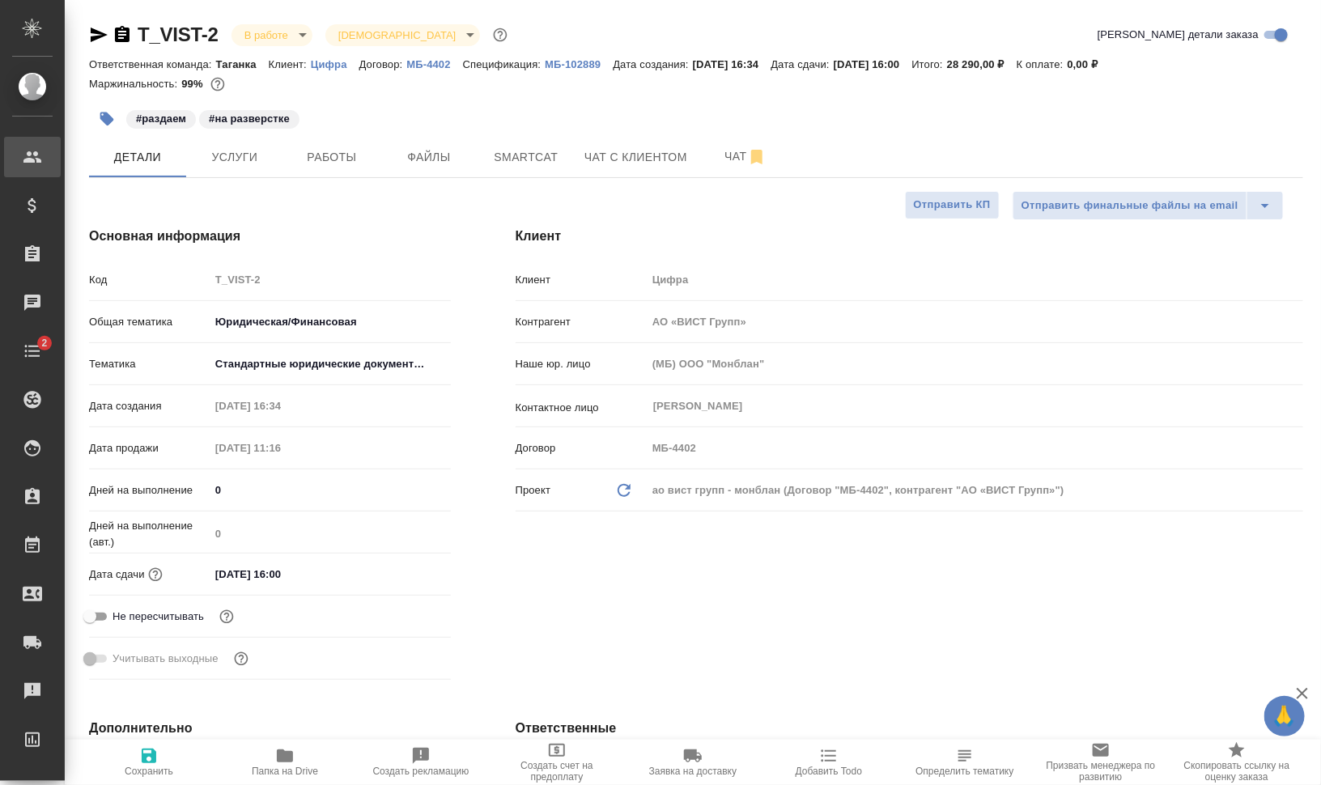
type textarea "x"
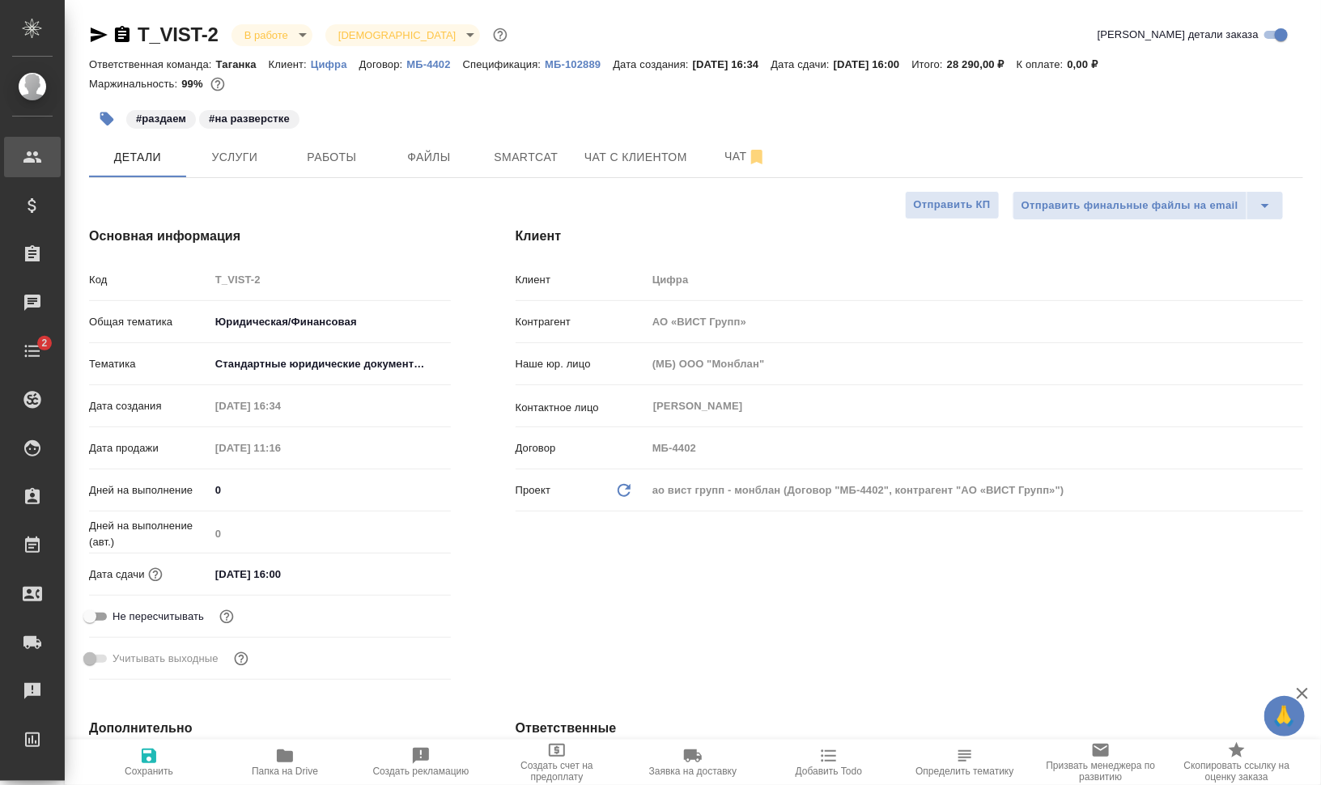
type textarea "x"
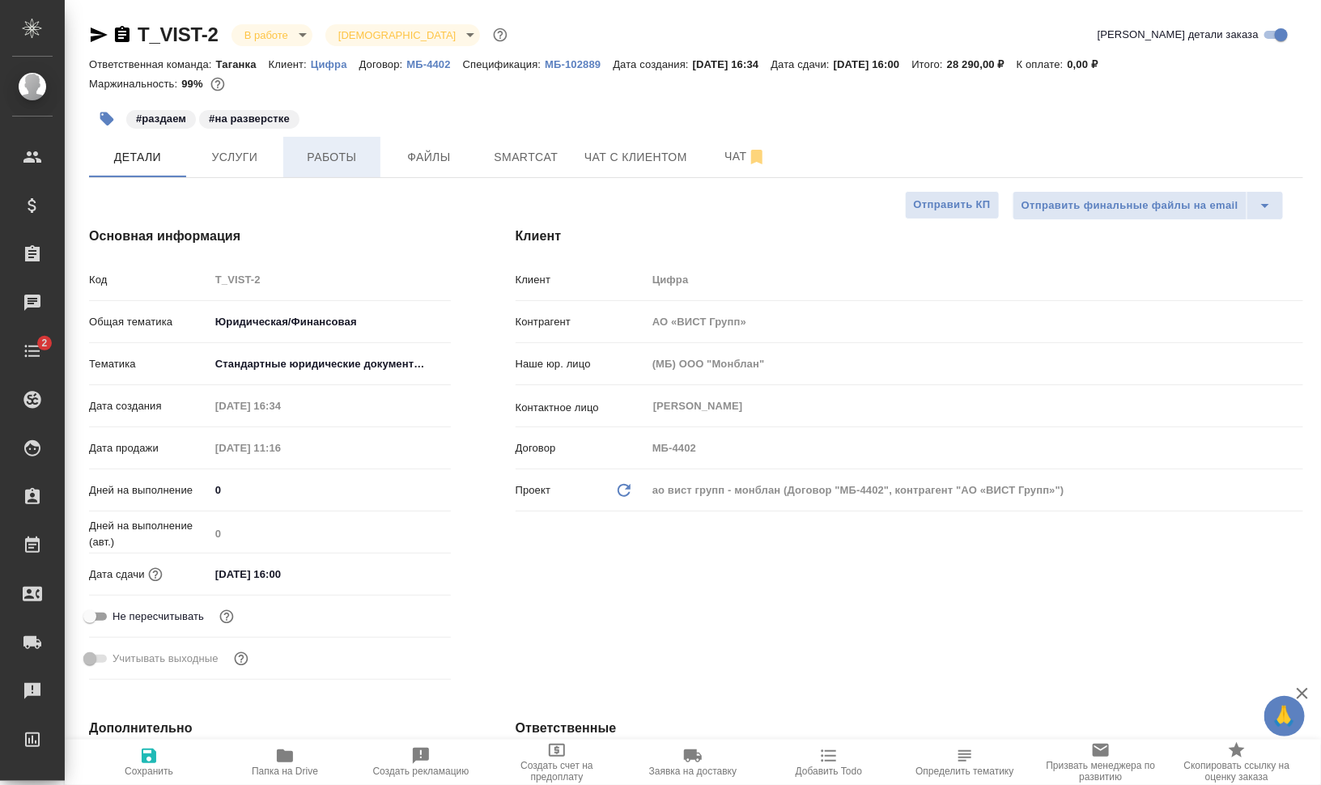
type textarea "x"
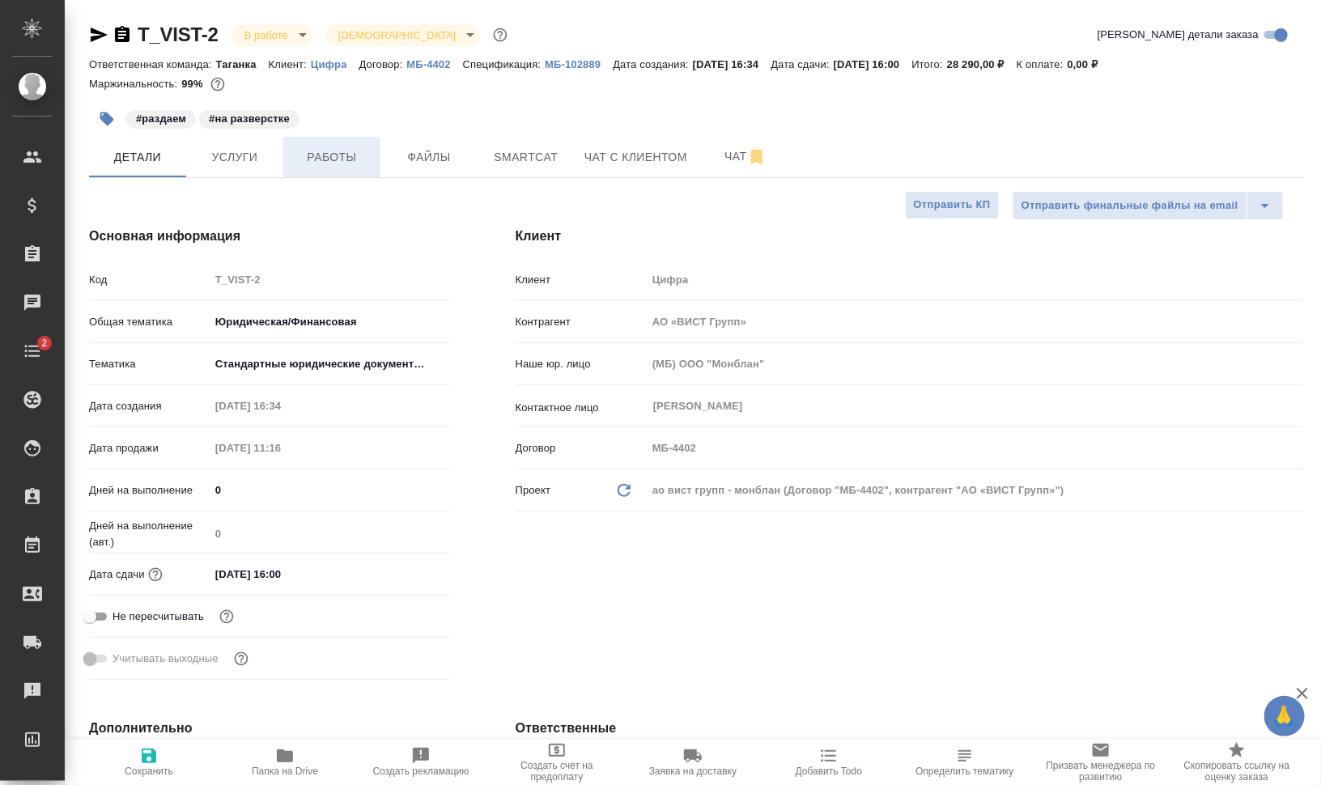
click at [326, 160] on span "Работы" at bounding box center [332, 157] width 78 height 20
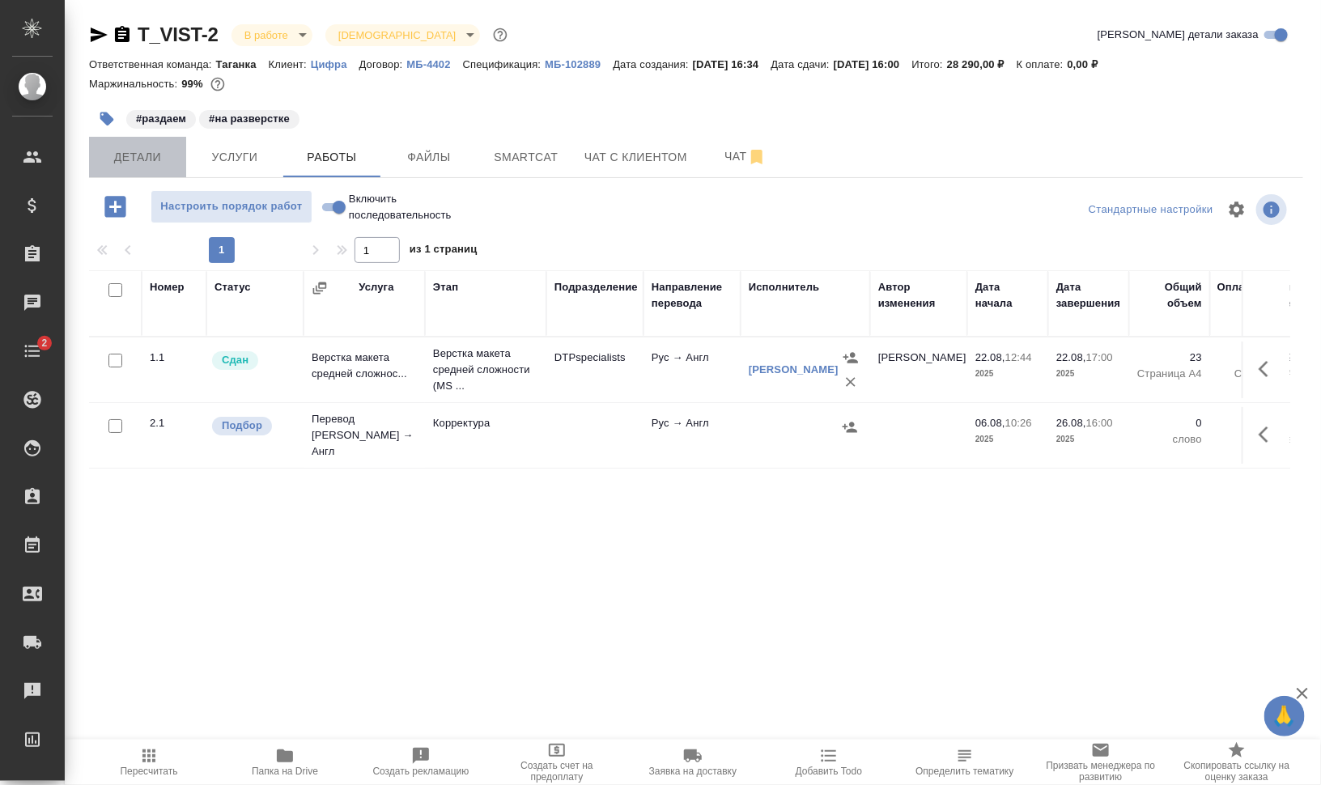
click at [134, 162] on span "Детали" at bounding box center [138, 157] width 78 height 20
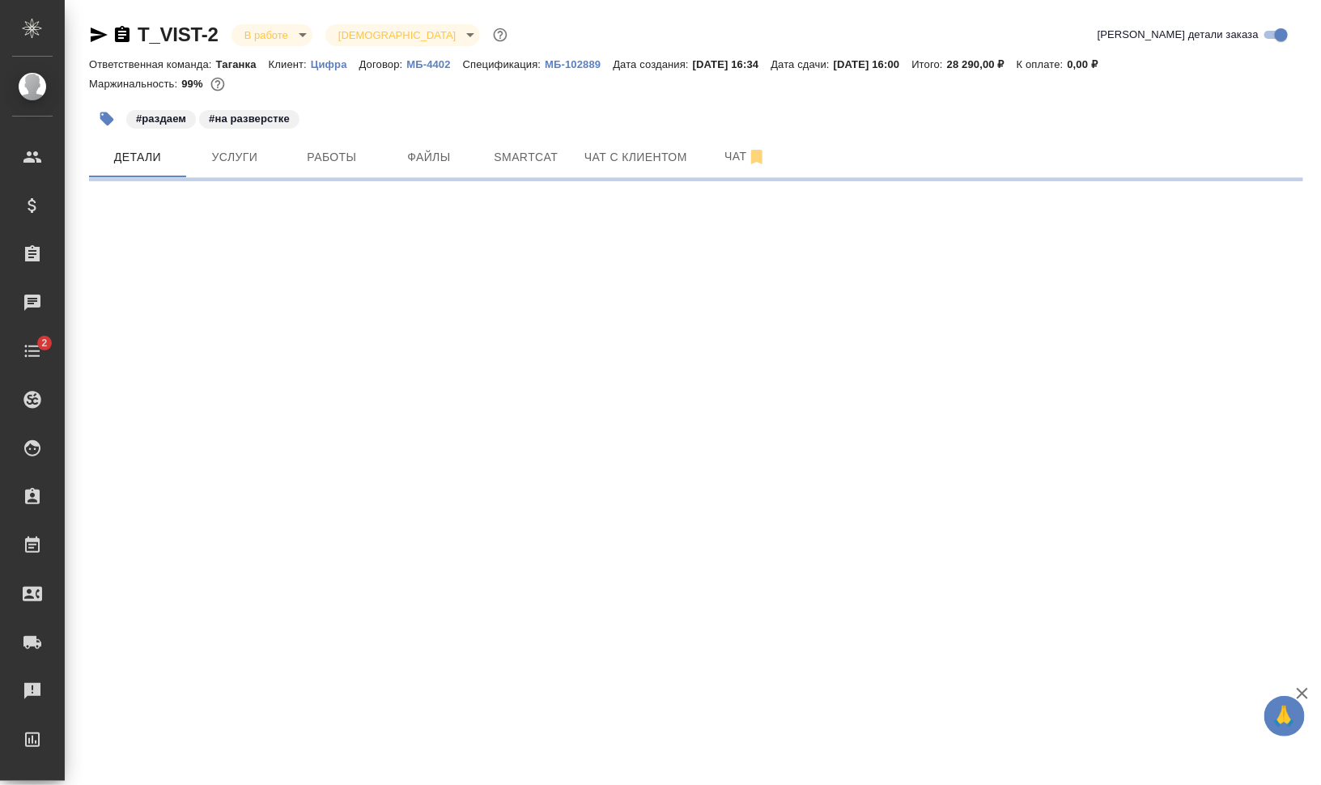
select select "RU"
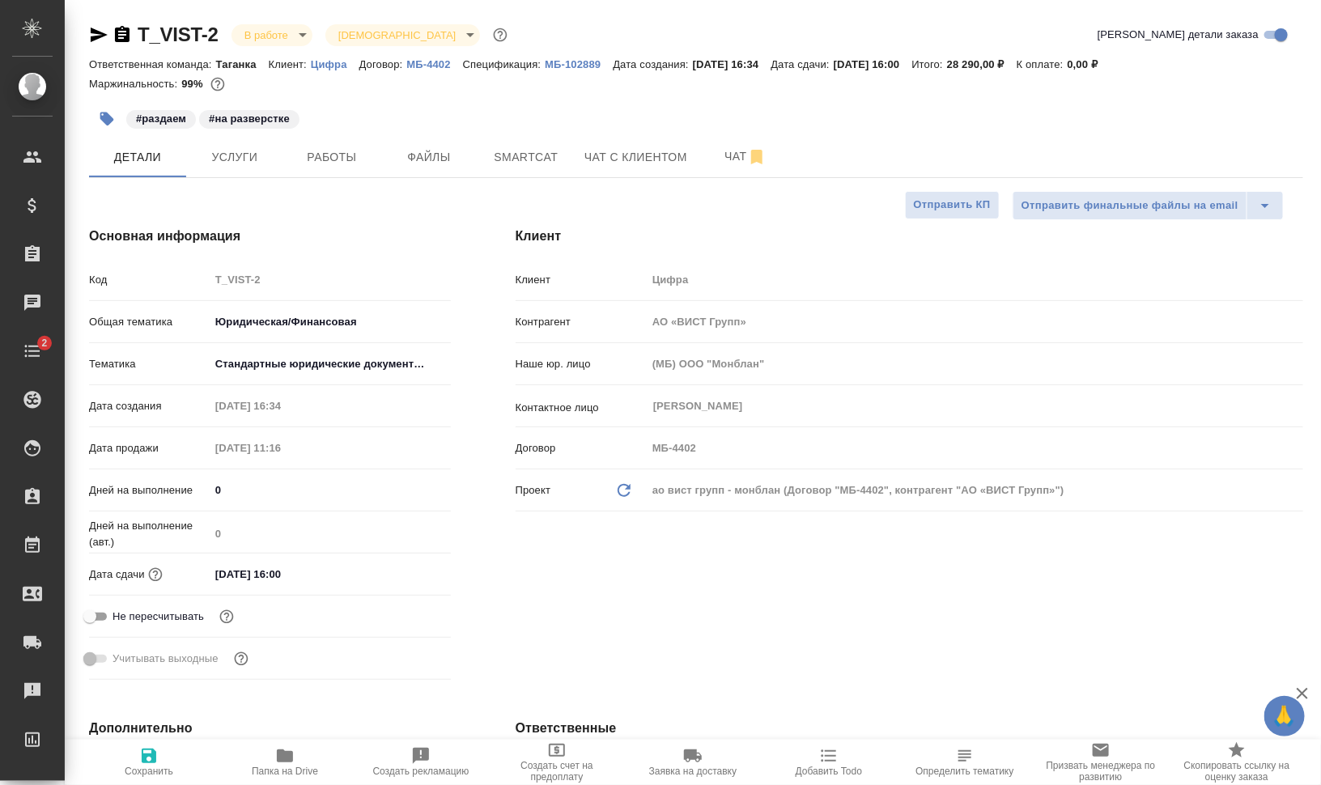
type textarea "x"
click at [325, 166] on span "Работы" at bounding box center [332, 157] width 78 height 20
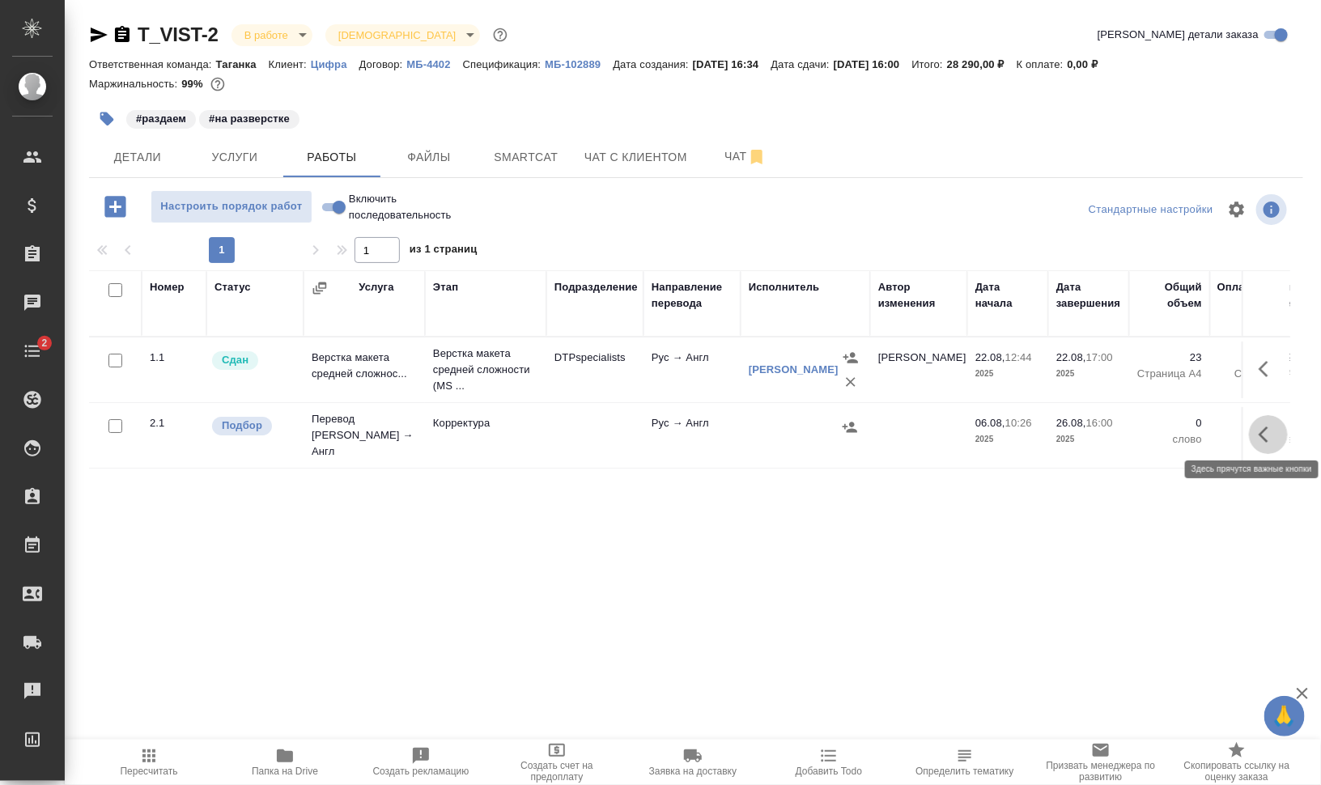
click at [1259, 433] on icon "button" at bounding box center [1264, 435] width 10 height 16
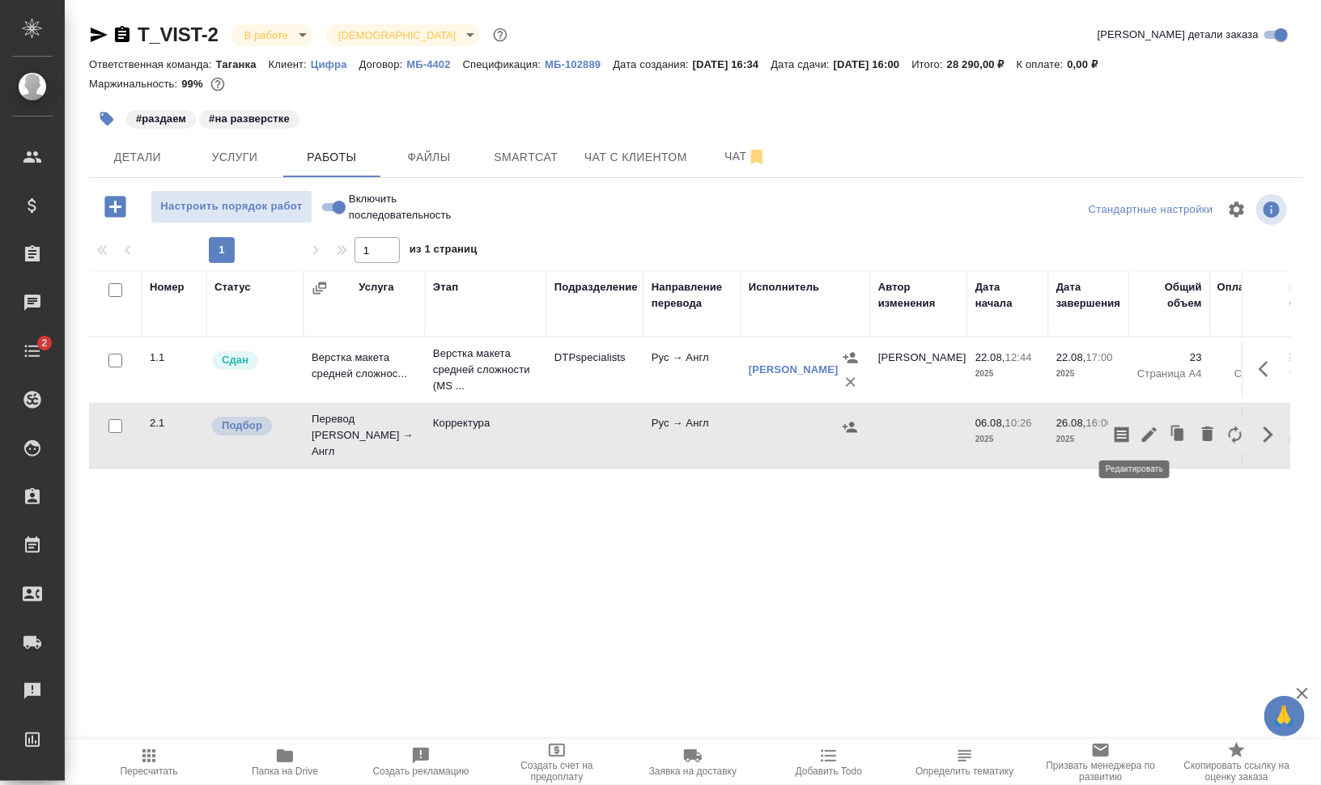
click at [1142, 429] on icon "button" at bounding box center [1149, 434] width 15 height 15
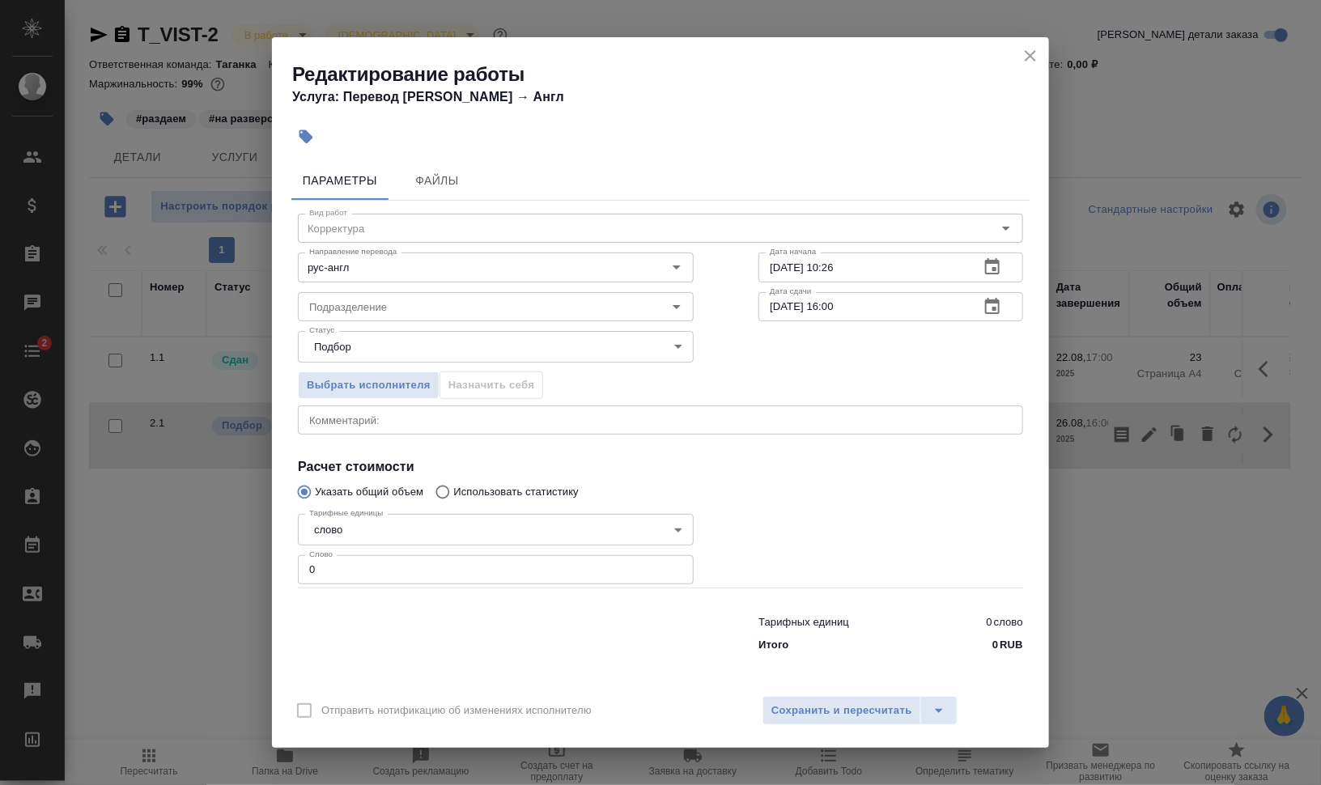
drag, startPoint x: 311, startPoint y: 561, endPoint x: 253, endPoint y: 563, distance: 58.3
click at [256, 563] on div "Редактирование работы Услуга: Перевод Стандарт Рус → Англ Параметры Файлы Вид р…" at bounding box center [660, 392] width 1321 height 785
type input "5700"
click at [390, 411] on div "x Комментарий:" at bounding box center [660, 420] width 725 height 29
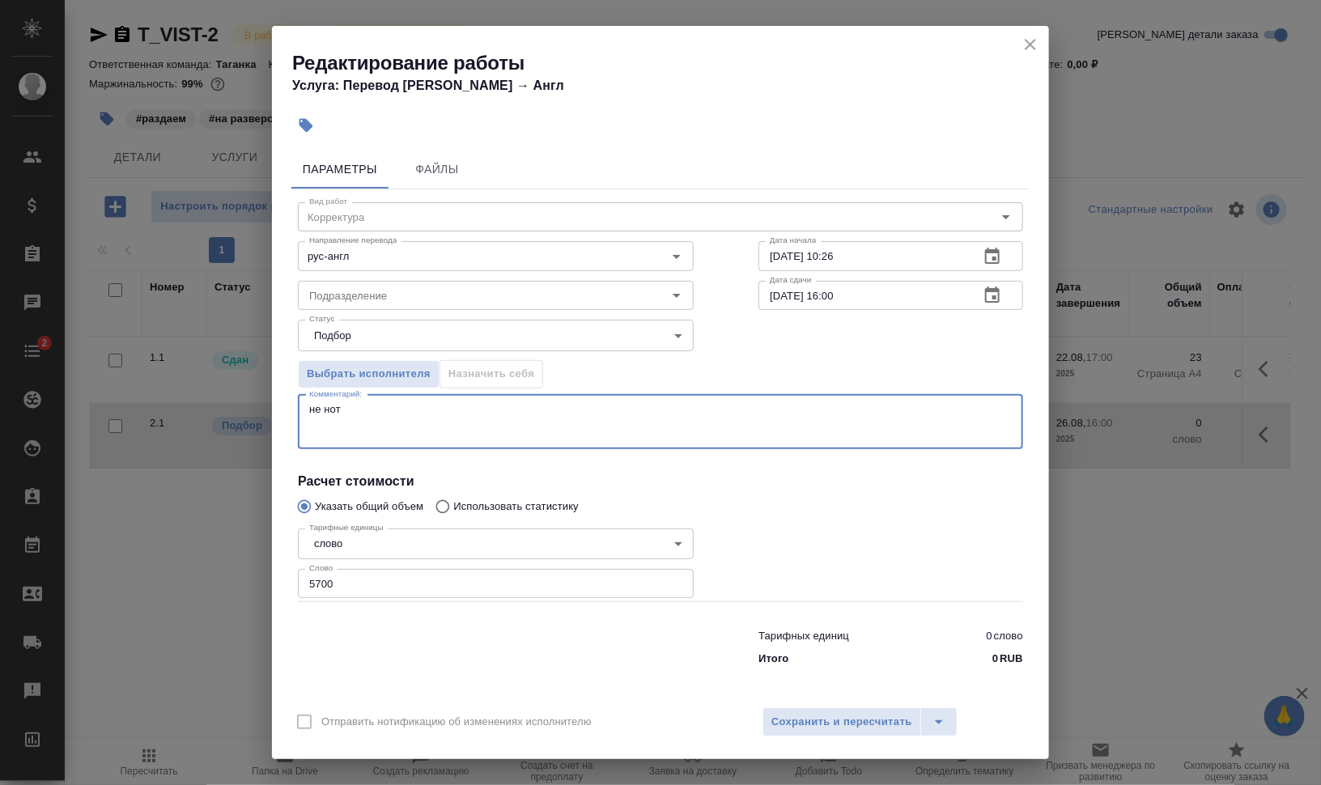
click at [308, 414] on div "не нот x Комментарий:" at bounding box center [660, 422] width 725 height 54
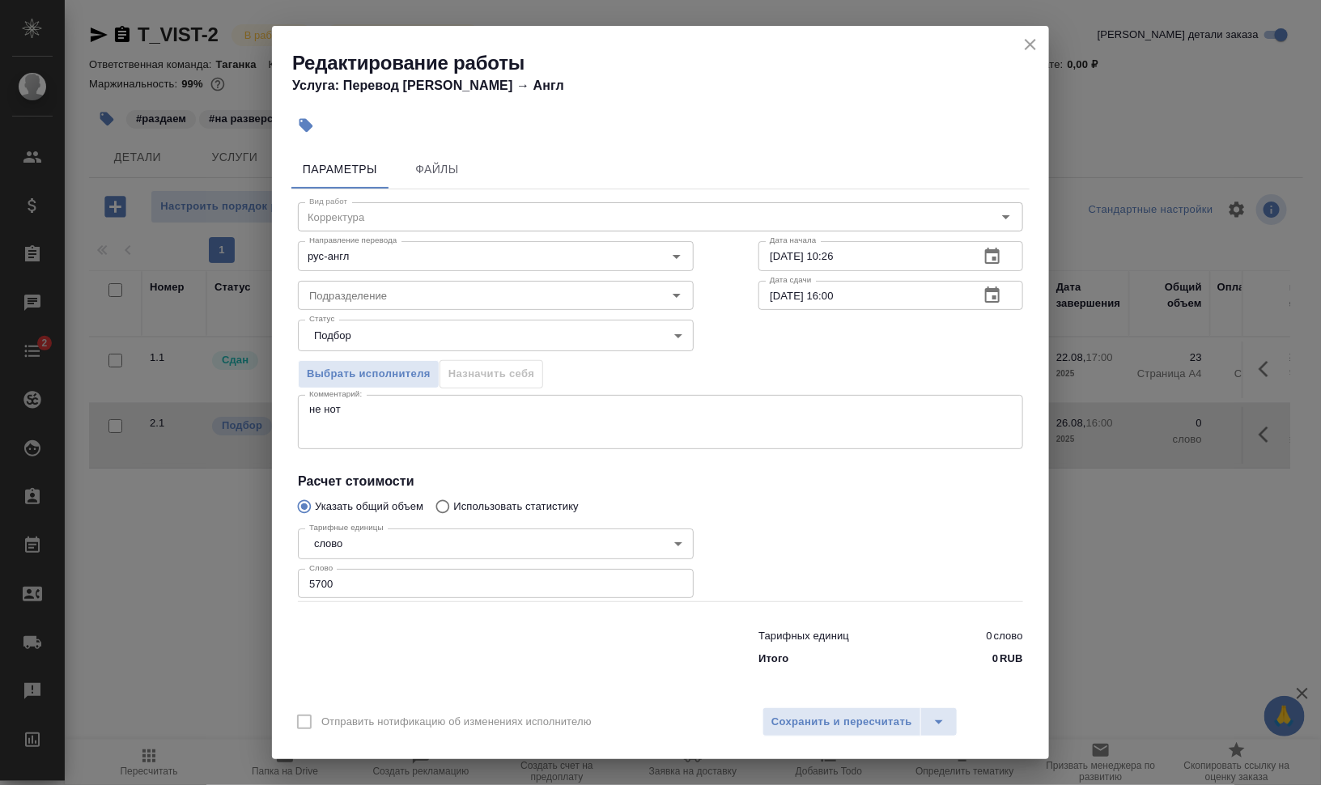
drag, startPoint x: 308, startPoint y: 406, endPoint x: 364, endPoint y: 413, distance: 56.2
click at [309, 406] on div "не нот x Комментарий:" at bounding box center [660, 422] width 725 height 54
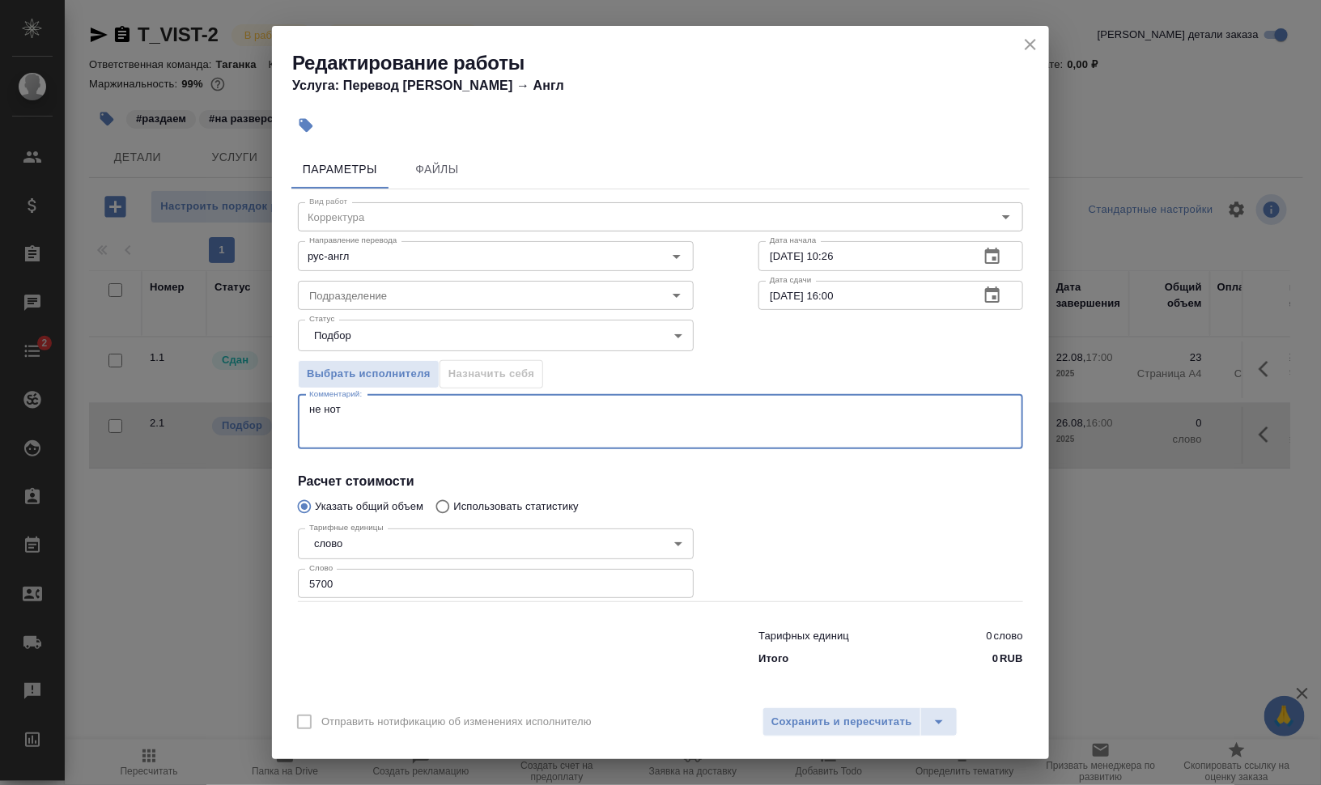
click at [312, 409] on textarea "не нот" at bounding box center [660, 421] width 703 height 37
click at [457, 397] on div "корр после GPEMT не нот x Комментарий:" at bounding box center [660, 422] width 725 height 54
click at [464, 403] on textarea "корр после GPEMT не нот" at bounding box center [660, 421] width 703 height 37
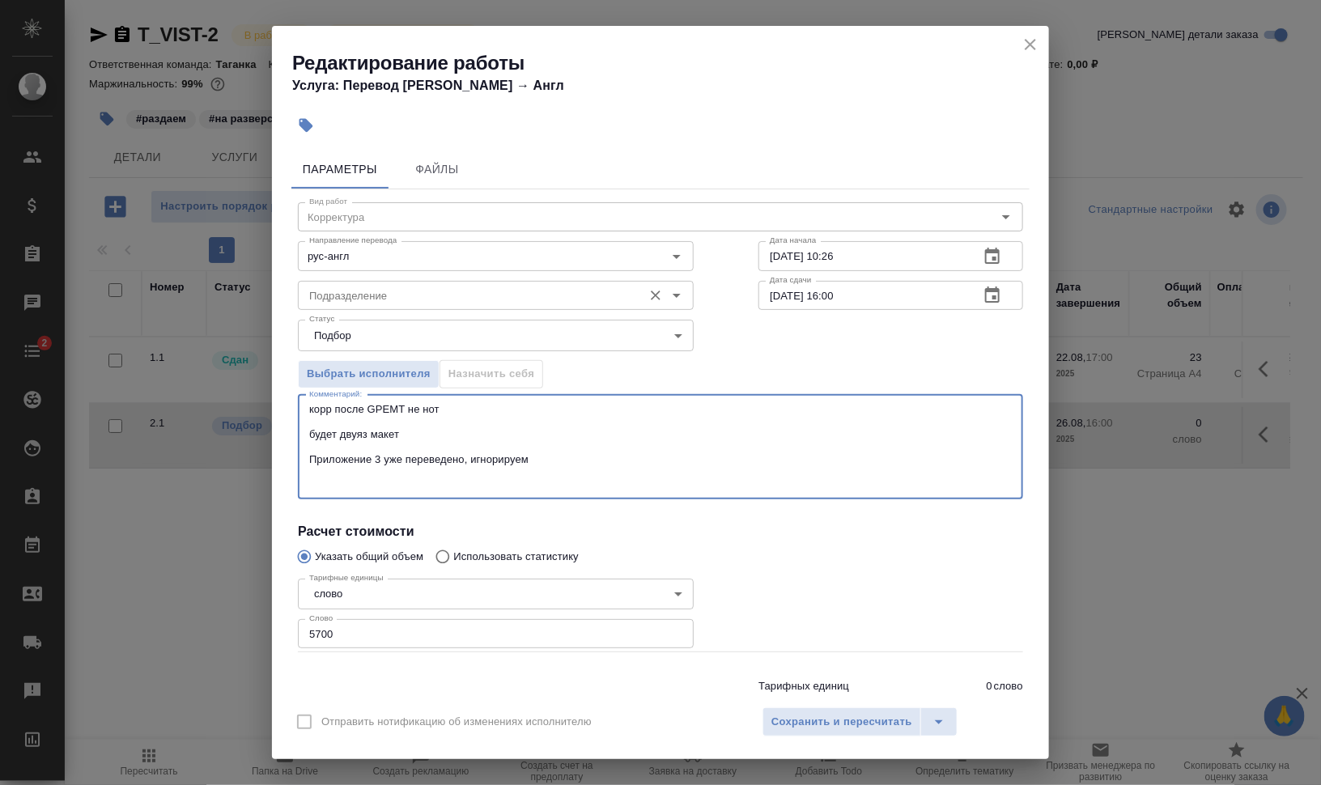
type textarea "корр после GPEMT не нот будет двуяз макет Приложение 3 уже переведено, игнориру…"
click at [406, 294] on input "Подразделение" at bounding box center [469, 295] width 332 height 19
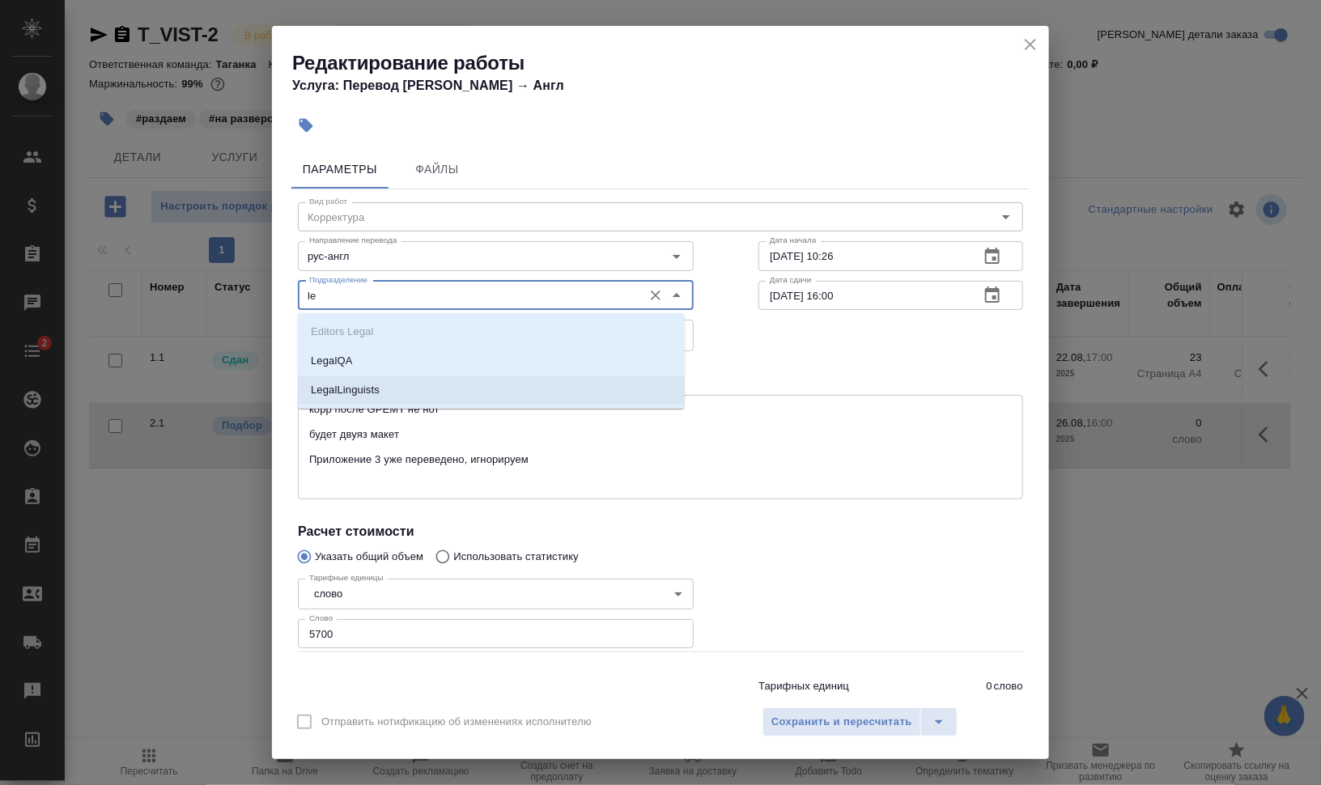
click at [457, 389] on li "LegalLinguists" at bounding box center [491, 390] width 387 height 29
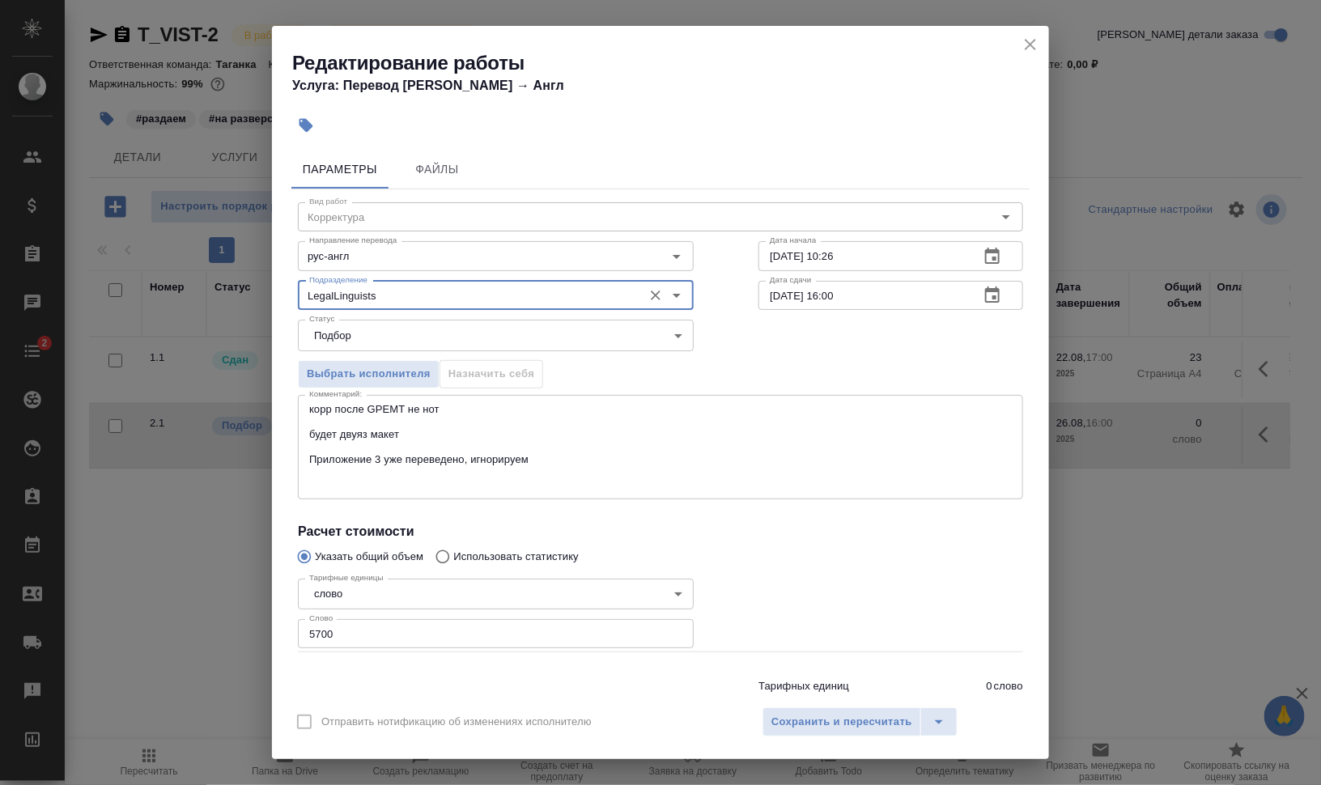
type input "LegalLinguists"
drag, startPoint x: 774, startPoint y: 255, endPoint x: 731, endPoint y: 256, distance: 42.9
click at [731, 256] on div "Вид работ Корректура Вид работ Направление перевода рус-англ Направление перево…" at bounding box center [660, 456] width 738 height 534
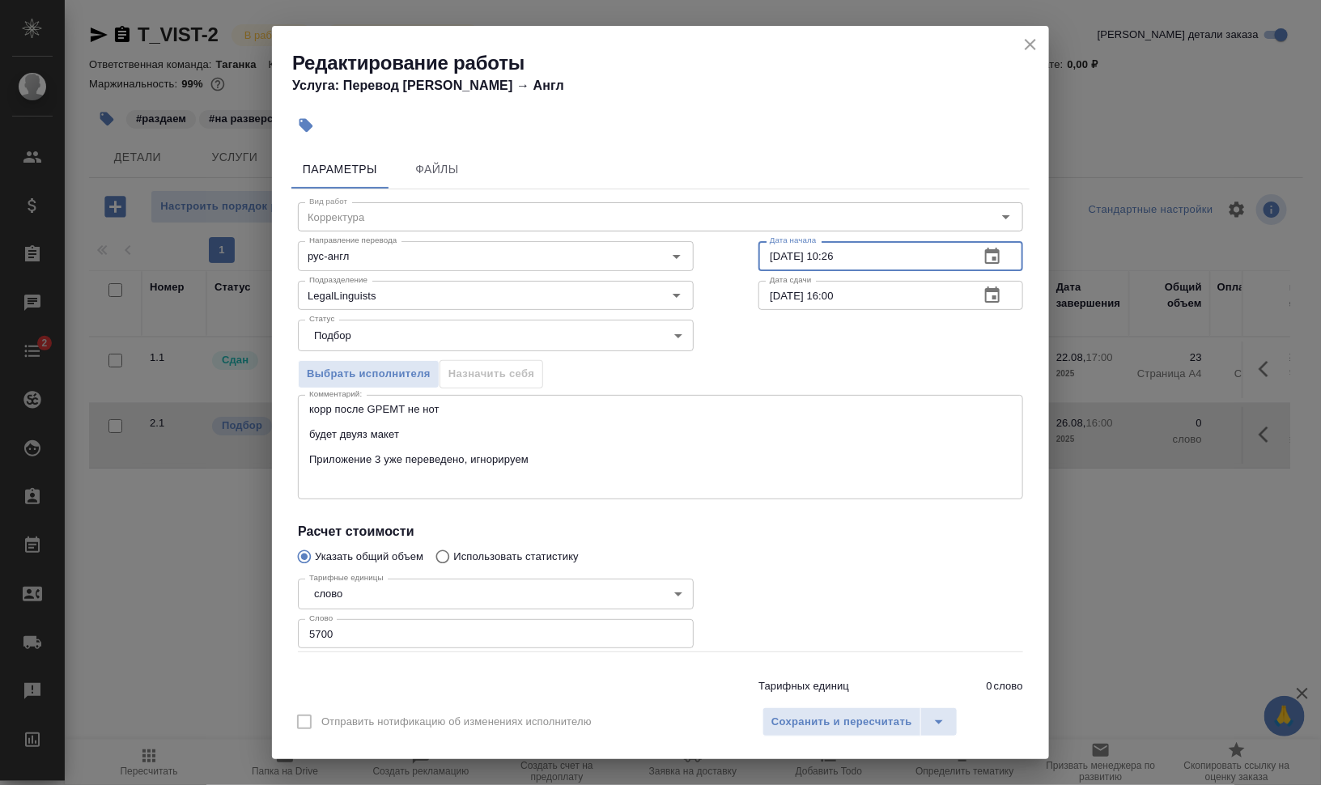
drag, startPoint x: 822, startPoint y: 259, endPoint x: 912, endPoint y: 260, distance: 89.9
click at [886, 260] on input "22.08.2025 10:26" at bounding box center [863, 255] width 208 height 29
type input "22.08.2025 17:32"
click at [829, 289] on input "26.08.2025 16:00" at bounding box center [863, 295] width 208 height 29
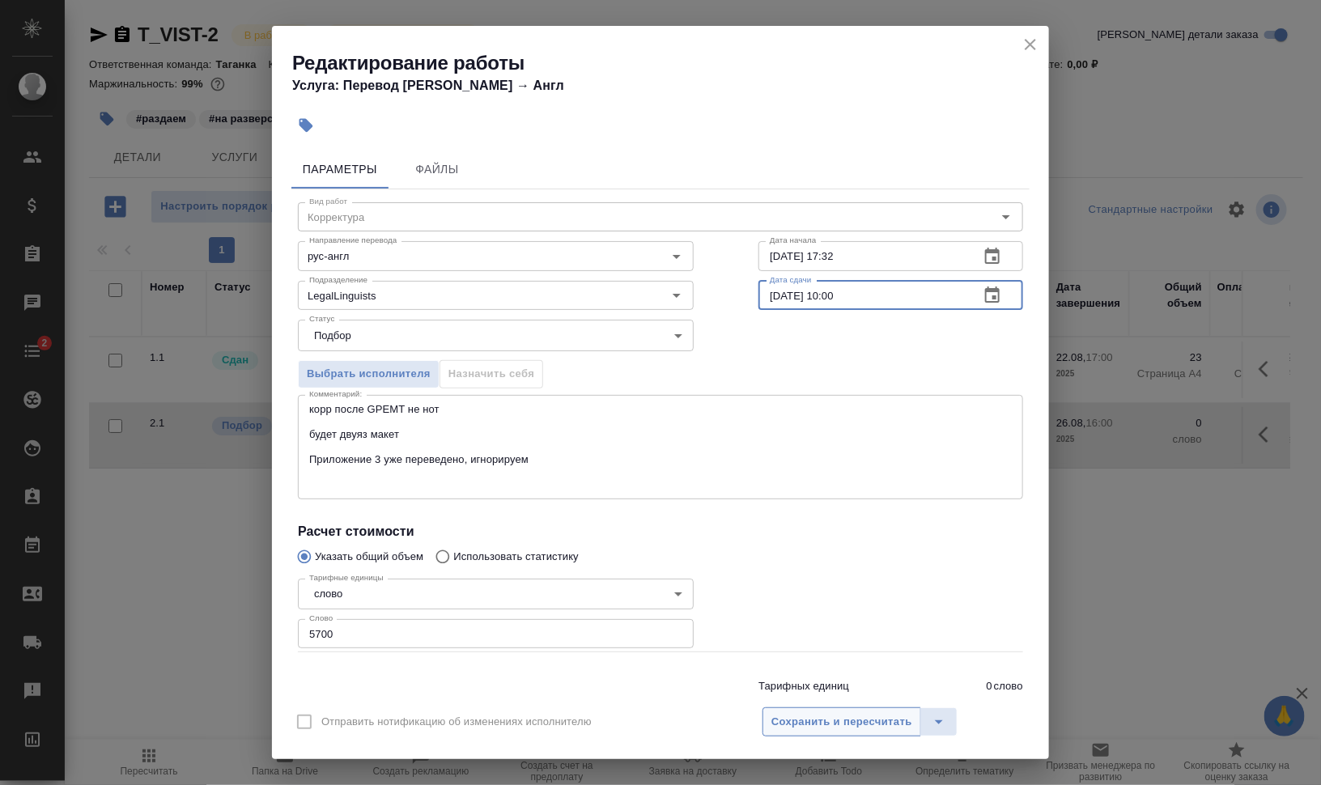
type input "26.08.2025 10:00"
click at [874, 711] on button "Сохранить и пересчитать" at bounding box center [842, 722] width 159 height 29
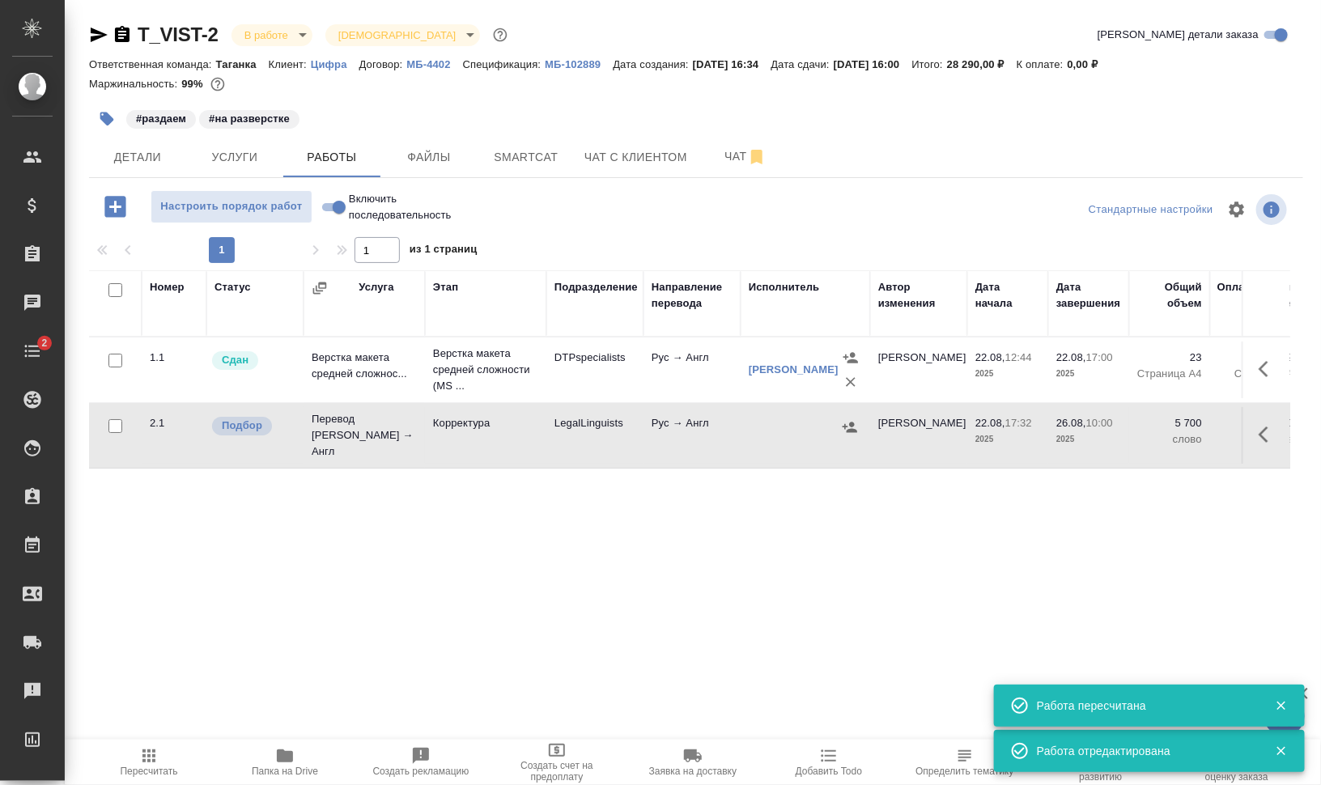
click at [1259, 431] on icon "button" at bounding box center [1268, 434] width 19 height 19
click at [1140, 431] on icon "button" at bounding box center [1149, 434] width 19 height 19
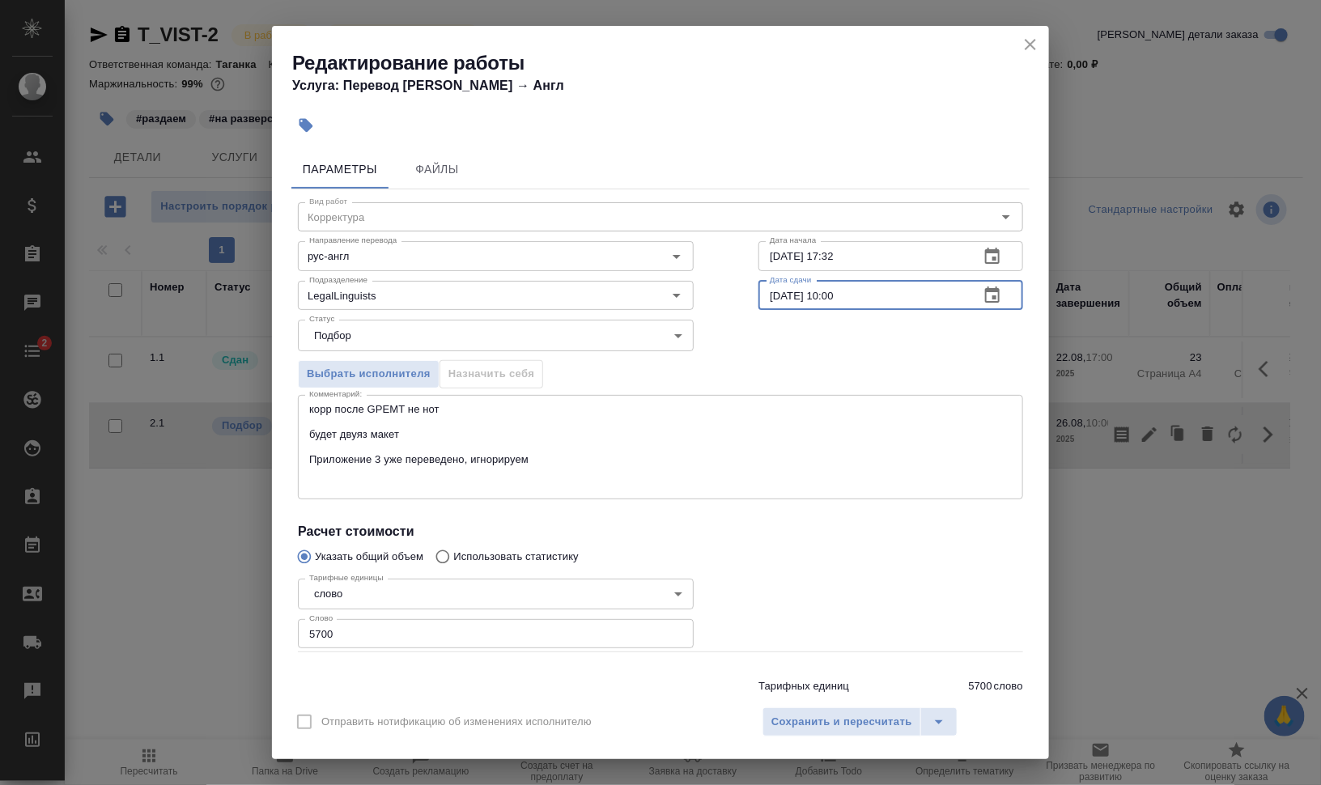
click at [824, 291] on input "26.08.2025 10:00" at bounding box center [863, 295] width 208 height 29
type input "26.08.2025 12:00"
drag, startPoint x: 895, startPoint y: 724, endPoint x: 1167, endPoint y: 652, distance: 282.2
click at [895, 725] on span "Сохранить и пересчитать" at bounding box center [841, 722] width 141 height 19
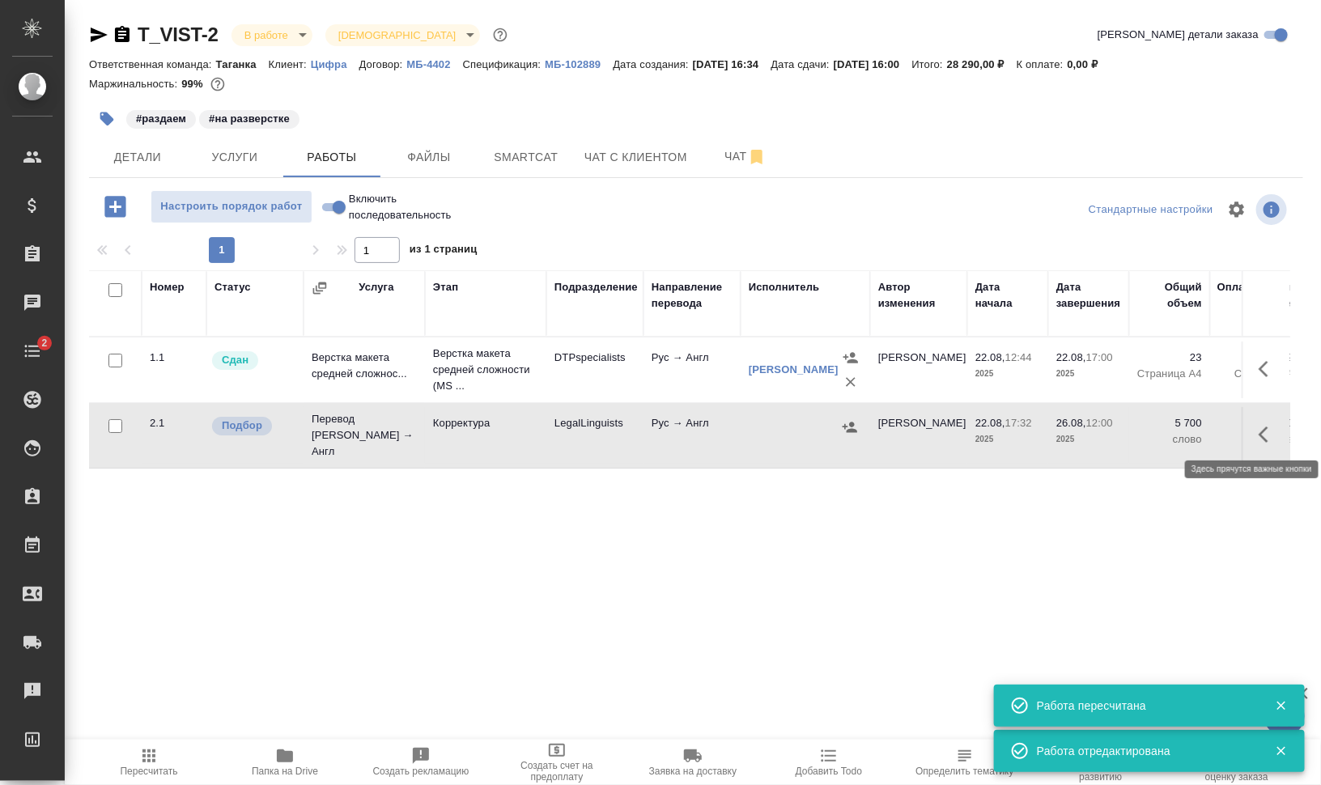
click at [1259, 425] on icon "button" at bounding box center [1268, 434] width 19 height 19
click at [1112, 430] on icon "button" at bounding box center [1121, 434] width 19 height 19
click at [853, 422] on icon "button" at bounding box center [850, 427] width 16 height 16
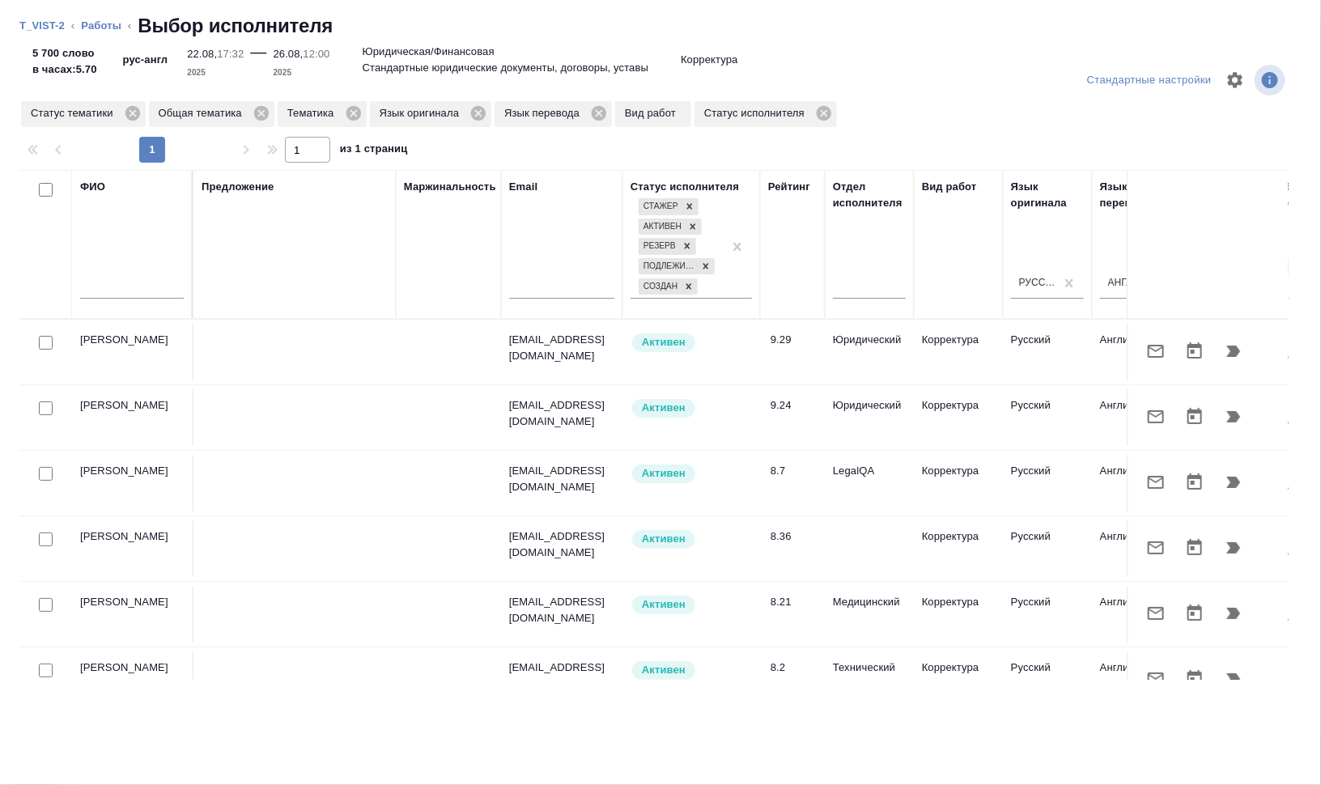
click at [1224, 409] on icon "button" at bounding box center [1233, 416] width 19 height 19
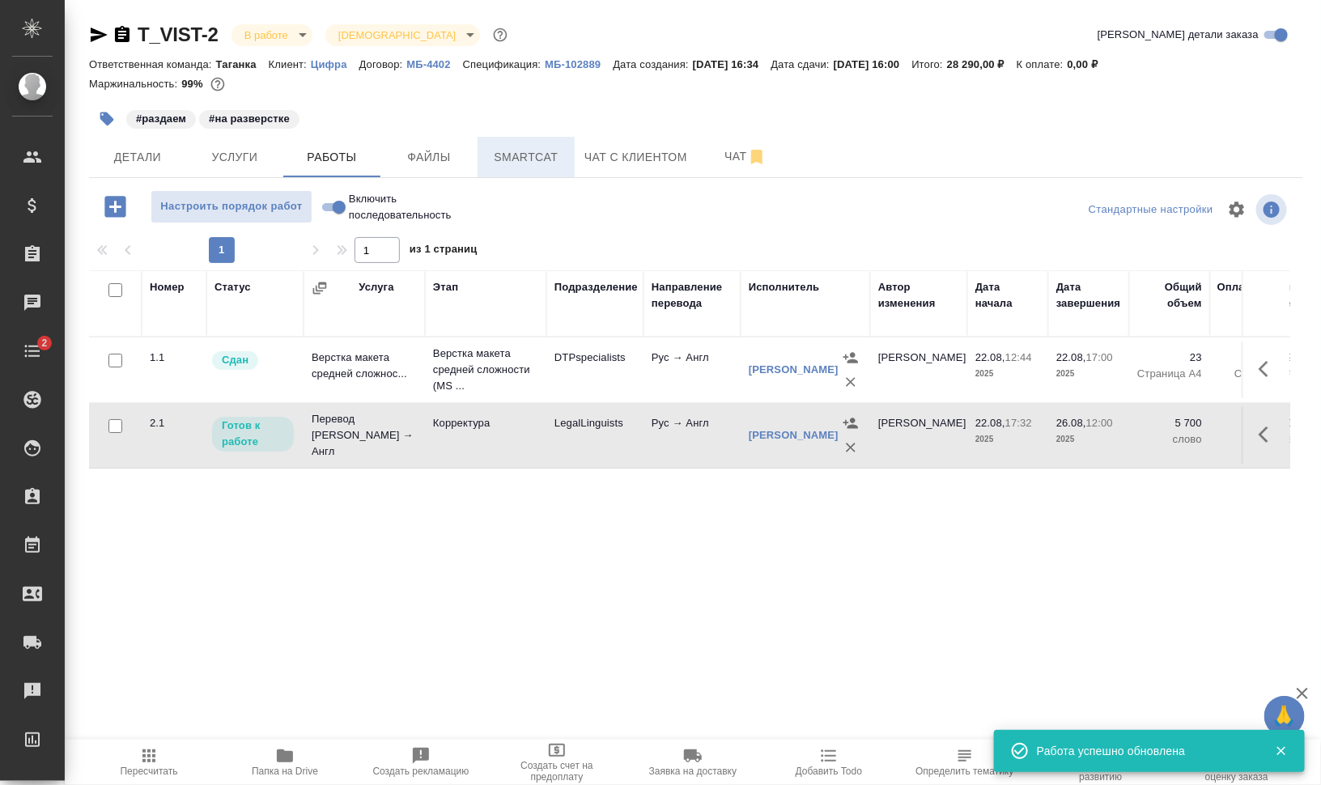
click at [528, 151] on span "Smartcat" at bounding box center [526, 157] width 78 height 20
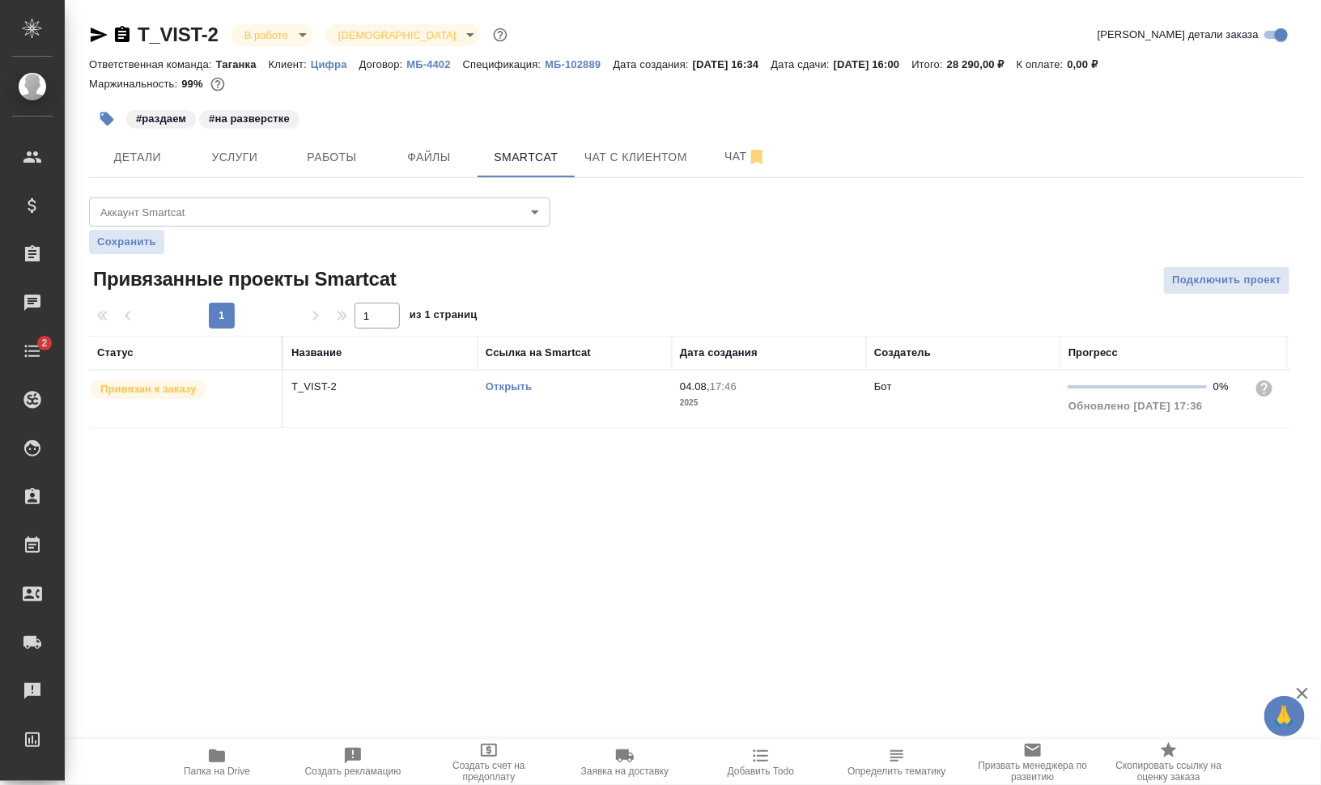
click at [512, 389] on link "Открыть" at bounding box center [509, 386] width 46 height 12
click at [84, 37] on div "T_VIST-2 В работе inProgress Святая троица holyTrinity Кратко детали заказа Отв…" at bounding box center [696, 235] width 1232 height 470
click at [121, 32] on icon "button" at bounding box center [122, 34] width 15 height 16
click at [563, 709] on div ".cls-1 fill:#fff; AWATERA Валеев Динар Клиенты Спецификации Заказы 1 Чаты 2 Tod…" at bounding box center [660, 392] width 1321 height 785
click at [326, 151] on span "Работы" at bounding box center [332, 157] width 78 height 20
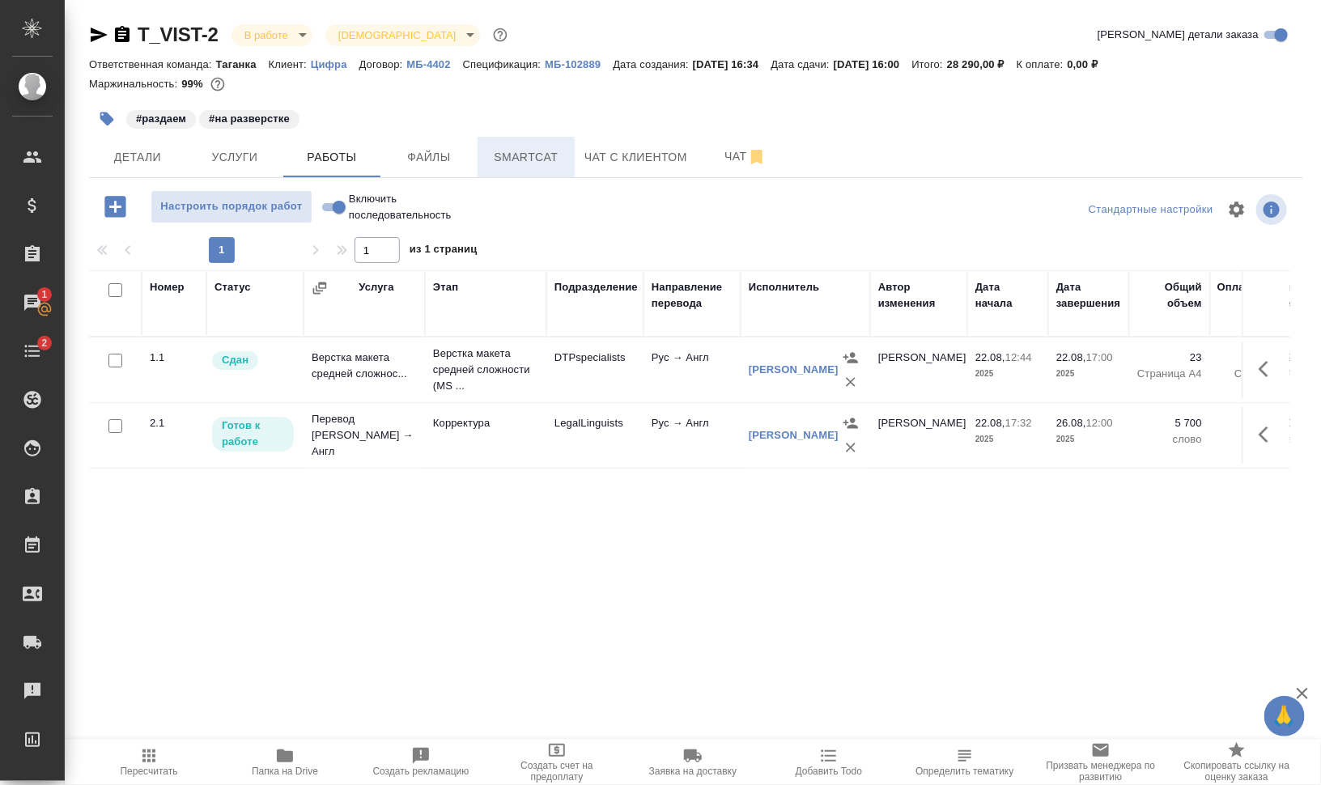
click at [514, 158] on span "Smartcat" at bounding box center [526, 157] width 78 height 20
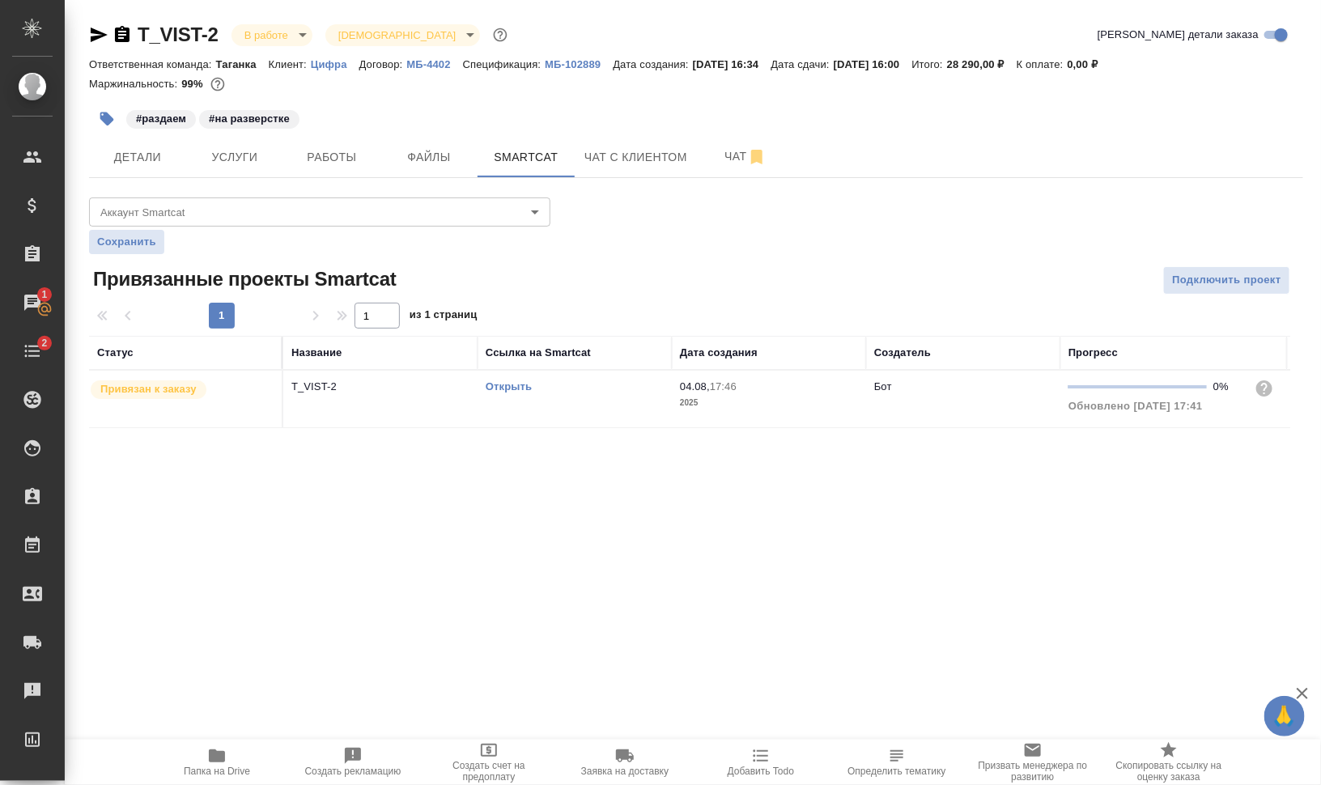
click at [509, 381] on link "Открыть" at bounding box center [509, 386] width 46 height 12
click at [100, 113] on icon "button" at bounding box center [107, 119] width 16 height 16
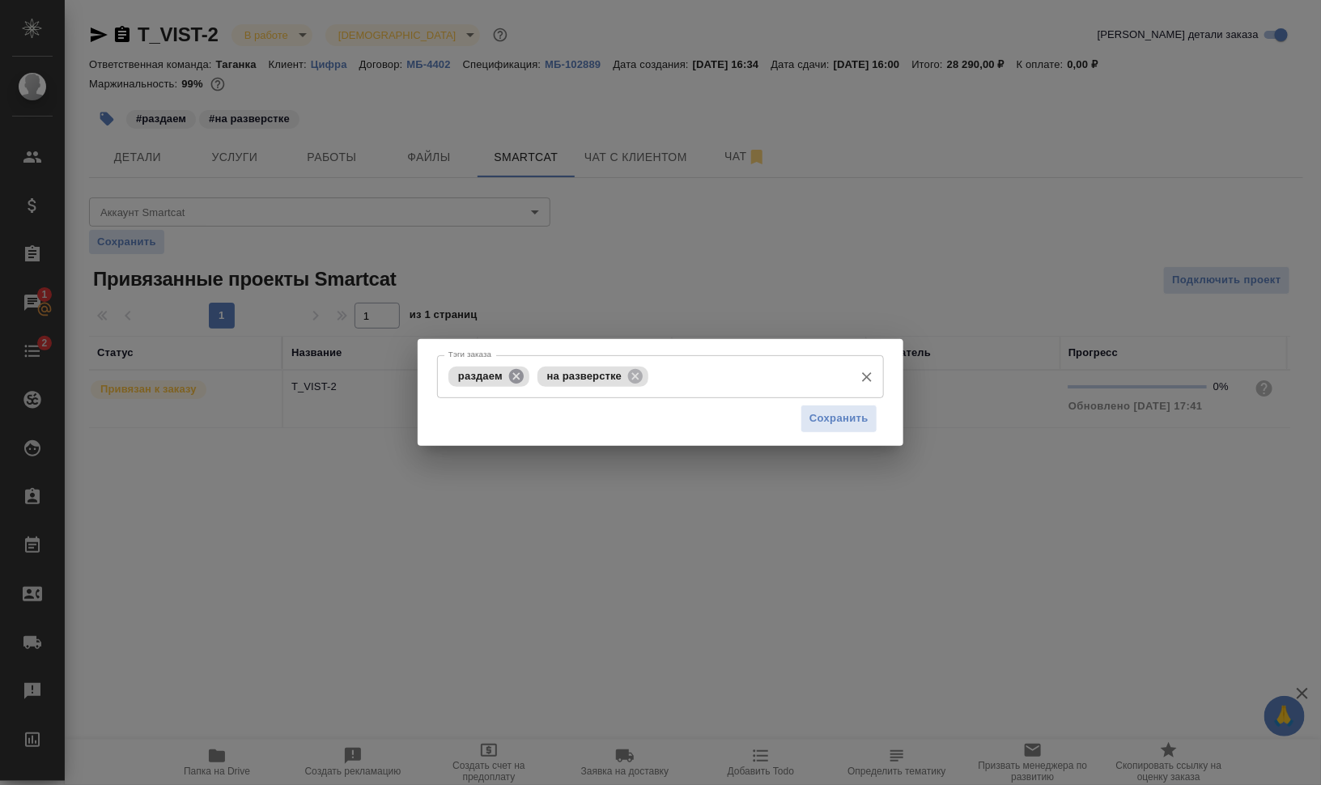
click at [513, 376] on icon at bounding box center [516, 375] width 15 height 15
click at [554, 377] on icon at bounding box center [547, 377] width 18 height 18
click at [579, 380] on input "Тэги заказа" at bounding box center [645, 377] width 402 height 28
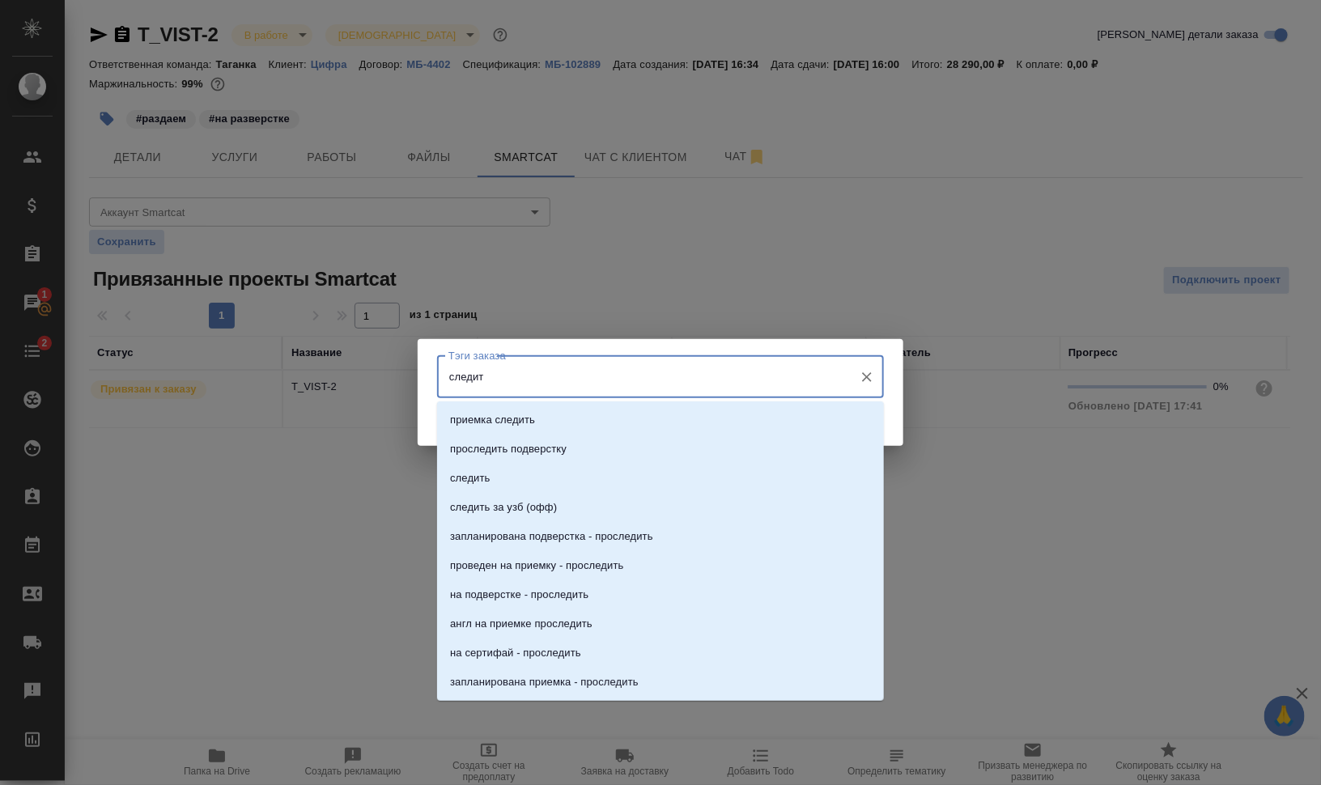
type input "следить"
click at [518, 474] on li "следить" at bounding box center [660, 478] width 447 height 29
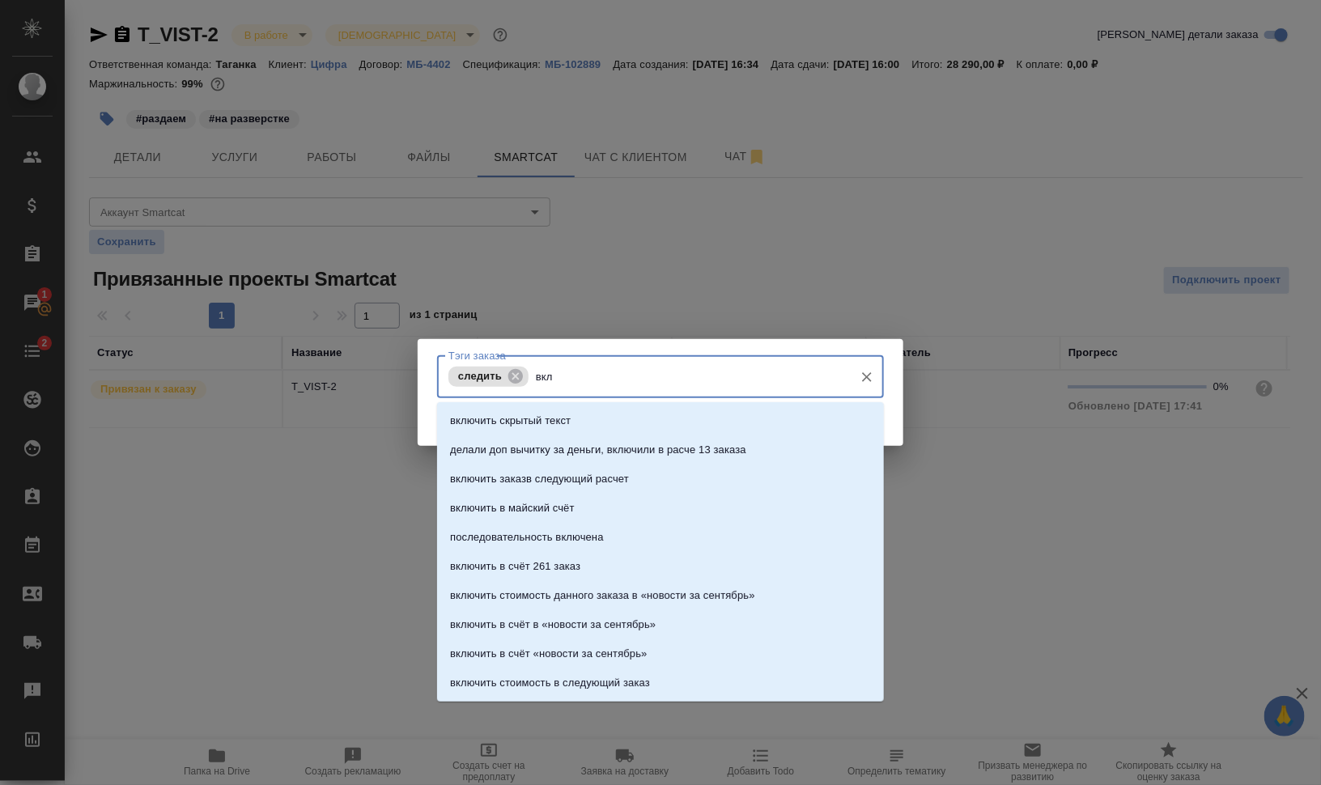
type input "вклю"
click at [703, 422] on li "включить скрытый текст" at bounding box center [660, 420] width 447 height 29
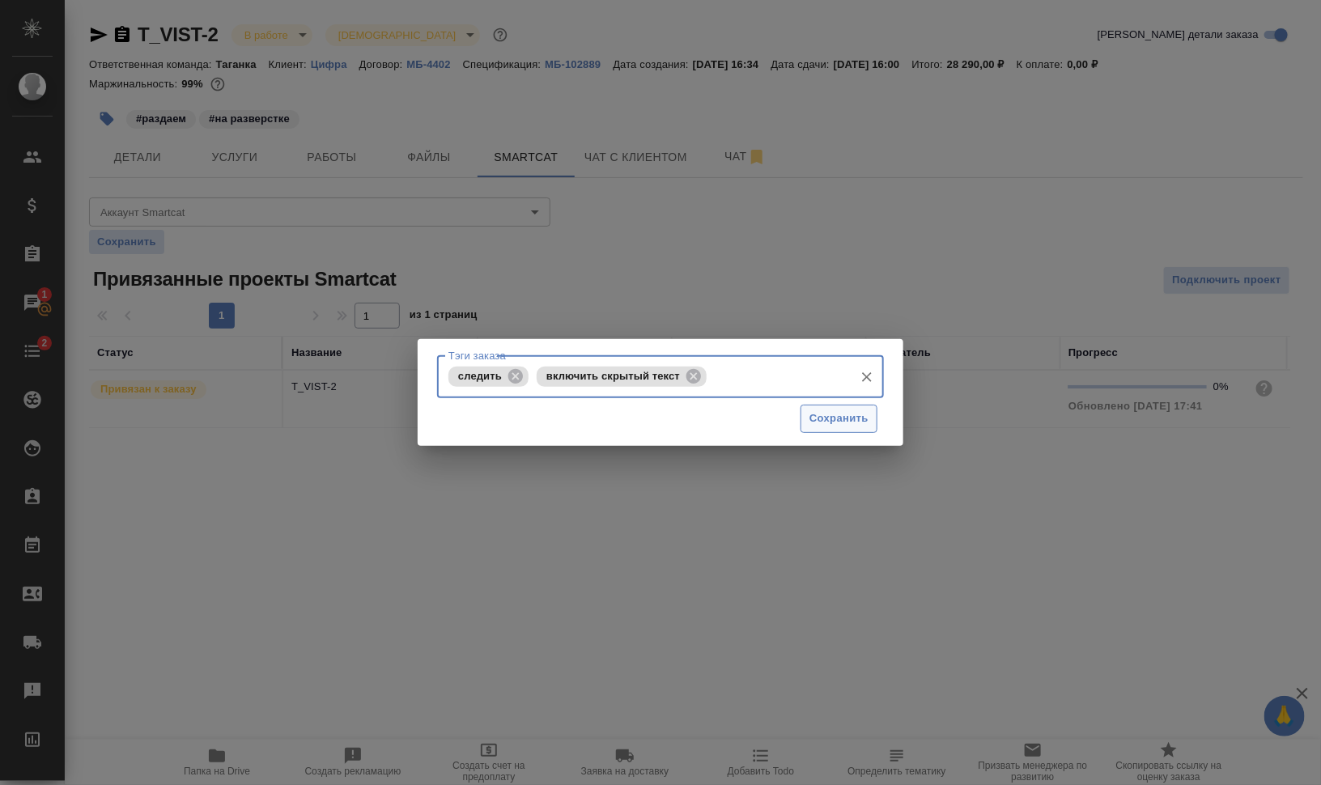
click at [848, 420] on span "Сохранить" at bounding box center [839, 419] width 59 height 19
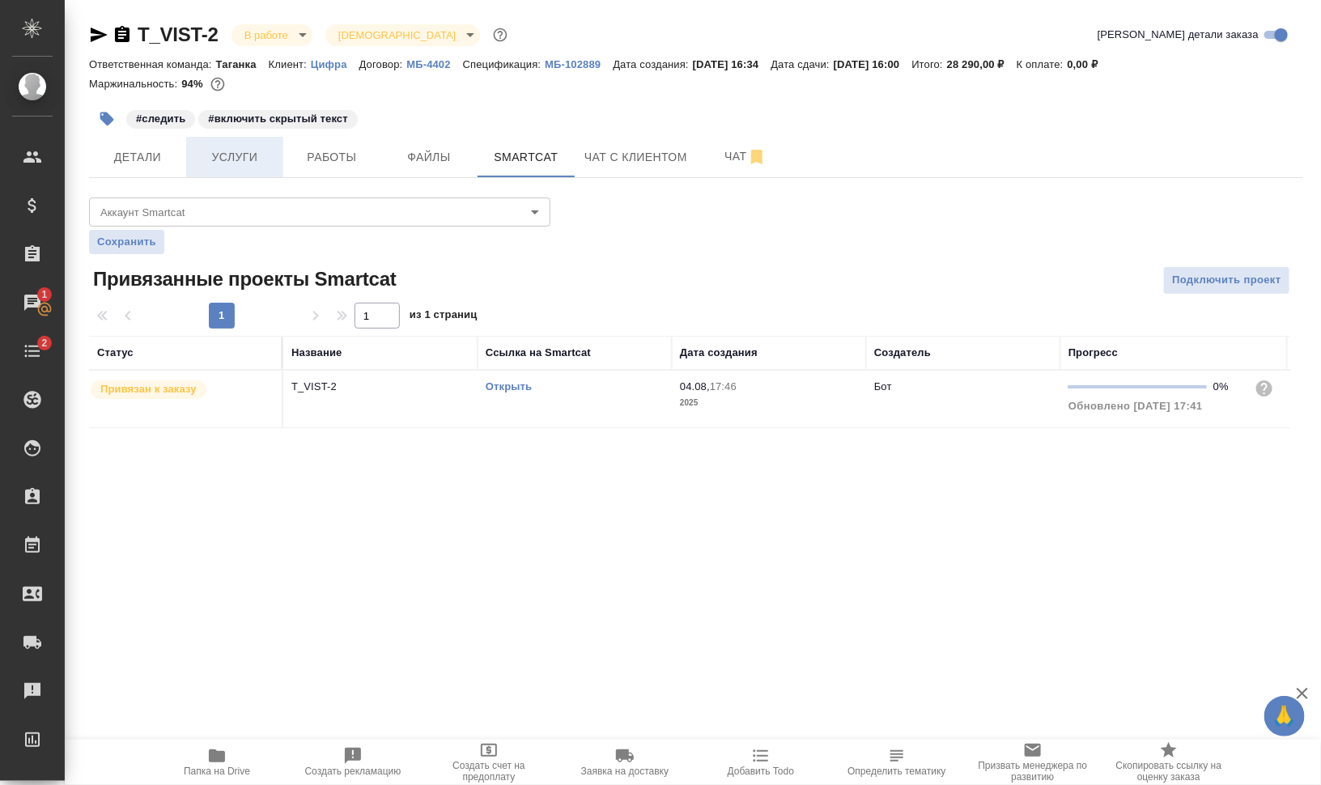
click at [245, 164] on span "Услуги" at bounding box center [235, 157] width 78 height 20
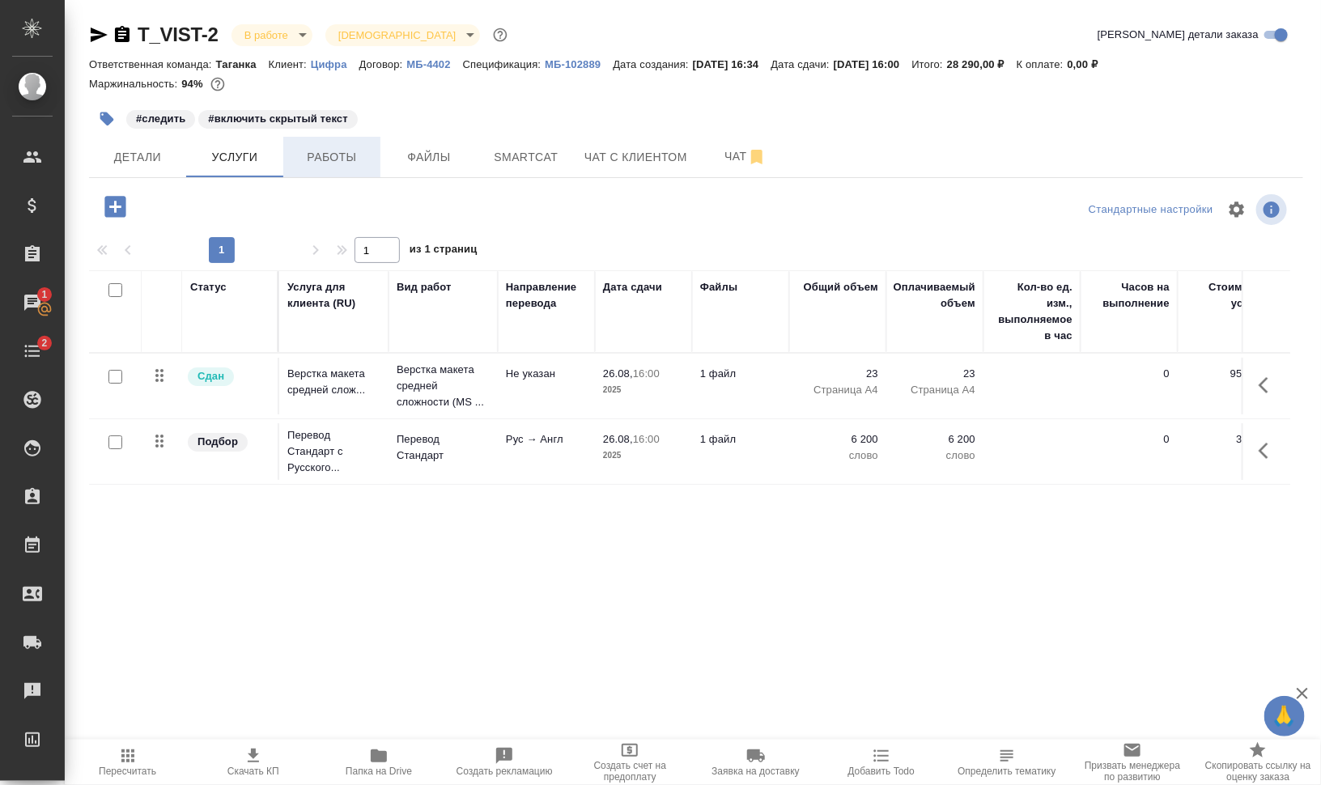
click at [344, 159] on span "Работы" at bounding box center [332, 157] width 78 height 20
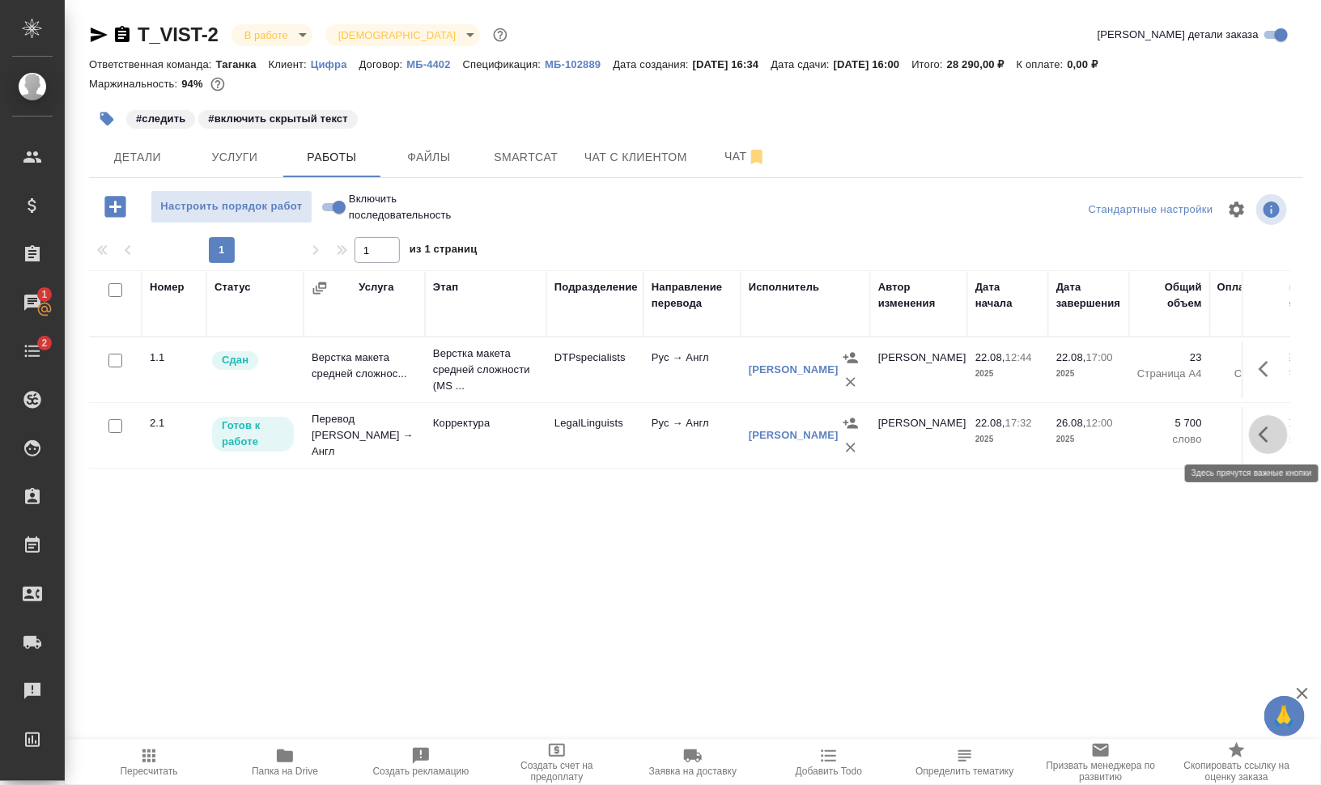
click at [1272, 439] on icon "button" at bounding box center [1268, 434] width 19 height 19
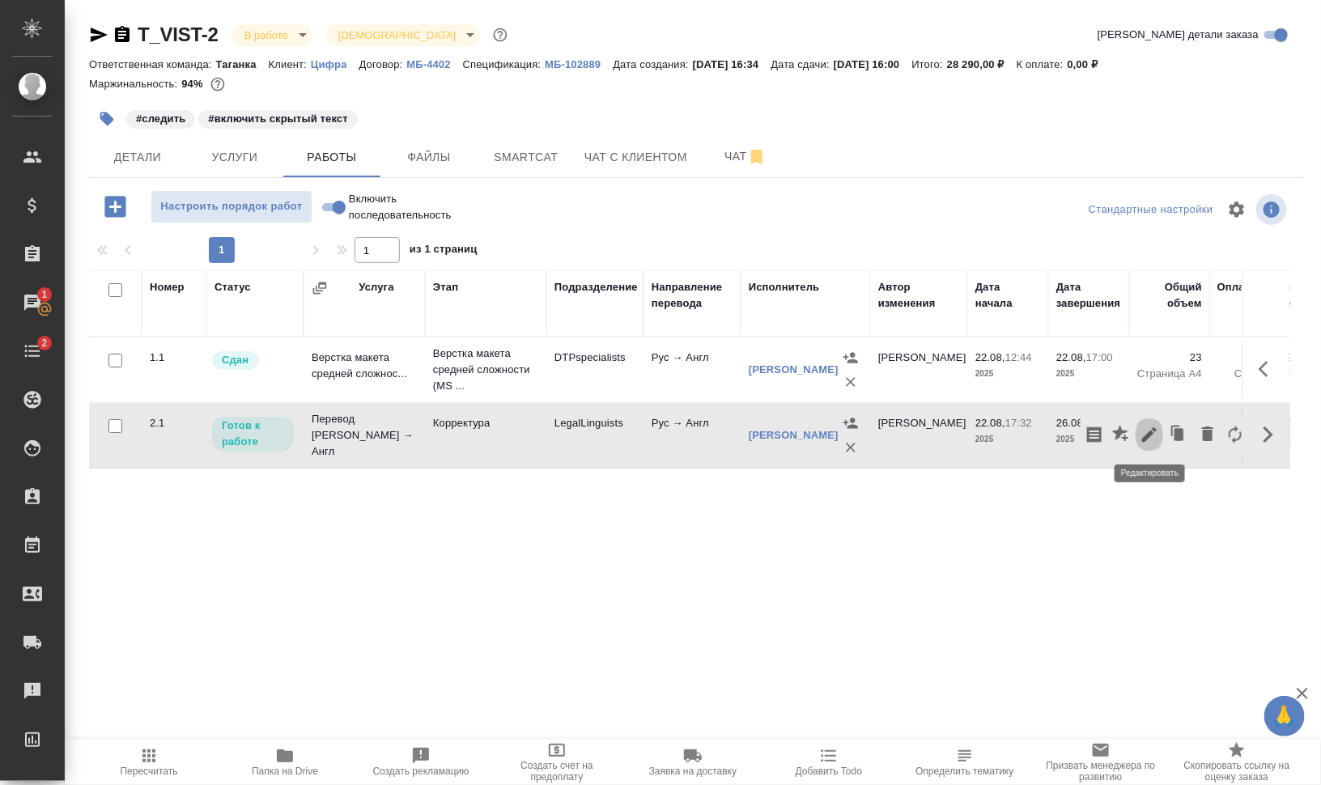
click at [1150, 437] on icon "button" at bounding box center [1149, 434] width 19 height 19
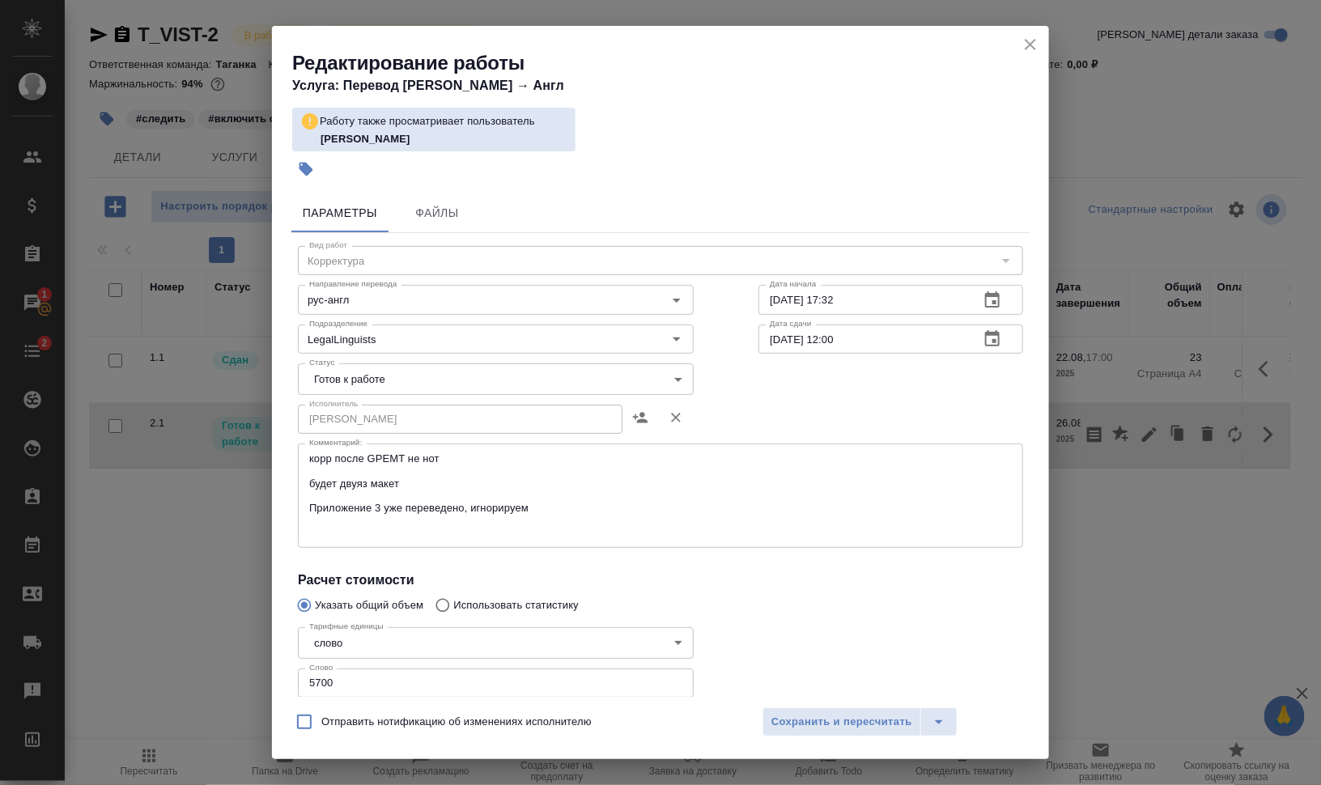
click at [430, 372] on body "🙏 .cls-1 fill:#fff; AWATERA Валеев Динар Клиенты Спецификации Заказы 1 Чаты 2 T…" at bounding box center [660, 392] width 1321 height 785
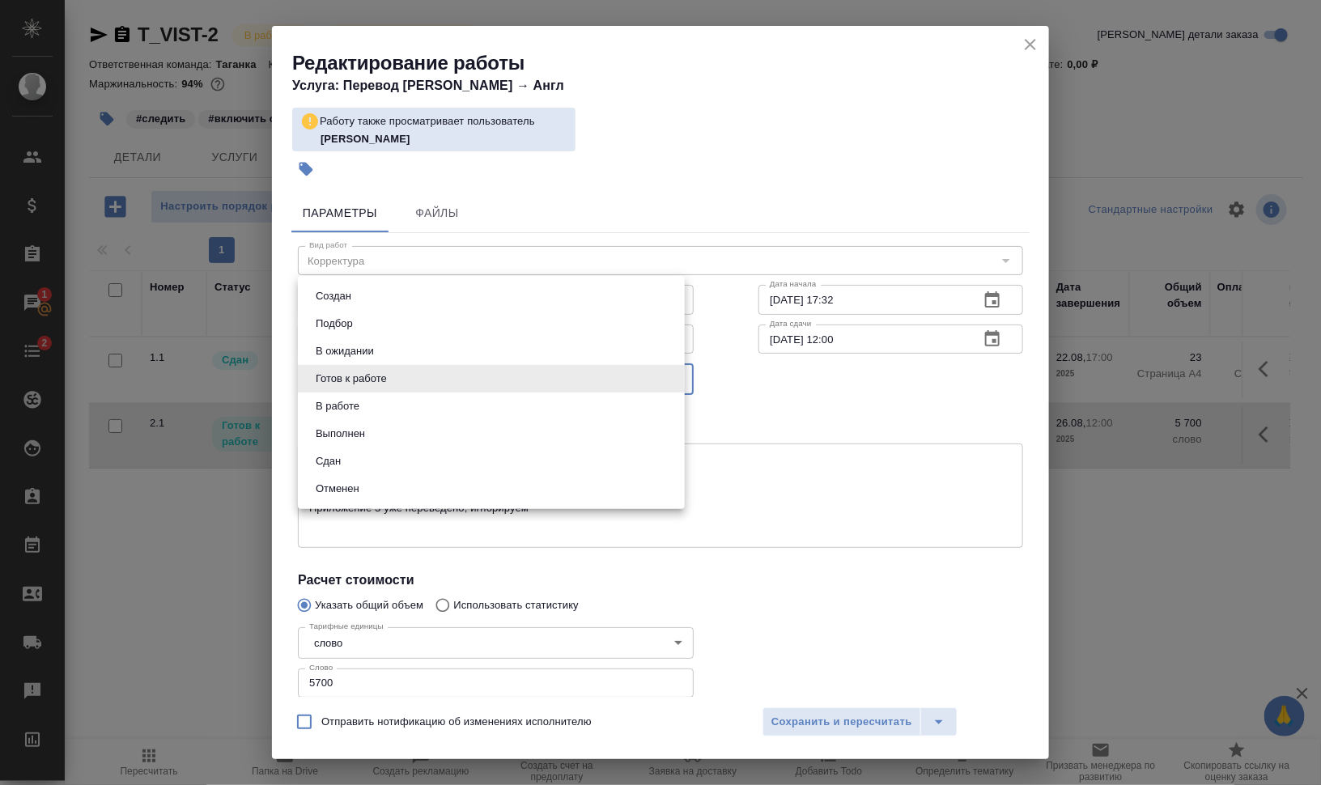
click at [420, 398] on li "В работе" at bounding box center [491, 407] width 387 height 28
type input "inProgress"
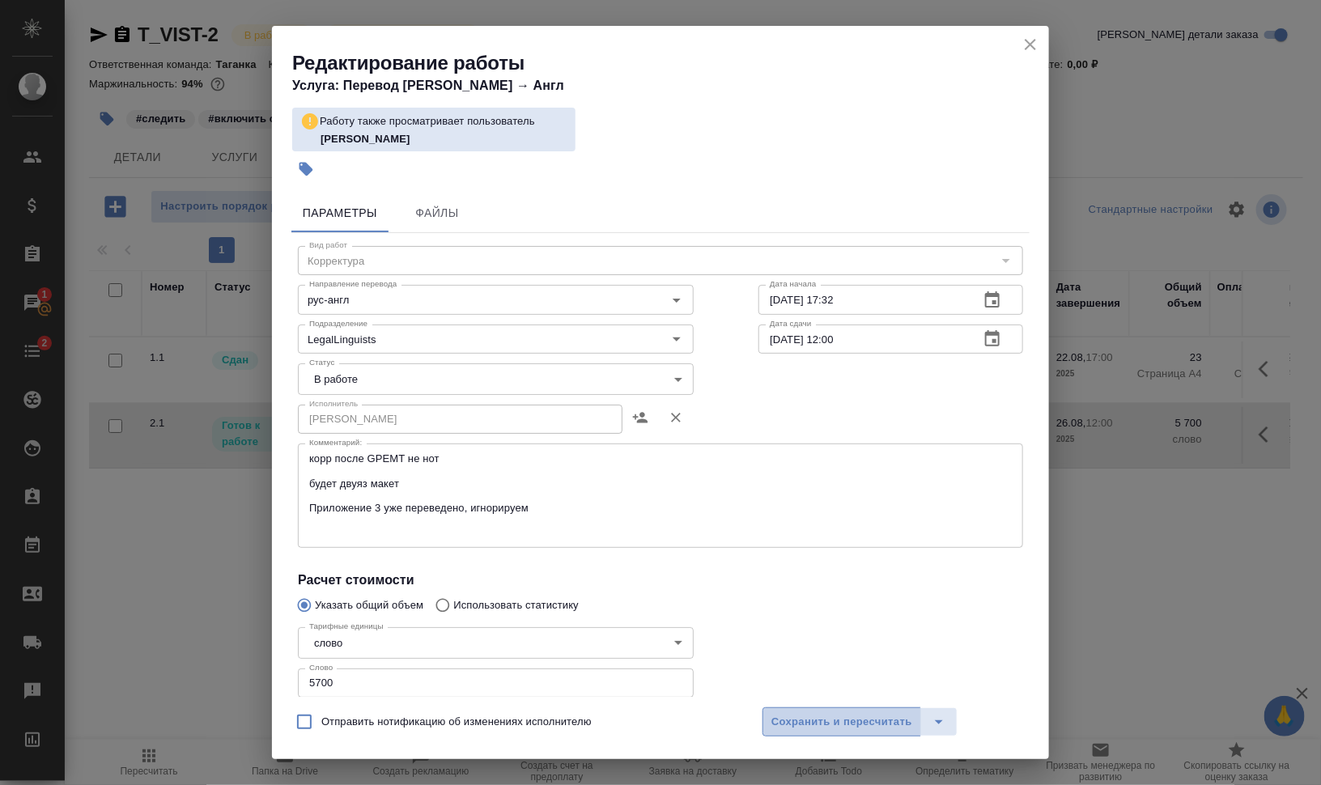
click at [837, 726] on span "Сохранить и пересчитать" at bounding box center [841, 722] width 141 height 19
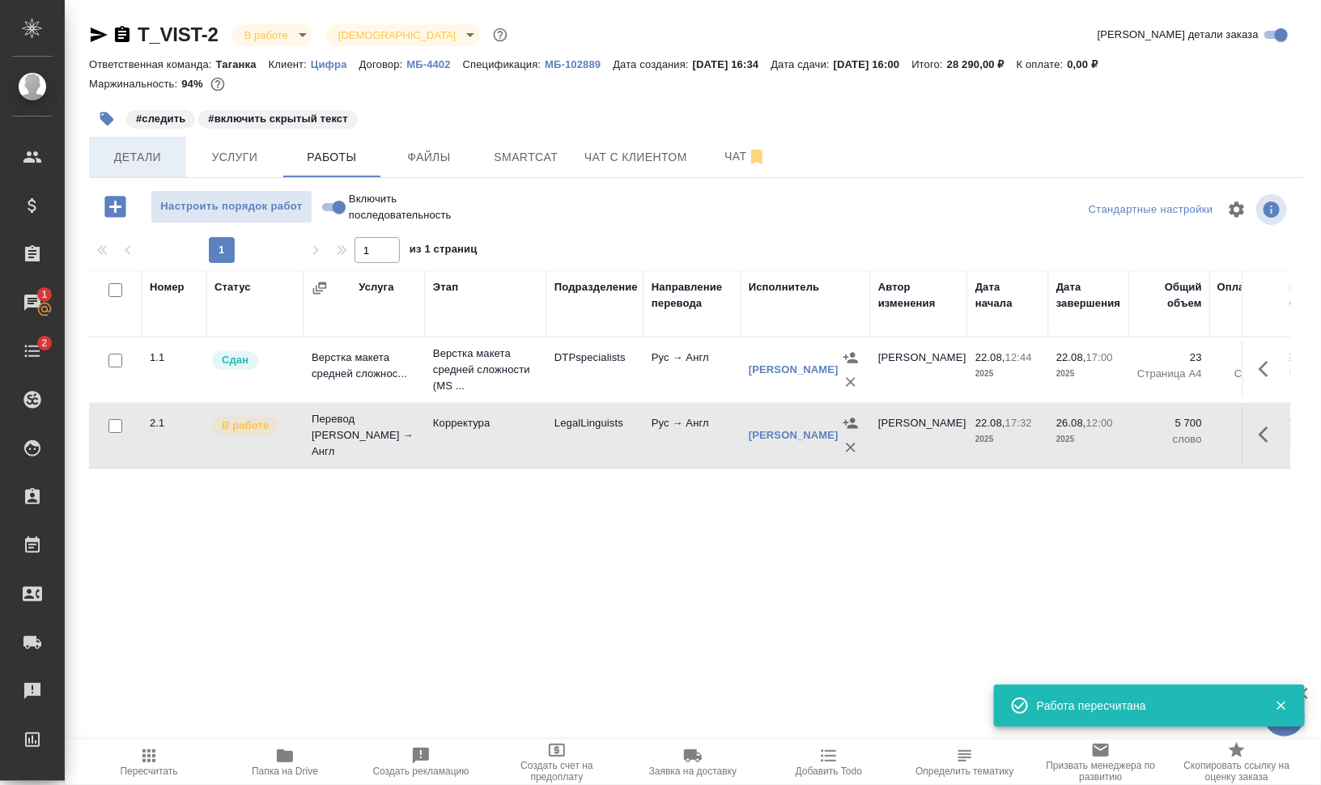
click at [142, 150] on span "Детали" at bounding box center [138, 157] width 78 height 20
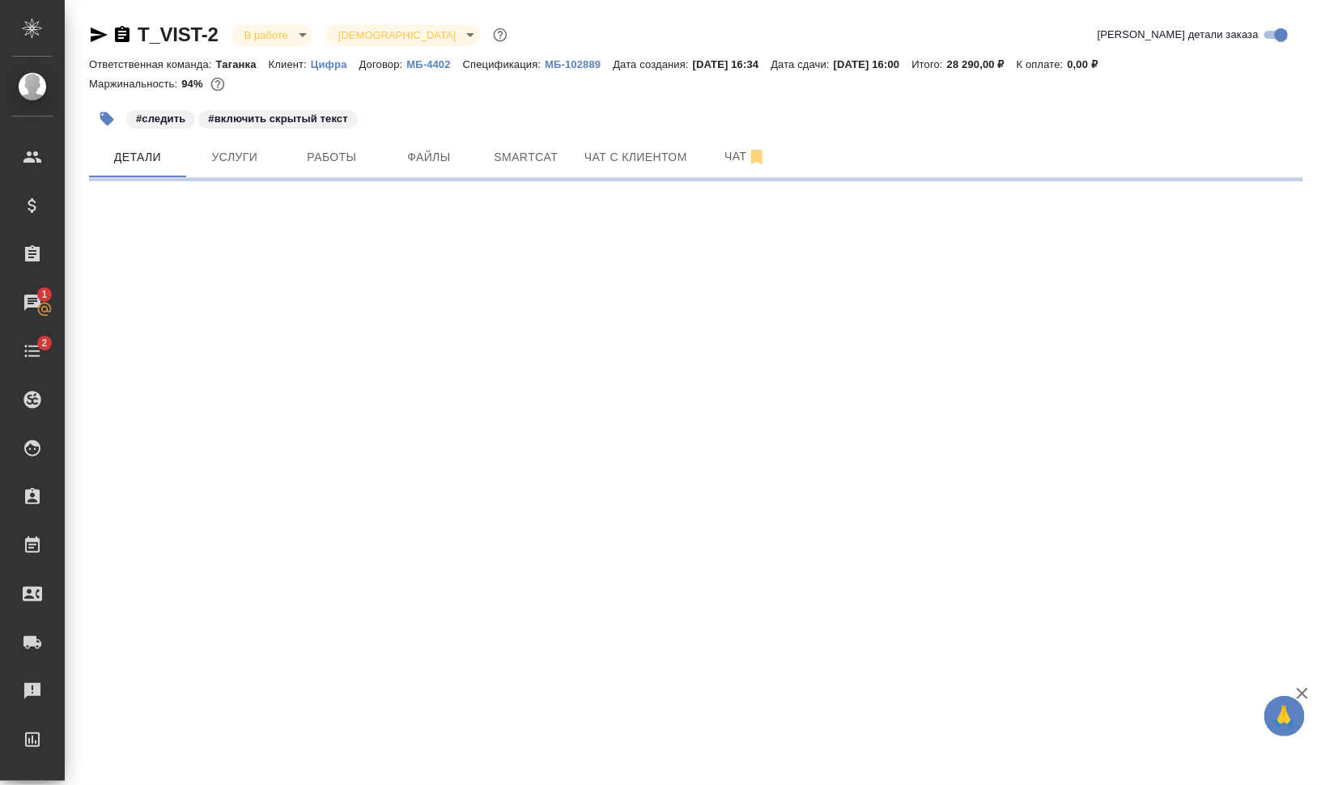
select select "RU"
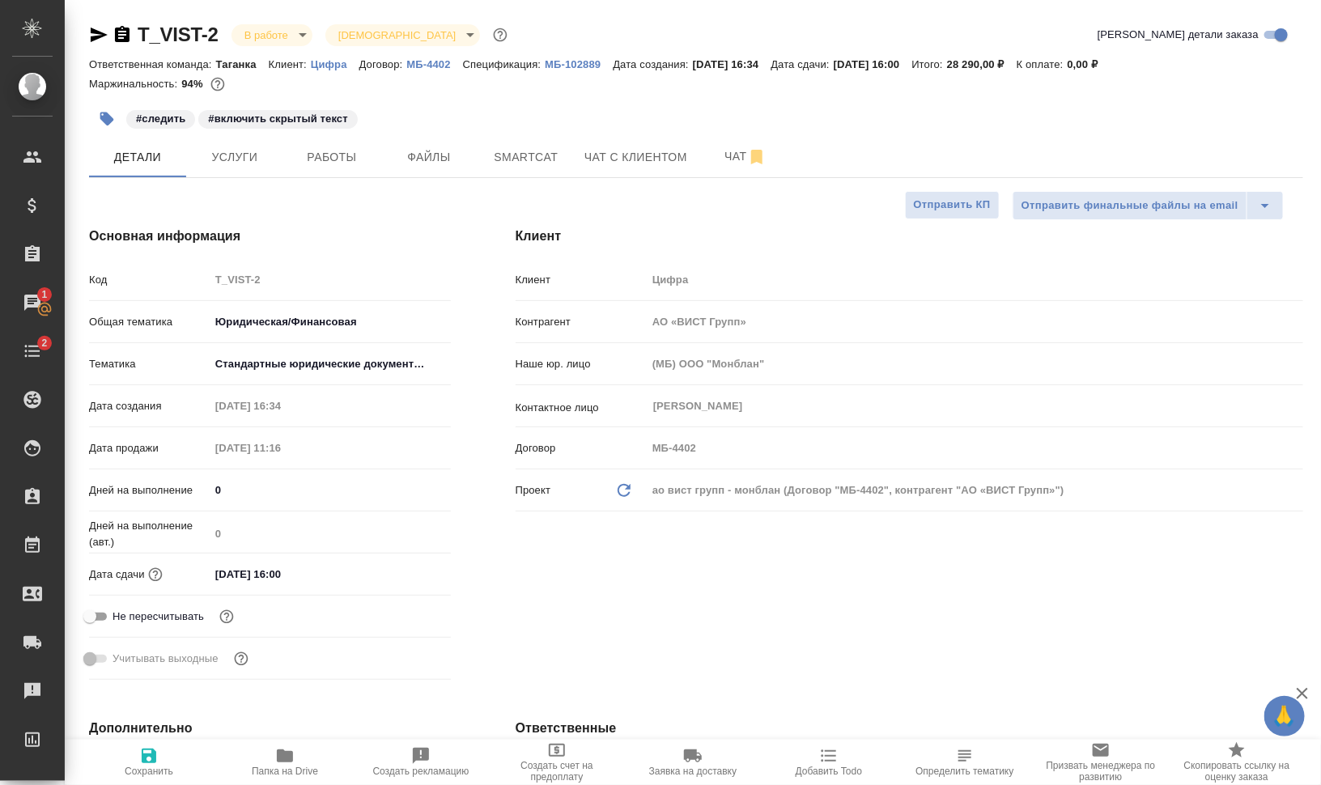
type textarea "x"
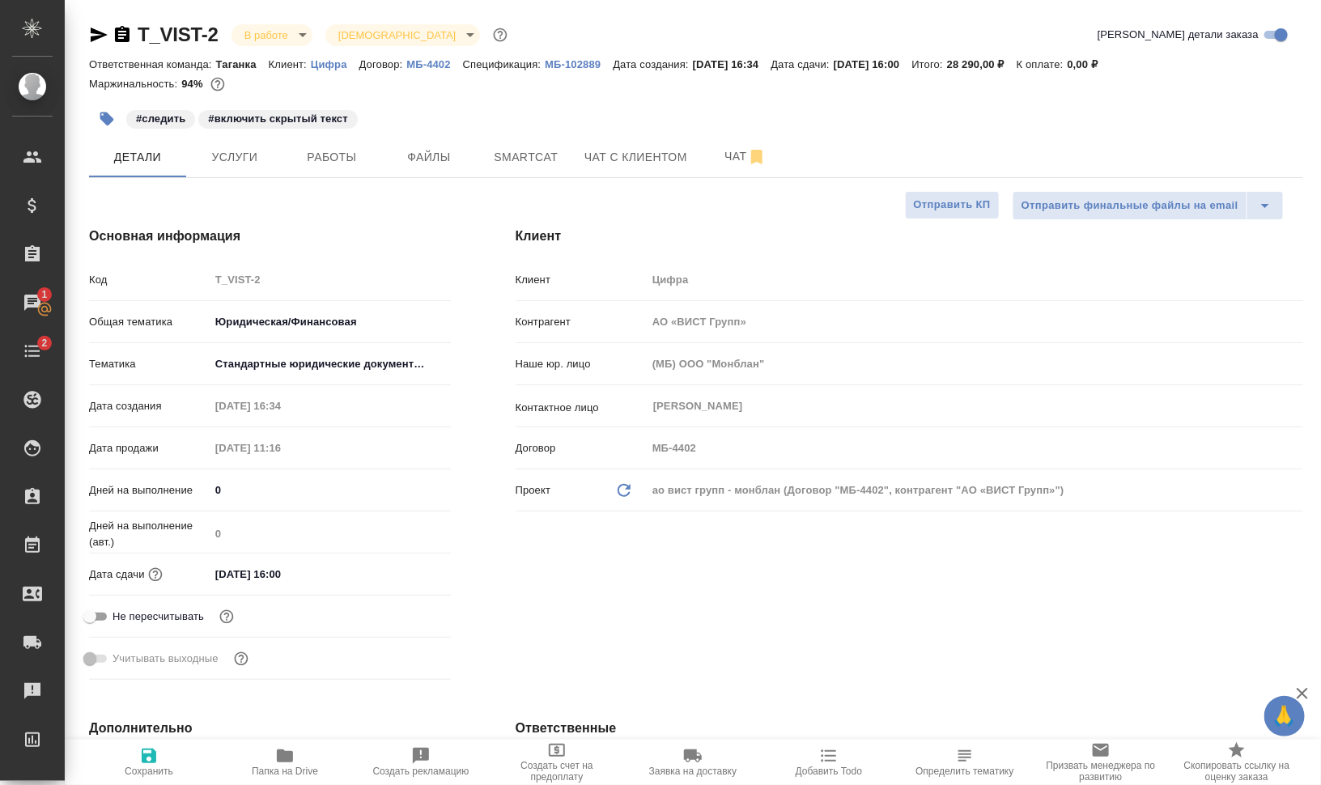
type textarea "x"
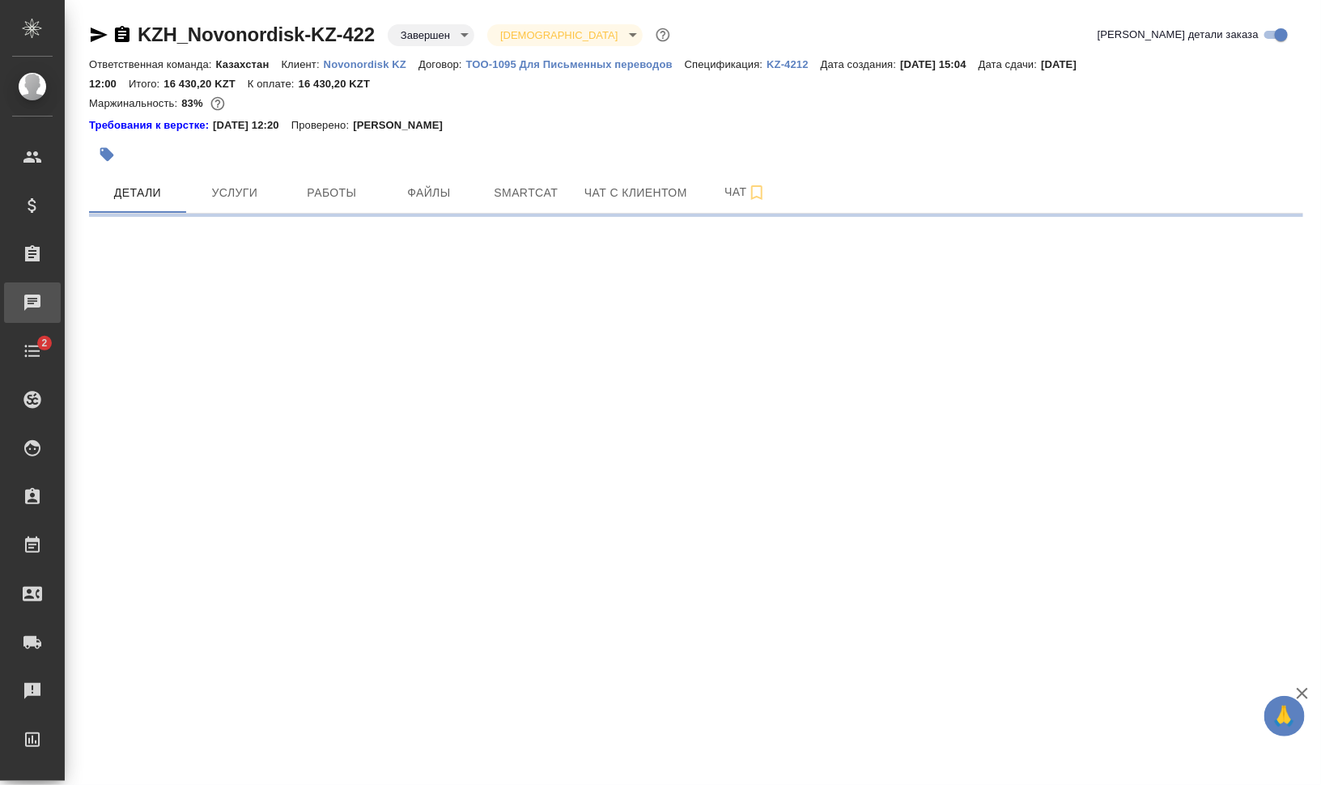
select select "RU"
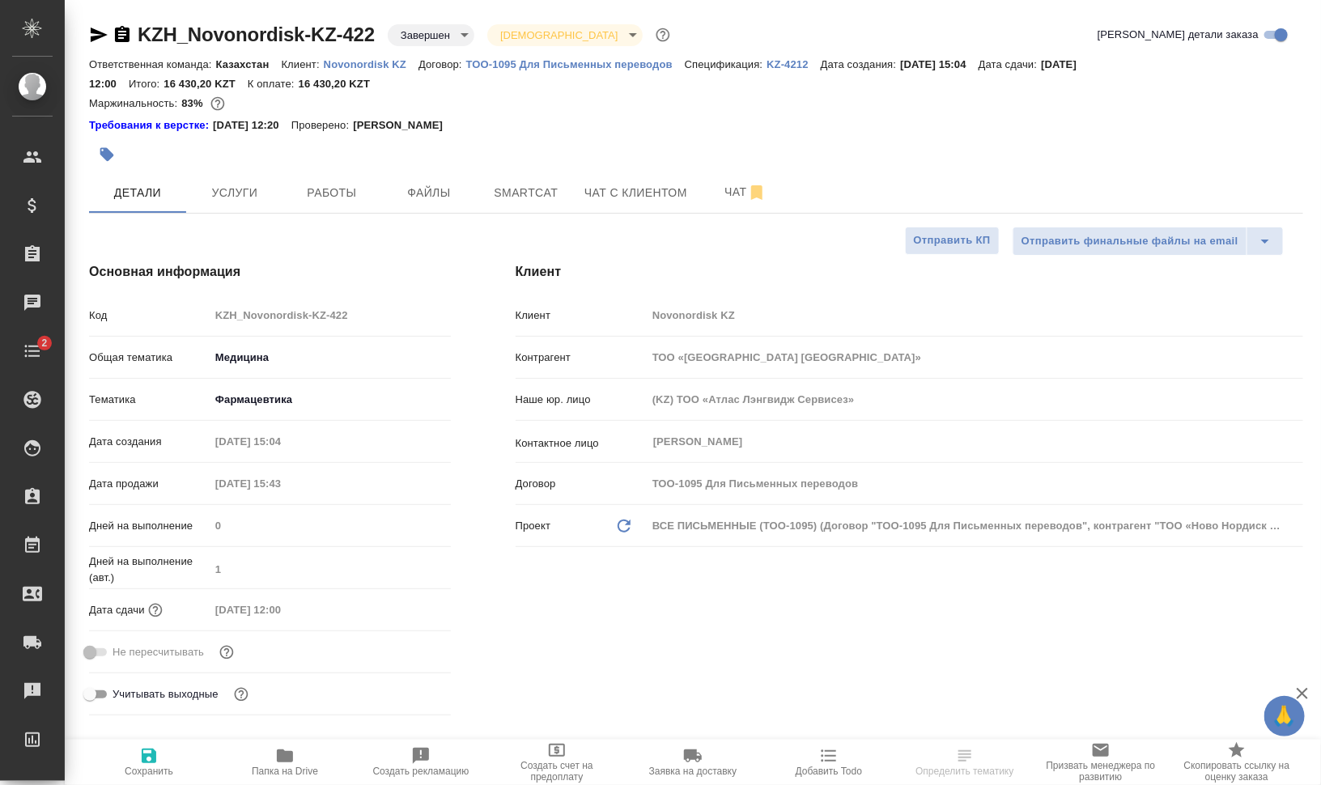
type textarea "x"
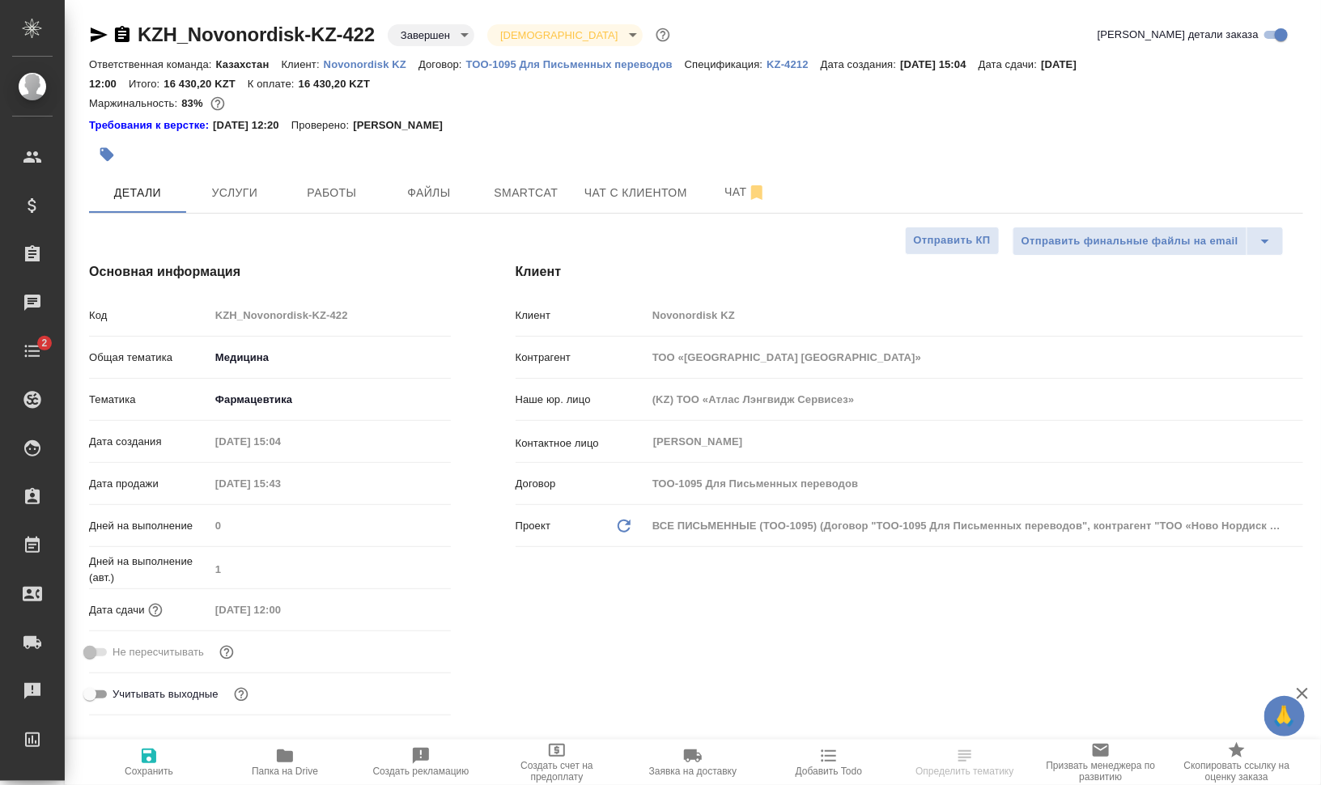
type textarea "x"
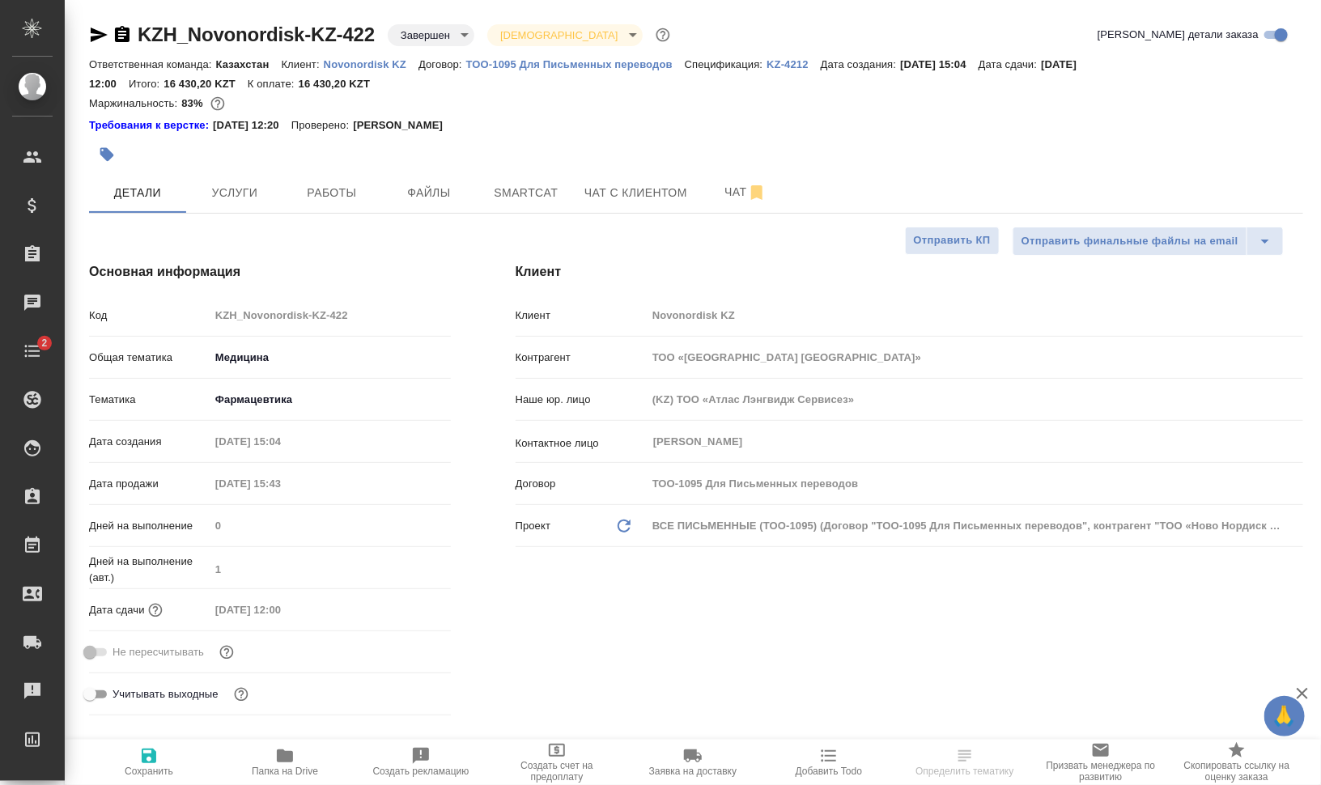
type textarea "x"
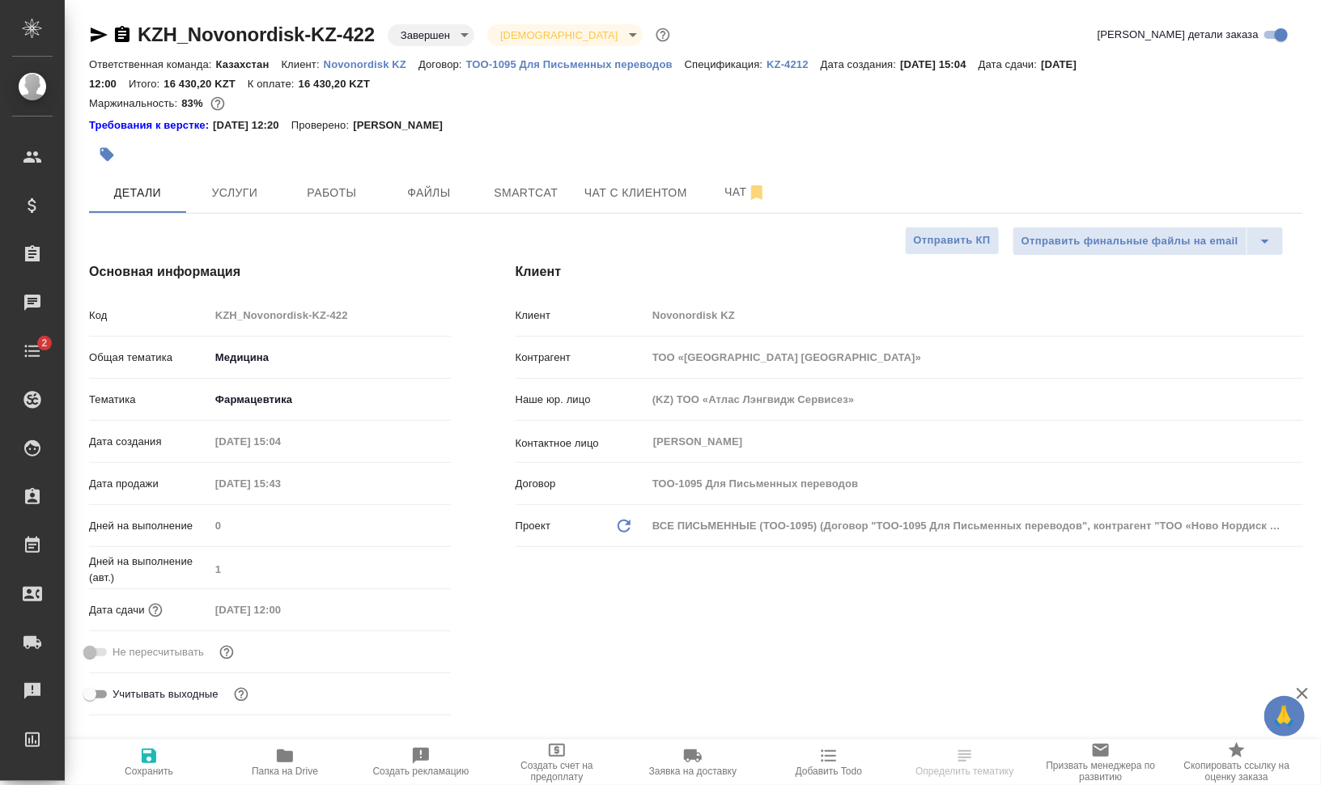
type textarea "x"
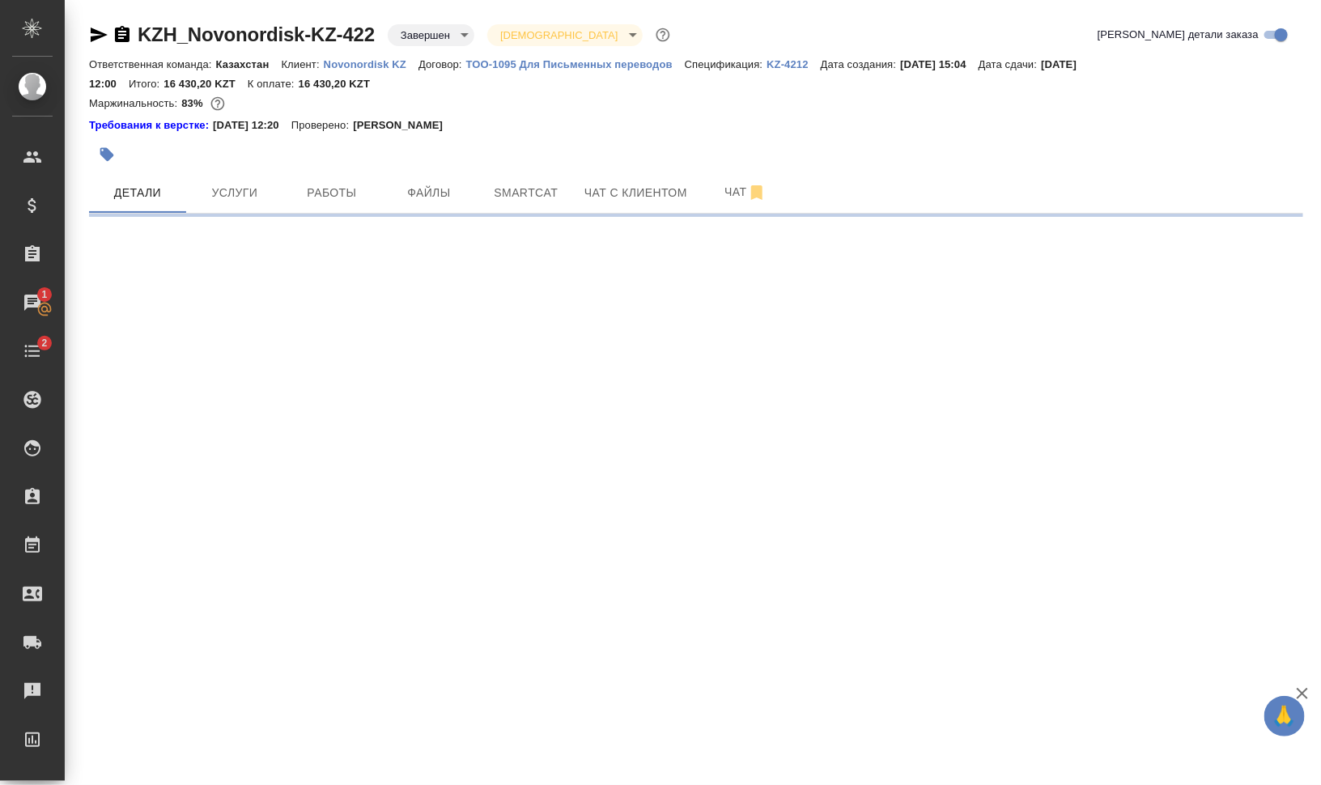
select select "RU"
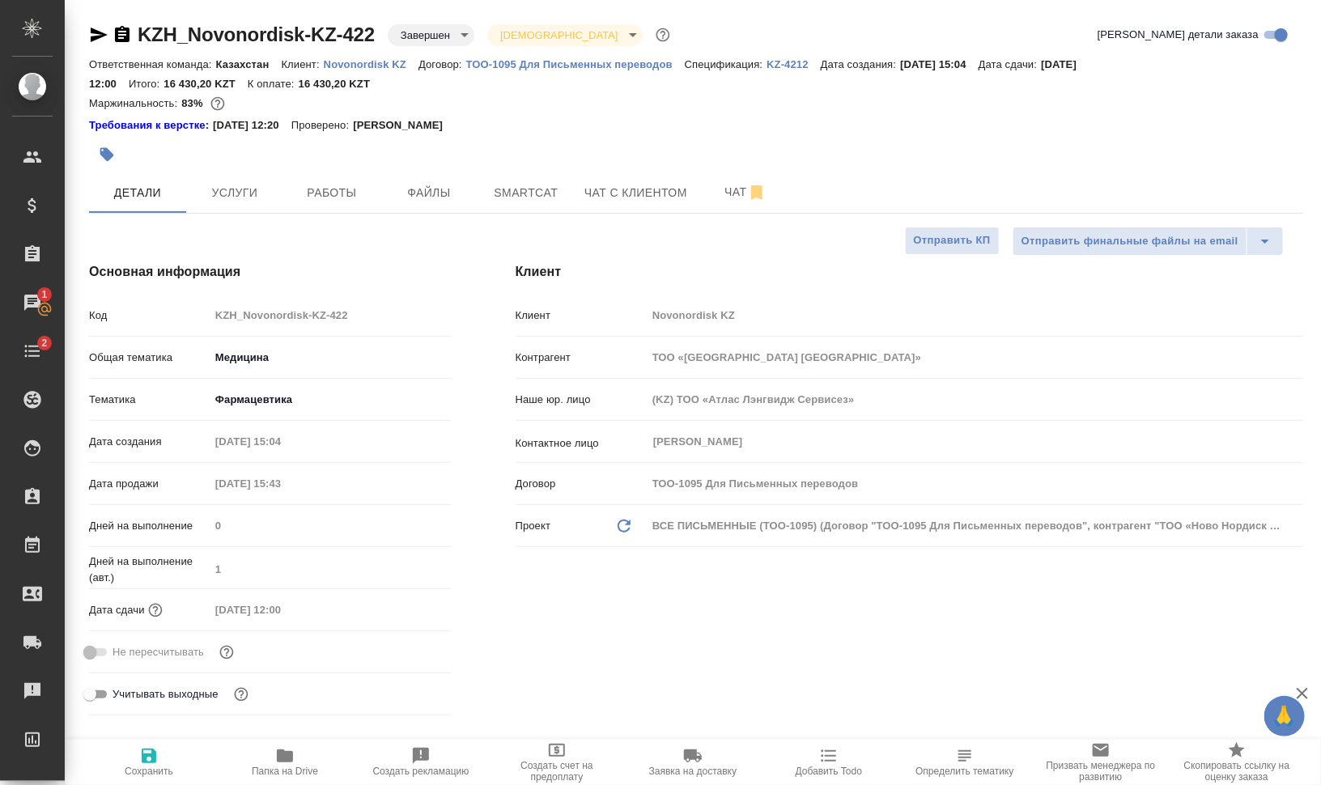
type textarea "x"
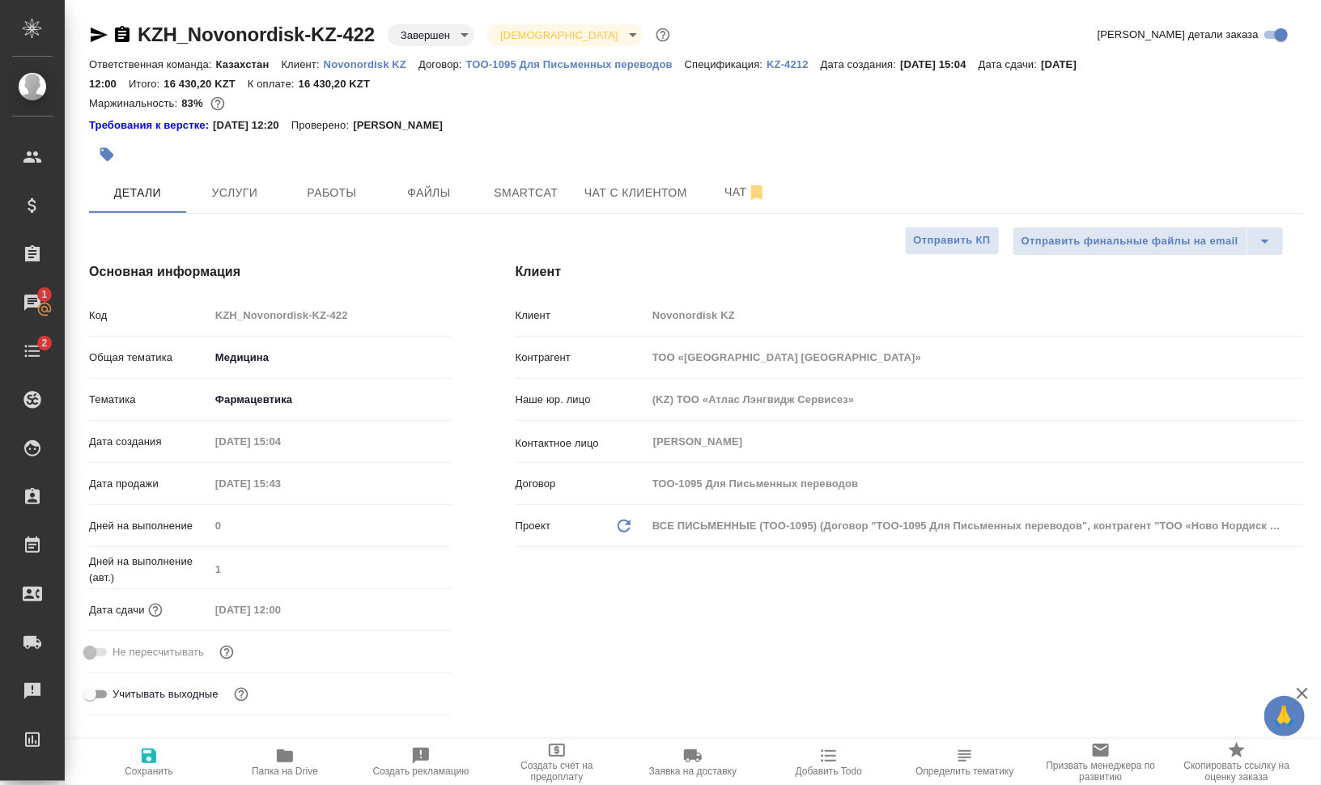
type textarea "x"
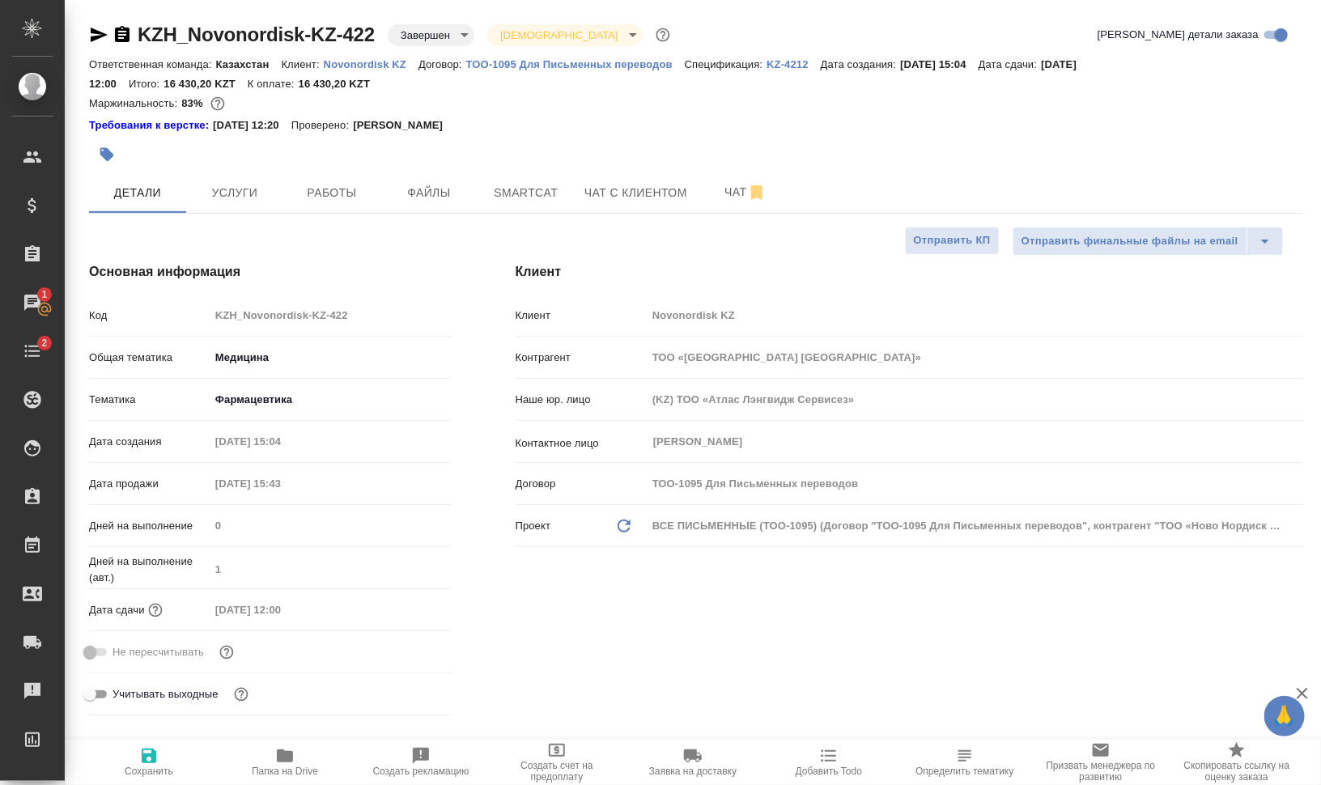
type textarea "x"
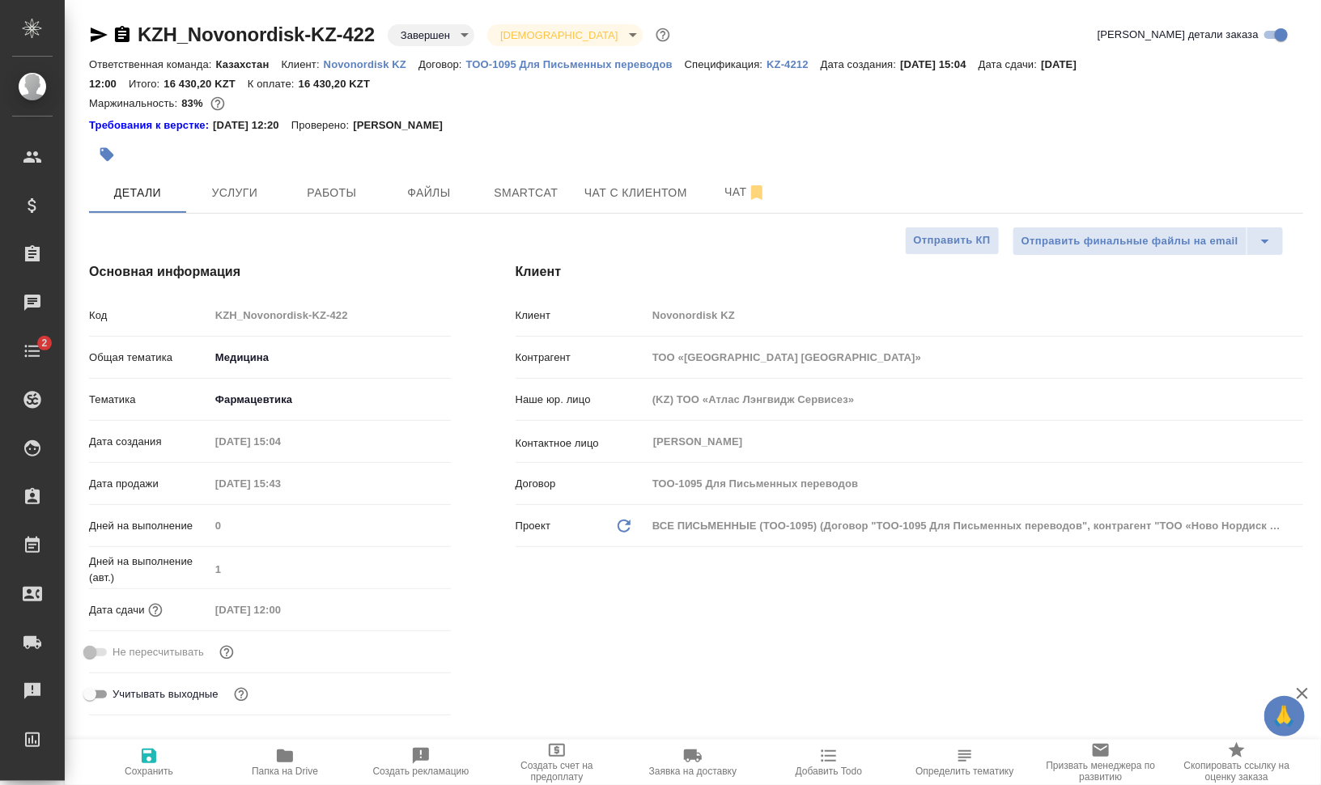
type textarea "x"
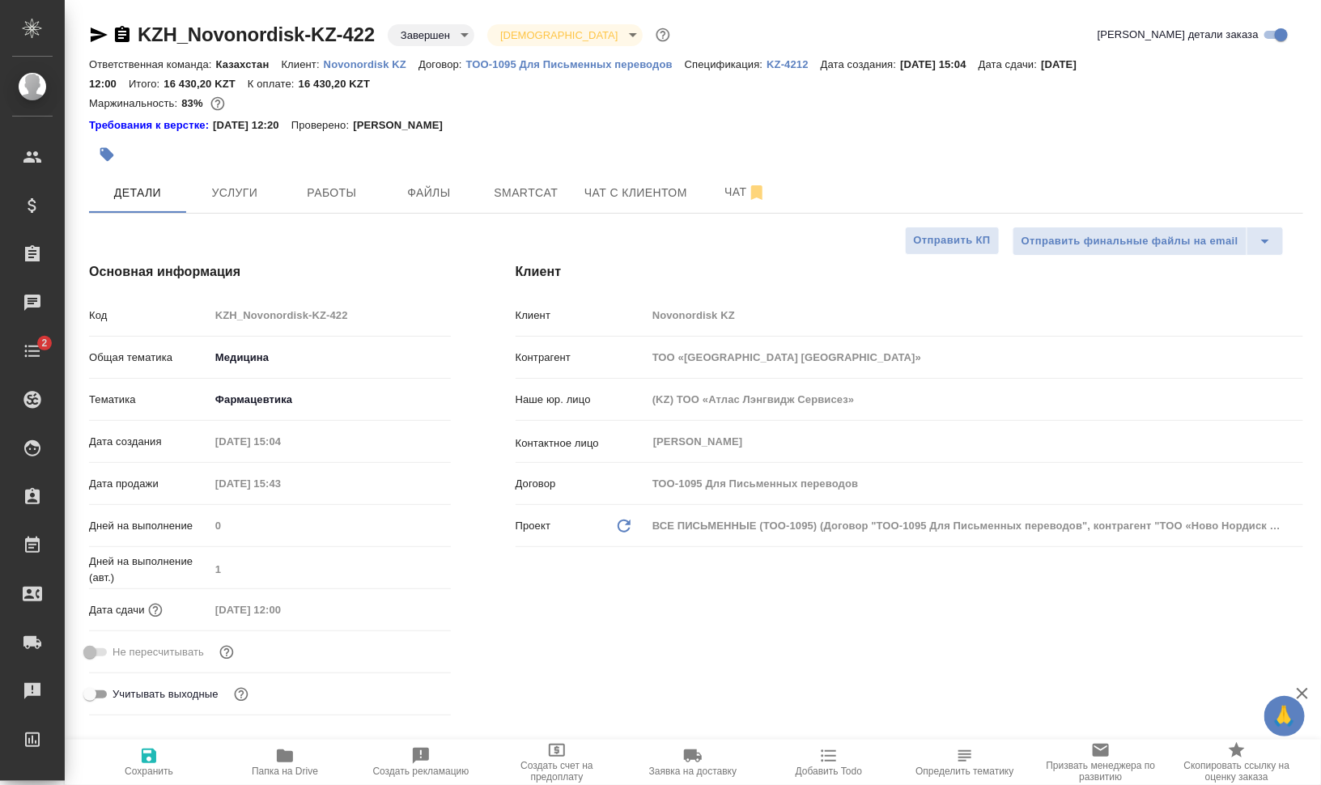
type textarea "x"
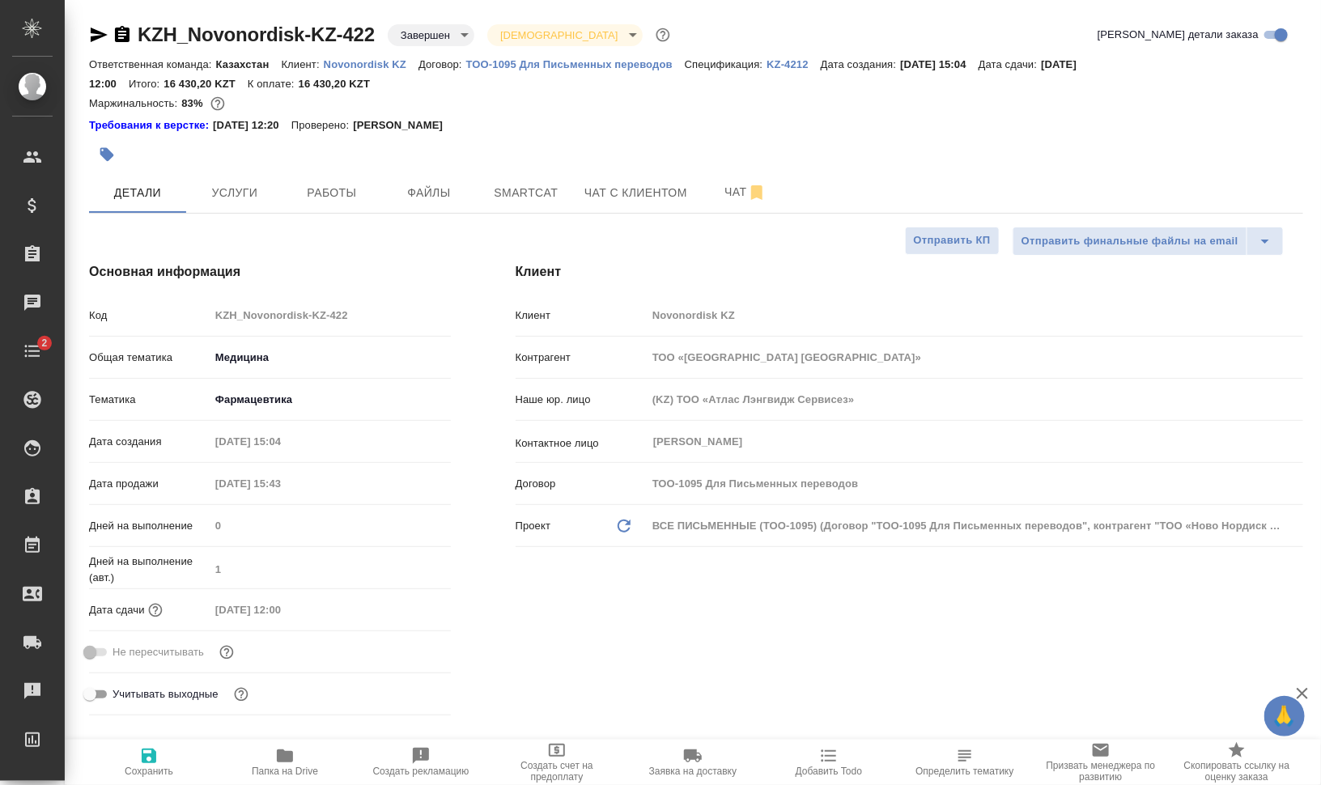
type textarea "x"
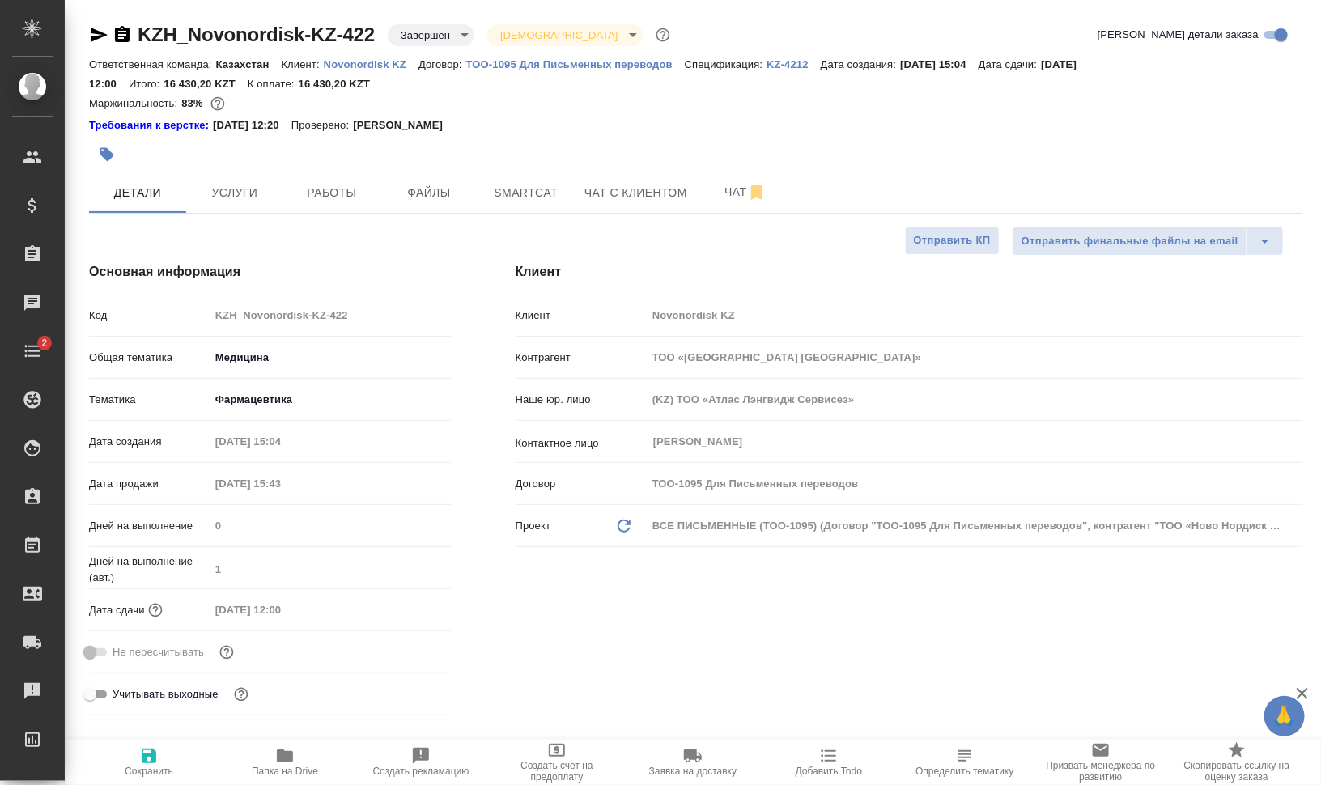
type textarea "x"
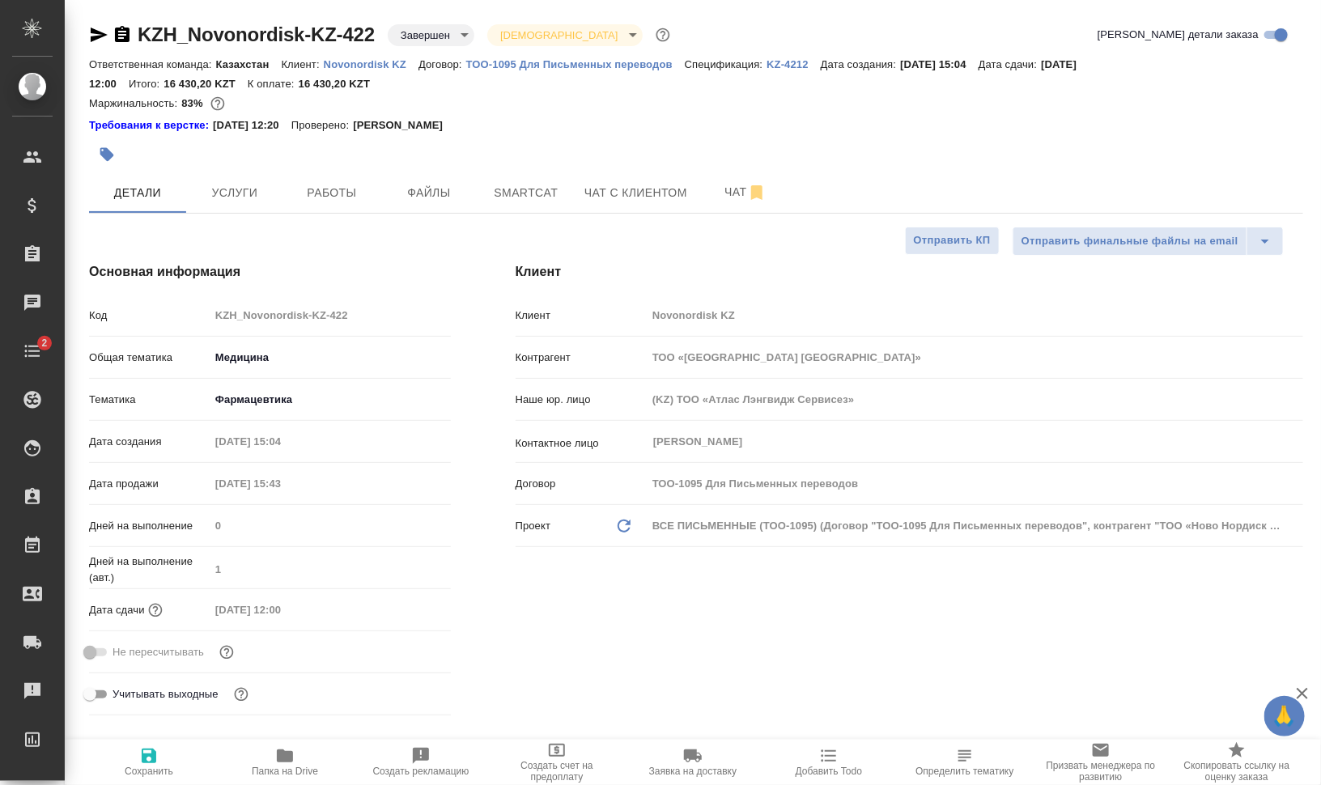
type textarea "x"
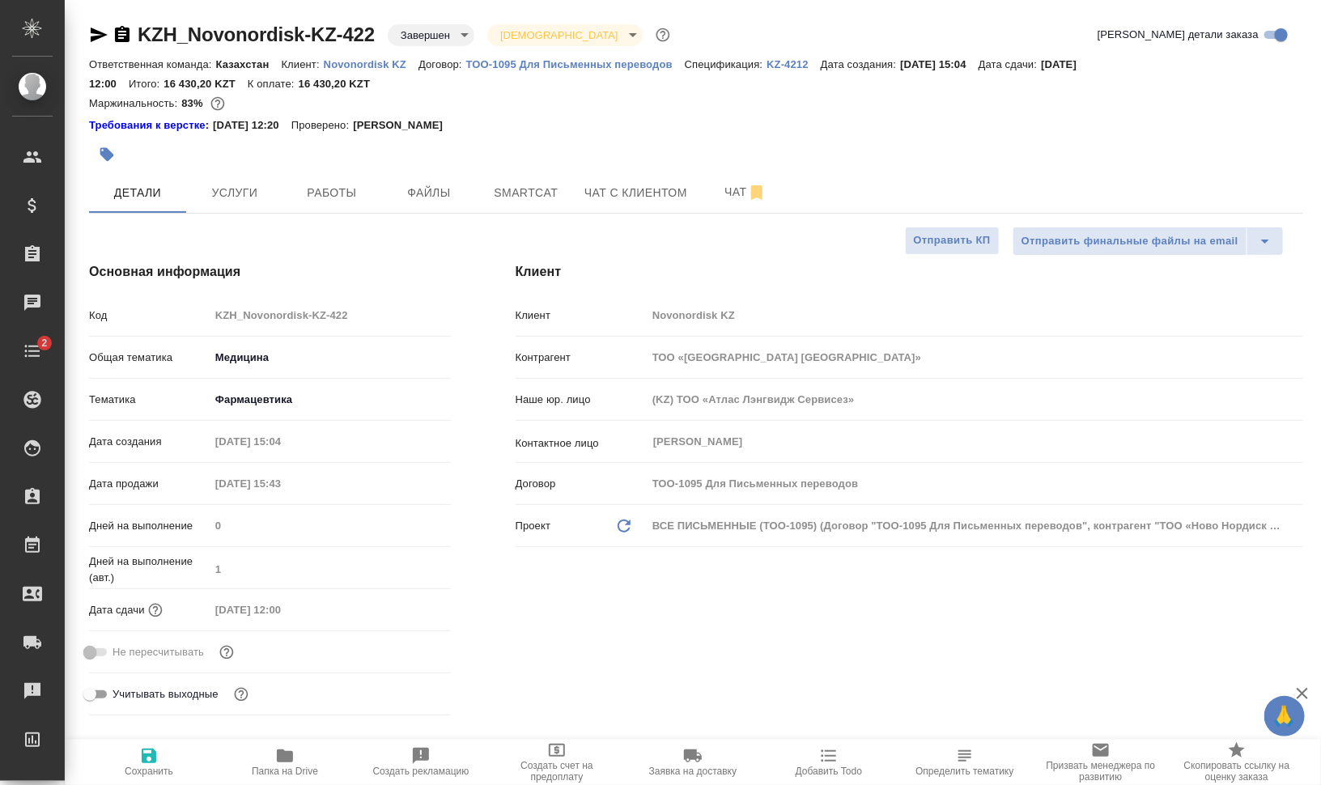
type textarea "x"
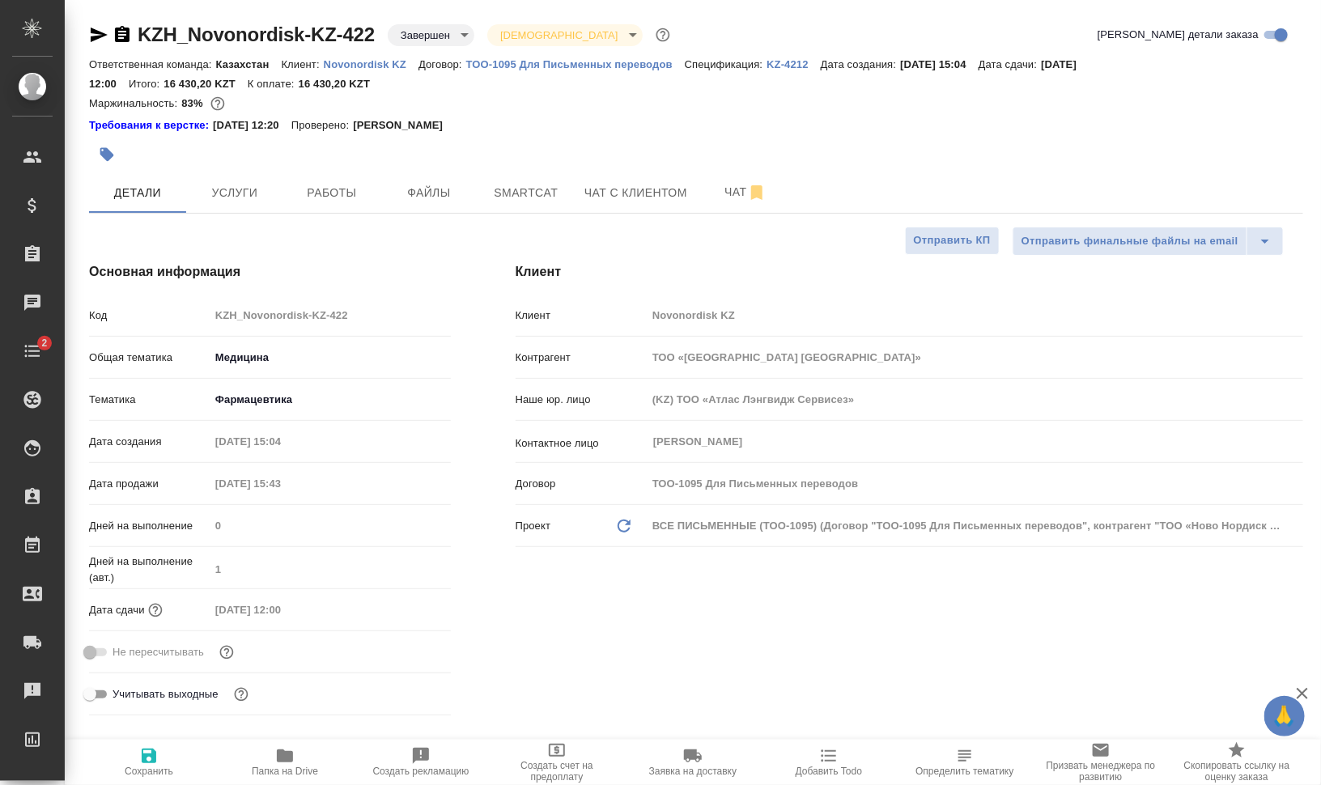
type textarea "x"
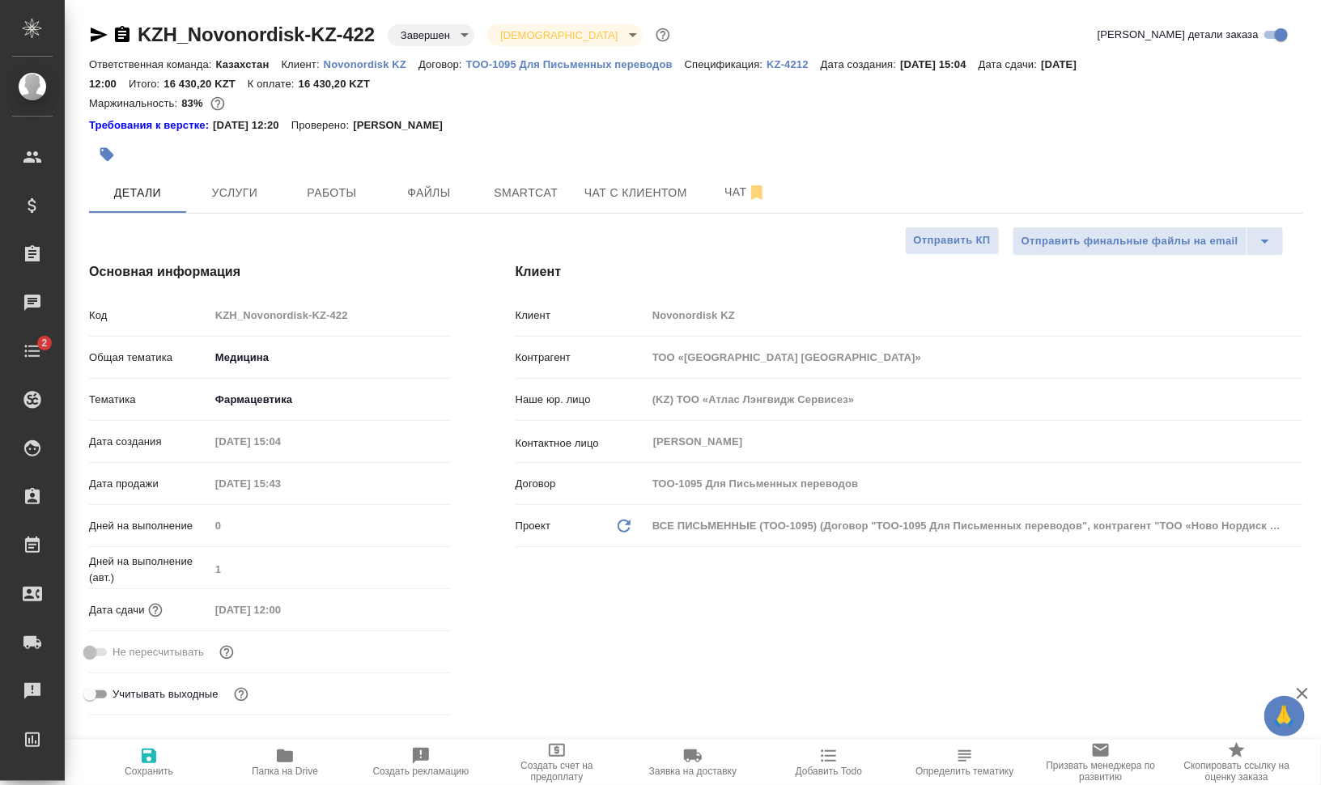
type textarea "x"
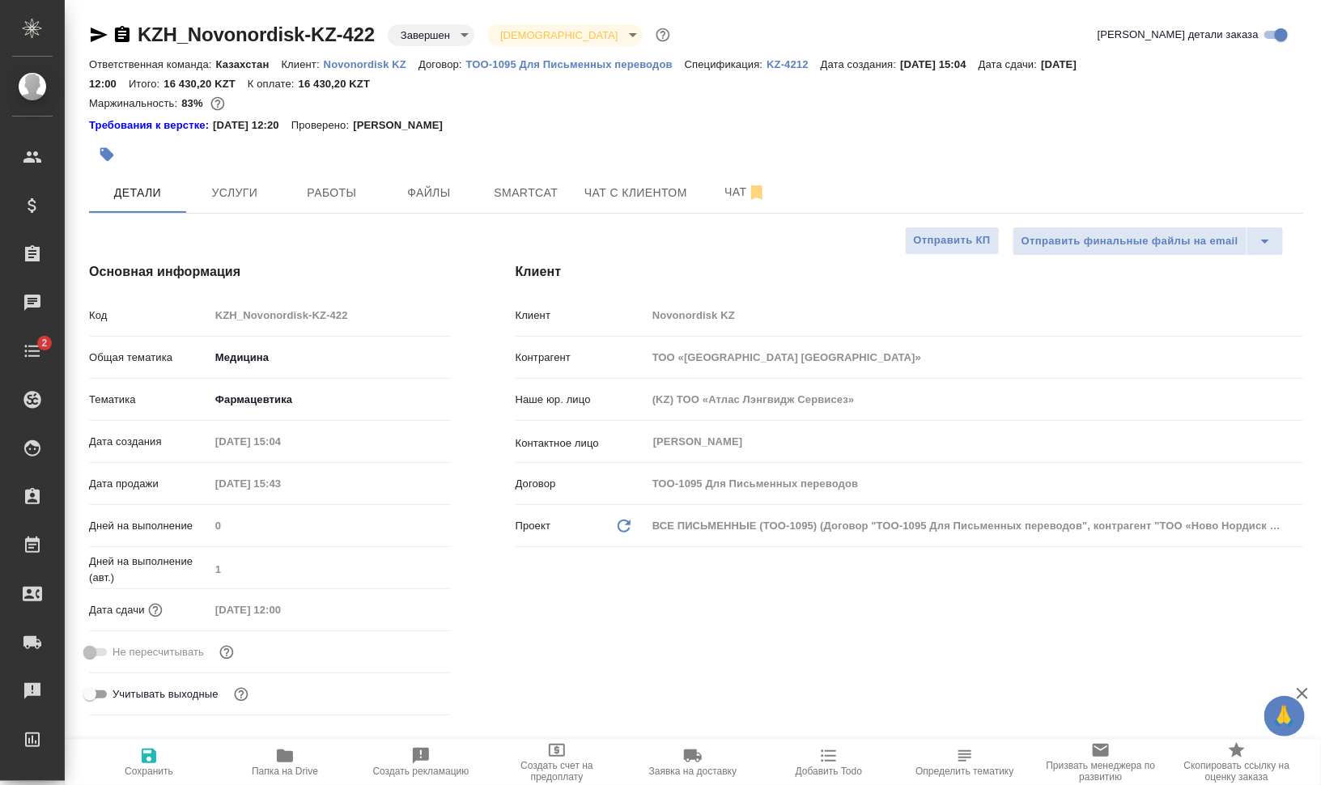
type textarea "x"
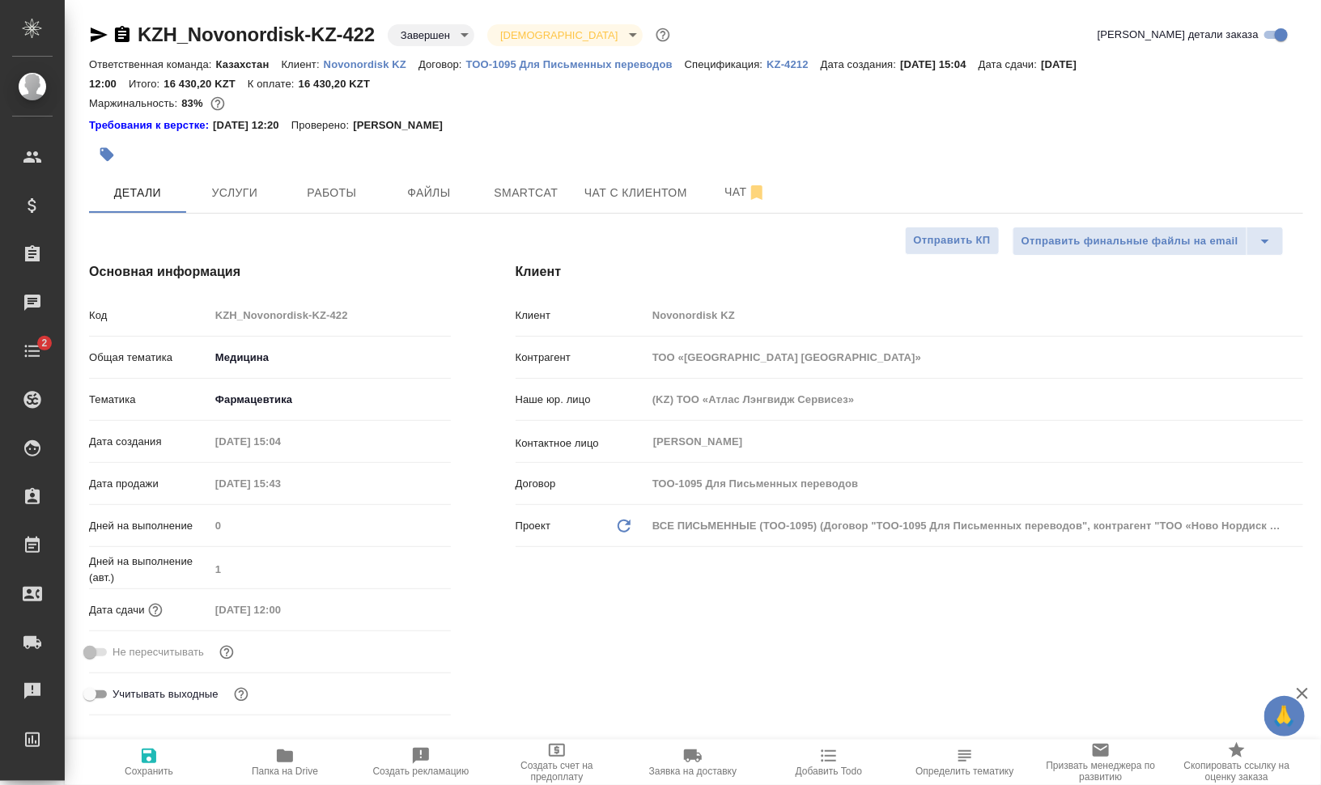
type textarea "x"
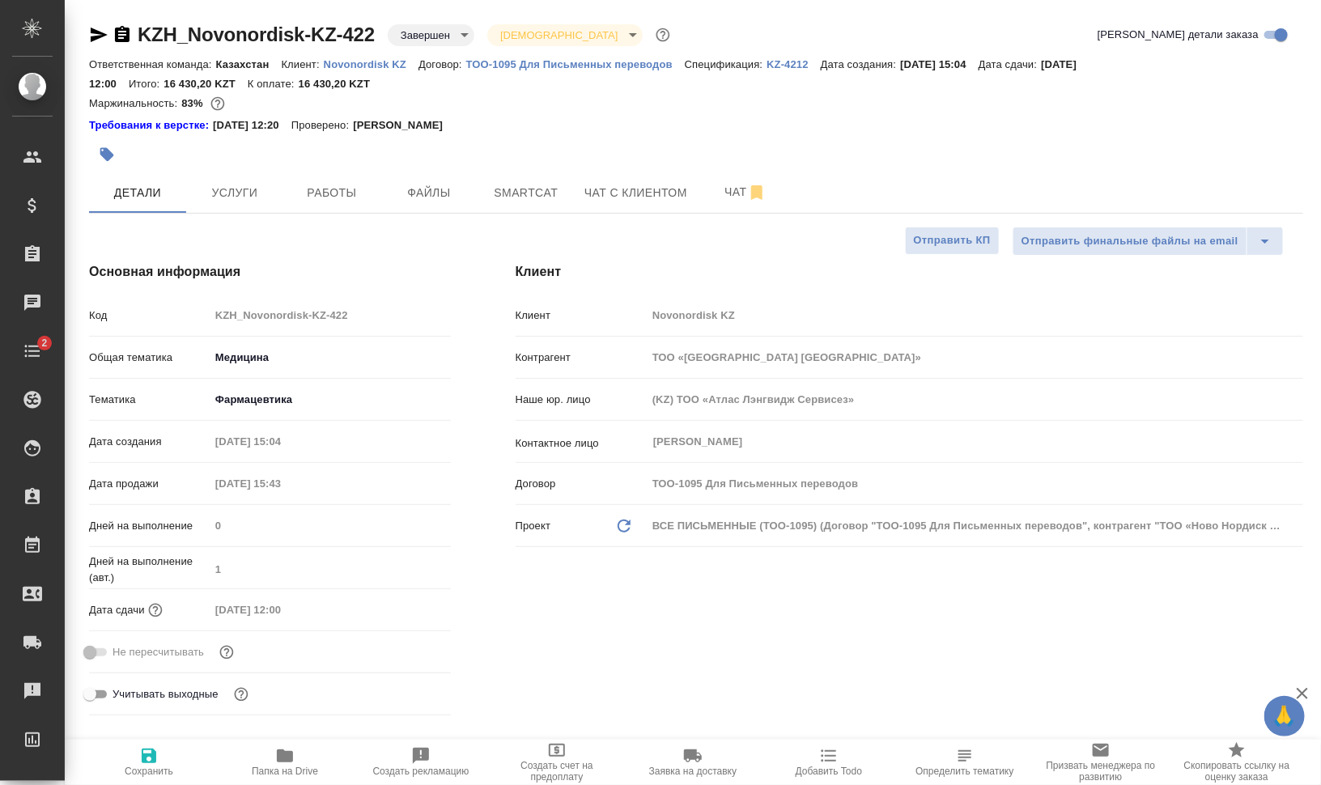
type textarea "x"
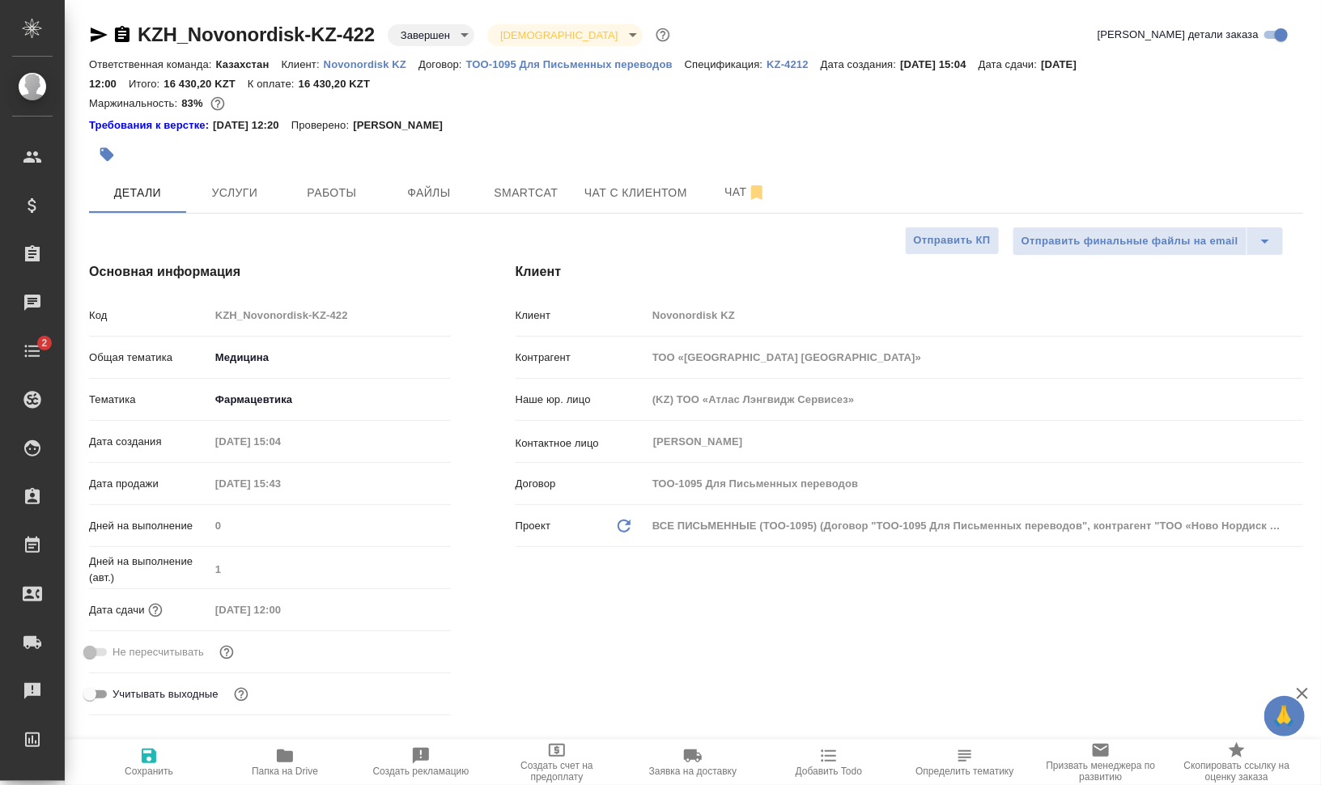
type textarea "x"
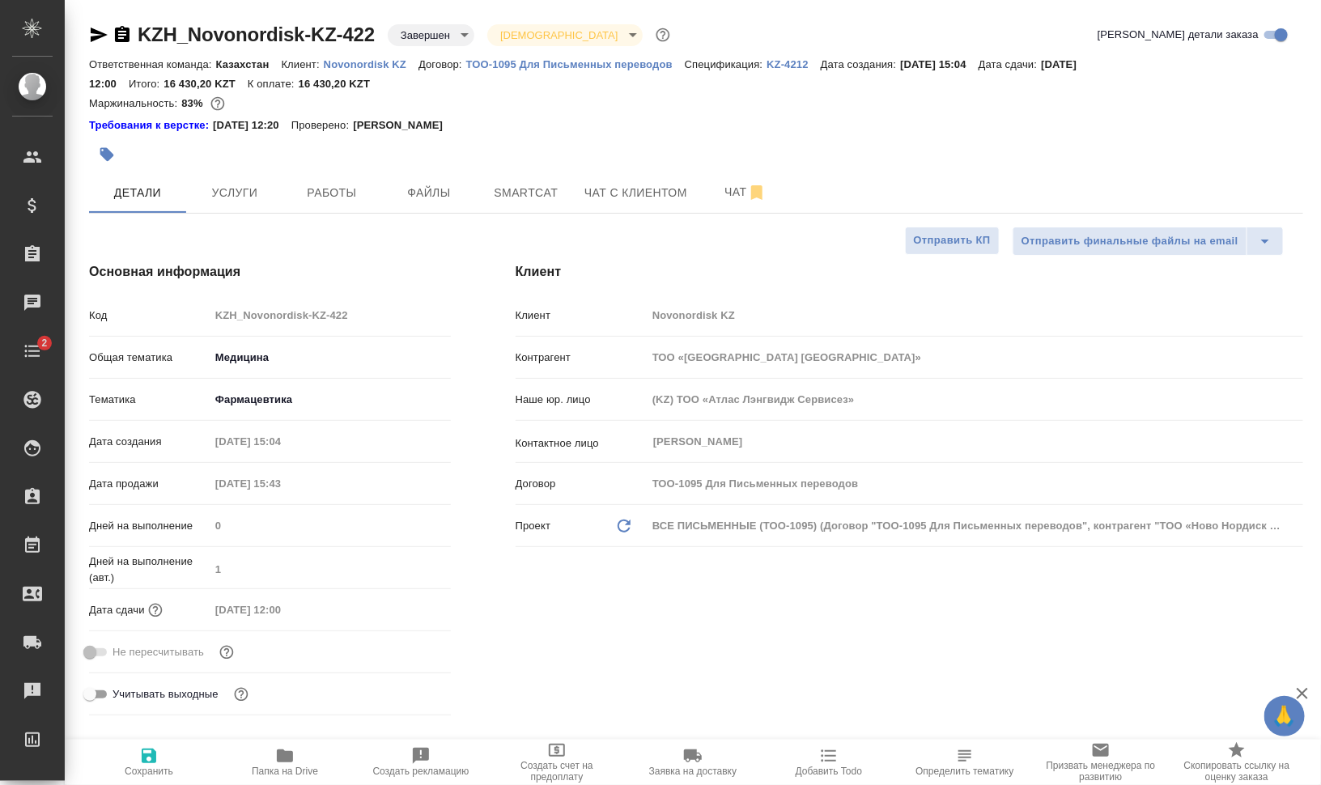
type textarea "x"
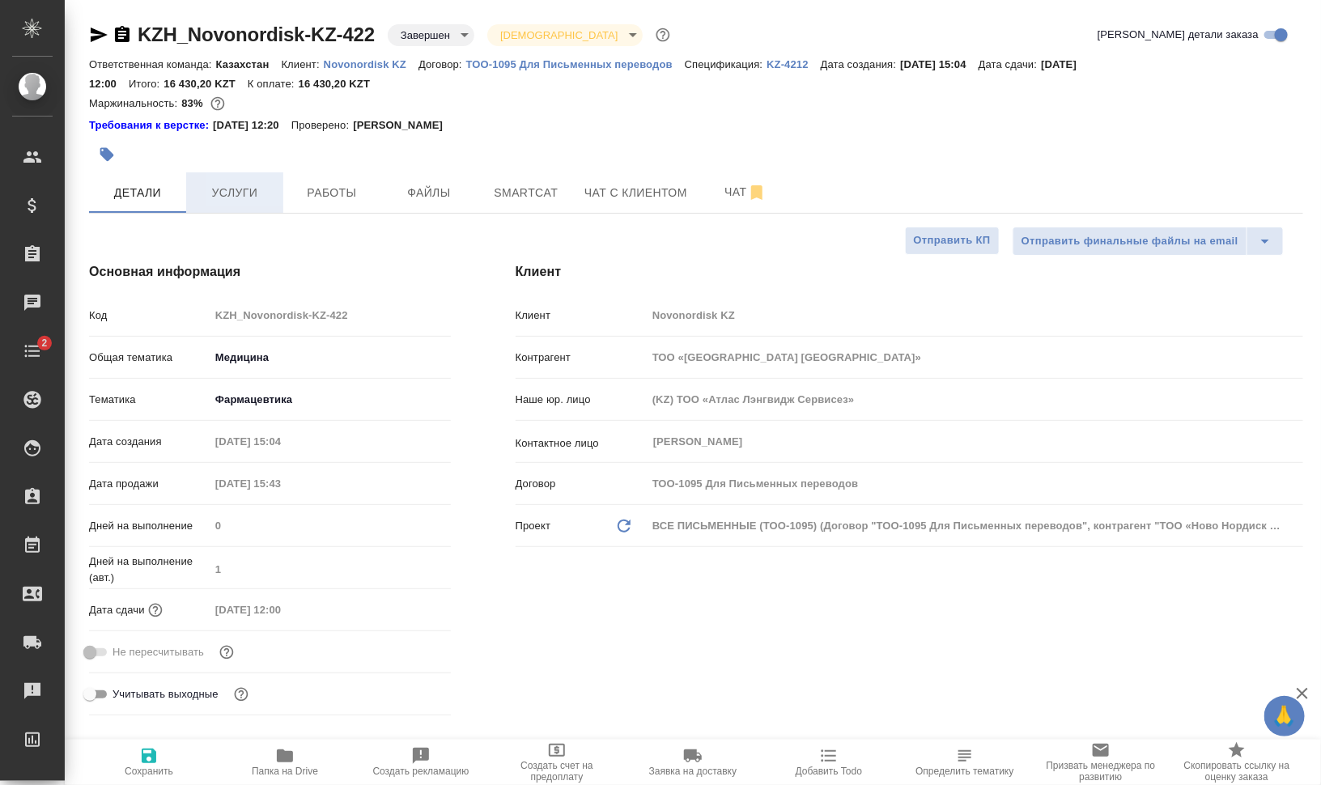
type textarea "x"
click at [315, 180] on button "Работы" at bounding box center [331, 192] width 97 height 40
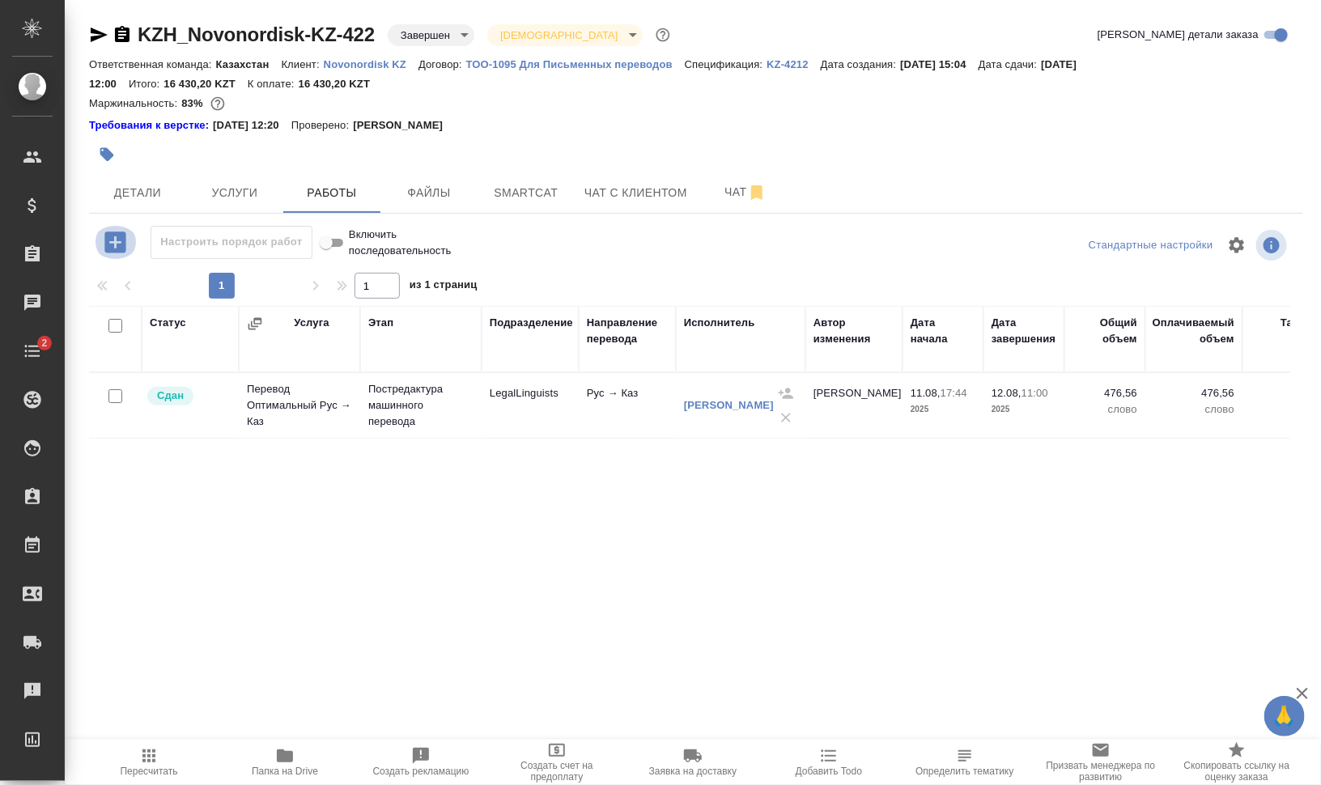
click at [107, 232] on icon "button" at bounding box center [115, 242] width 28 height 28
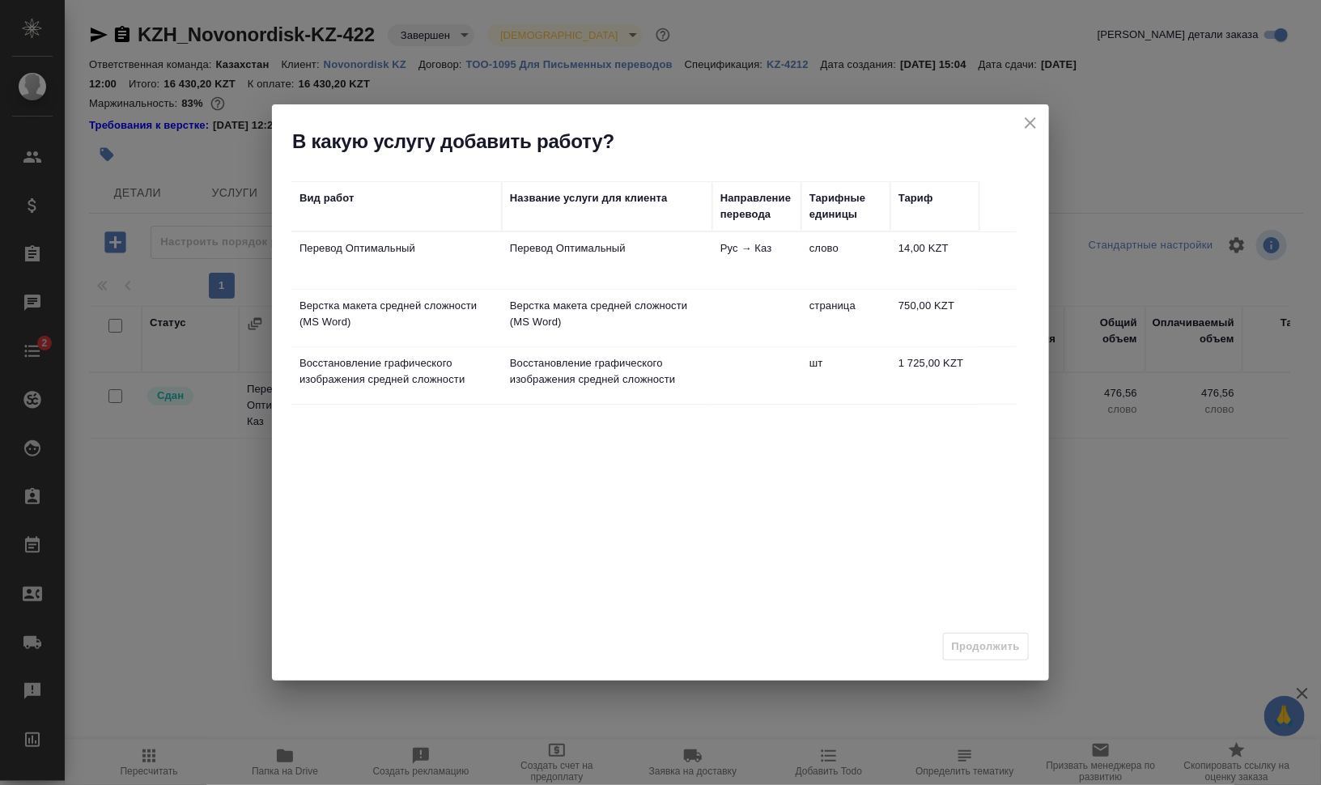
click at [601, 259] on td "Перевод Оптимальный" at bounding box center [607, 260] width 210 height 57
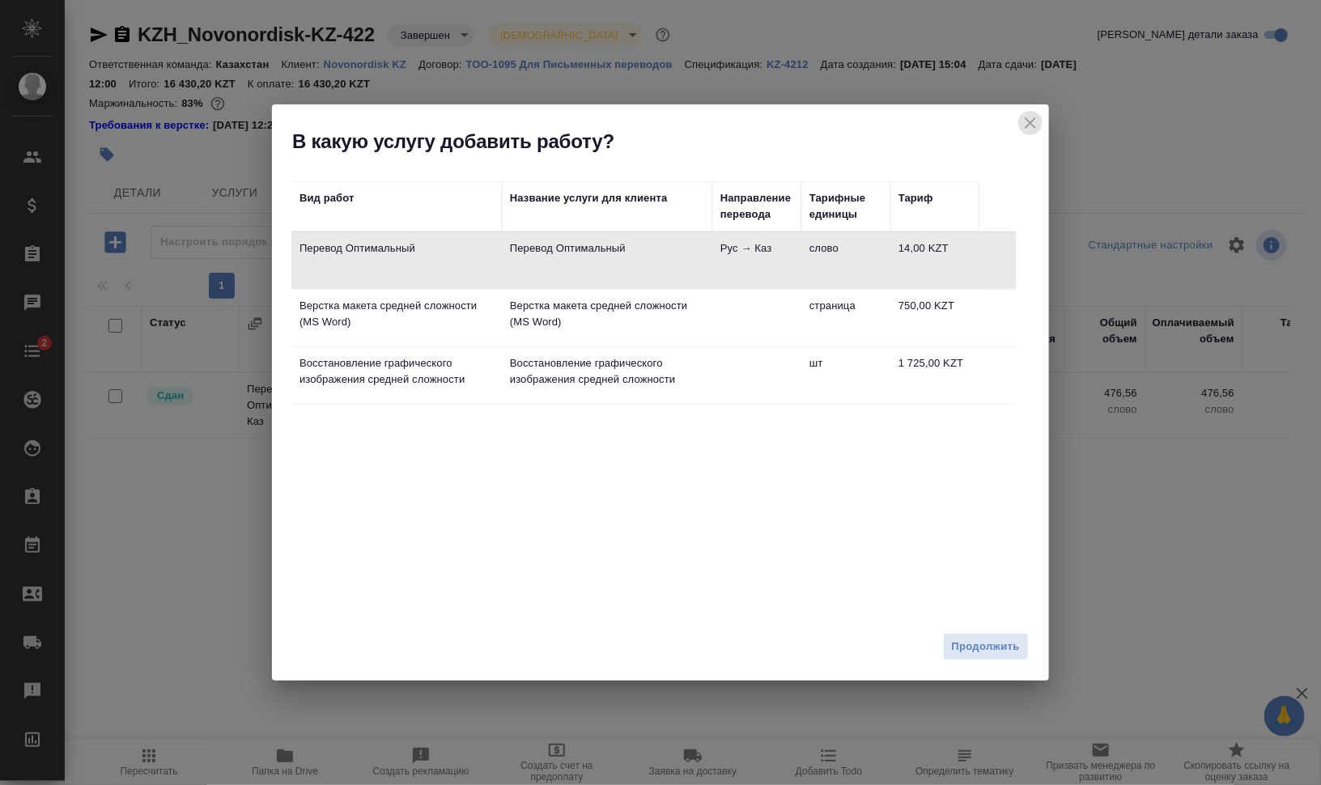
click at [1021, 124] on icon "close" at bounding box center [1030, 122] width 19 height 19
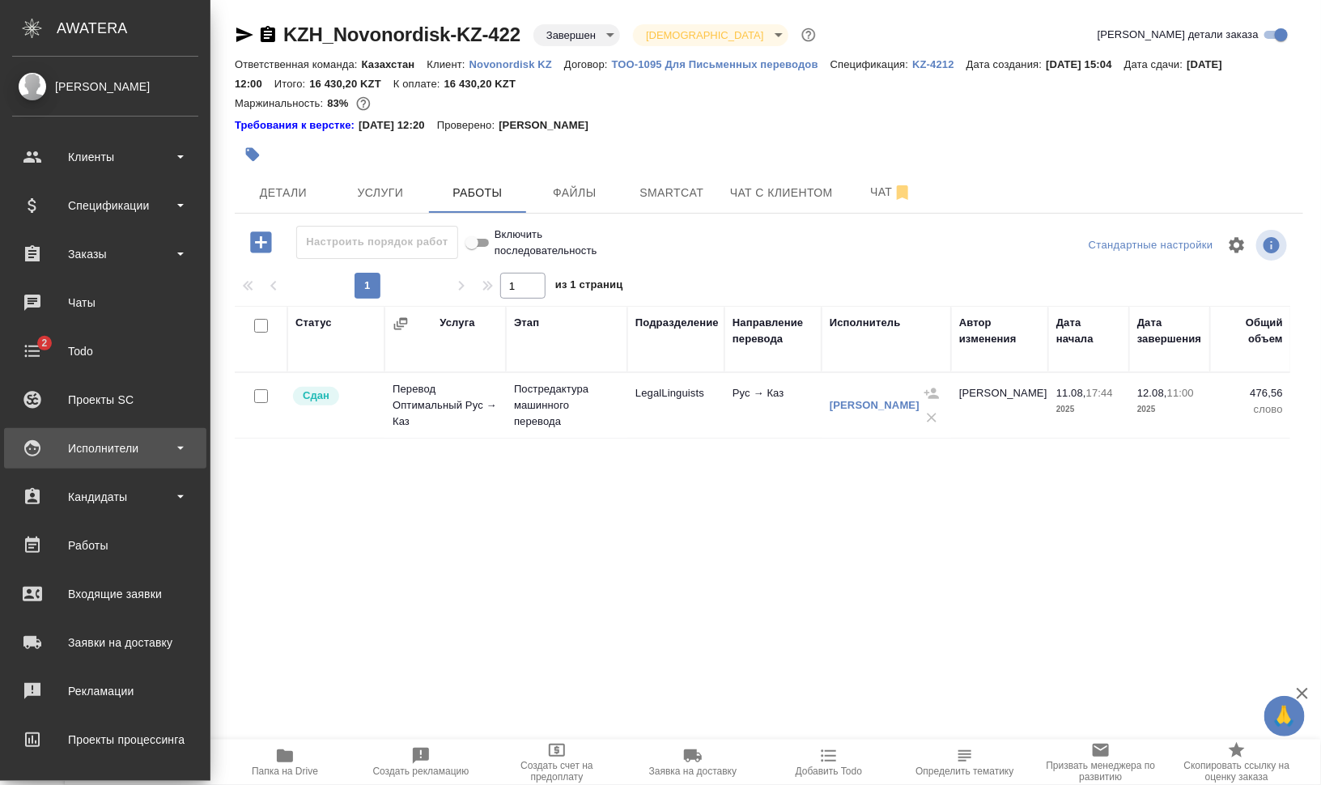
click at [125, 441] on div "Исполнители" at bounding box center [105, 448] width 186 height 24
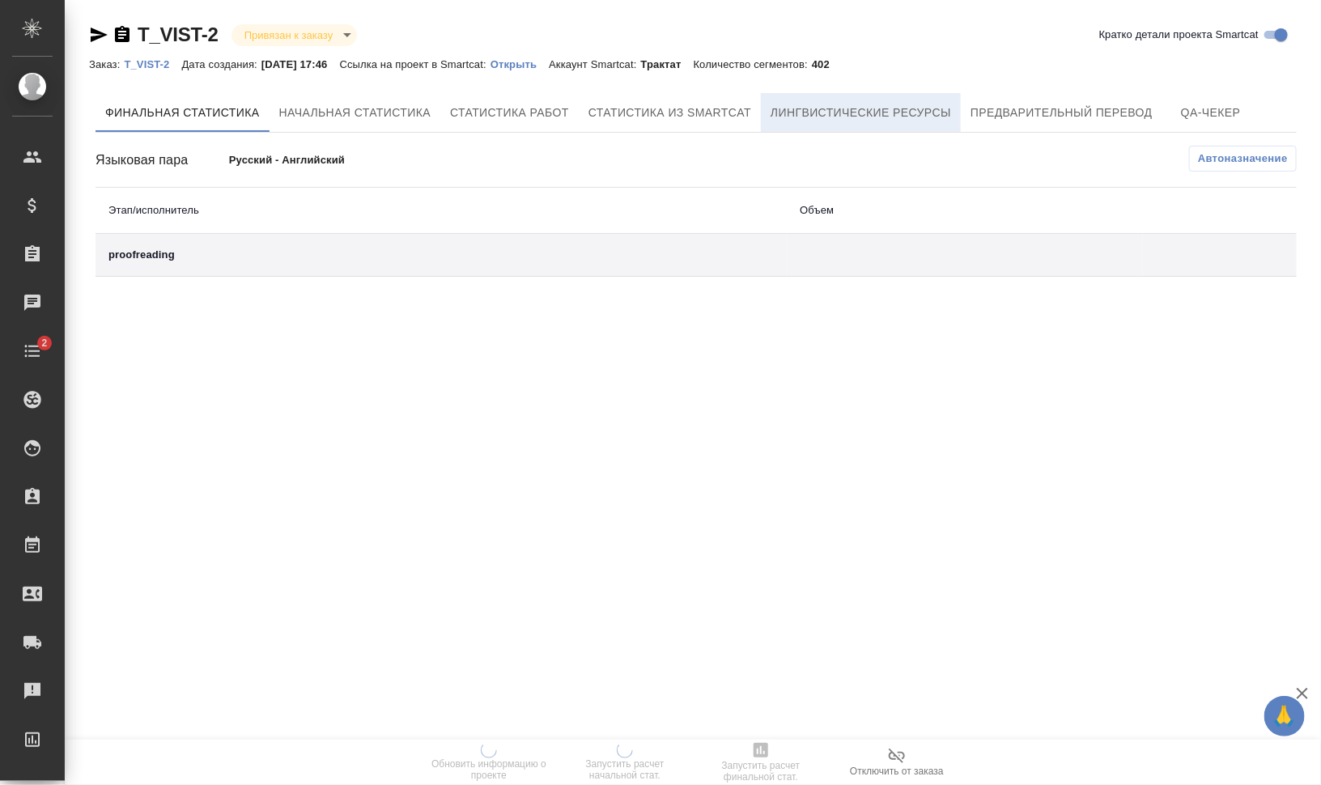
click at [929, 112] on span "Лингвистические ресурсы" at bounding box center [861, 113] width 181 height 20
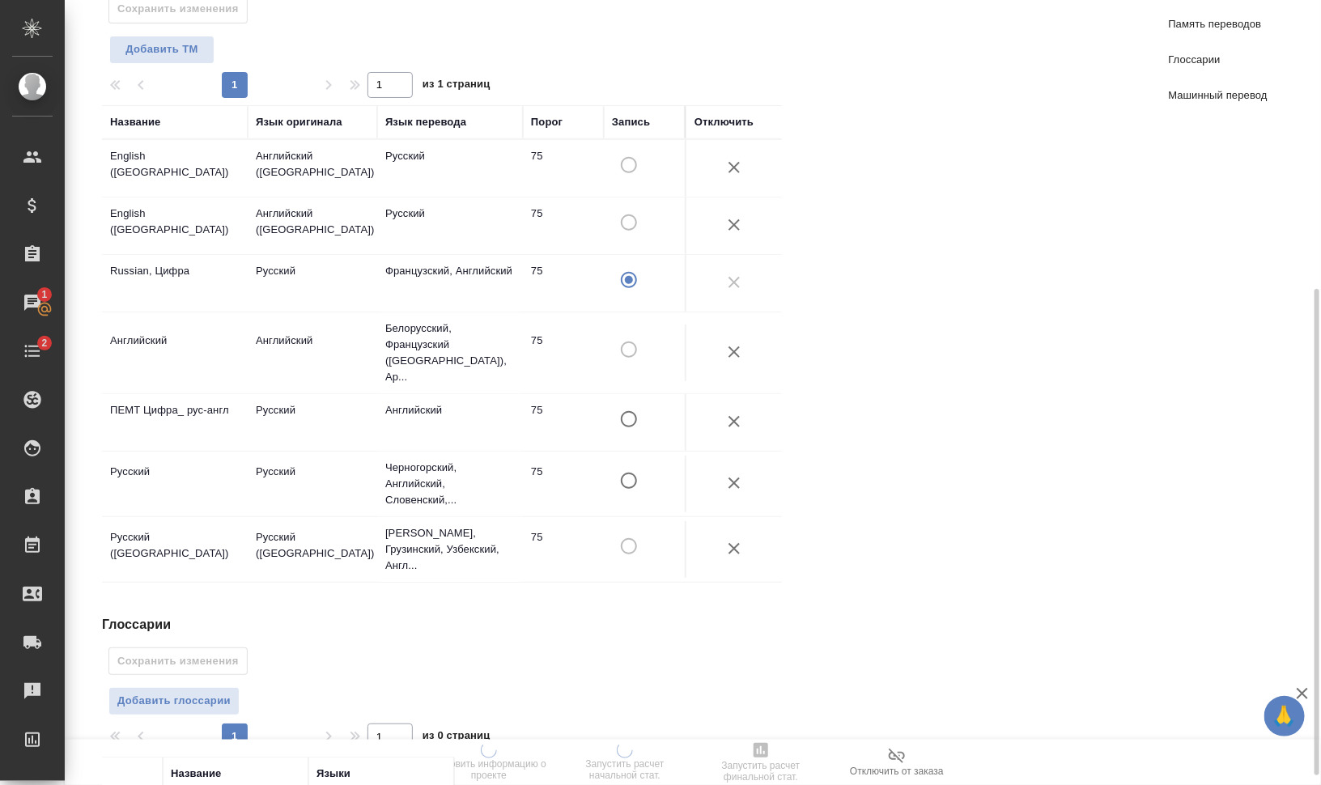
scroll to position [482, 0]
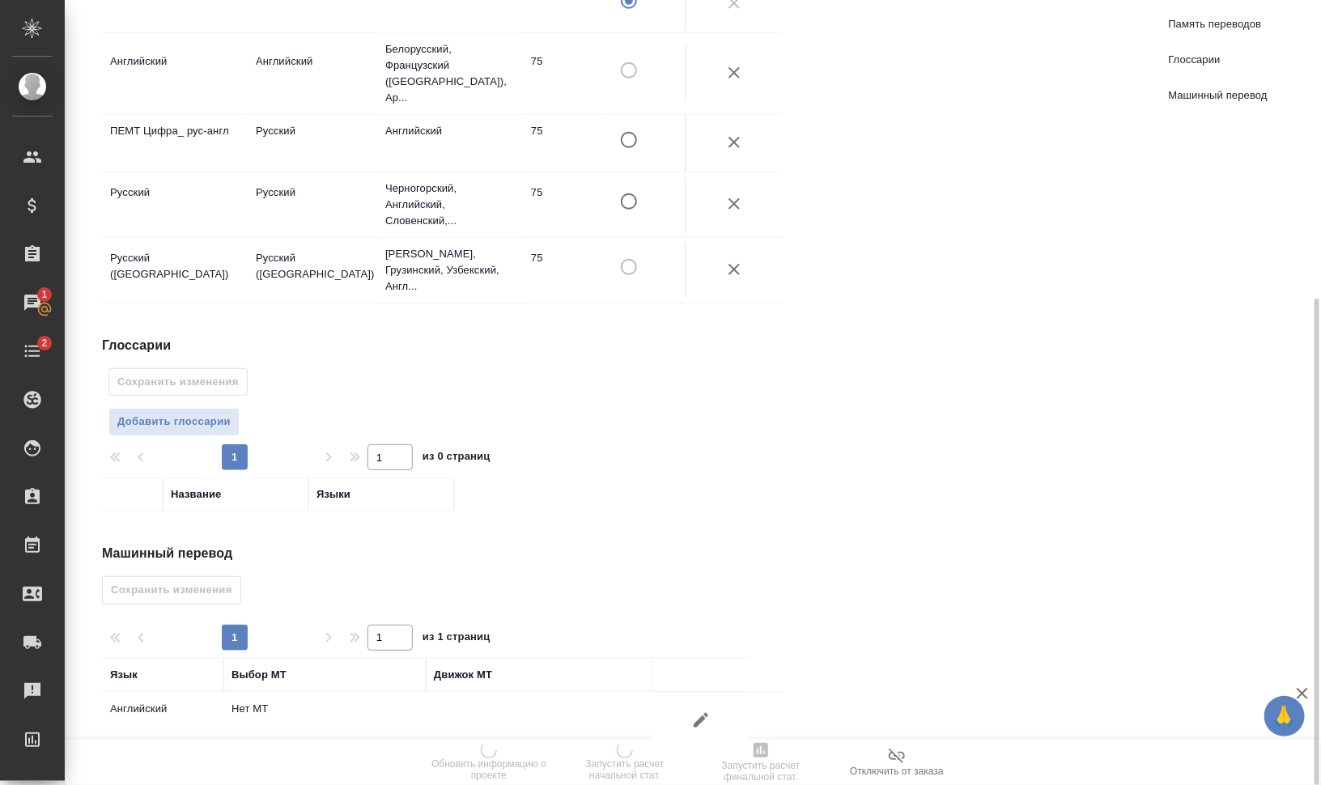
click at [703, 711] on icon "button" at bounding box center [700, 720] width 19 height 19
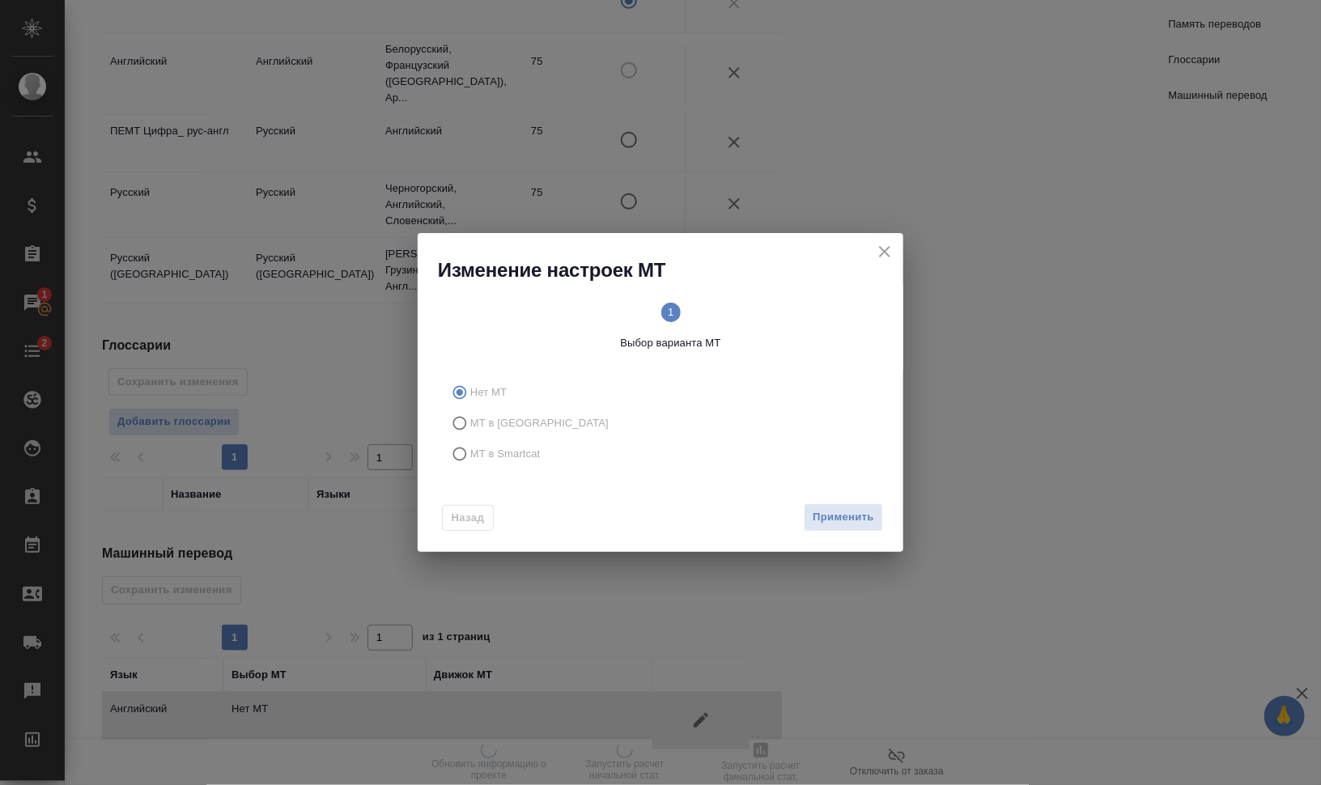
click at [478, 457] on span "МТ в Smartcat" at bounding box center [505, 454] width 70 height 16
click at [470, 457] on input "МТ в Smartcat" at bounding box center [457, 454] width 26 height 31
radio input "true"
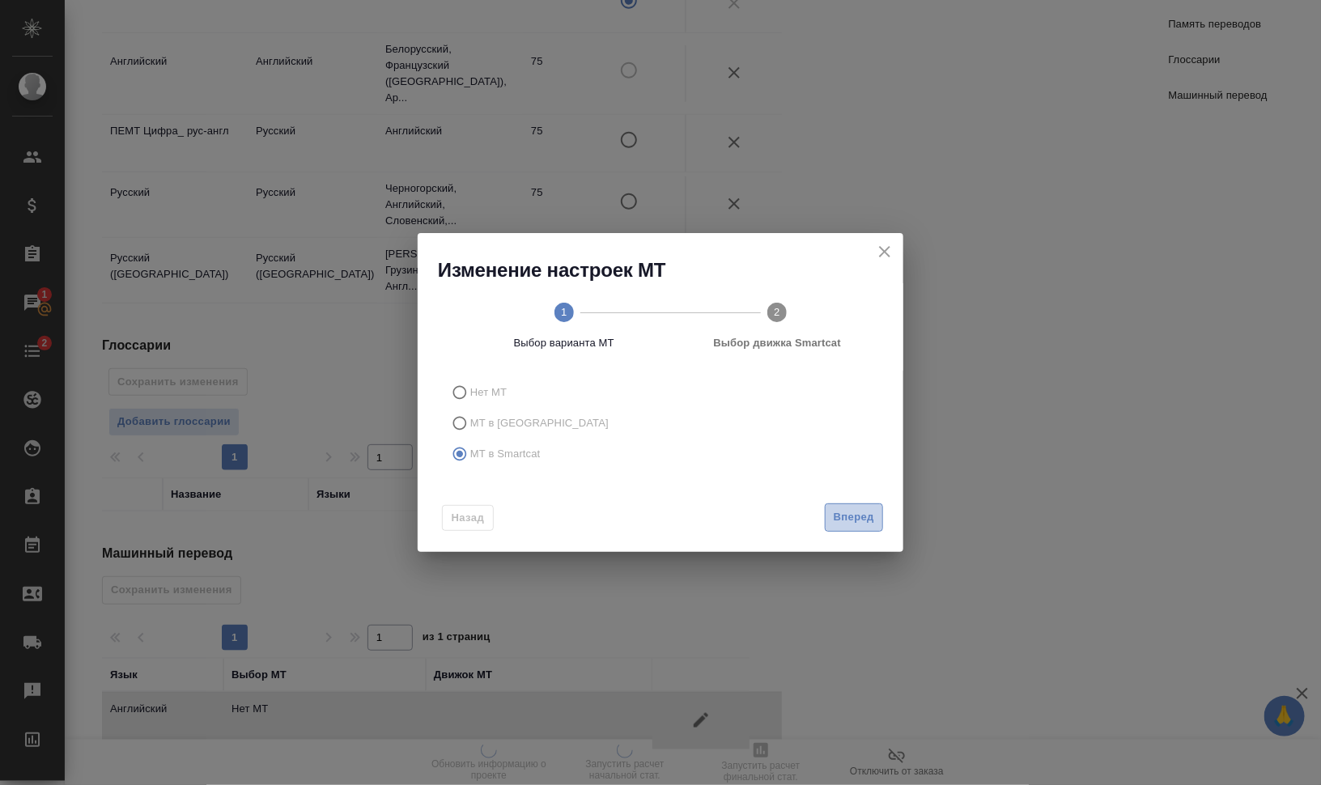
click at [845, 520] on span "Вперед" at bounding box center [854, 517] width 40 height 19
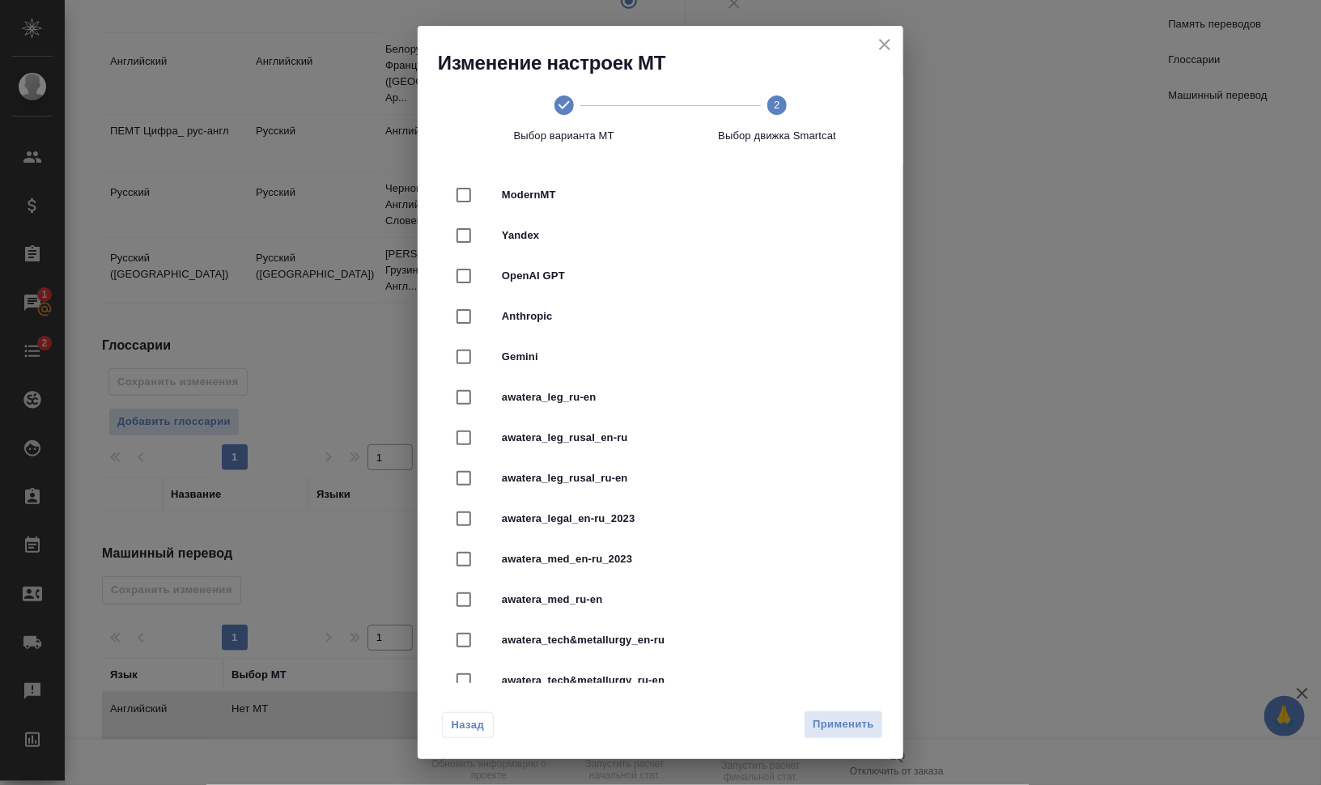
scroll to position [405, 0]
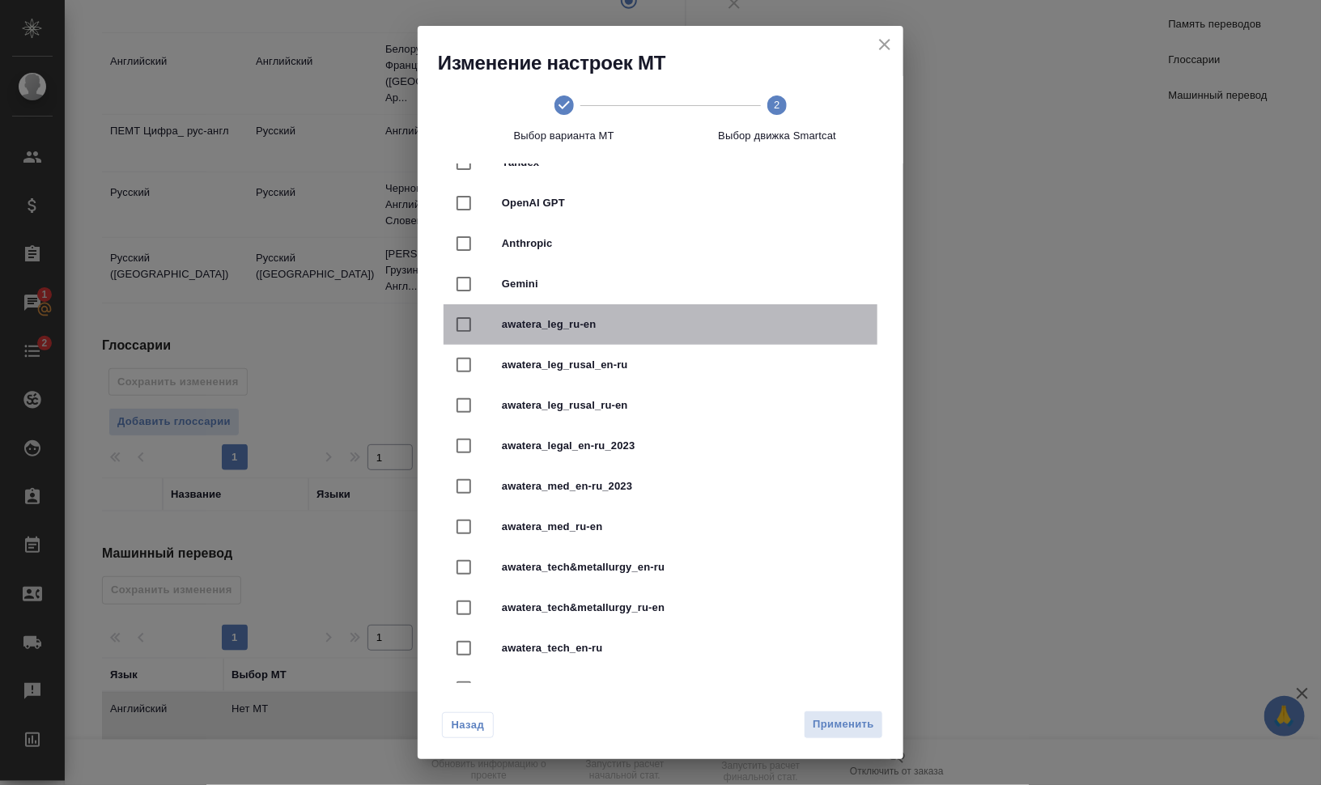
click at [665, 333] on div "awatera_leg_ru-en" at bounding box center [661, 324] width 434 height 40
checkbox input "true"
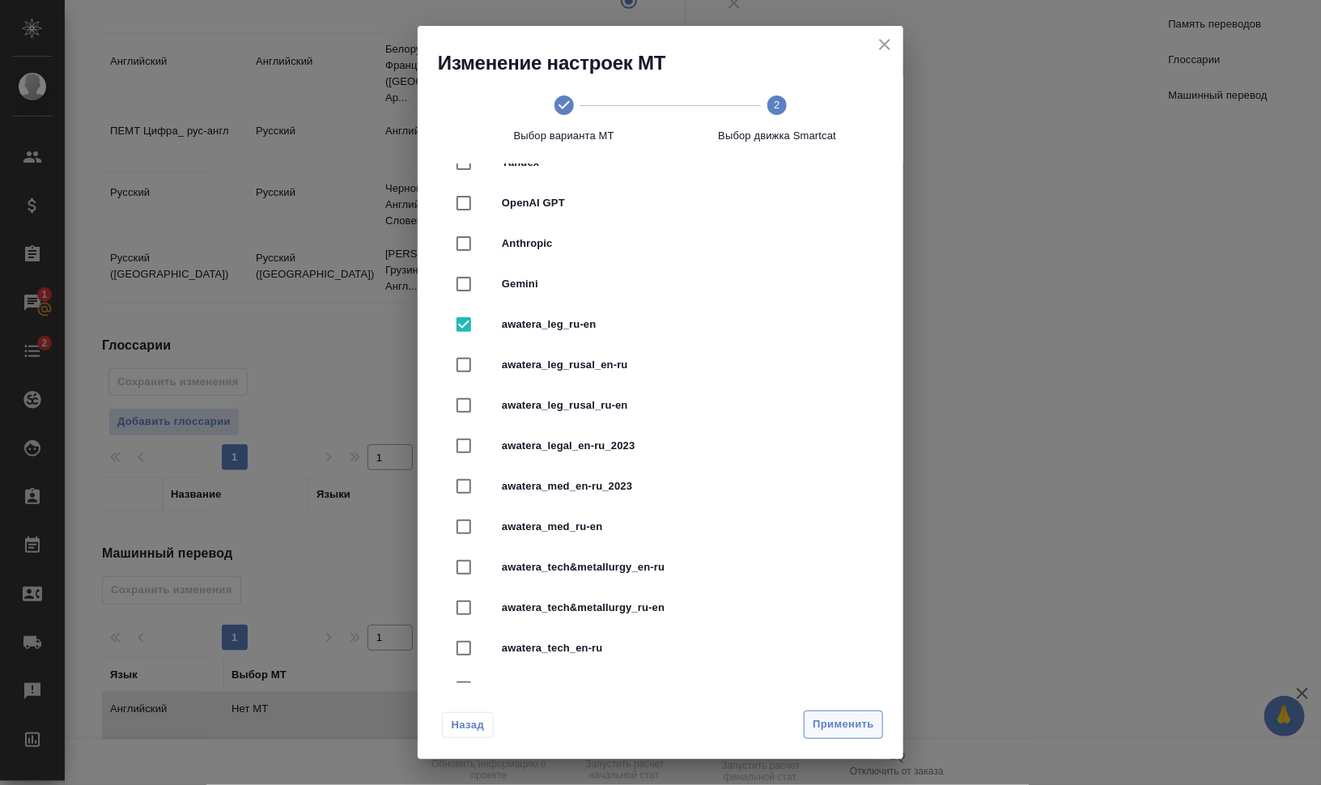
click at [835, 730] on span "Применить" at bounding box center [844, 725] width 62 height 19
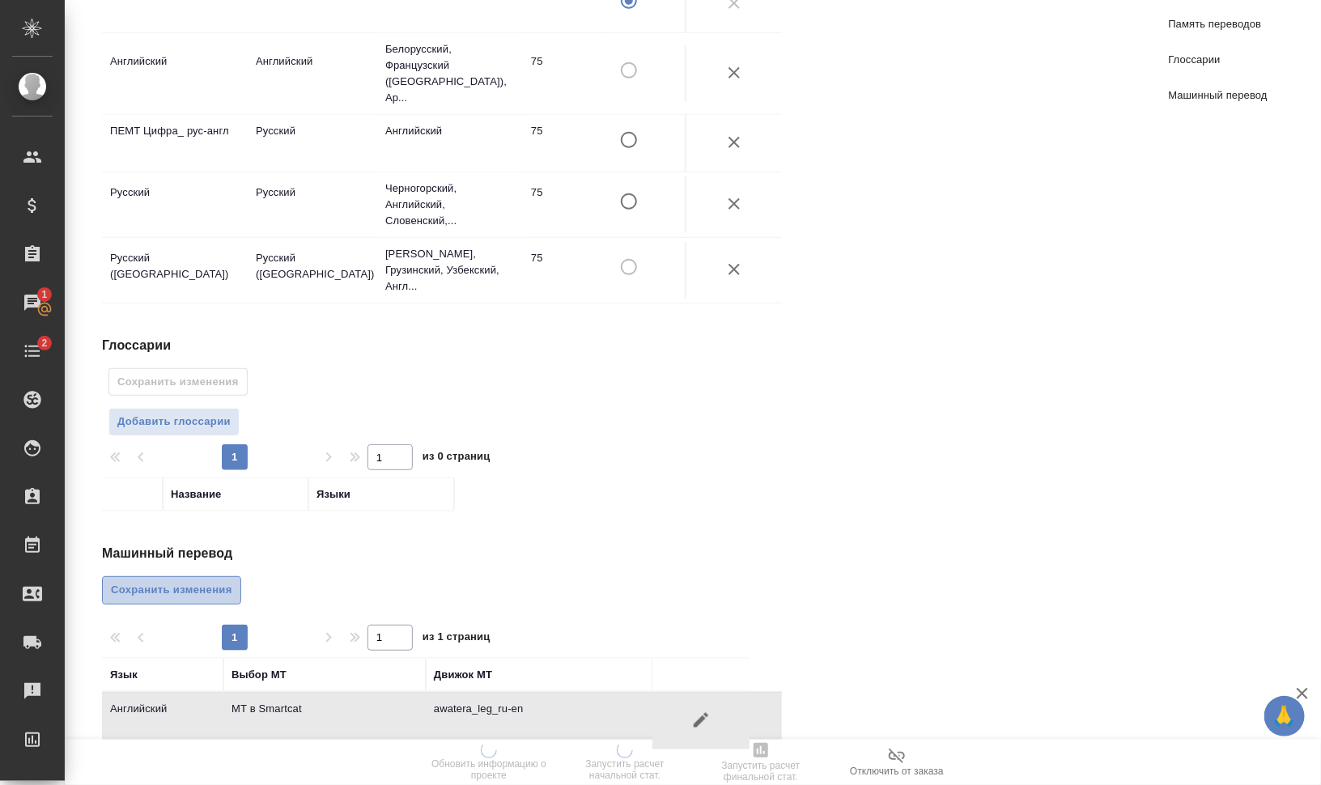
click at [190, 581] on span "Сохранить изменения" at bounding box center [171, 590] width 121 height 19
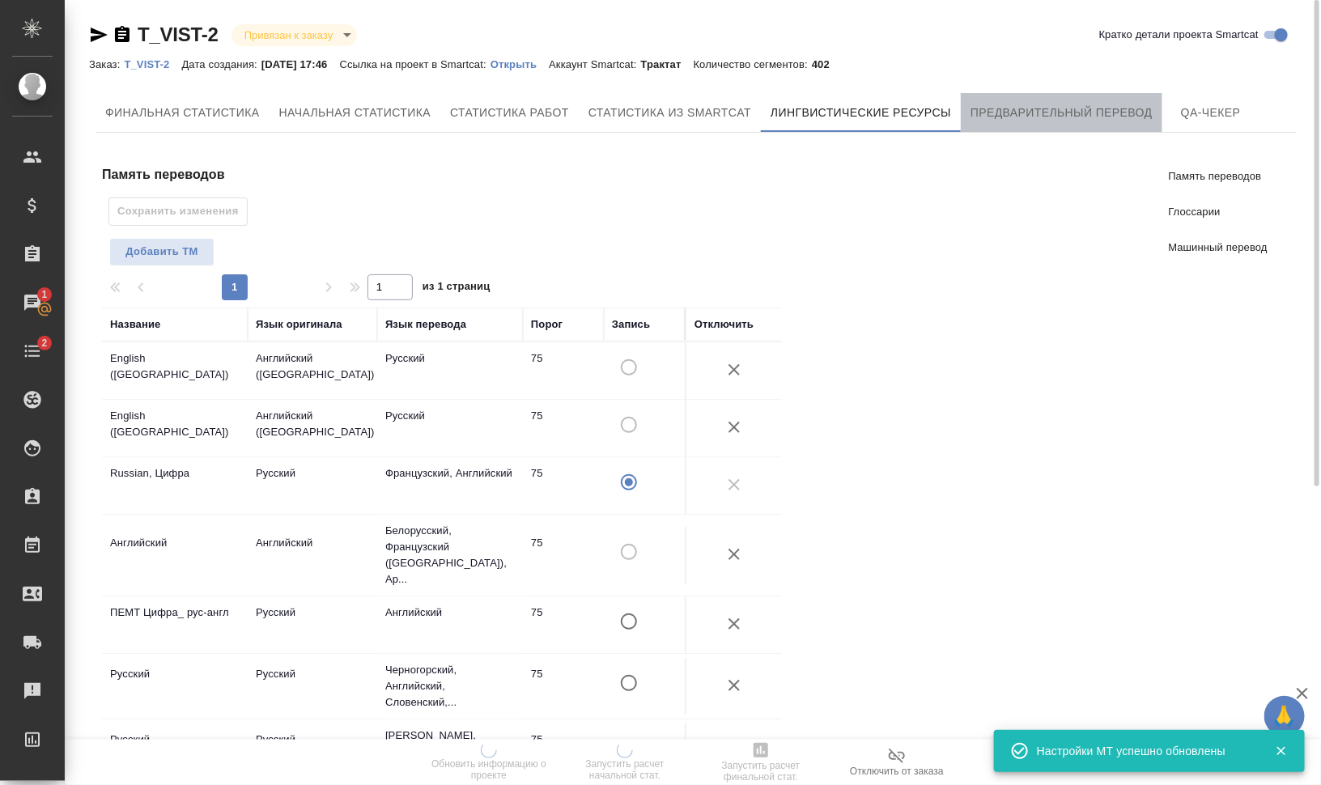
click at [1056, 124] on button "Предварительный перевод" at bounding box center [1062, 112] width 202 height 39
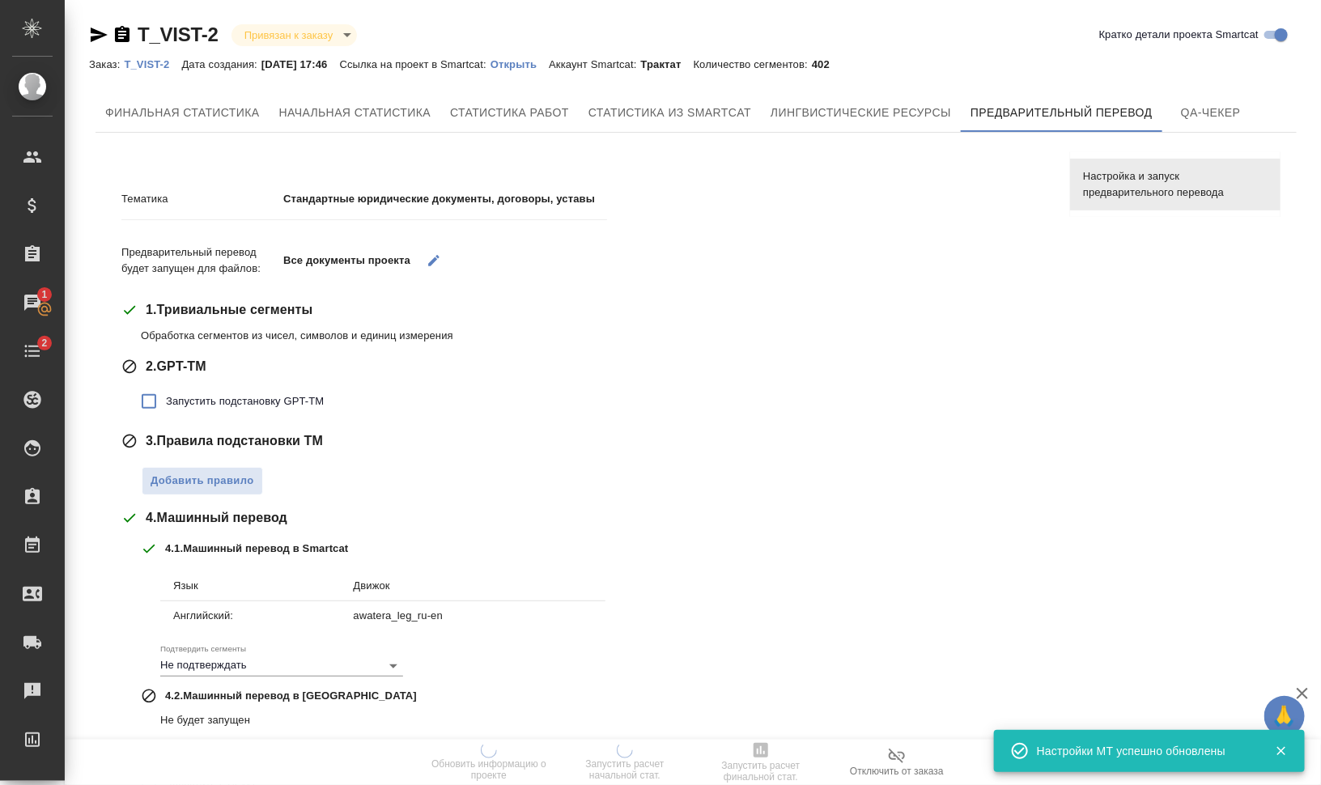
click at [227, 389] on label "Запустить подстановку GPT-TM" at bounding box center [228, 402] width 192 height 34
click at [166, 389] on input "Запустить подстановку GPT-TM" at bounding box center [149, 402] width 34 height 34
checkbox input "true"
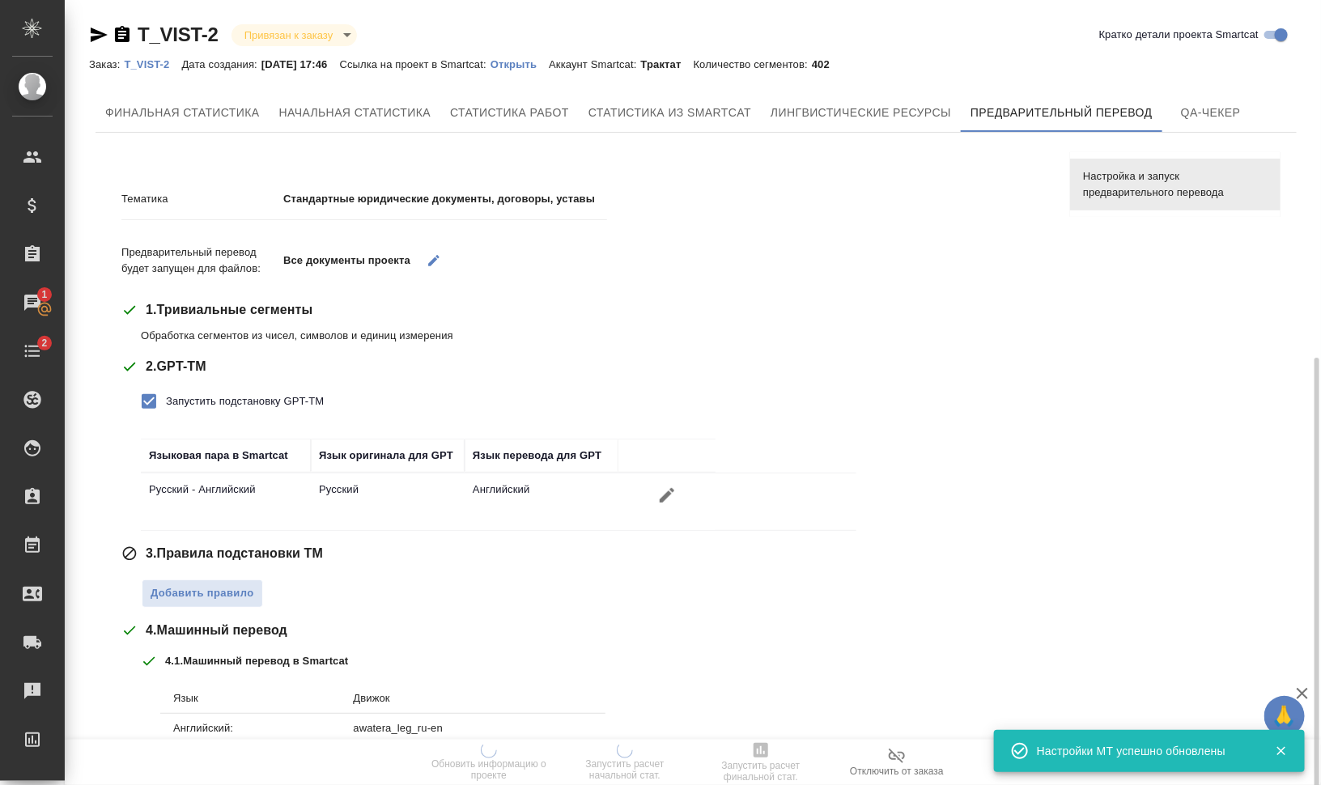
scroll to position [202, 0]
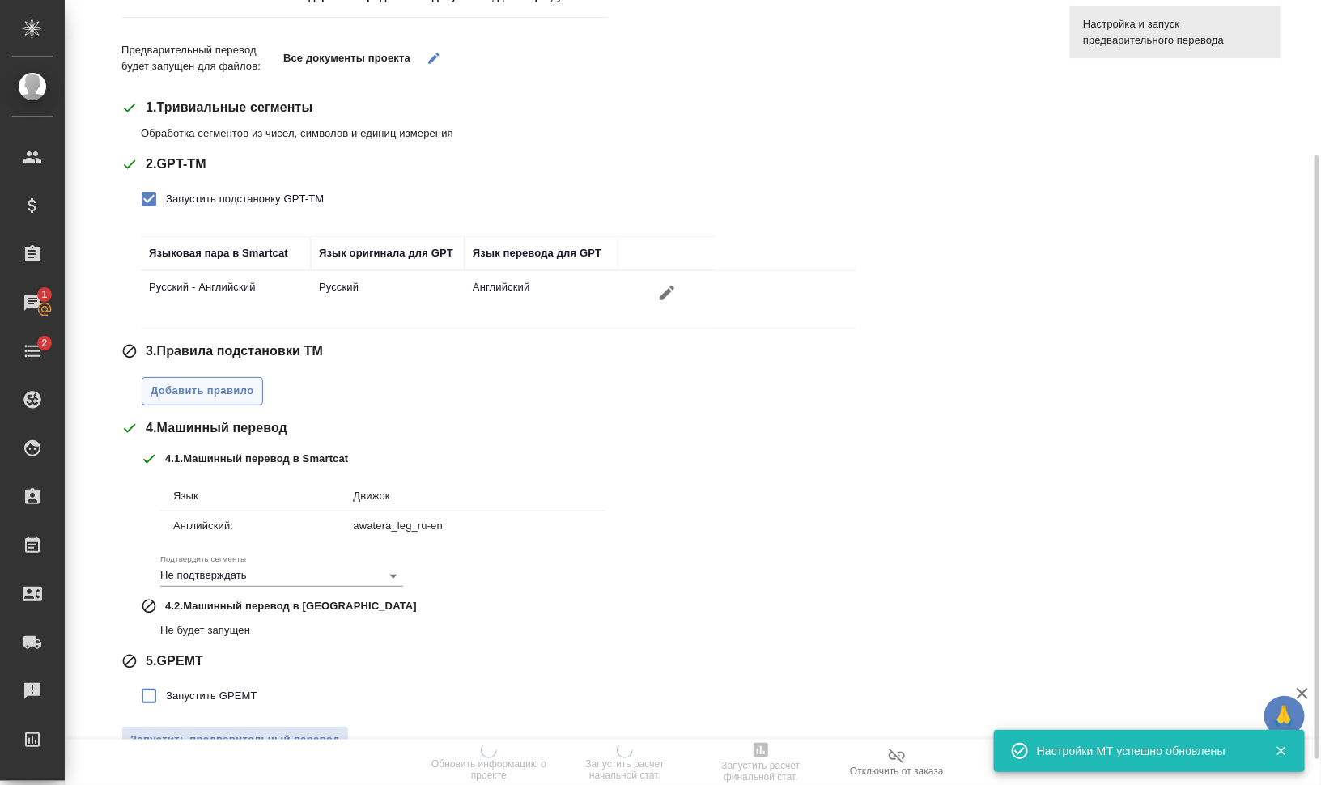
click at [225, 396] on span "Добавить правило" at bounding box center [203, 391] width 104 height 19
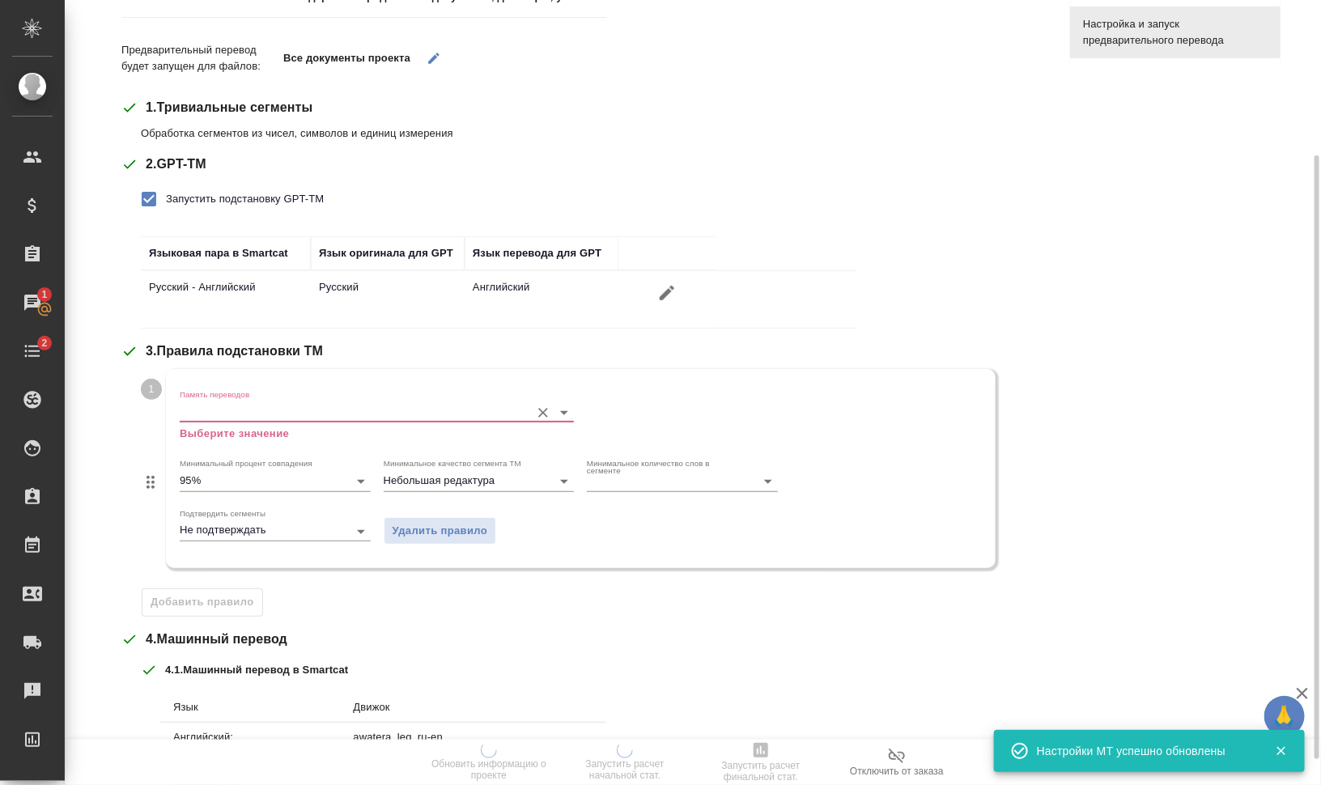
click at [234, 411] on input "Память переводов" at bounding box center [351, 411] width 342 height 19
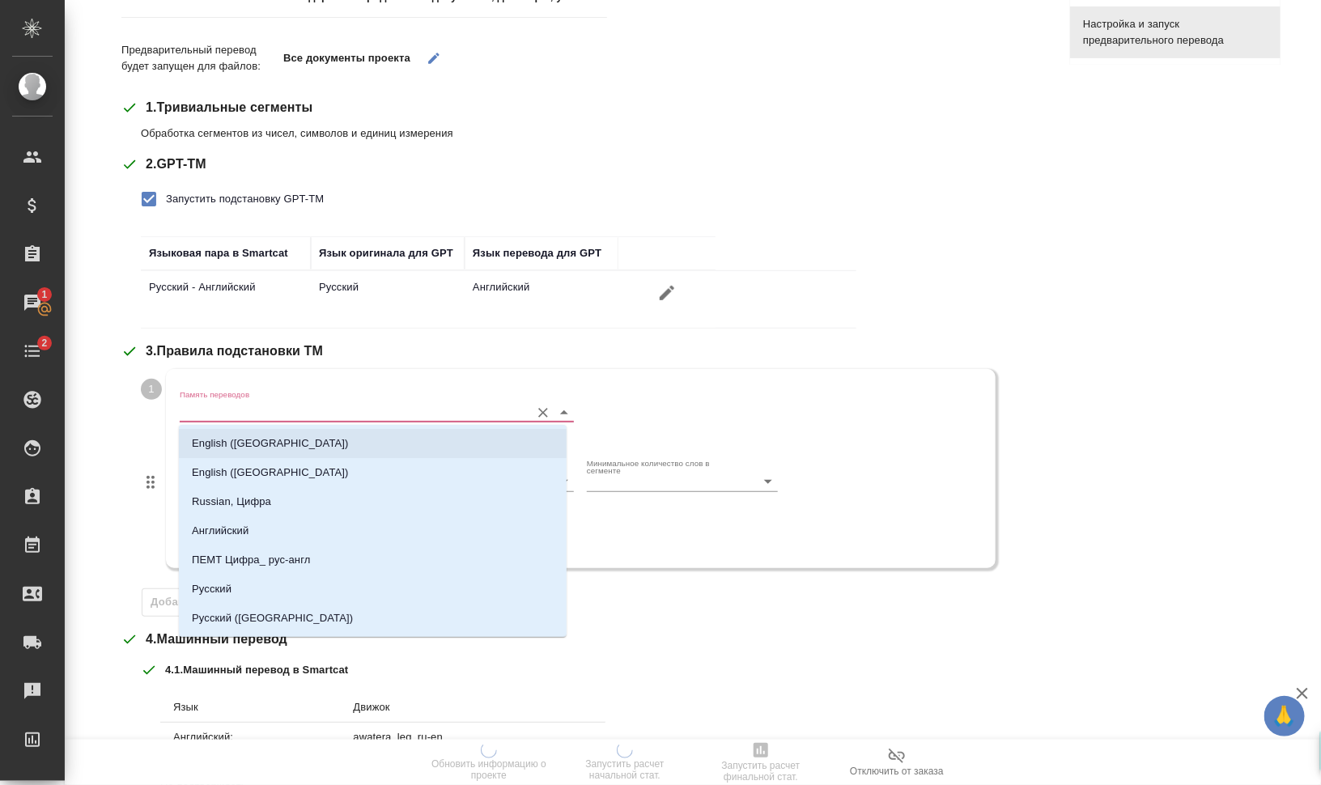
click at [249, 441] on p "English (Australia)" at bounding box center [270, 444] width 157 height 16
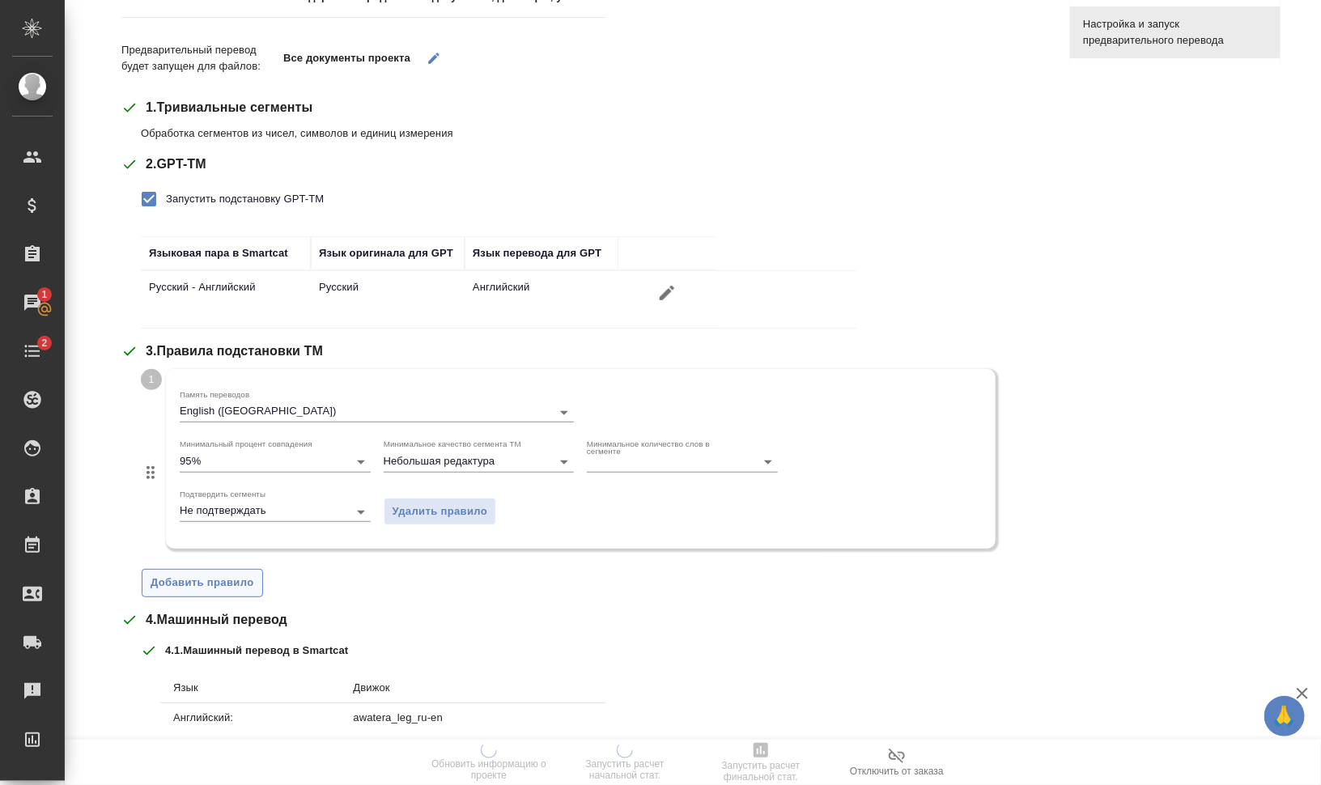
click at [243, 579] on span "Добавить правило" at bounding box center [203, 583] width 104 height 19
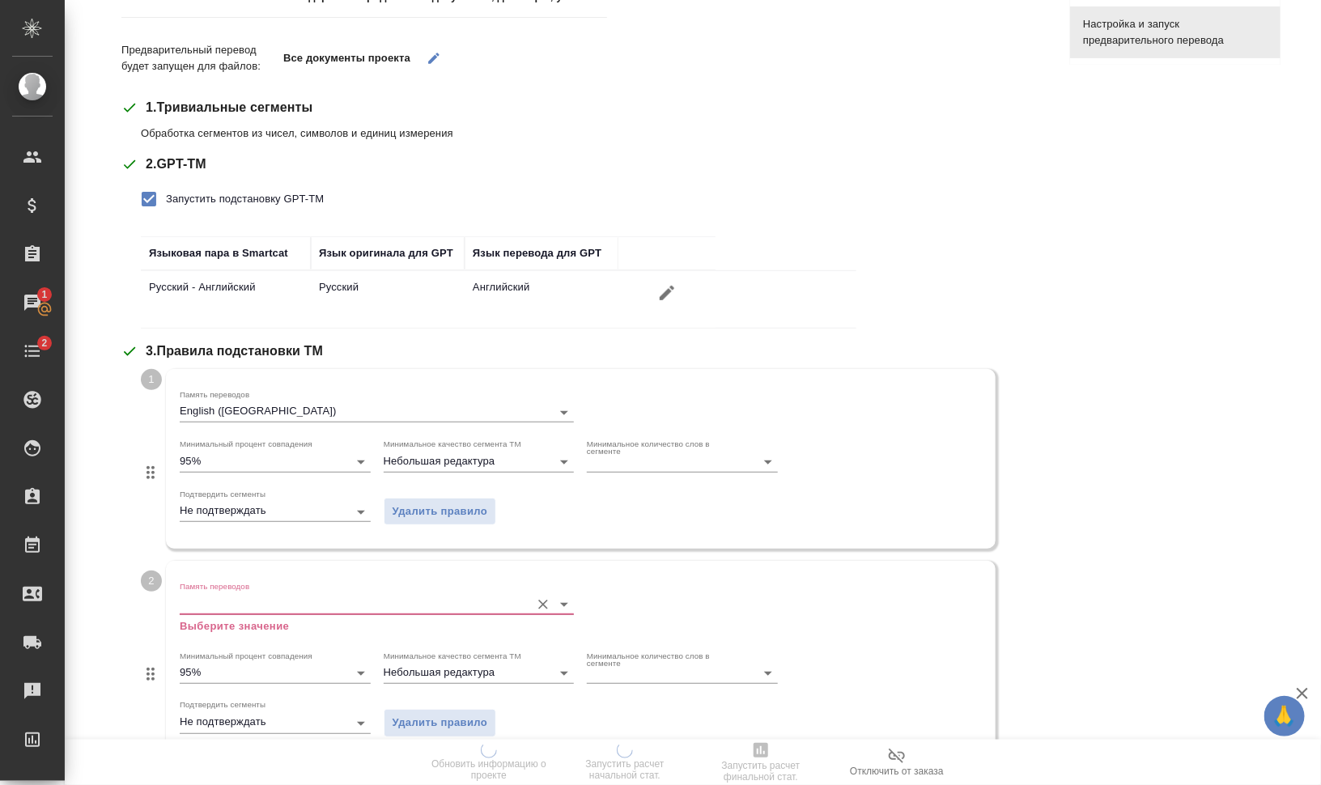
click at [261, 598] on input "Память переводов" at bounding box center [351, 603] width 342 height 19
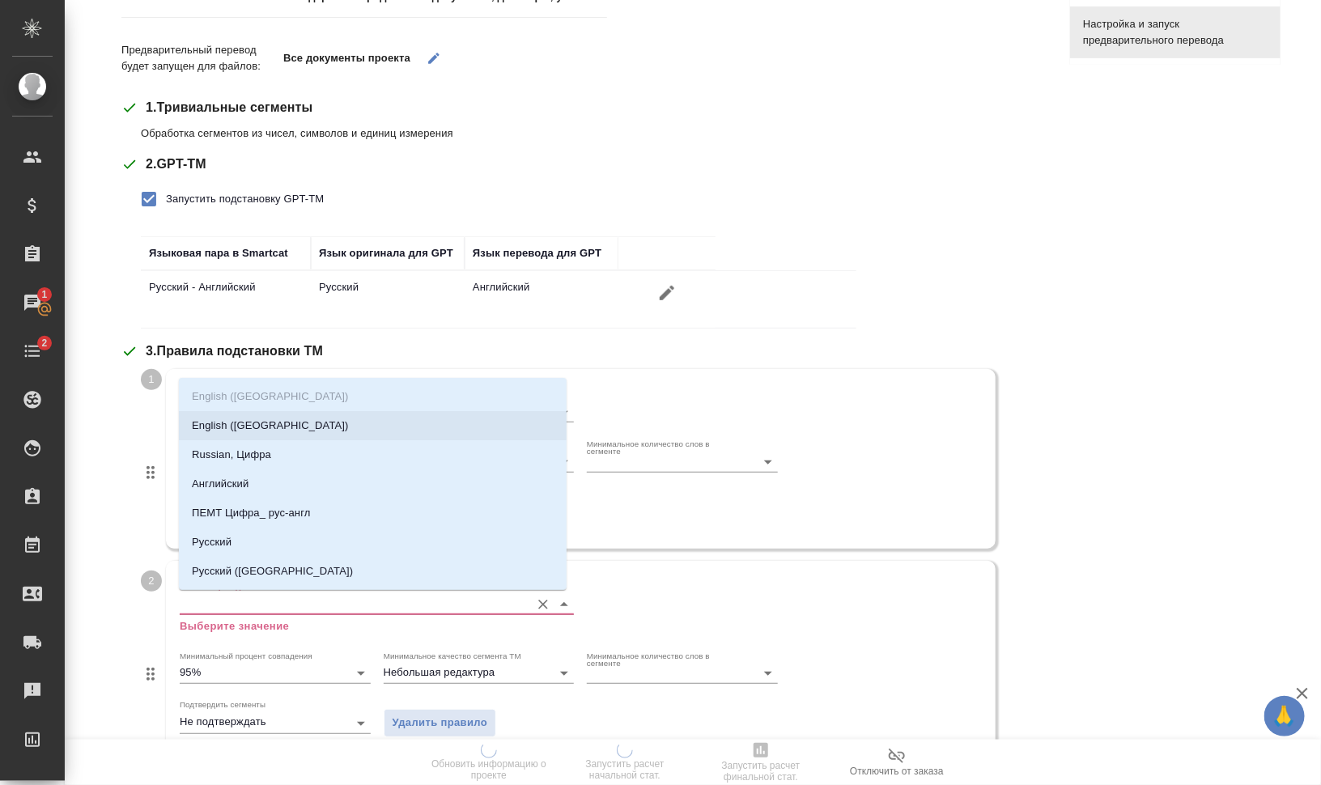
click at [262, 419] on li "English (USA)" at bounding box center [373, 425] width 388 height 29
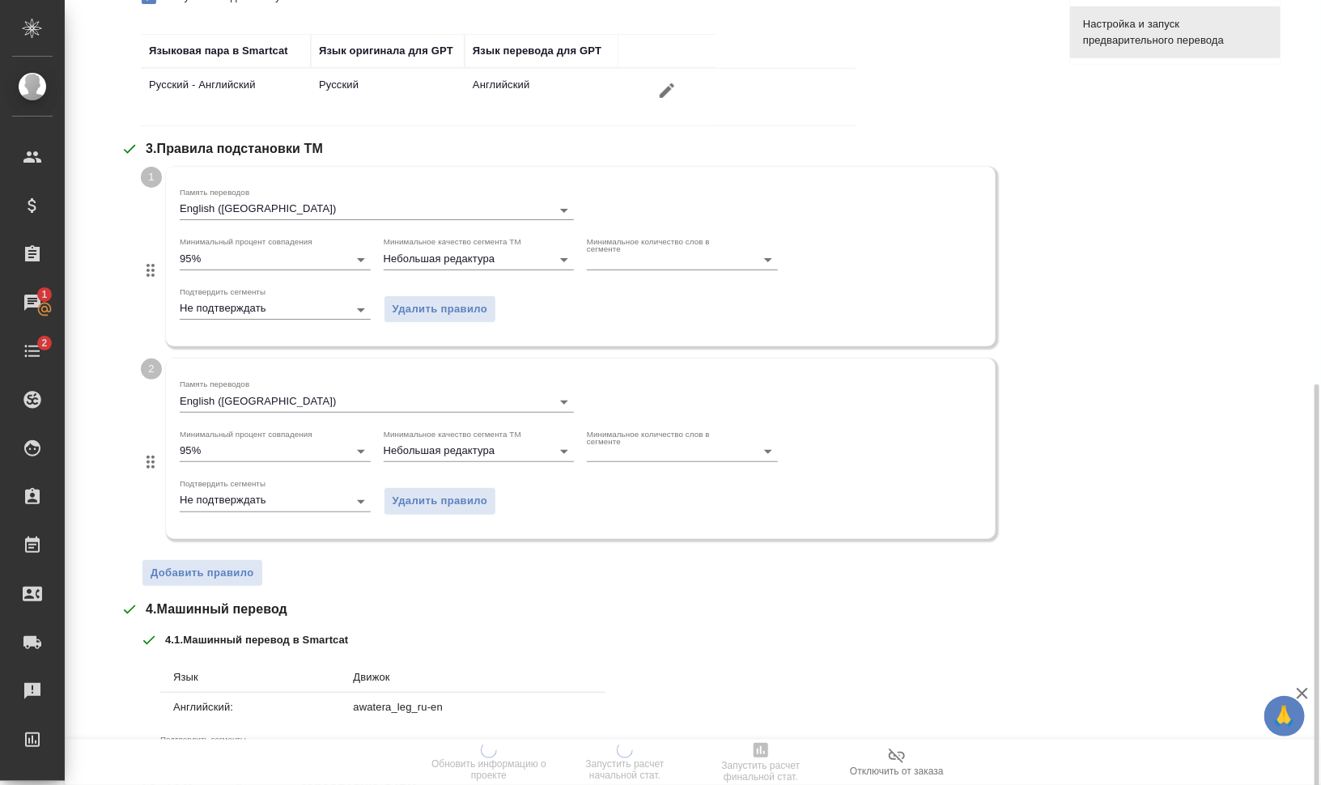
scroll to position [607, 0]
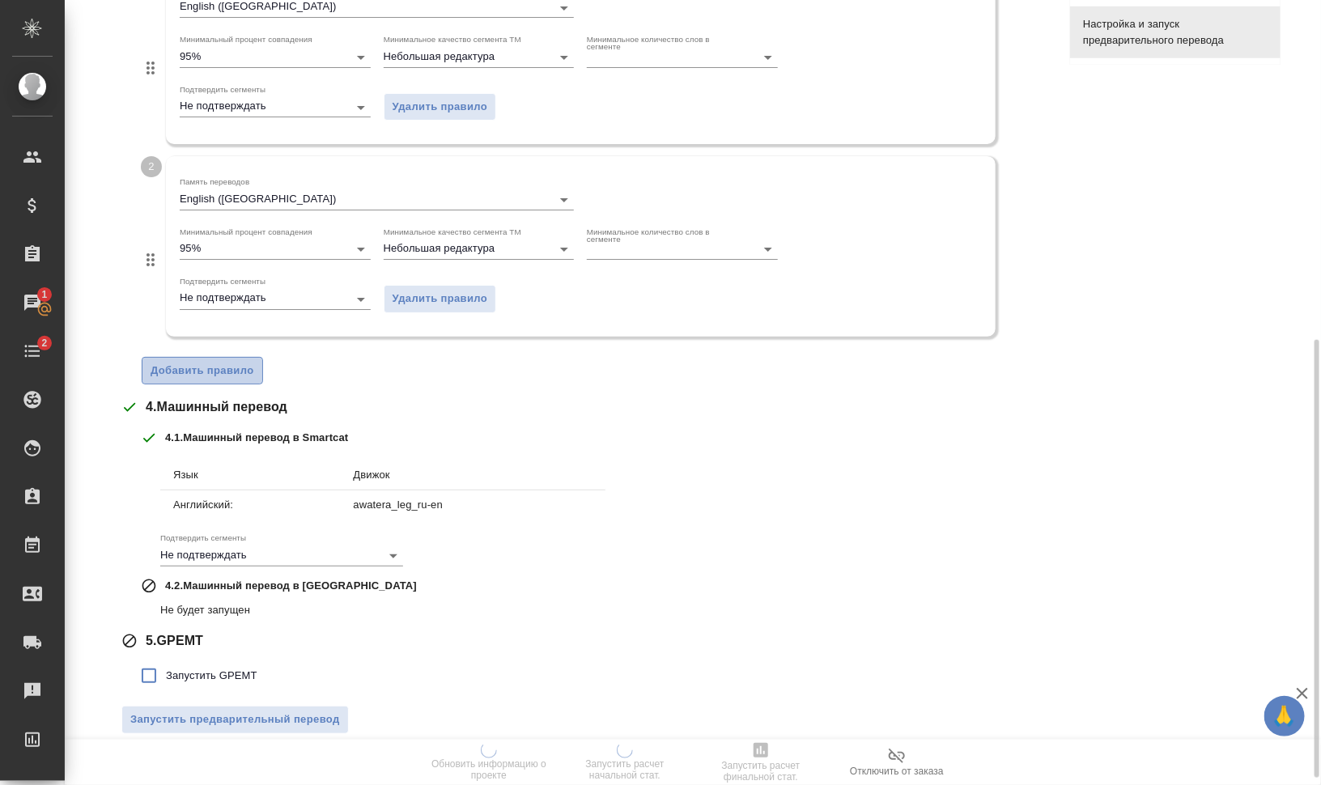
click at [219, 368] on span "Добавить правило" at bounding box center [203, 371] width 104 height 19
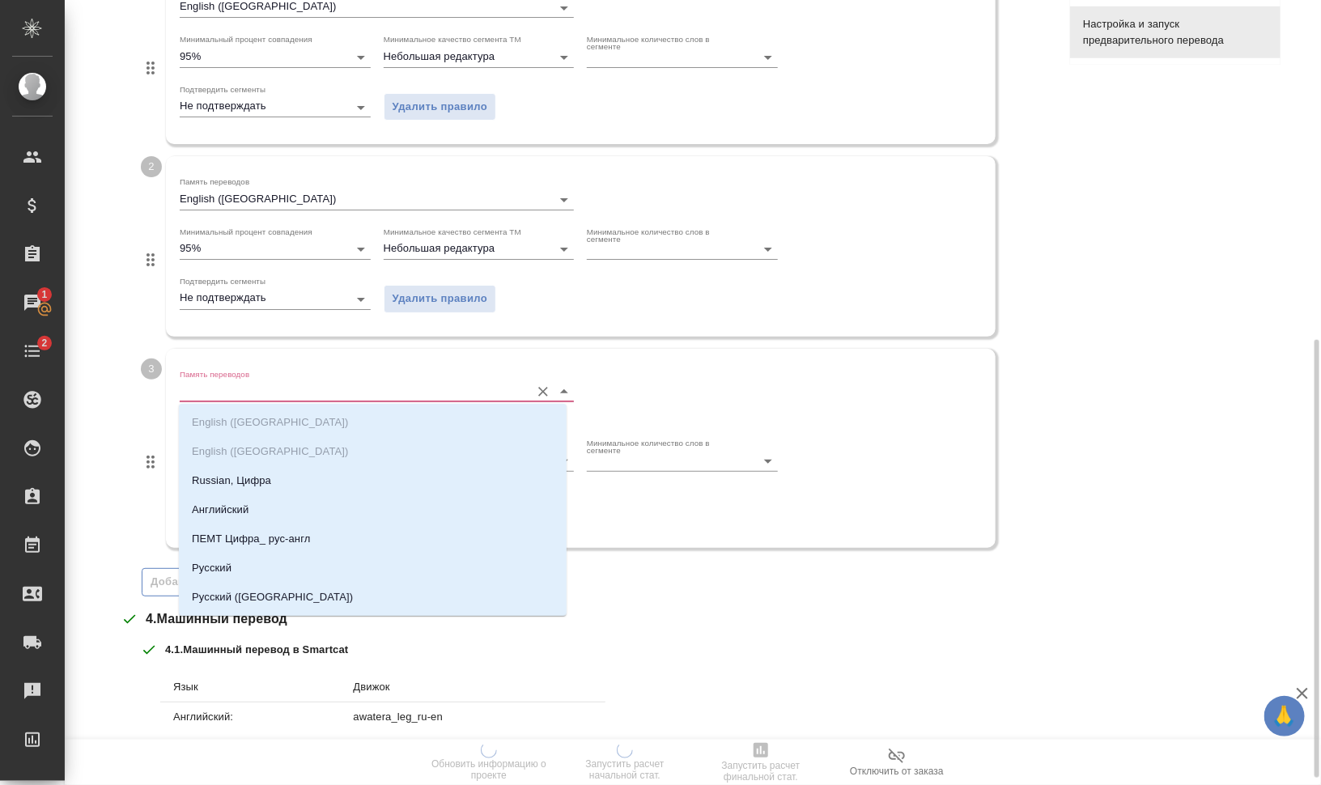
click at [245, 385] on input "Память переводов" at bounding box center [351, 391] width 342 height 19
click at [266, 480] on p "Russian, Цифра" at bounding box center [231, 481] width 79 height 16
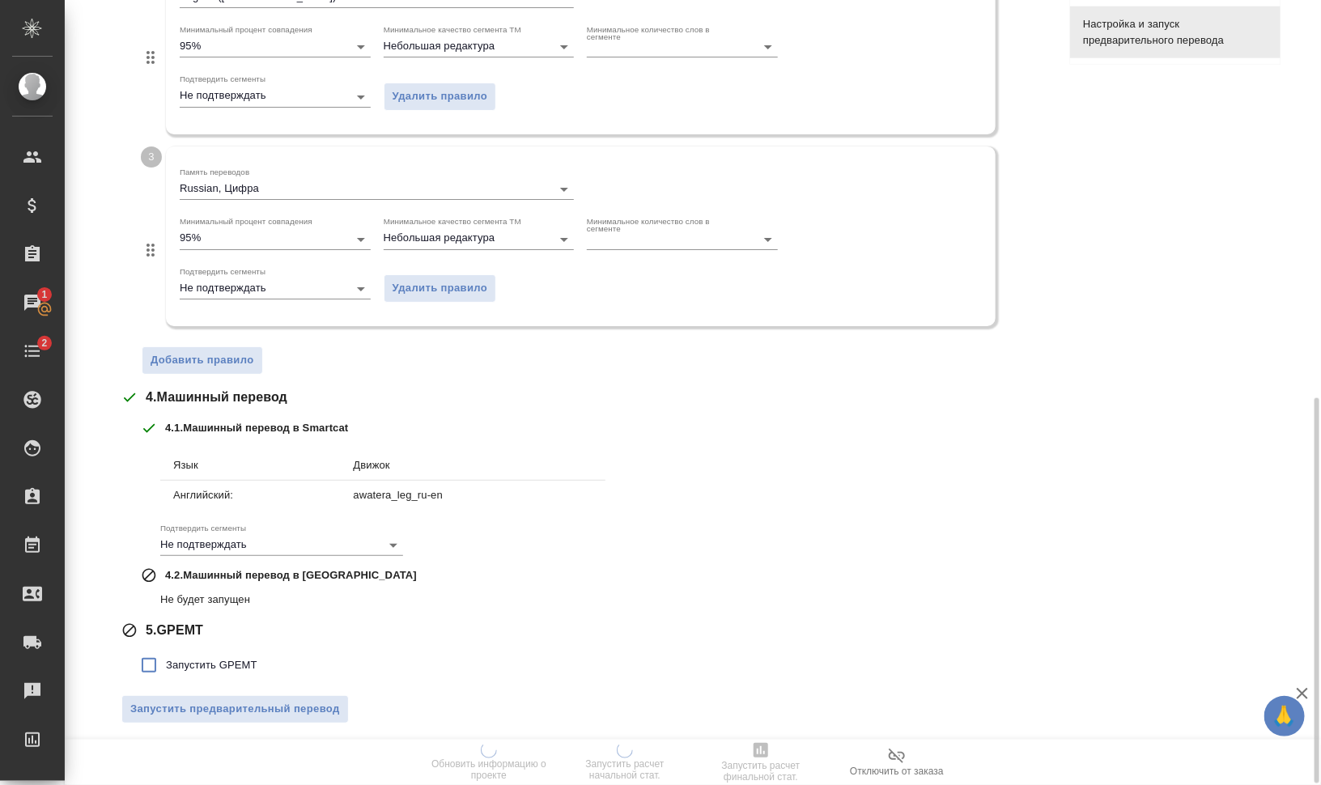
scroll to position [812, 0]
click at [202, 357] on span "Добавить правило" at bounding box center [203, 358] width 104 height 19
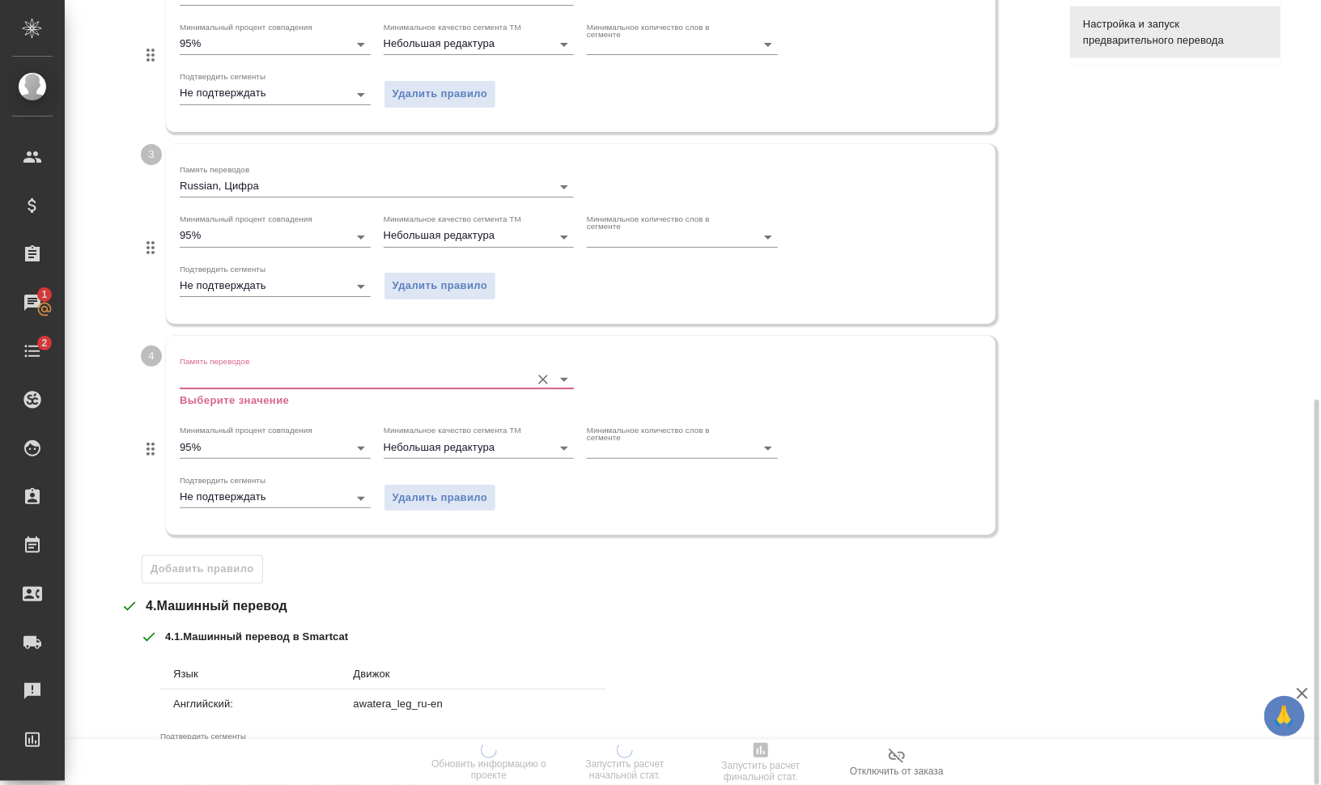
click at [221, 369] on input "Память переводов" at bounding box center [351, 378] width 342 height 19
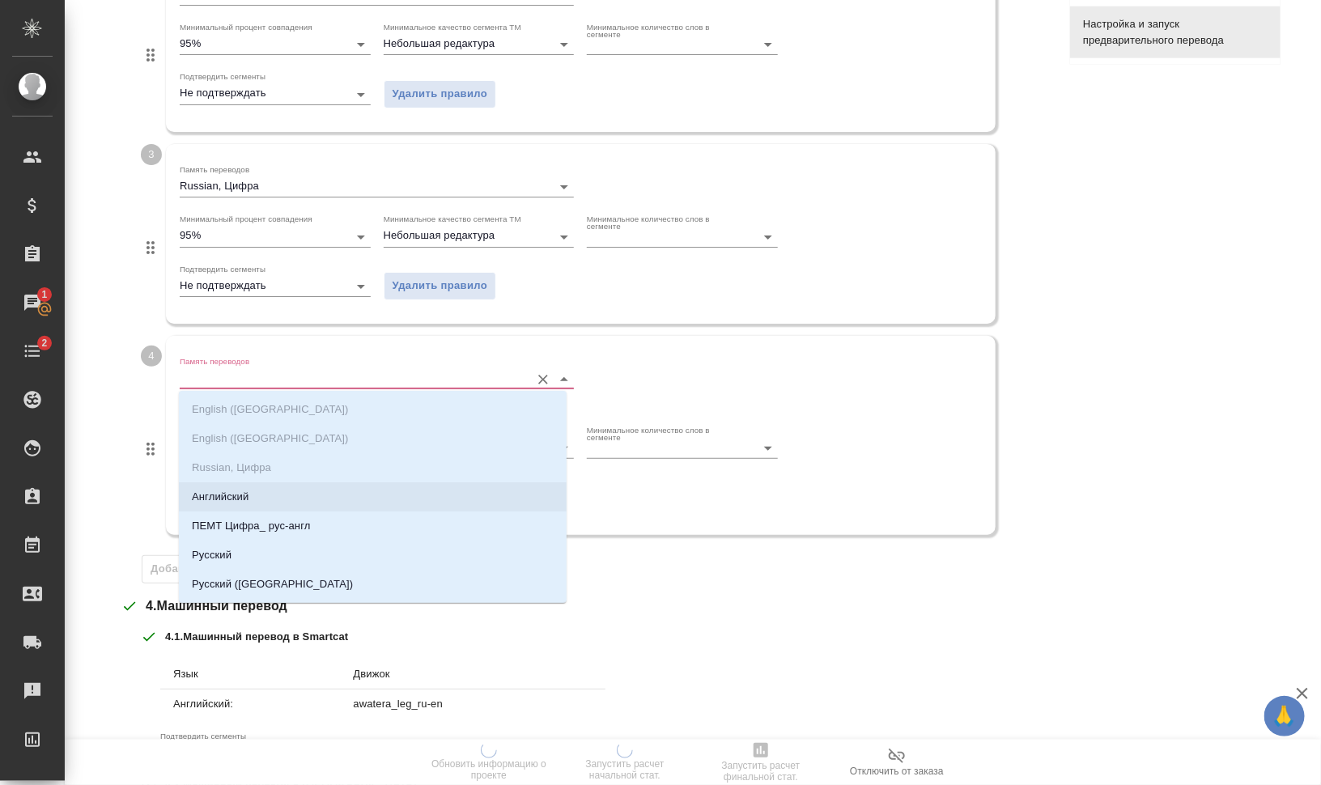
click at [265, 504] on li "Английский" at bounding box center [373, 496] width 388 height 29
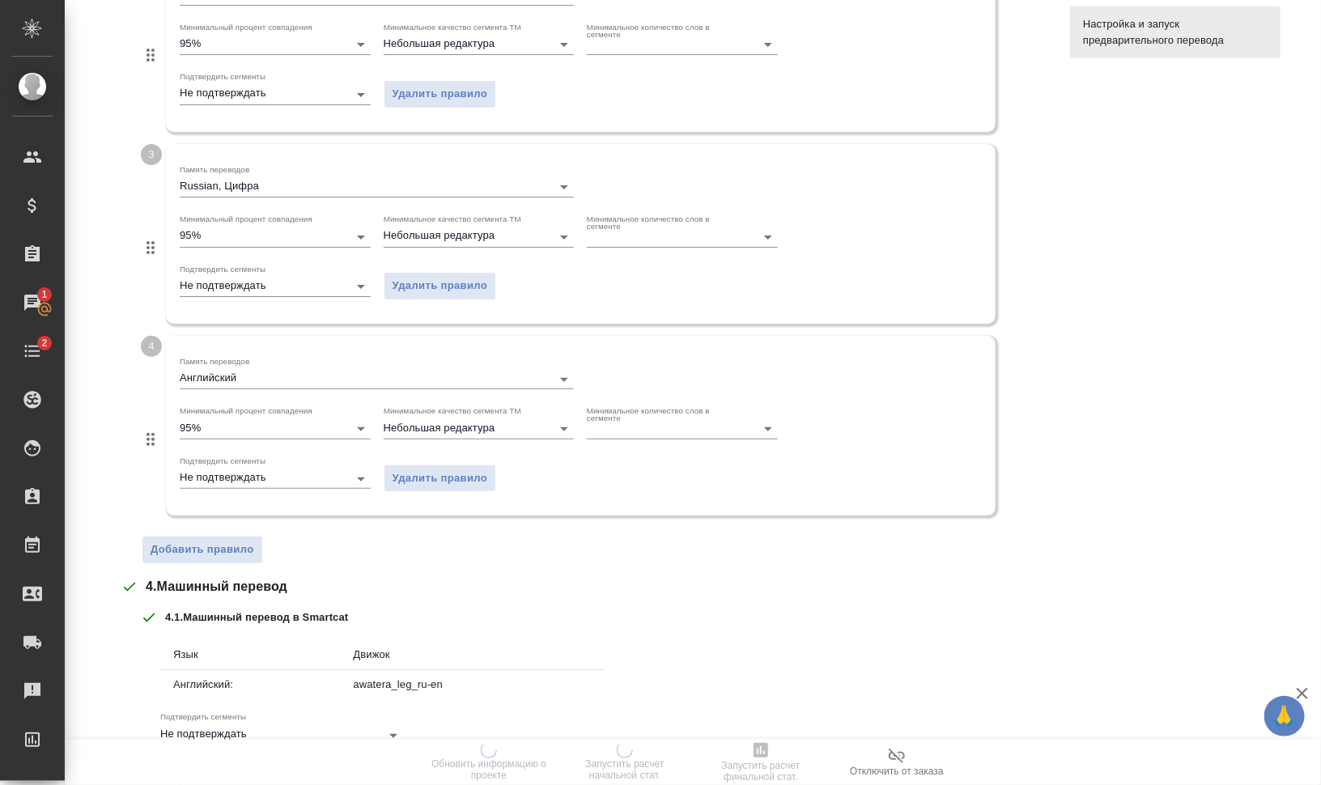
scroll to position [1004, 0]
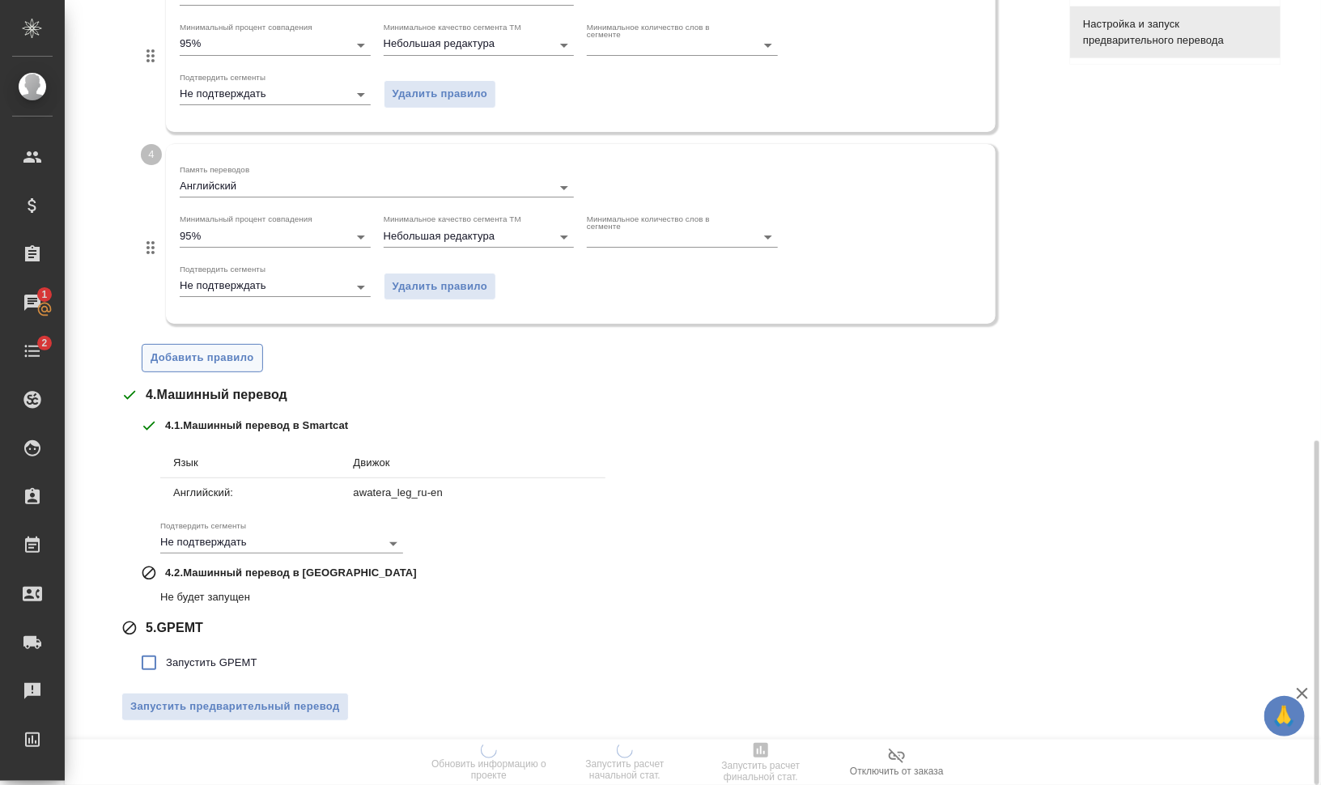
click at [204, 359] on span "Добавить правило" at bounding box center [203, 358] width 104 height 19
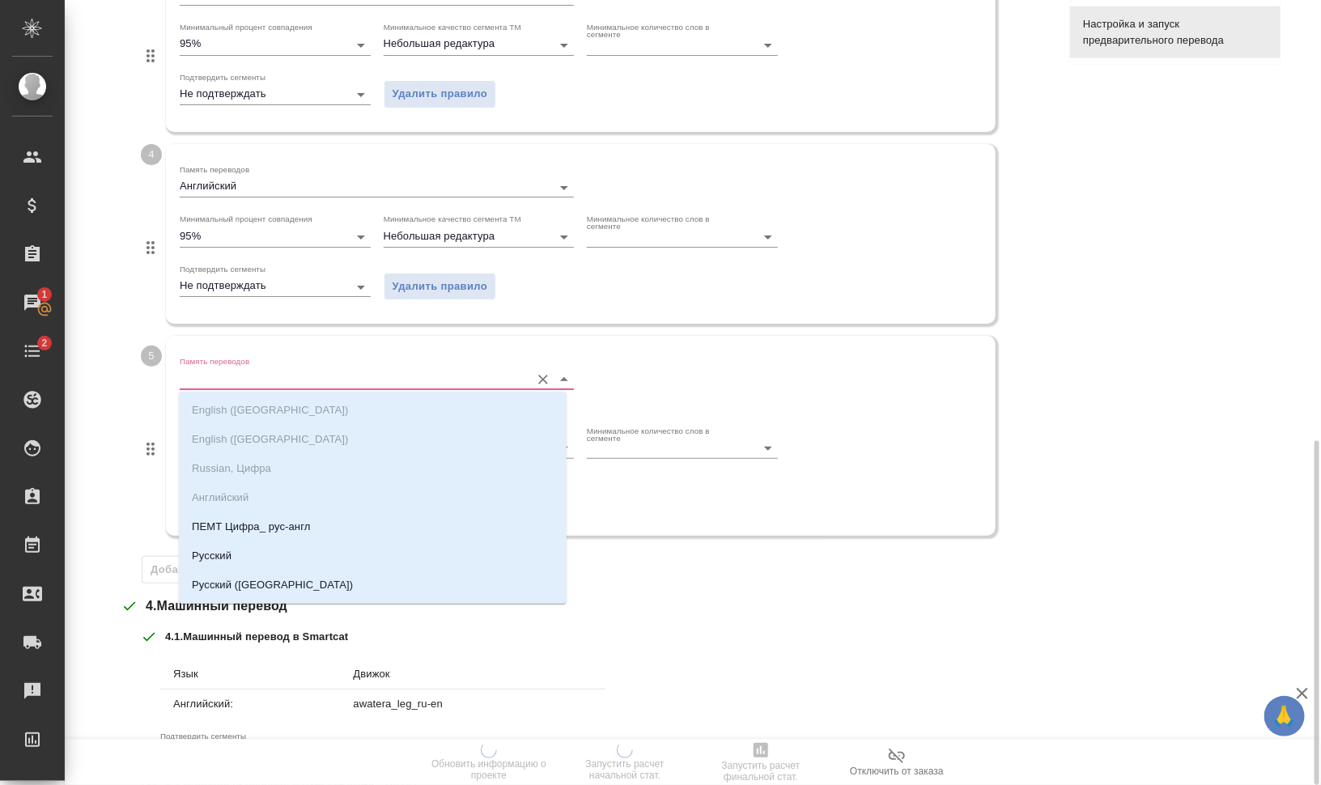
click at [235, 373] on input "Память переводов" at bounding box center [351, 378] width 342 height 19
click at [278, 534] on p "ПЕМТ Цифра_ рус-англ" at bounding box center [251, 527] width 118 height 16
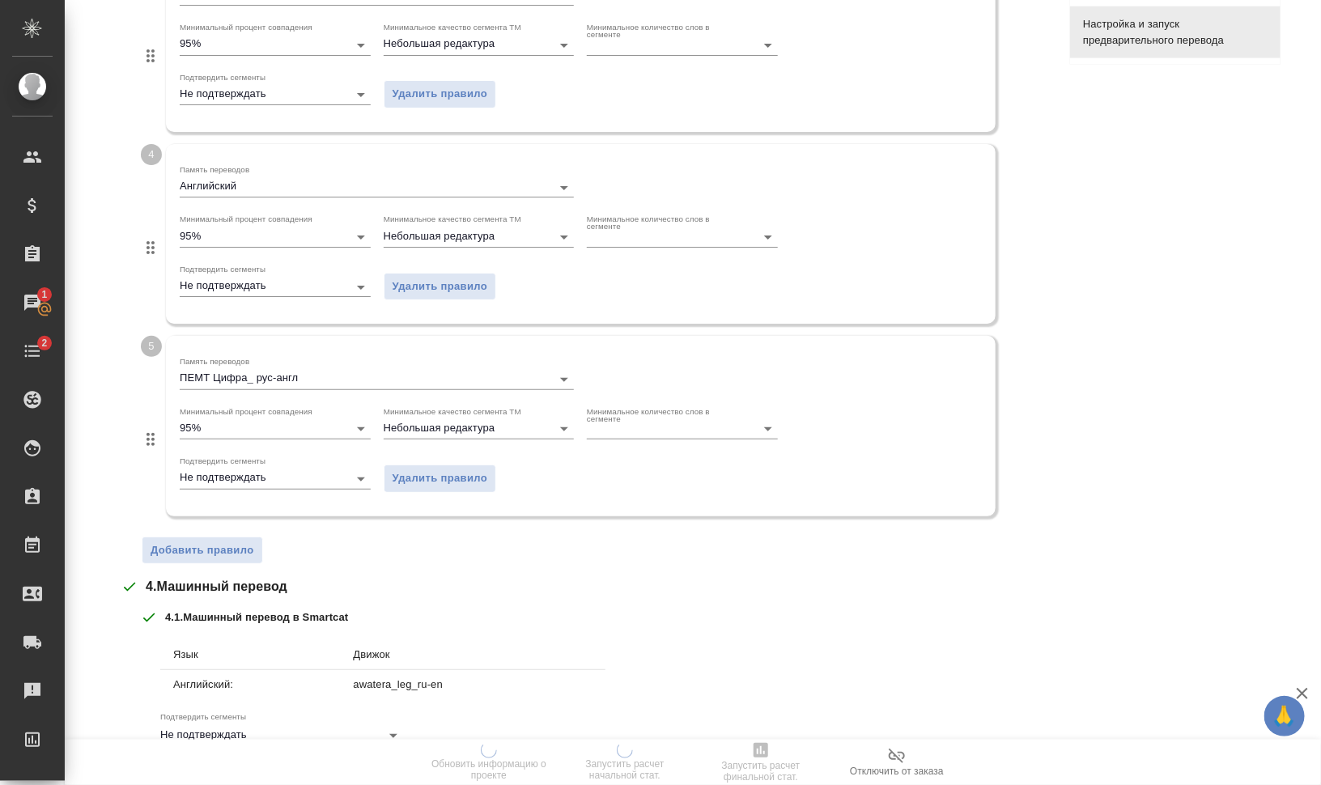
scroll to position [1196, 0]
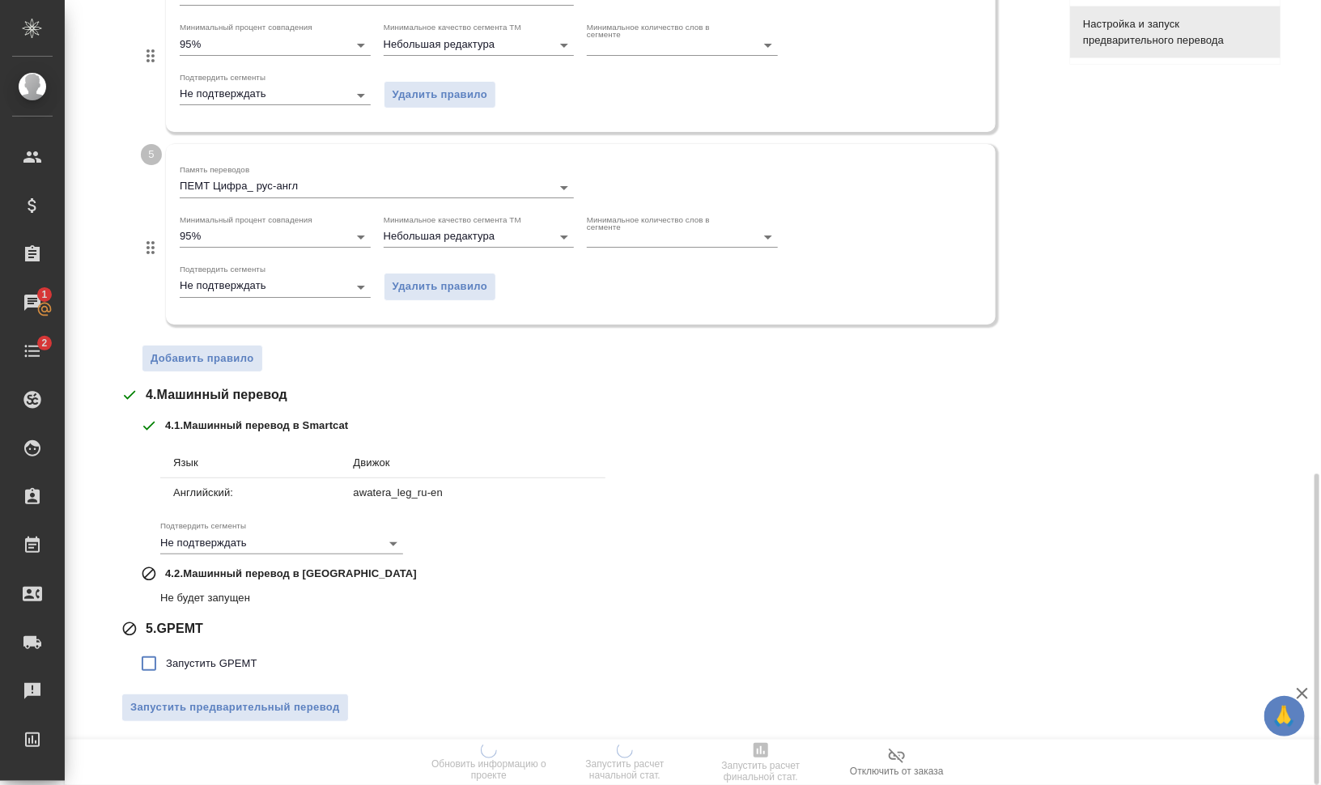
click at [217, 359] on span "Добавить правило" at bounding box center [203, 359] width 104 height 19
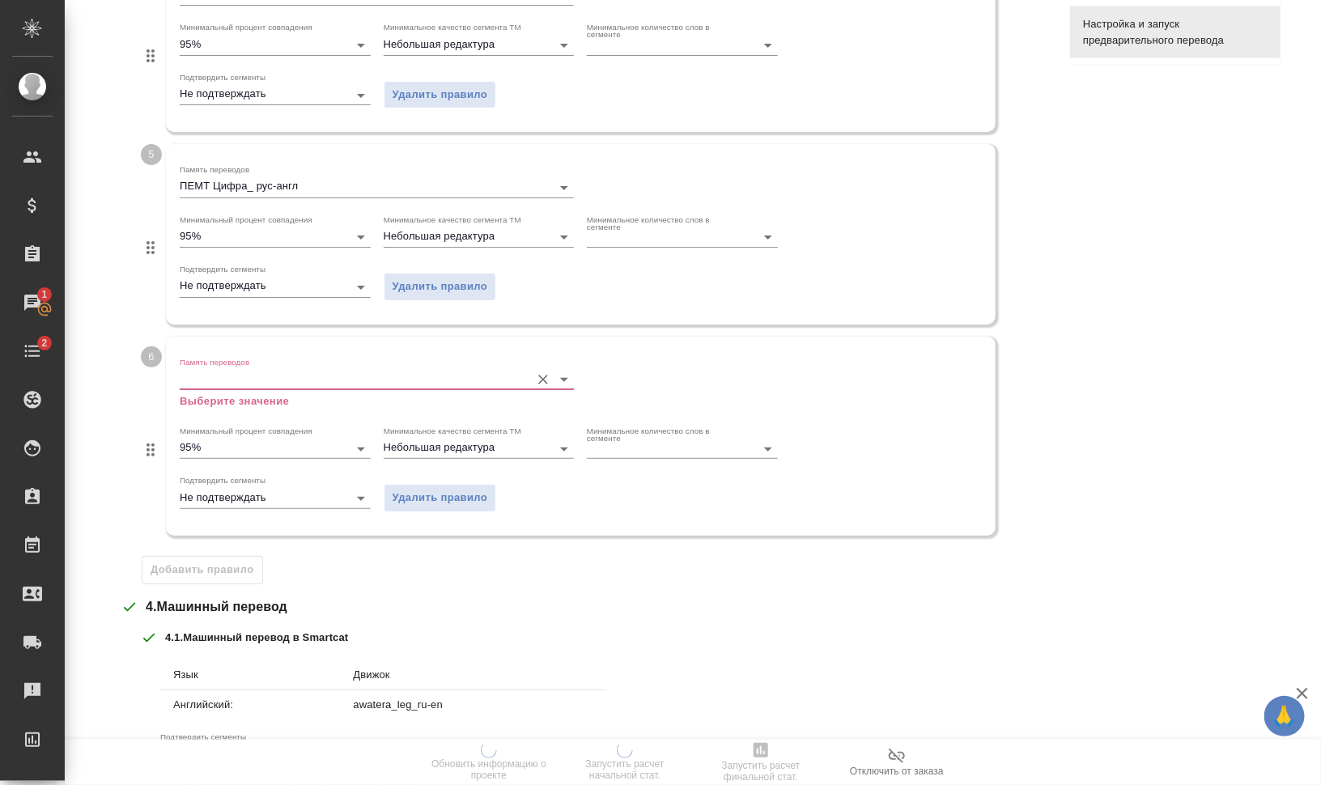
click at [243, 389] on body "🙏 .cls-1 fill:#fff; AWATERA Валеев Динар Клиенты Спецификации Заказы 1 Чаты 2 T…" at bounding box center [660, 392] width 1321 height 785
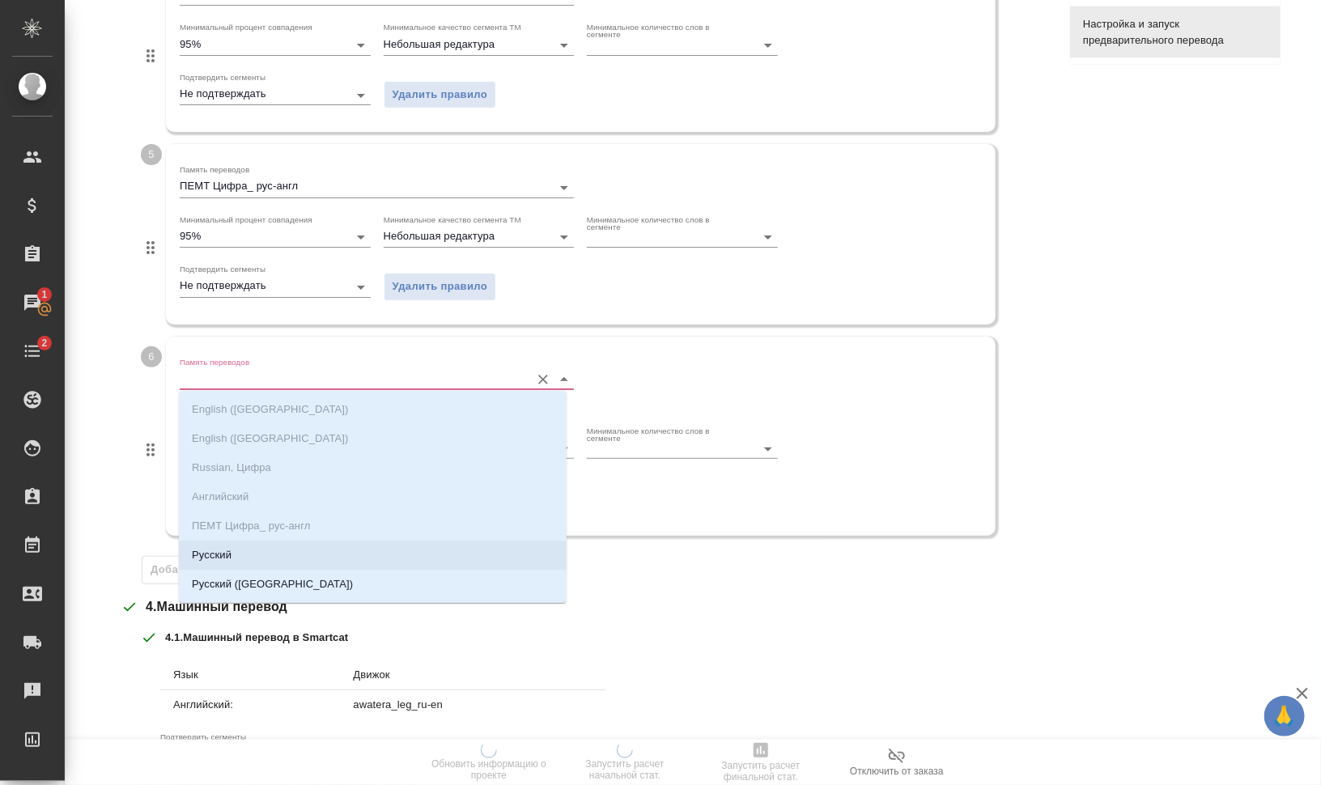
click at [304, 548] on li "Русский" at bounding box center [373, 555] width 388 height 29
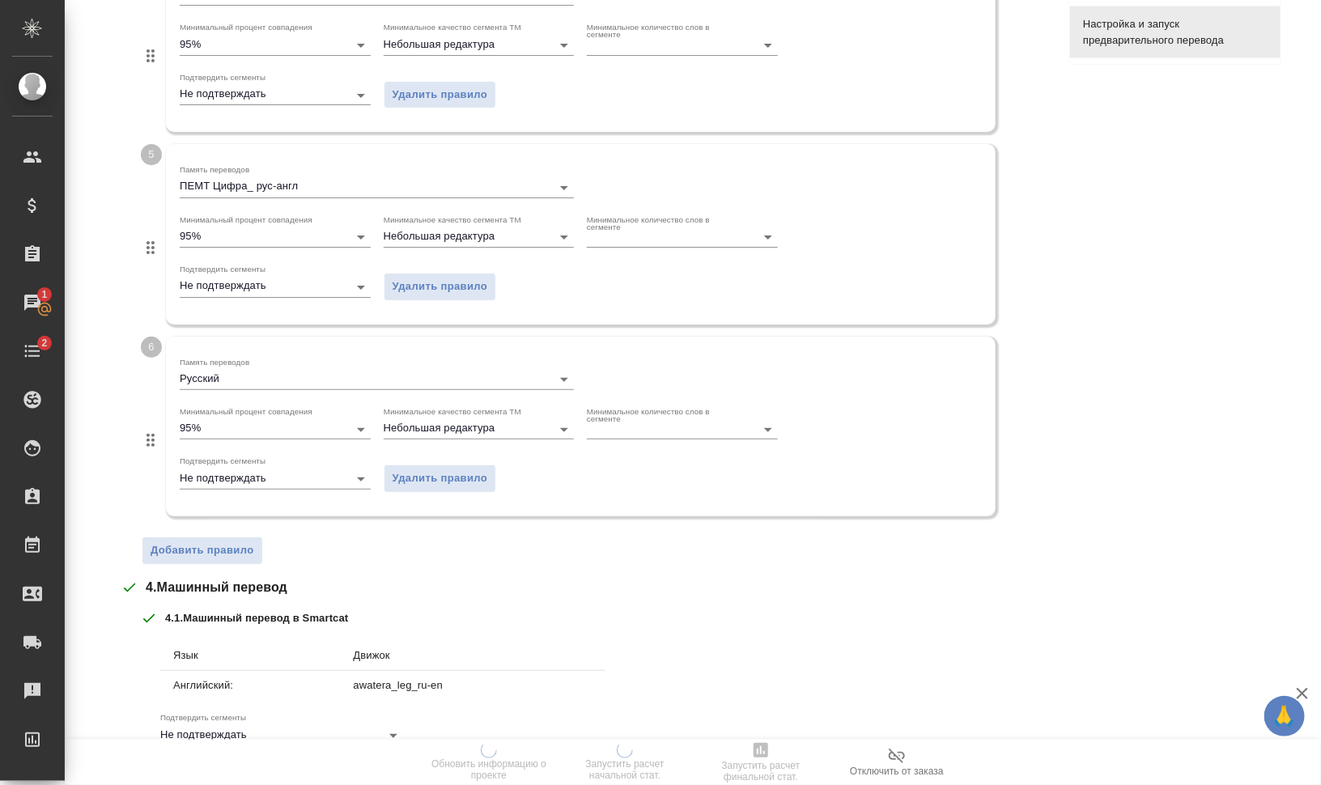
scroll to position [1388, 0]
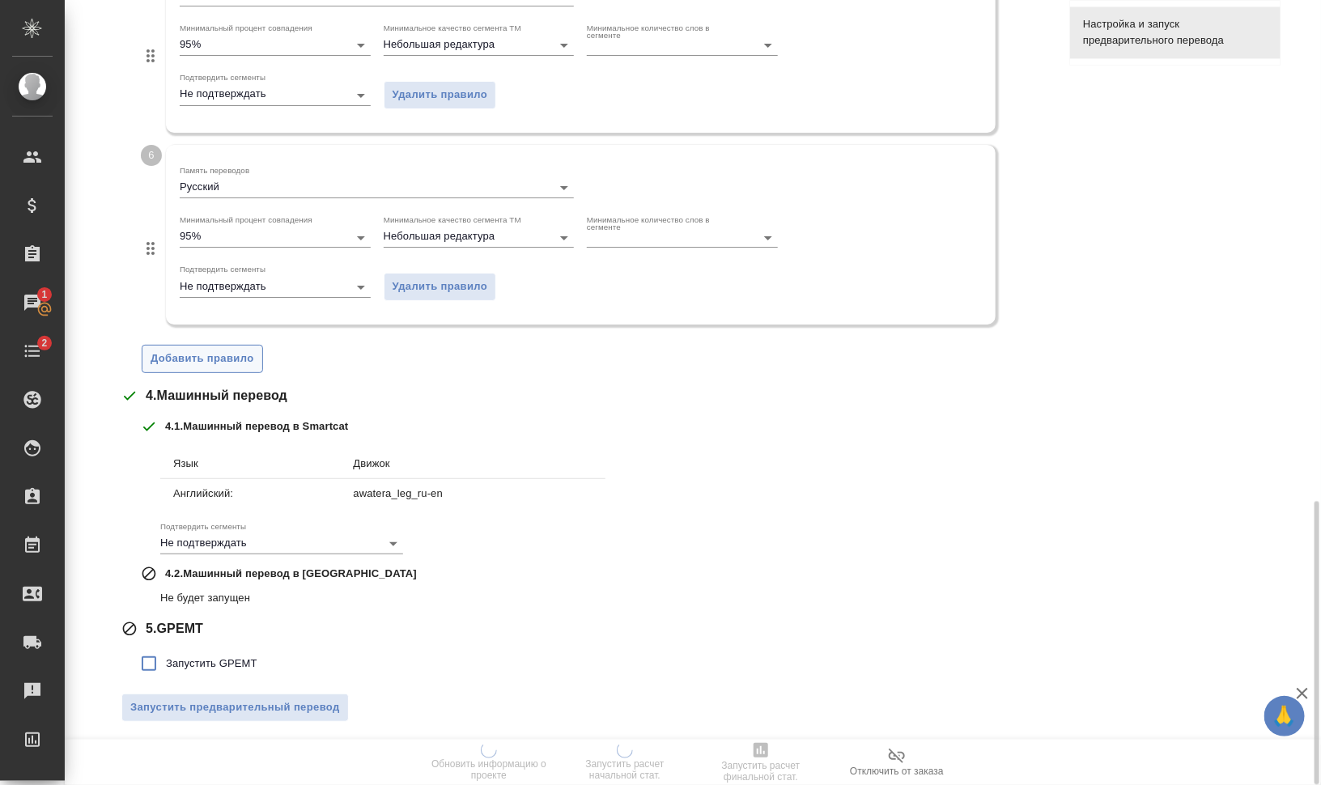
click at [221, 355] on span "Добавить правило" at bounding box center [203, 359] width 104 height 19
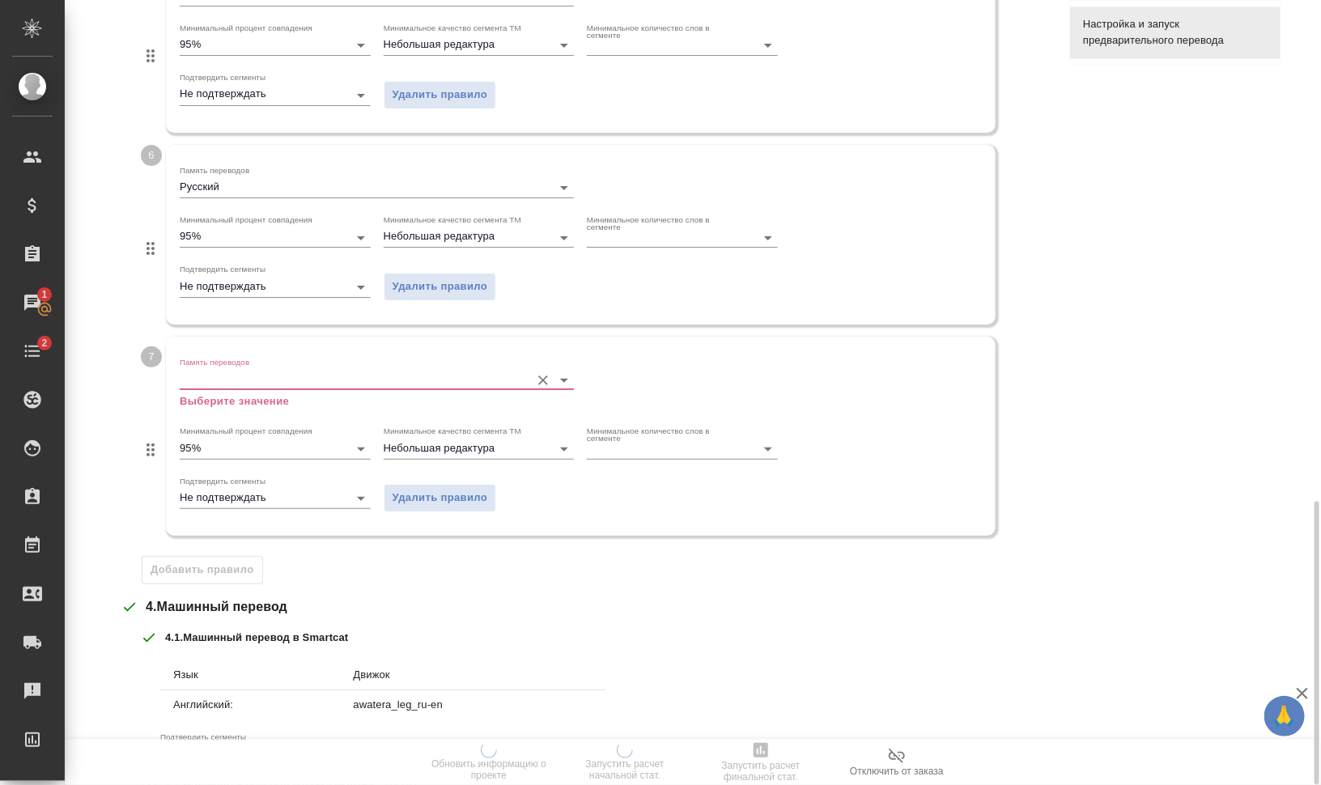
click at [253, 376] on input "Память переводов" at bounding box center [351, 379] width 342 height 19
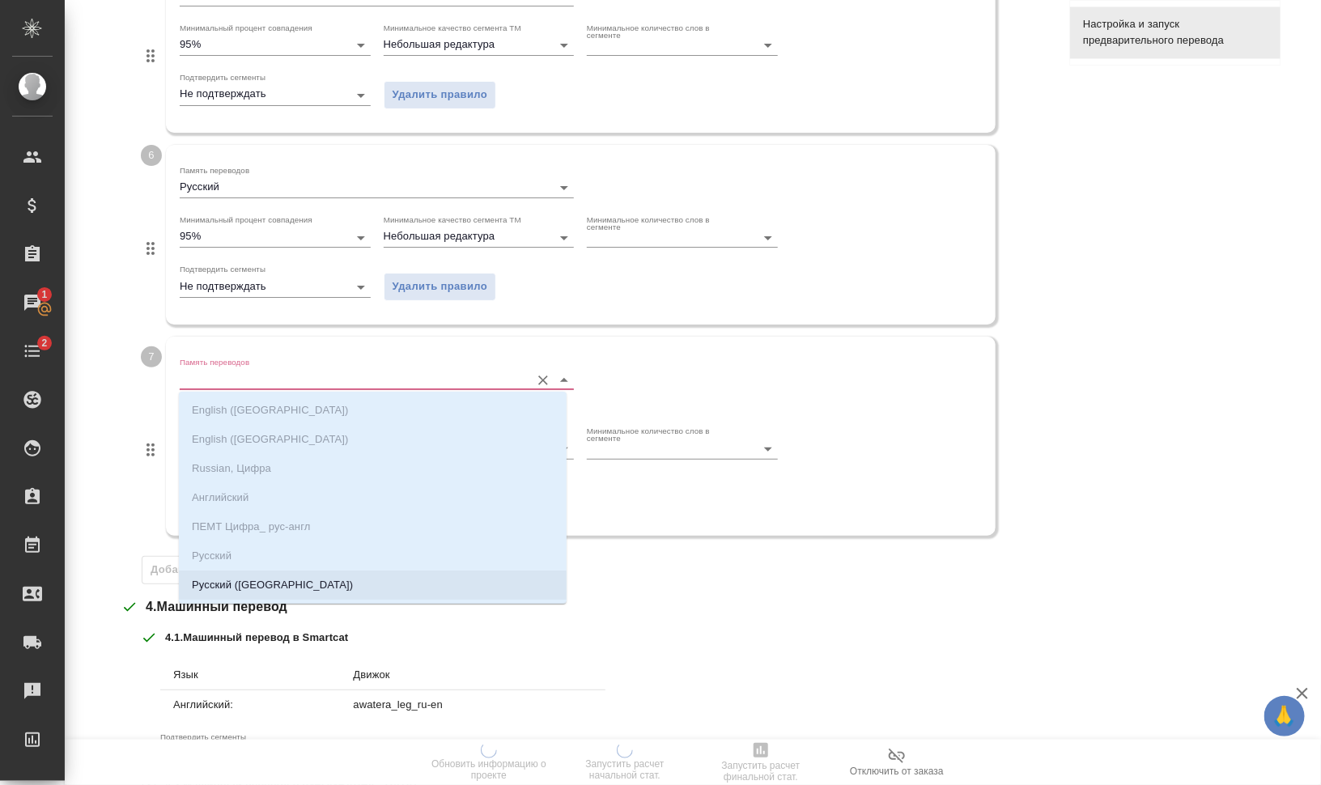
click at [320, 574] on li "Русский (Россия)" at bounding box center [373, 585] width 388 height 29
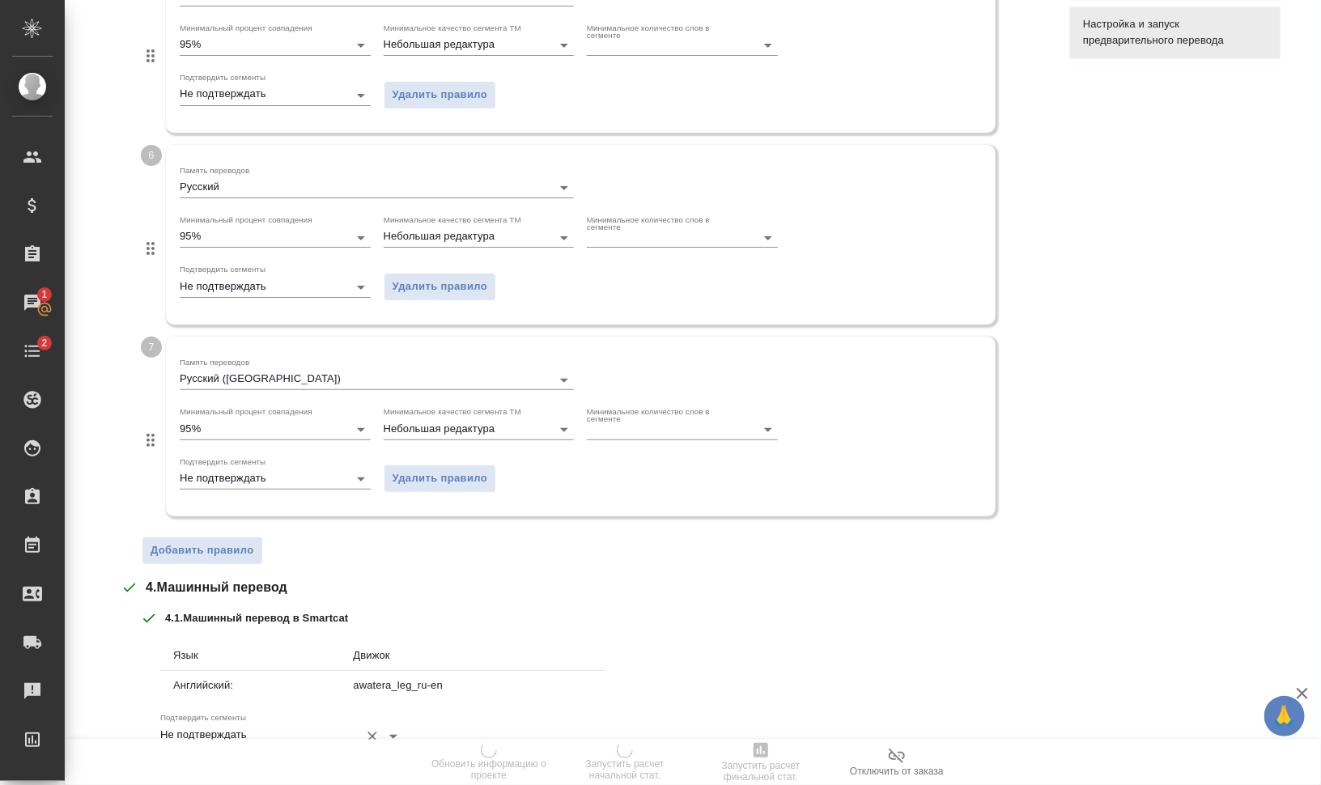
scroll to position [1579, 0]
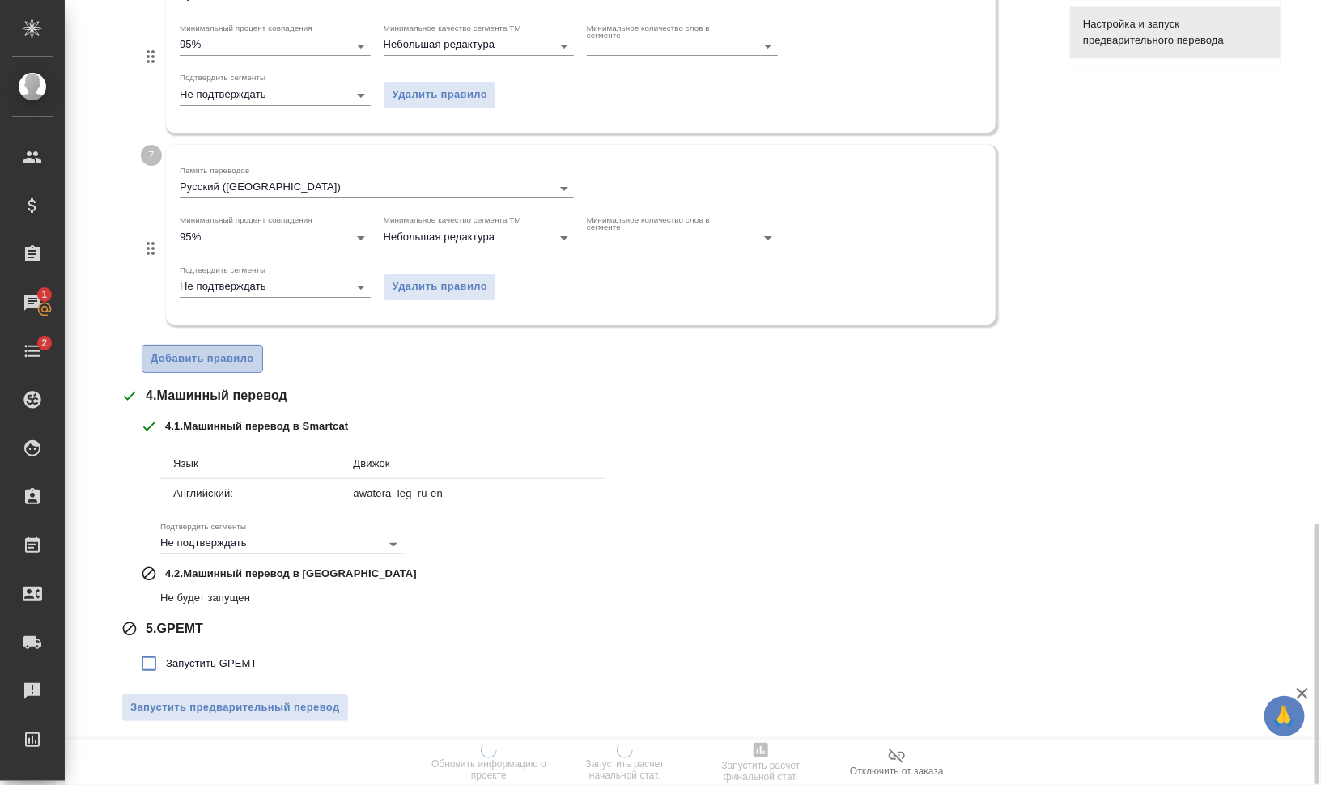
click at [219, 357] on span "Добавить правило" at bounding box center [203, 359] width 104 height 19
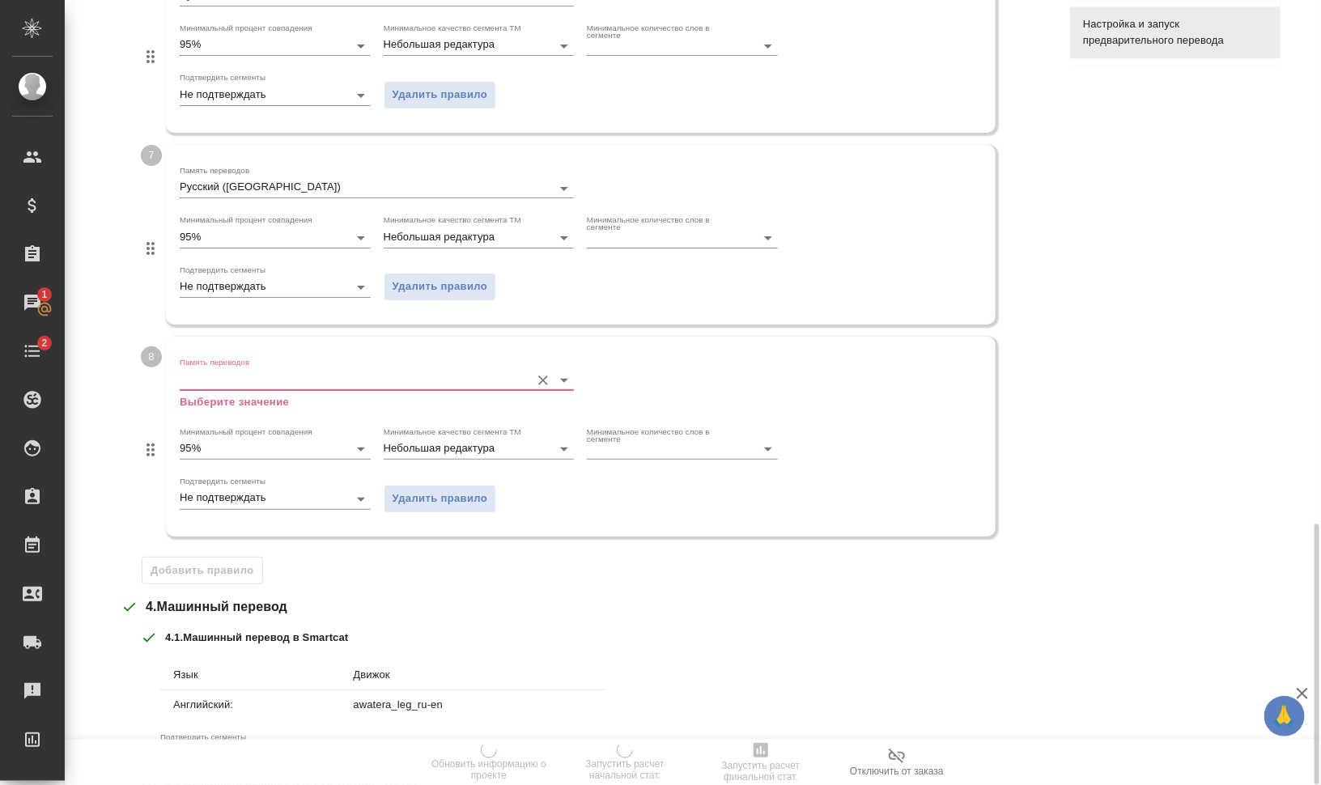
click at [248, 375] on input "Память переводов" at bounding box center [351, 379] width 342 height 19
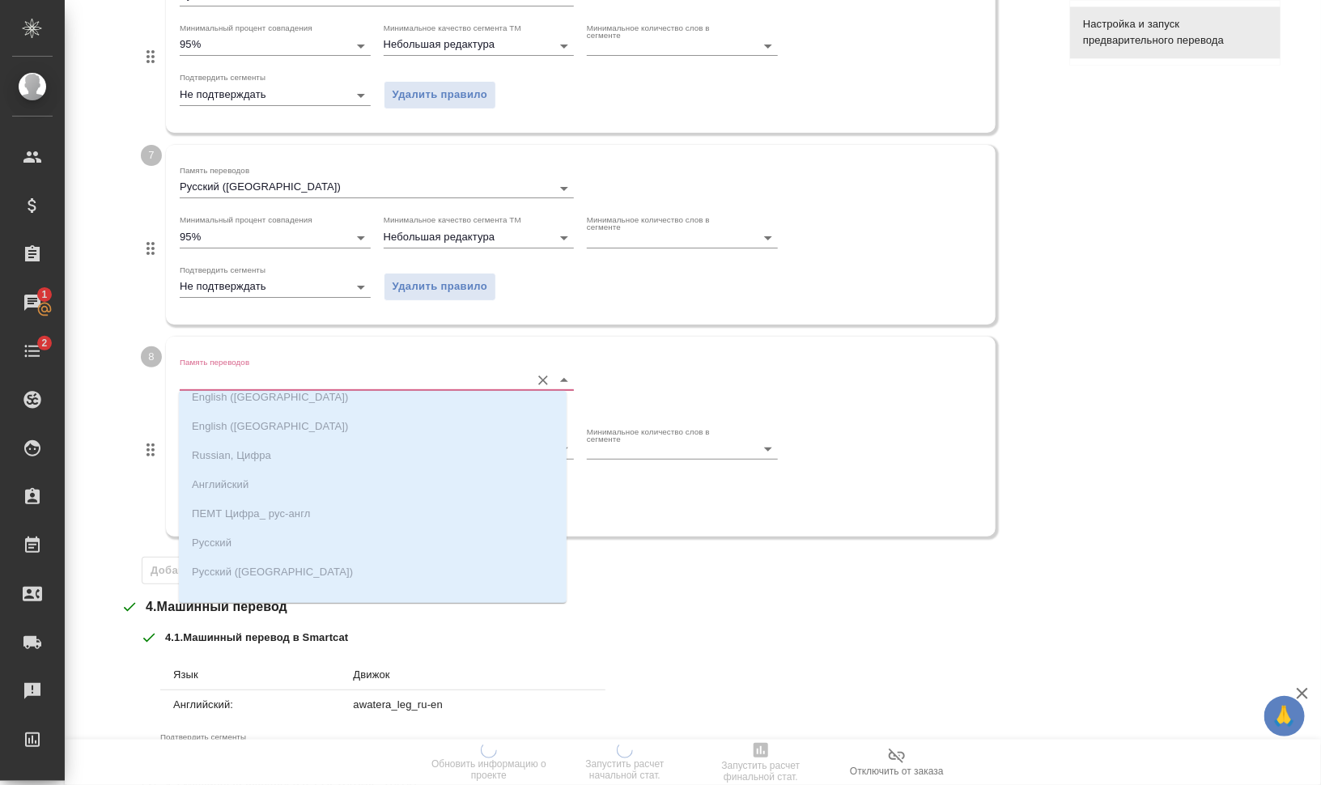
scroll to position [25, 0]
click at [680, 614] on div "4 . Машинный перевод 4 . 1 . Машинный перевод в Smartcat Язык Движок Английский…" at bounding box center [583, 707] width 924 height 220
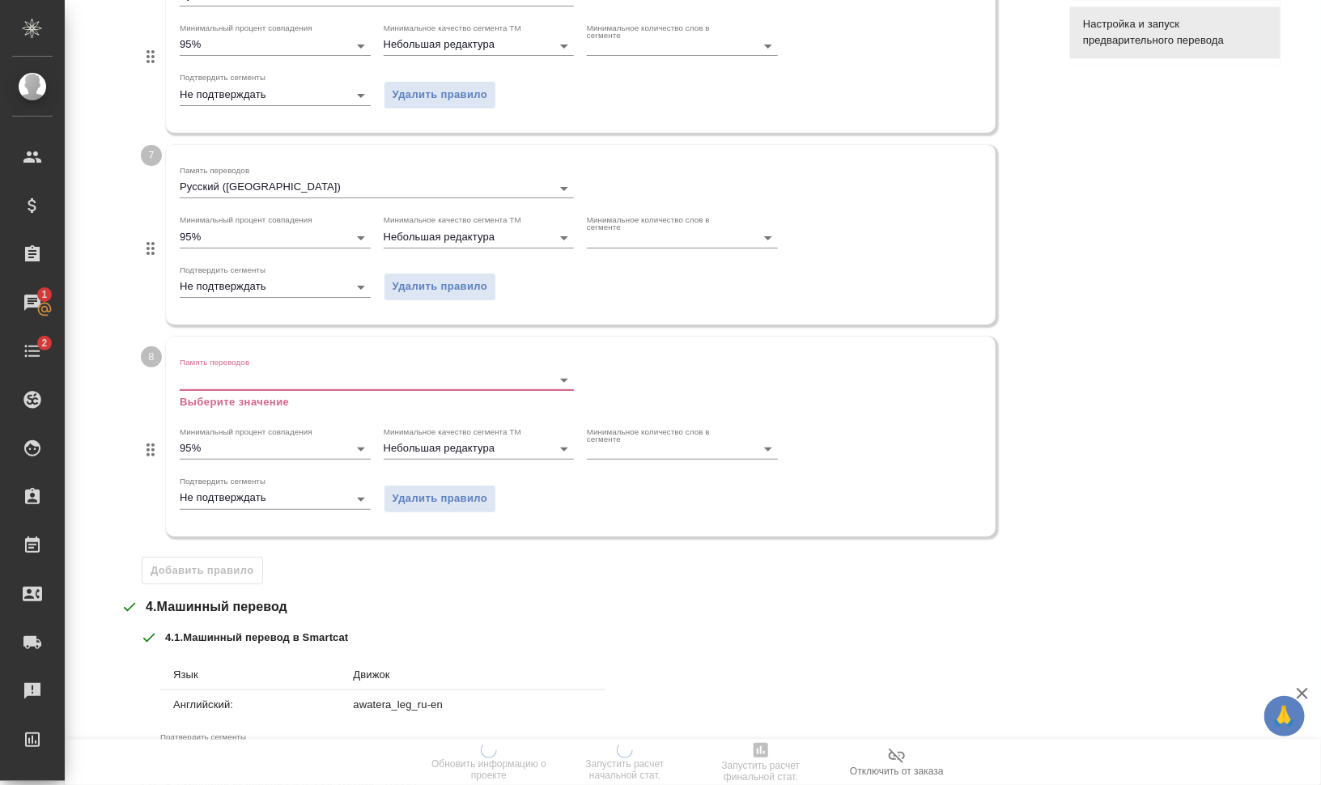
click at [449, 491] on span "Удалить правило" at bounding box center [441, 499] width 96 height 19
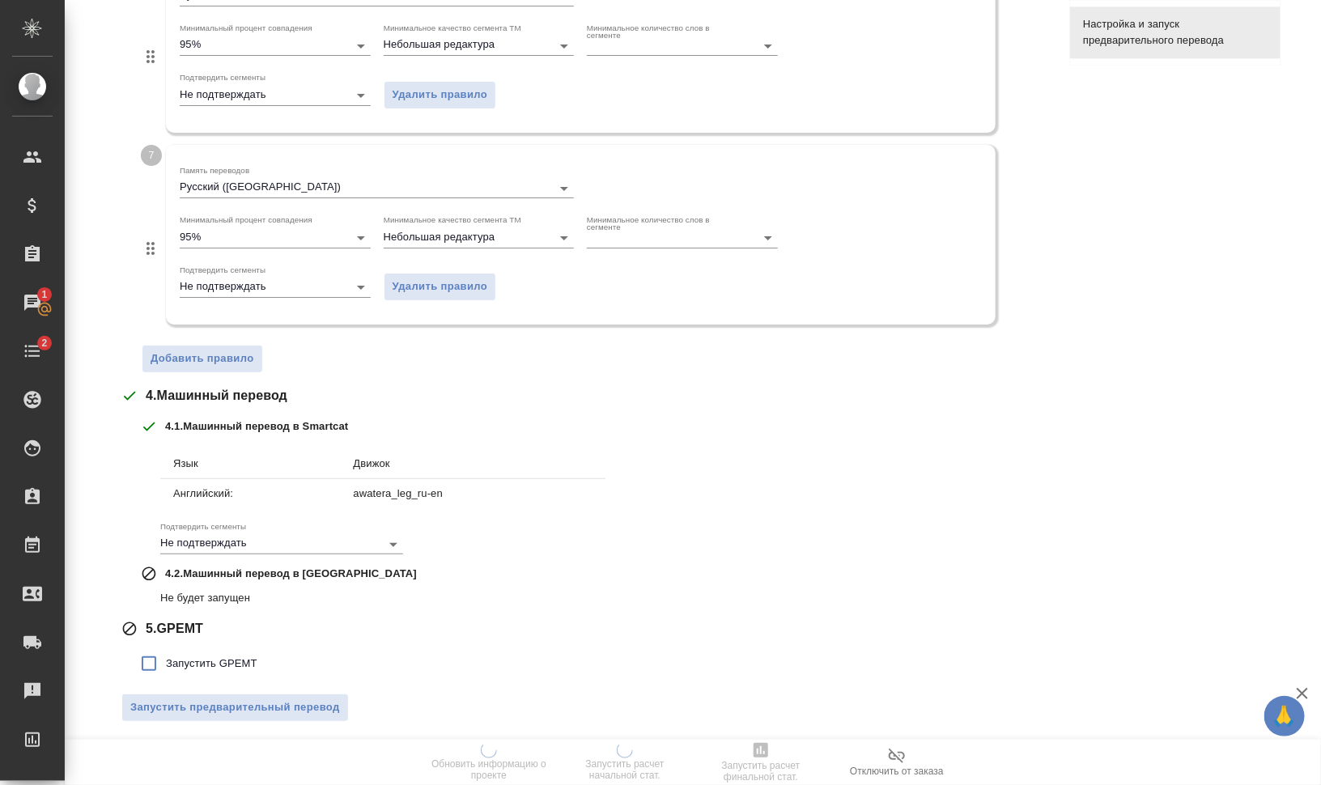
click at [220, 666] on span "Запустить GPEMT" at bounding box center [211, 664] width 91 height 16
click at [166, 666] on input "Запустить GPEMT" at bounding box center [149, 664] width 34 height 34
checkbox input "true"
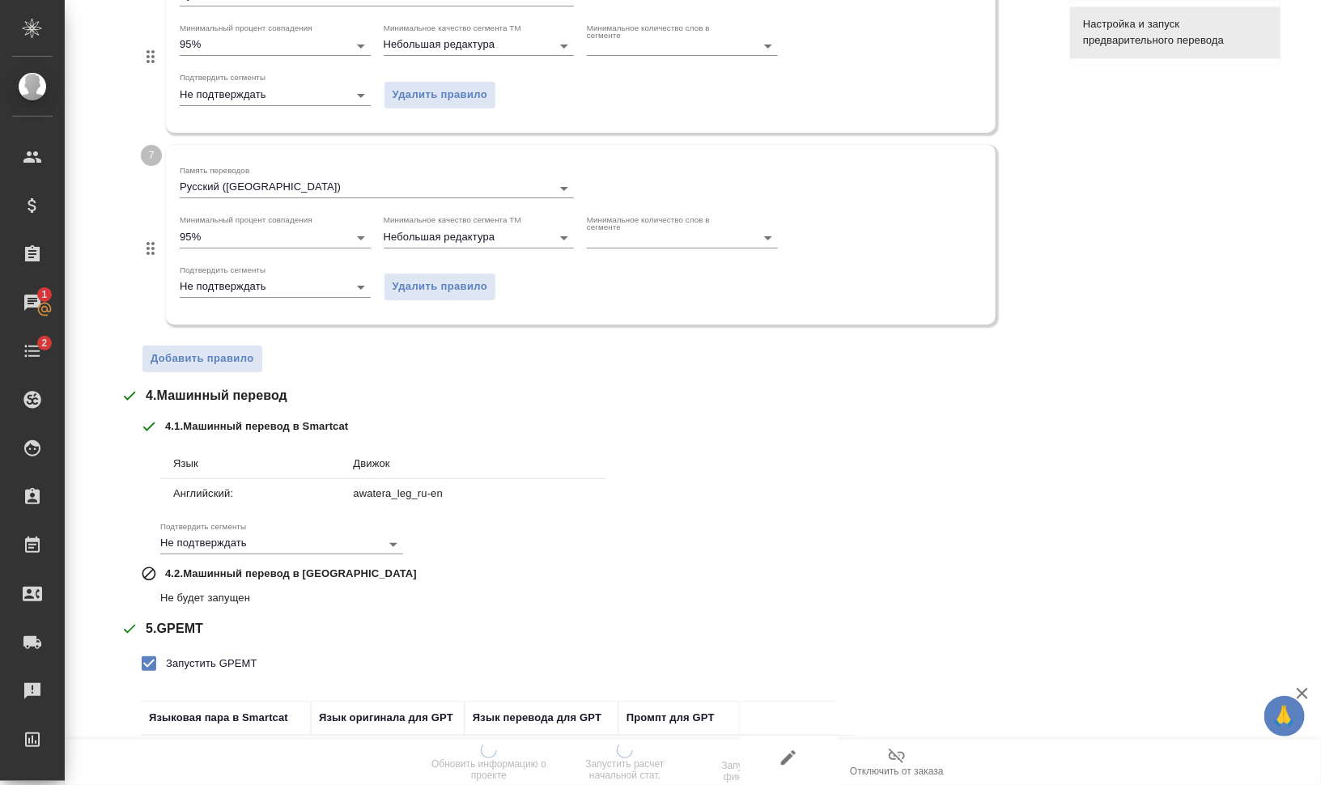
scroll to position [1691, 0]
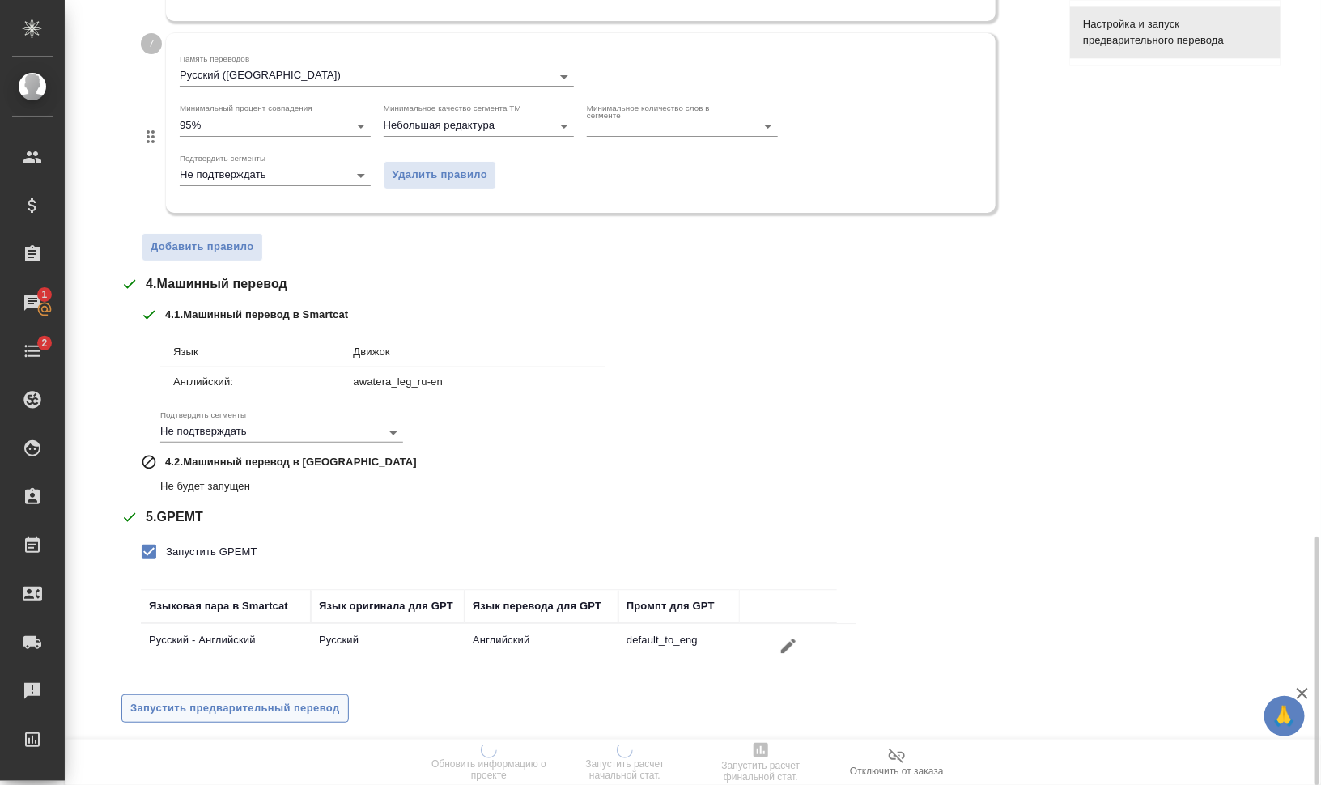
click at [270, 705] on span "Запустить предварительный перевод" at bounding box center [235, 708] width 210 height 19
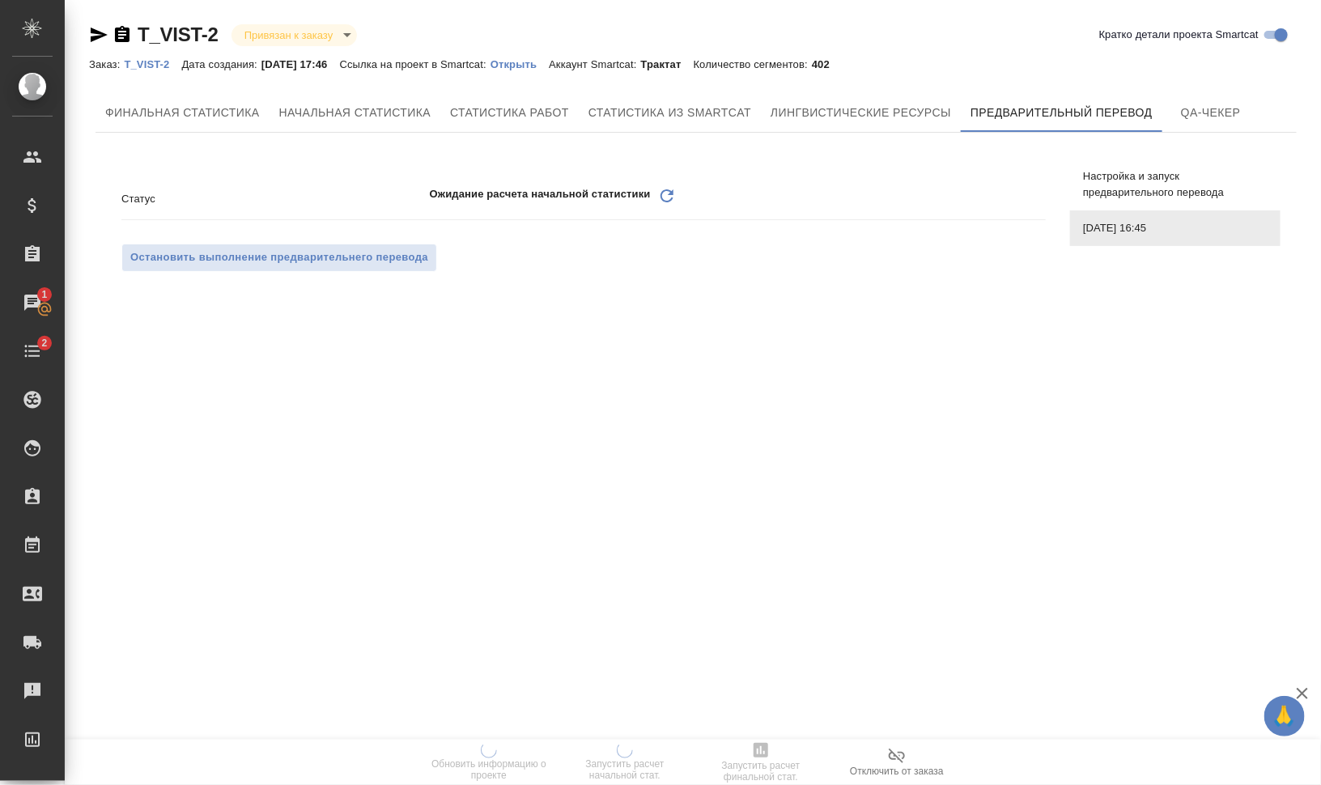
scroll to position [0, 0]
click at [665, 194] on icon "Обновить" at bounding box center [666, 195] width 19 height 19
click at [672, 193] on icon at bounding box center [667, 195] width 13 height 13
click at [668, 191] on icon at bounding box center [667, 195] width 13 height 13
click at [655, 200] on div "Ожидание расчета начальной статистики Обновить" at bounding box center [738, 198] width 616 height 25
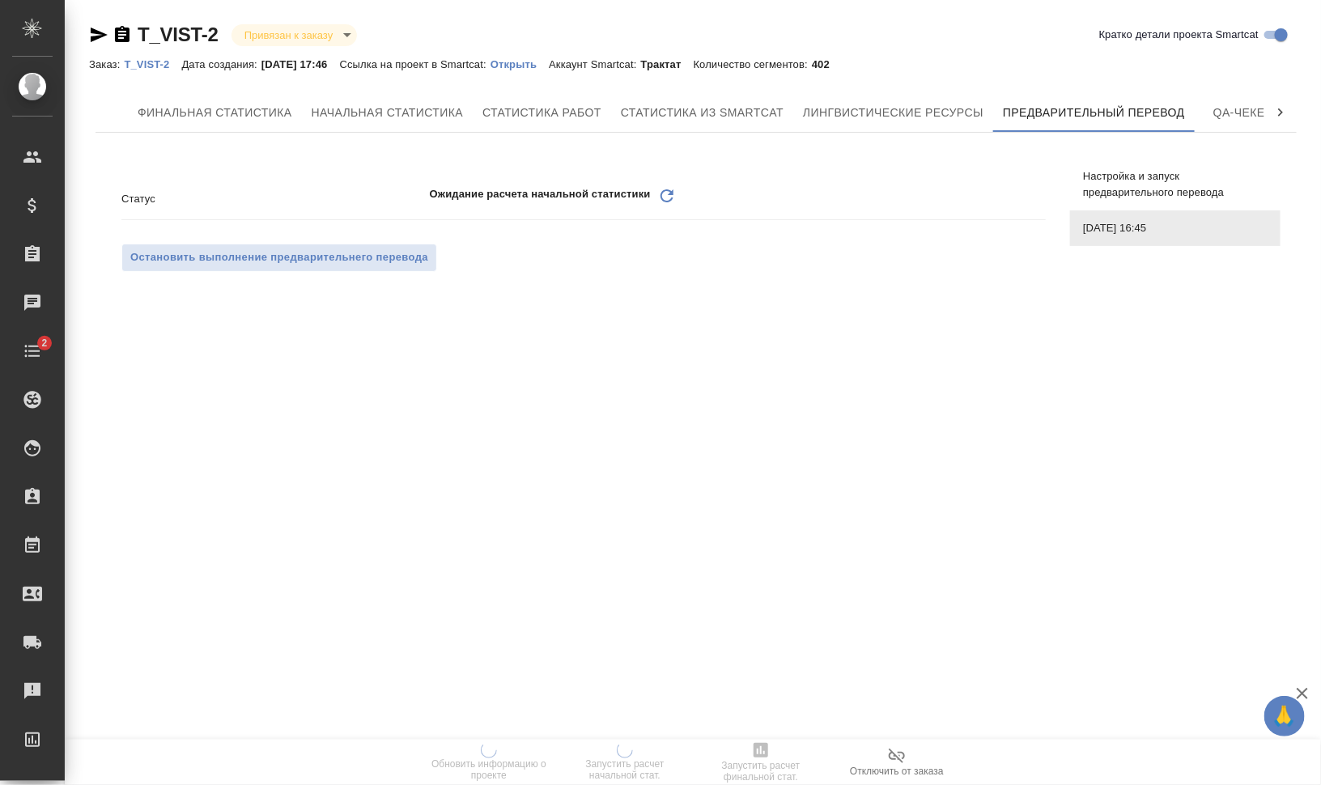
click at [669, 195] on icon "Обновить" at bounding box center [666, 195] width 19 height 19
click at [666, 189] on icon at bounding box center [667, 195] width 13 height 13
click at [669, 198] on icon "Обновить" at bounding box center [666, 195] width 19 height 19
click at [669, 193] on icon at bounding box center [667, 195] width 13 height 13
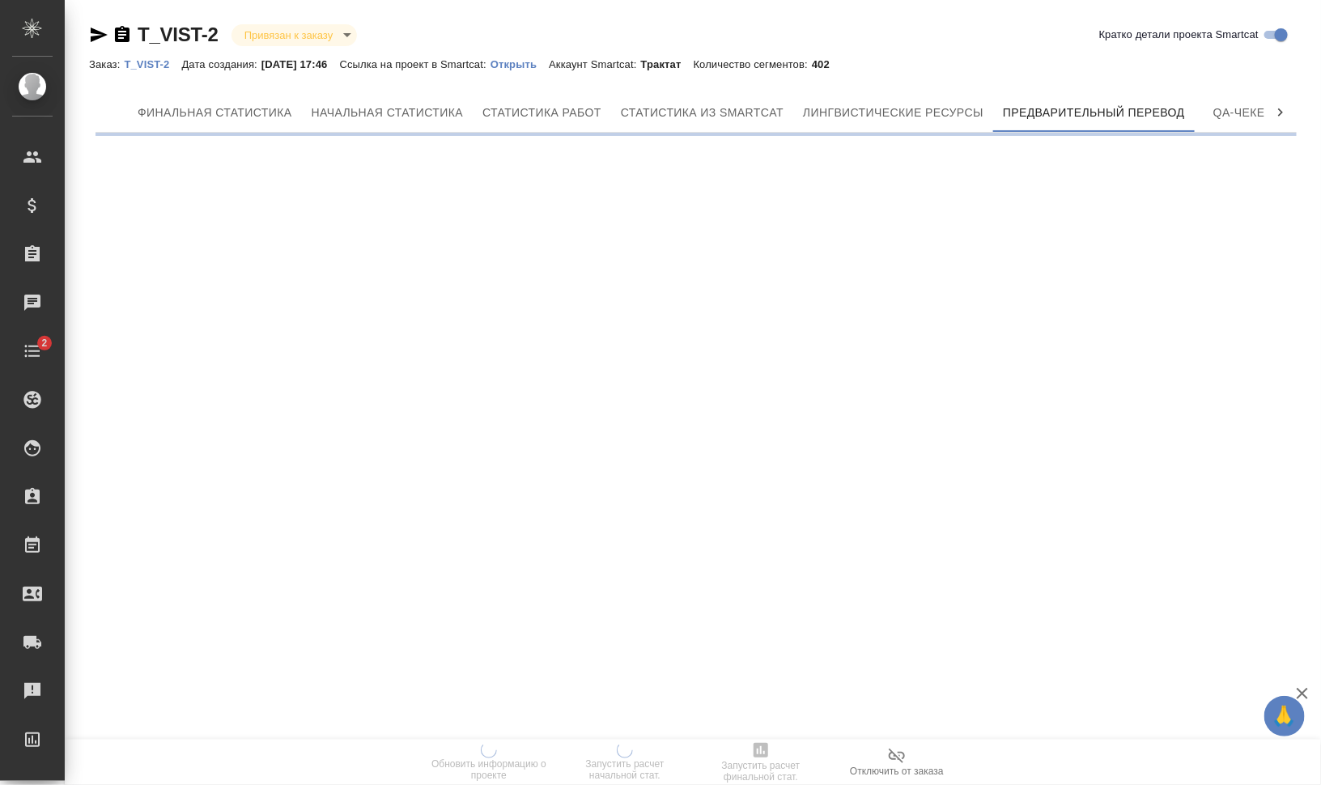
click at [669, 195] on div ".cls-1 fill:#fff; AWATERA Валеев Динар Клиенты Спецификации Заказы 0 Чаты 2 Tod…" at bounding box center [660, 392] width 1321 height 785
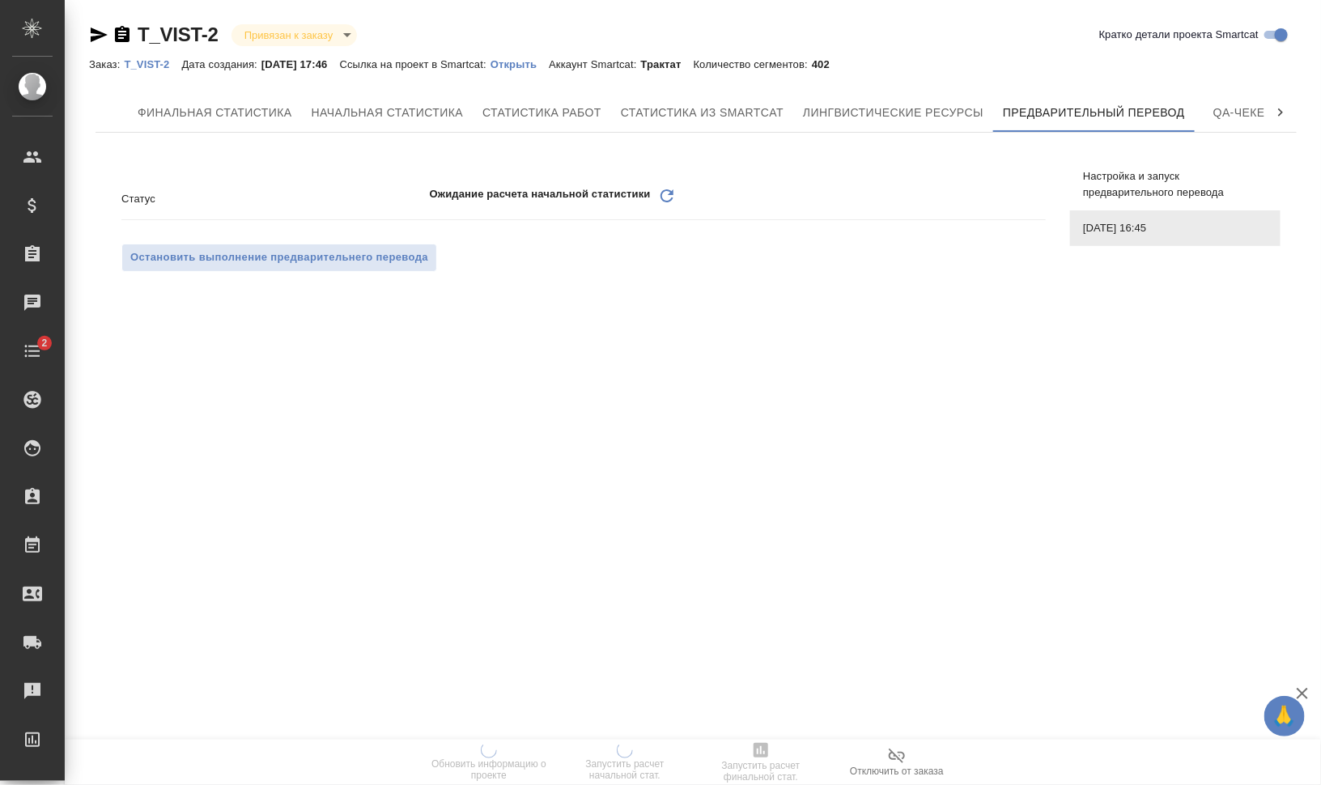
click at [669, 195] on icon "Обновить" at bounding box center [666, 195] width 19 height 19
click at [661, 193] on icon at bounding box center [667, 195] width 13 height 13
click at [664, 193] on icon "Обновить" at bounding box center [666, 195] width 19 height 19
click at [670, 193] on icon at bounding box center [667, 195] width 13 height 13
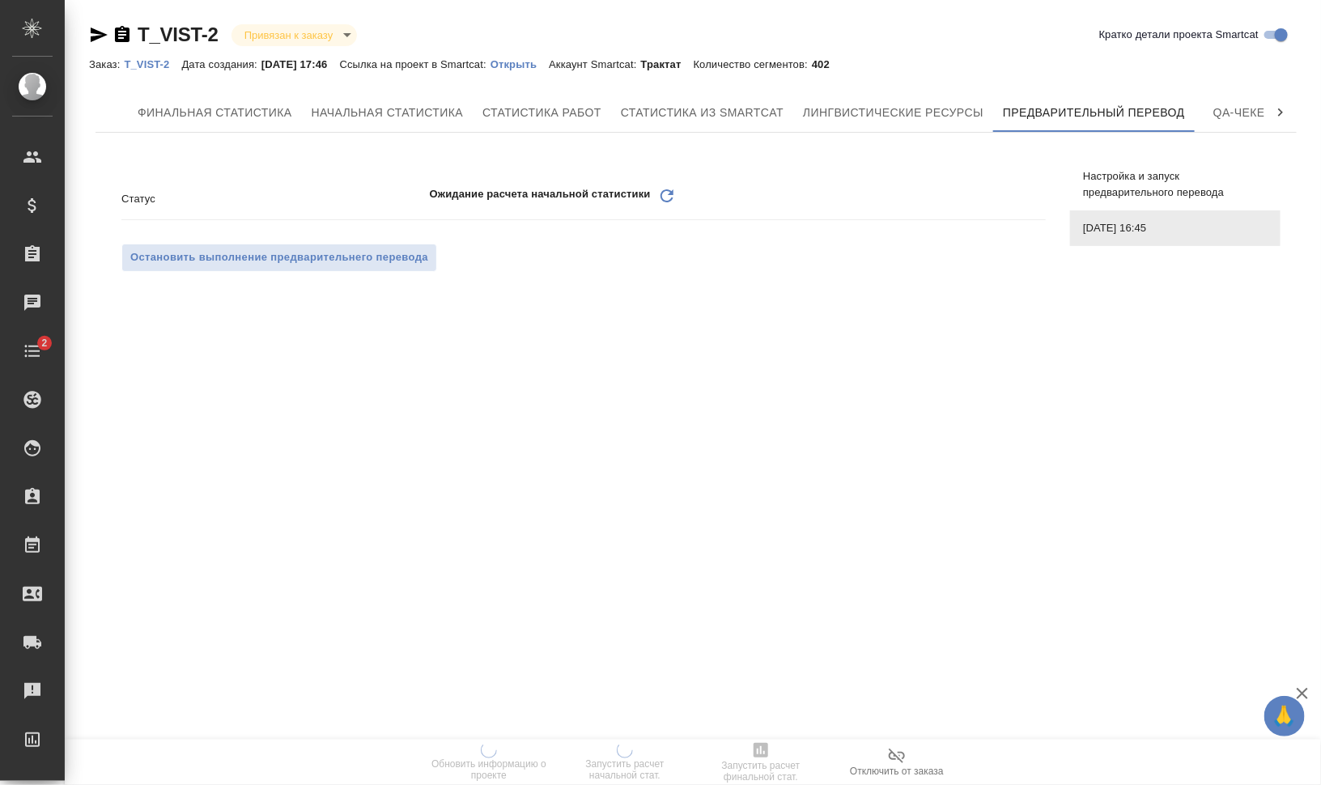
click at [672, 193] on icon at bounding box center [667, 195] width 13 height 13
click at [664, 191] on icon at bounding box center [667, 195] width 13 height 13
click at [668, 197] on icon "Обновить" at bounding box center [666, 195] width 19 height 19
click at [674, 196] on icon "Обновить" at bounding box center [666, 195] width 19 height 19
click at [666, 189] on icon at bounding box center [667, 195] width 13 height 13
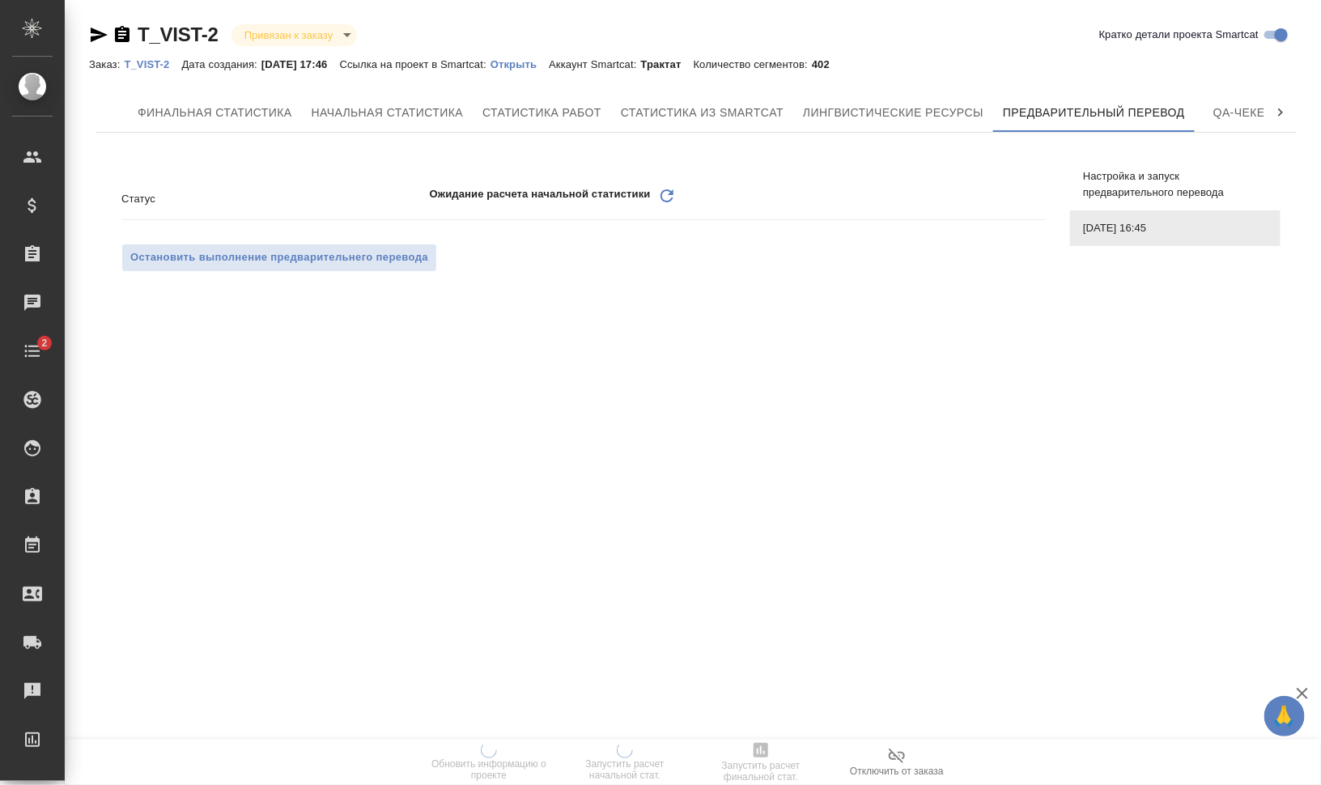
click at [666, 189] on icon at bounding box center [667, 195] width 13 height 13
click at [661, 198] on icon at bounding box center [667, 195] width 13 height 13
click at [666, 198] on icon "Обновить" at bounding box center [666, 195] width 19 height 19
click at [664, 197] on icon "Обновить" at bounding box center [666, 195] width 19 height 19
click at [658, 194] on icon "Обновить" at bounding box center [666, 195] width 19 height 19
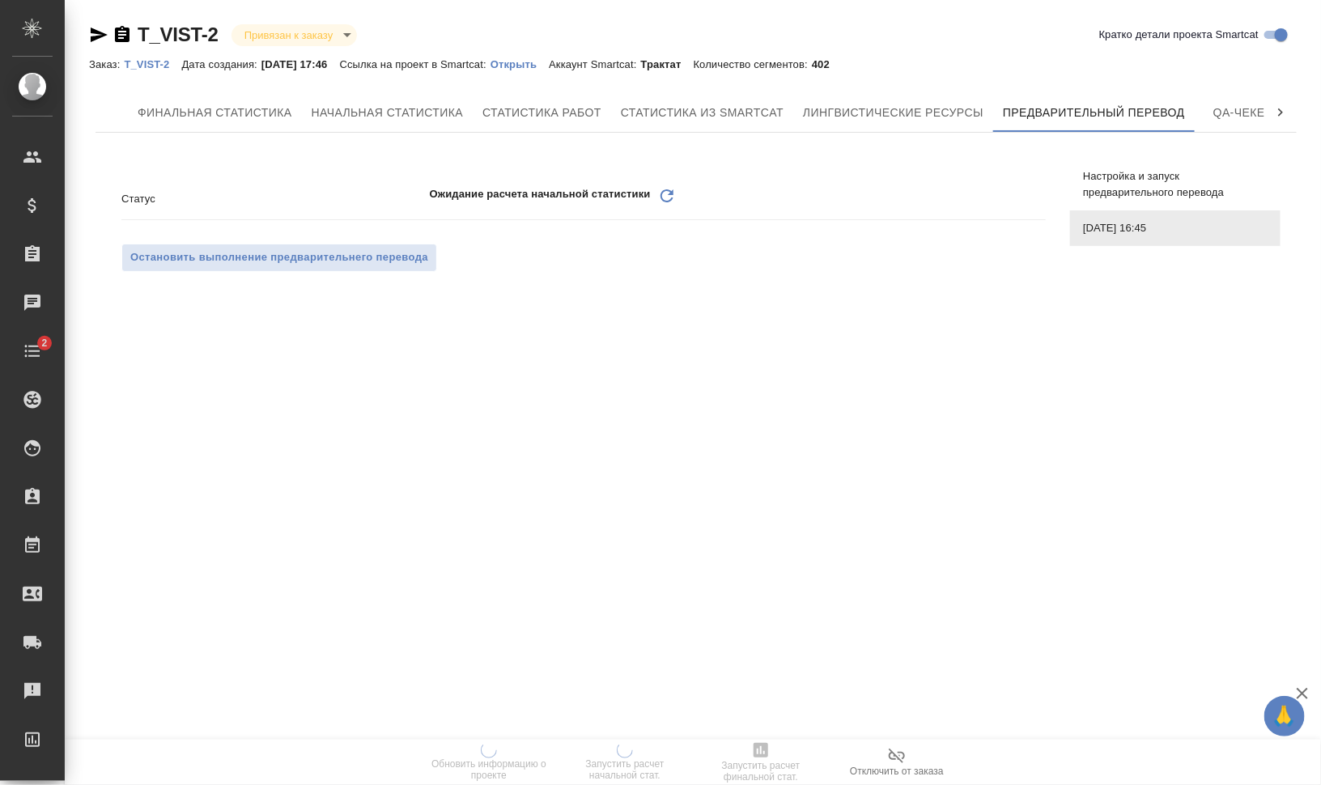
click at [669, 197] on icon "Обновить" at bounding box center [666, 195] width 19 height 19
click at [669, 188] on icon "Обновить" at bounding box center [666, 195] width 19 height 19
click at [669, 191] on icon "Обновить" at bounding box center [666, 195] width 19 height 19
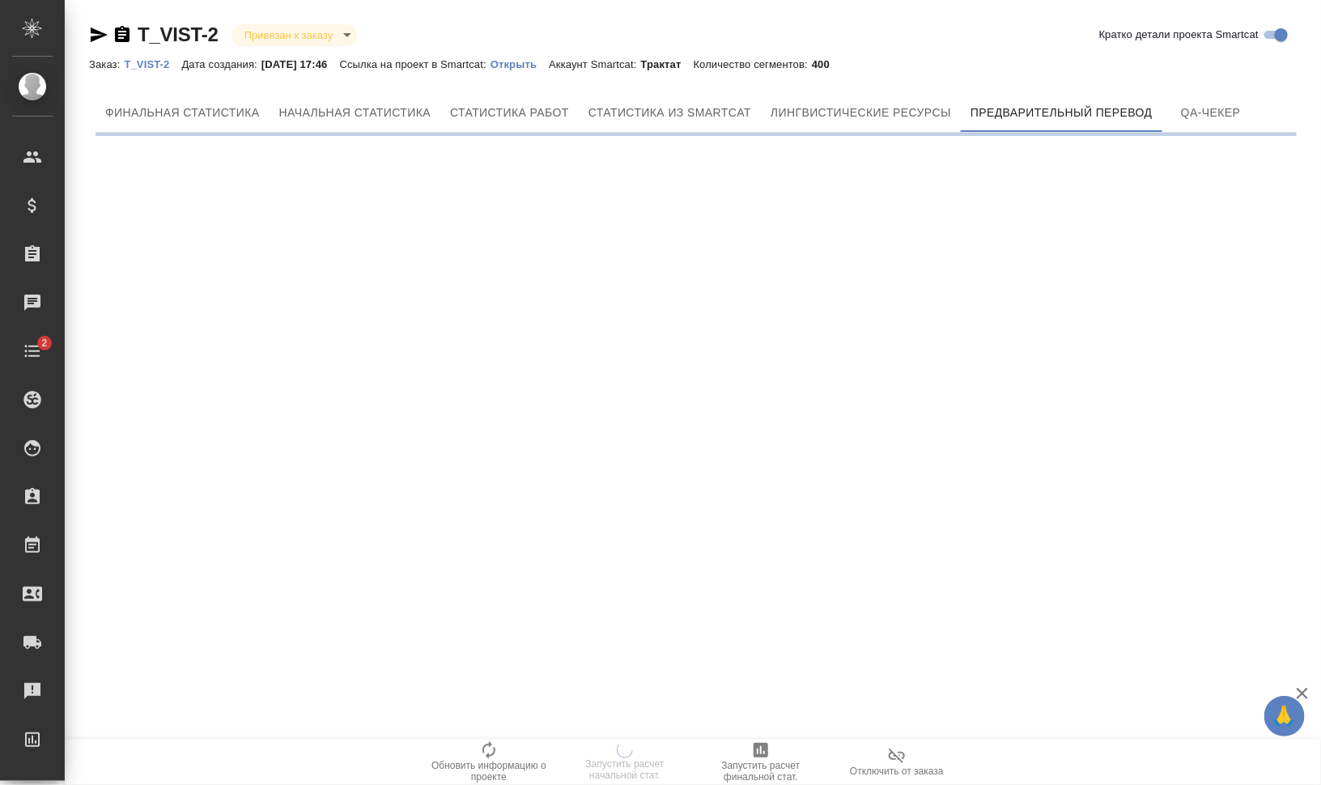
click at [669, 191] on div ".cls-1 fill:#fff; AWATERA Валеев Динар Клиенты Спецификации Заказы 0 Чаты 2 Tod…" at bounding box center [660, 392] width 1321 height 785
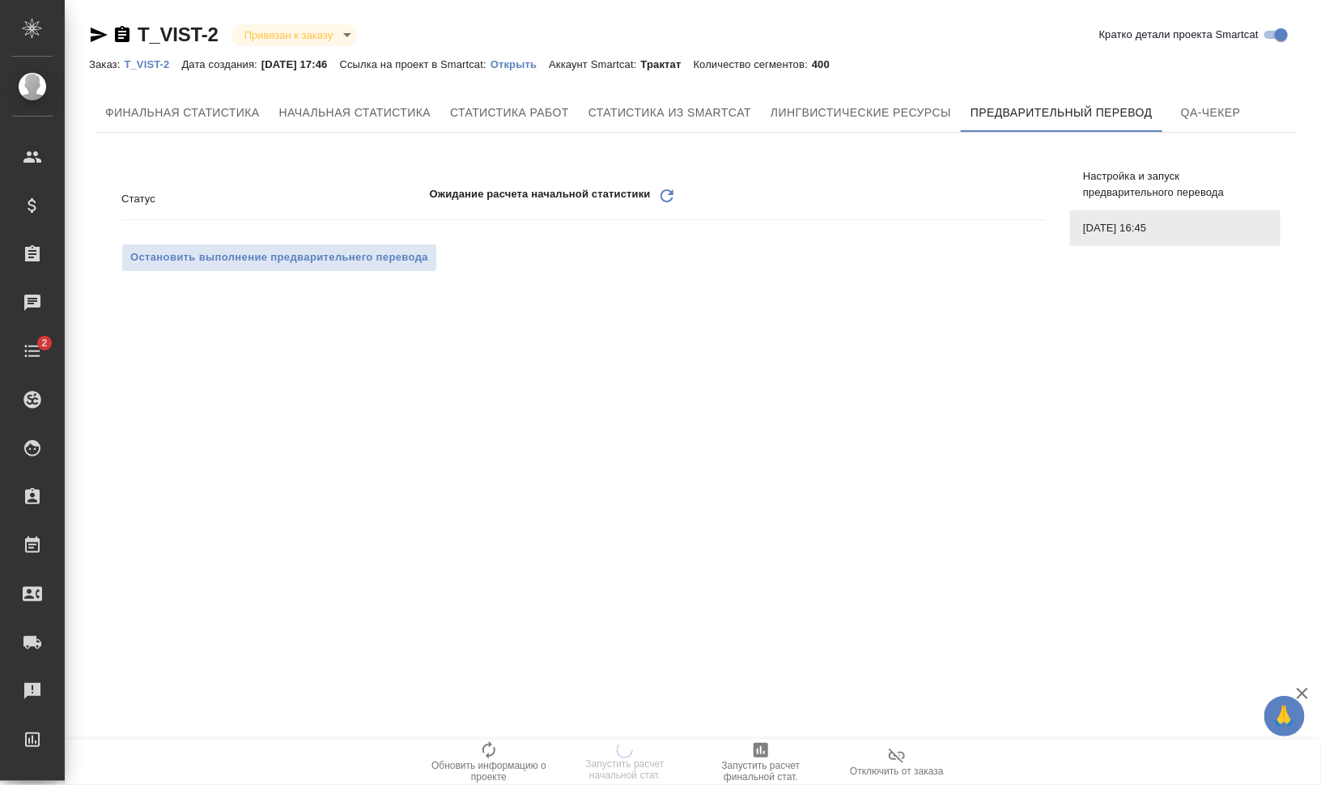
click at [669, 191] on icon "Обновить" at bounding box center [666, 195] width 19 height 19
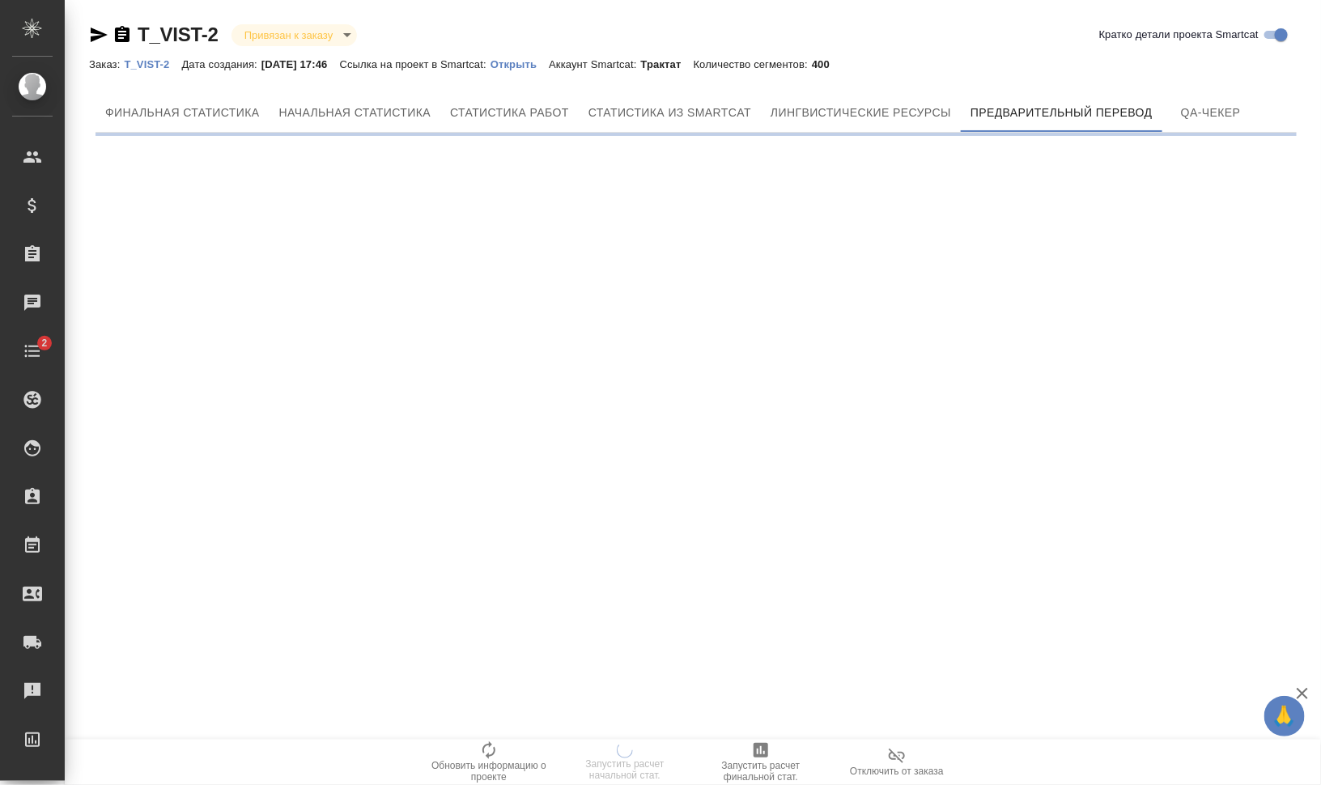
click at [669, 191] on div ".cls-1 fill:#fff; AWATERA Валеев Динар Клиенты Спецификации Заказы 0 Чаты 2 Tod…" at bounding box center [660, 392] width 1321 height 785
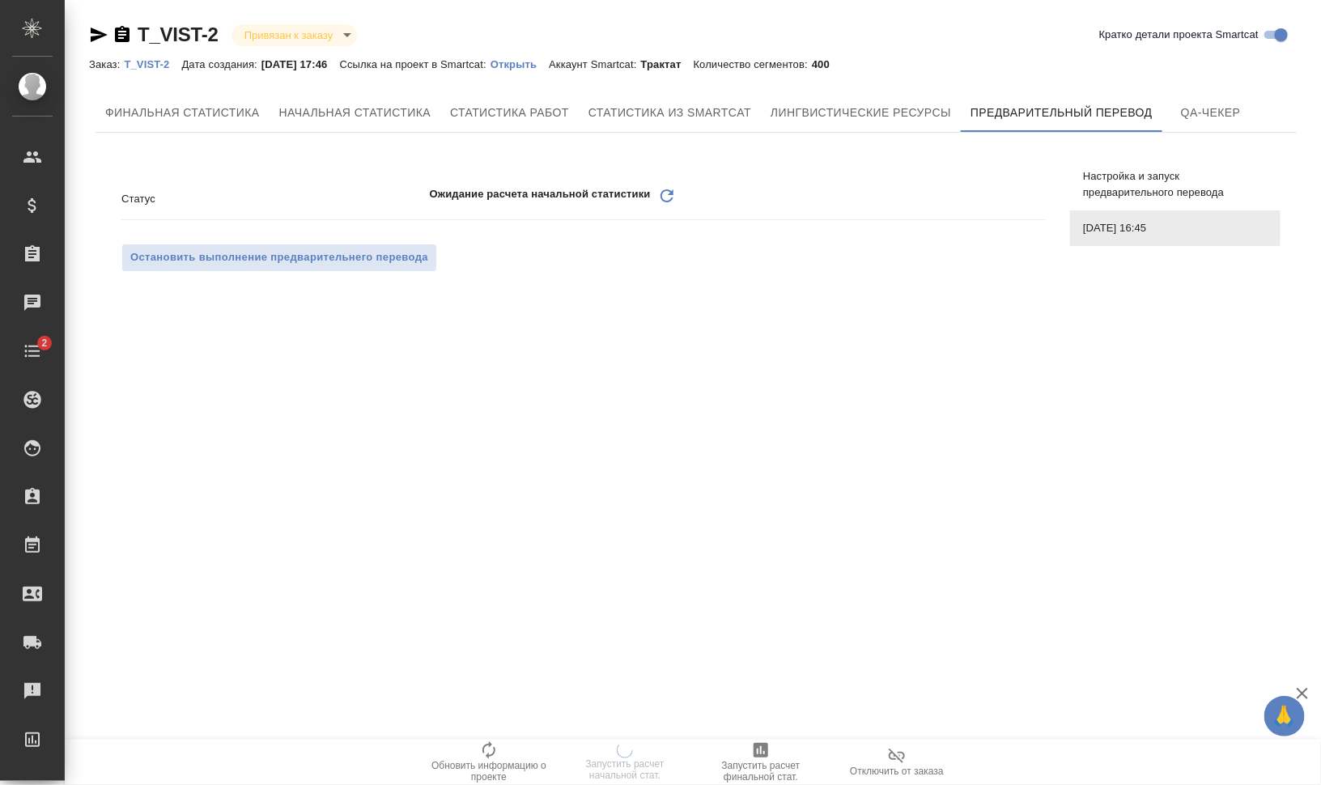
click at [670, 195] on icon "Обновить" at bounding box center [666, 195] width 19 height 19
click at [666, 189] on icon at bounding box center [667, 195] width 13 height 13
click at [674, 202] on icon "Обновить" at bounding box center [666, 195] width 19 height 19
click at [673, 198] on icon "Обновить" at bounding box center [666, 195] width 19 height 19
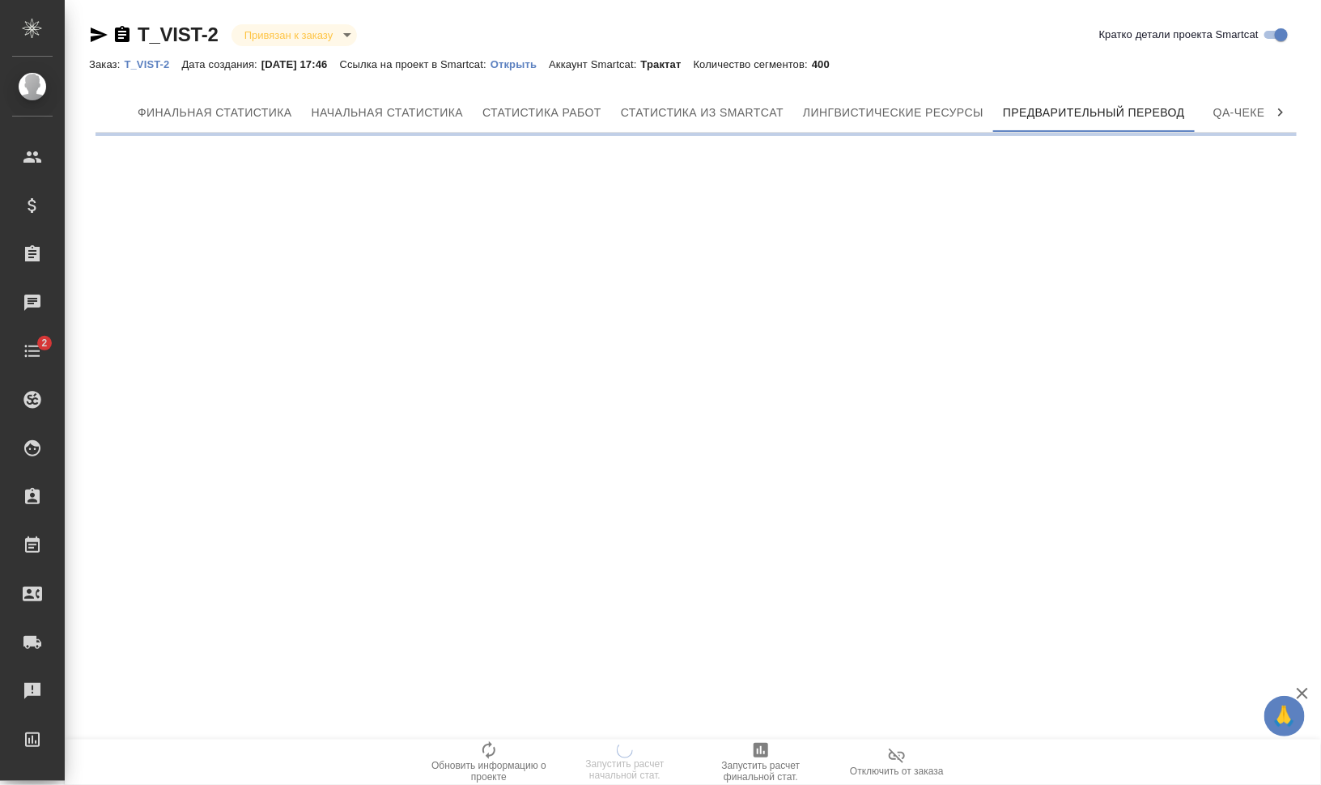
click at [673, 197] on div ".cls-1 fill:#fff; AWATERA Валеев Динар Клиенты Спецификации Заказы 0 Чаты 2 Tod…" at bounding box center [660, 392] width 1321 height 785
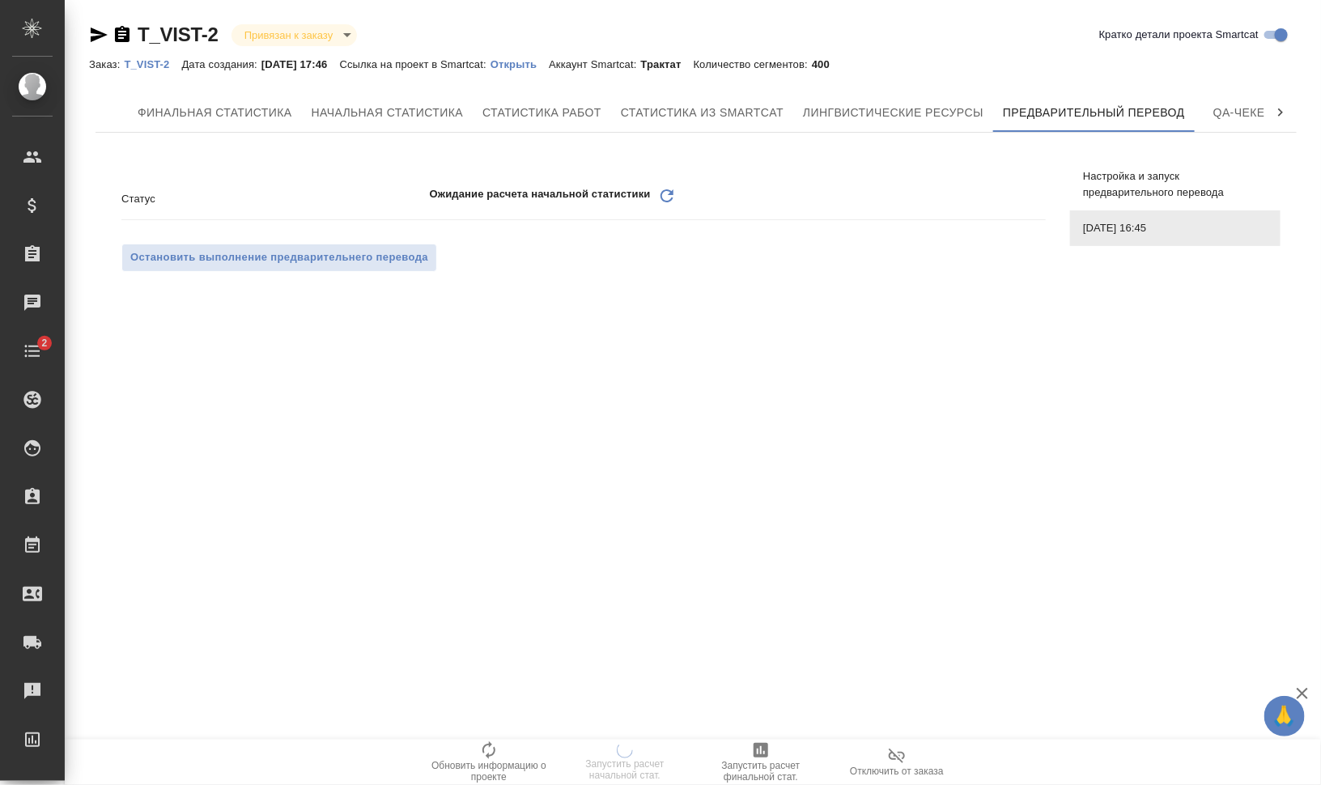
click at [673, 197] on icon "Обновить" at bounding box center [666, 195] width 19 height 19
click at [669, 196] on icon "Обновить" at bounding box center [666, 195] width 19 height 19
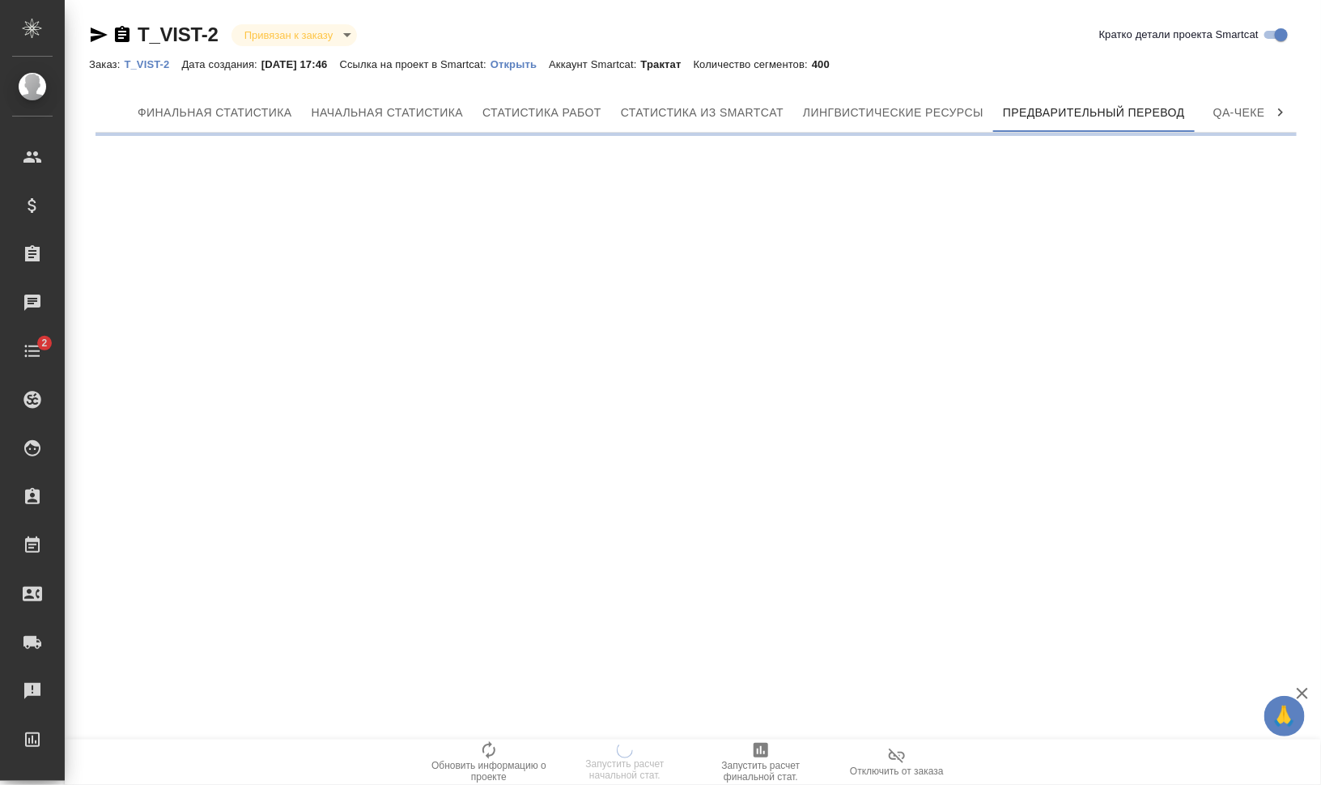
click at [669, 196] on div ".cls-1 fill:#fff; AWATERA Валеев Динар Клиенты Спецификации Заказы 0 Чаты 2 Tod…" at bounding box center [660, 392] width 1321 height 785
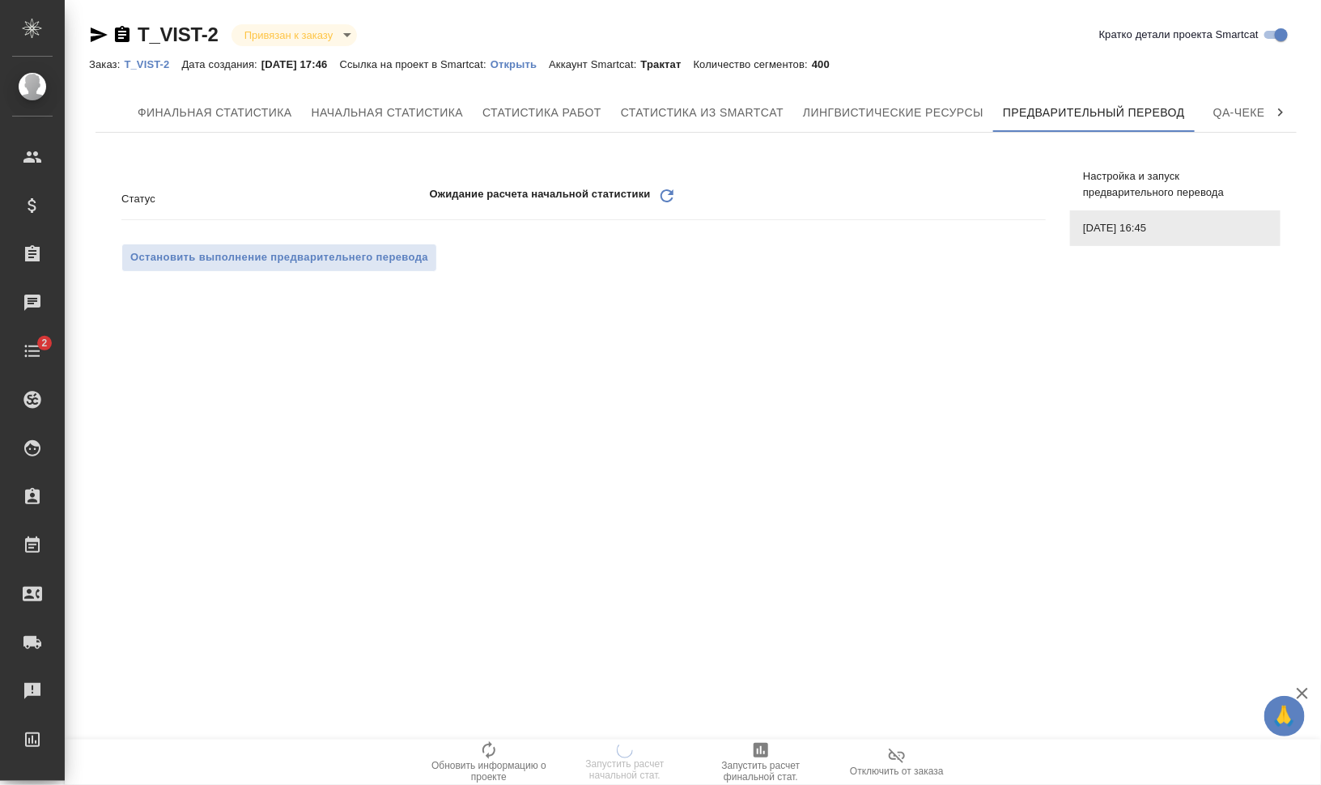
click at [669, 196] on icon "Обновить" at bounding box center [666, 195] width 19 height 19
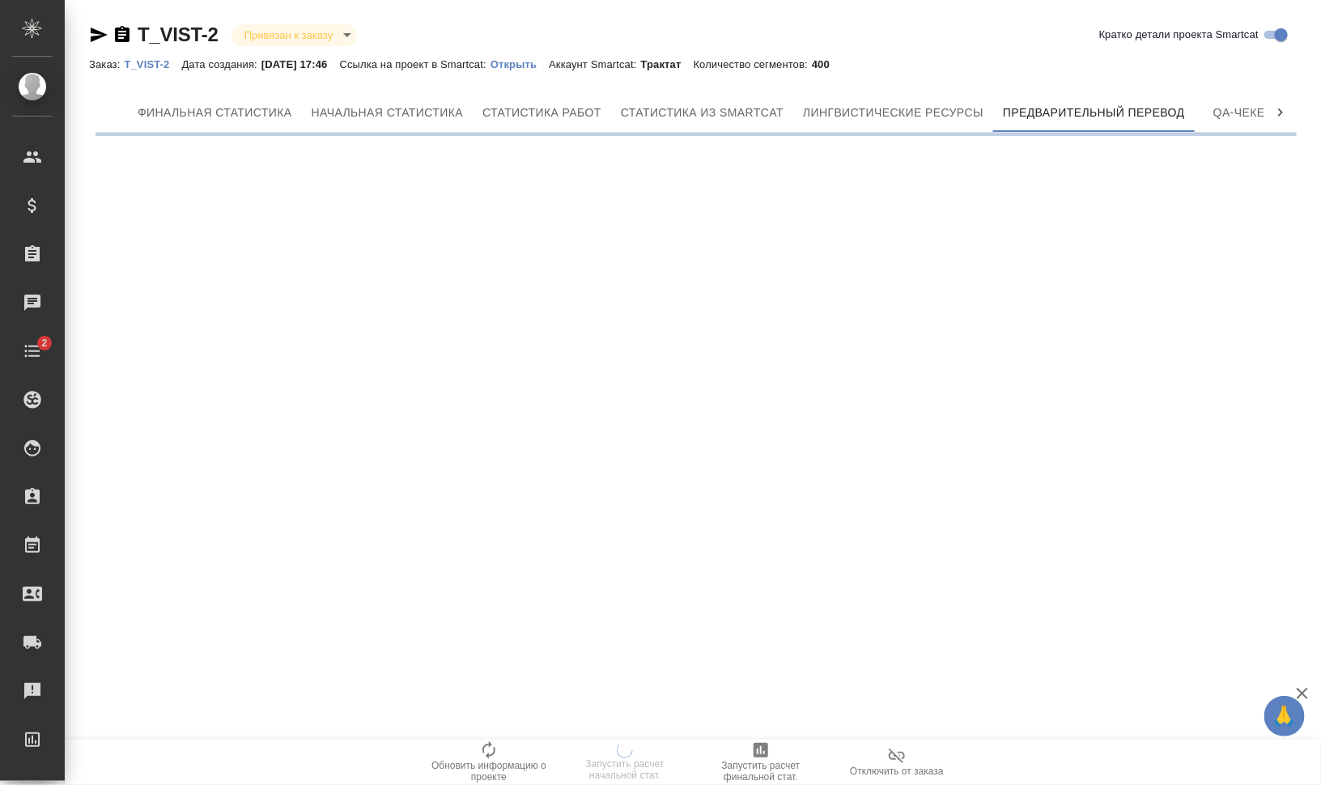
click at [669, 196] on div ".cls-1 fill:#fff; AWATERA Валеев Динар Клиенты Спецификации Заказы 0 Чаты 2 Tod…" at bounding box center [660, 392] width 1321 height 785
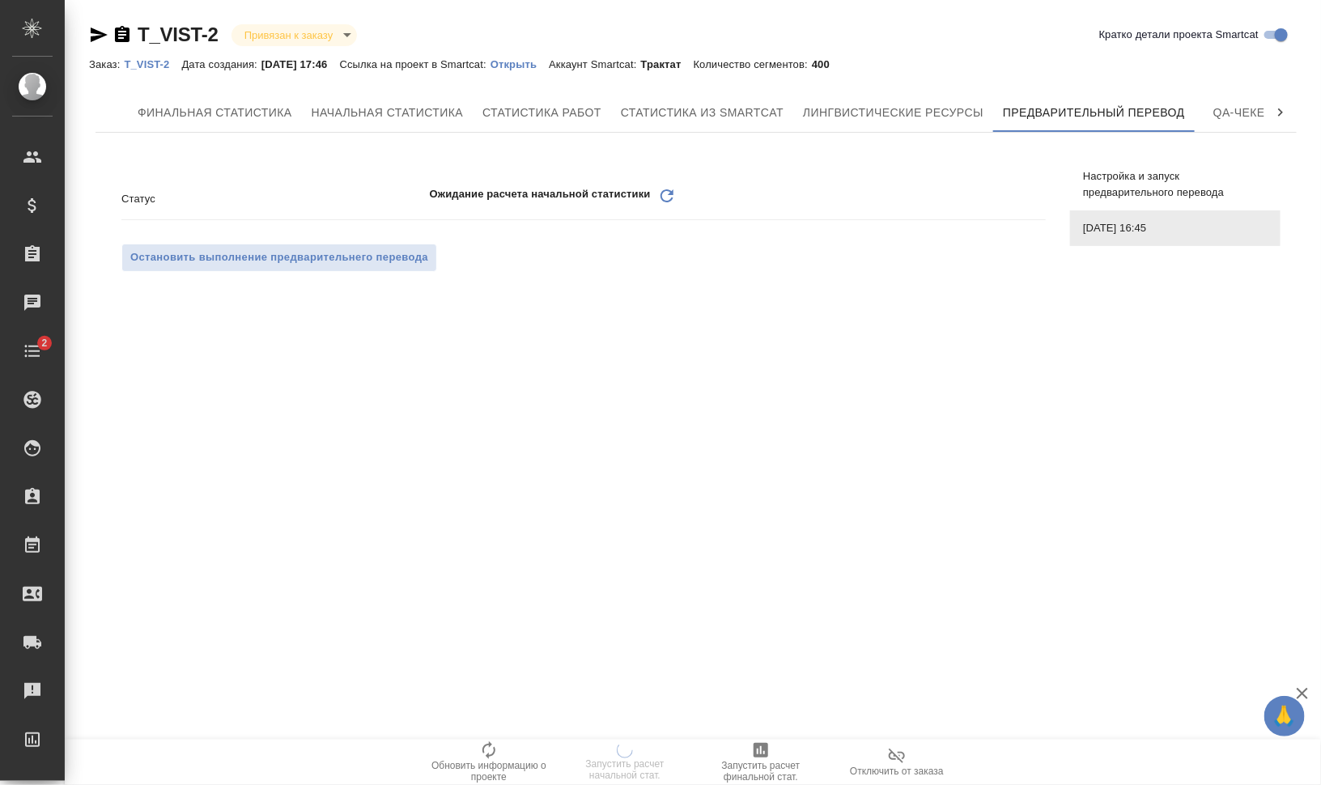
click at [669, 196] on icon "Обновить" at bounding box center [666, 195] width 19 height 19
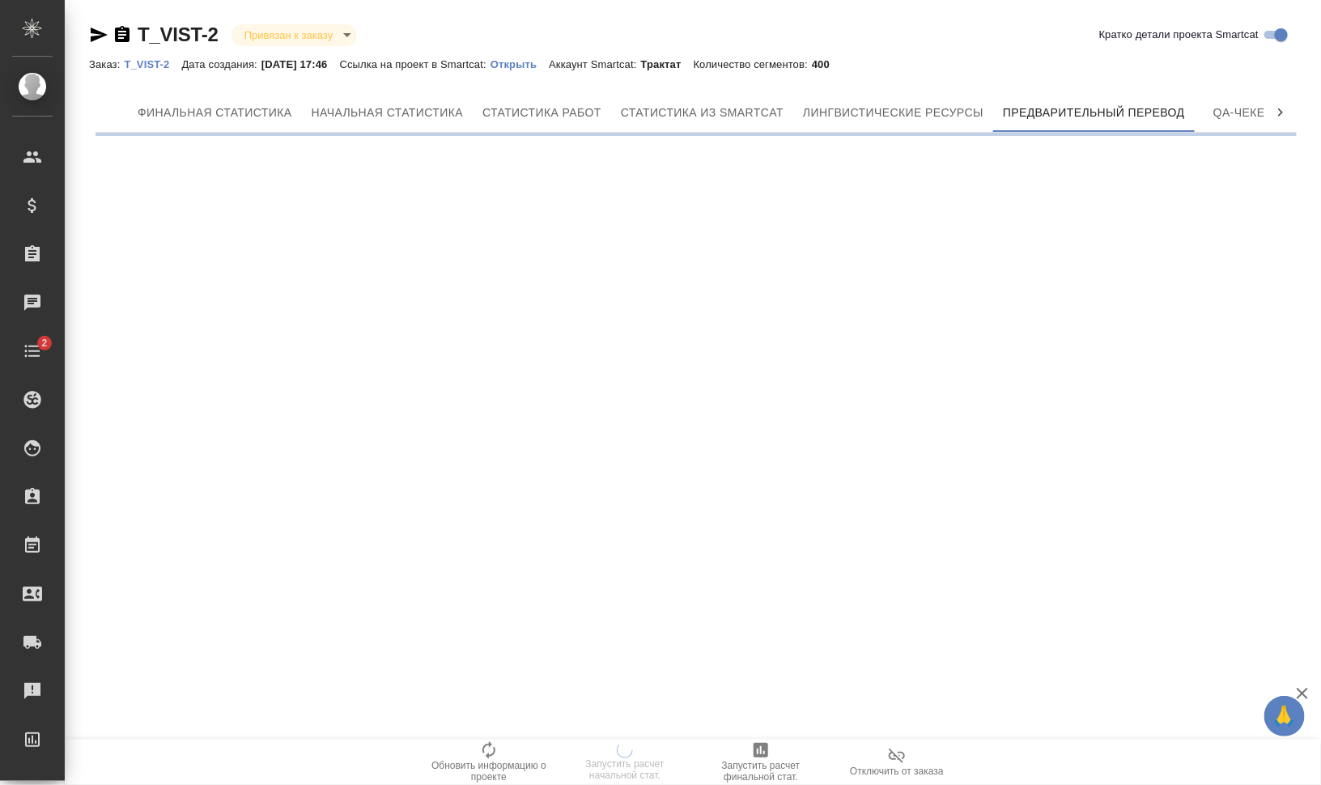
click at [669, 196] on div ".cls-1 fill:#fff; AWATERA Валеев Динар Клиенты Спецификации Заказы 0 Чаты 2 Tod…" at bounding box center [660, 392] width 1321 height 785
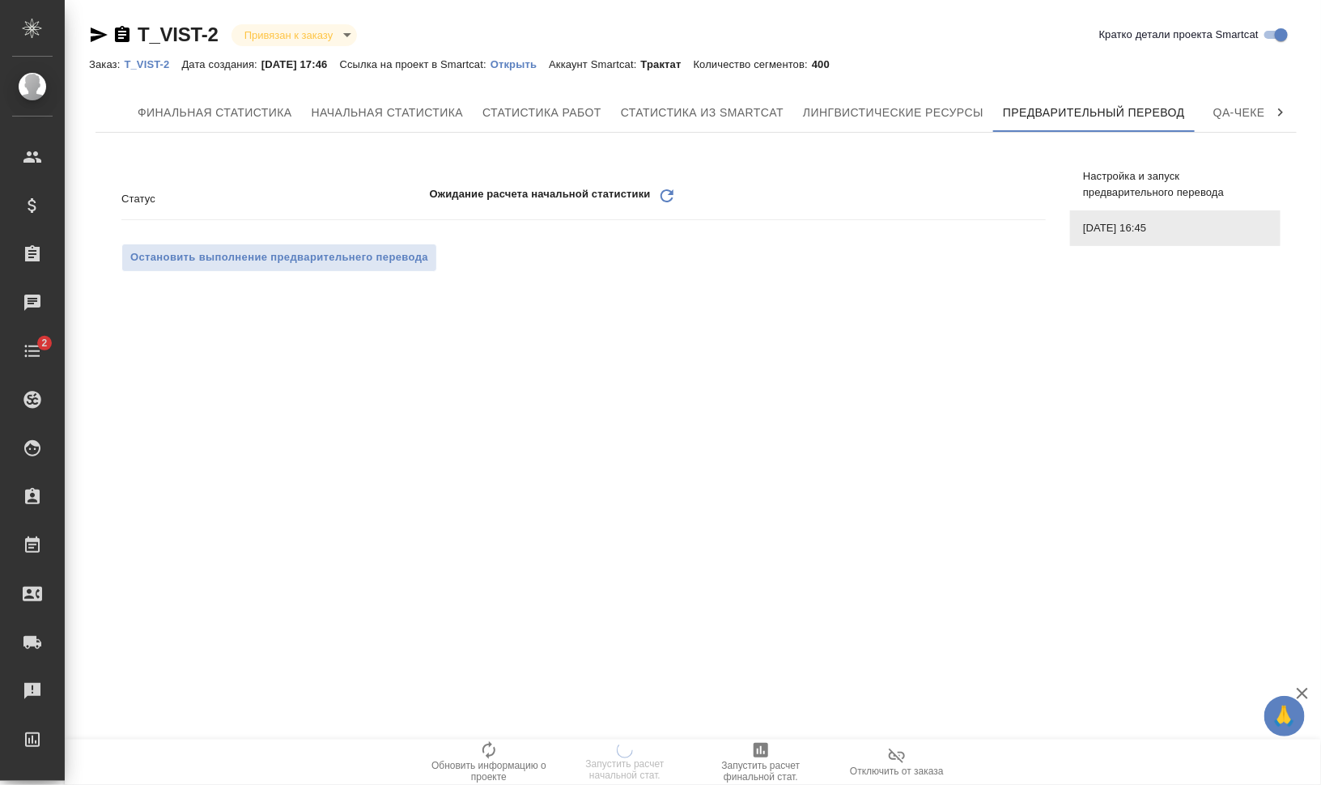
click at [669, 196] on icon "Обновить" at bounding box center [666, 195] width 19 height 19
click at [665, 191] on icon "Обновить" at bounding box center [666, 195] width 19 height 19
click at [666, 193] on icon "Обновить" at bounding box center [666, 195] width 19 height 19
click at [666, 198] on icon "Обновить" at bounding box center [666, 195] width 19 height 19
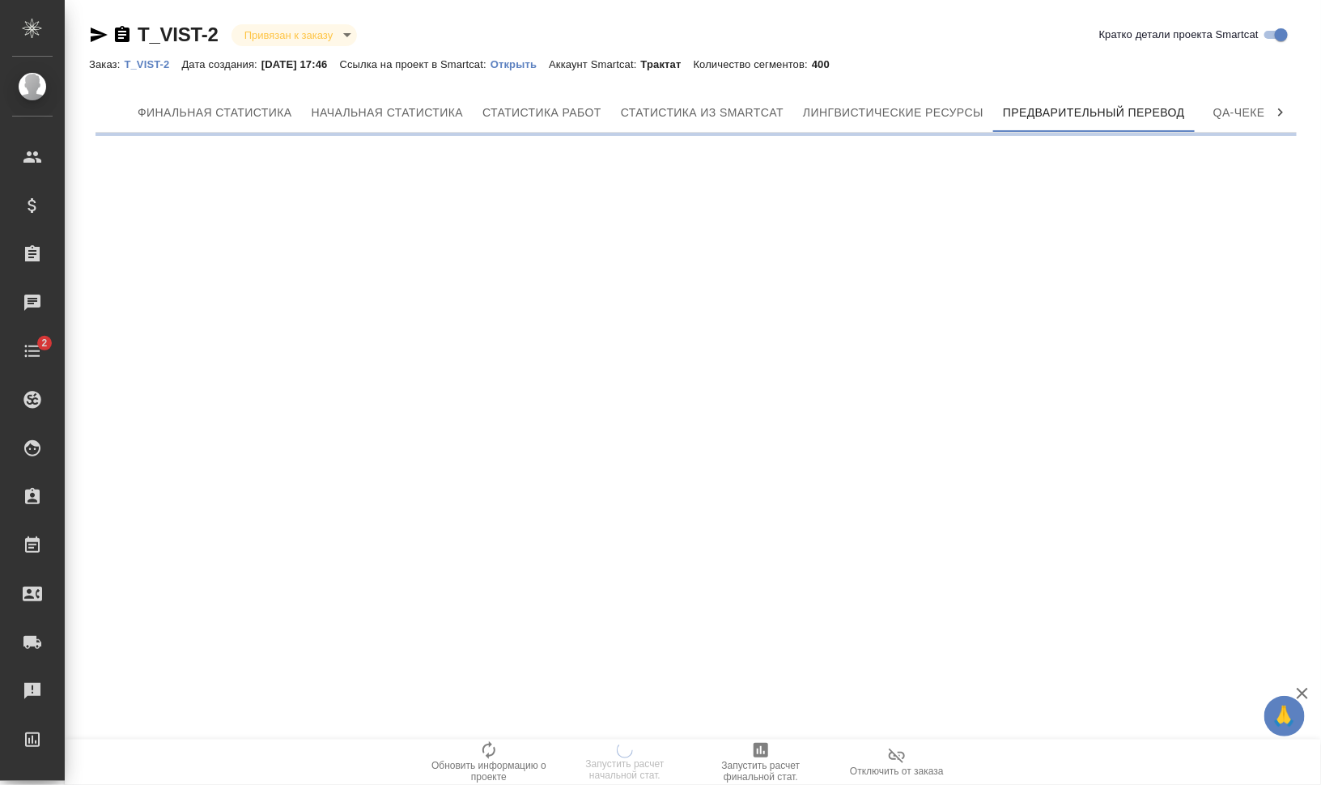
click at [666, 198] on div ".cls-1 fill:#fff; AWATERA Валеев Динар Клиенты Спецификации Заказы 0 Чаты 2 Tod…" at bounding box center [660, 392] width 1321 height 785
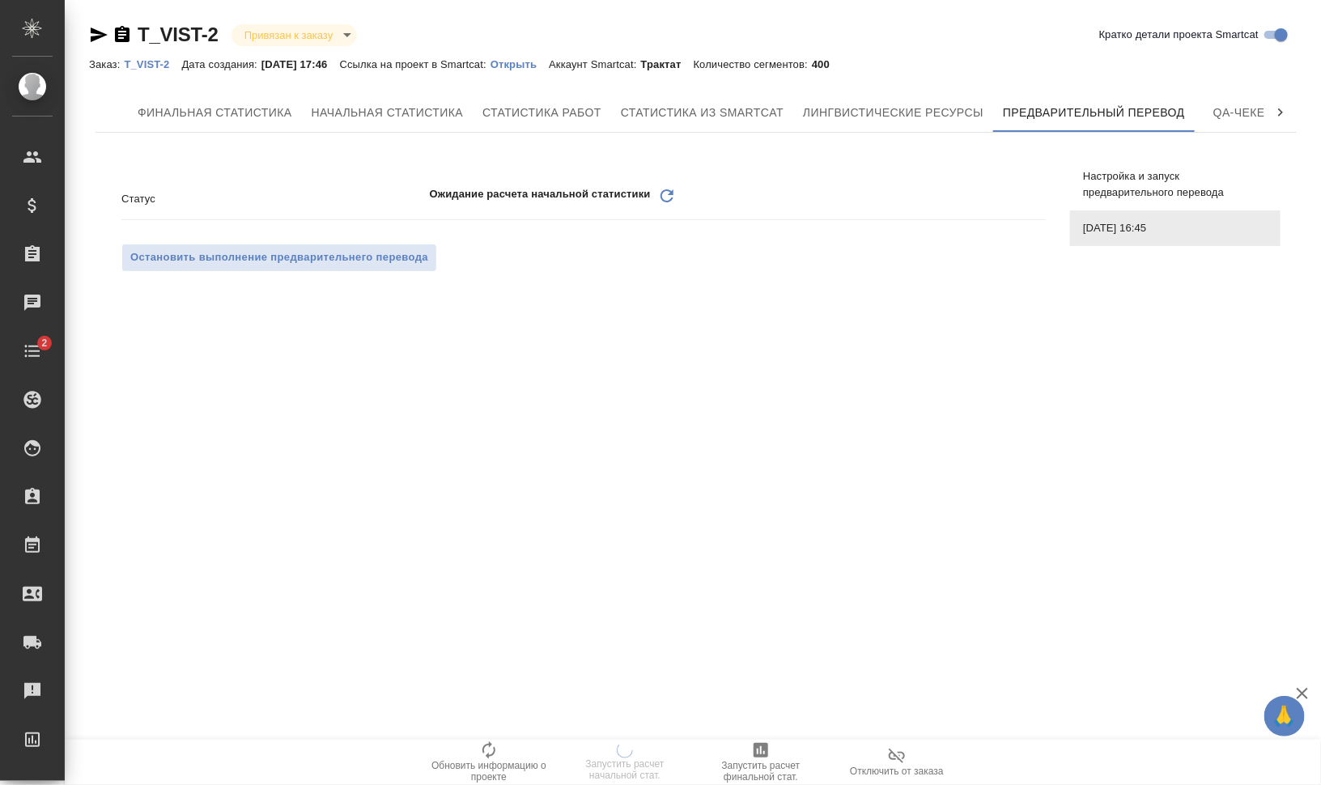
click at [666, 198] on icon "Обновить" at bounding box center [666, 195] width 19 height 19
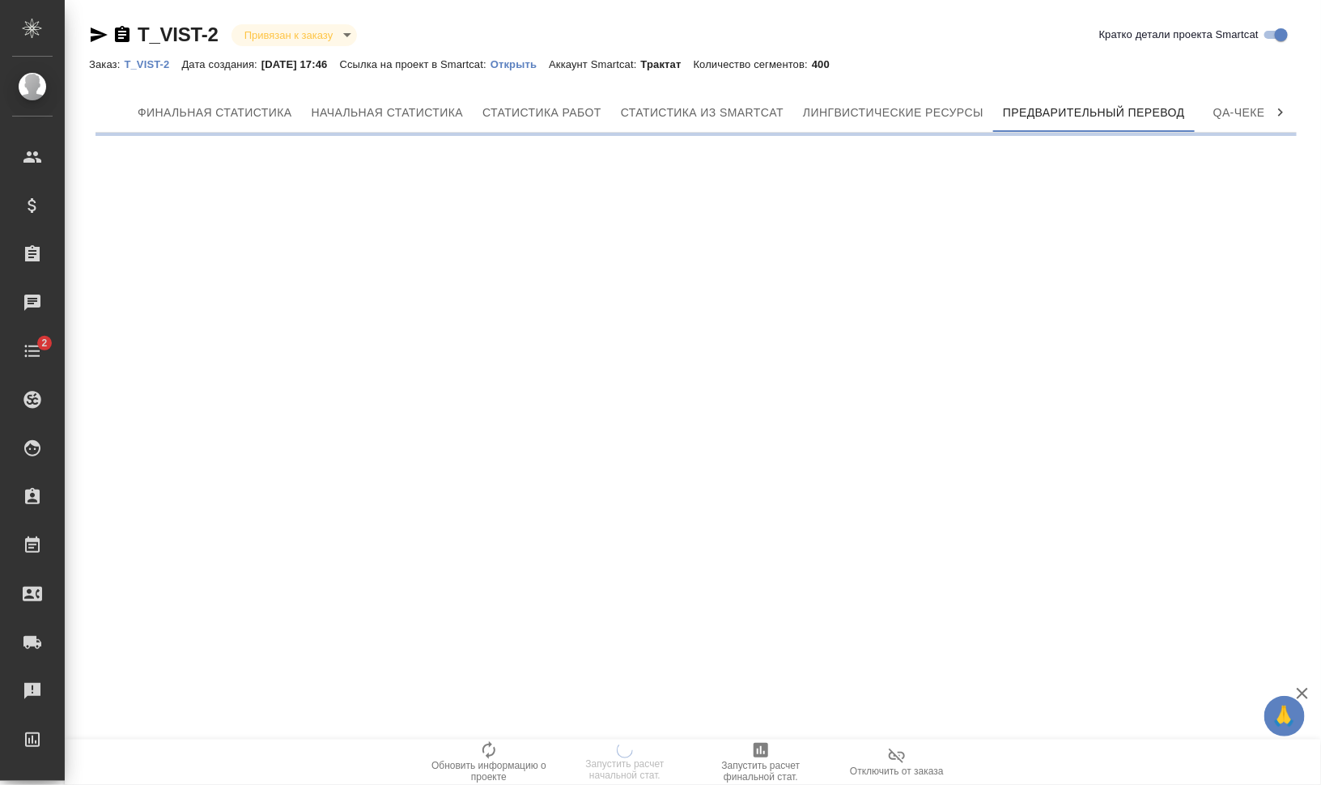
click at [668, 195] on div ".cls-1 fill:#fff; AWATERA Валеев Динар Клиенты Спецификации Заказы 0 Чаты 2 Tod…" at bounding box center [660, 392] width 1321 height 785
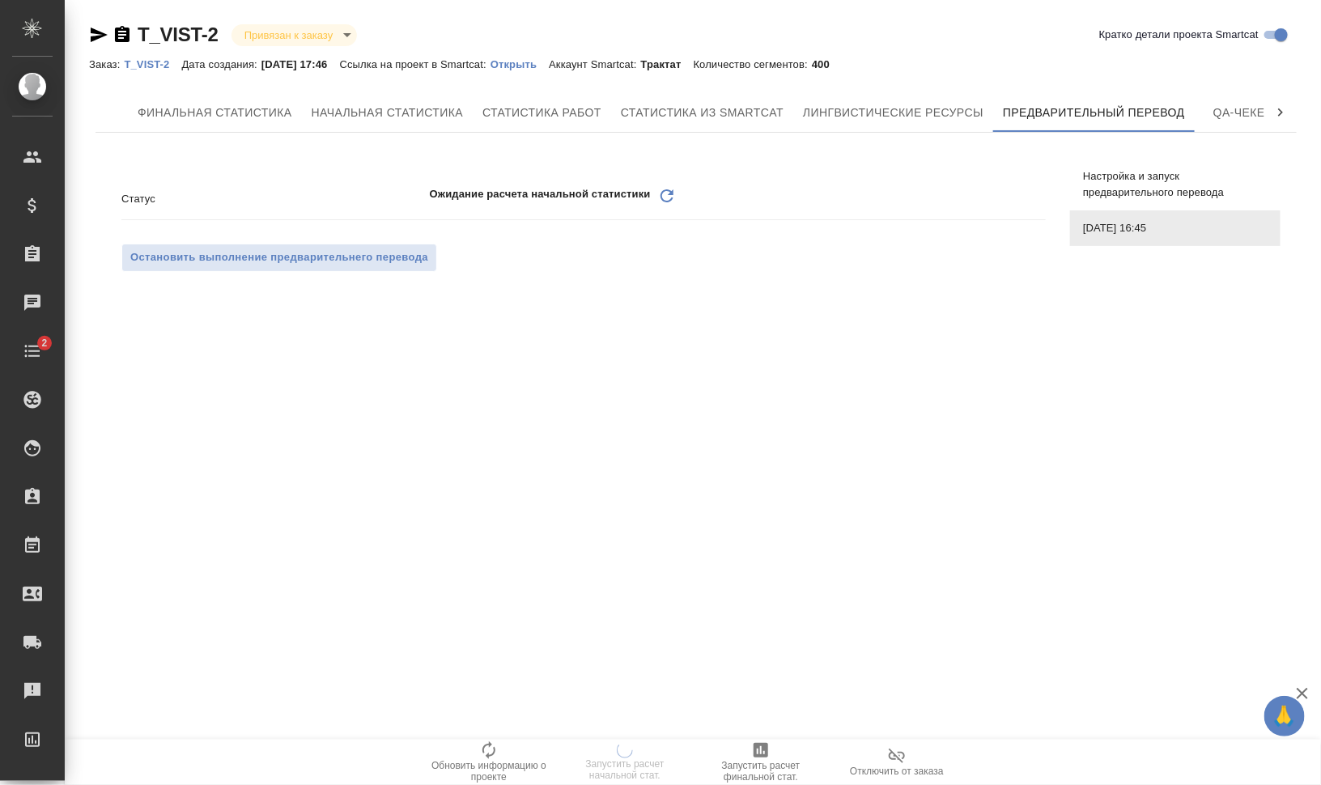
click at [669, 199] on icon "Обновить" at bounding box center [666, 195] width 19 height 19
click at [668, 199] on icon "Обновить" at bounding box center [666, 195] width 19 height 19
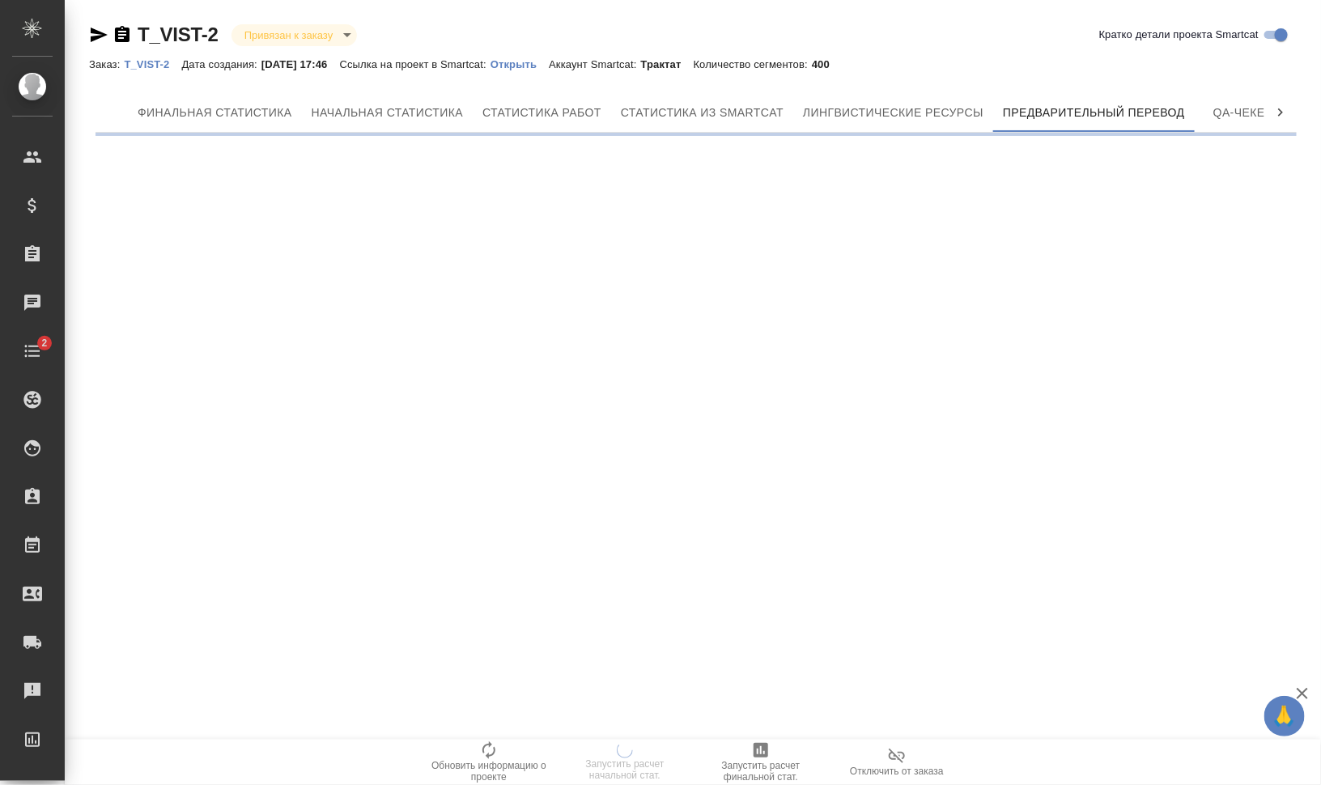
click at [667, 199] on div ".cls-1 fill:#fff; AWATERA Валеев Динар Клиенты Спецификации Заказы 0 Чаты 2 Tod…" at bounding box center [660, 392] width 1321 height 785
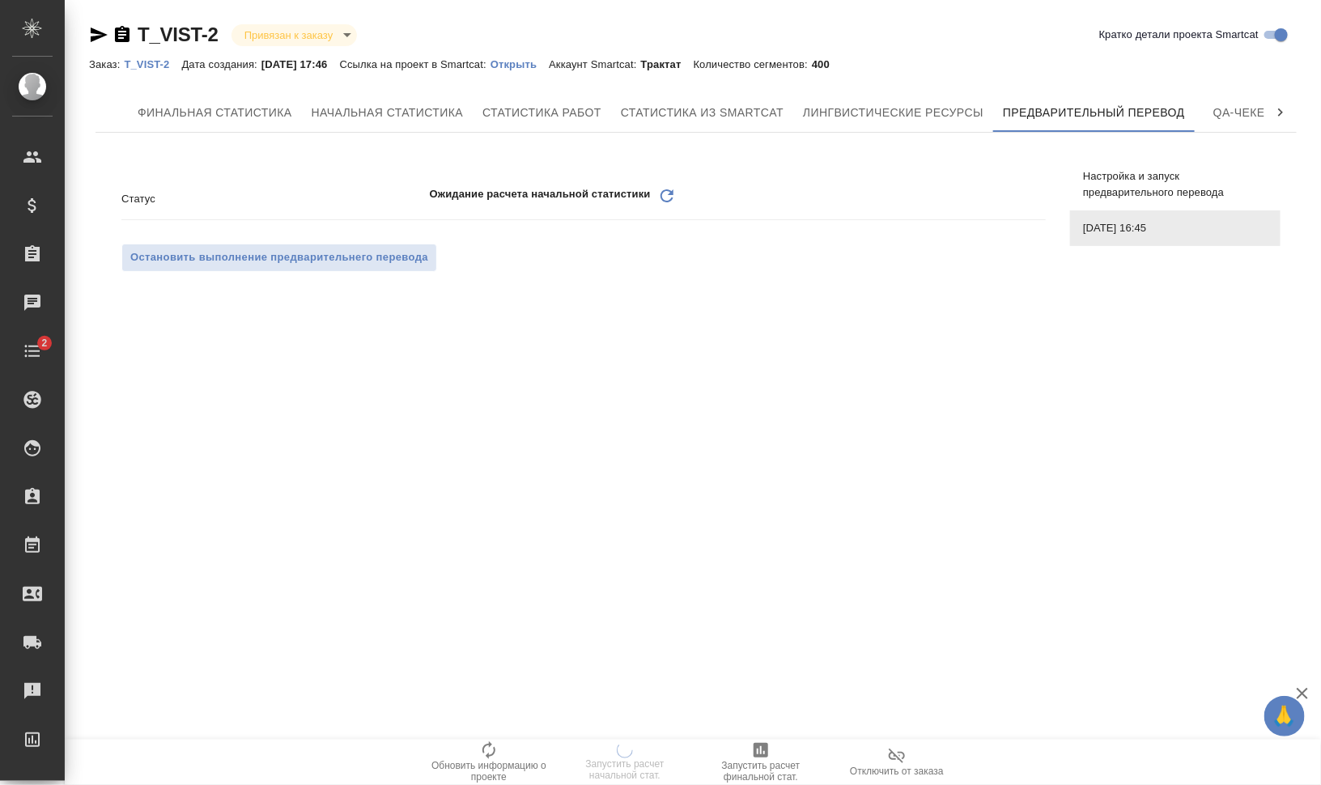
click at [667, 199] on icon "Обновить" at bounding box center [666, 195] width 19 height 19
click at [665, 196] on icon "Обновить" at bounding box center [666, 195] width 19 height 19
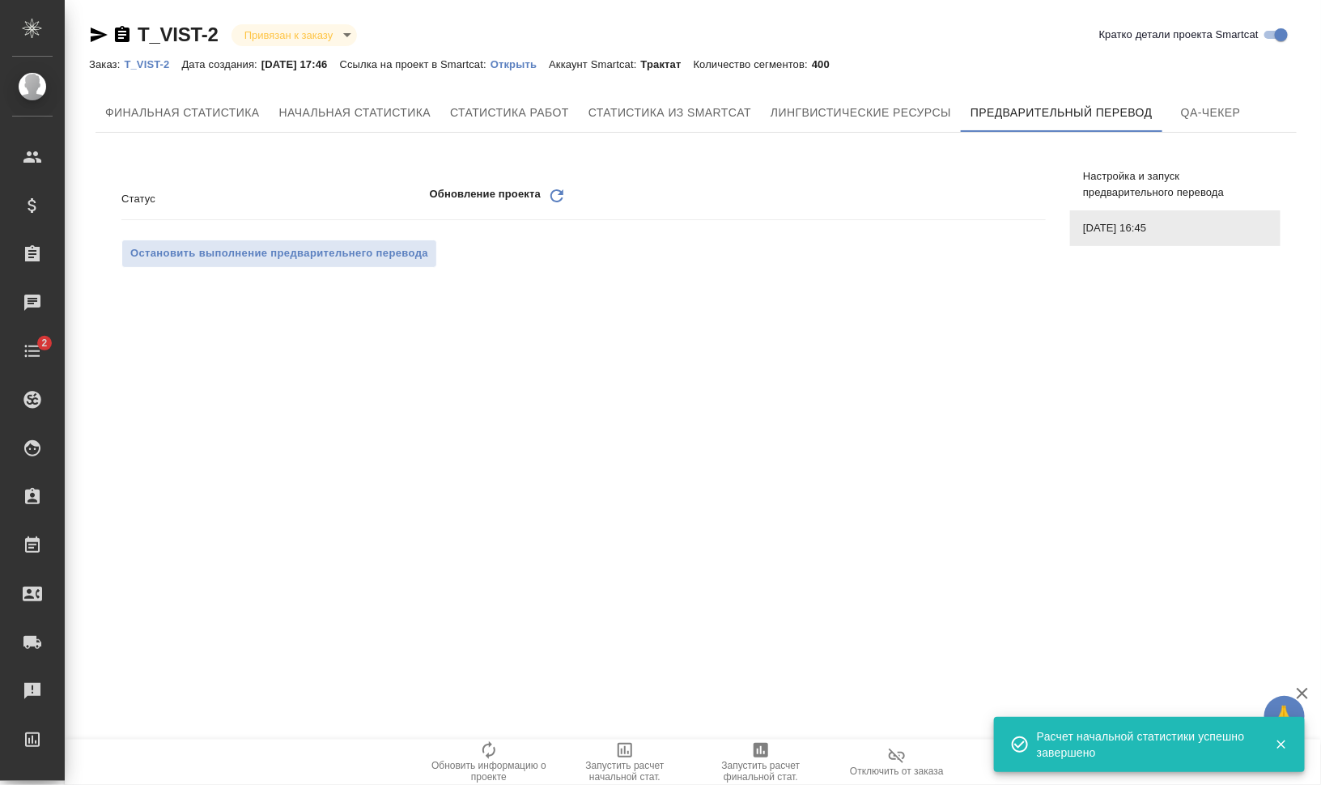
click at [555, 194] on icon "Обновить" at bounding box center [556, 195] width 19 height 19
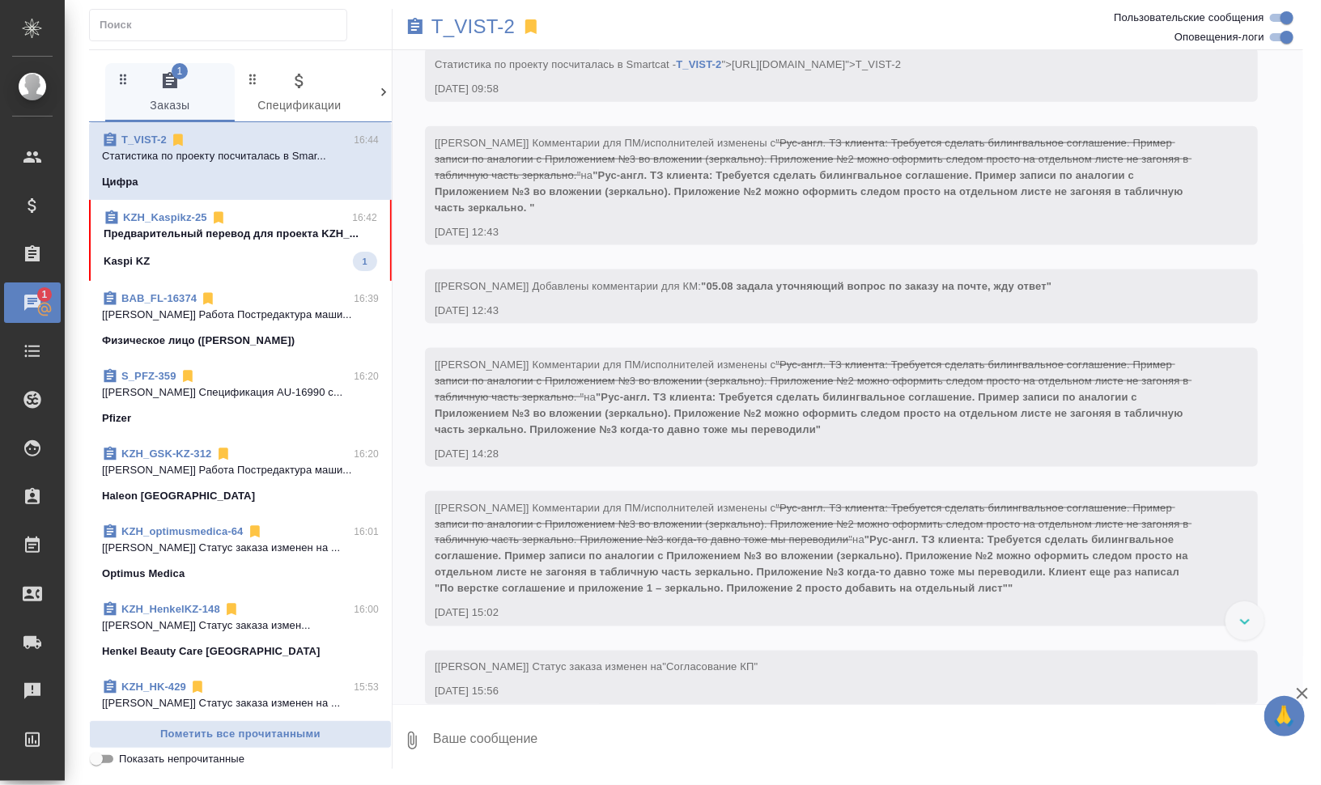
click at [275, 236] on p "Предварительный перевод для проекта KZH_..." at bounding box center [241, 234] width 274 height 16
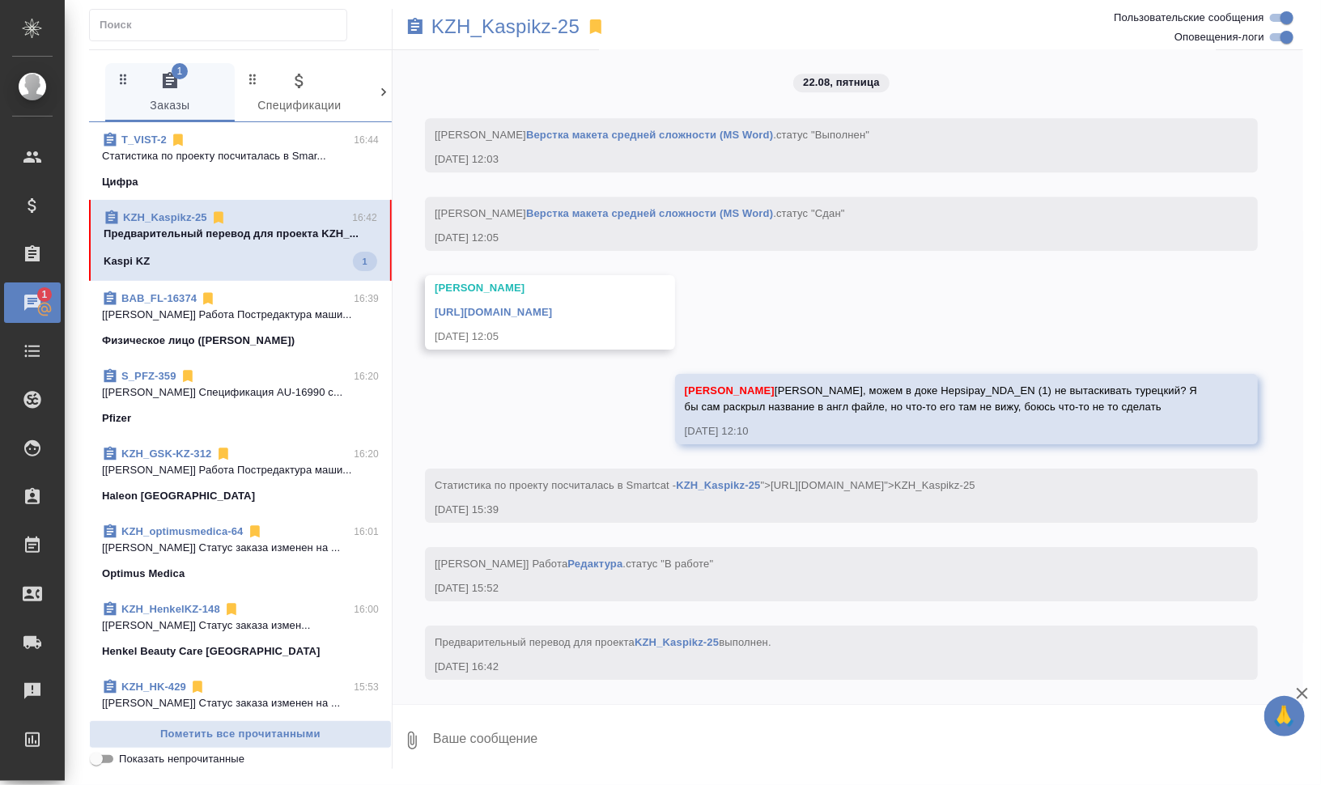
scroll to position [7672, 0]
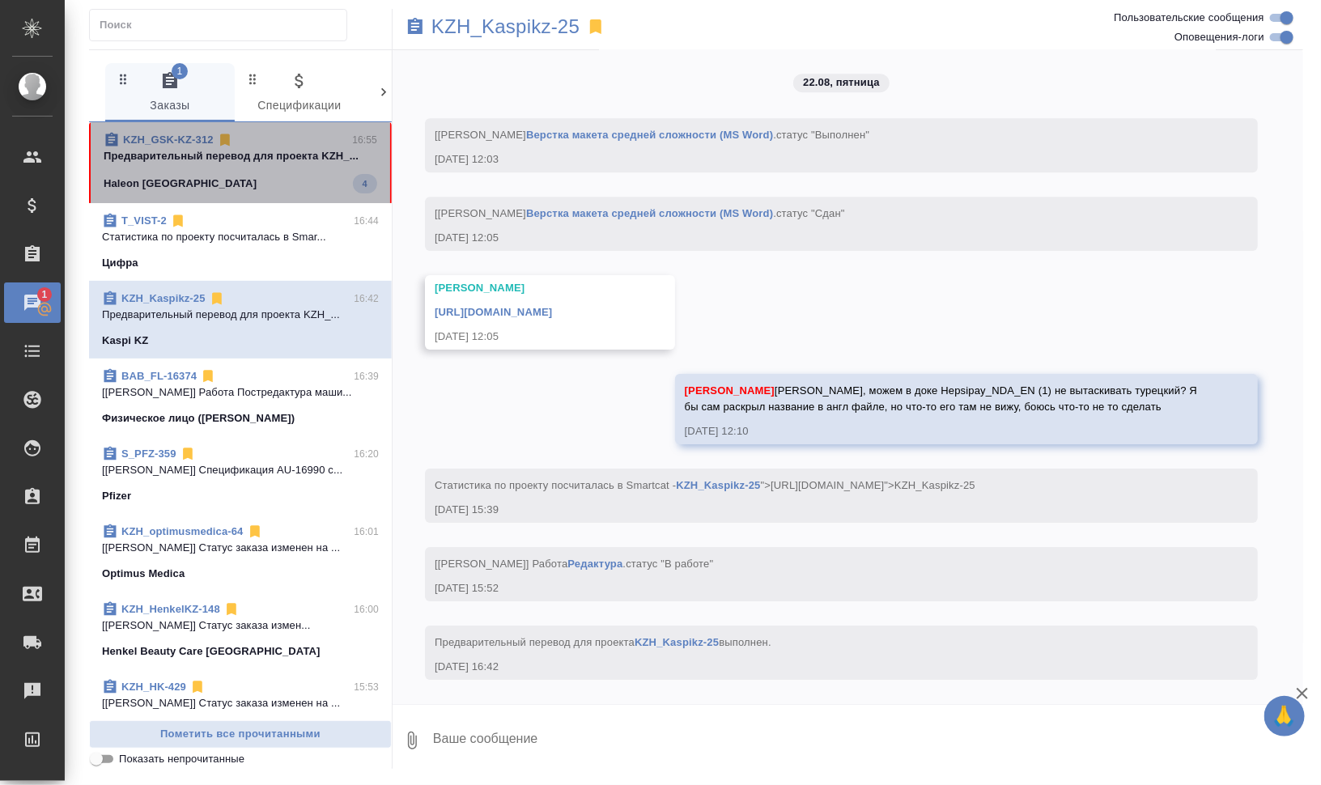
click at [261, 168] on span "KZH_GSK-KZ-312 16:55 Предварительный перевод для проекта KZH_... Haleon Kazakhs…" at bounding box center [241, 163] width 274 height 62
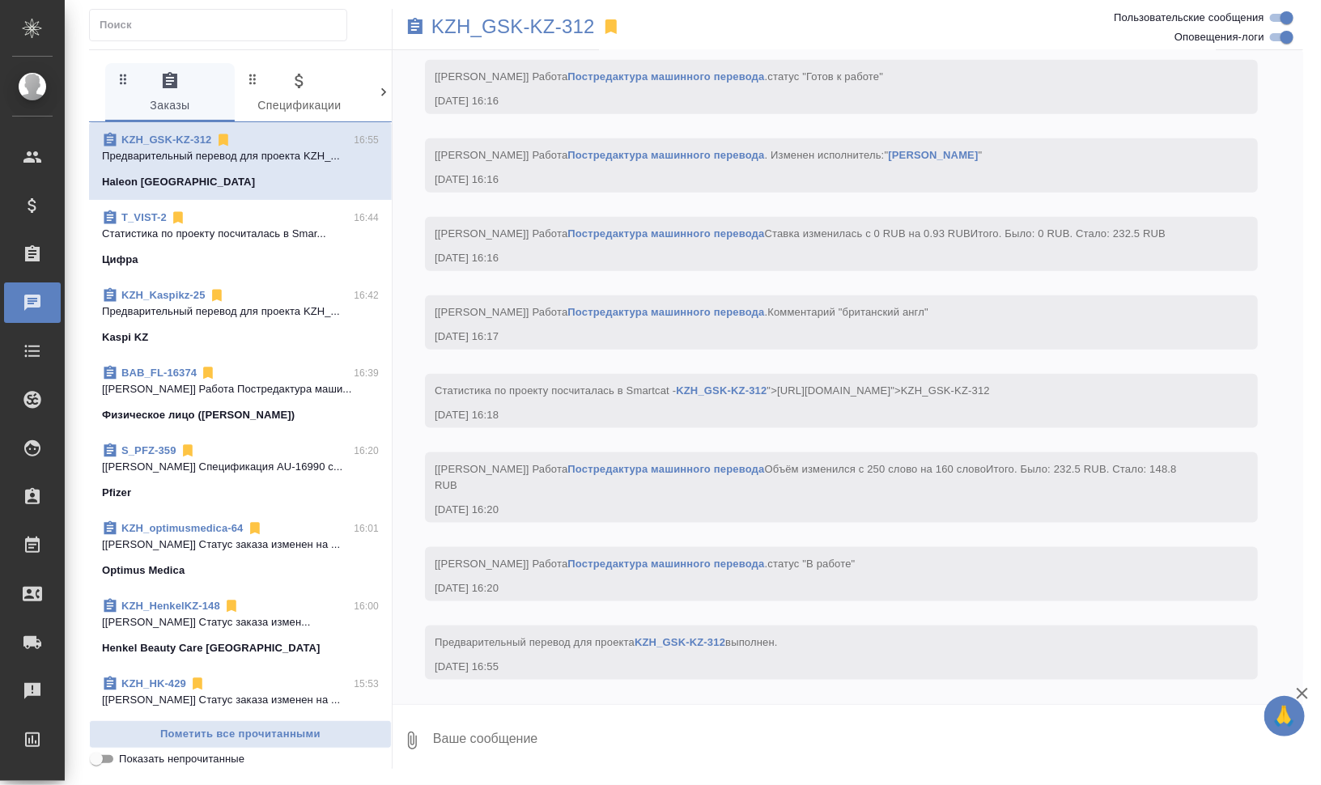
scroll to position [3449, 0]
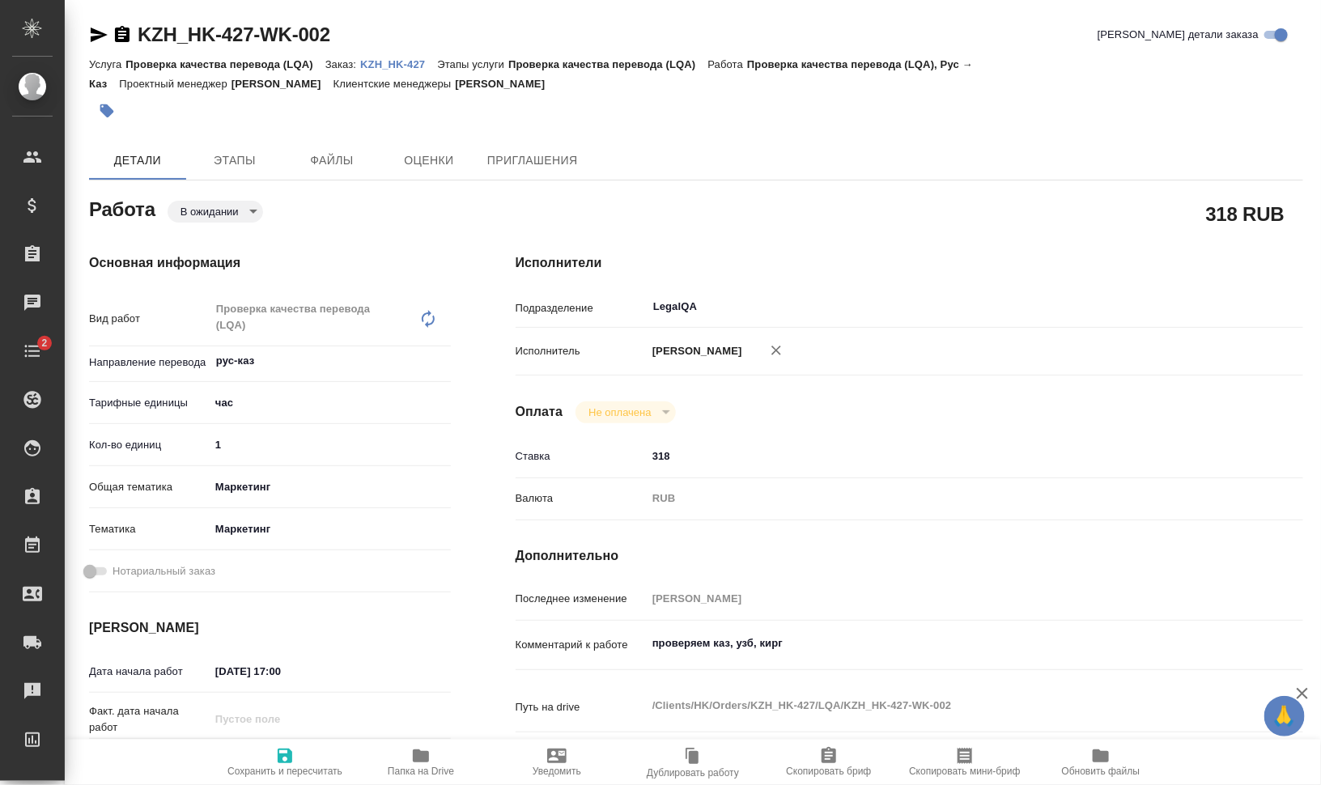
type textarea "x"
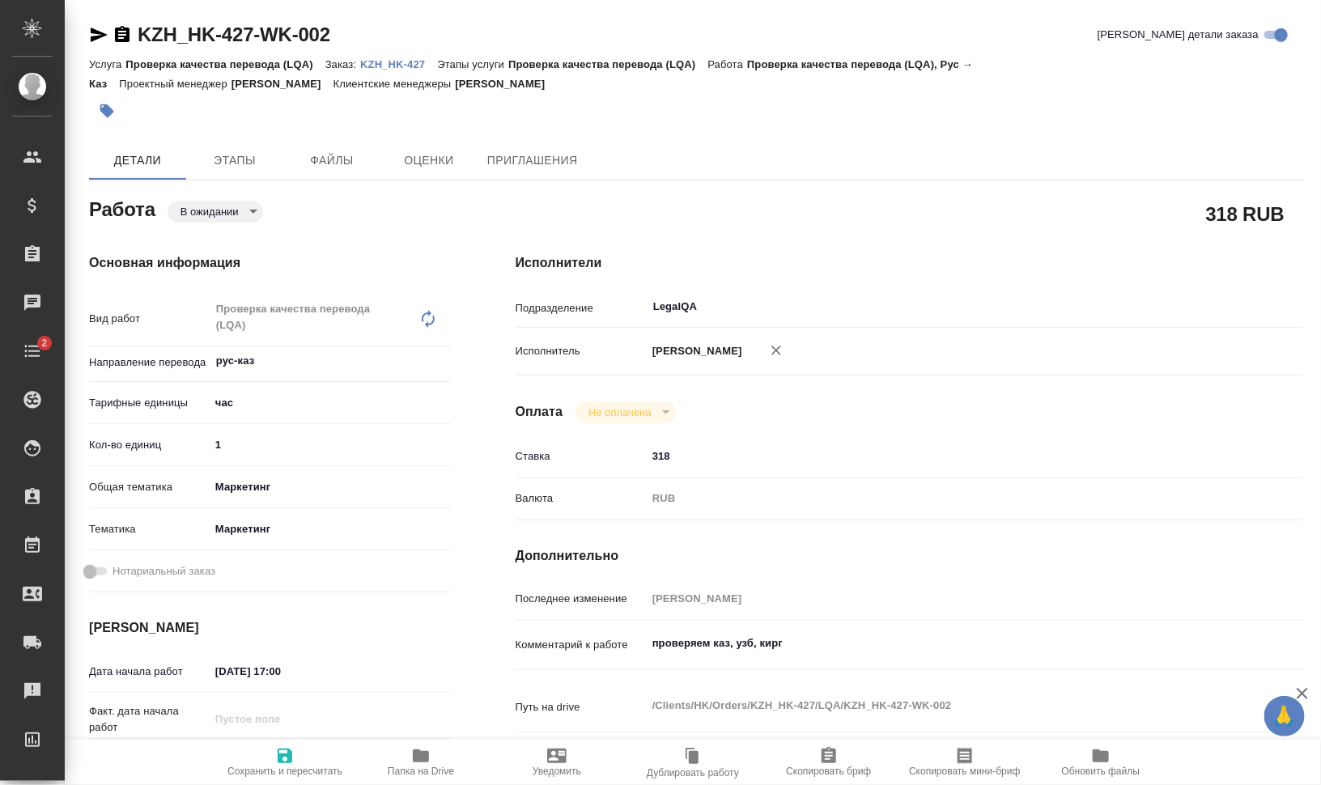
type textarea "x"
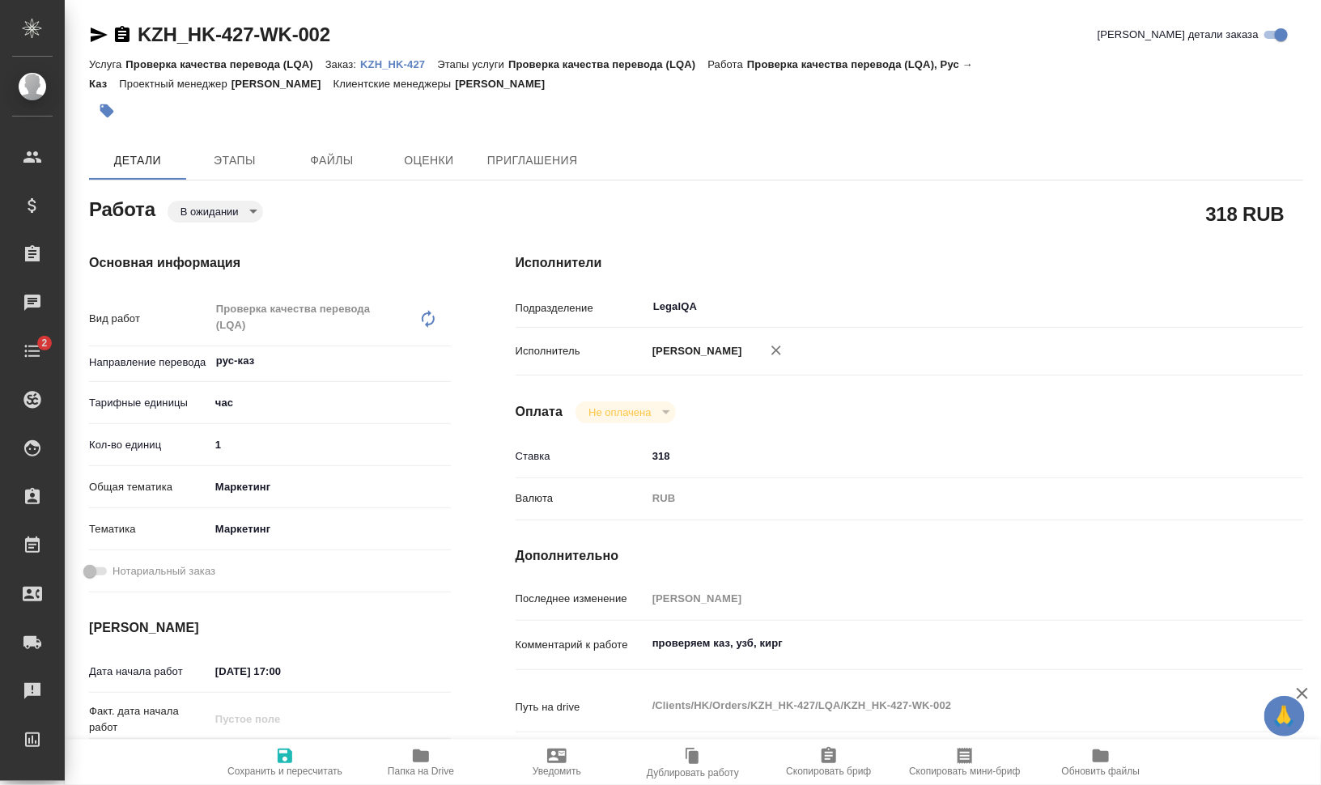
type textarea "x"
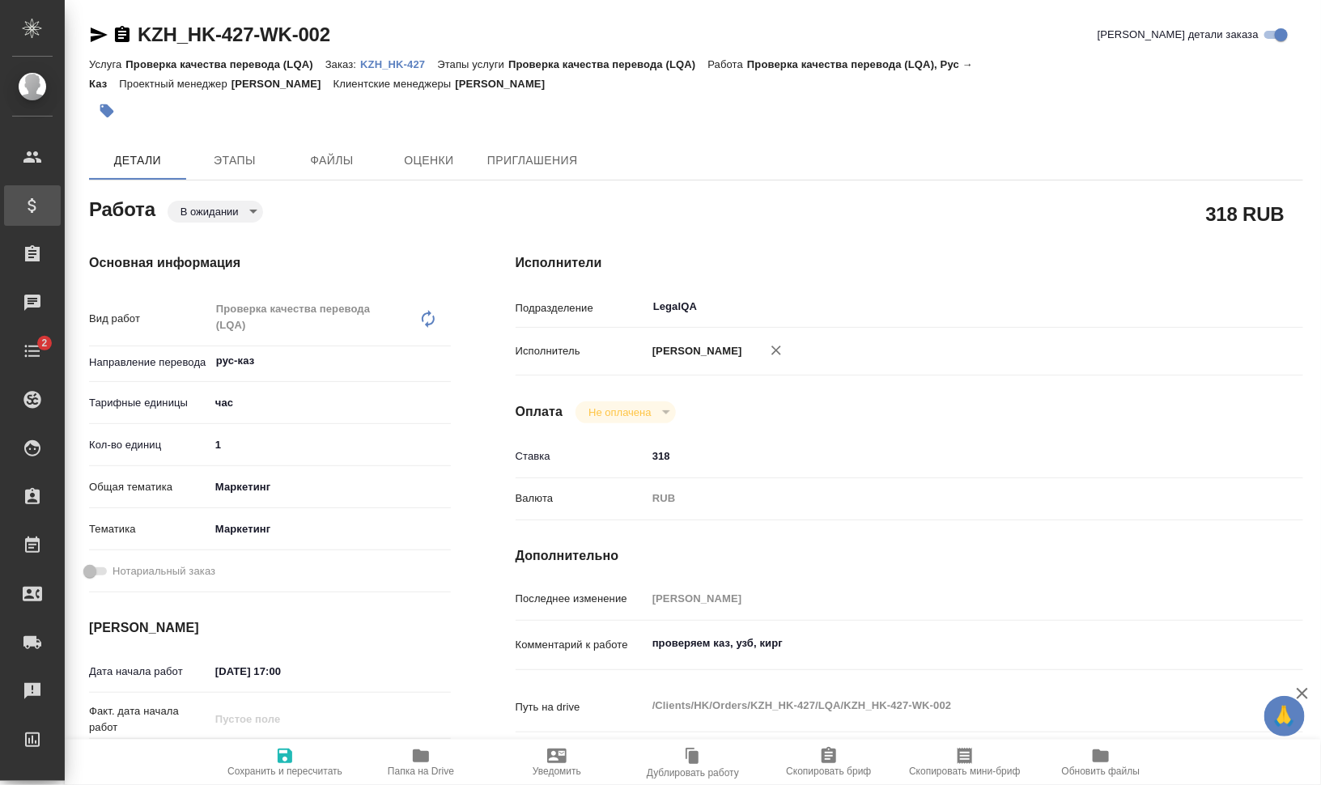
type textarea "x"
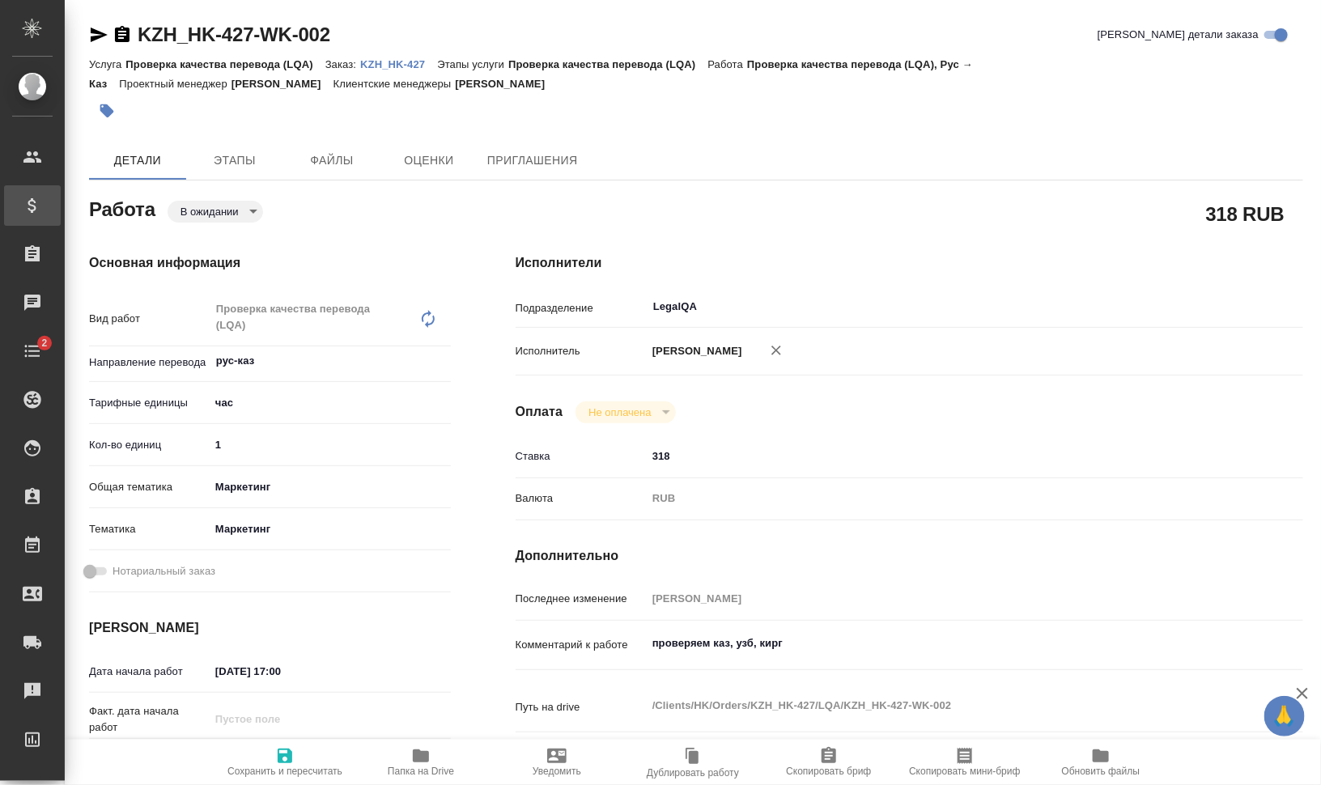
type textarea "x"
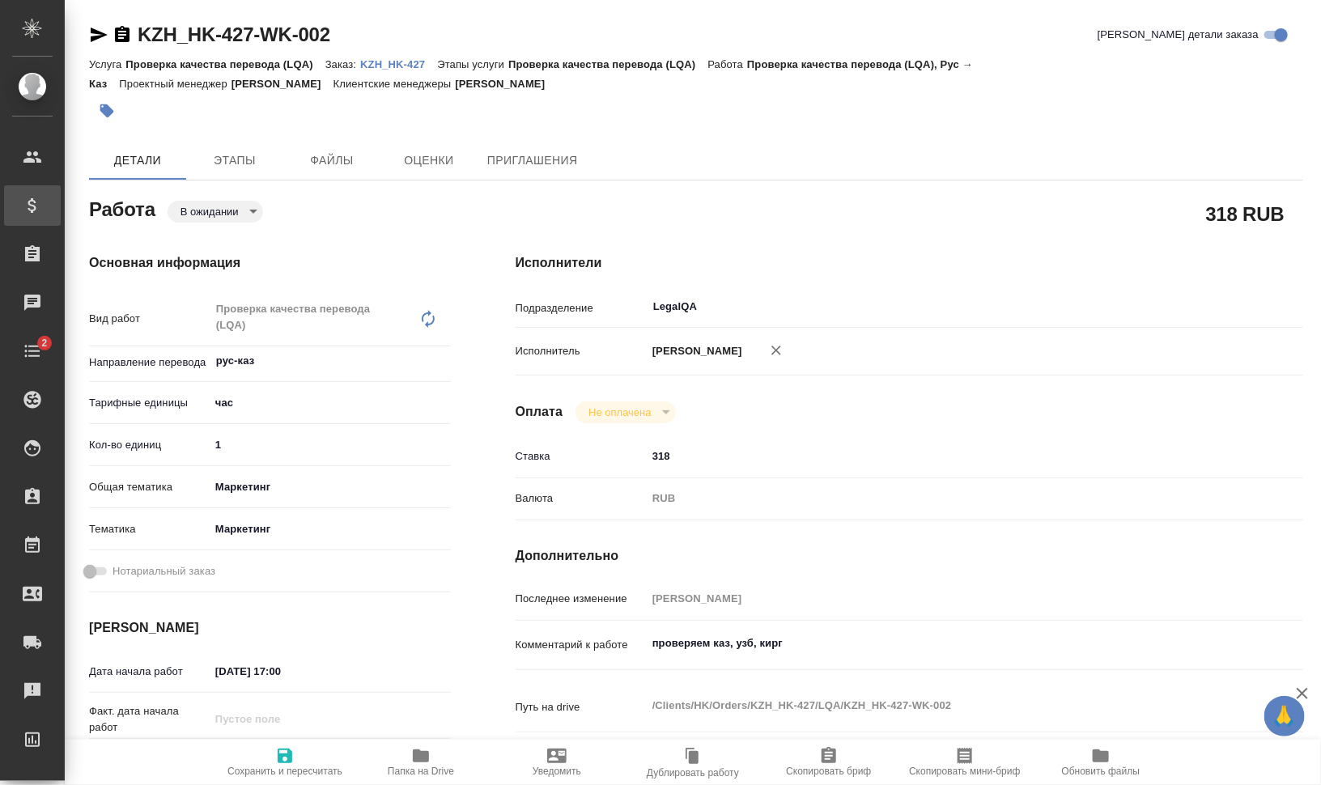
type textarea "x"
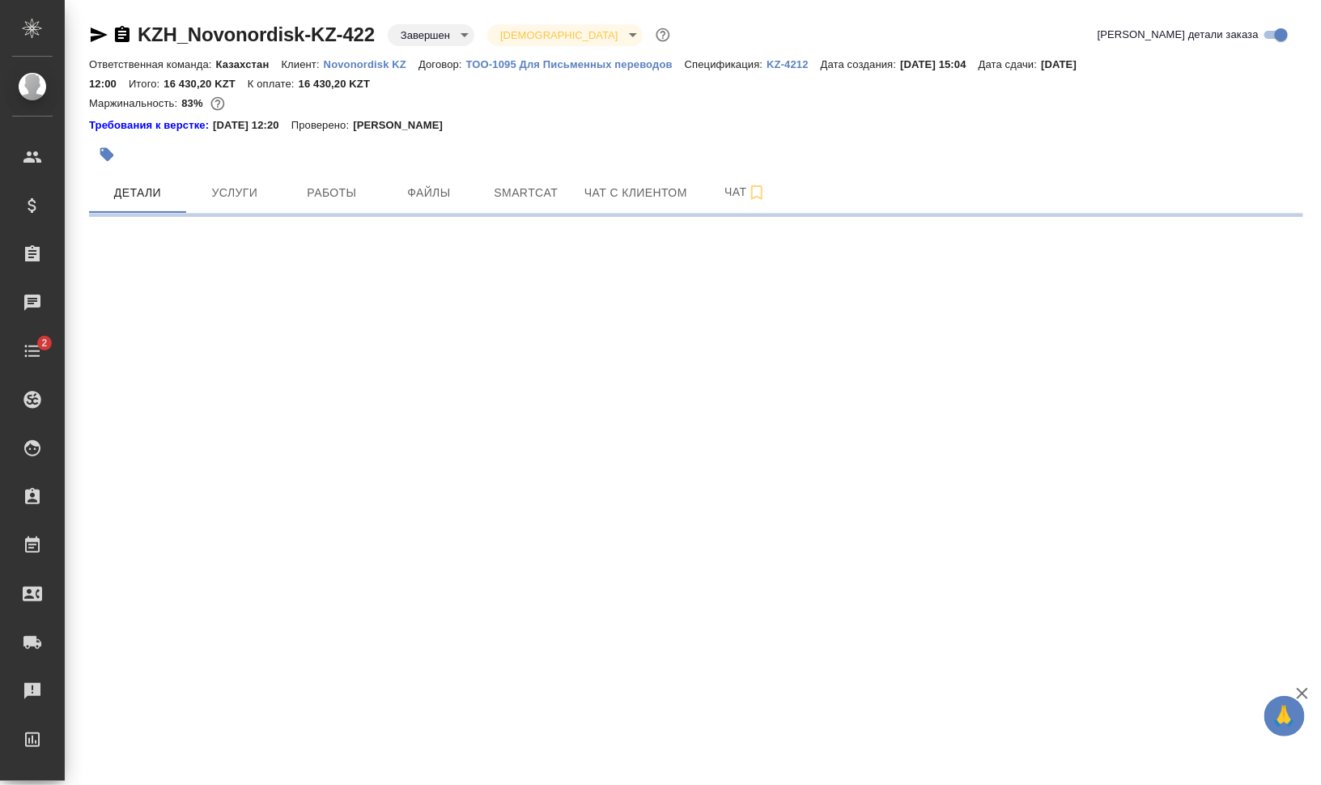
select select "RU"
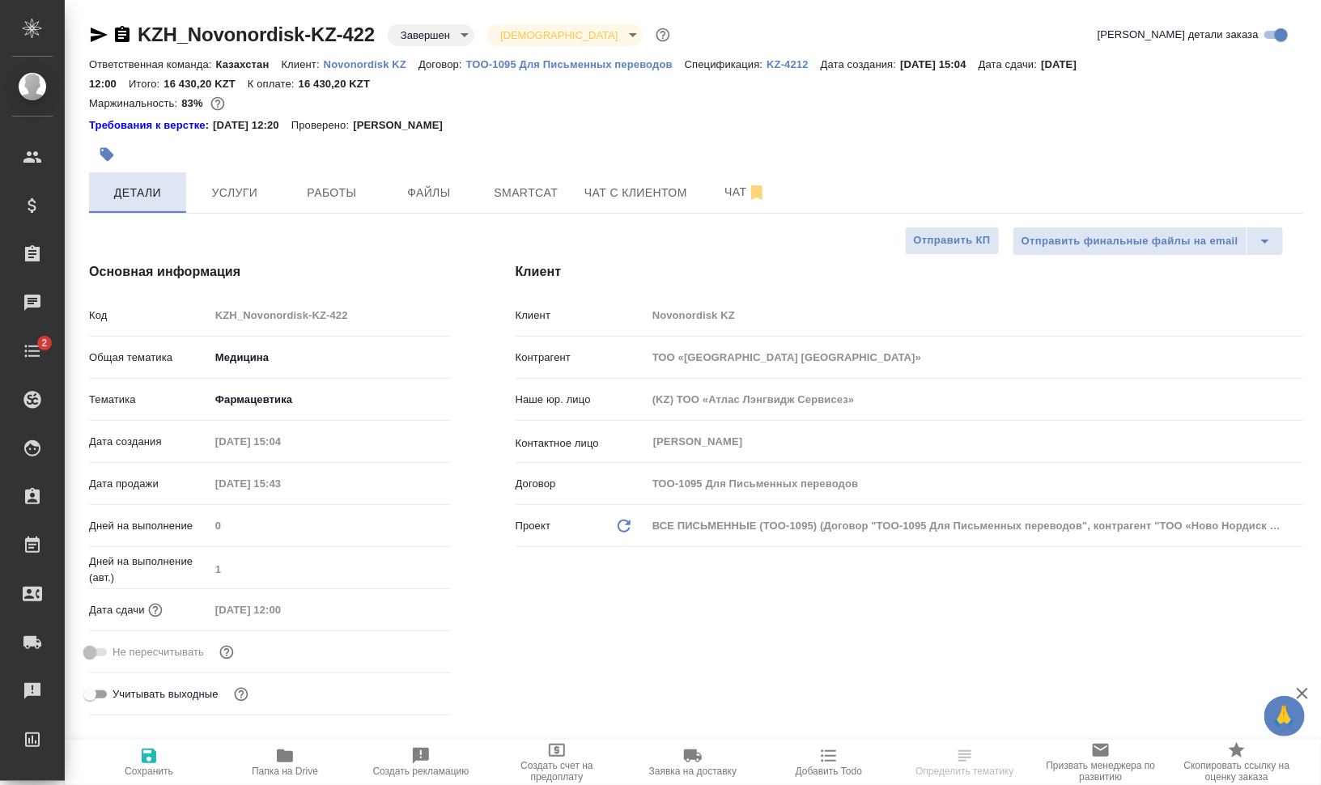
type textarea "x"
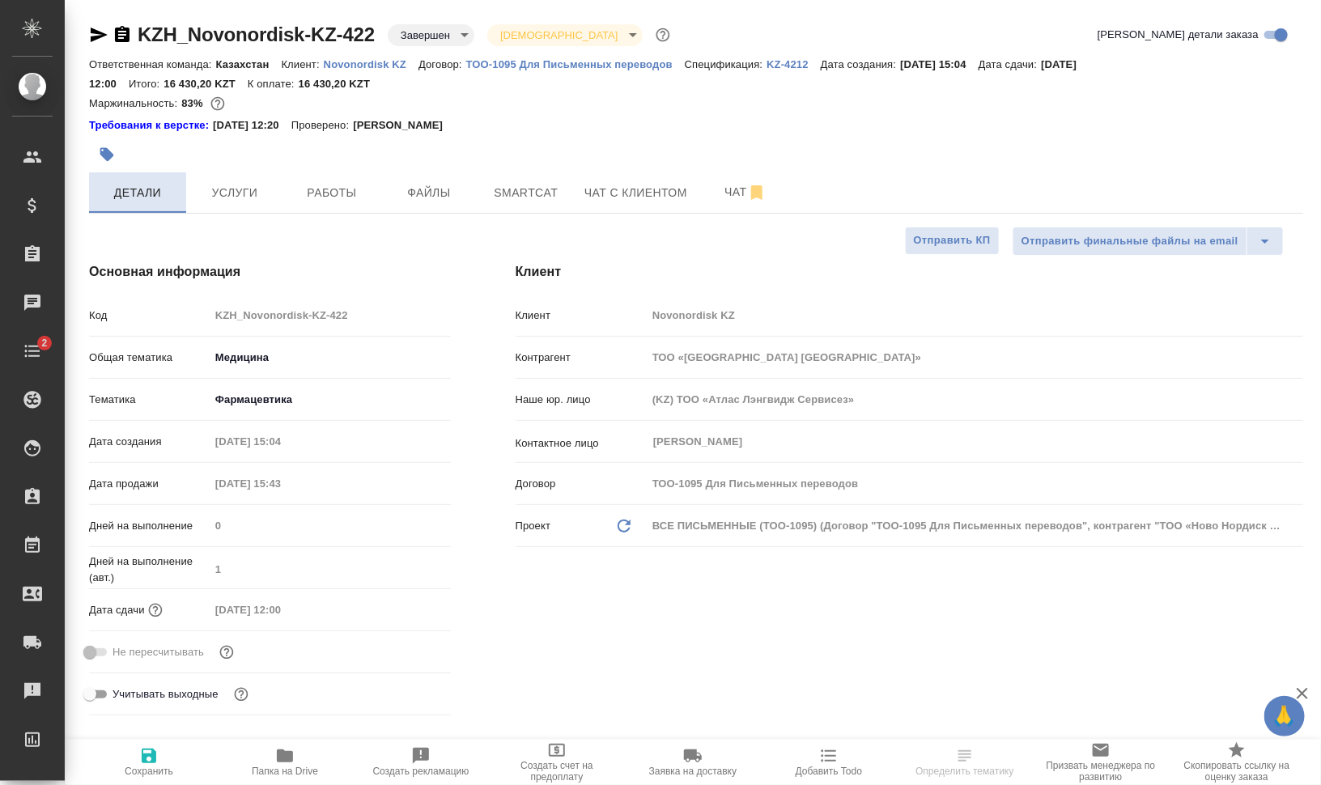
type textarea "x"
type input "[PERSON_NAME]"
type input "Журавлев Денис"
click at [321, 189] on span "Работы" at bounding box center [332, 193] width 78 height 20
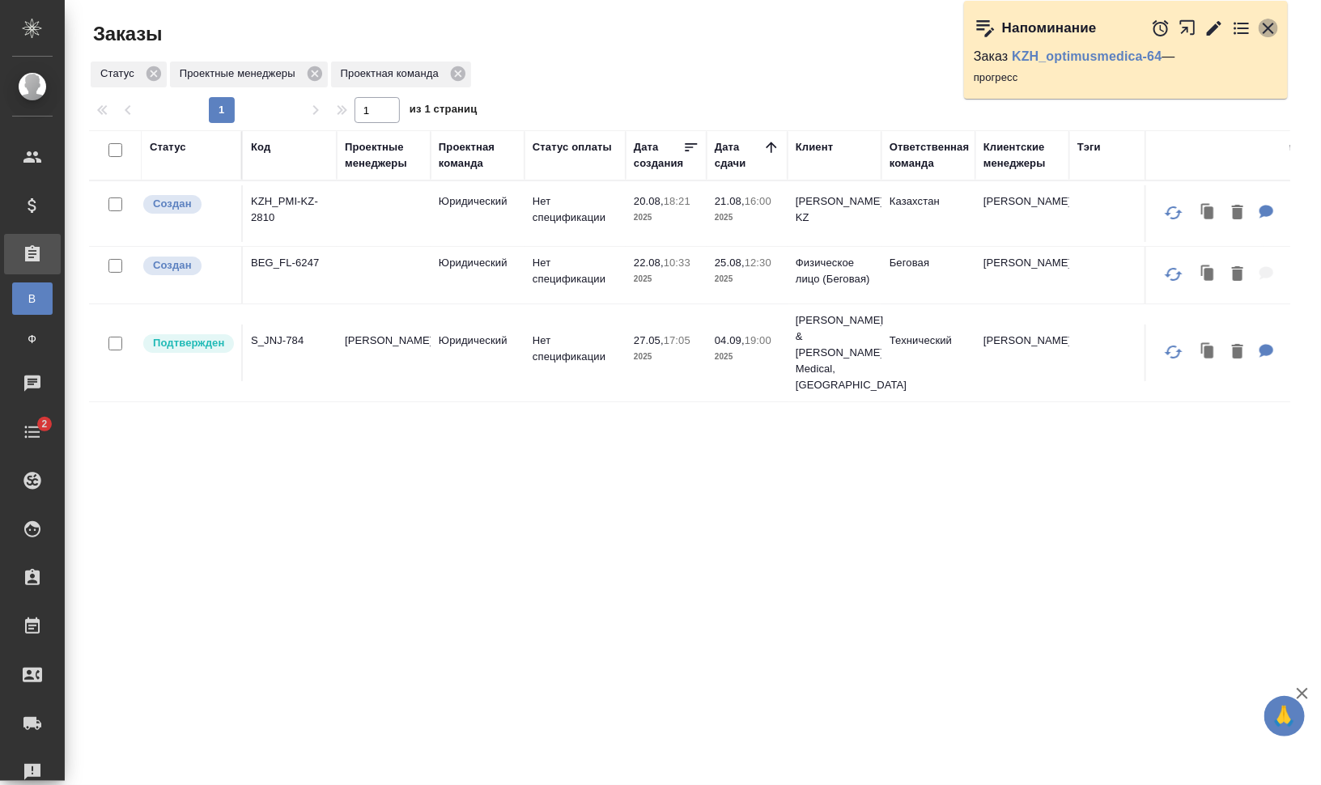
click at [1262, 27] on icon "button" at bounding box center [1268, 28] width 19 height 19
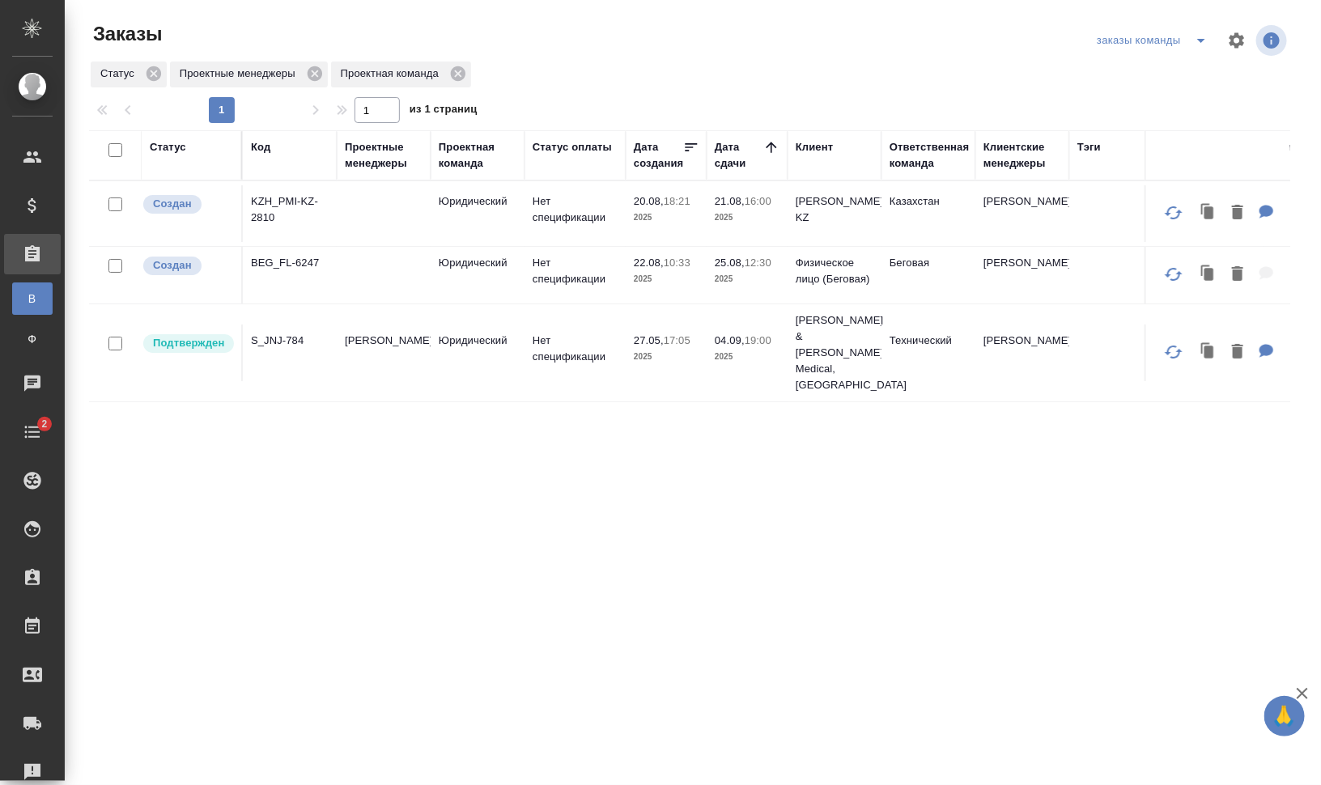
click at [386, 151] on div "Проектные менеджеры" at bounding box center [384, 155] width 78 height 32
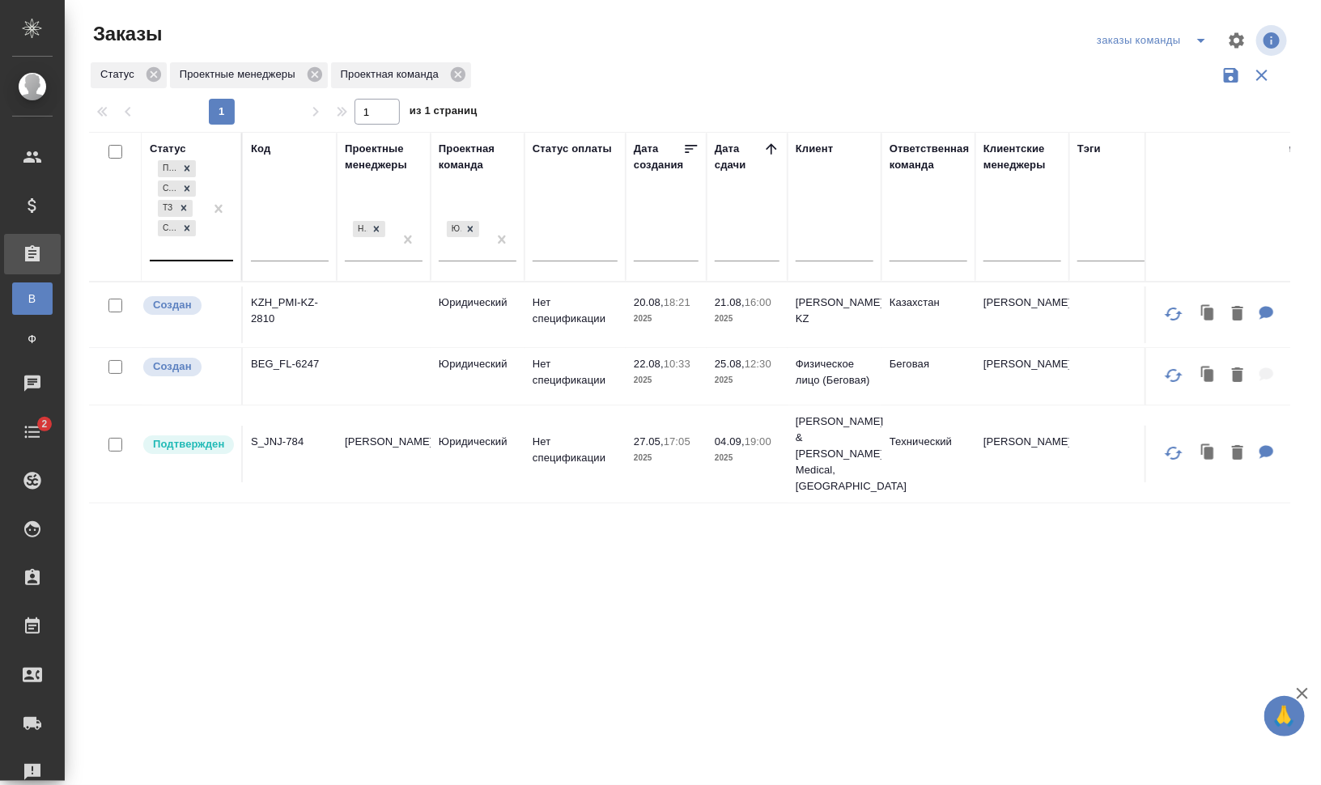
click at [178, 202] on icon at bounding box center [183, 207] width 11 height 11
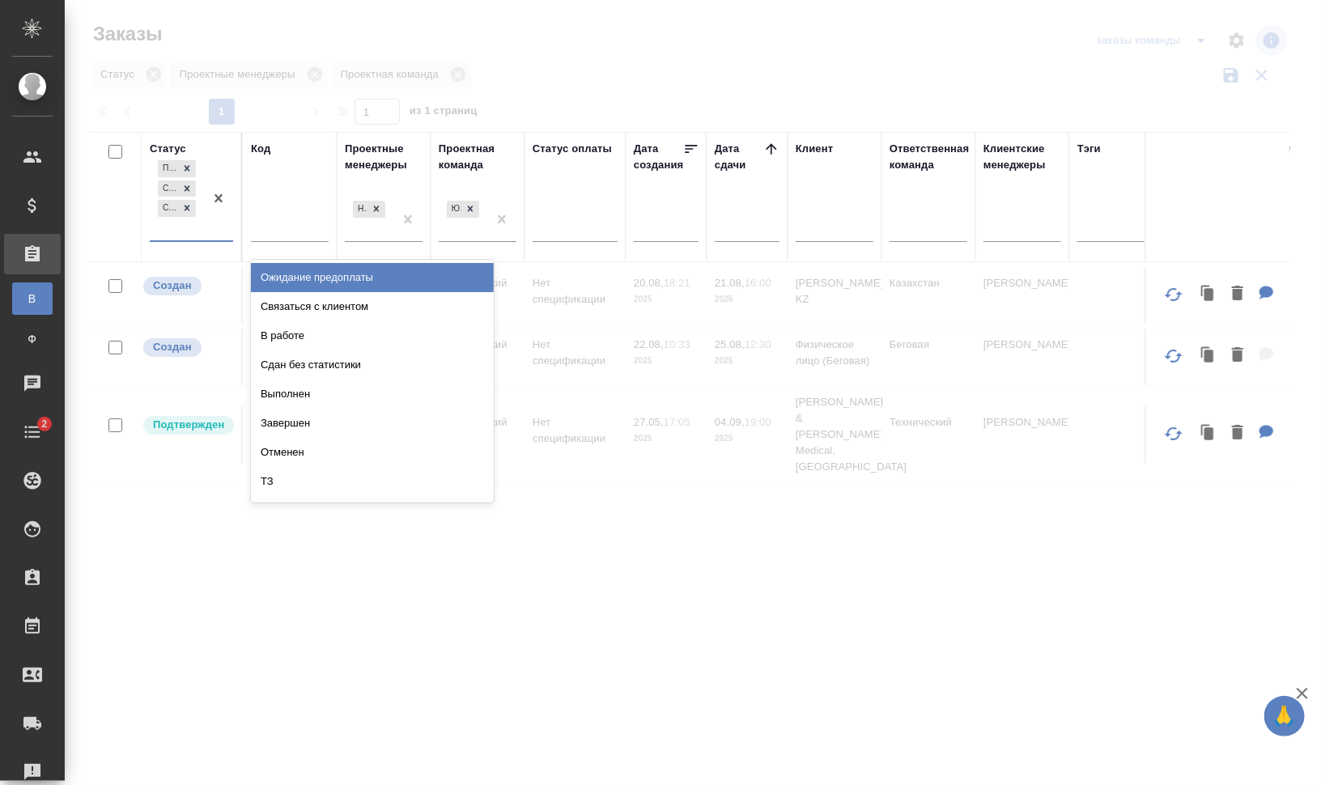
click at [180, 227] on div "Подтвержден Создан Согласование КП" at bounding box center [177, 198] width 54 height 83
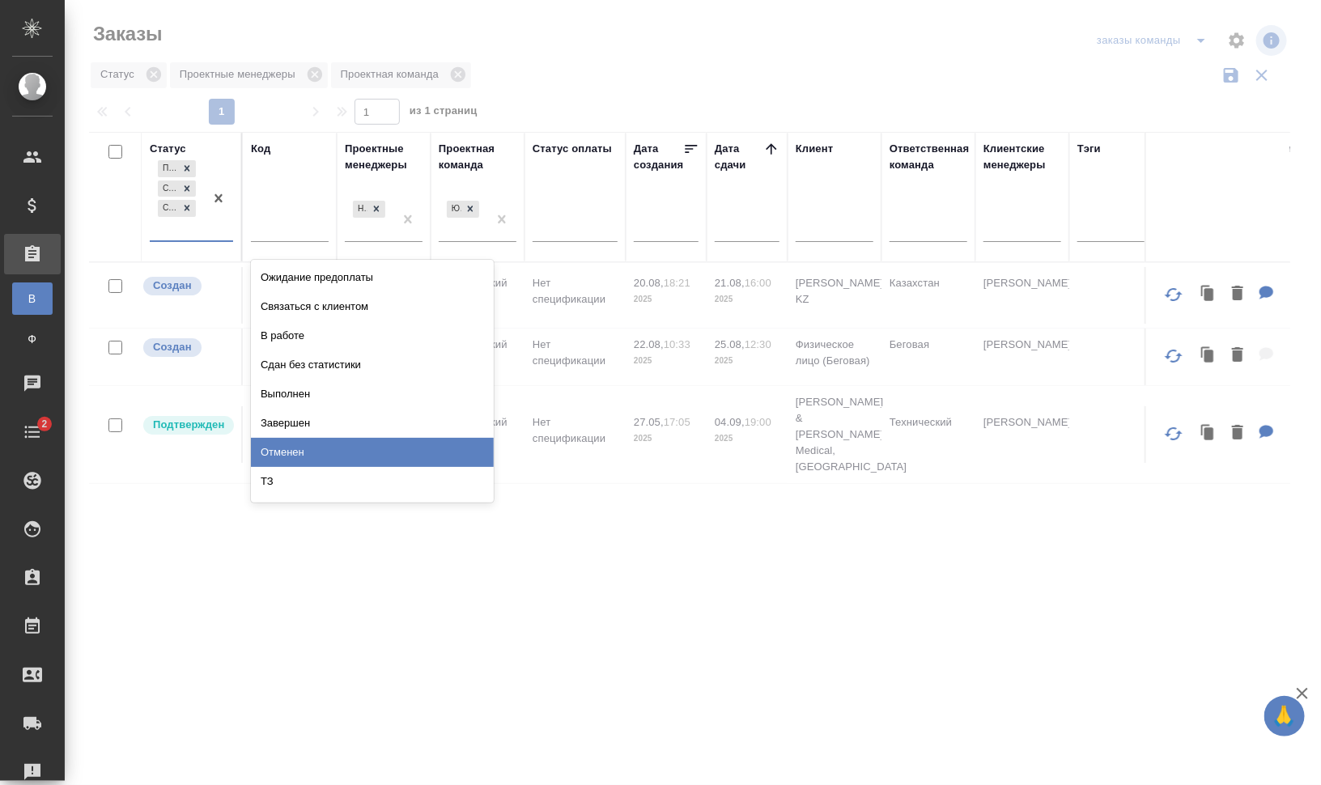
click at [359, 471] on div "ТЗ" at bounding box center [372, 481] width 243 height 29
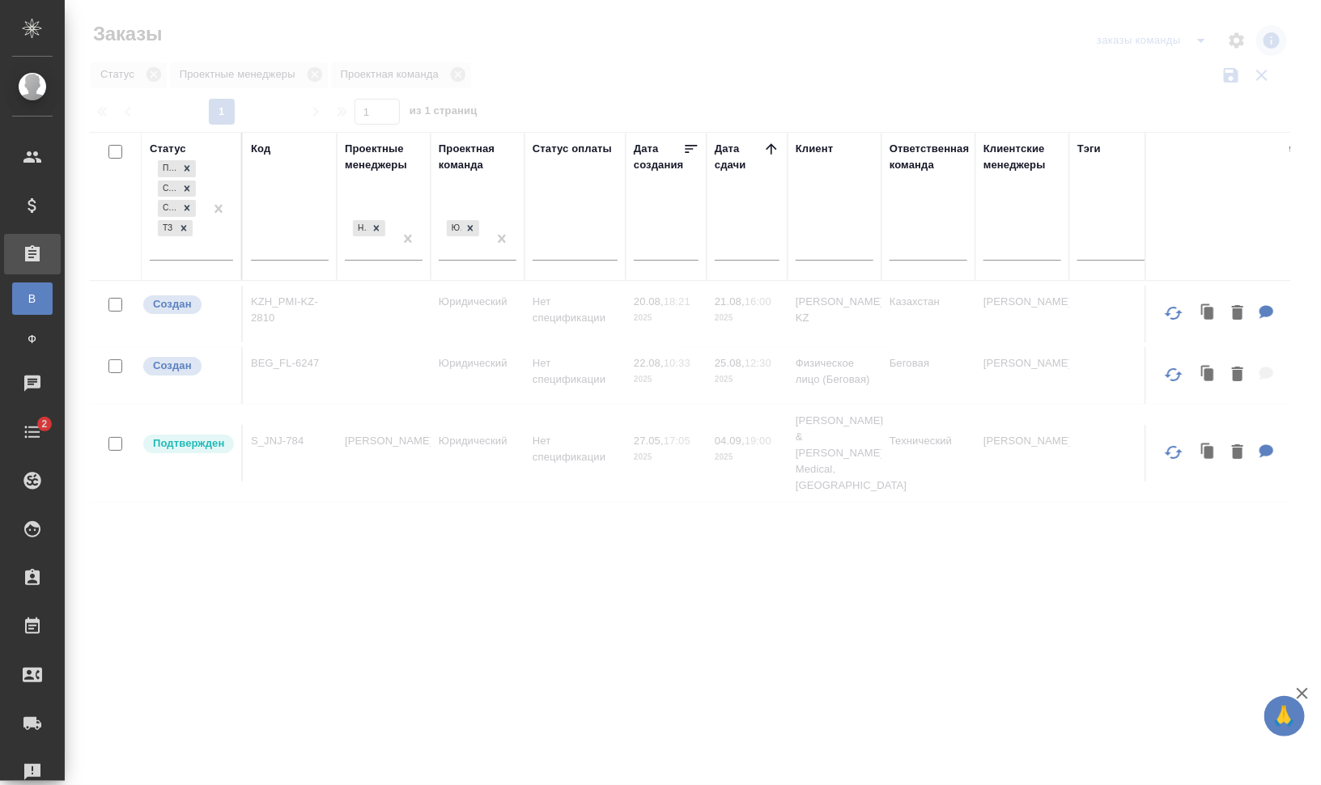
click at [368, 156] on div "Проектные менеджеры" at bounding box center [384, 157] width 78 height 32
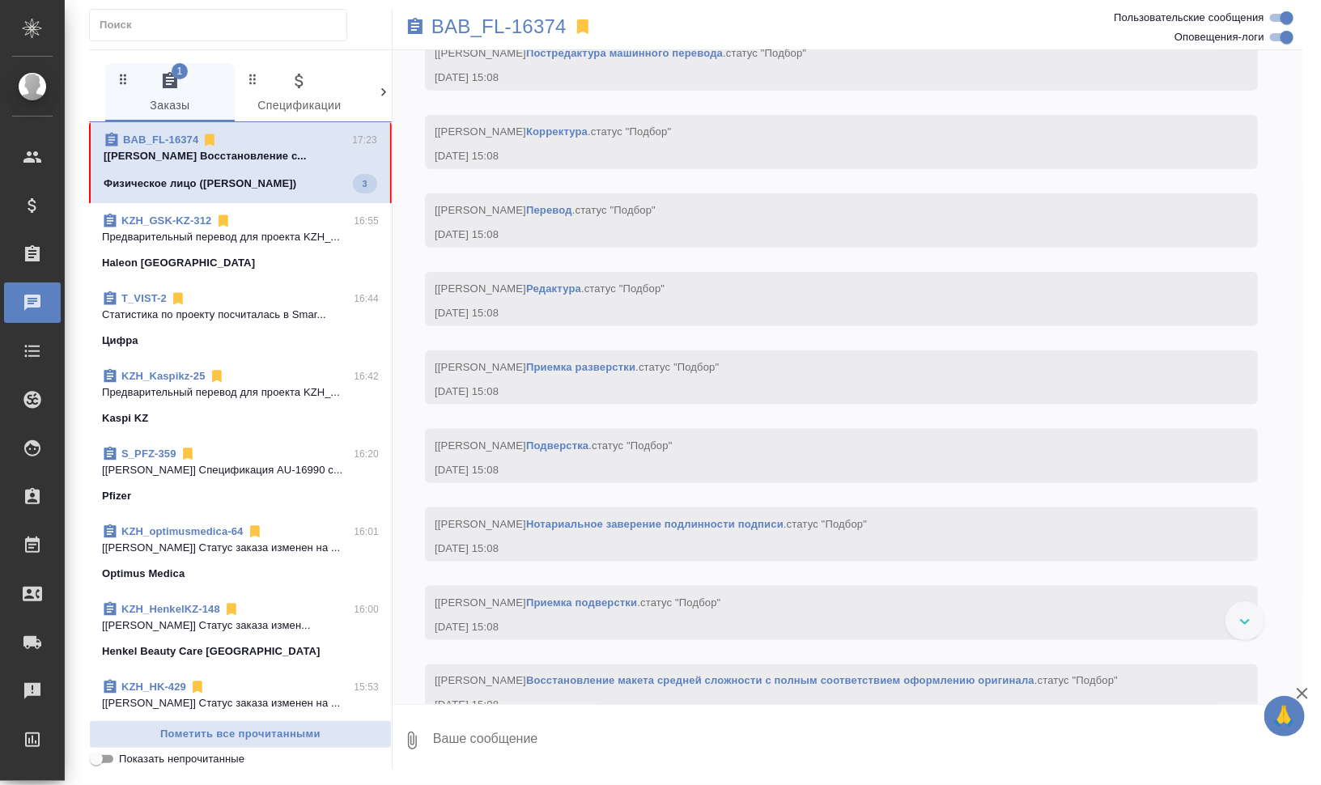
click at [224, 164] on span "BAB_FL-16374 17:23 [Арсеньева Вера] Работа Восстановление с... Физическое лицо …" at bounding box center [241, 163] width 274 height 62
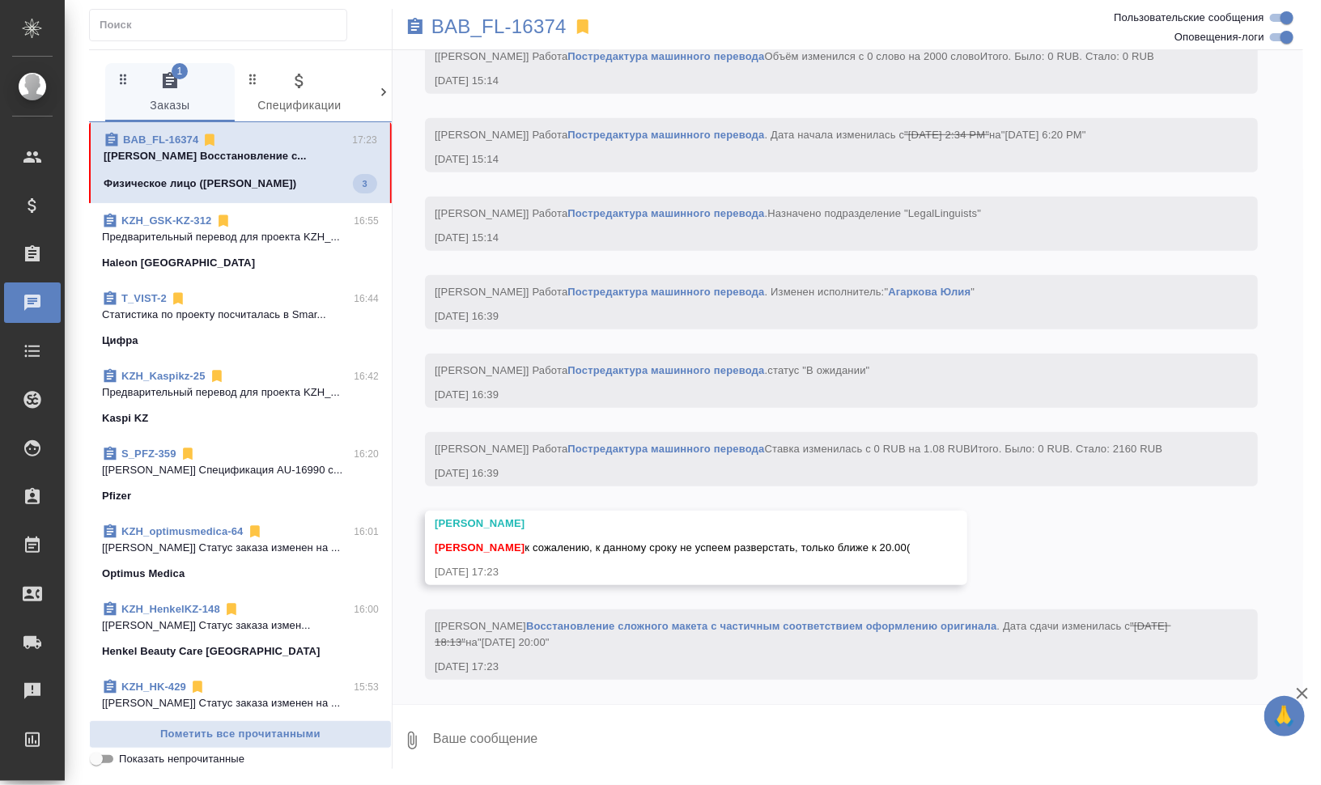
scroll to position [3048, 0]
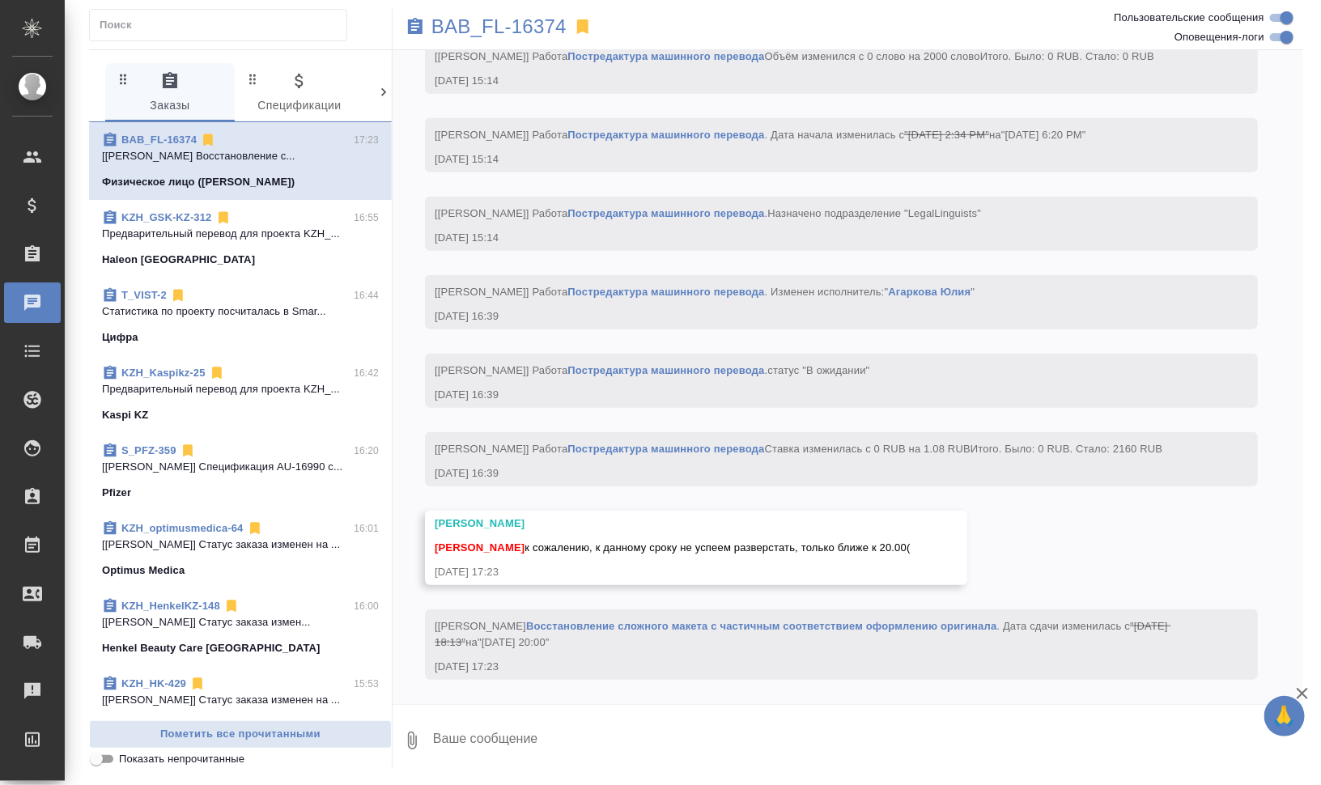
click at [658, 745] on textarea at bounding box center [867, 740] width 872 height 55
type textarea "хорошо, к 20:00 поймаю, в папку выложат?"
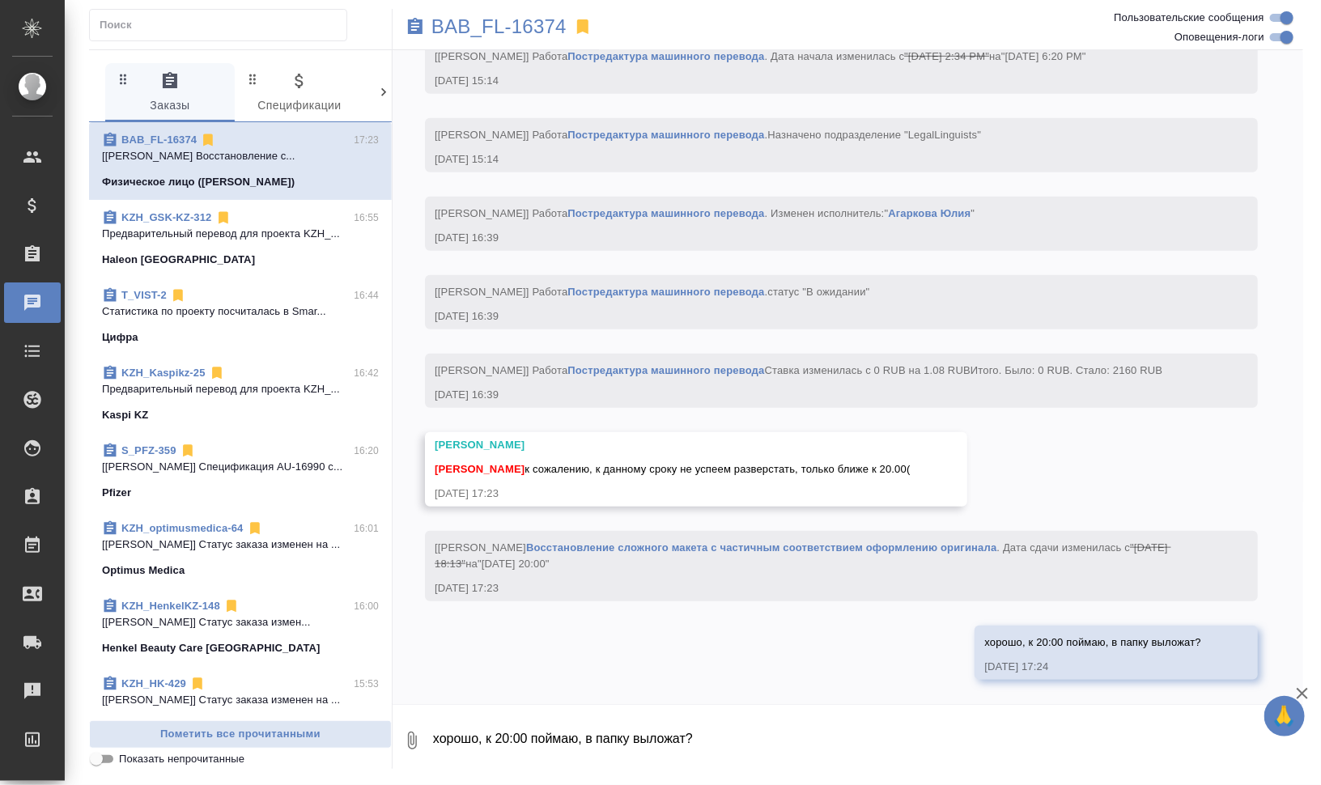
scroll to position [3126, 0]
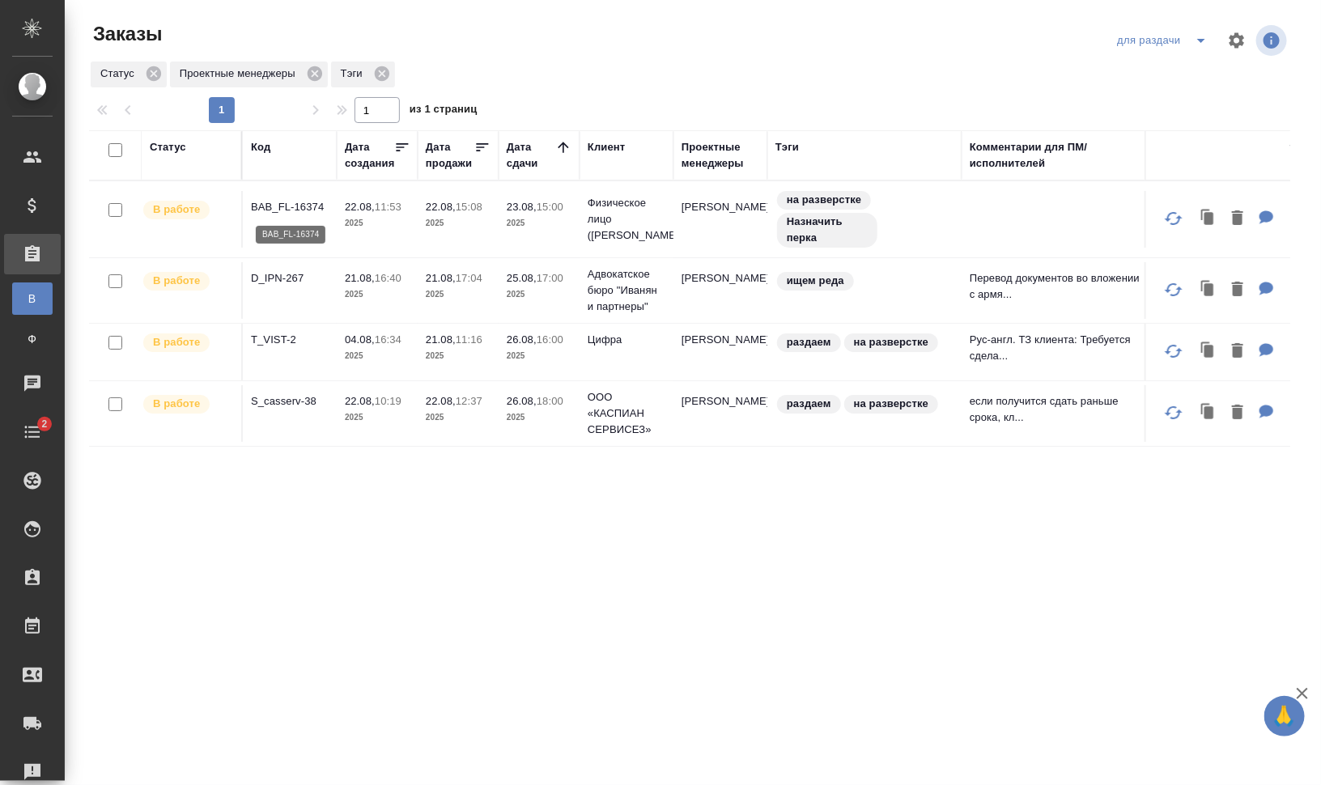
click at [304, 206] on p "BAB_FL-16374" at bounding box center [290, 207] width 78 height 16
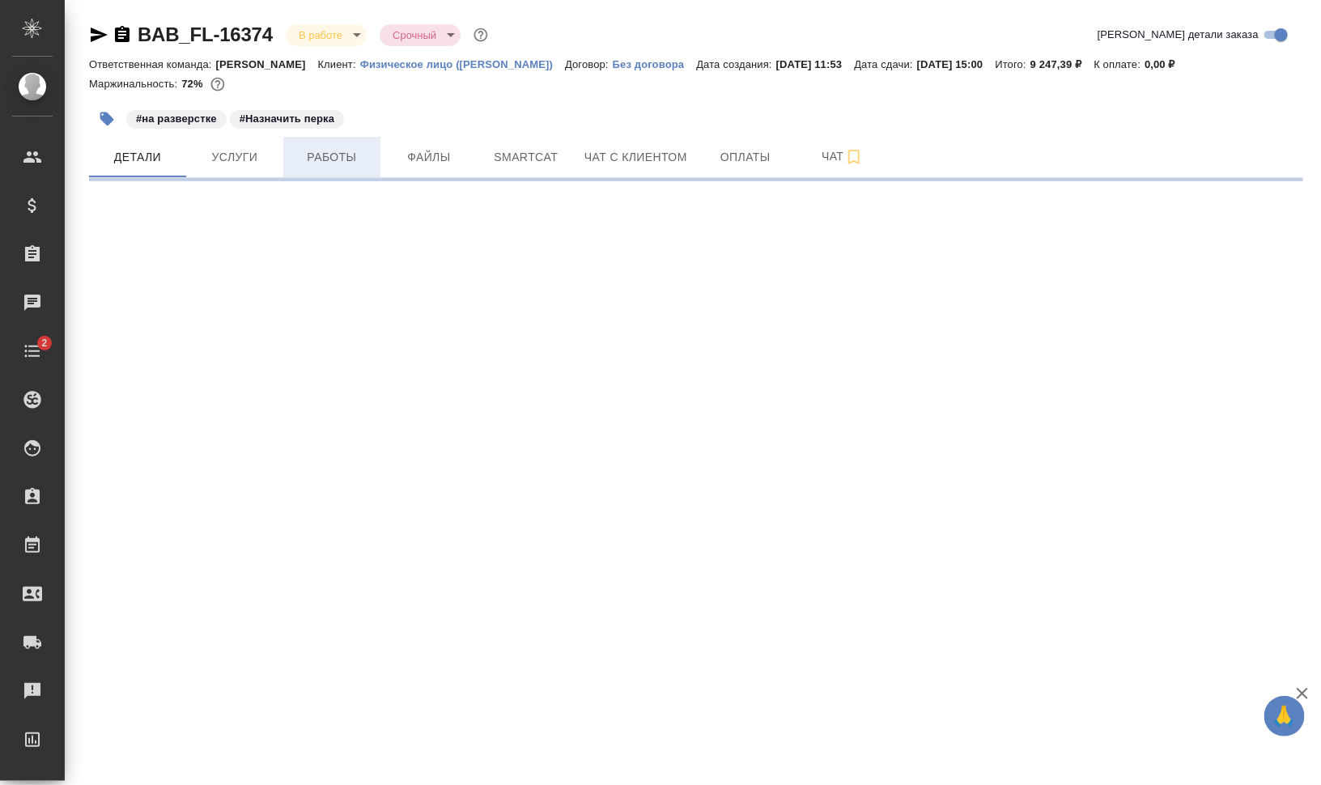
click at [324, 158] on span "Работы" at bounding box center [332, 157] width 78 height 20
click at [320, 154] on span "Работы" at bounding box center [332, 157] width 78 height 20
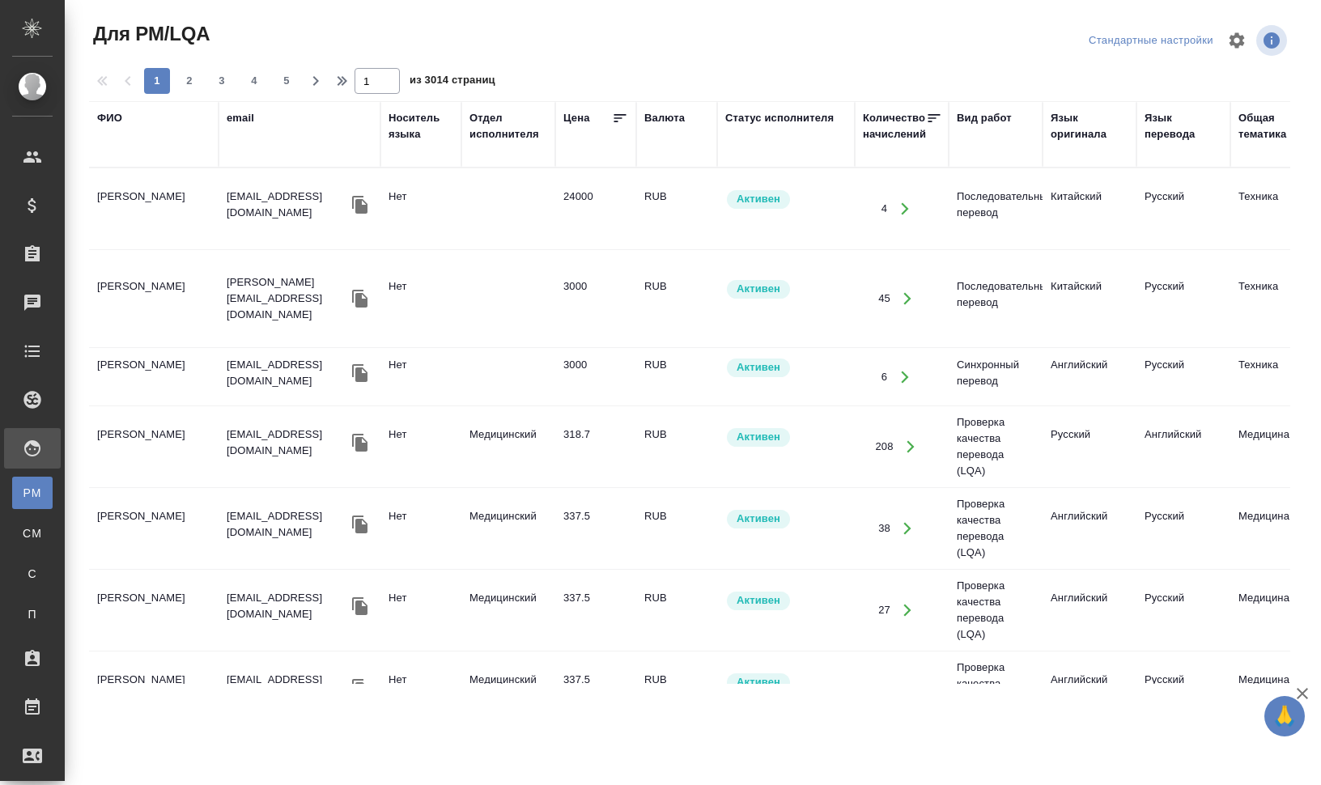
click at [229, 120] on div "email" at bounding box center [241, 118] width 28 height 16
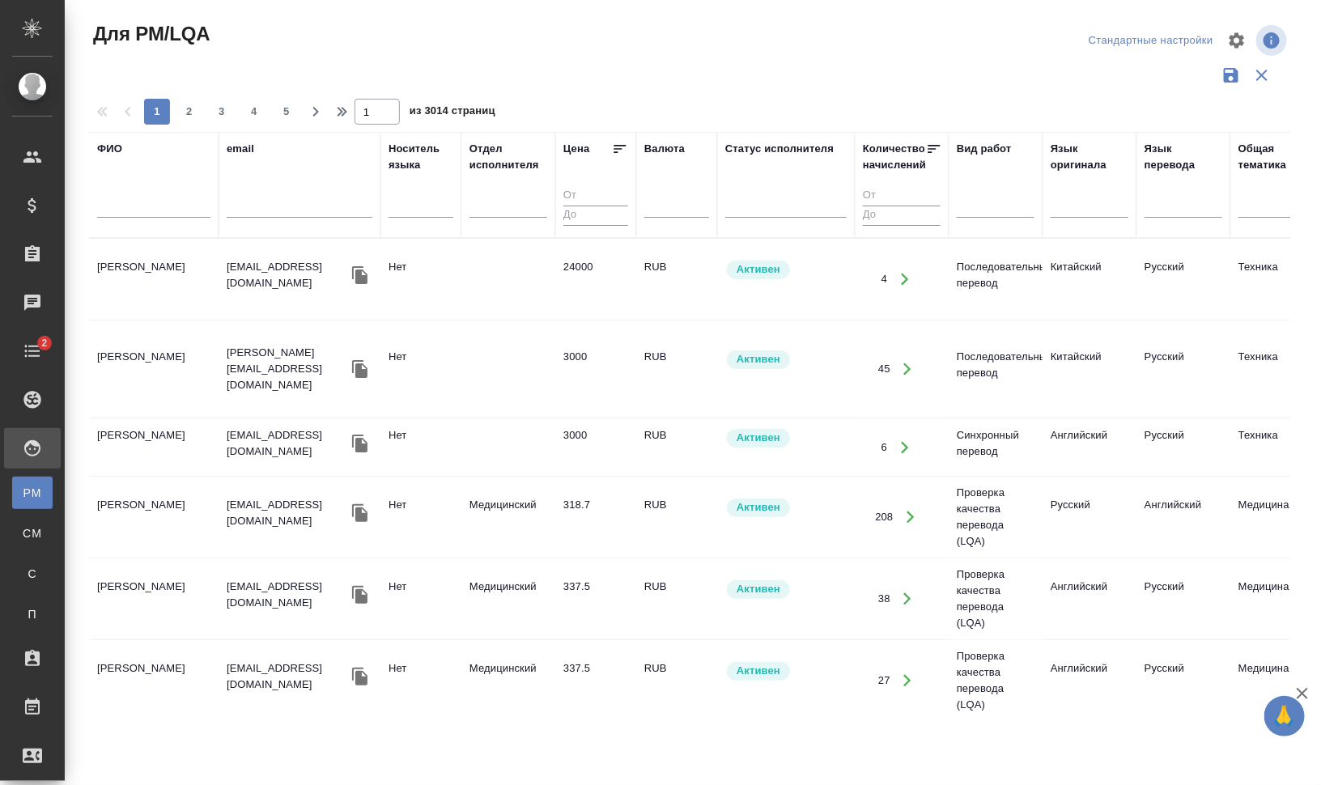
click at [172, 206] on input "text" at bounding box center [153, 208] width 113 height 20
type input "U"
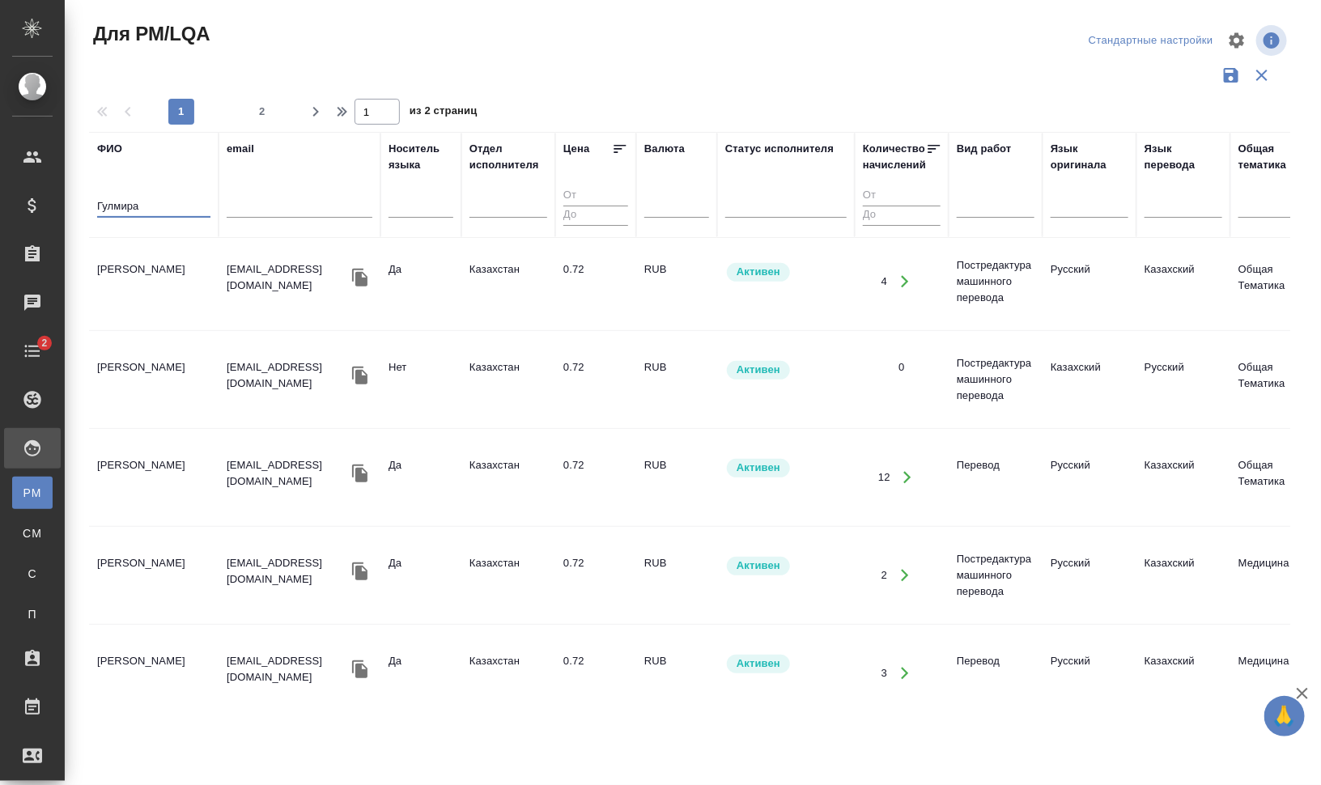
scroll to position [202, 0]
type input "Гулмира"
click at [174, 113] on td "[PERSON_NAME]" at bounding box center [154, 85] width 130 height 57
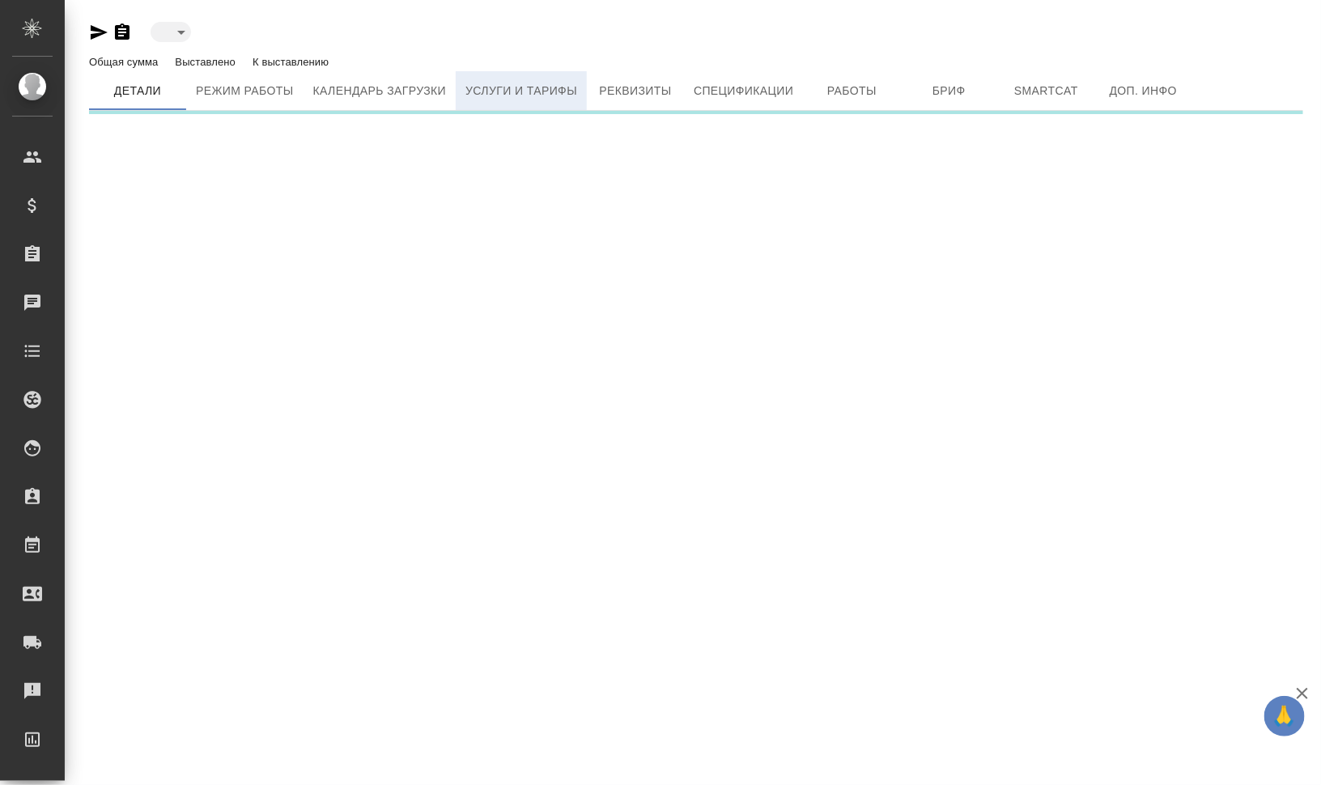
type input "active"
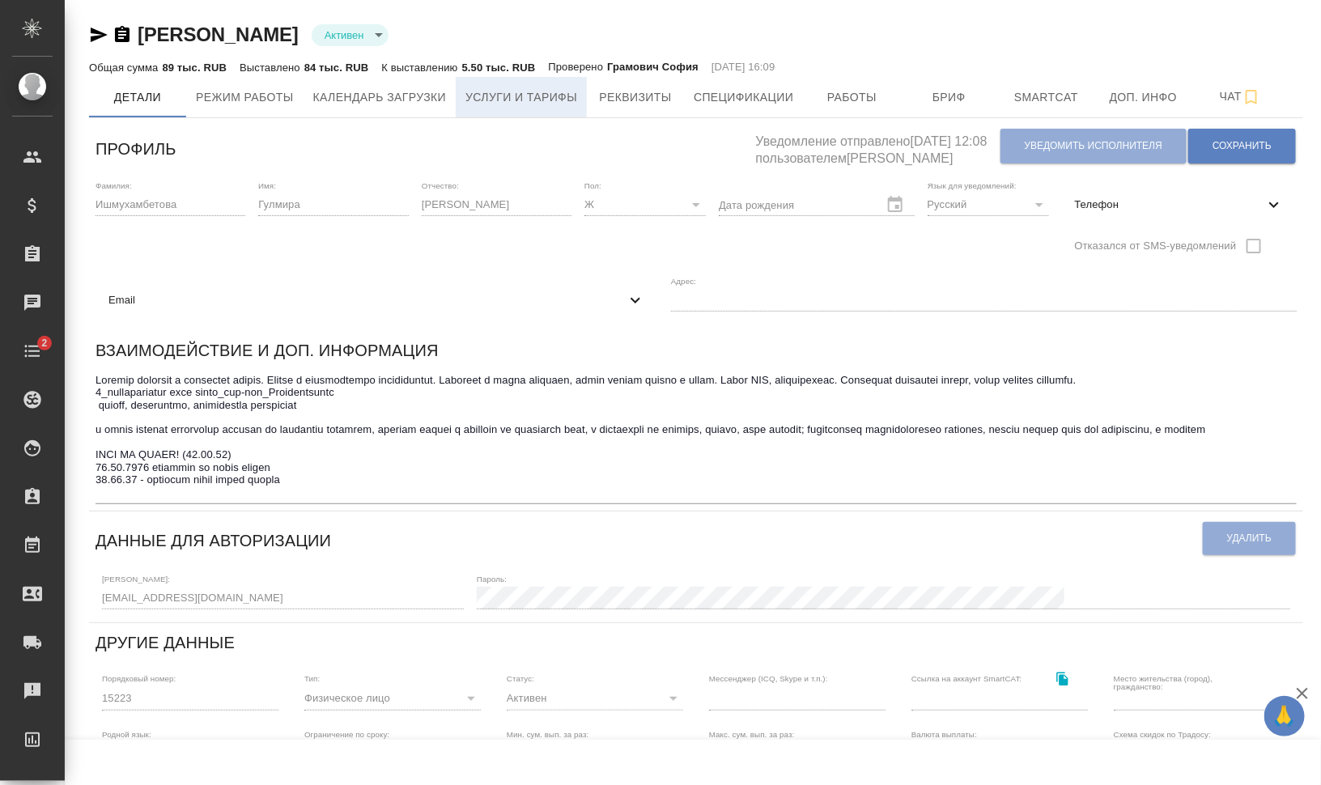
click at [508, 93] on span "Услуги и тарифы" at bounding box center [521, 97] width 112 height 20
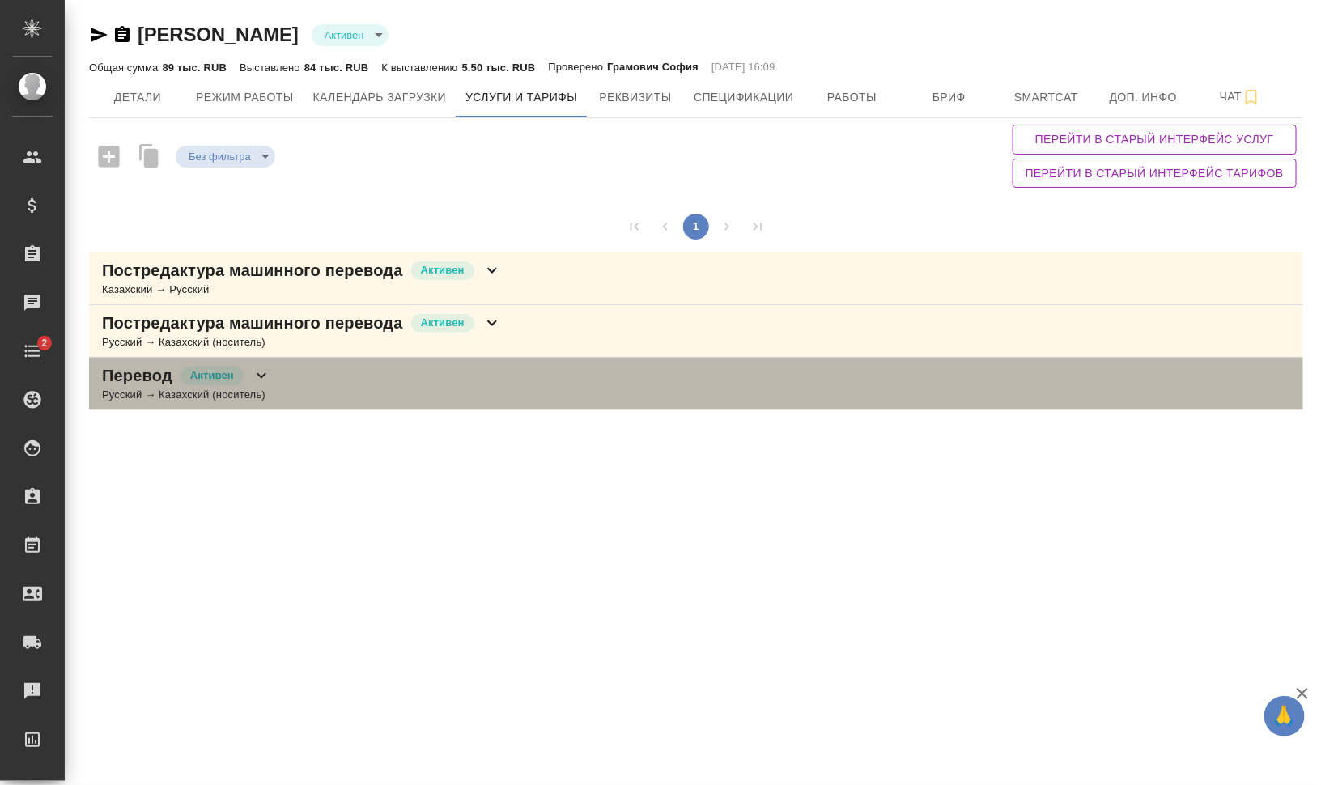
click at [336, 372] on div "Перевод Активен Русский → Казахский (носитель)" at bounding box center [696, 384] width 1214 height 53
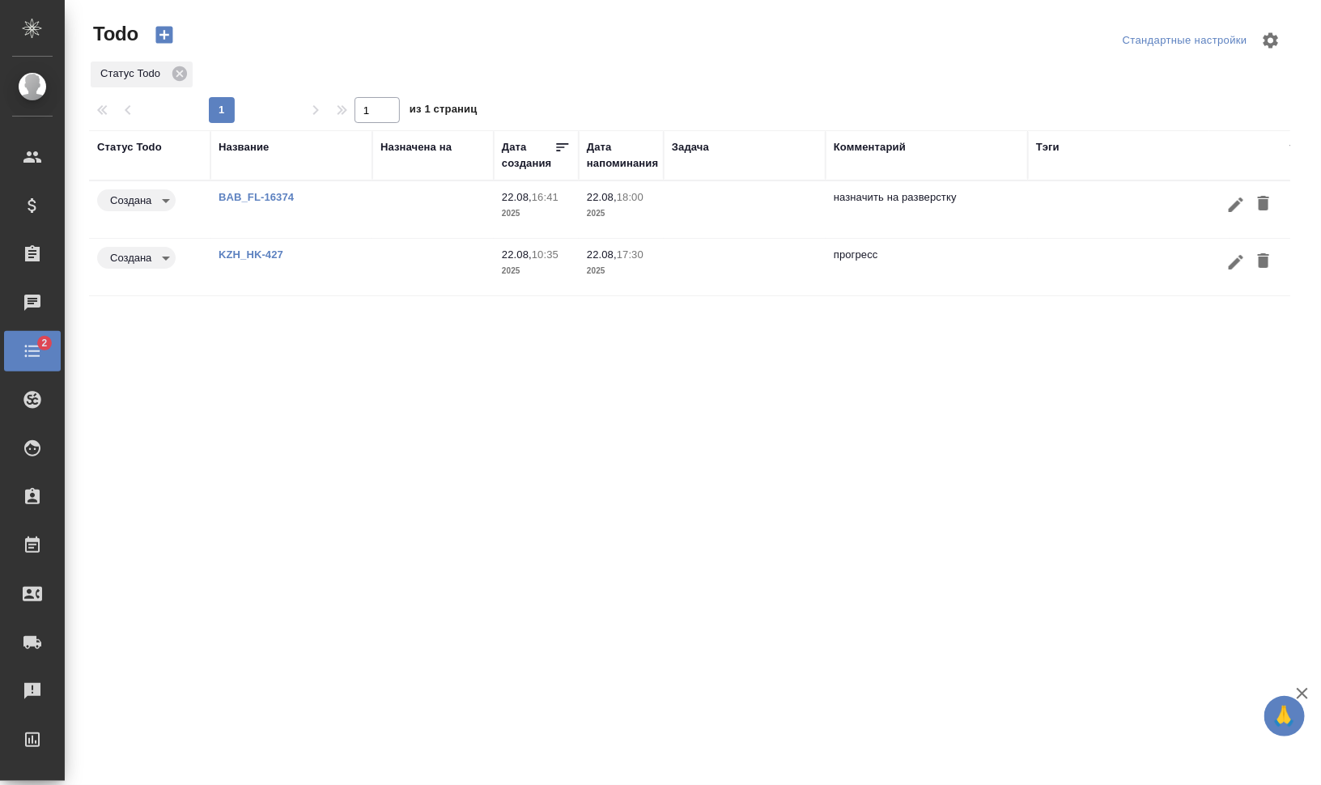
click at [1261, 206] on icon "button" at bounding box center [1263, 203] width 11 height 15
click at [267, 197] on link "KZH_HK-427" at bounding box center [251, 197] width 65 height 12
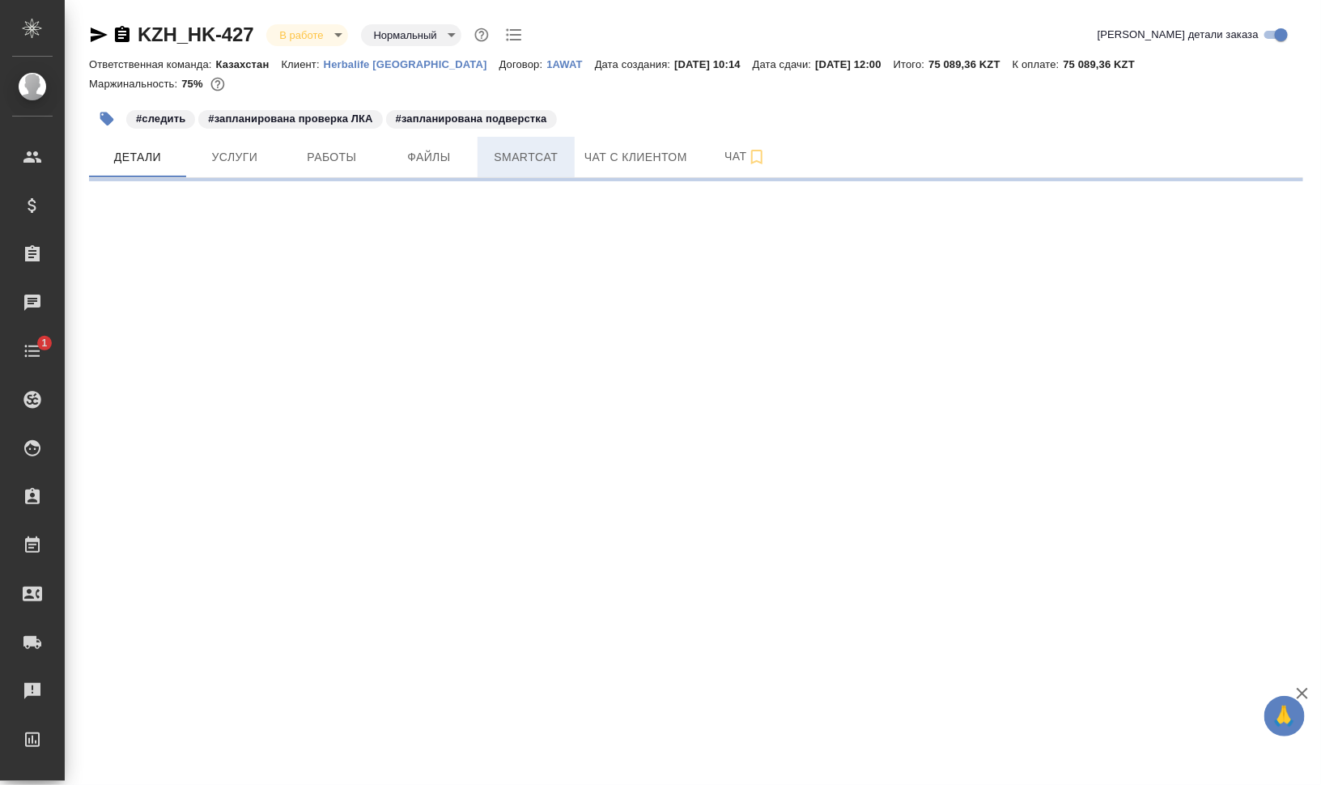
click at [531, 163] on span "Smartcat" at bounding box center [526, 157] width 78 height 20
select select "RU"
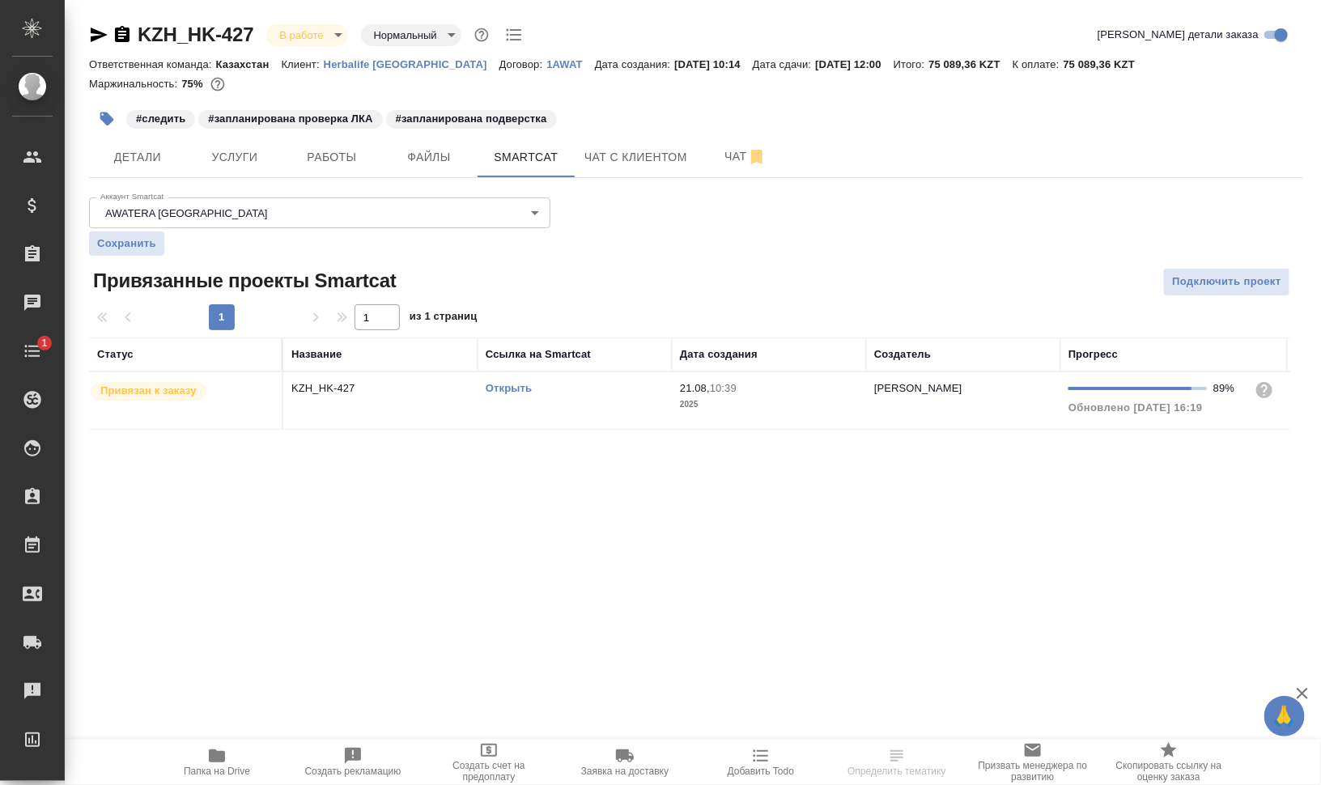
click at [495, 385] on link "Открыть" at bounding box center [509, 388] width 46 height 12
click at [119, 35] on icon "button" at bounding box center [122, 34] width 19 height 19
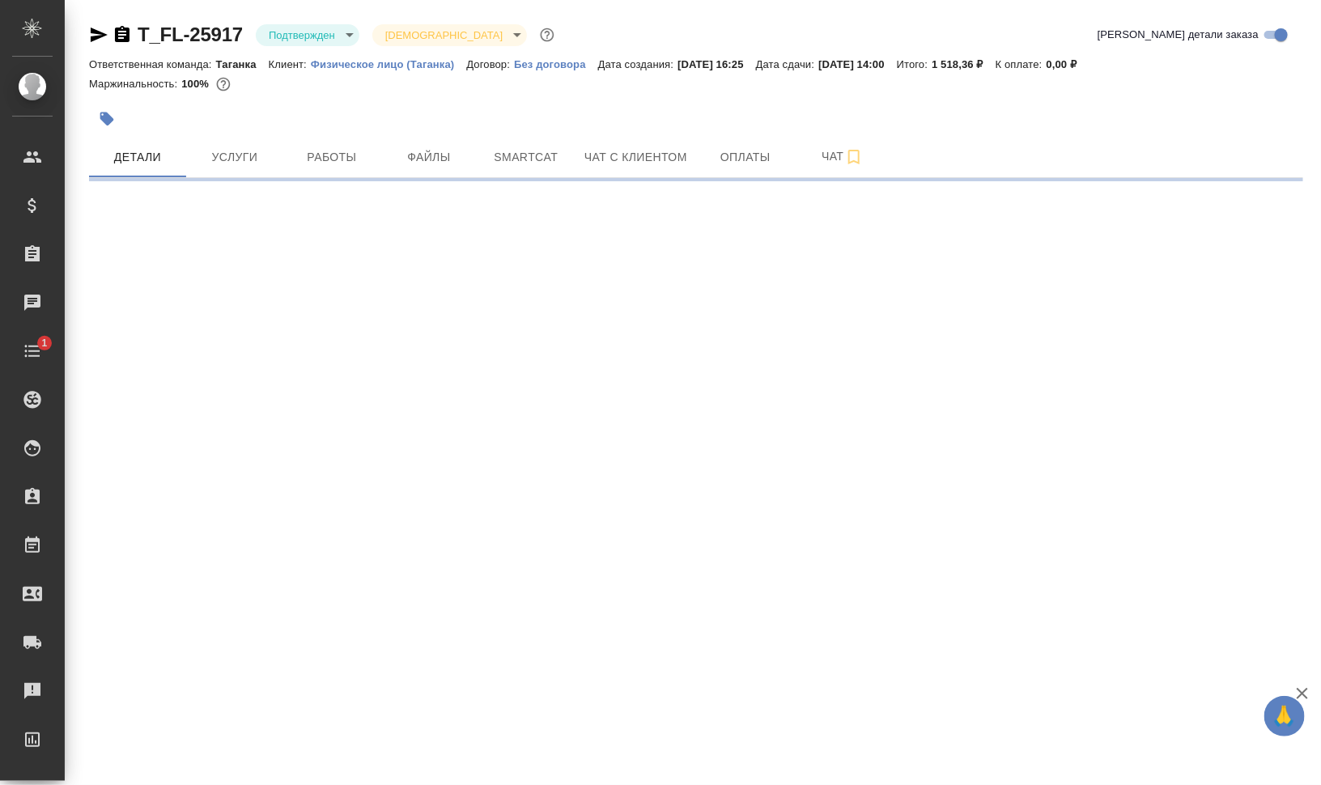
select select "RU"
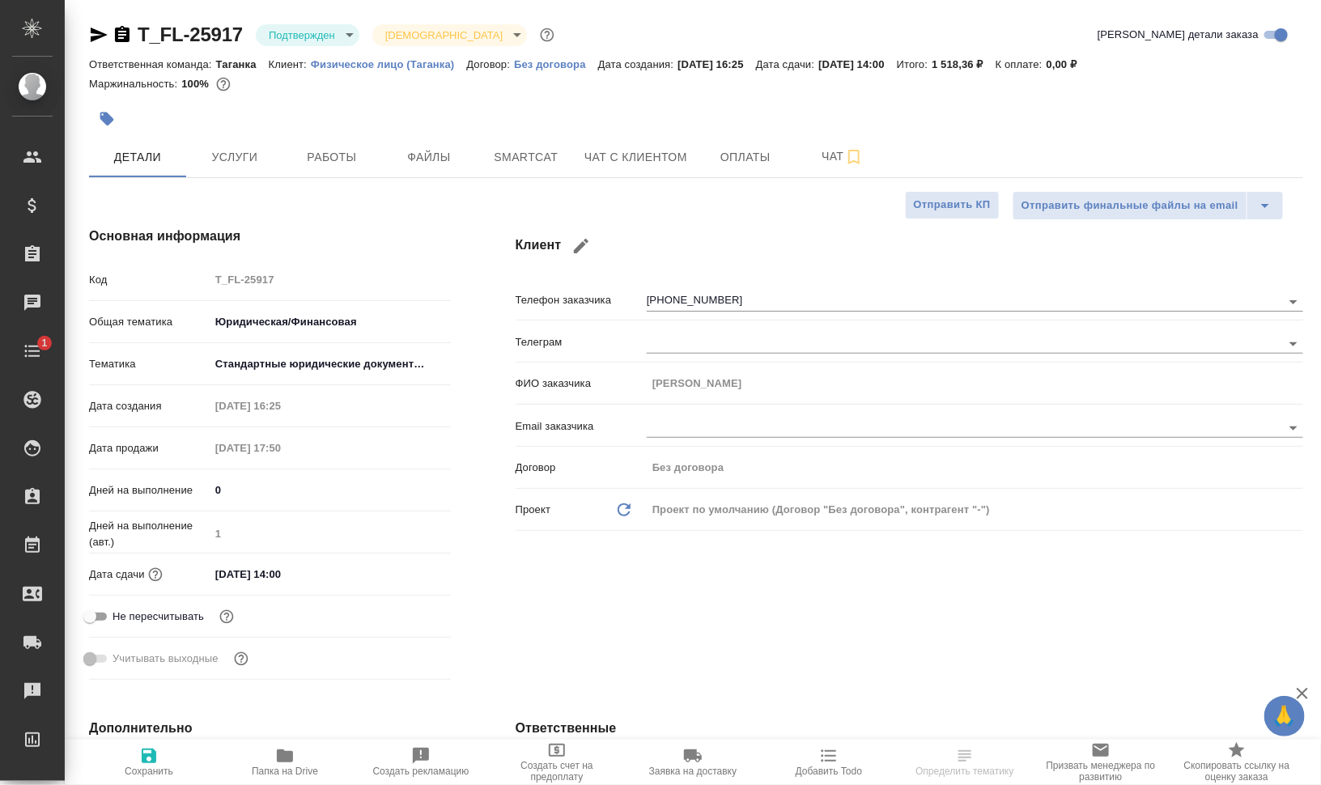
type textarea "x"
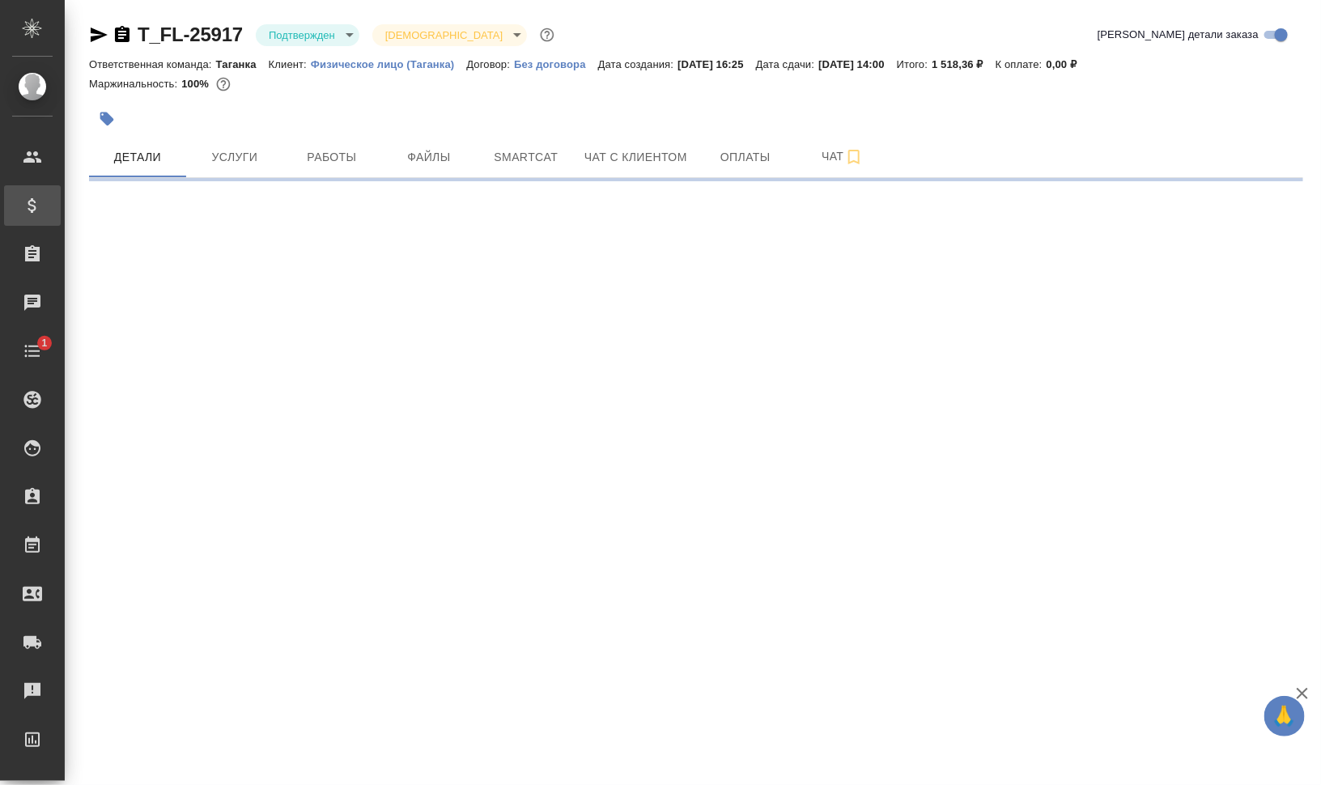
select select "RU"
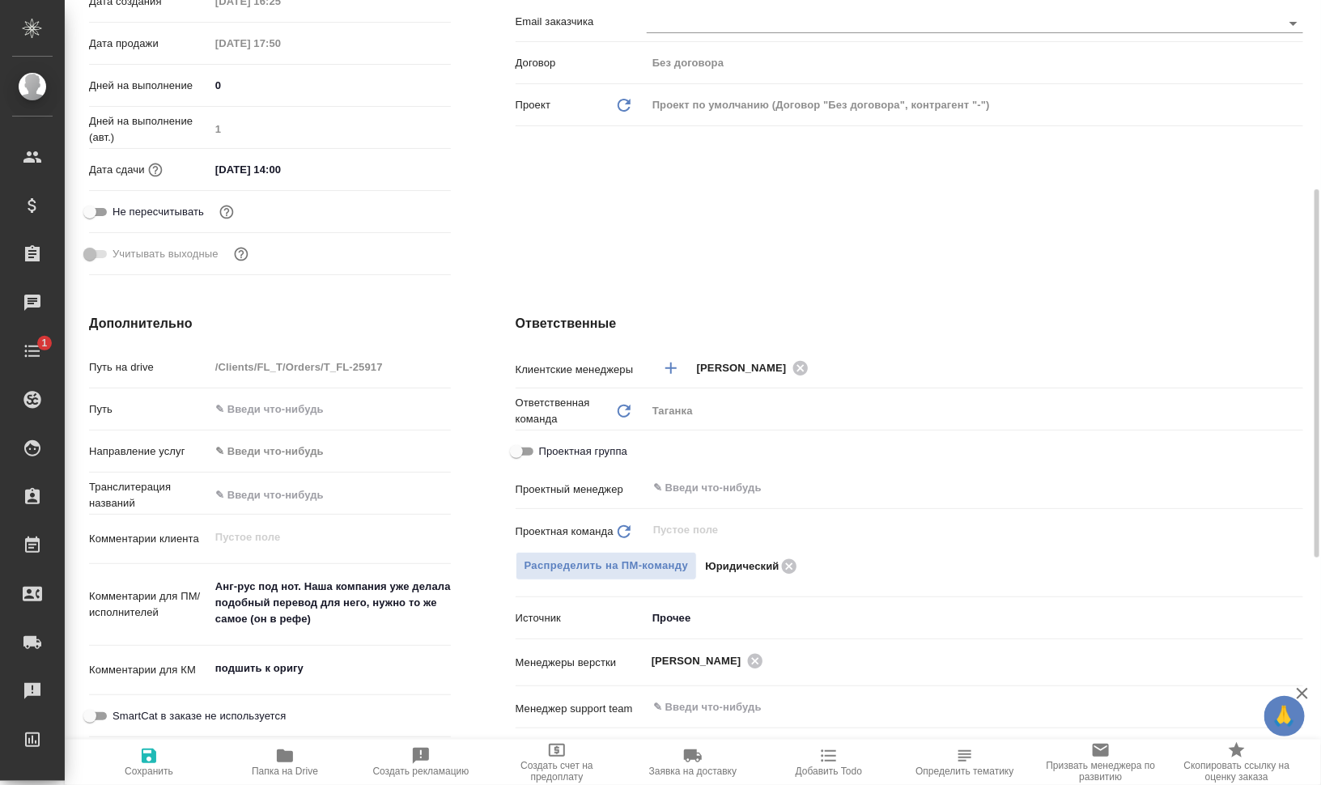
scroll to position [506, 0]
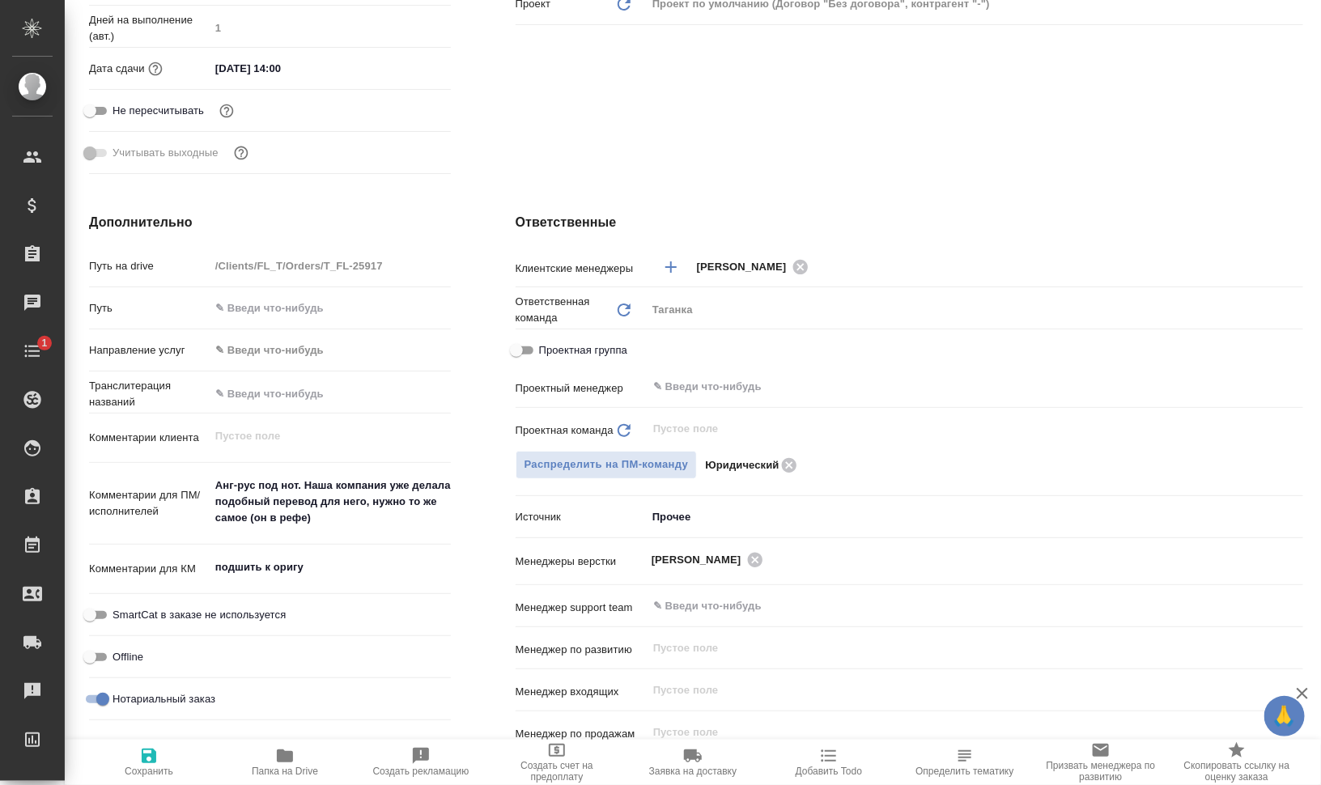
click at [295, 759] on span "Папка на Drive" at bounding box center [285, 761] width 117 height 31
type textarea "x"
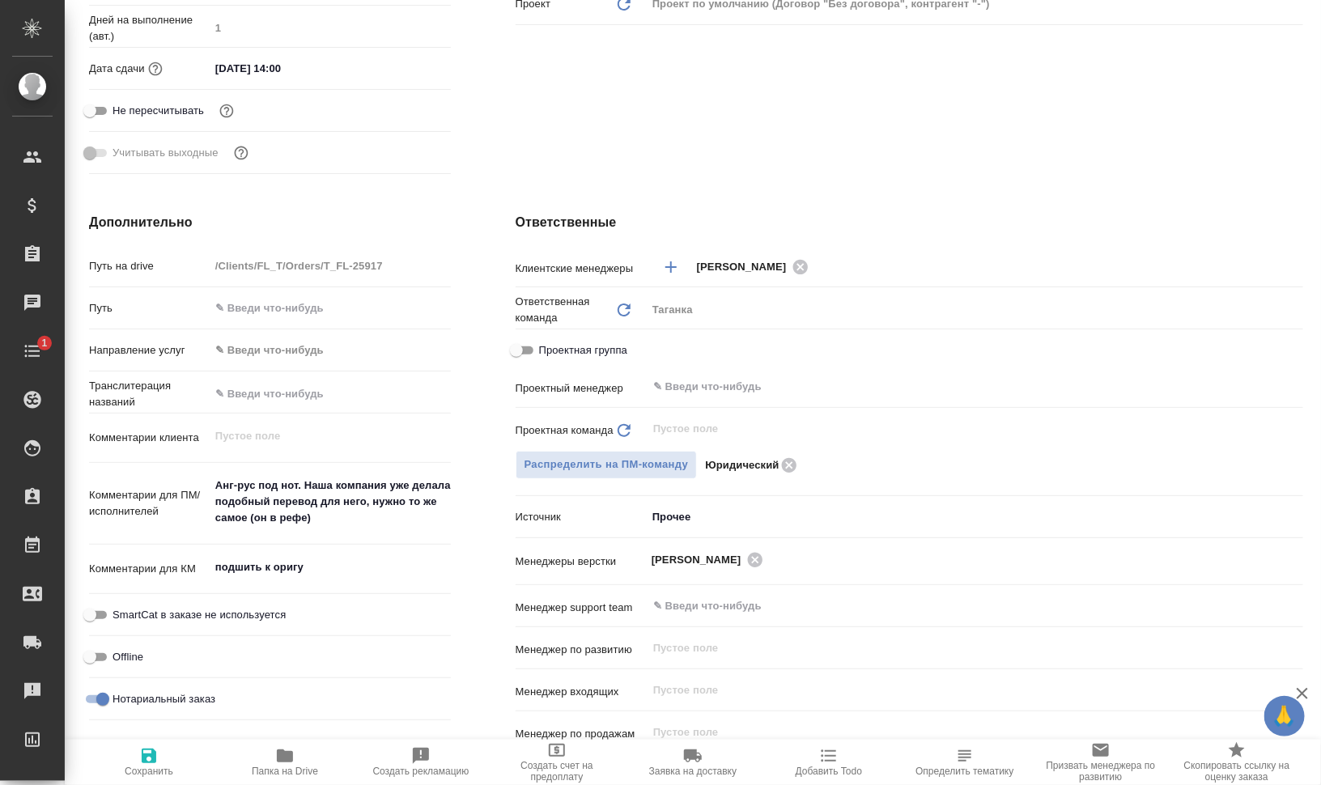
type textarea "x"
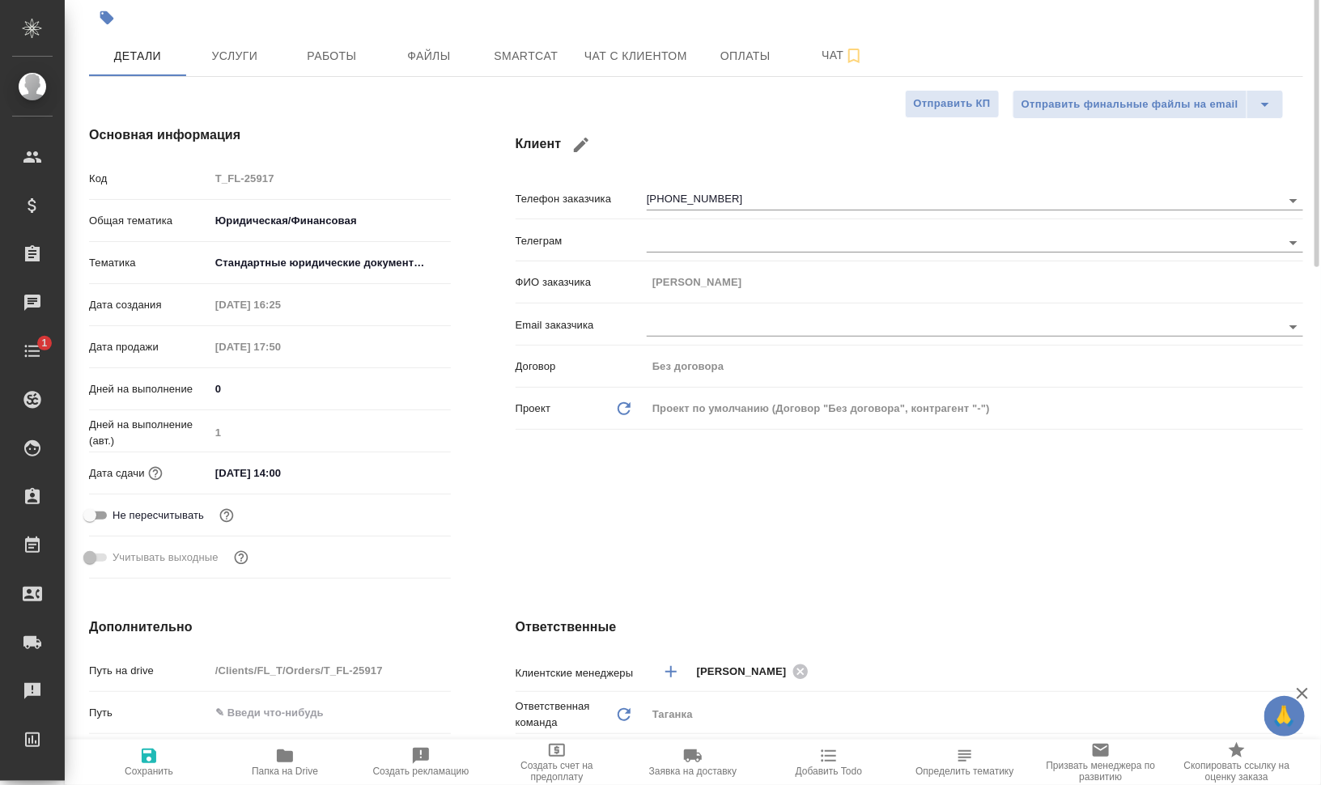
scroll to position [0, 0]
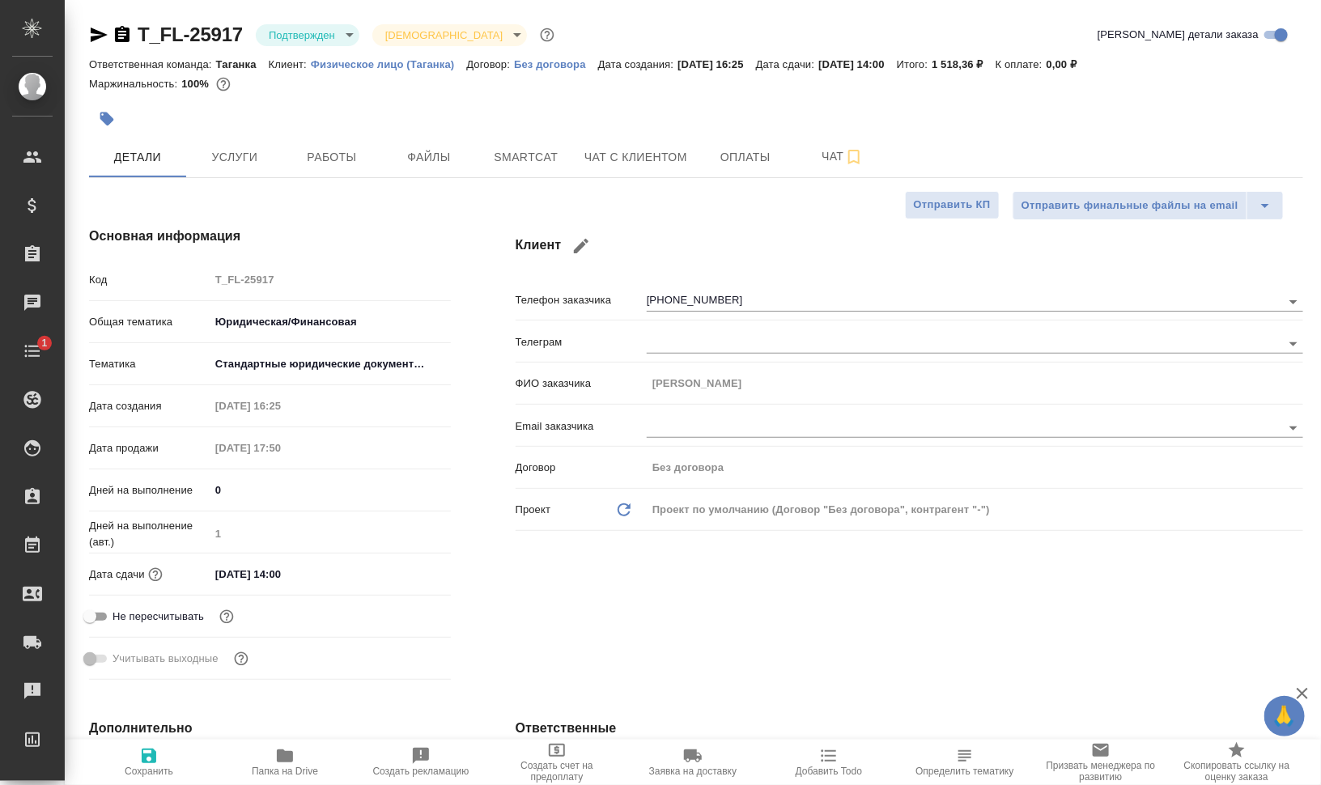
click at [95, 36] on icon "button" at bounding box center [99, 35] width 17 height 15
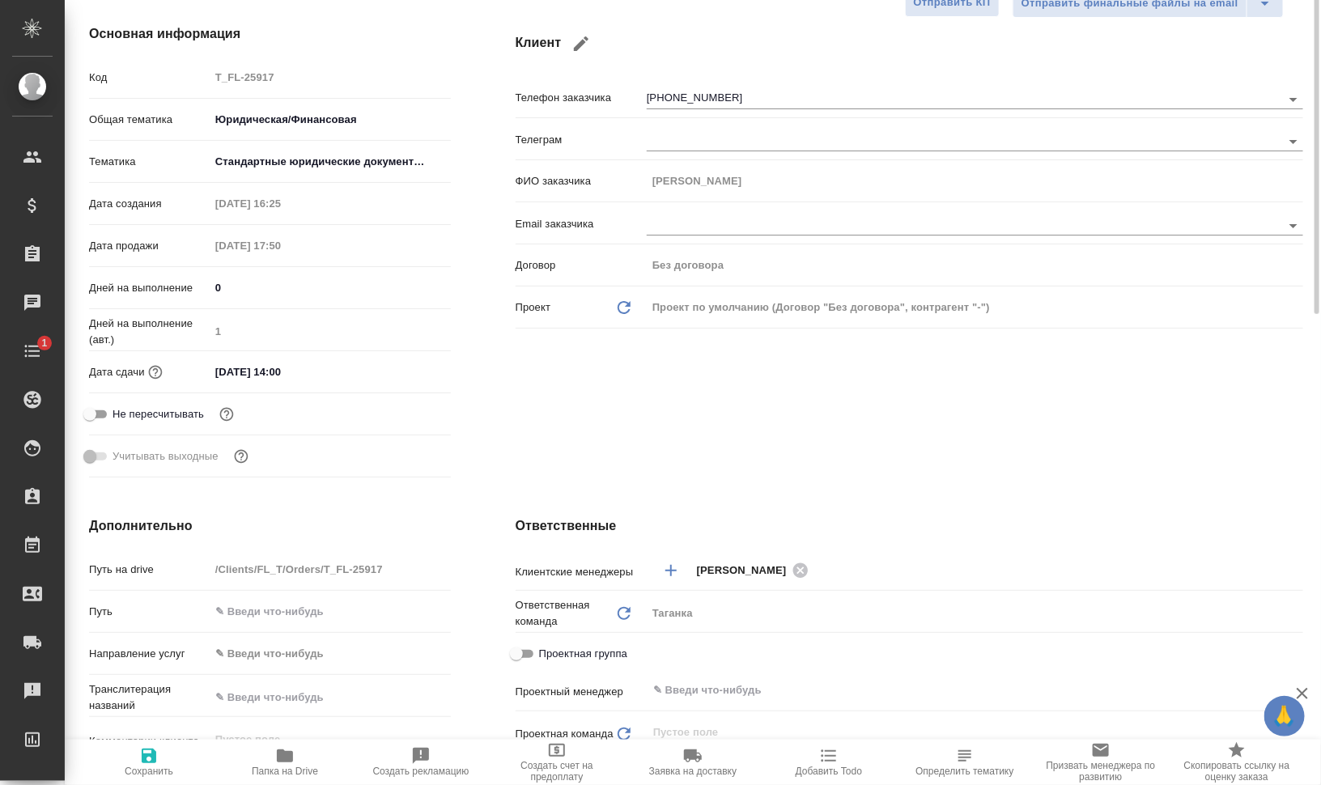
scroll to position [101, 0]
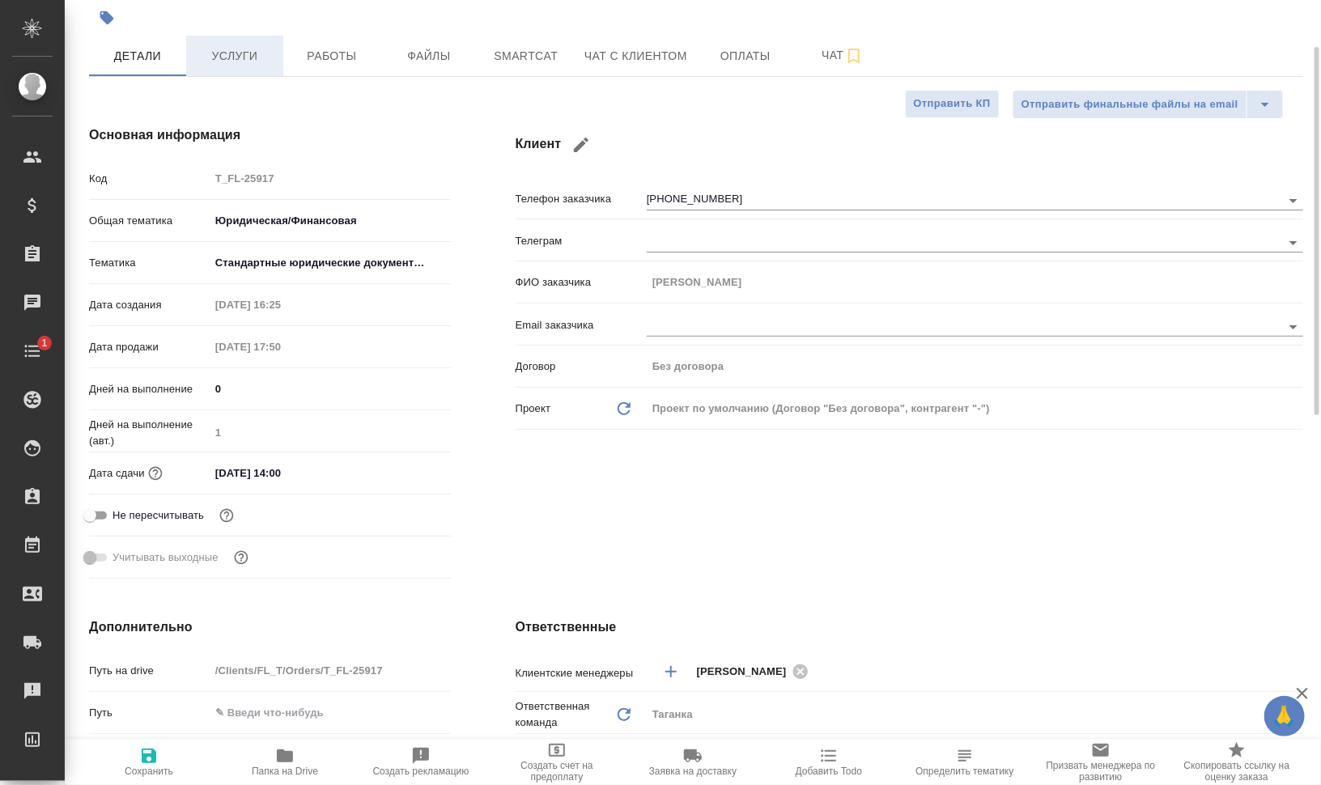
click at [253, 65] on span "Услуги" at bounding box center [235, 56] width 78 height 20
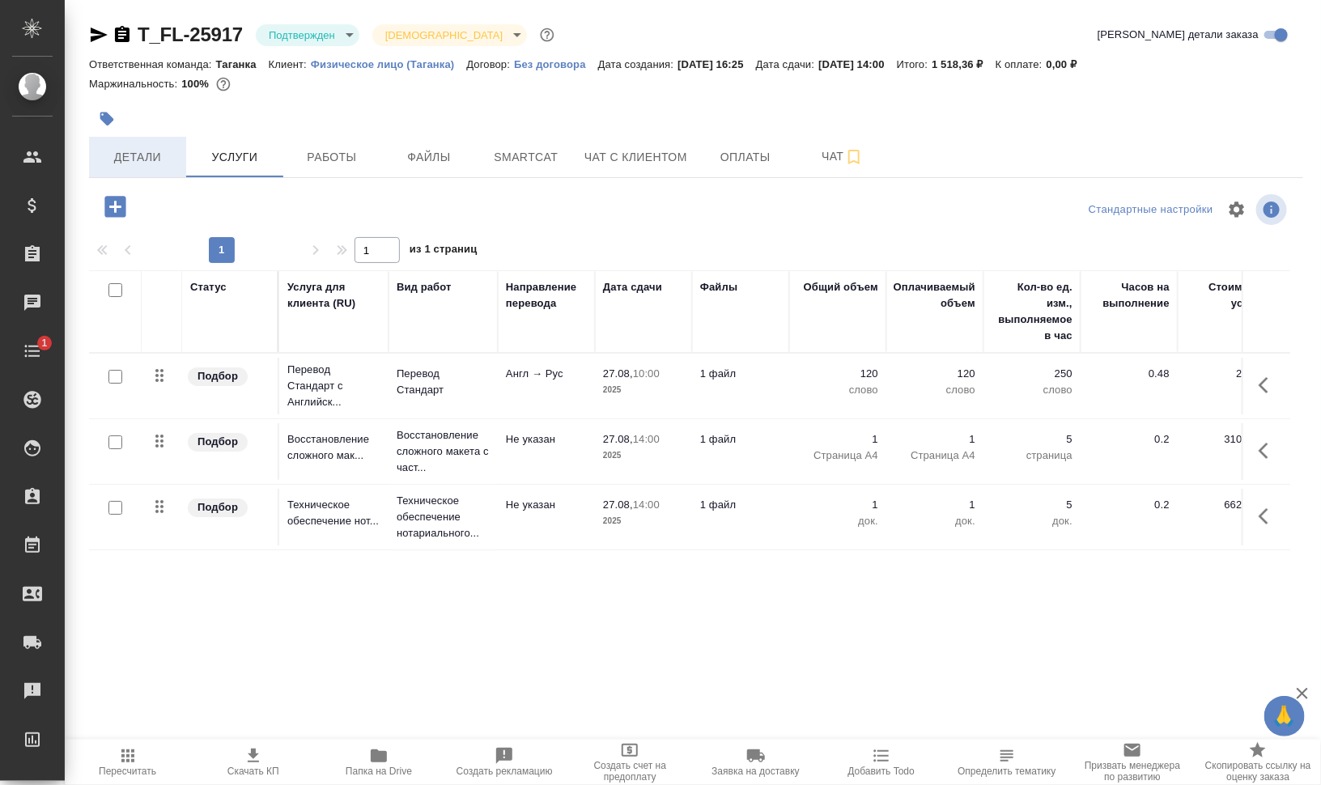
click at [143, 138] on button "Детали" at bounding box center [137, 157] width 97 height 40
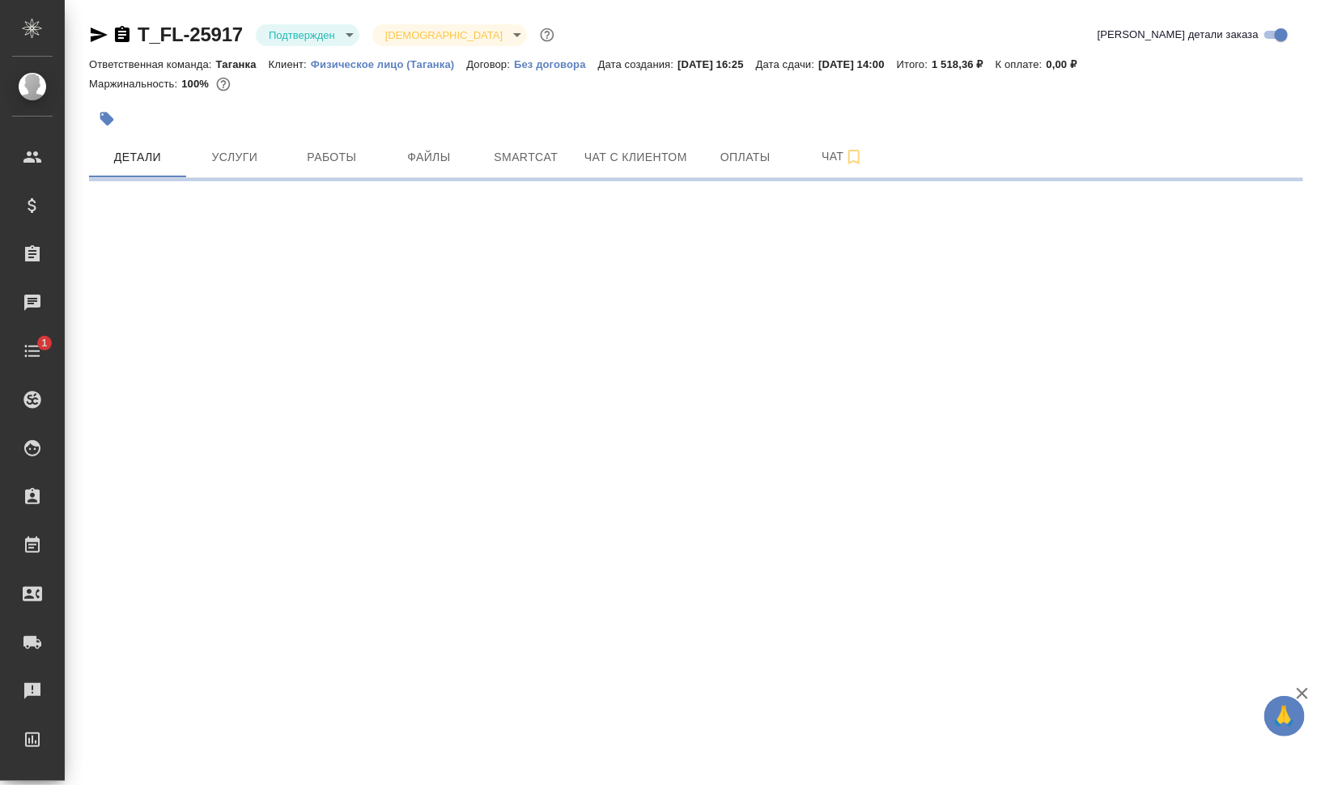
select select "RU"
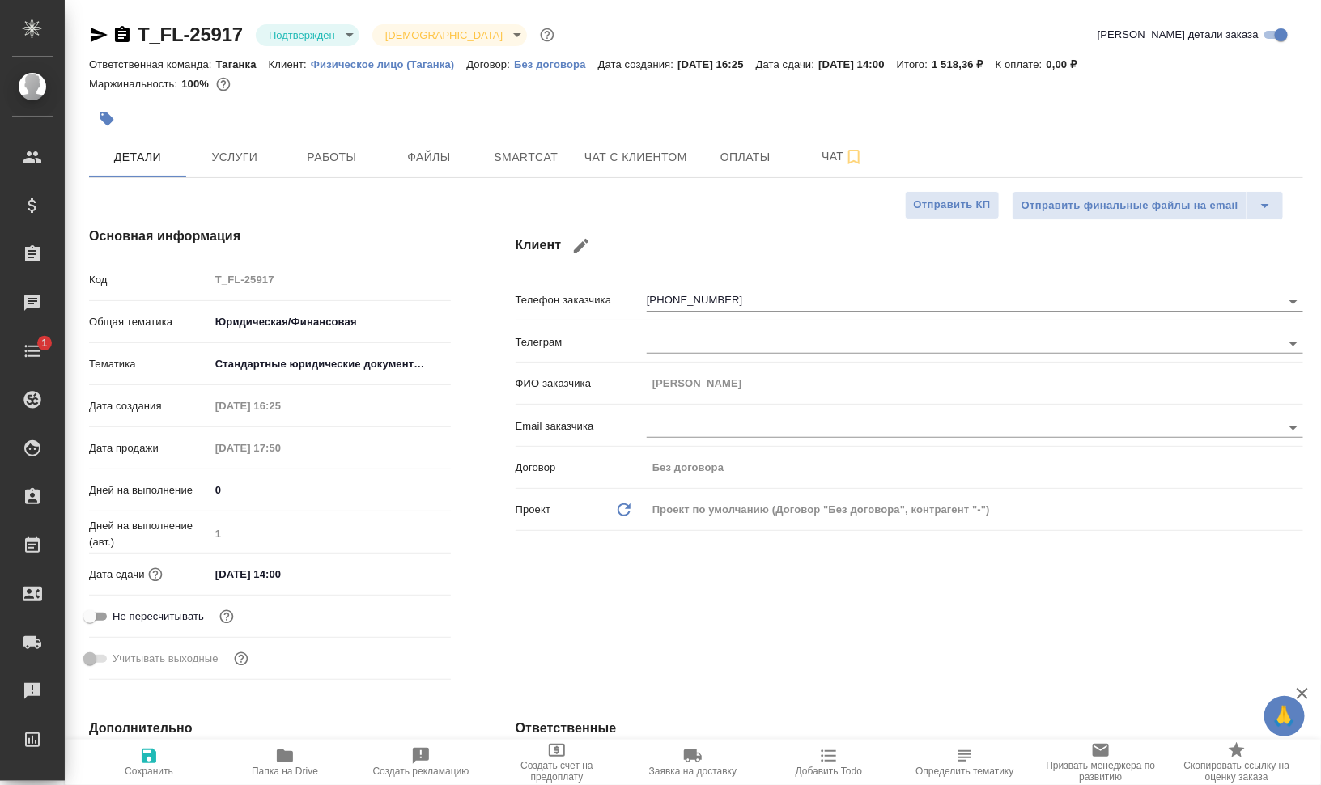
type textarea "x"
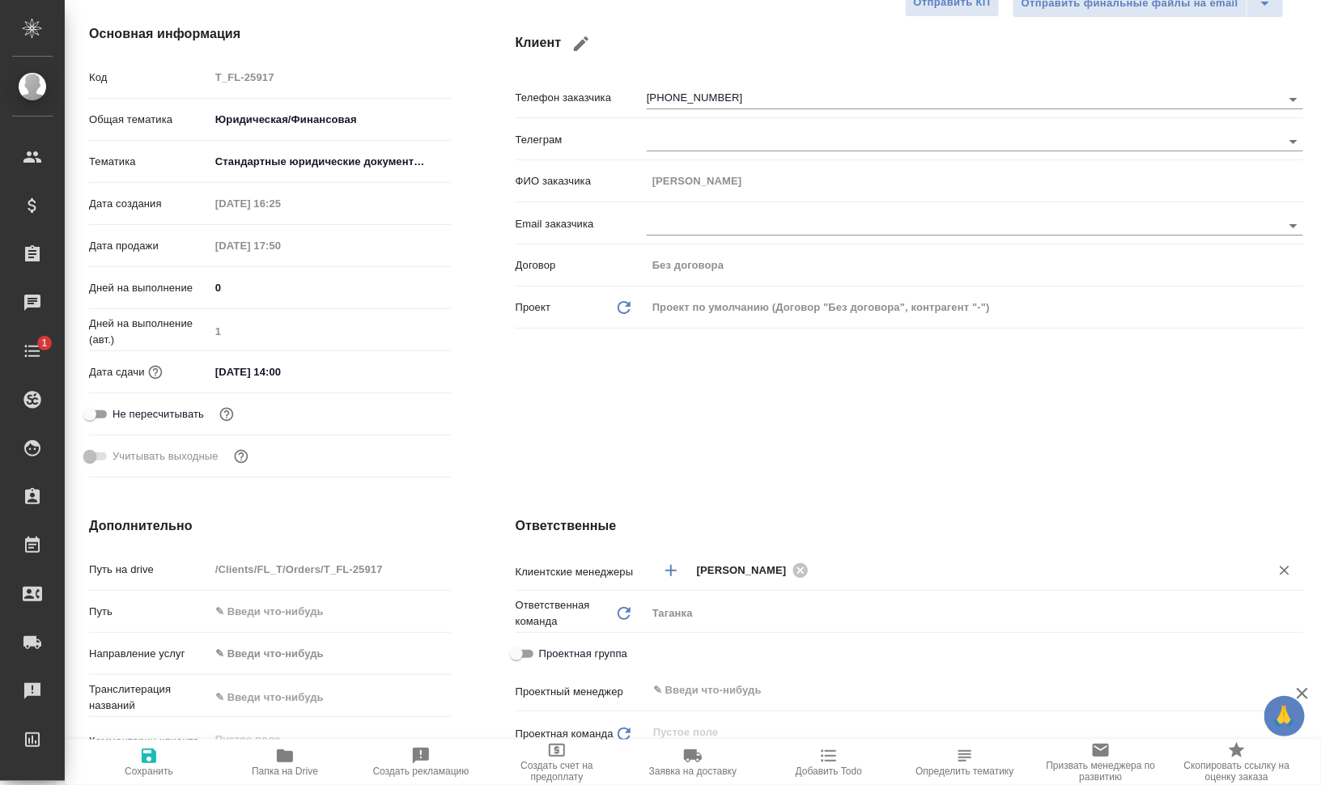
scroll to position [304, 0]
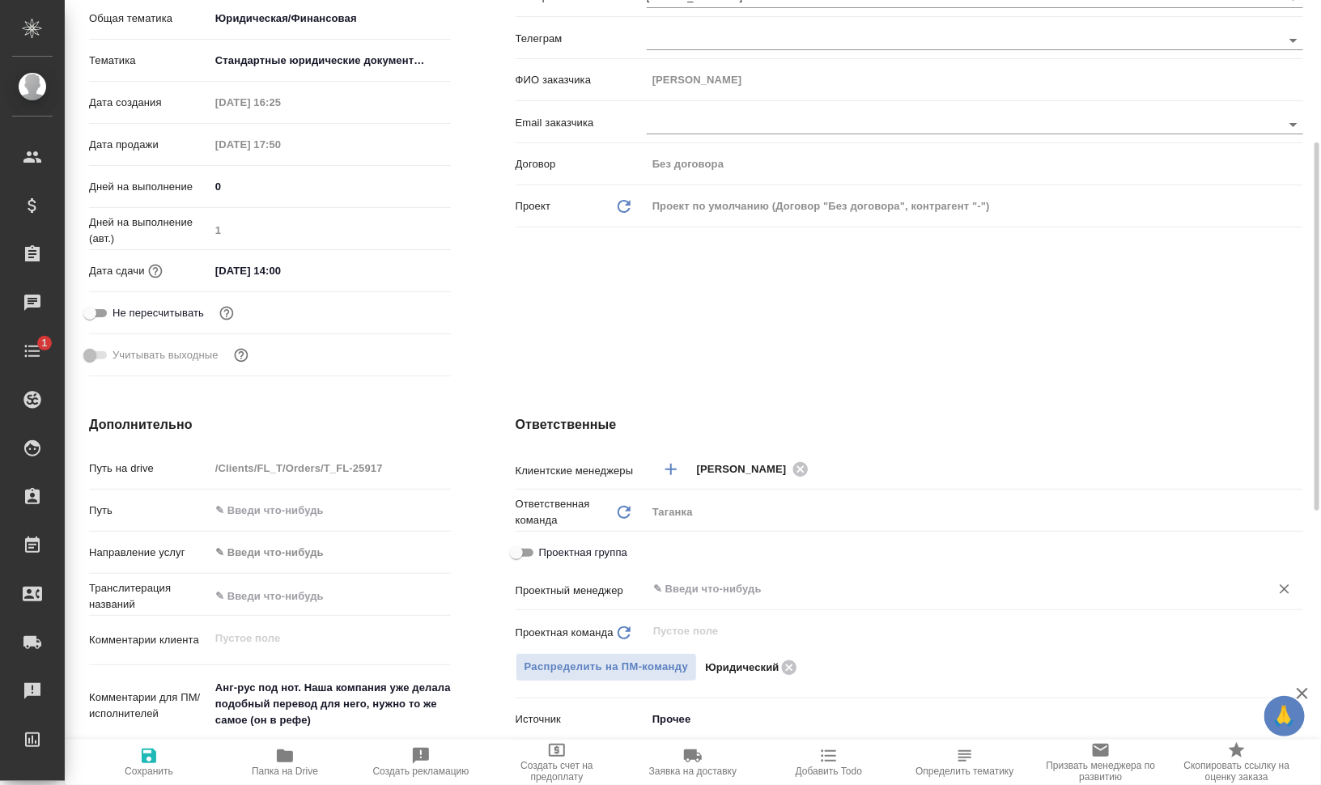
click at [784, 596] on input "text" at bounding box center [948, 589] width 593 height 19
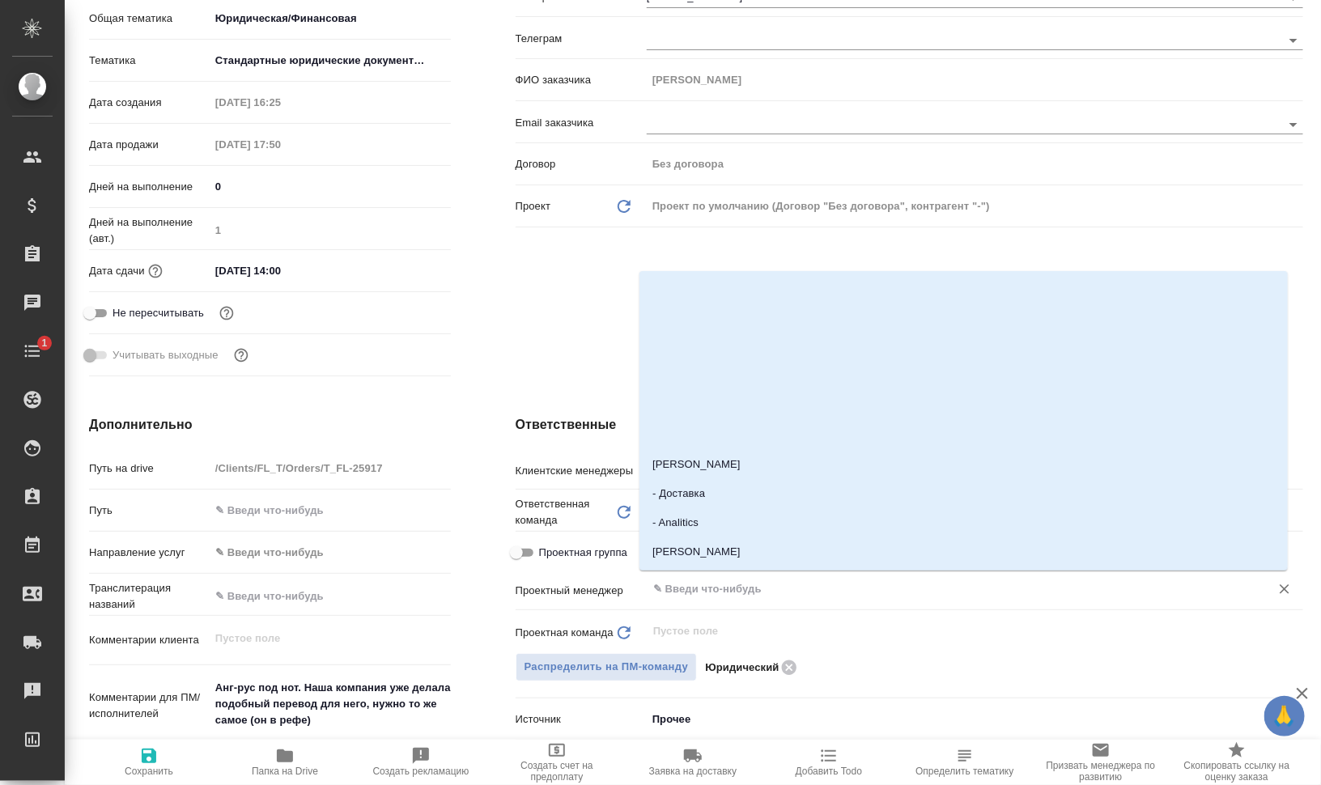
type input "ш"
type textarea "x"
click at [782, 670] on icon at bounding box center [789, 667] width 15 height 15
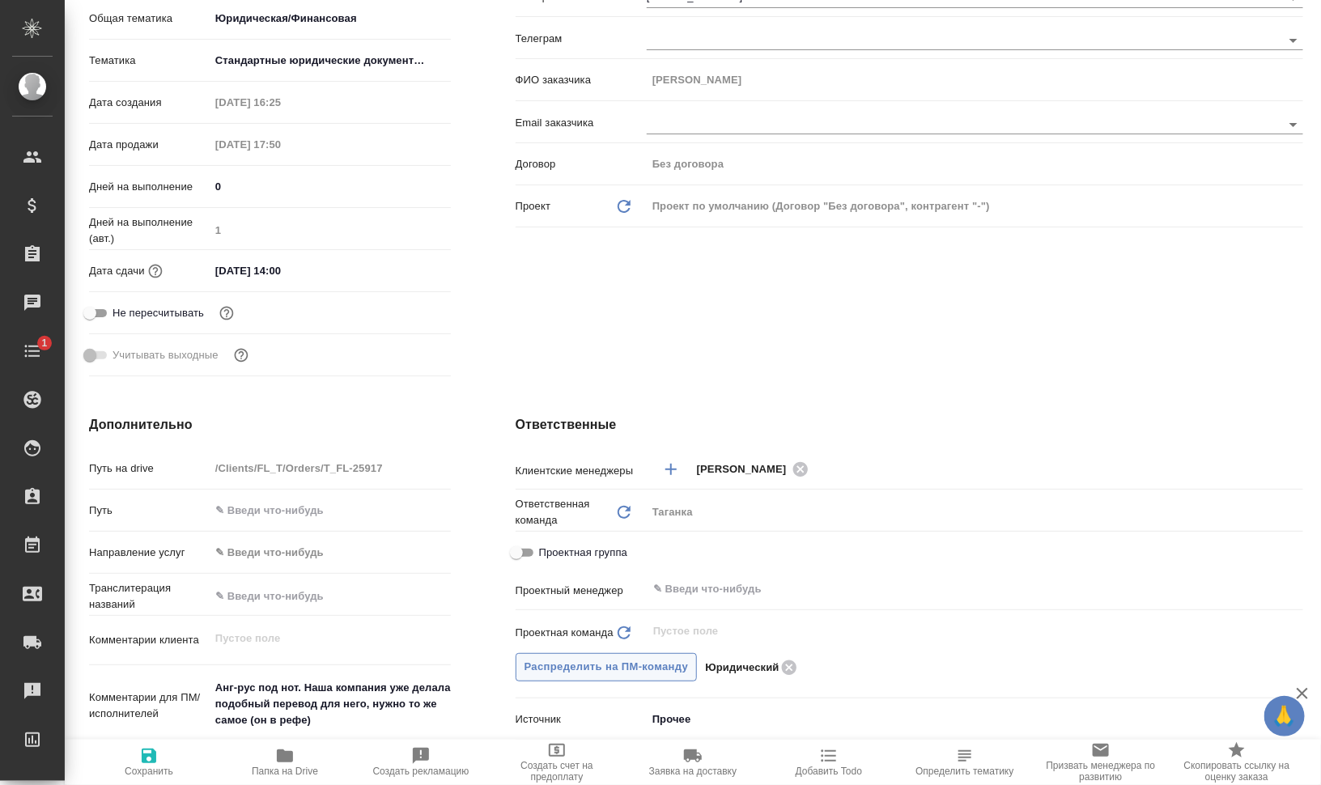
type textarea "x"
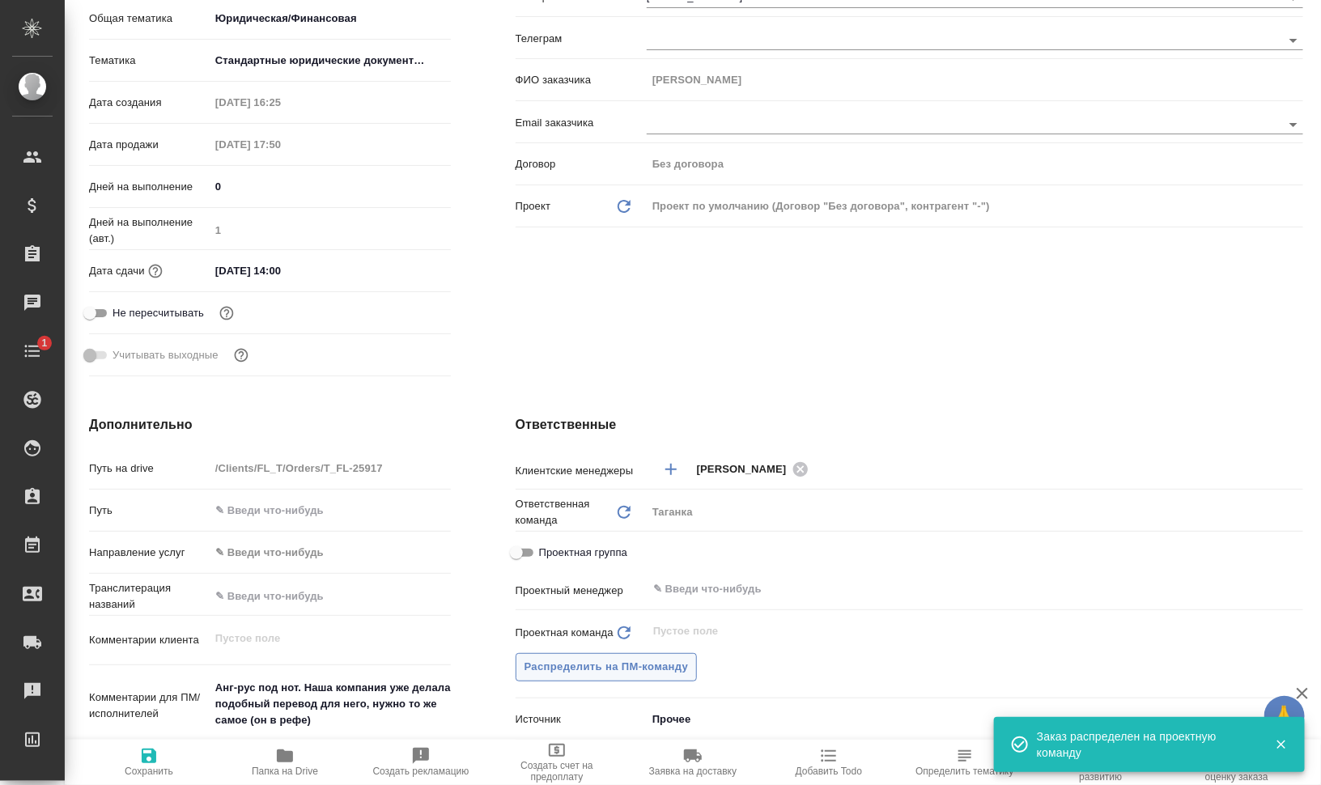
click at [662, 669] on span "Распределить на ПМ-команду" at bounding box center [607, 667] width 164 height 19
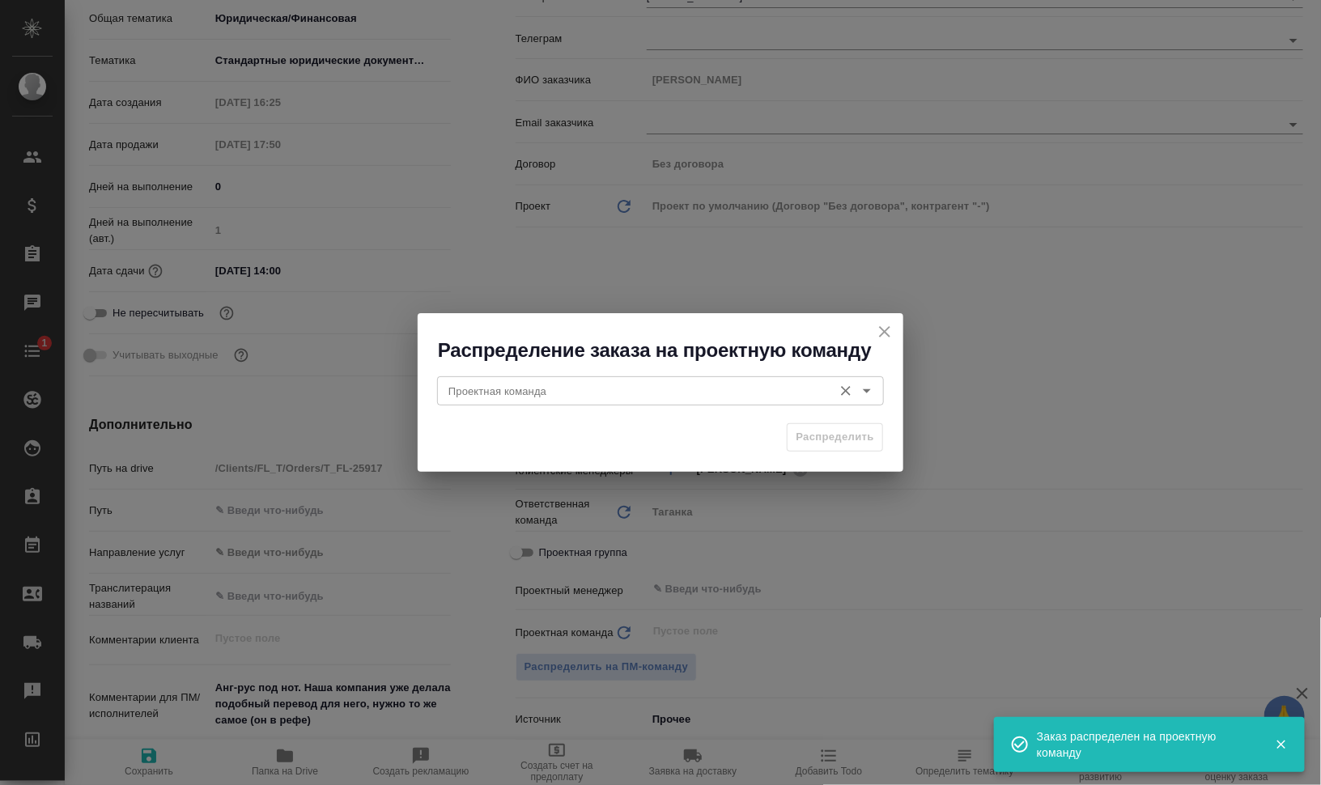
click at [603, 393] on input "Проектная команда" at bounding box center [633, 390] width 383 height 19
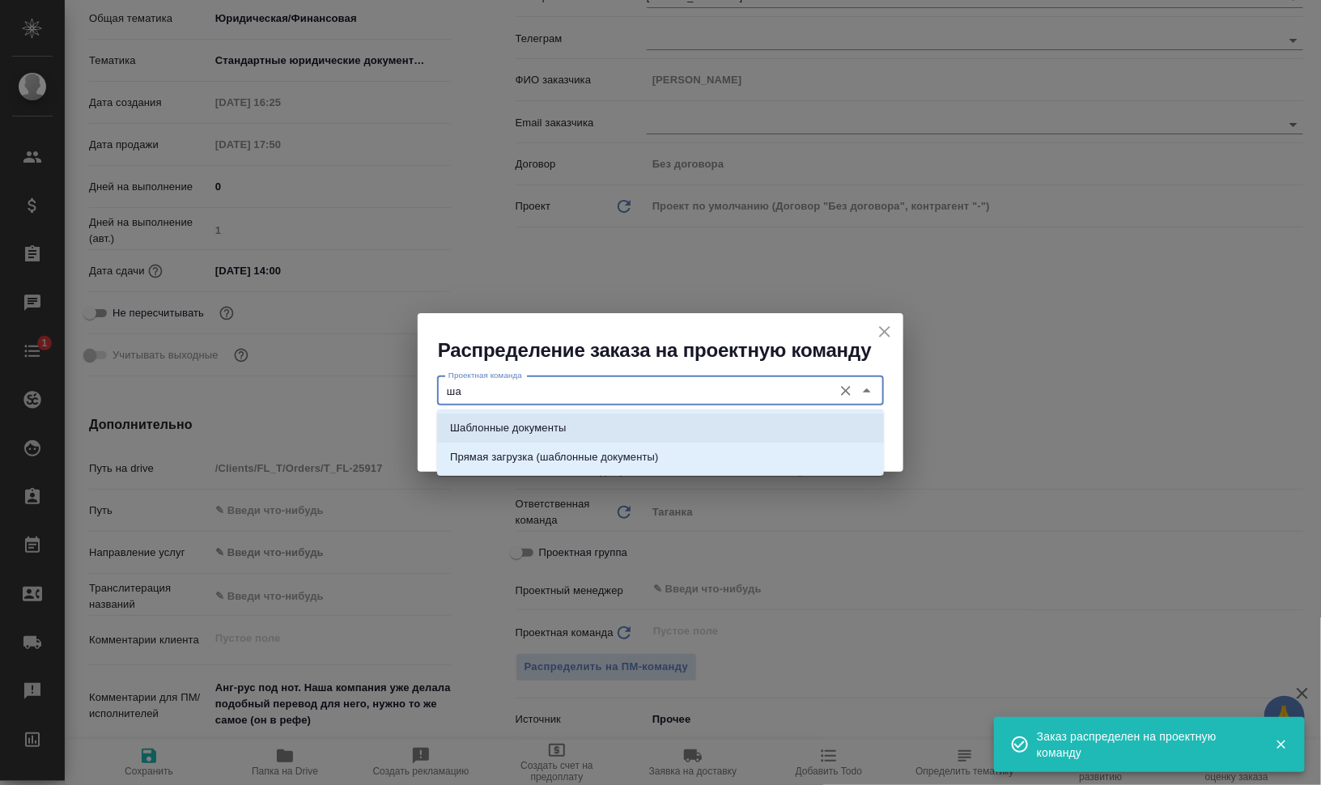
click at [607, 437] on li "Шаблонные документы" at bounding box center [660, 428] width 447 height 29
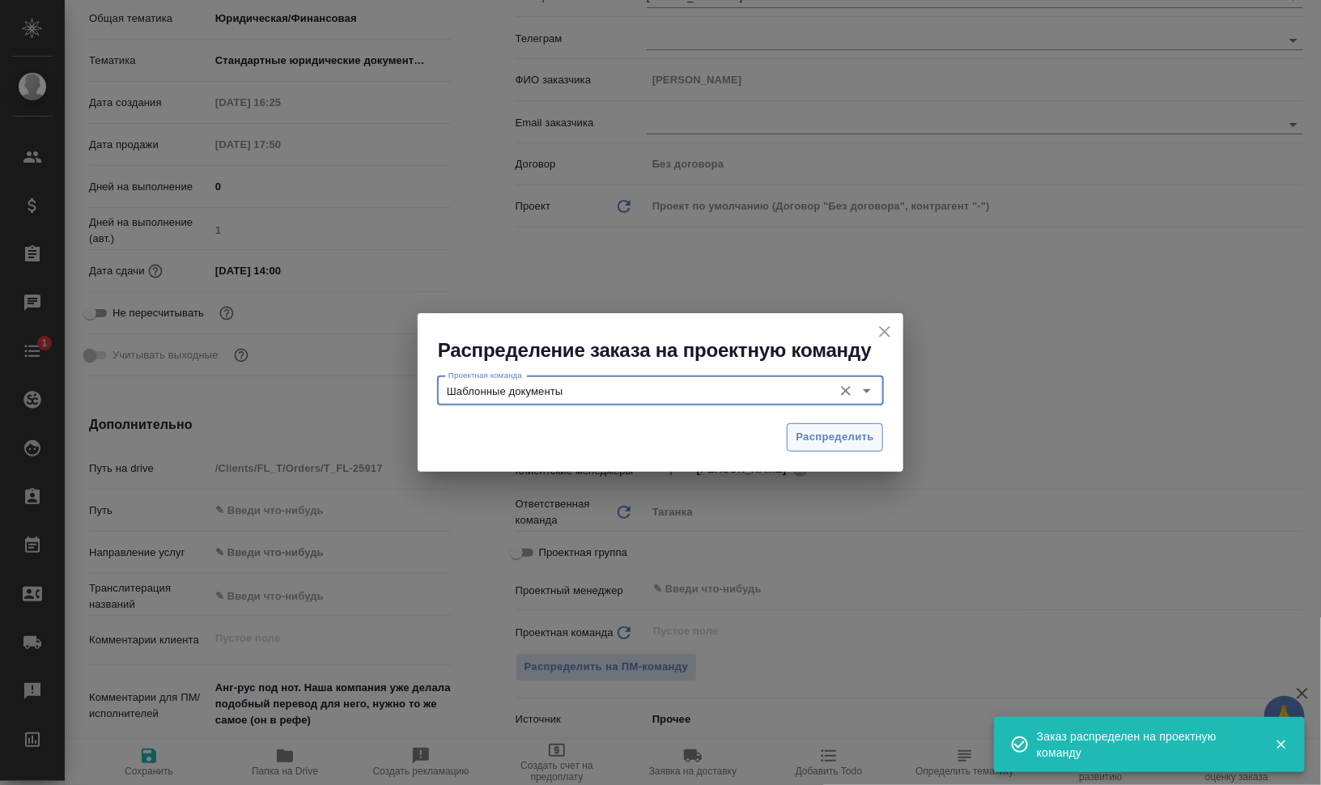
type input "Шаблонные документы"
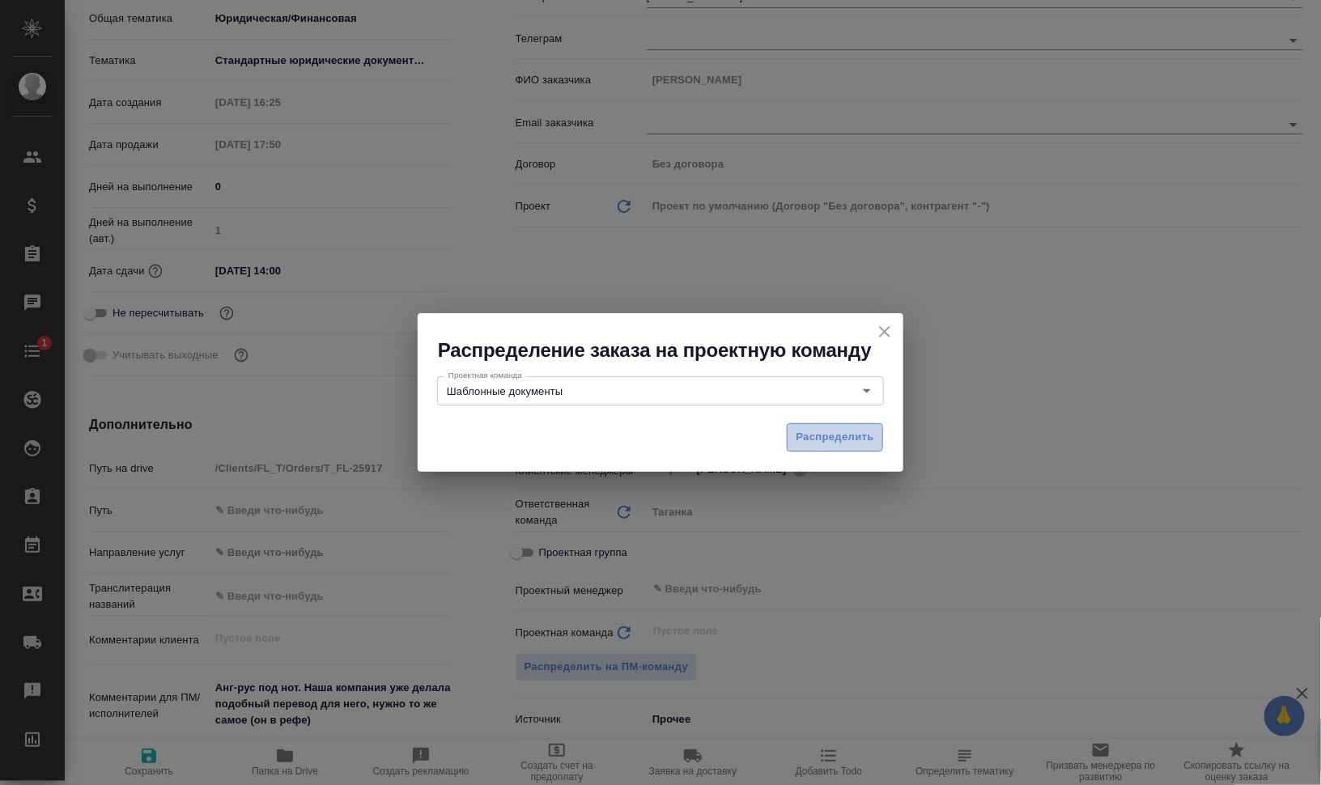
click at [807, 436] on span "Распределить" at bounding box center [835, 437] width 79 height 19
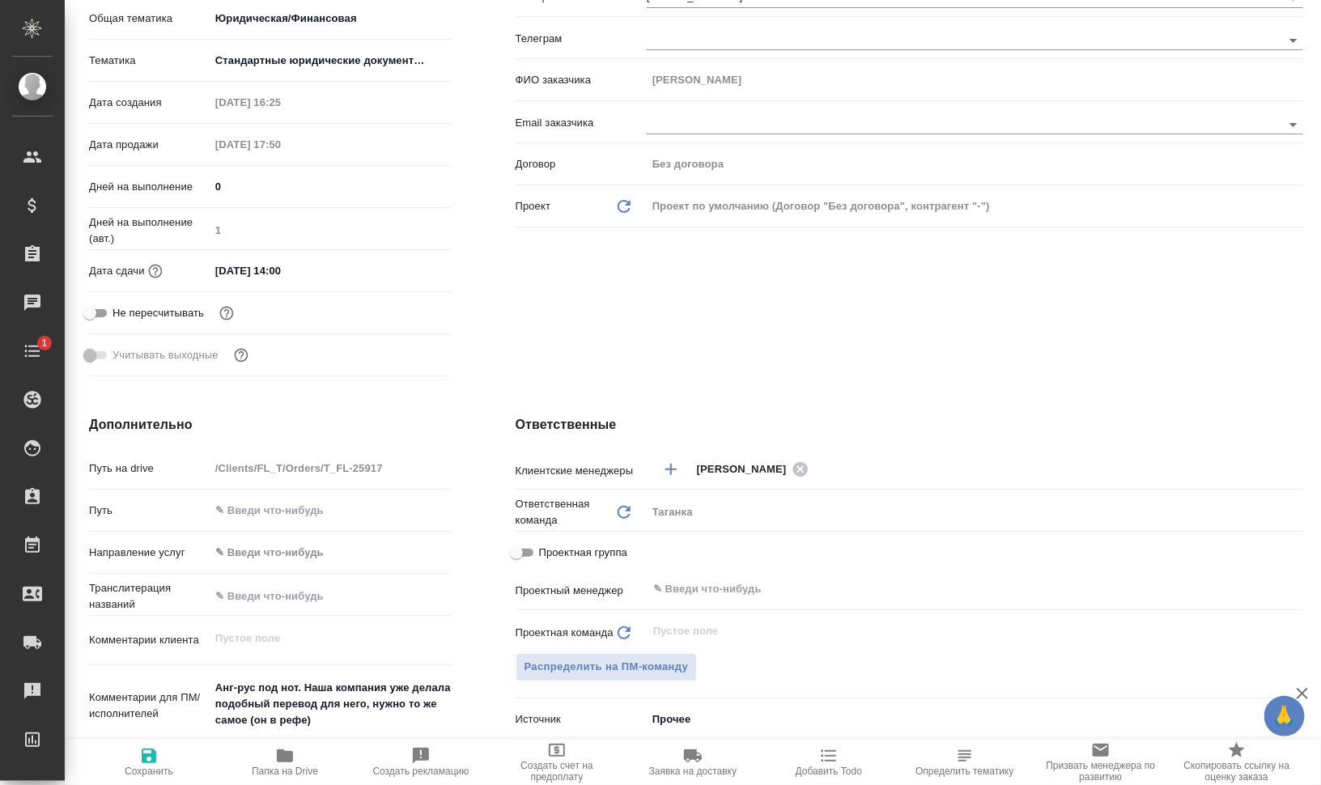
type textarea "x"
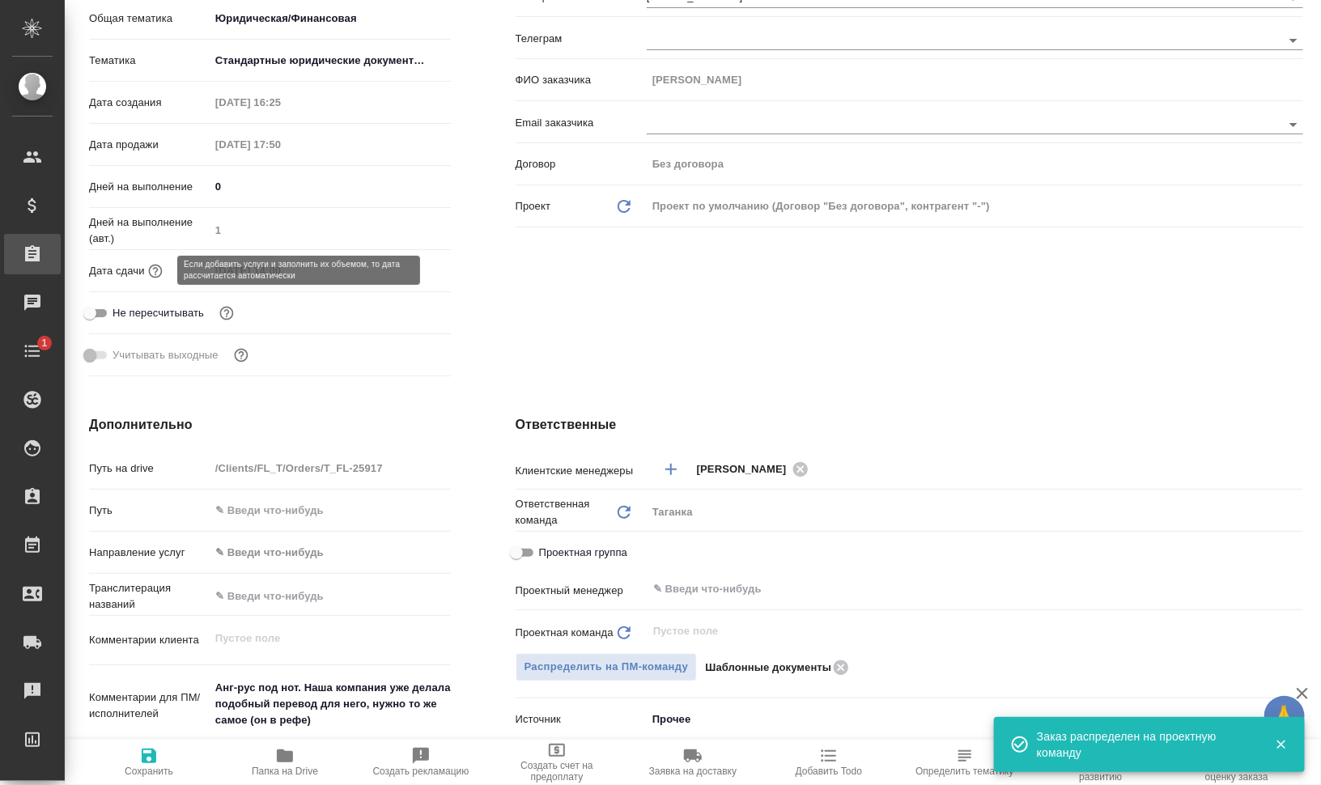
type textarea "x"
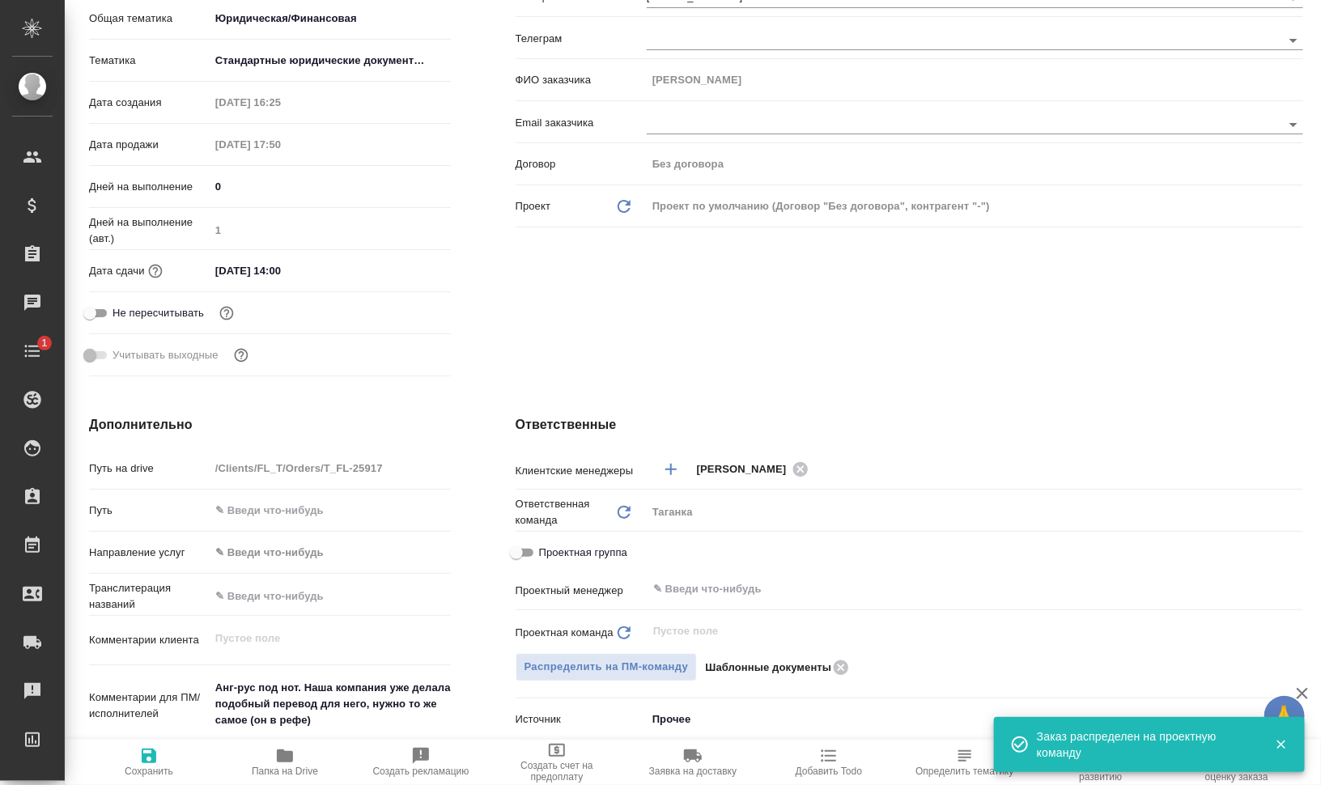
type textarea "x"
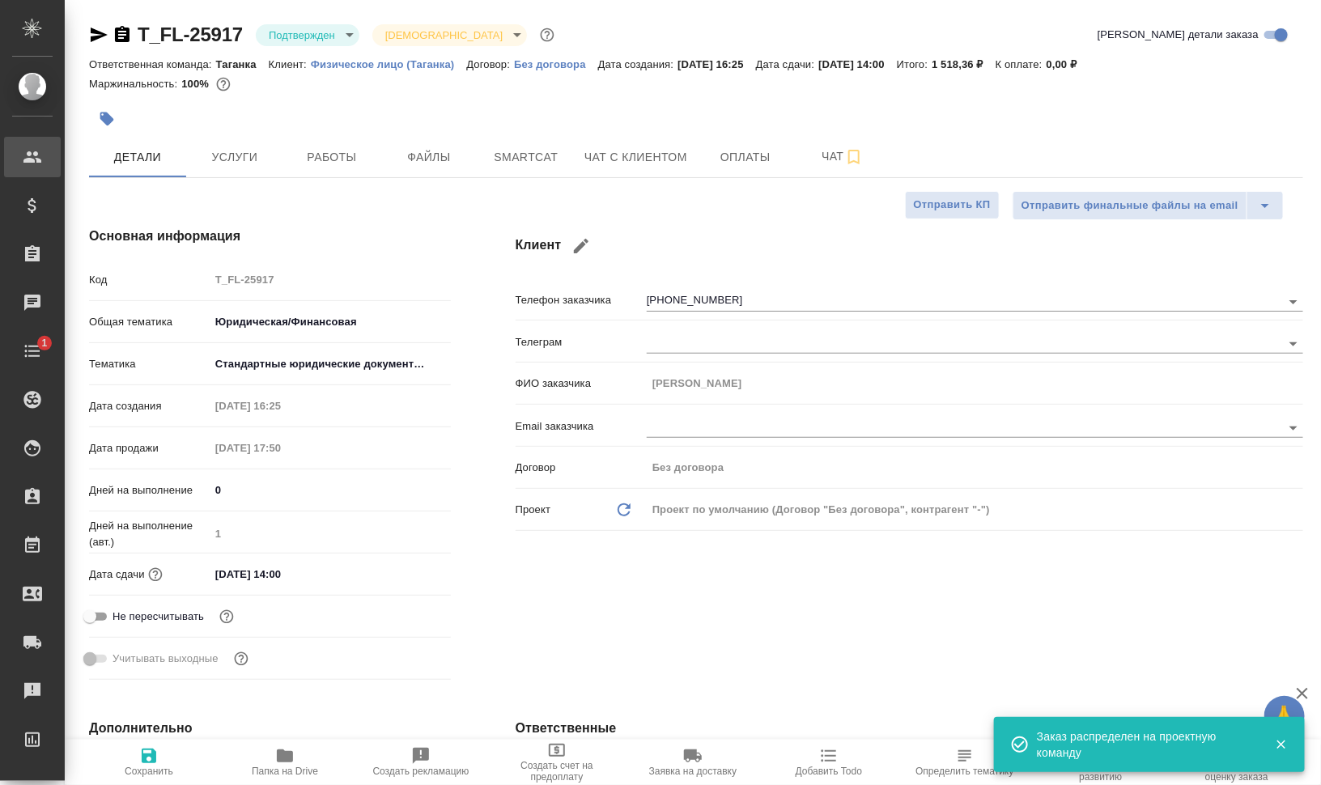
type textarea "x"
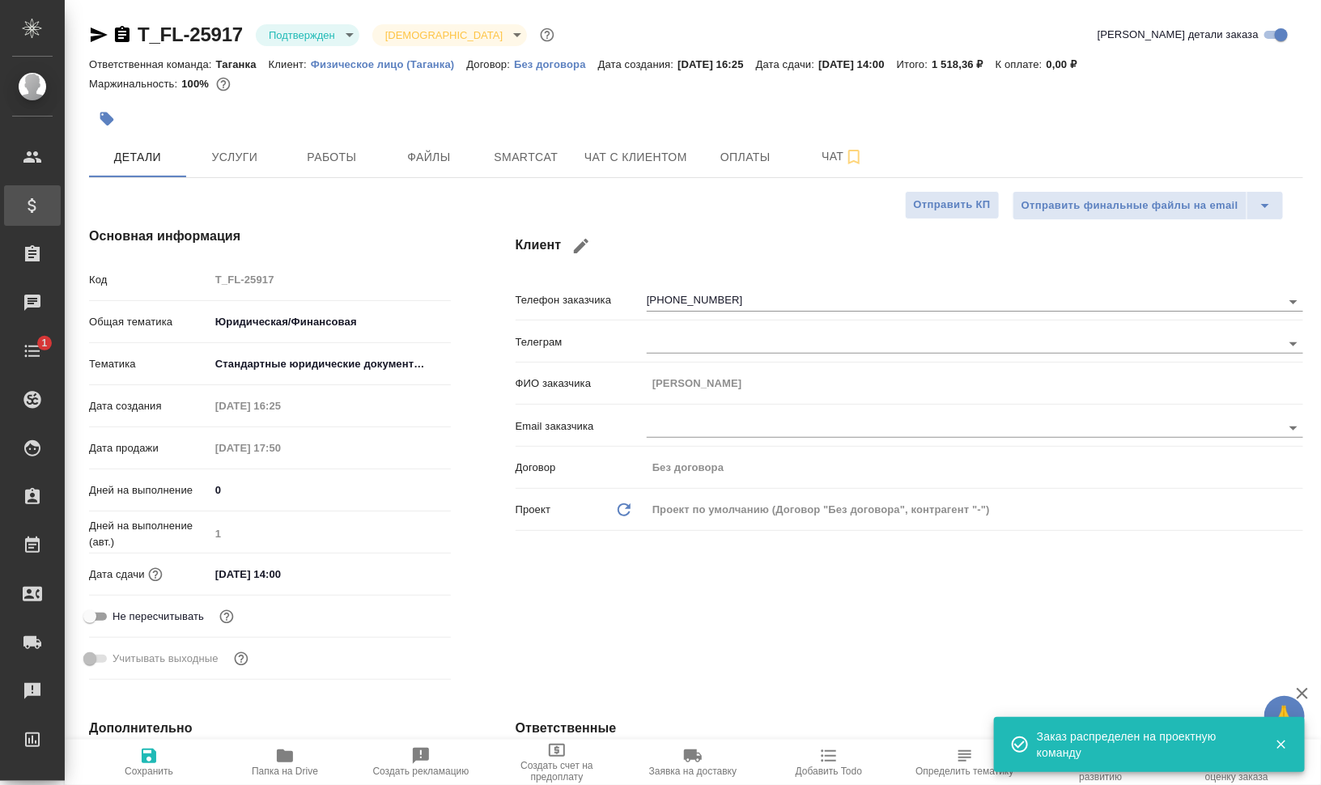
type textarea "x"
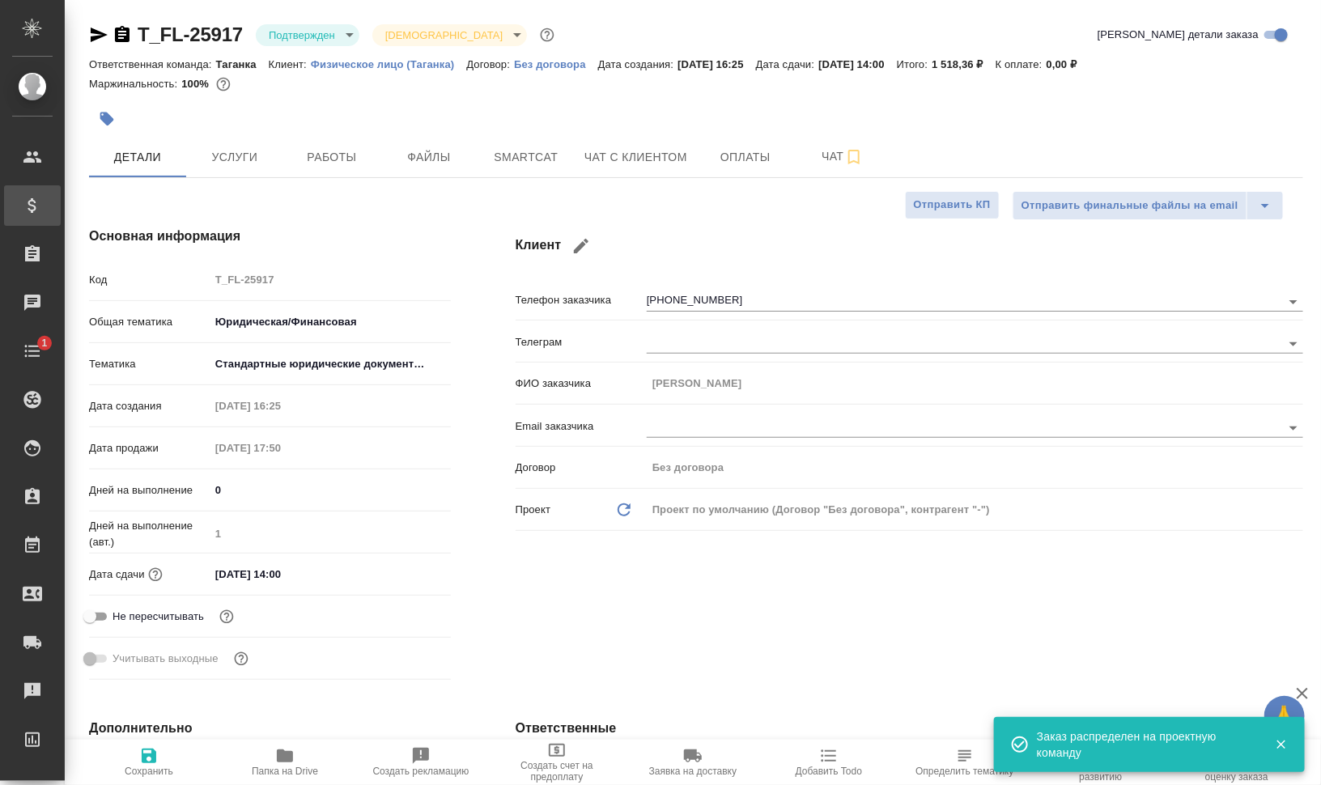
type textarea "x"
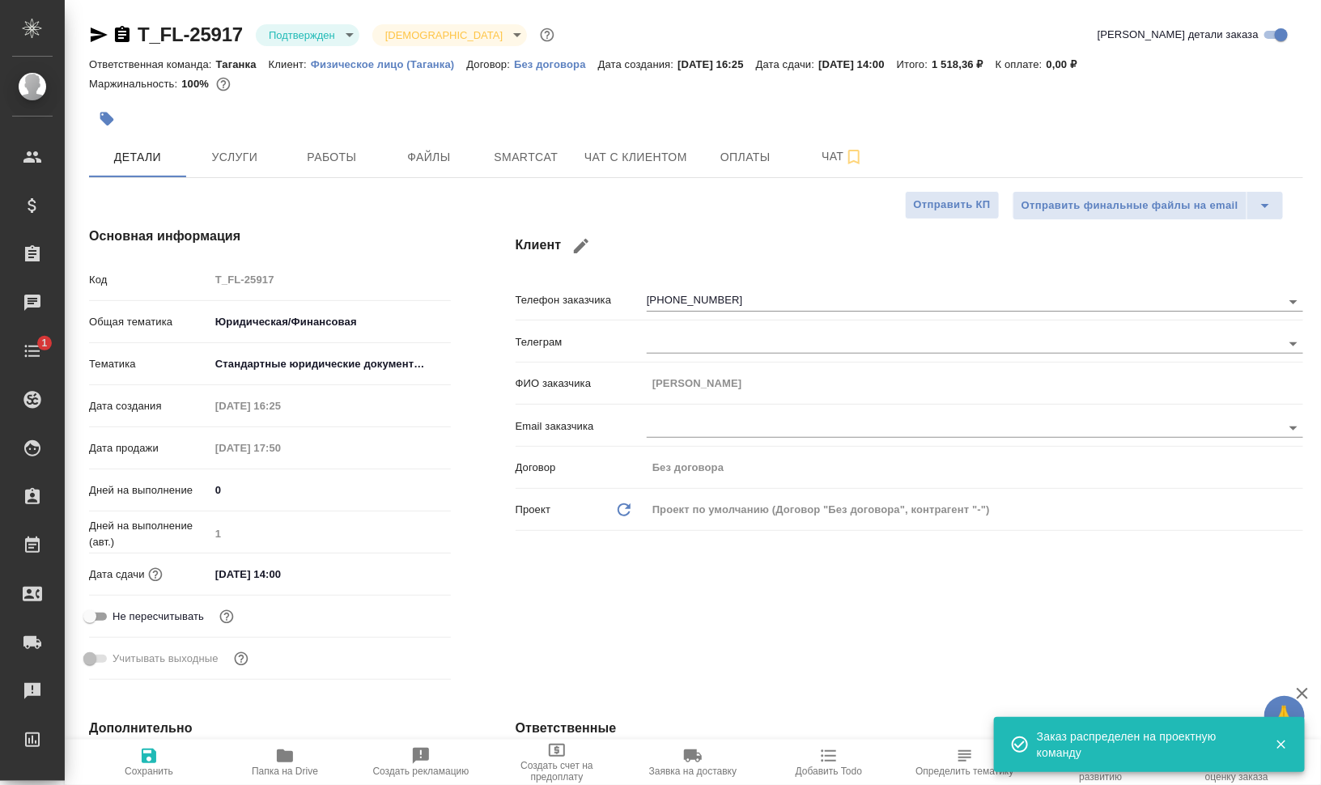
type textarea "x"
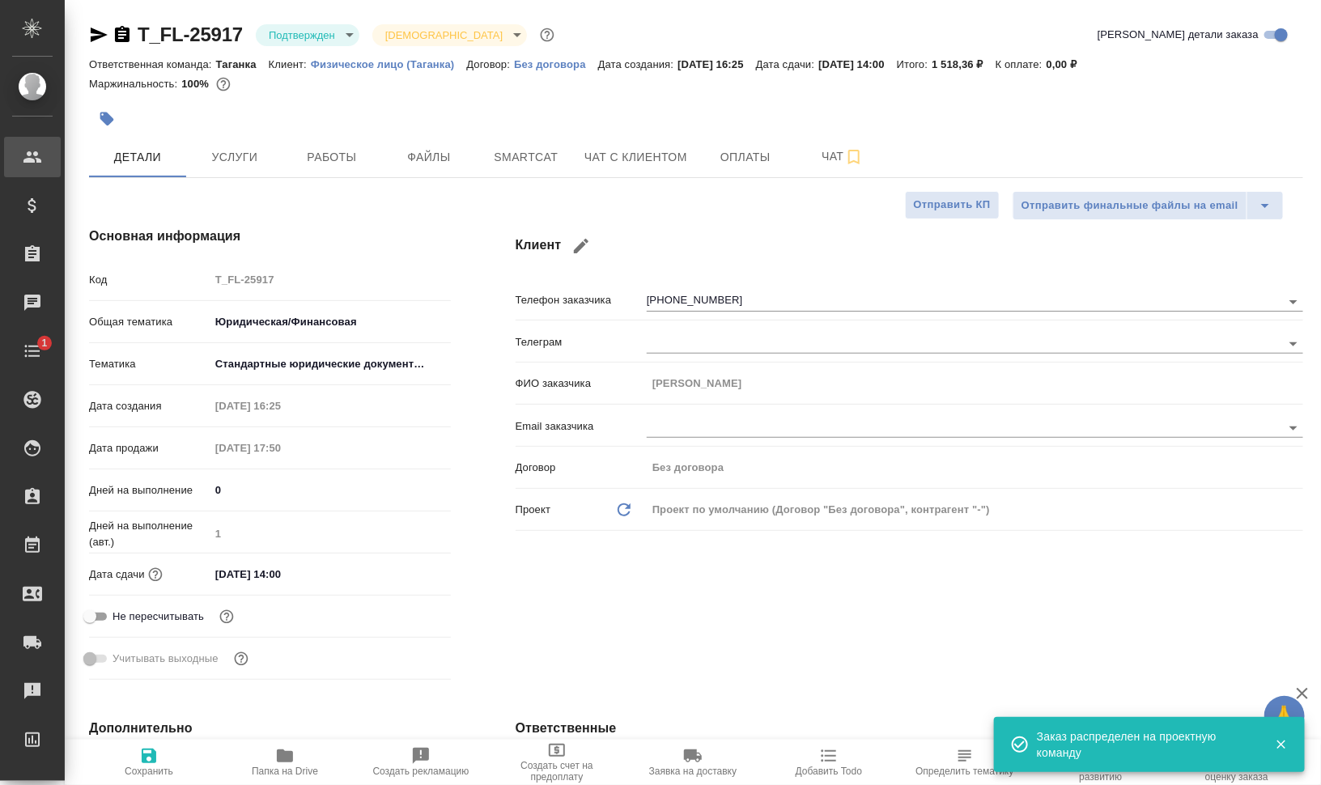
type textarea "x"
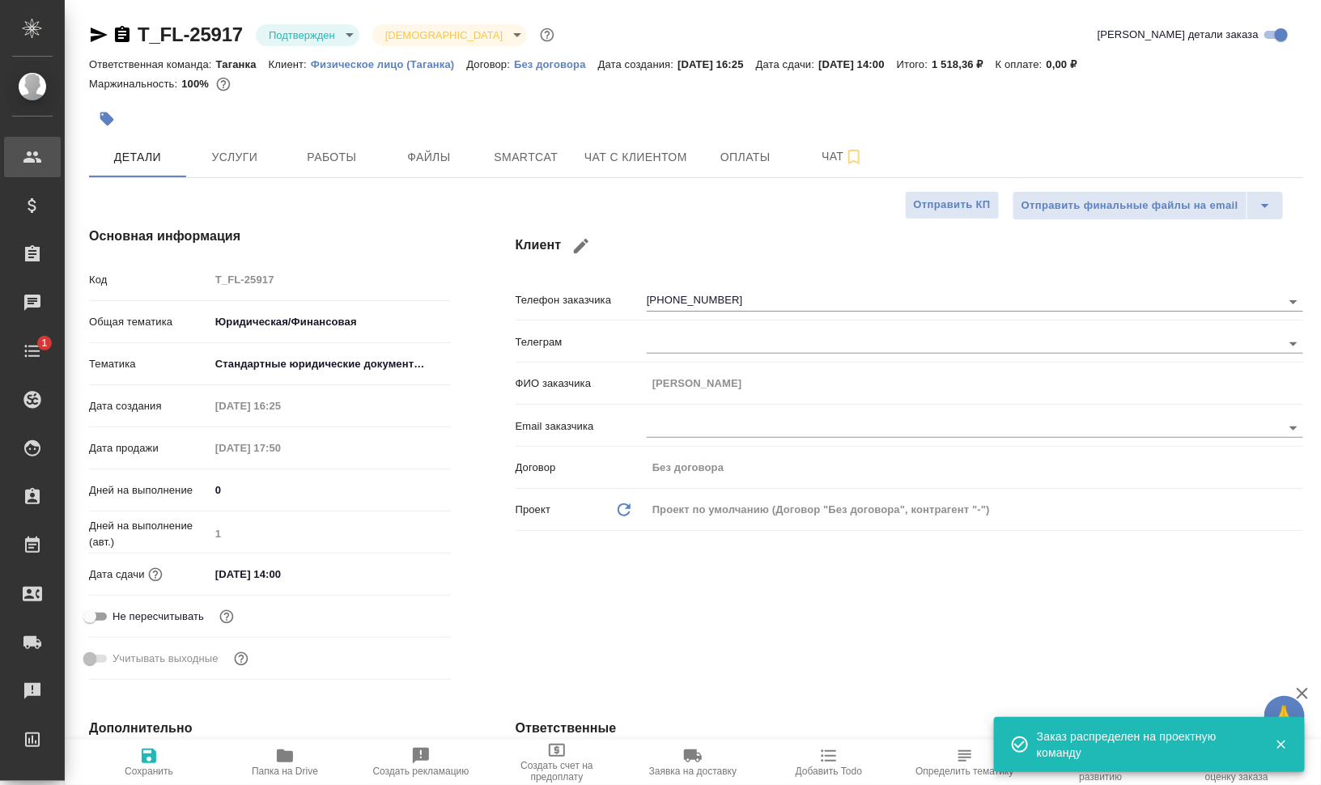
type textarea "x"
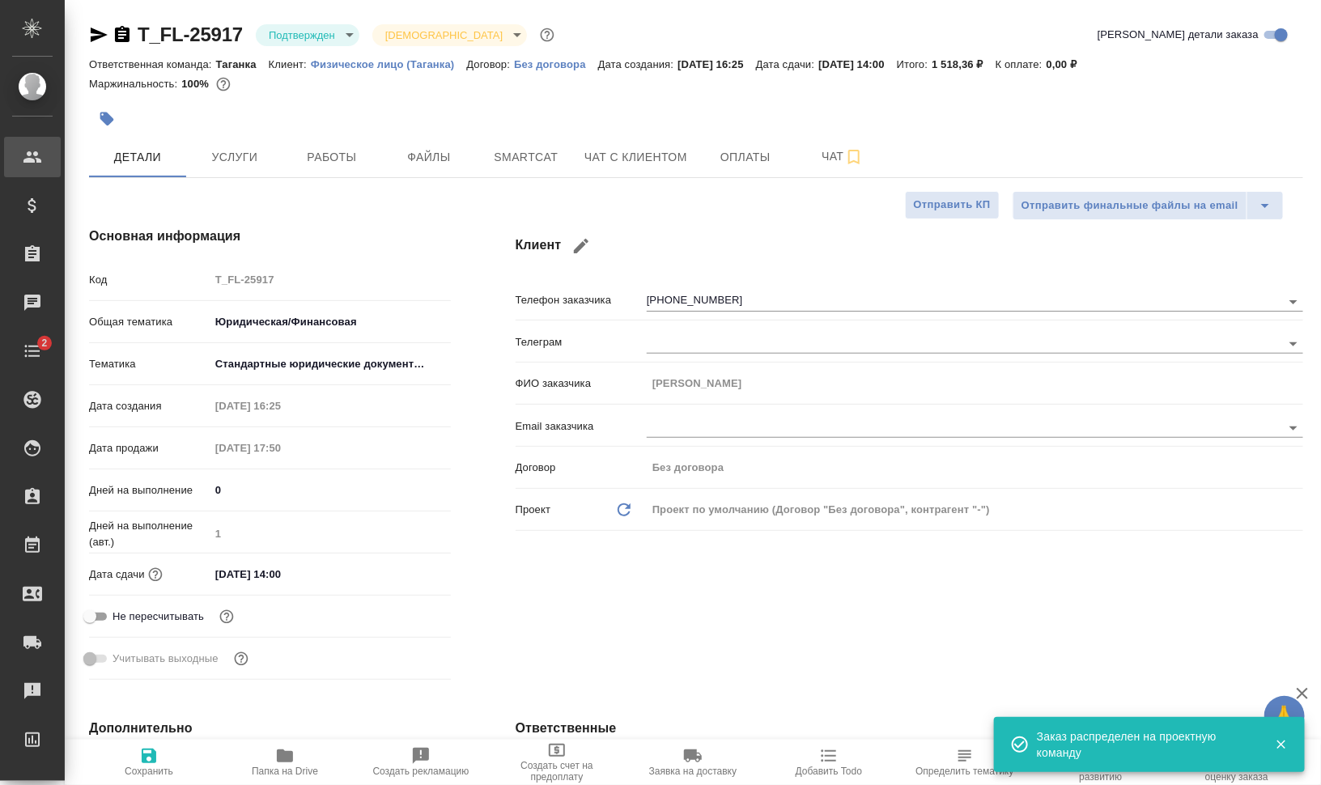
type textarea "x"
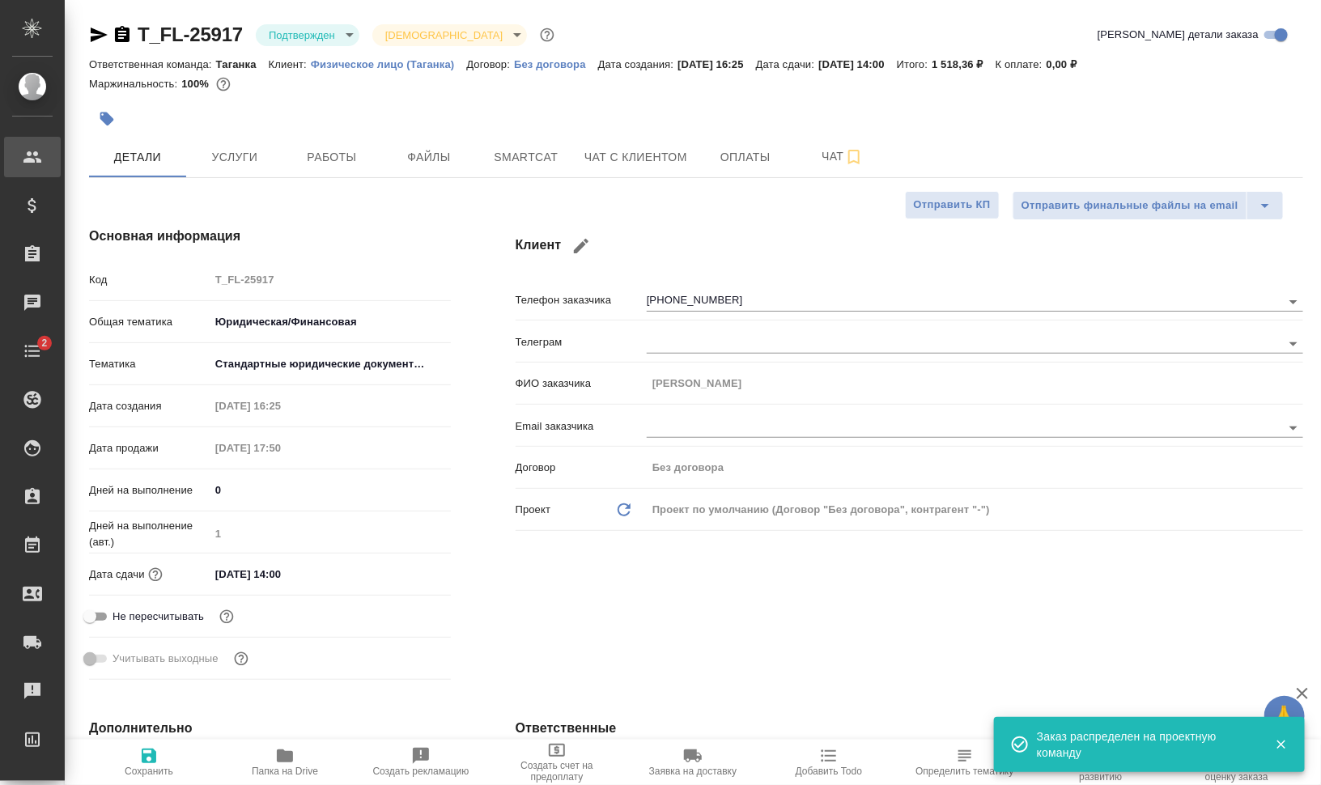
type textarea "x"
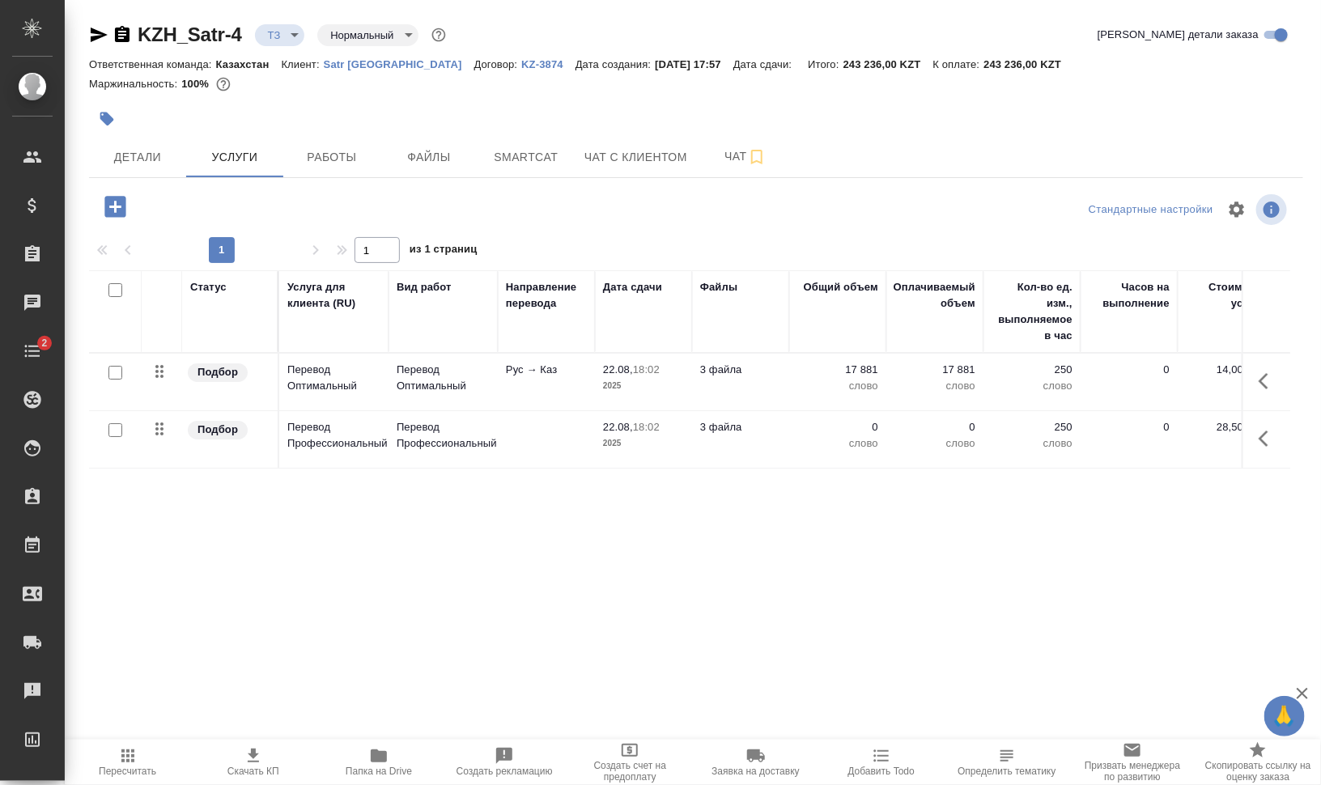
click at [368, 771] on span "Папка на Drive" at bounding box center [379, 771] width 66 height 11
click at [508, 159] on span "Smartcat" at bounding box center [526, 157] width 78 height 20
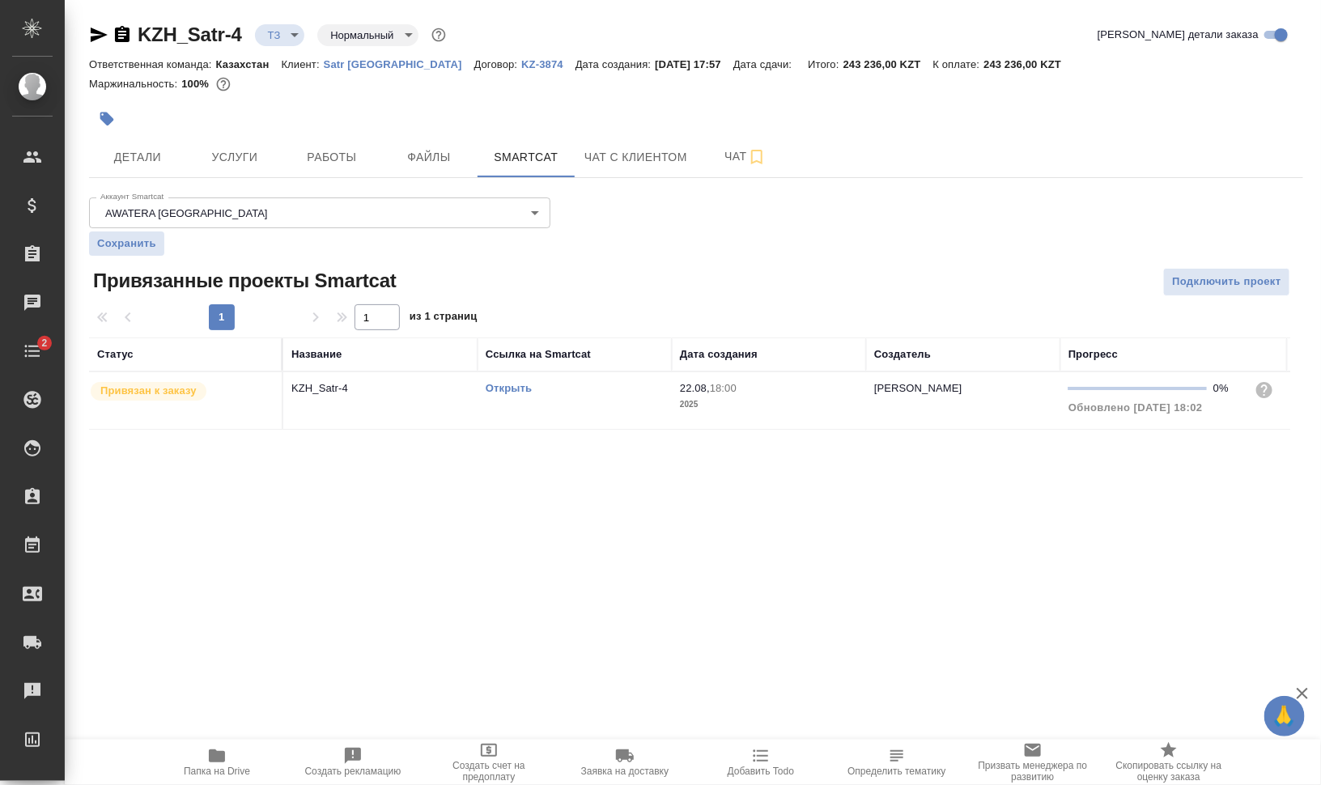
click at [517, 384] on link "Открыть" at bounding box center [509, 388] width 46 height 12
click at [252, 151] on span "Услуги" at bounding box center [235, 157] width 78 height 20
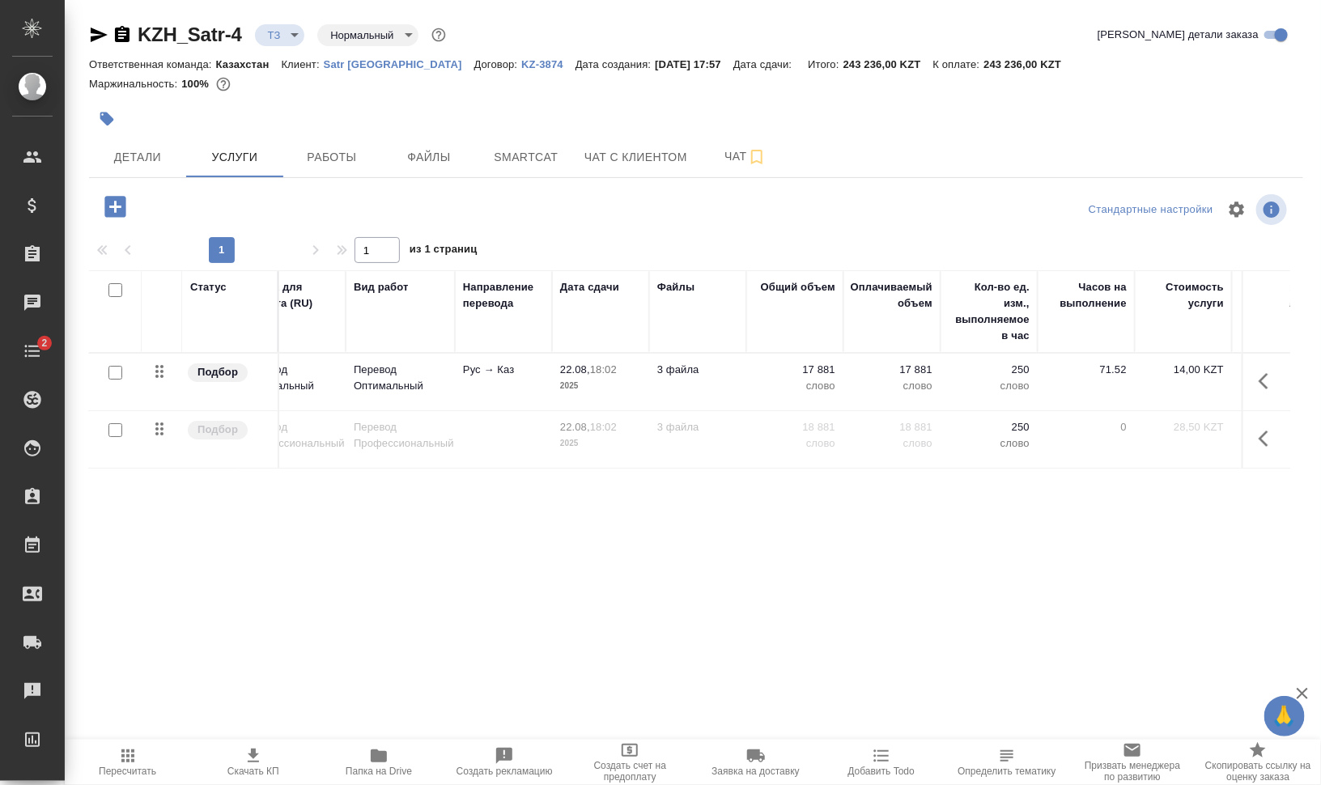
scroll to position [0, 45]
click at [371, 62] on p "Satr [GEOGRAPHIC_DATA]" at bounding box center [399, 64] width 151 height 12
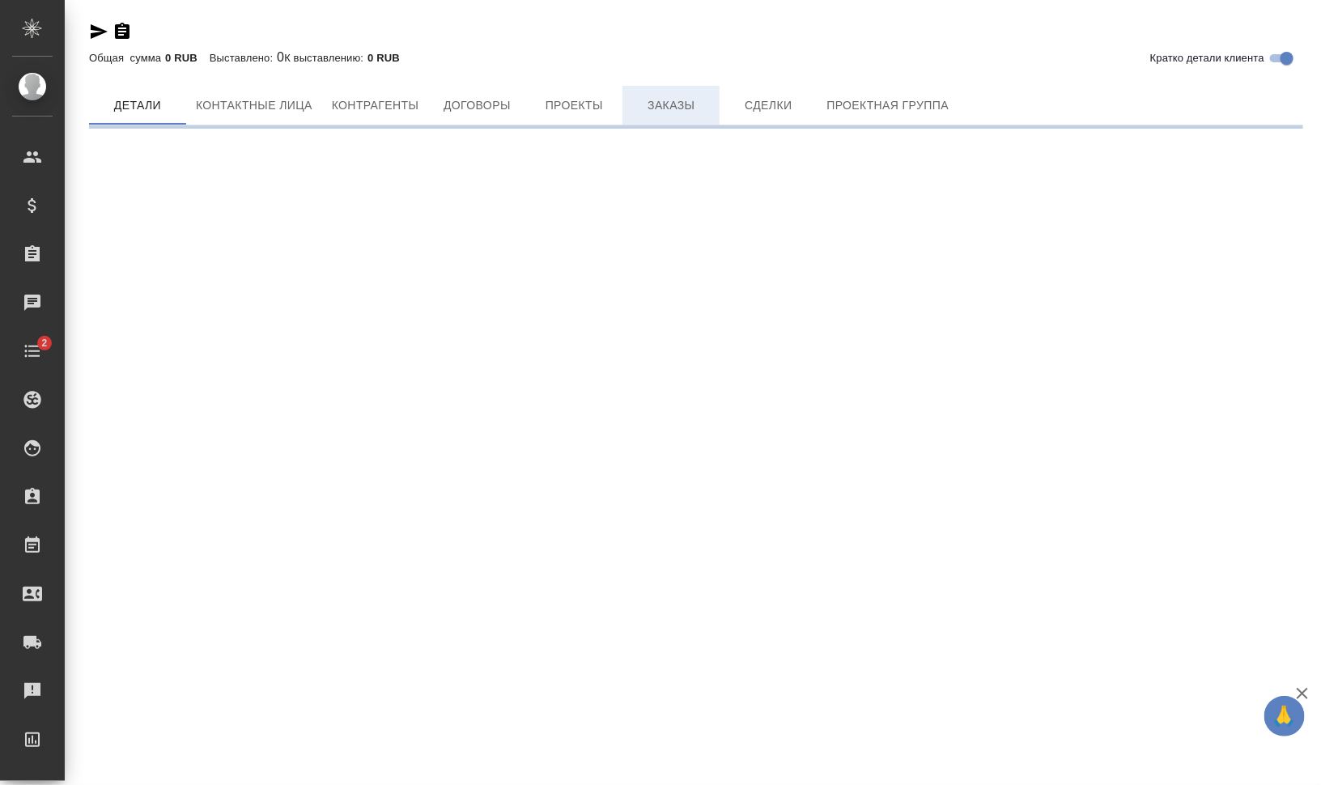
click at [696, 94] on button "Заказы" at bounding box center [671, 105] width 97 height 39
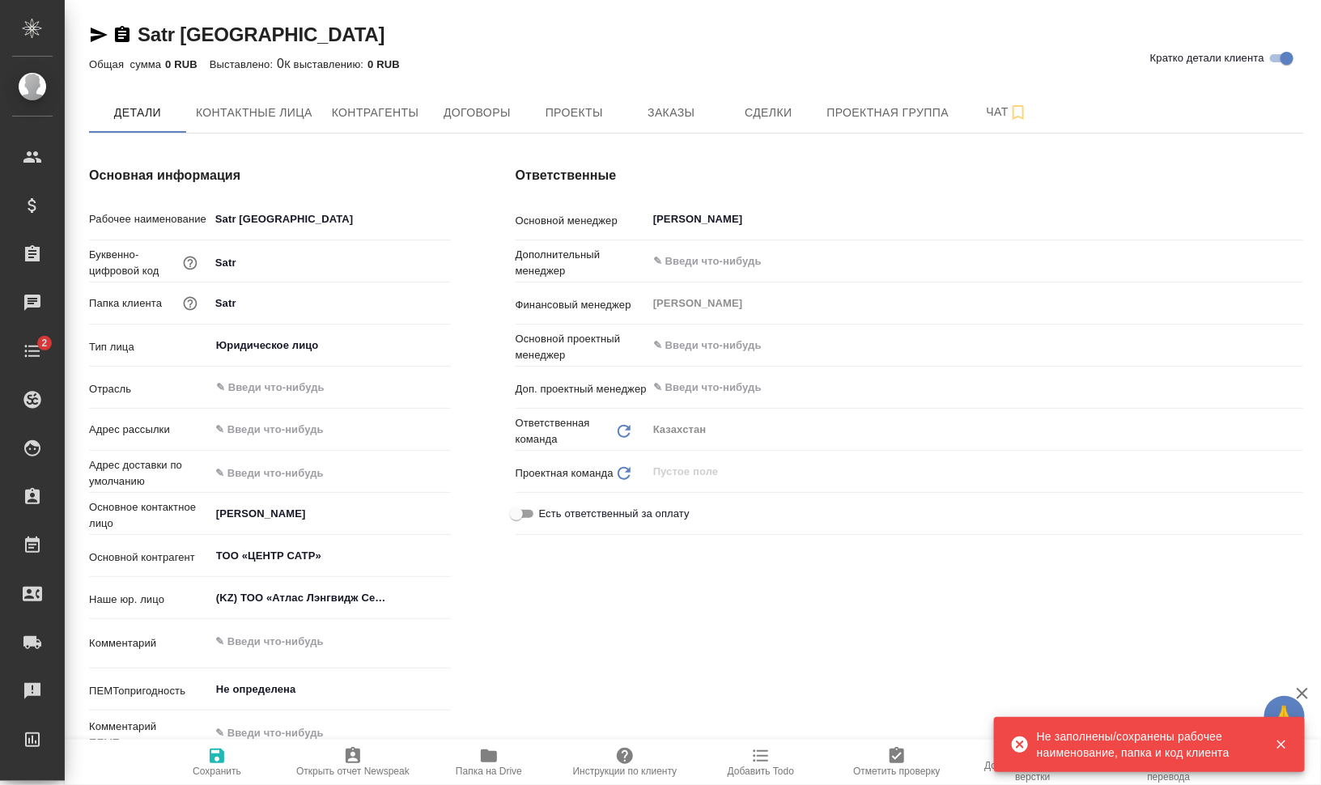
type textarea "x"
click at [690, 111] on span "Заказы" at bounding box center [671, 113] width 78 height 20
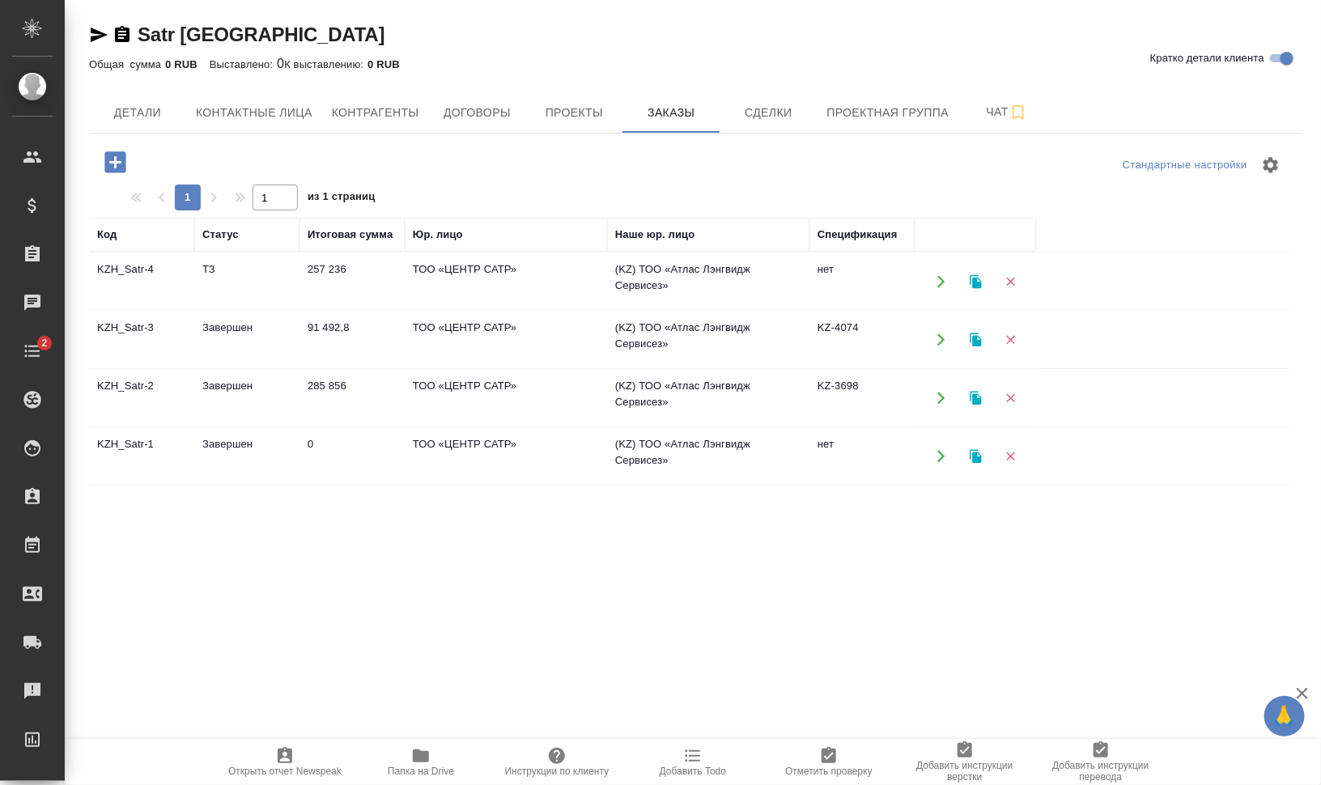
click at [133, 310] on td "KZH_Satr-1" at bounding box center [141, 281] width 105 height 57
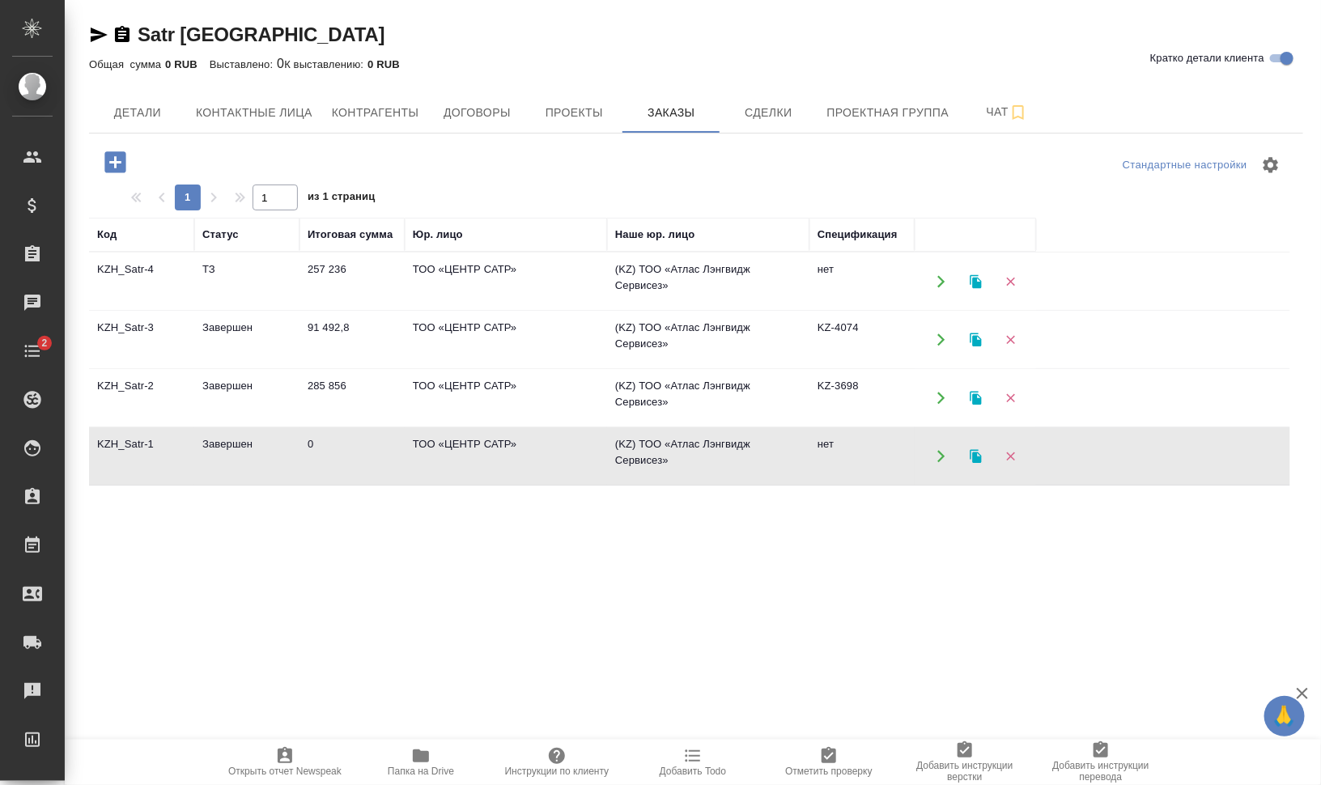
click at [133, 310] on td "KZH_Satr-1" at bounding box center [141, 281] width 105 height 57
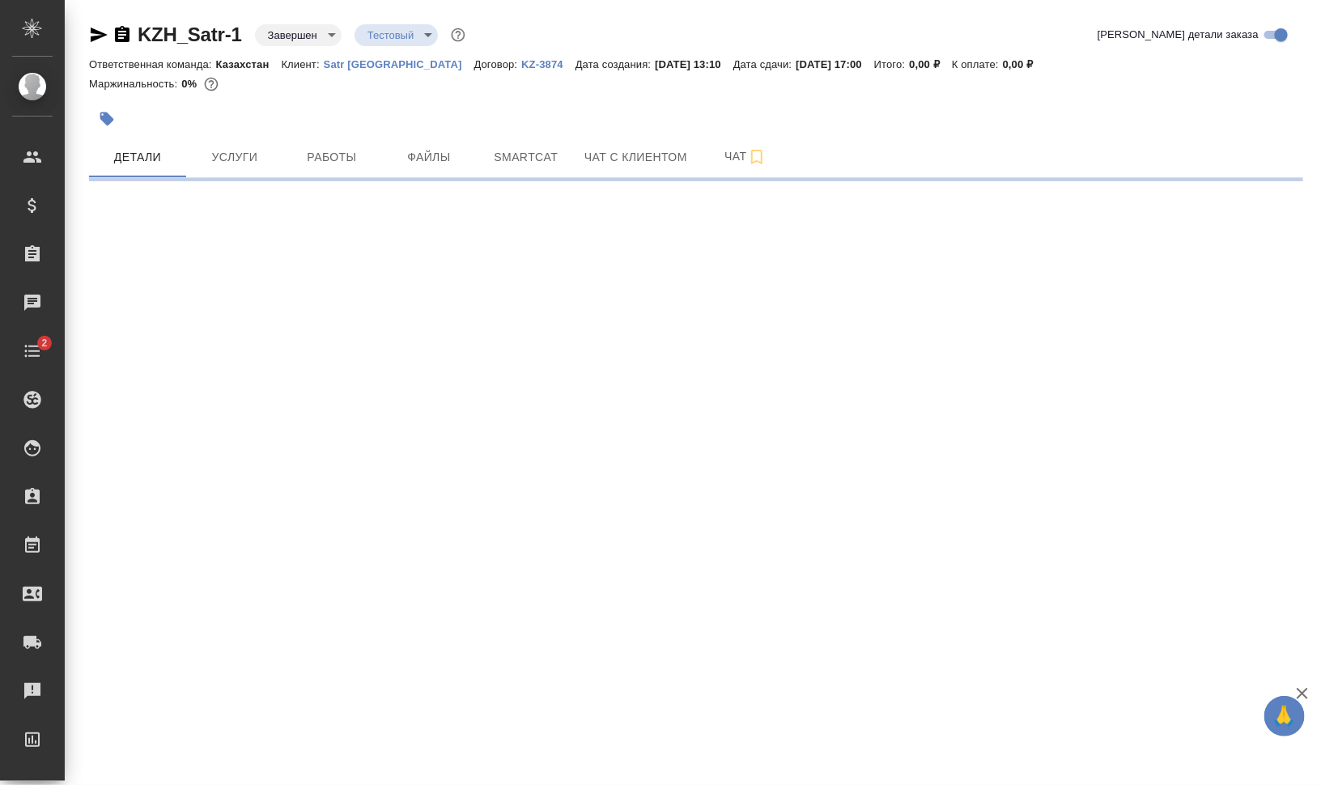
select select "RU"
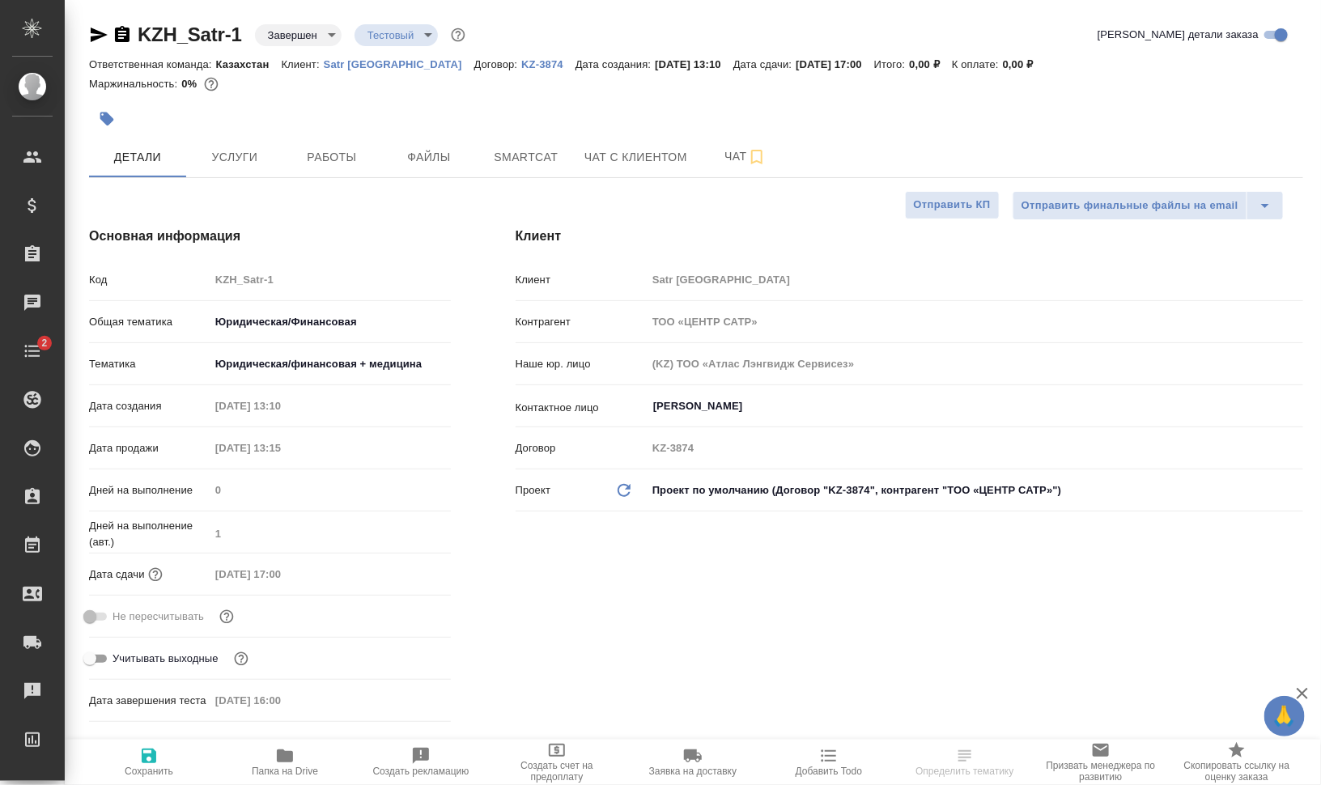
type textarea "x"
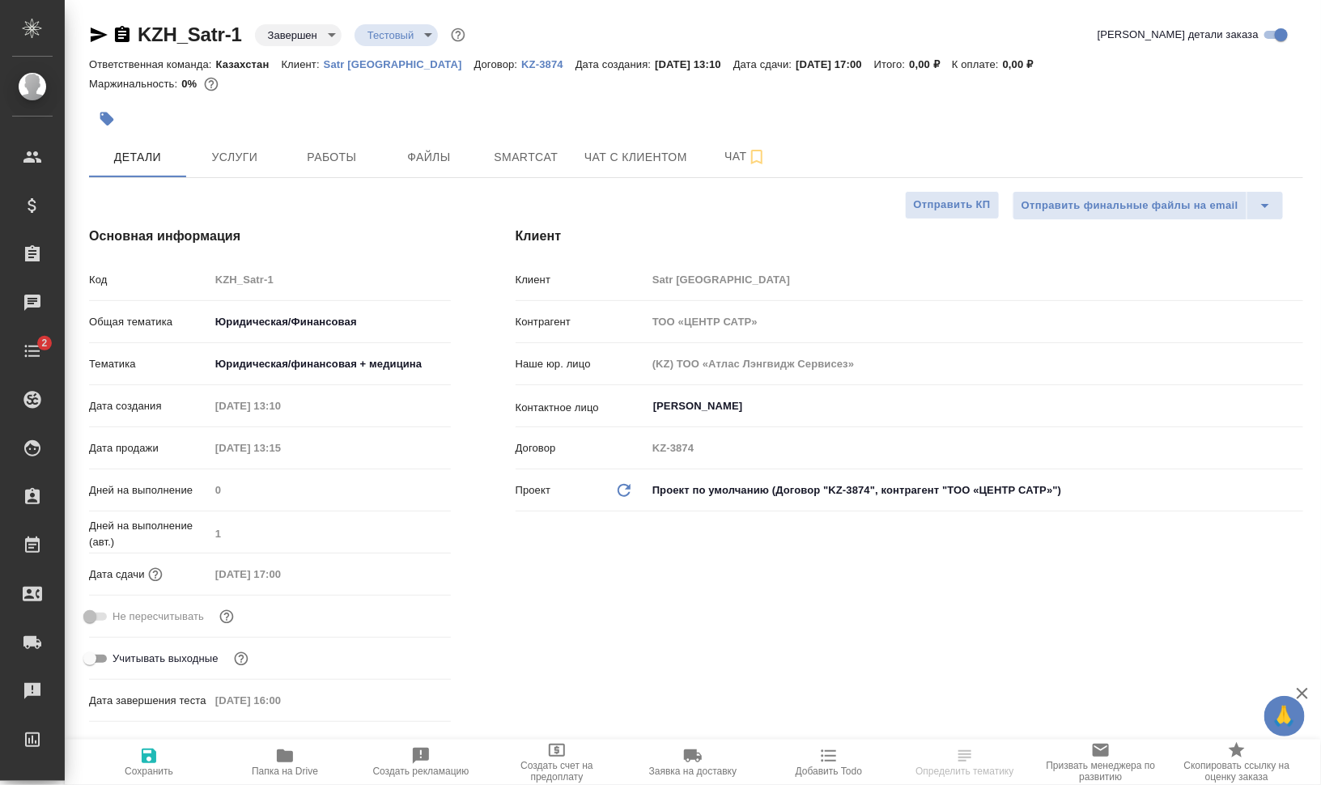
type textarea "x"
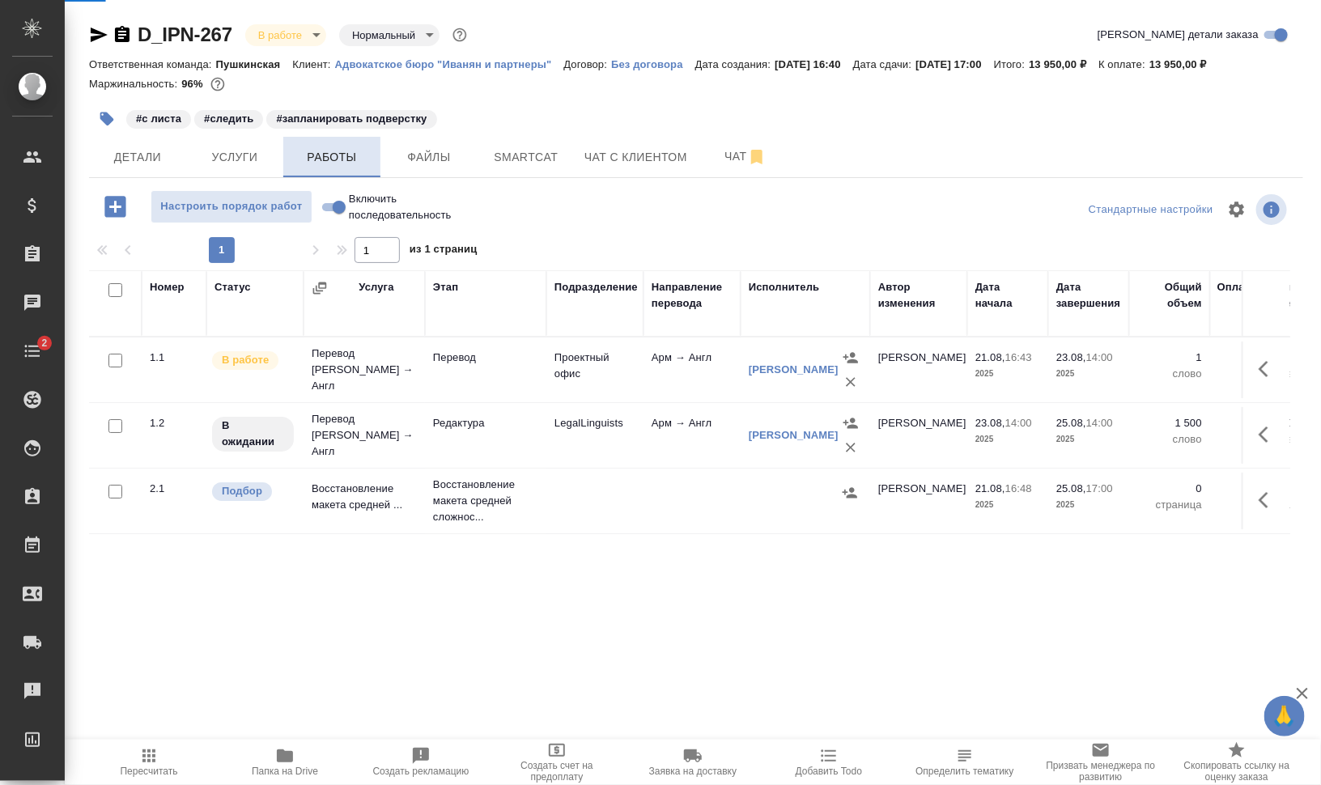
click at [333, 152] on span "Работы" at bounding box center [332, 157] width 78 height 20
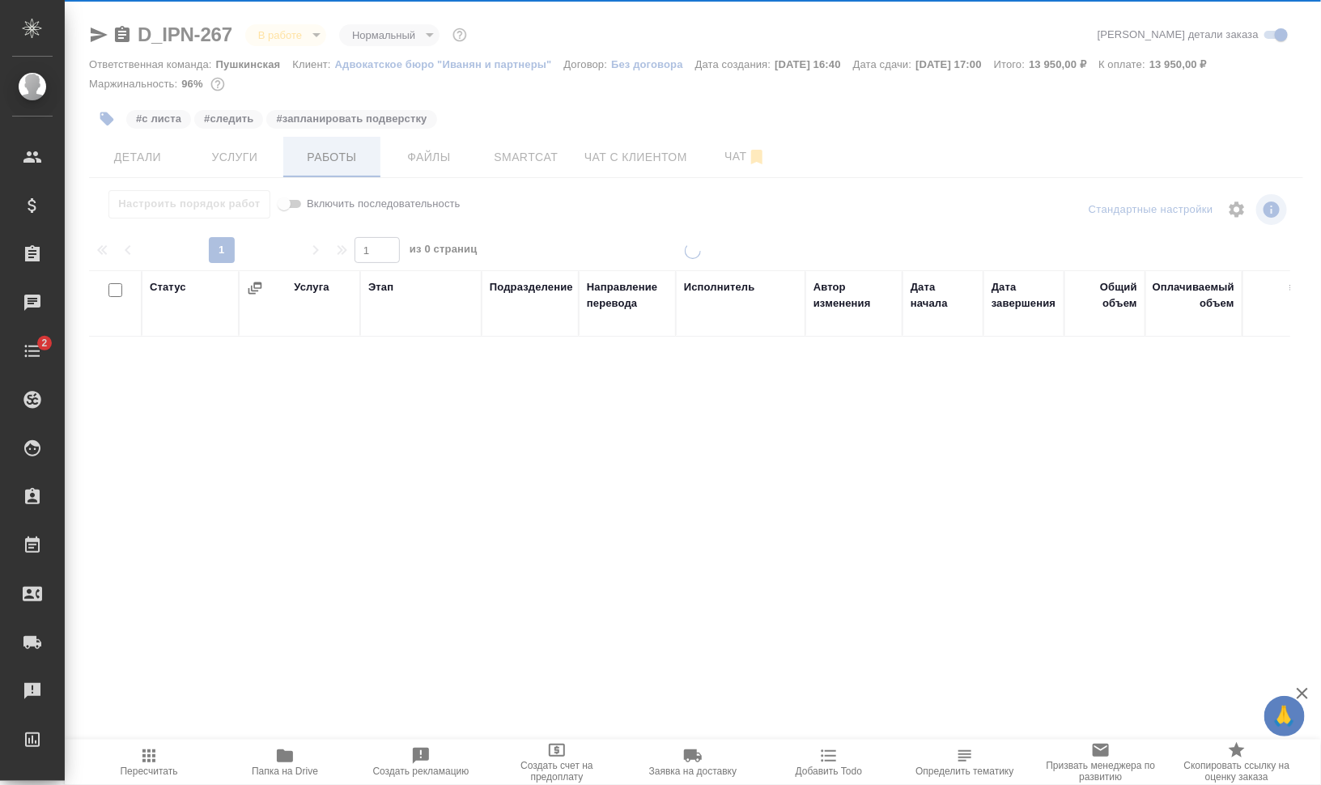
click at [333, 152] on div at bounding box center [693, 338] width 1256 height 676
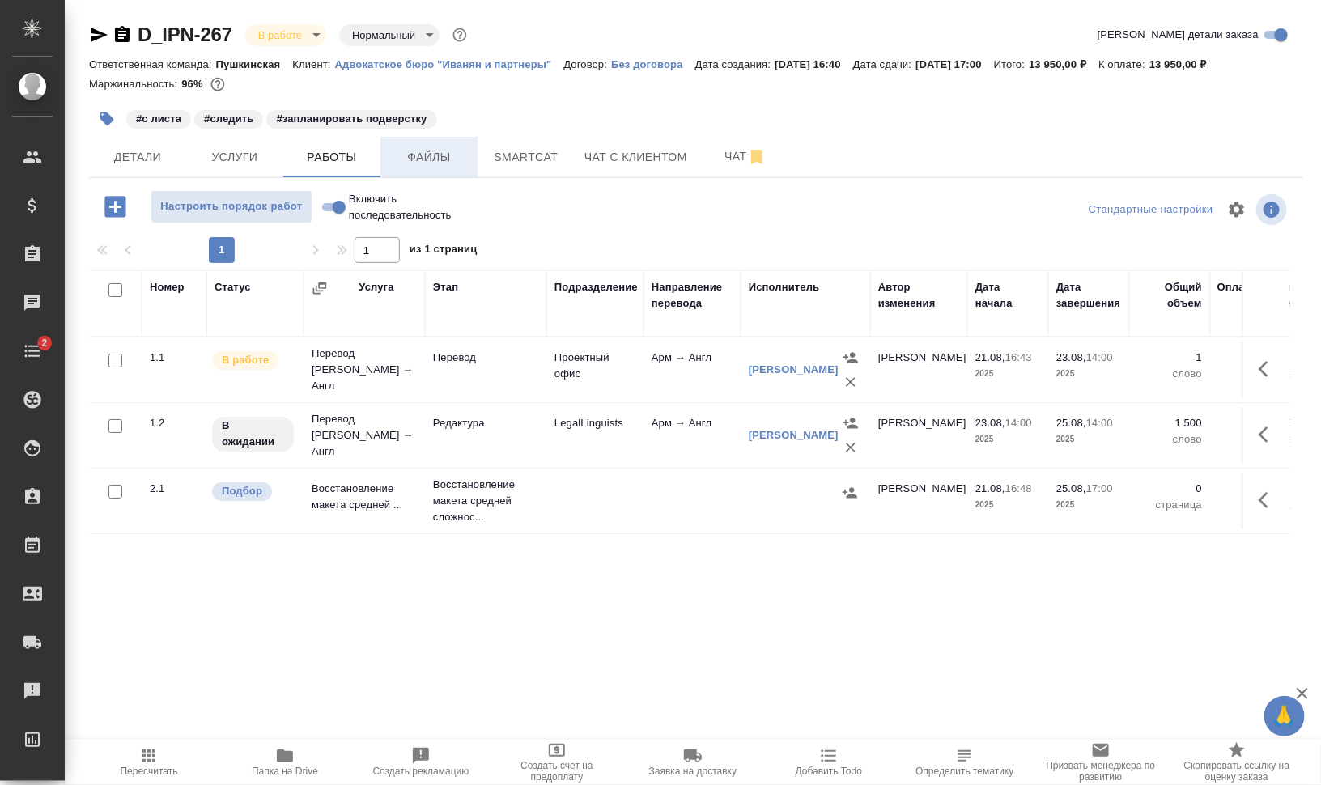
click at [413, 159] on span "Файлы" at bounding box center [429, 157] width 78 height 20
click at [332, 160] on span "Работы" at bounding box center [332, 157] width 78 height 20
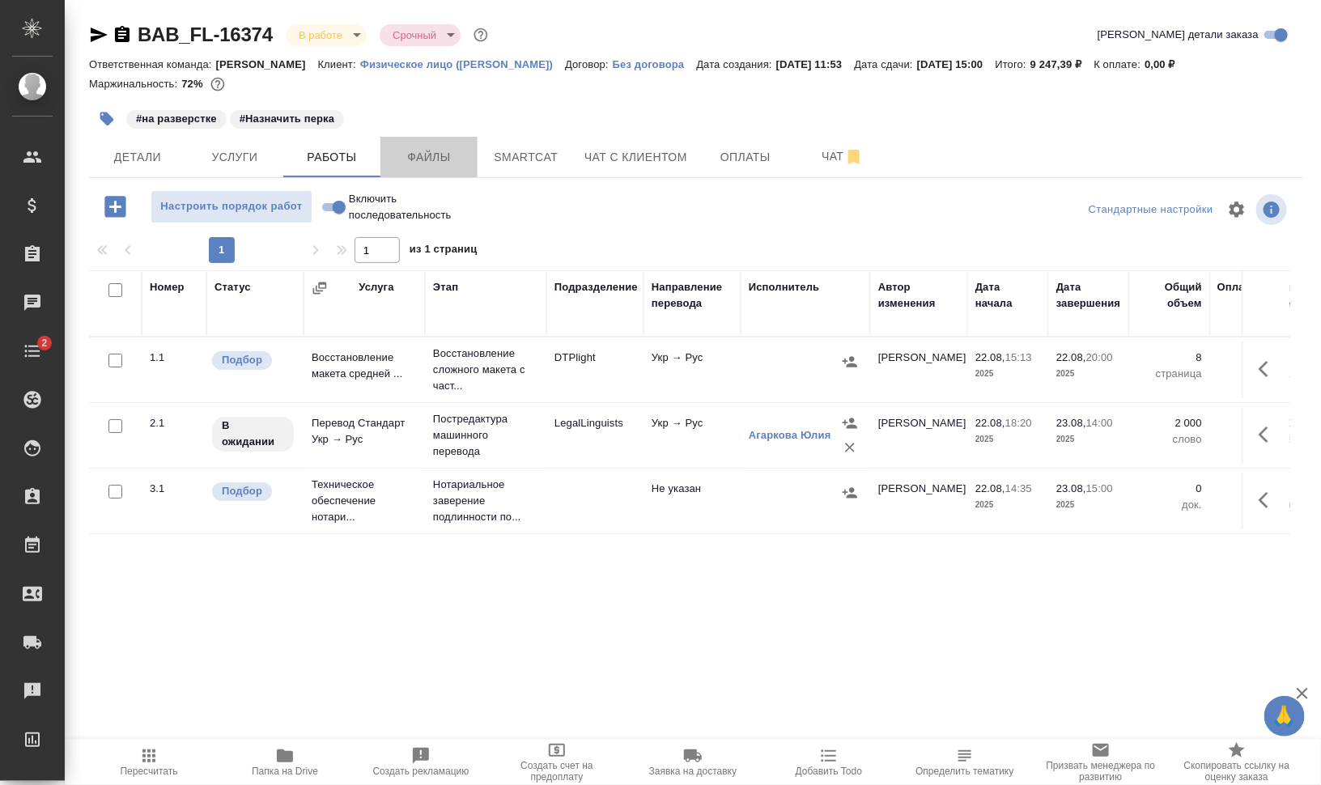
click at [438, 155] on span "Файлы" at bounding box center [429, 157] width 78 height 20
click at [330, 155] on span "Работы" at bounding box center [332, 157] width 78 height 20
click at [819, 162] on span "Чат" at bounding box center [843, 157] width 78 height 20
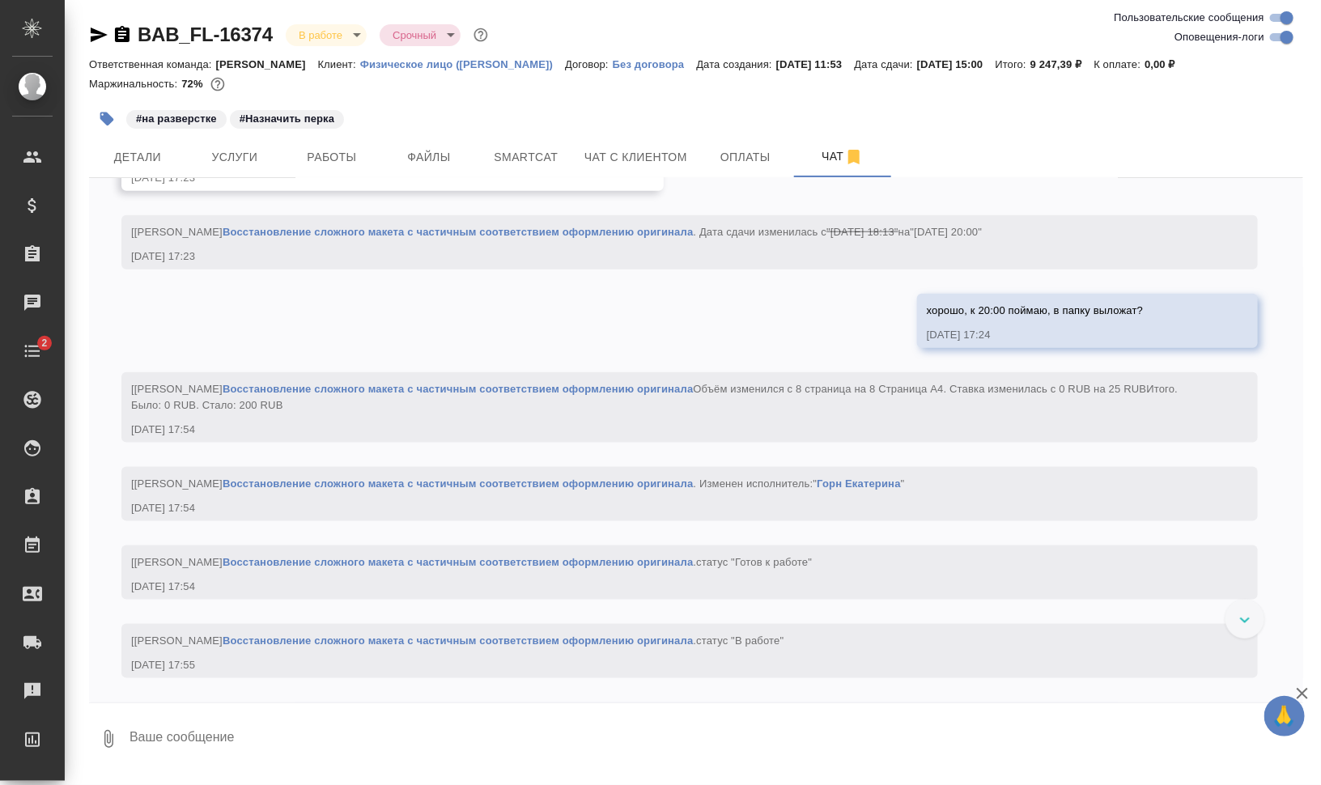
scroll to position [3254, 0]
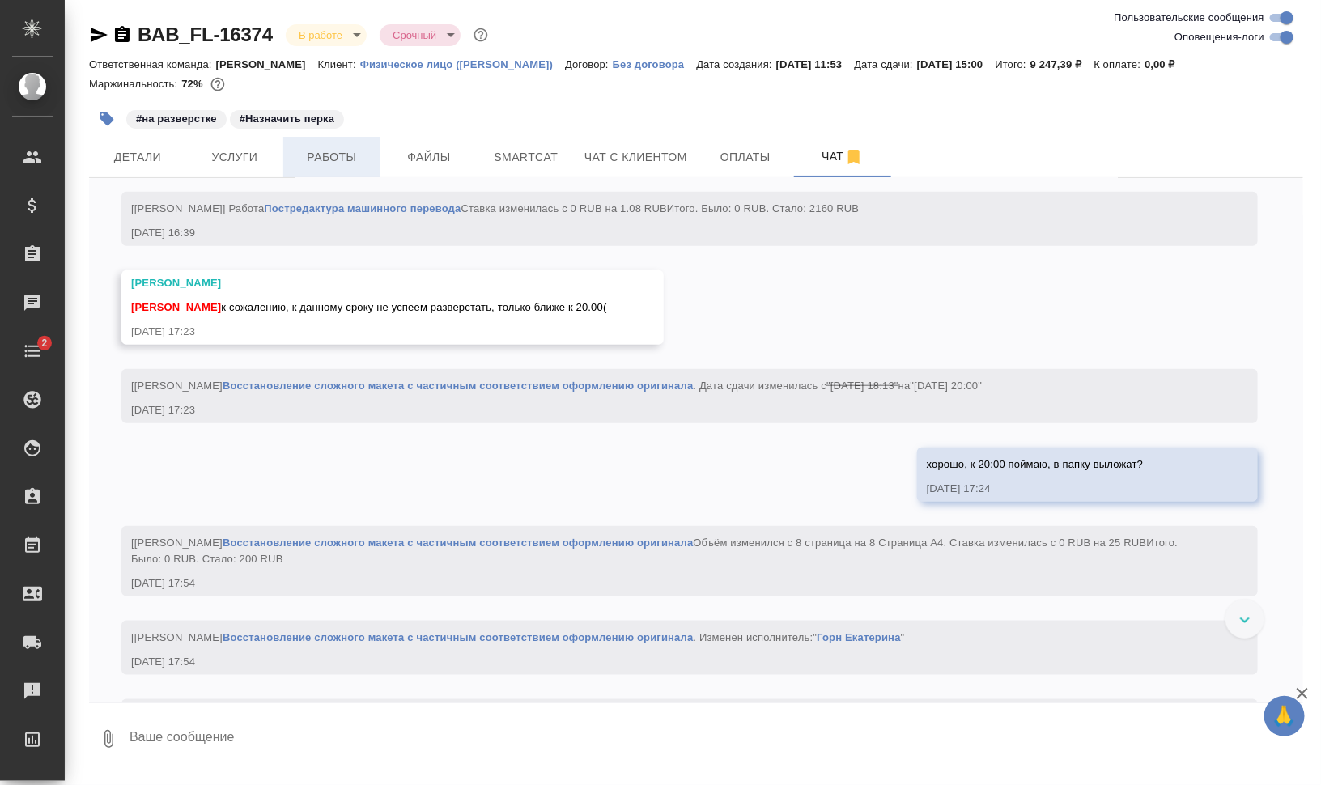
click at [334, 159] on span "Работы" at bounding box center [332, 157] width 78 height 20
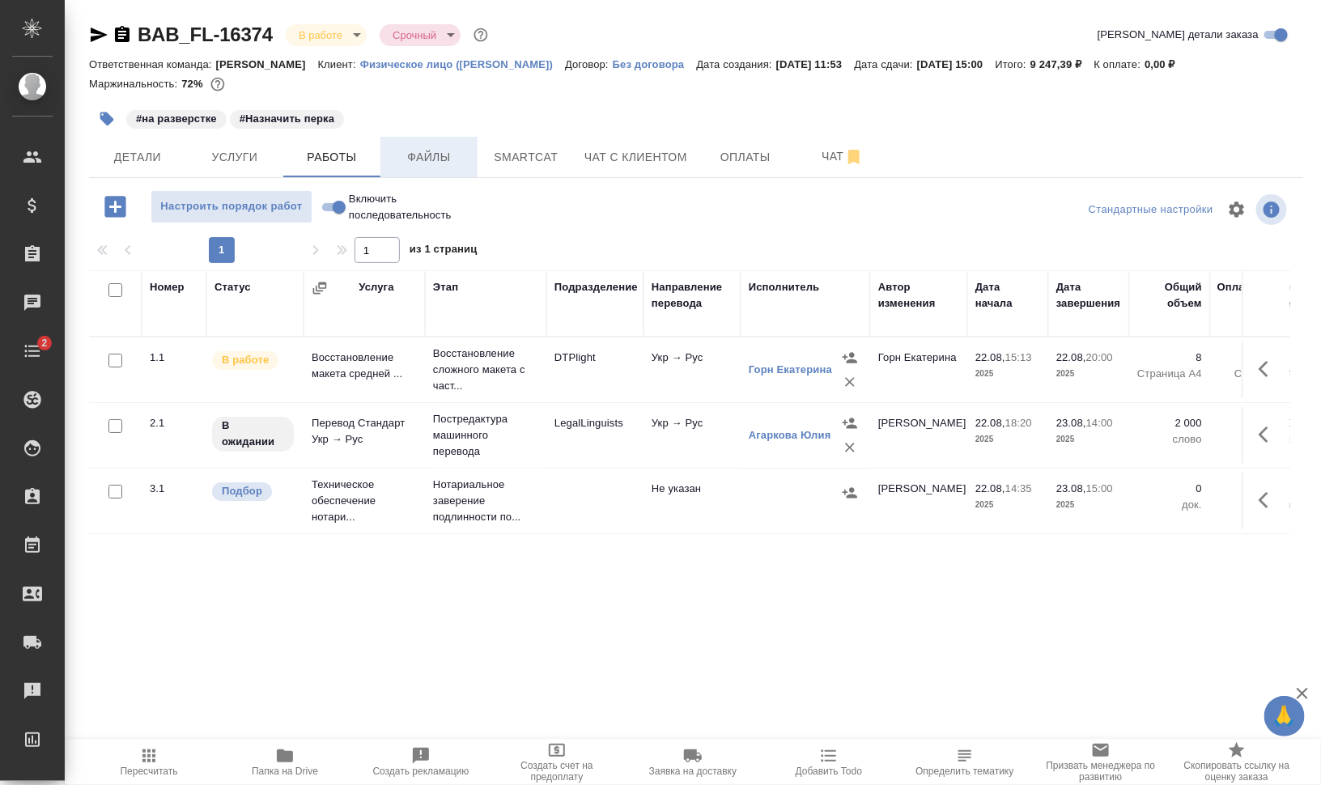
click at [406, 157] on span "Файлы" at bounding box center [429, 157] width 78 height 20
click at [309, 154] on span "Работы" at bounding box center [332, 157] width 78 height 20
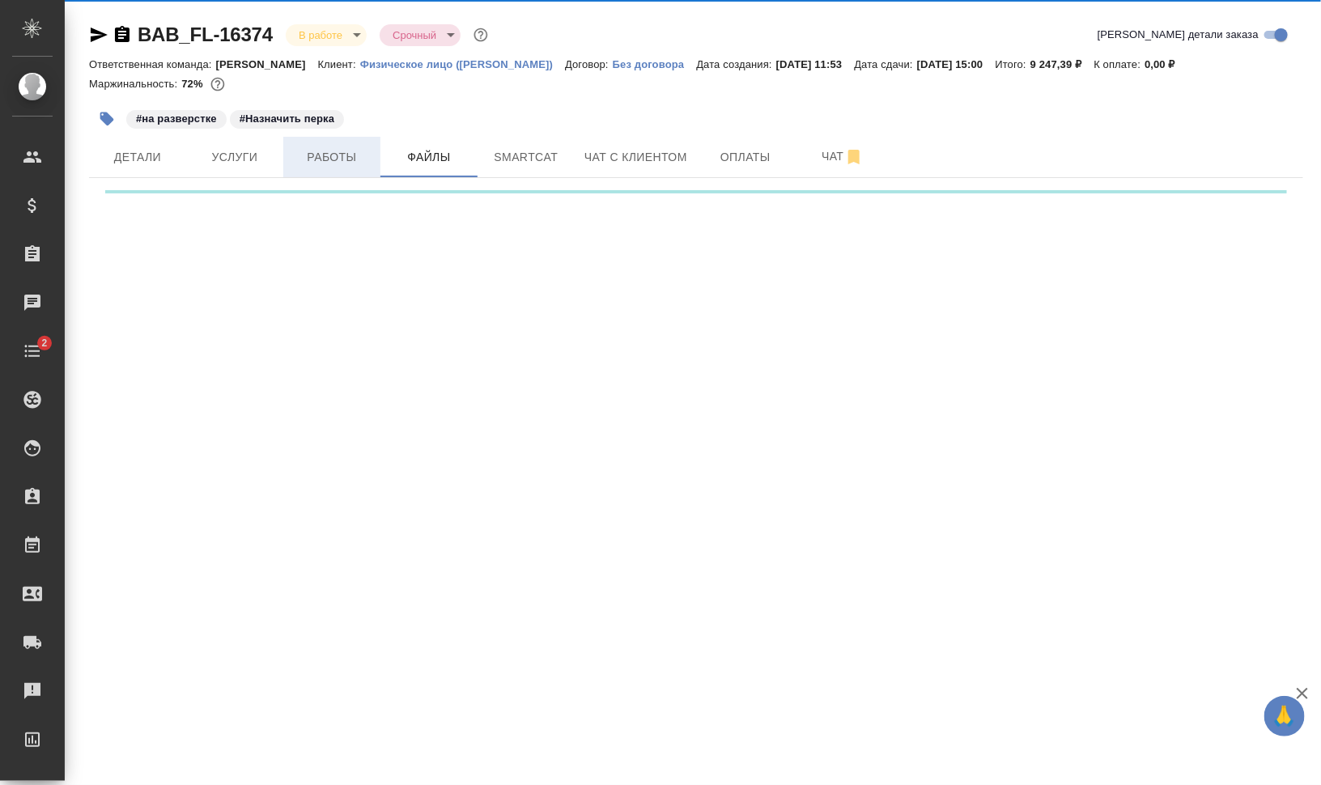
click at [309, 154] on span "Работы" at bounding box center [332, 157] width 78 height 20
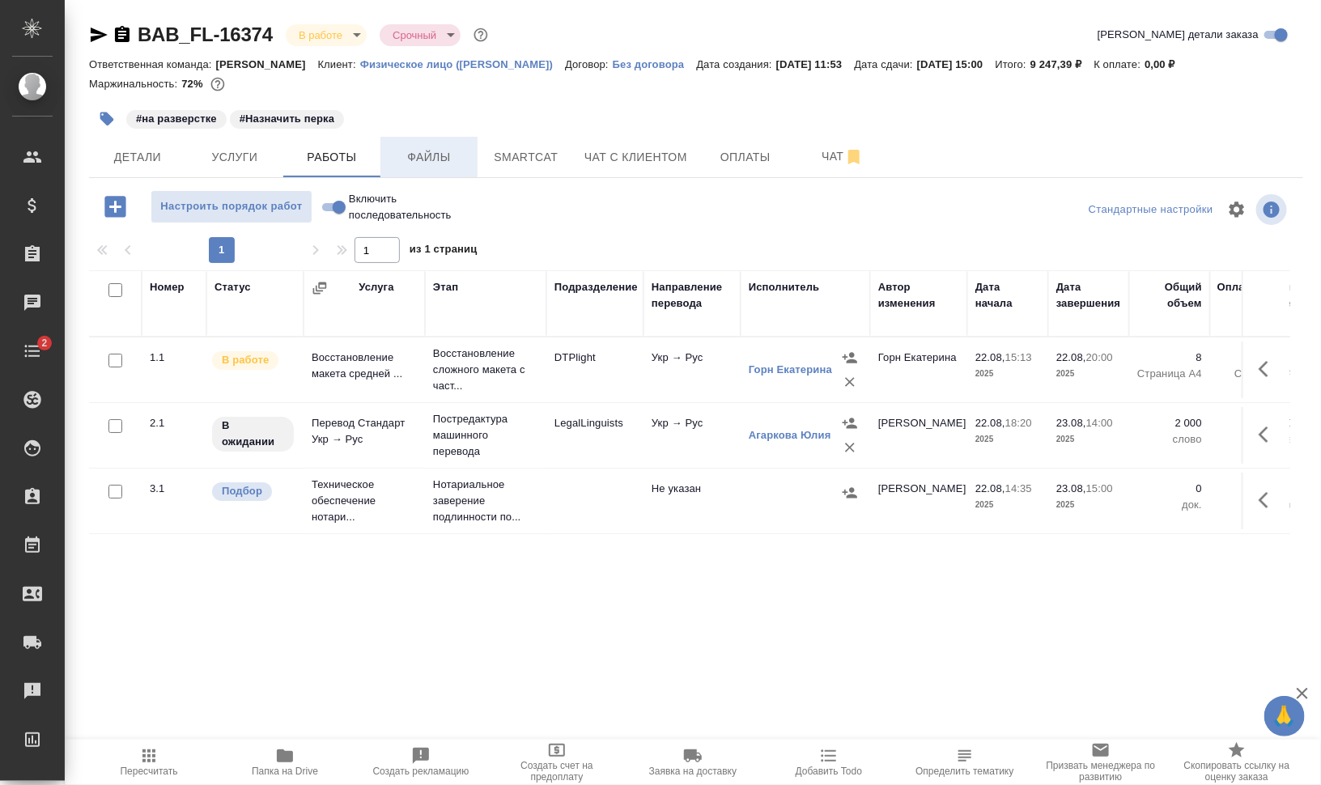
click at [430, 158] on span "Файлы" at bounding box center [429, 157] width 78 height 20
click at [341, 156] on span "Работы" at bounding box center [332, 157] width 78 height 20
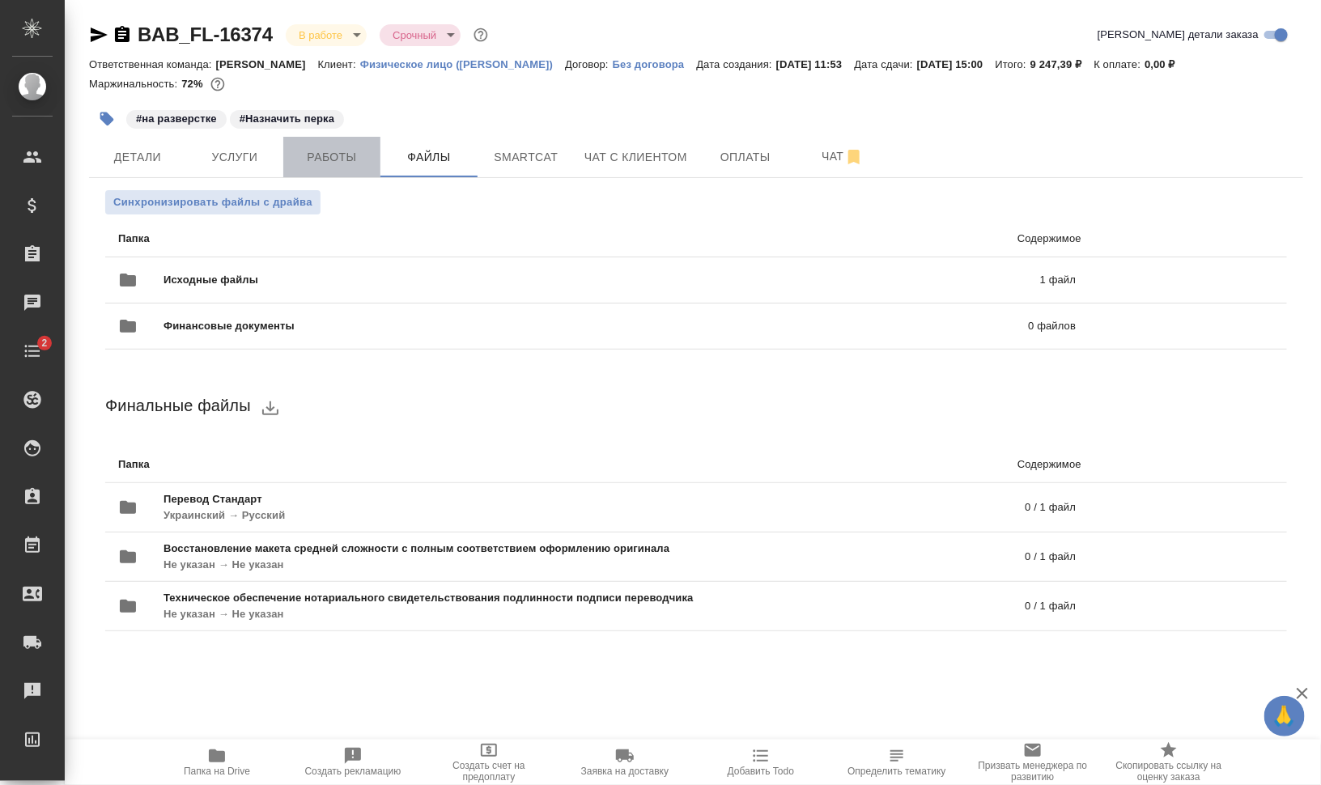
click at [341, 156] on span "Работы" at bounding box center [332, 157] width 78 height 20
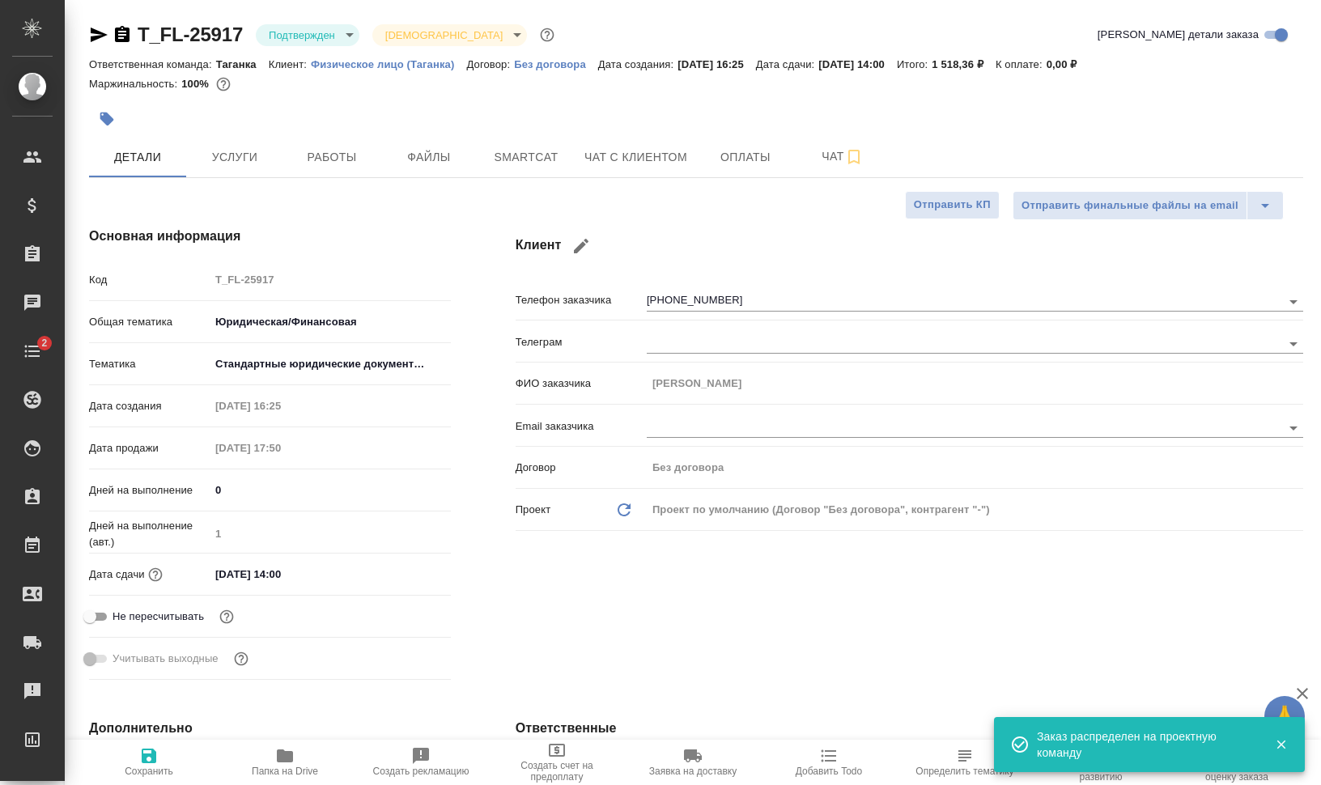
select select "RU"
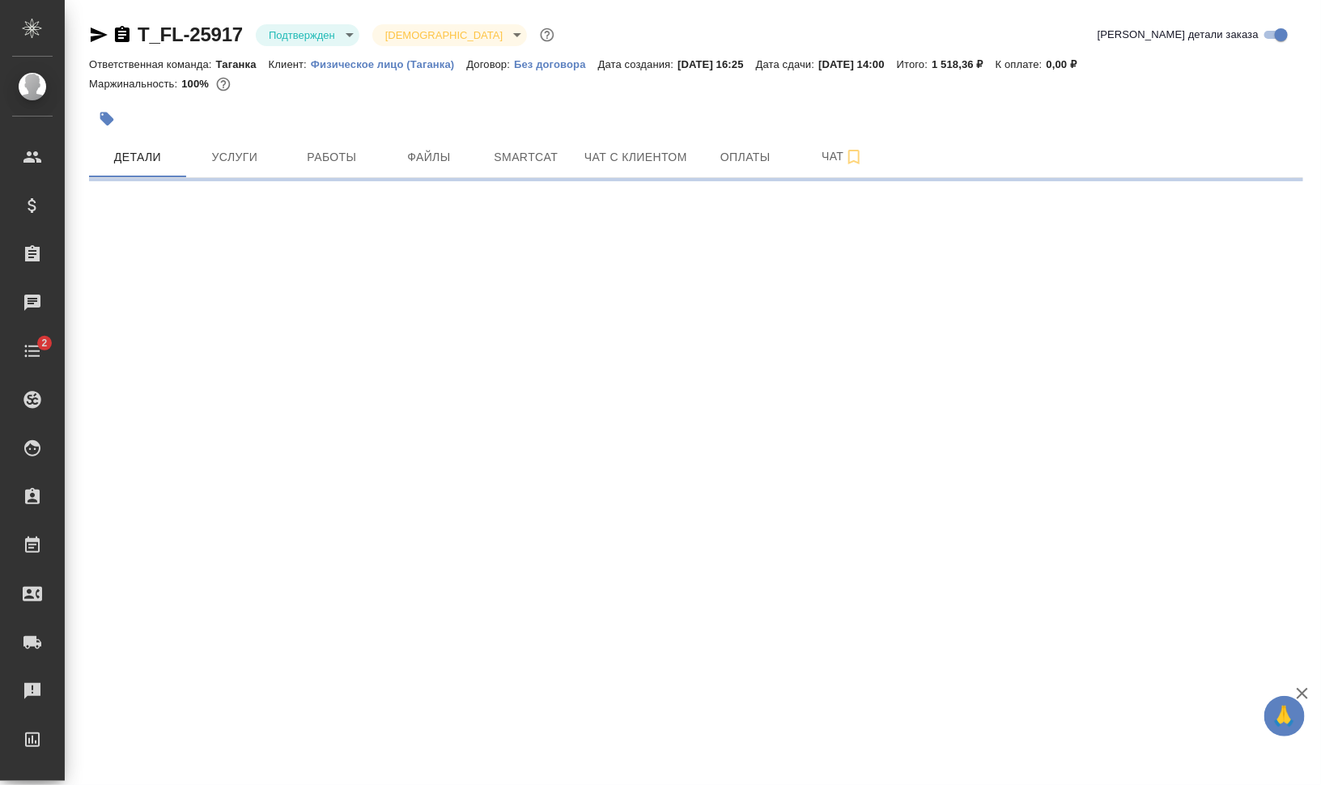
select select "RU"
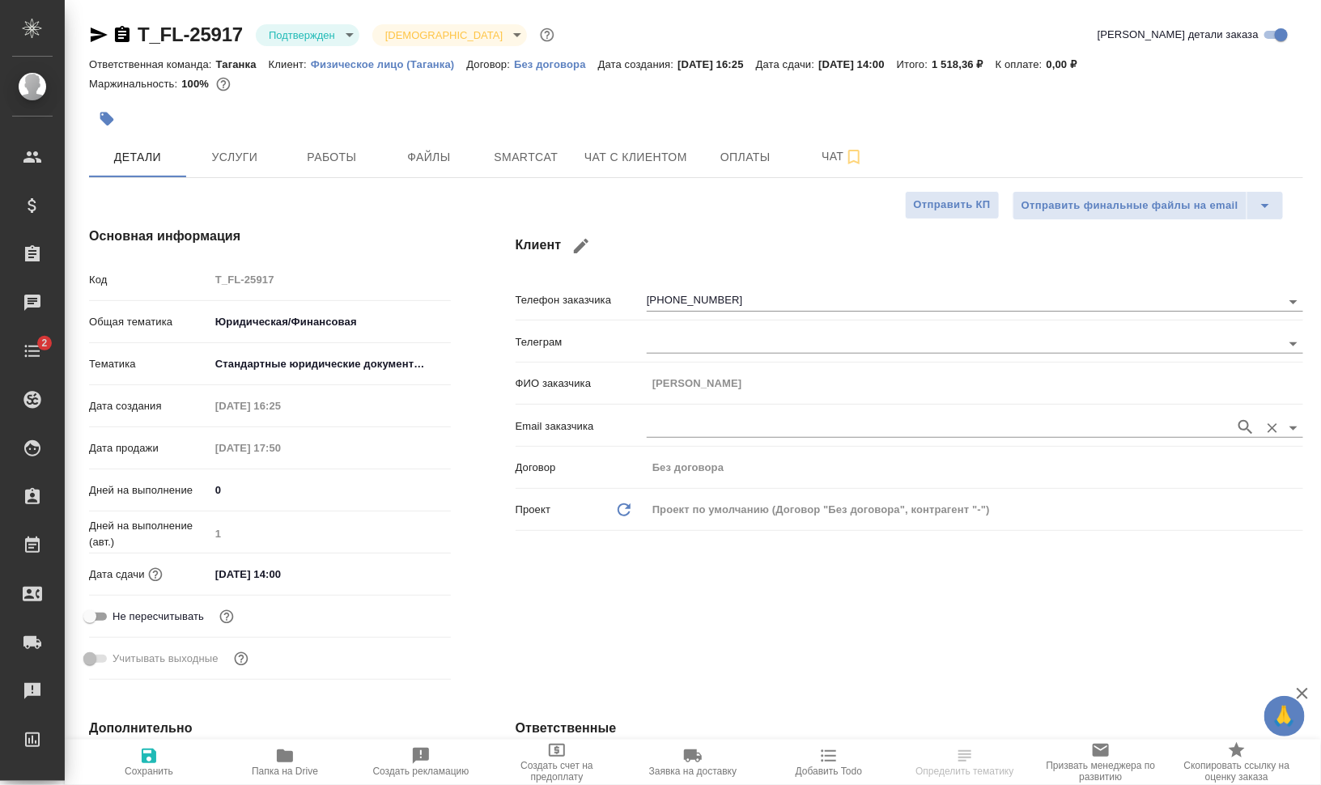
type textarea "x"
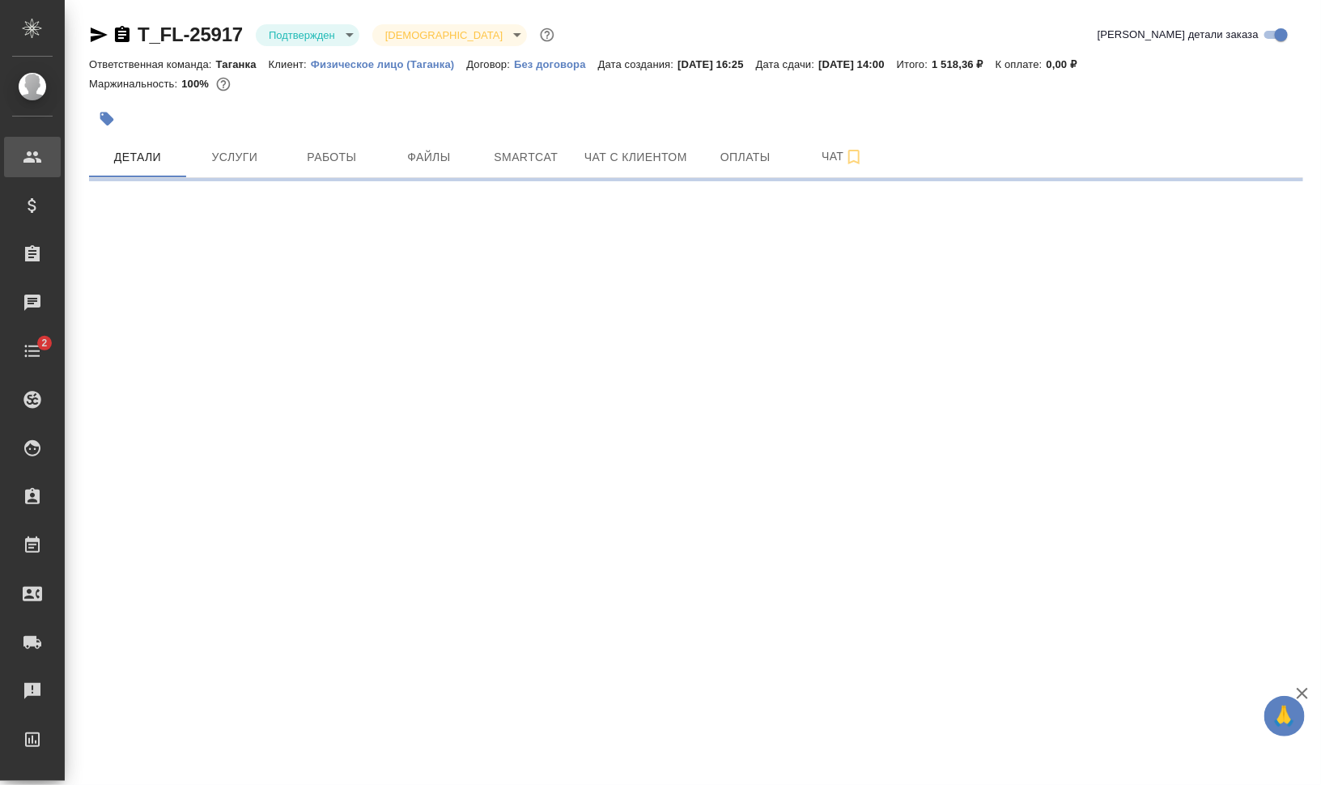
select select "RU"
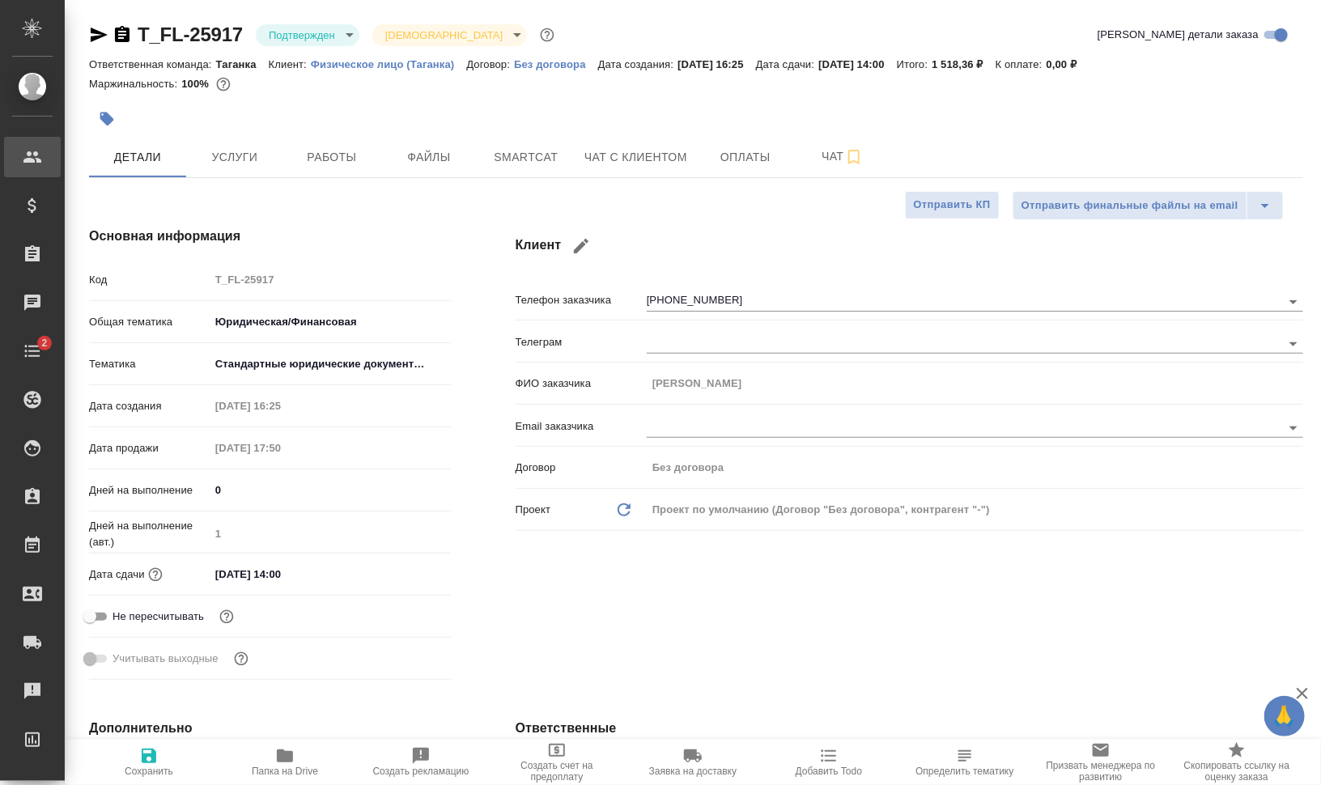
type textarea "x"
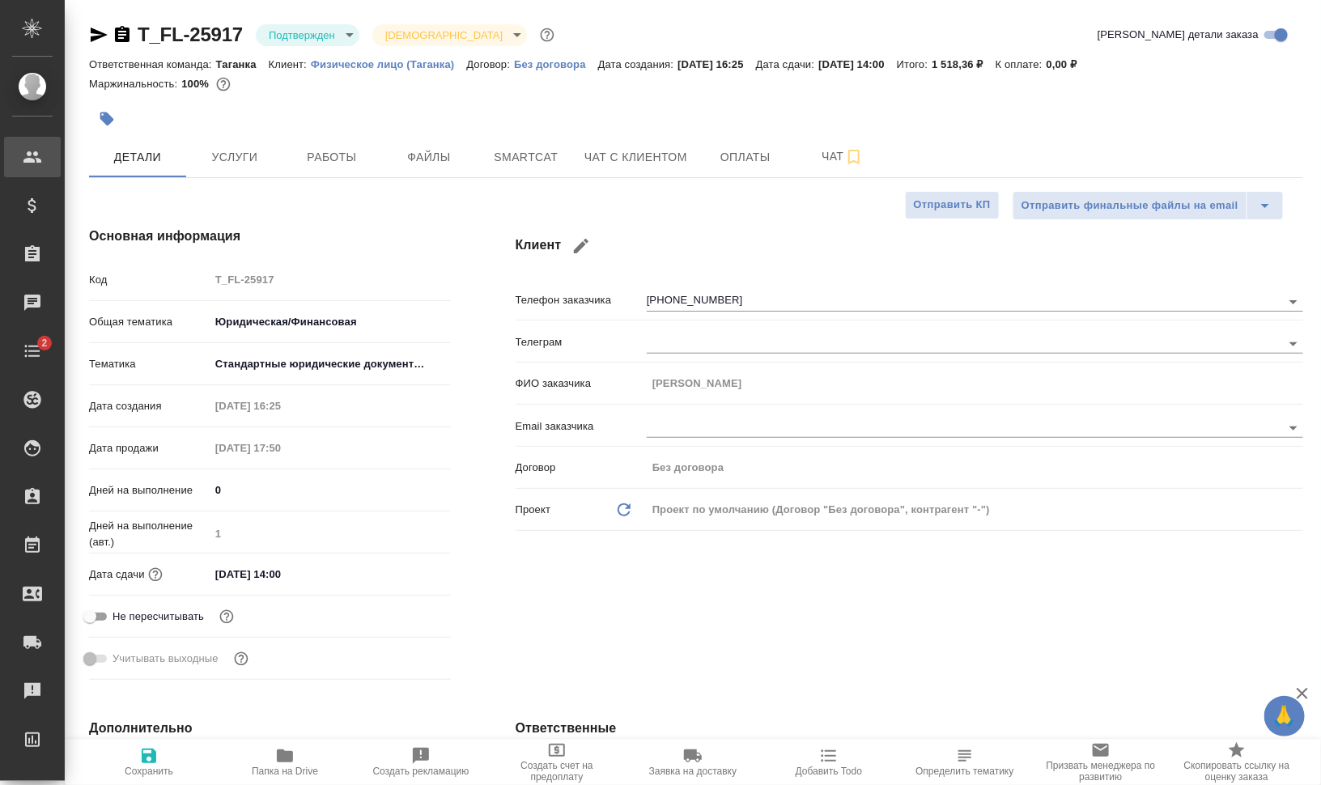
type textarea "x"
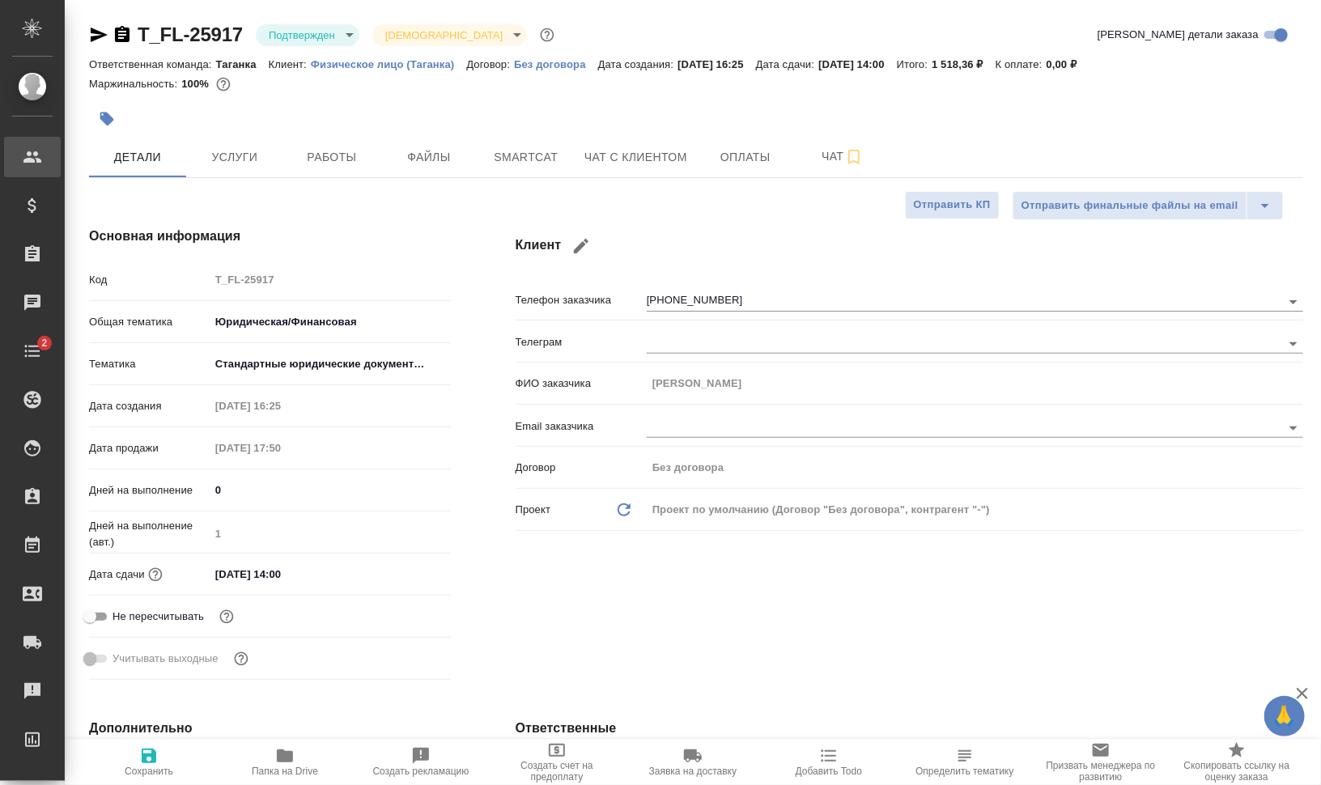
type textarea "x"
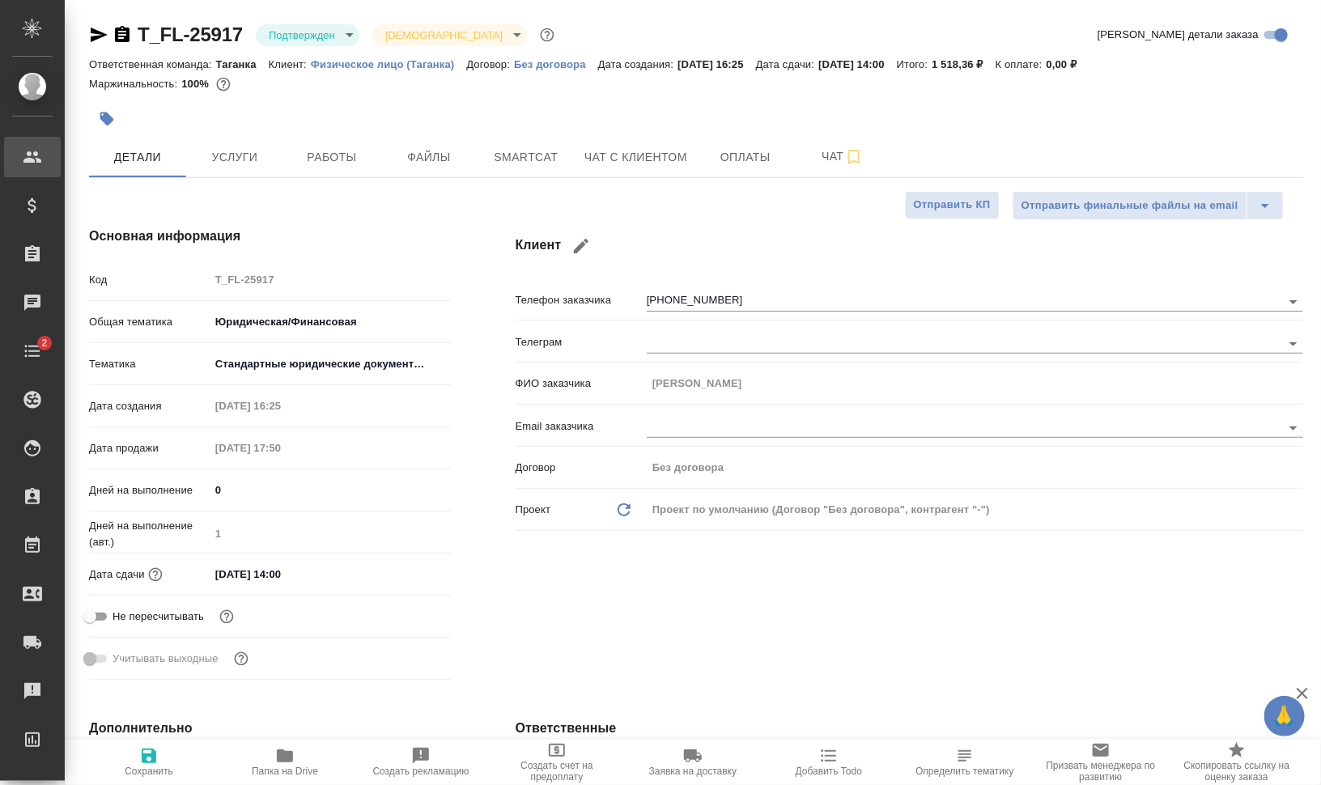
type textarea "x"
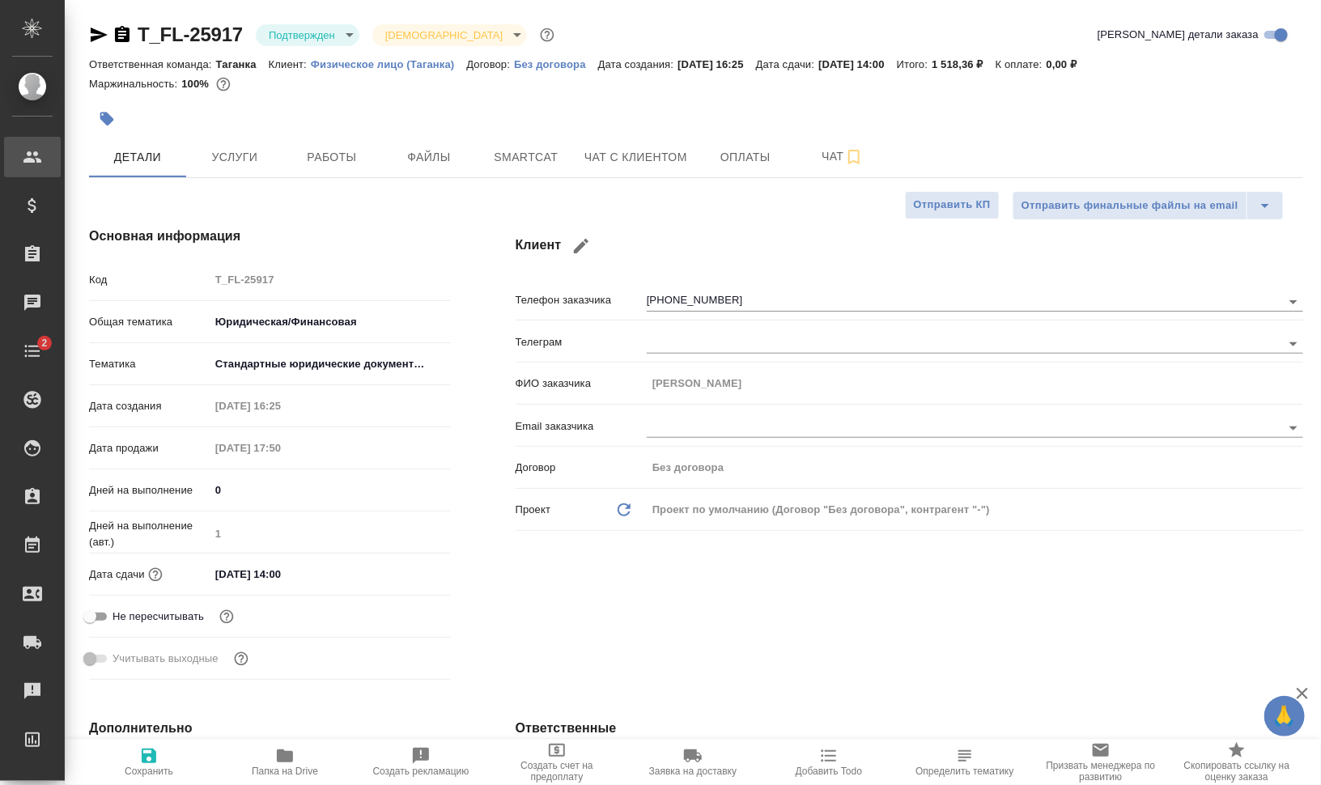
type textarea "x"
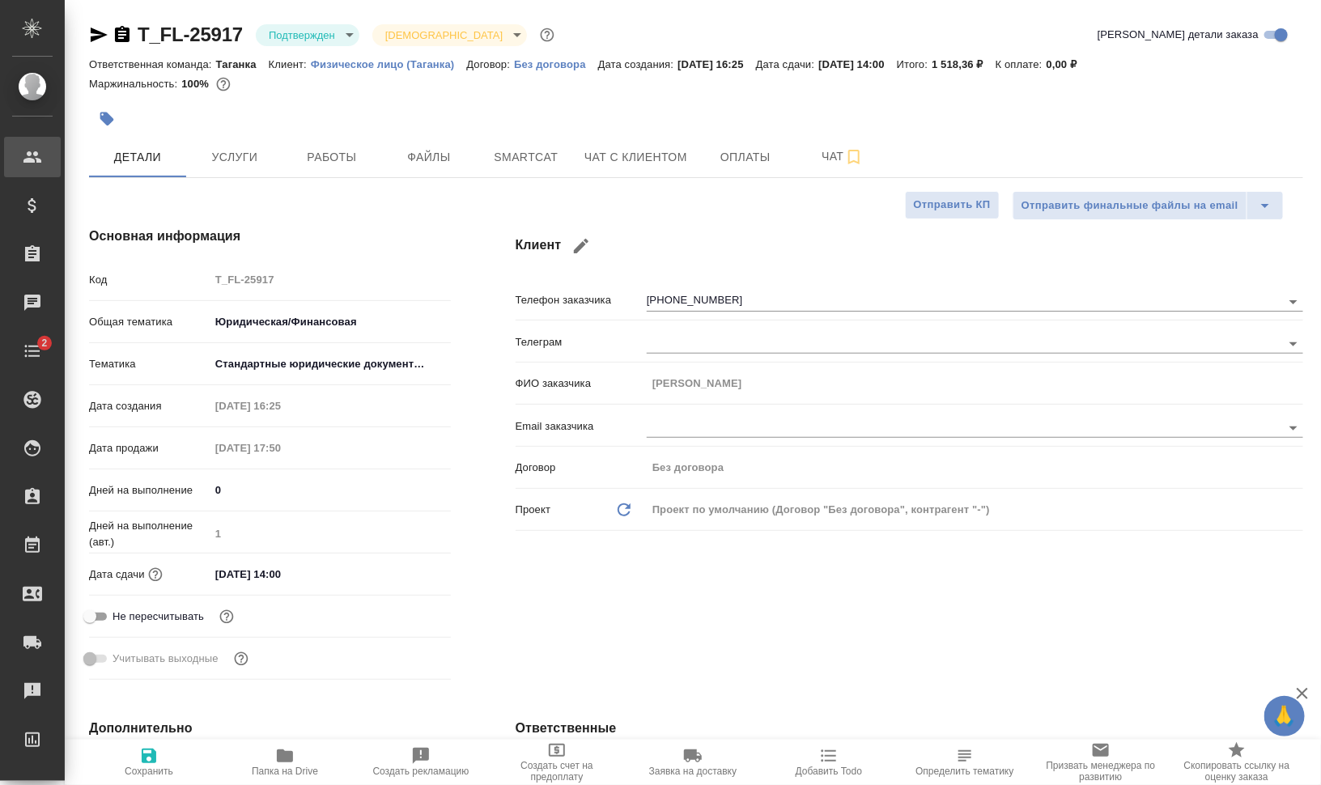
type textarea "x"
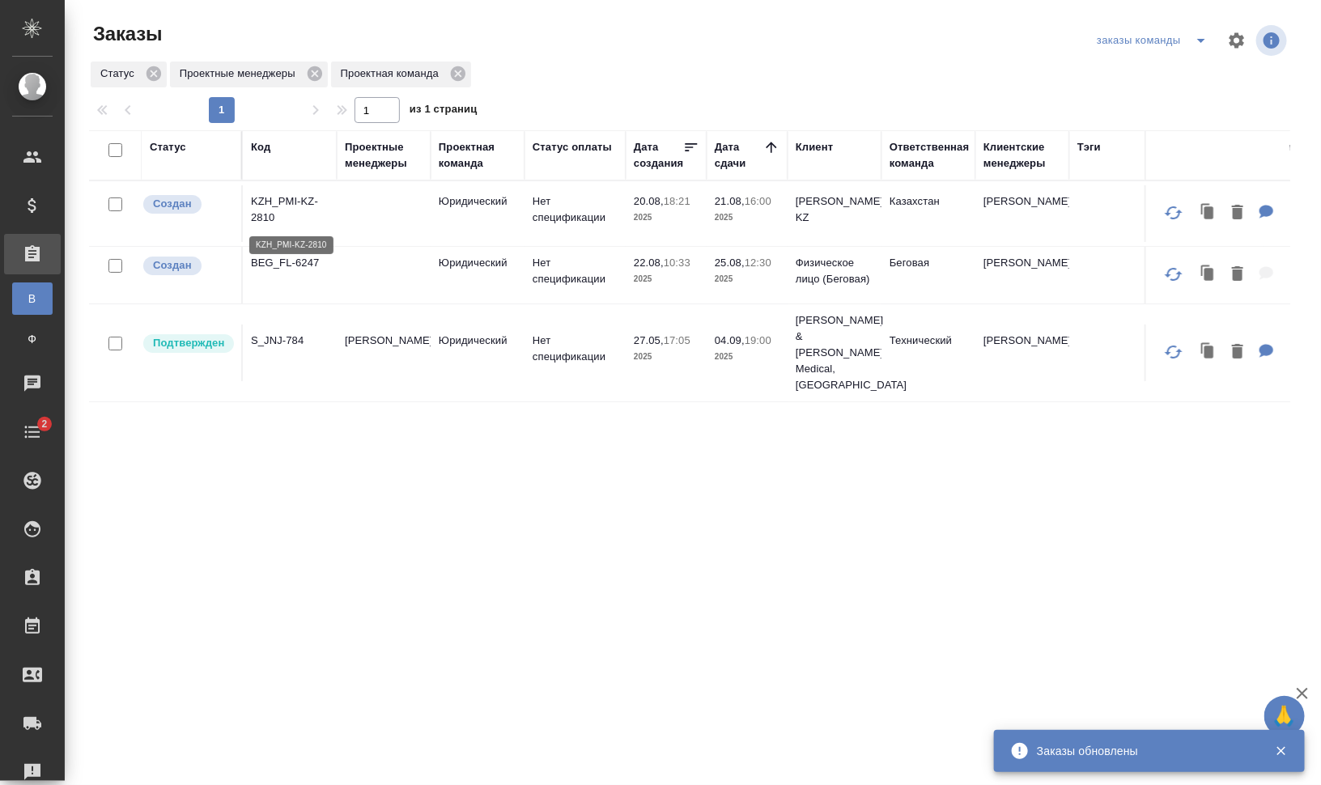
click at [272, 205] on p "KZH_PMI-KZ-2810" at bounding box center [290, 209] width 78 height 32
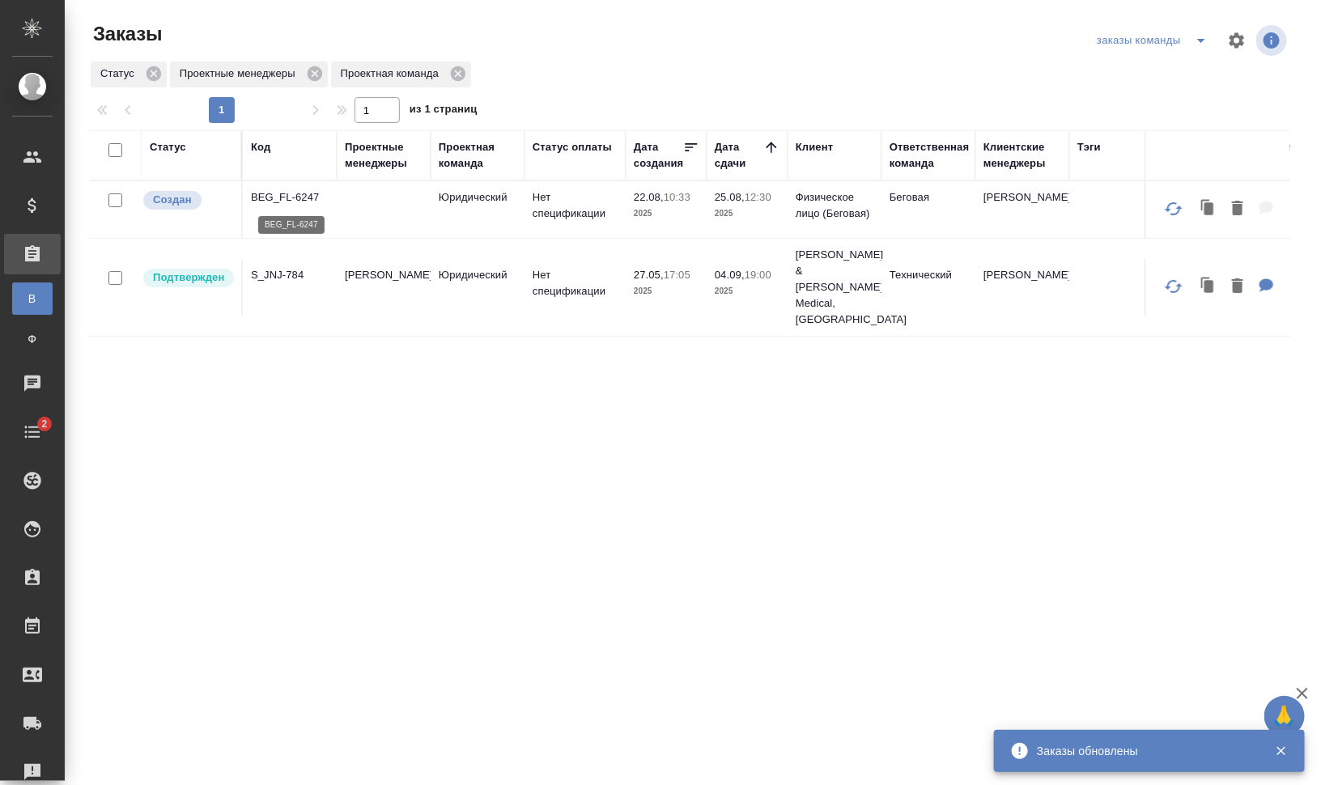
click at [292, 195] on p "BEG_FL-6247" at bounding box center [290, 197] width 78 height 16
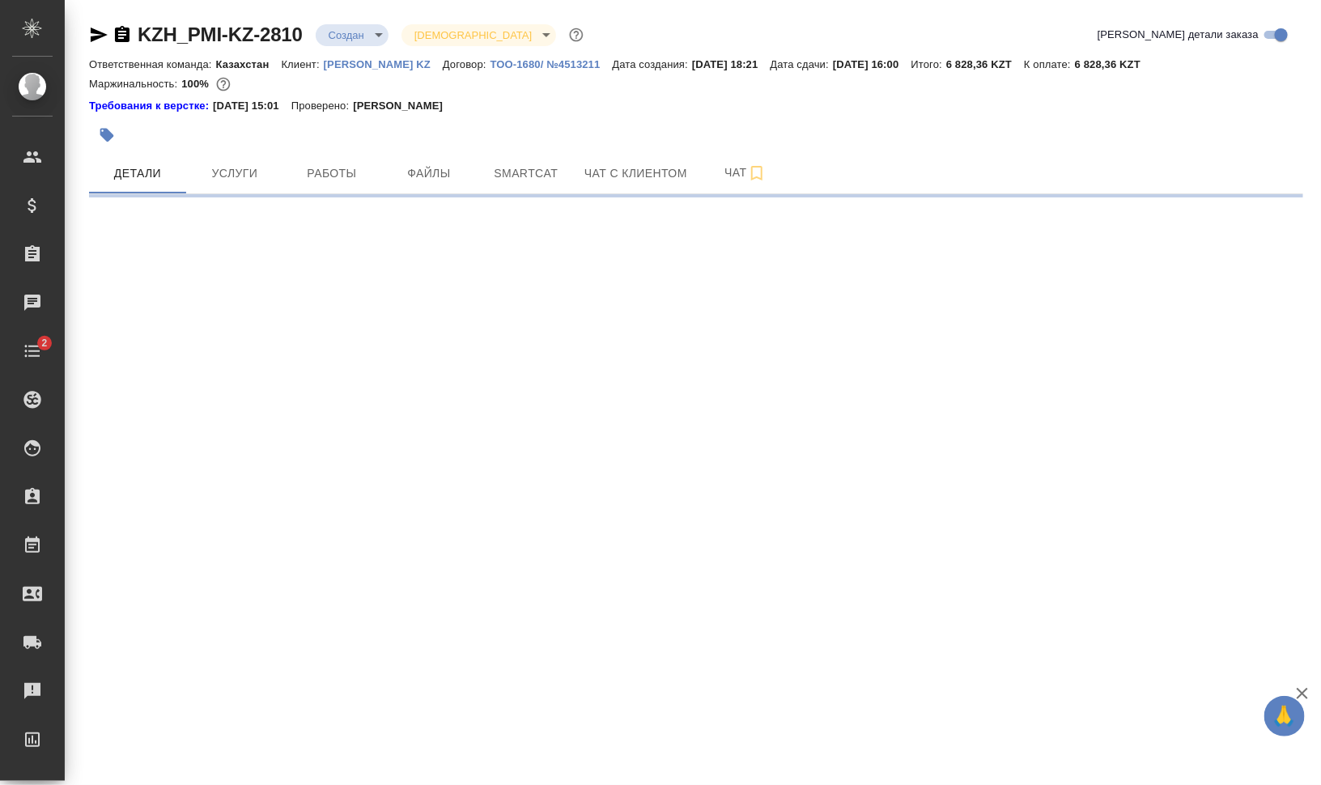
select select "RU"
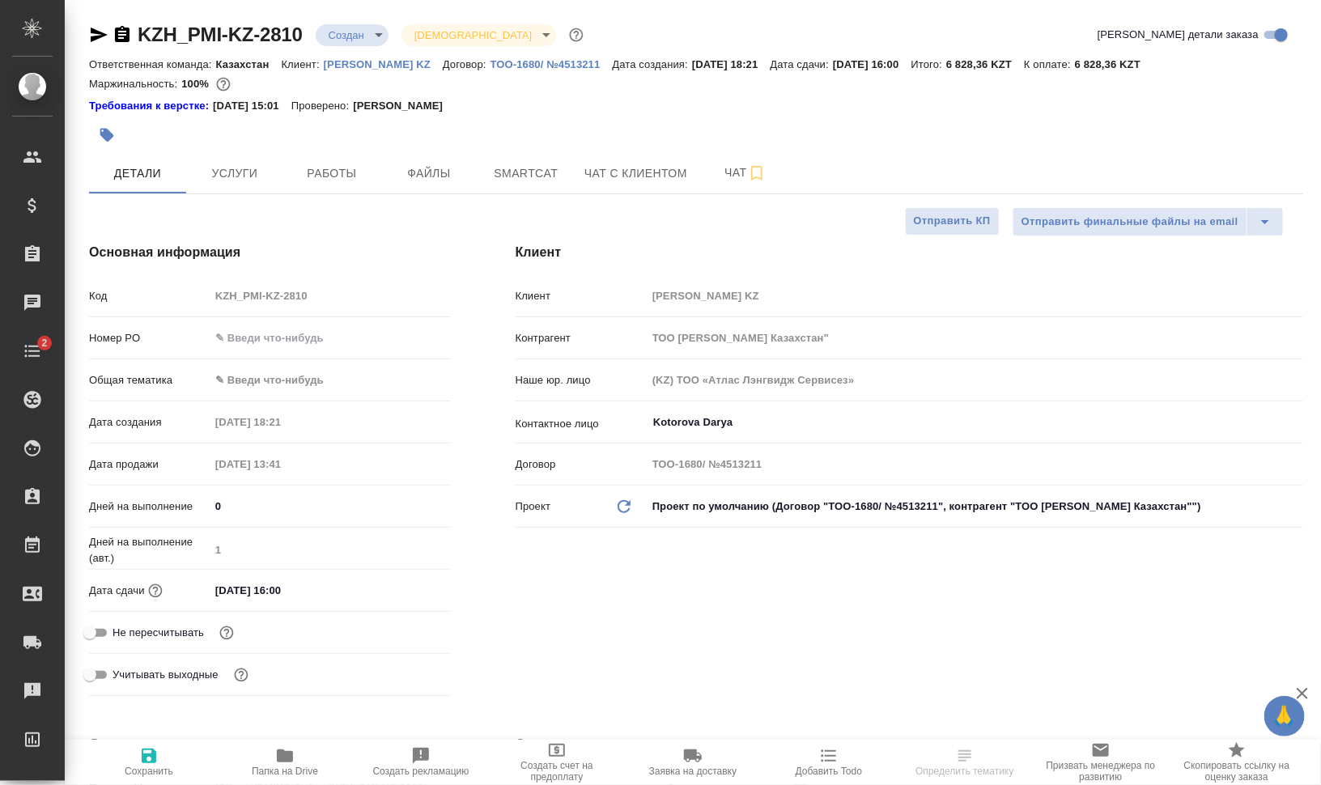
type textarea "x"
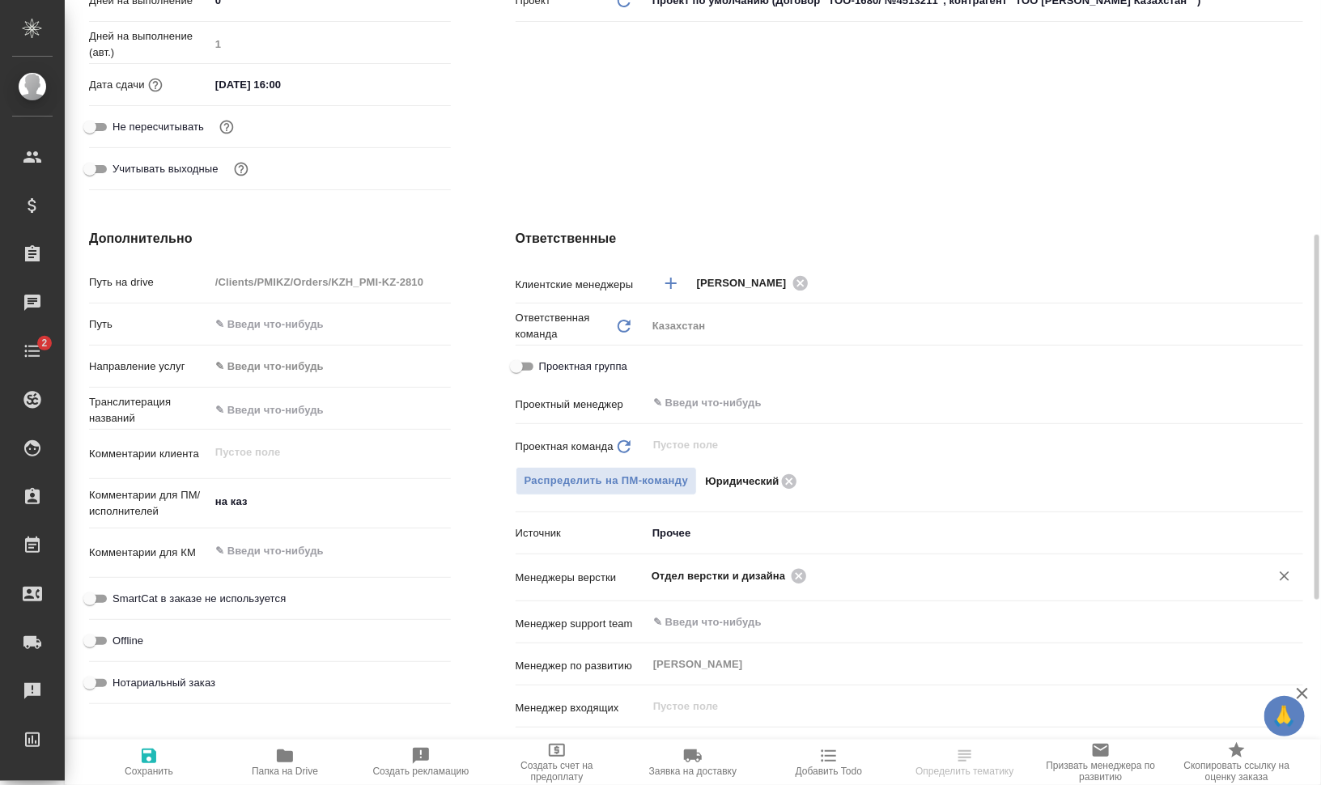
scroll to position [607, 0]
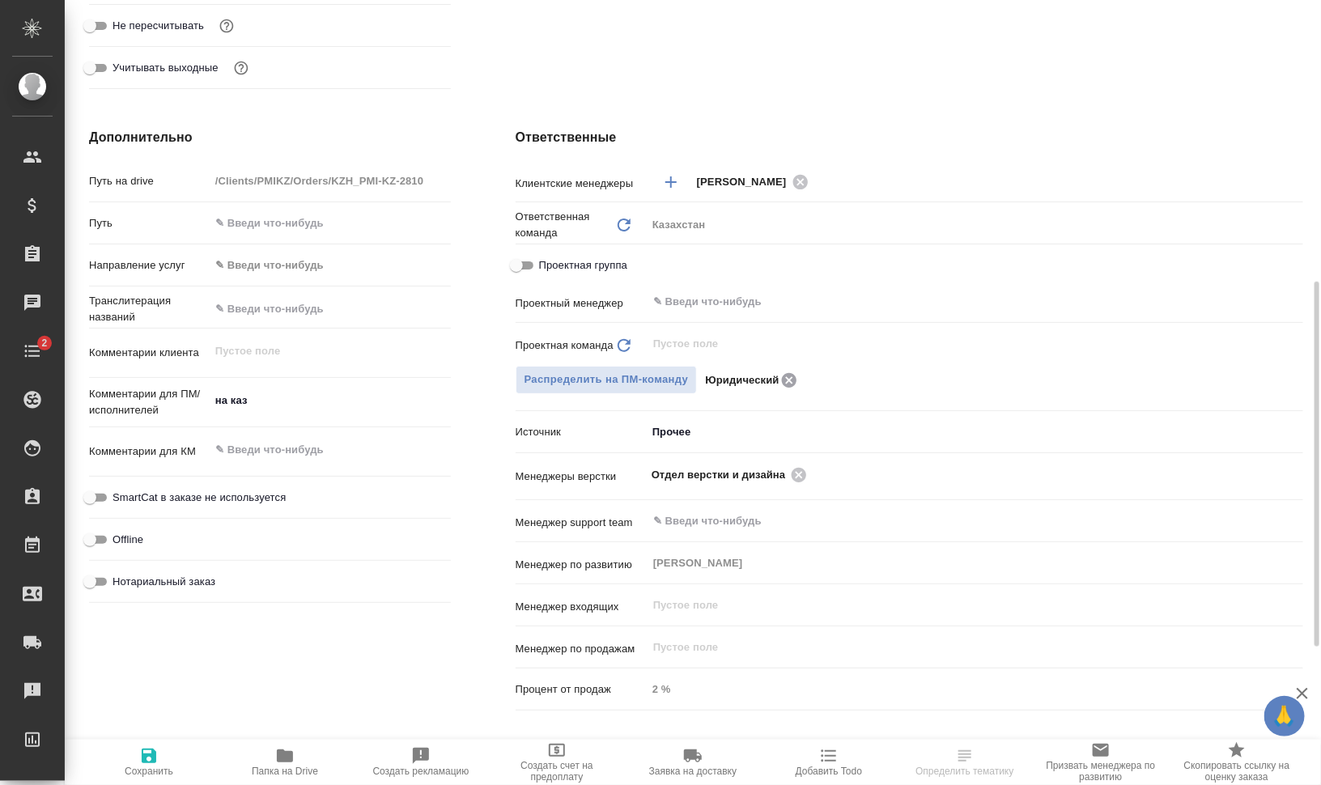
click at [788, 372] on icon at bounding box center [789, 381] width 19 height 18
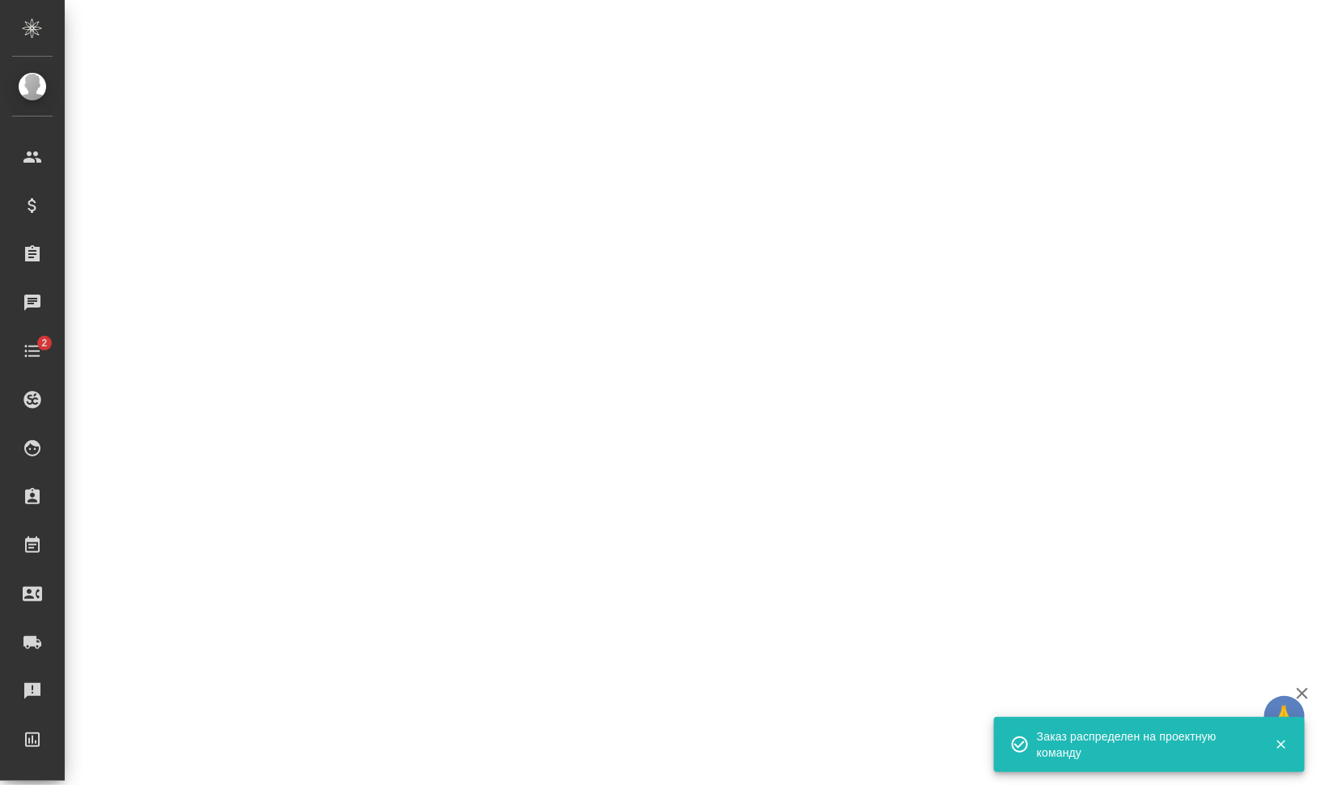
select select "RU"
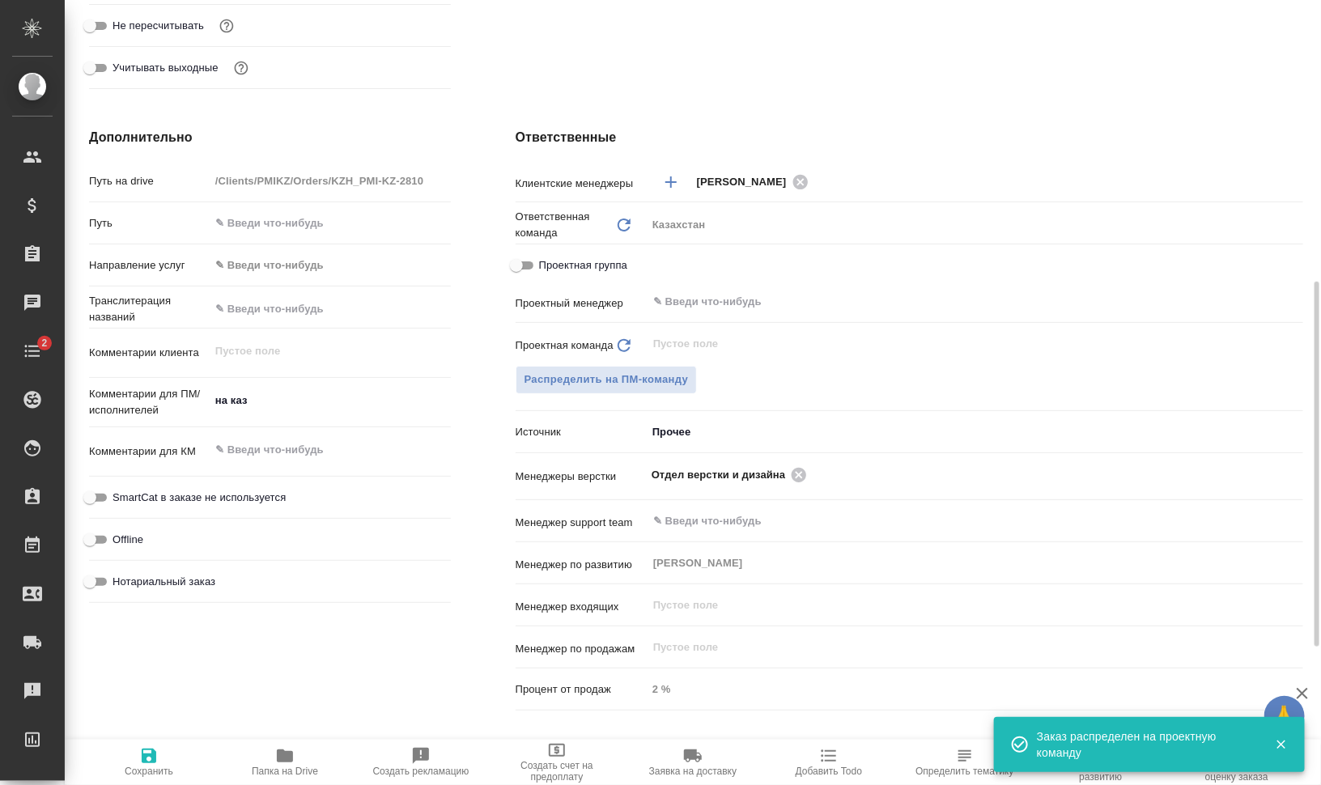
type textarea "x"
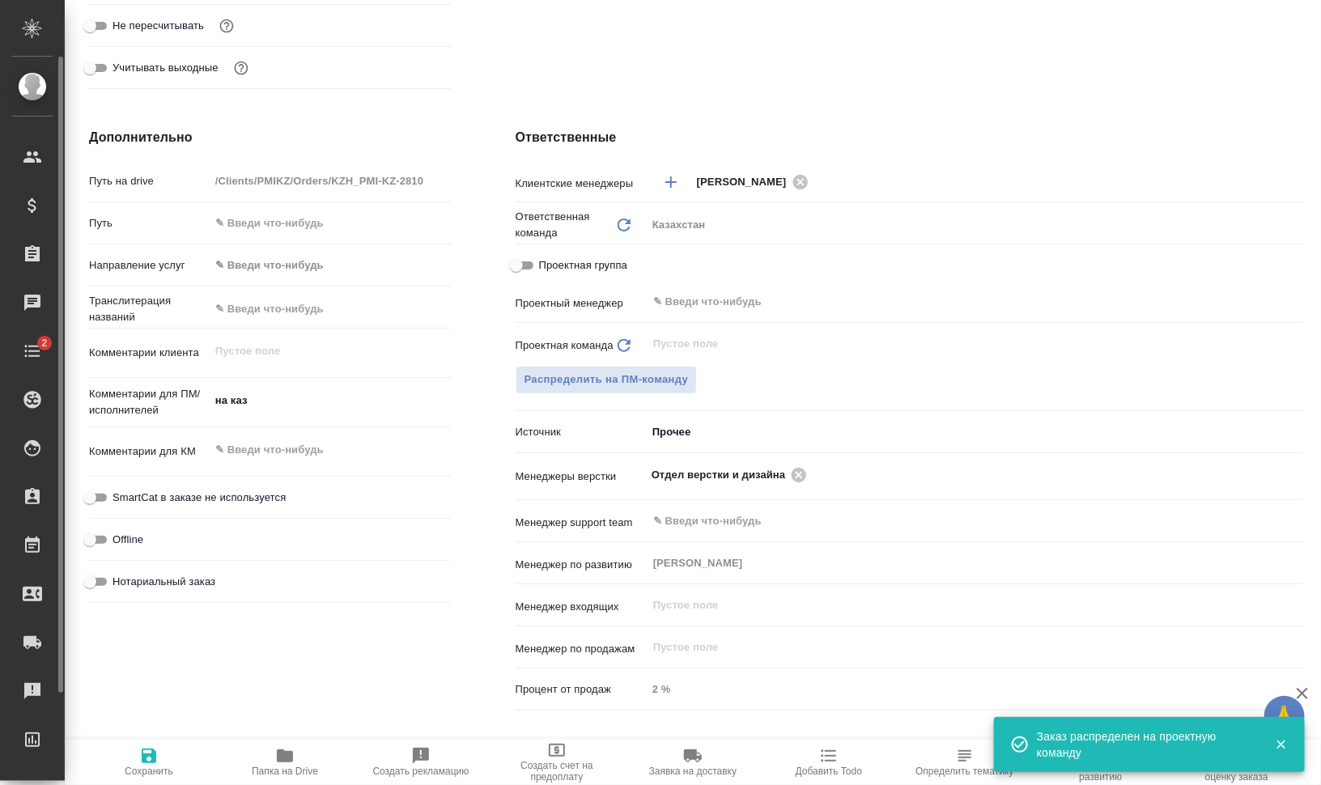
type textarea "x"
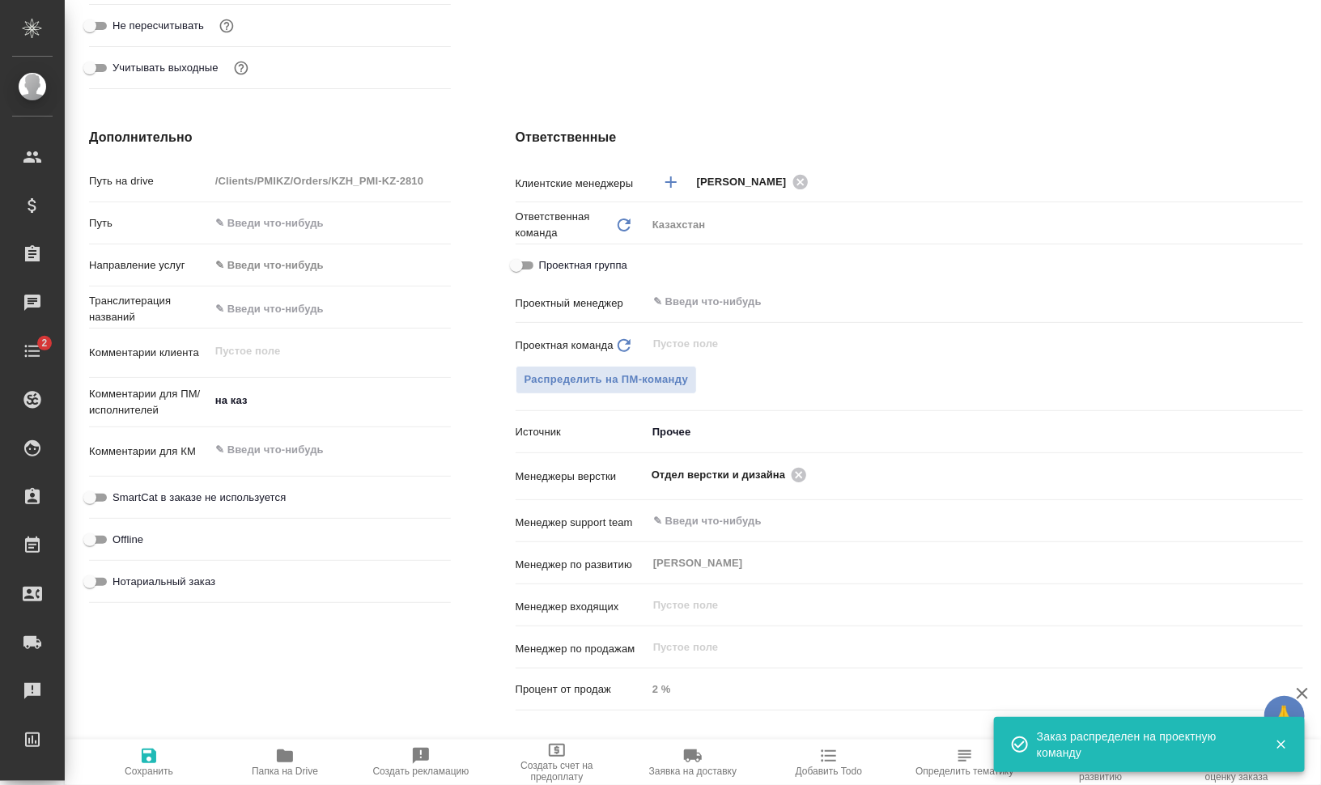
type textarea "x"
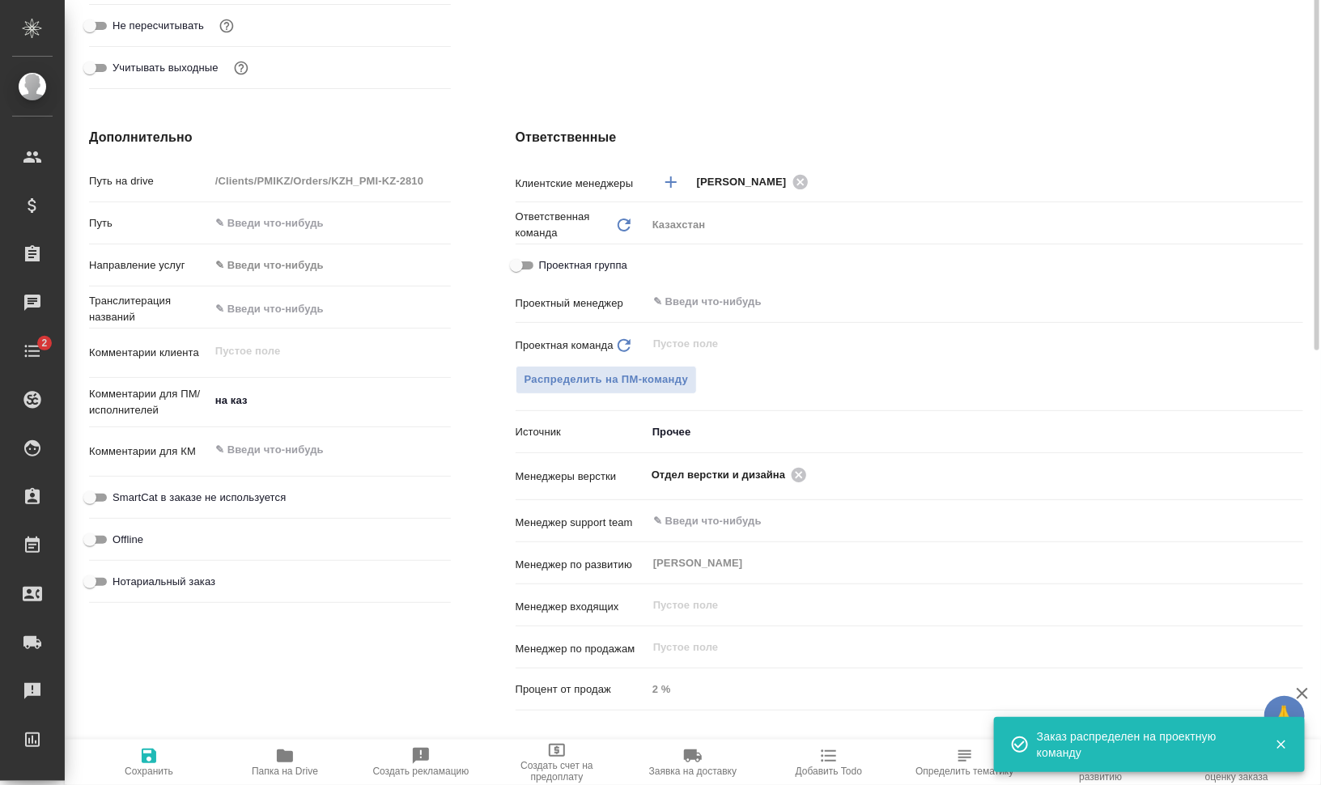
type textarea "x"
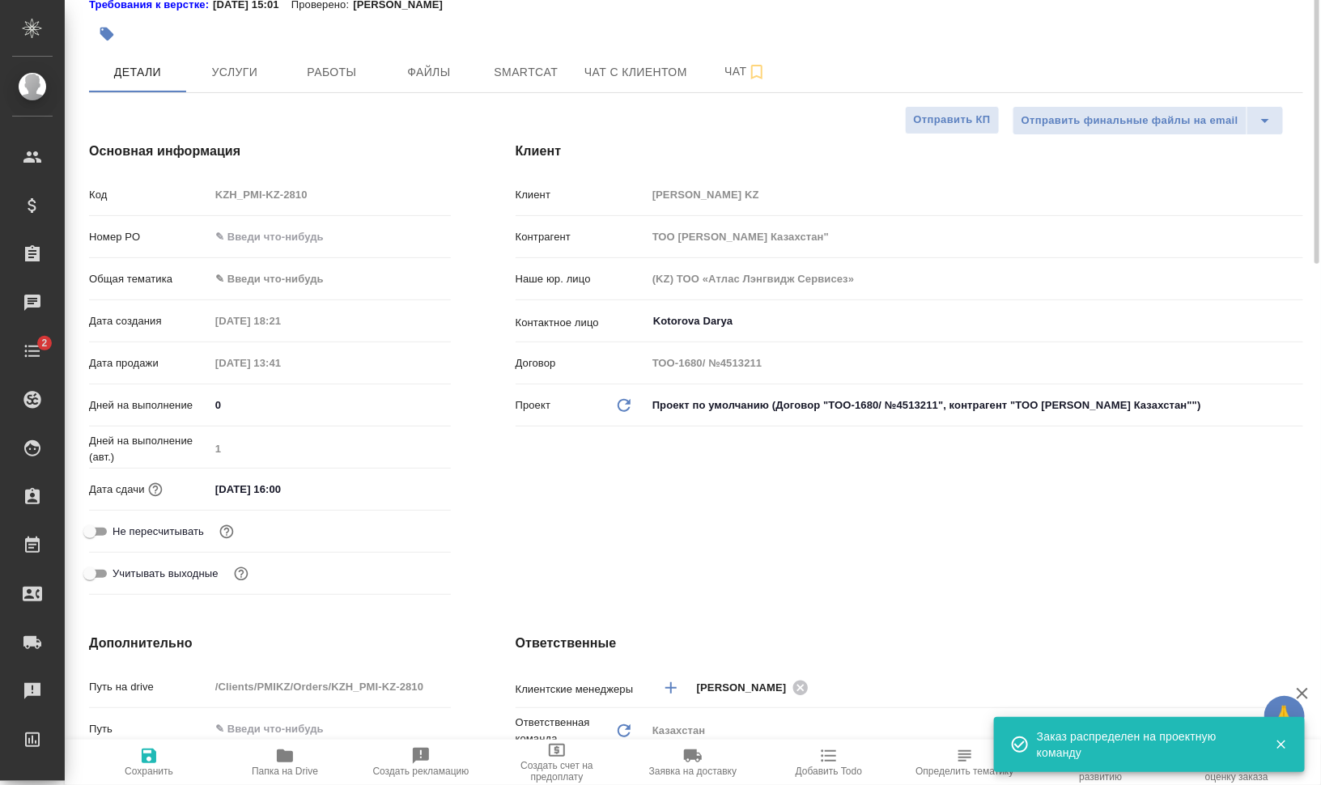
scroll to position [0, 0]
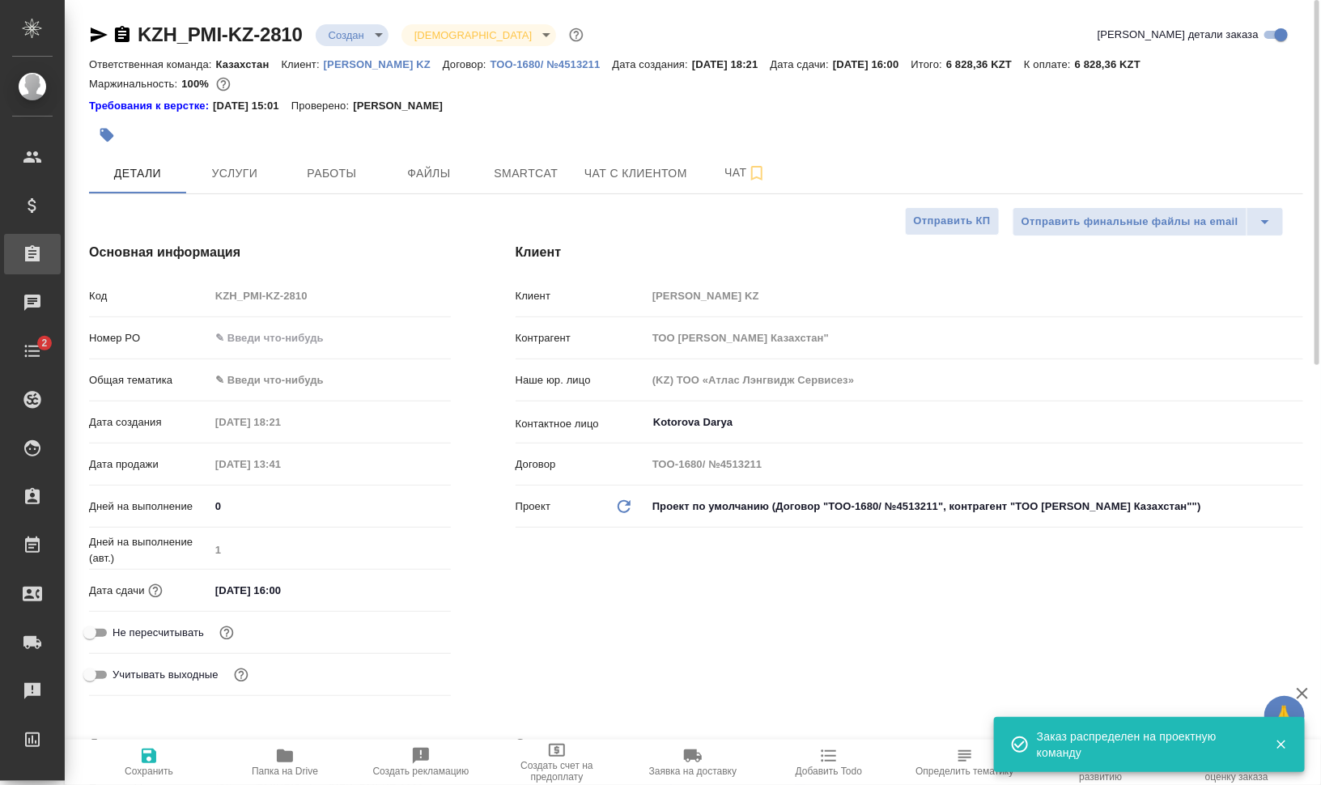
type textarea "x"
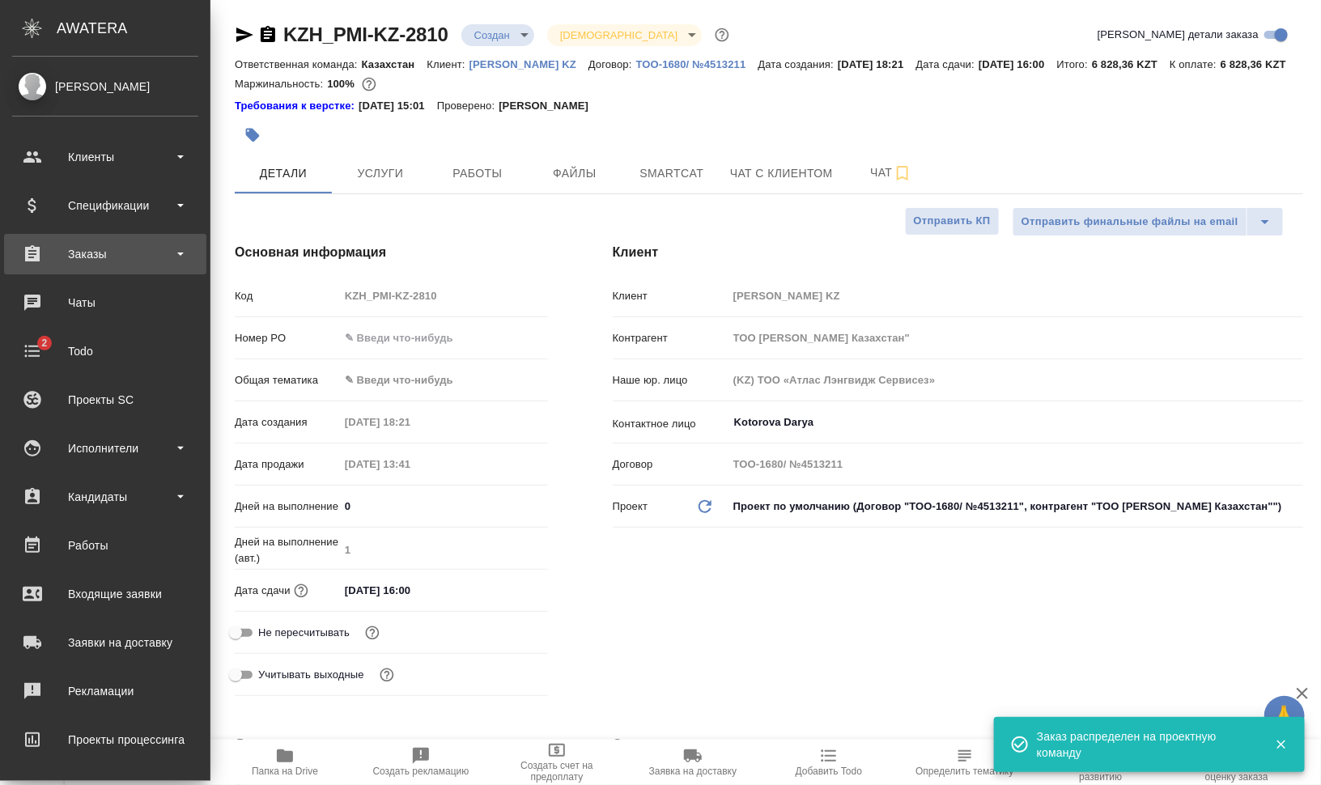
type textarea "x"
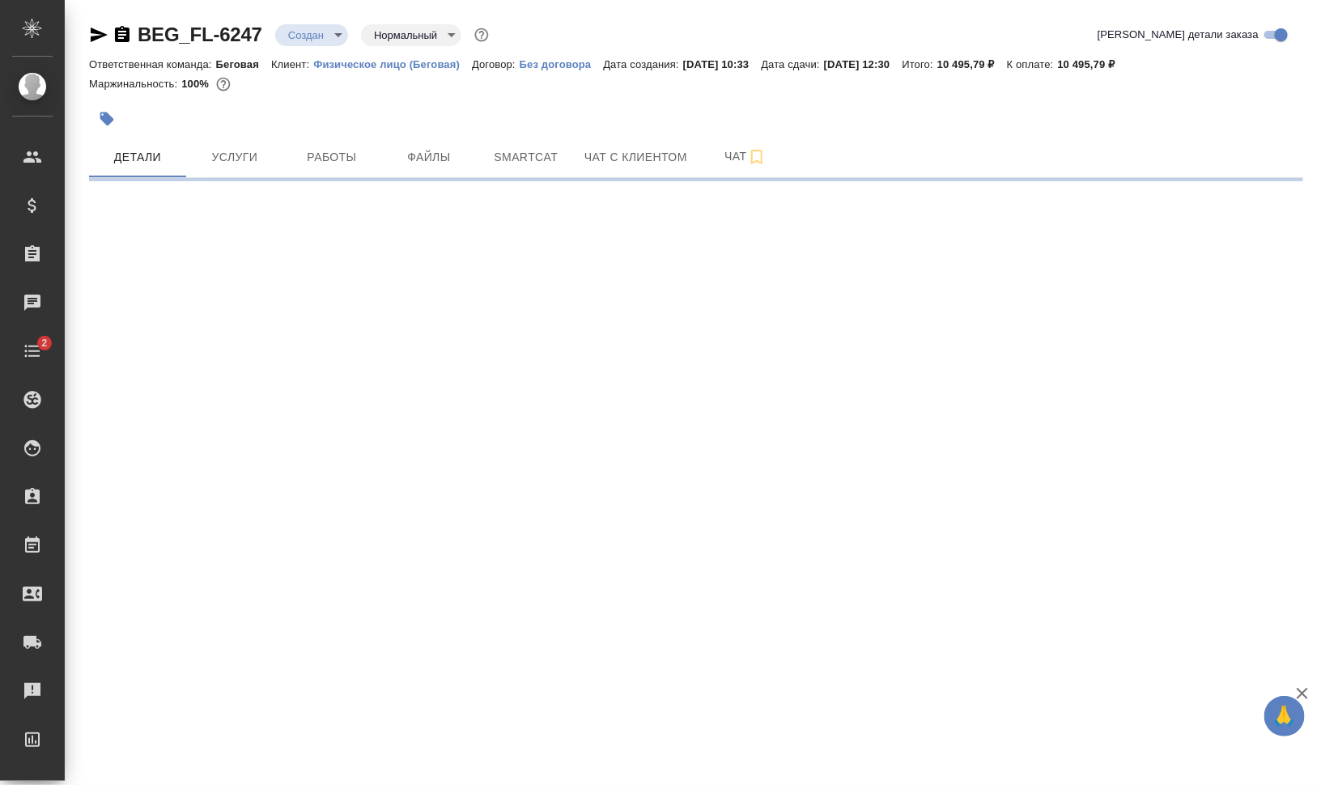
select select "RU"
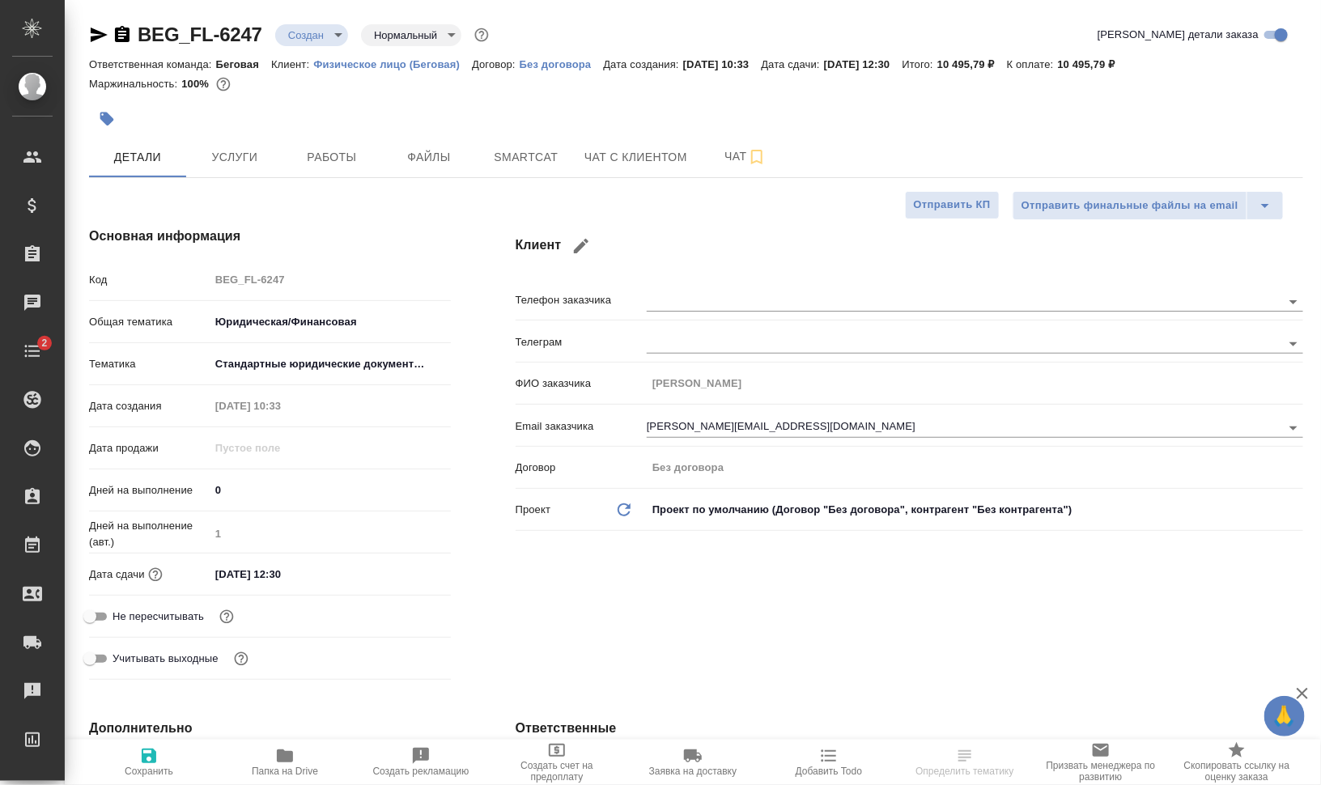
type textarea "x"
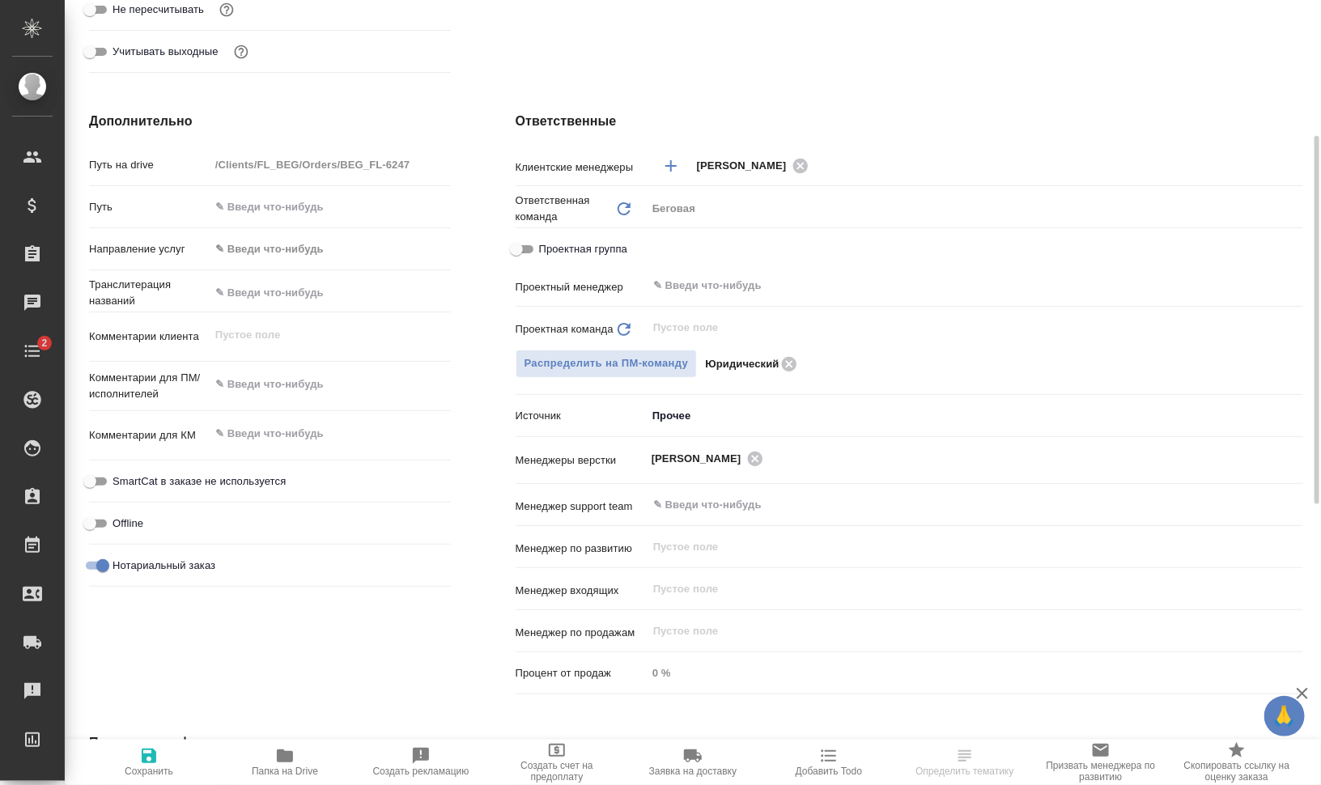
scroll to position [506, 0]
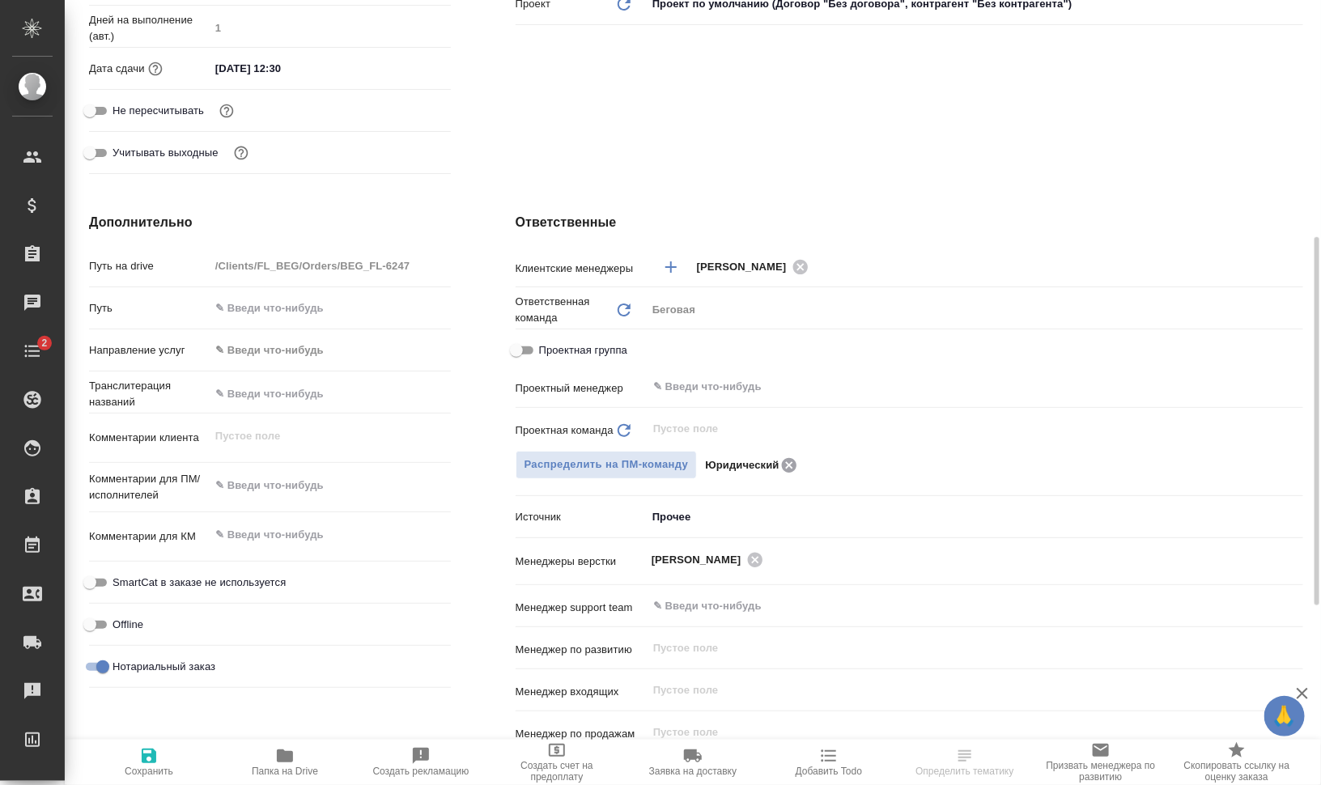
click at [786, 462] on icon at bounding box center [789, 466] width 19 height 18
type textarea "x"
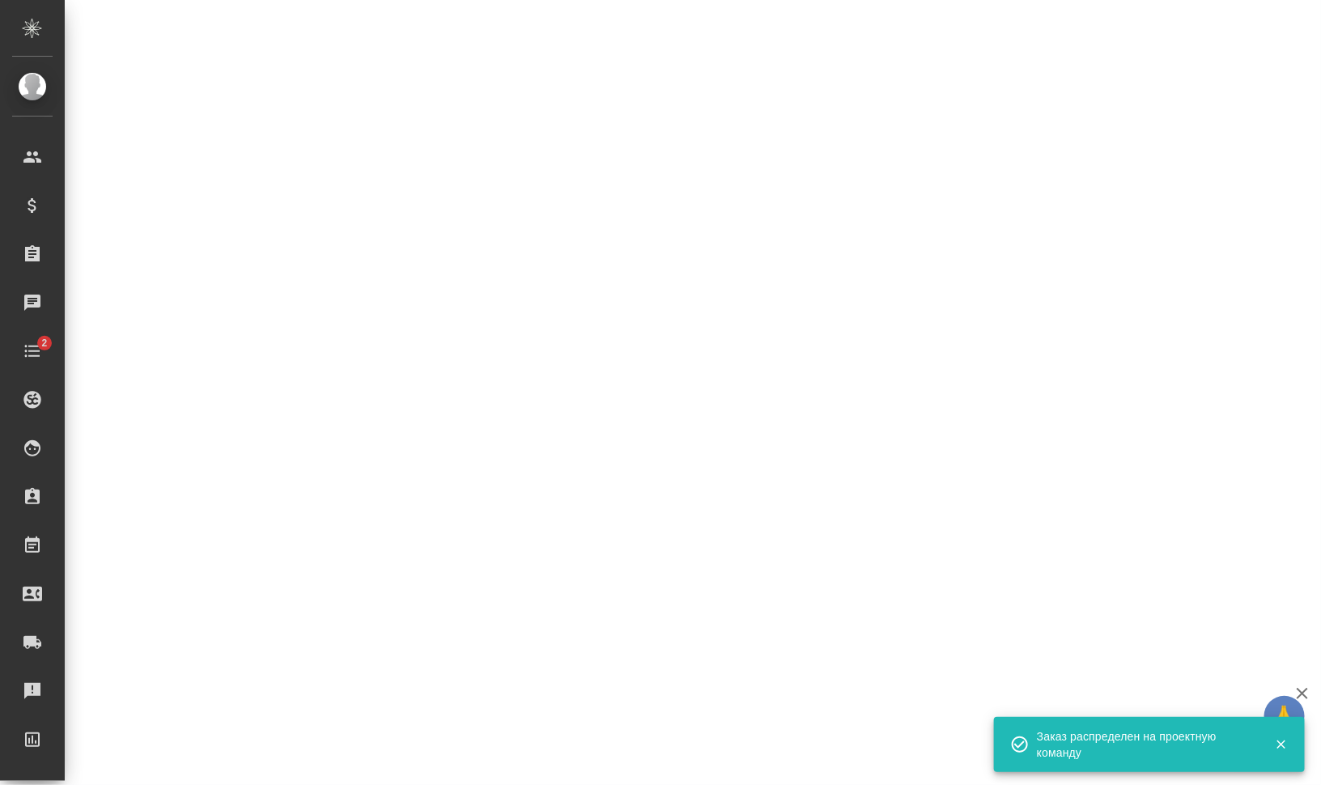
select select "RU"
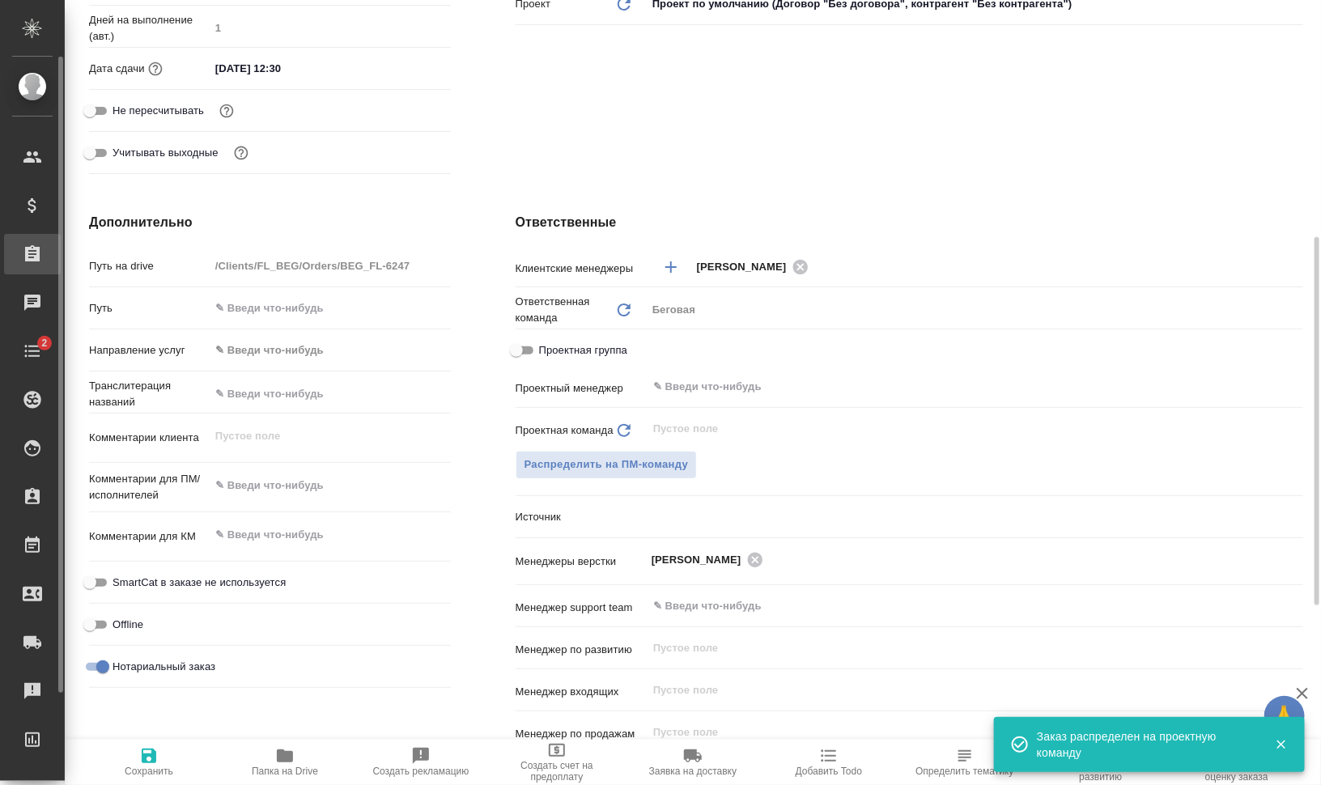
type textarea "x"
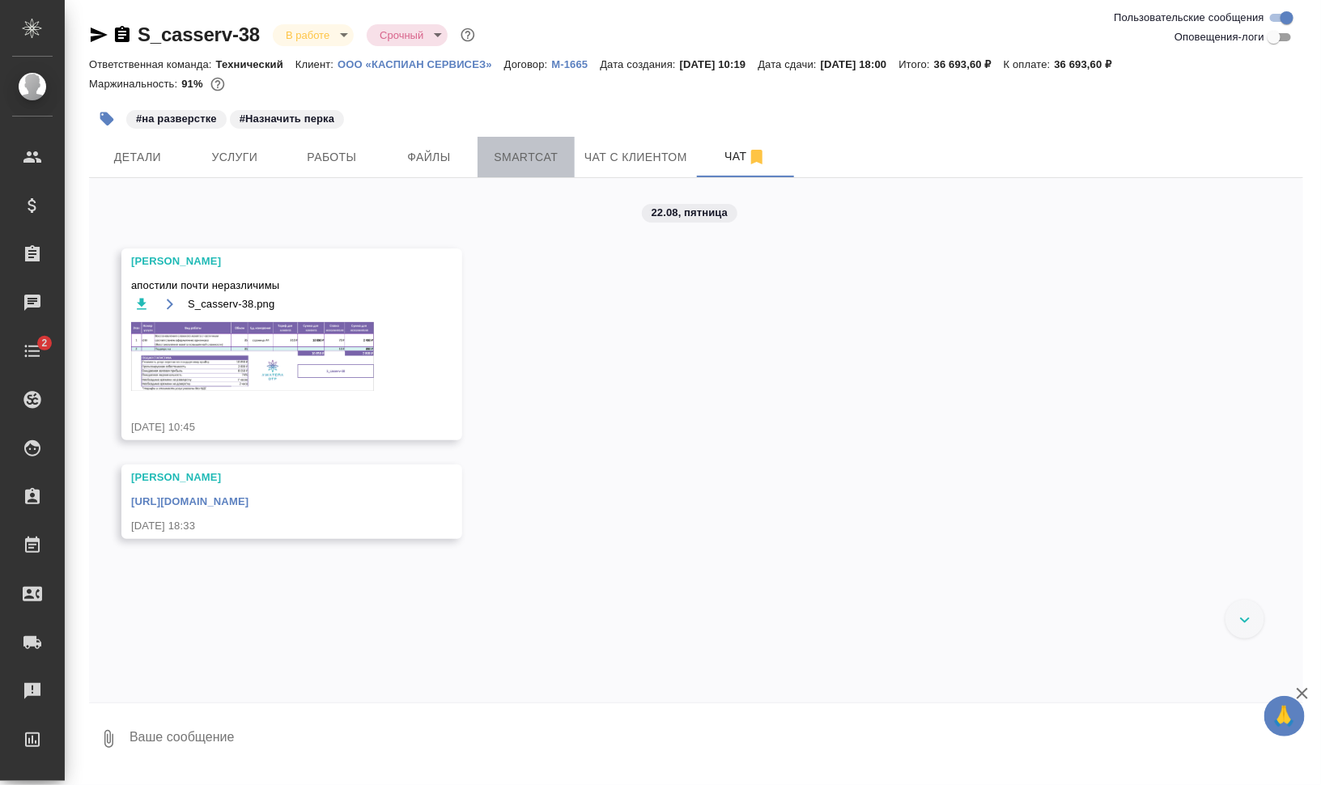
click at [531, 154] on span "Smartcat" at bounding box center [526, 157] width 78 height 20
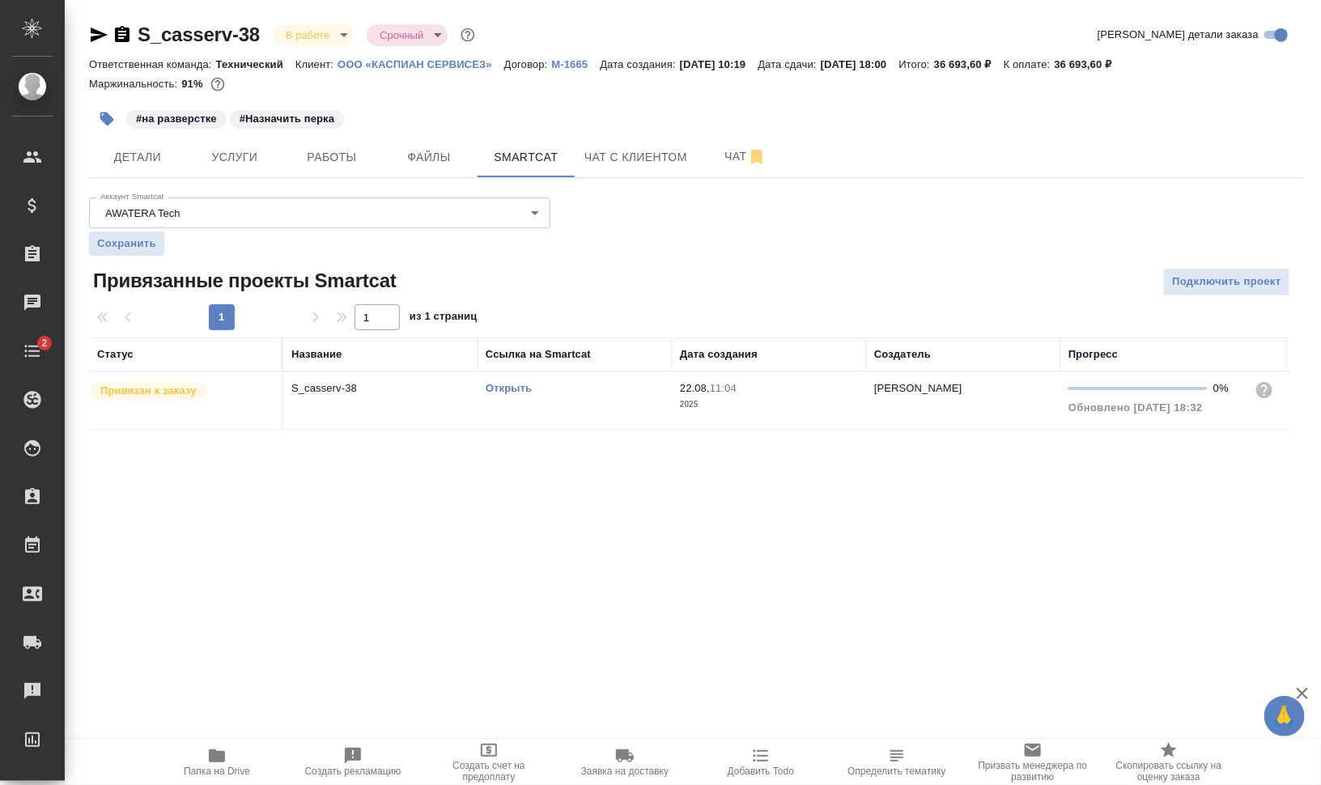
click at [510, 385] on link "Открыть" at bounding box center [509, 388] width 46 height 12
click at [117, 117] on button "button" at bounding box center [107, 119] width 36 height 36
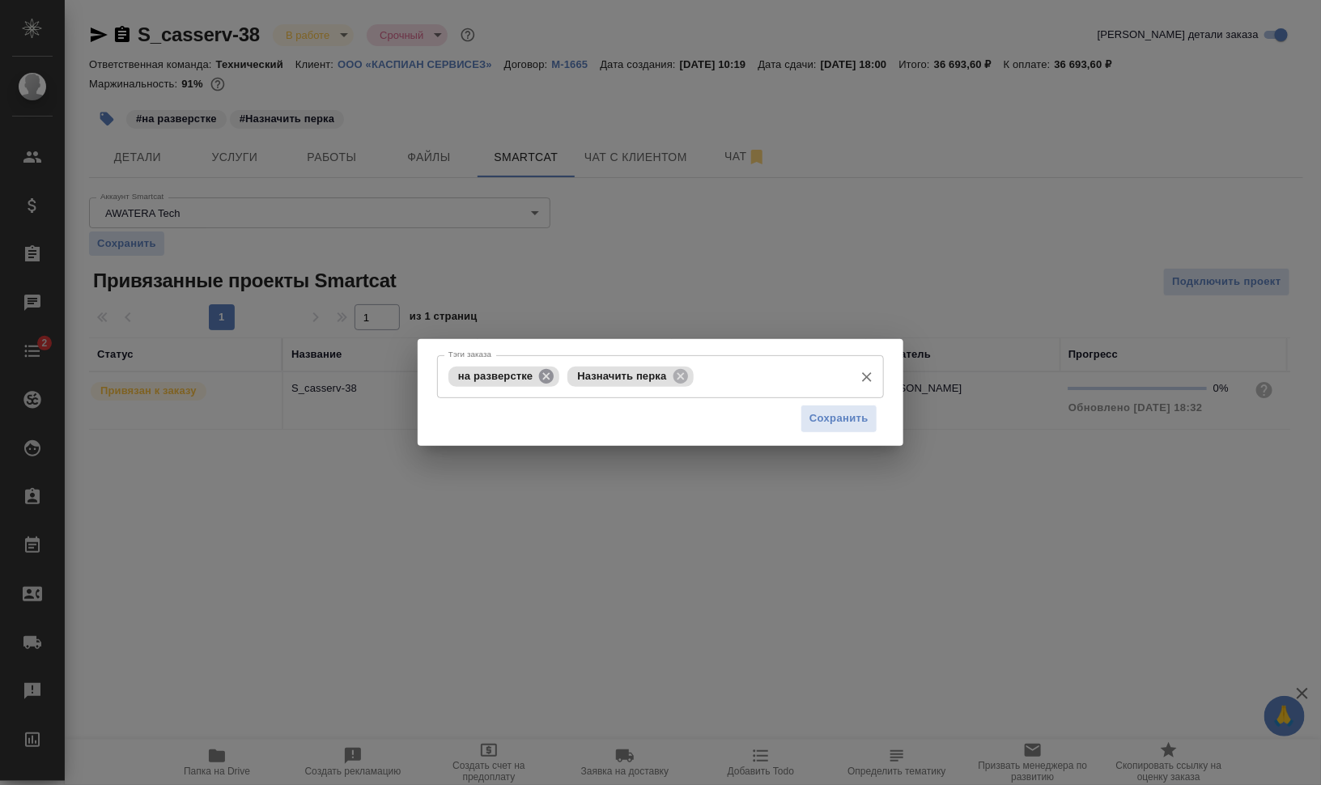
click at [549, 376] on icon at bounding box center [546, 375] width 15 height 15
click at [557, 373] on icon at bounding box center [561, 375] width 15 height 15
click at [571, 376] on input "Тэги заказа" at bounding box center [645, 377] width 402 height 28
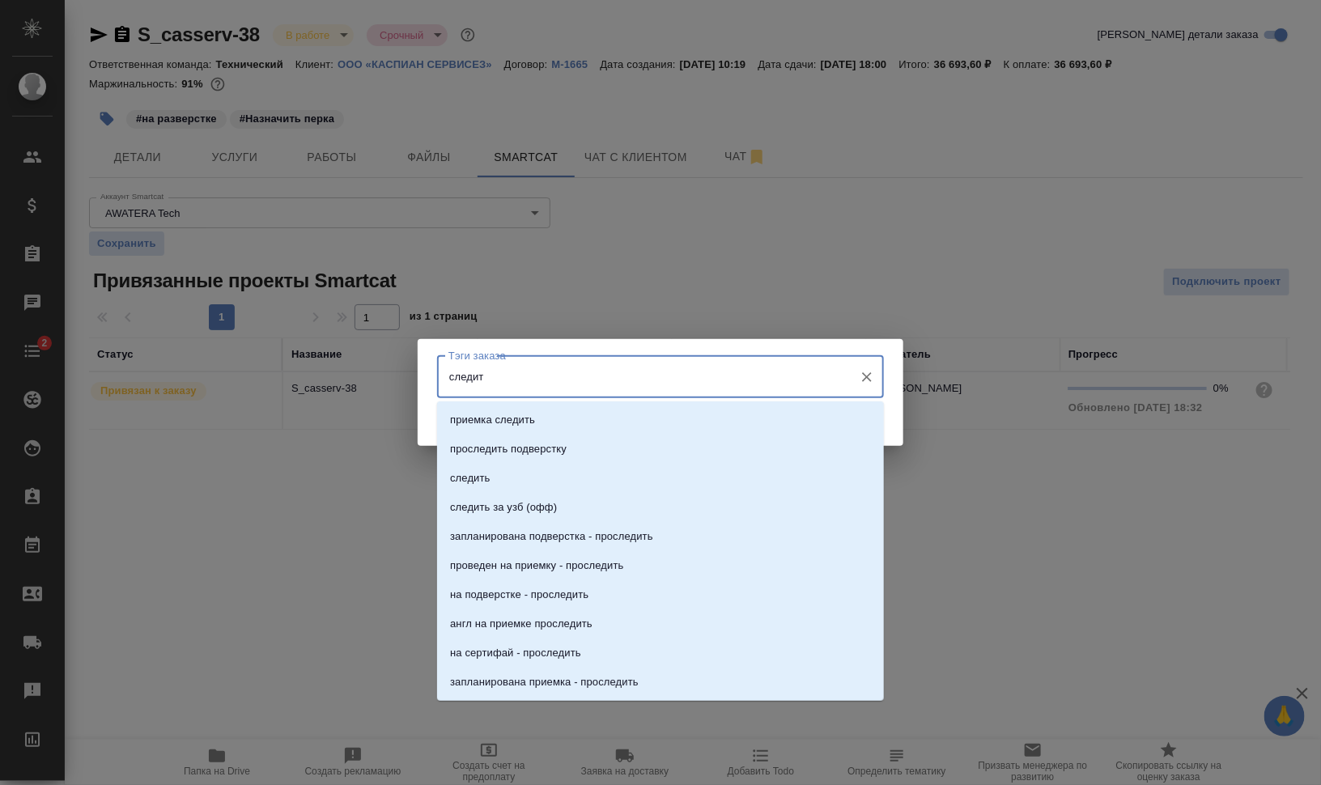
type input "следить"
click at [497, 487] on li "следить" at bounding box center [660, 478] width 447 height 29
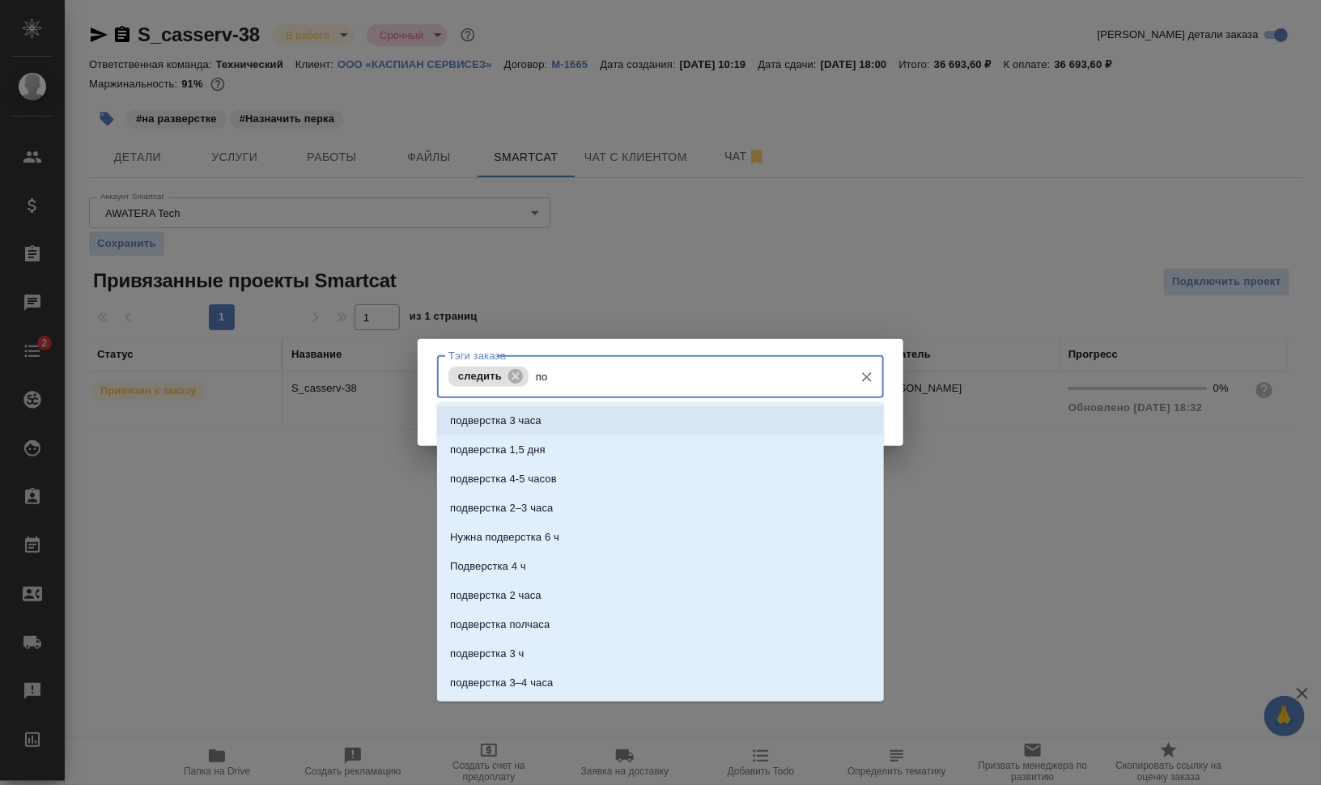
type input "п"
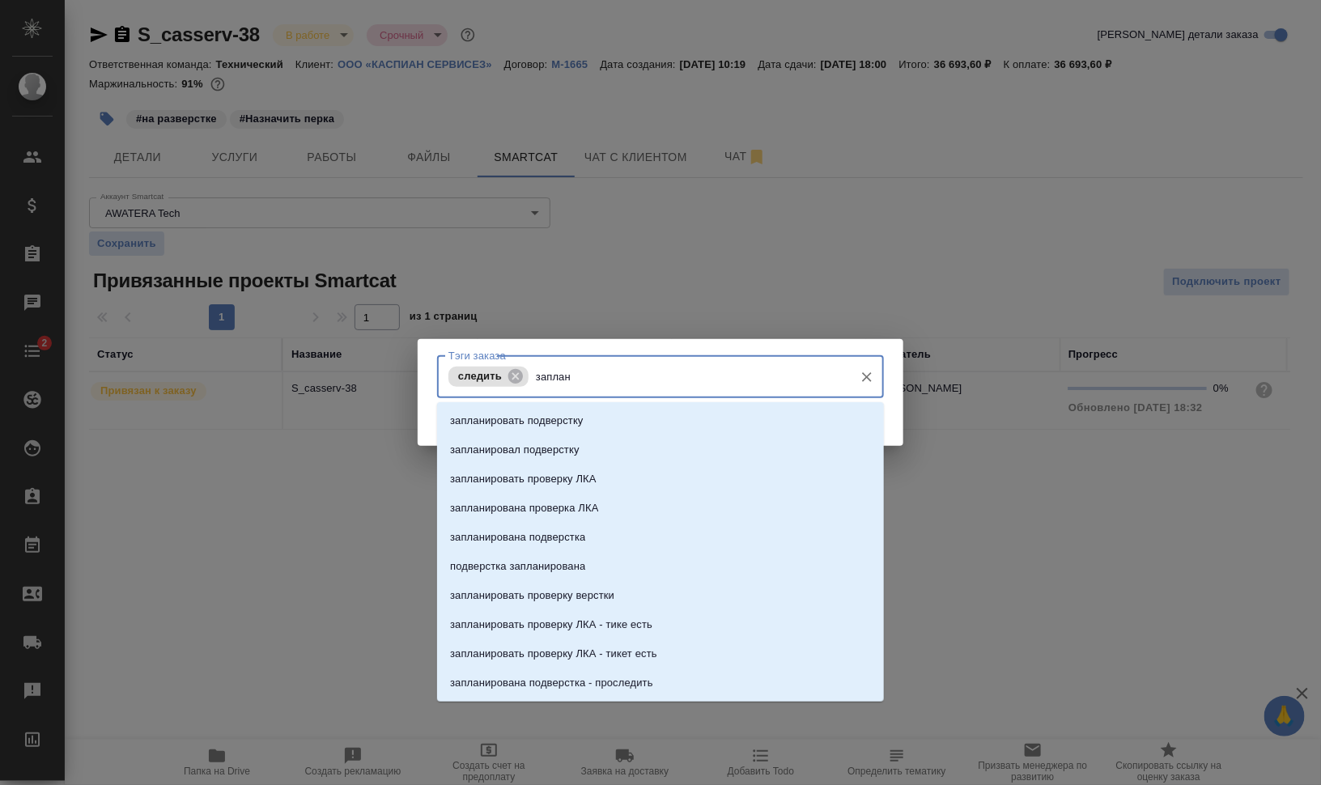
type input "заплани"
click at [622, 532] on li "запланирована подверстка" at bounding box center [660, 537] width 447 height 29
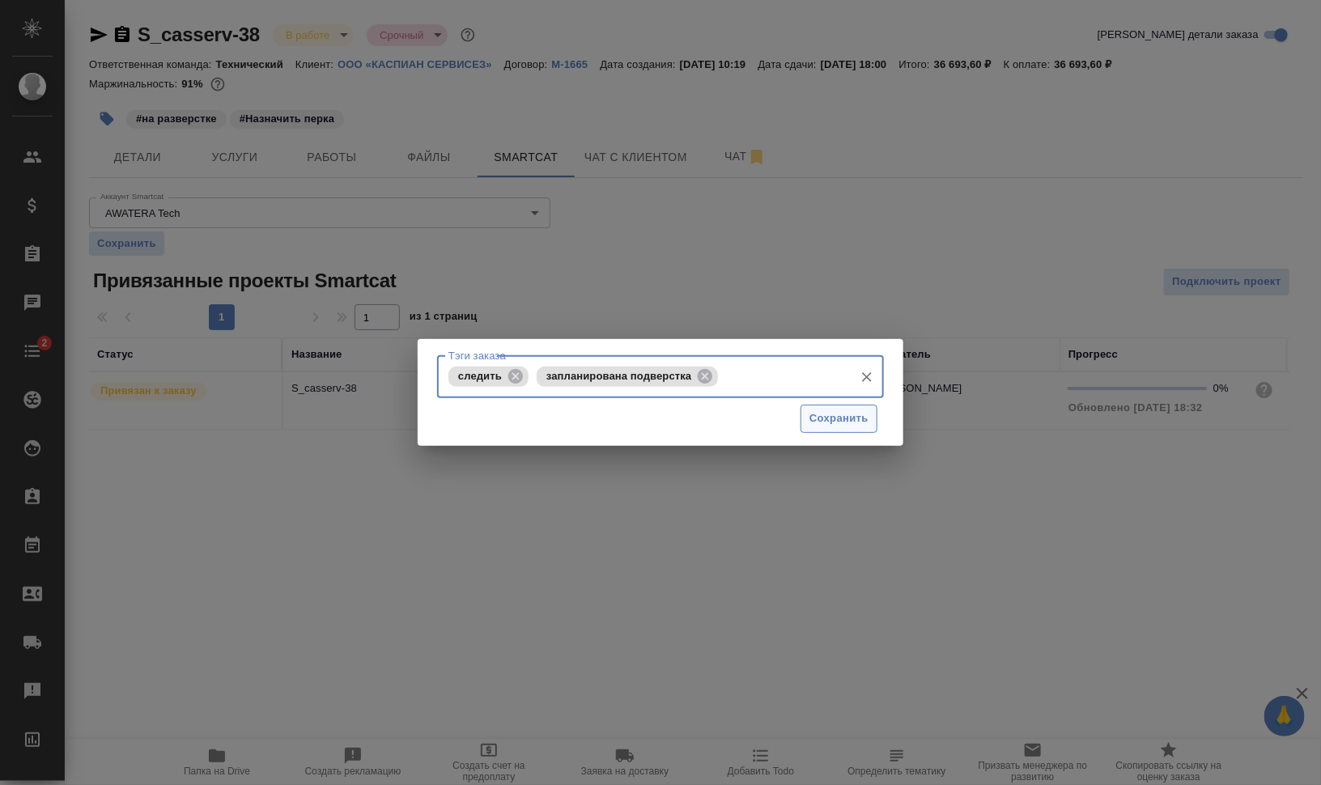
click at [838, 410] on span "Сохранить" at bounding box center [839, 419] width 59 height 19
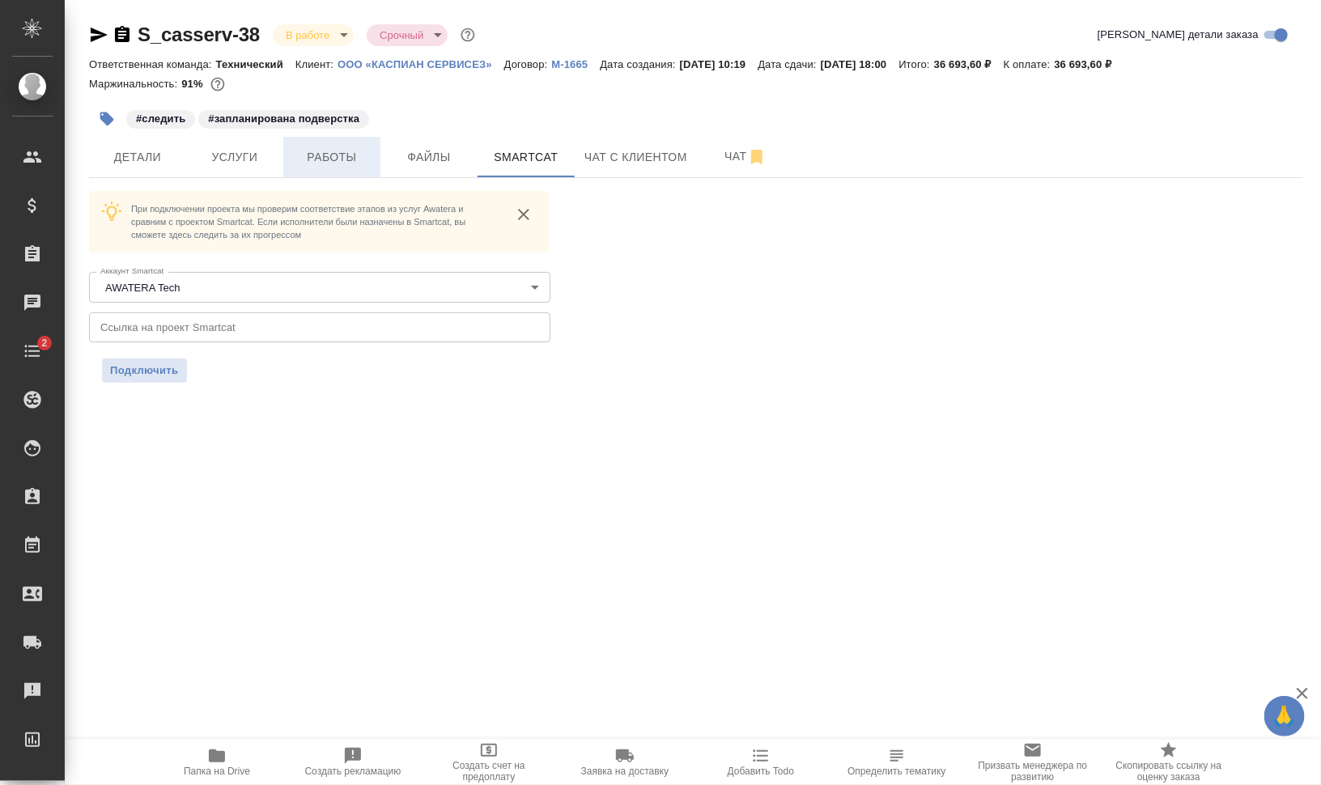
click at [319, 164] on span "Работы" at bounding box center [332, 157] width 78 height 20
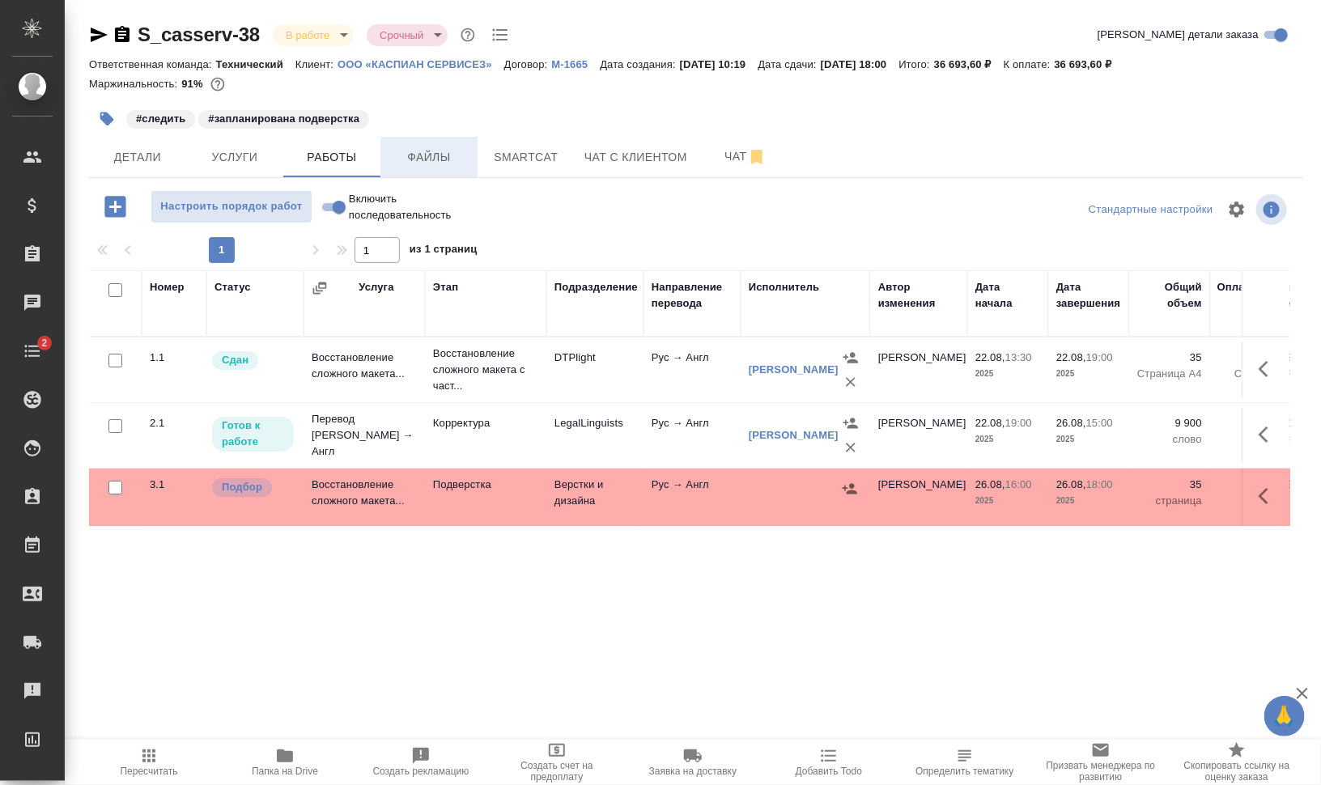
click at [431, 151] on span "Файлы" at bounding box center [429, 157] width 78 height 20
click at [516, 156] on span "Smartcat" at bounding box center [526, 157] width 78 height 20
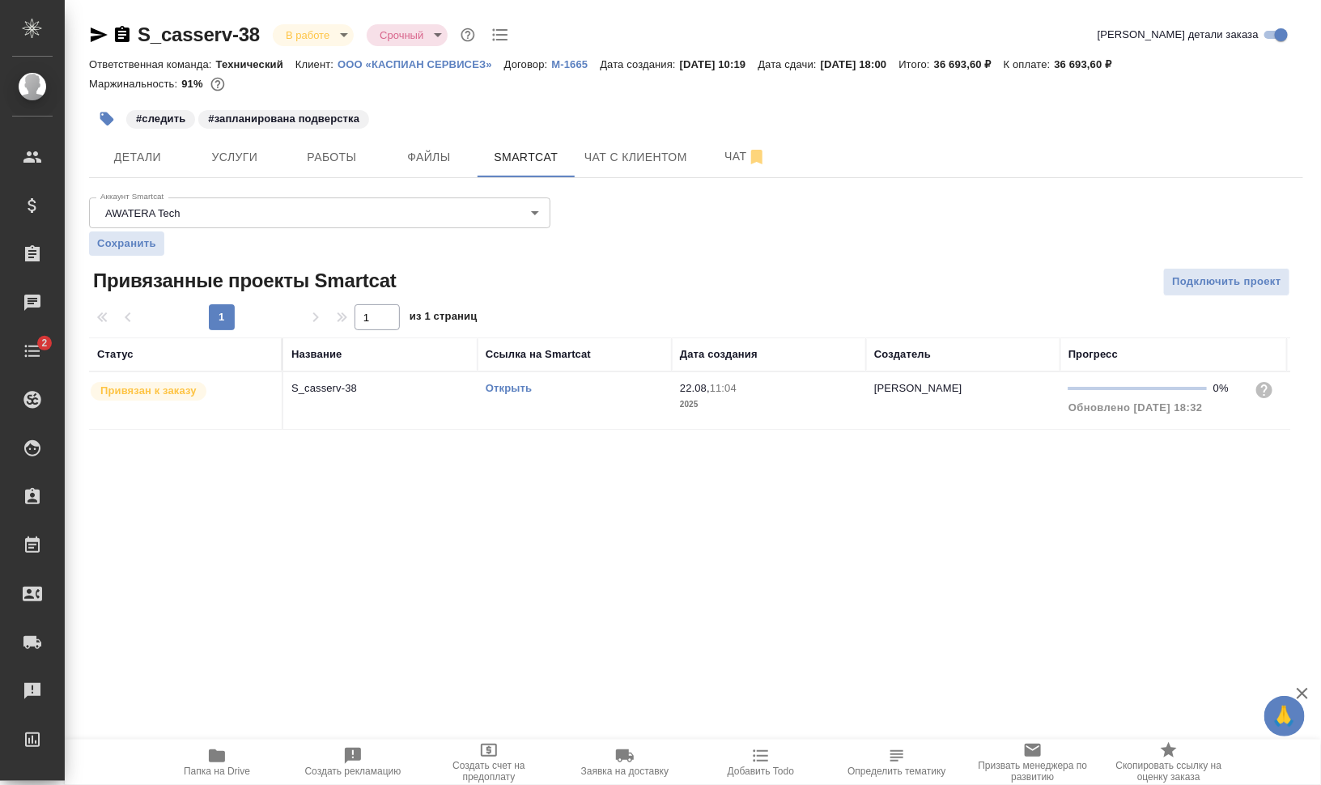
click at [526, 417] on td "Открыть" at bounding box center [575, 400] width 194 height 57
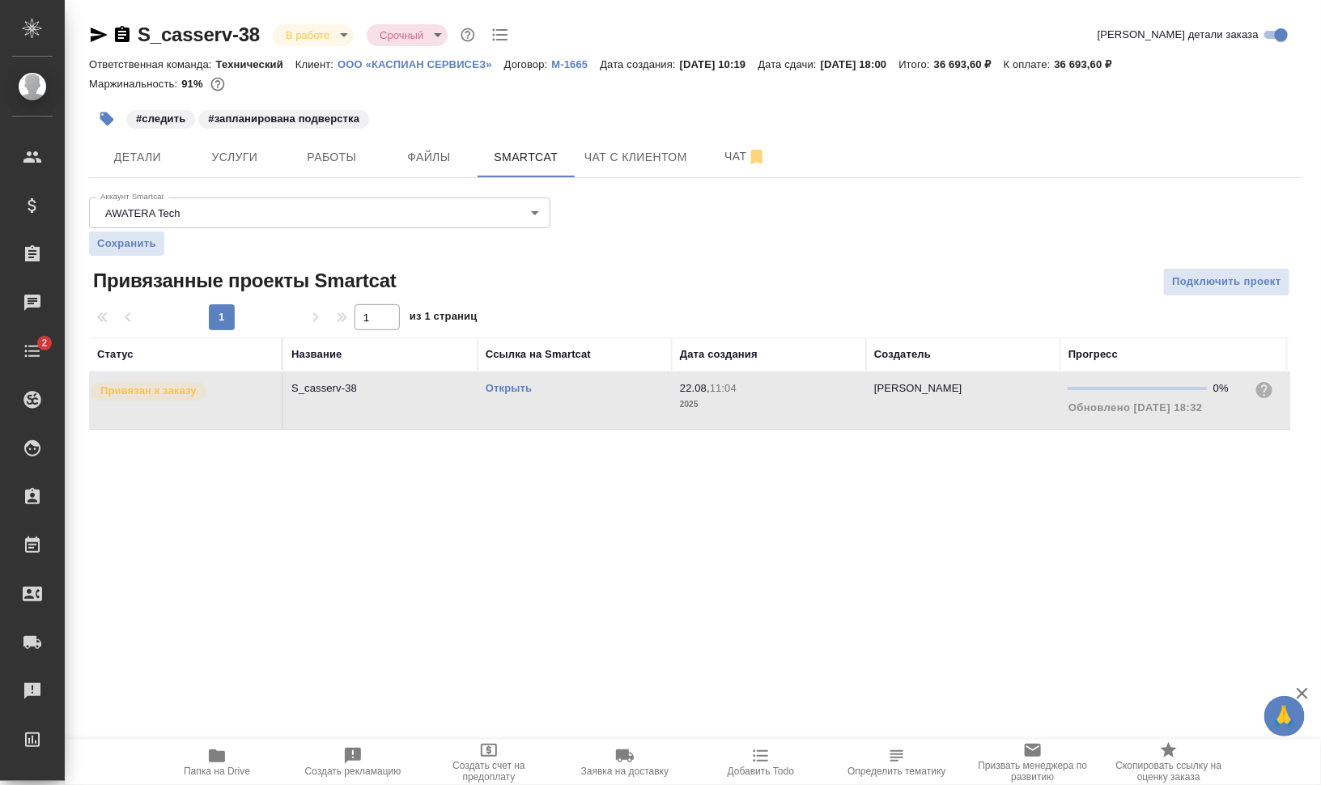
click at [526, 417] on td "Открыть" at bounding box center [575, 400] width 194 height 57
click at [344, 155] on span "Работы" at bounding box center [332, 157] width 78 height 20
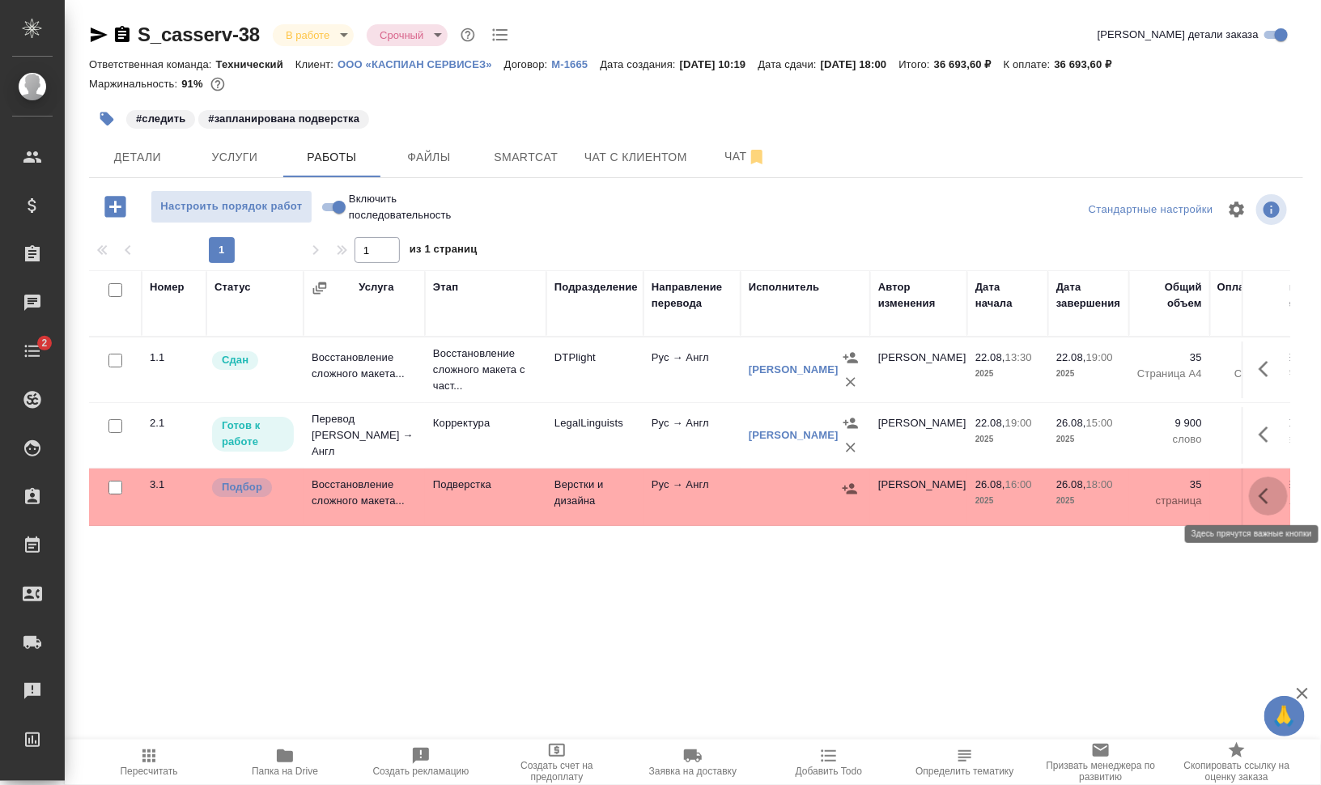
click at [1283, 494] on button "button" at bounding box center [1268, 496] width 39 height 39
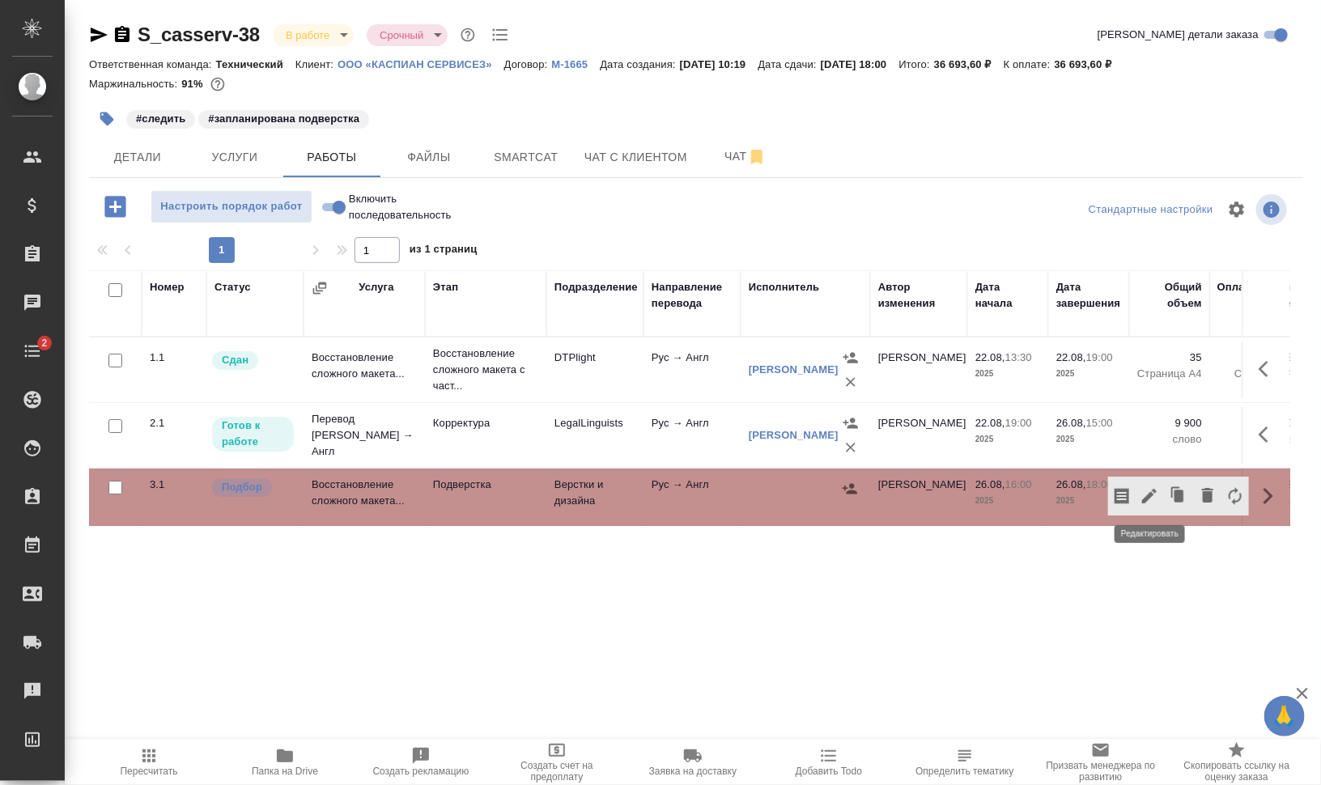
click at [1154, 494] on icon "button" at bounding box center [1149, 496] width 15 height 15
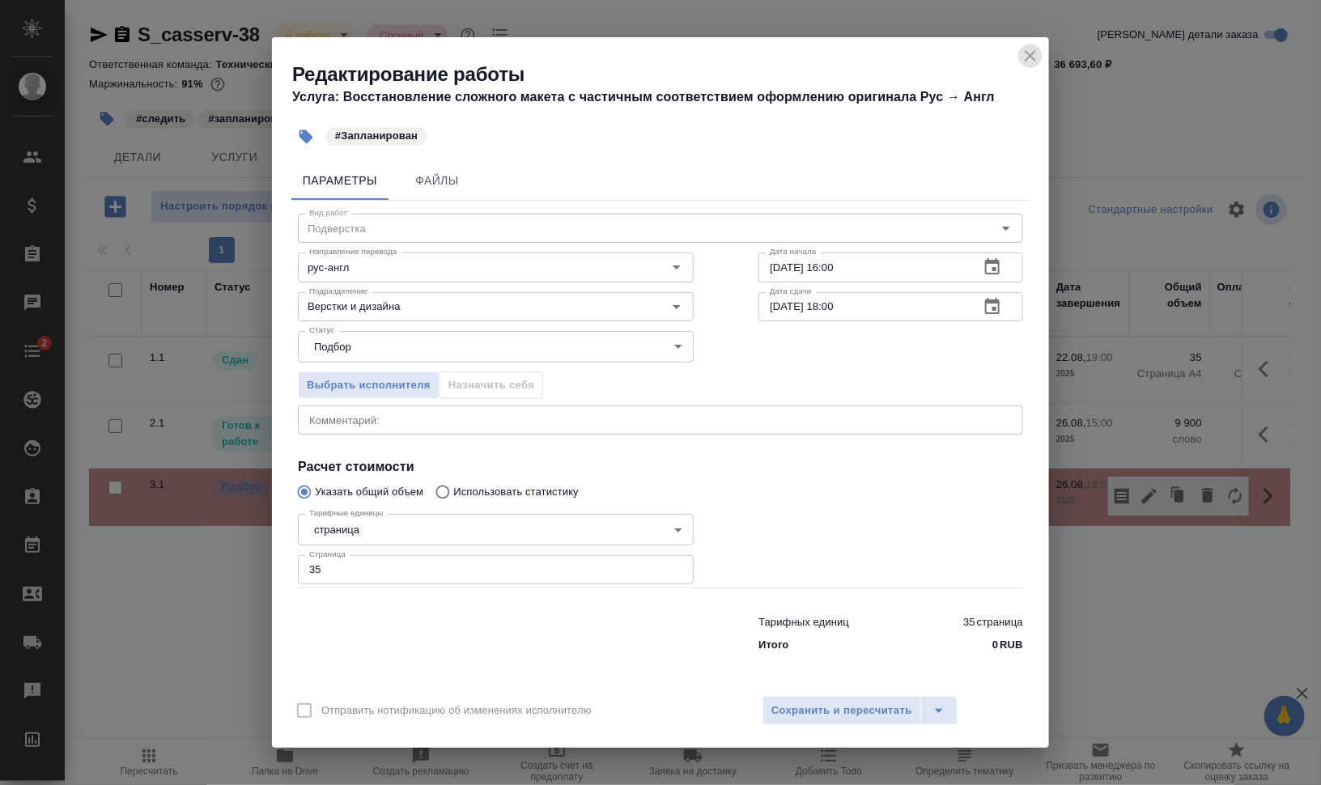
click at [1035, 49] on icon "close" at bounding box center [1030, 55] width 19 height 19
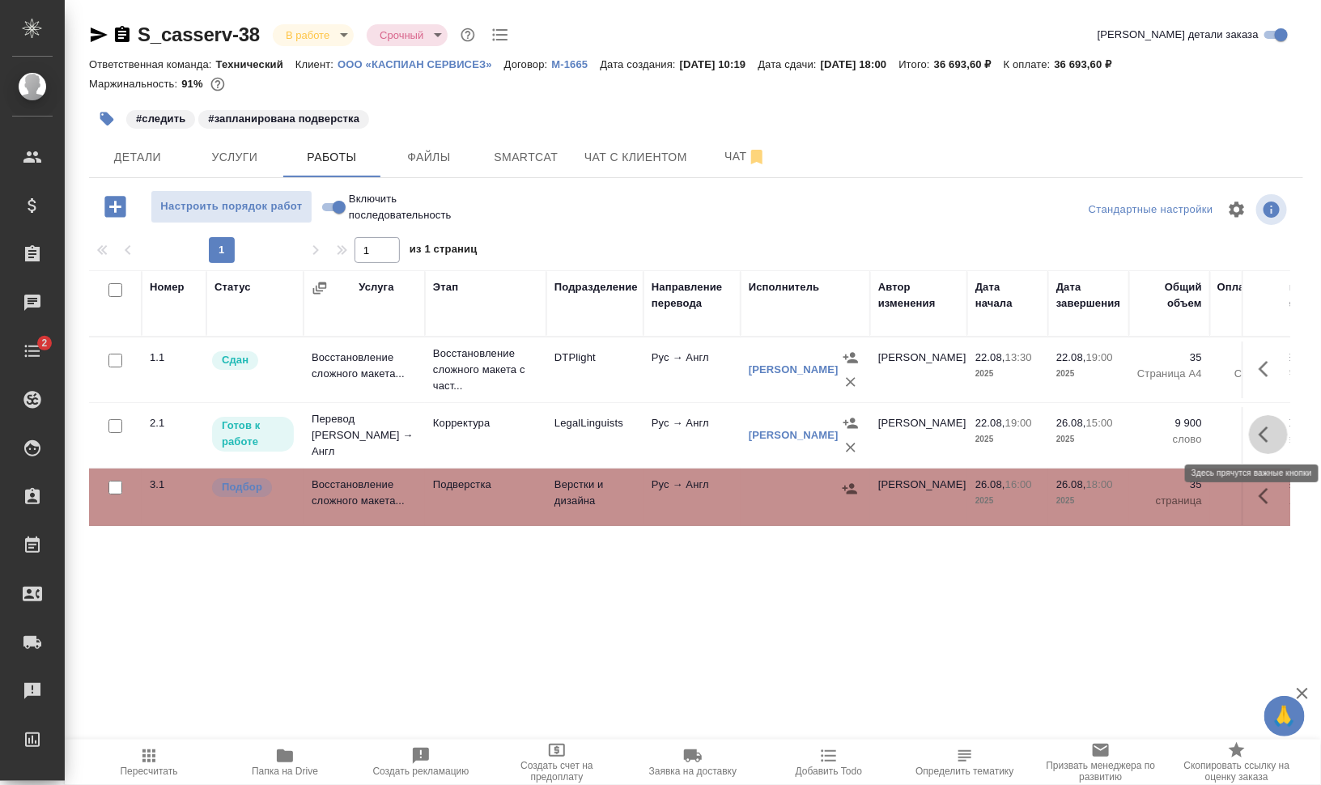
click at [1267, 433] on icon "button" at bounding box center [1268, 434] width 19 height 19
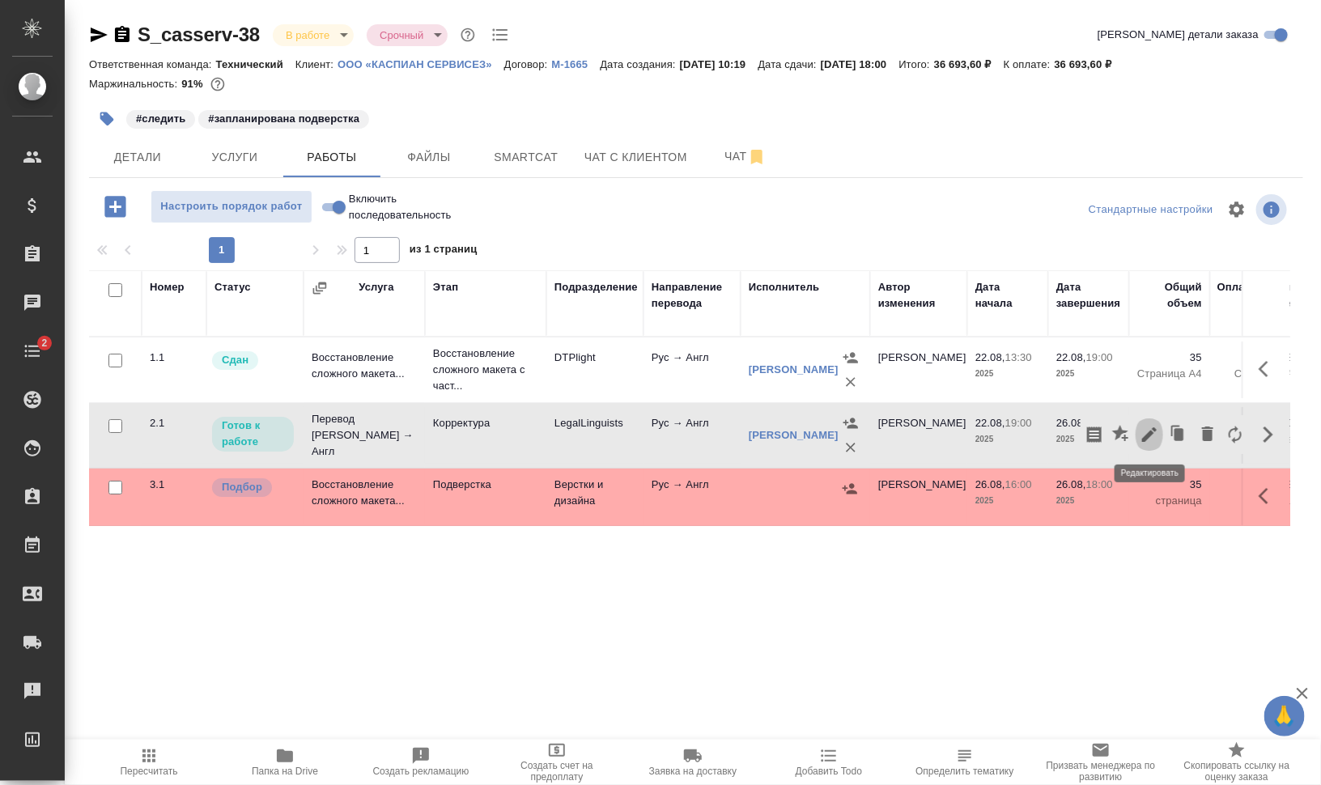
click at [1153, 431] on icon "button" at bounding box center [1149, 434] width 15 height 15
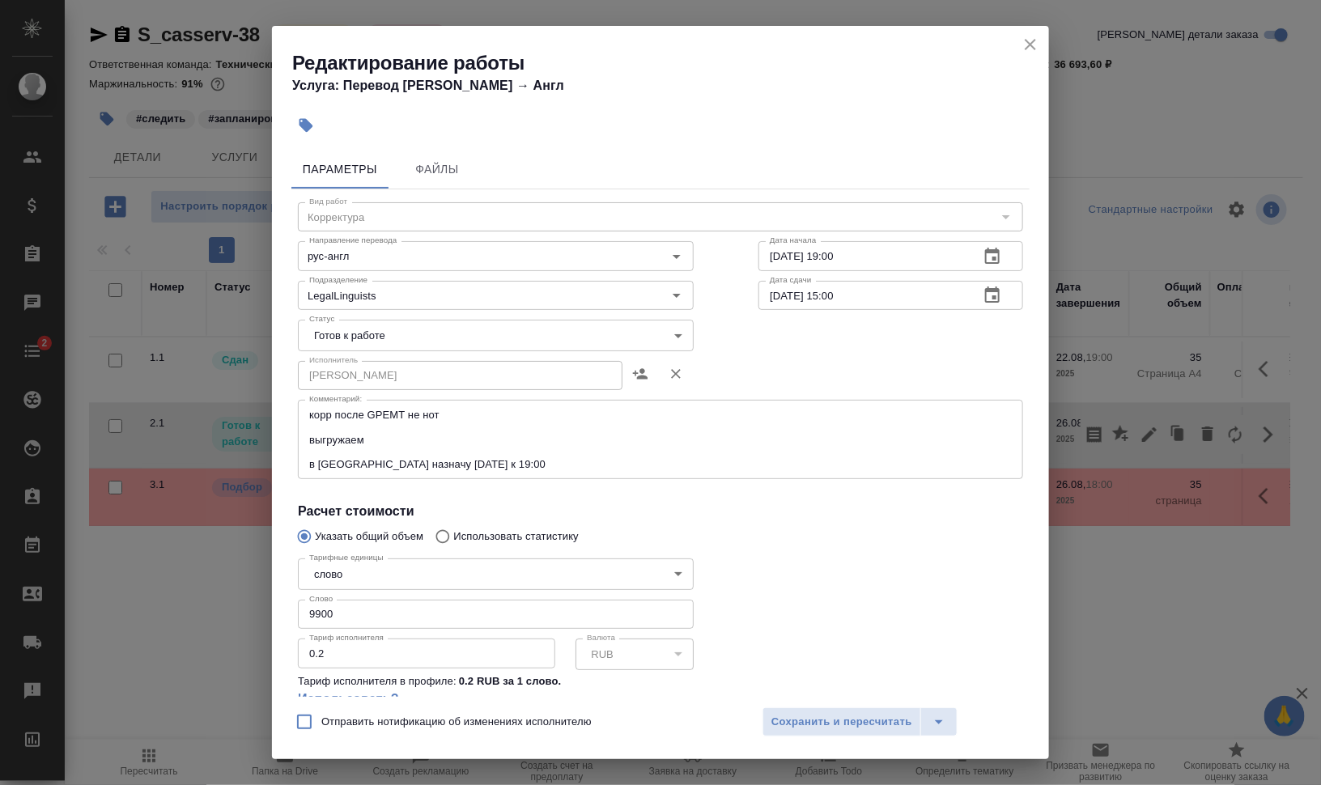
click at [1026, 46] on icon "close" at bounding box center [1030, 44] width 19 height 19
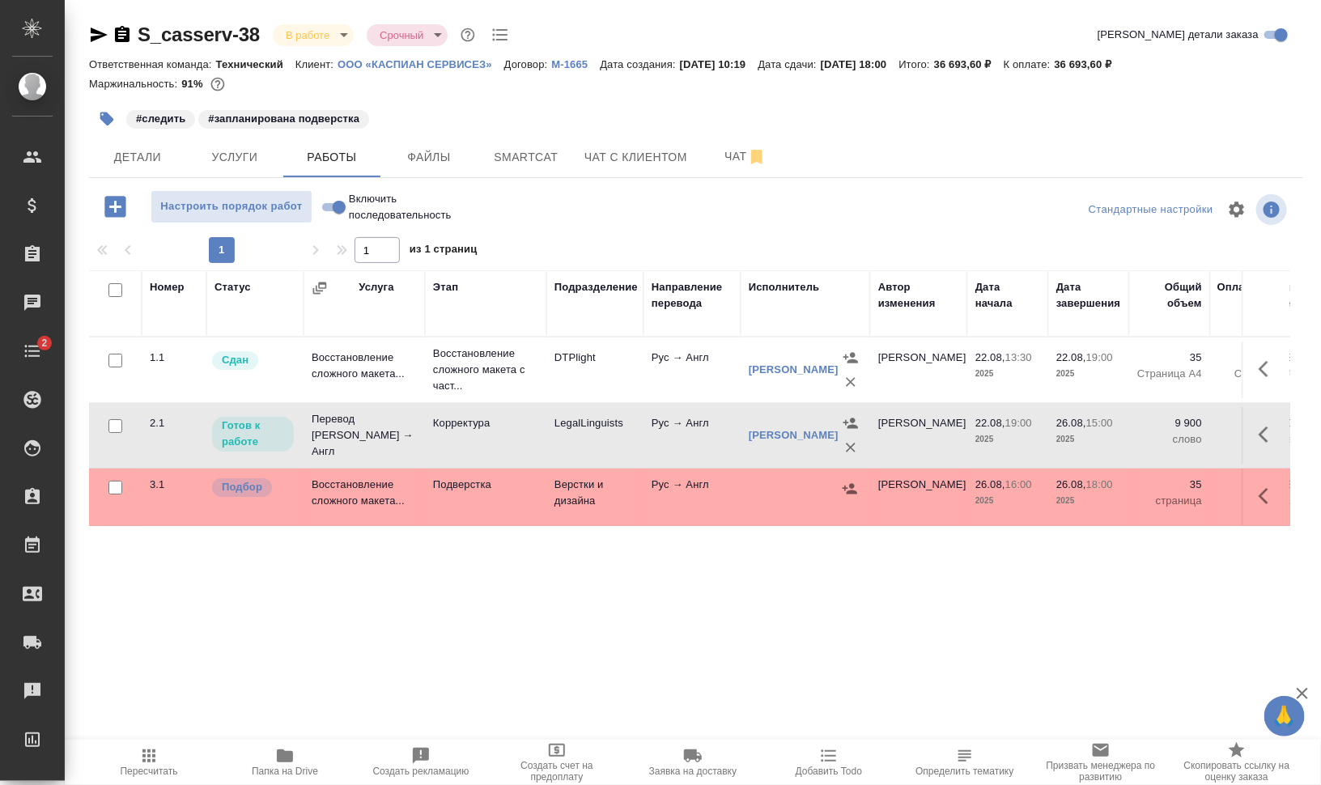
click at [1290, 398] on td at bounding box center [1266, 370] width 49 height 57
click at [1264, 436] on icon "button" at bounding box center [1264, 435] width 10 height 16
click at [1153, 431] on icon "button" at bounding box center [1149, 434] width 15 height 15
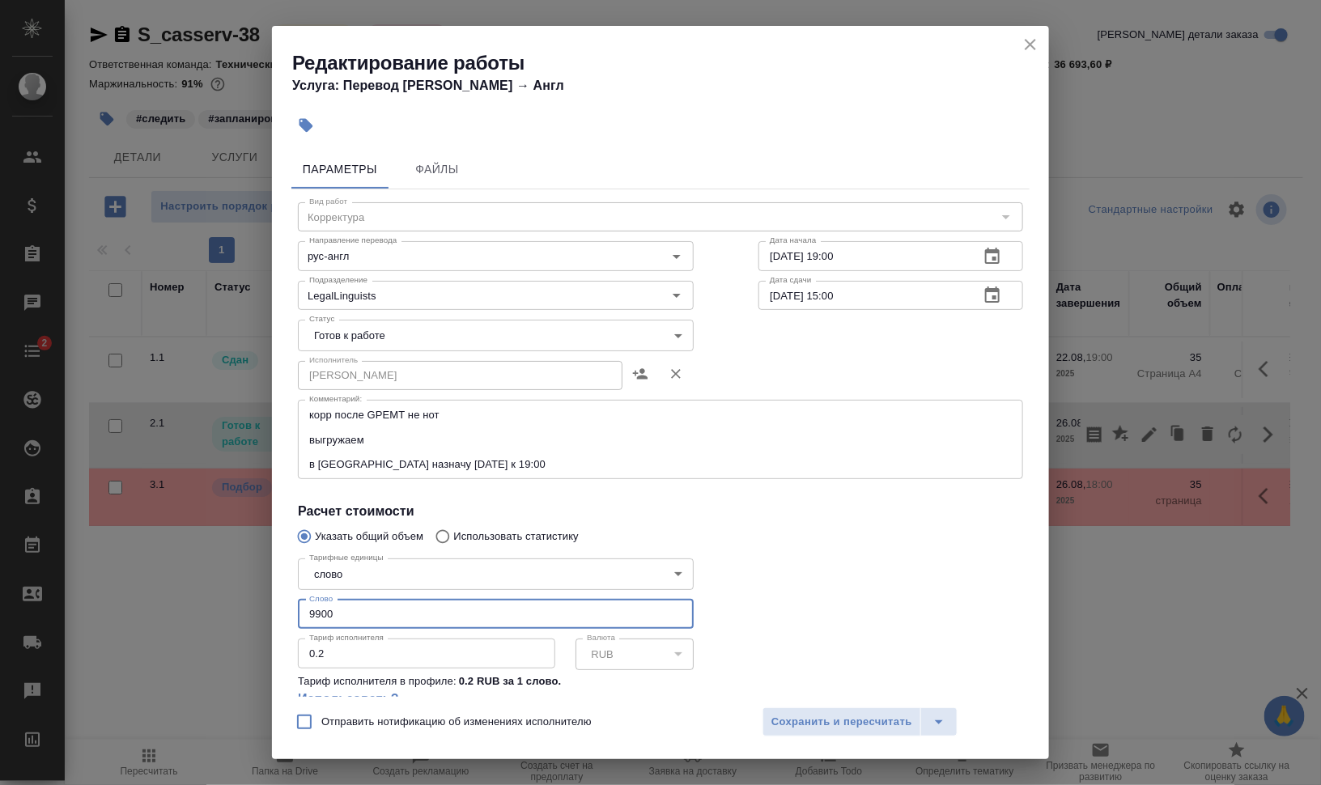
drag, startPoint x: 307, startPoint y: 623, endPoint x: 383, endPoint y: 628, distance: 76.3
click at [383, 628] on input "9900" at bounding box center [496, 614] width 396 height 29
type input "10100"
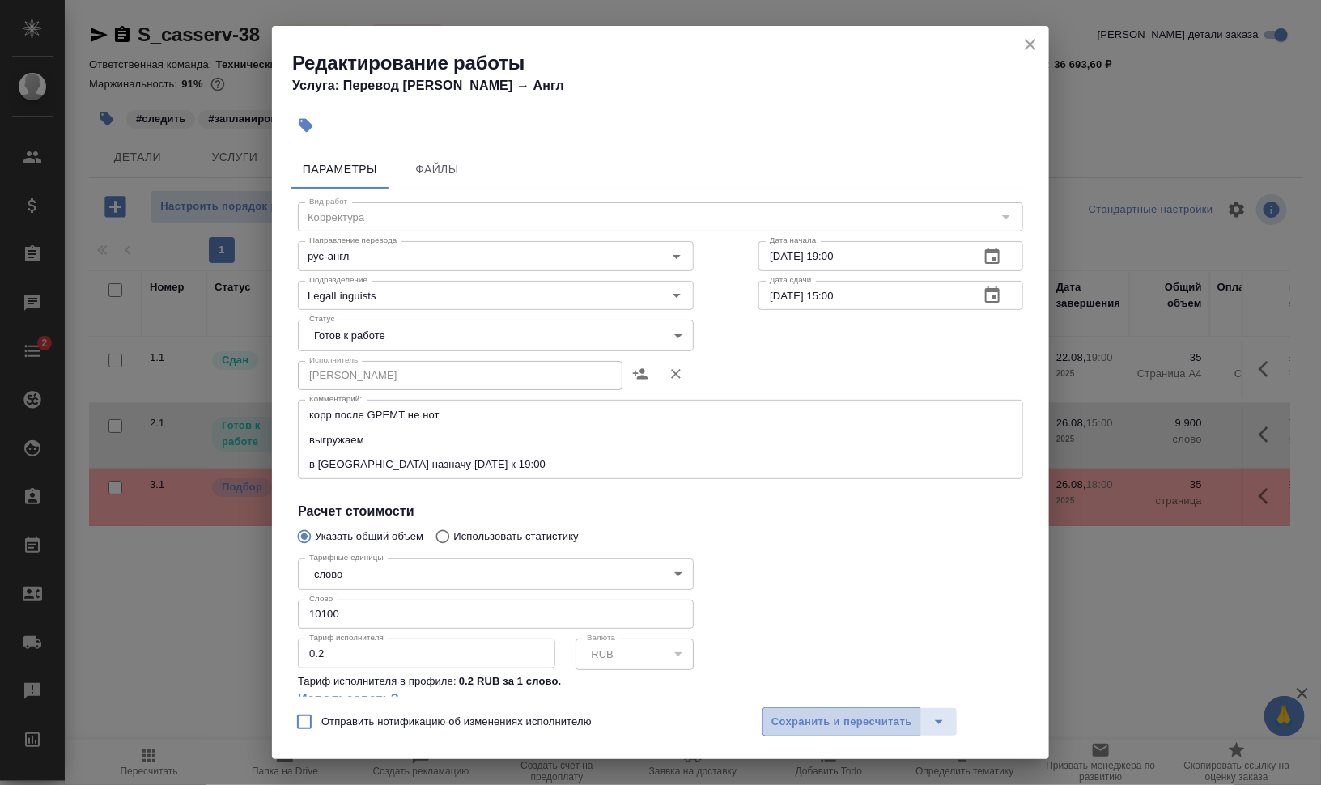
click at [822, 727] on span "Сохранить и пересчитать" at bounding box center [841, 722] width 141 height 19
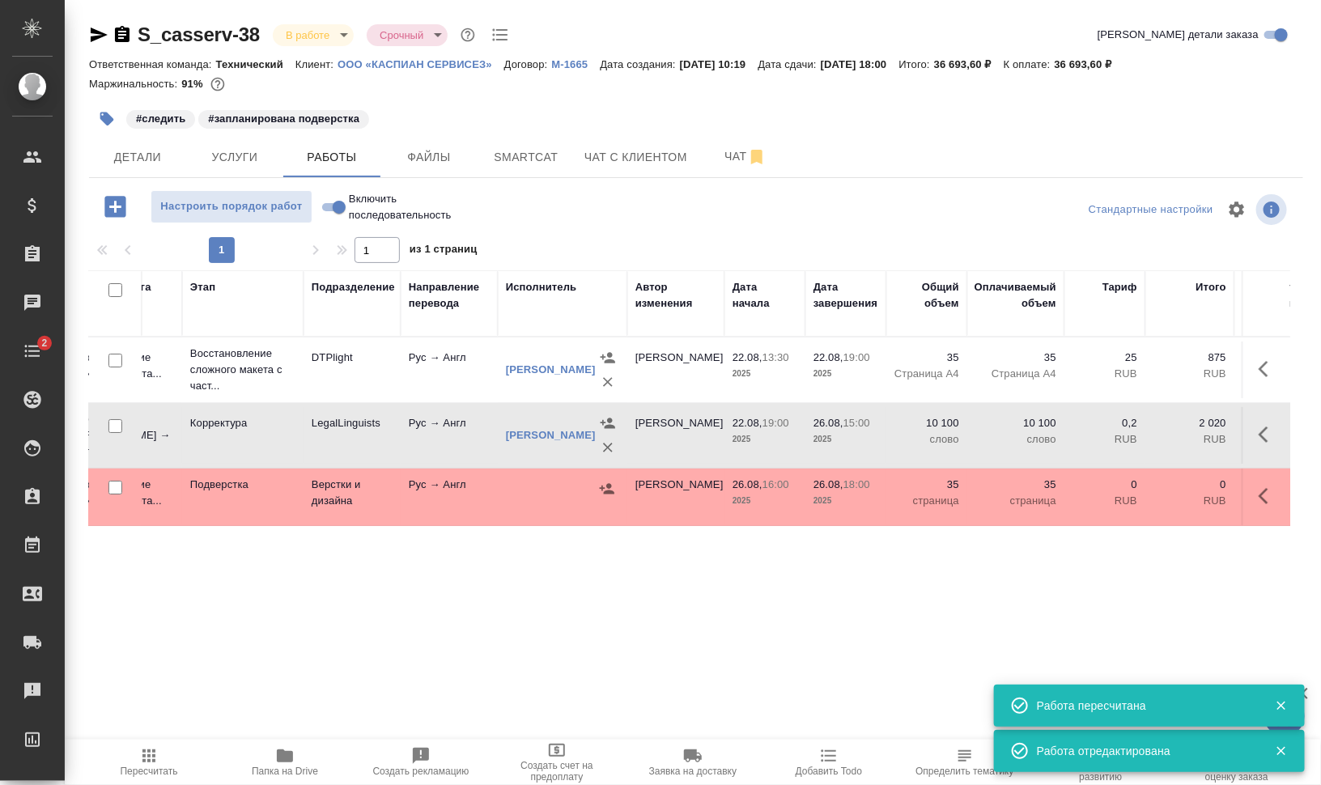
scroll to position [0, 248]
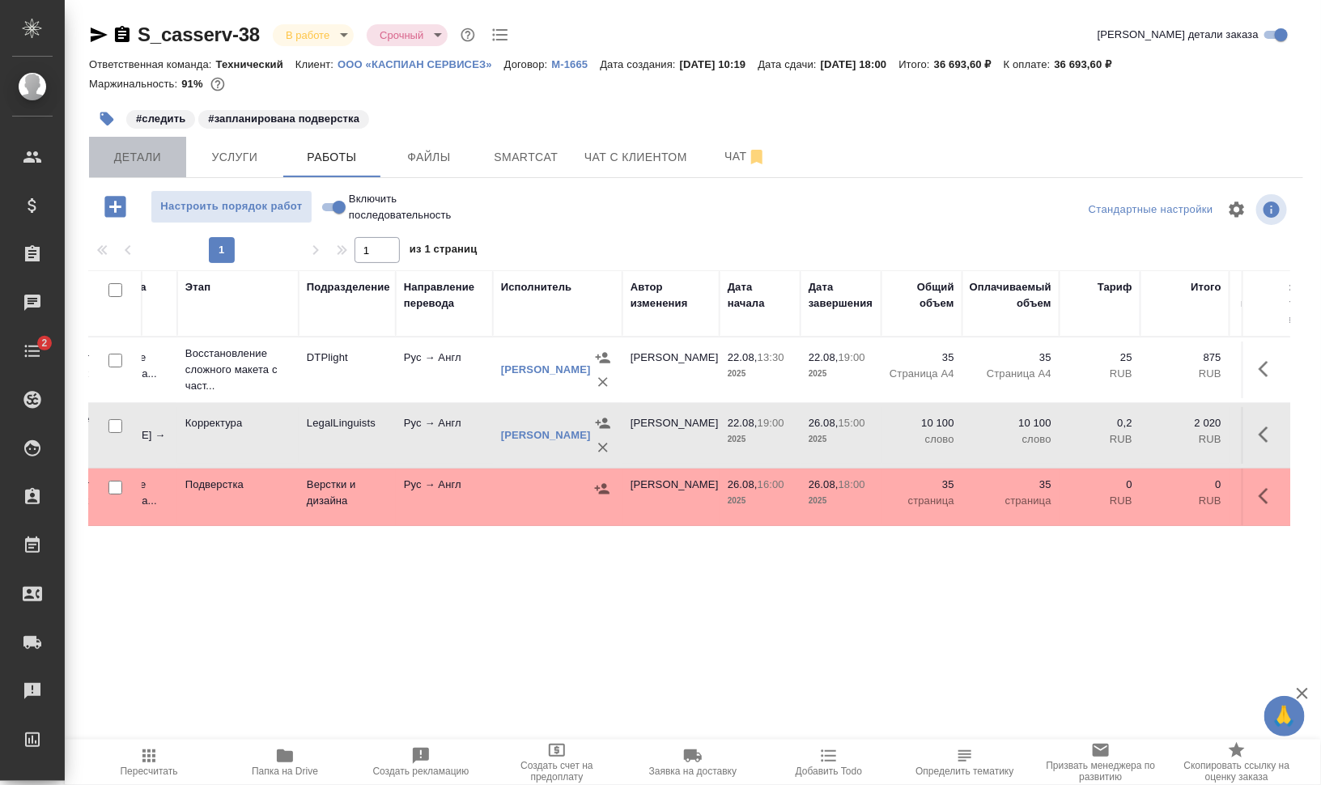
click at [152, 164] on span "Детали" at bounding box center [138, 157] width 78 height 20
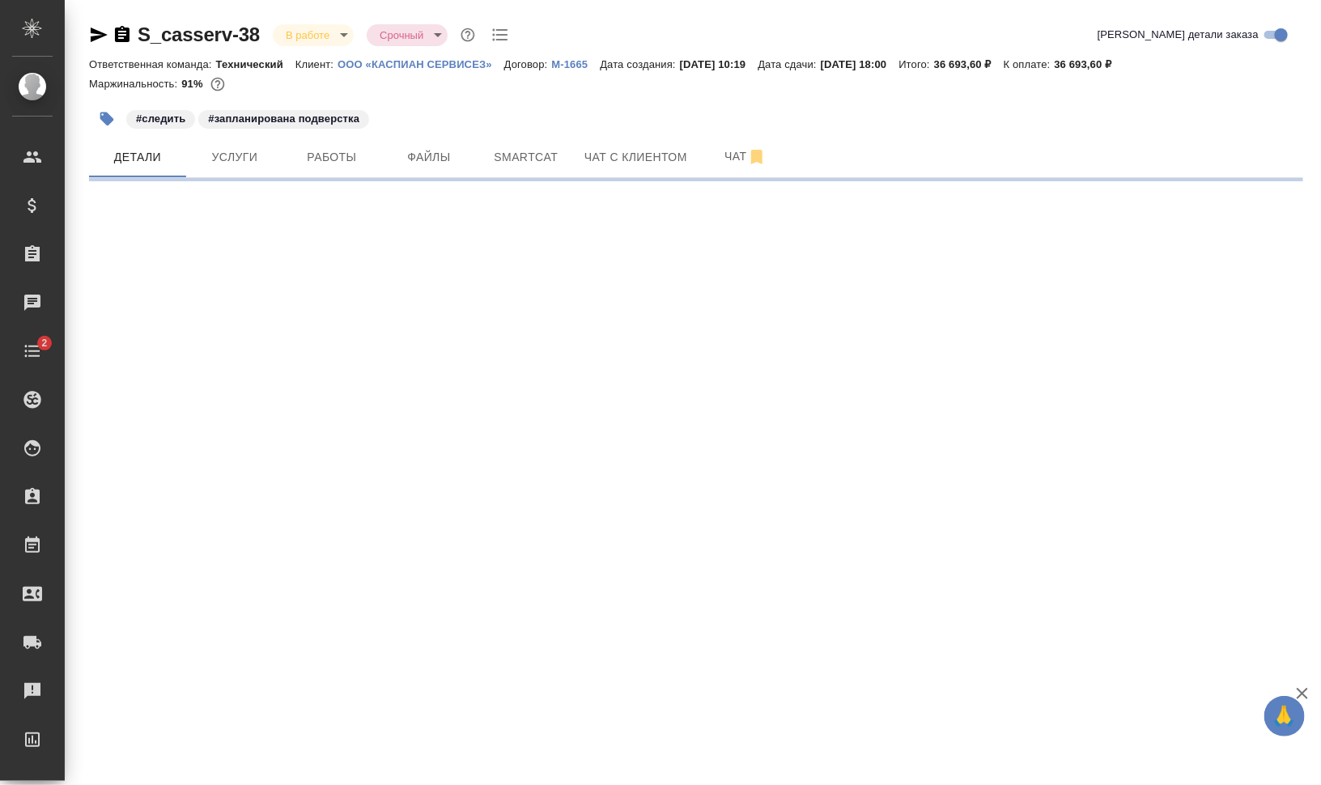
select select "RU"
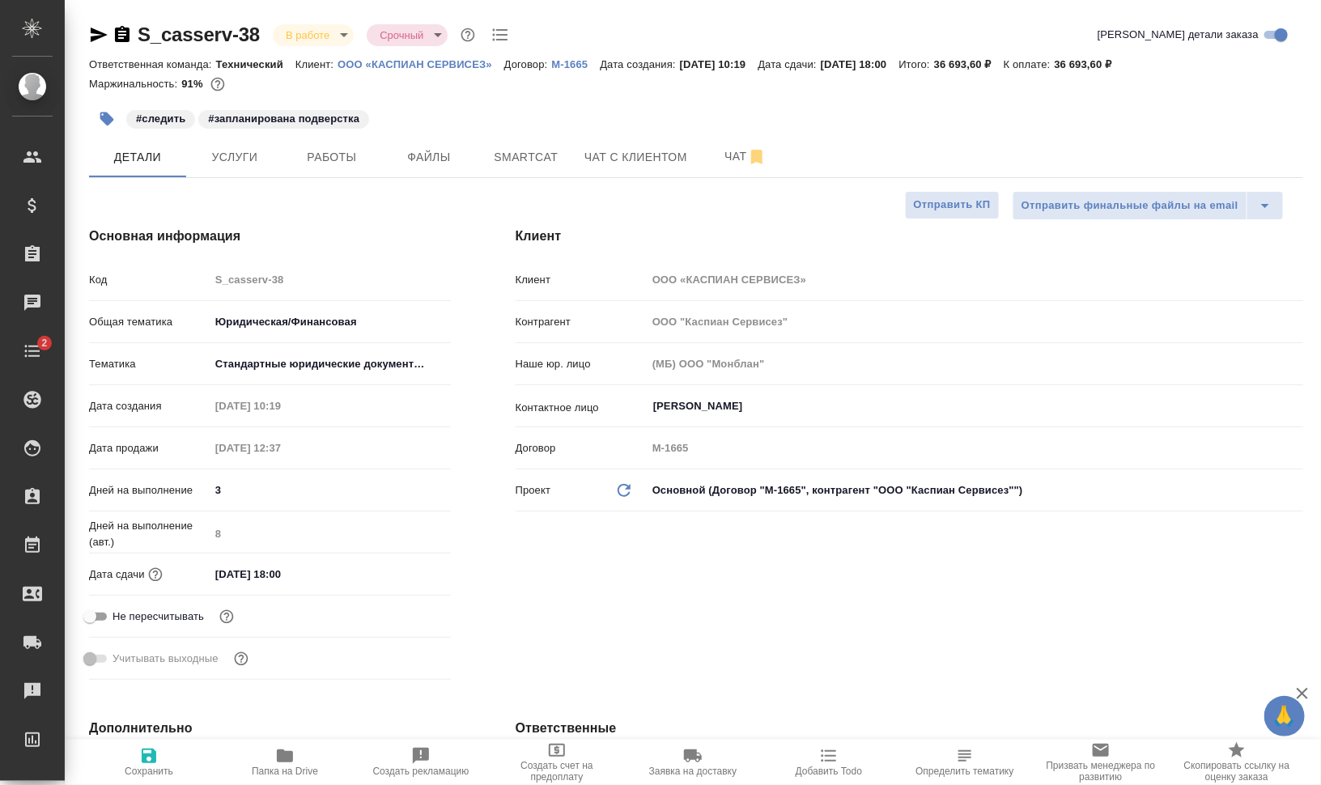
type textarea "x"
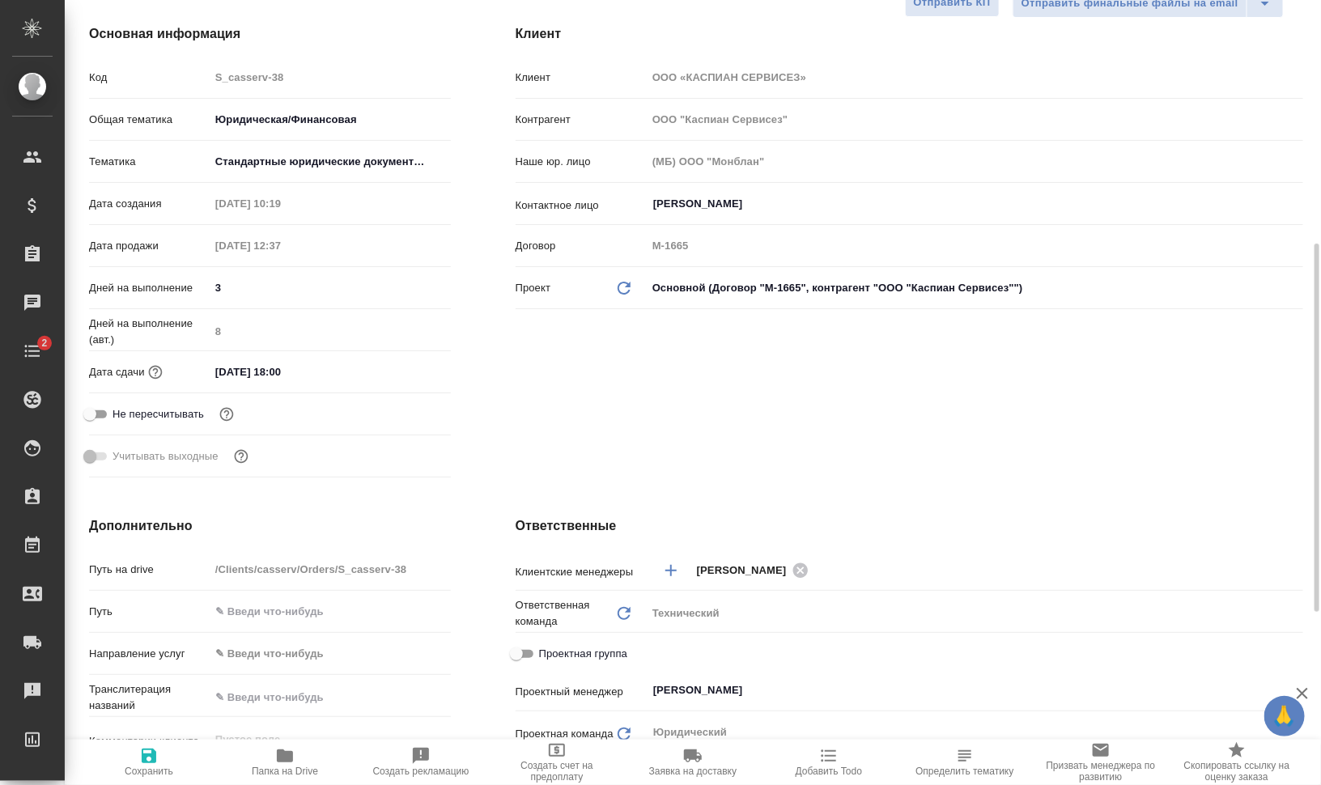
scroll to position [405, 0]
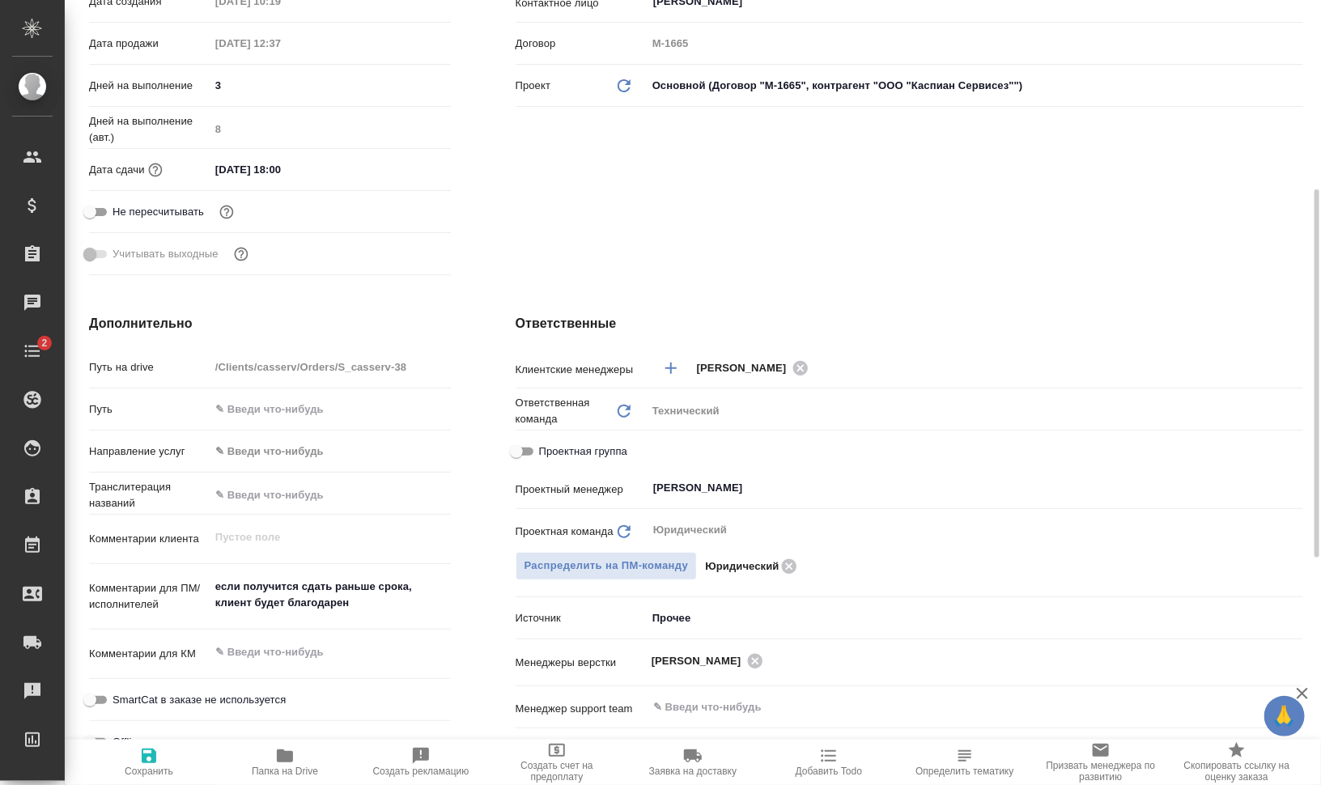
type textarea "x"
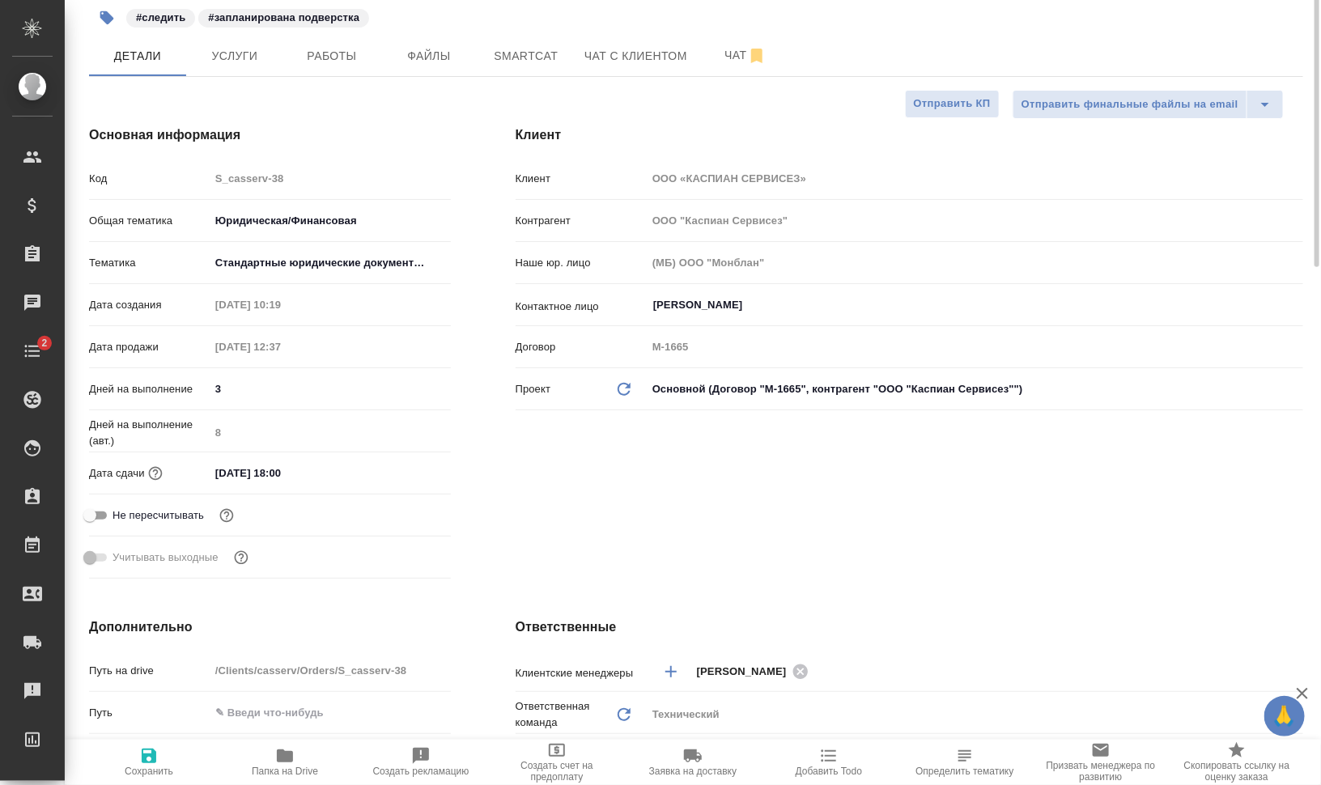
scroll to position [0, 0]
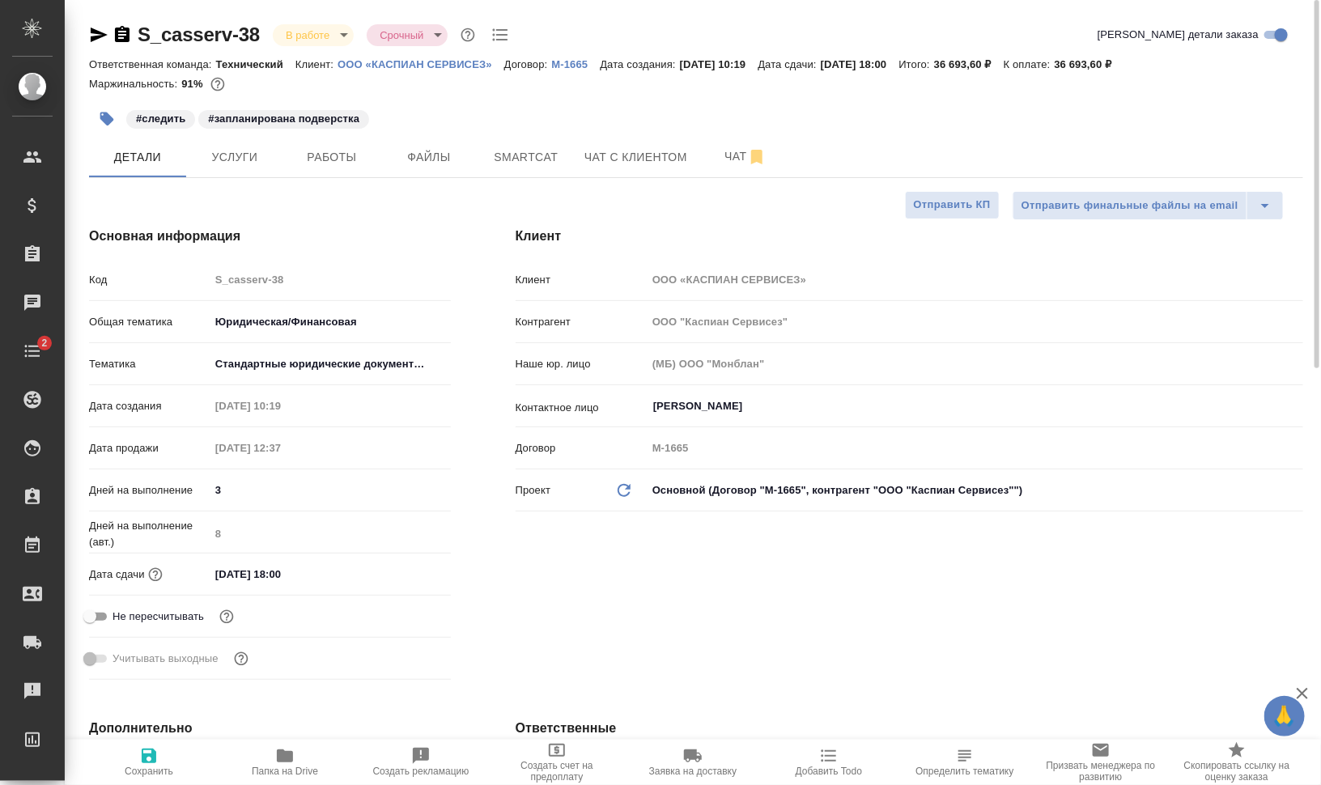
type textarea "x"
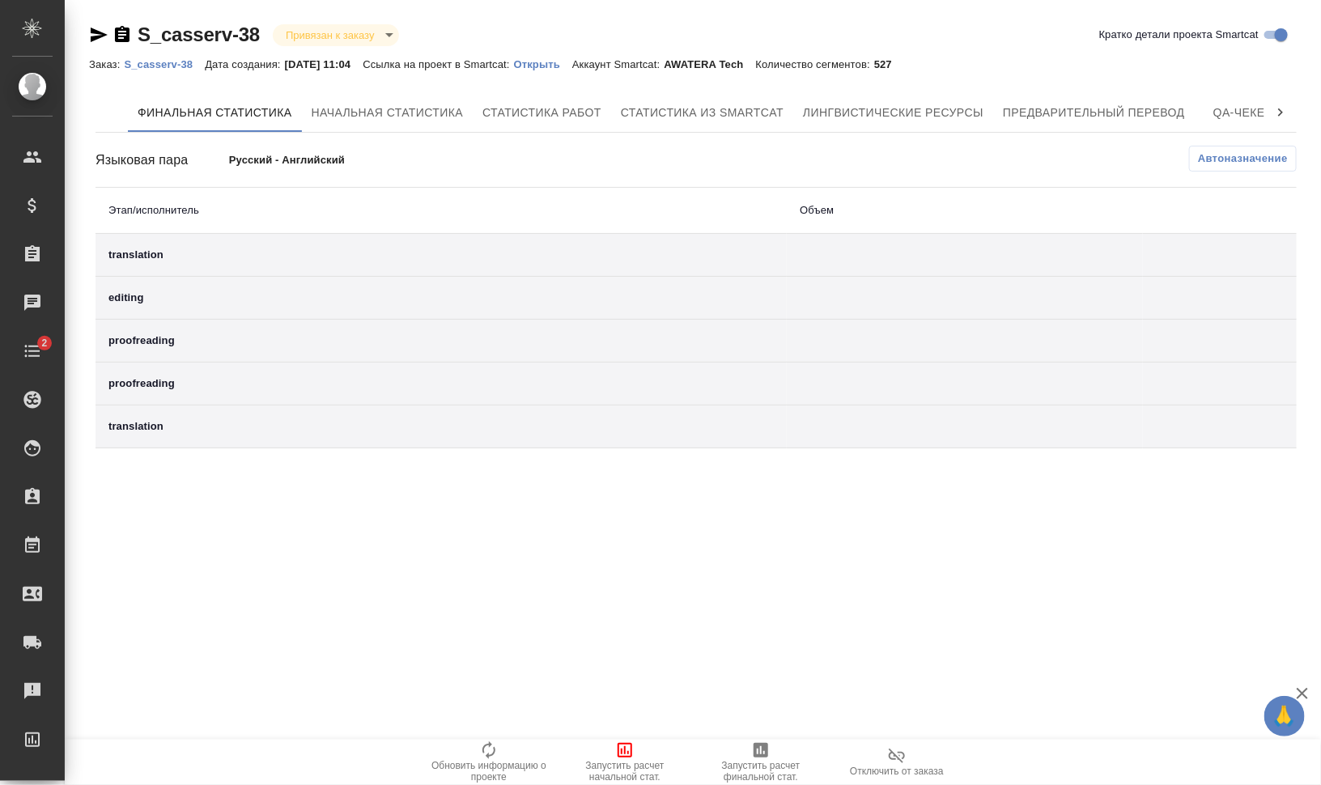
click at [630, 784] on button "Запустить расчет начальной стат." at bounding box center [625, 762] width 136 height 45
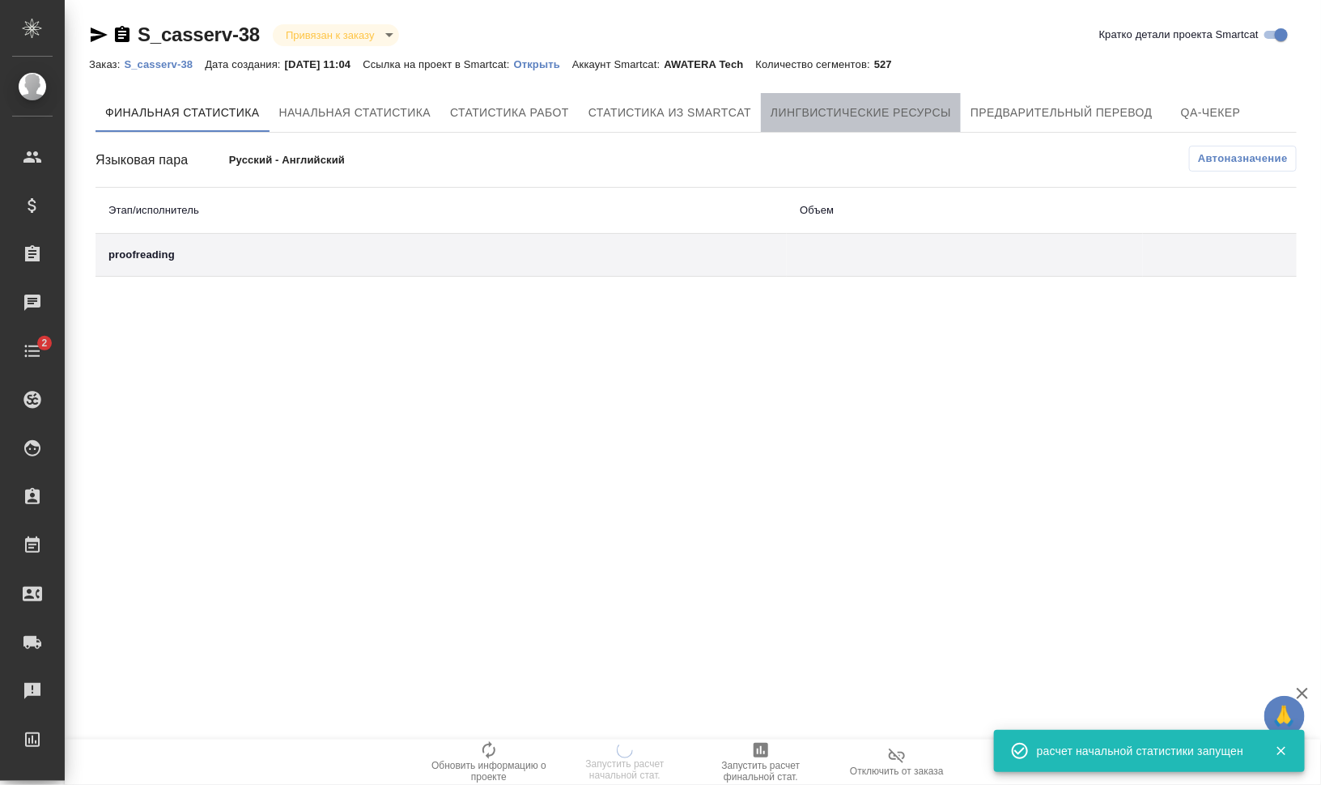
click at [910, 108] on span "Лингвистические ресурсы" at bounding box center [861, 113] width 181 height 20
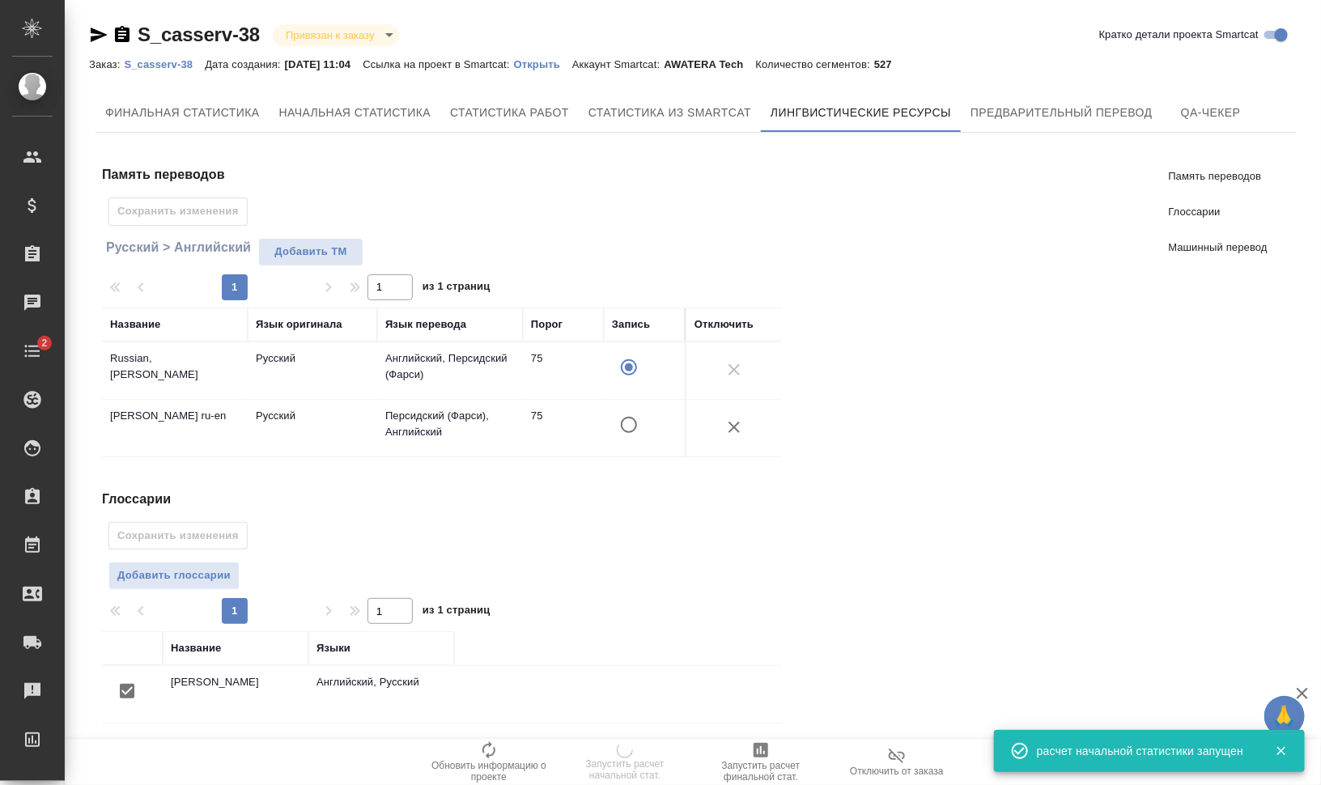
scroll to position [237, 0]
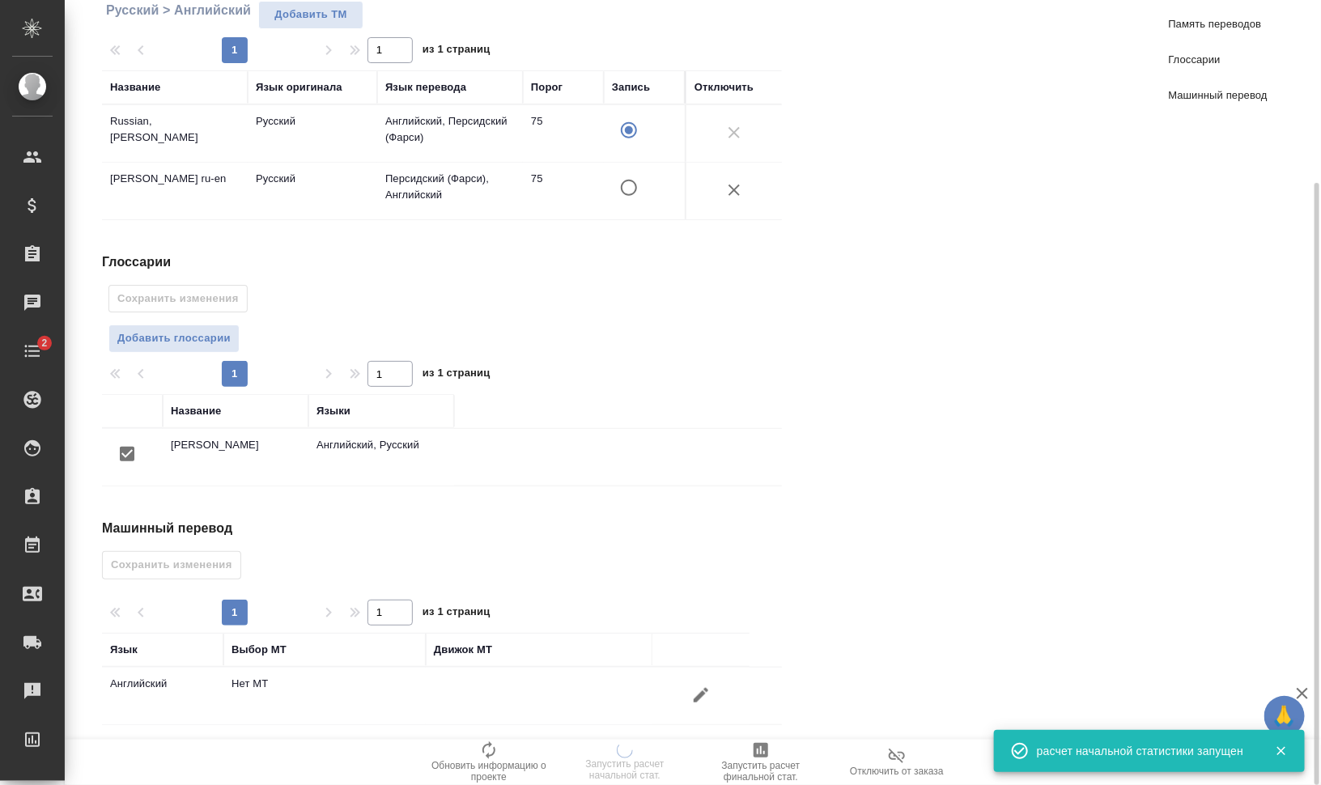
click at [701, 687] on icon "button" at bounding box center [700, 695] width 19 height 19
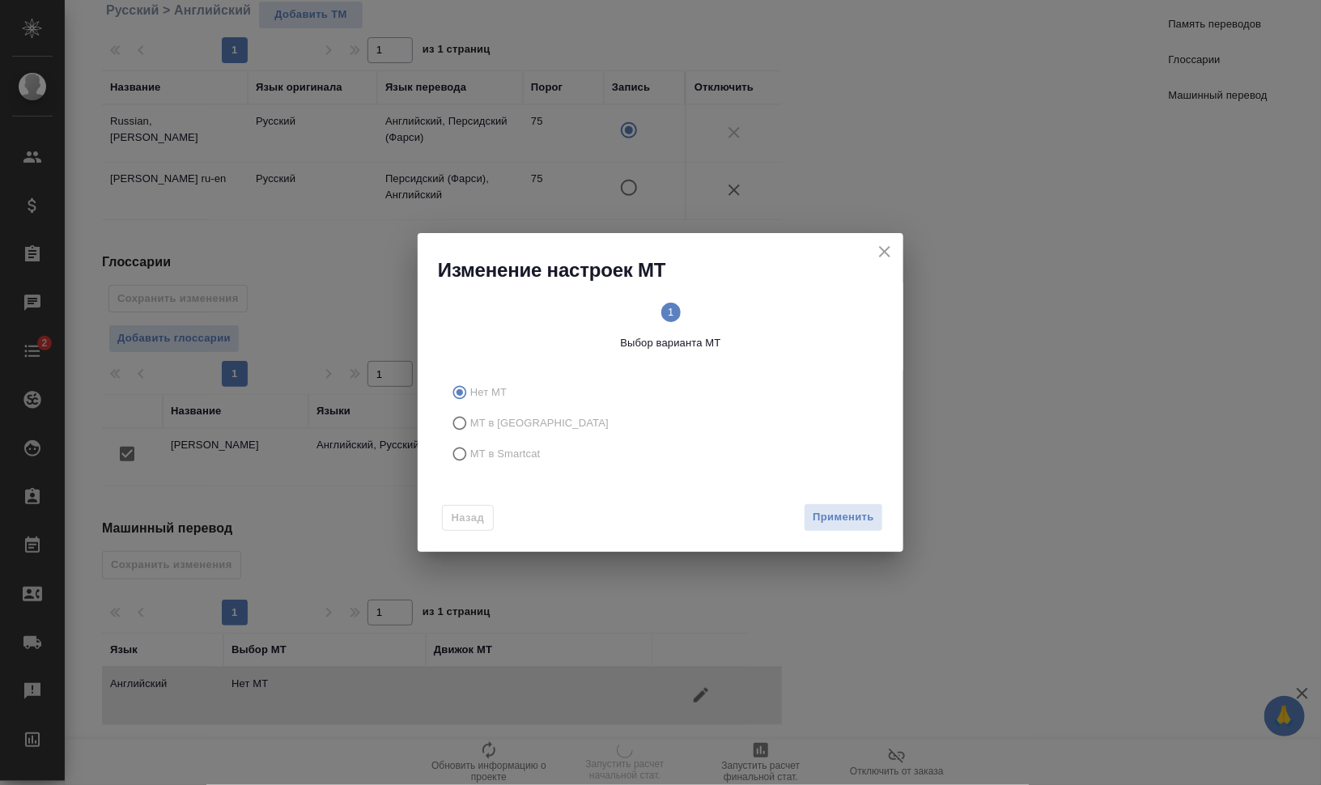
click at [489, 452] on span "МТ в Smartcat" at bounding box center [505, 454] width 70 height 16
click at [470, 452] on input "МТ в Smartcat" at bounding box center [457, 454] width 26 height 31
radio input "true"
click at [784, 318] on circle at bounding box center [776, 312] width 19 height 19
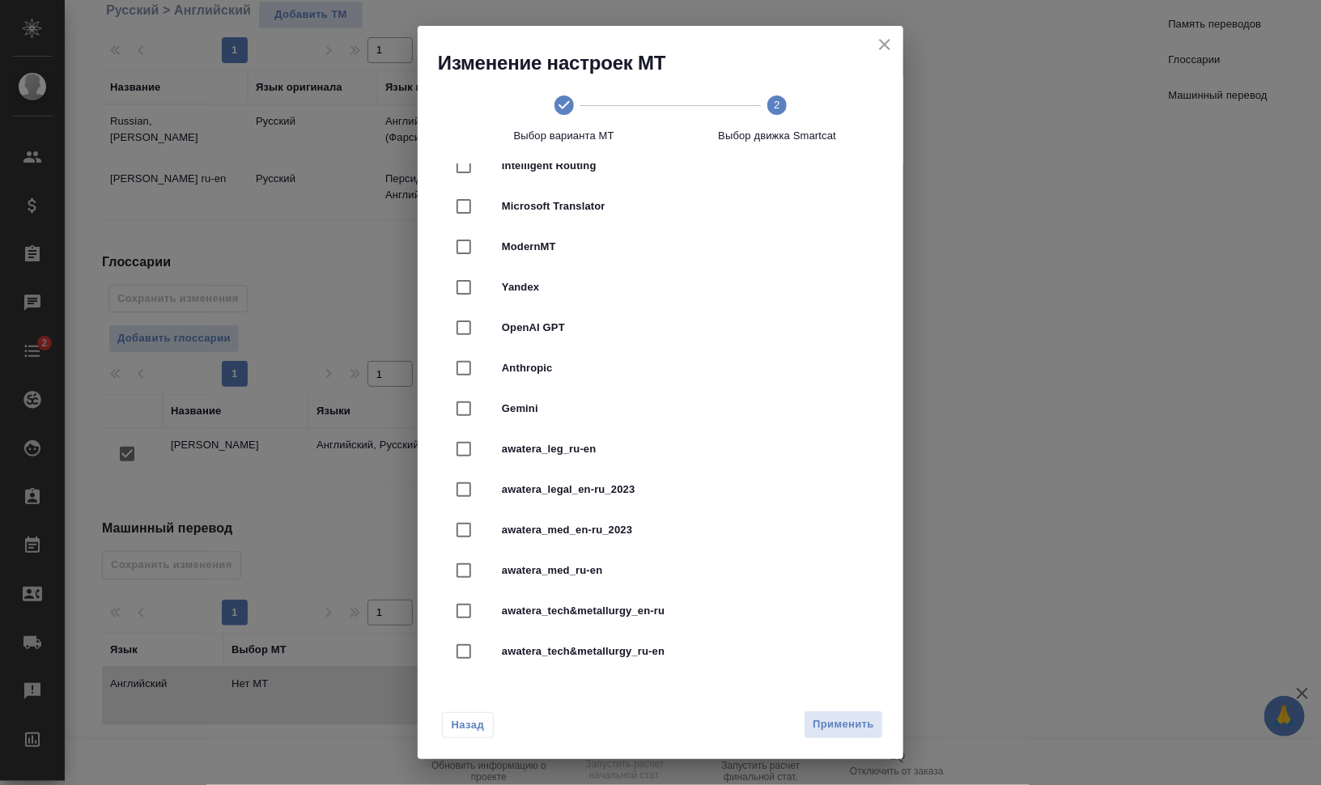
scroll to position [304, 0]
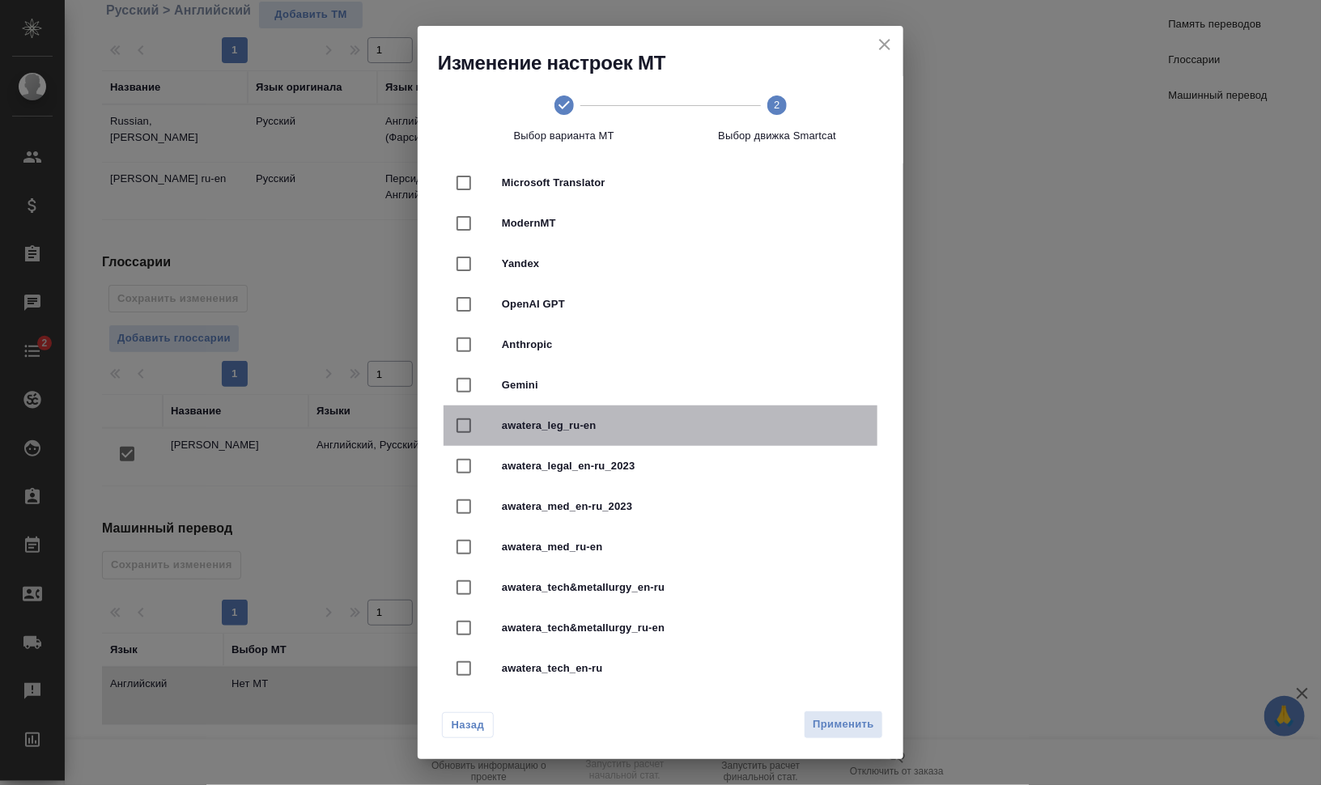
click at [686, 427] on span "awatera_leg_ru-en" at bounding box center [683, 426] width 363 height 16
checkbox input "true"
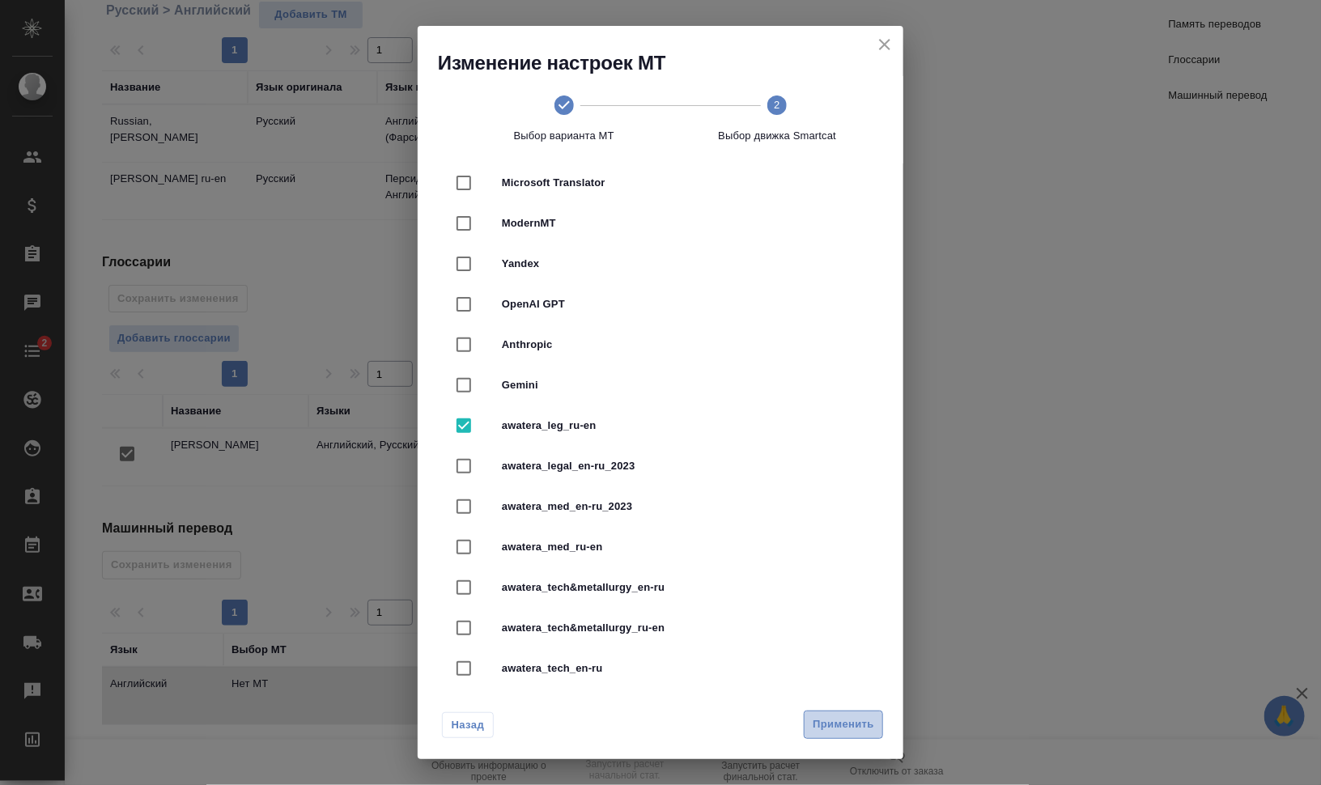
click at [828, 716] on span "Применить" at bounding box center [844, 725] width 62 height 19
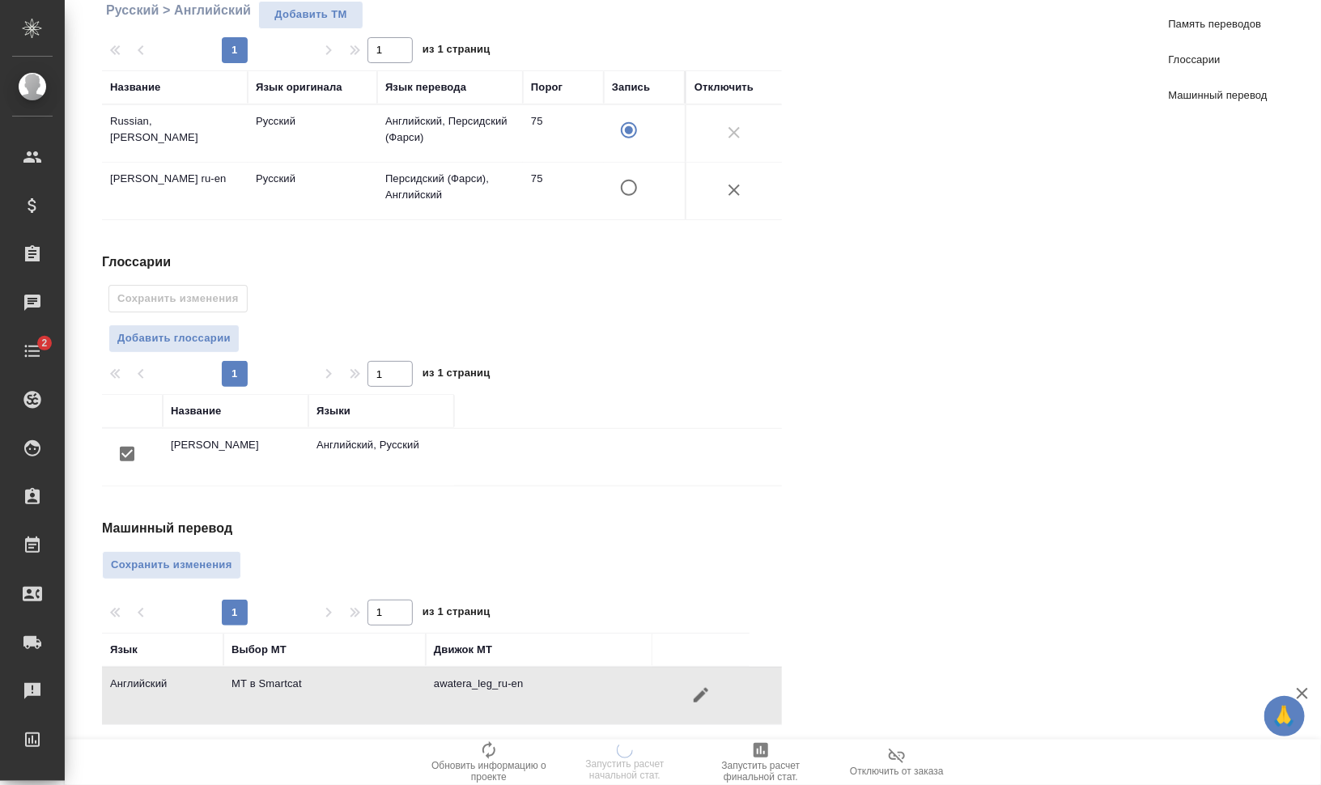
drag, startPoint x: 171, startPoint y: 555, endPoint x: 185, endPoint y: 555, distance: 13.8
click at [171, 556] on span "Сохранить изменения" at bounding box center [171, 565] width 121 height 19
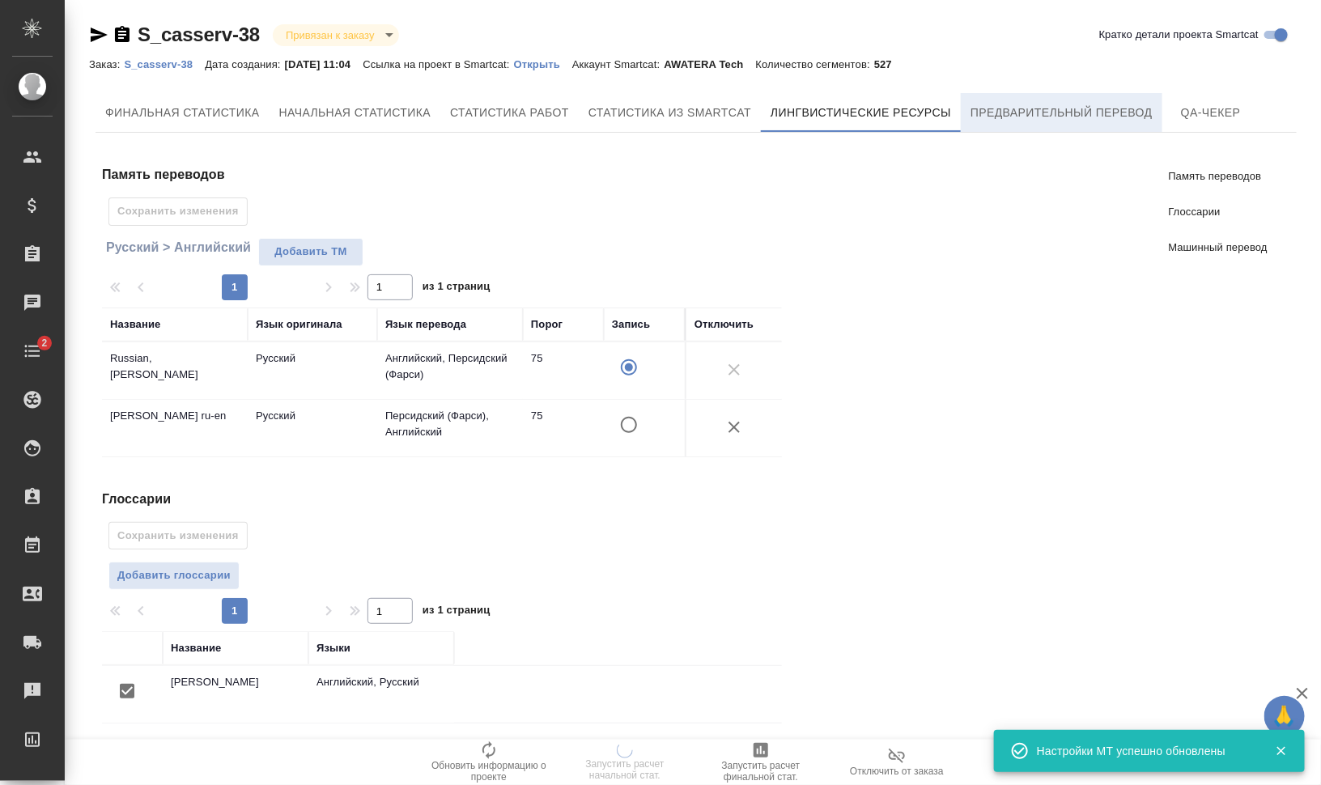
click at [1018, 111] on span "Предварительный перевод" at bounding box center [1062, 113] width 182 height 20
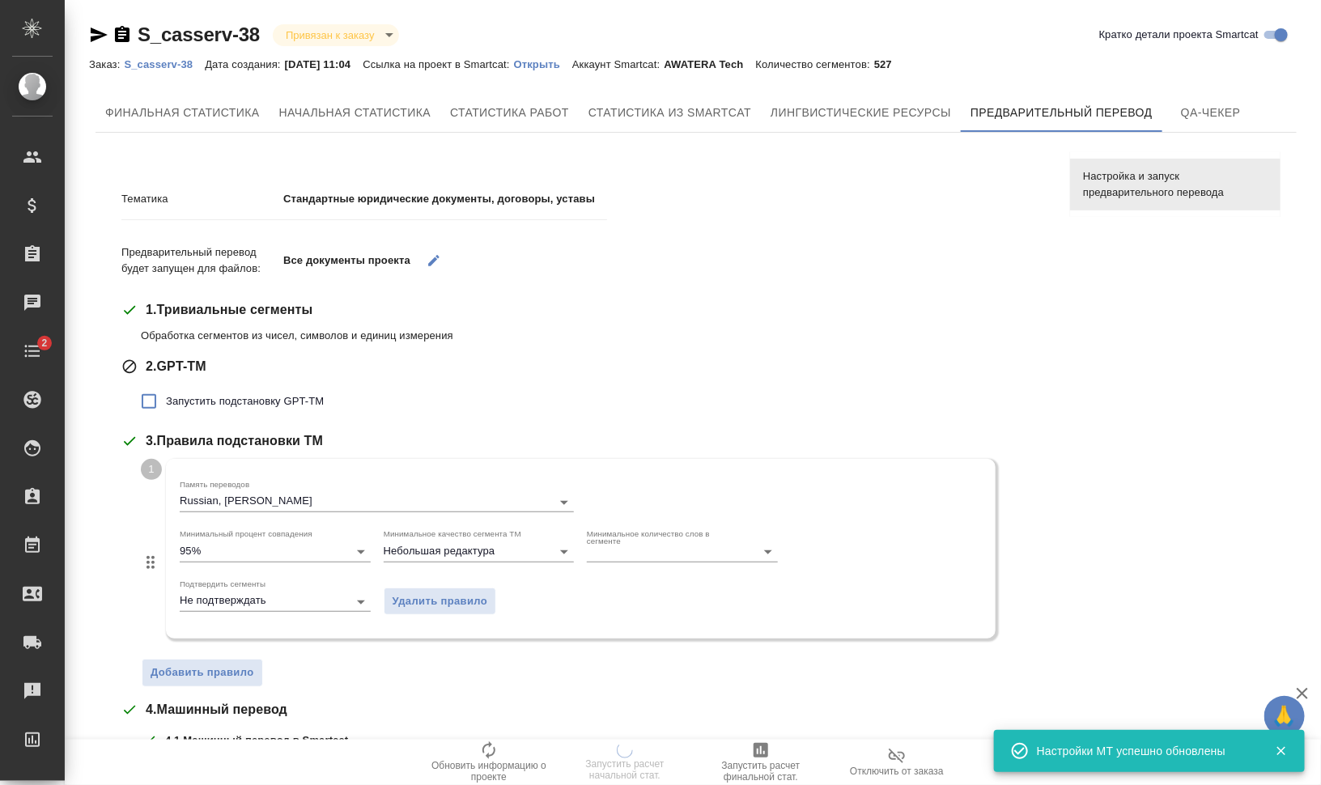
click at [271, 397] on span "Запустить подстановку GPT-TM" at bounding box center [245, 401] width 158 height 16
click at [166, 397] on input "Запустить подстановку GPT-TM" at bounding box center [149, 402] width 34 height 34
checkbox input "true"
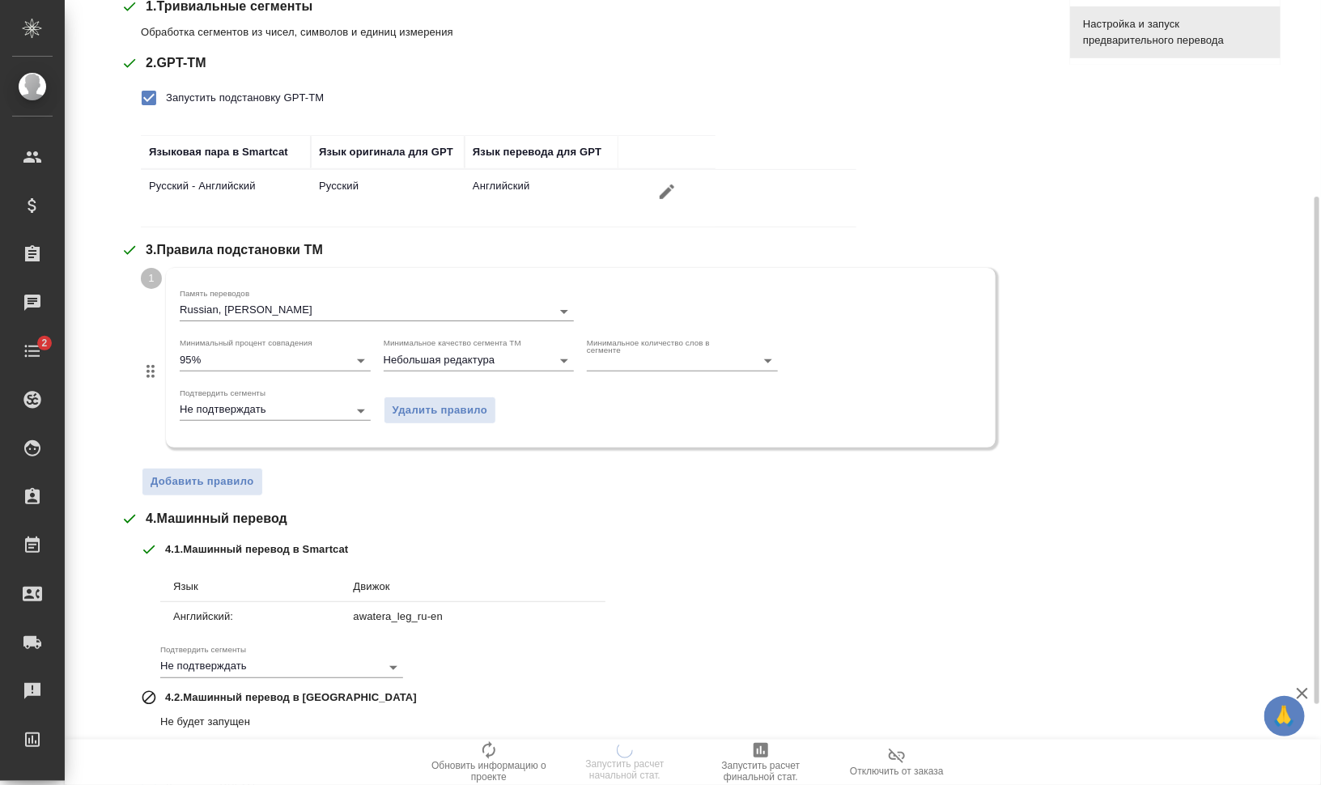
scroll to position [405, 0]
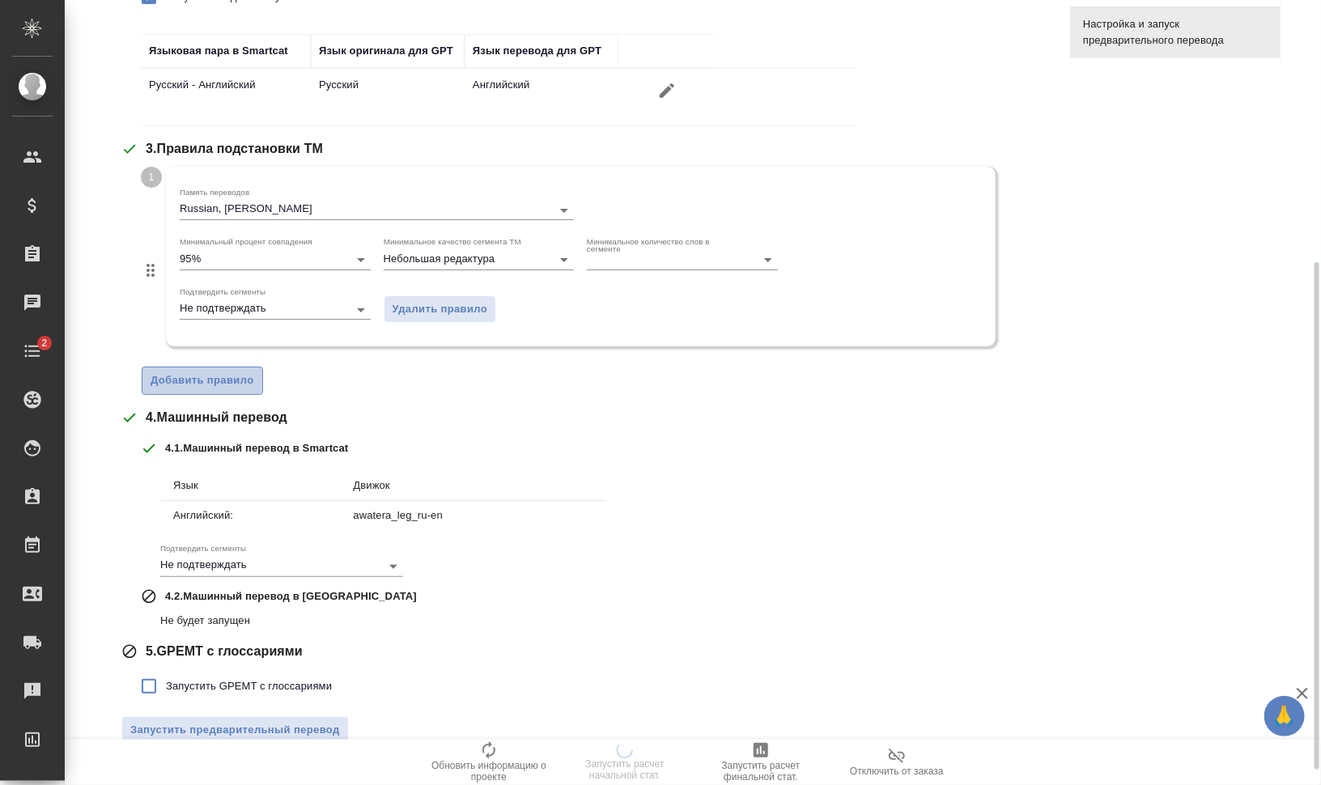
click at [223, 385] on span "Добавить правило" at bounding box center [203, 381] width 104 height 19
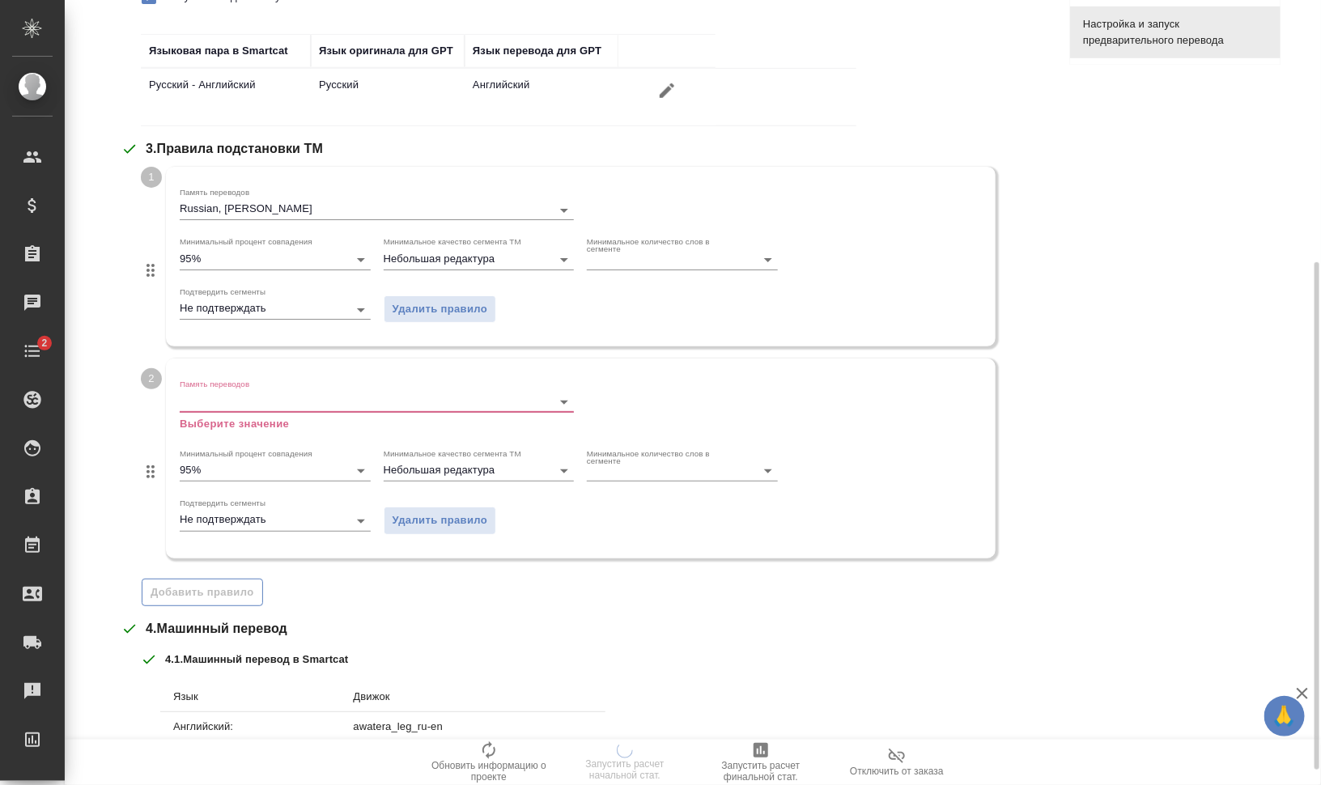
click at [228, 405] on input "Память переводов" at bounding box center [351, 401] width 342 height 19
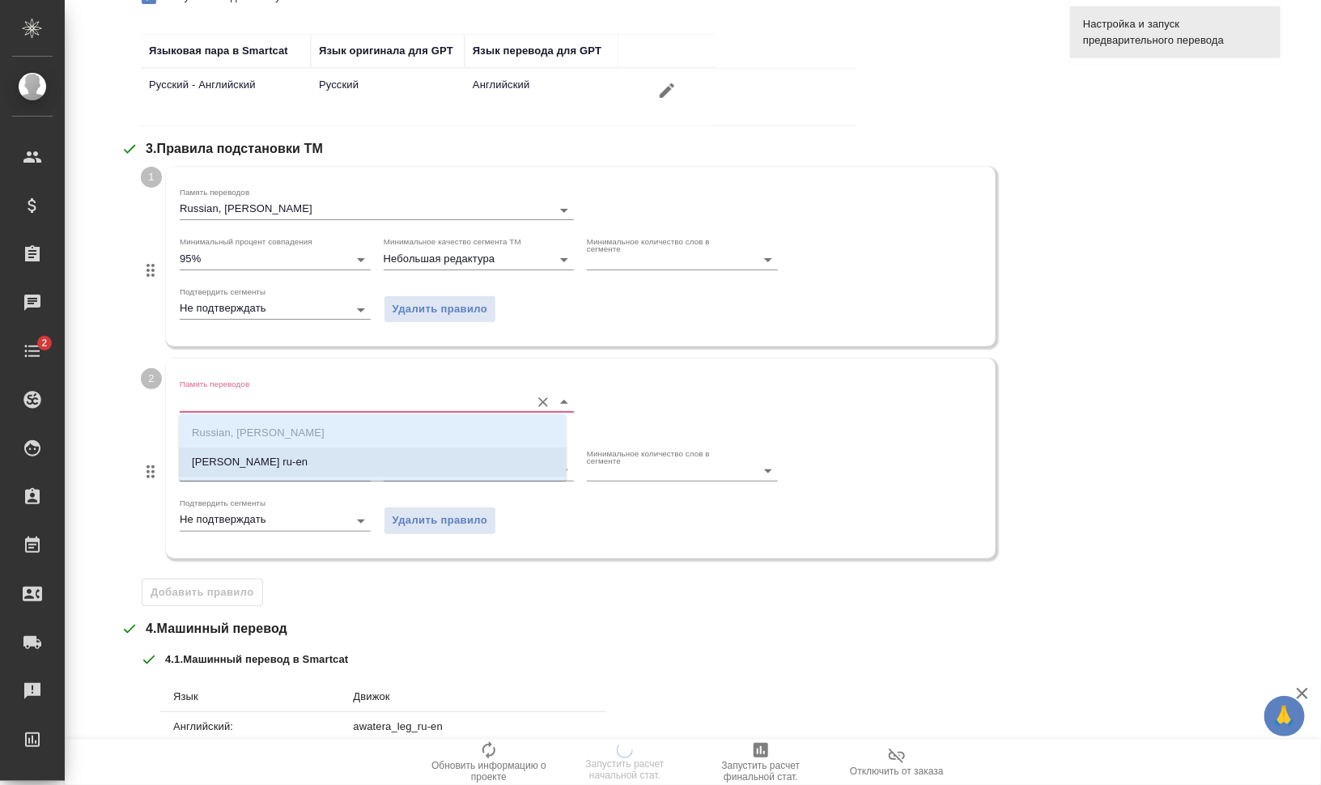
click at [270, 460] on p "[PERSON_NAME] ru-en" at bounding box center [250, 462] width 116 height 16
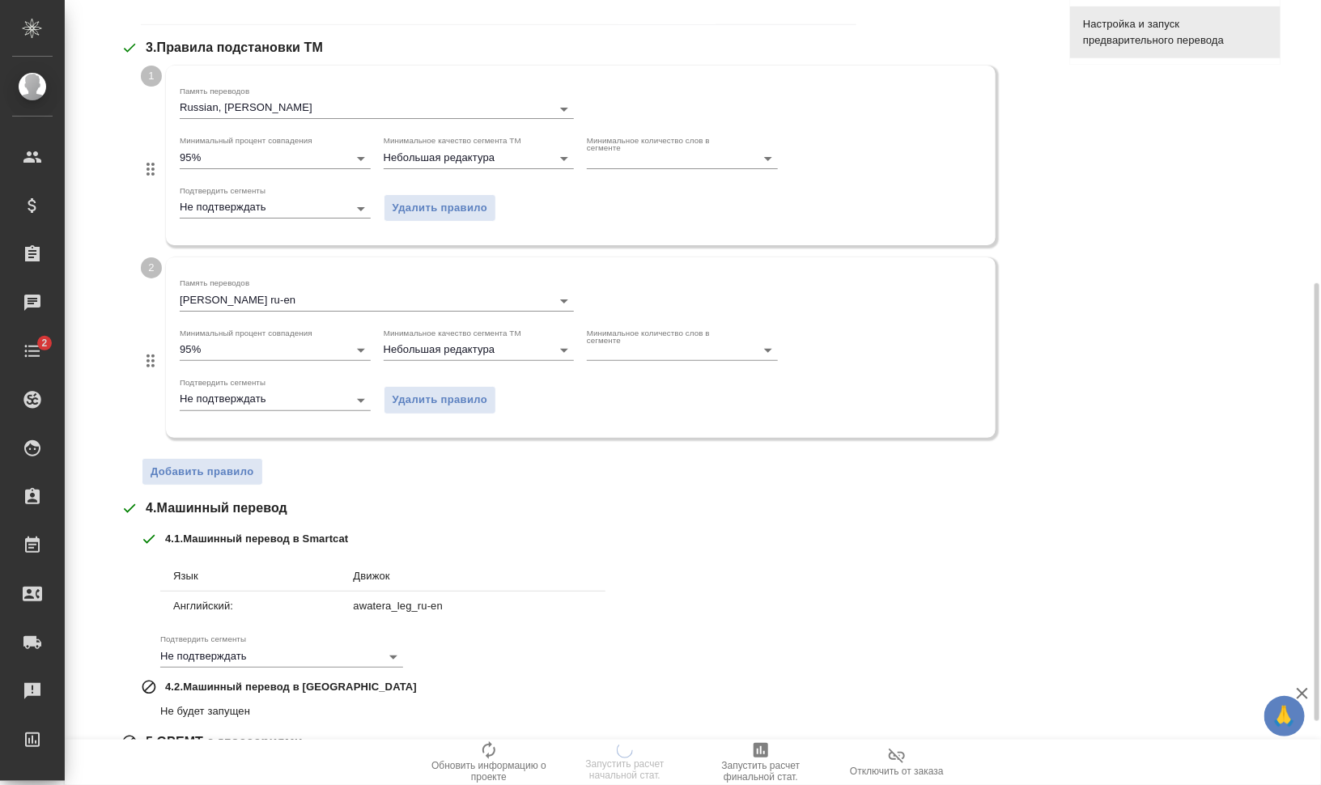
scroll to position [619, 0]
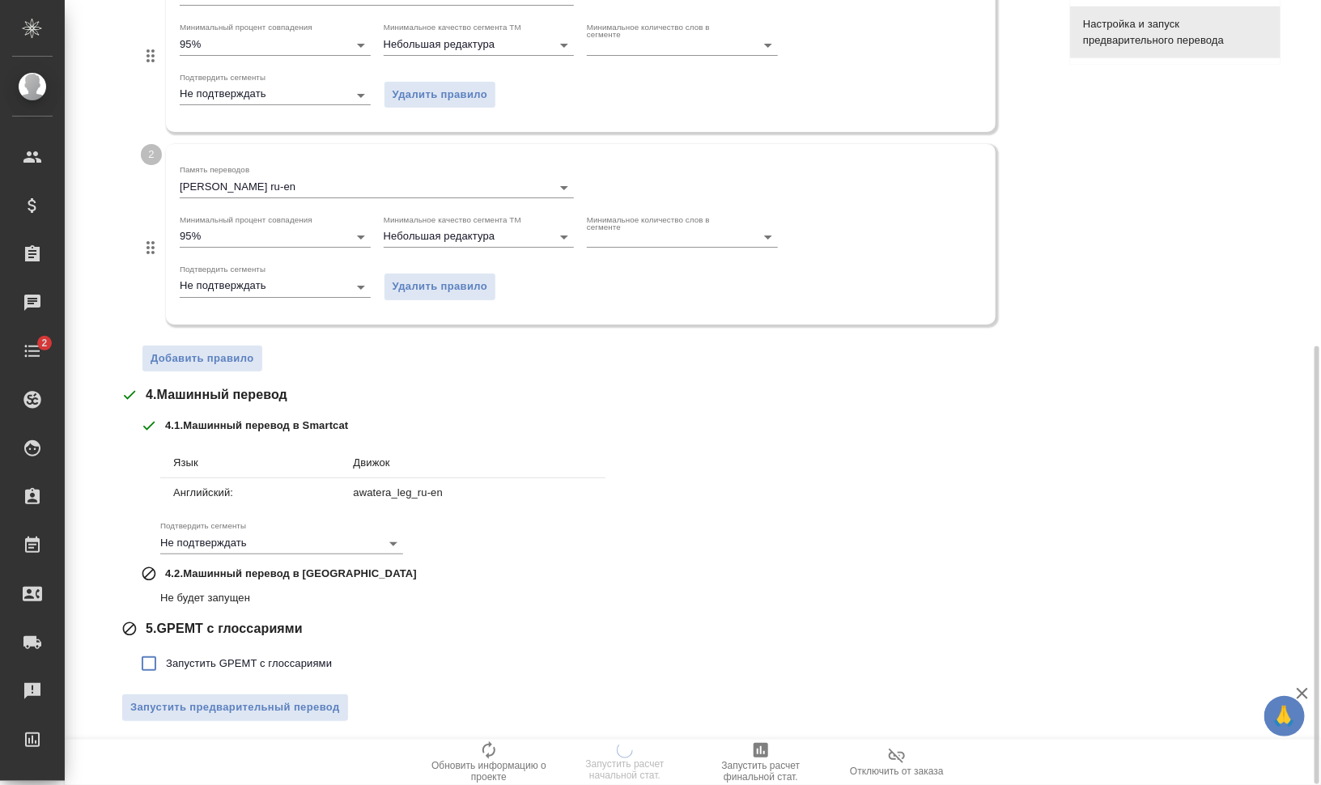
click at [275, 664] on span "Запустить GPEMT с глоссариями" at bounding box center [249, 664] width 166 height 16
click at [166, 664] on input "Запустить GPEMT с глоссариями" at bounding box center [149, 664] width 34 height 34
checkbox input "true"
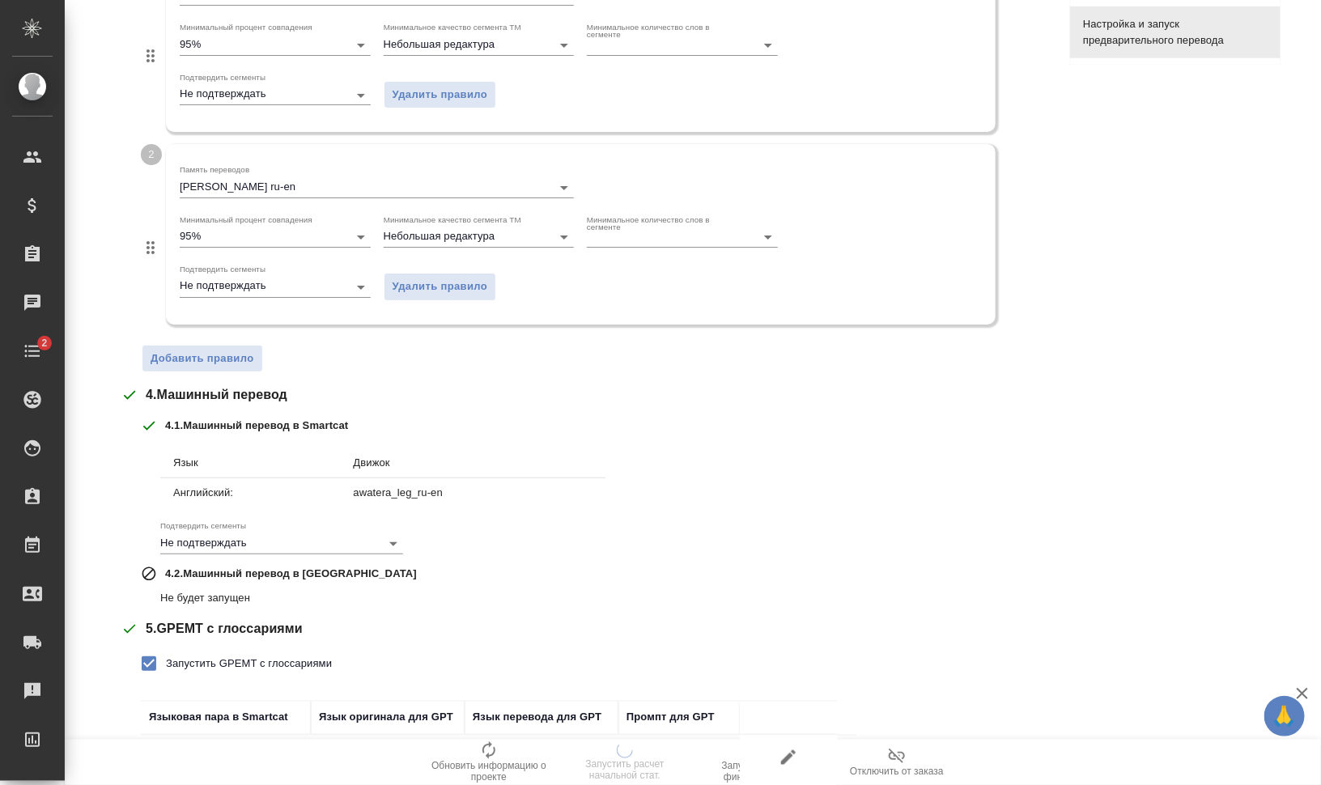
scroll to position [731, 0]
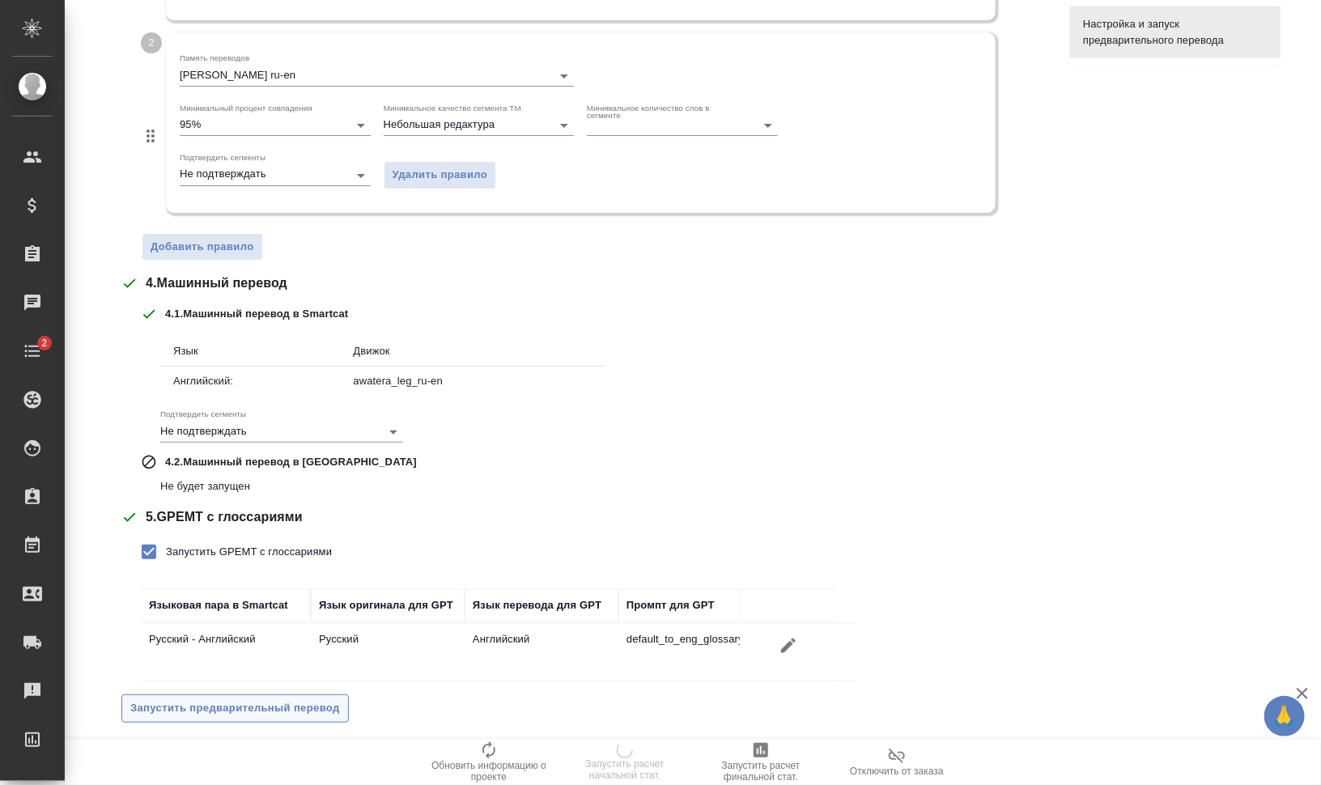
click at [295, 708] on span "Запустить предварительный перевод" at bounding box center [235, 708] width 210 height 19
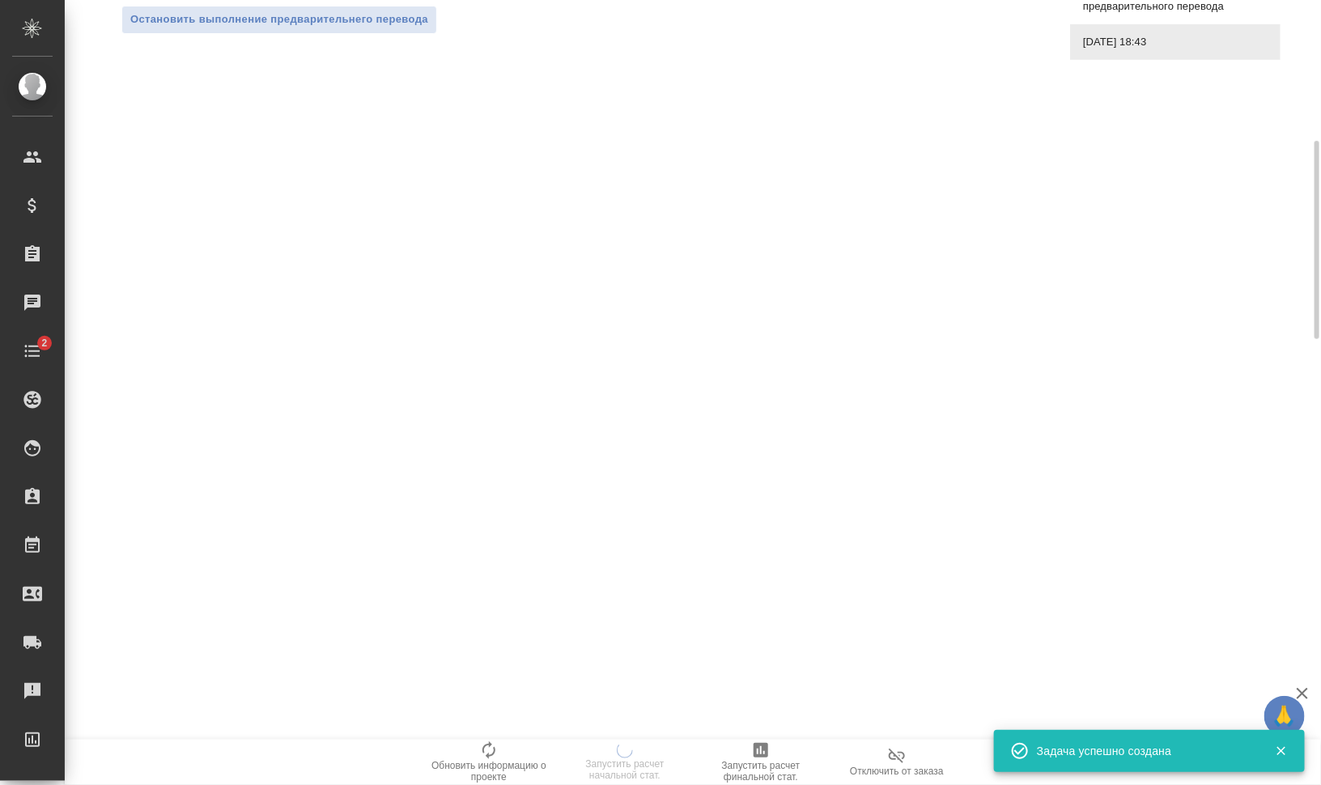
scroll to position [0, 0]
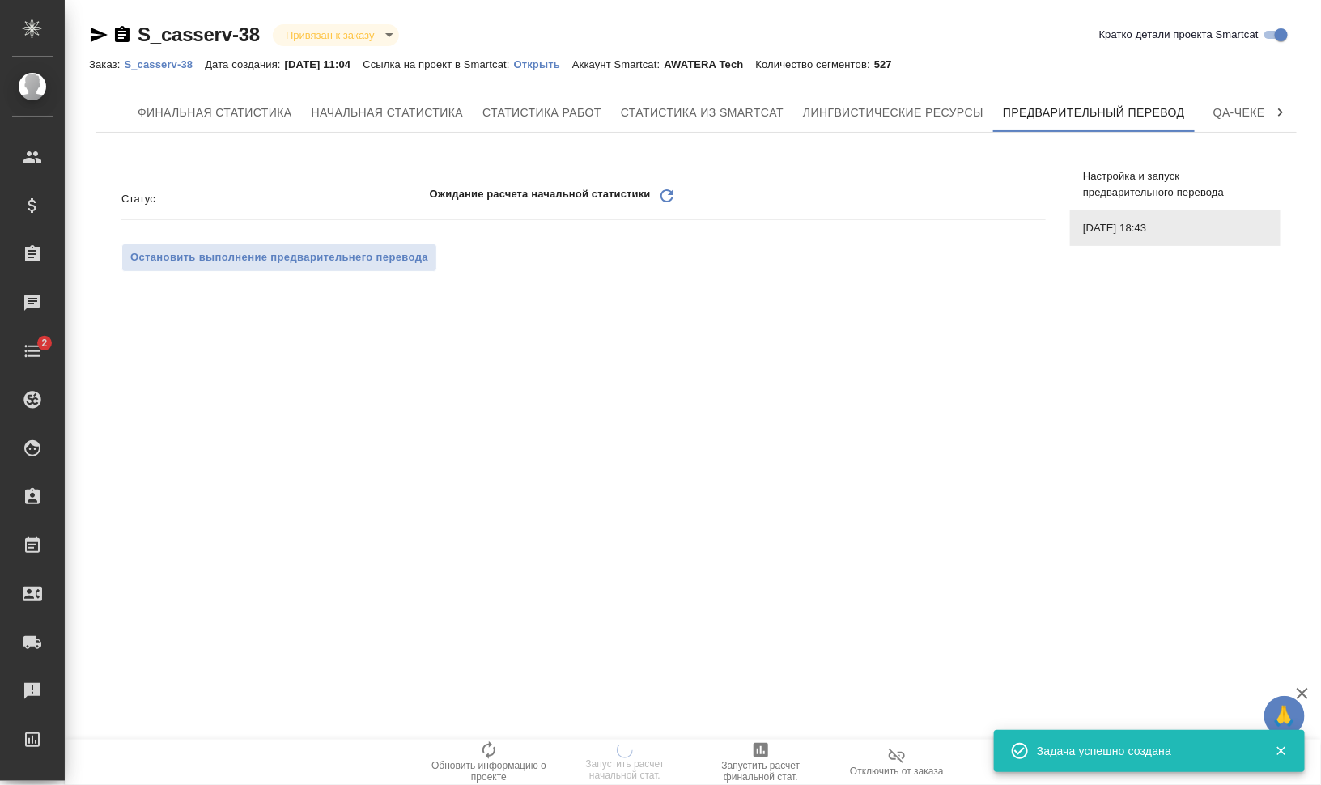
click at [665, 198] on icon "Обновить" at bounding box center [666, 195] width 19 height 19
